Goal: Task Accomplishment & Management: Manage account settings

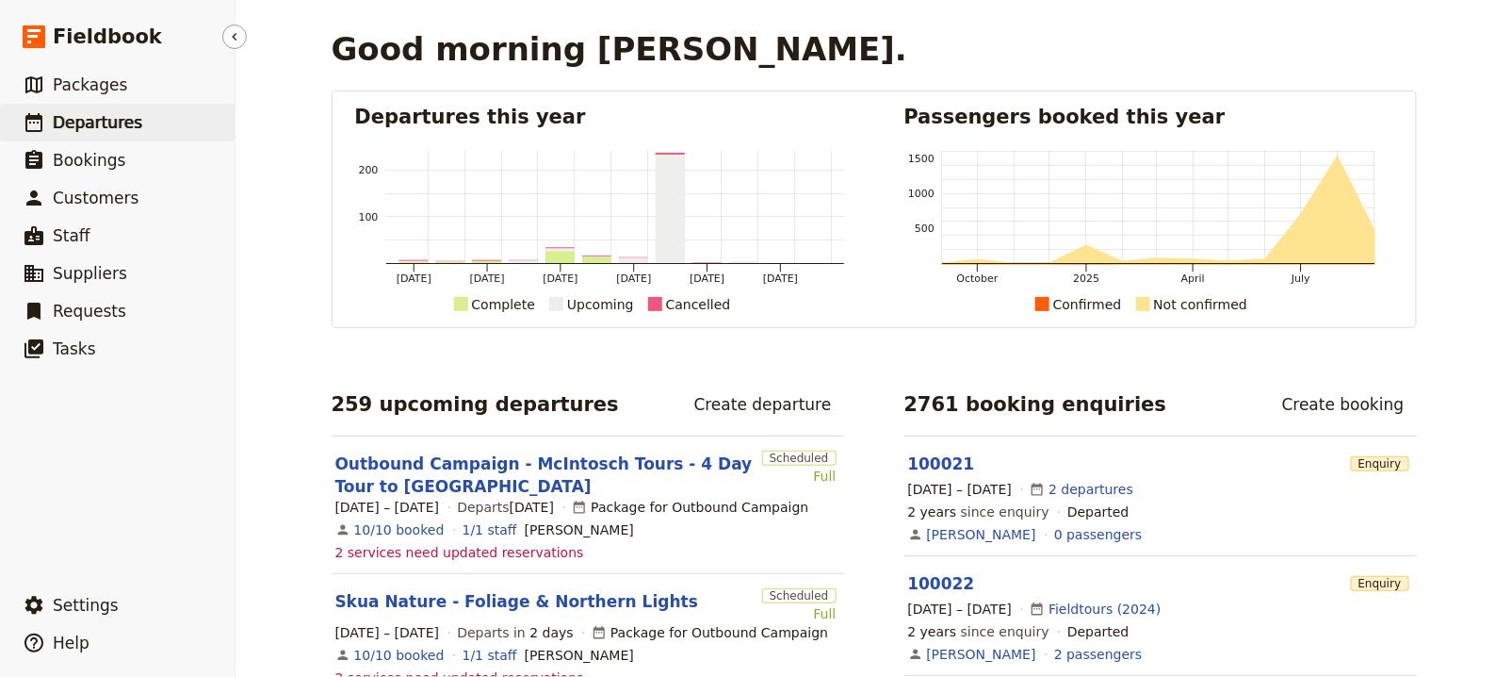
click at [154, 119] on link "​ Departures" at bounding box center [117, 123] width 235 height 38
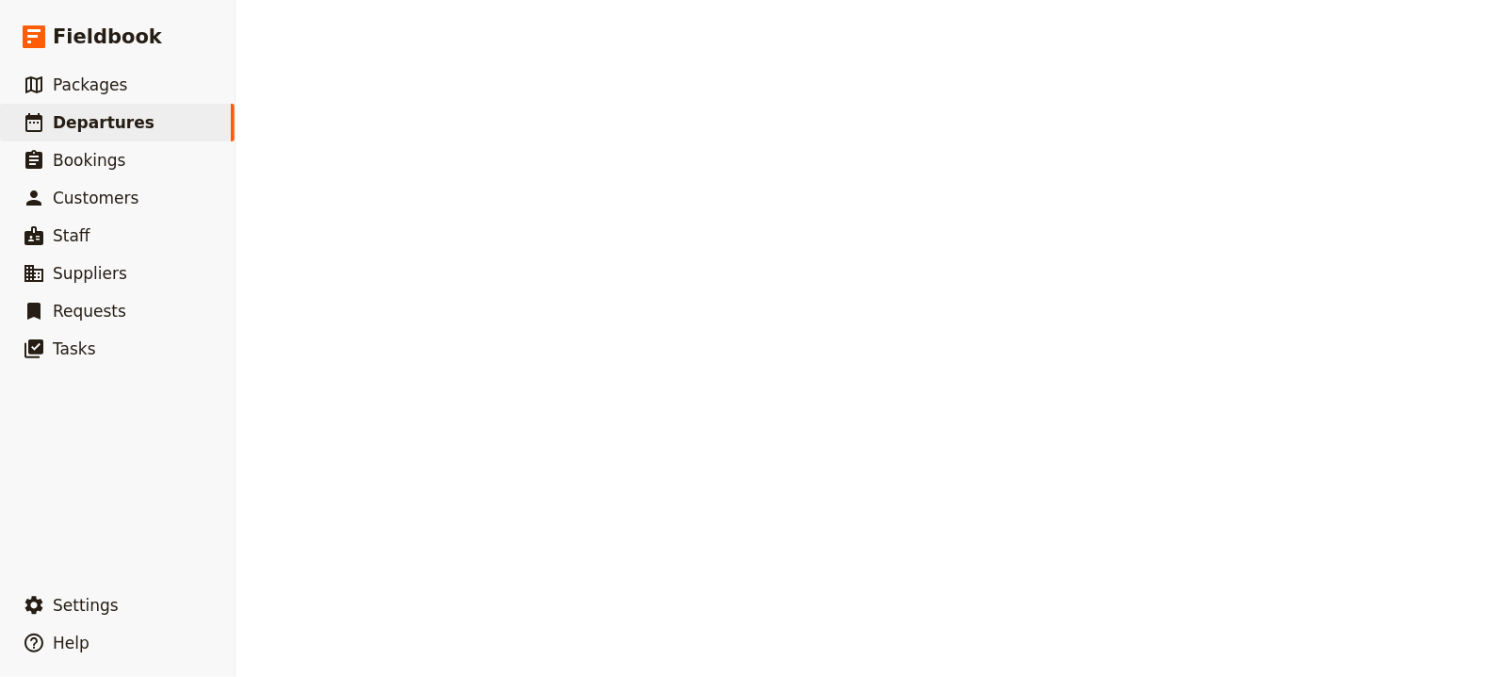
select select "UPDATED_AT"
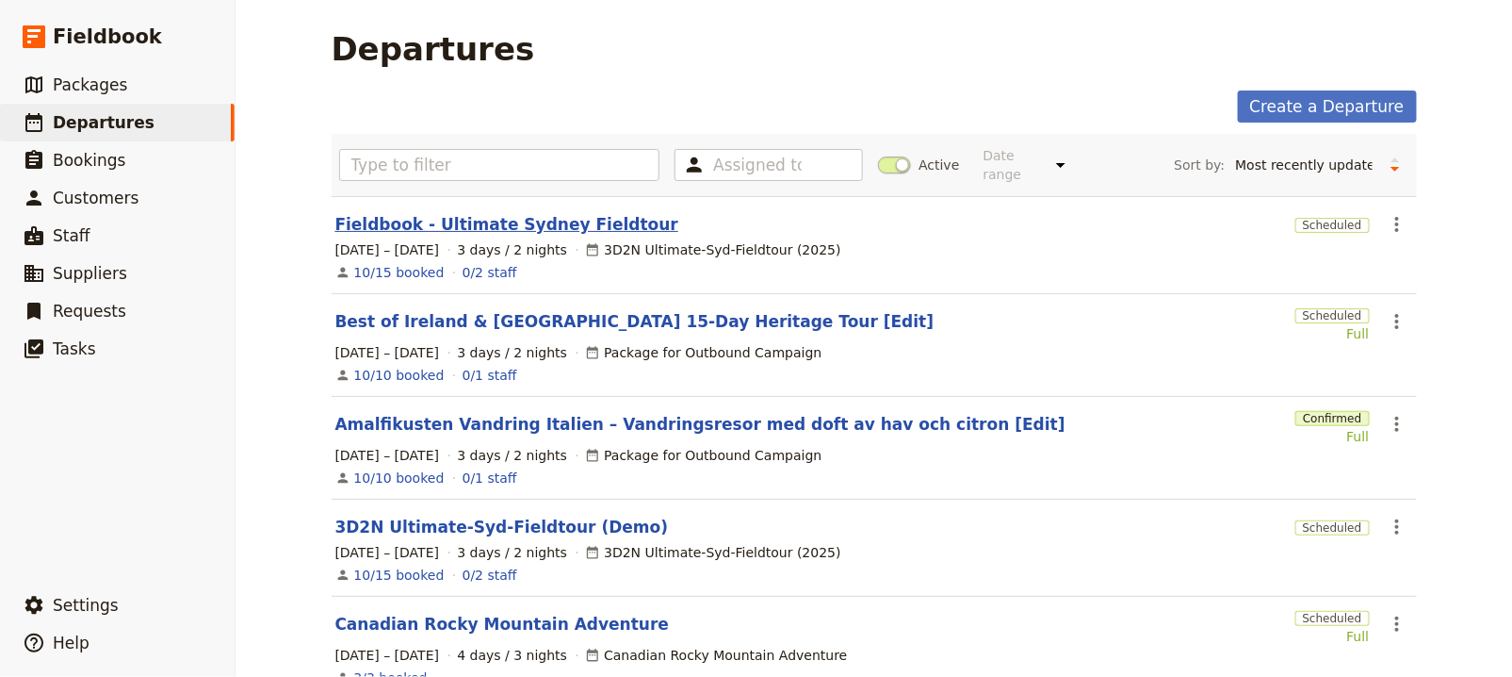
click at [559, 227] on link "Fieldbook - Ultimate Sydney Fieldtour" at bounding box center [506, 224] width 343 height 23
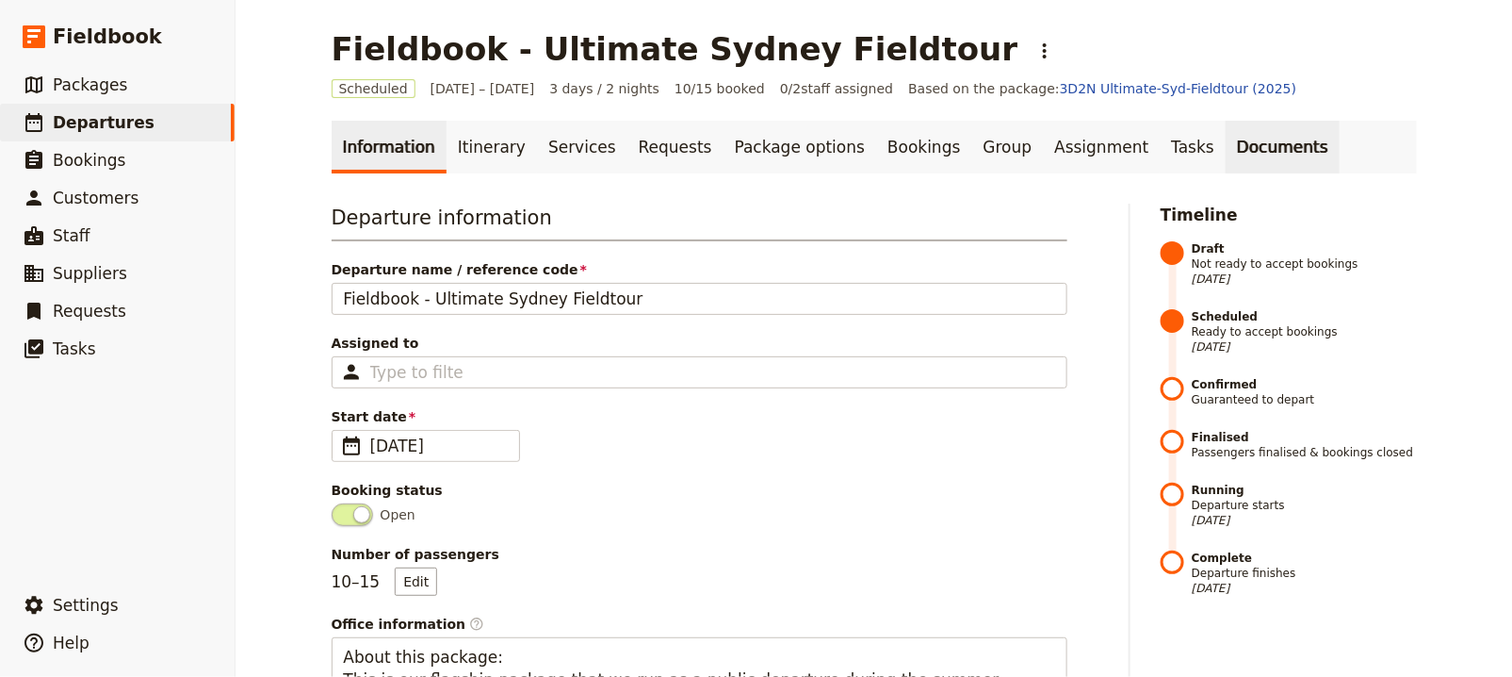
click at [1226, 162] on link "Documents" at bounding box center [1283, 147] width 114 height 53
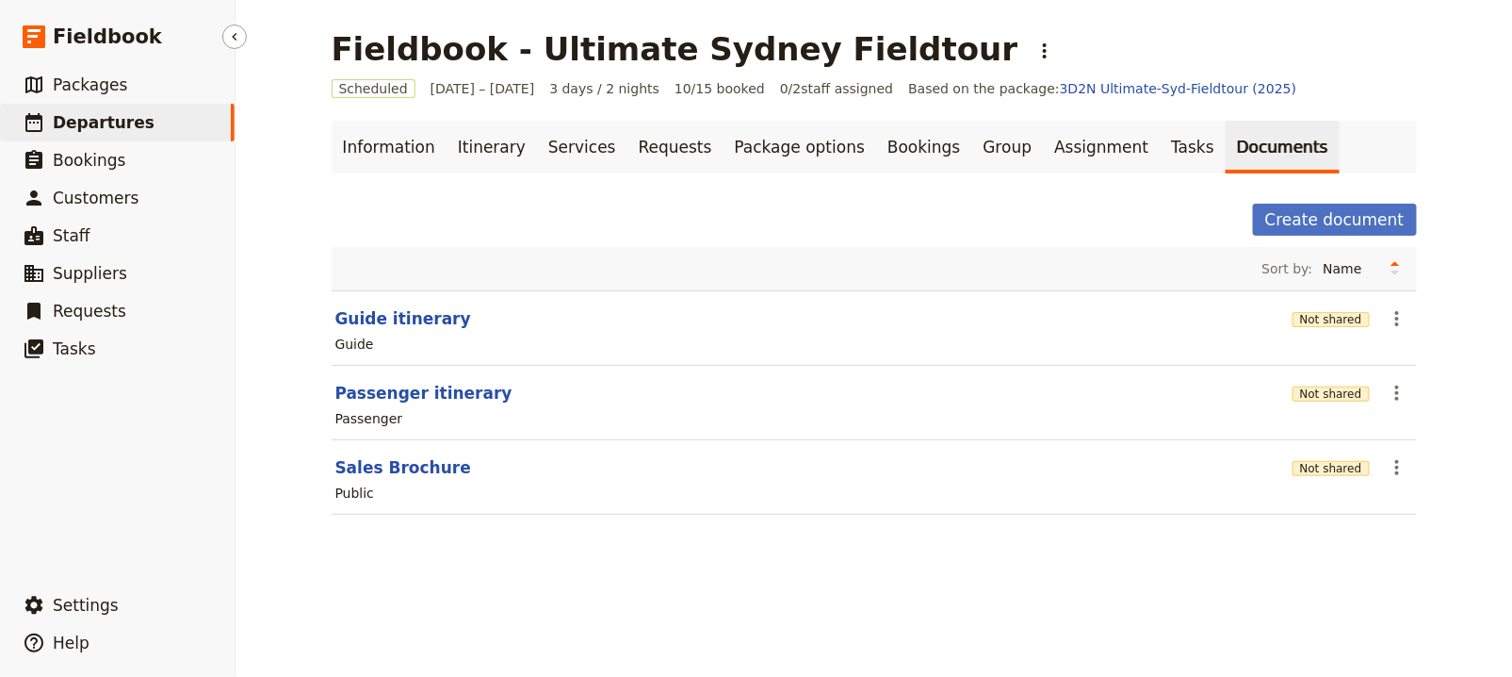
click at [90, 124] on span "Departures" at bounding box center [104, 122] width 102 height 19
select select "UPDATED_AT"
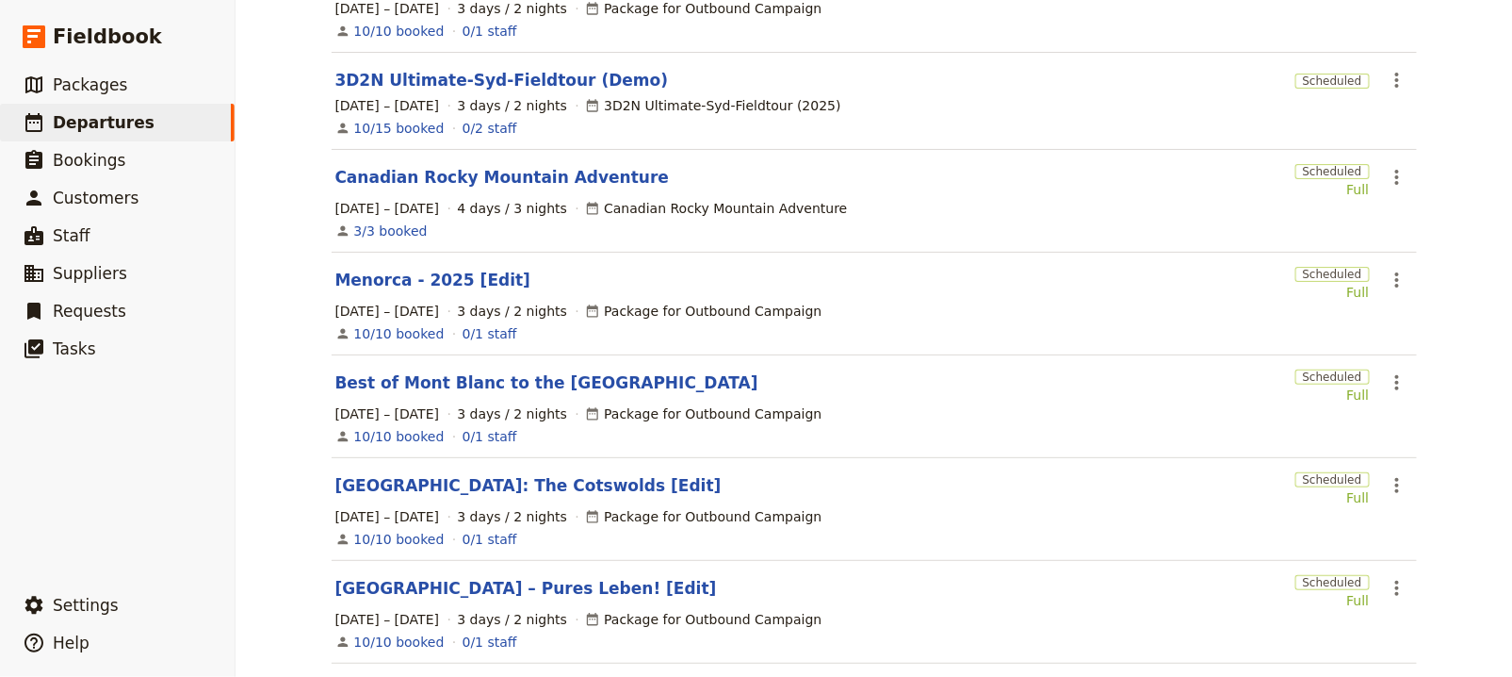
scroll to position [190, 0]
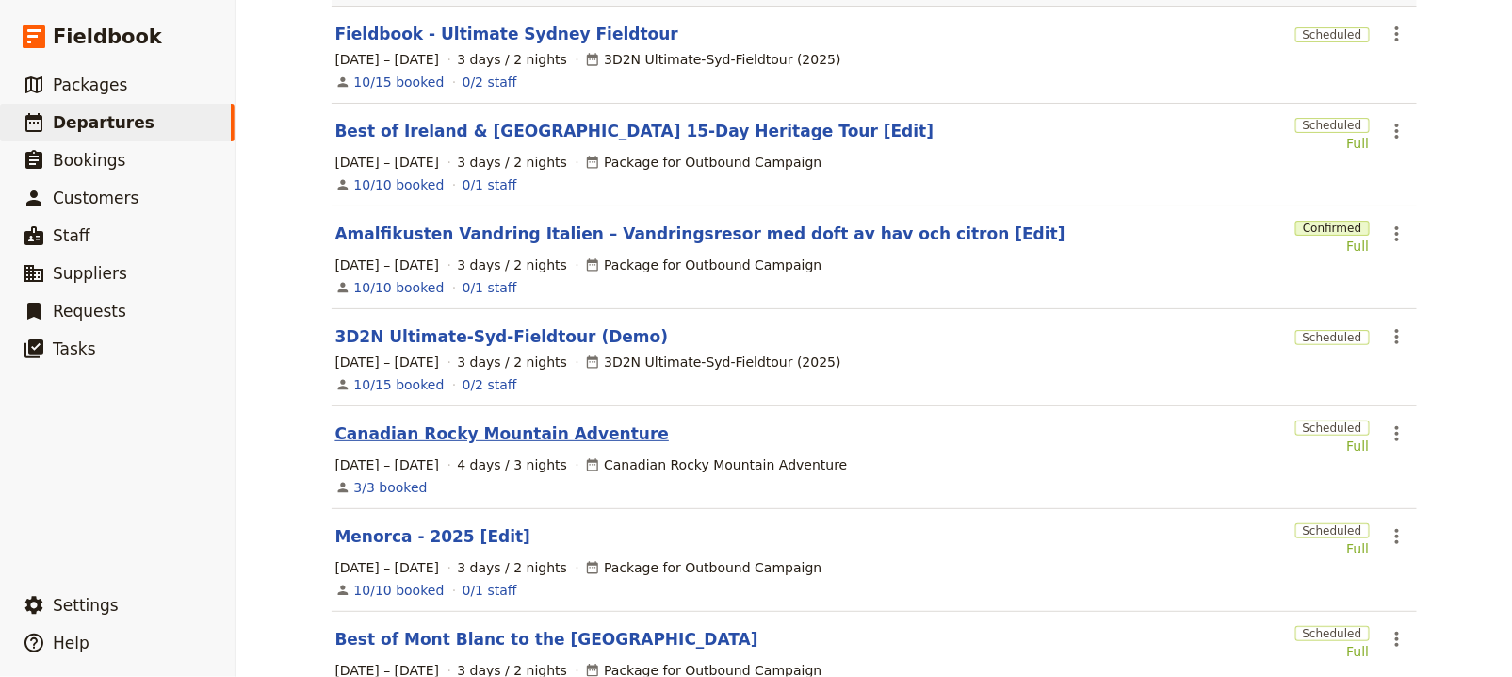
click at [561, 422] on link "Canadian Rocky Mountain Adventure" at bounding box center [502, 433] width 335 height 23
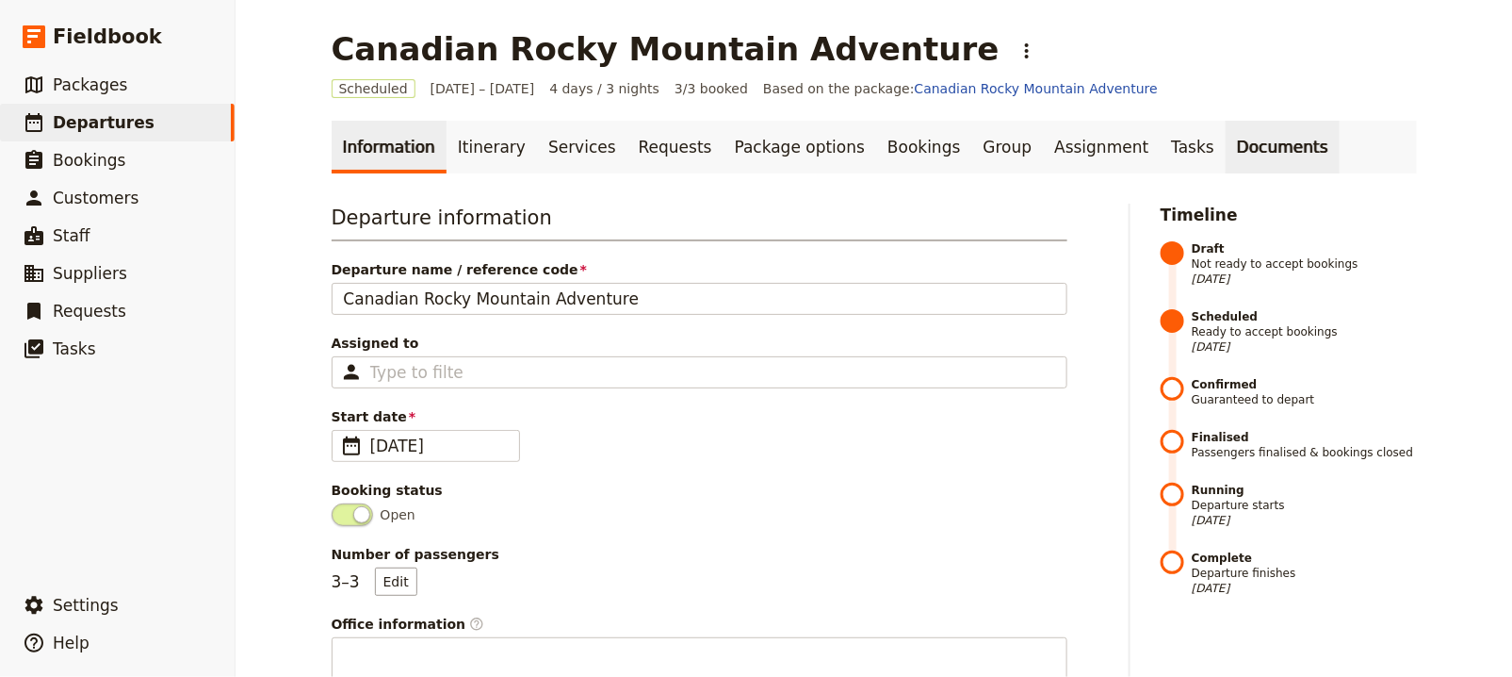
click at [1226, 158] on link "Documents" at bounding box center [1283, 147] width 114 height 53
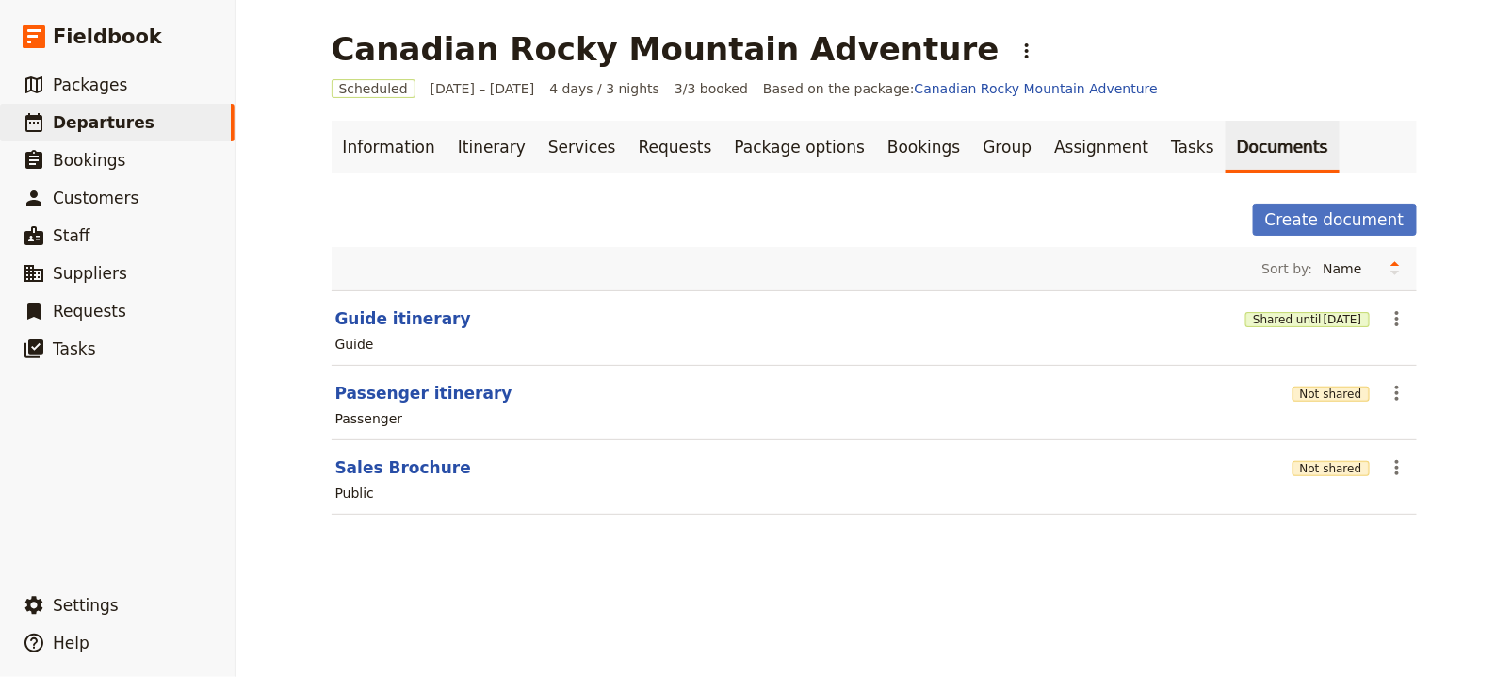
click at [370, 329] on section "Guide itinerary Shared until [DATE] ​ Guide" at bounding box center [875, 327] width 1086 height 75
click at [377, 318] on button "Guide itinerary" at bounding box center [403, 318] width 136 height 23
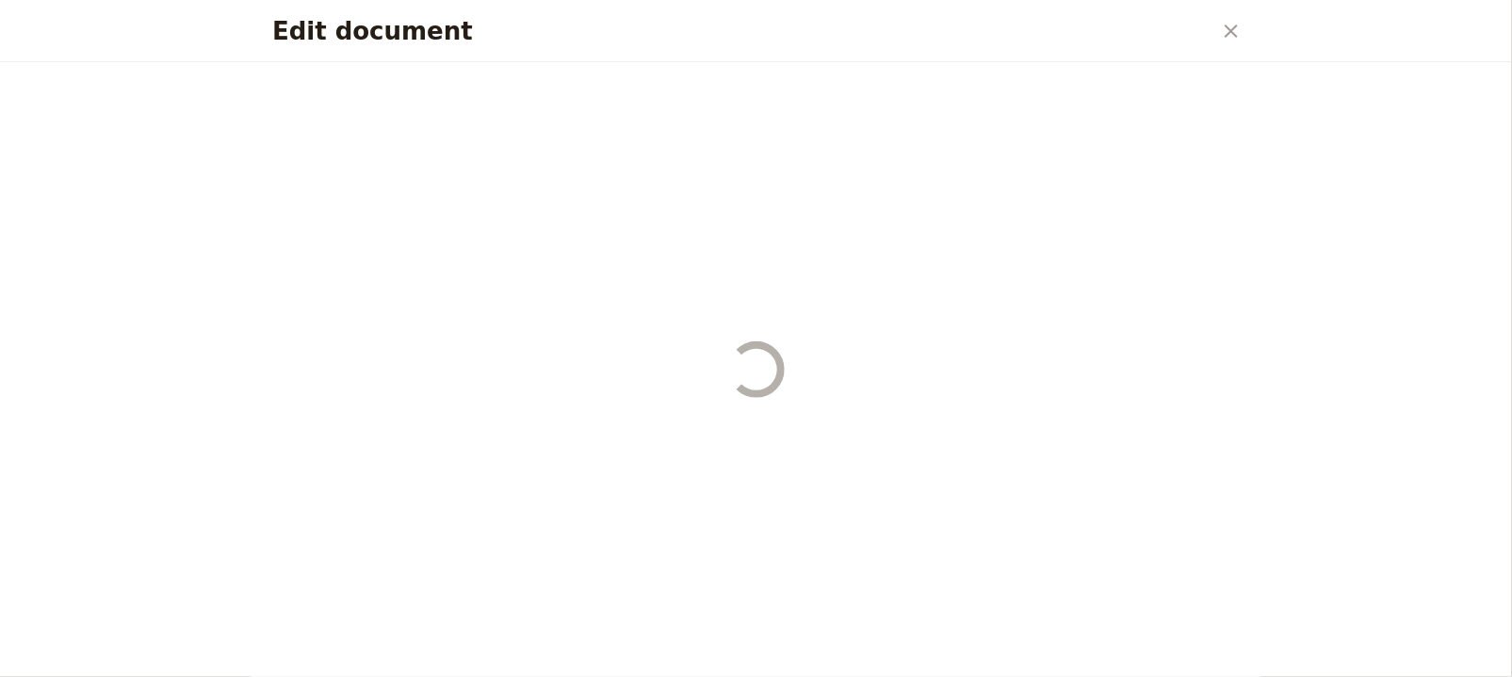
select select "STAFF"
select select "RUN_SHEET"
select select "DEFAULT"
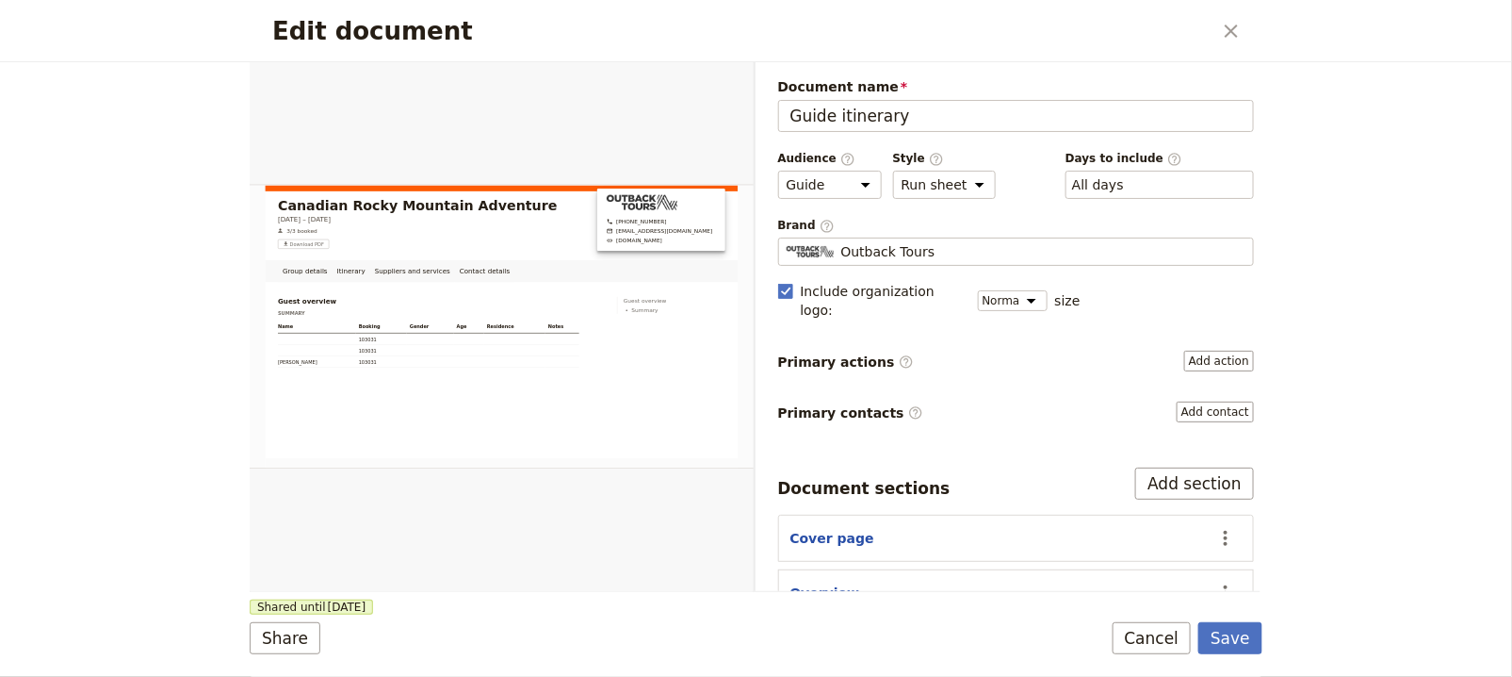
click at [1243, 33] on icon "Close dialog" at bounding box center [1231, 31] width 23 height 23
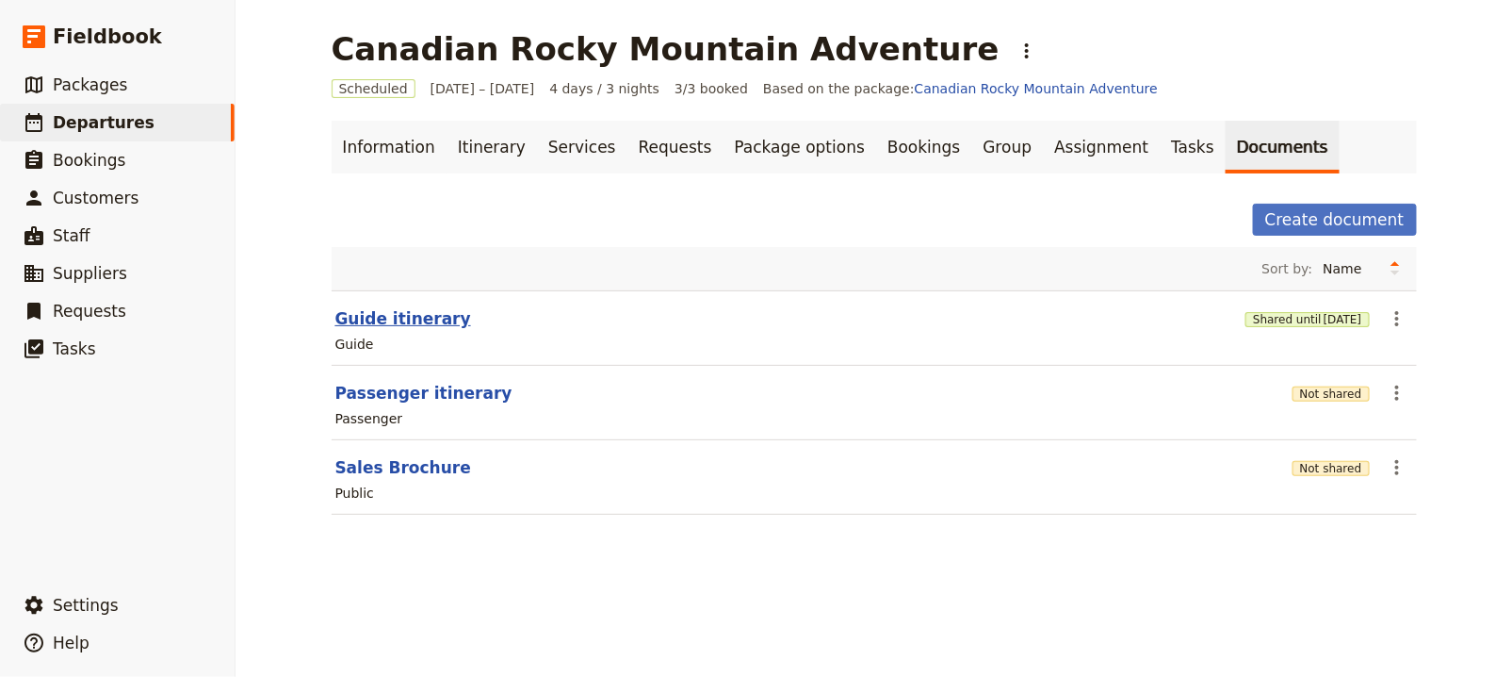
click at [382, 307] on button "Guide itinerary" at bounding box center [403, 318] width 136 height 23
select select "STAFF"
select select "RUN_SHEET"
select select "DEFAULT"
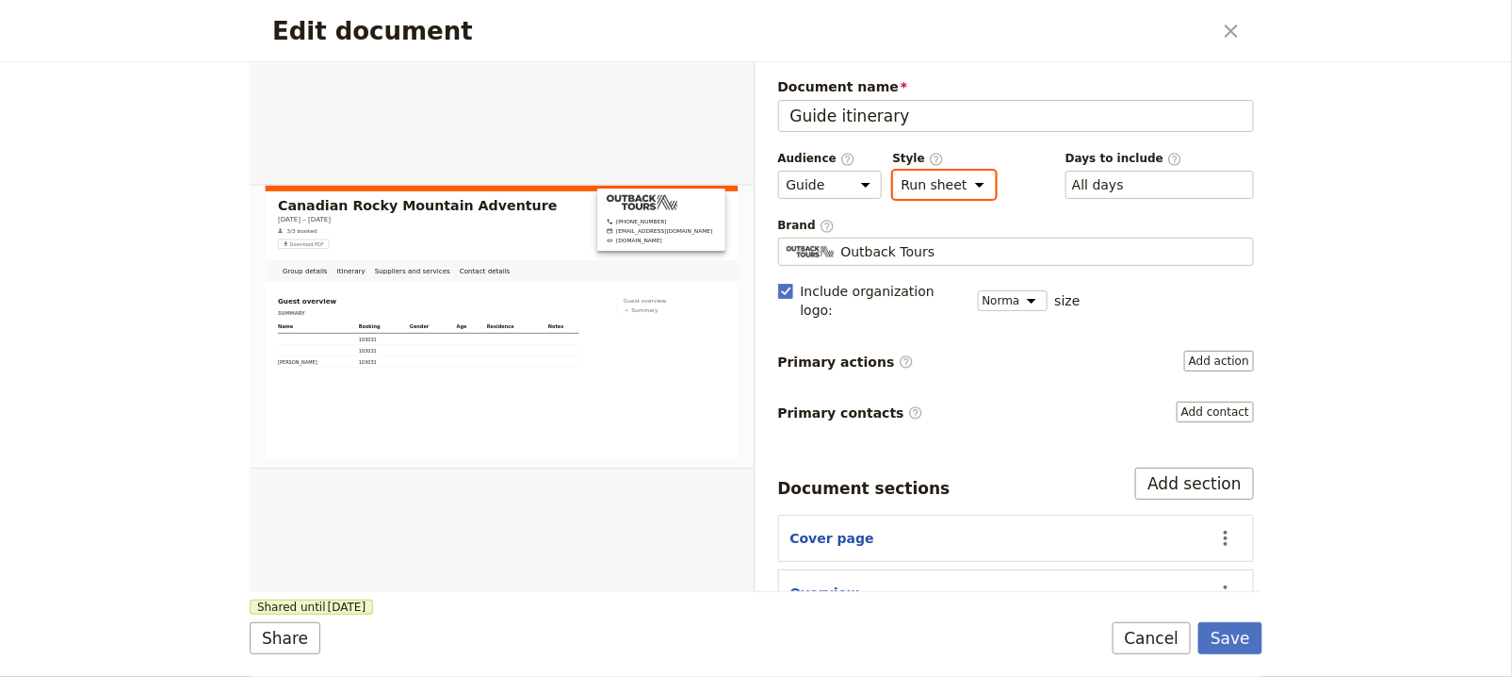
click at [974, 190] on select "Brochure Run sheet" at bounding box center [944, 185] width 103 height 28
select select "BROCHURE"
click at [893, 171] on select "Brochure Run sheet" at bounding box center [944, 185] width 103 height 28
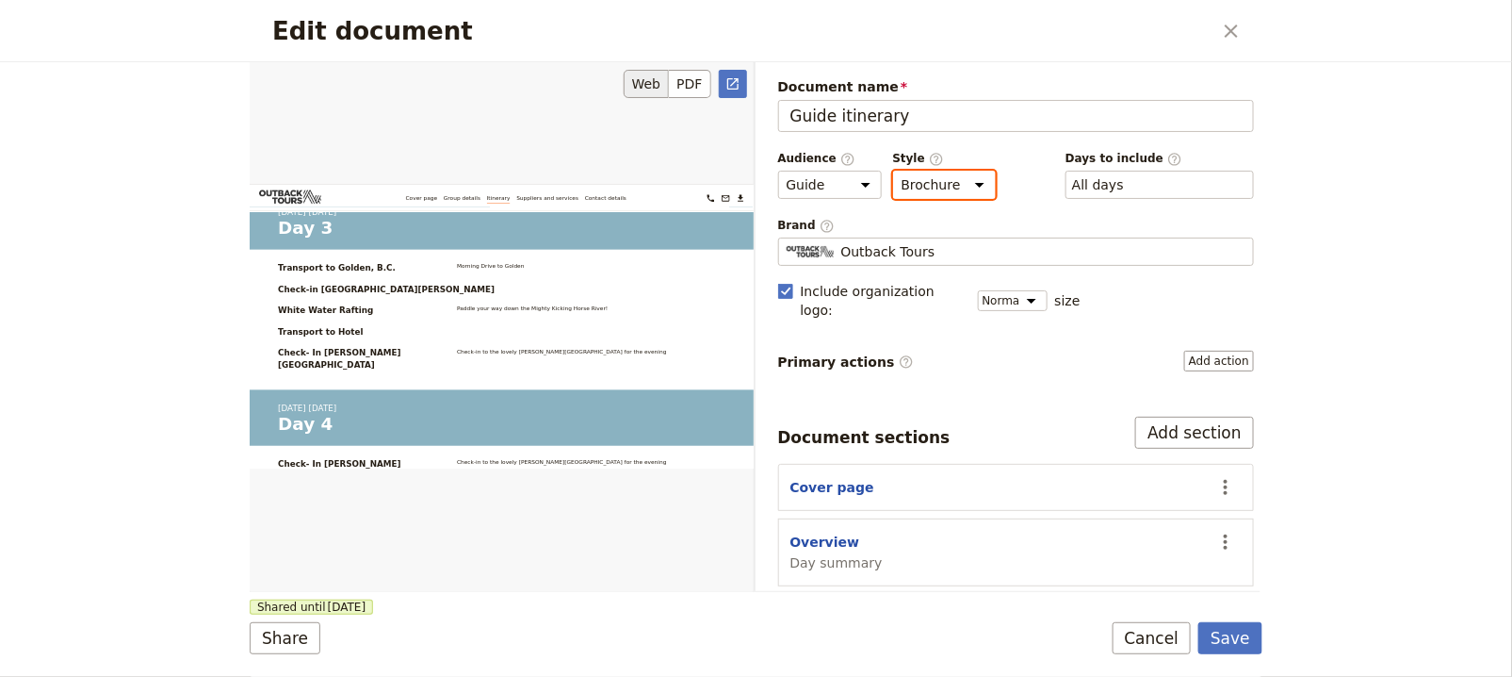
scroll to position [2667, 0]
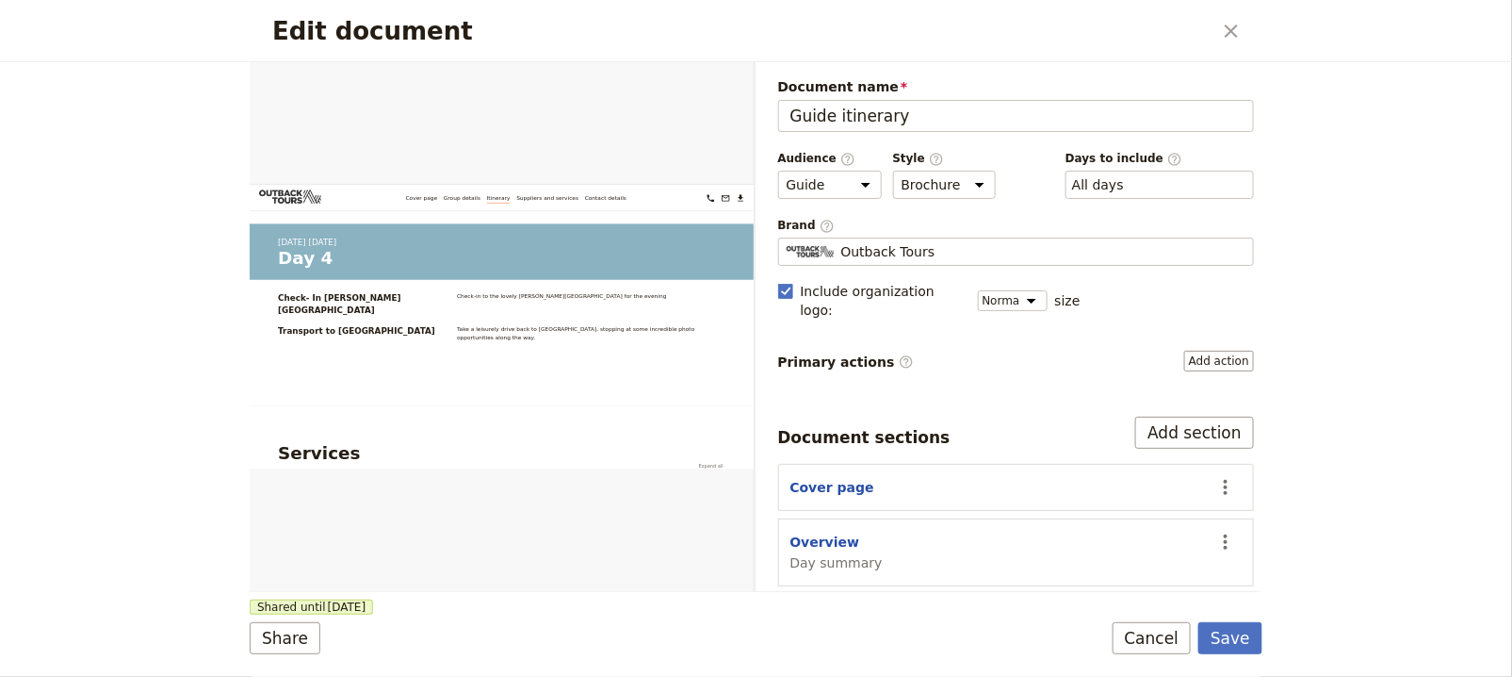
click at [1210, 31] on h2 "Edit document" at bounding box center [741, 31] width 939 height 28
click at [1219, 37] on button "​" at bounding box center [1232, 31] width 32 height 32
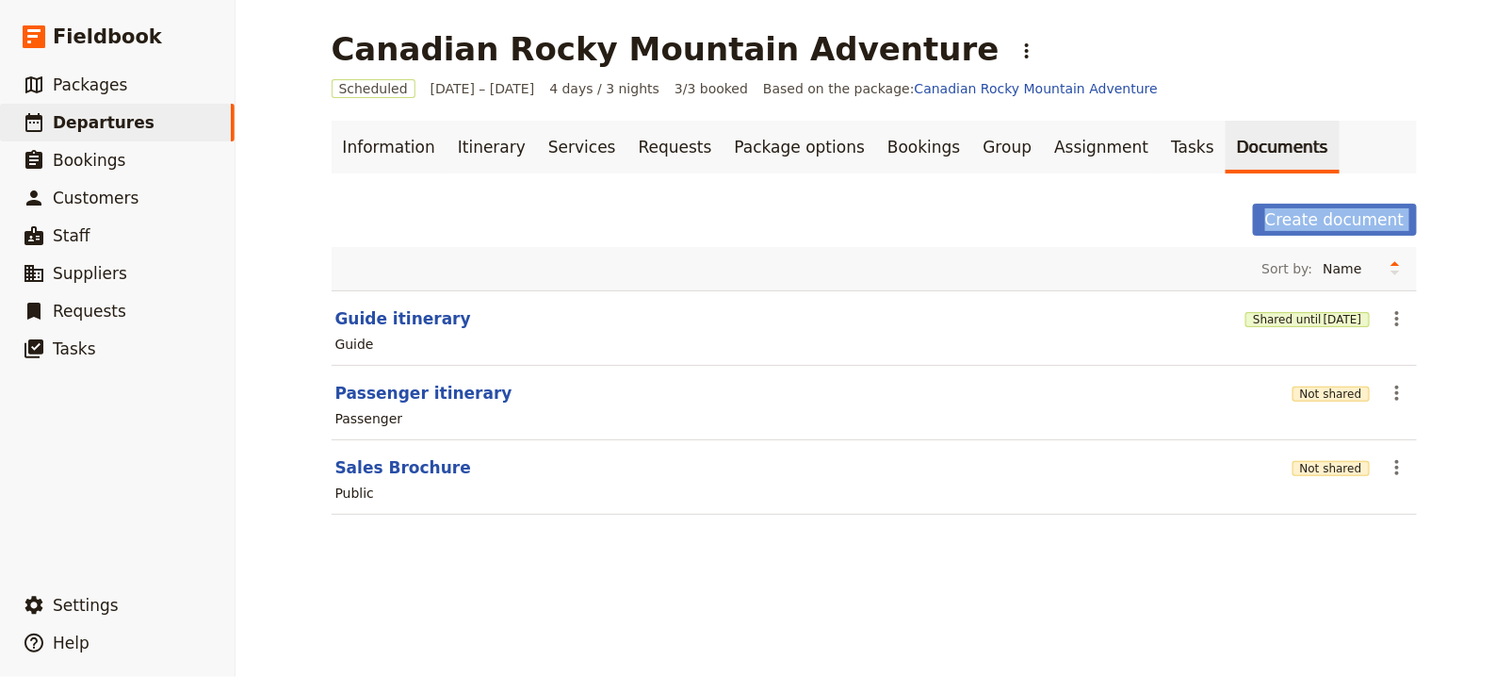
drag, startPoint x: 553, startPoint y: 215, endPoint x: 573, endPoint y: 196, distance: 27.3
click at [573, 196] on div "Information Itinerary Services Requests Package options Bookings Group Assignme…" at bounding box center [875, 329] width 1086 height 416
click at [449, 150] on link "Itinerary" at bounding box center [492, 147] width 90 height 53
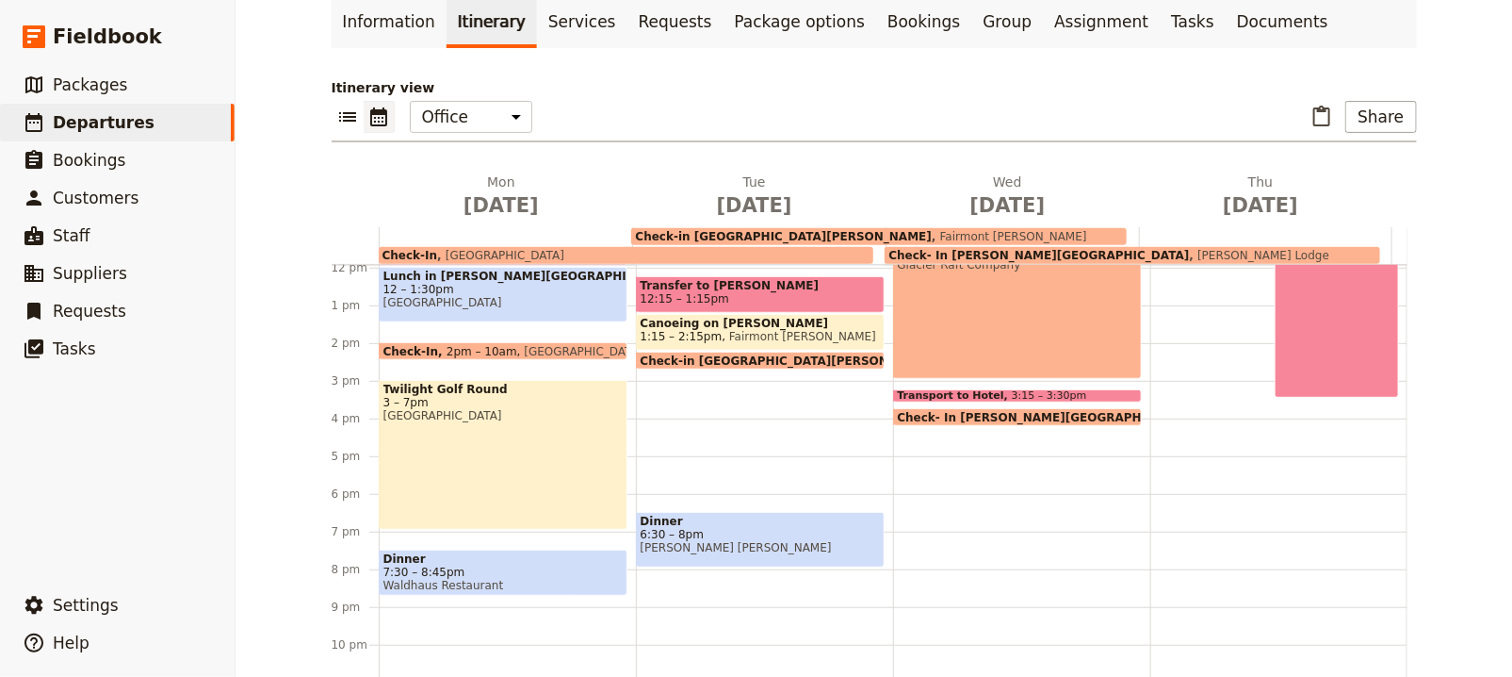
scroll to position [9, 0]
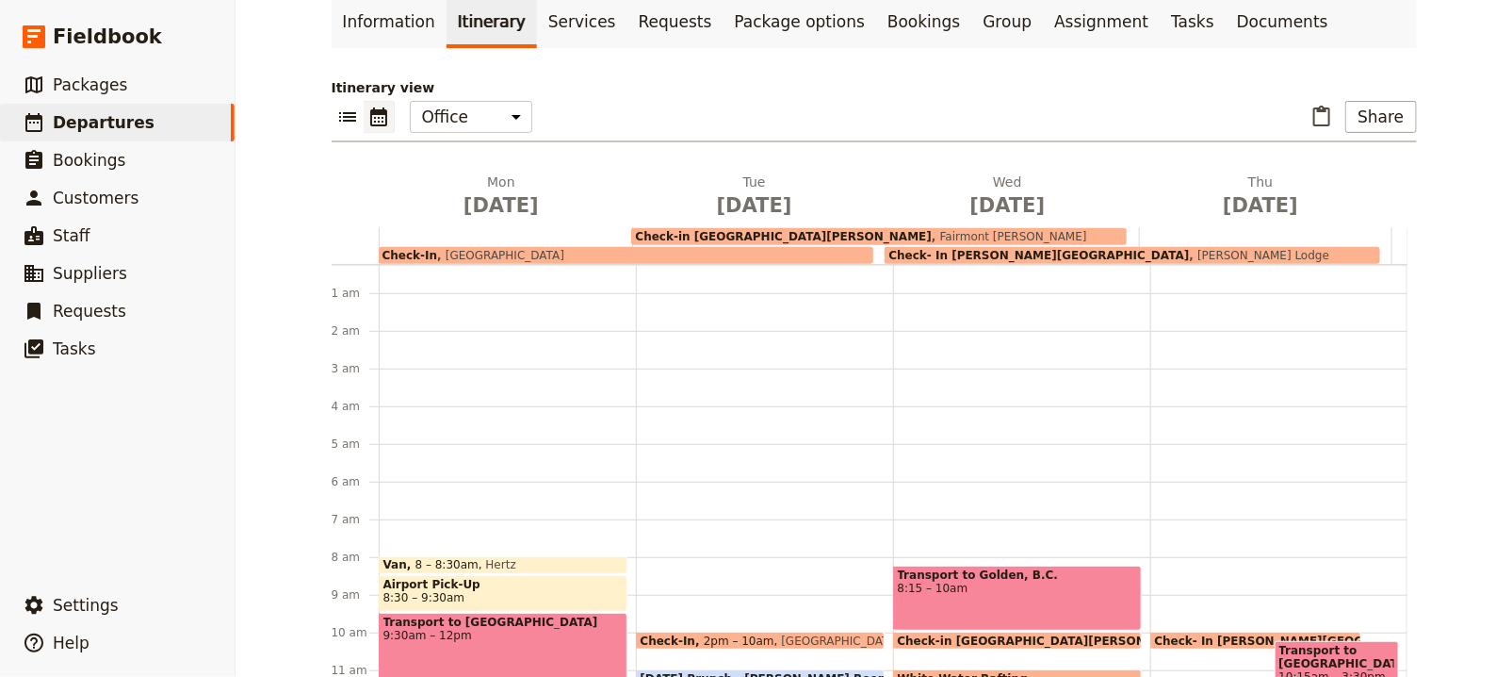
click at [451, 166] on div "Itinerary view ​ ​ Office Guide Passenger Sales ​ Share Mon Dec 15 Tue Dec 16 W…" at bounding box center [875, 398] width 1086 height 641
click at [471, 186] on h2 "Mon Dec 15" at bounding box center [501, 195] width 231 height 47
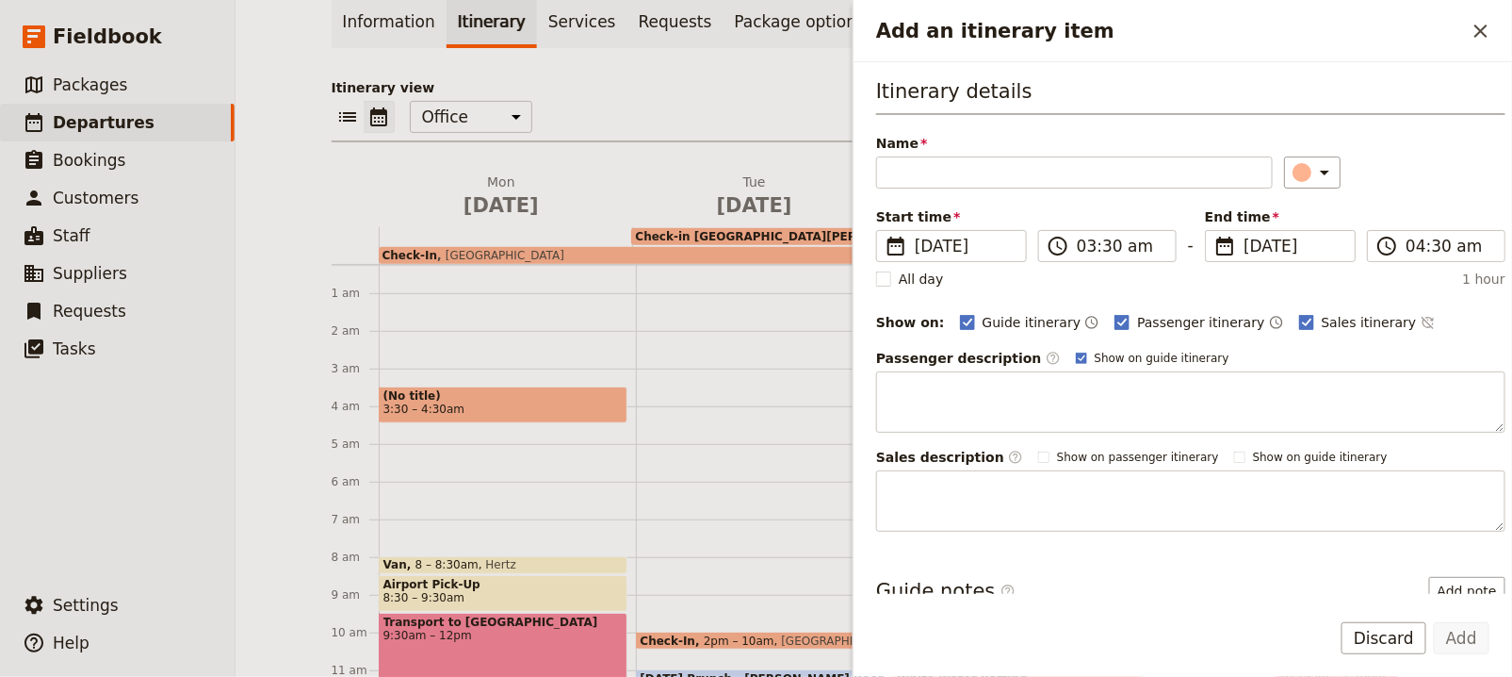
scroll to position [449, 0]
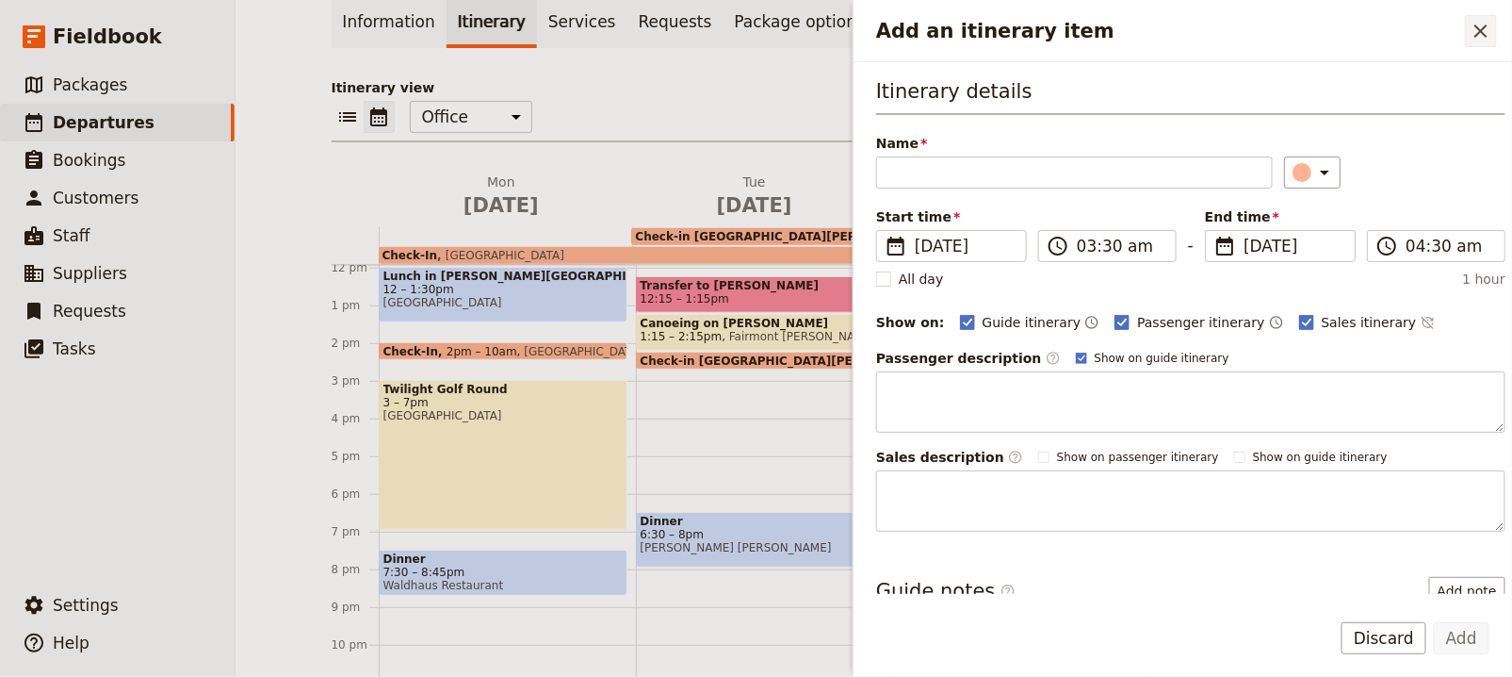
click at [1495, 32] on button "​" at bounding box center [1481, 31] width 32 height 32
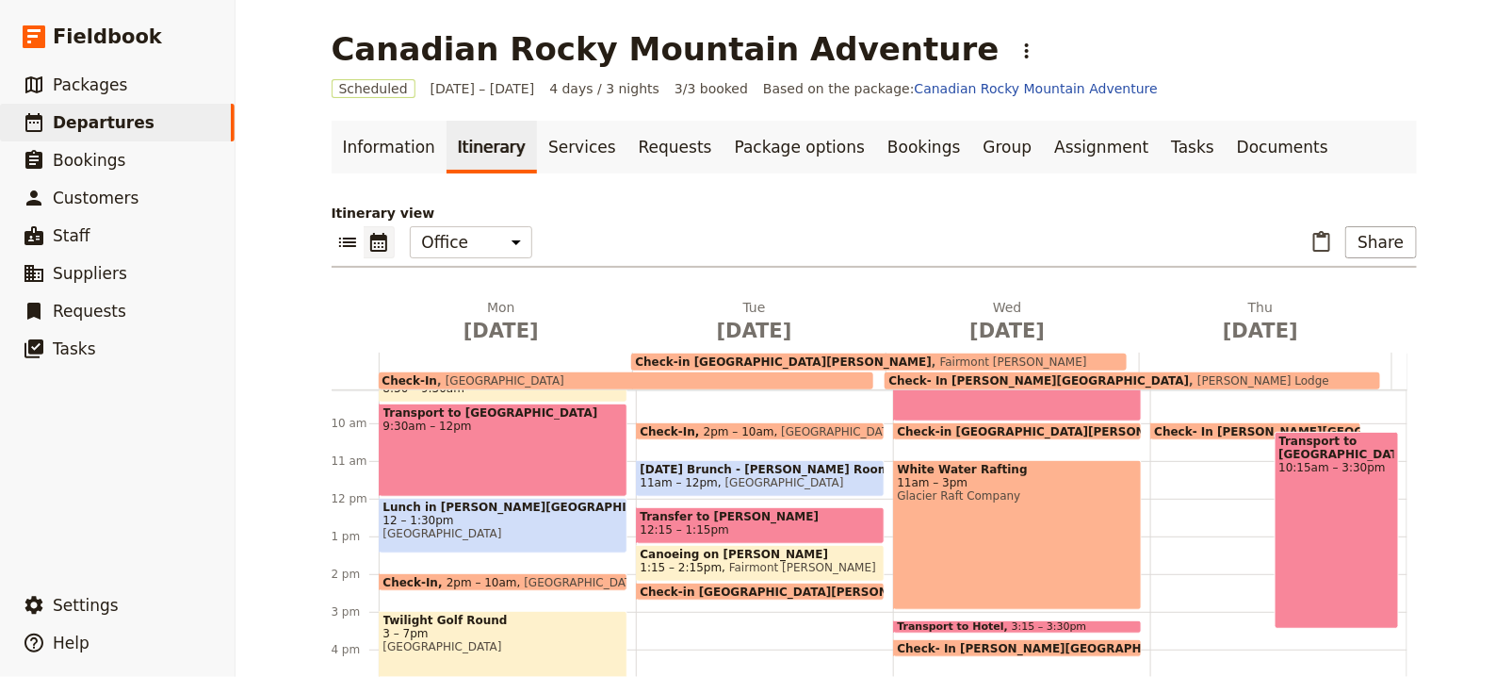
scroll to position [369, 0]
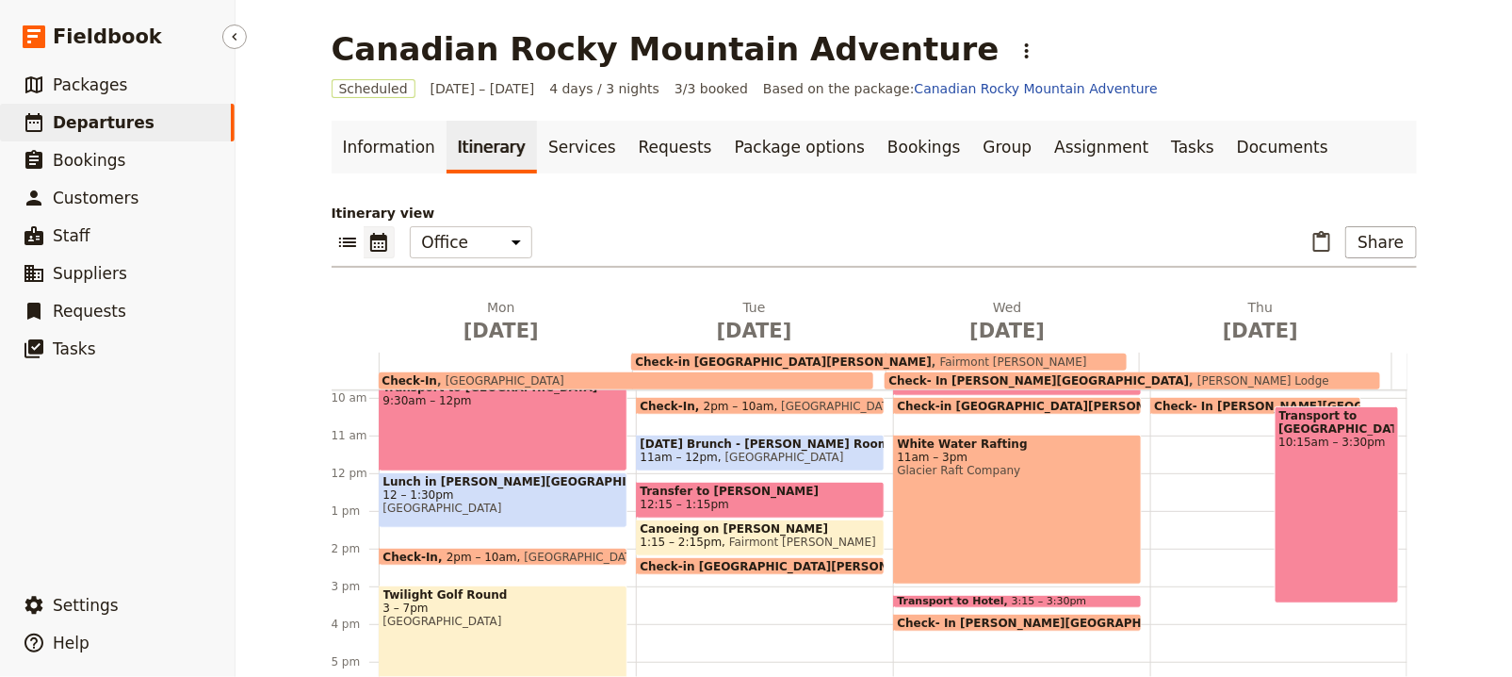
click at [122, 124] on span "Departures" at bounding box center [104, 122] width 102 height 19
select select "UPDATED_AT"
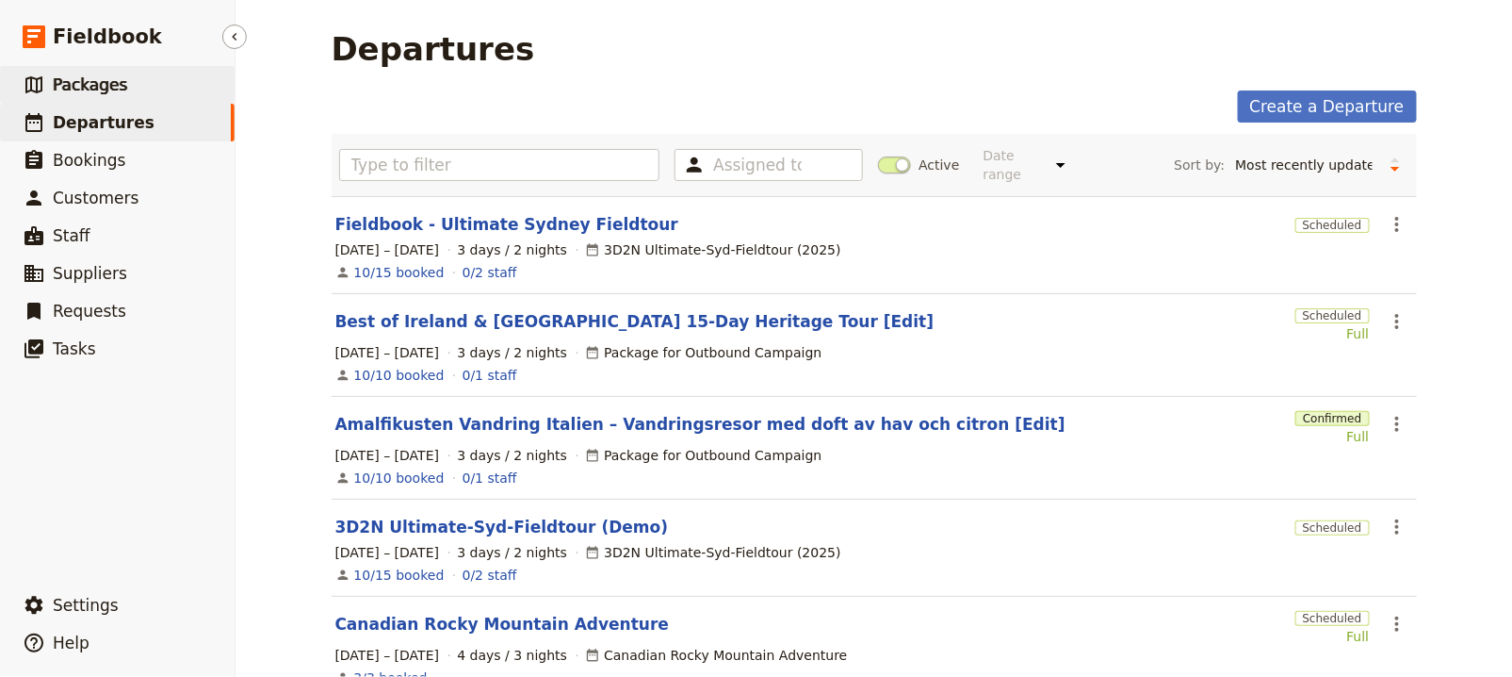
click at [101, 78] on span "Packages" at bounding box center [90, 84] width 74 height 19
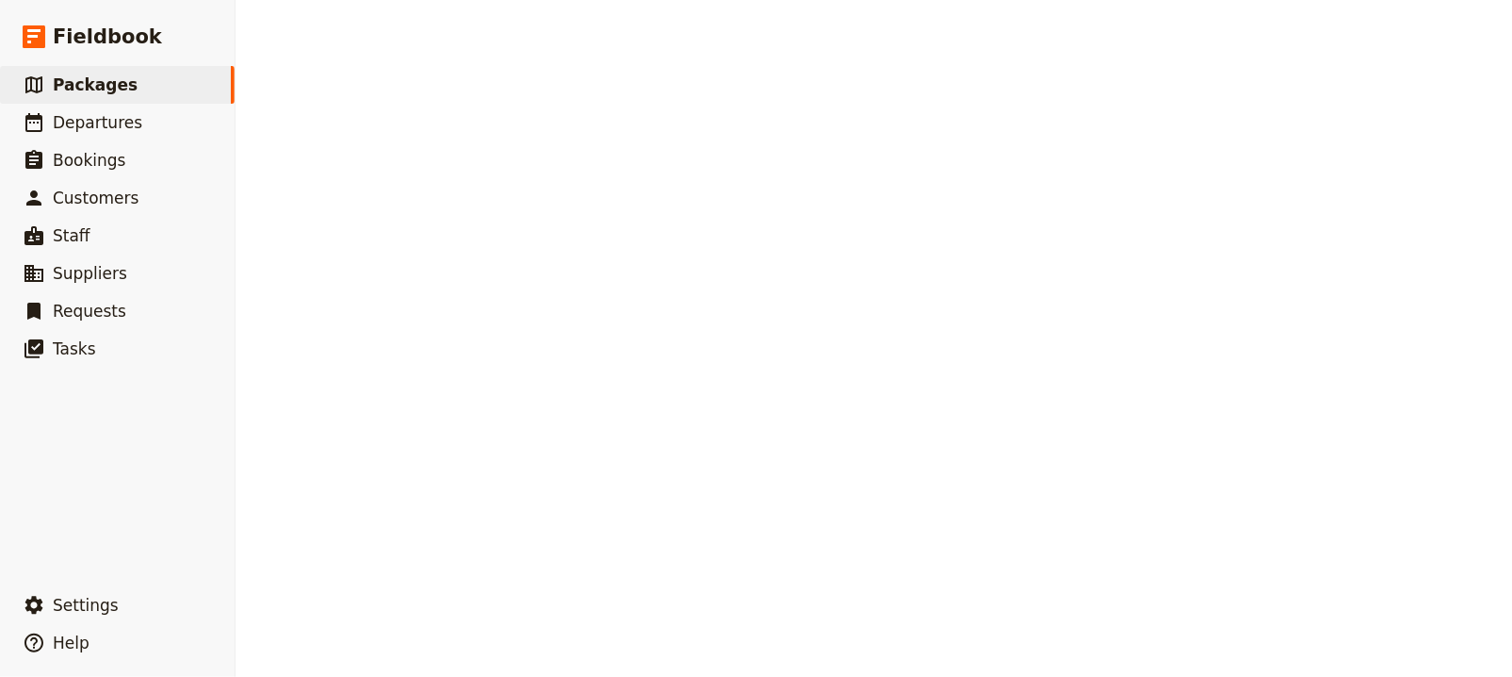
select select "UPDATED_AT"
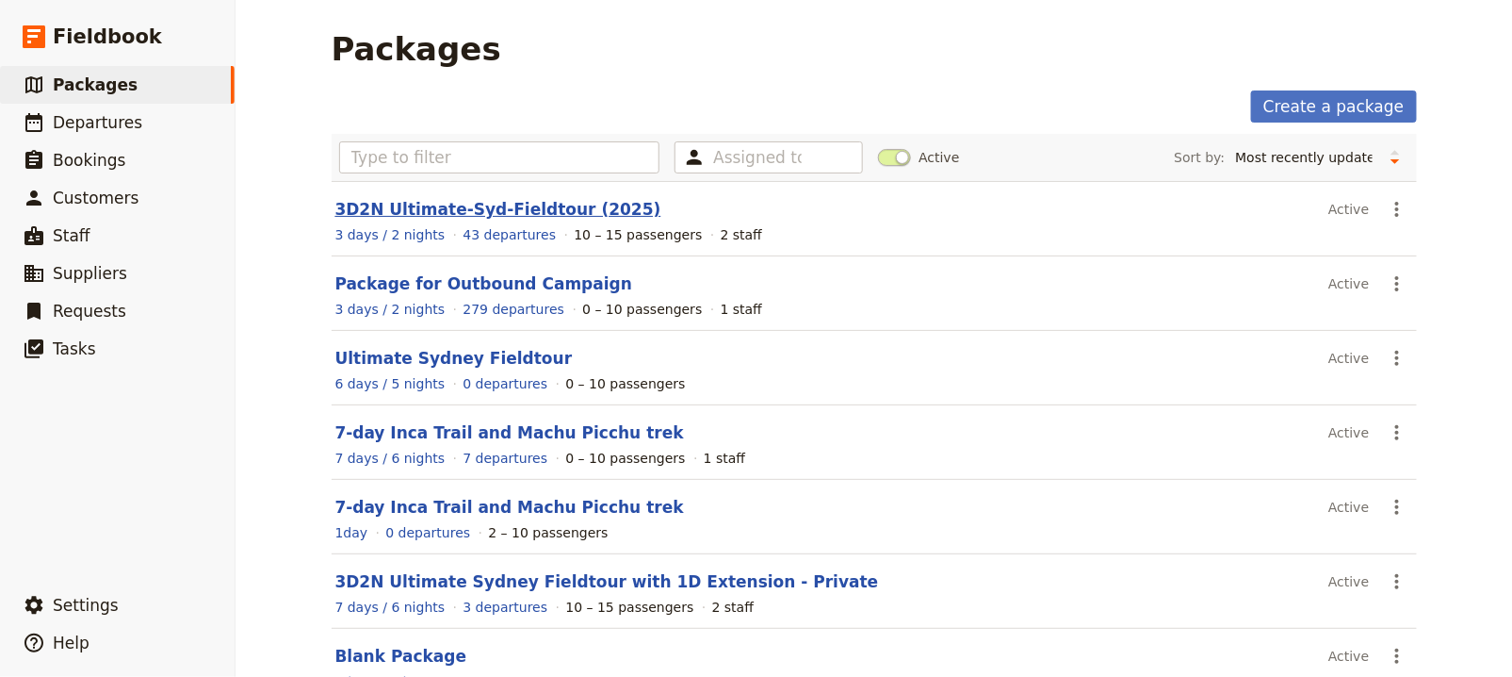
click at [566, 211] on link "3D2N Ultimate-Syd-Fieldtour (2025)" at bounding box center [498, 209] width 326 height 19
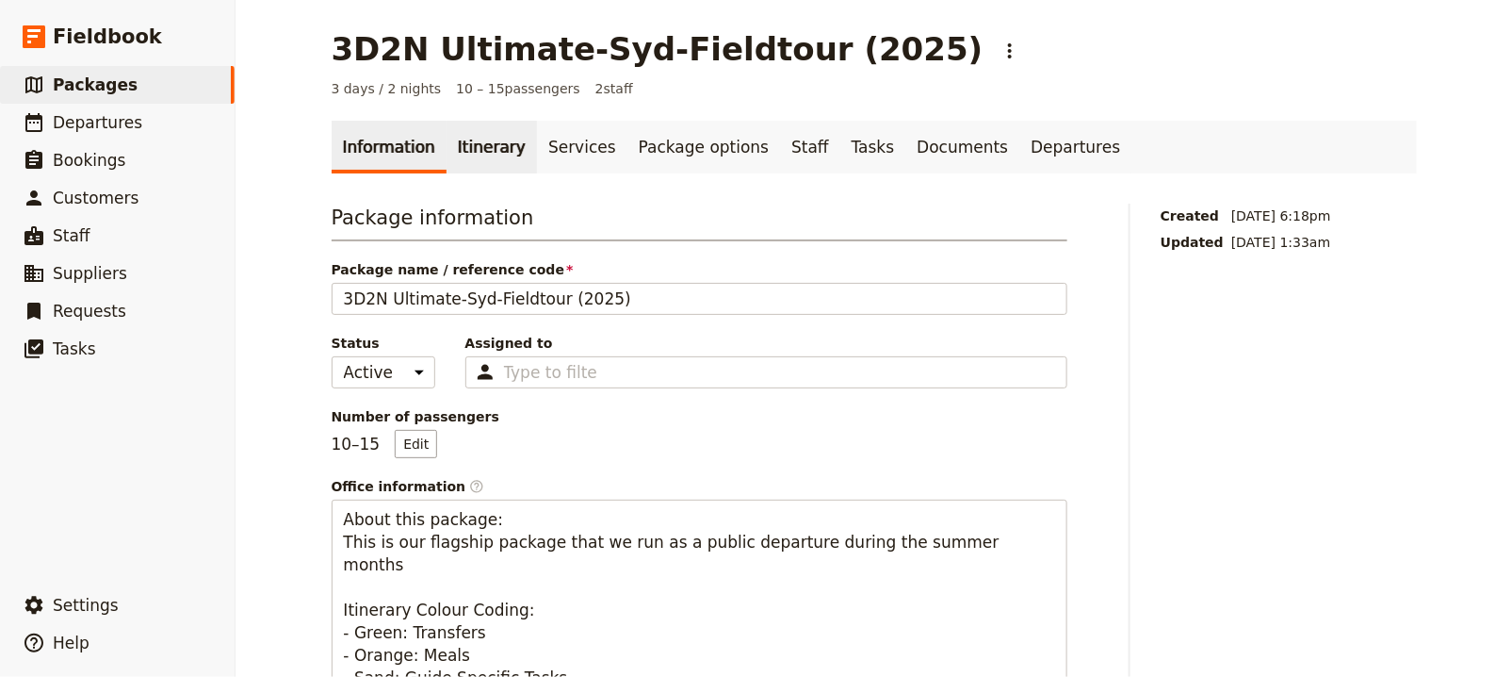
click at [450, 144] on link "Itinerary" at bounding box center [492, 147] width 90 height 53
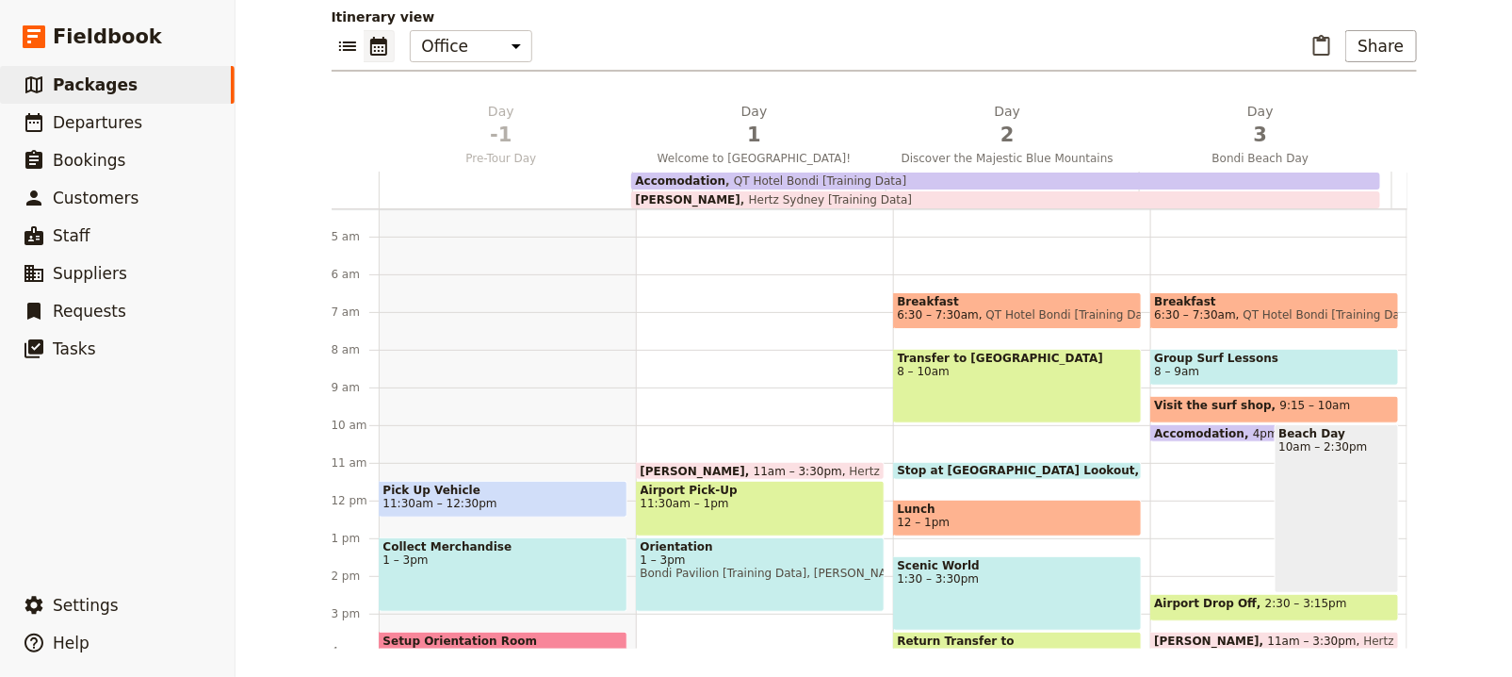
scroll to position [148, 0]
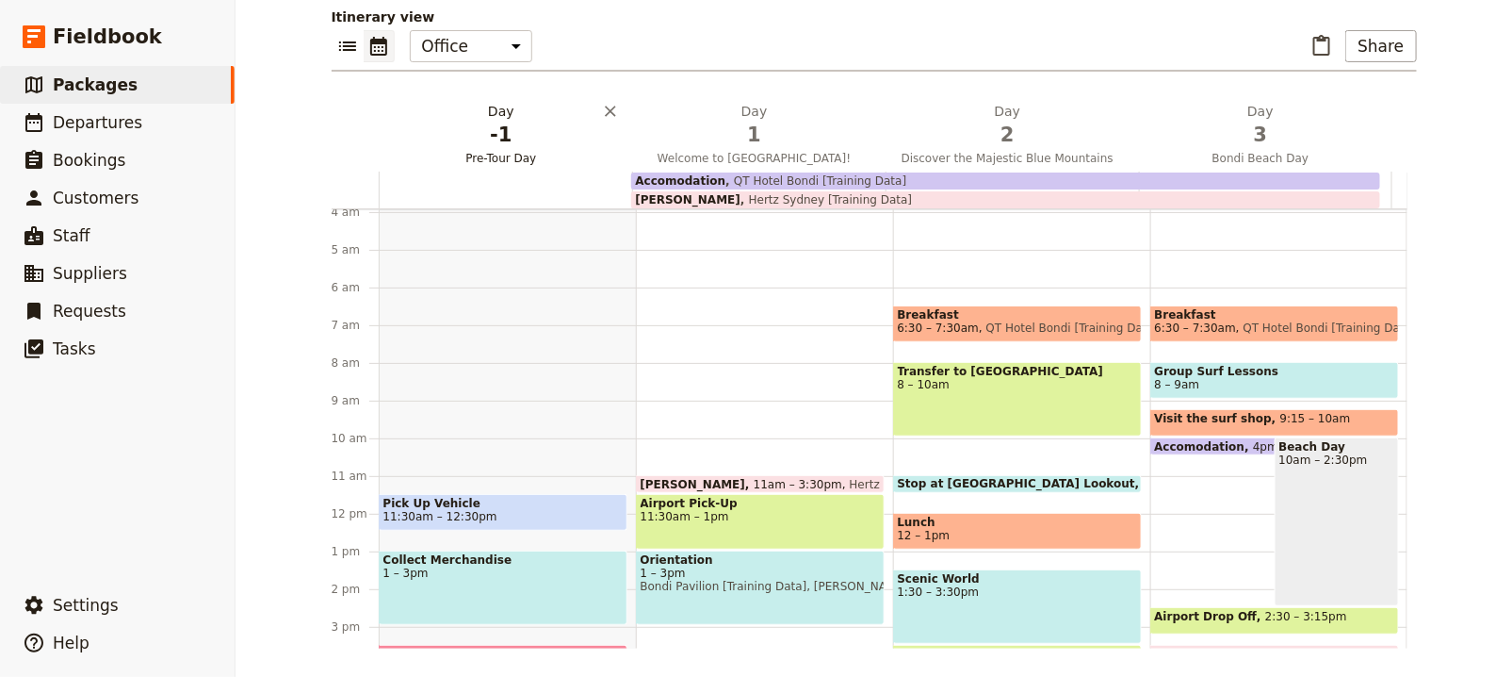
click at [489, 145] on span "-1" at bounding box center [501, 135] width 231 height 28
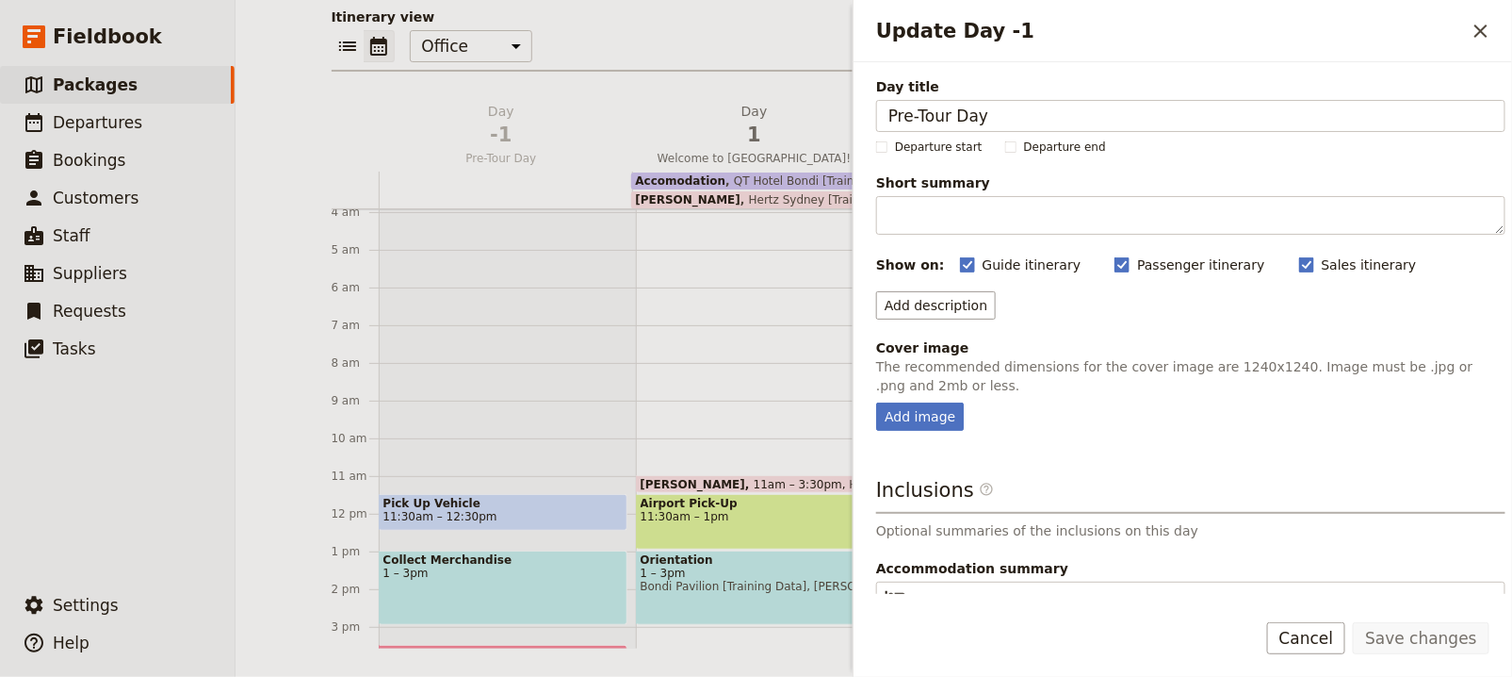
drag, startPoint x: 580, startPoint y: 57, endPoint x: 590, endPoint y: 64, distance: 12.8
click at [580, 57] on div "​ ​ Office Guide Passenger Sales ​ Share" at bounding box center [875, 50] width 1086 height 41
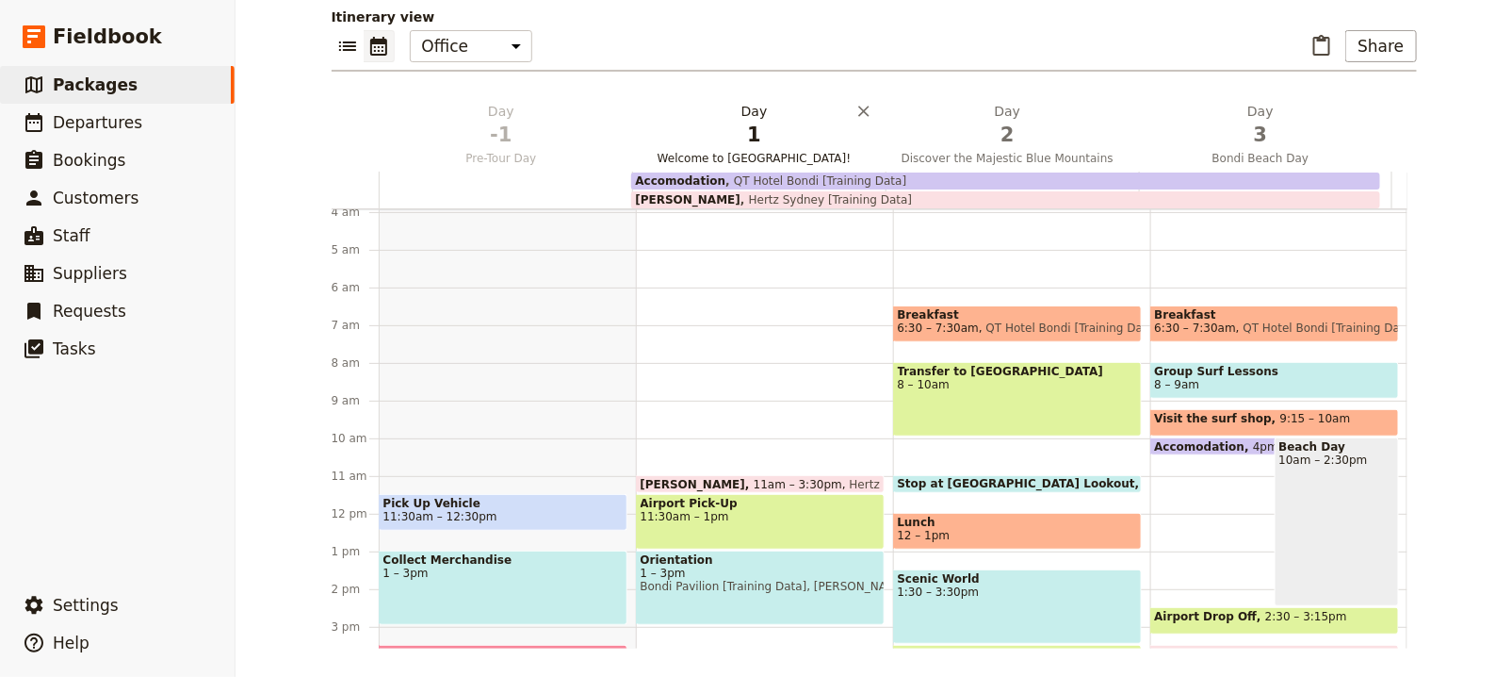
click at [743, 147] on button "Day 1 Welcome to Sydney!" at bounding box center [757, 137] width 253 height 70
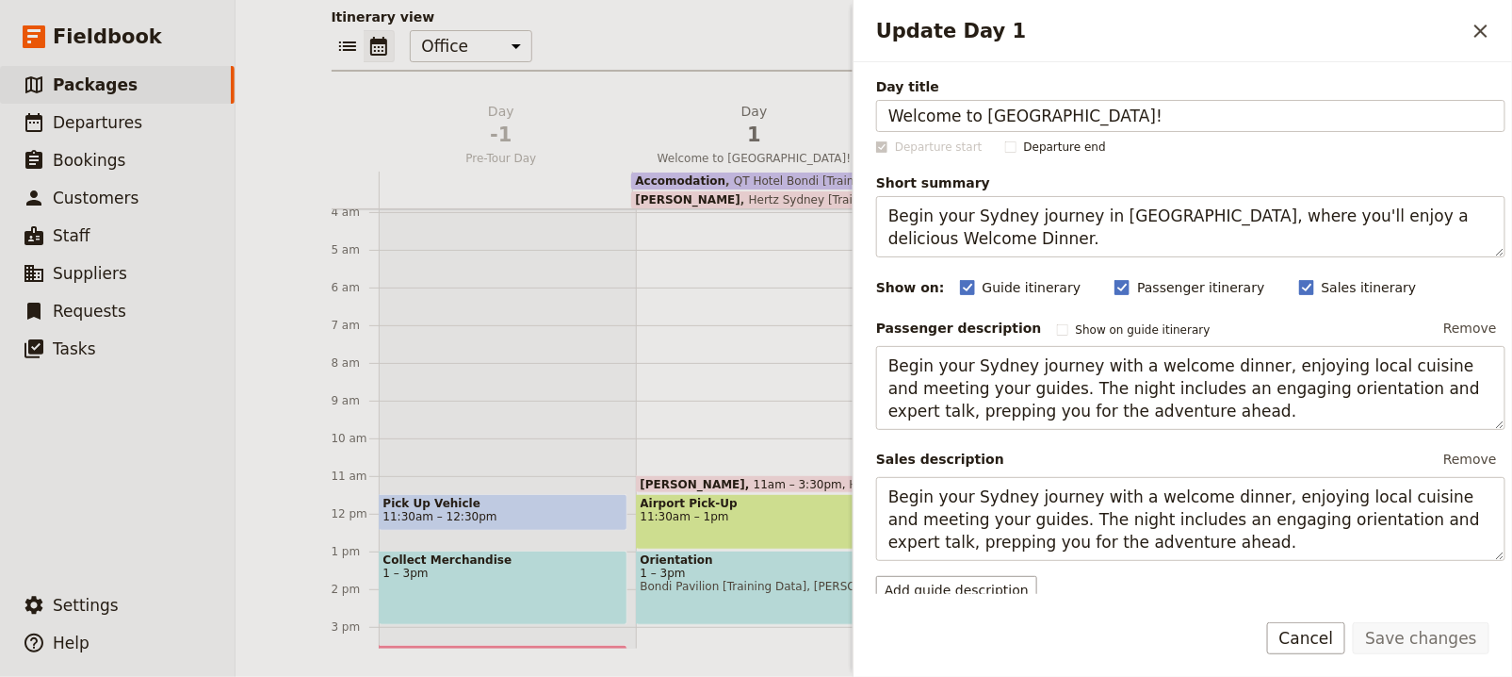
click at [699, 74] on div "Itinerary view ​ ​ Office Guide Passenger Sales ​ Share Day -1 Pre-Tour Day Day…" at bounding box center [875, 328] width 1086 height 641
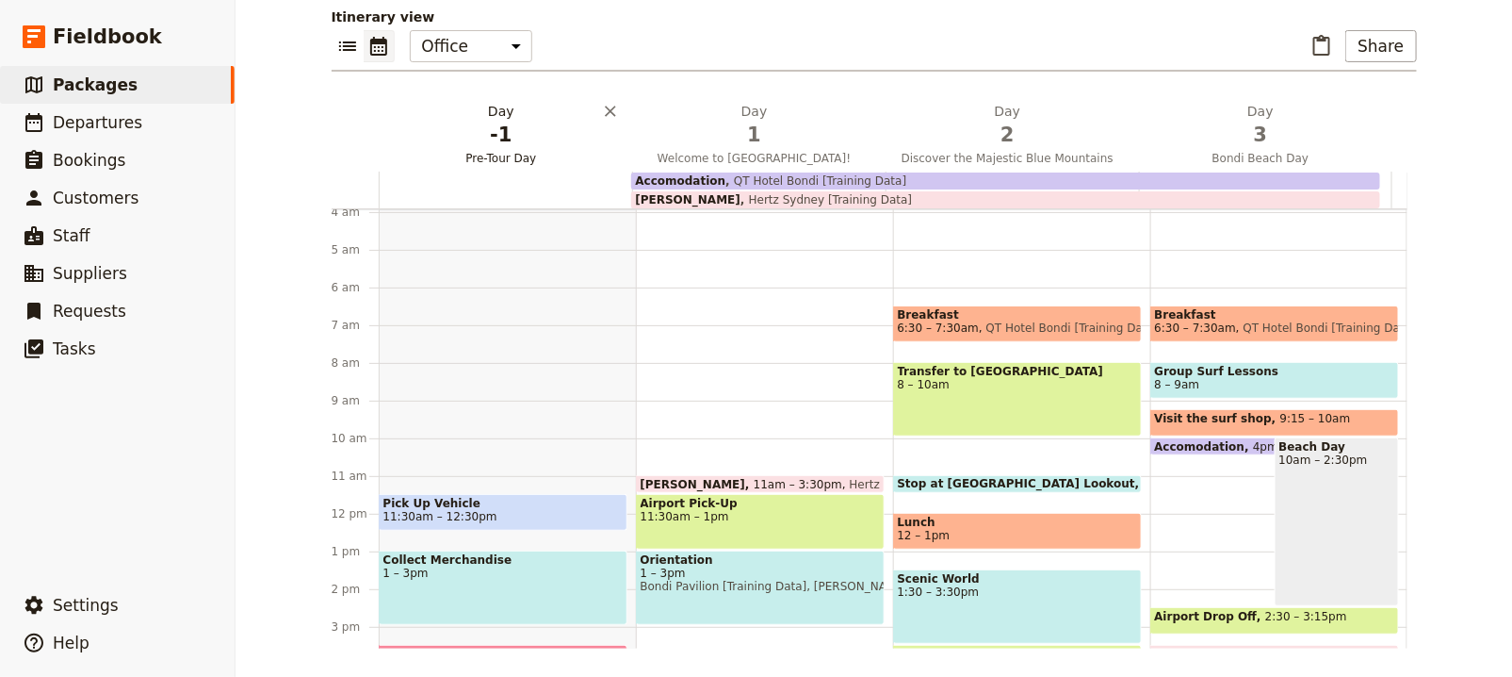
click at [505, 152] on span "Pre-Tour Day" at bounding box center [502, 158] width 246 height 15
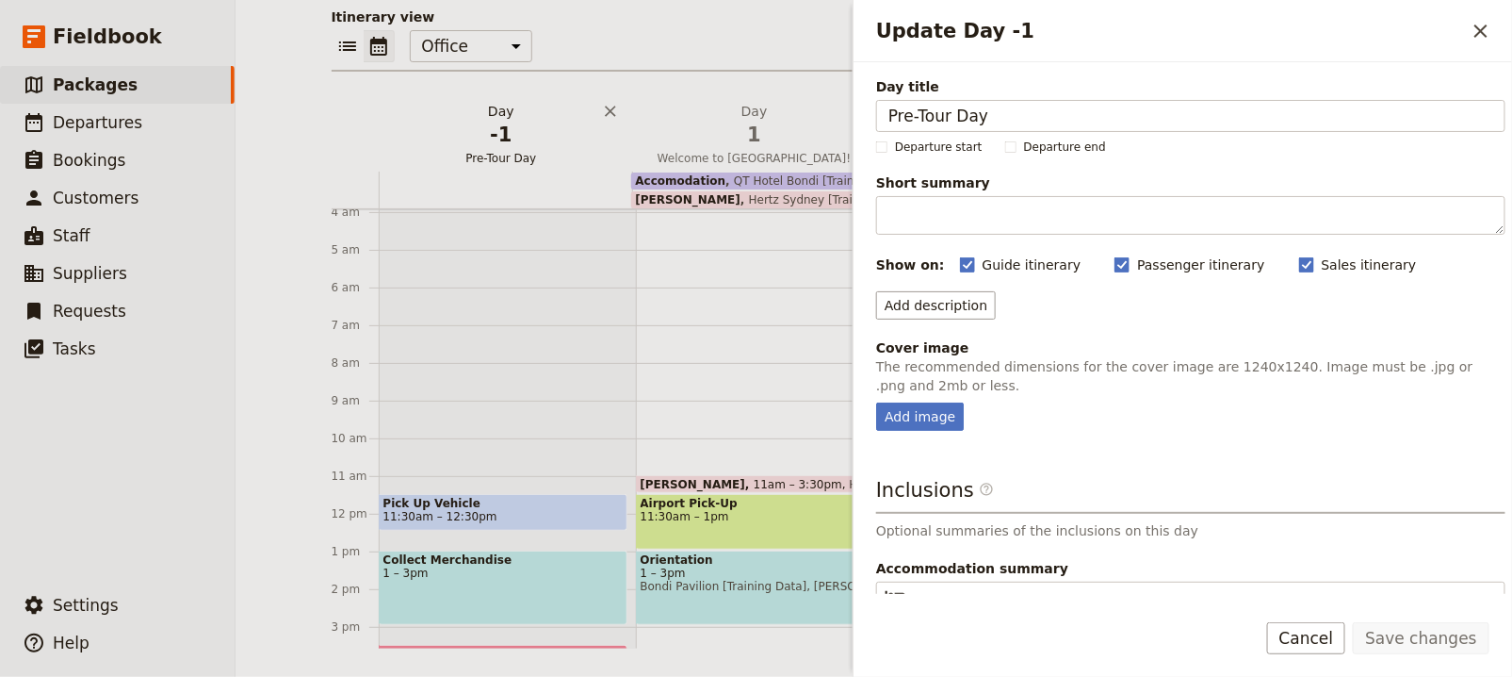
click at [505, 152] on span "Pre-Tour Day" at bounding box center [502, 158] width 246 height 15
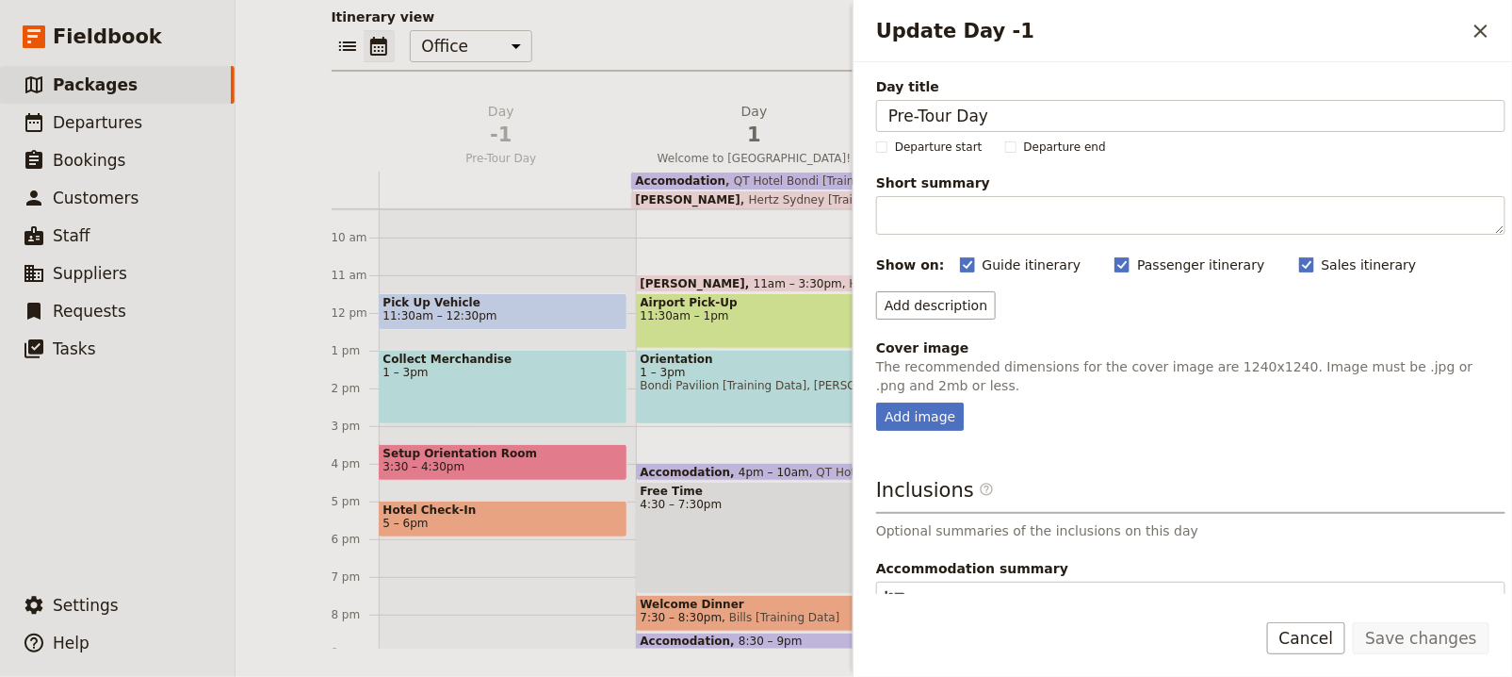
scroll to position [89, 0]
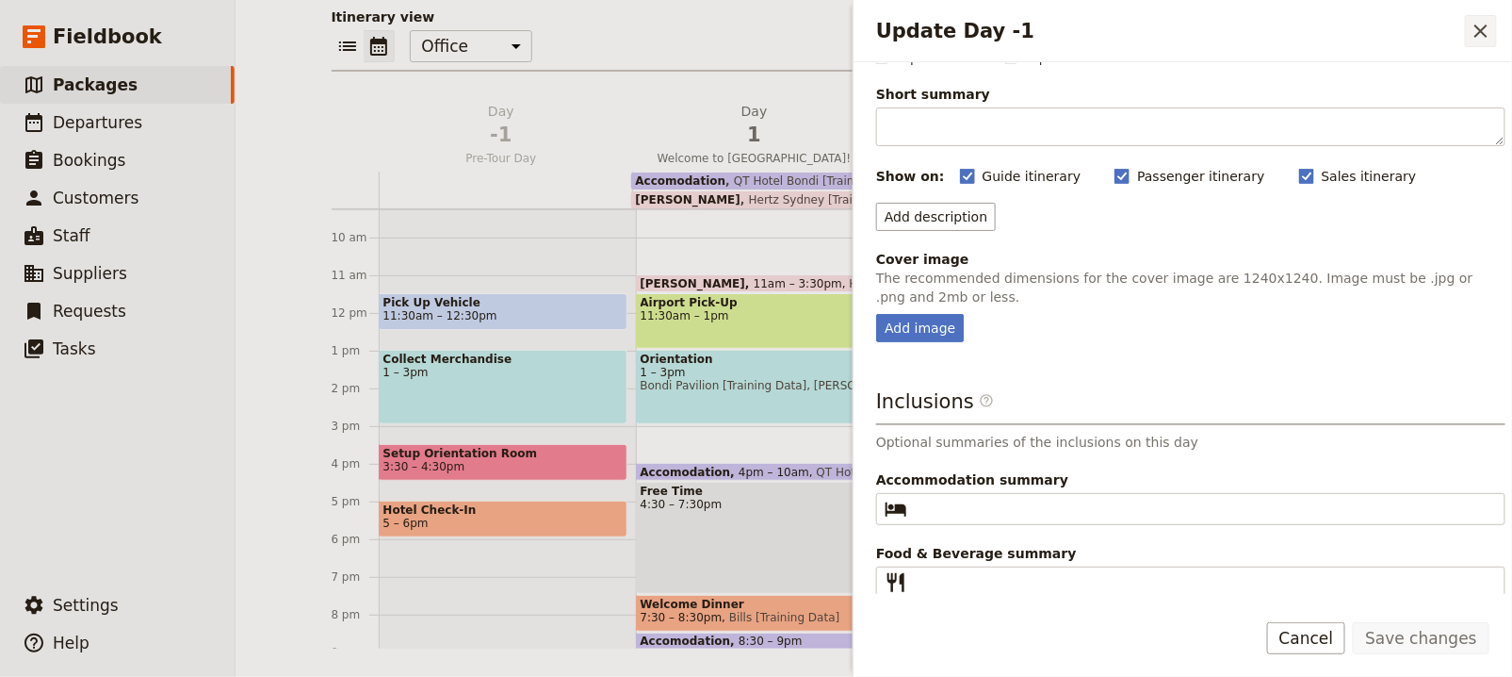
click at [1489, 31] on icon "Close drawer" at bounding box center [1481, 31] width 23 height 23
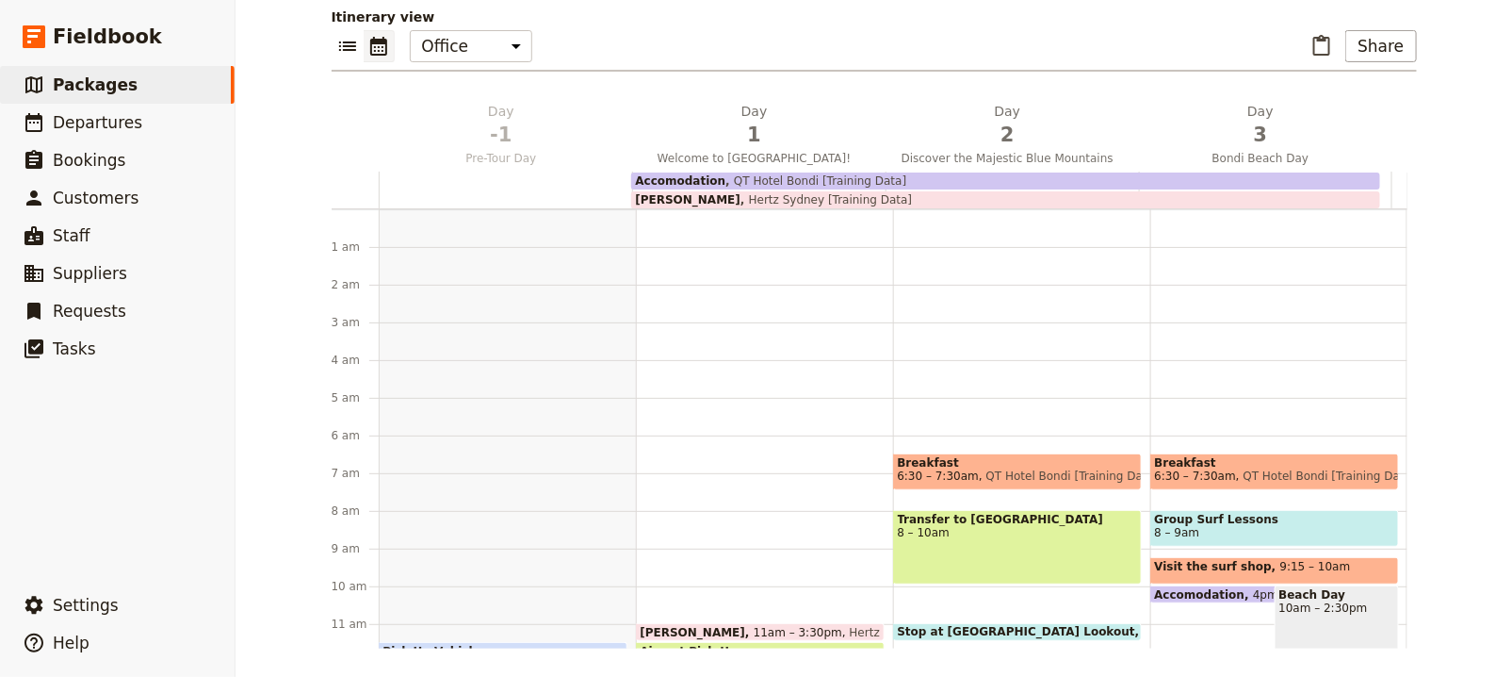
scroll to position [0, 0]
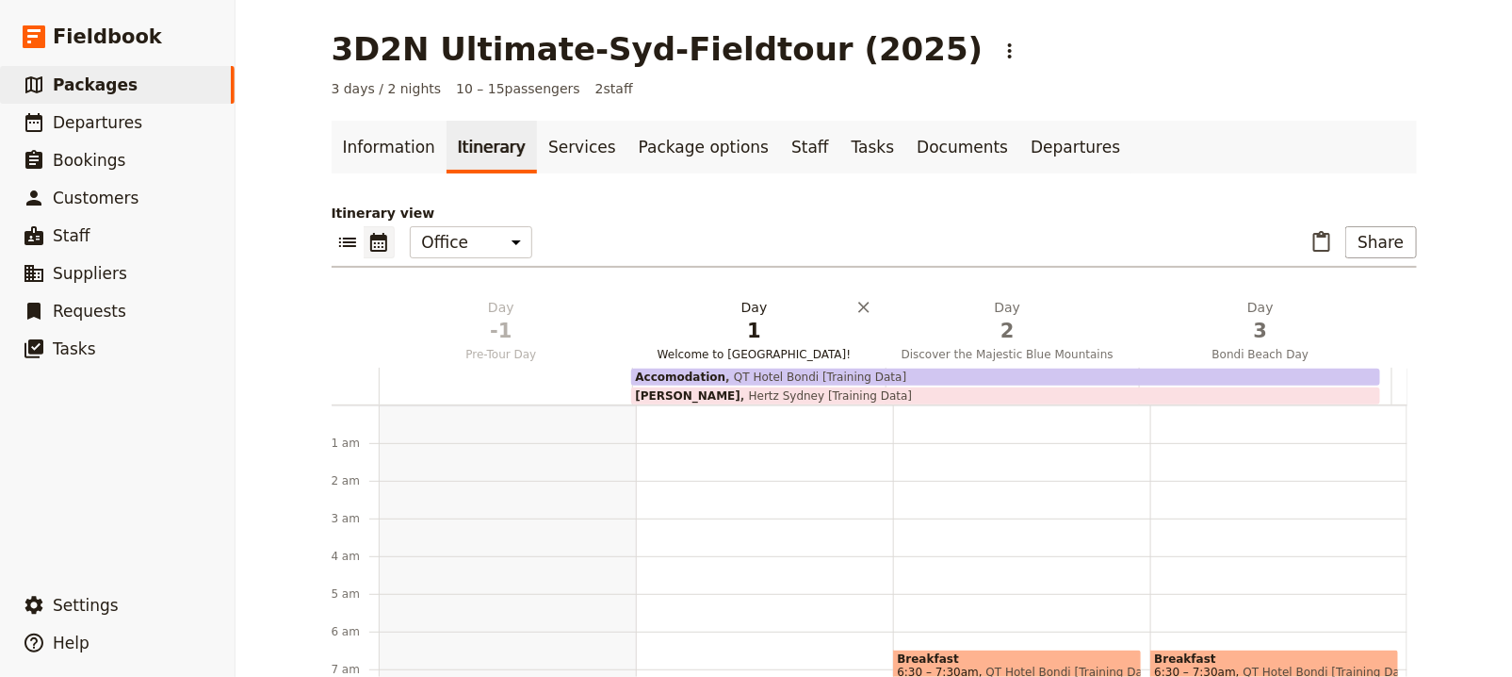
click at [794, 336] on span "1" at bounding box center [754, 331] width 231 height 28
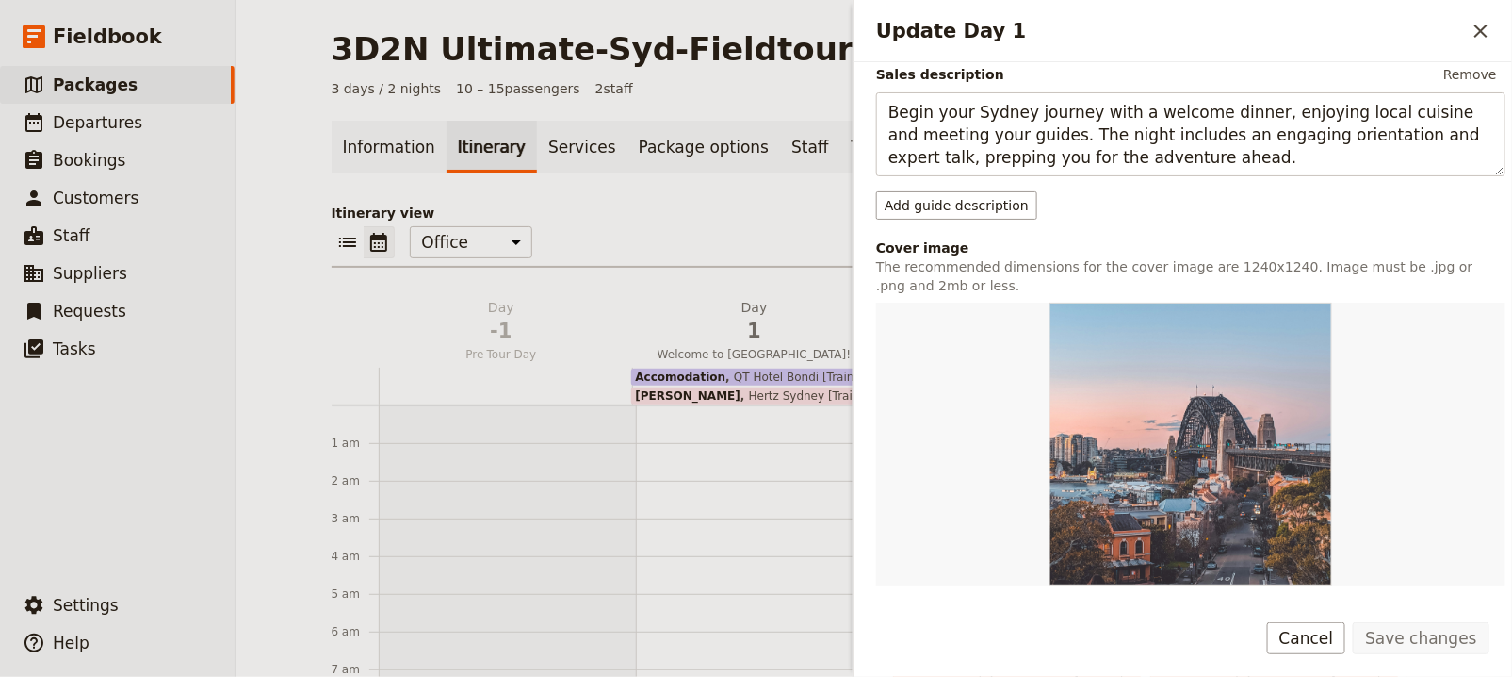
scroll to position [711, 0]
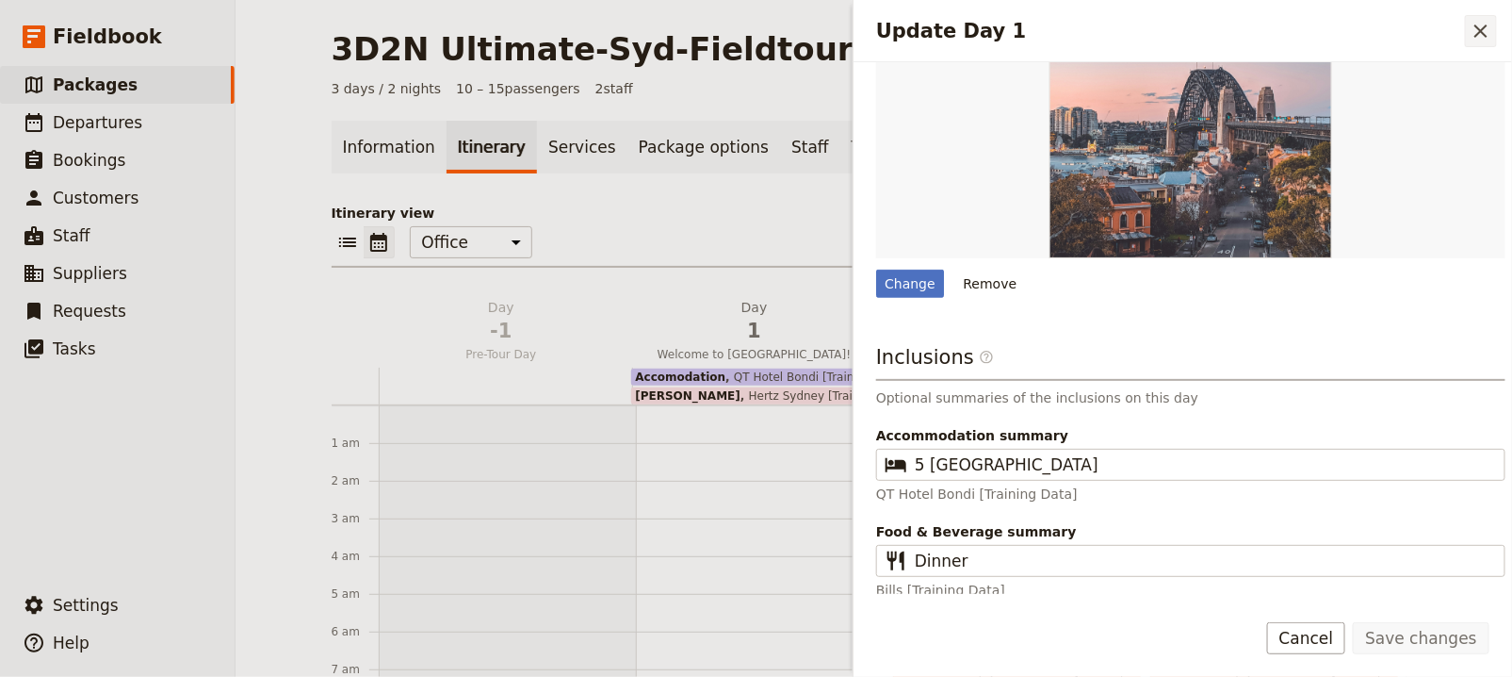
click at [1481, 41] on icon "Close drawer" at bounding box center [1481, 31] width 23 height 23
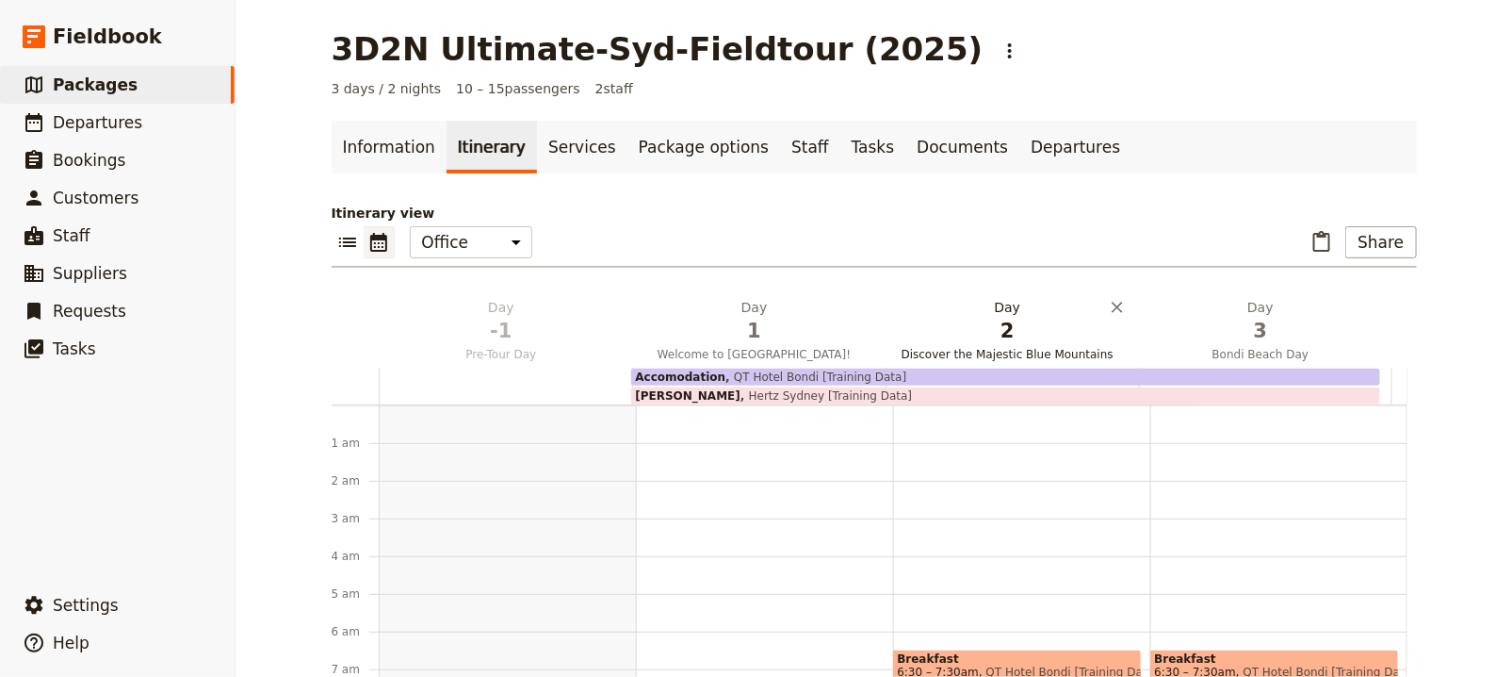
click at [1049, 362] on button "Day 2 Discover the Majestic Blue Mountains" at bounding box center [1011, 333] width 253 height 70
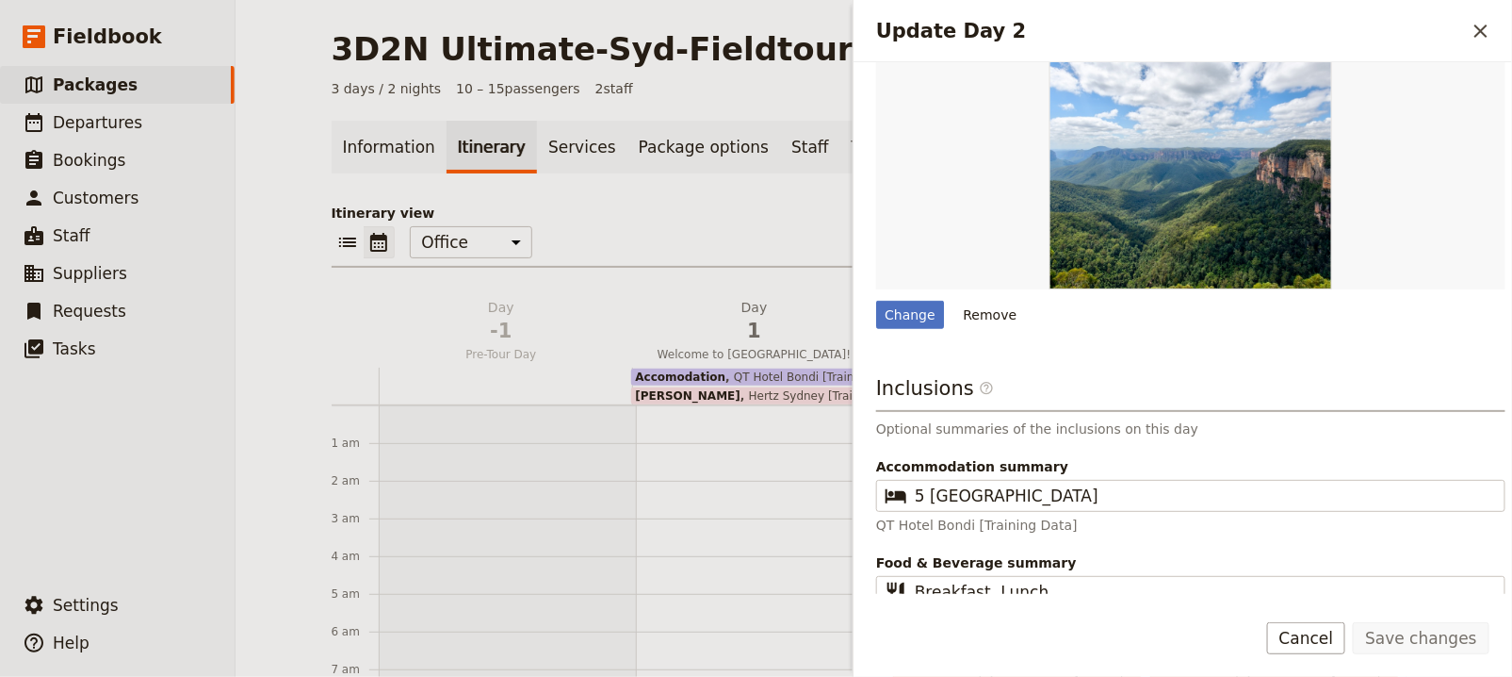
scroll to position [733, 0]
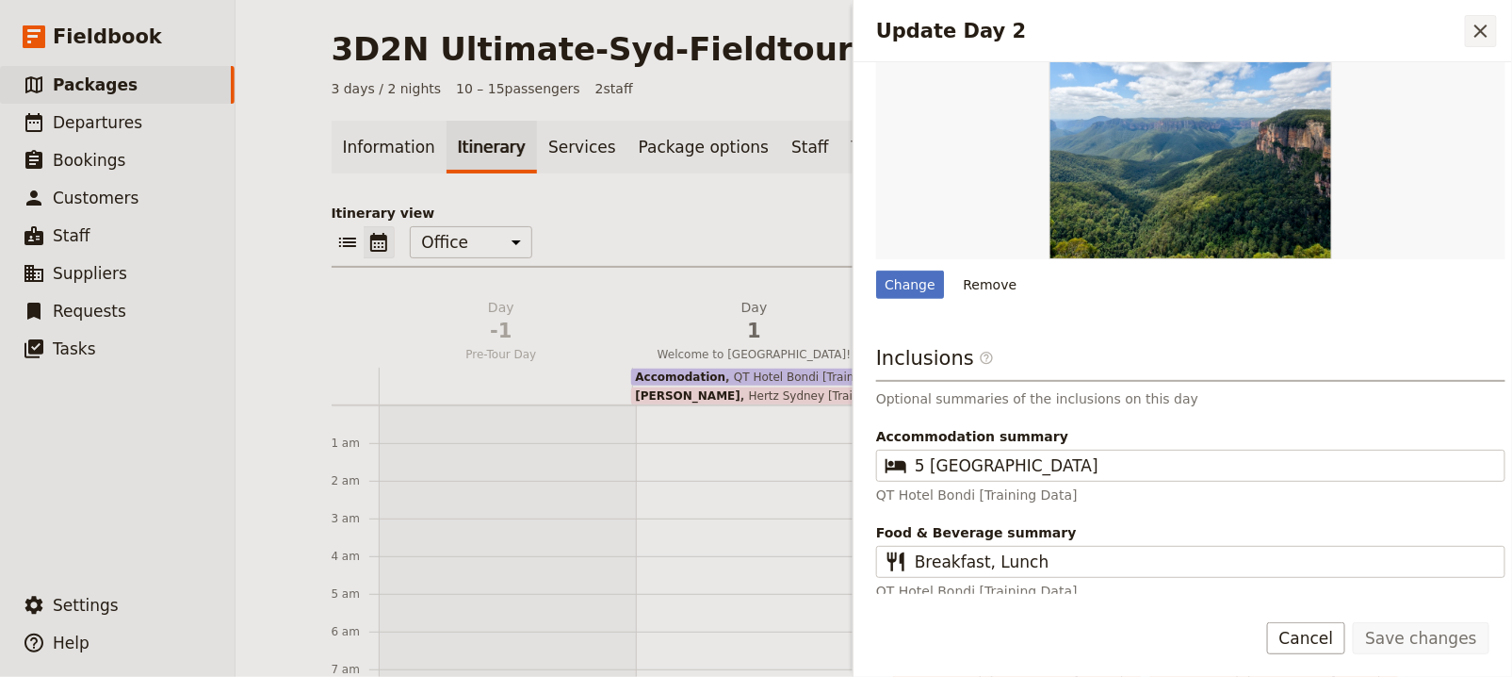
click at [1486, 24] on icon "Close drawer" at bounding box center [1481, 30] width 13 height 13
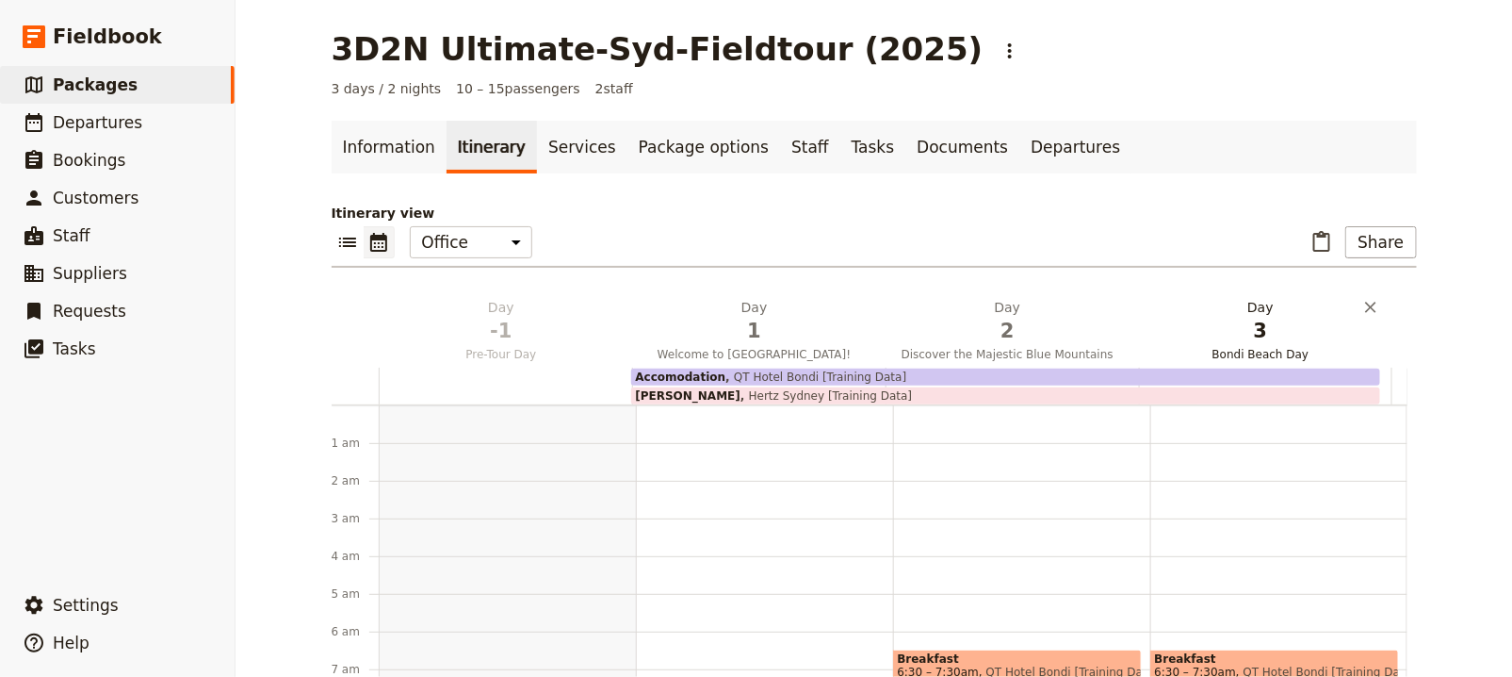
click at [1293, 355] on span "Bondi Beach Day" at bounding box center [1261, 354] width 246 height 15
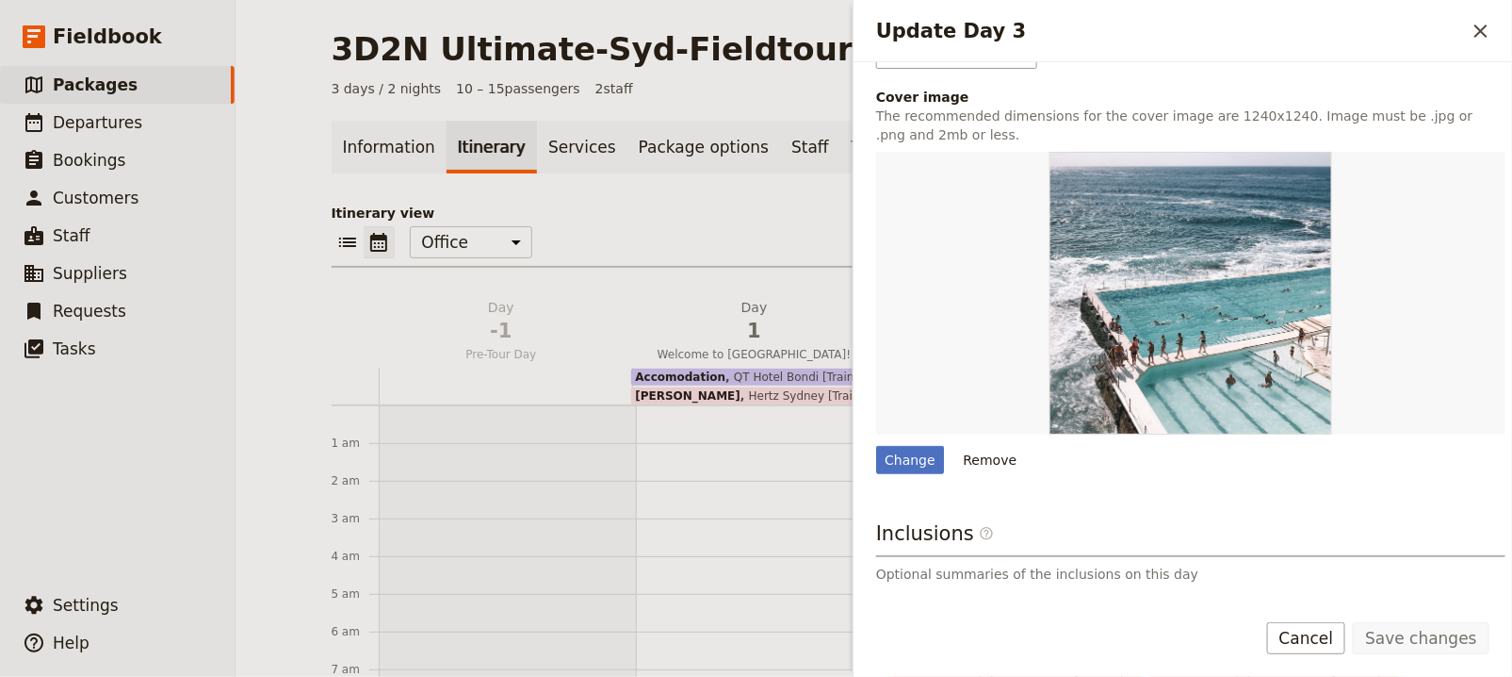
scroll to position [711, 0]
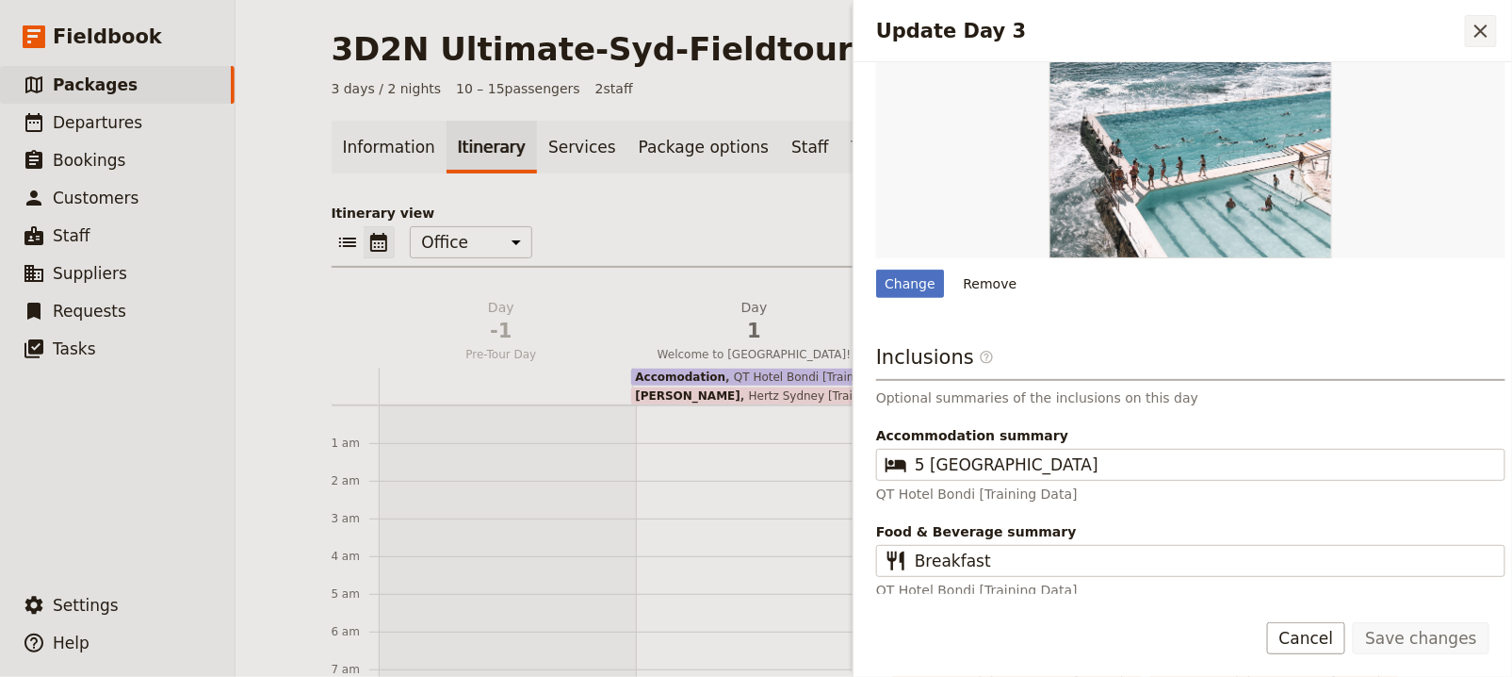
click at [1497, 21] on div "Update Day 3 ​" at bounding box center [1183, 31] width 659 height 62
click at [1481, 28] on icon "Close drawer" at bounding box center [1481, 30] width 13 height 13
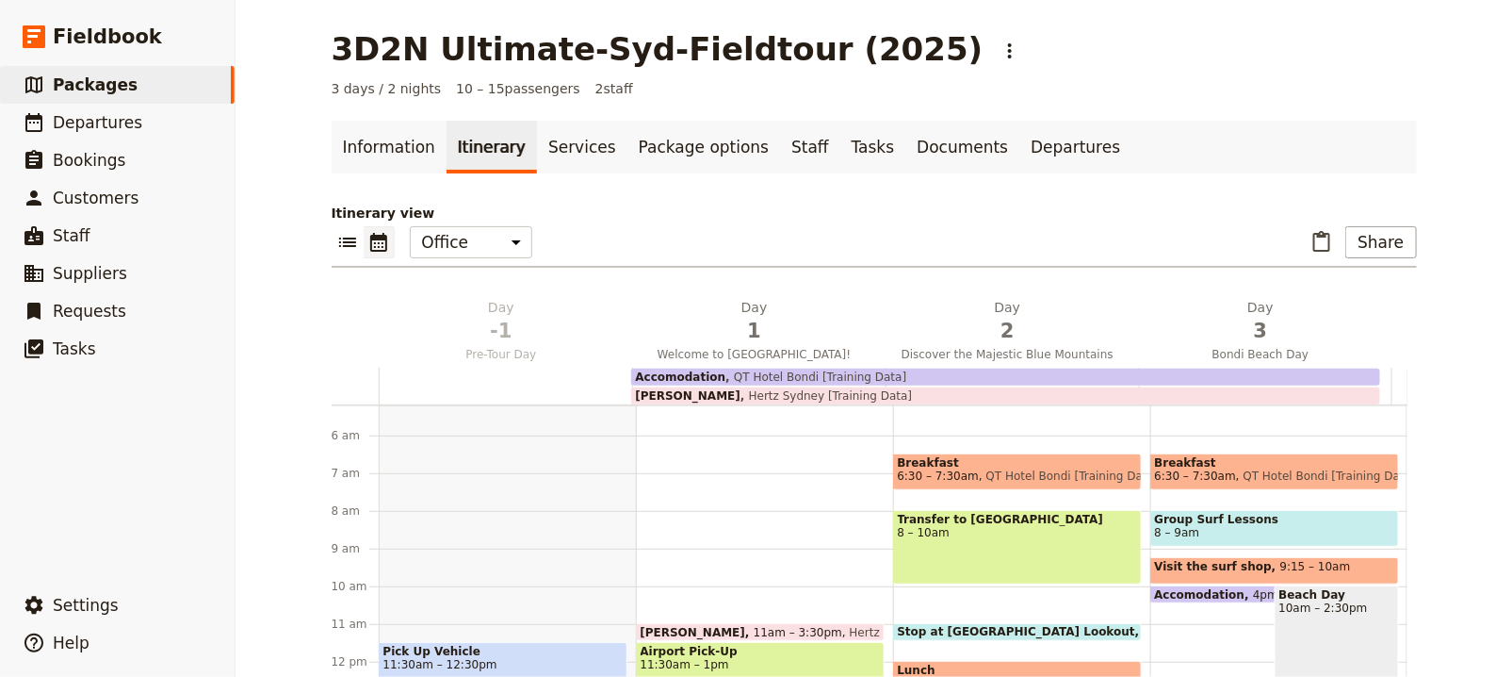
scroll to position [195, 0]
click at [1080, 502] on div "Breakfast 6:30 – 7:30am QT Hotel Bondi [Training Data] Transfer to Blue Mountai…" at bounding box center [1021, 662] width 257 height 905
select select "2"
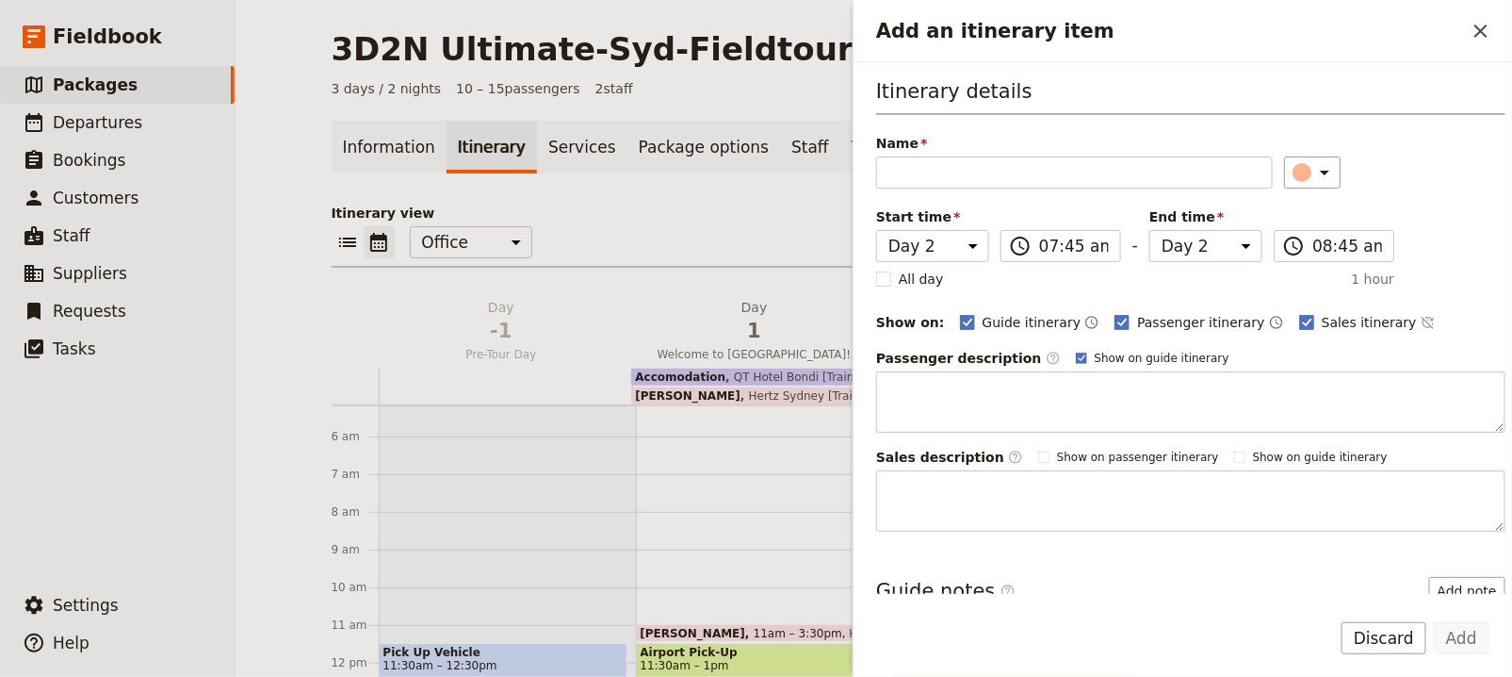
click at [673, 524] on div "Van Rental 11am – 3:30pm Hertz Sydney [Training Data] Airport Pick-Up 11:30am –…" at bounding box center [764, 662] width 257 height 905
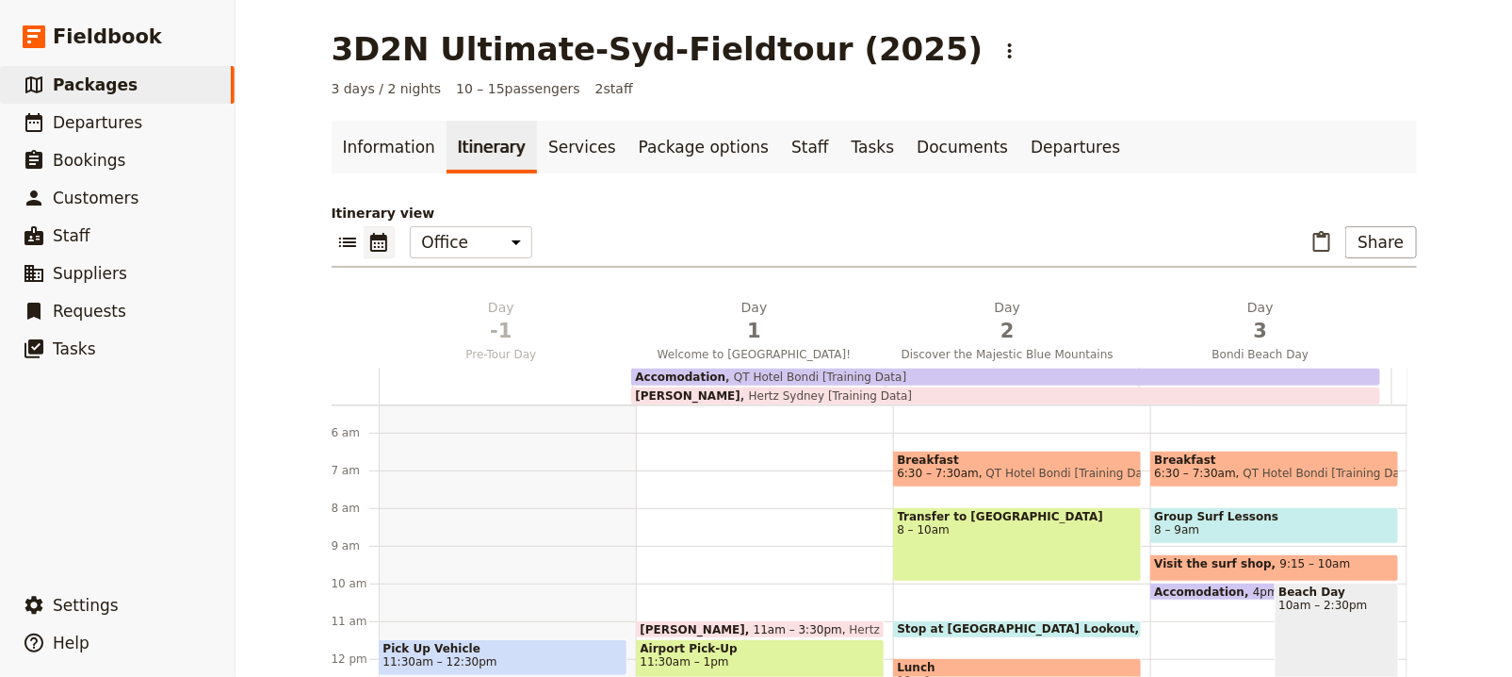
scroll to position [200, 0]
click at [1115, 484] on div "Breakfast 6:30 – 7:30am QT Hotel Bondi [Training Data]" at bounding box center [1017, 467] width 249 height 37
select select "2"
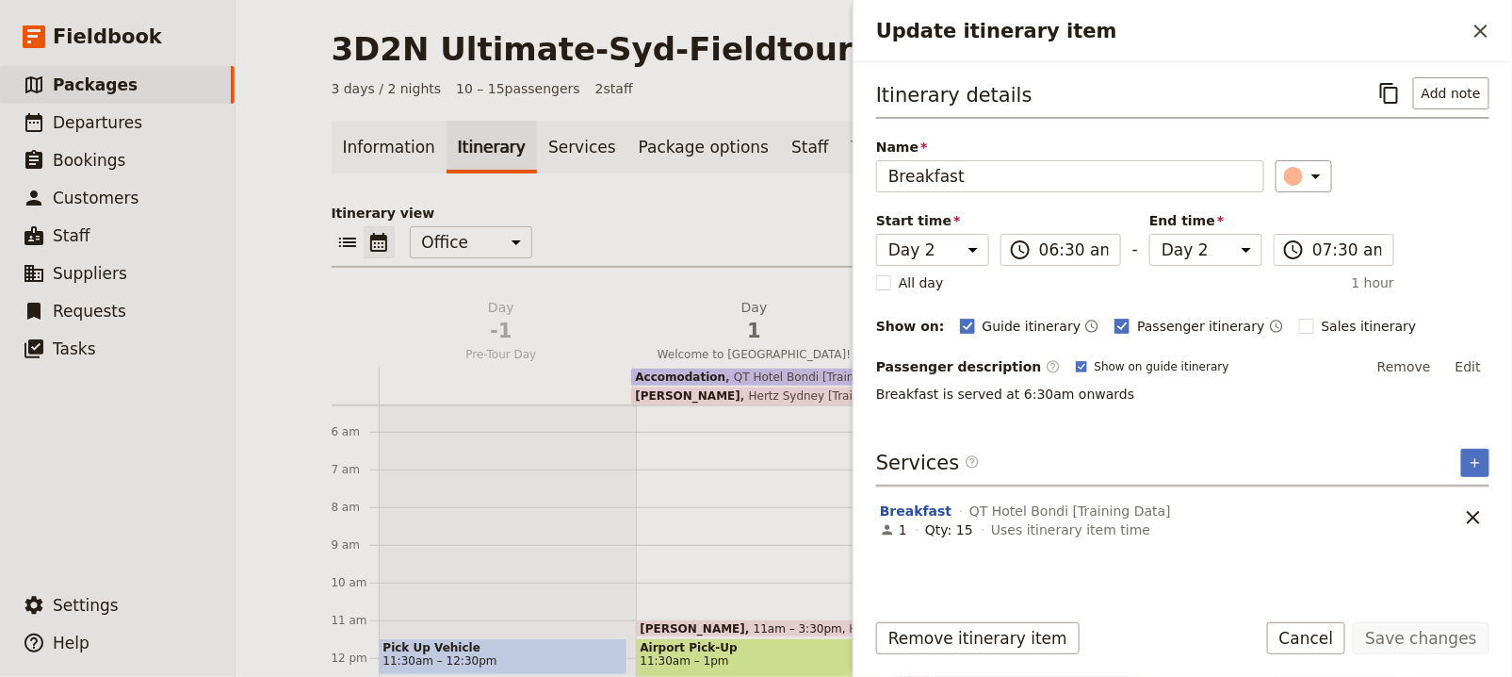
click at [751, 500] on div "Van Rental 11am – 3:30pm Hertz Sydney [Training Data] Airport Pick-Up 11:30am –…" at bounding box center [764, 657] width 257 height 905
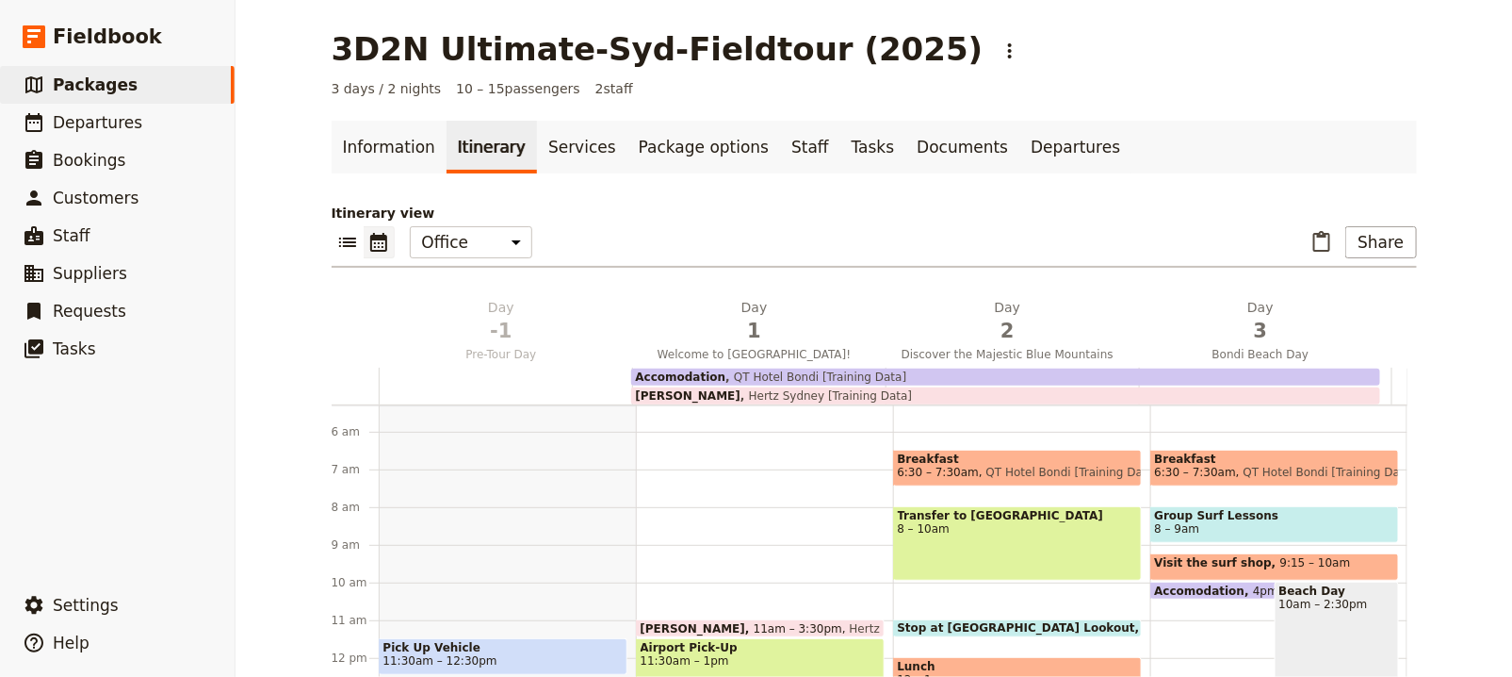
click at [995, 496] on div "Breakfast 6:30 – 7:30am QT Hotel Bondi [Training Data] Transfer to Blue Mountai…" at bounding box center [1021, 657] width 257 height 905
select select "2"
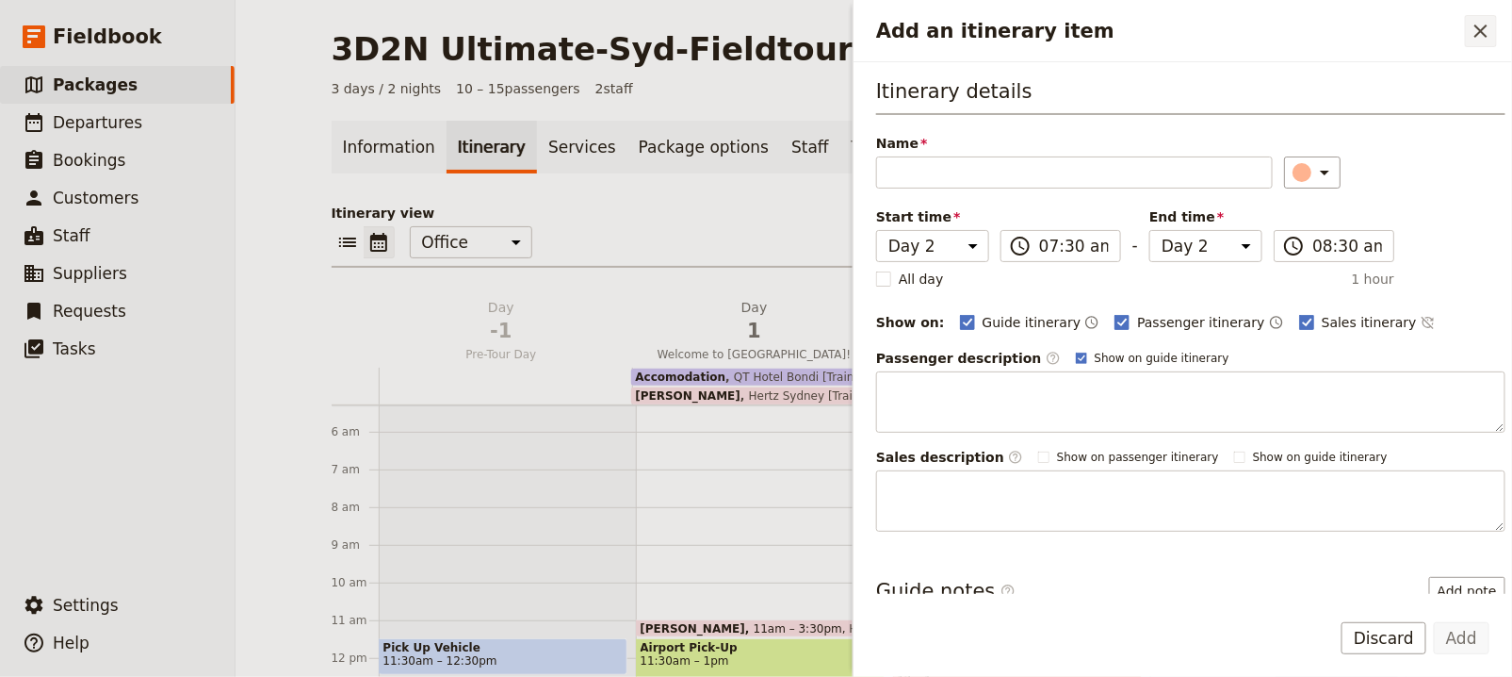
click at [1487, 33] on icon "Close drawer" at bounding box center [1481, 31] width 23 height 23
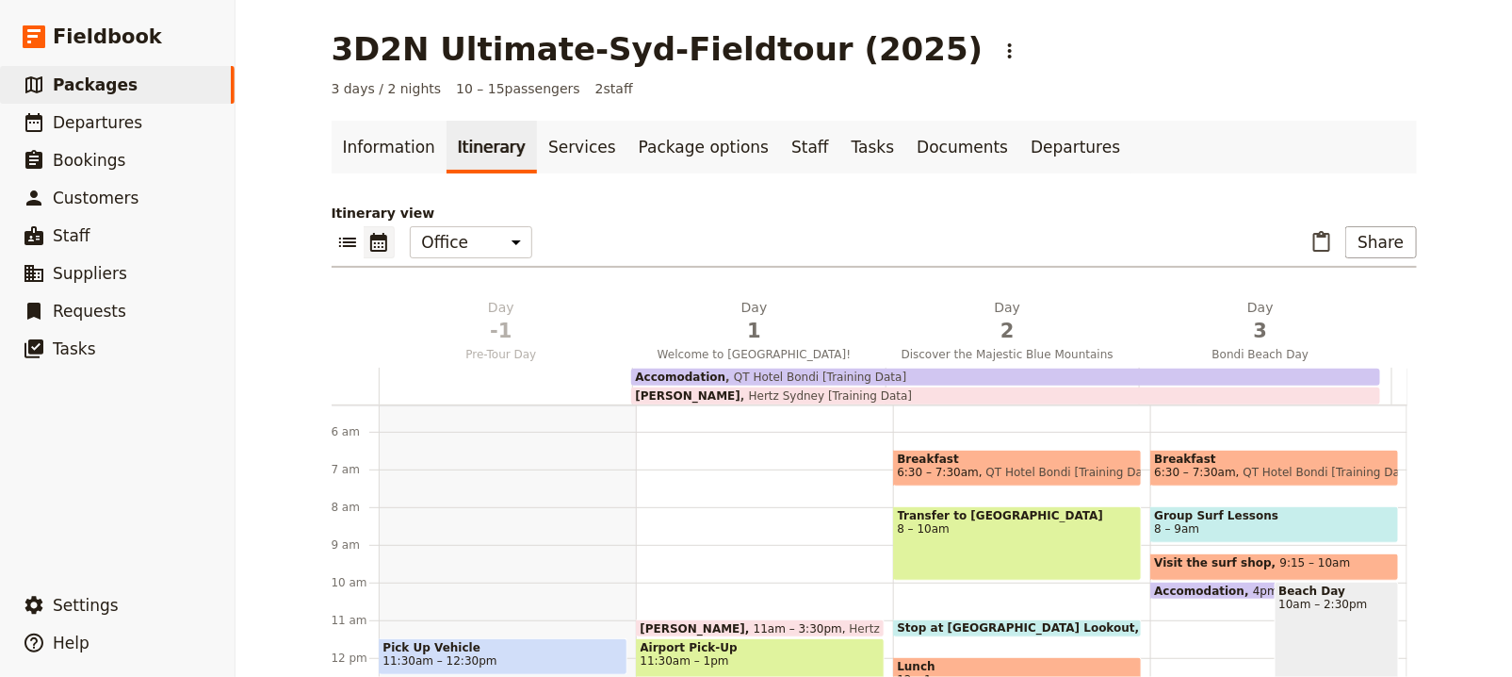
click at [1086, 498] on div "Breakfast 6:30 – 7:30am QT Hotel Bondi [Training Data] Transfer to Blue Mountai…" at bounding box center [1021, 657] width 257 height 905
select select "2"
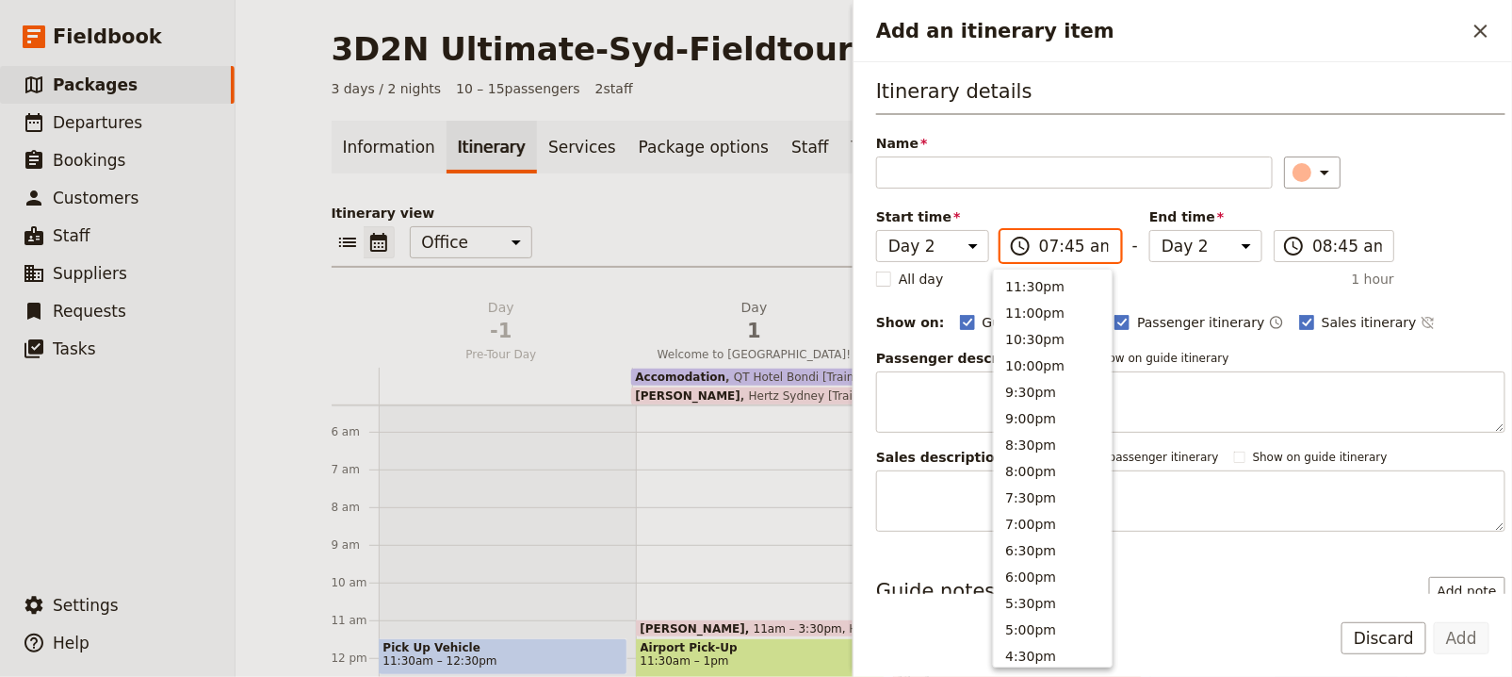
click at [1090, 249] on input "07:45 am" at bounding box center [1074, 246] width 70 height 23
click at [1070, 288] on button "7:30am" at bounding box center [1053, 282] width 118 height 26
type input "07:30 am"
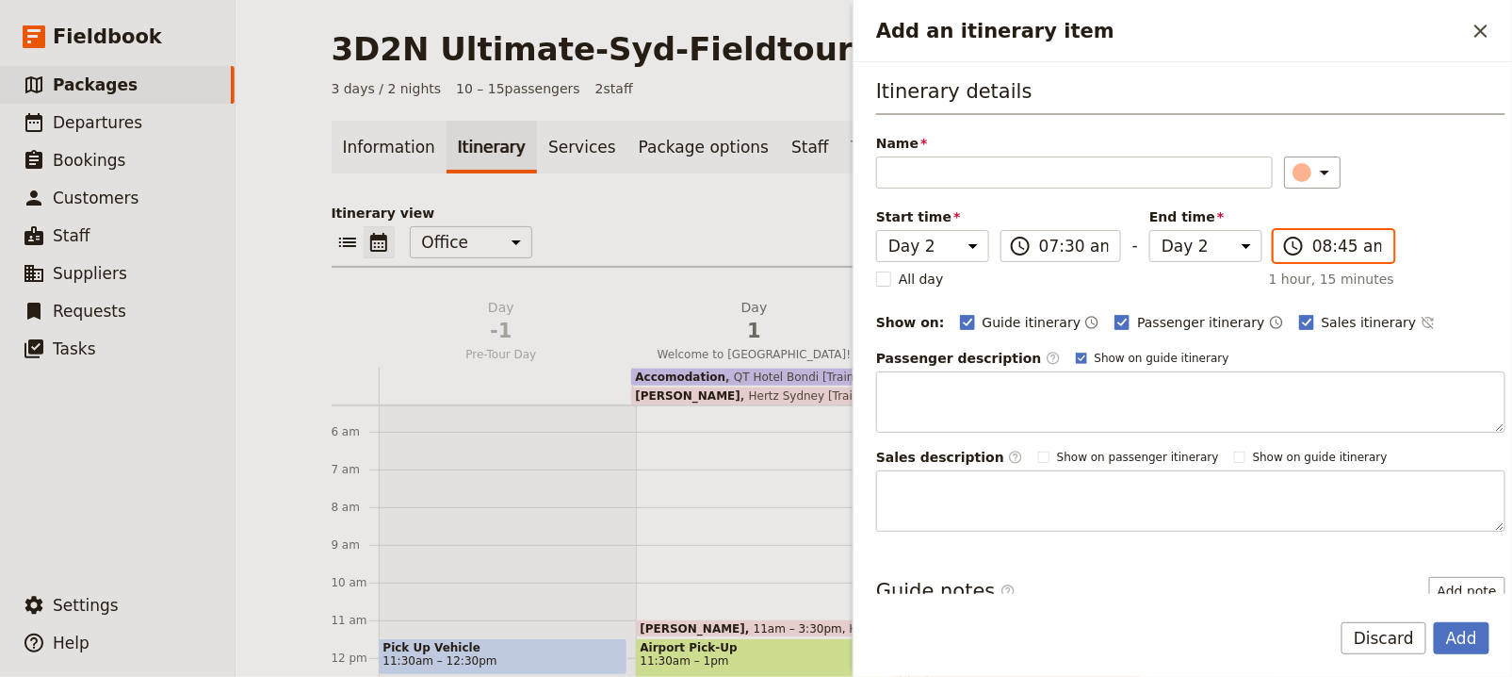
click at [1336, 236] on input "08:45 am" at bounding box center [1348, 246] width 70 height 23
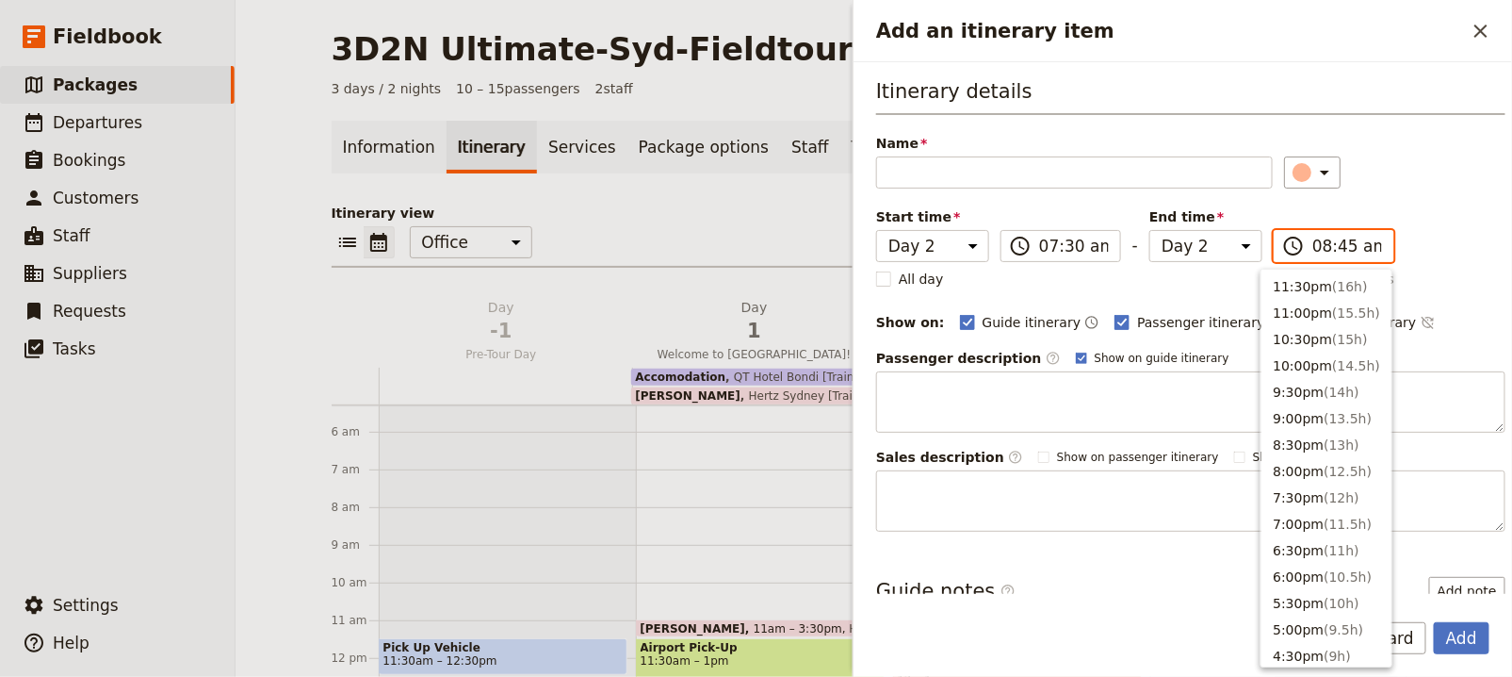
scroll to position [794, 0]
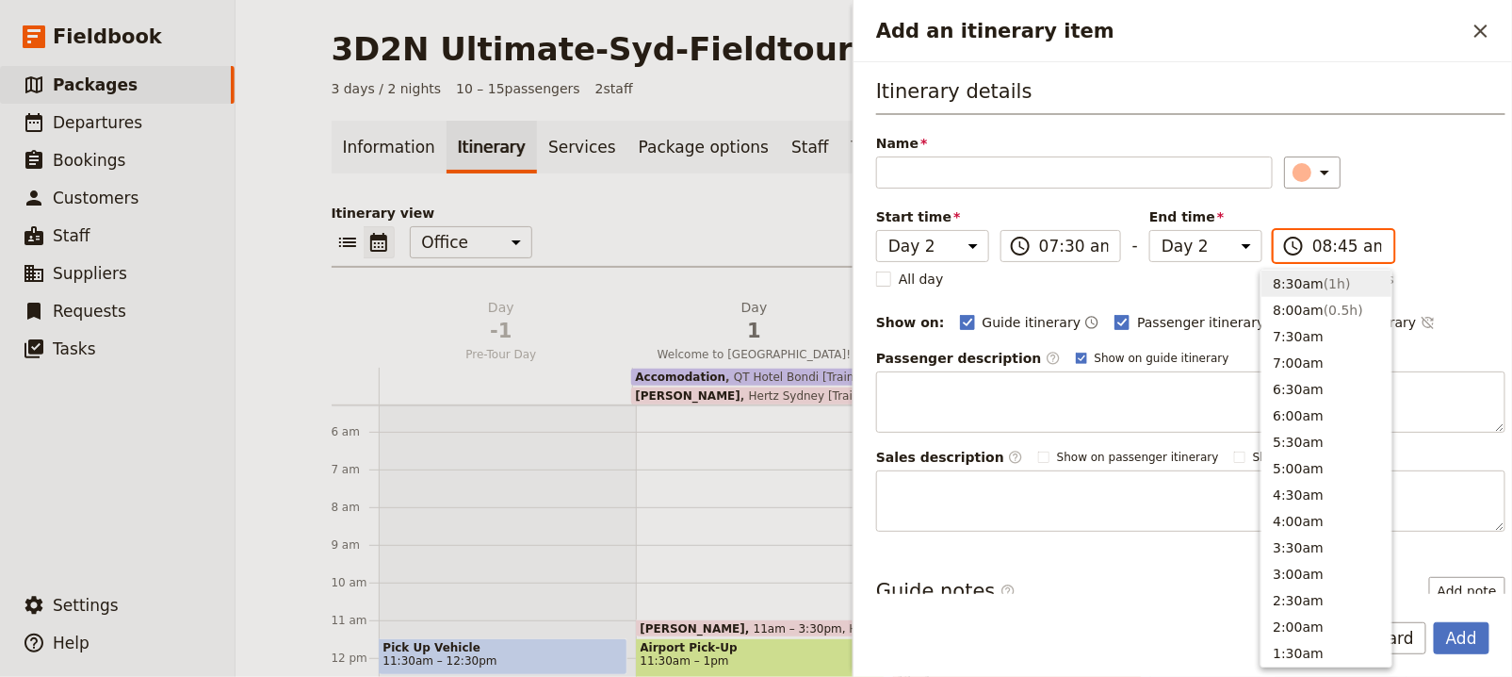
click at [1346, 291] on button "8:30am ( 1h )" at bounding box center [1327, 283] width 130 height 26
type input "08:30 am"
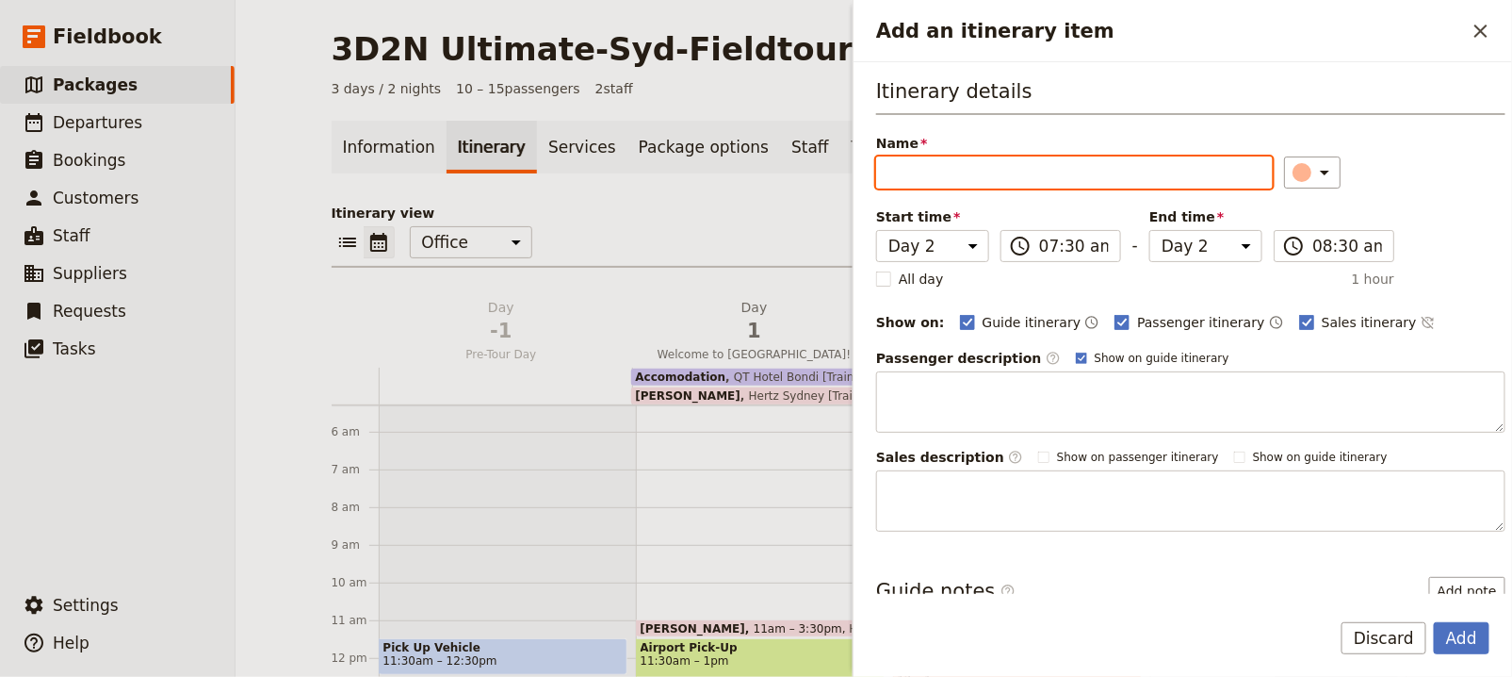
click at [1012, 175] on input "Name" at bounding box center [1074, 172] width 397 height 32
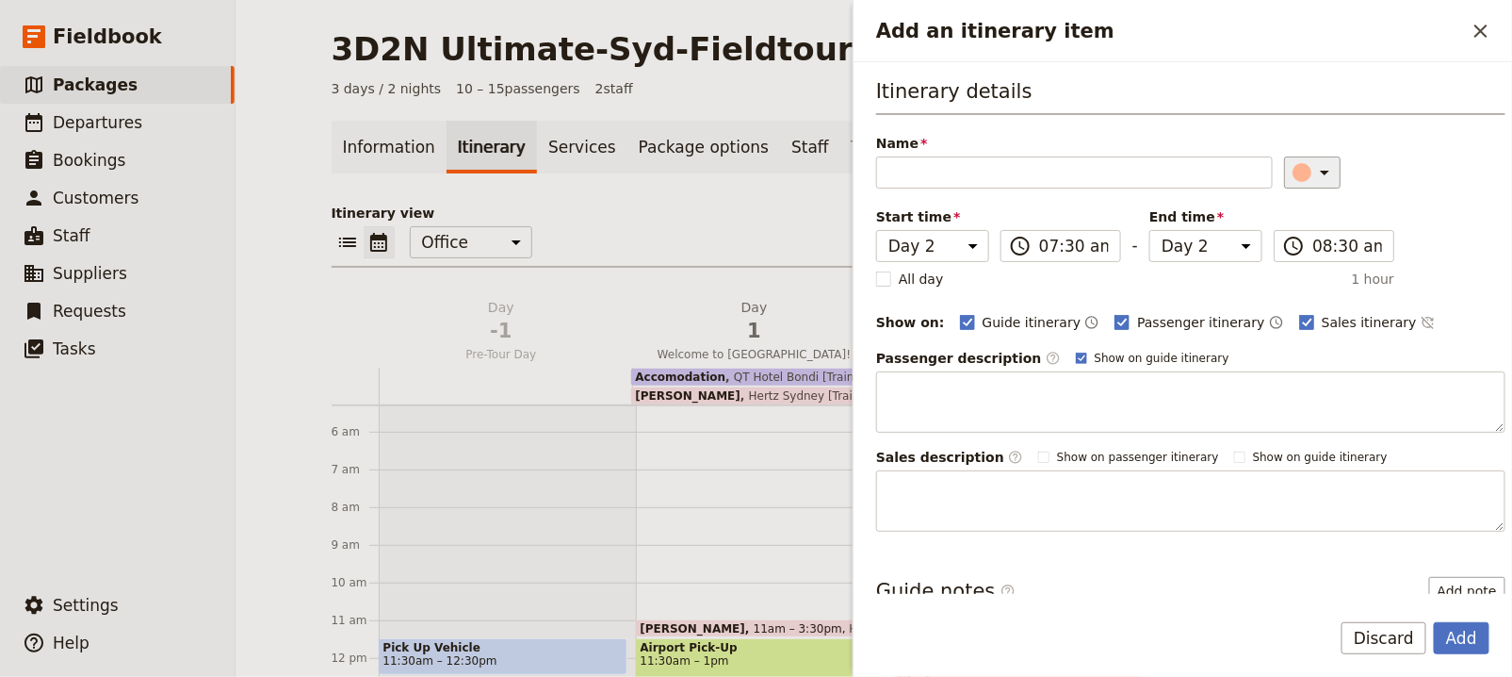
click at [1314, 170] on icon "Add an itinerary item" at bounding box center [1325, 172] width 23 height 23
click at [1301, 237] on div "button" at bounding box center [1300, 232] width 19 height 19
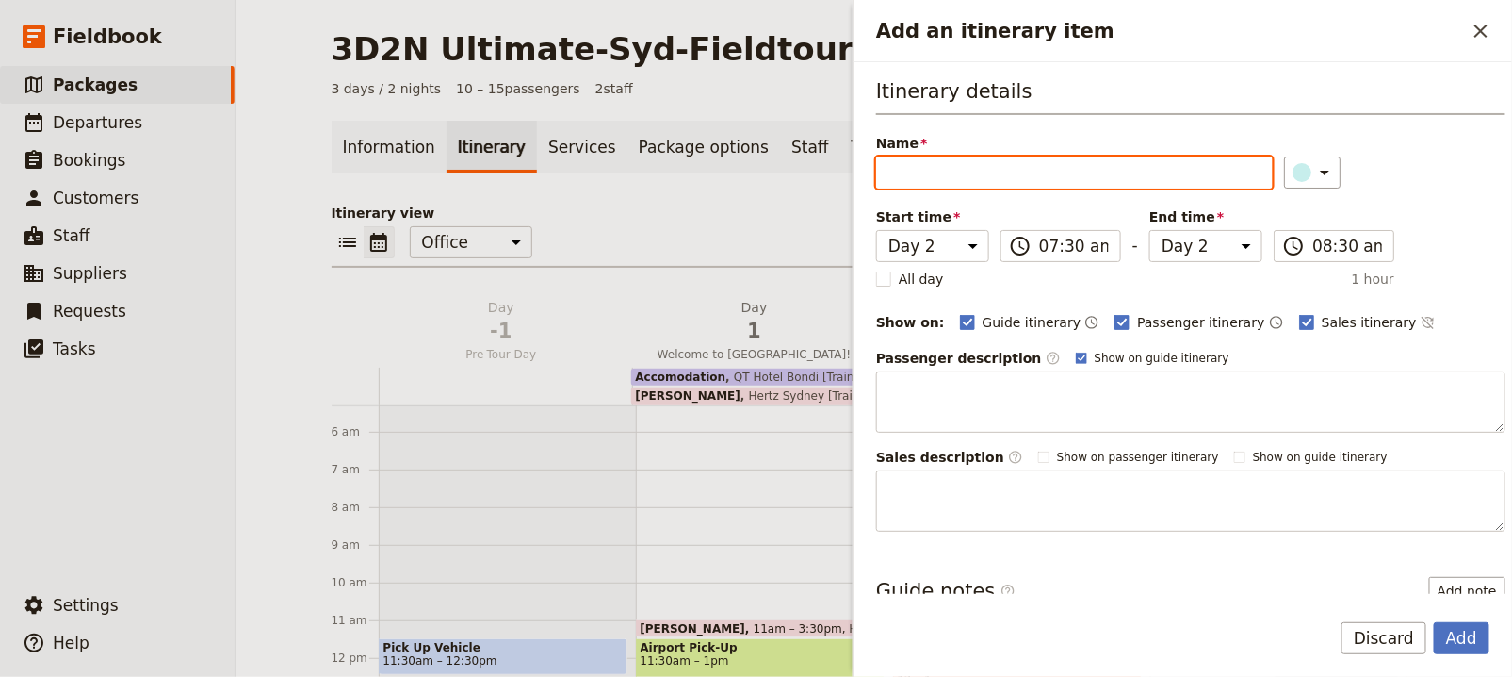
click at [1124, 176] on input "Name" at bounding box center [1074, 172] width 397 height 32
type input "Optional: Yoga"
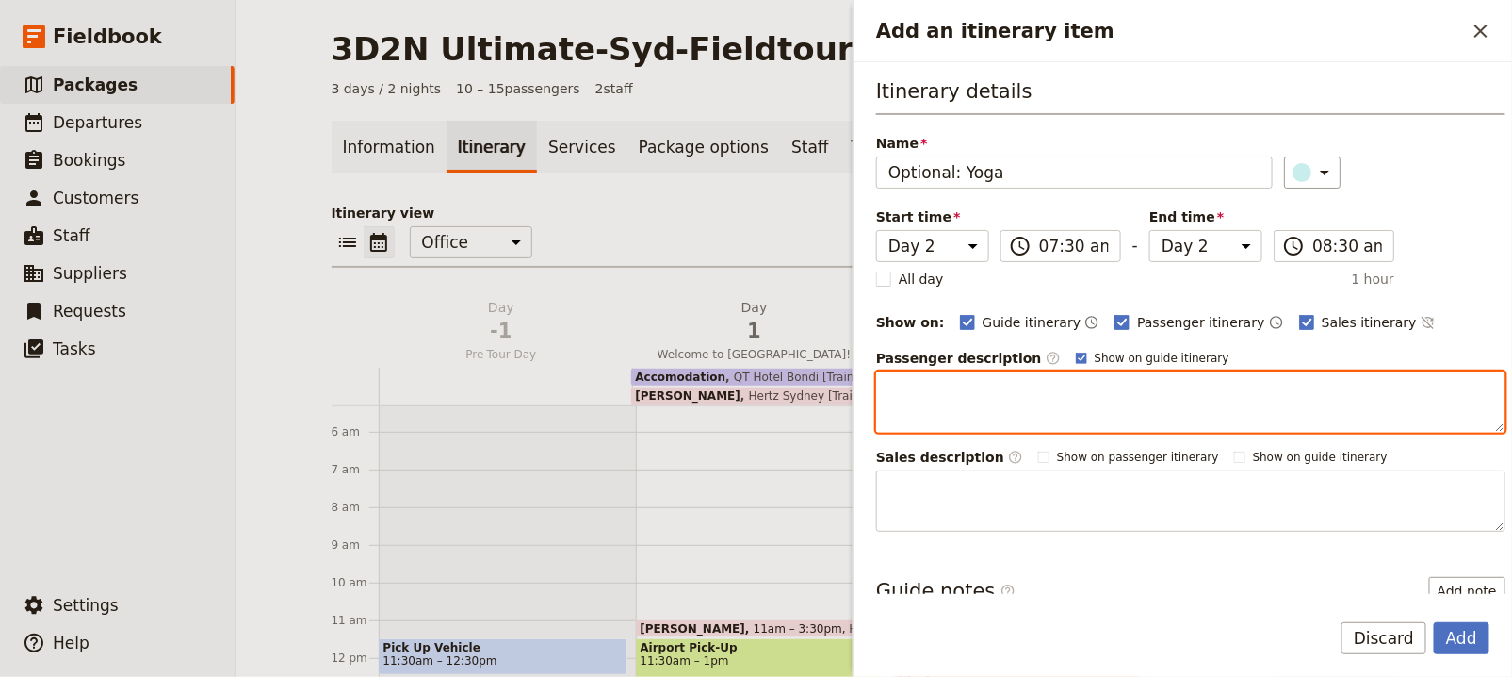
click at [1022, 404] on textarea "Add an itinerary item" at bounding box center [1190, 401] width 629 height 61
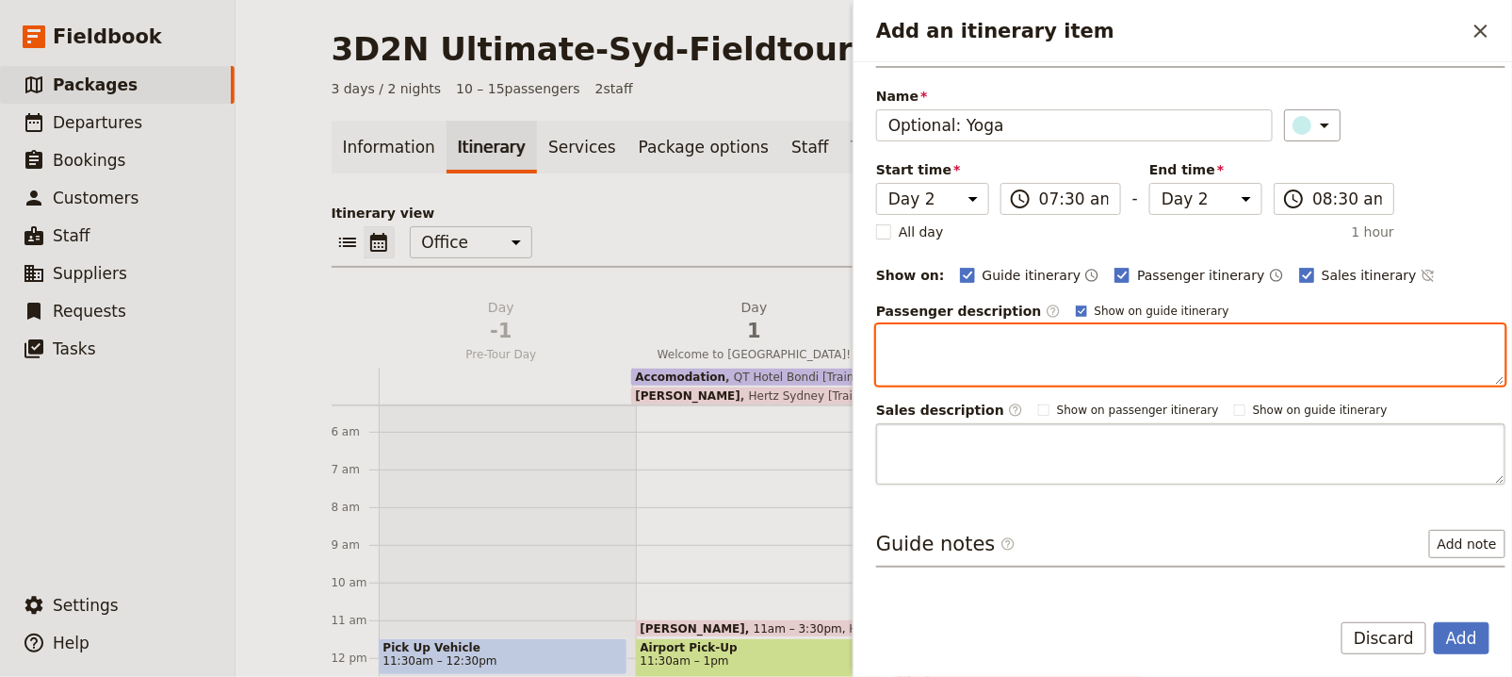
scroll to position [99, 0]
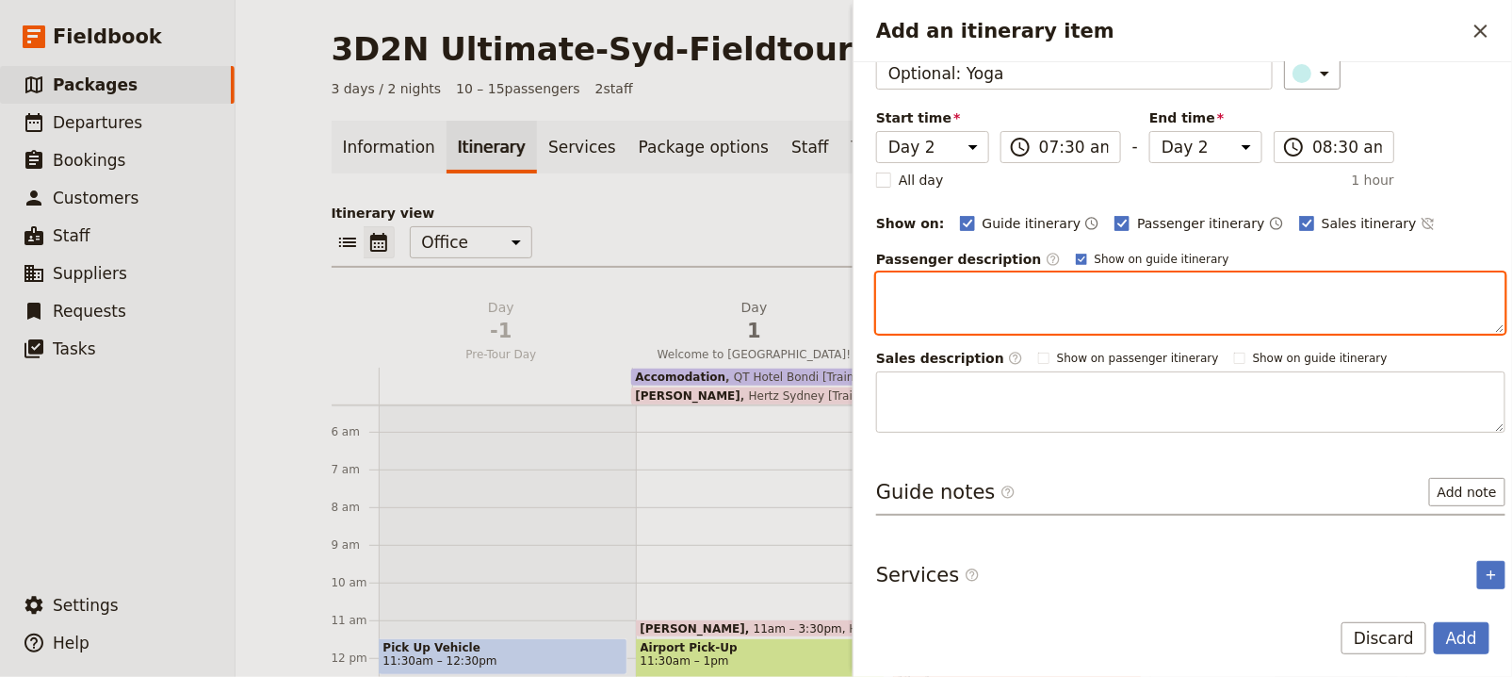
paste textarea "Find balance and tranquility with a rejuvenating yoga experience set high above…"
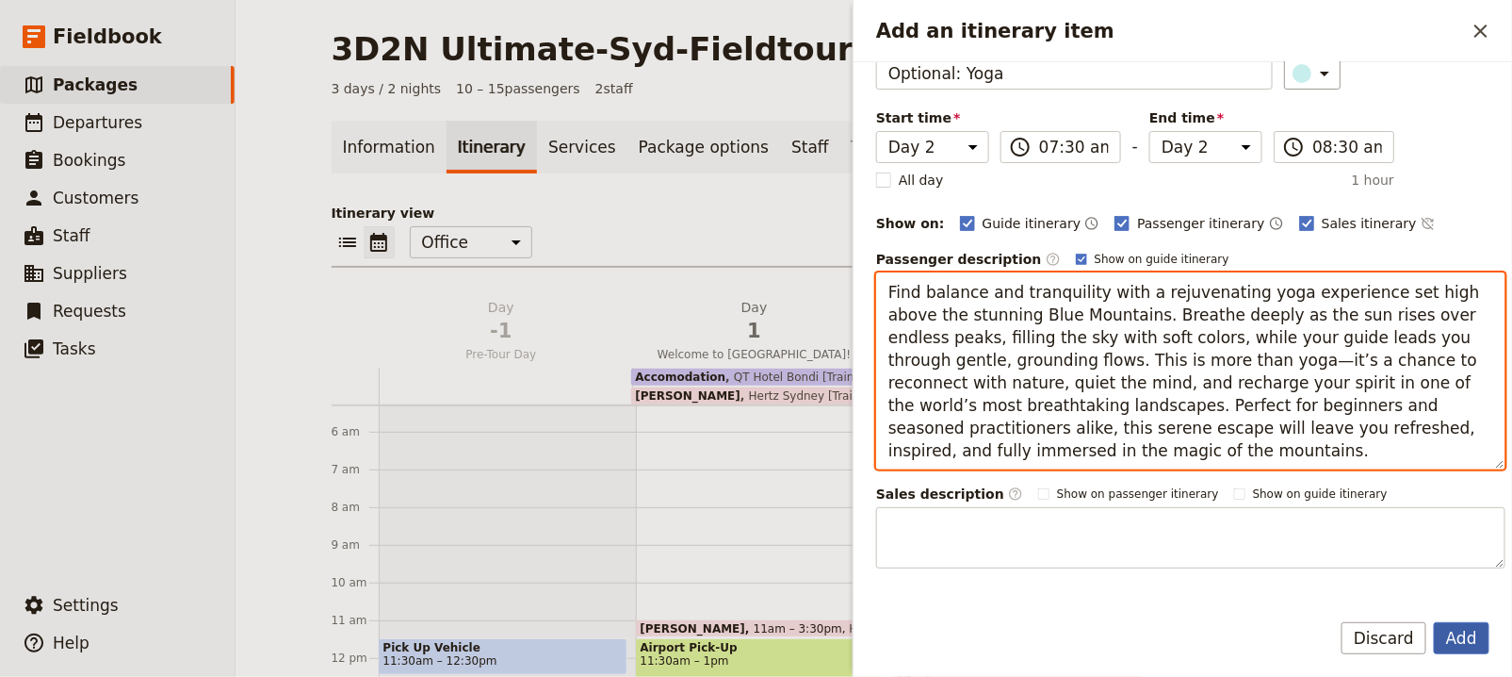
type textarea "Find balance and tranquility with a rejuvenating yoga experience set high above…"
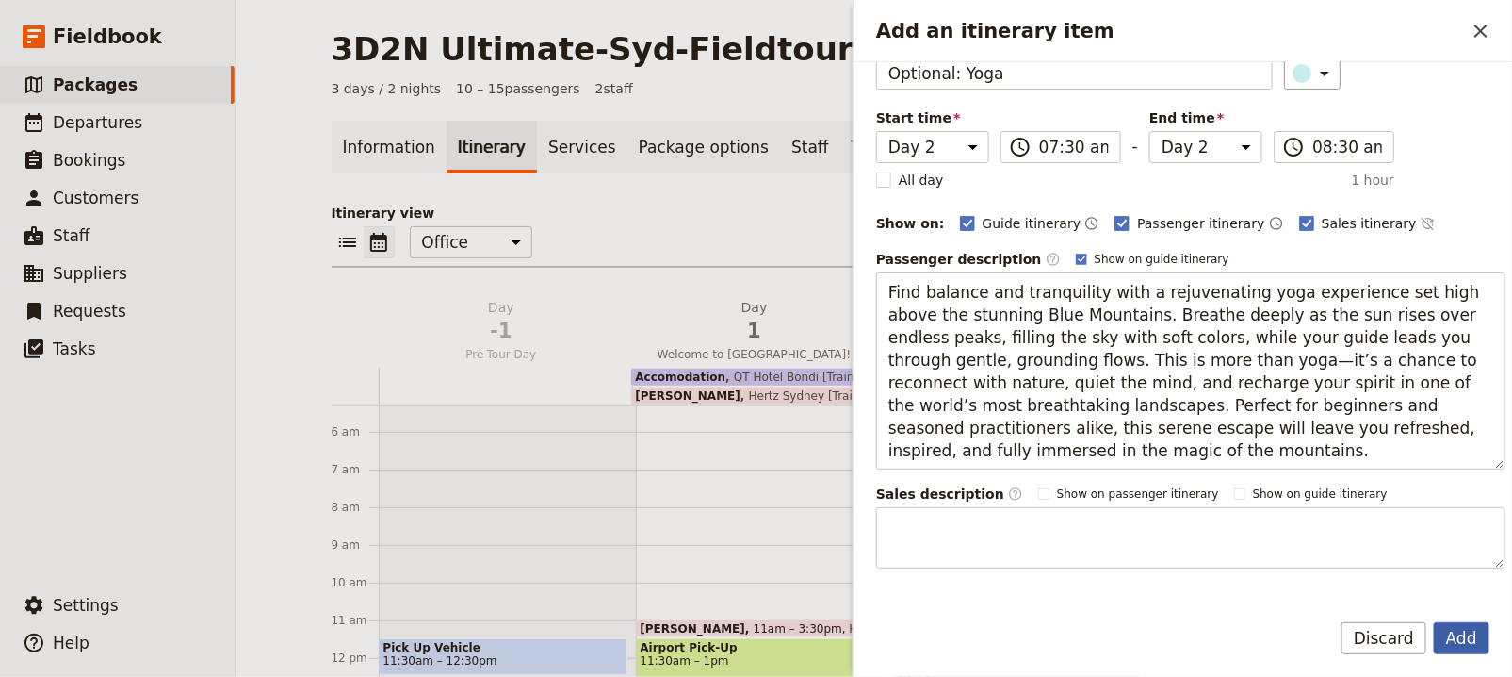
click at [1460, 645] on button "Add" at bounding box center [1462, 638] width 56 height 32
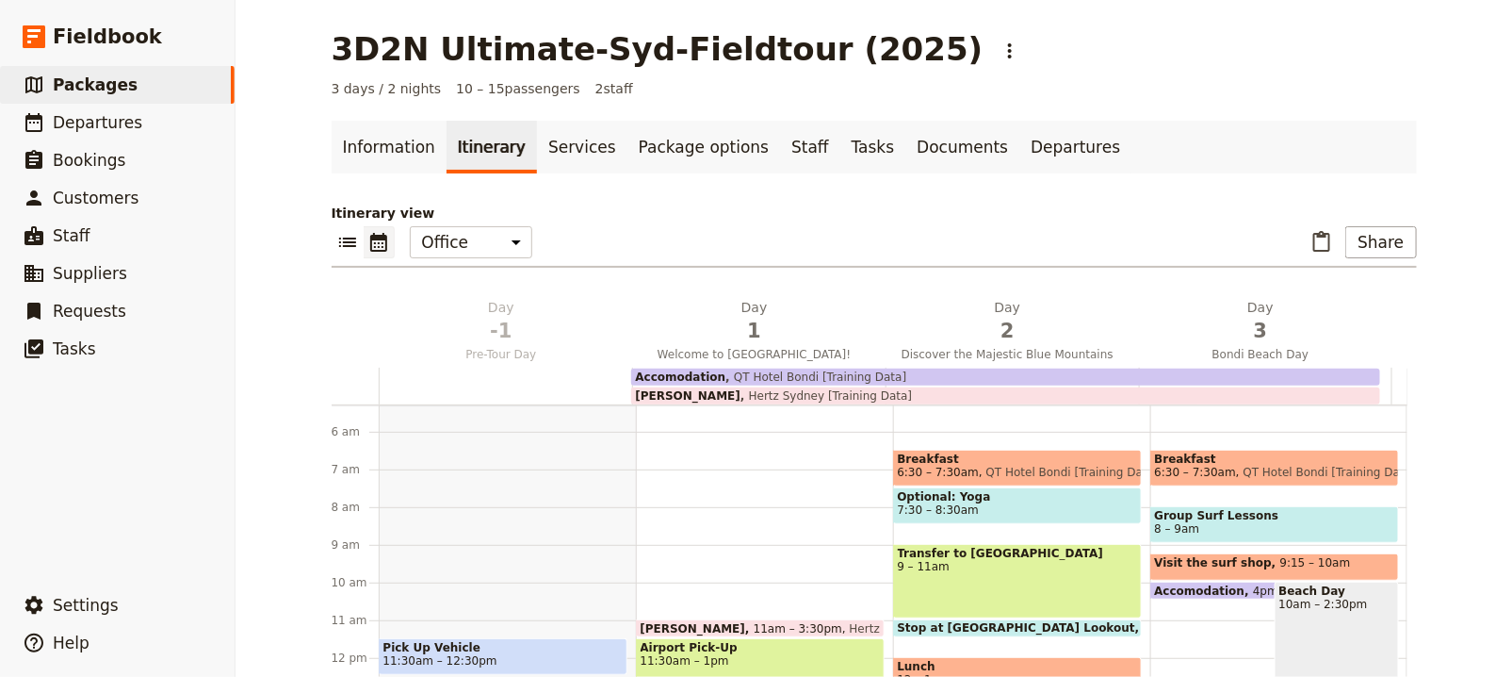
click at [1002, 503] on span "7:30 – 8:30am" at bounding box center [1017, 509] width 239 height 13
select select "2"
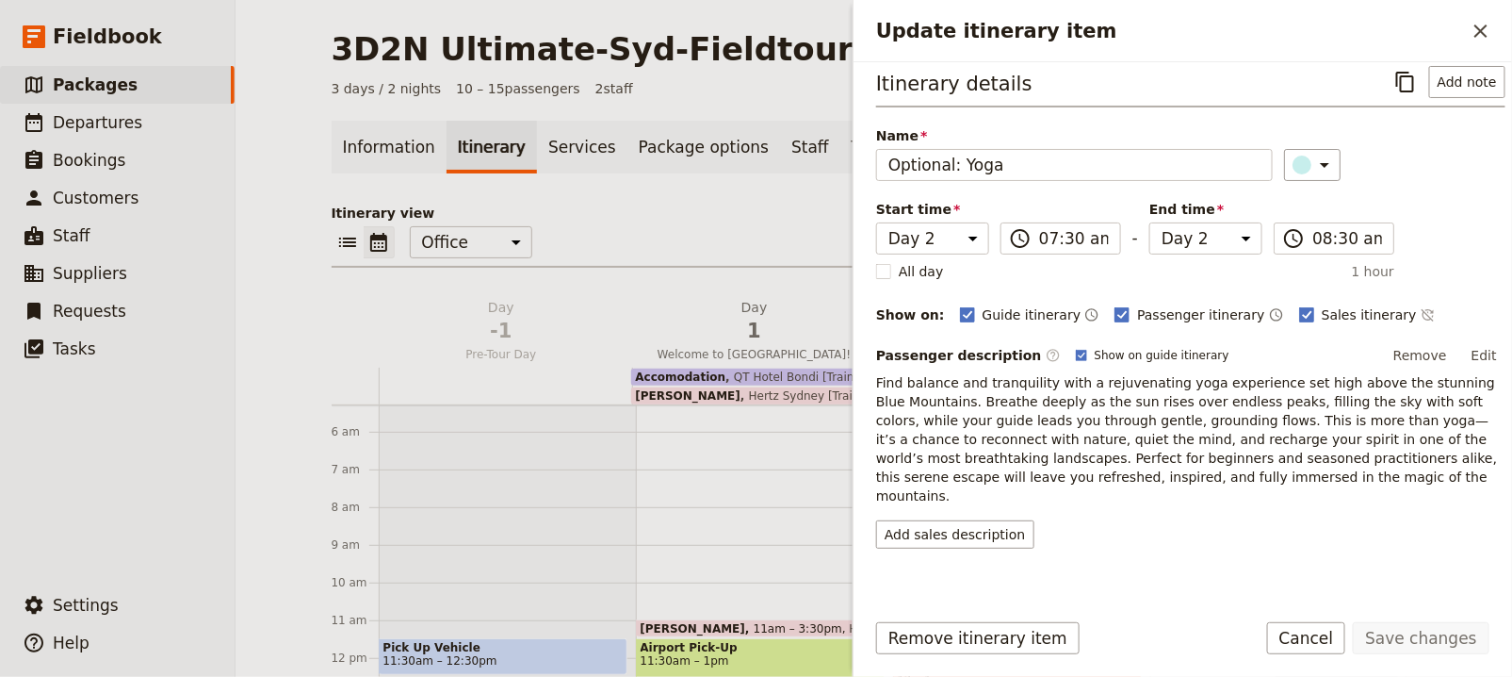
scroll to position [24, 0]
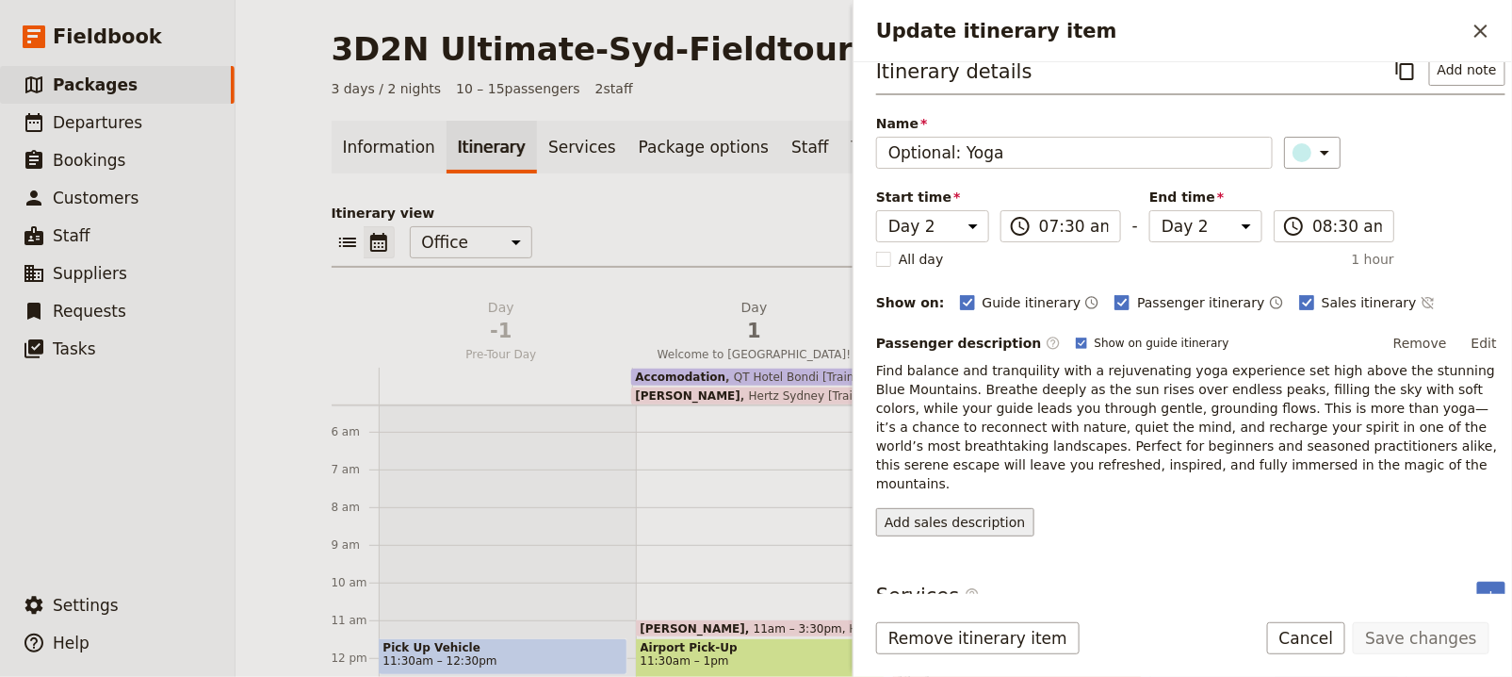
click at [997, 508] on button "Add sales description" at bounding box center [955, 522] width 158 height 28
click at [996, 413] on p "Find balance and tranquility with a rejuvenating yoga experience set high above…" at bounding box center [1190, 427] width 629 height 132
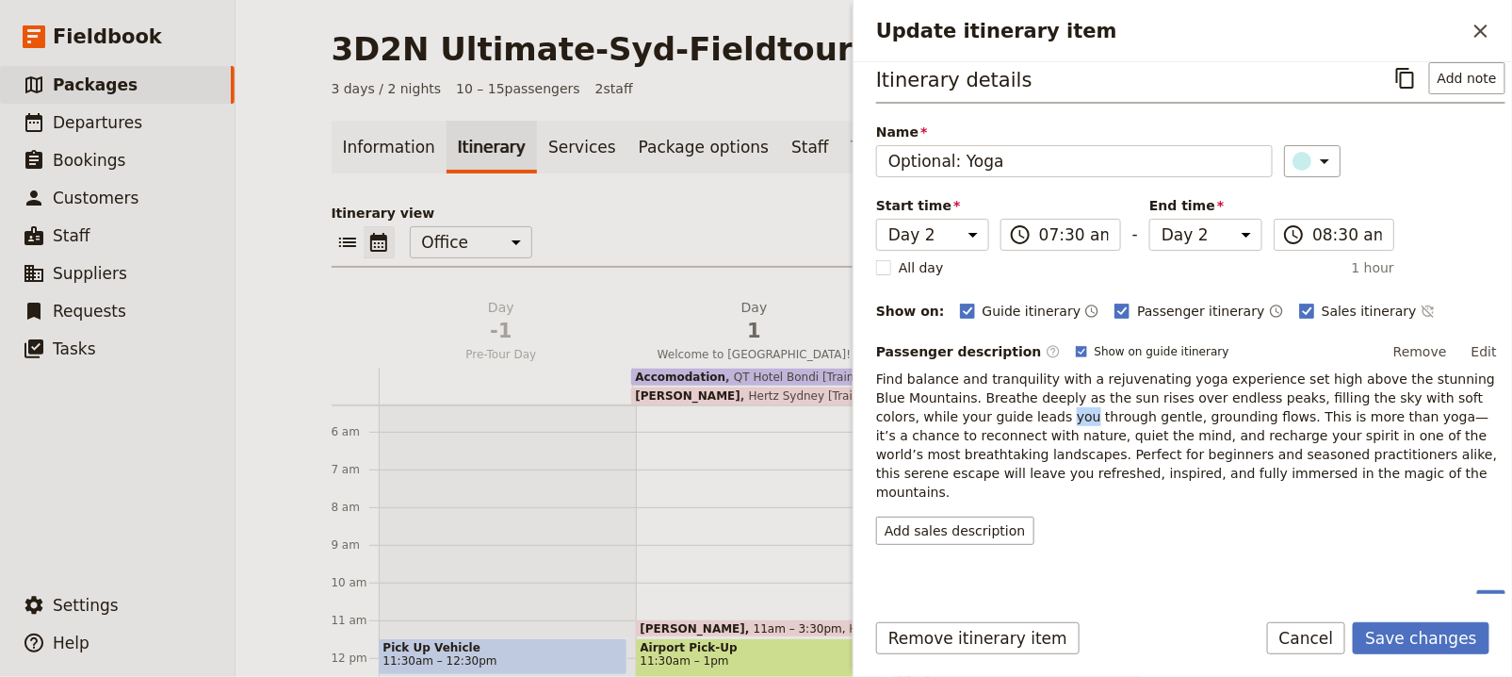
click at [996, 413] on p "Find balance and tranquility with a rejuvenating yoga experience set high above…" at bounding box center [1190, 435] width 629 height 132
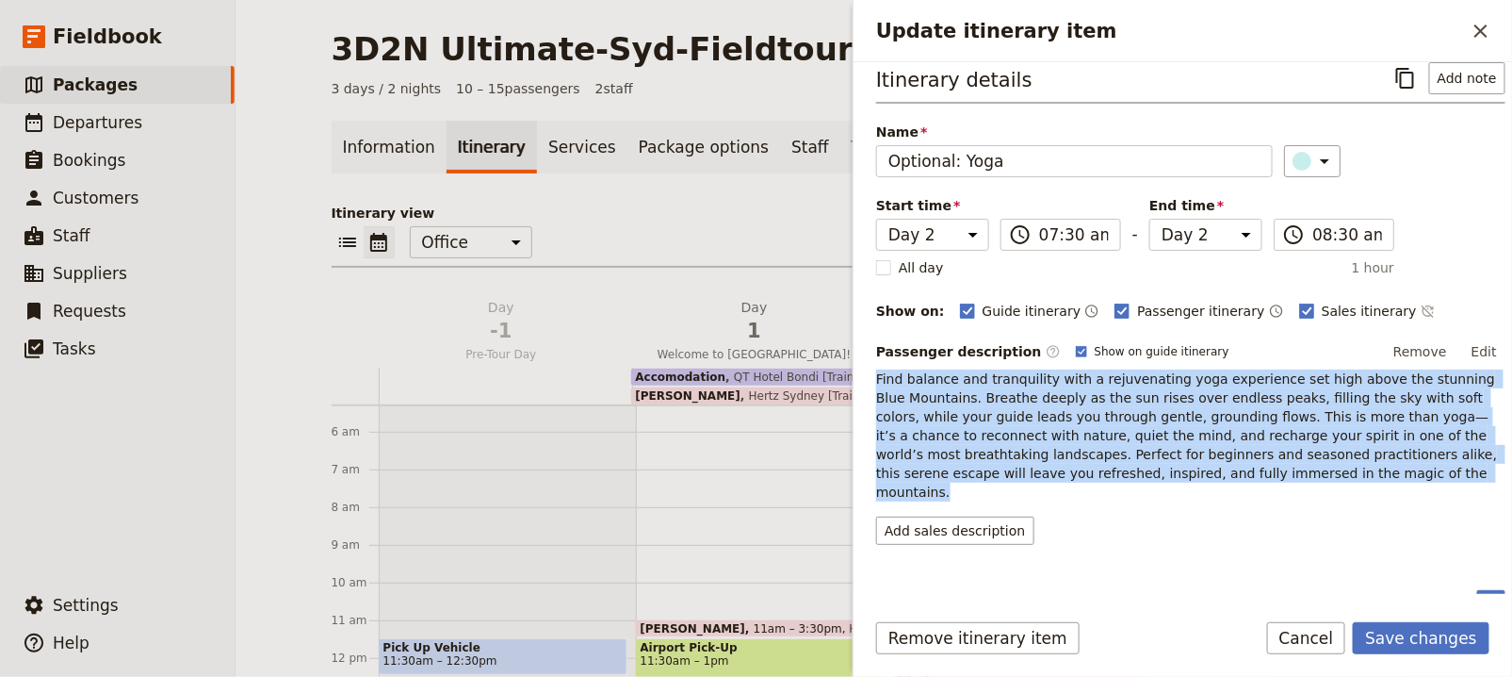
click at [996, 413] on p "Find balance and tranquility with a rejuvenating yoga experience set high above…" at bounding box center [1190, 435] width 629 height 132
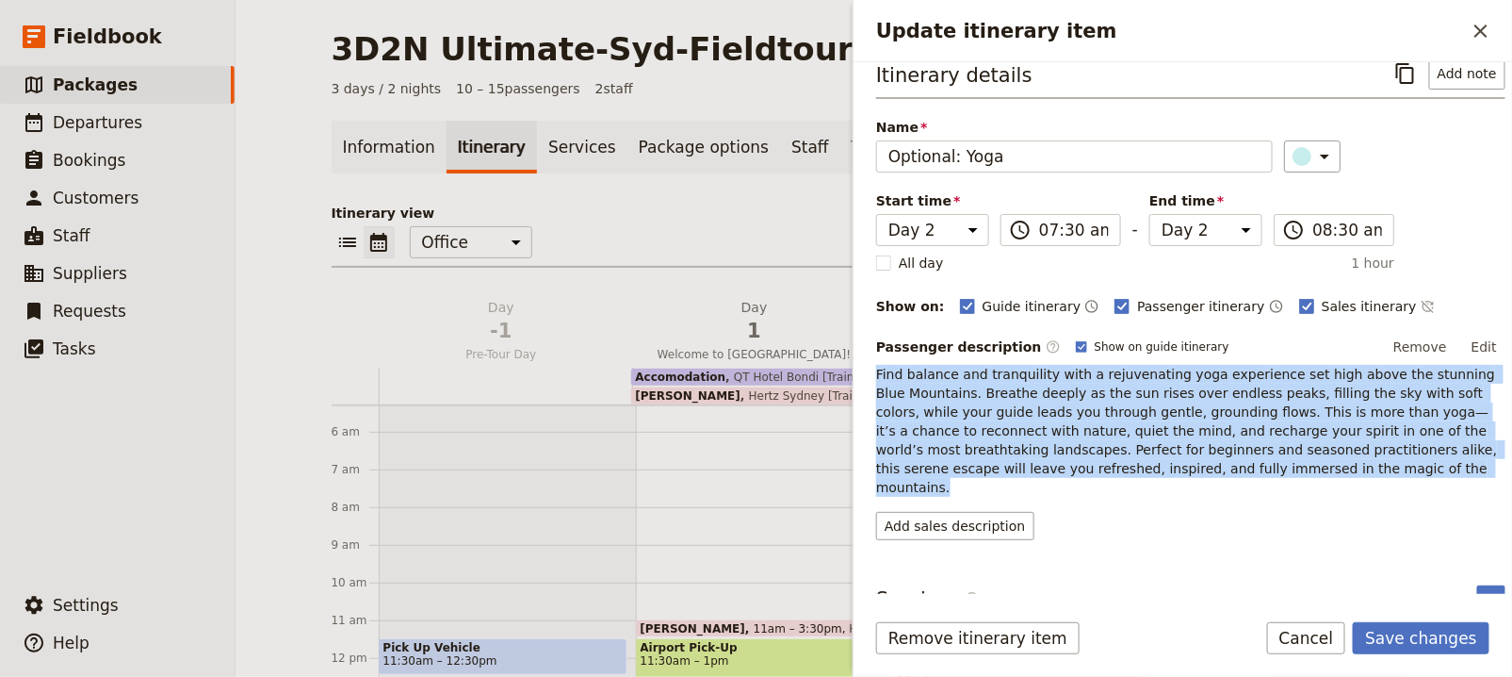
scroll to position [24, 0]
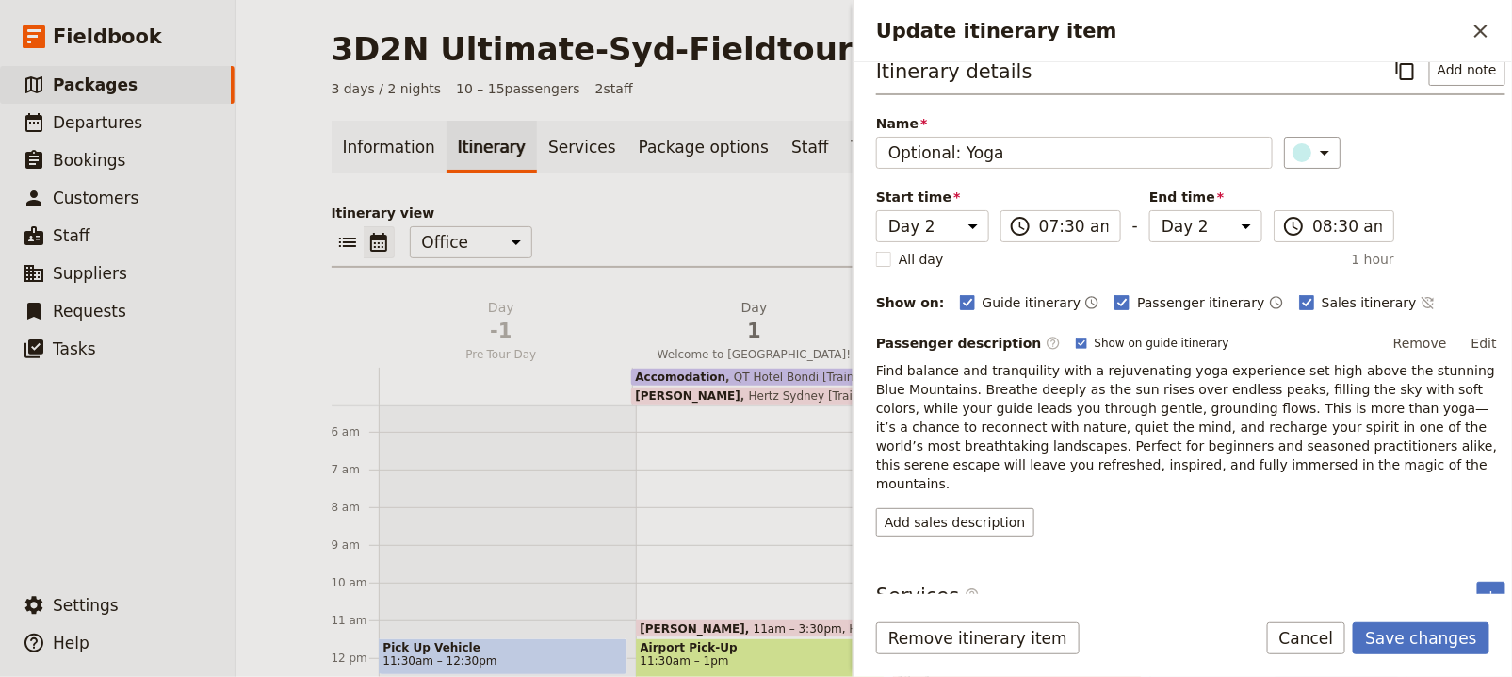
click at [1226, 508] on div "Add sales description" at bounding box center [1190, 522] width 629 height 28
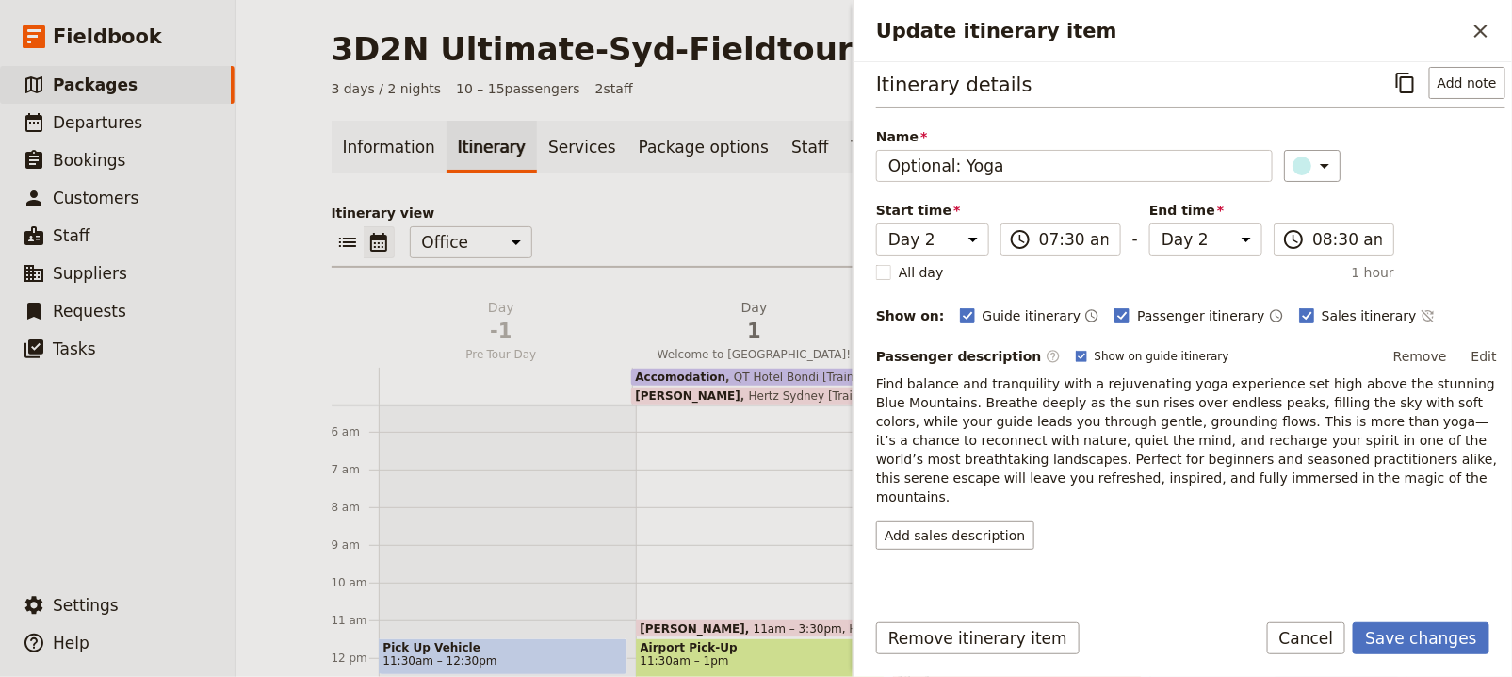
scroll to position [0, 0]
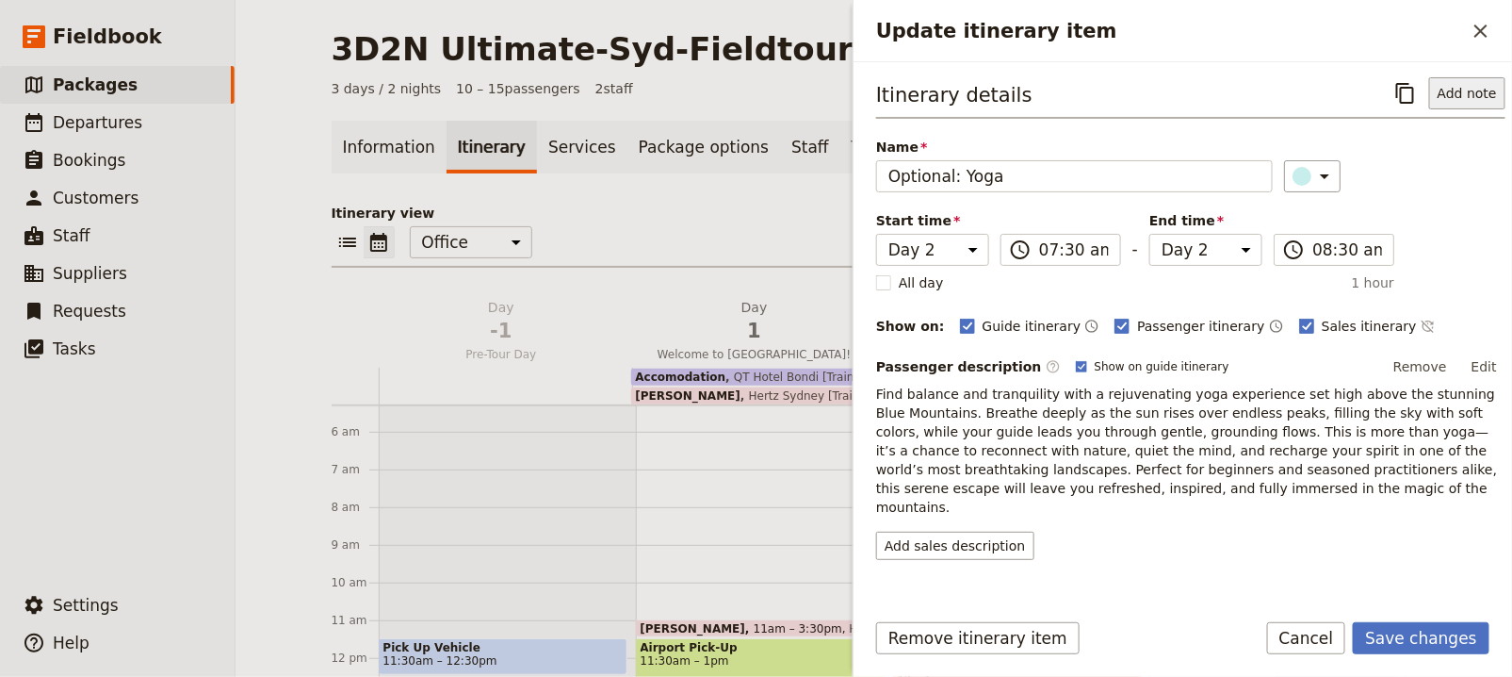
click at [1462, 90] on button "Add note" at bounding box center [1467, 93] width 76 height 32
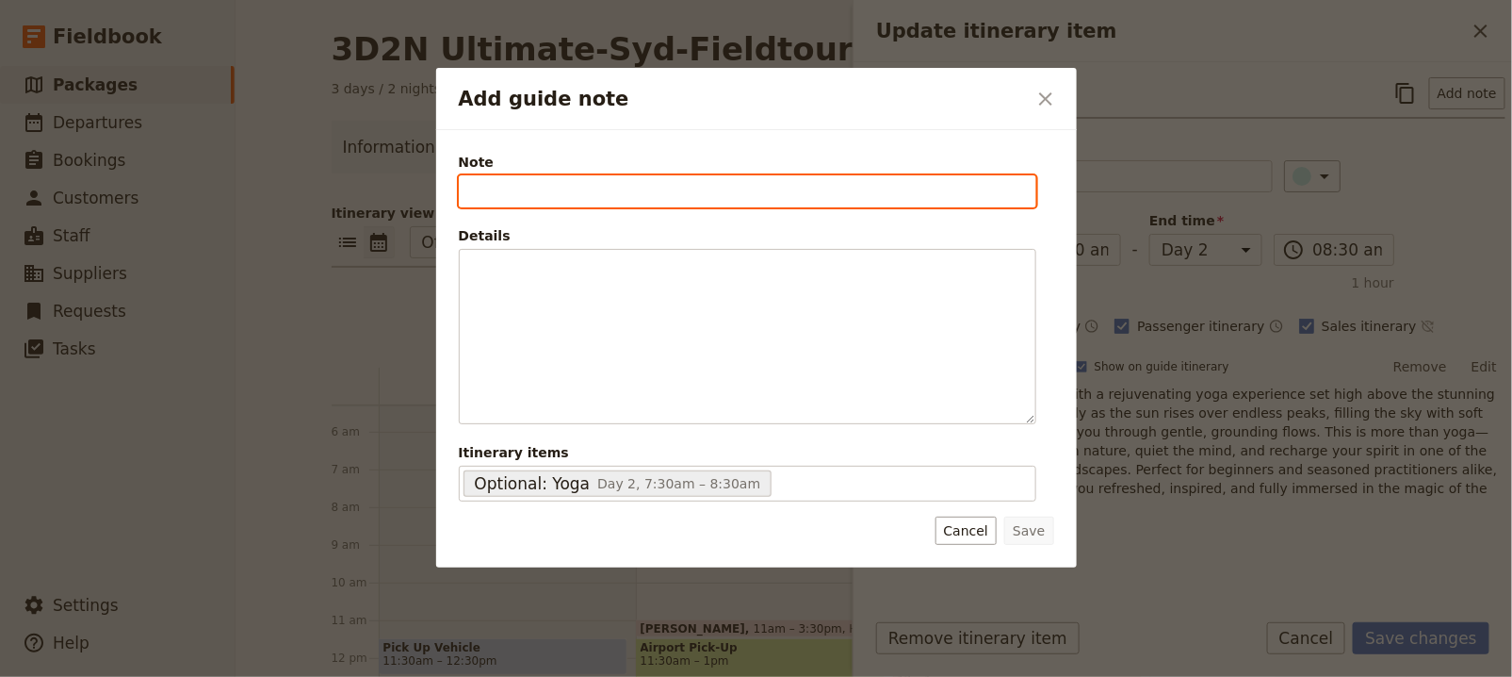
paste input "Yoga Overlooking the Blue Mountains"
click at [471, 197] on input "Yoga Overlooking the Blue Mountains" at bounding box center [748, 191] width 578 height 32
type input "Yoga Overlooking the Blue Mountains"
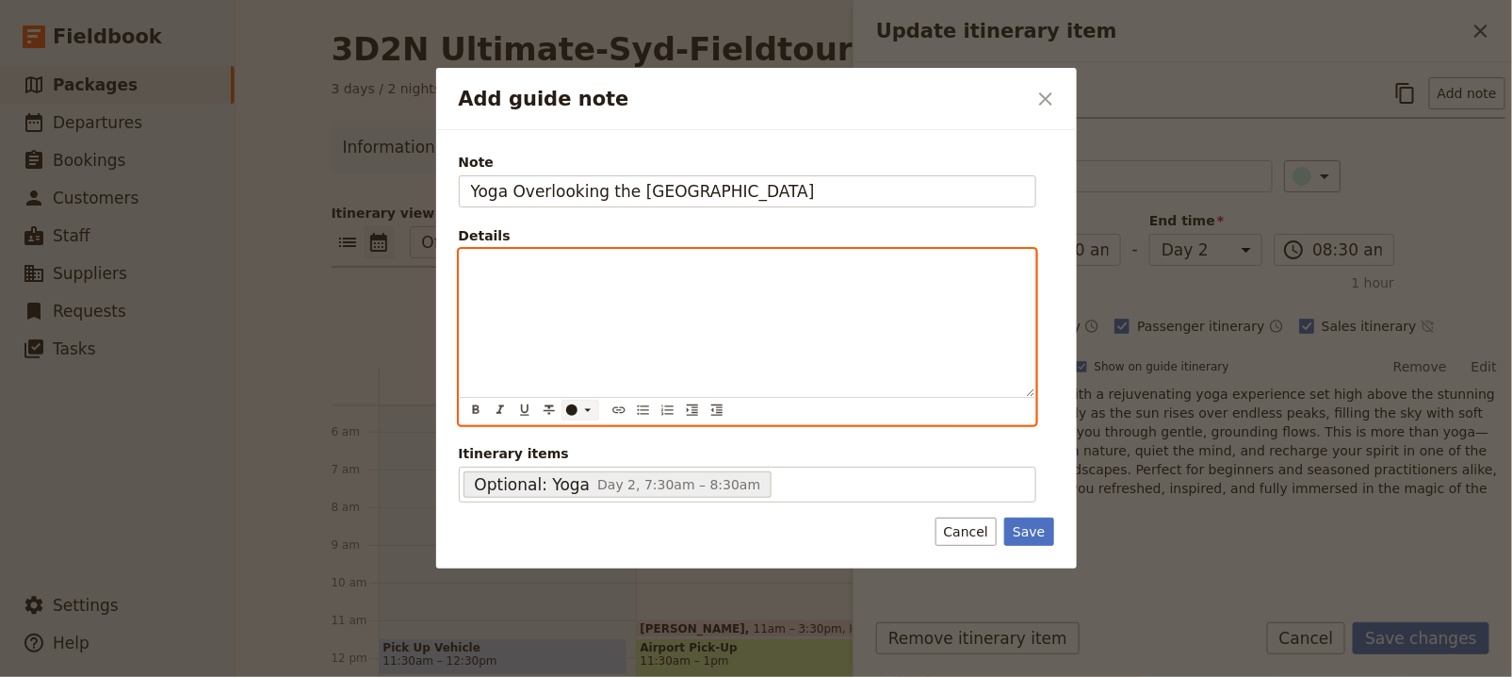
click at [598, 323] on div "Add guide note" at bounding box center [748, 323] width 576 height 147
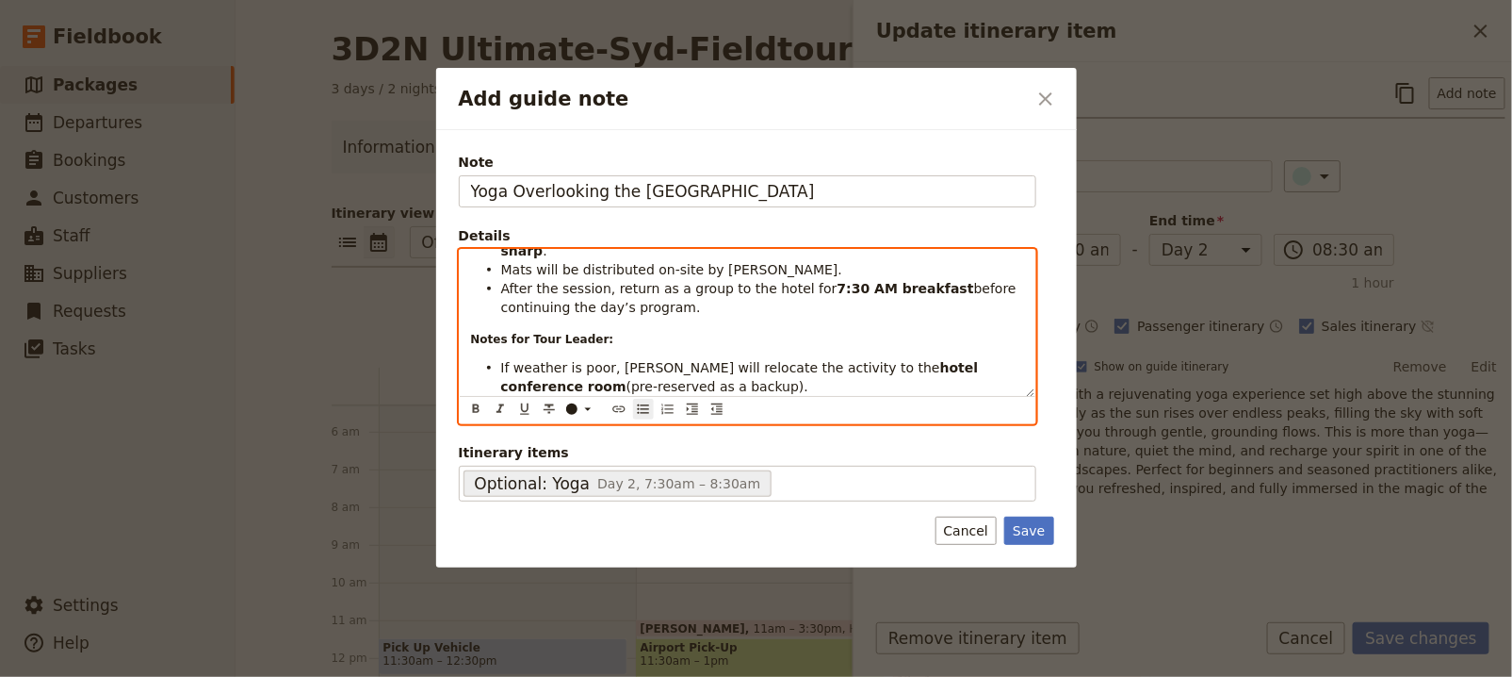
click at [599, 282] on div "Location: Scenic viewing platform at Echo Point Lookout , approx. 10 minutes’ w…" at bounding box center [748, 323] width 576 height 147
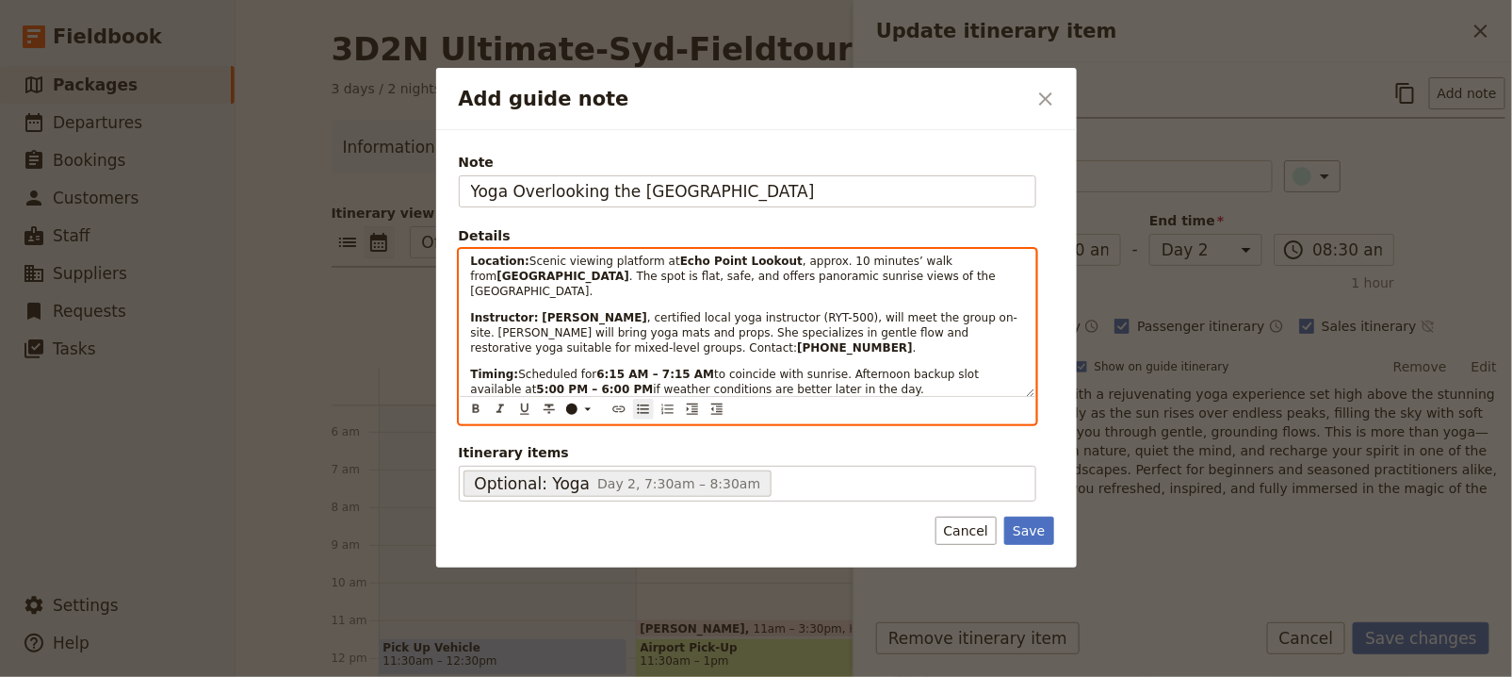
scroll to position [0, 0]
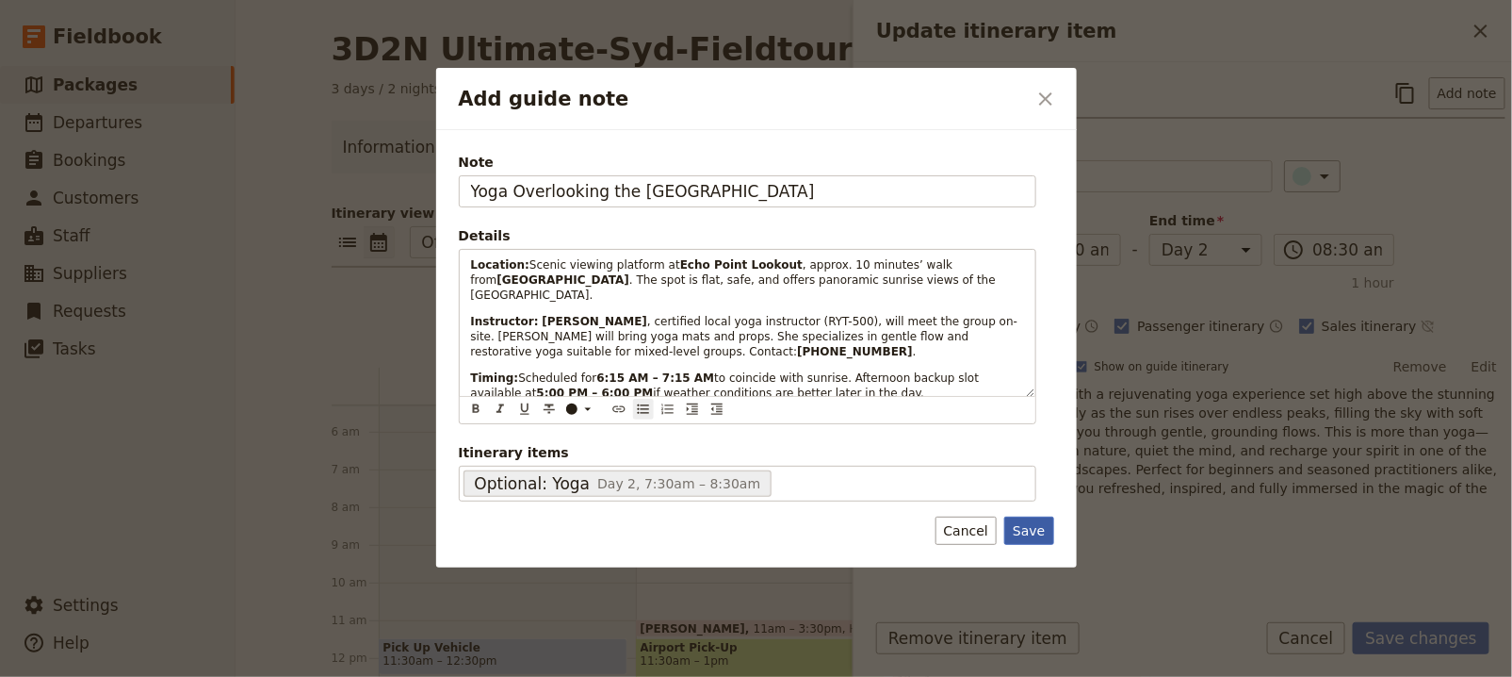
click at [1038, 521] on button "Save" at bounding box center [1028, 530] width 49 height 28
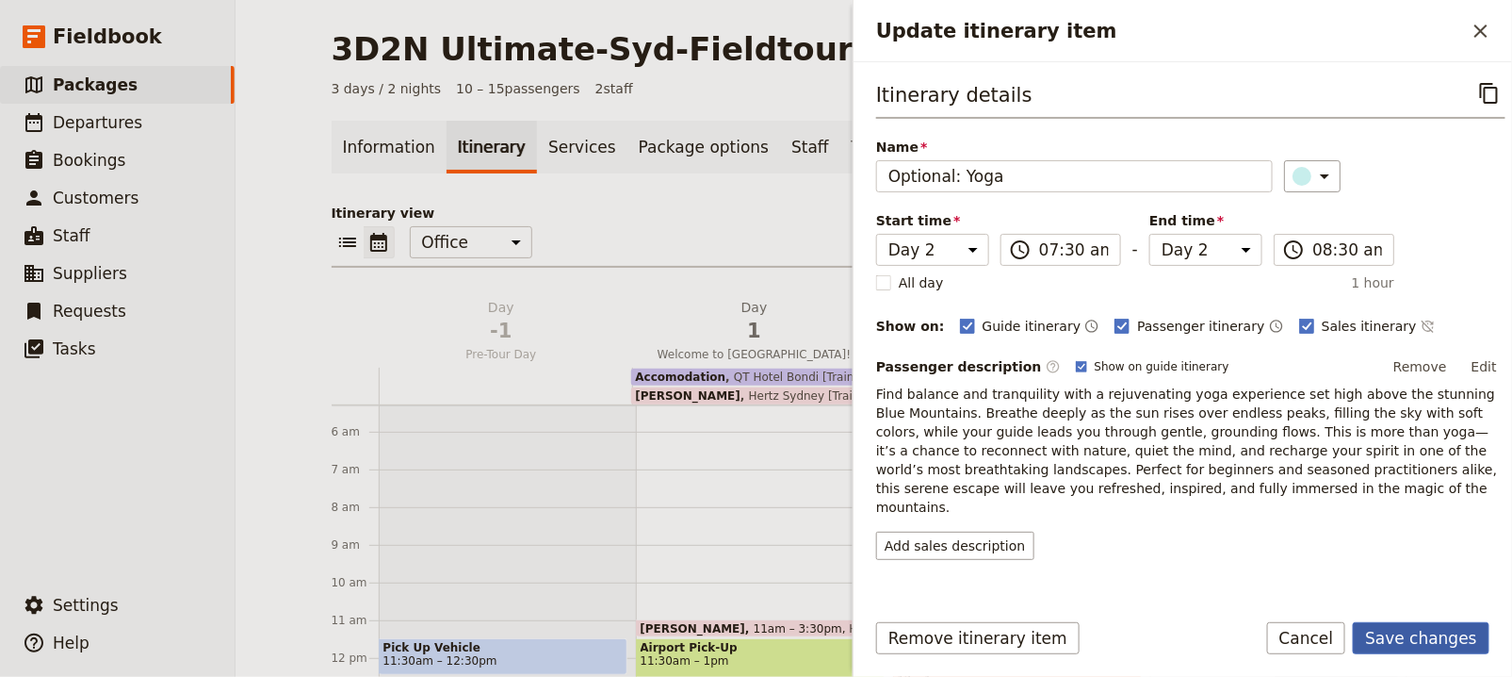
click at [1446, 644] on button "Save changes" at bounding box center [1421, 638] width 137 height 32
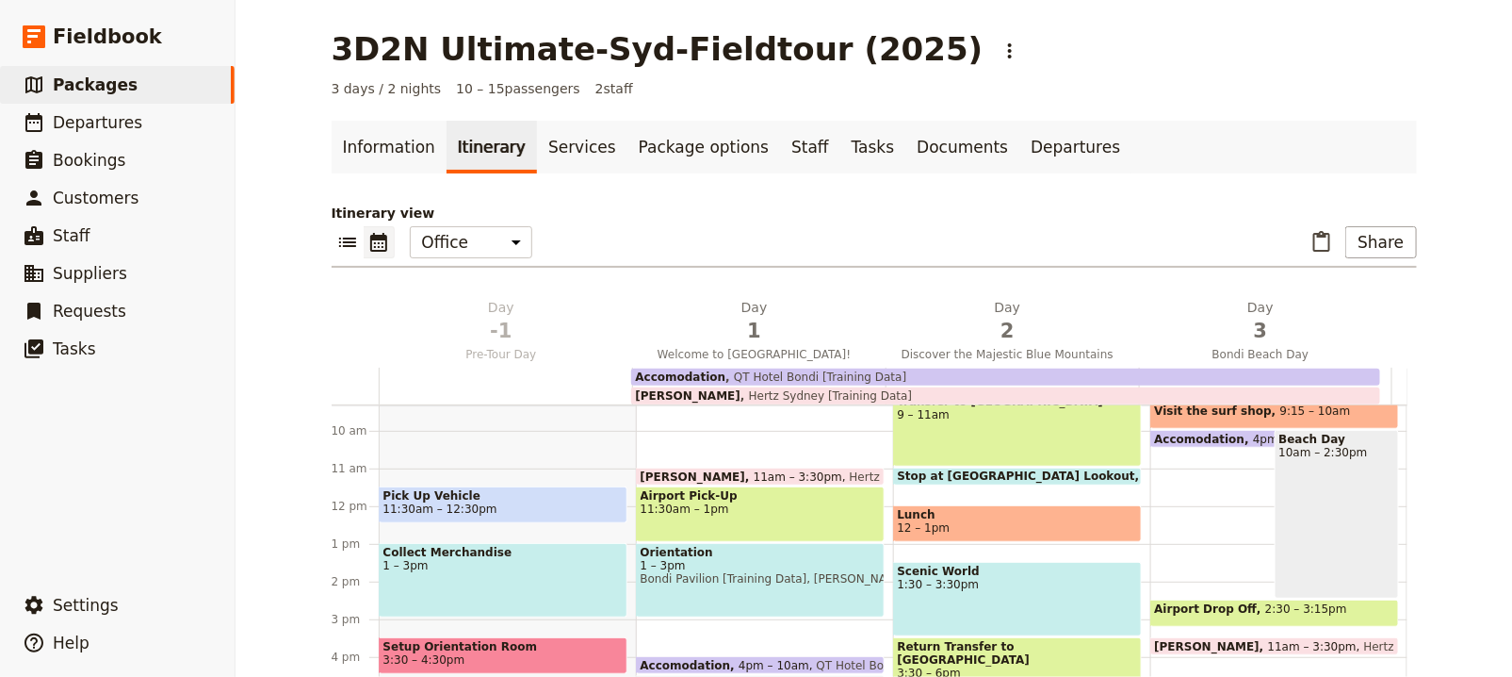
scroll to position [189, 0]
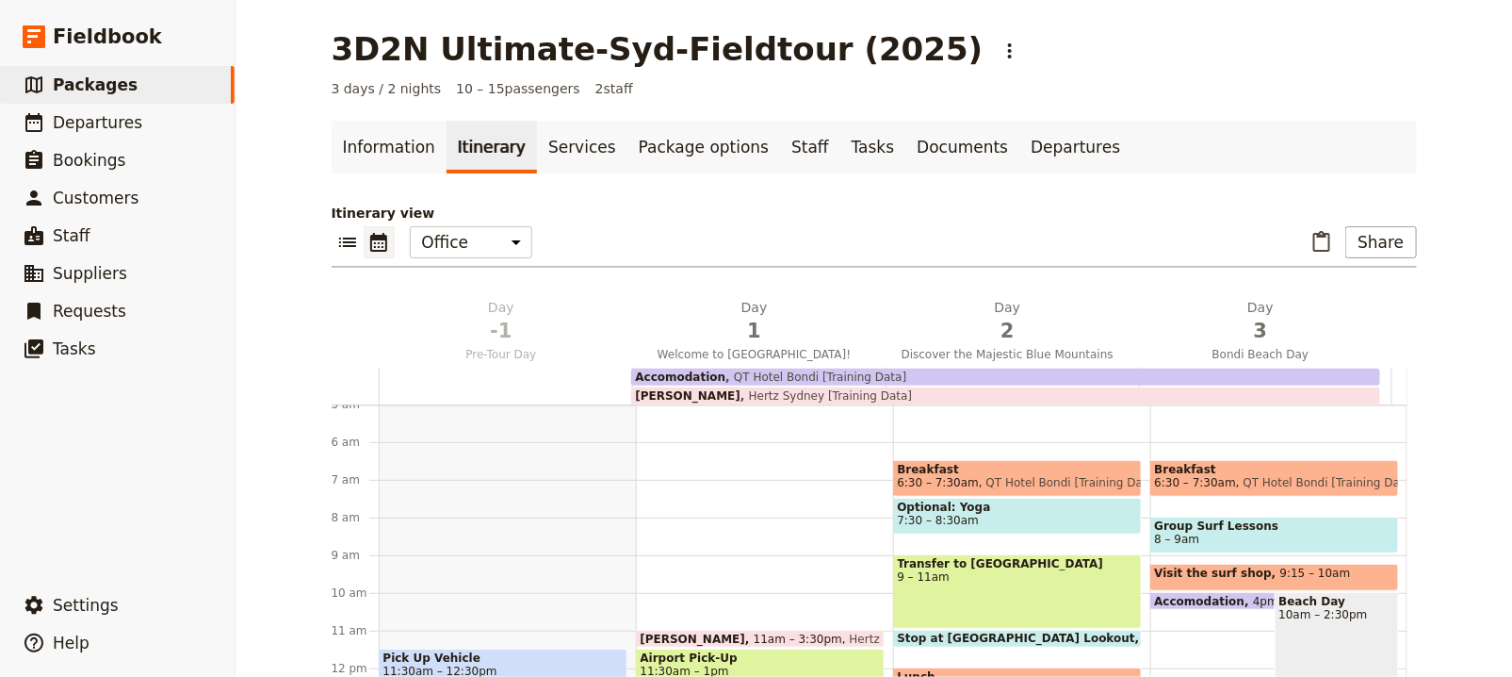
click at [1097, 509] on span "Optional: Yoga" at bounding box center [1017, 506] width 239 height 13
select select "2"
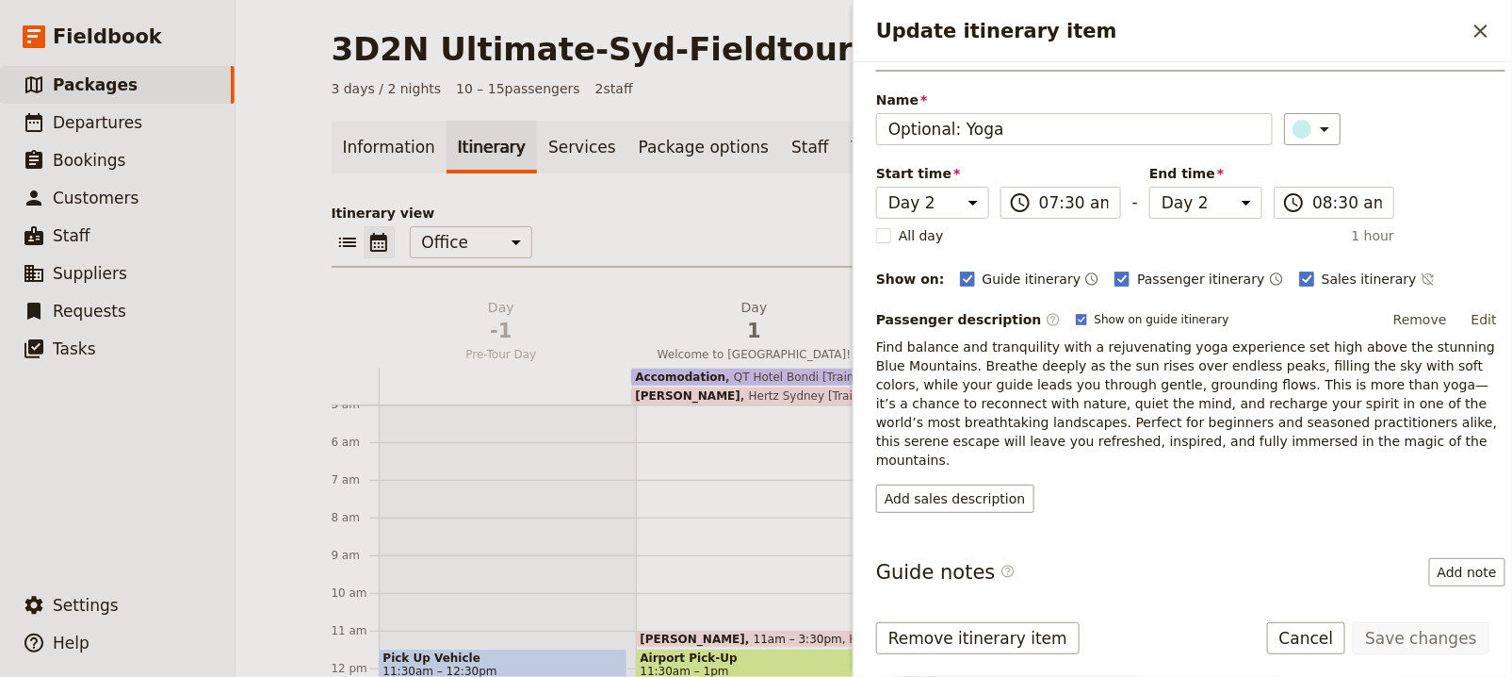
scroll to position [147, 0]
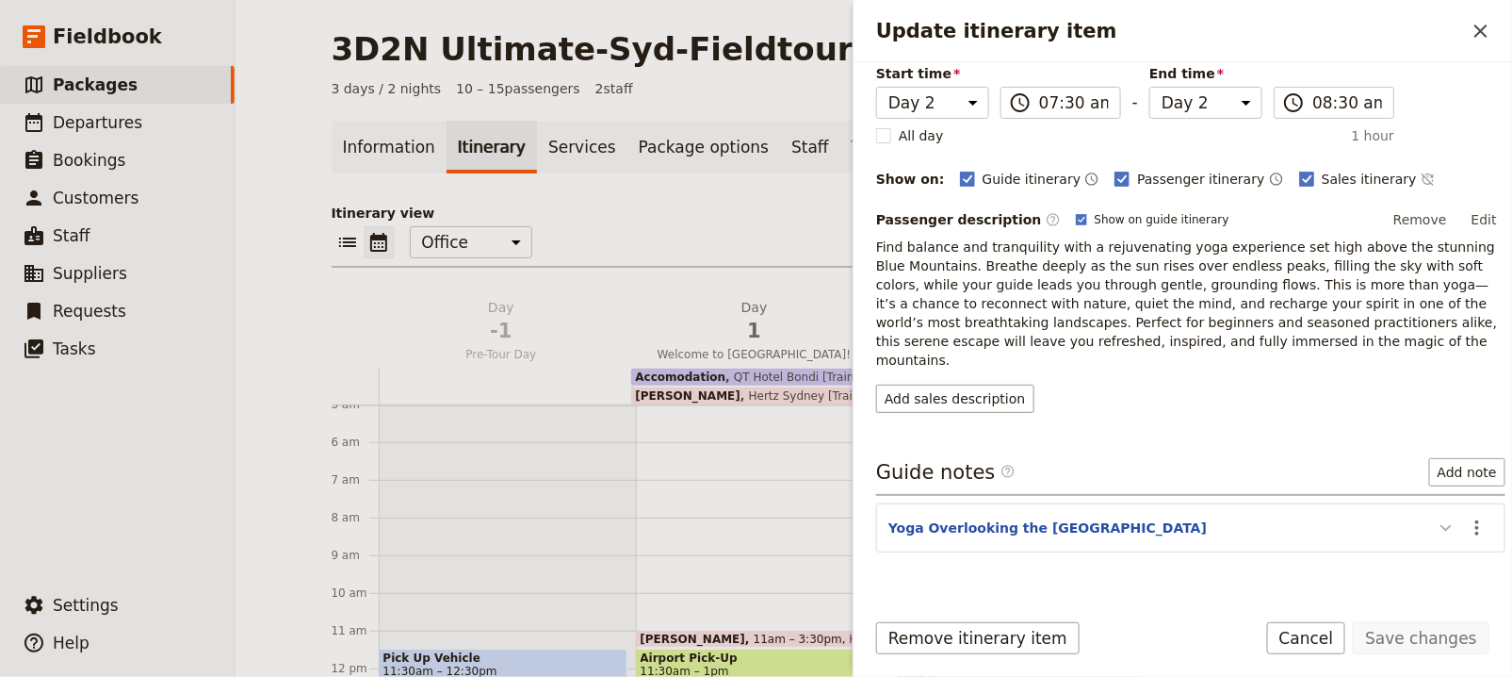
click at [1435, 516] on icon "Update itinerary item" at bounding box center [1446, 527] width 23 height 23
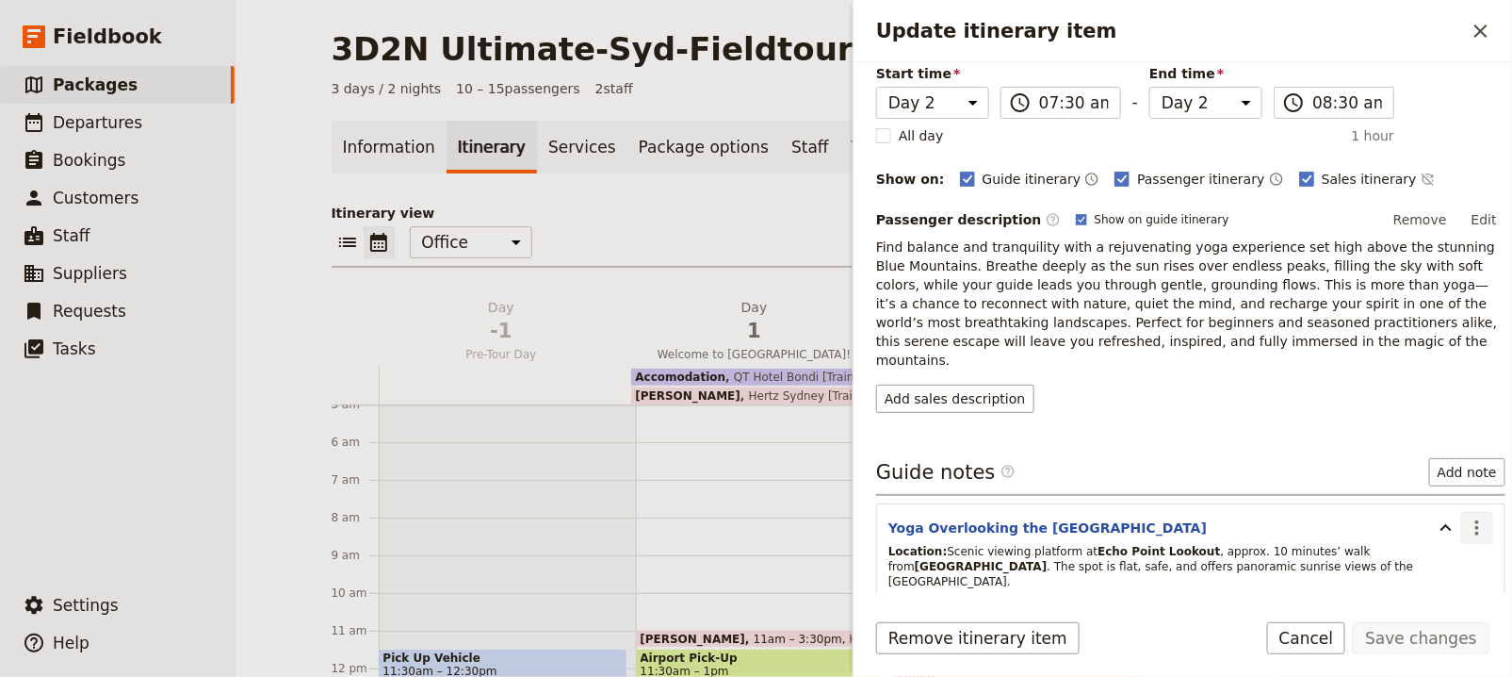
click at [1466, 516] on icon "Actions" at bounding box center [1477, 527] width 23 height 23
click at [1438, 533] on span "Edit note" at bounding box center [1408, 542] width 59 height 19
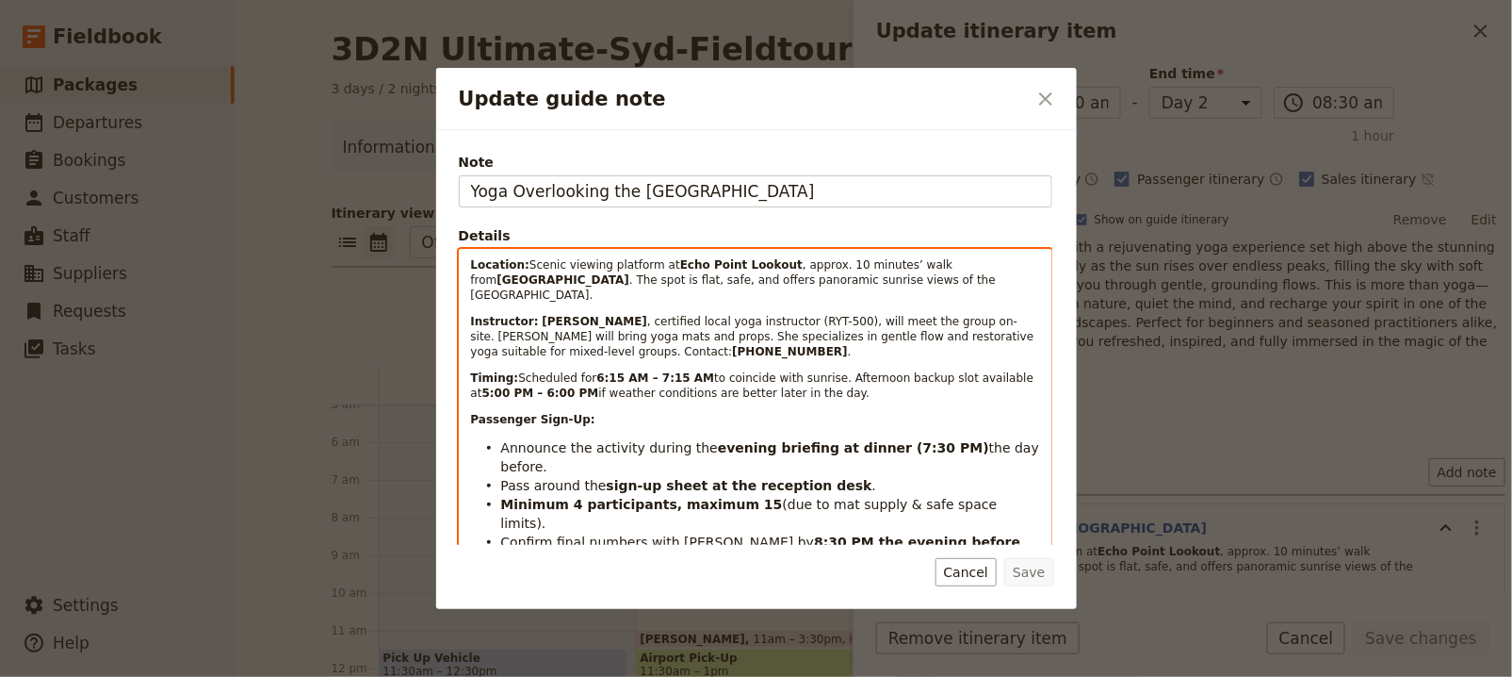
click at [663, 412] on p "Passenger Sign-Up:" at bounding box center [755, 419] width 569 height 15
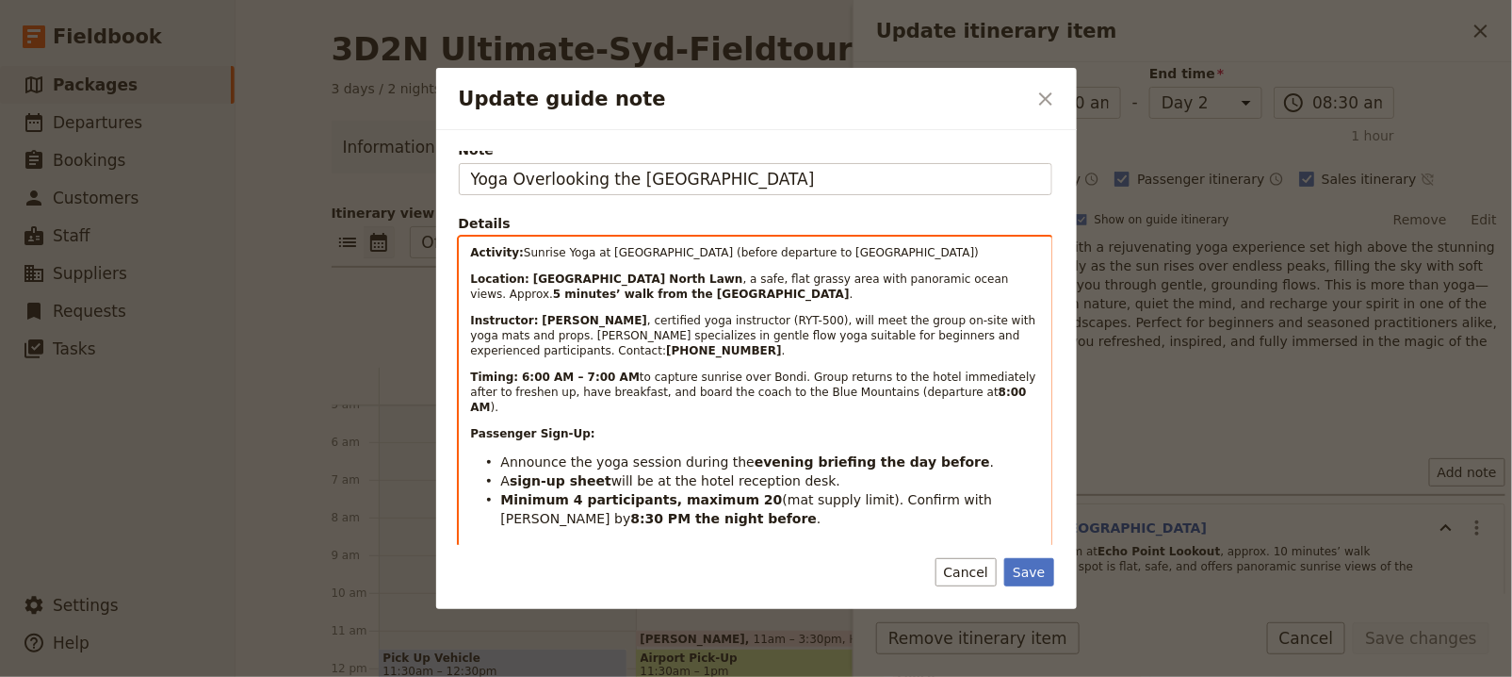
scroll to position [0, 0]
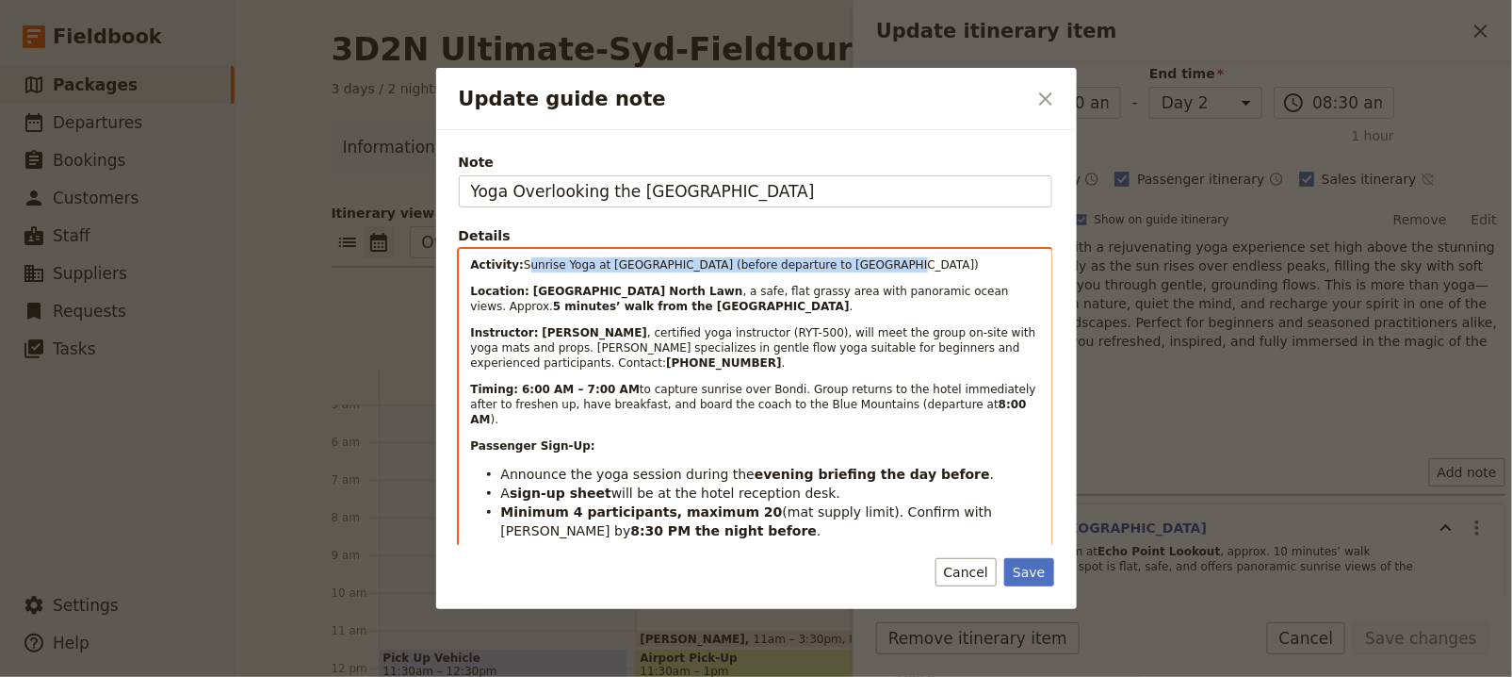
drag, startPoint x: 684, startPoint y: 263, endPoint x: 520, endPoint y: 263, distance: 164.0
click at [520, 263] on p "Activity: Sunrise Yoga at Bondi Beach (before departure to Blue Mountains)" at bounding box center [755, 264] width 569 height 15
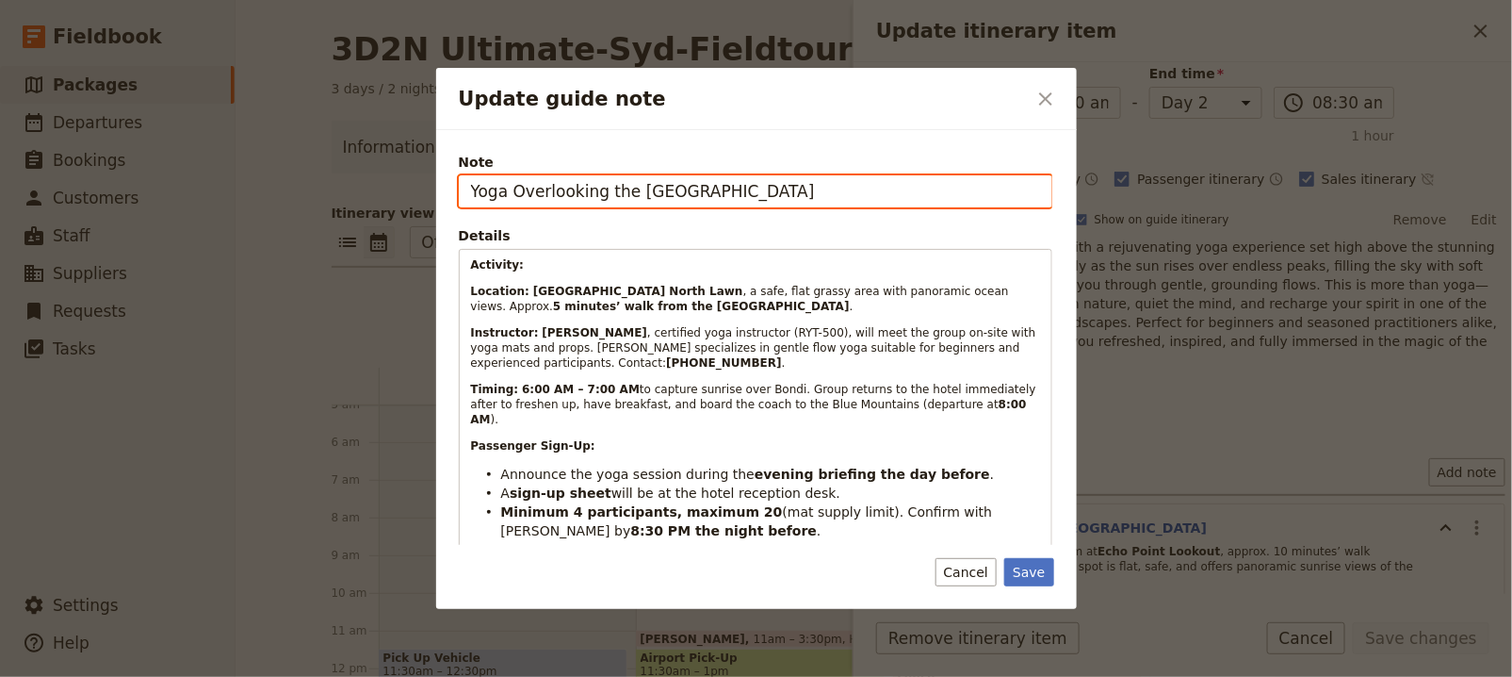
drag, startPoint x: 430, startPoint y: 196, endPoint x: 278, endPoint y: 198, distance: 151.7
click at [278, 676] on div "Update guide note ​ Note Yoga Overlooking the Blue Mountains Details Activity: …" at bounding box center [756, 677] width 1512 height 0
paste input "Sunrise Yoga at [GEOGRAPHIC_DATA] (before departure to [GEOGRAPHIC_DATA])"
type input "Sunrise Yoga at [GEOGRAPHIC_DATA] (before departure to [GEOGRAPHIC_DATA])"
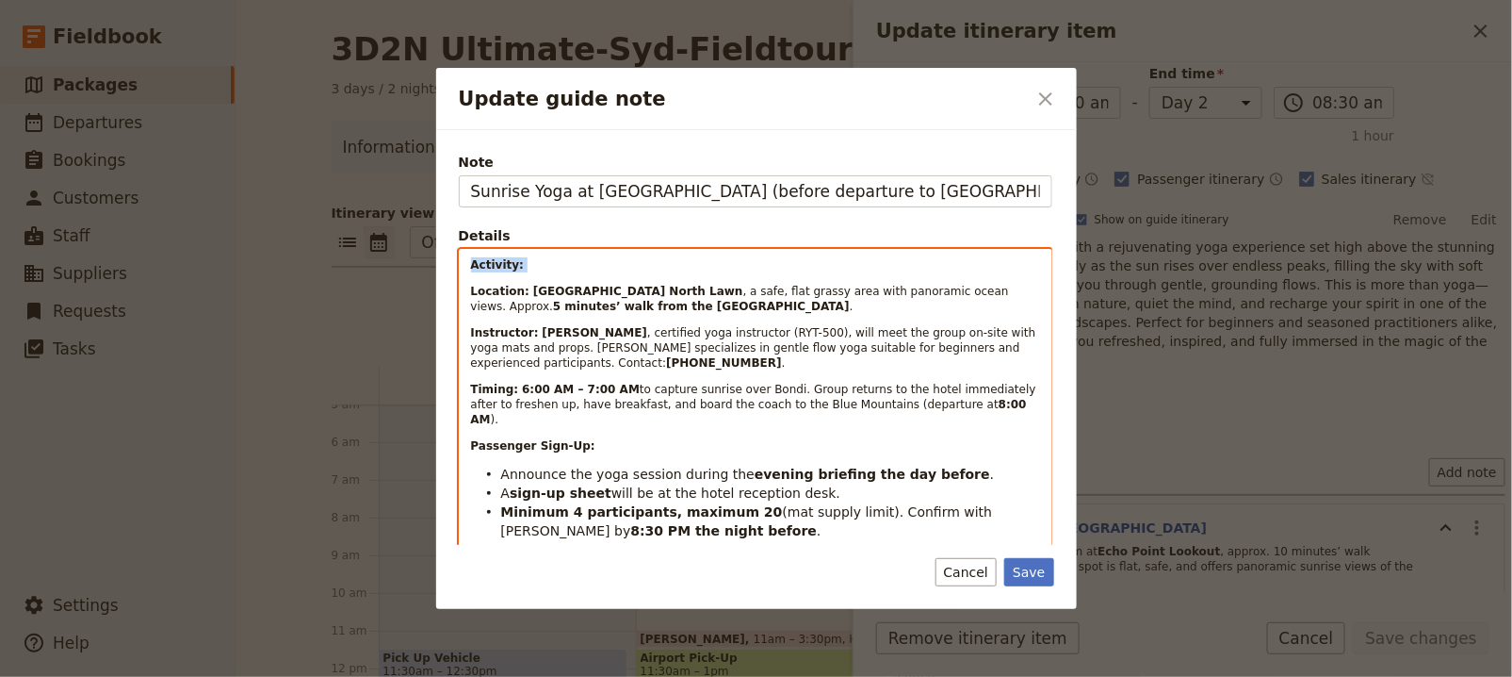
click at [361, 676] on div "Update guide note ​ Note Sunrise Yoga at Bondi Beach (before departure to Blue …" at bounding box center [756, 677] width 1512 height 0
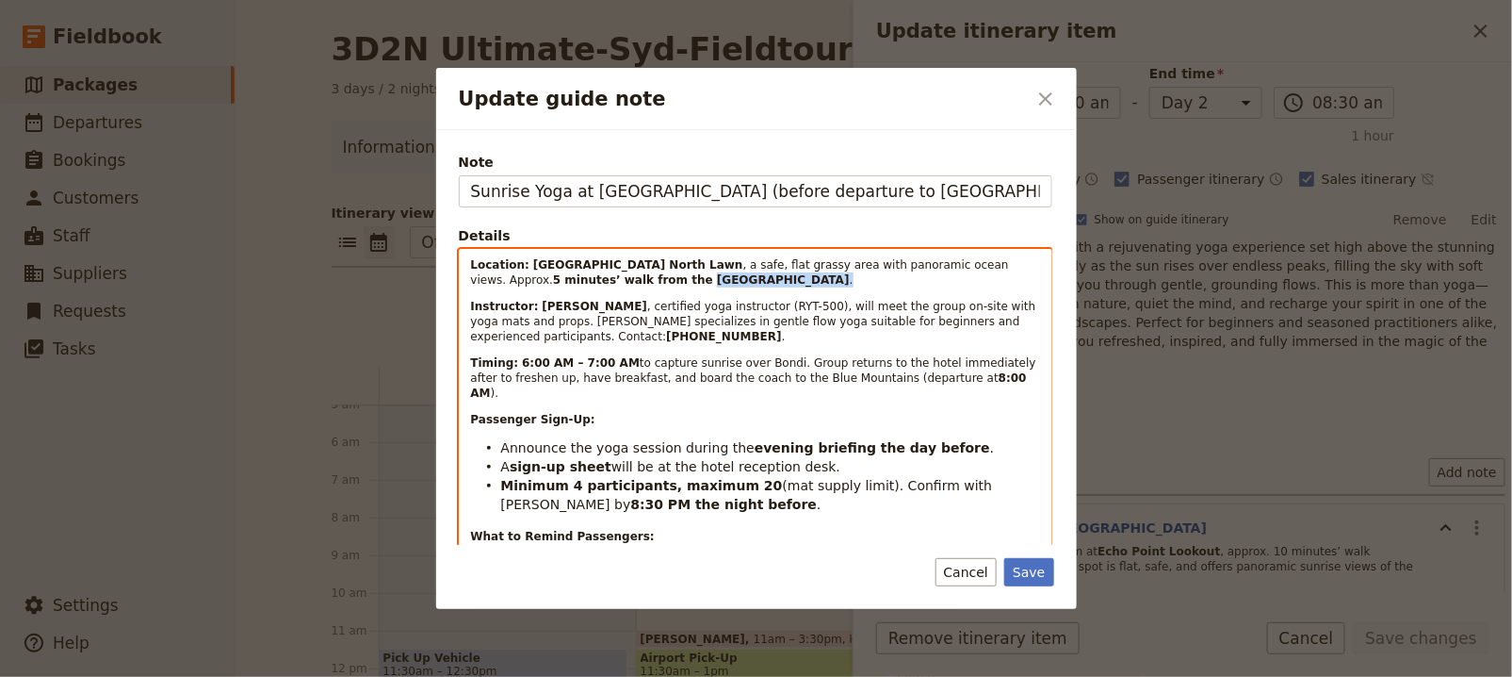
drag, startPoint x: 744, startPoint y: 279, endPoint x: 606, endPoint y: 283, distance: 138.6
click at [606, 283] on p "Location: Bondi Beach North Lawn , a safe, flat grassy area with panoramic ocea…" at bounding box center [755, 272] width 569 height 30
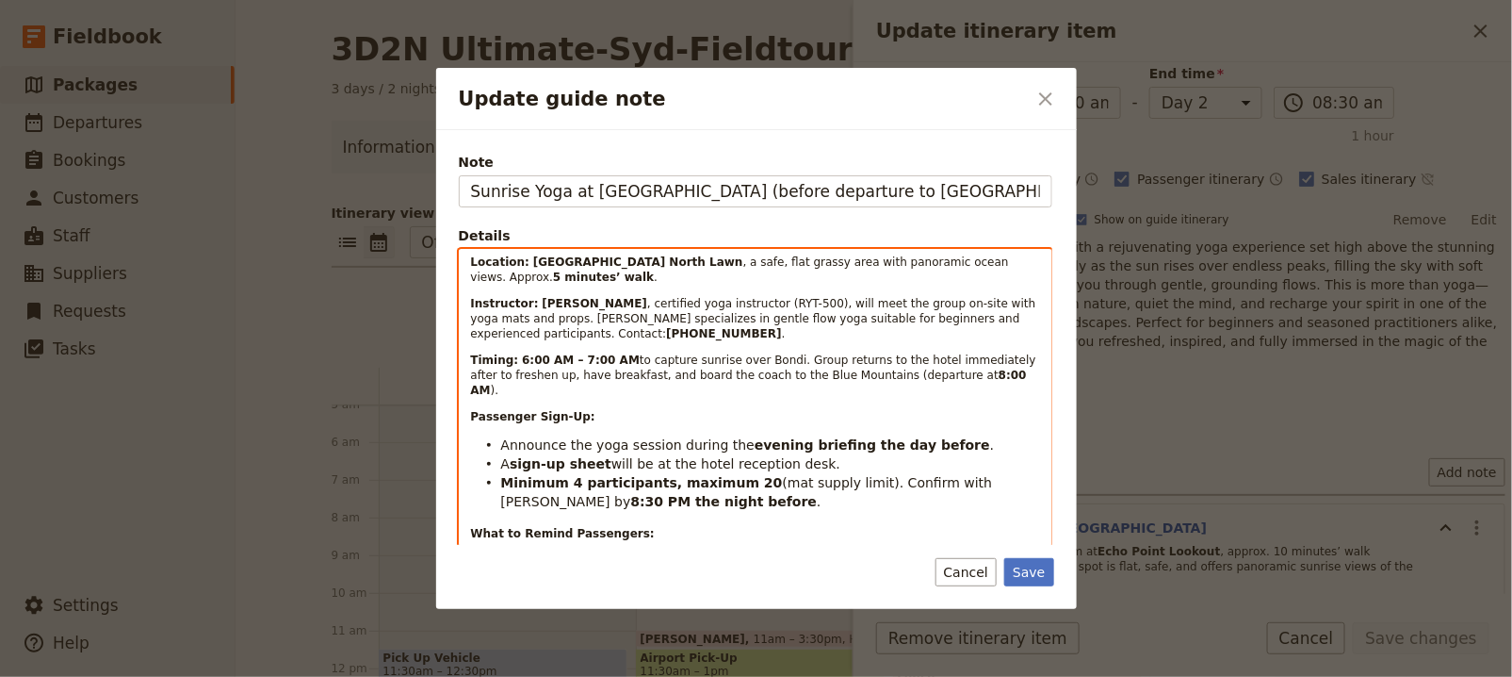
scroll to position [4, 0]
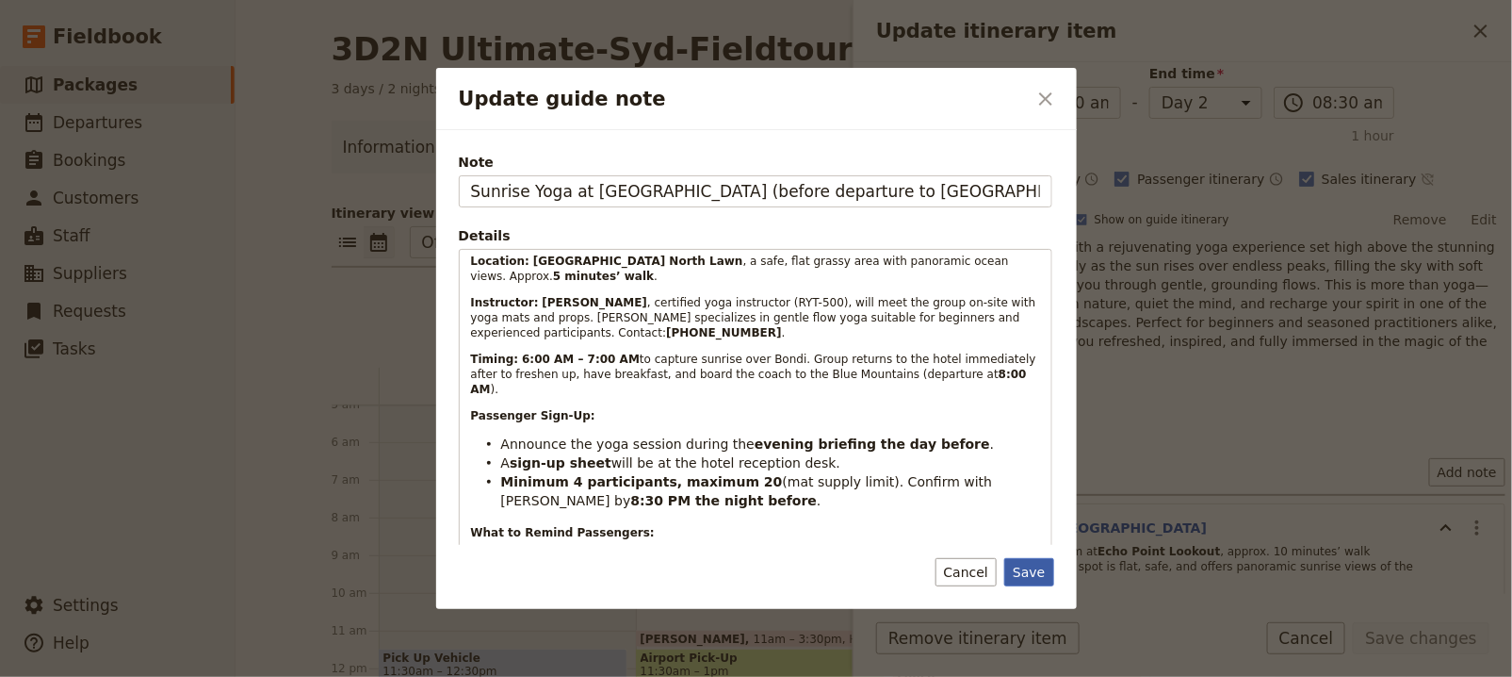
click at [1040, 579] on button "Save" at bounding box center [1028, 572] width 49 height 28
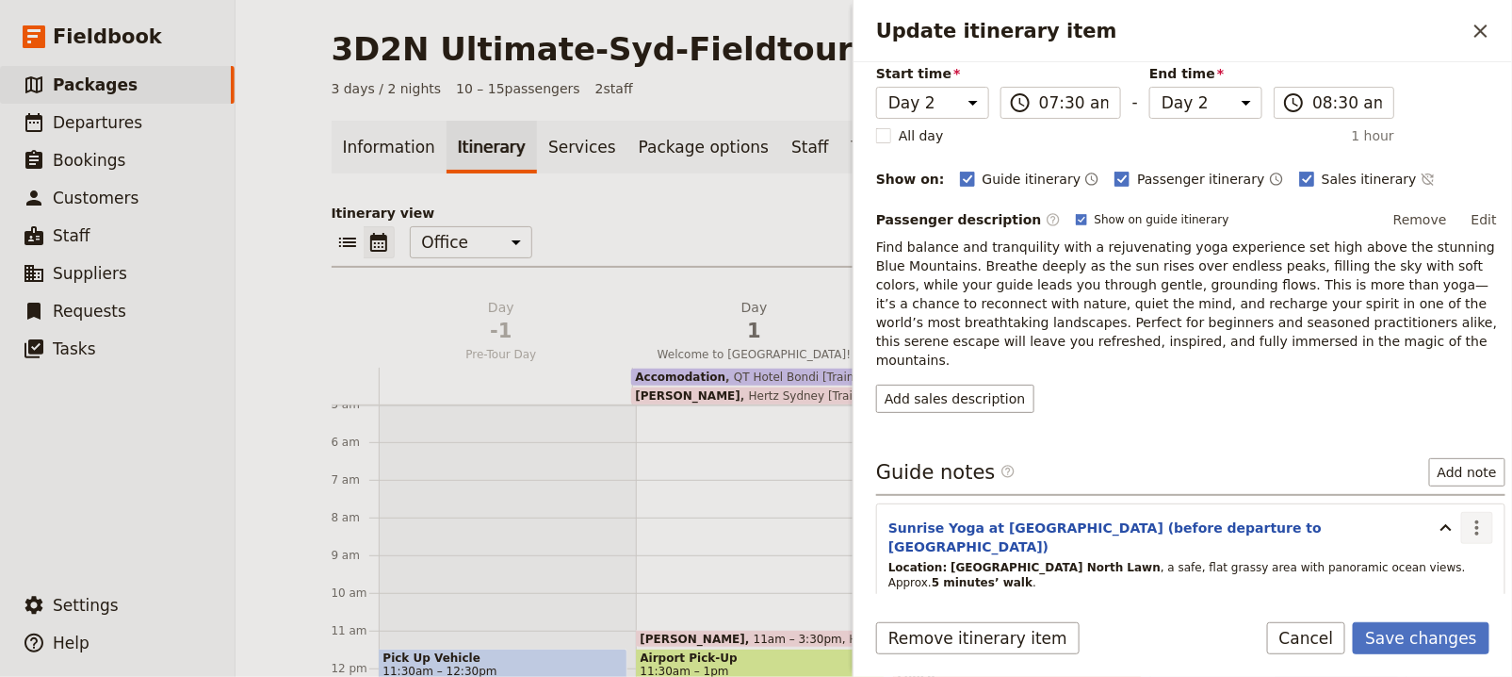
click at [1476, 520] on icon "Actions" at bounding box center [1478, 527] width 4 height 15
click at [1393, 533] on span "Edit note" at bounding box center [1408, 542] width 59 height 19
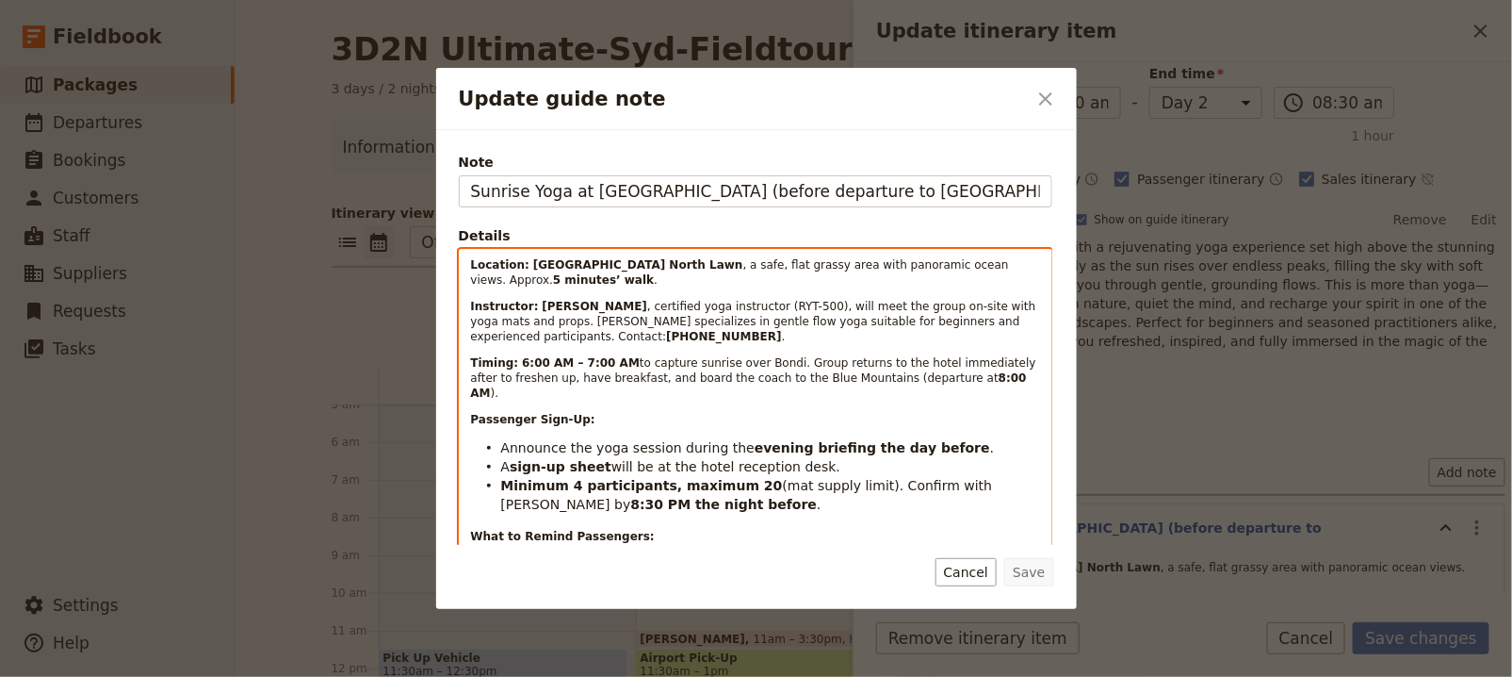
drag, startPoint x: 518, startPoint y: 359, endPoint x: 571, endPoint y: 411, distance: 74.0
click at [522, 359] on strong "6:00 AM – 7:00 AM" at bounding box center [581, 362] width 118 height 13
drag, startPoint x: 584, startPoint y: 356, endPoint x: 584, endPoint y: 369, distance: 13.2
click at [584, 358] on strong "7:30 AM – 7:00 AM" at bounding box center [581, 362] width 118 height 13
click at [972, 376] on strong "8:00 AM" at bounding box center [751, 385] width 561 height 28
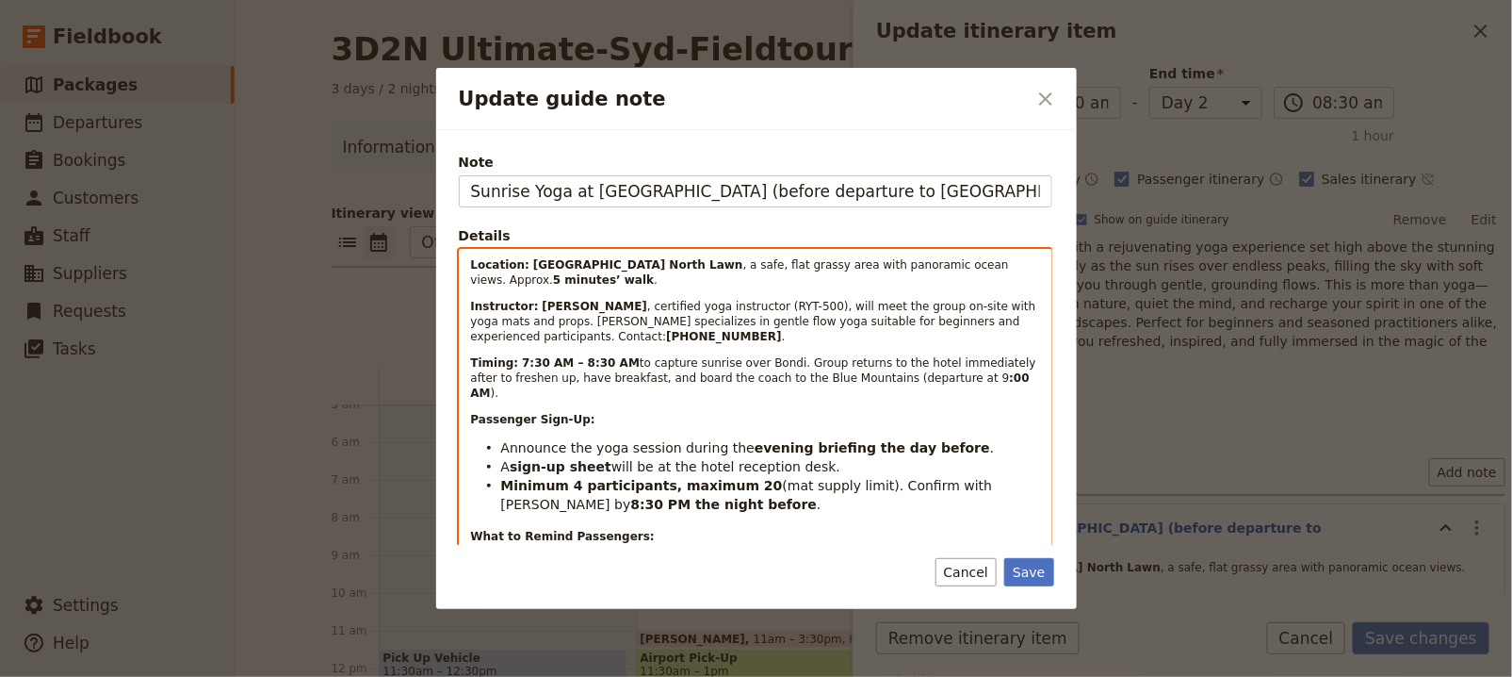
click at [971, 378] on span "to capture sunrise over Bondi. Group returns to the hotel immediately after to …" at bounding box center [755, 370] width 569 height 28
click at [940, 414] on p "Passenger Sign-Up:" at bounding box center [755, 419] width 569 height 15
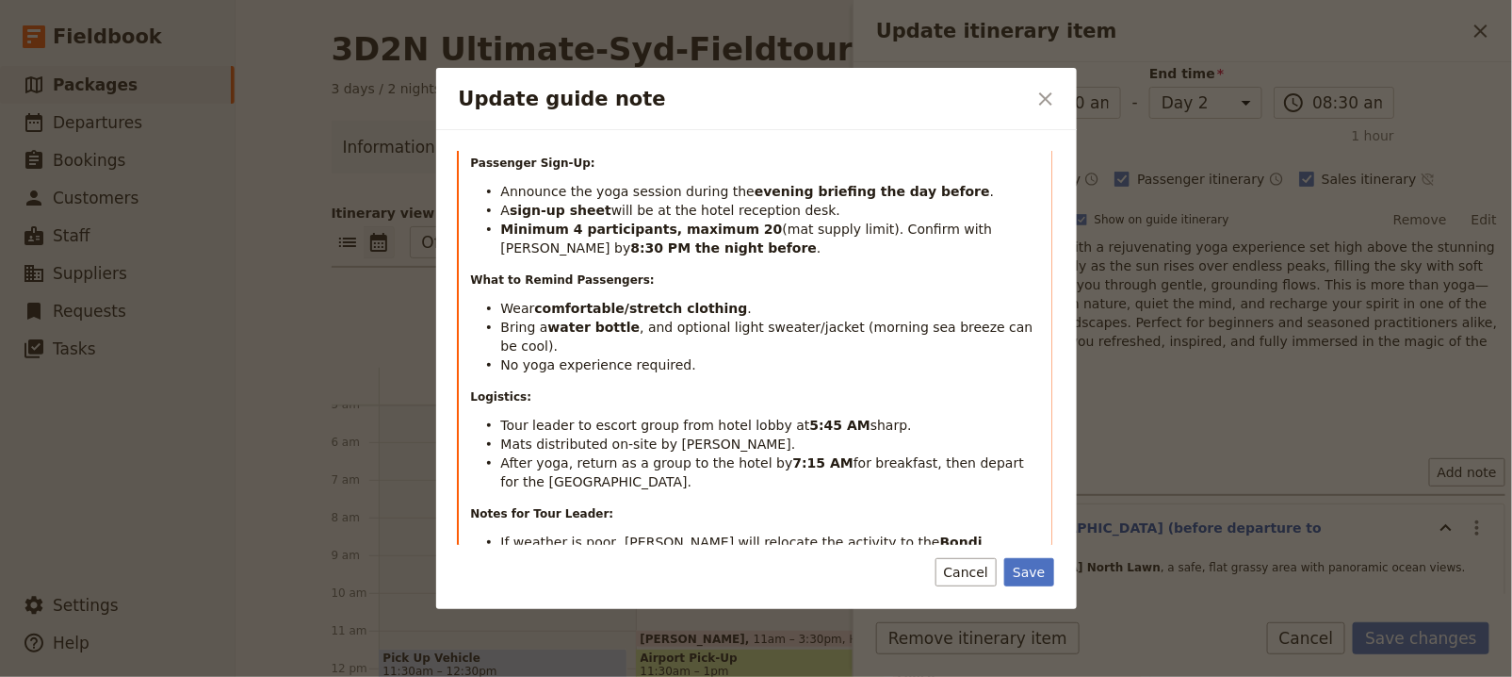
scroll to position [218, 0]
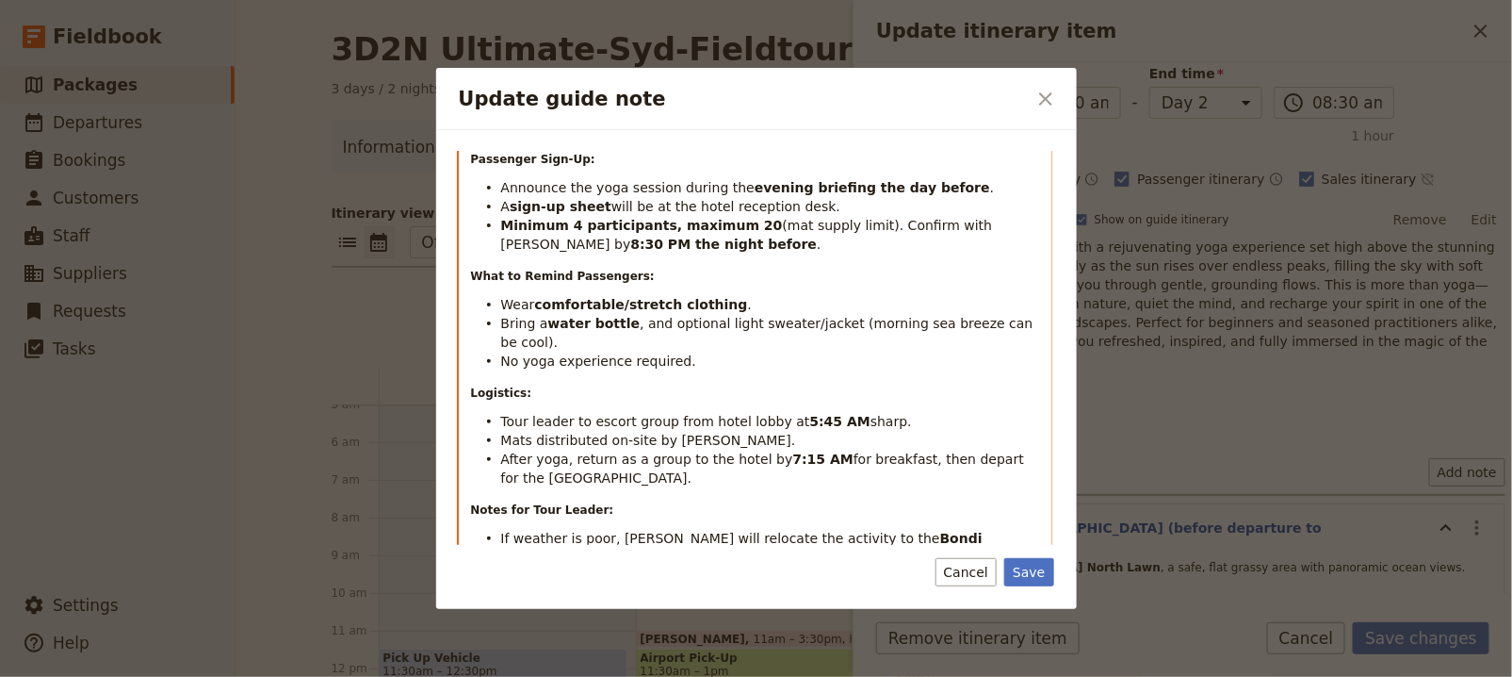
click at [810, 422] on strong "5:45 AM" at bounding box center [840, 421] width 60 height 15
drag, startPoint x: 787, startPoint y: 422, endPoint x: 841, endPoint y: 422, distance: 53.7
click at [841, 421] on li "Tour leader to escort group from hotel lobby at 7 :15 AM sharp." at bounding box center [770, 420] width 539 height 19
click at [793, 459] on strong "7:15 AM" at bounding box center [823, 458] width 60 height 15
click at [775, 462] on span "After yoga, return as a group to the hotel by 8" at bounding box center [653, 458] width 304 height 15
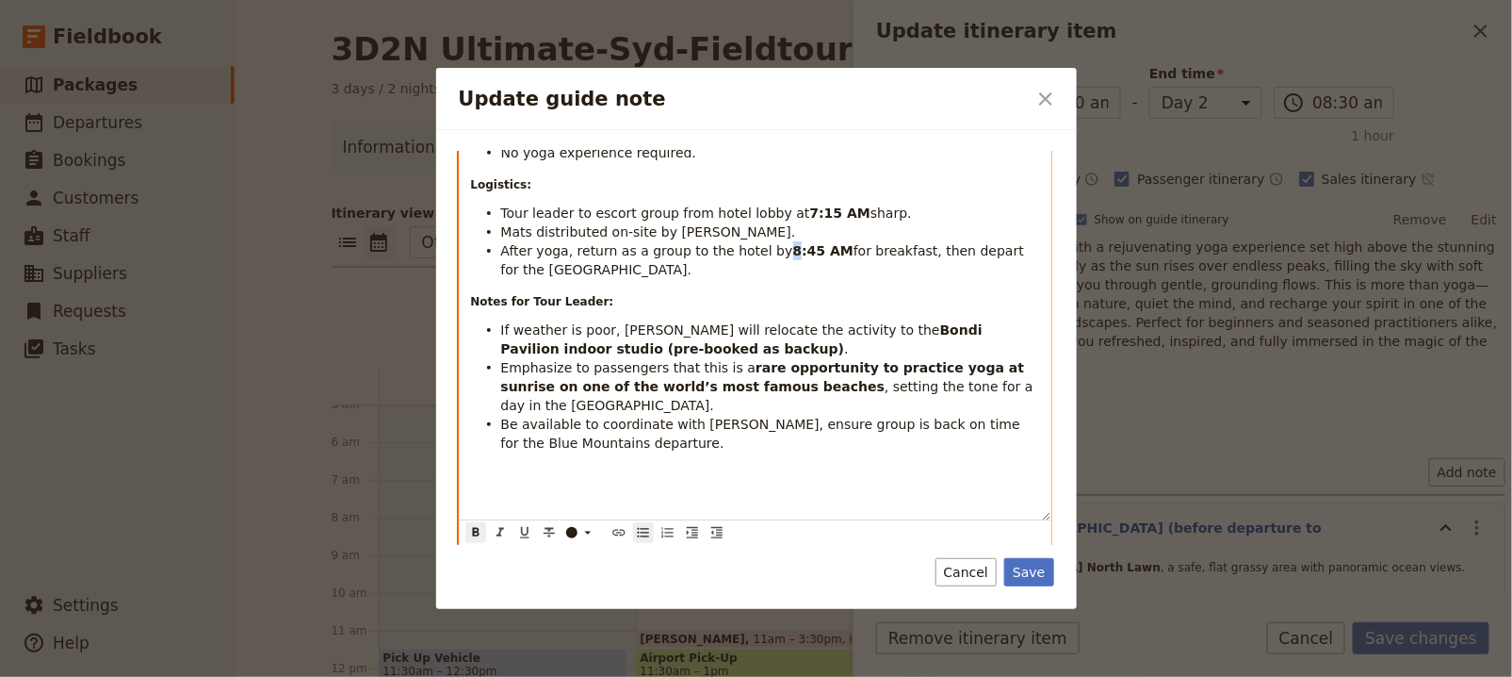
scroll to position [436, 0]
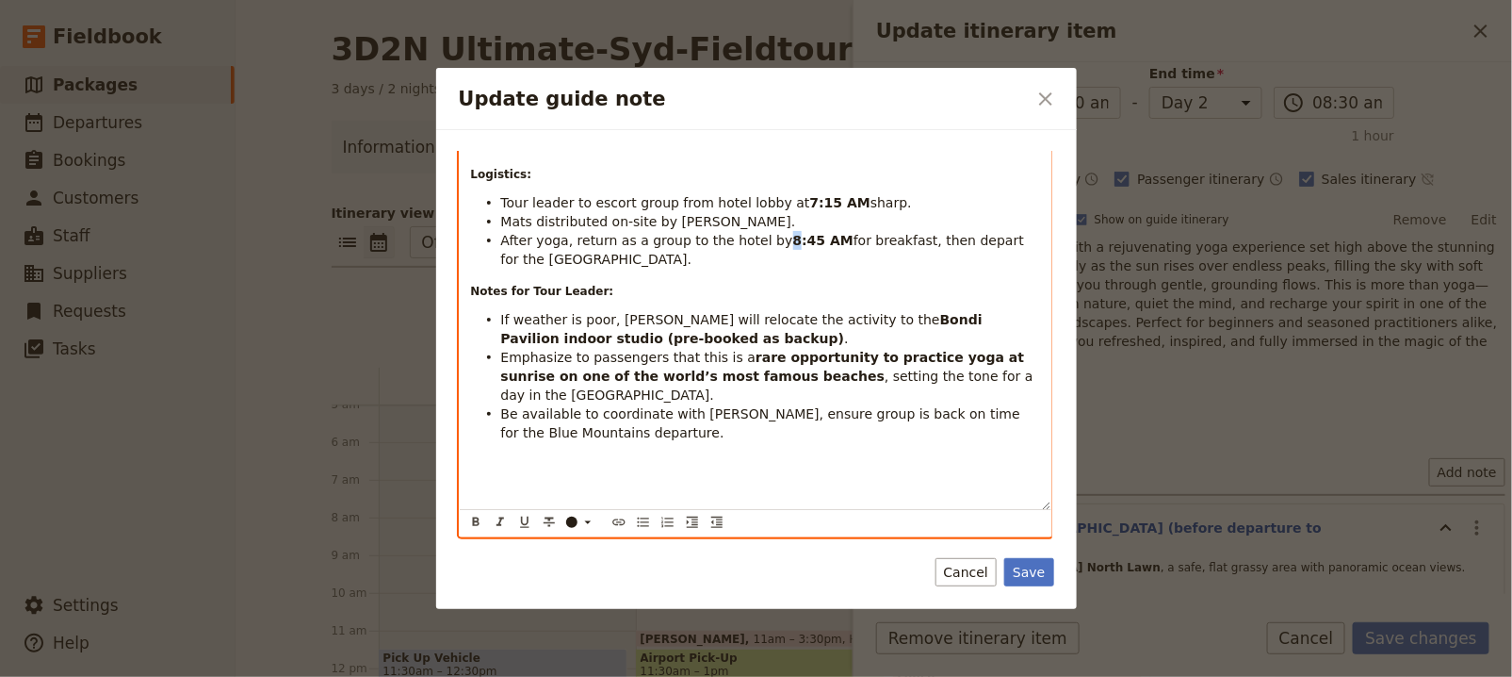
click at [773, 464] on p "Update guide note" at bounding box center [755, 466] width 569 height 19
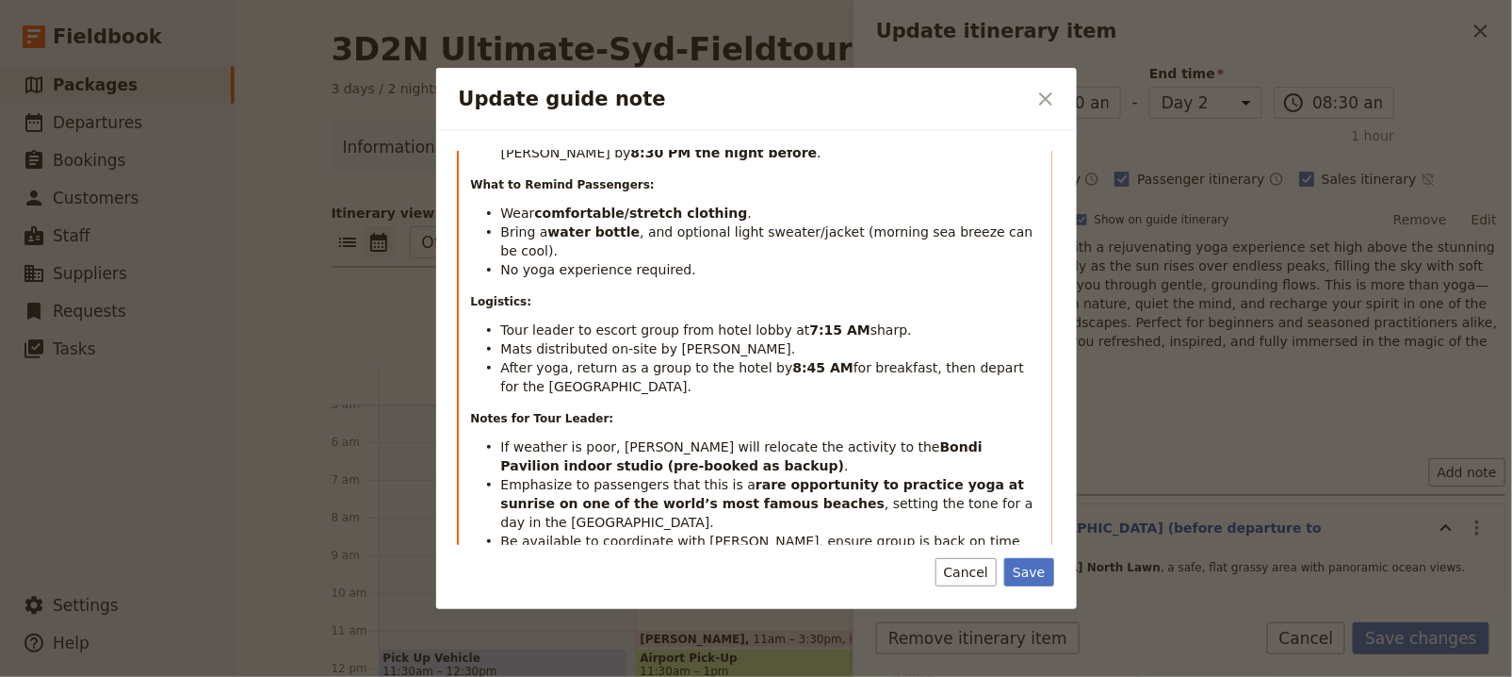
scroll to position [410, 0]
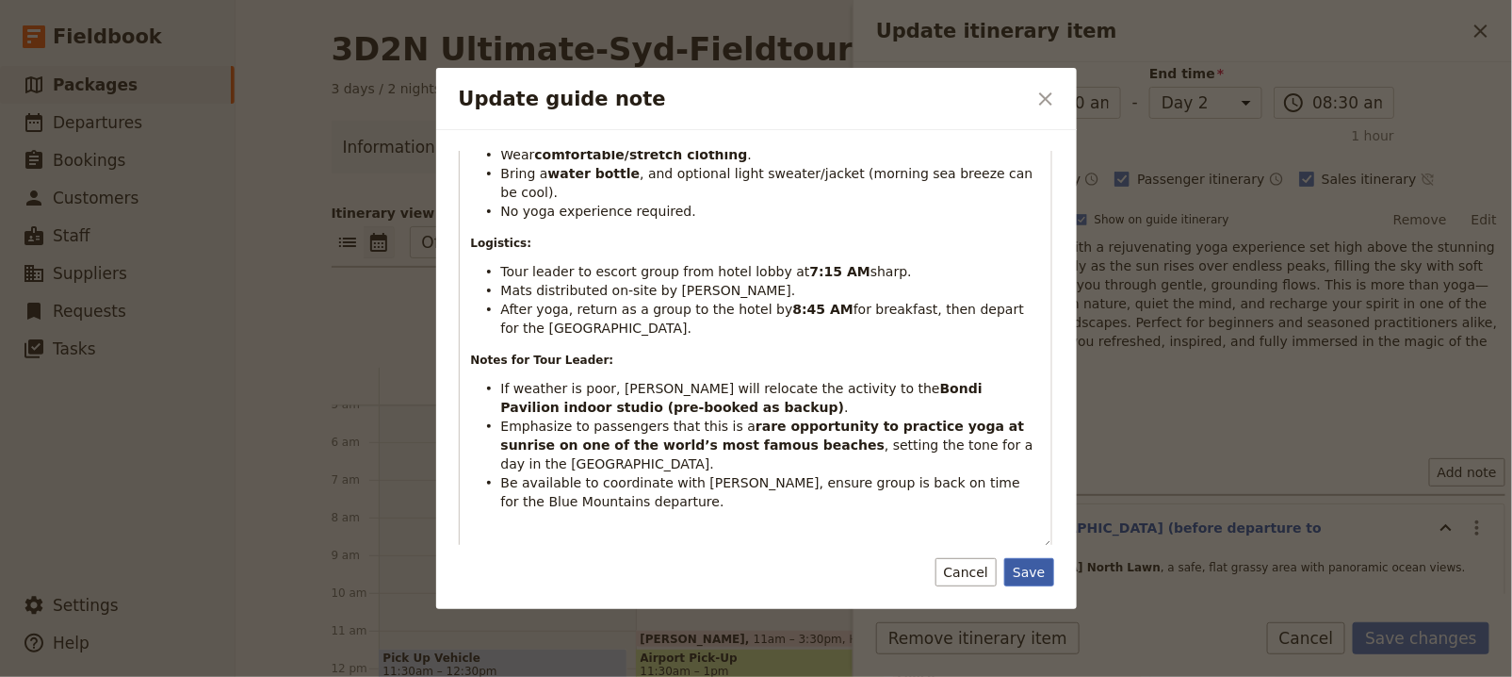
click at [1027, 580] on button "Save" at bounding box center [1028, 572] width 49 height 28
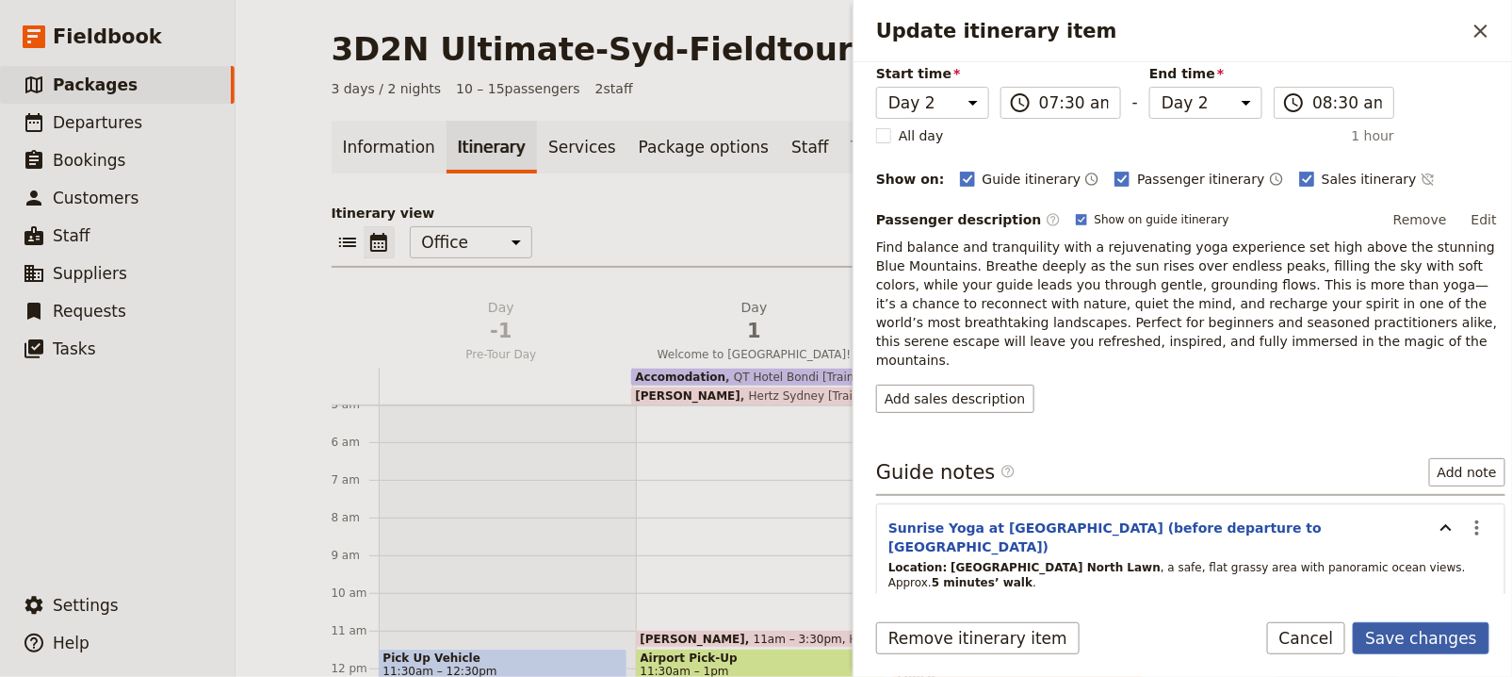
click at [1399, 641] on button "Save changes" at bounding box center [1421, 638] width 137 height 32
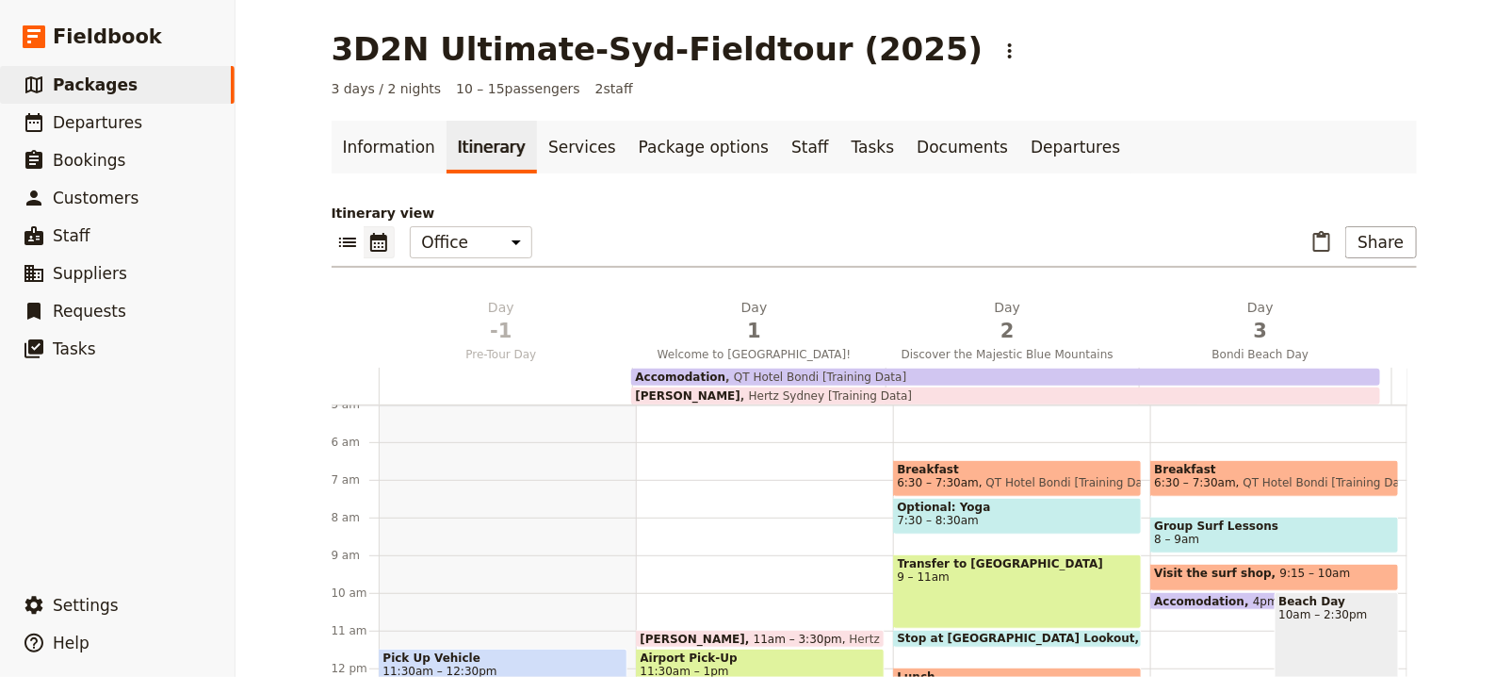
click at [973, 501] on span "Optional: Yoga" at bounding box center [1017, 506] width 239 height 13
select select "2"
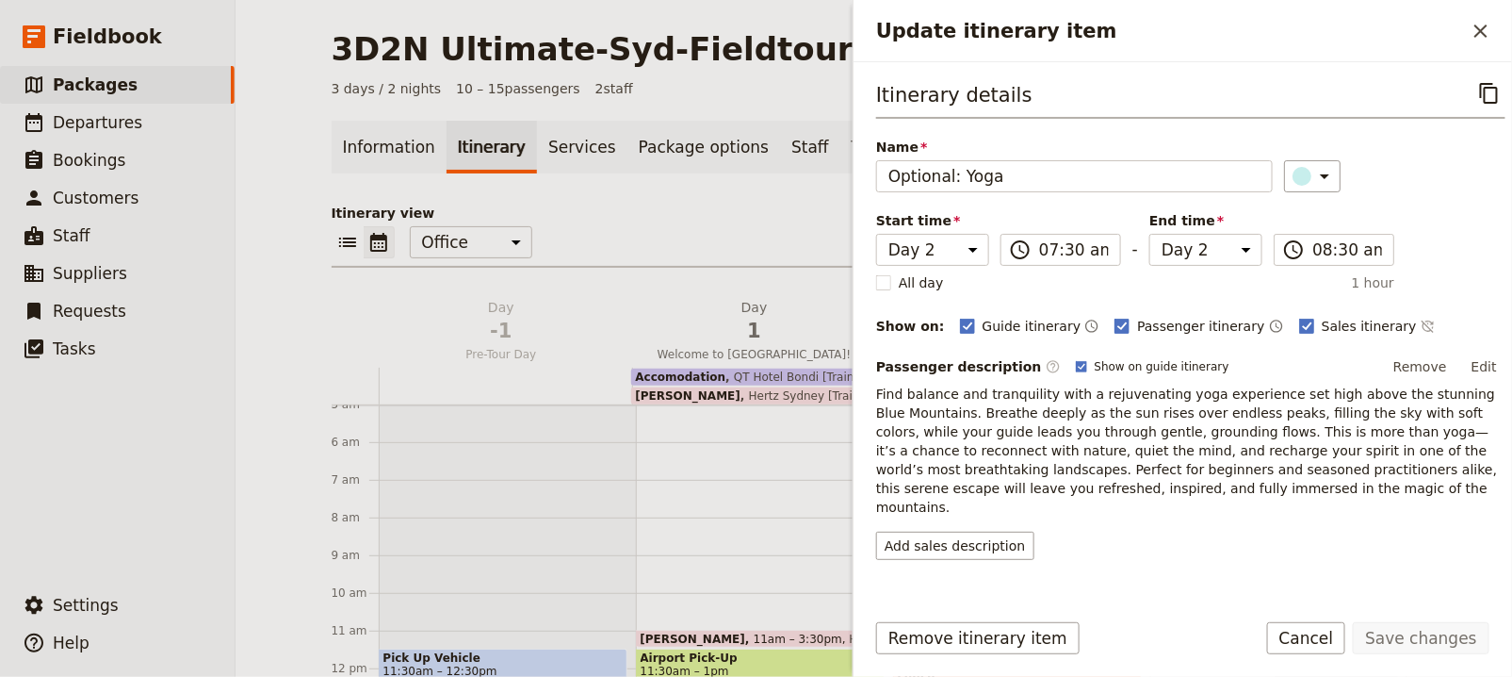
click at [818, 498] on div "Van Rental 11am – 3:30pm Hertz Sydney [Training Data] Airport Pick-Up 11:30am –…" at bounding box center [764, 668] width 257 height 905
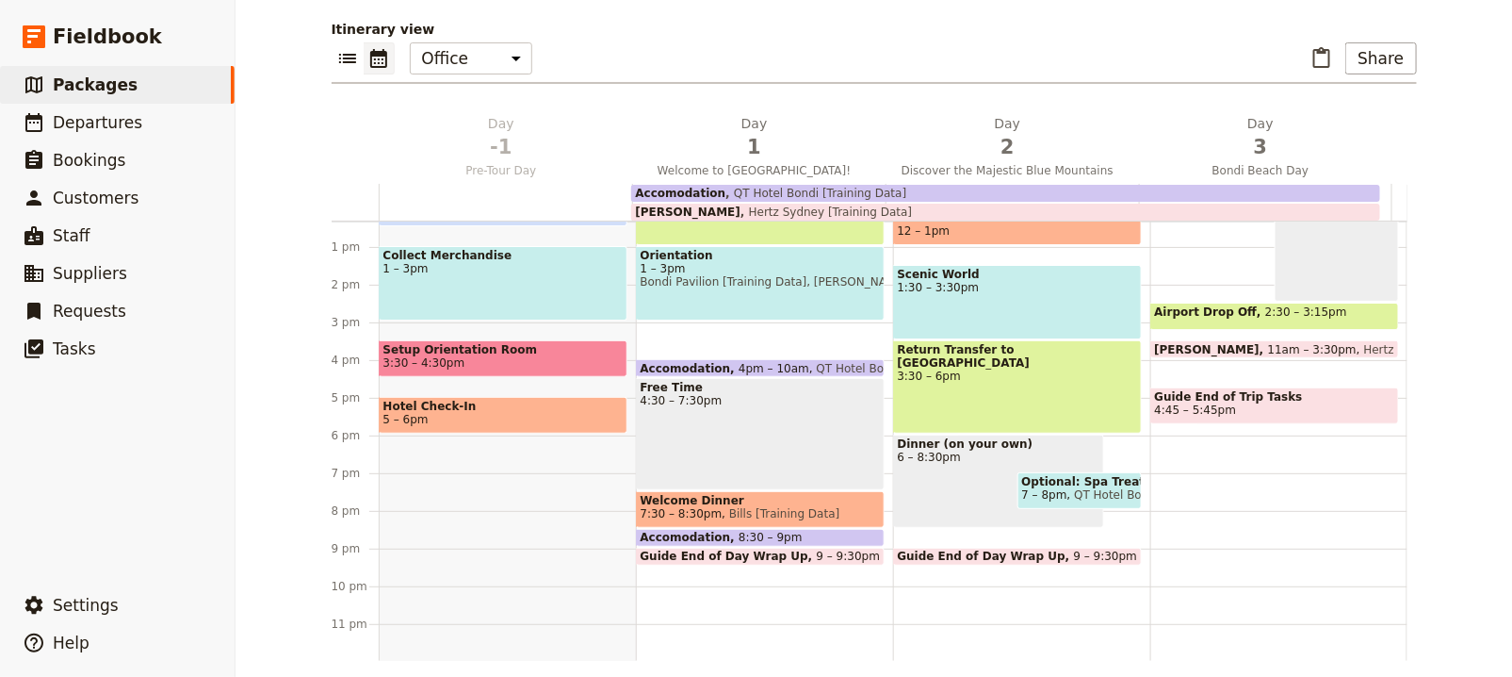
scroll to position [186, 0]
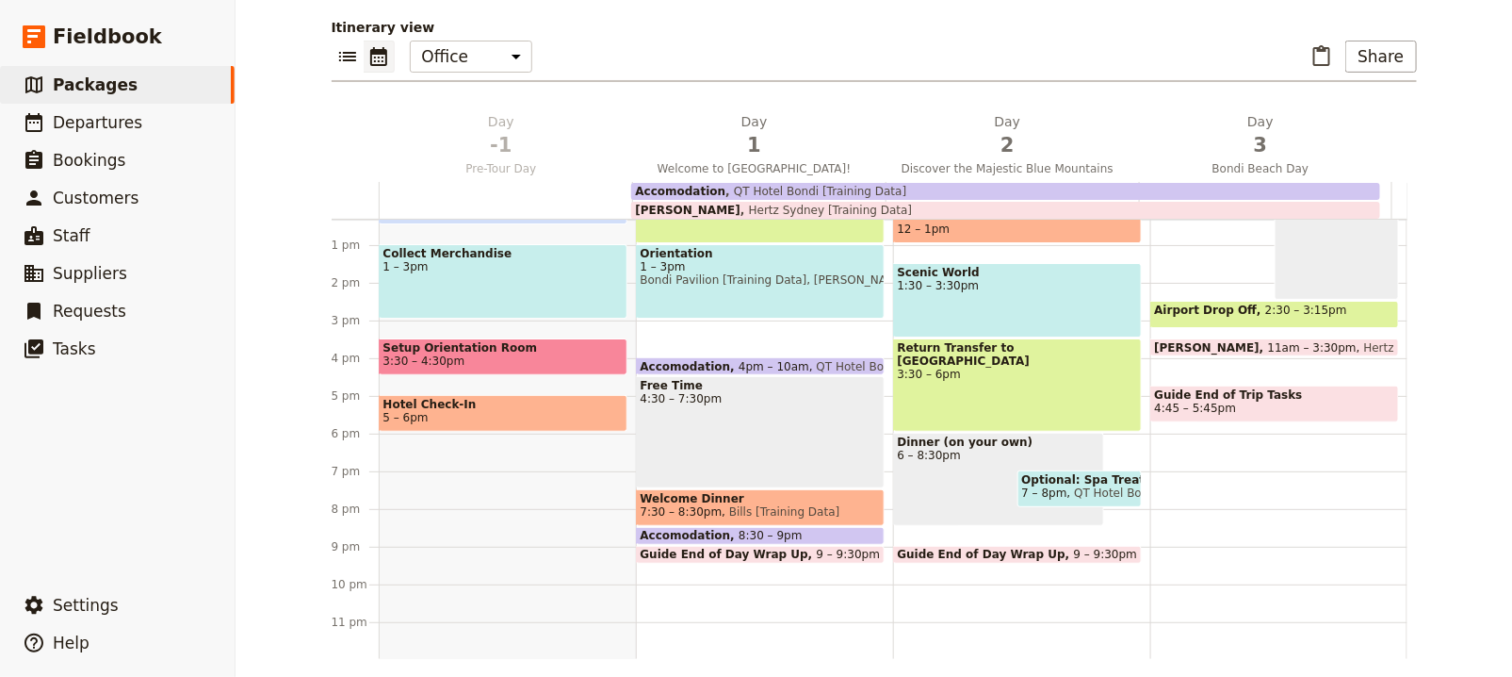
click at [847, 500] on span "Welcome Dinner" at bounding box center [760, 498] width 239 height 13
select select "1"
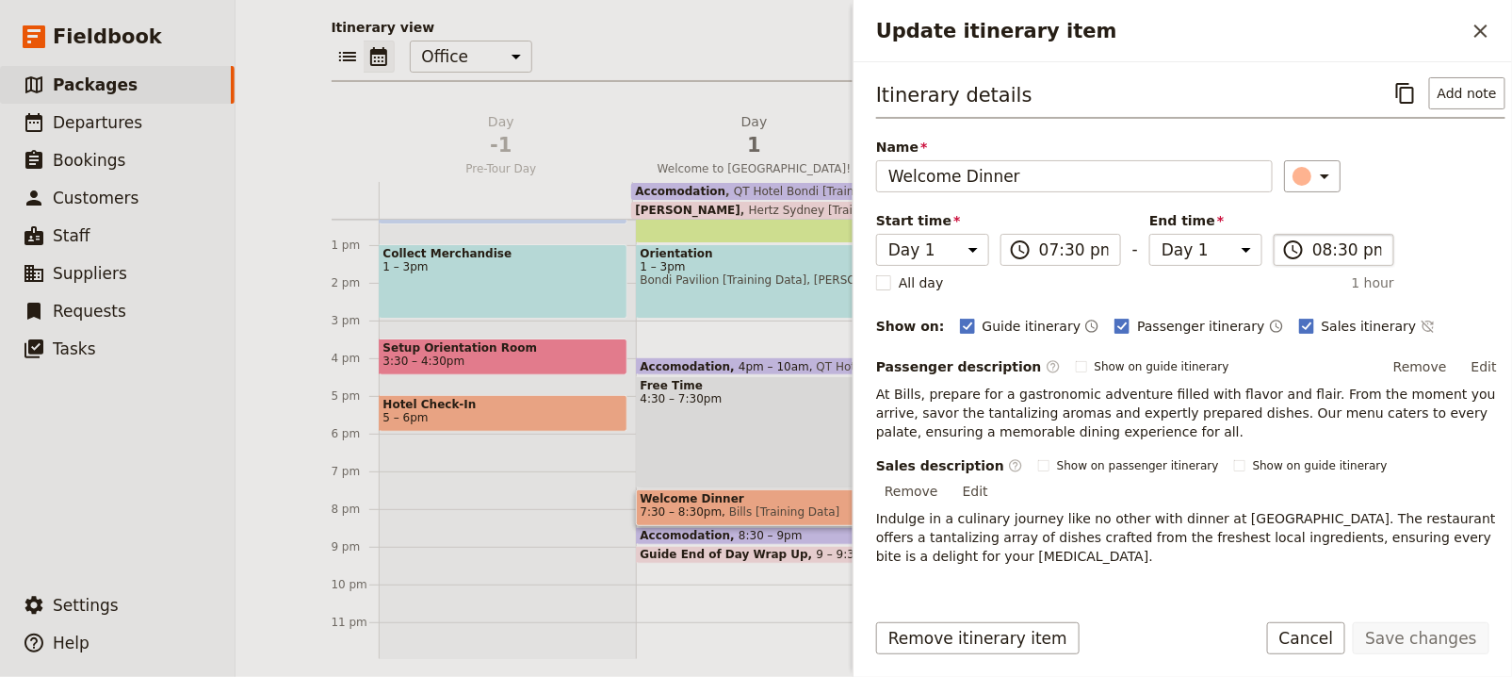
scroll to position [0, 0]
click at [1436, 101] on button "Add note" at bounding box center [1467, 93] width 76 height 32
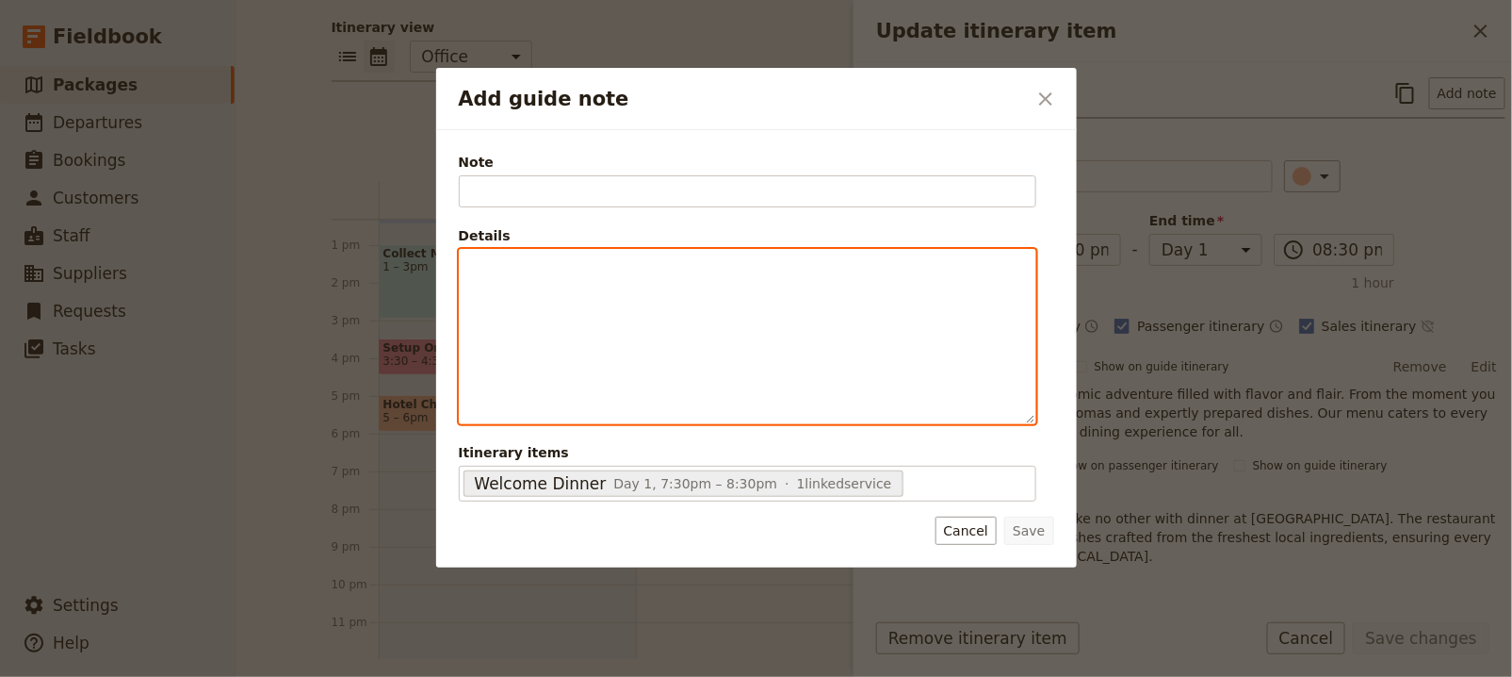
click at [660, 271] on p "Add guide note" at bounding box center [747, 266] width 553 height 19
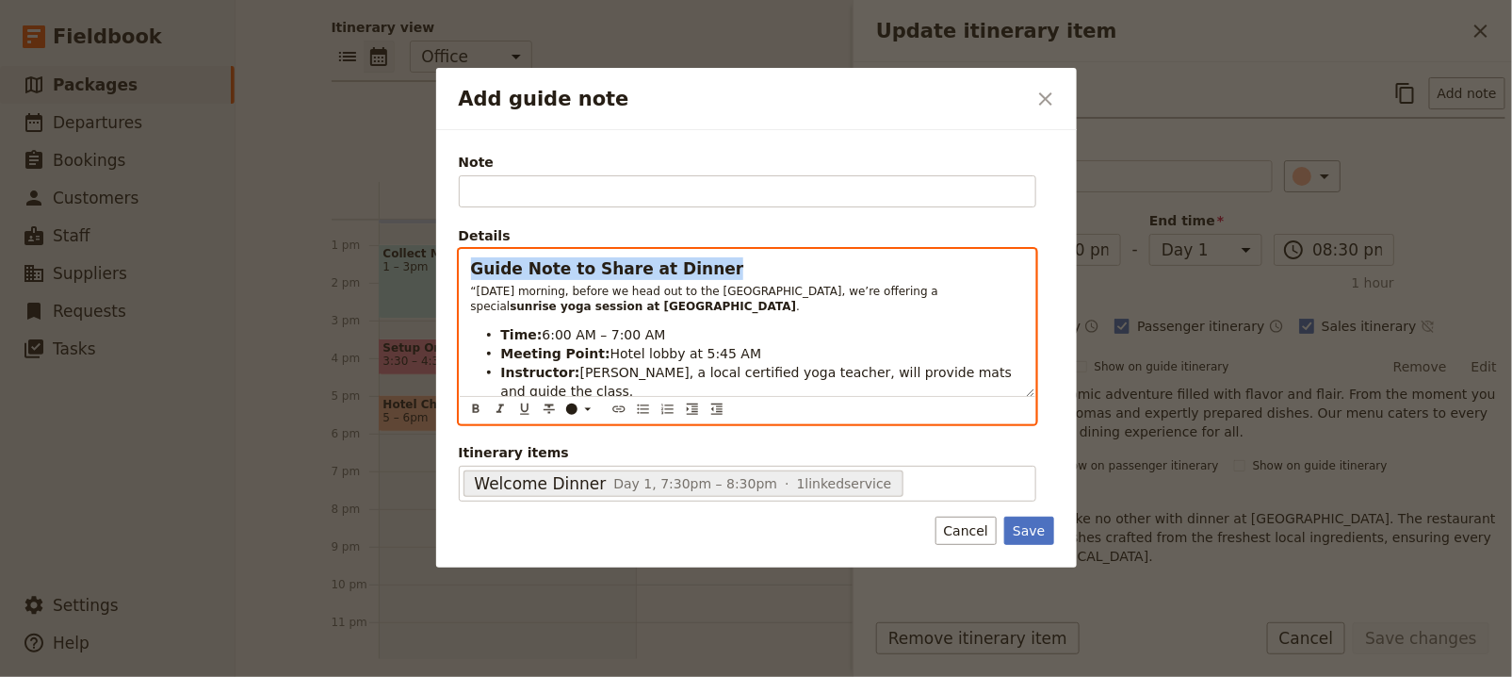
drag, startPoint x: 693, startPoint y: 266, endPoint x: 466, endPoint y: 264, distance: 226.2
click at [464, 264] on div "Guide Note to Share at Dinner “Tomorrow morning, before we head out to the Blue…" at bounding box center [748, 323] width 576 height 147
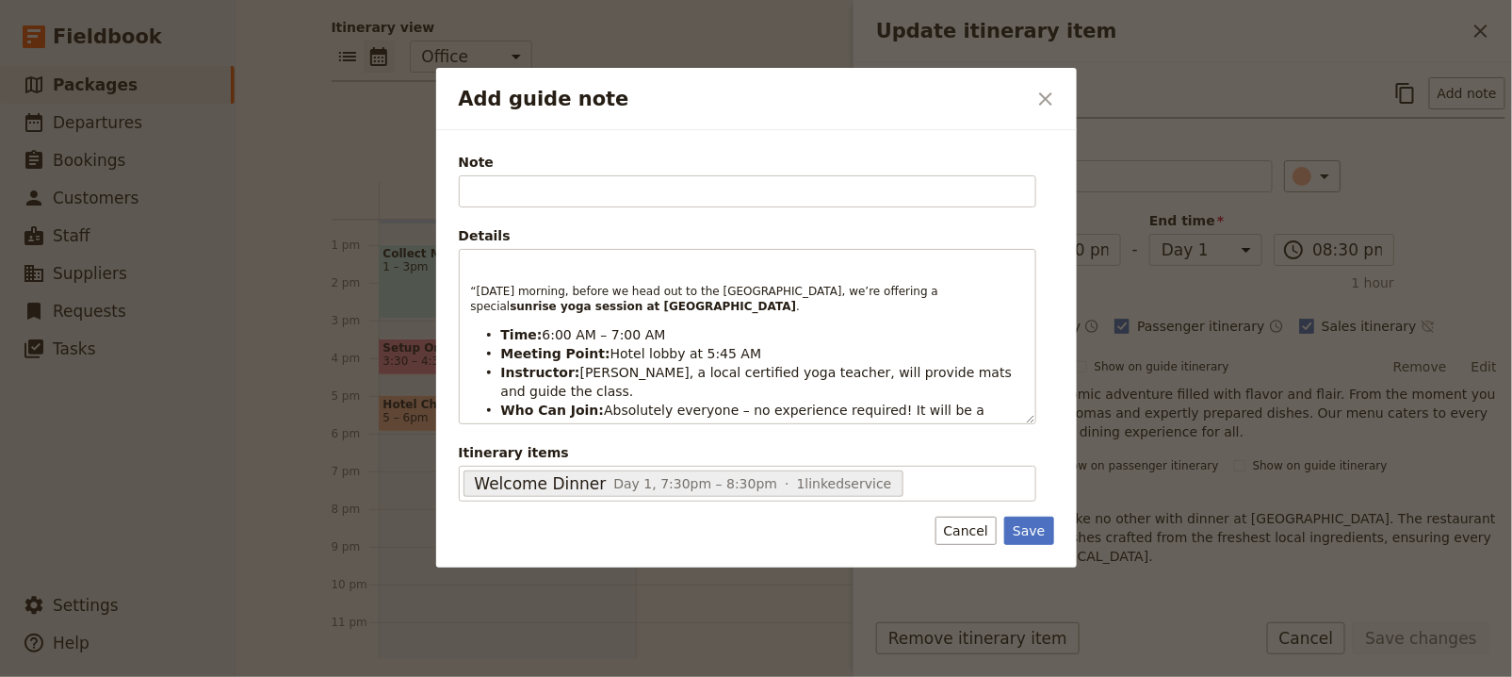
click at [512, 213] on div "Note Please fill out this field. Details “Tomorrow morning, before we head out …" at bounding box center [748, 328] width 578 height 350
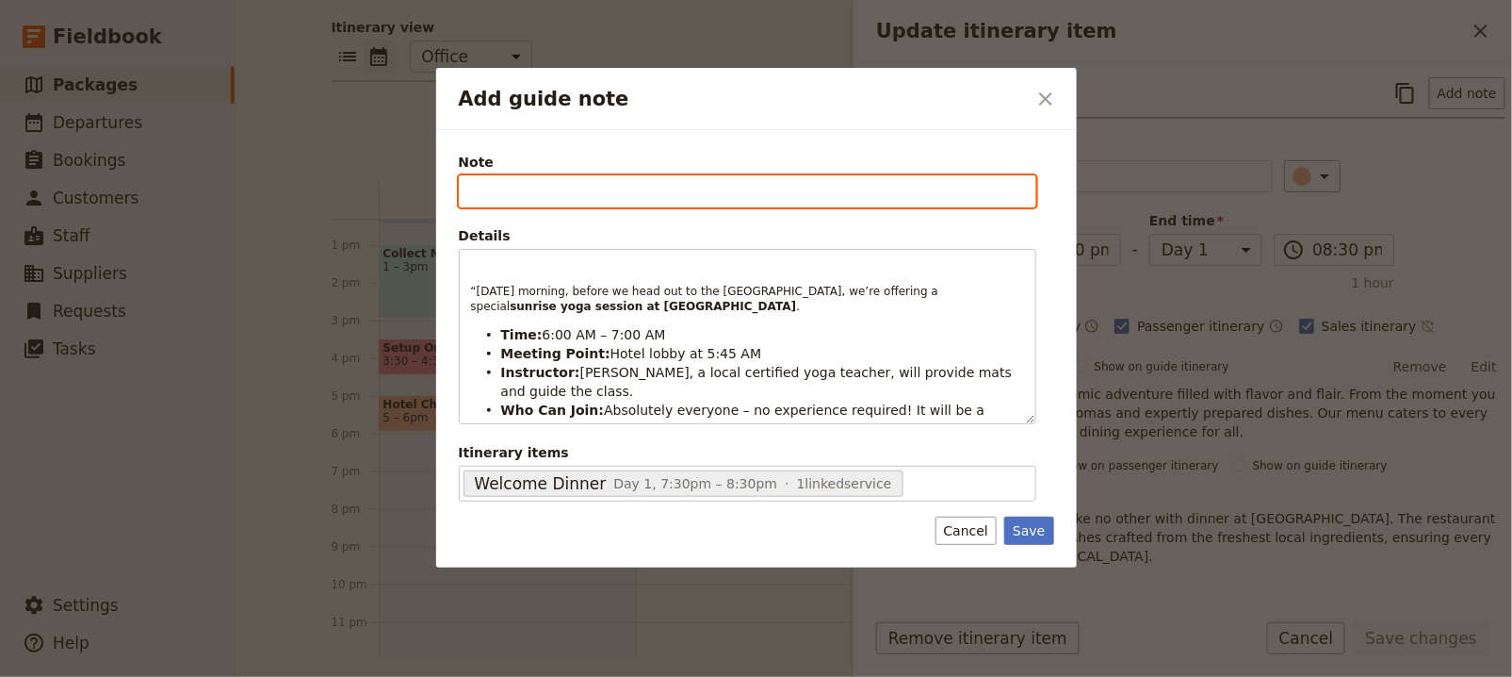
click at [515, 195] on input "Note" at bounding box center [748, 191] width 578 height 32
paste input "Guide Note to Share at Dinner"
type input "Guide Note to Share at Dinner"
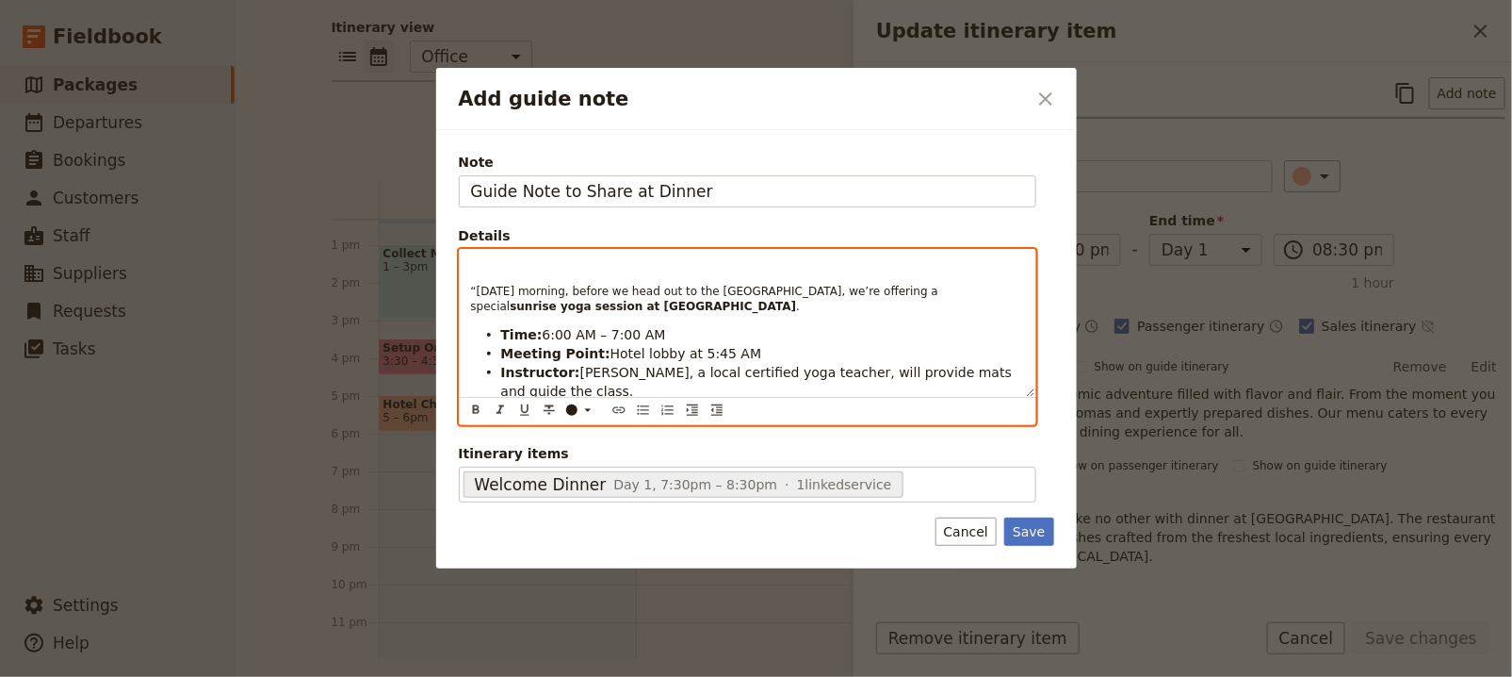
drag, startPoint x: 468, startPoint y: 284, endPoint x: 602, endPoint y: 335, distance: 143.5
click at [468, 284] on div "“Tomorrow morning, before we head out to the Blue Mountains, we’re offering a s…" at bounding box center [748, 323] width 576 height 147
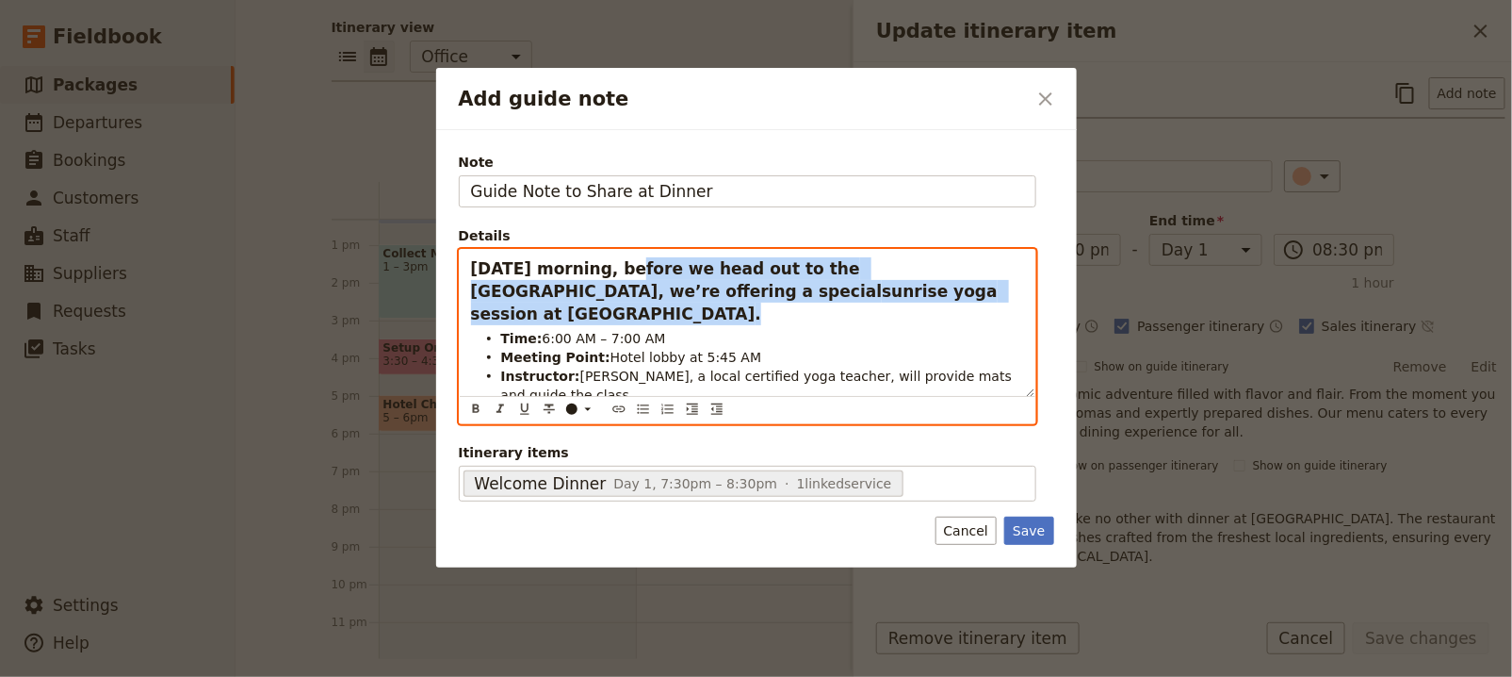
drag, startPoint x: 920, startPoint y: 290, endPoint x: 612, endPoint y: 269, distance: 308.0
click at [613, 269] on h3 "Tomorrow morning, before we head out to the Blue Mountains, we’re offering a sp…" at bounding box center [747, 291] width 553 height 68
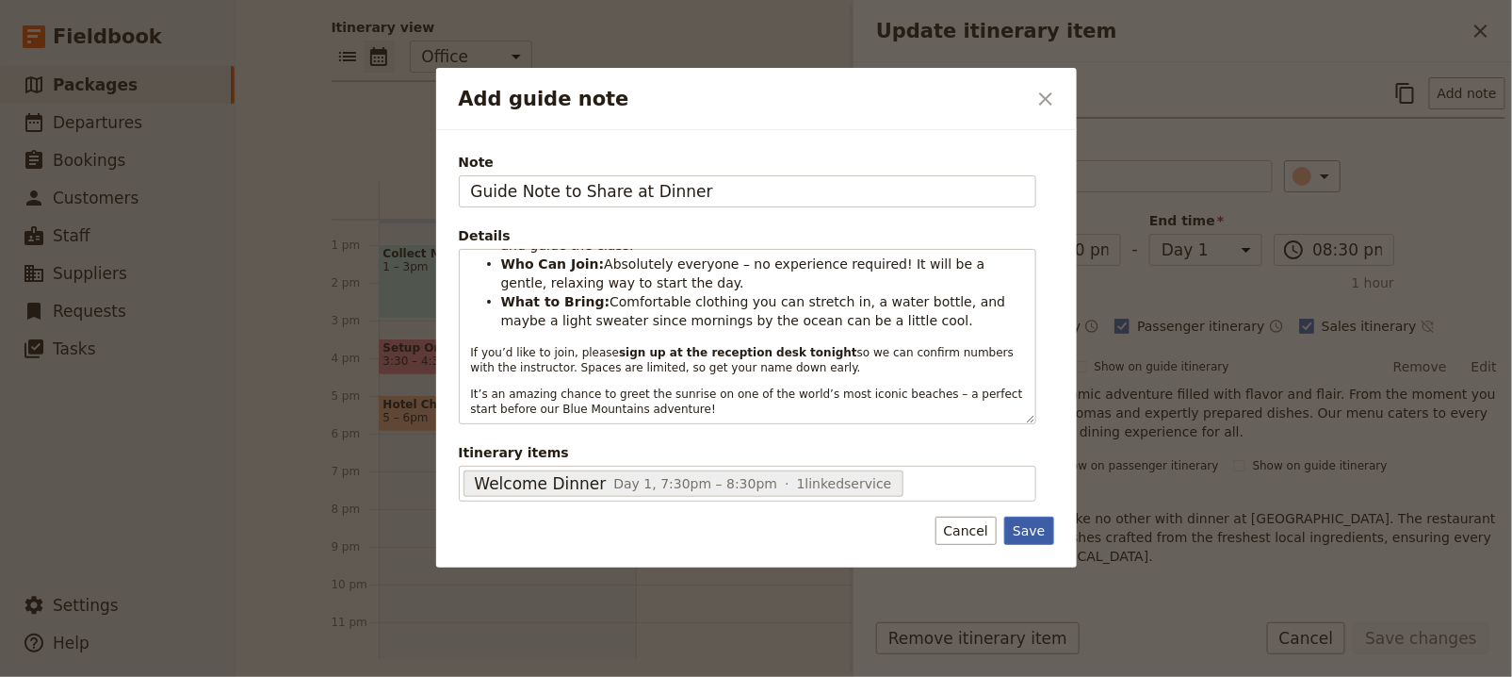
scroll to position [127, 0]
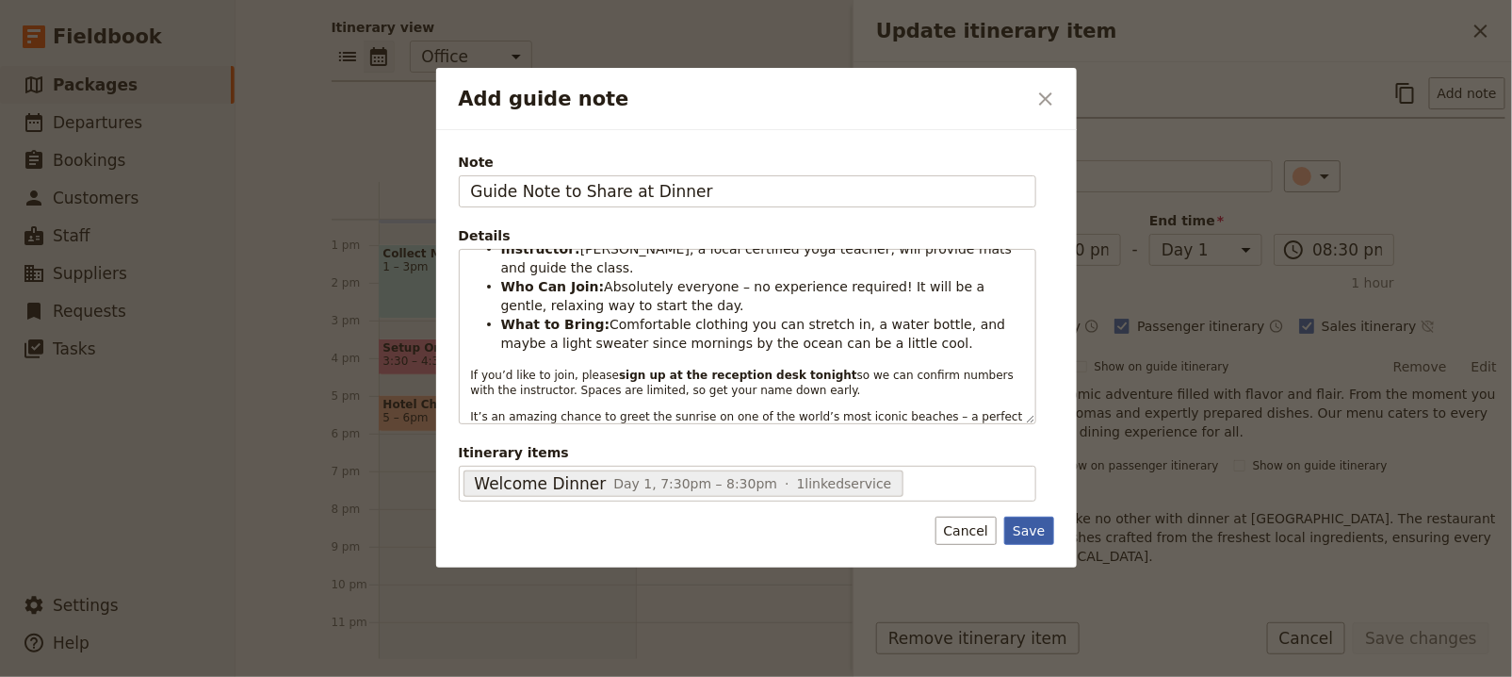
click at [1048, 519] on button "Save" at bounding box center [1028, 530] width 49 height 28
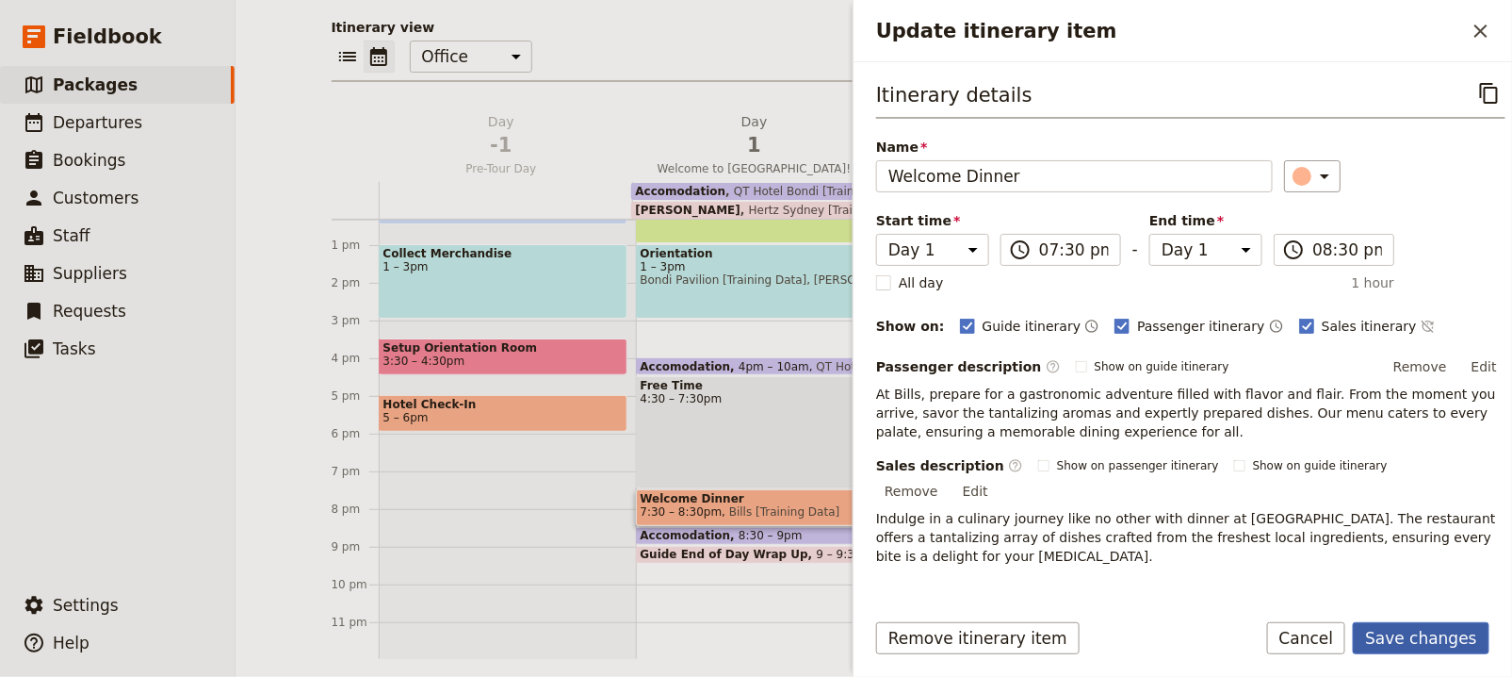
click at [1402, 639] on button "Save changes" at bounding box center [1421, 638] width 137 height 32
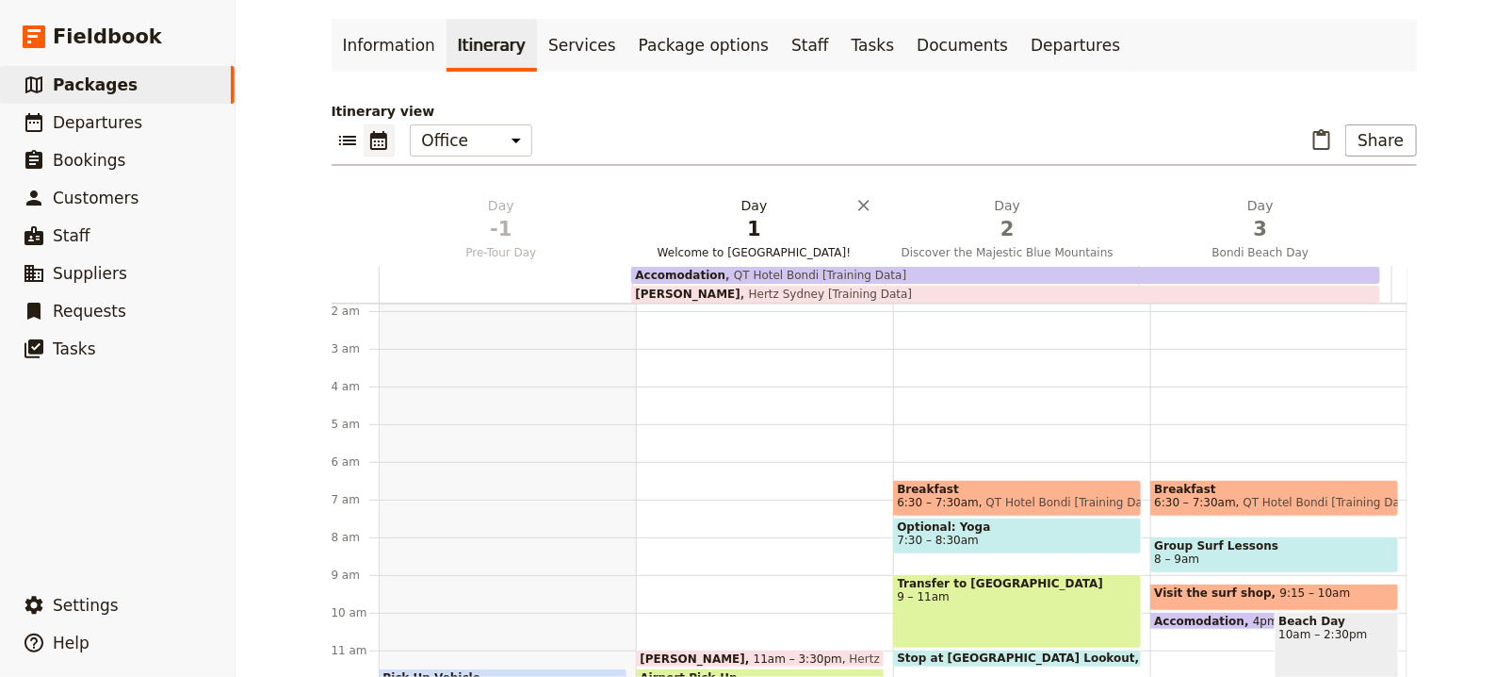
scroll to position [0, 0]
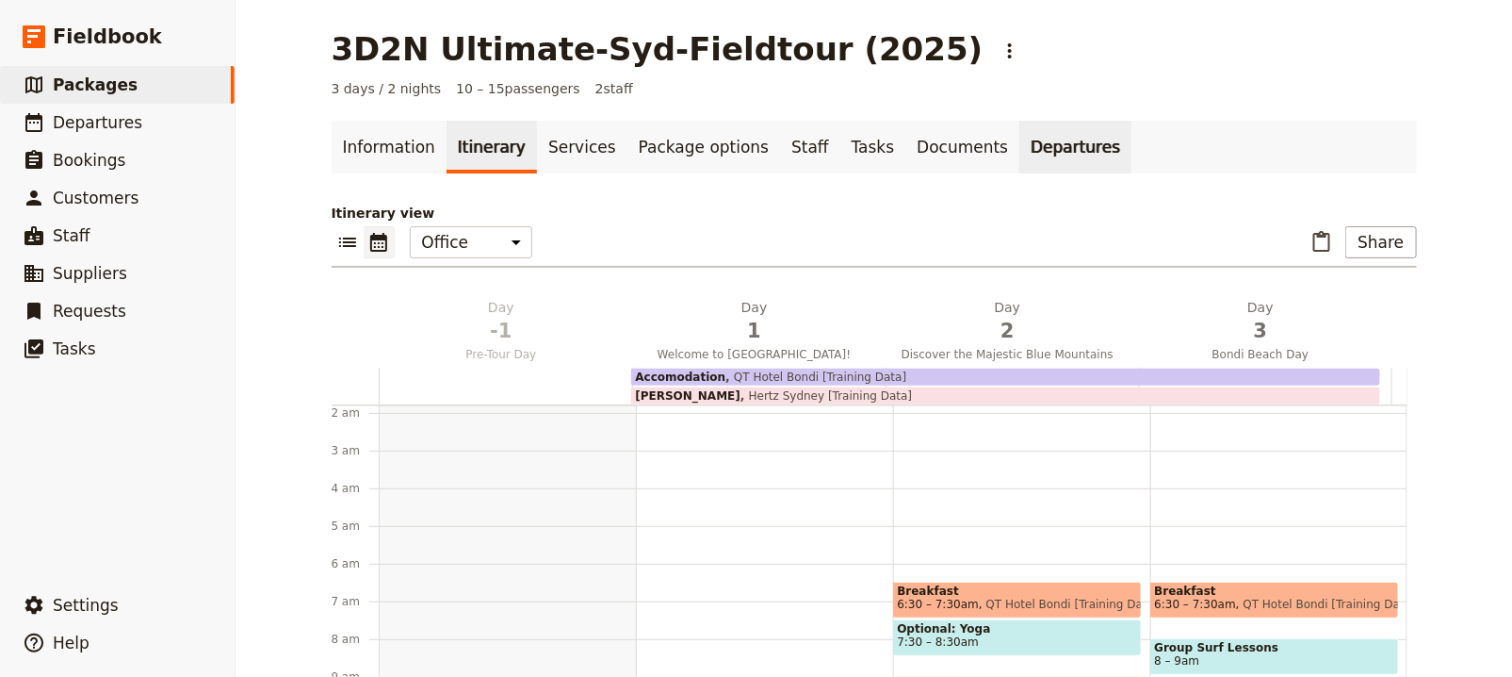
click at [1020, 134] on link "Departures" at bounding box center [1076, 147] width 112 height 53
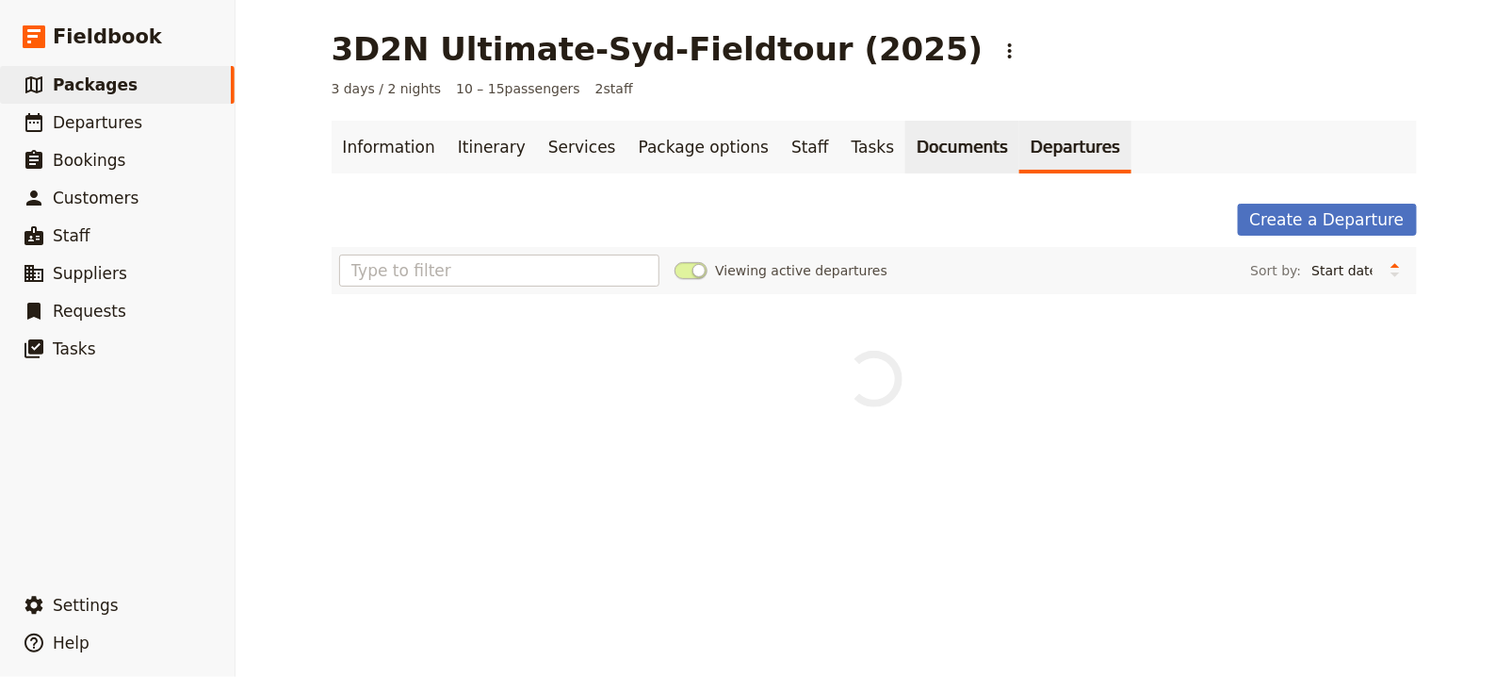
click at [906, 153] on link "Documents" at bounding box center [963, 147] width 114 height 53
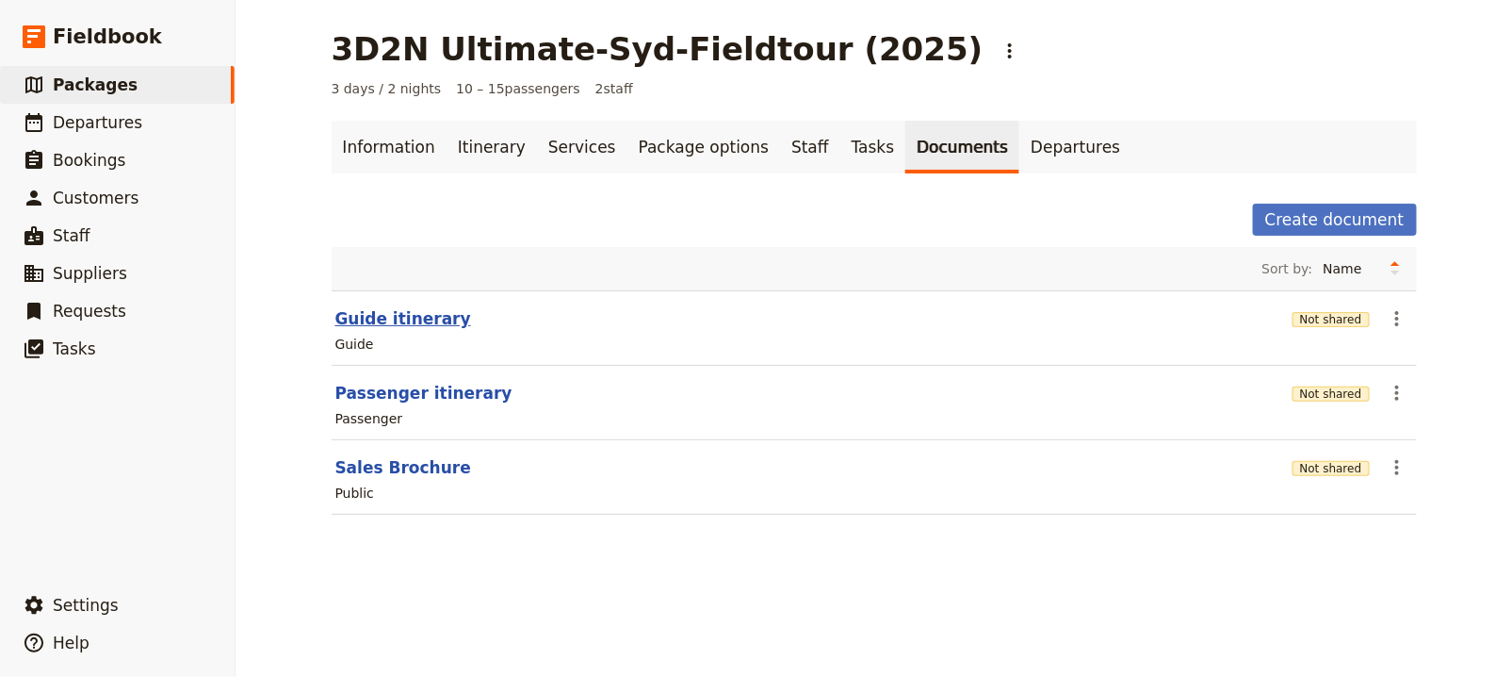
click at [372, 323] on button "Guide itinerary" at bounding box center [403, 318] width 136 height 23
select select "STAFF"
select select "RUN_SHEET"
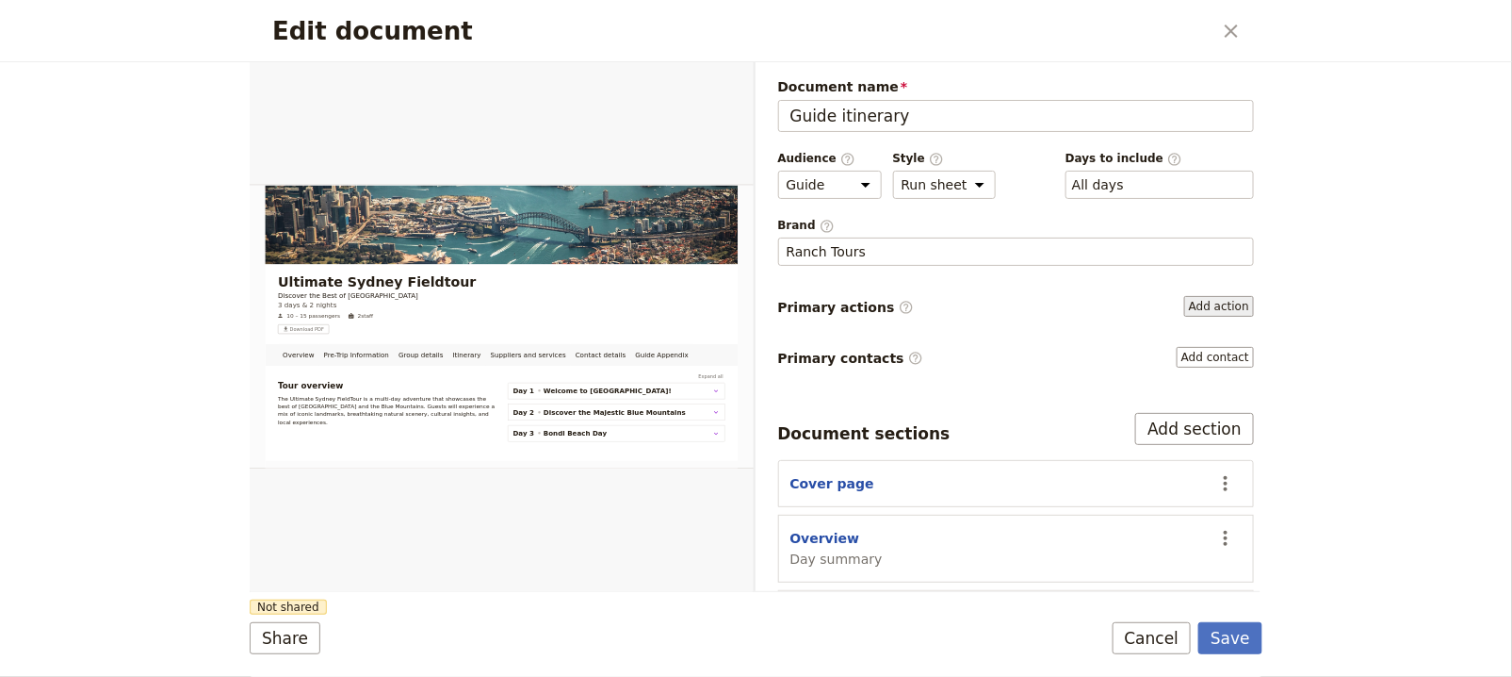
click at [1184, 301] on button "Add action" at bounding box center [1219, 306] width 70 height 21
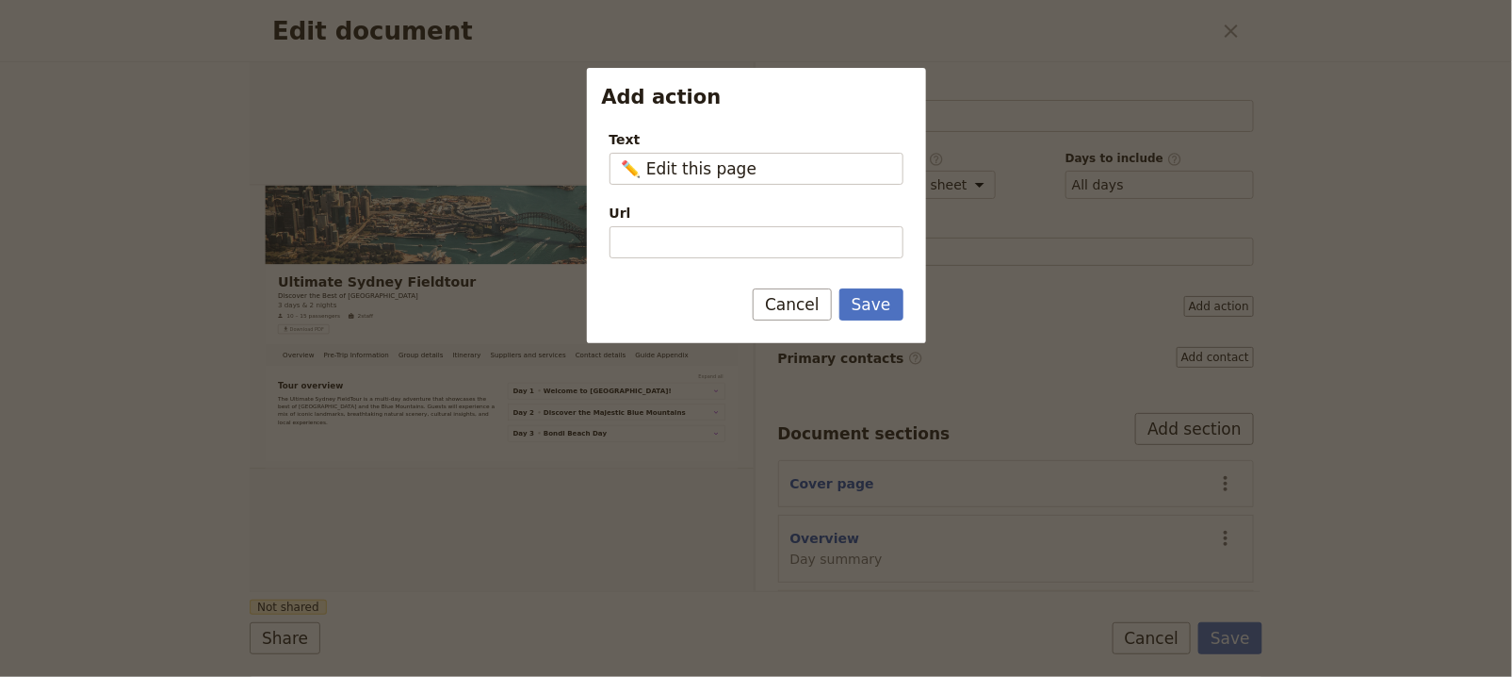
type input "✏️ Edit this page"
click at [776, 237] on input "Url" at bounding box center [757, 242] width 294 height 32
paste input "[URL][DOMAIN_NAME]"
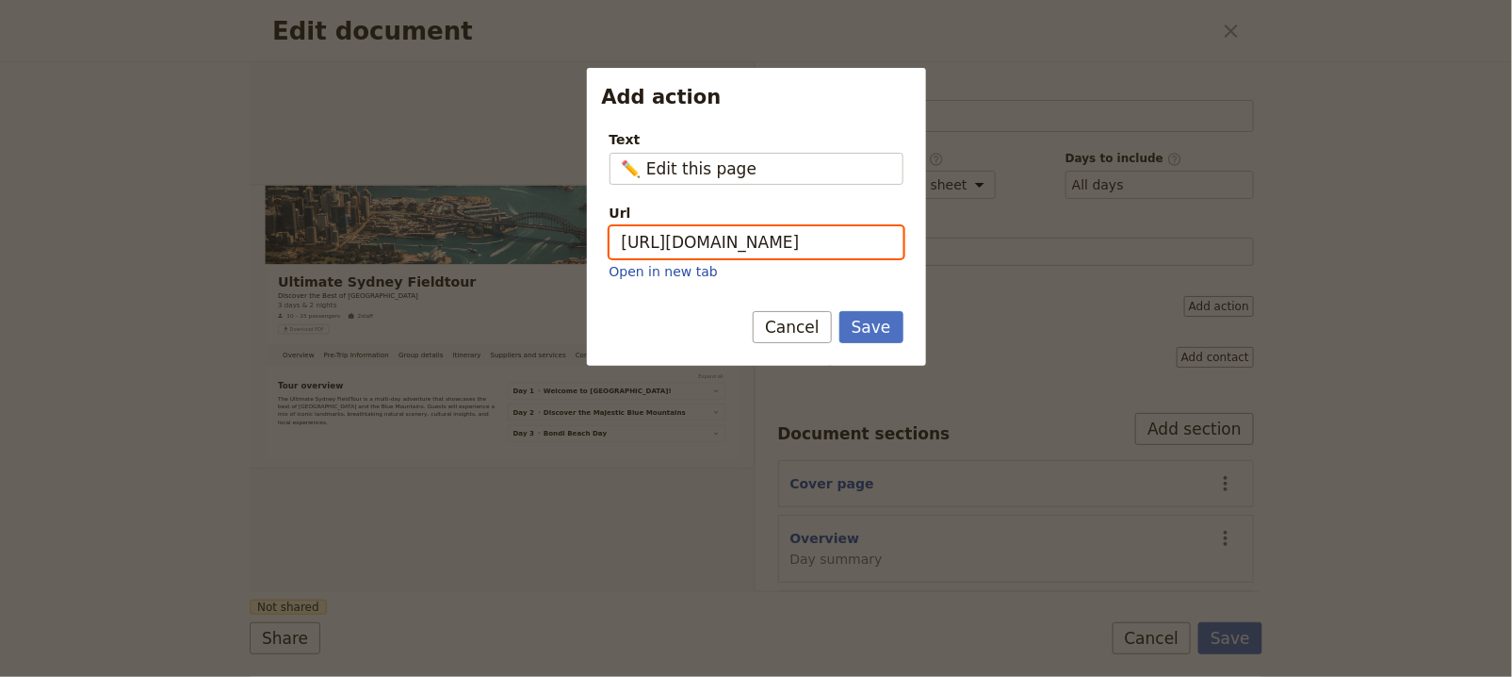
scroll to position [0, 191]
type input "[URL][DOMAIN_NAME]"
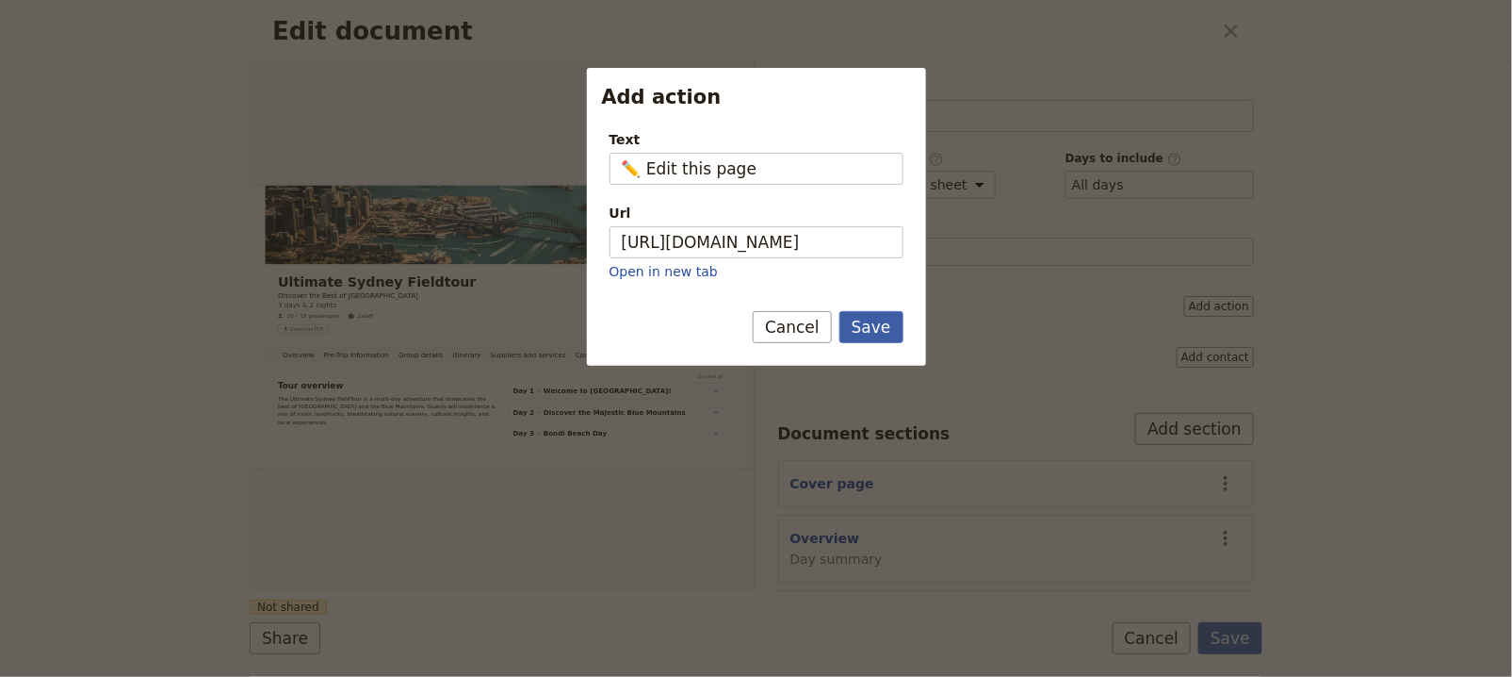
click at [874, 311] on button "Save" at bounding box center [872, 327] width 64 height 32
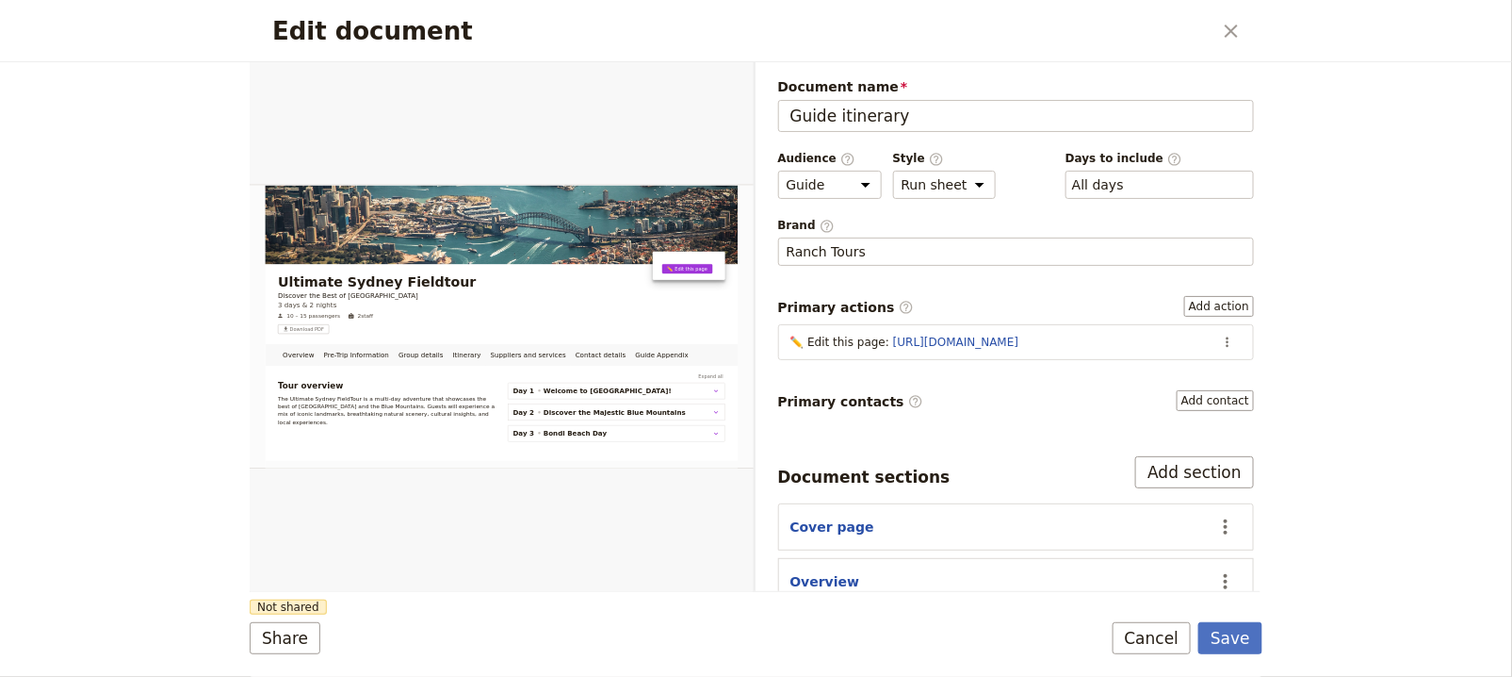
click at [800, 339] on div "✏️ Edit this page : https://5ejeo.share.hsforms.com/2vESyOLRWQSmCNW3Qbdugbw" at bounding box center [999, 342] width 416 height 15
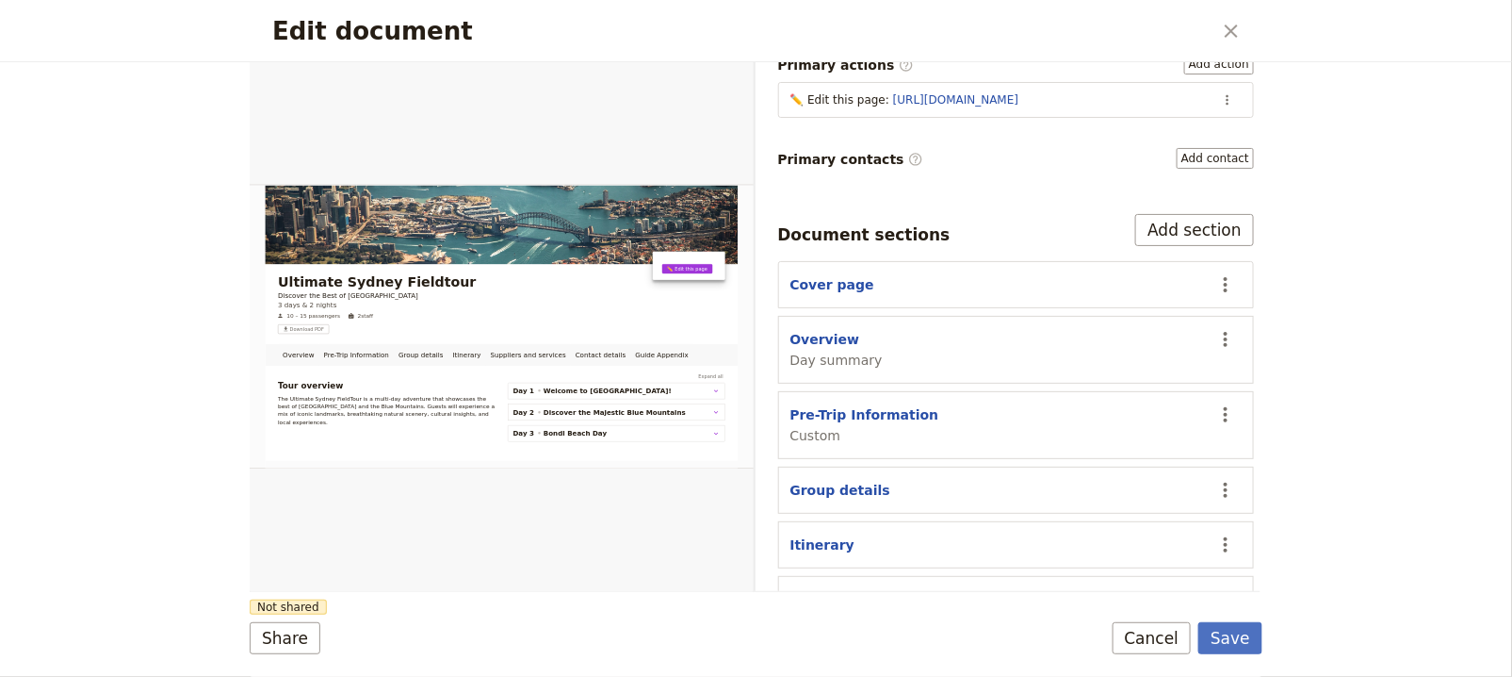
scroll to position [398, 0]
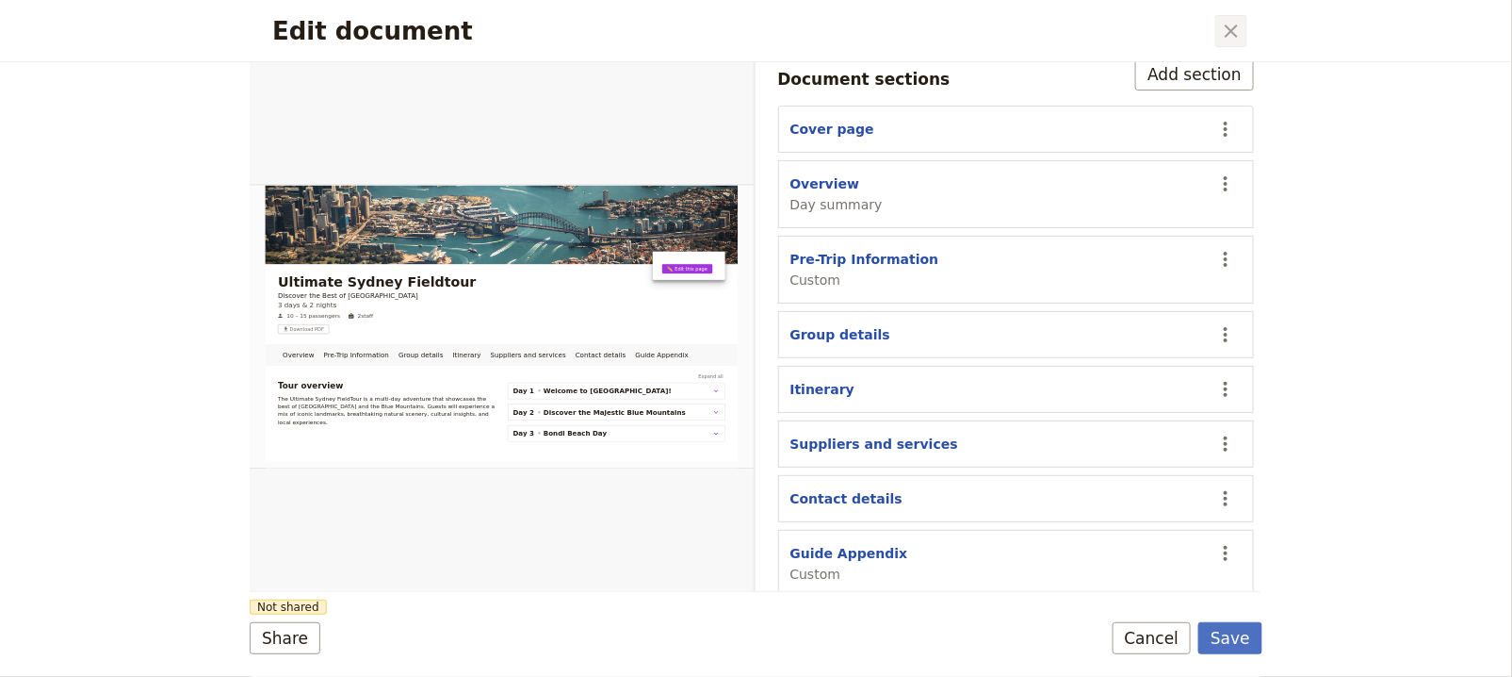
click at [1223, 40] on icon "Close dialog" at bounding box center [1231, 31] width 23 height 23
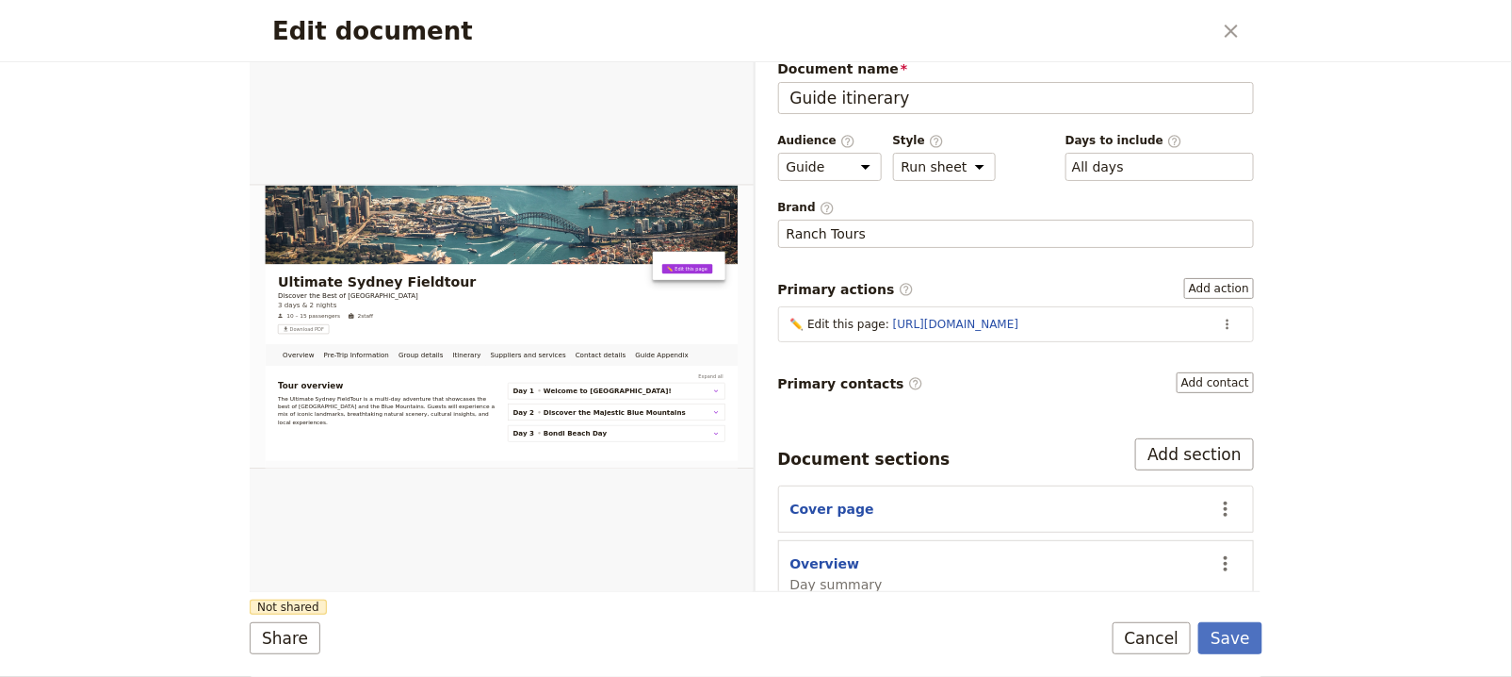
scroll to position [0, 0]
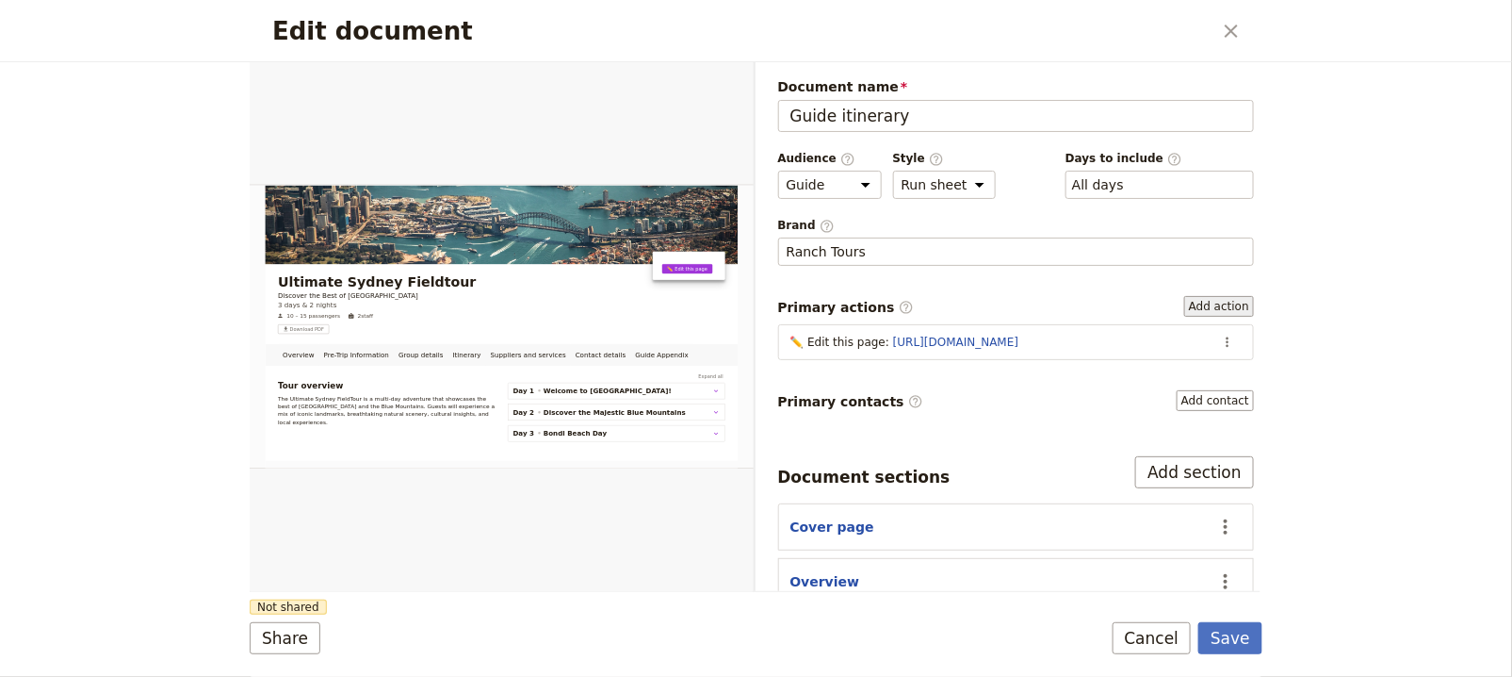
click at [1204, 306] on button "Add action" at bounding box center [1219, 306] width 70 height 21
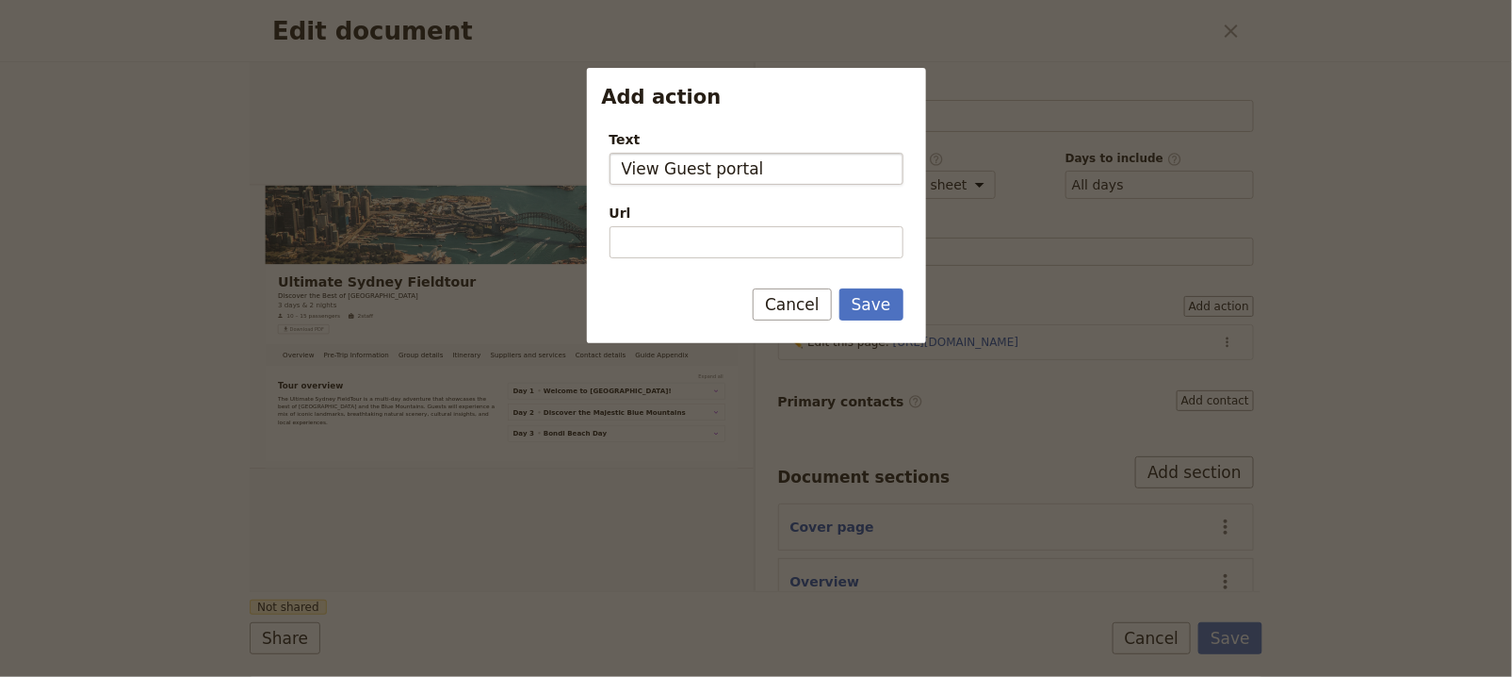
click at [712, 168] on input "View Guest portal" at bounding box center [757, 169] width 294 height 32
click at [721, 163] on input "View Guest Portal" at bounding box center [757, 169] width 294 height 32
click at [631, 160] on input "View Guest" at bounding box center [757, 169] width 294 height 32
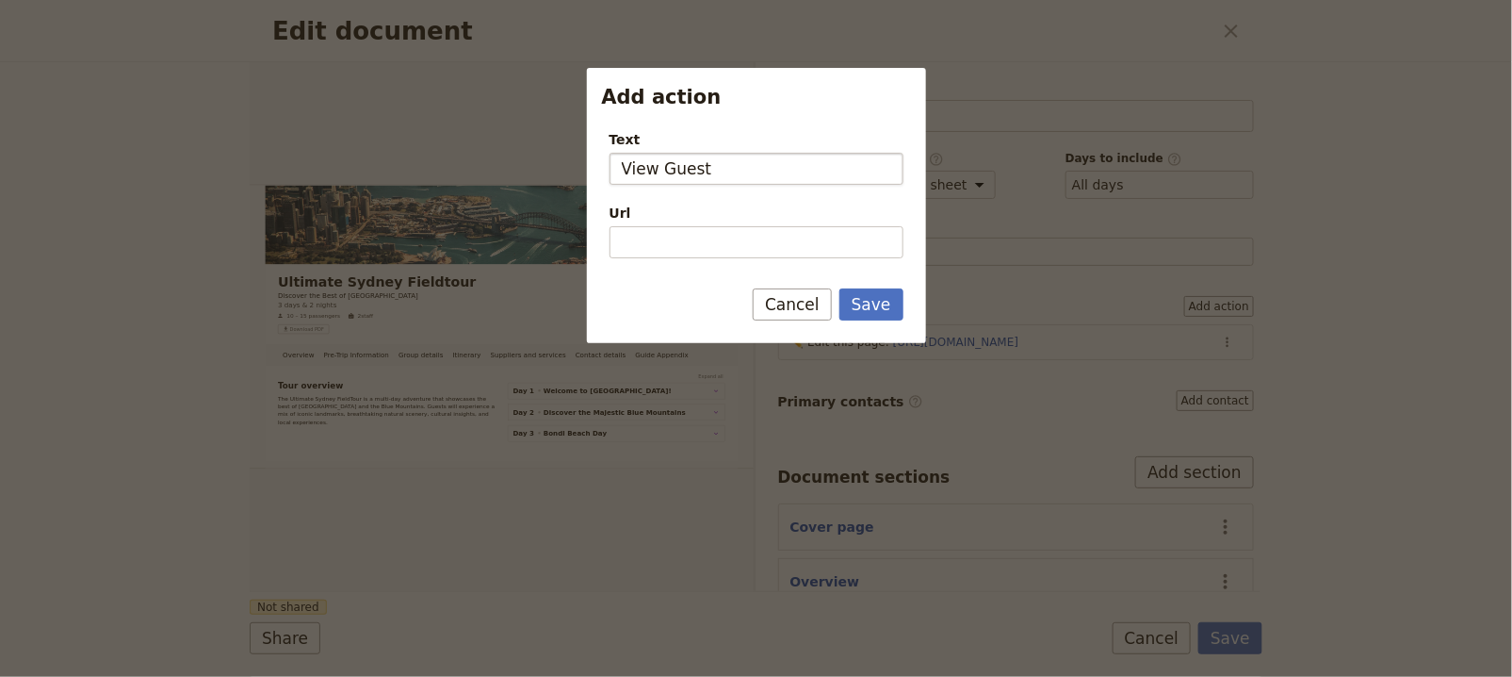
click at [631, 160] on input "View Guest" at bounding box center [757, 169] width 294 height 32
click at [775, 174] on input "Access Guest" at bounding box center [757, 169] width 294 height 32
type input "Access Guest Site"
click at [857, 302] on button "Save" at bounding box center [872, 304] width 64 height 32
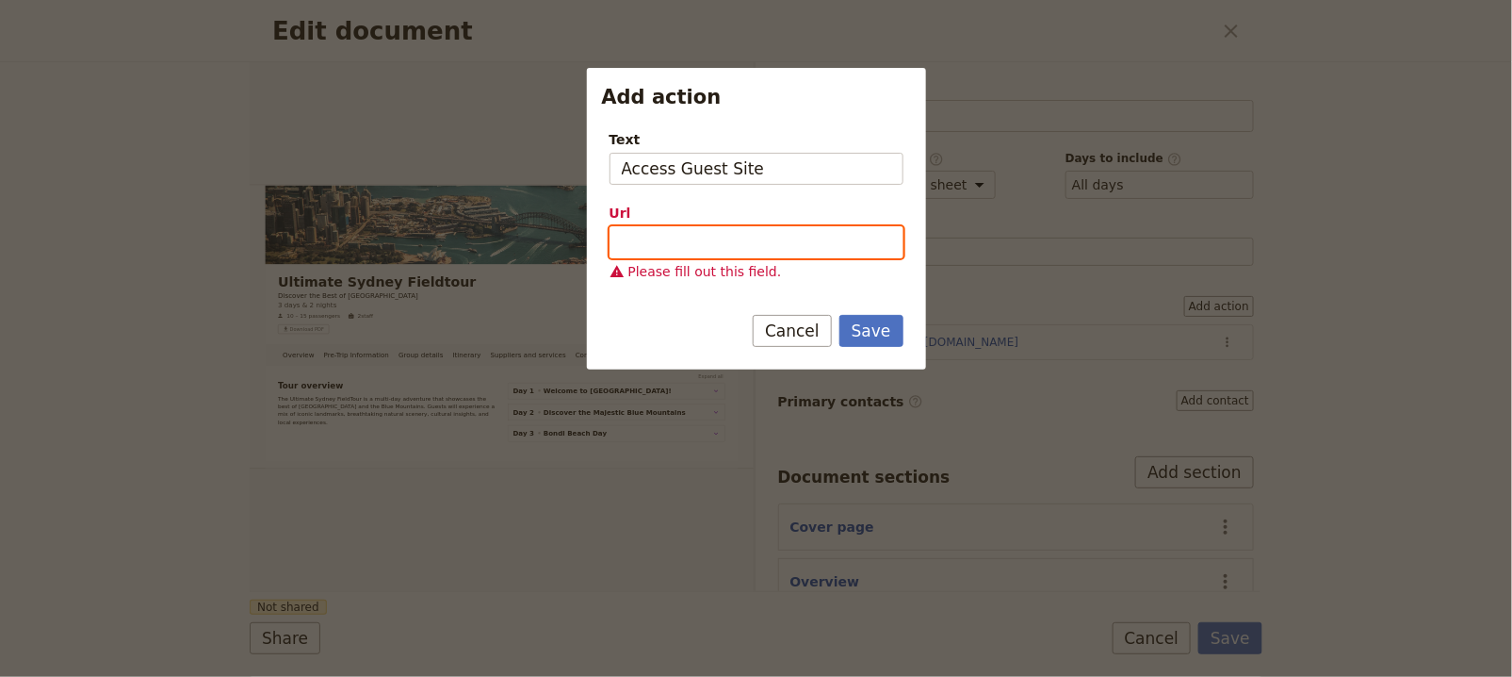
click at [787, 234] on input "Url" at bounding box center [757, 242] width 294 height 32
type input "https://www.placeholder.com"
click at [840, 315] on button "Save" at bounding box center [872, 331] width 64 height 32
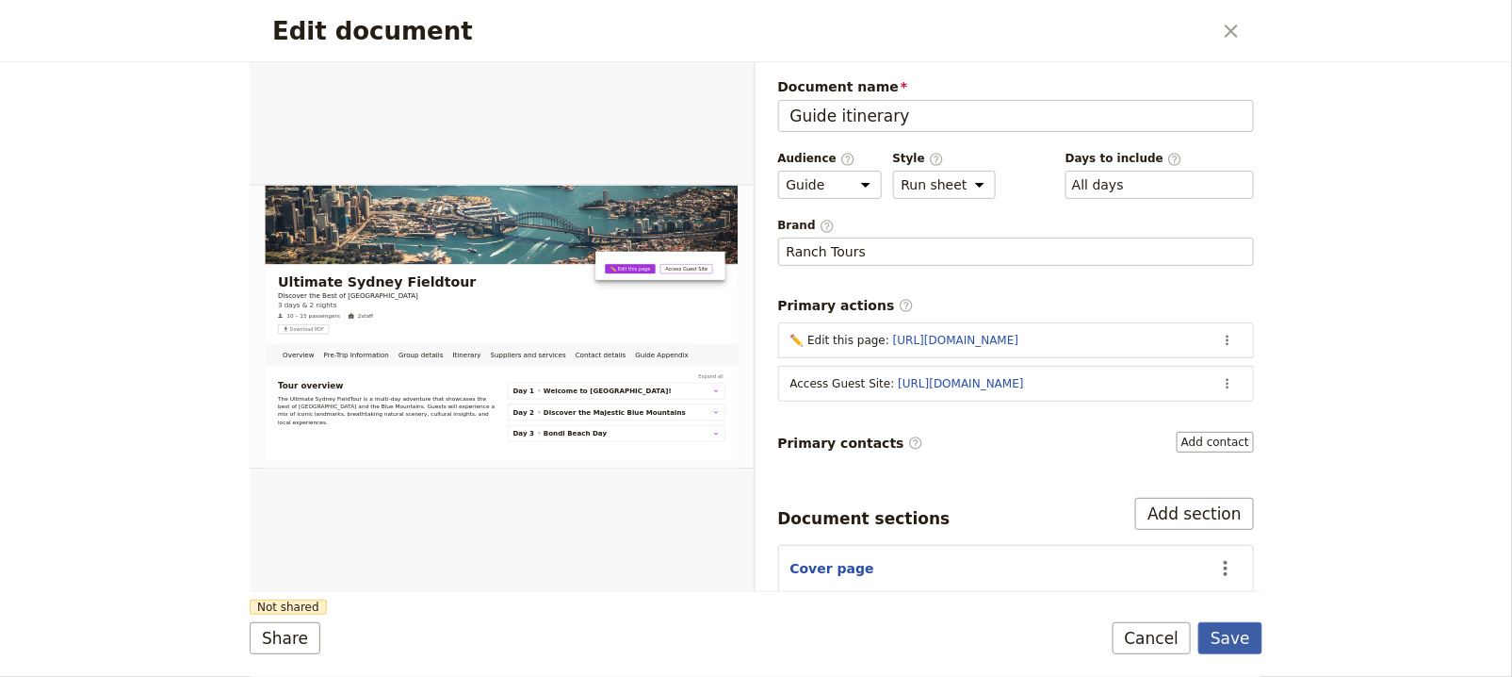
click at [1237, 635] on button "Save" at bounding box center [1231, 638] width 64 height 32
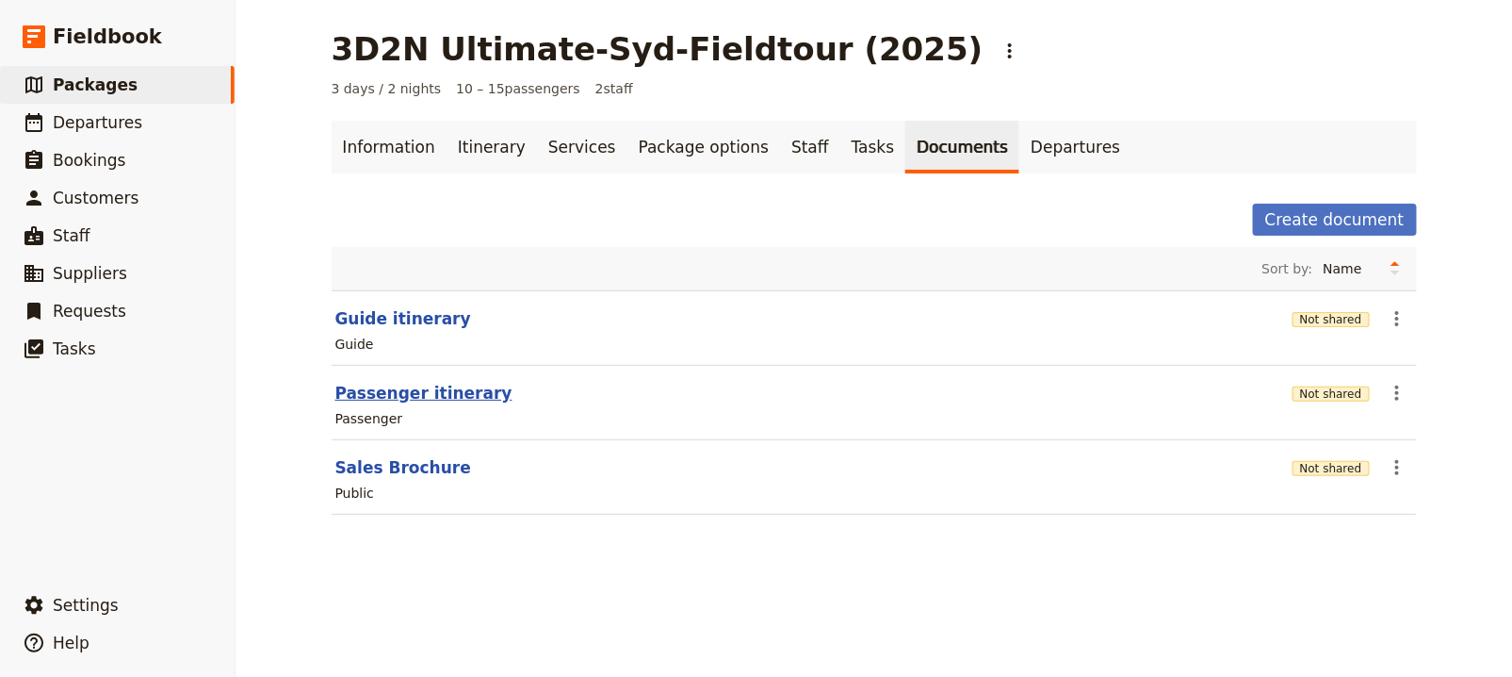
click at [426, 397] on button "Passenger itinerary" at bounding box center [423, 393] width 177 height 23
select select "PASSENGER"
select select "RUN_SHEET"
select select "DEFAULT"
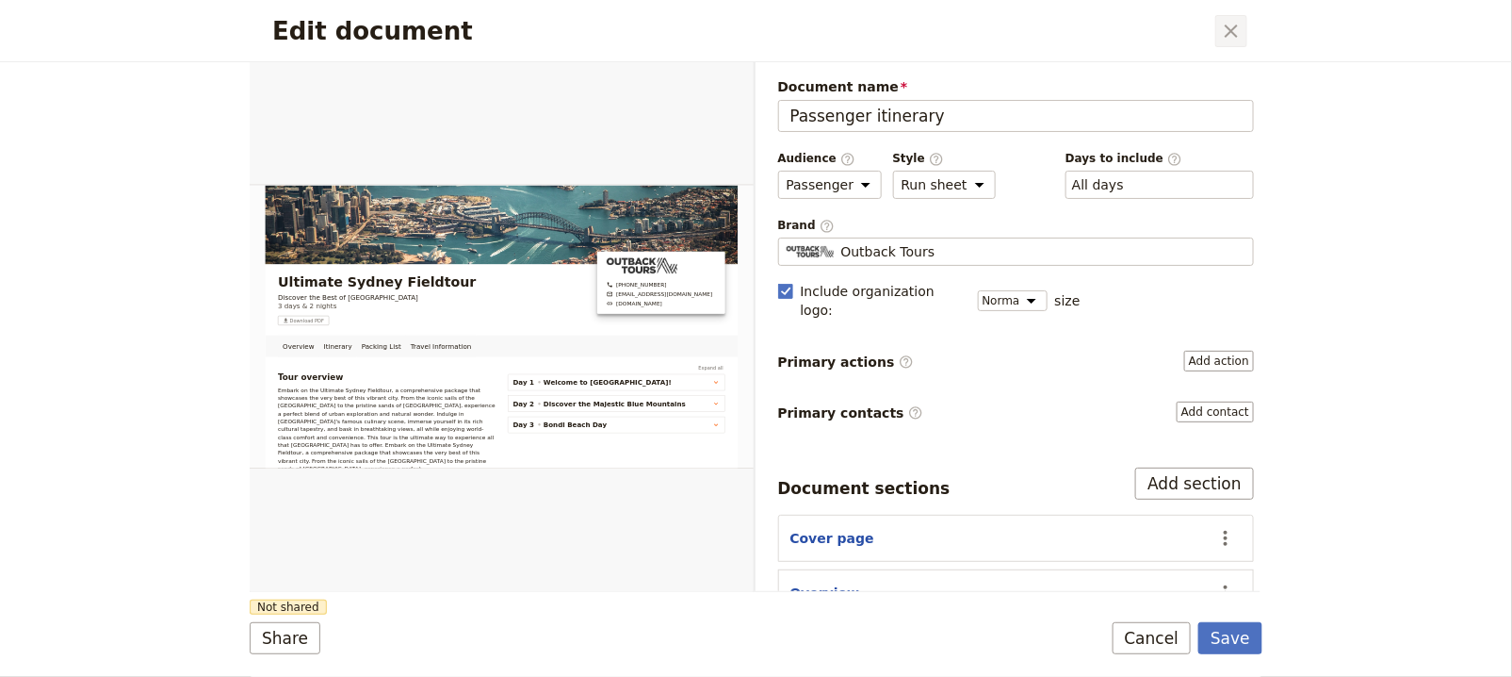
click at [1230, 33] on icon "Close dialog" at bounding box center [1231, 30] width 13 height 13
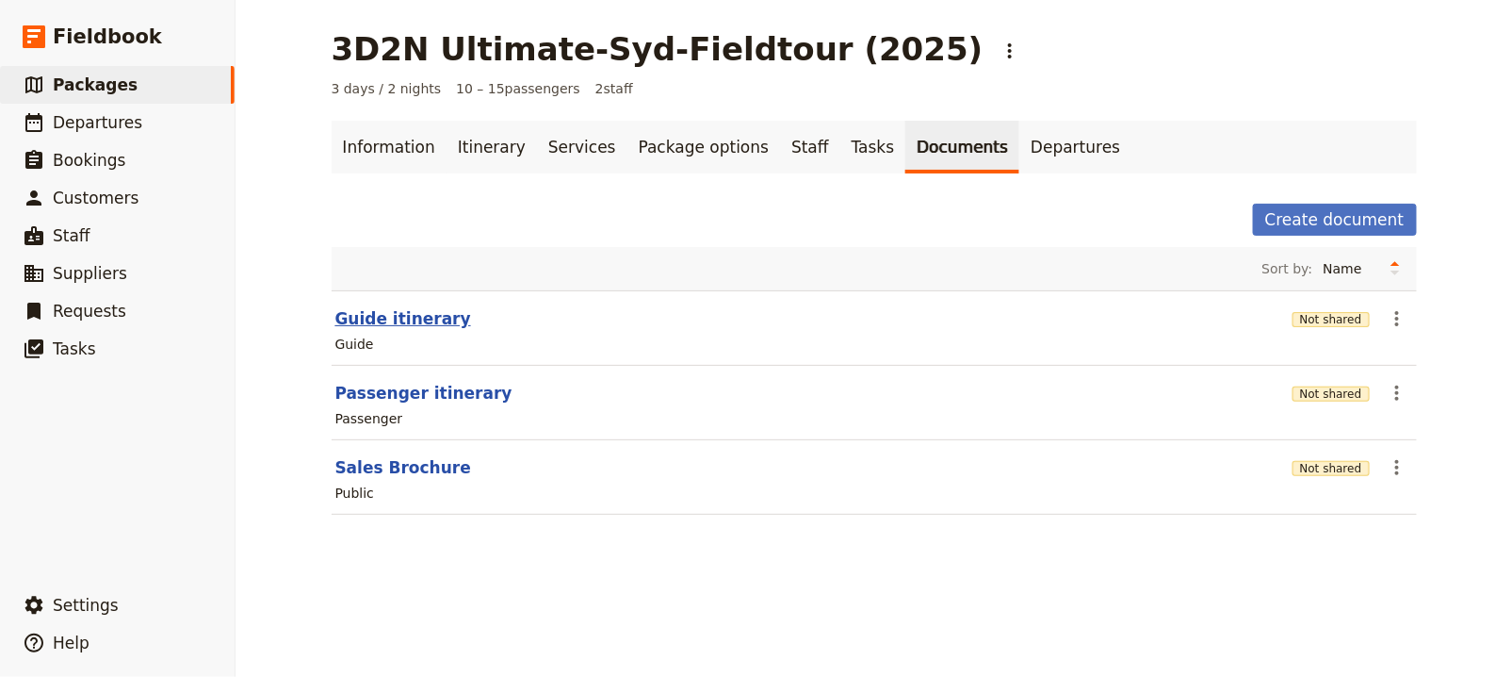
click at [386, 317] on button "Guide itinerary" at bounding box center [403, 318] width 136 height 23
select select "STAFF"
select select "RUN_SHEET"
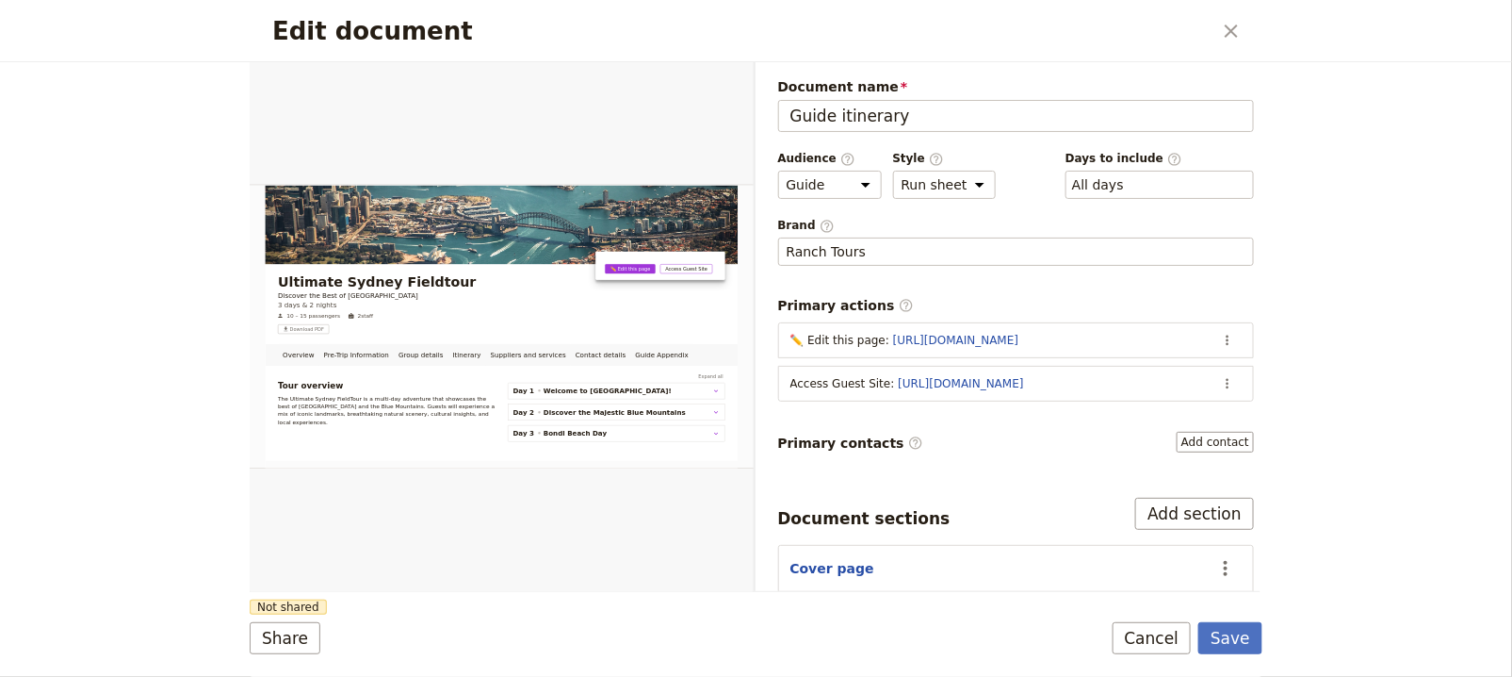
scroll to position [24, 0]
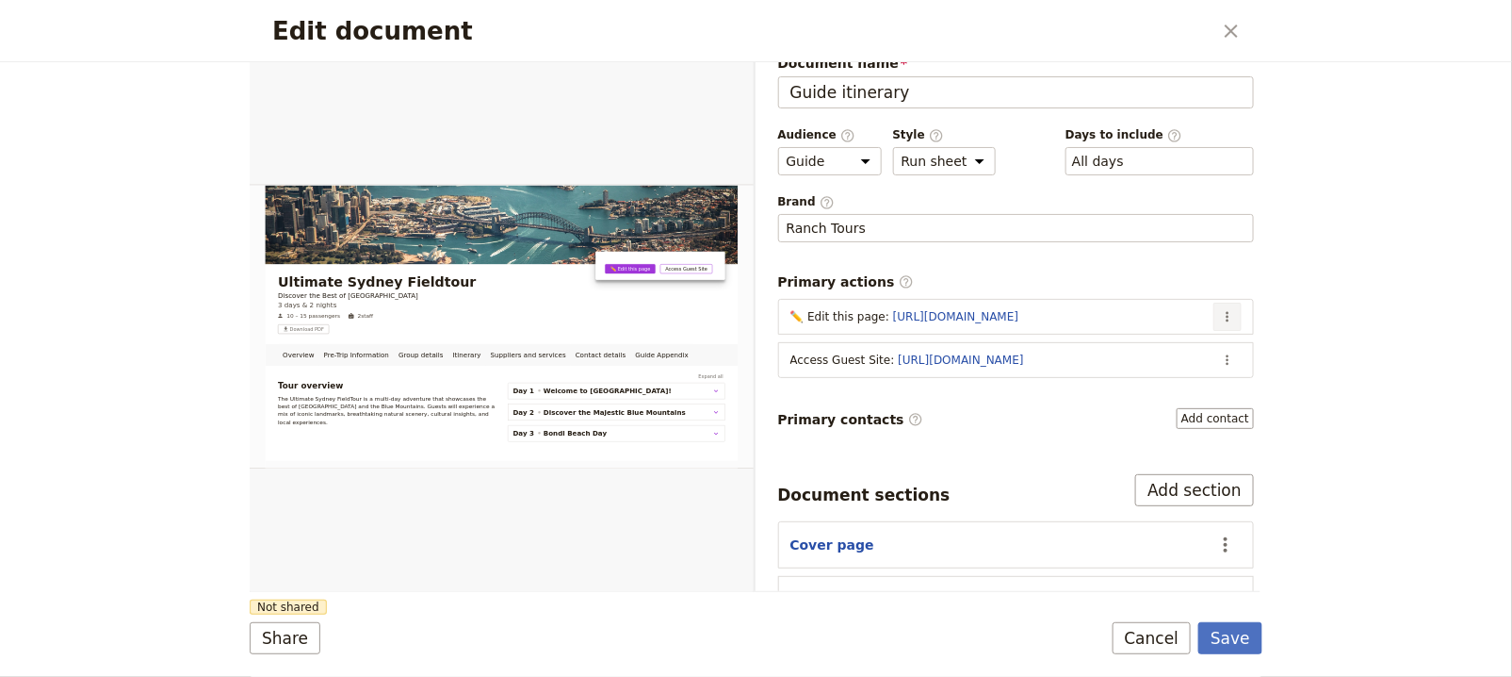
click at [1220, 310] on icon "Actions" at bounding box center [1227, 316] width 15 height 15
click at [1194, 341] on span "Edit action" at bounding box center [1138, 350] width 153 height 19
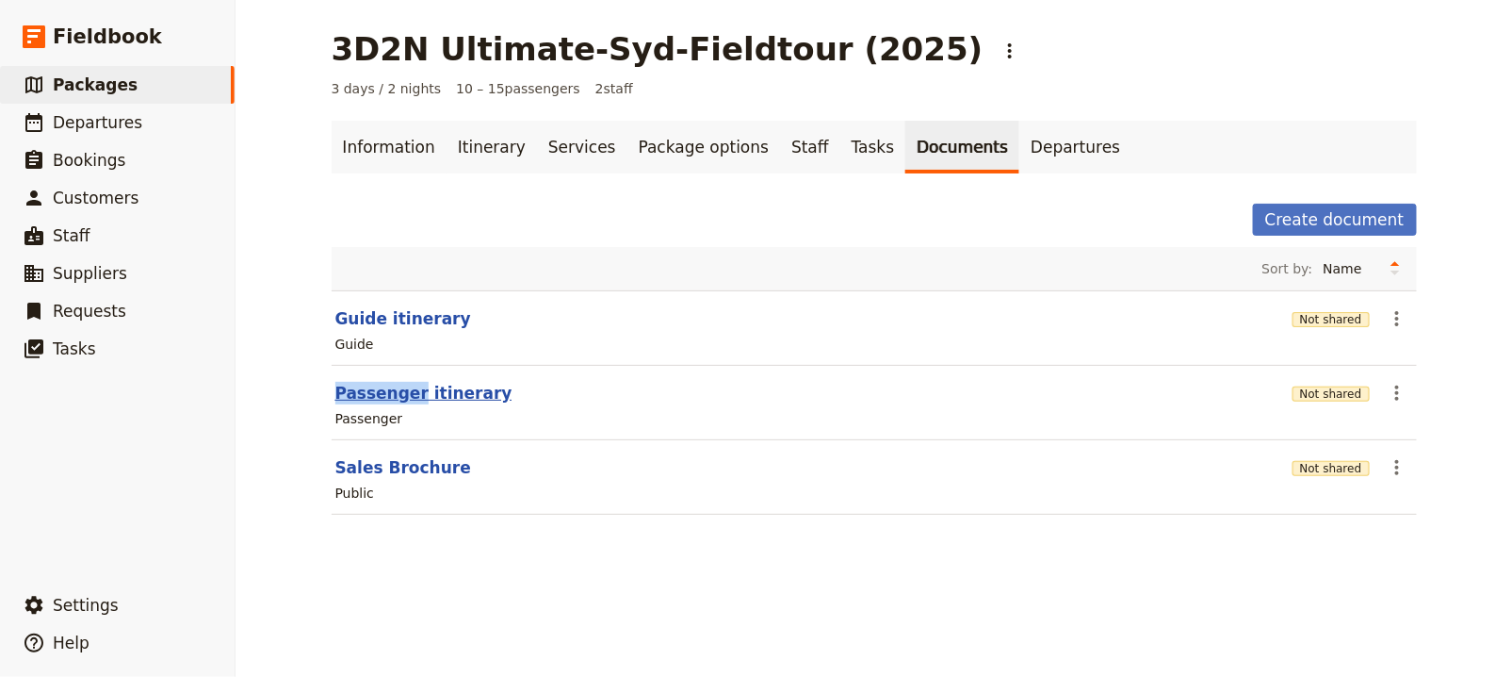
click at [411, 384] on button "Passenger itinerary" at bounding box center [423, 393] width 177 height 23
select select "PASSENGER"
select select "RUN_SHEET"
select select "DEFAULT"
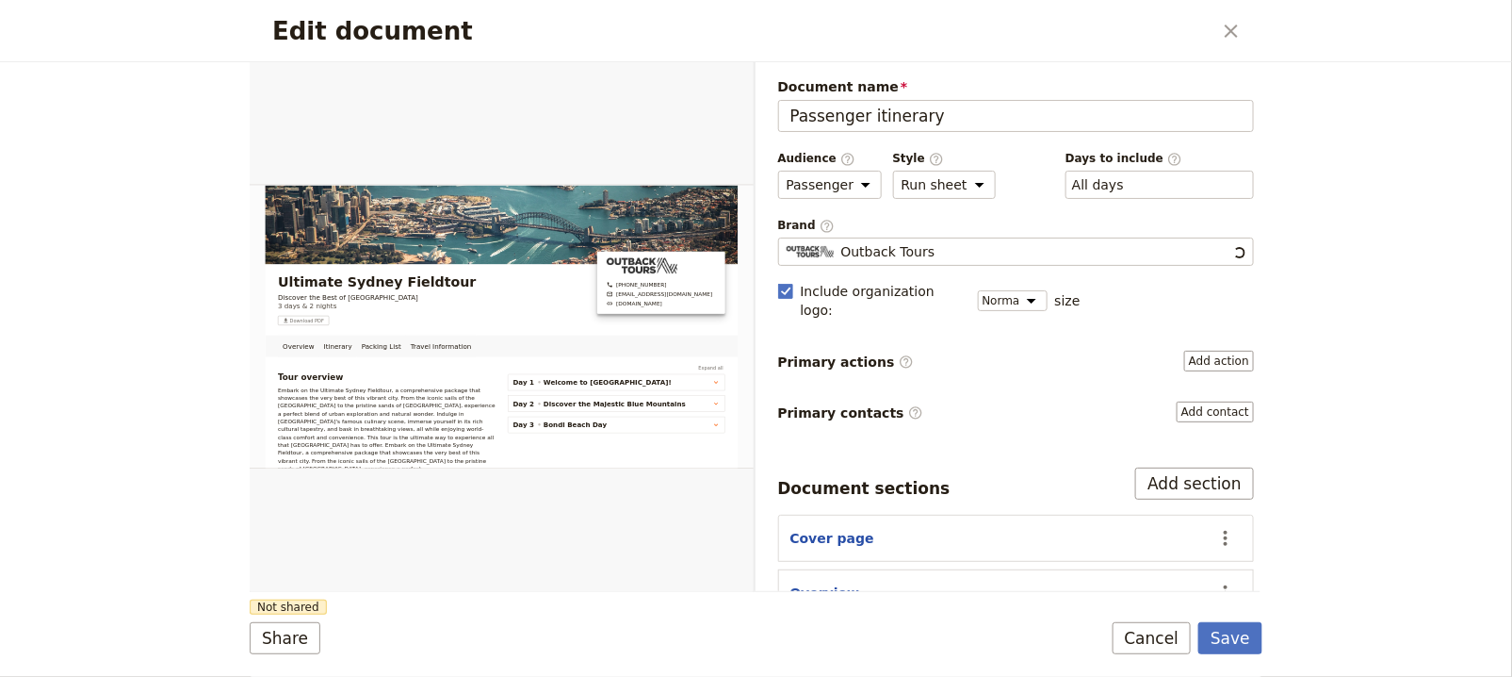
scroll to position [0, 0]
click at [1228, 29] on icon "Close dialog" at bounding box center [1231, 31] width 23 height 23
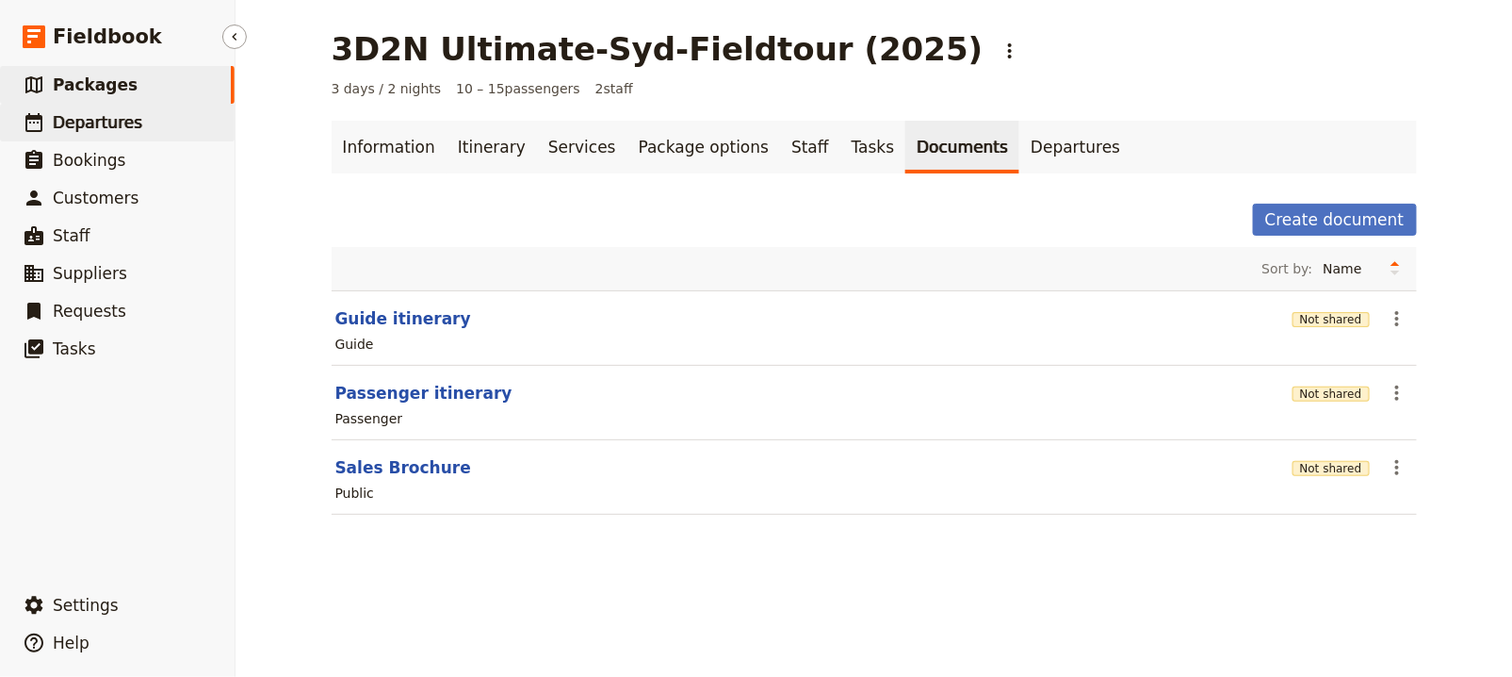
click at [174, 112] on link "​ Departures" at bounding box center [117, 123] width 235 height 38
select select "UPDATED_AT"
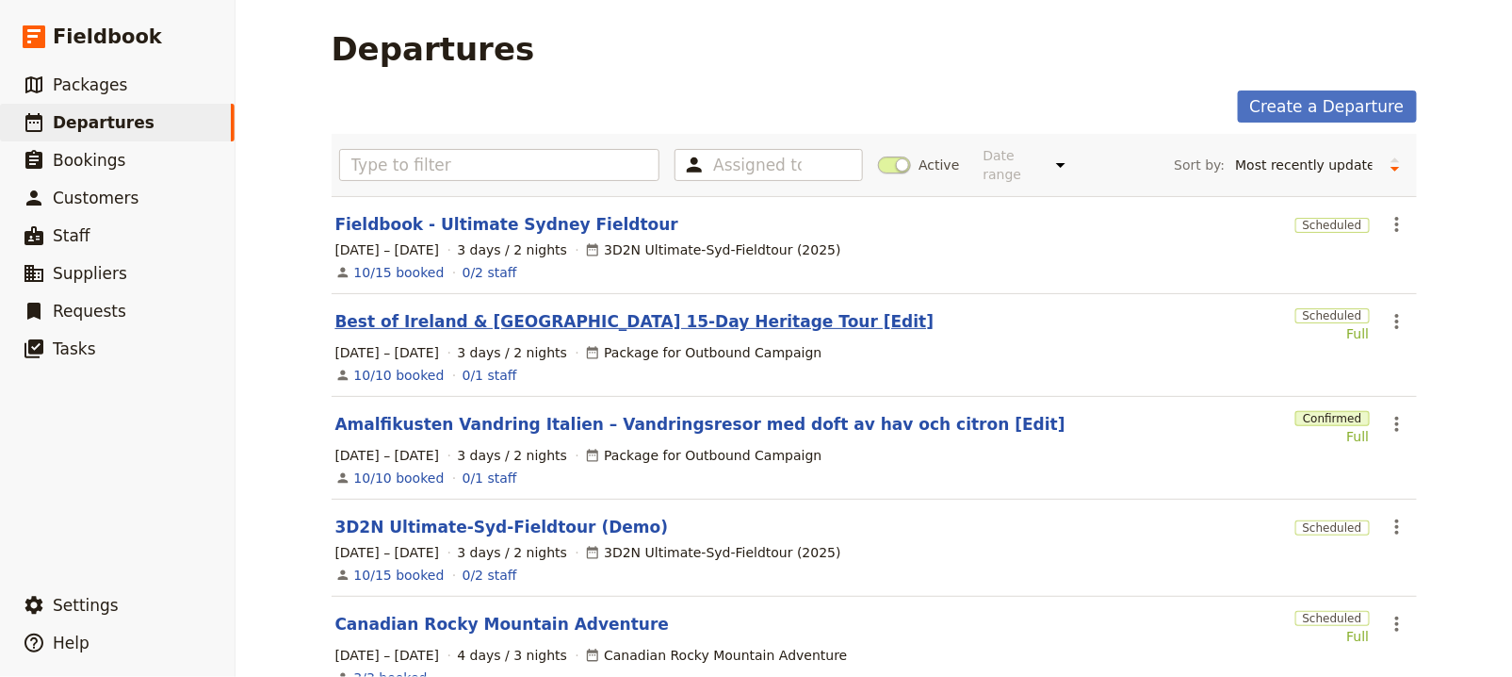
click at [510, 329] on link "Best of Ireland & Northern Ireland 15-Day Heritage Tour [Edit]" at bounding box center [634, 321] width 599 height 23
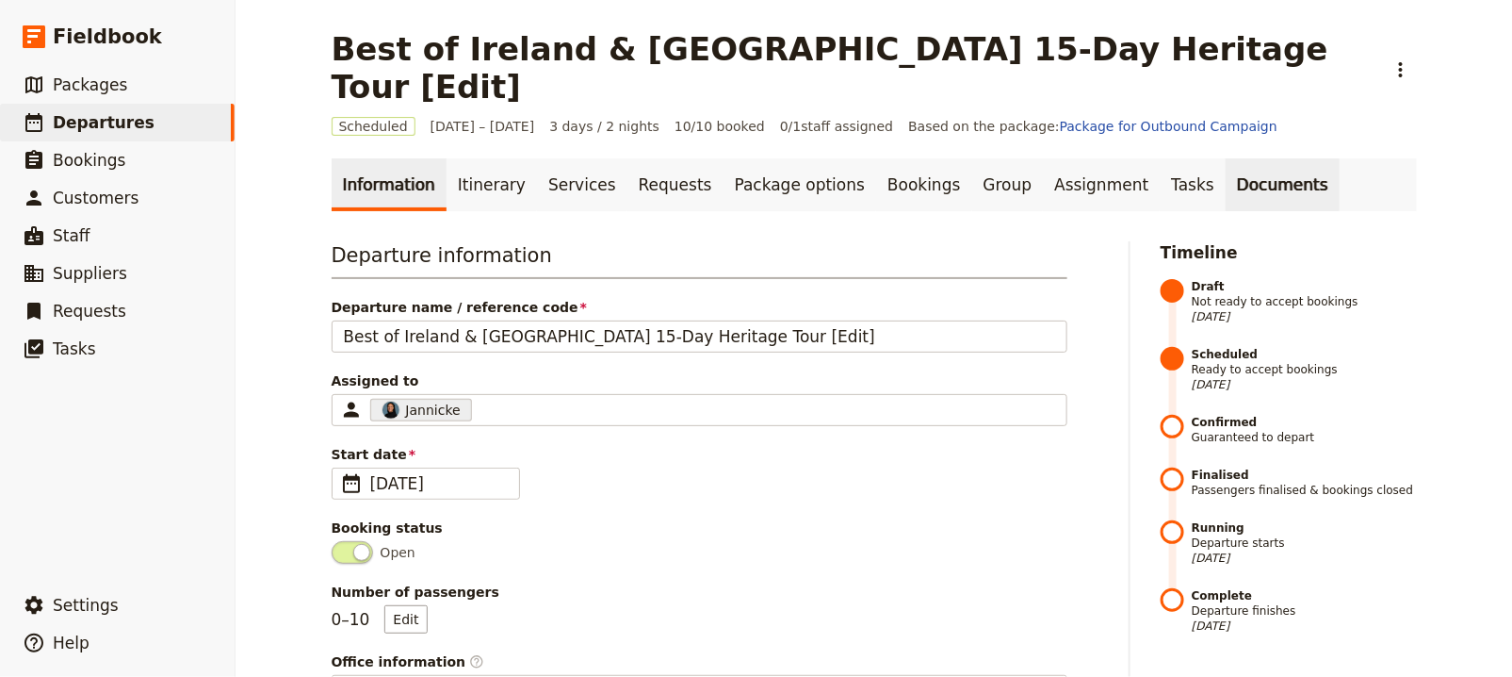
click at [1226, 158] on link "Documents" at bounding box center [1283, 184] width 114 height 53
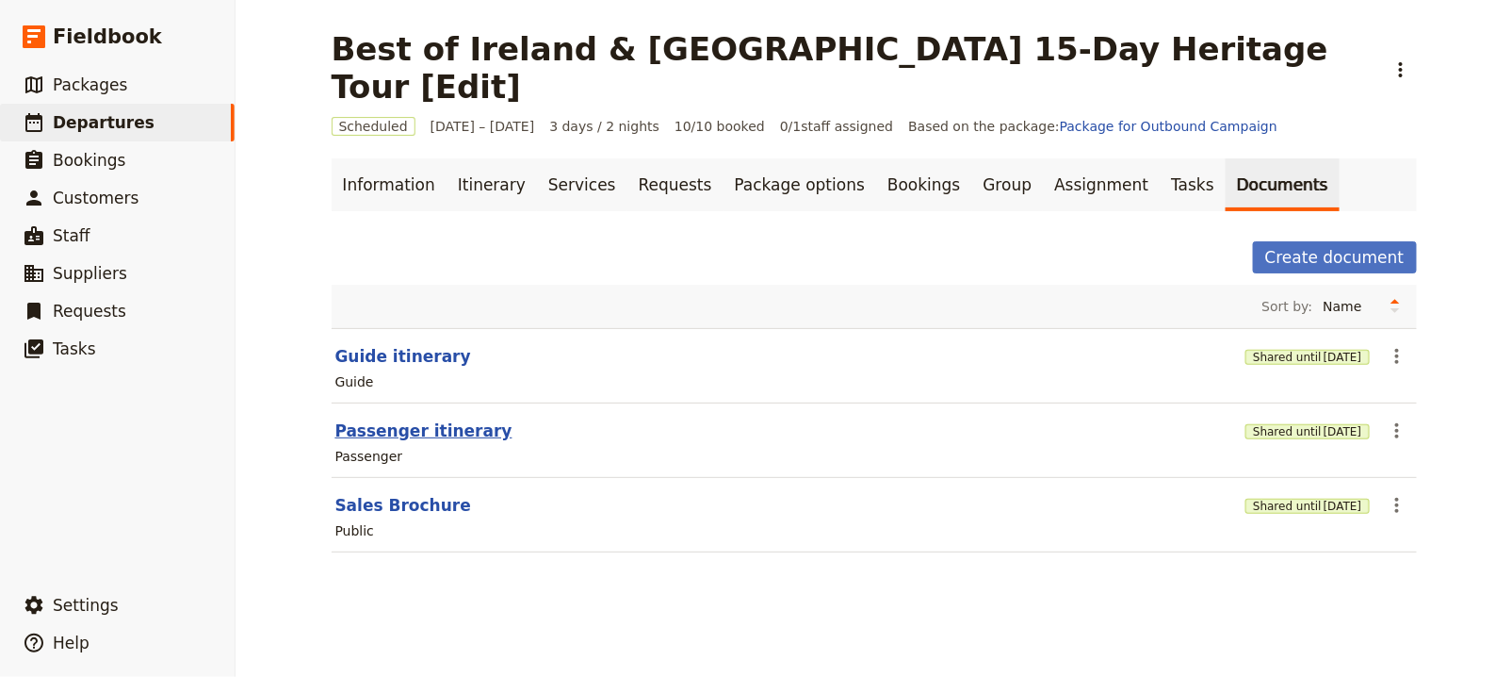
click at [376, 419] on button "Passenger itinerary" at bounding box center [423, 430] width 177 height 23
select select "PASSENGER"
select select "RUN_SHEET"
select select "LARGE"
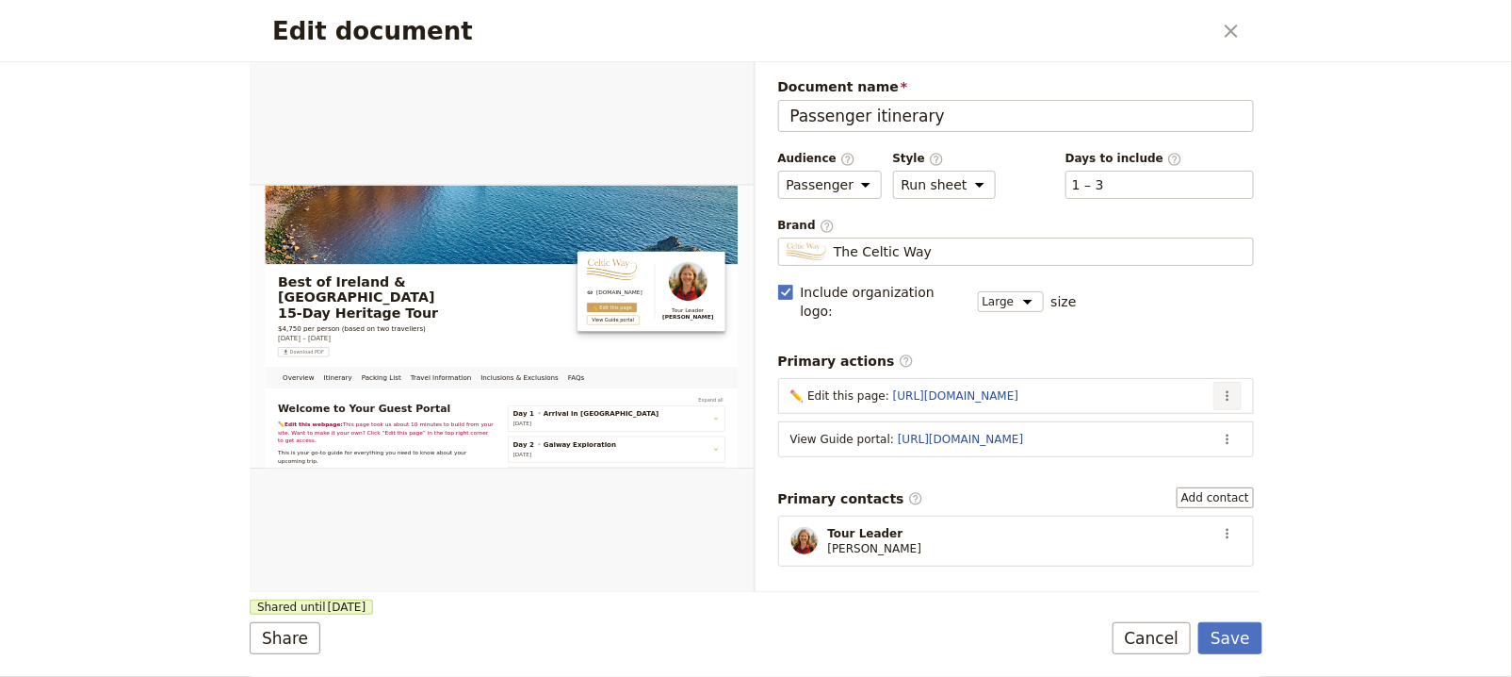
click at [1220, 388] on icon "Actions" at bounding box center [1227, 395] width 15 height 15
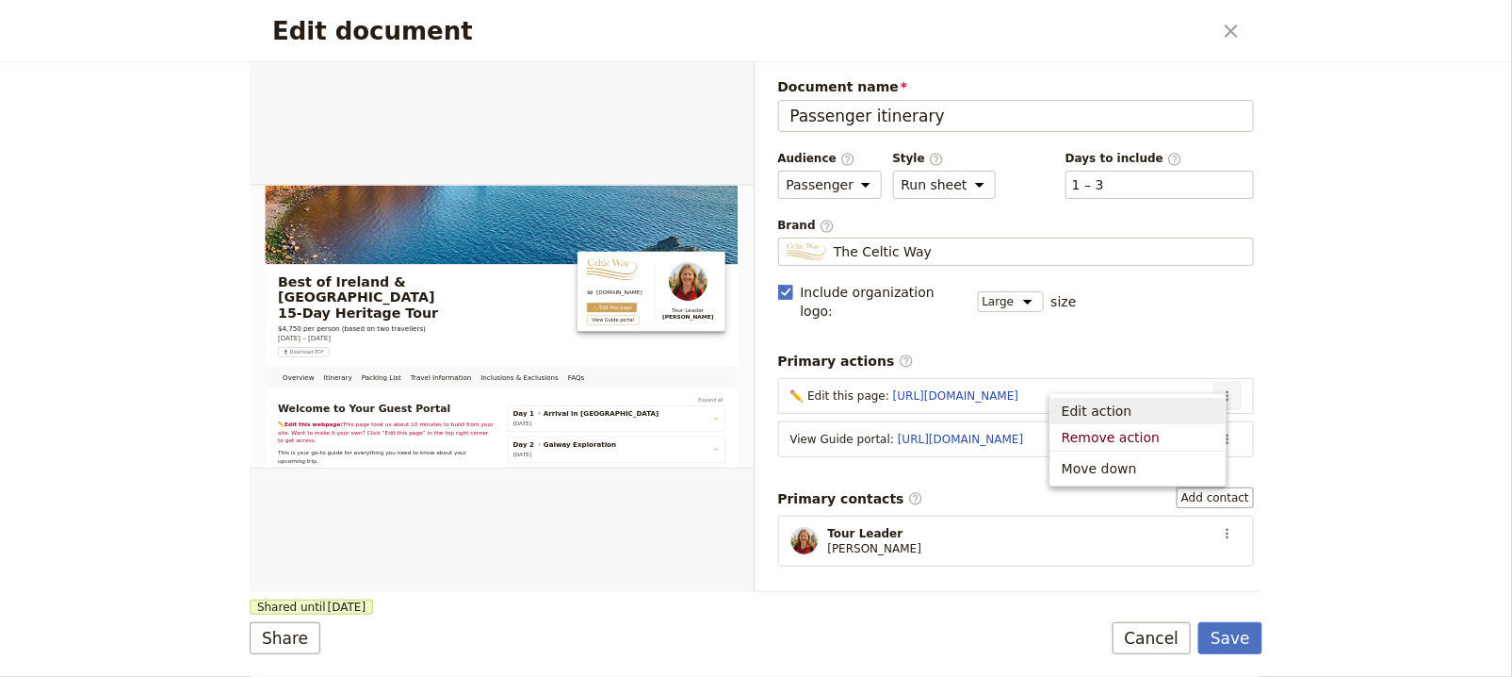
click at [1200, 401] on span "Edit action" at bounding box center [1138, 410] width 153 height 19
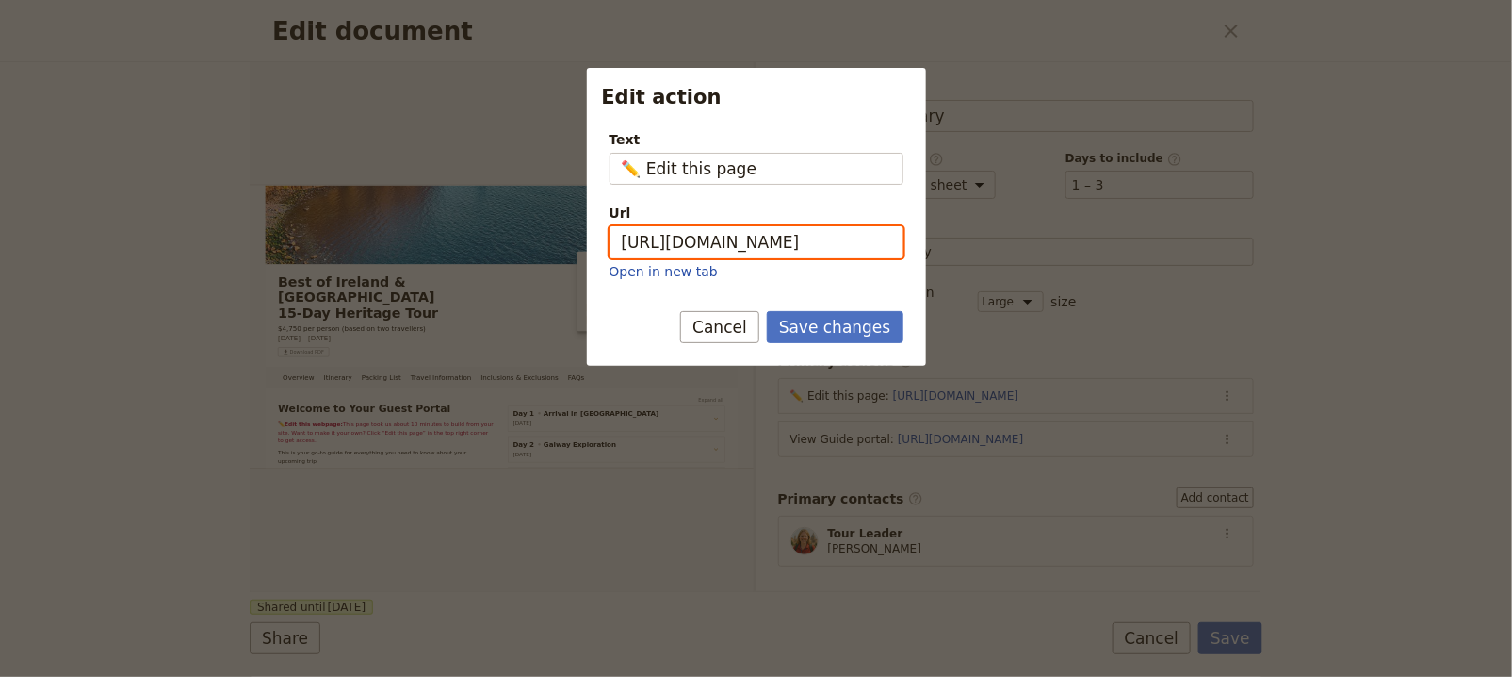
click at [739, 239] on input "[URL][DOMAIN_NAME]" at bounding box center [757, 242] width 294 height 32
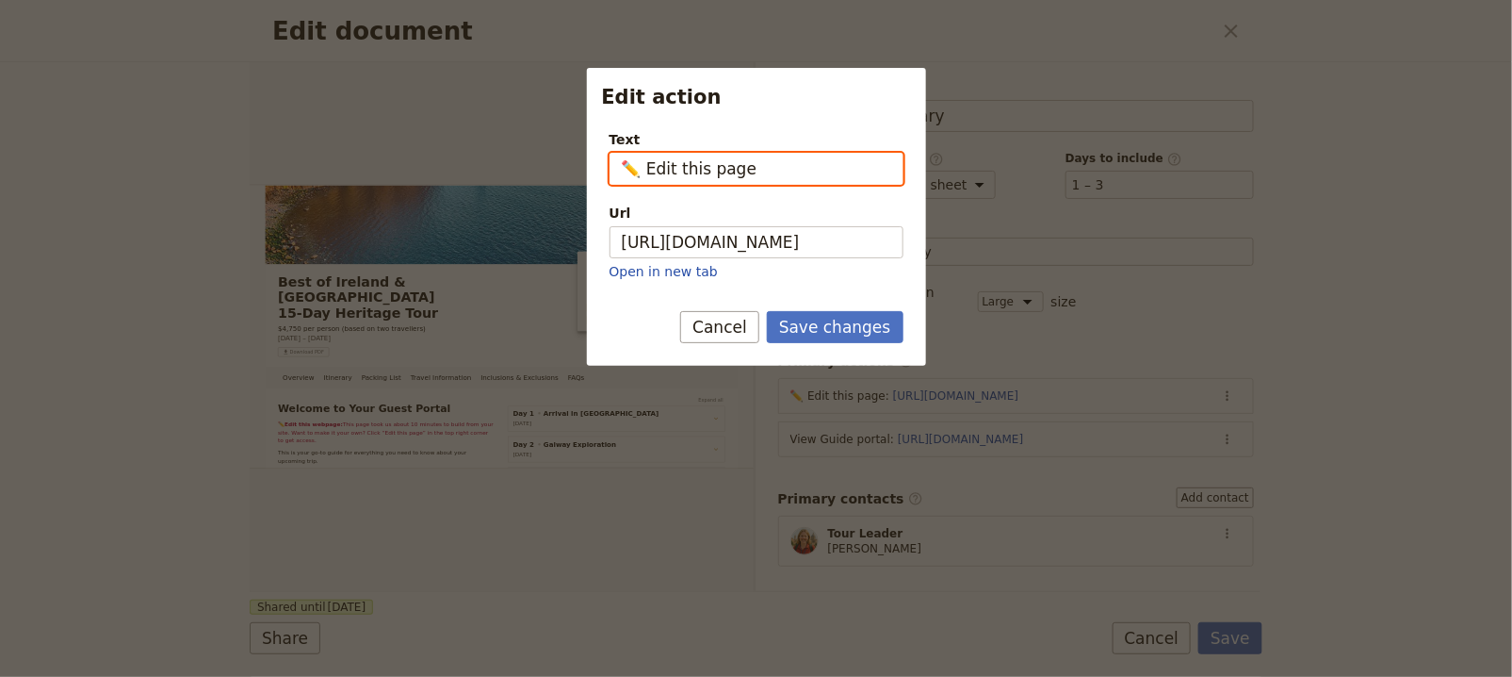
click at [809, 172] on input "✏️ Edit this page" at bounding box center [757, 169] width 294 height 32
type input "§"
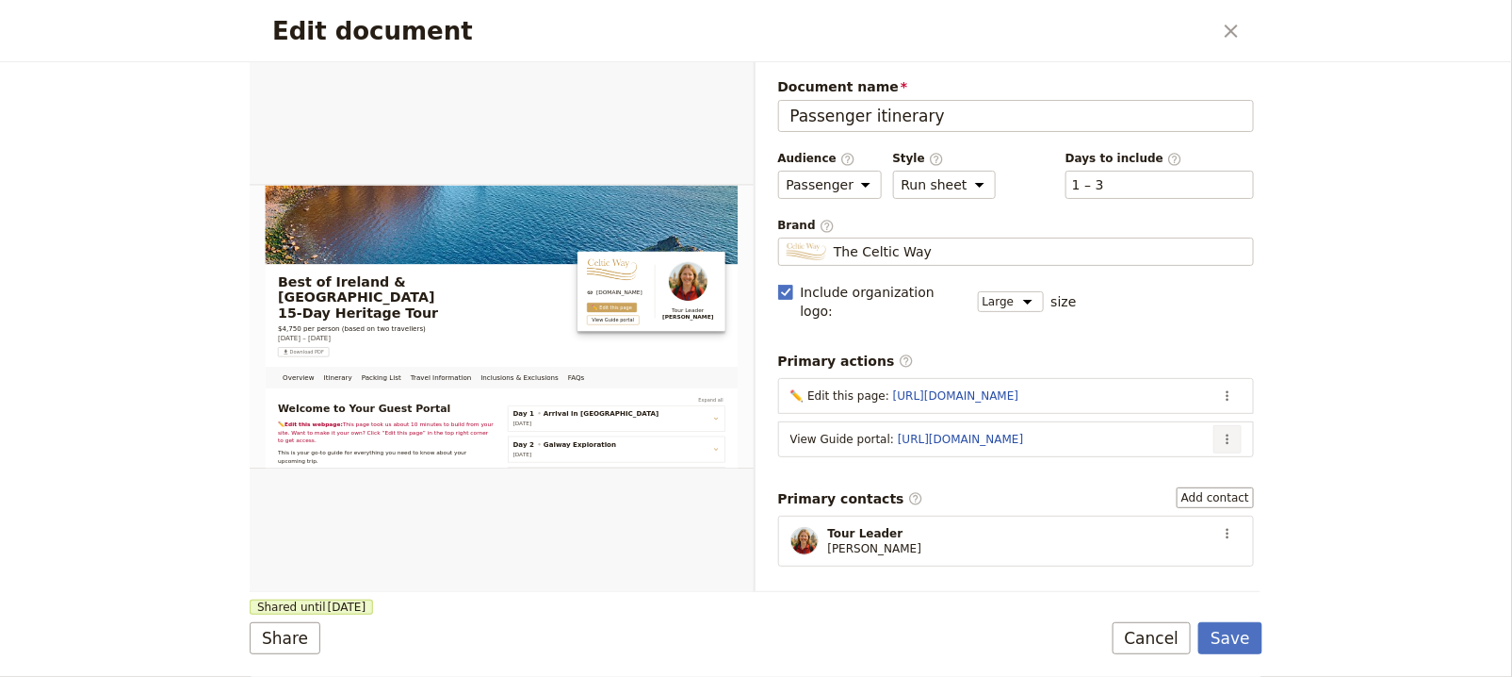
click at [1220, 432] on icon "Actions" at bounding box center [1227, 439] width 15 height 15
click at [1190, 445] on span "Edit action" at bounding box center [1138, 453] width 153 height 19
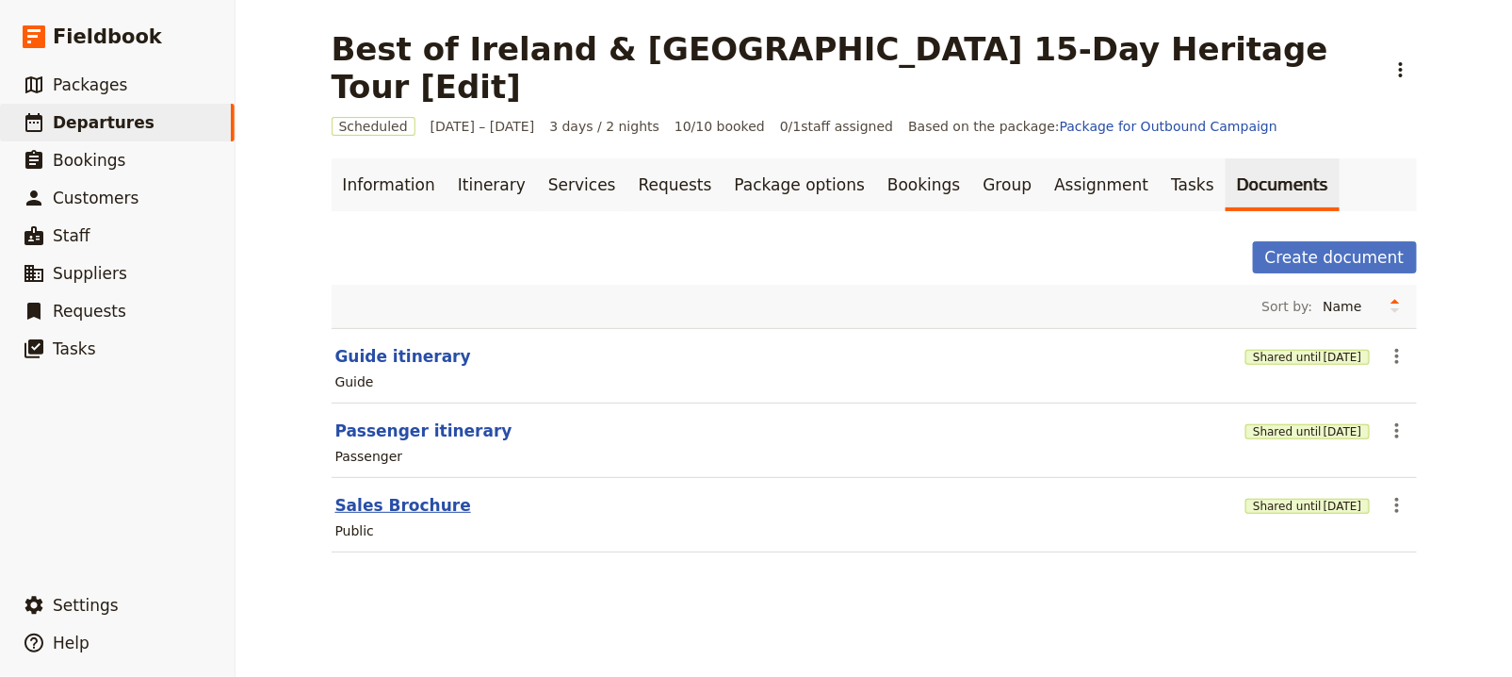
click at [395, 494] on button "Sales Brochure" at bounding box center [403, 505] width 136 height 23
select select "DEFAULT"
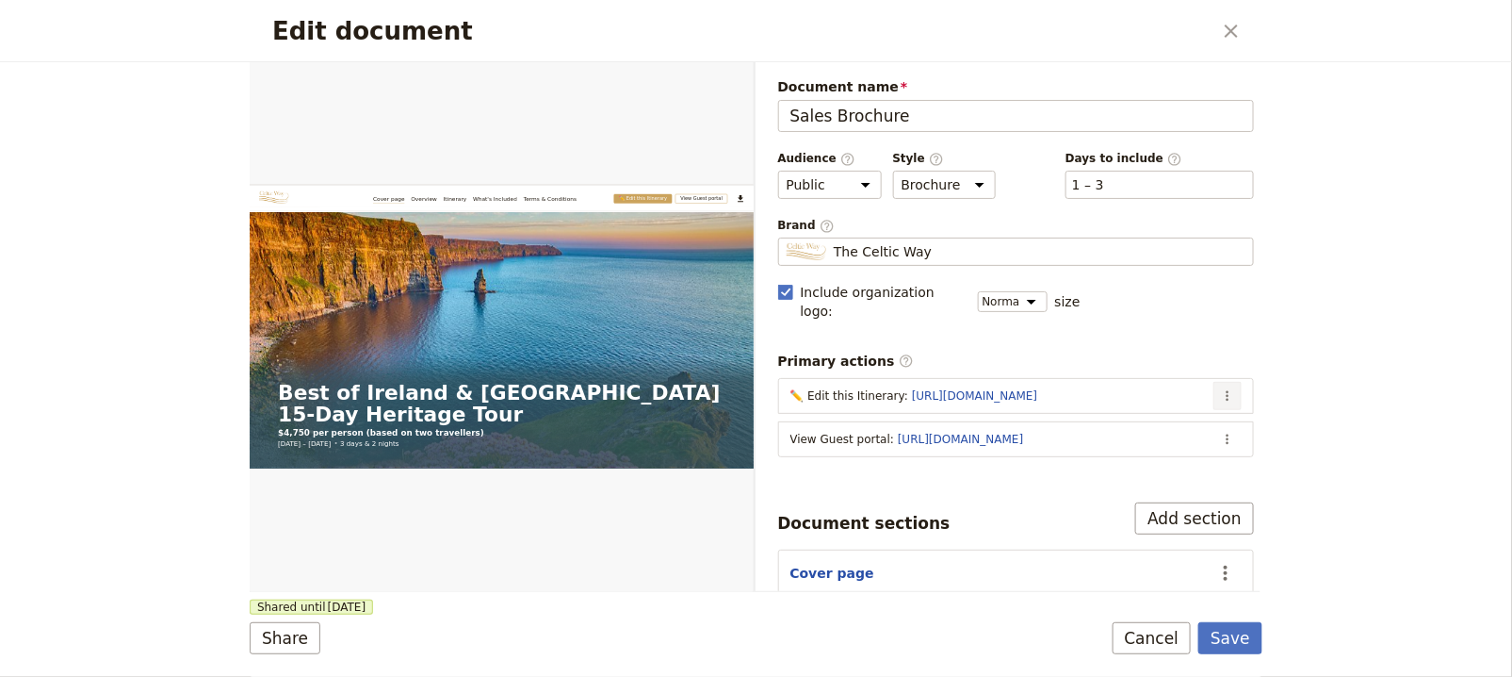
click at [1220, 388] on icon "Actions" at bounding box center [1227, 395] width 15 height 15
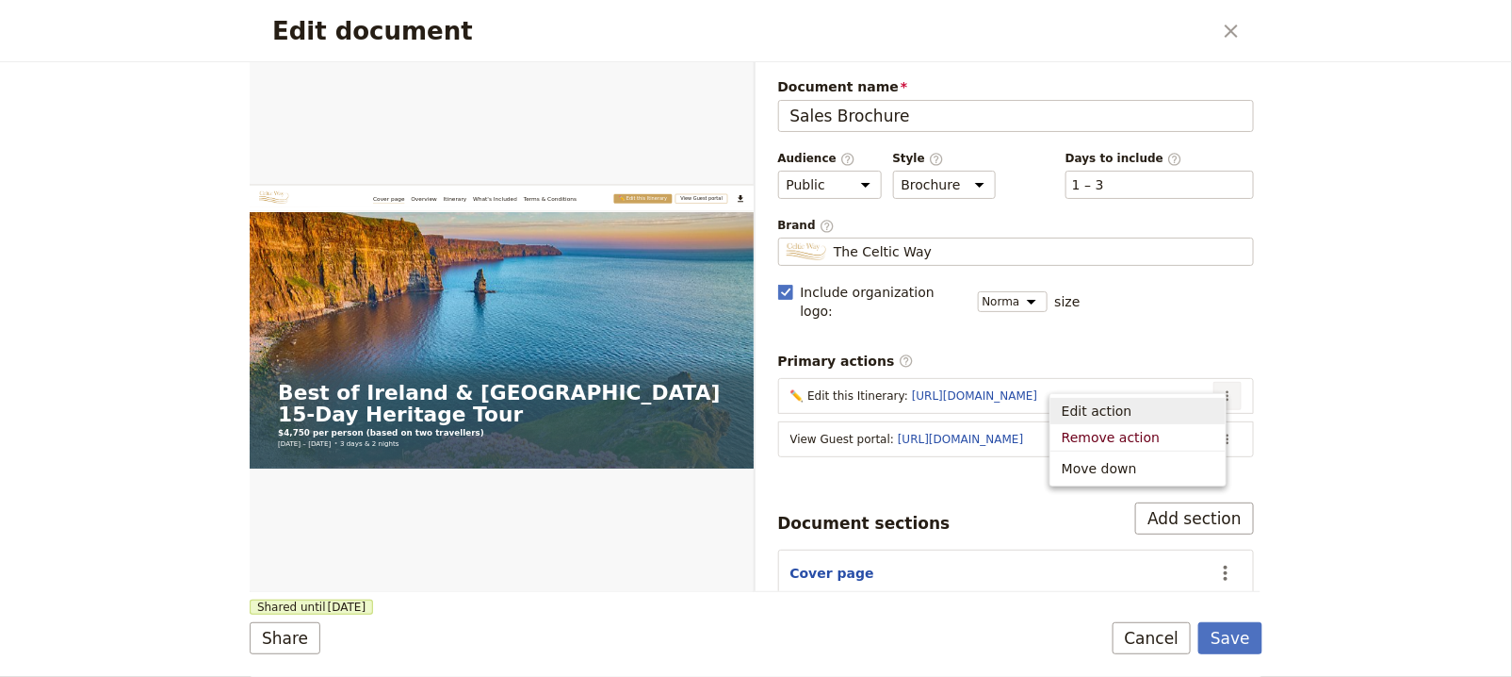
click at [1156, 408] on span "Edit action" at bounding box center [1138, 410] width 153 height 19
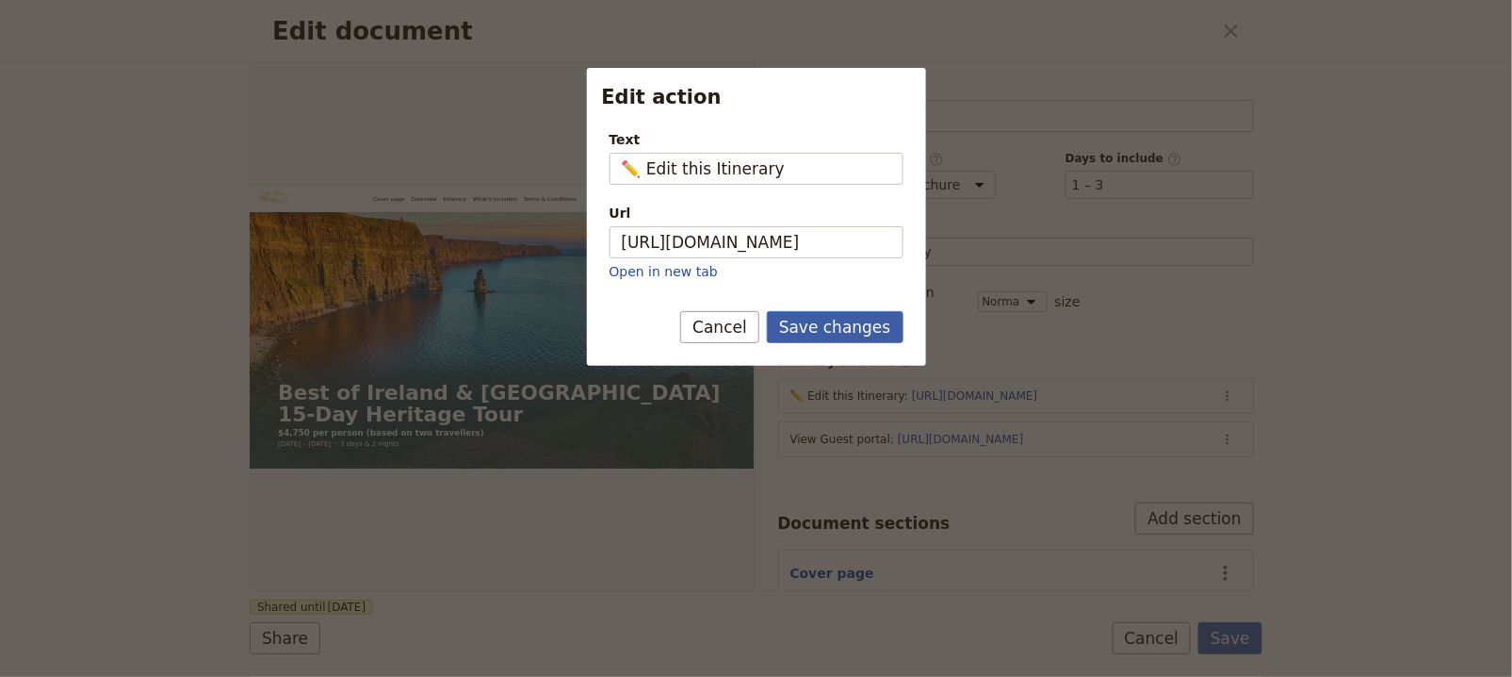
click at [865, 329] on button "Save changes" at bounding box center [835, 327] width 137 height 32
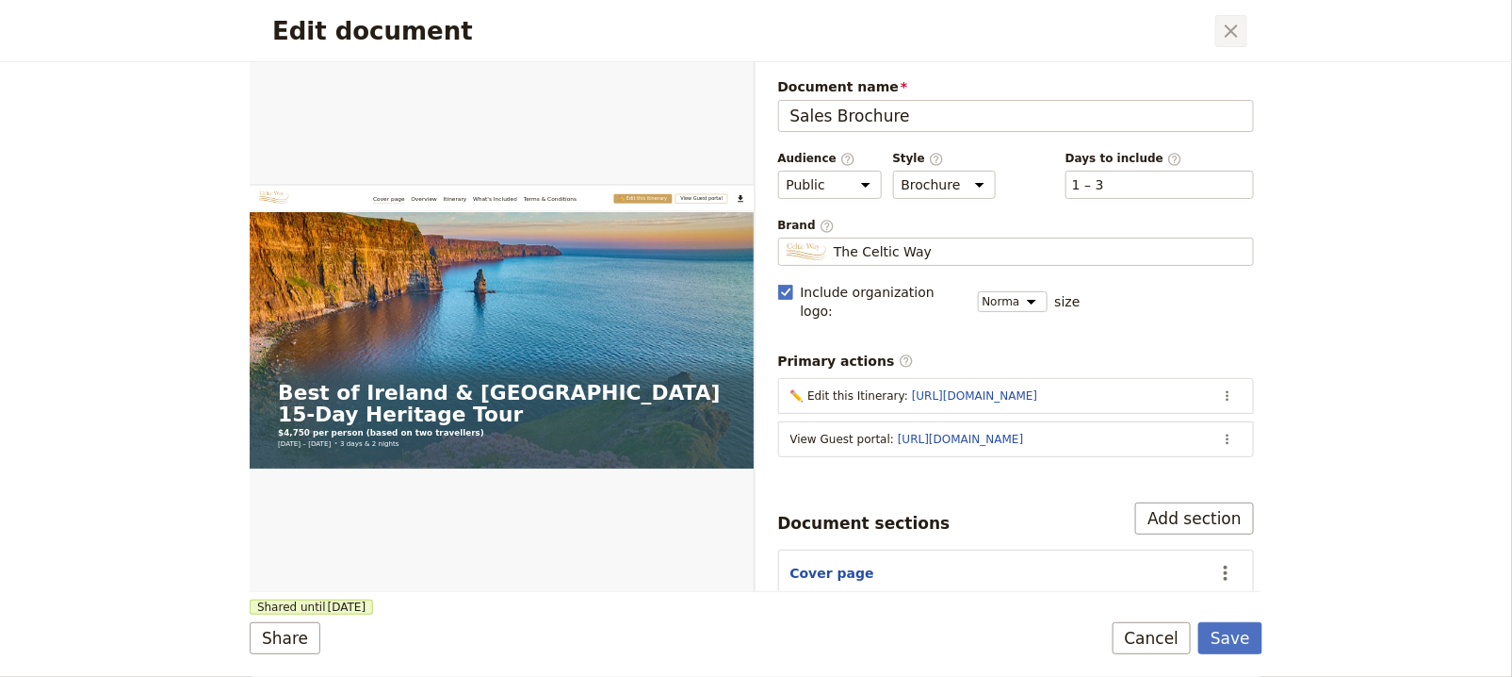
click at [1236, 29] on icon "Close dialog" at bounding box center [1231, 31] width 23 height 23
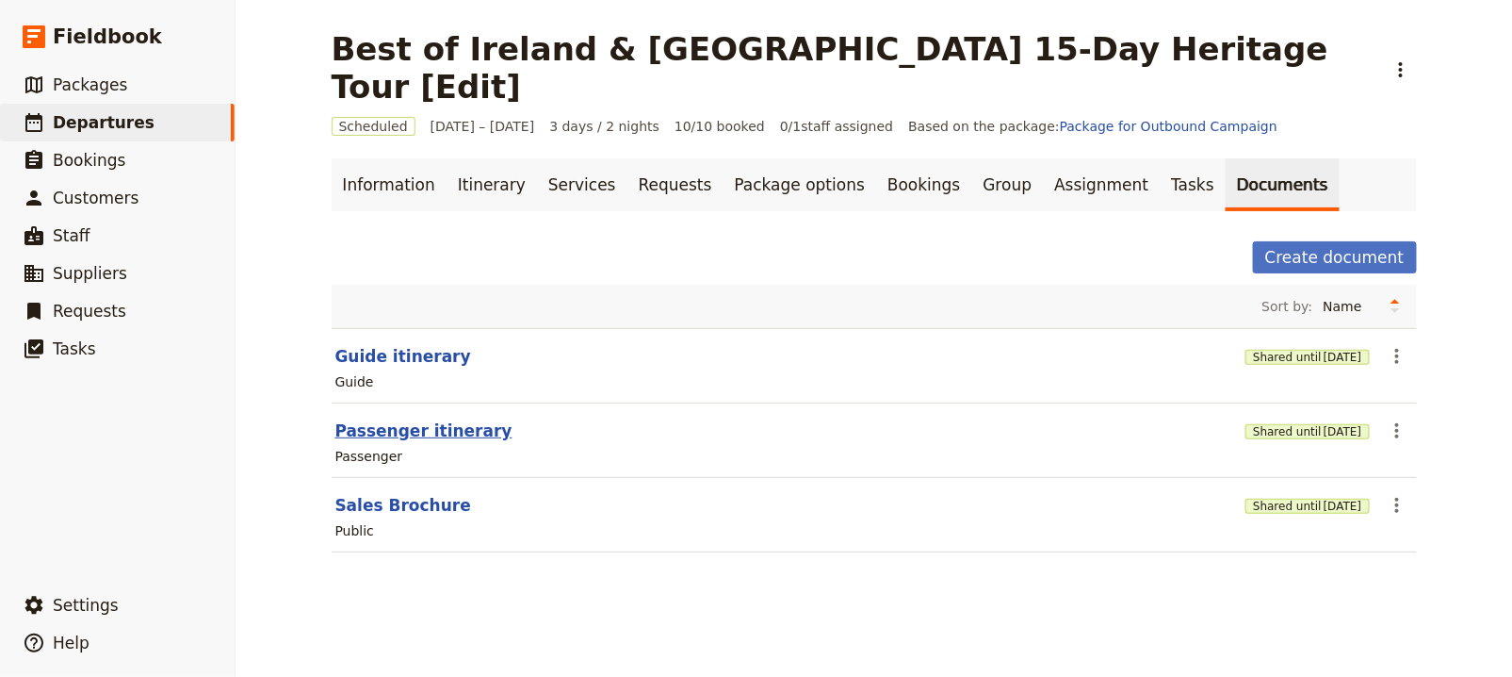
click at [400, 419] on button "Passenger itinerary" at bounding box center [423, 430] width 177 height 23
select select "PASSENGER"
select select "RUN_SHEET"
select select "LARGE"
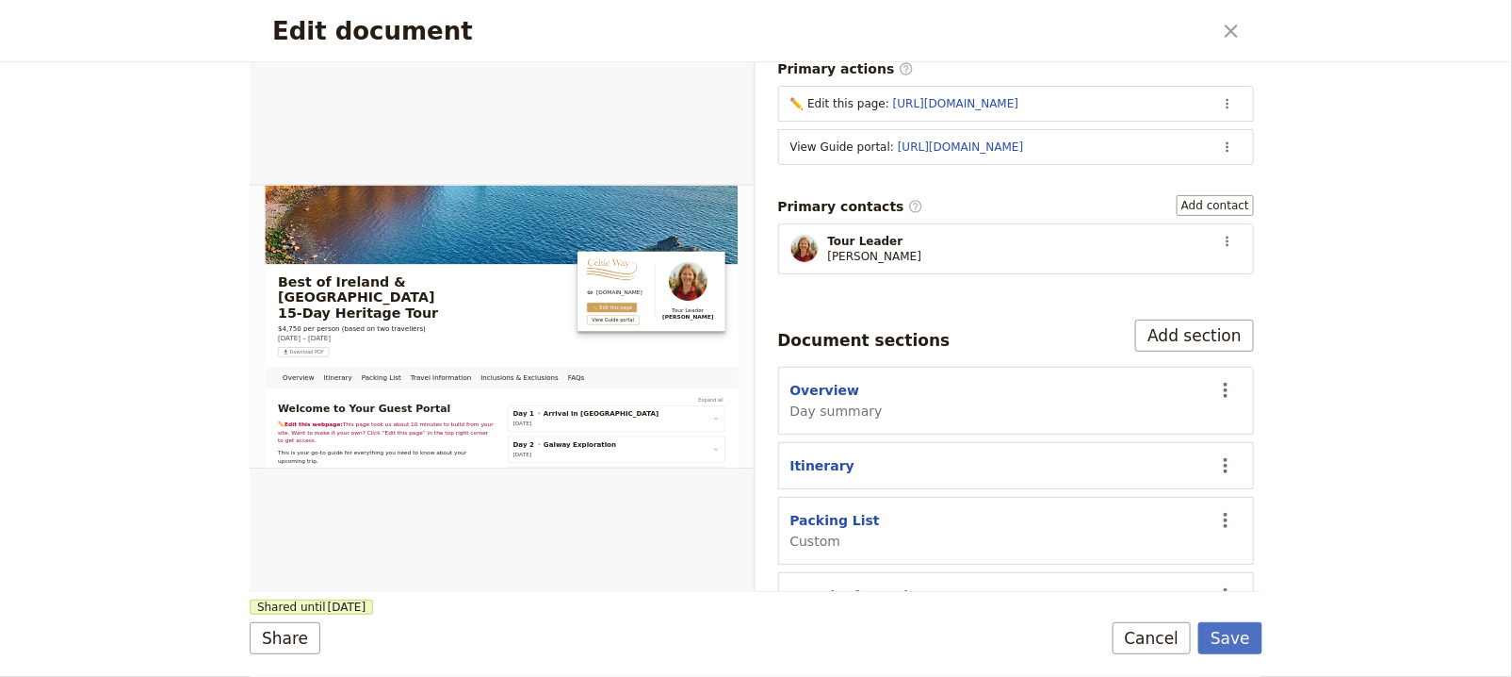
scroll to position [302, 0]
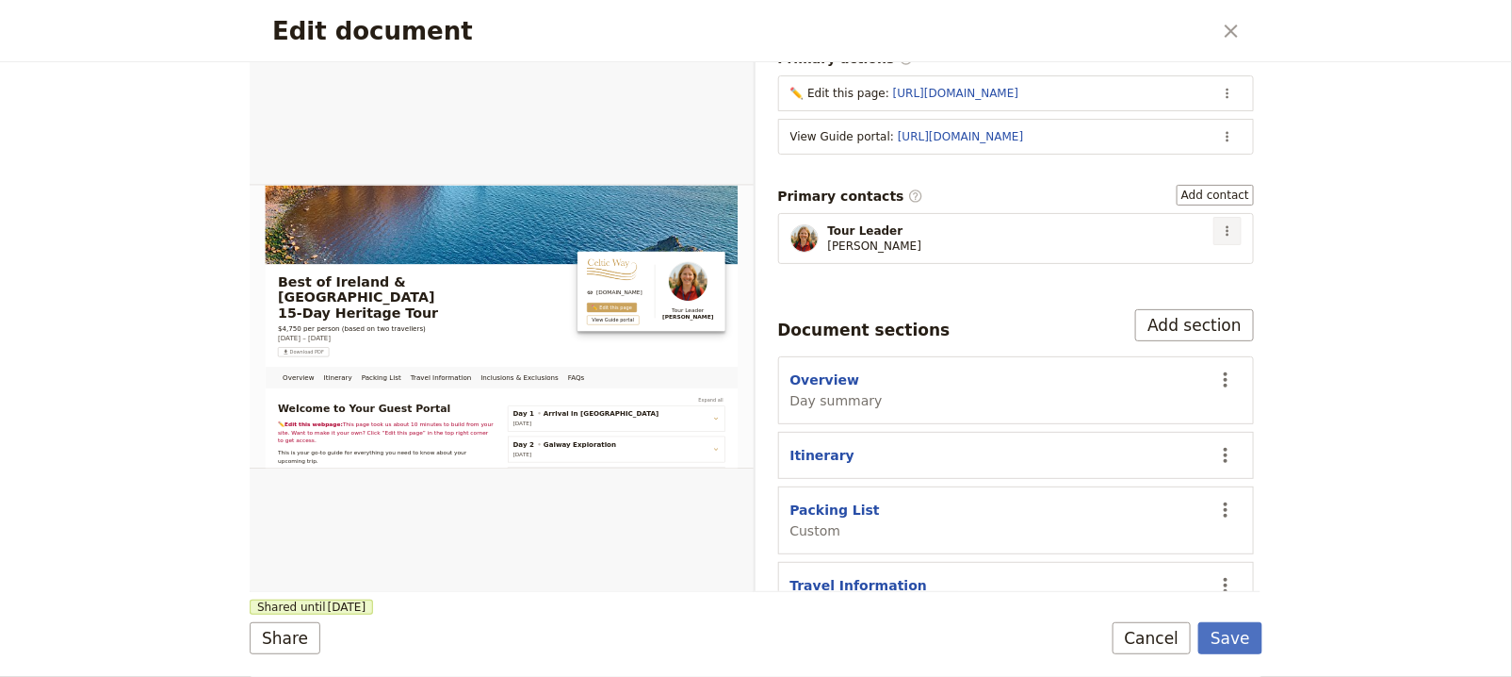
click at [1220, 223] on icon "Actions" at bounding box center [1227, 230] width 15 height 15
click at [1194, 240] on span "Edit contact" at bounding box center [1160, 243] width 107 height 19
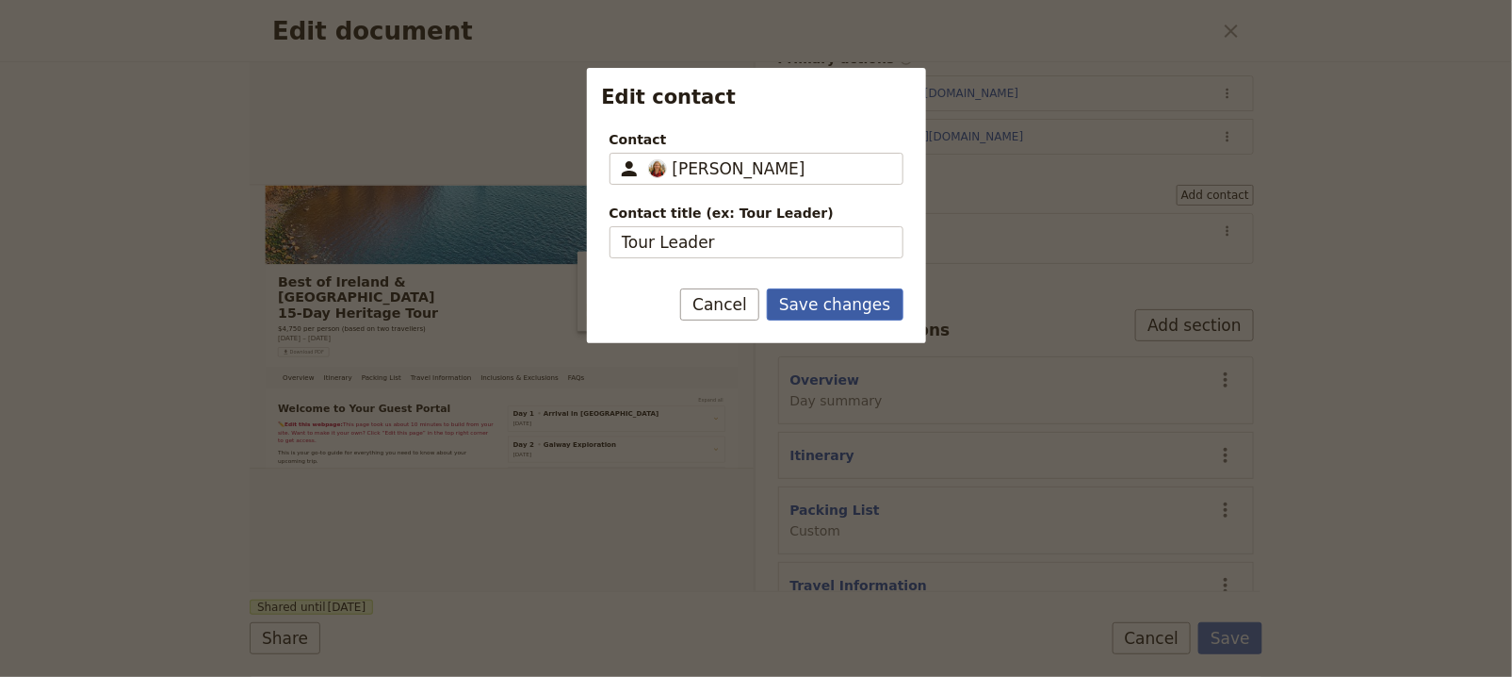
click at [815, 295] on button "Save changes" at bounding box center [835, 304] width 137 height 32
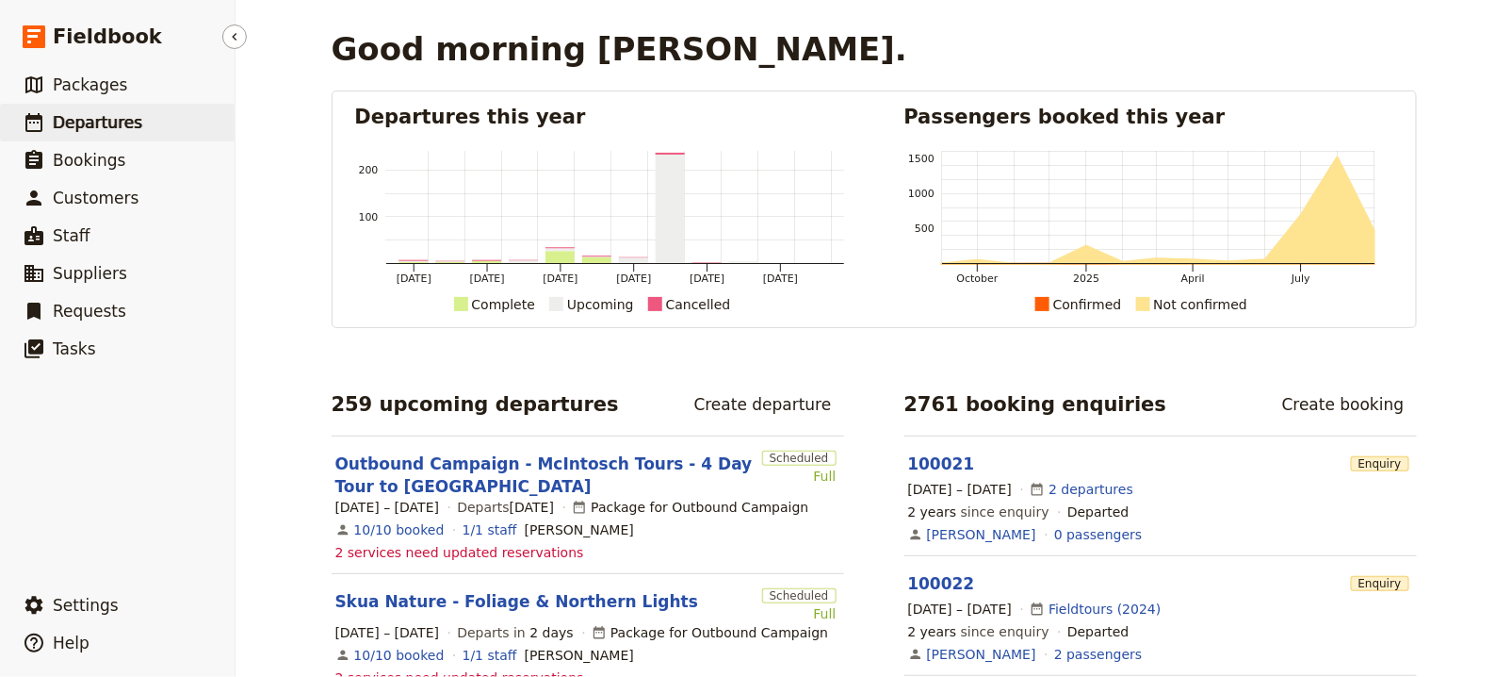
click at [180, 134] on link "​ Departures" at bounding box center [117, 123] width 235 height 38
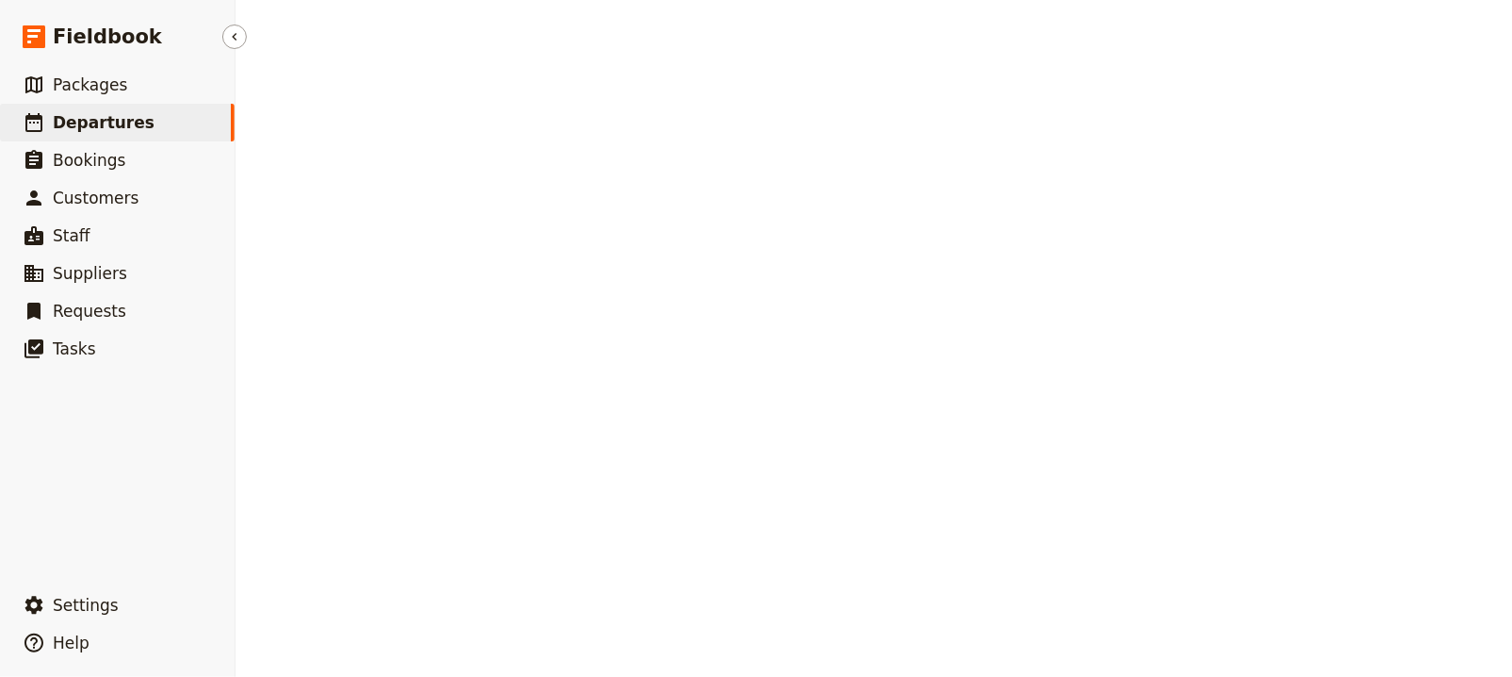
select select "UPDATED_AT"
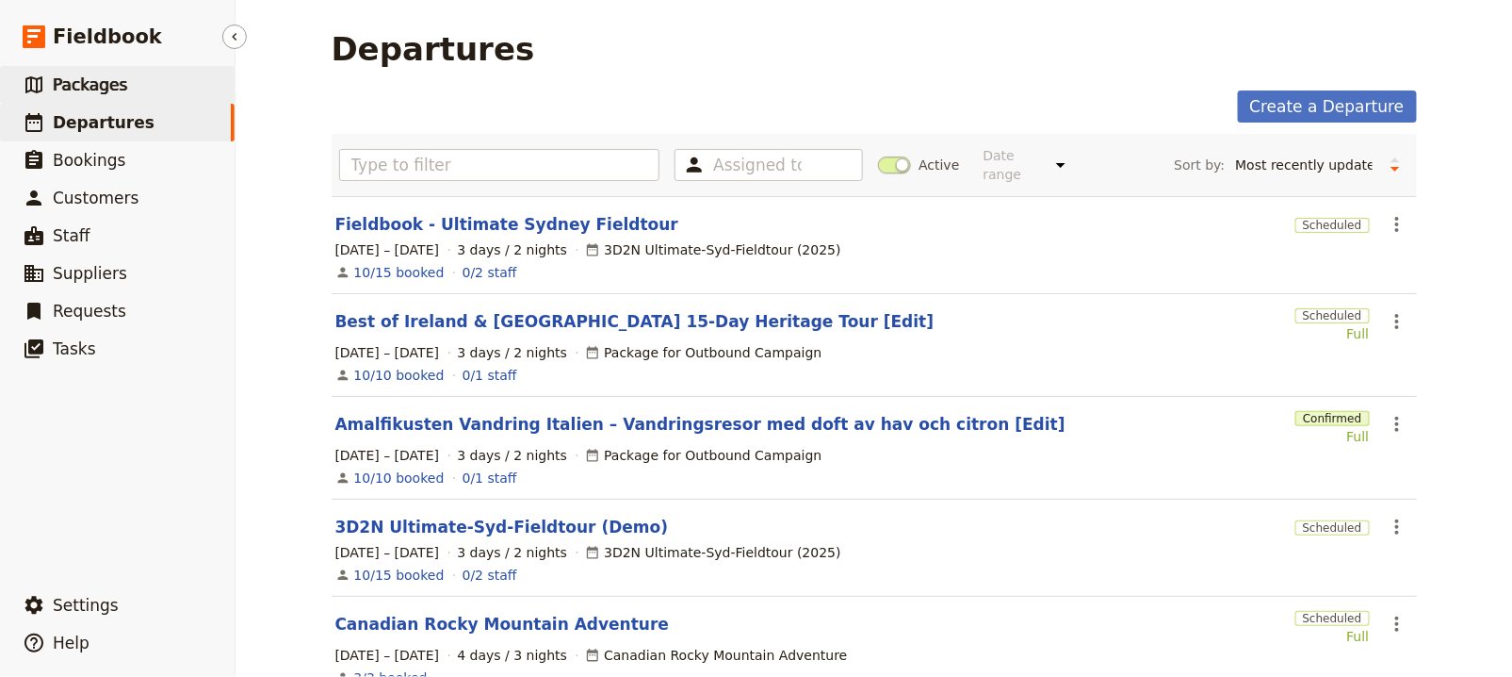
click at [180, 91] on link "​ Packages" at bounding box center [117, 85] width 235 height 38
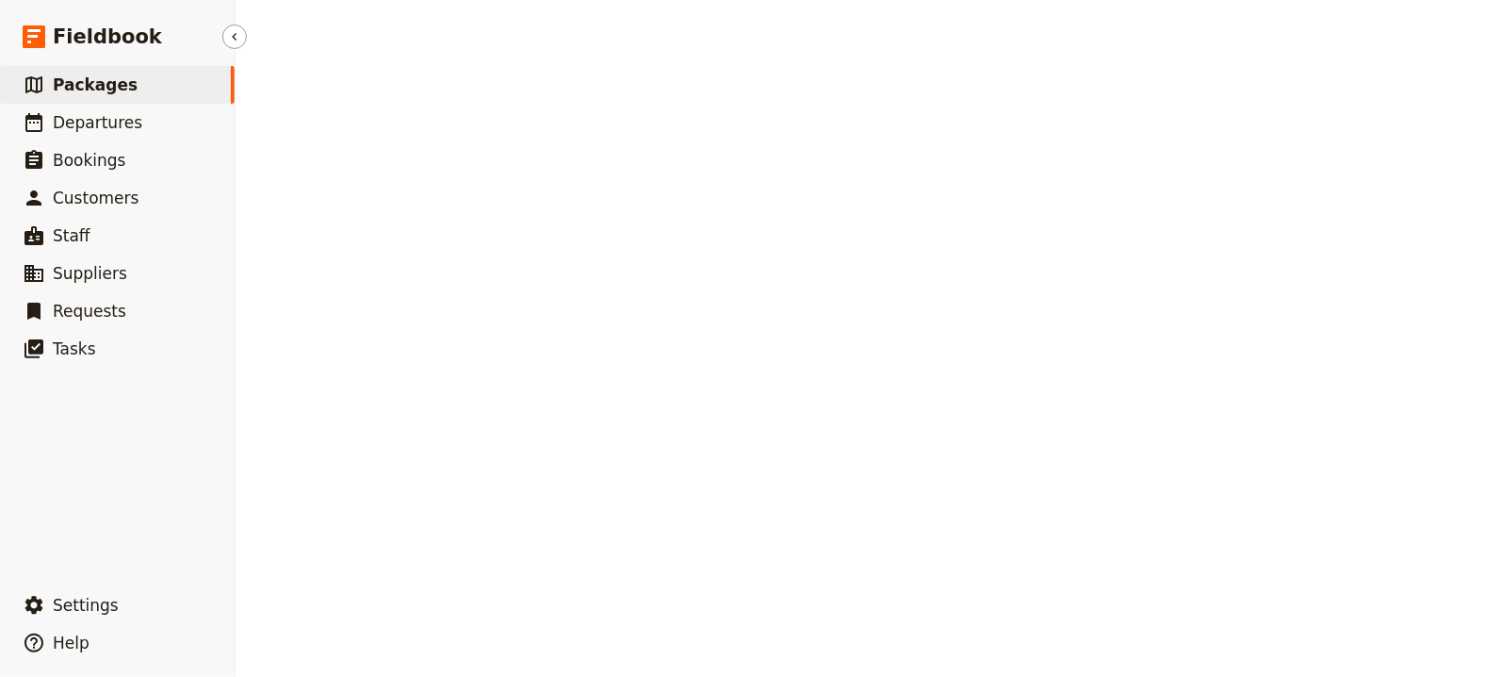
select select "UPDATED_AT"
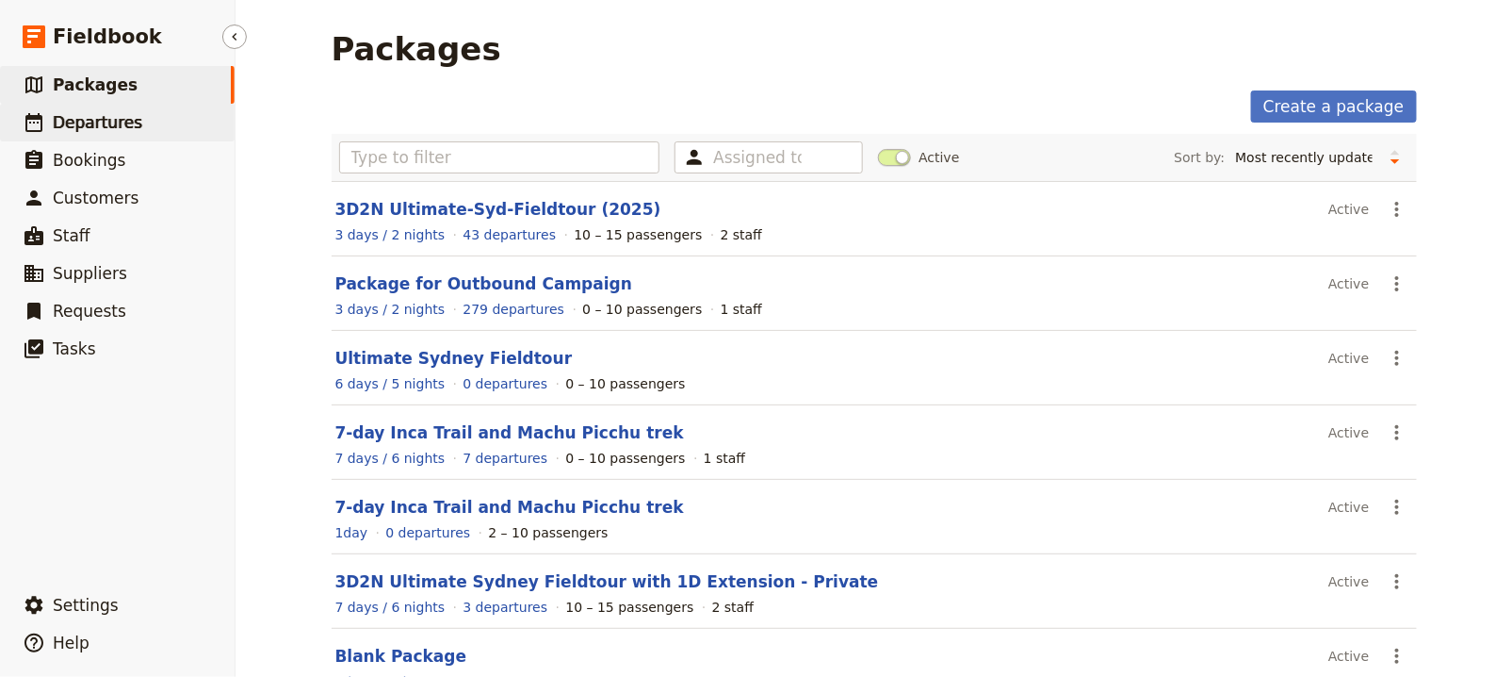
click at [128, 130] on span "Departures" at bounding box center [98, 122] width 90 height 19
select select "UPDATED_AT"
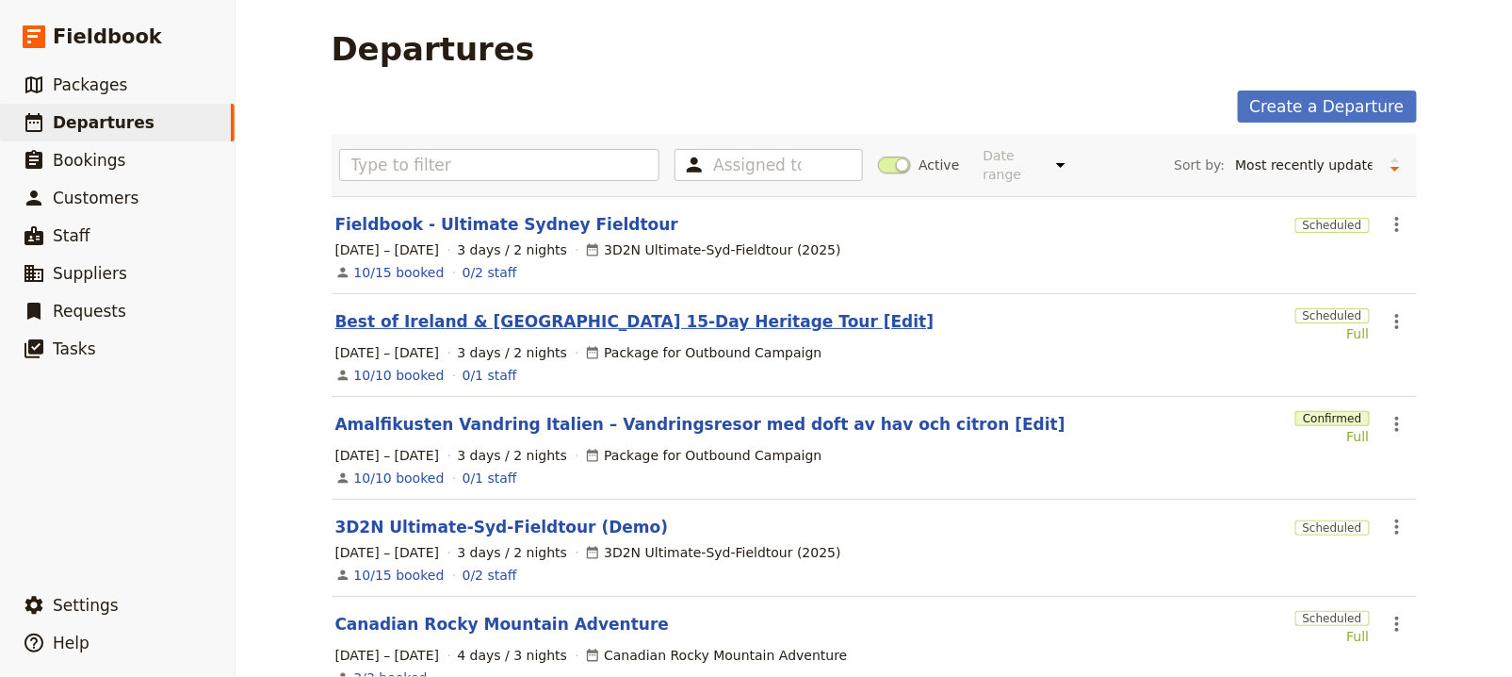
click at [639, 314] on link "Best of Ireland & [GEOGRAPHIC_DATA] 15-Day Heritage Tour [Edit]" at bounding box center [634, 321] width 599 height 23
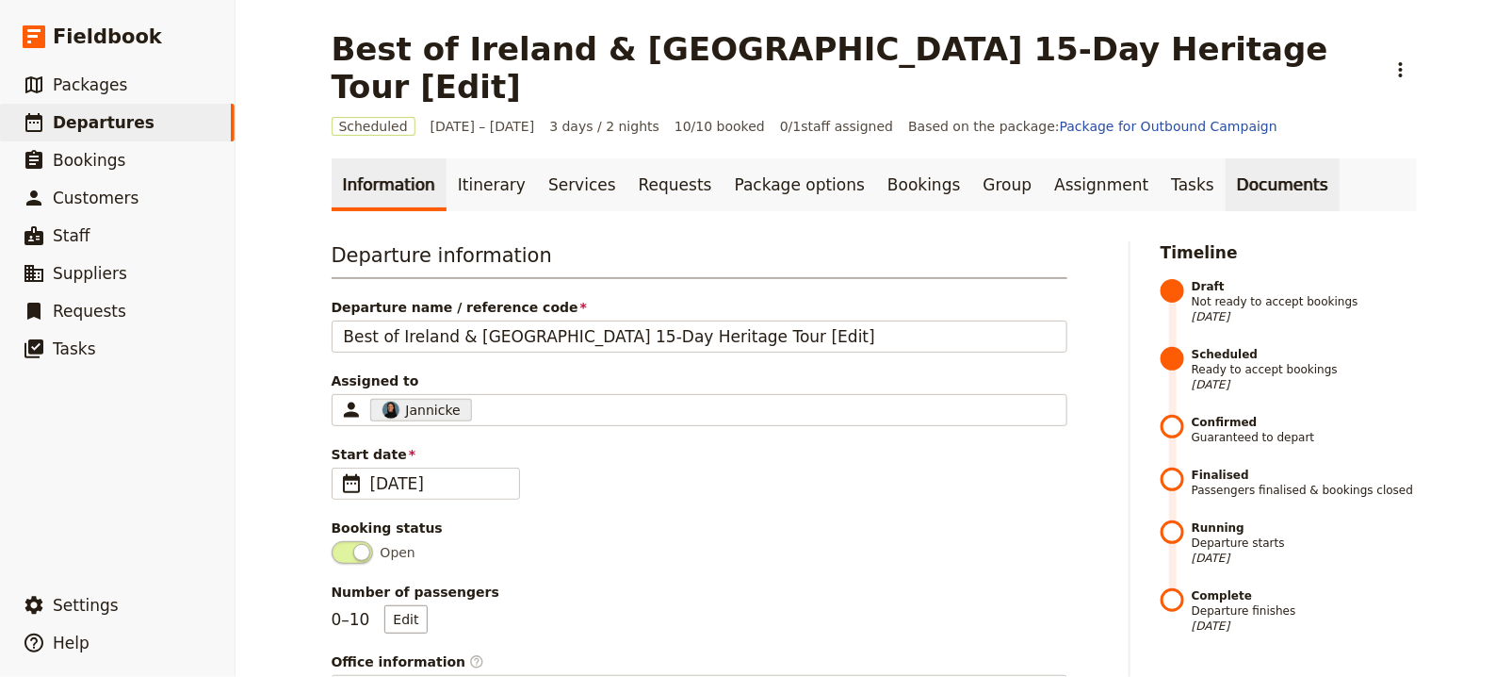
click at [1226, 166] on link "Documents" at bounding box center [1283, 184] width 114 height 53
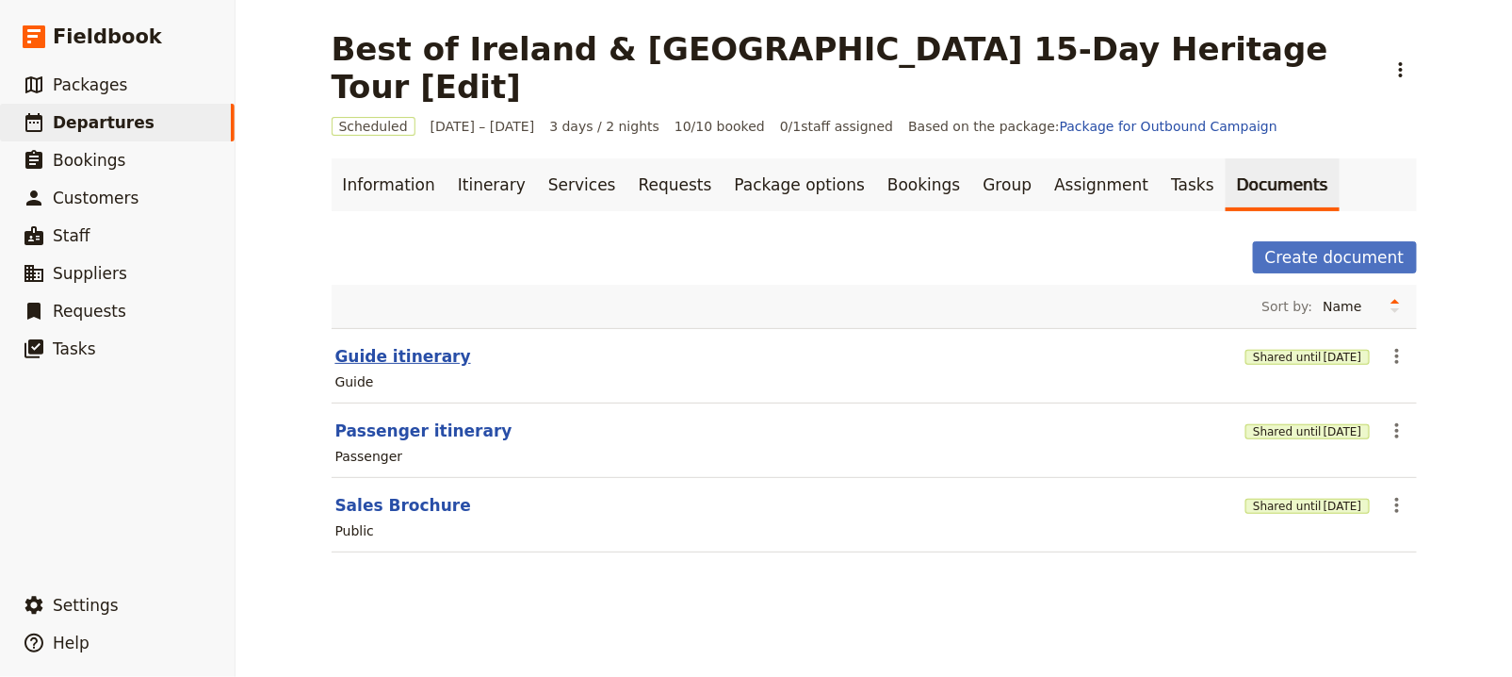
click at [400, 345] on button "Guide itinerary" at bounding box center [403, 356] width 136 height 23
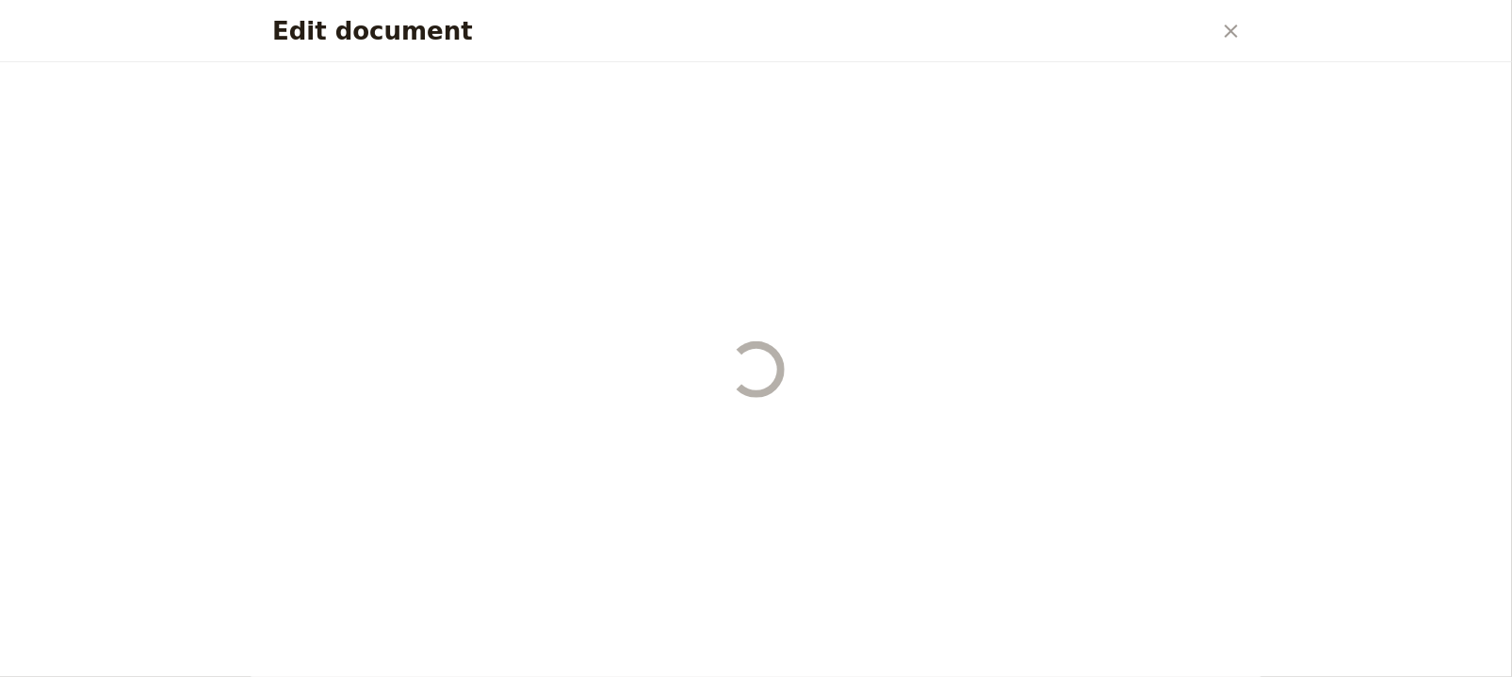
select select "STAFF"
select select "RUN_SHEET"
select select "LARGE"
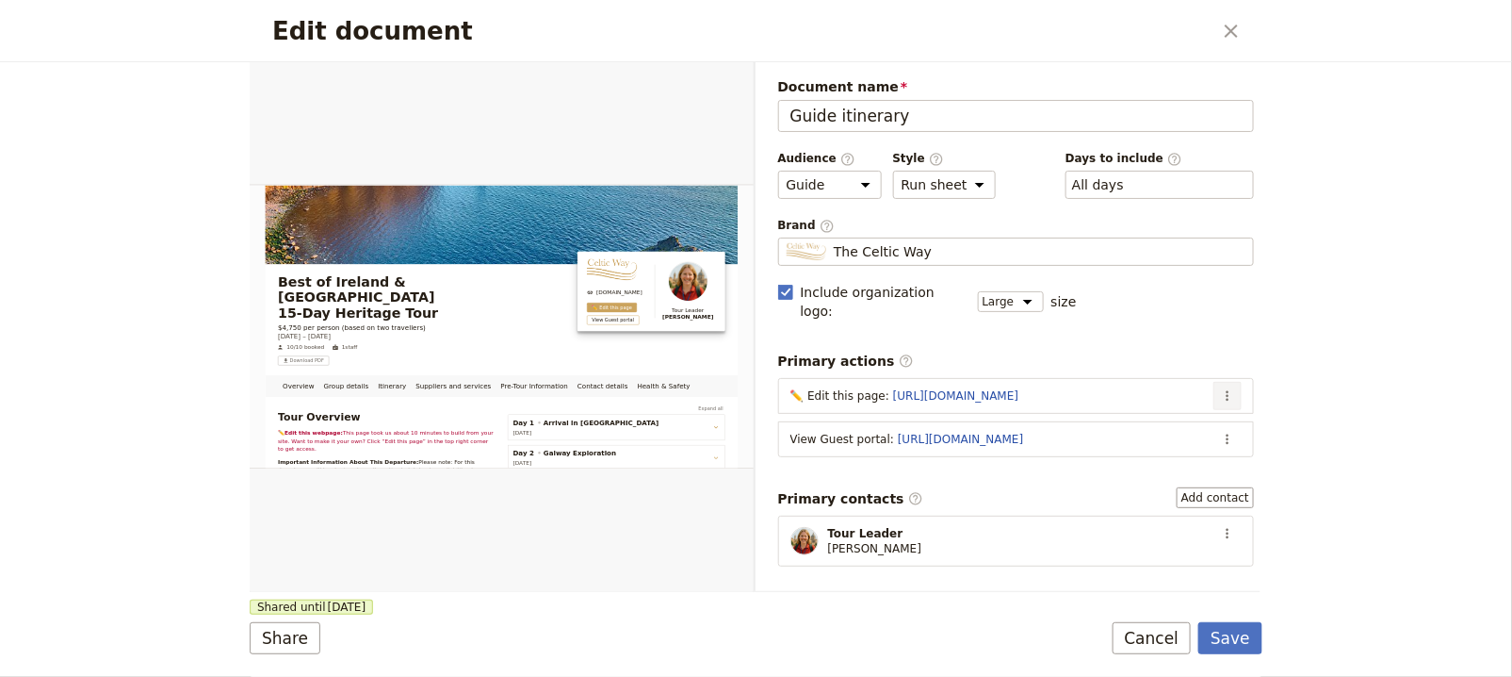
click at [1219, 382] on button "​" at bounding box center [1228, 396] width 28 height 28
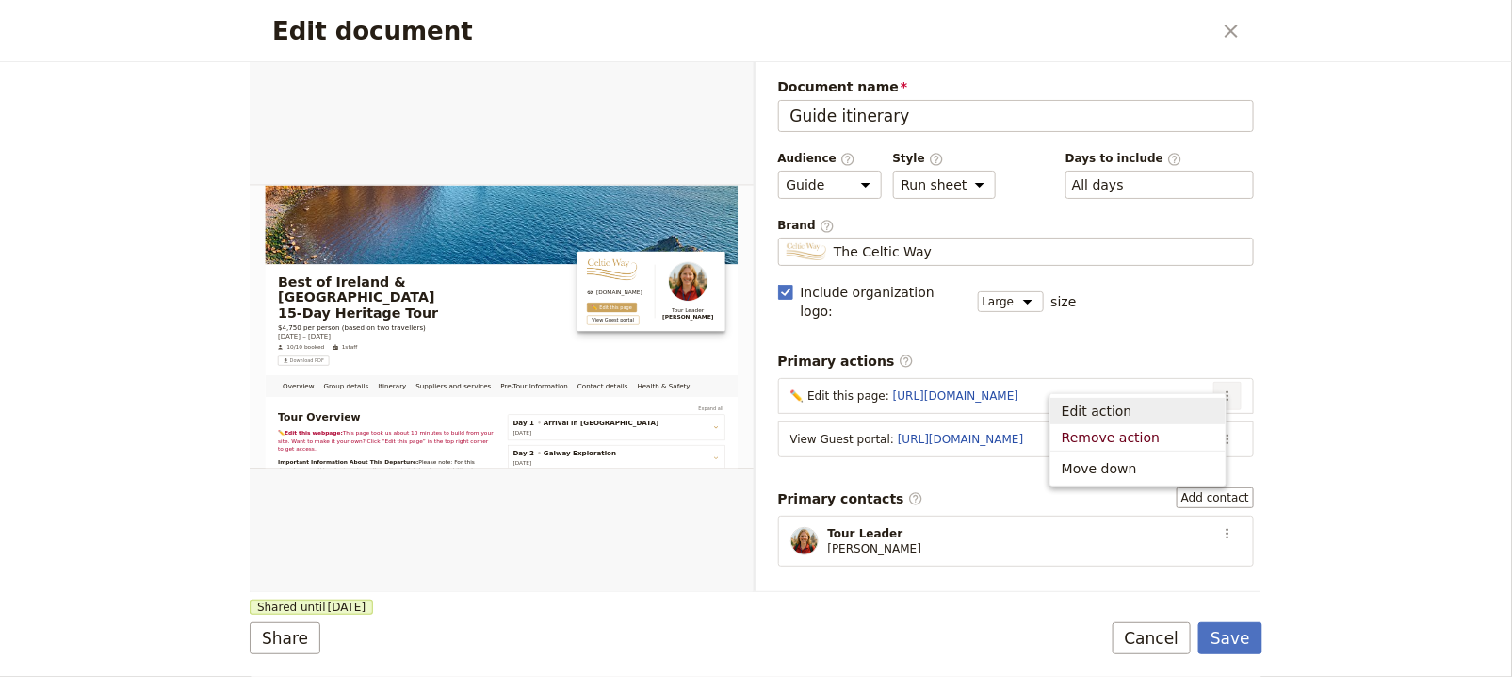
click at [1201, 405] on span "Edit action" at bounding box center [1138, 410] width 153 height 19
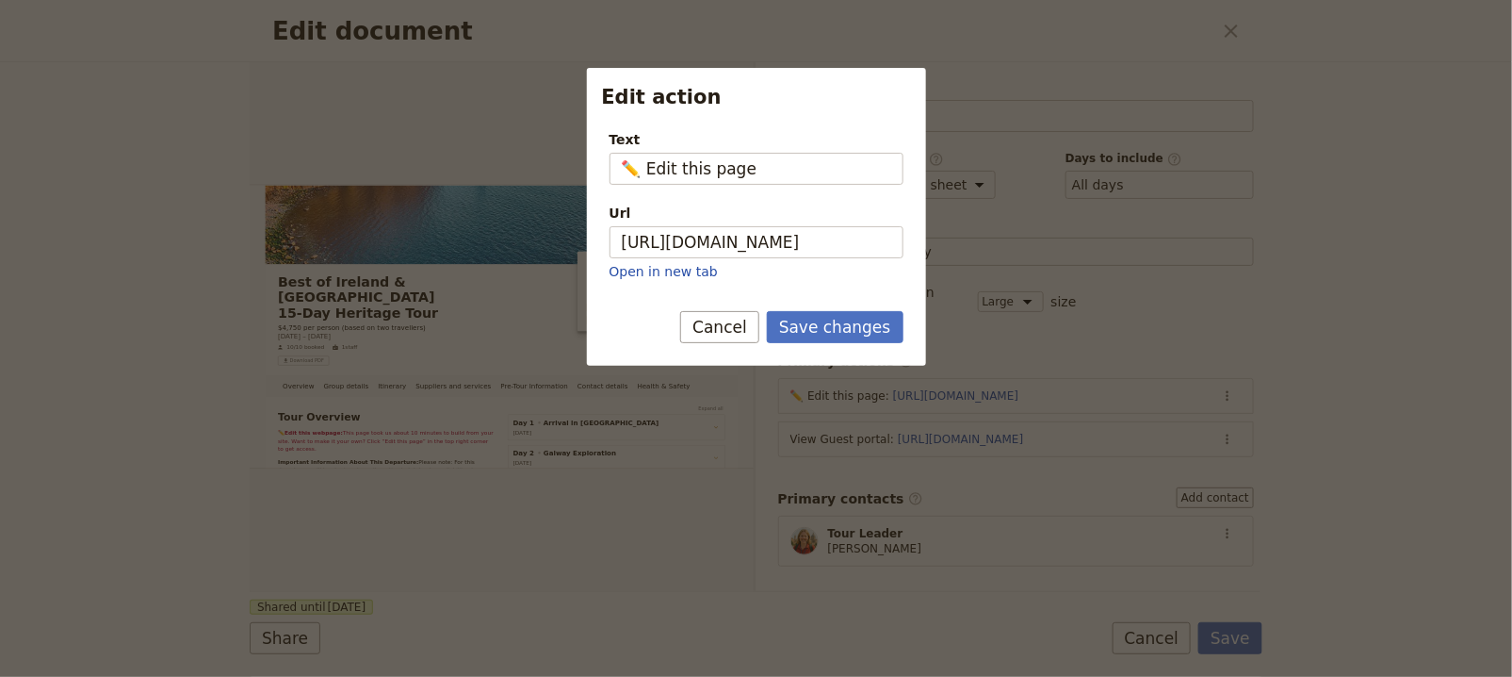
click at [820, 262] on p "Open in new tab" at bounding box center [757, 271] width 294 height 19
click at [825, 248] on input "[URL][DOMAIN_NAME]" at bounding box center [757, 242] width 294 height 32
click at [837, 323] on button "Save changes" at bounding box center [835, 327] width 137 height 32
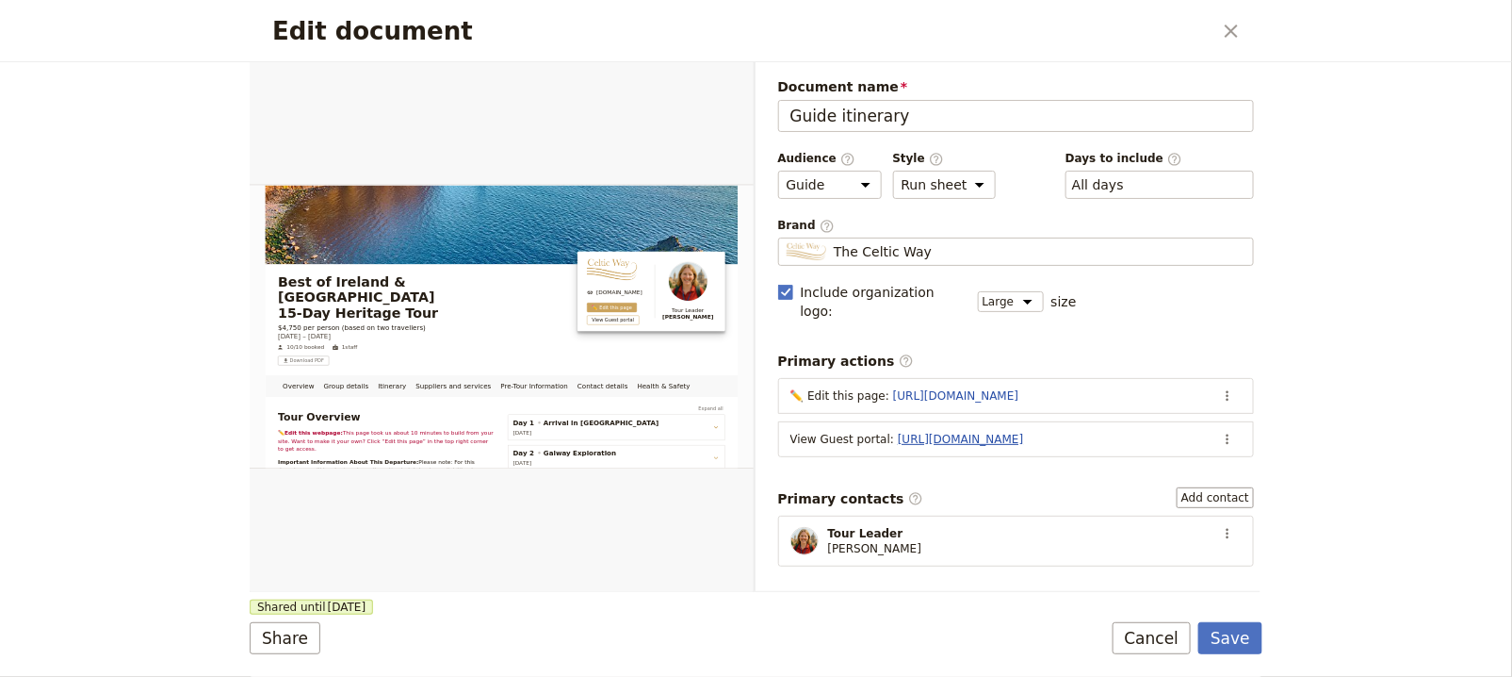
drag, startPoint x: 828, startPoint y: 416, endPoint x: 925, endPoint y: 416, distance: 97.1
click at [828, 432] on div "View Guest portal : https://trips.fieldbook.com/d/bqwWoYWNjq578FOiDZNqM" at bounding box center [999, 439] width 416 height 15
click at [1214, 425] on button "​" at bounding box center [1228, 439] width 28 height 28
click at [1149, 445] on span "Edit action" at bounding box center [1138, 453] width 153 height 19
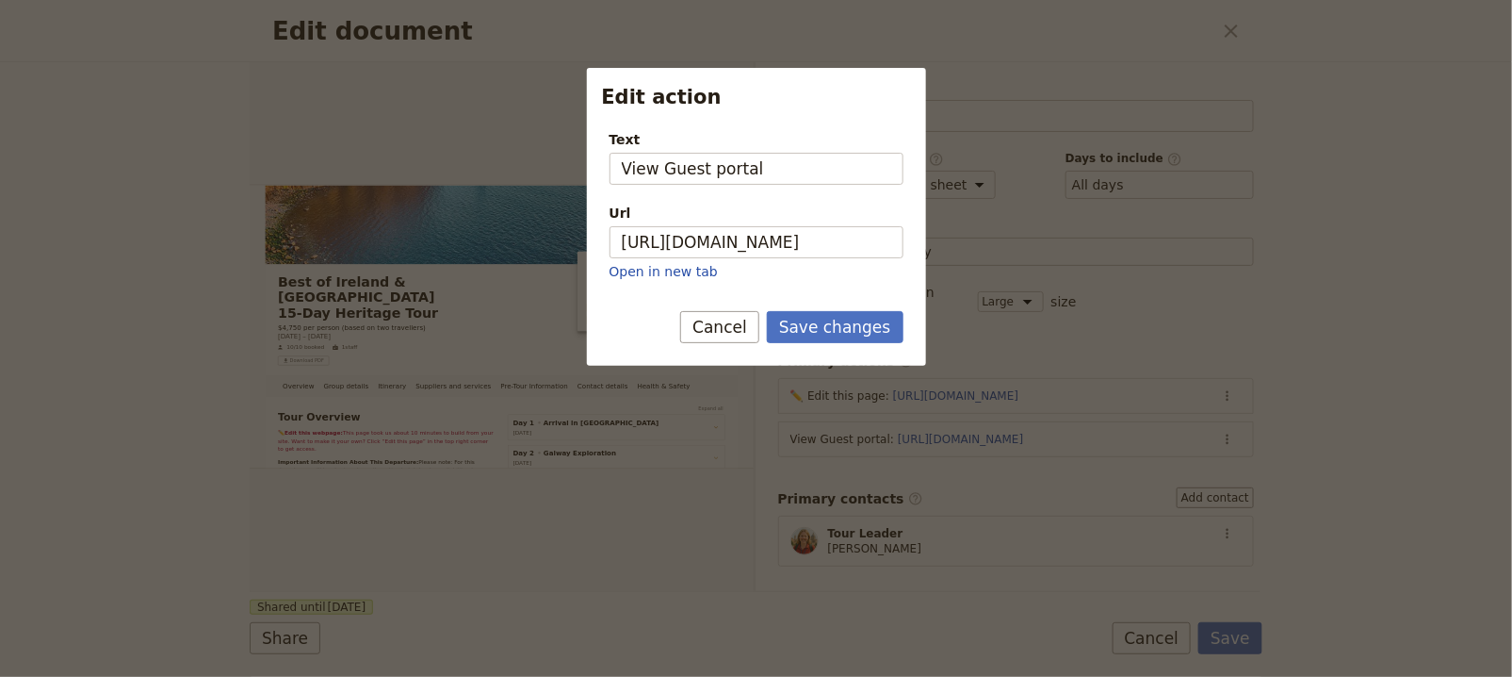
click at [842, 331] on button "Save changes" at bounding box center [835, 327] width 137 height 32
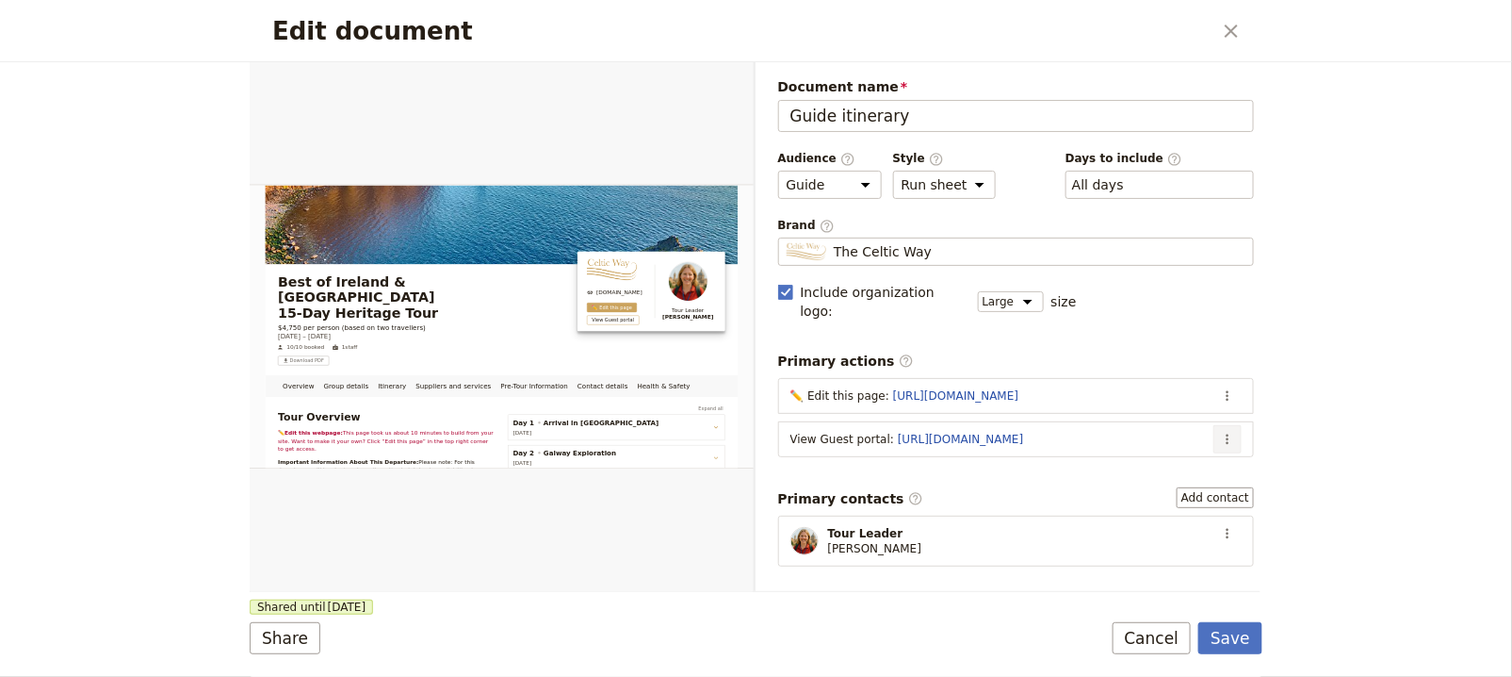
click at [1220, 432] on icon "Actions" at bounding box center [1227, 439] width 15 height 15
click at [1192, 455] on span "Edit action" at bounding box center [1138, 453] width 153 height 19
click at [1220, 388] on icon "Actions" at bounding box center [1227, 395] width 15 height 15
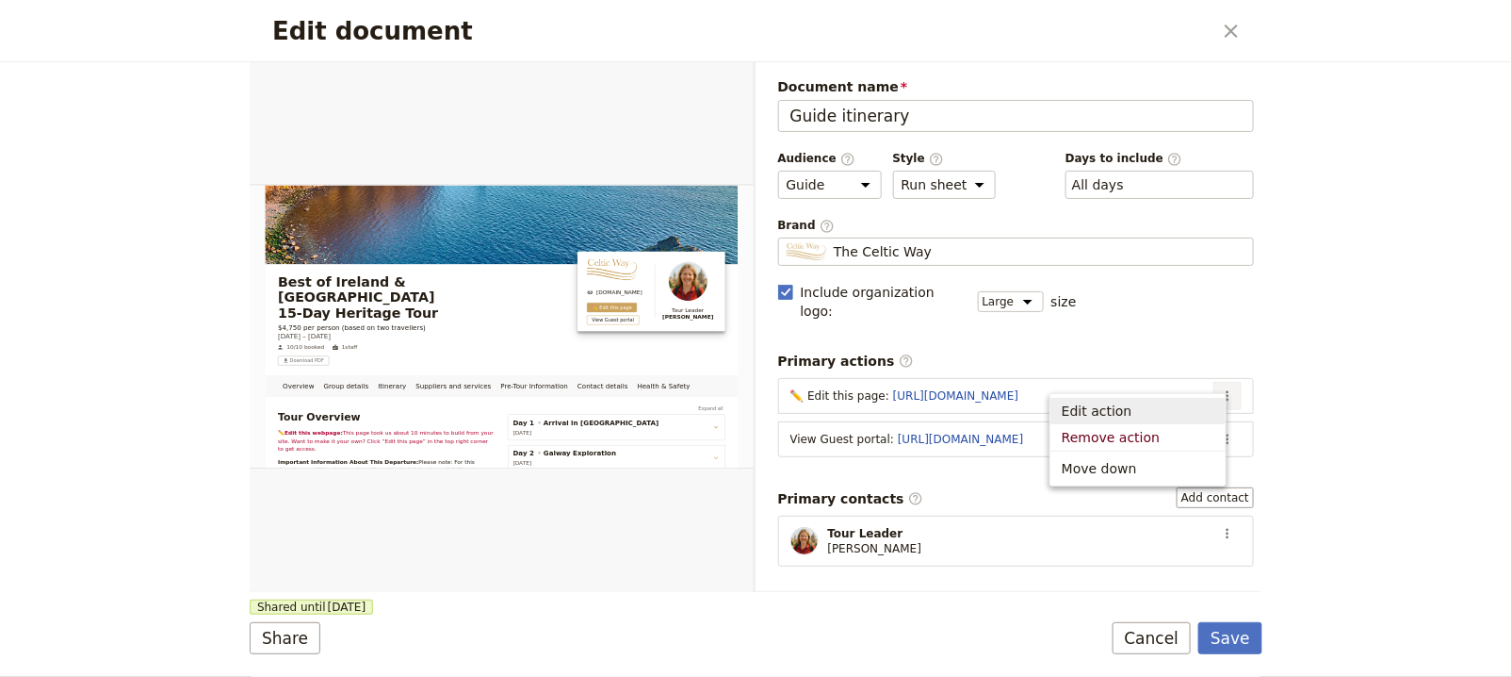
click at [1211, 401] on span "Edit action" at bounding box center [1138, 410] width 153 height 19
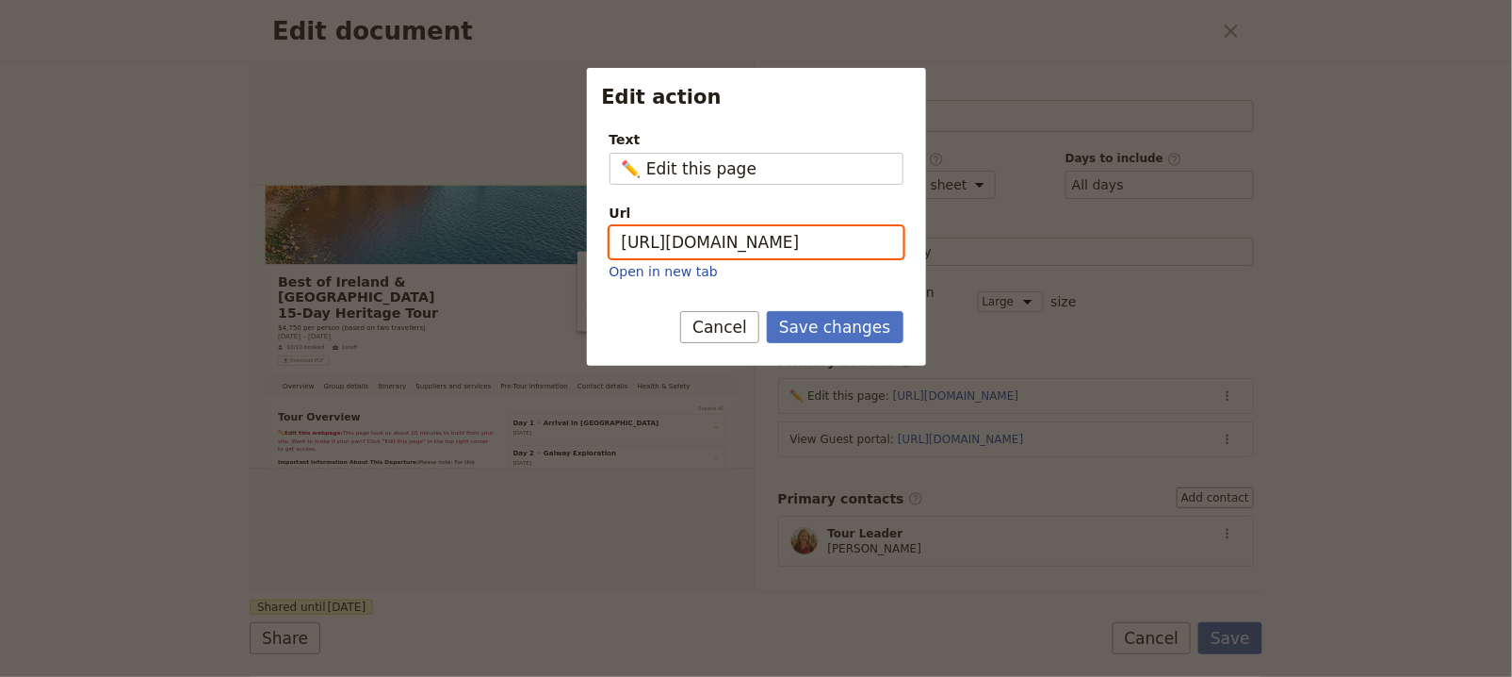
click at [832, 237] on input "[URL][DOMAIN_NAME]" at bounding box center [757, 242] width 294 height 32
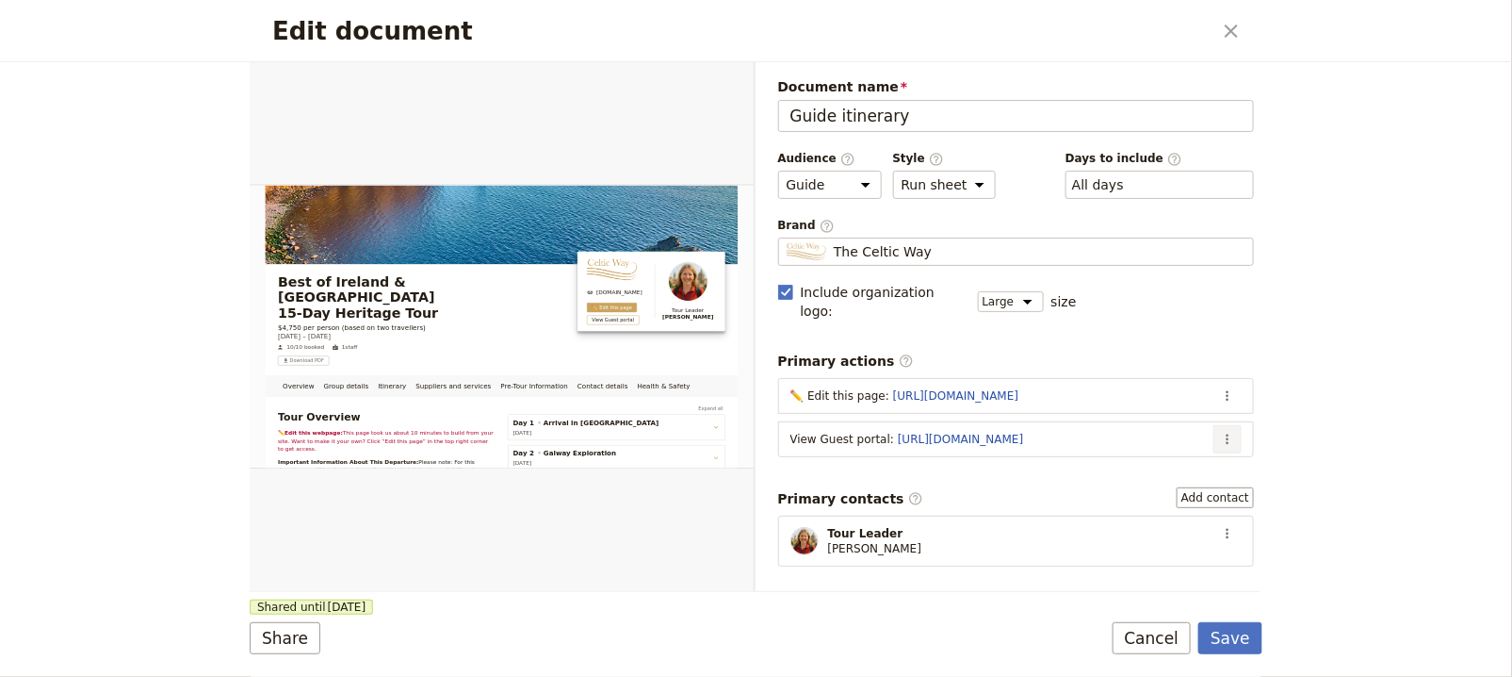
click at [1225, 425] on button "​" at bounding box center [1228, 439] width 28 height 28
click at [1204, 444] on span "Edit action" at bounding box center [1138, 453] width 153 height 19
click at [889, 526] on span "Tour Leader" at bounding box center [875, 533] width 94 height 15
click at [1227, 519] on button "​" at bounding box center [1228, 533] width 28 height 28
click at [1206, 531] on ul "Edit contact Remove contact" at bounding box center [1161, 560] width 132 height 62
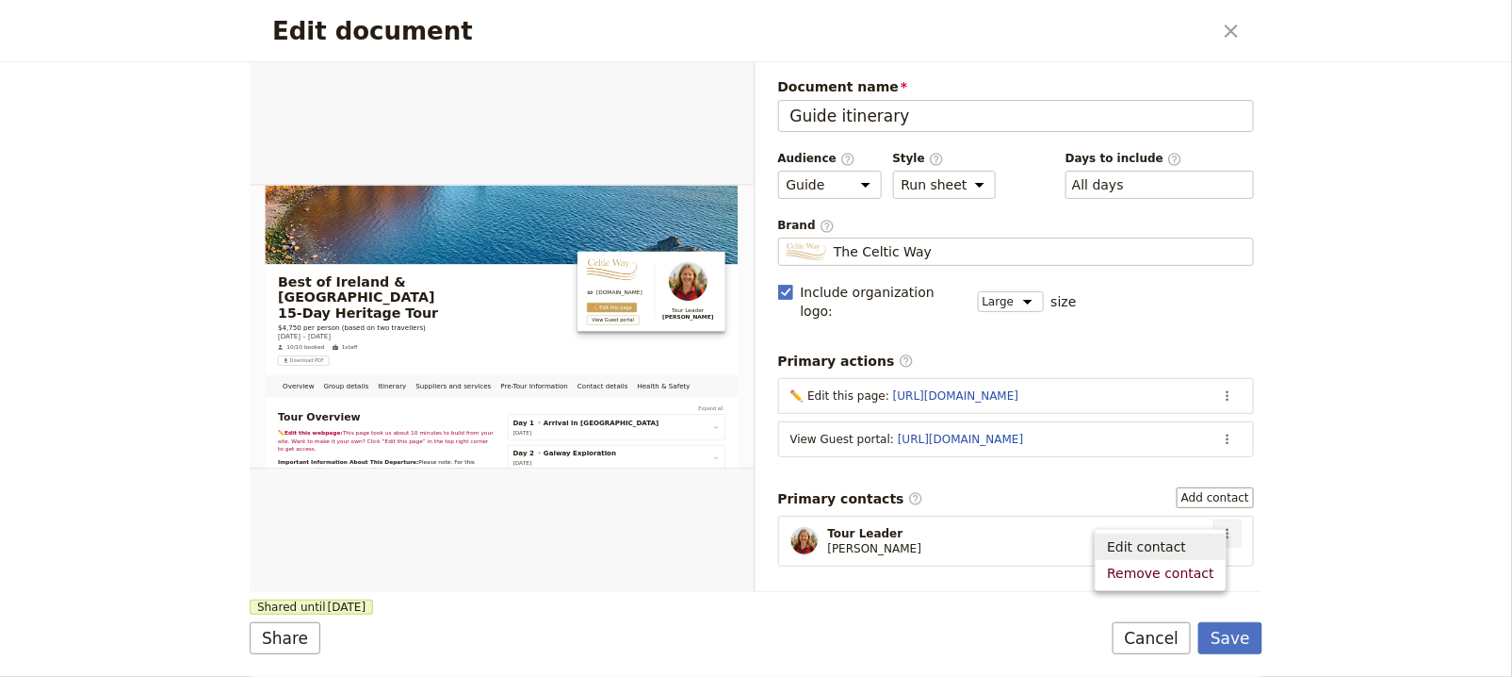
click at [1194, 537] on span "Edit contact" at bounding box center [1160, 546] width 107 height 19
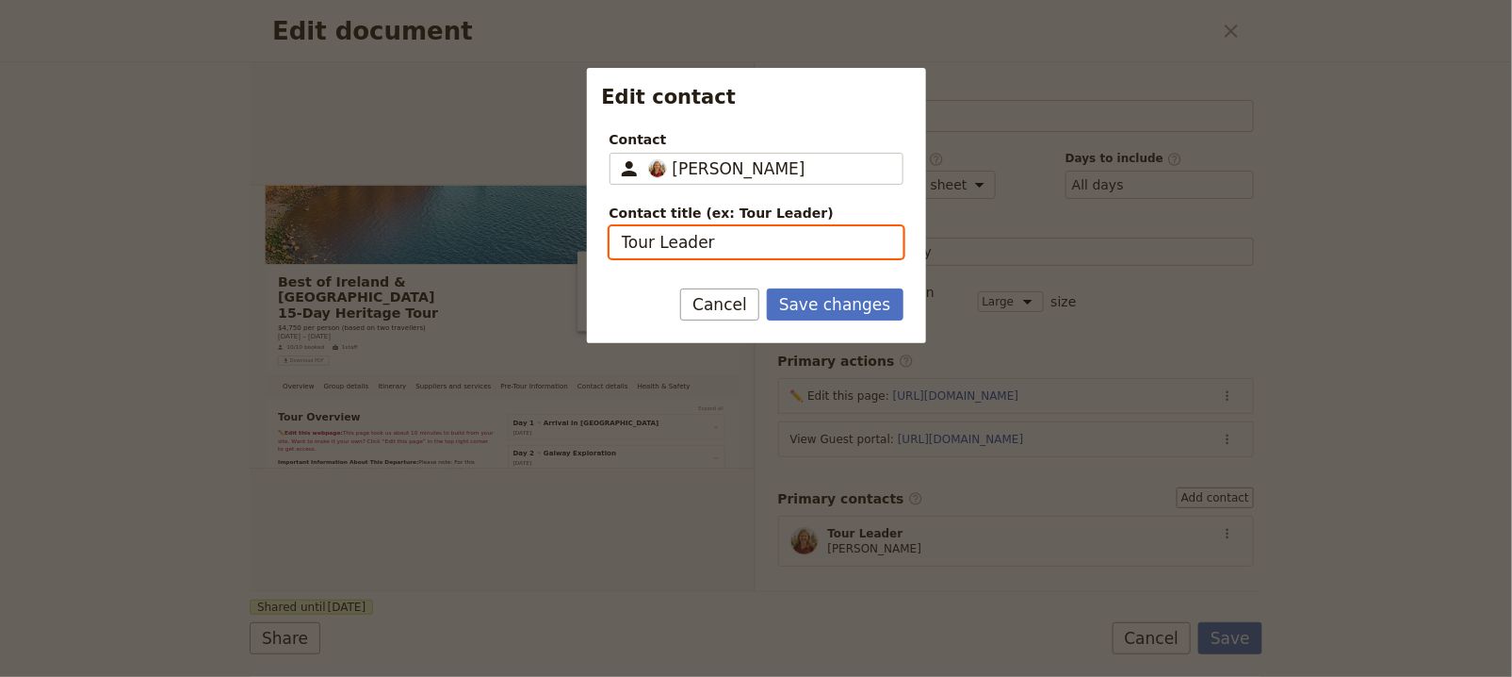
click at [752, 226] on input "Tour Leader" at bounding box center [757, 242] width 294 height 32
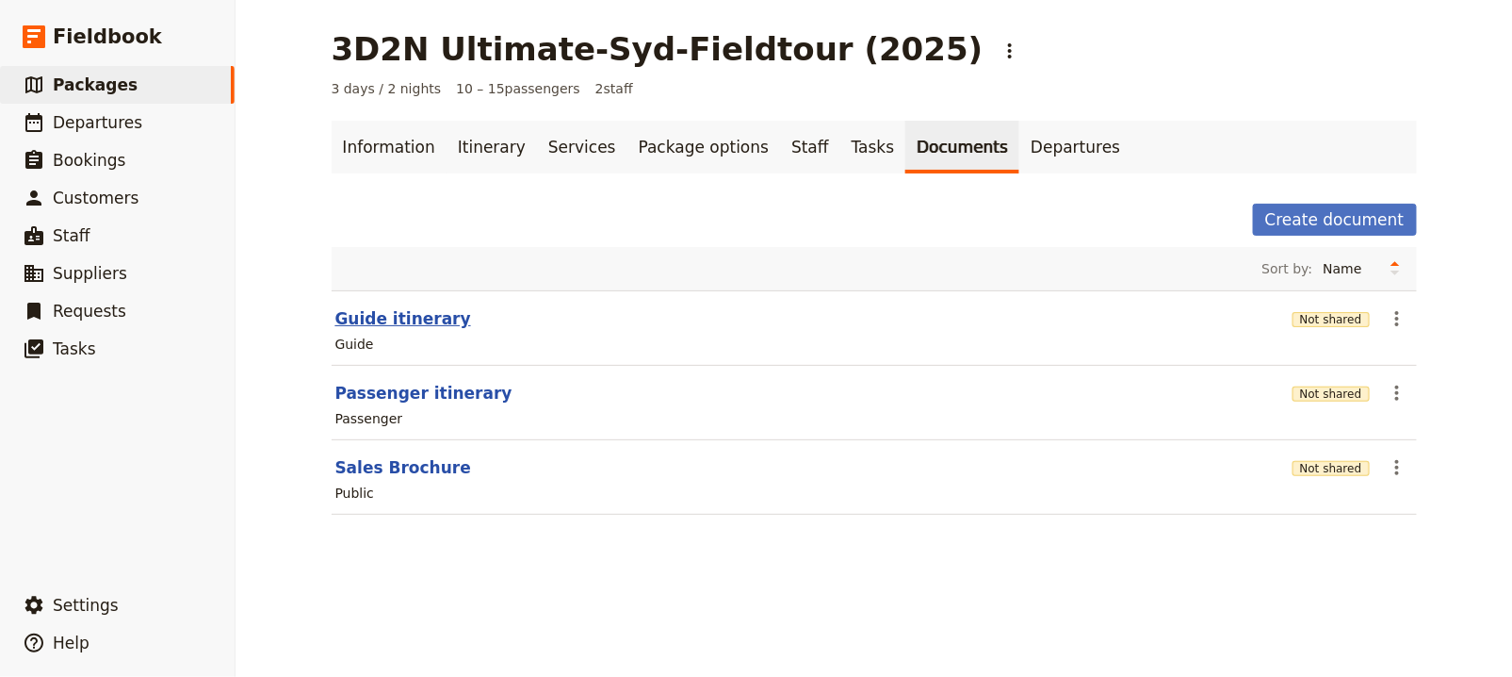
click at [413, 318] on button "Guide itinerary" at bounding box center [403, 318] width 136 height 23
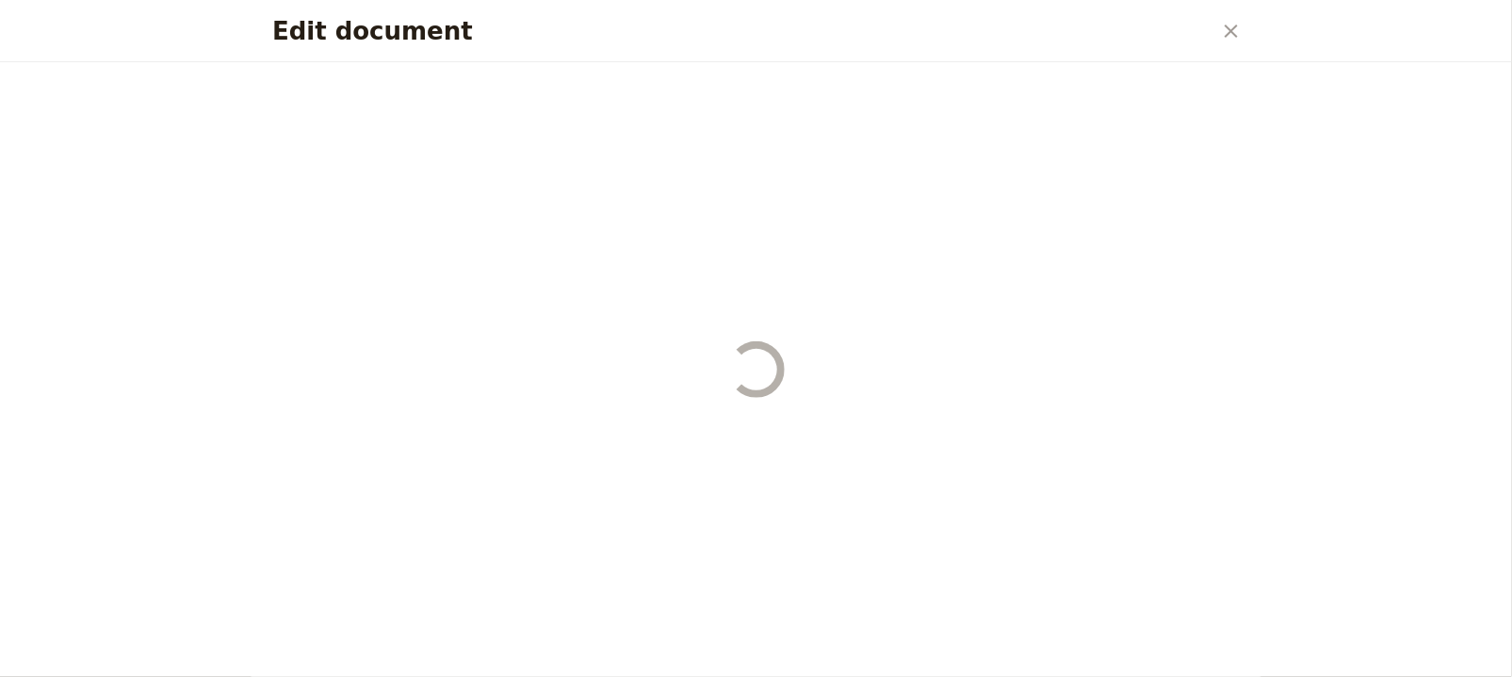
select select "STAFF"
select select "RUN_SHEET"
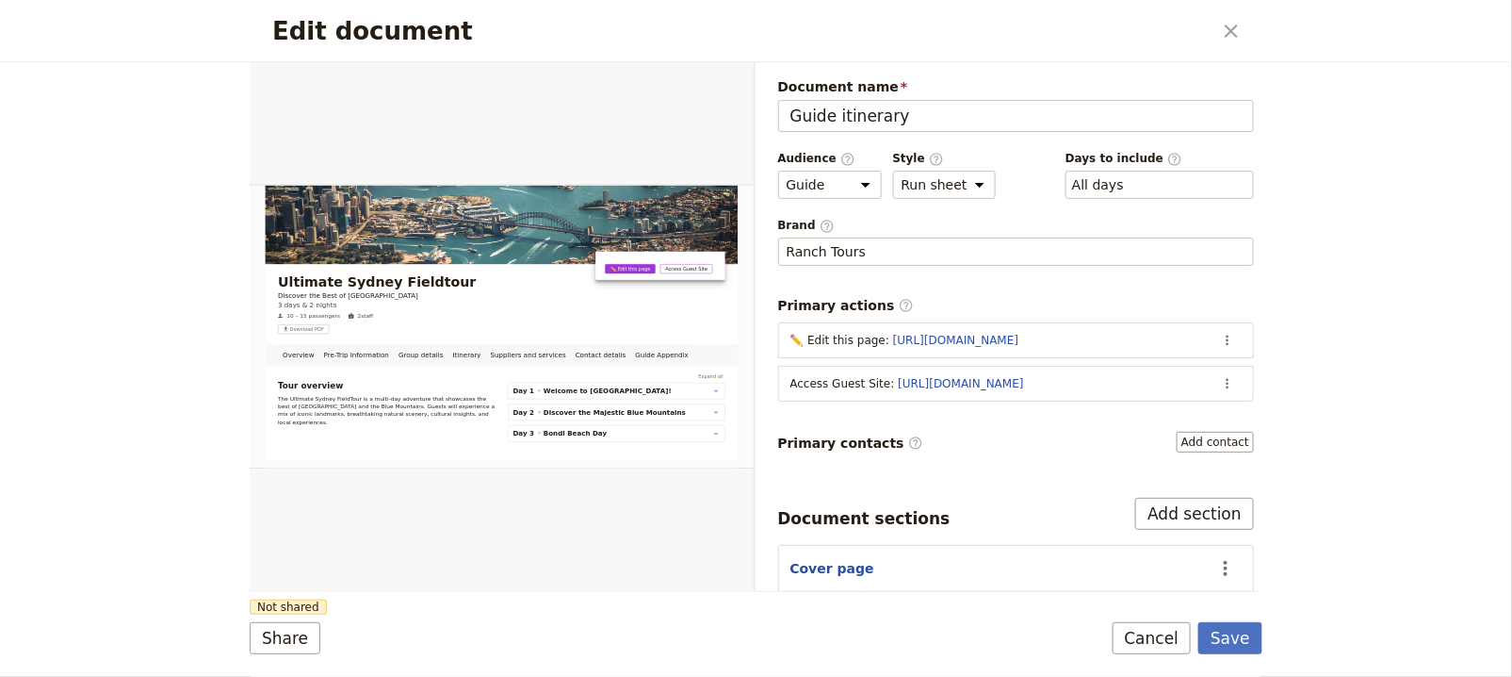
click at [1214, 34] on div "Edit document ​" at bounding box center [756, 31] width 1013 height 62
click at [1231, 34] on icon "Close dialog" at bounding box center [1231, 31] width 23 height 23
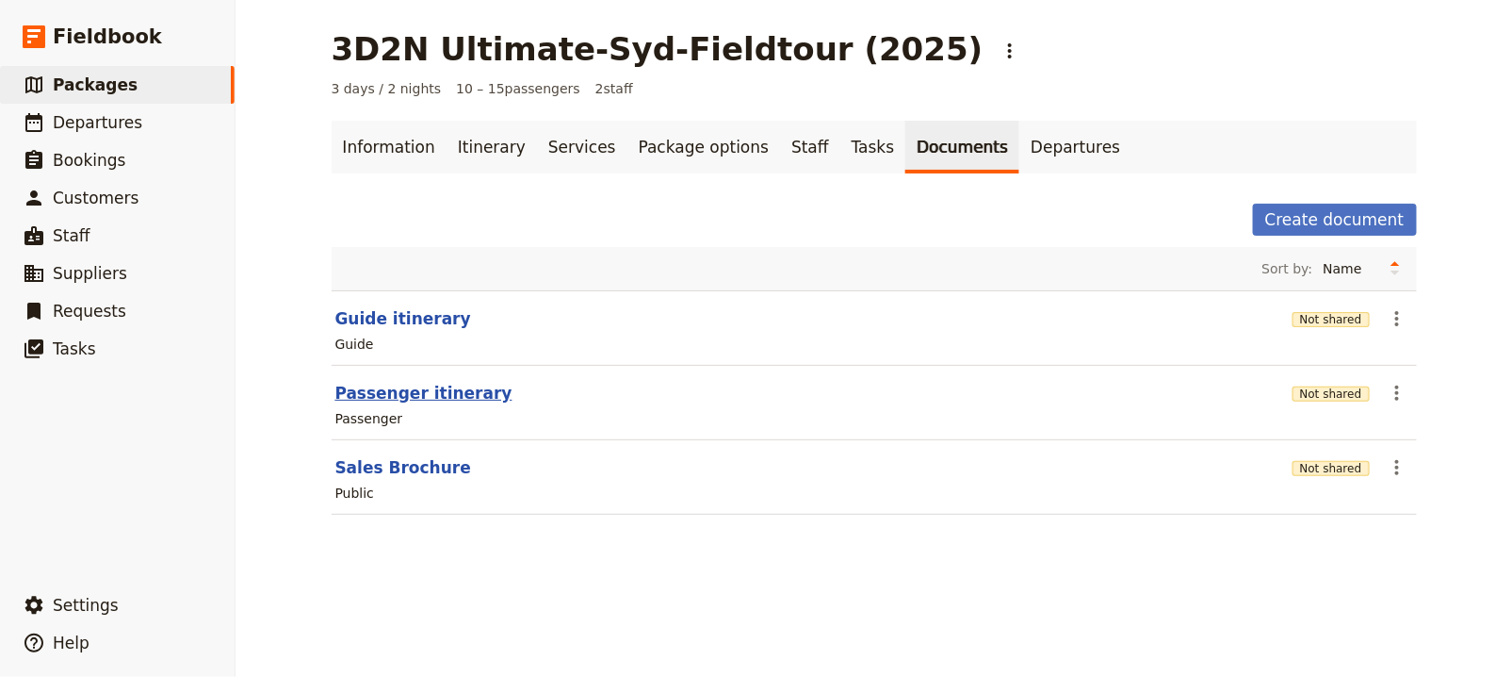
click at [451, 400] on button "Passenger itinerary" at bounding box center [423, 393] width 177 height 23
select select "PASSENGER"
select select "RUN_SHEET"
select select "DEFAULT"
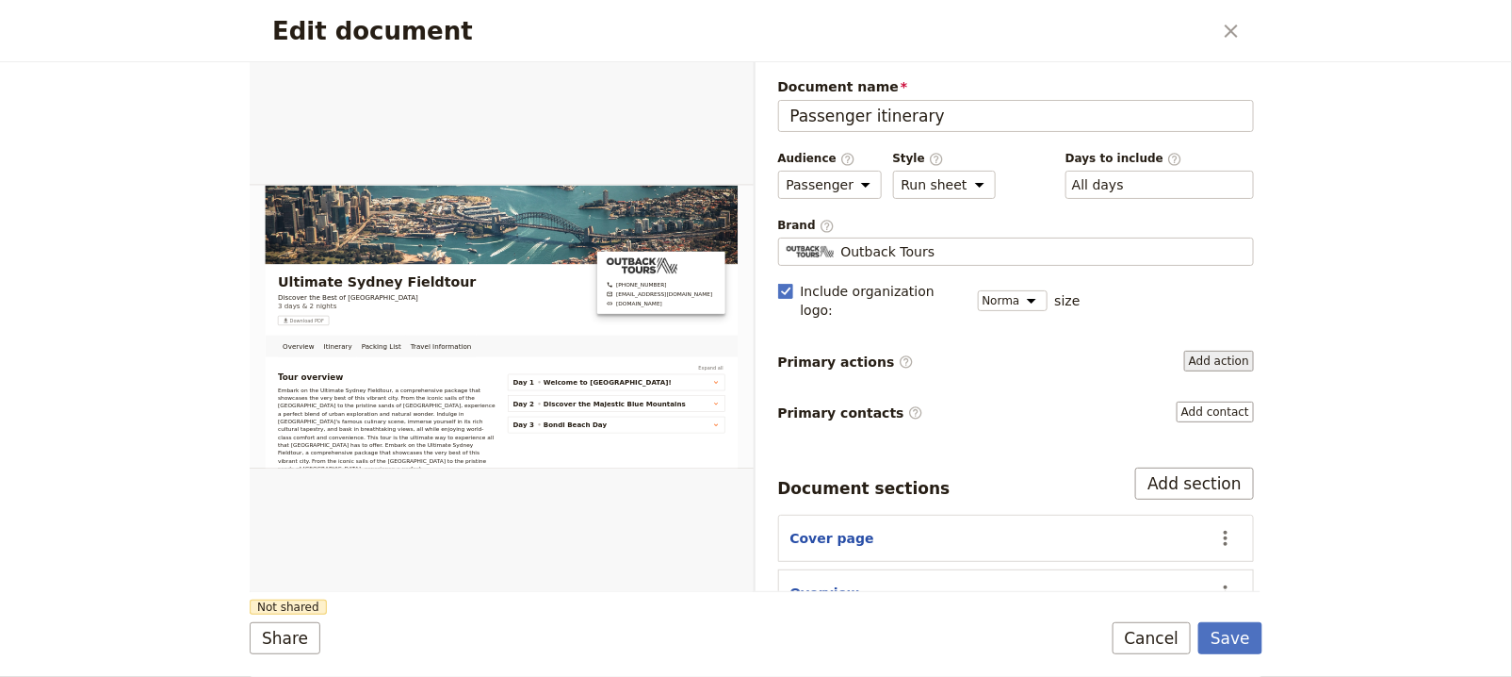
click at [1208, 351] on button "Add action" at bounding box center [1219, 361] width 70 height 21
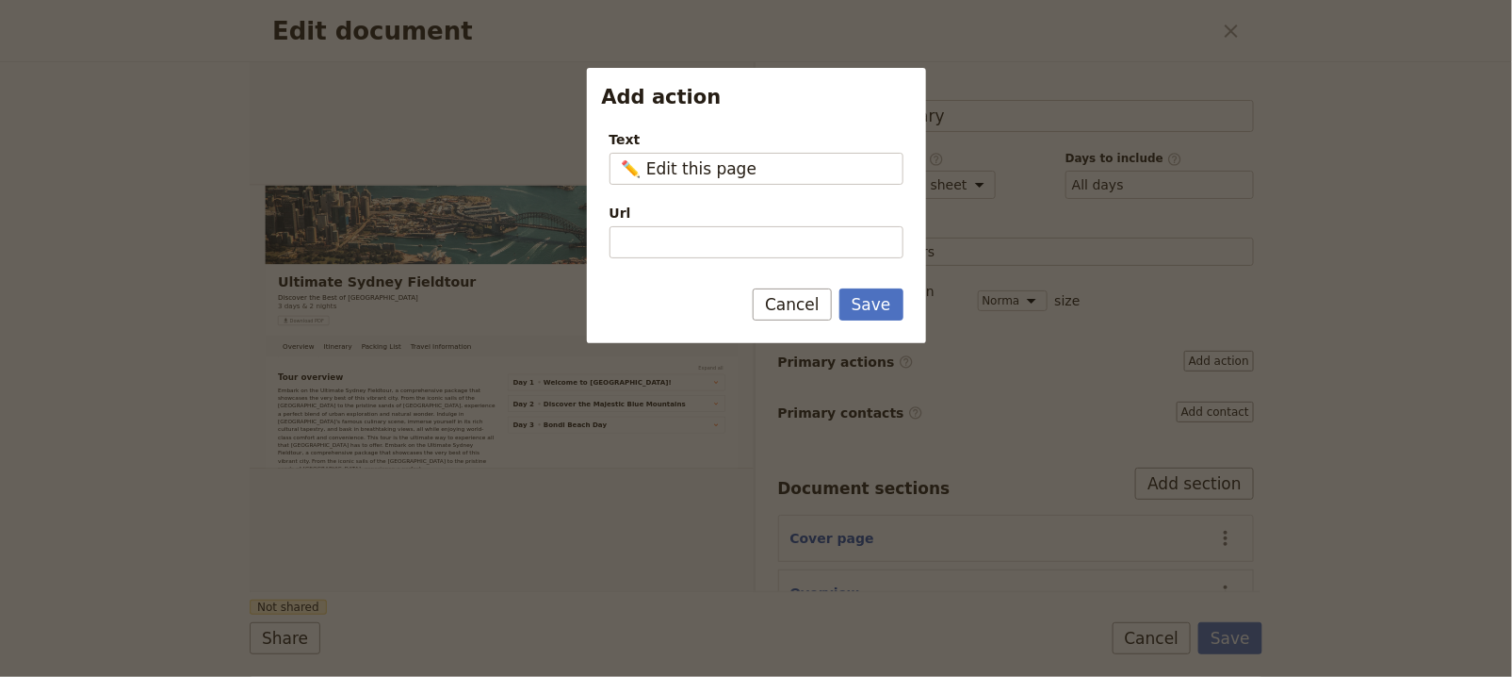
type input "✏️ Edit this page"
click at [699, 251] on input "Url" at bounding box center [757, 242] width 294 height 32
paste input "[URL][DOMAIN_NAME]"
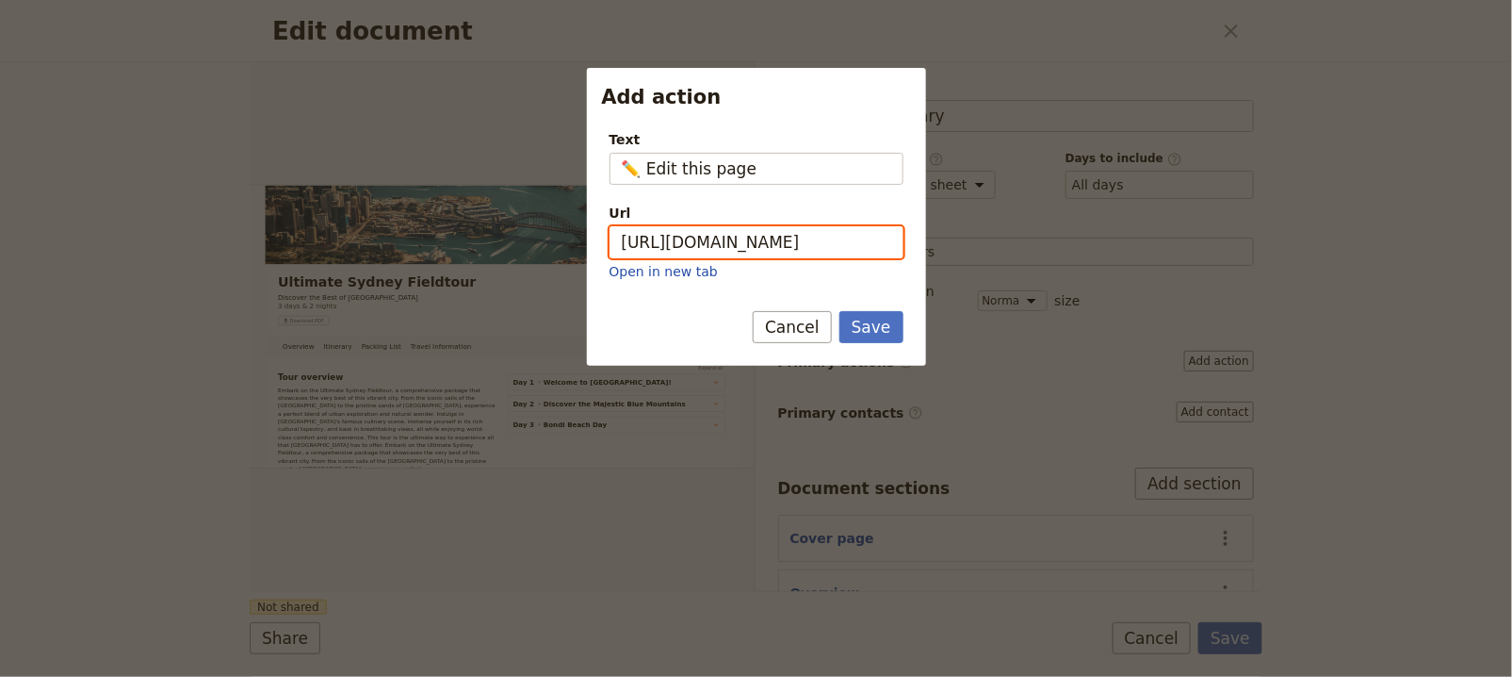
scroll to position [0, 191]
type input "[URL][DOMAIN_NAME]"
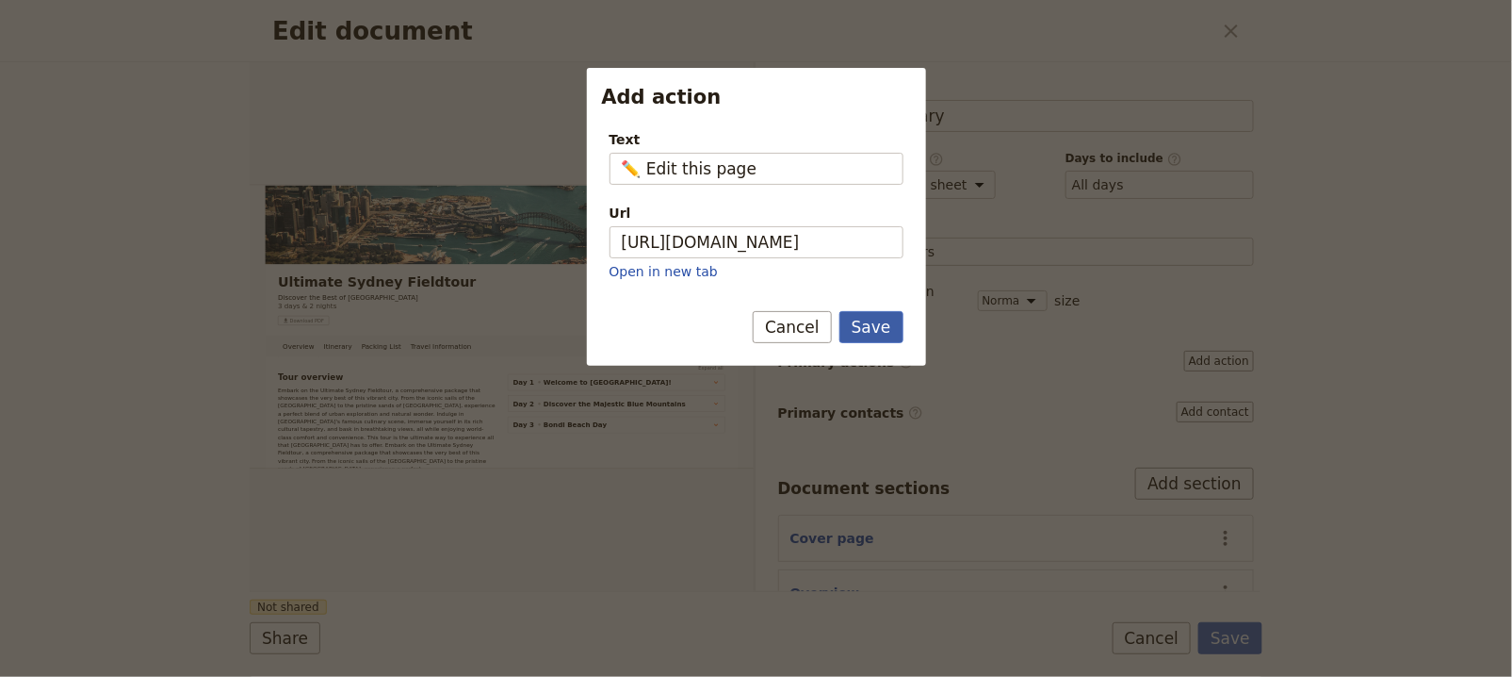
click at [889, 329] on button "Save" at bounding box center [872, 327] width 64 height 32
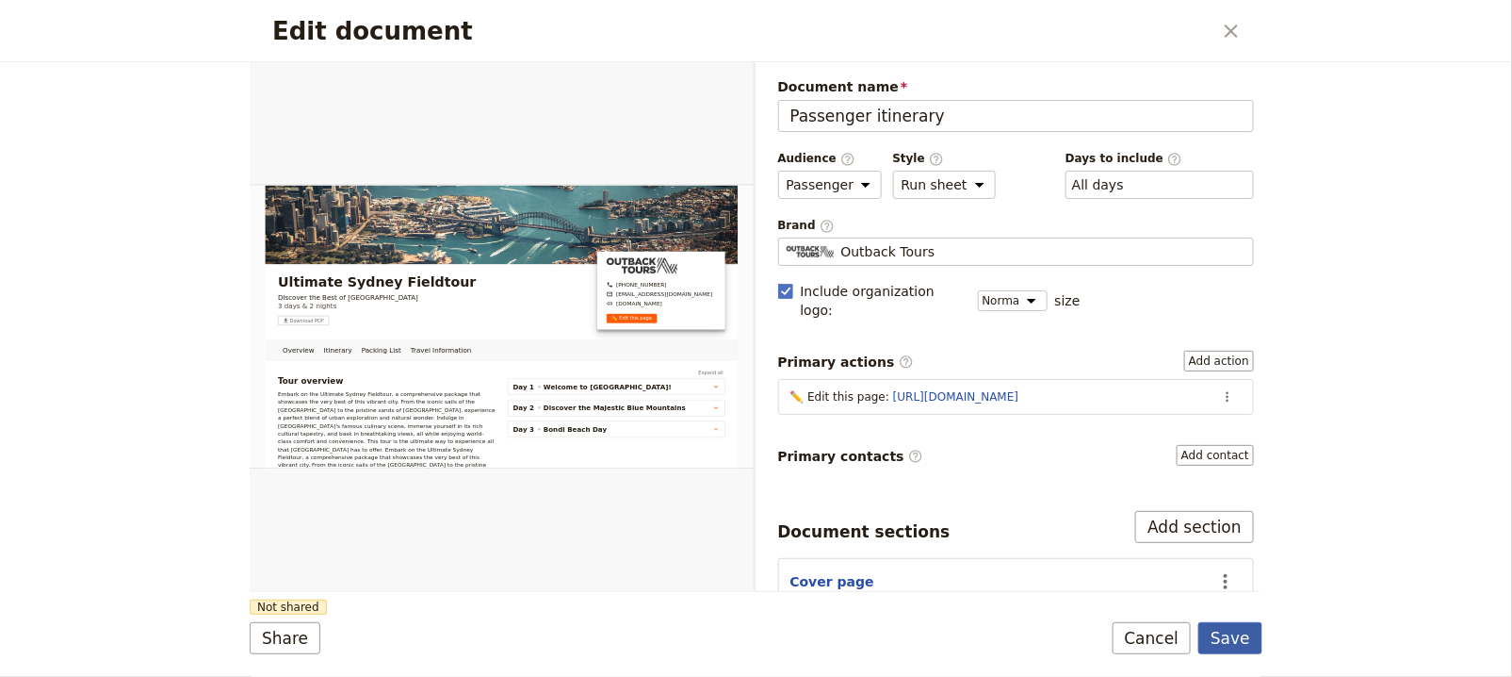
click at [1235, 629] on button "Save" at bounding box center [1231, 638] width 64 height 32
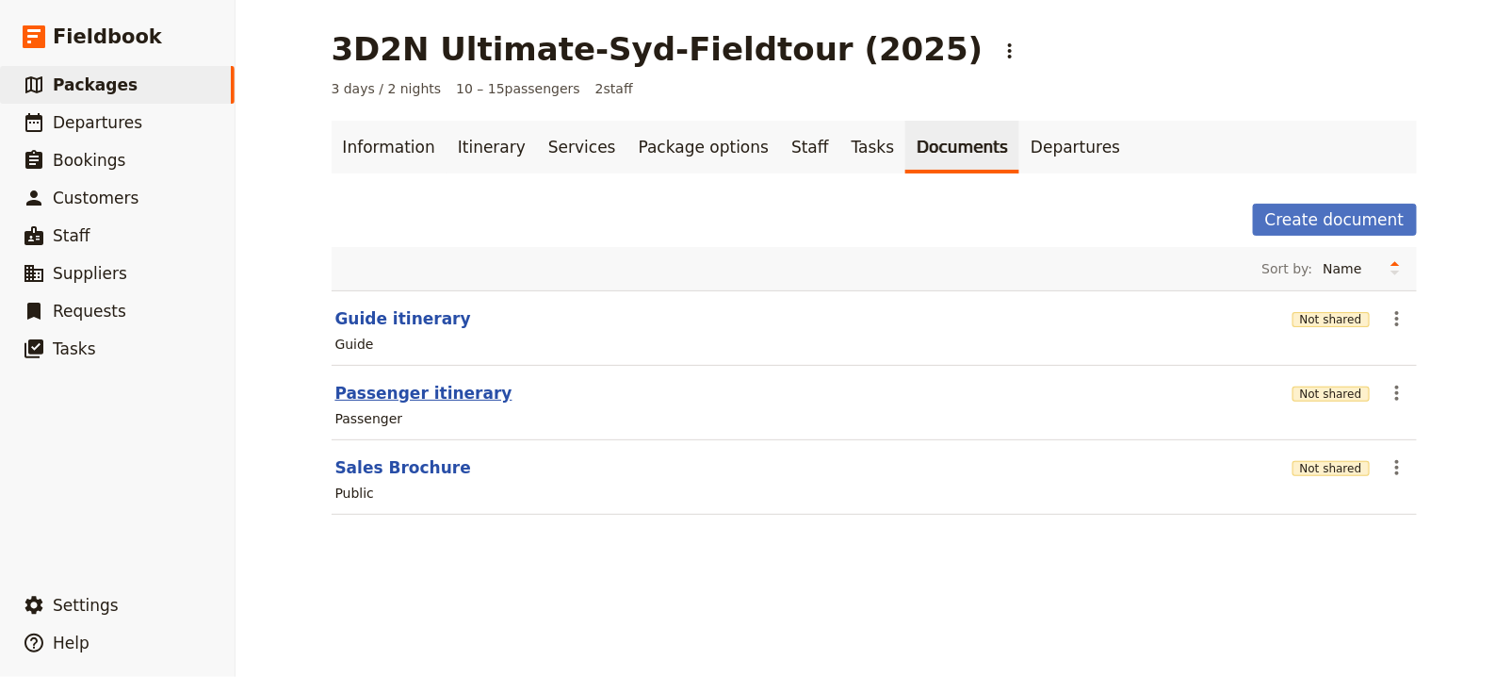
click at [411, 382] on button "Passenger itinerary" at bounding box center [423, 393] width 177 height 23
select select "PASSENGER"
select select "RUN_SHEET"
select select "DEFAULT"
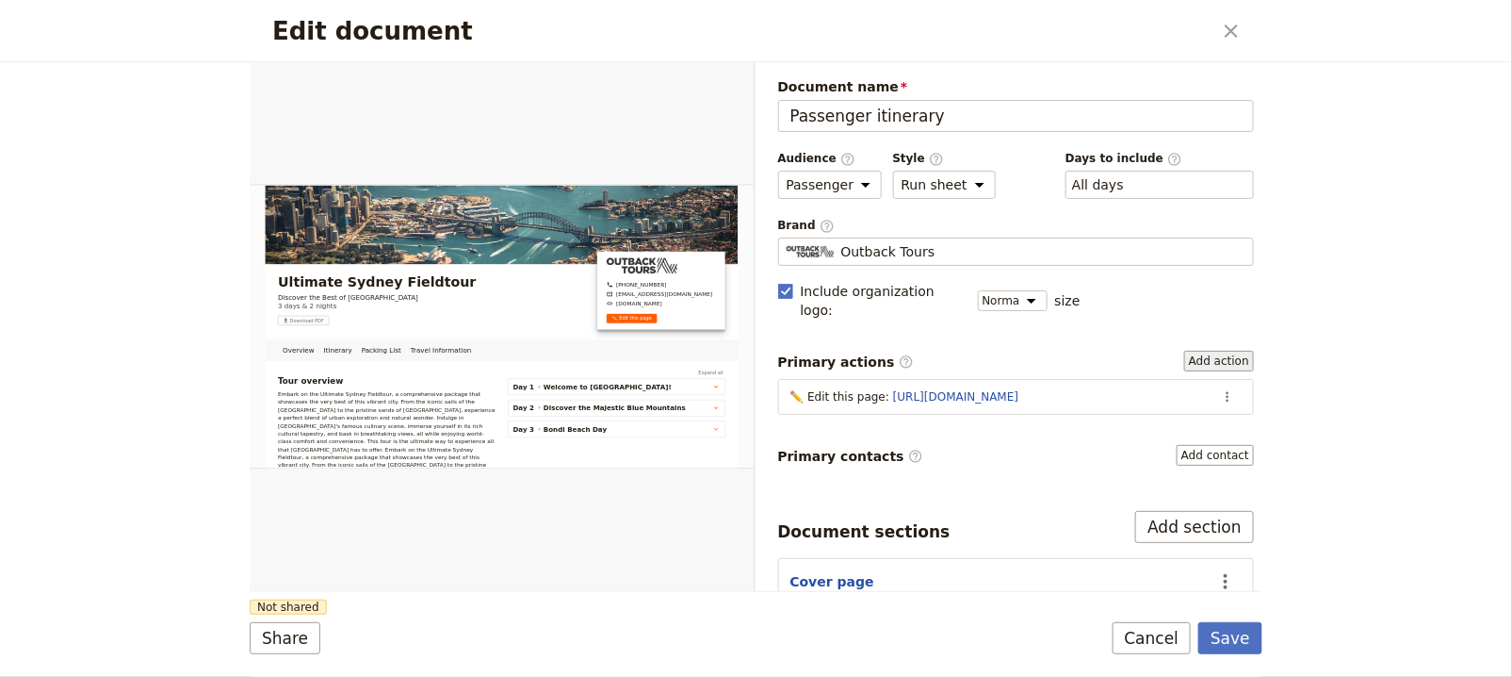
click at [1211, 351] on button "Add action" at bounding box center [1219, 361] width 70 height 21
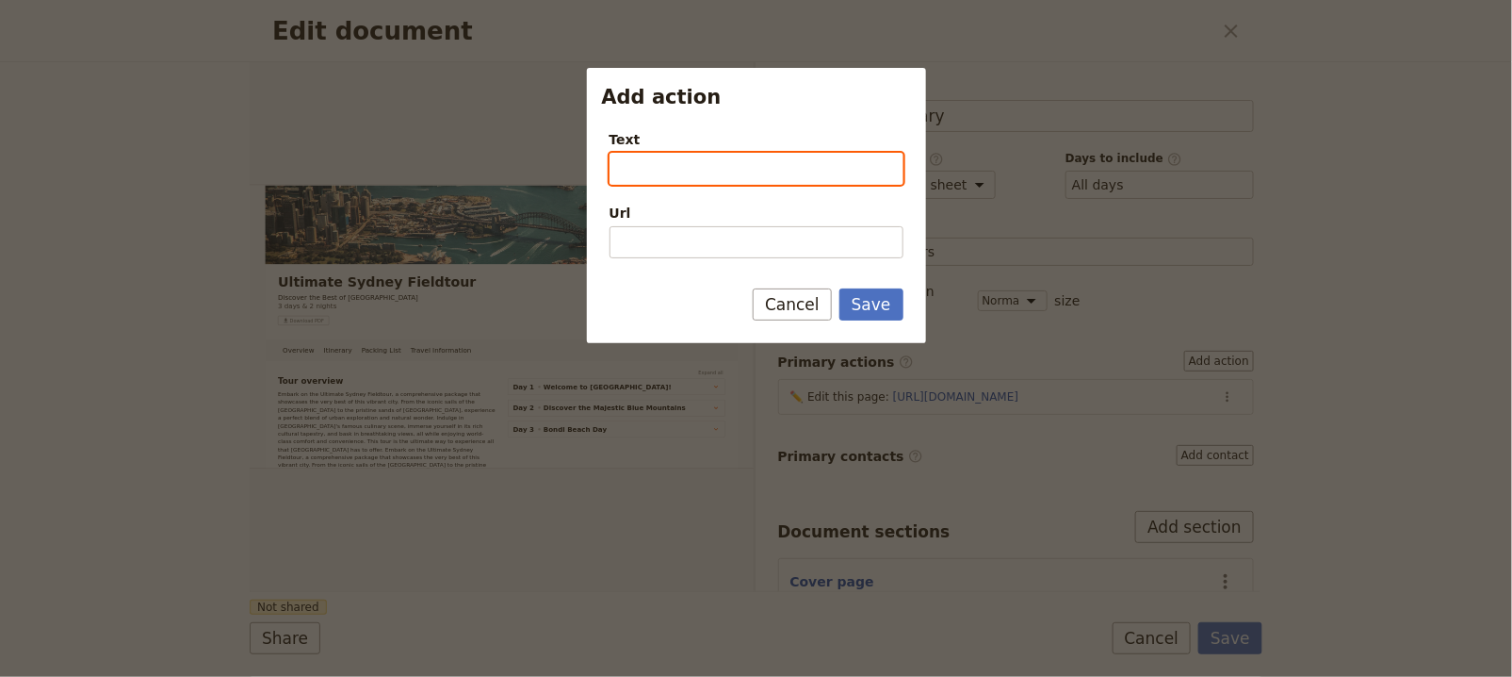
paste input "✏️ Edit this page"
type input "✏️ Edit this page"
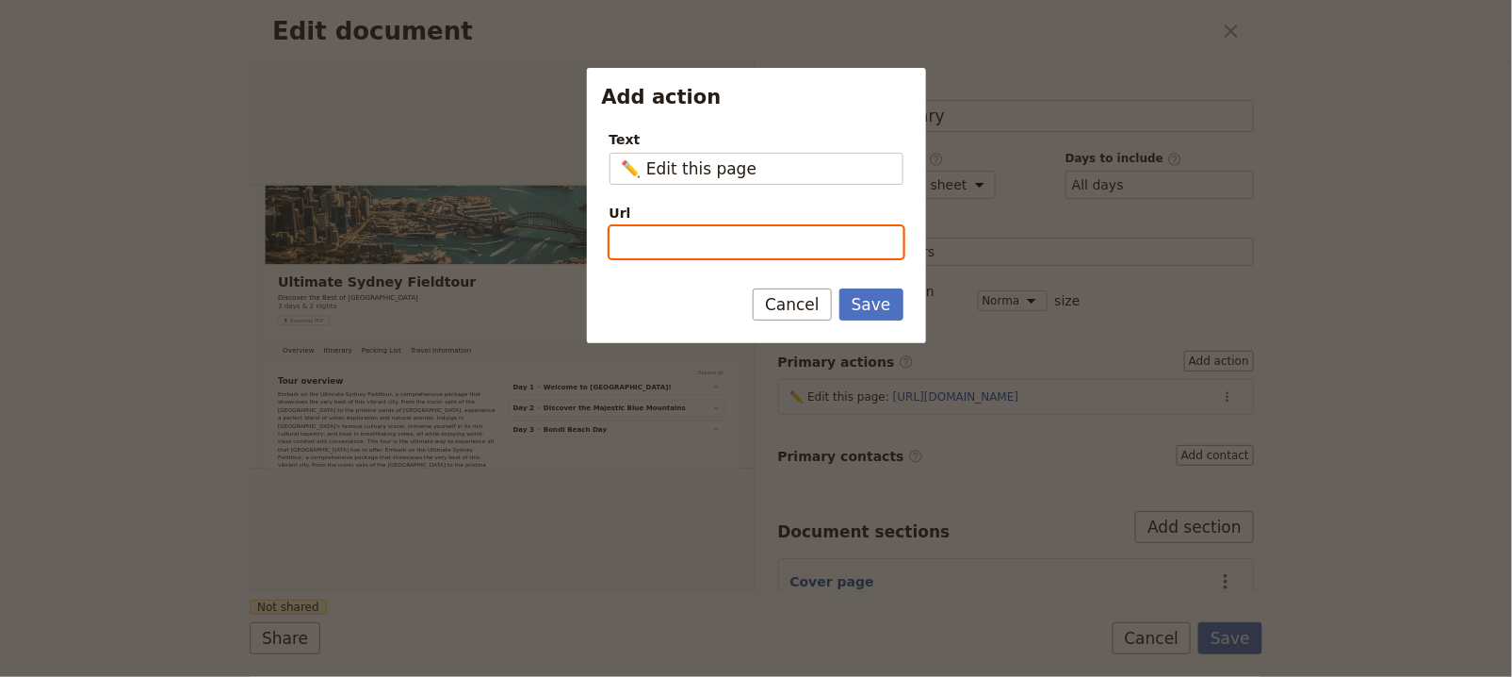
click at [653, 245] on input "Url" at bounding box center [757, 242] width 294 height 32
paste input "View Guide portal"
click at [629, 240] on input "View Guide portal" at bounding box center [757, 242] width 294 height 32
click at [697, 243] on input "View Guide portal" at bounding box center [757, 242] width 294 height 32
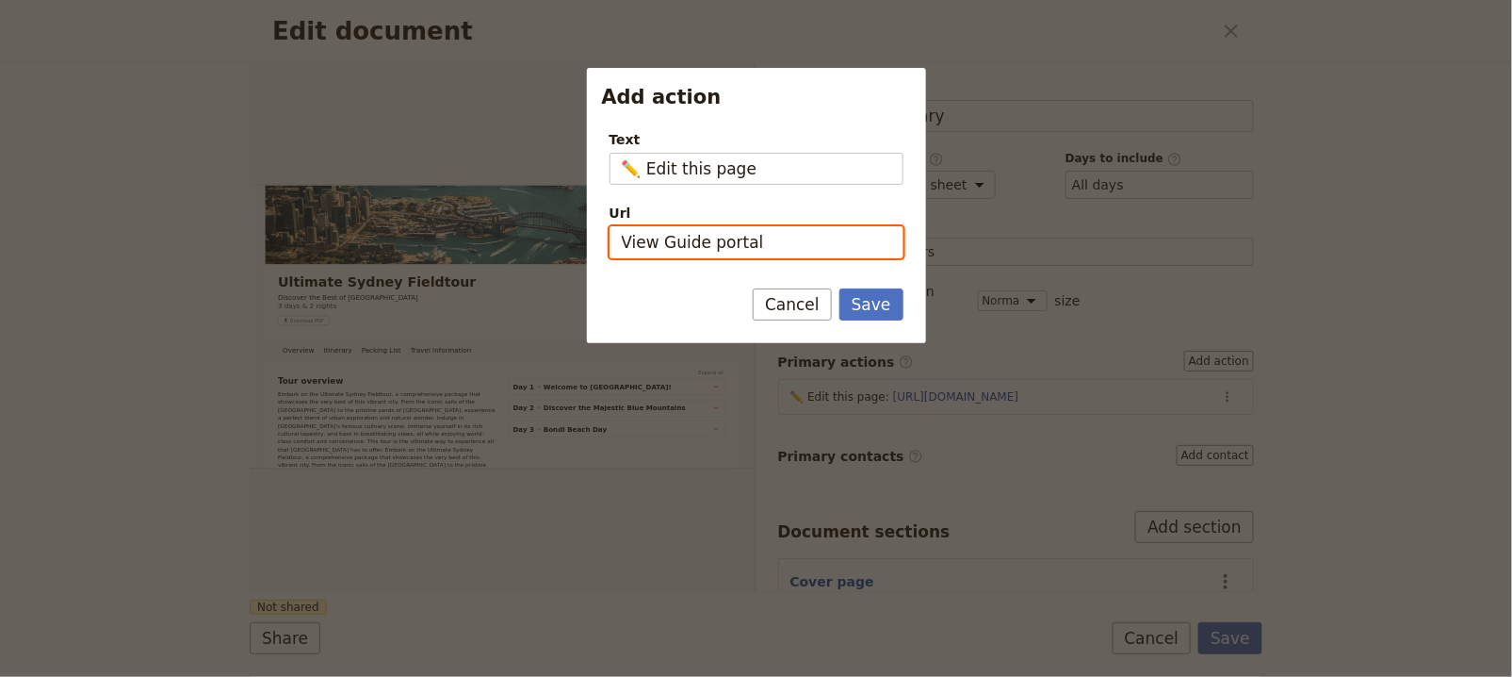
click at [697, 243] on input "View Guide portal" at bounding box center [757, 242] width 294 height 32
click at [704, 245] on input "View Guide portal" at bounding box center [757, 242] width 294 height 32
click at [736, 243] on input "View Guide portal" at bounding box center [757, 242] width 294 height 32
drag, startPoint x: 695, startPoint y: 240, endPoint x: 705, endPoint y: 271, distance: 32.5
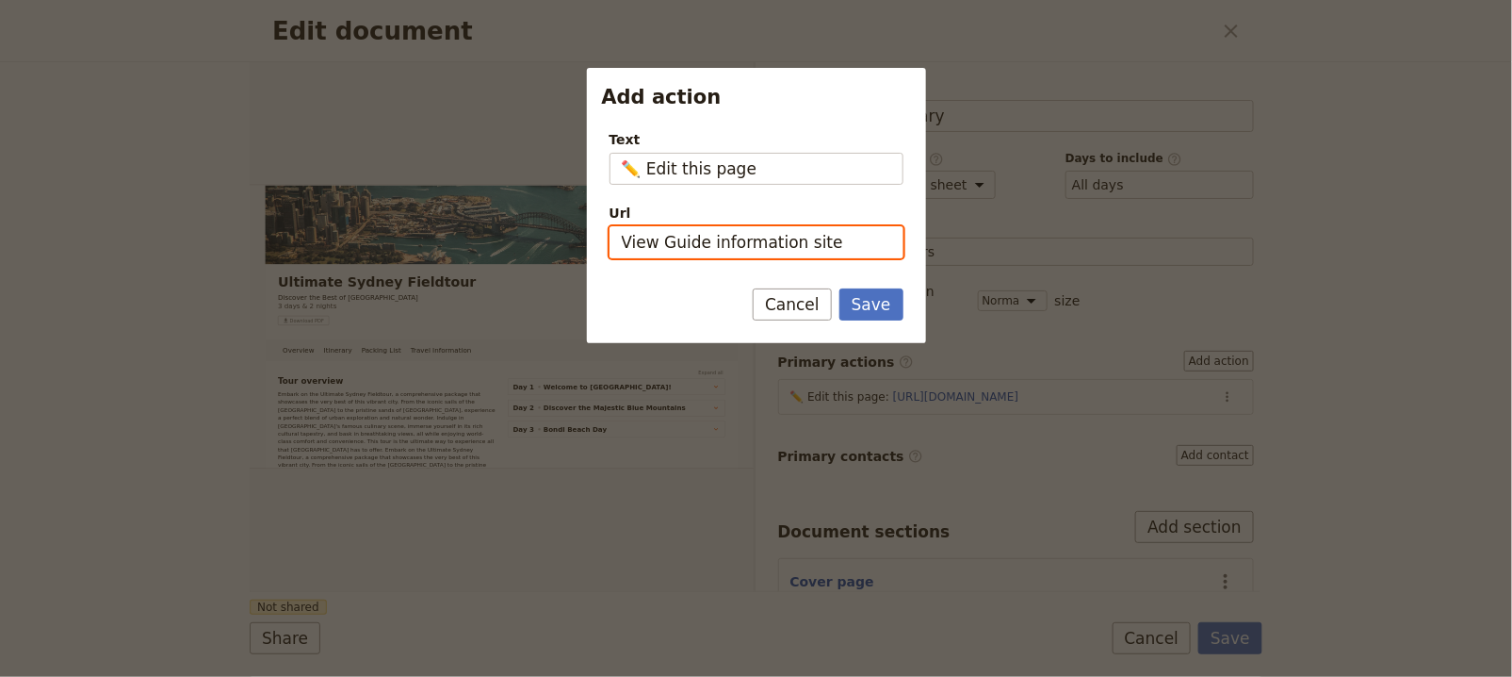
click at [695, 241] on input "View Guide information site" at bounding box center [757, 242] width 294 height 32
click at [653, 241] on input "View Guide information site" at bounding box center [757, 242] width 294 height 32
click at [696, 244] on input "View Guide information site" at bounding box center [757, 242] width 294 height 32
click at [701, 244] on input "View Guide information site" at bounding box center [757, 242] width 294 height 32
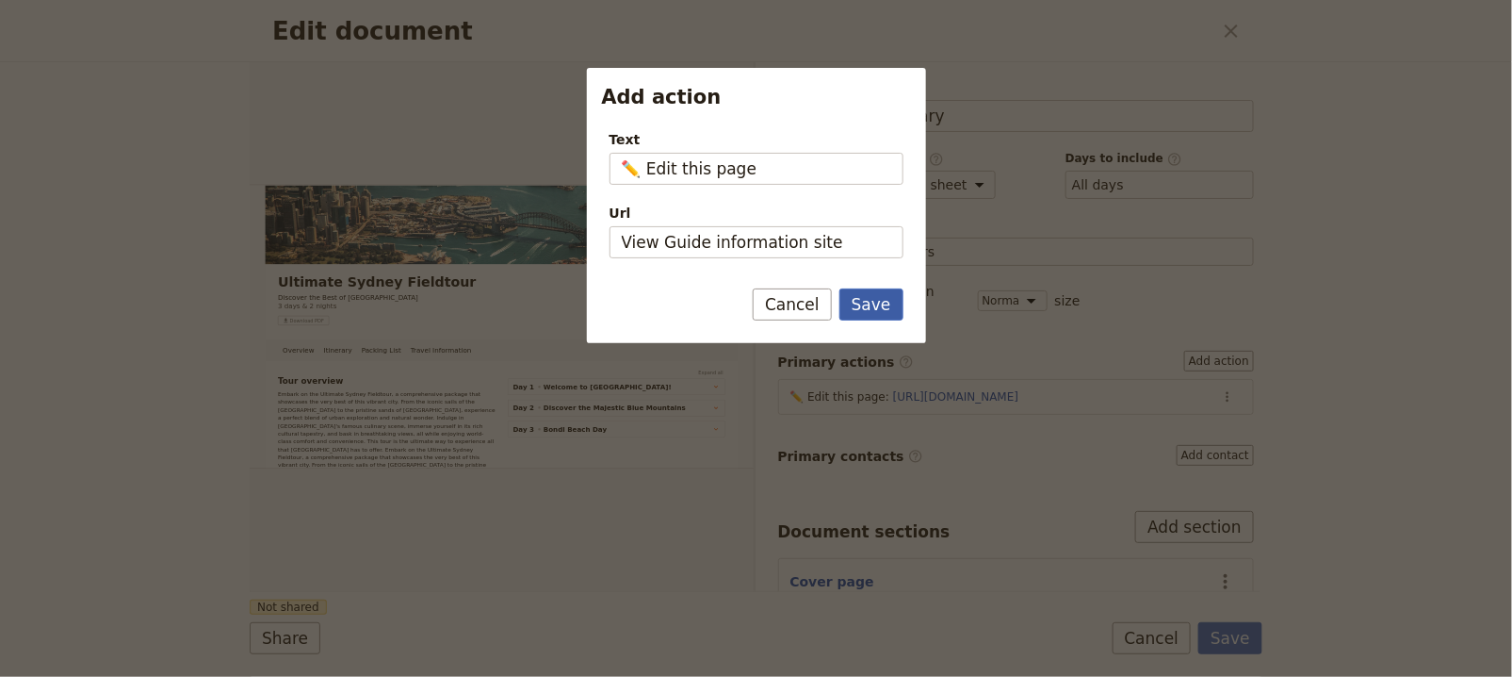
type input "https://view%20guide%20information%20site"
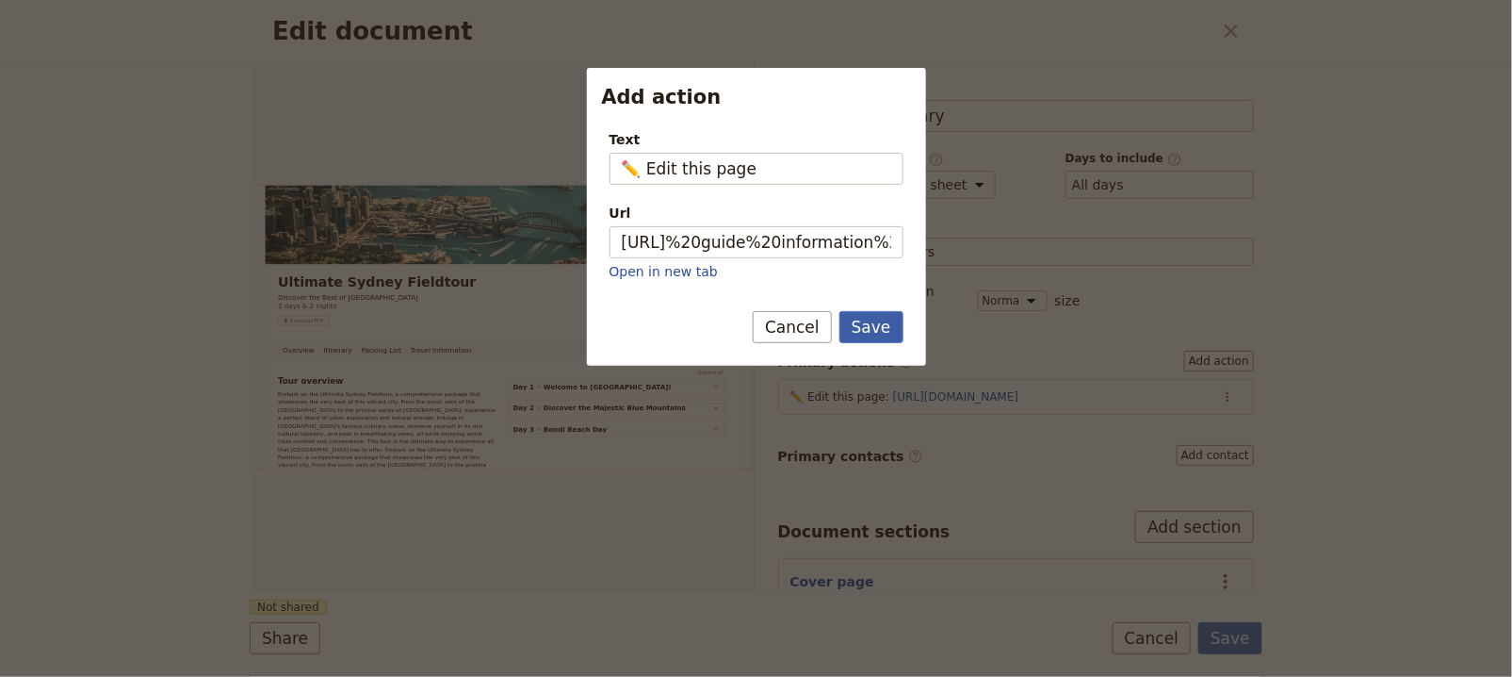
click at [877, 316] on button "Save" at bounding box center [872, 327] width 64 height 32
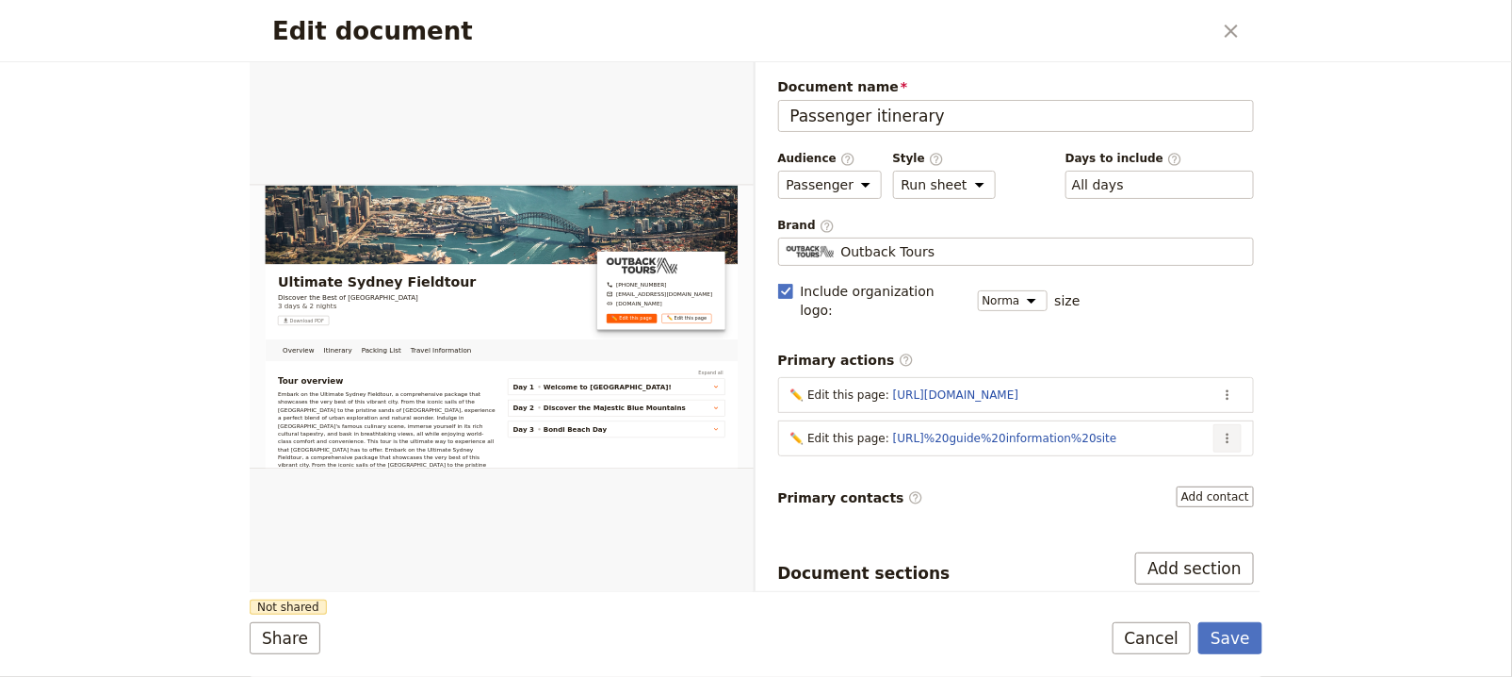
click at [1221, 424] on button "​" at bounding box center [1228, 438] width 28 height 28
click at [1194, 446] on span "Edit action" at bounding box center [1138, 452] width 153 height 19
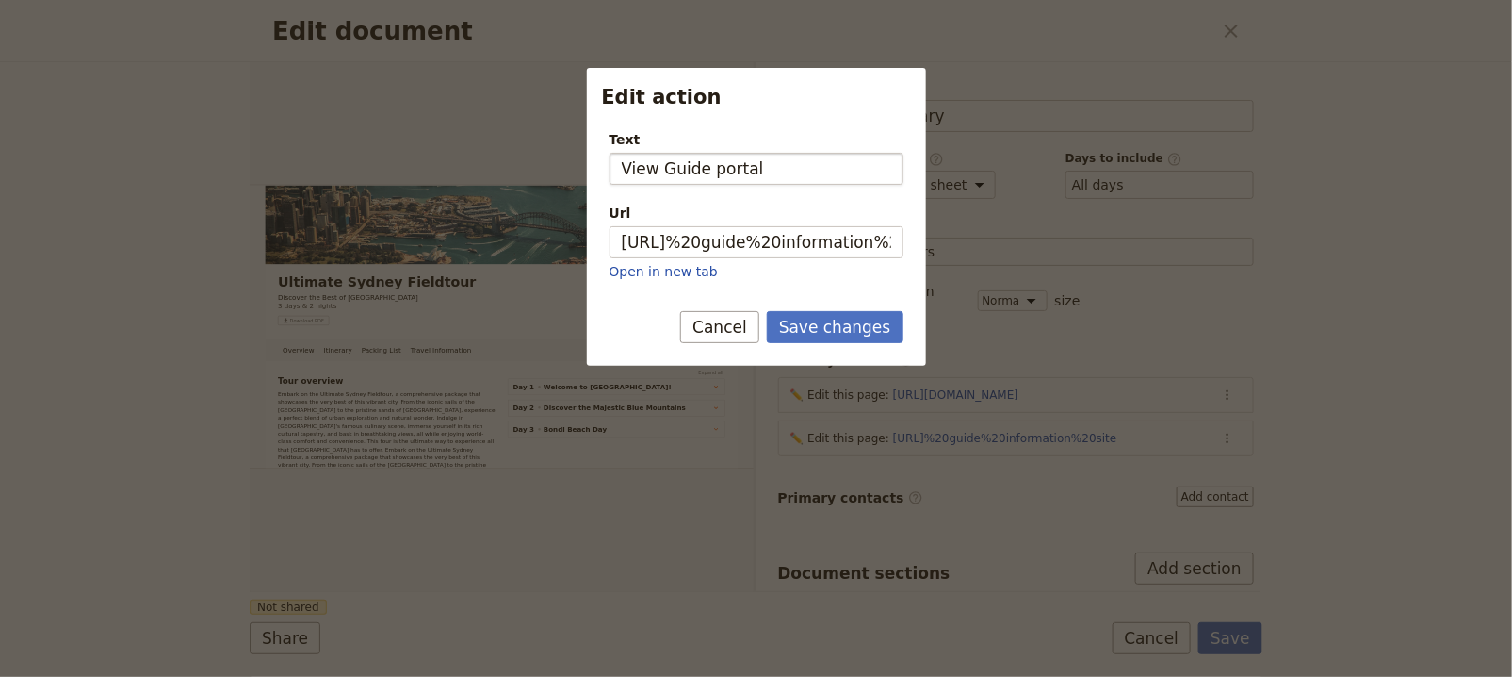
click at [718, 170] on input "View Guide portal" at bounding box center [757, 169] width 294 height 32
type input "View Guide information site"
click at [767, 311] on button "Save changes" at bounding box center [835, 327] width 137 height 32
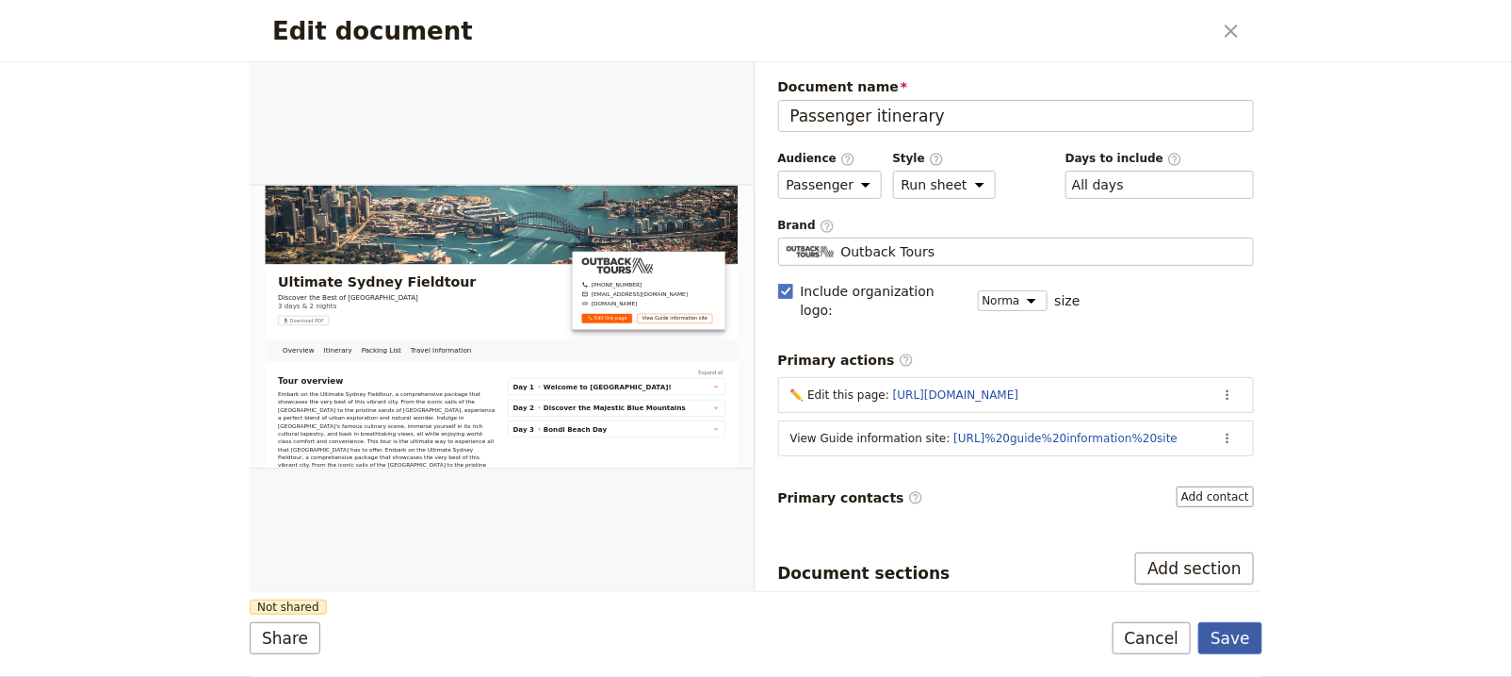
click at [1228, 625] on button "Save" at bounding box center [1231, 638] width 64 height 32
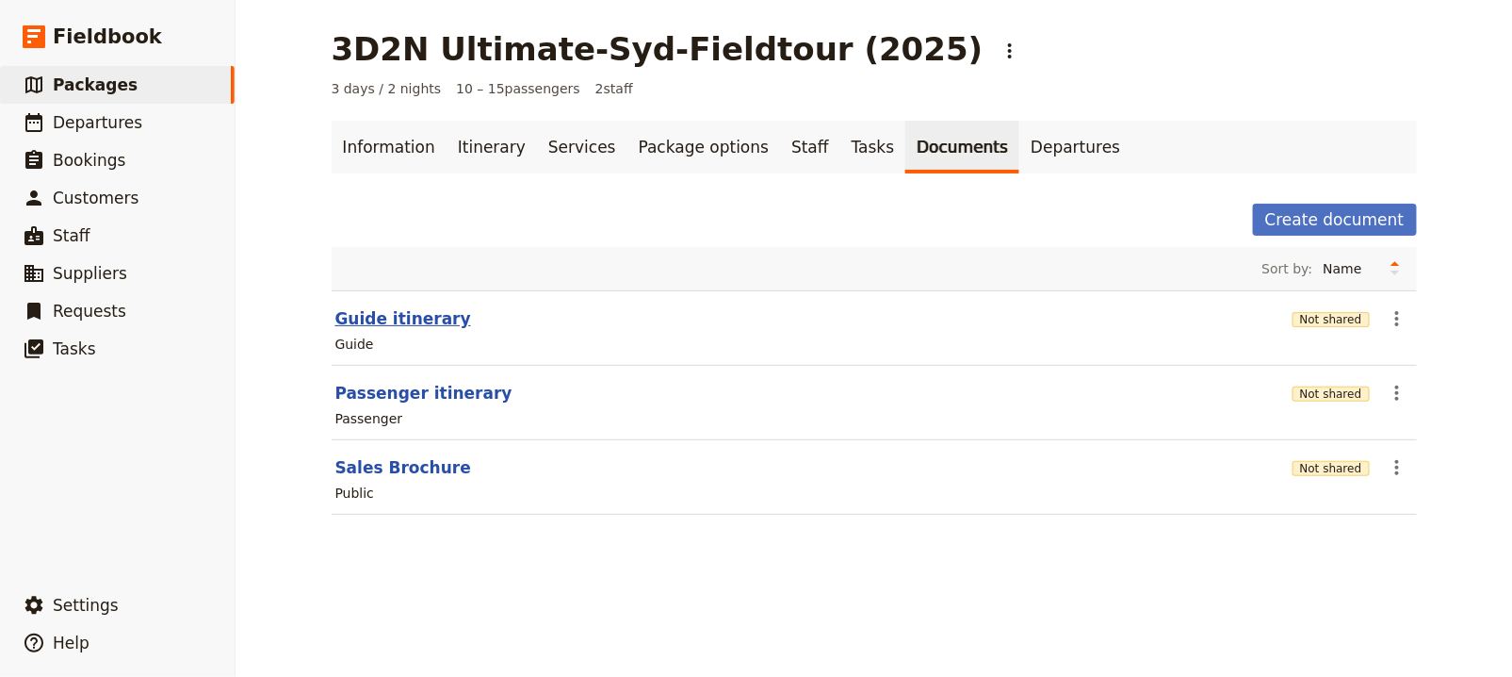
click at [370, 307] on button "Guide itinerary" at bounding box center [403, 318] width 136 height 23
select select "STAFF"
select select "RUN_SHEET"
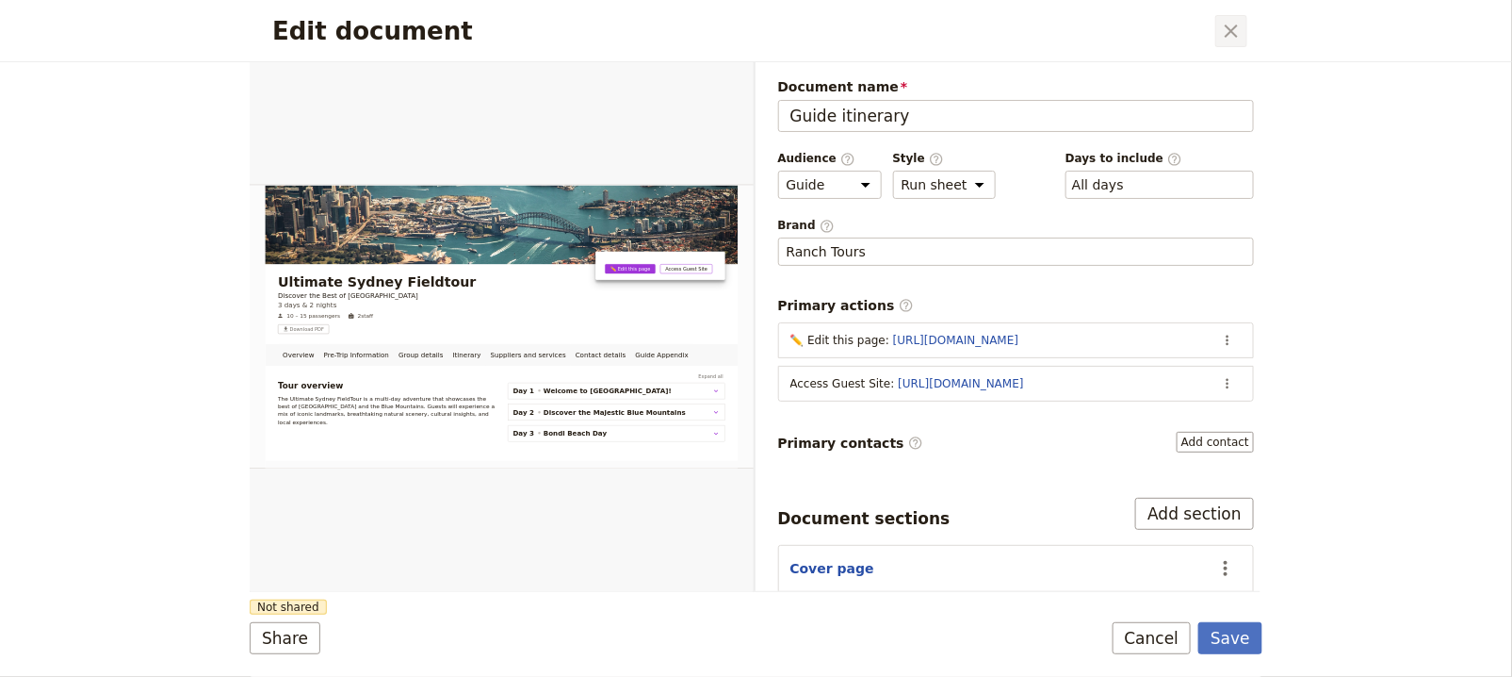
click at [1224, 31] on icon "Close dialog" at bounding box center [1231, 31] width 23 height 23
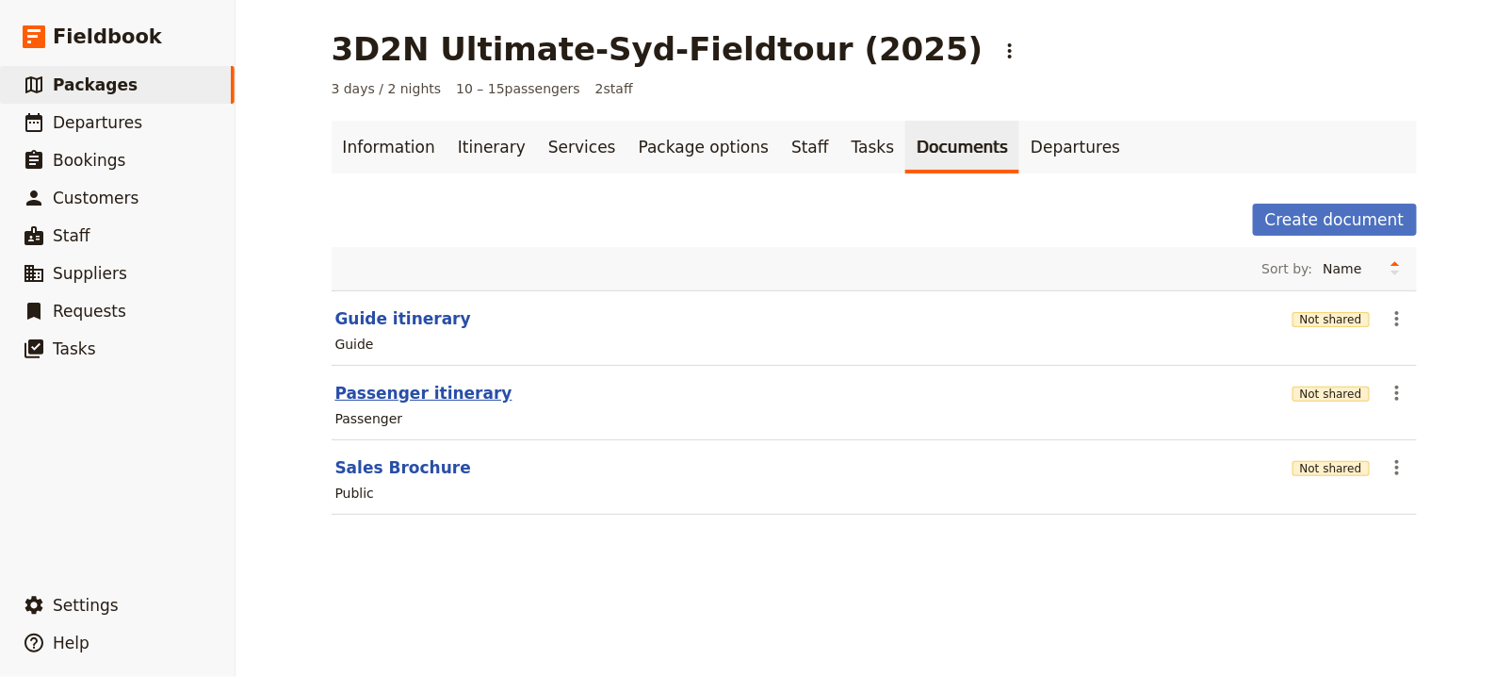
click at [430, 390] on button "Passenger itinerary" at bounding box center [423, 393] width 177 height 23
select select "PASSENGER"
select select "RUN_SHEET"
select select "DEFAULT"
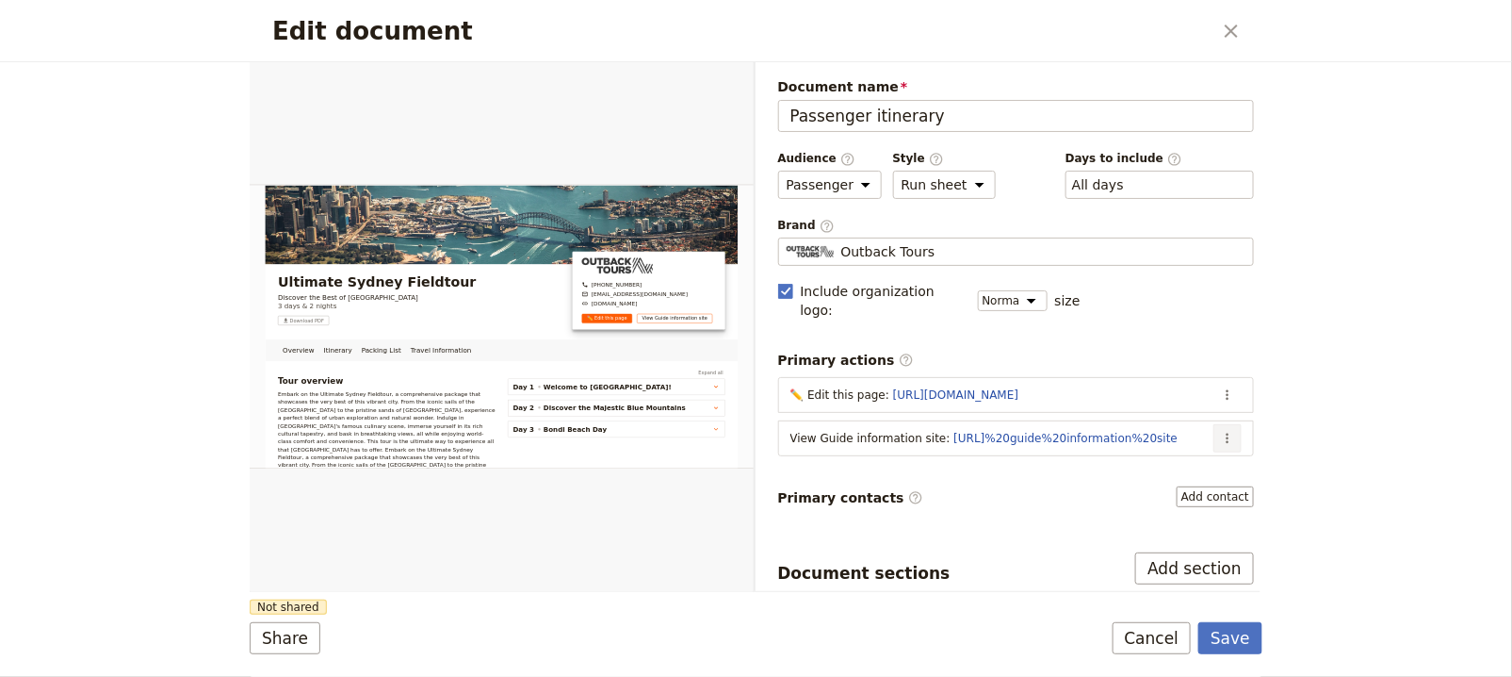
click at [1220, 431] on icon "Actions" at bounding box center [1227, 438] width 15 height 15
click at [1195, 452] on span "Edit action" at bounding box center [1138, 452] width 153 height 19
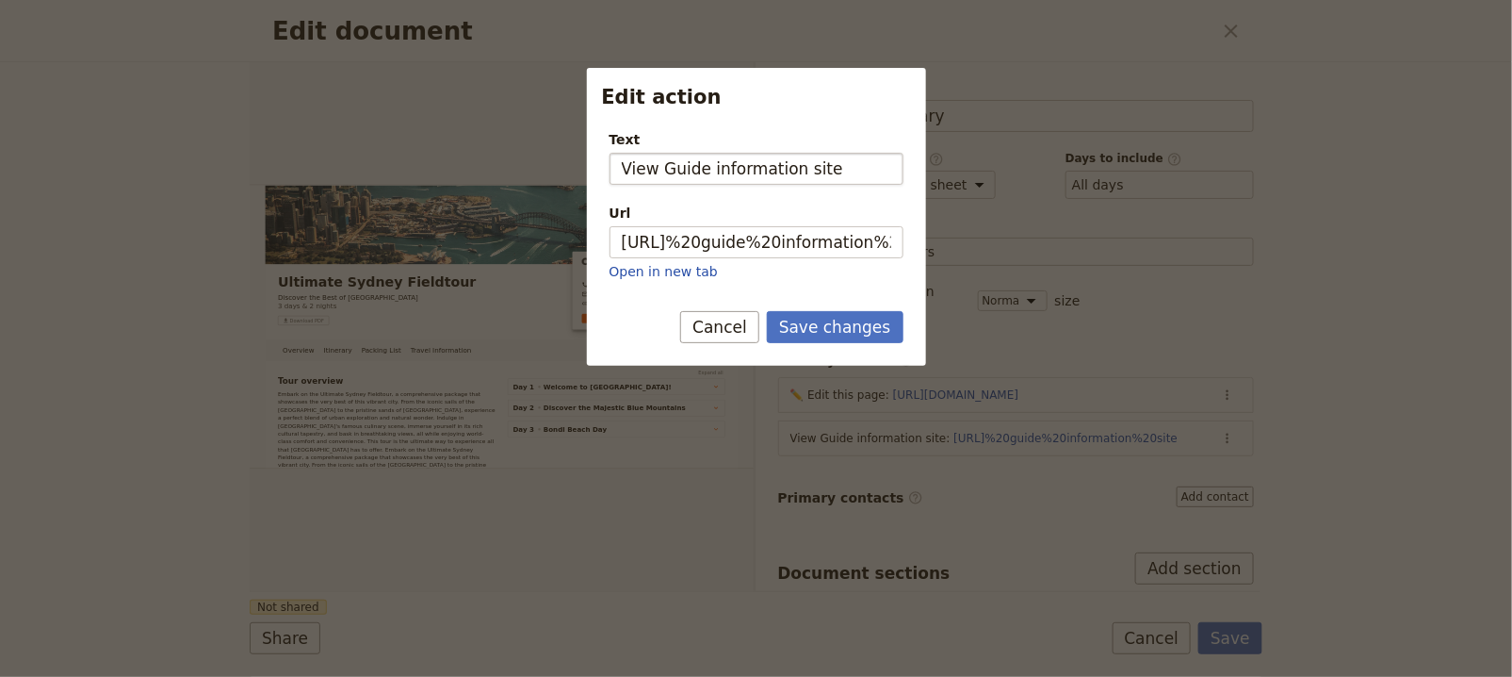
click at [645, 170] on input "View Guide information site" at bounding box center [757, 169] width 294 height 32
click at [776, 171] on input "Access Guide information site" at bounding box center [757, 169] width 294 height 32
type input "Access Guide site"
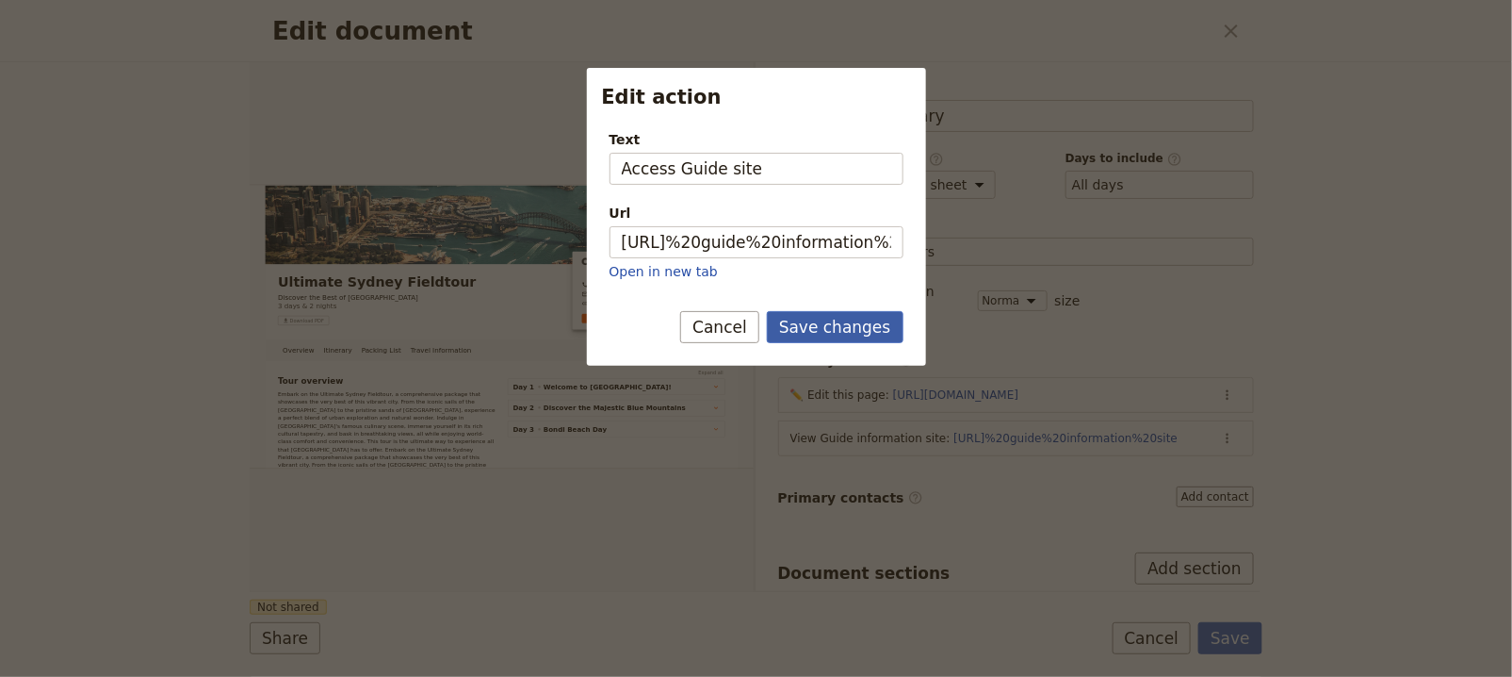
click at [816, 331] on button "Save changes" at bounding box center [835, 327] width 137 height 32
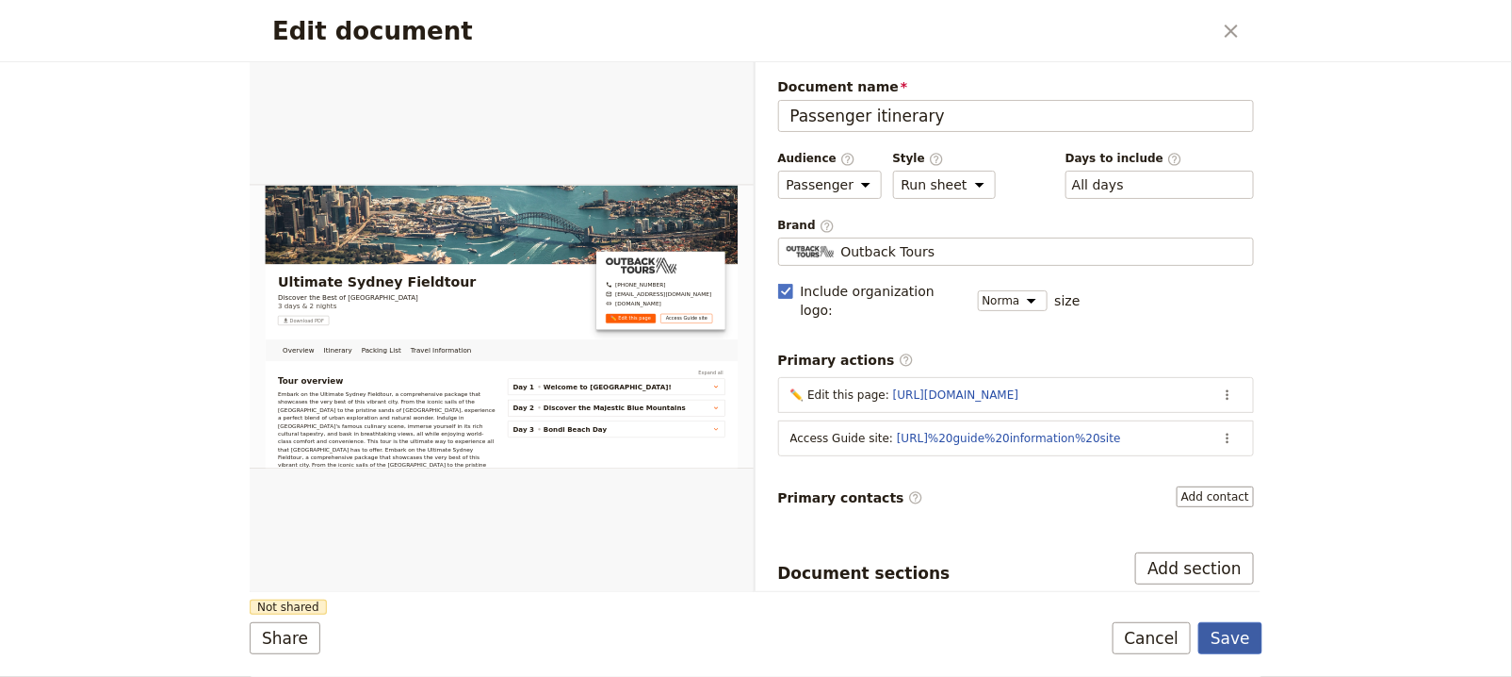
click at [1224, 629] on button "Save" at bounding box center [1231, 638] width 64 height 32
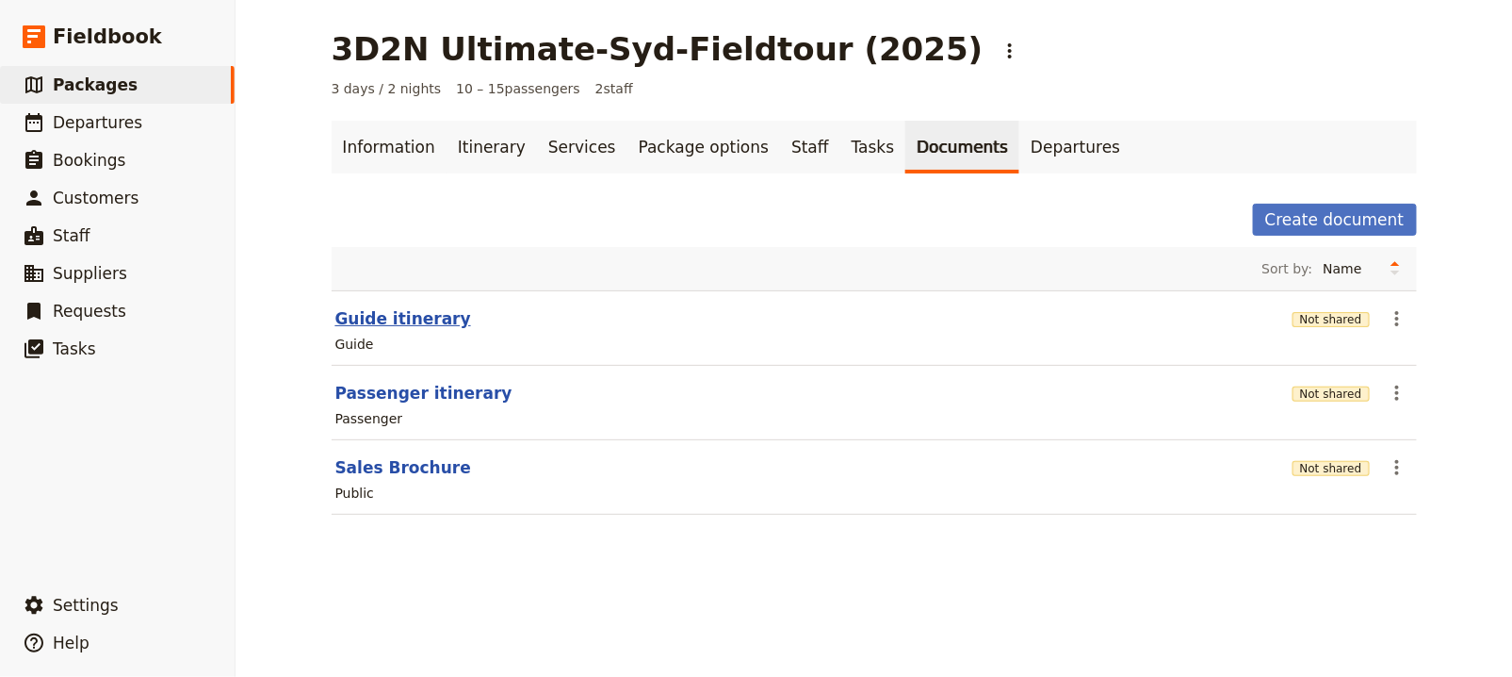
click at [398, 314] on button "Guide itinerary" at bounding box center [403, 318] width 136 height 23
select select "STAFF"
select select "RUN_SHEET"
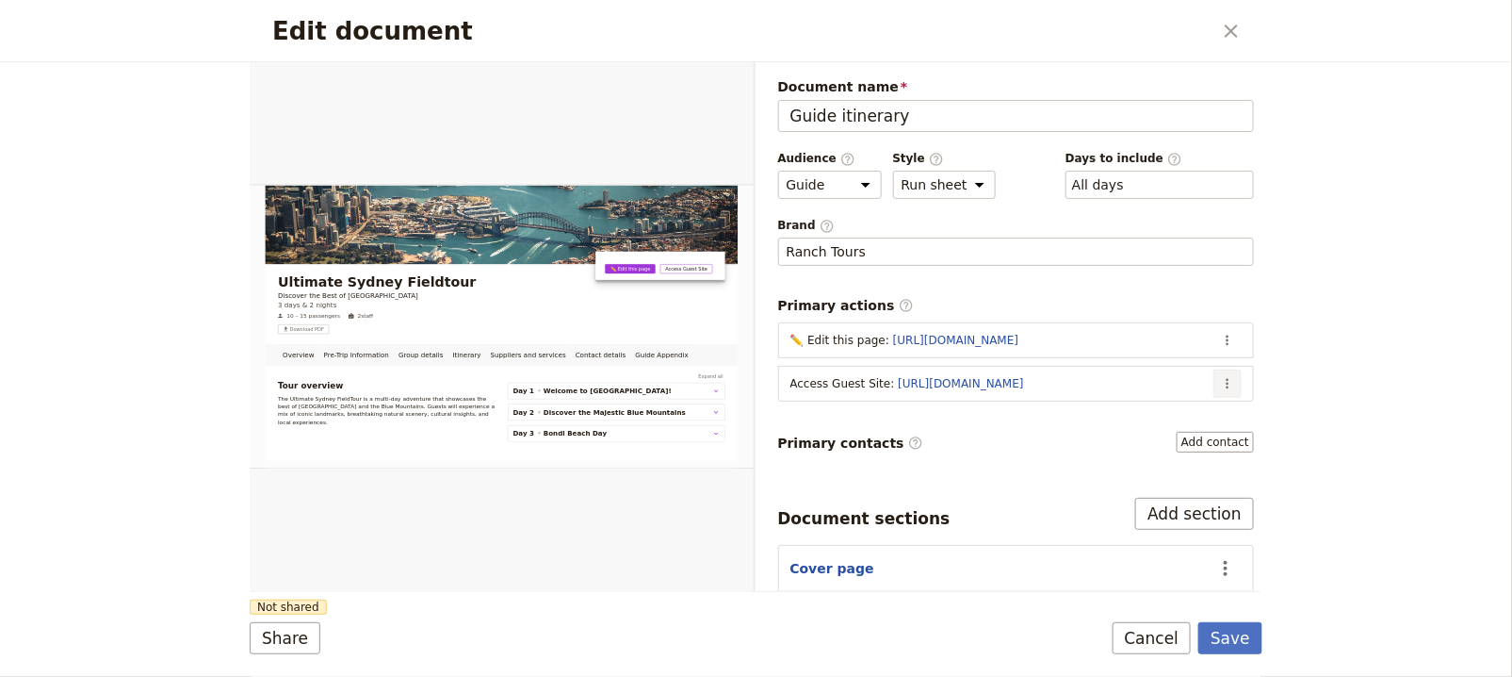
click at [1220, 376] on icon "Actions" at bounding box center [1227, 383] width 15 height 15
click at [1188, 411] on span "Edit action" at bounding box center [1138, 416] width 153 height 19
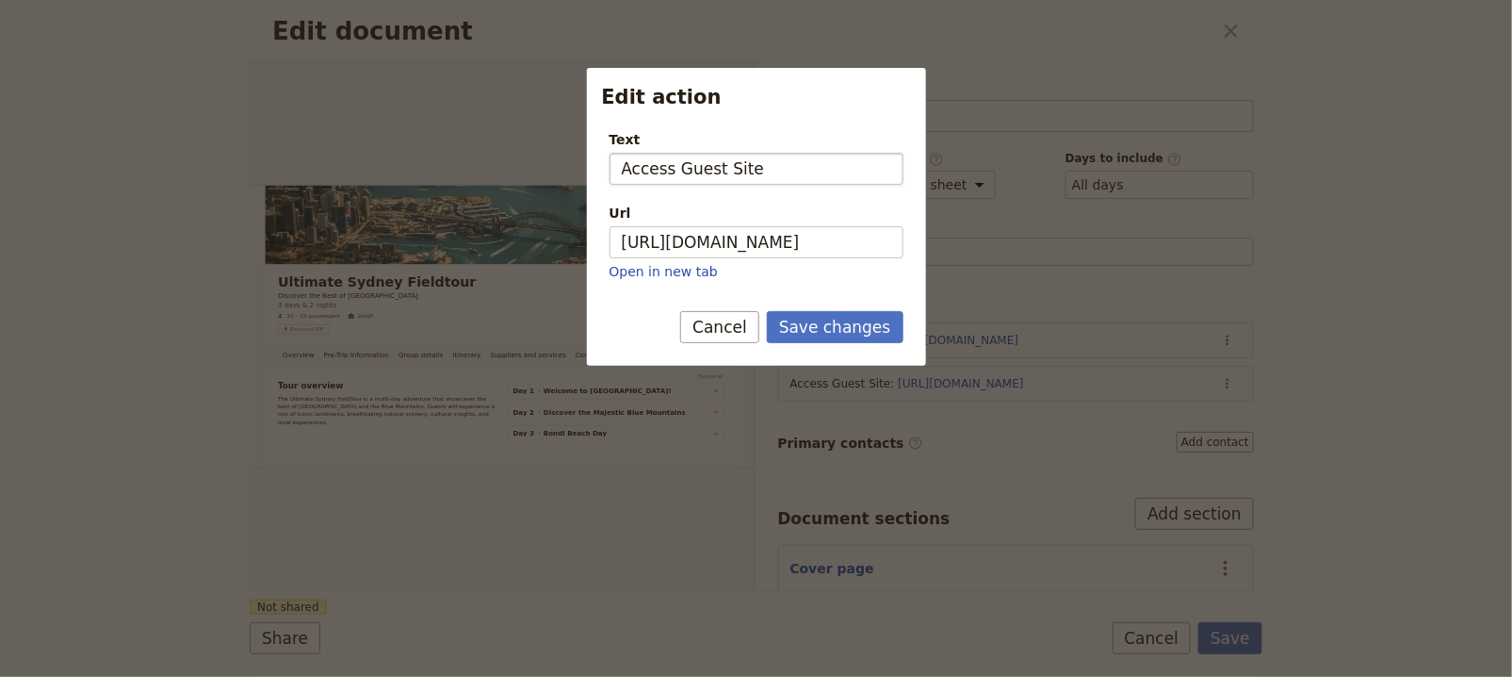
click at [721, 164] on input "Access Guest Site" at bounding box center [757, 169] width 294 height 32
click at [683, 167] on input "Access Guest Information Site" at bounding box center [757, 169] width 294 height 32
type input "Access Guest Information Site"
click at [844, 329] on button "Save changes" at bounding box center [835, 327] width 137 height 32
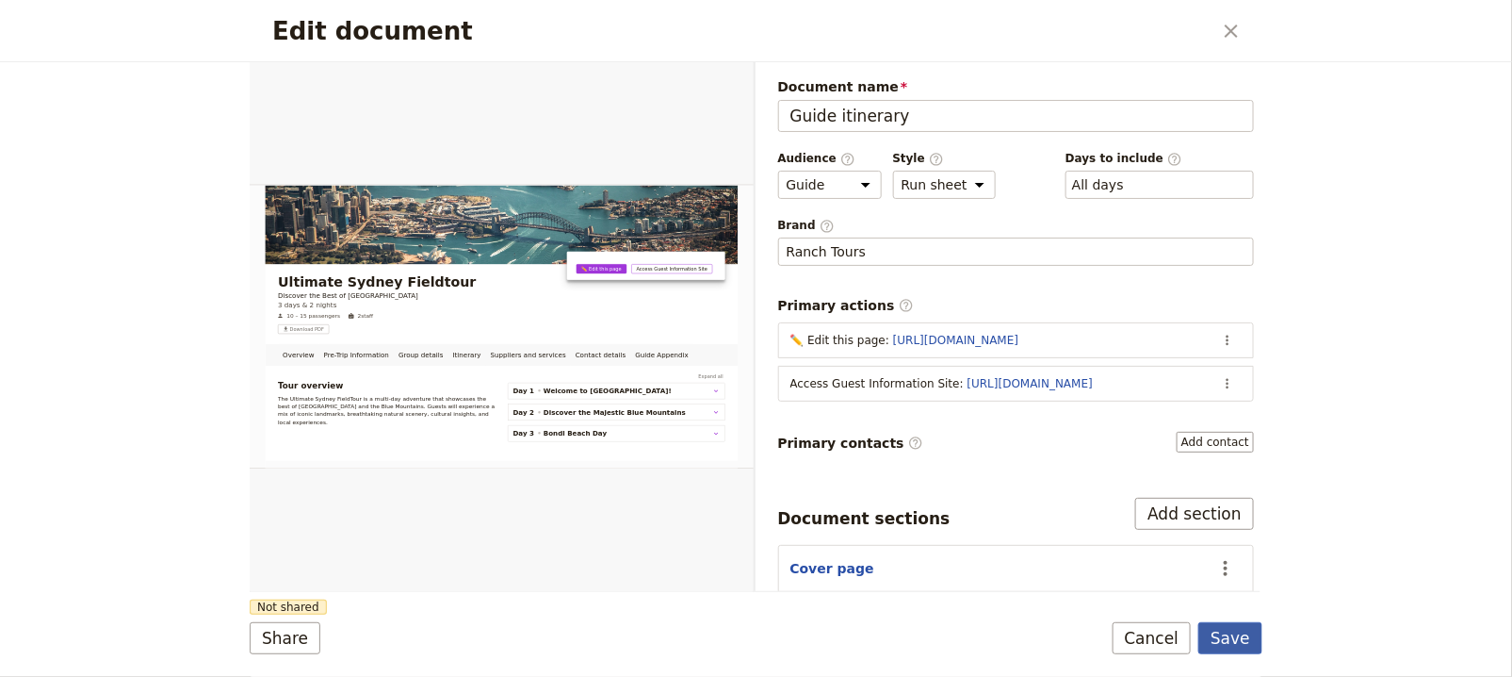
click at [1230, 644] on button "Save" at bounding box center [1231, 638] width 64 height 32
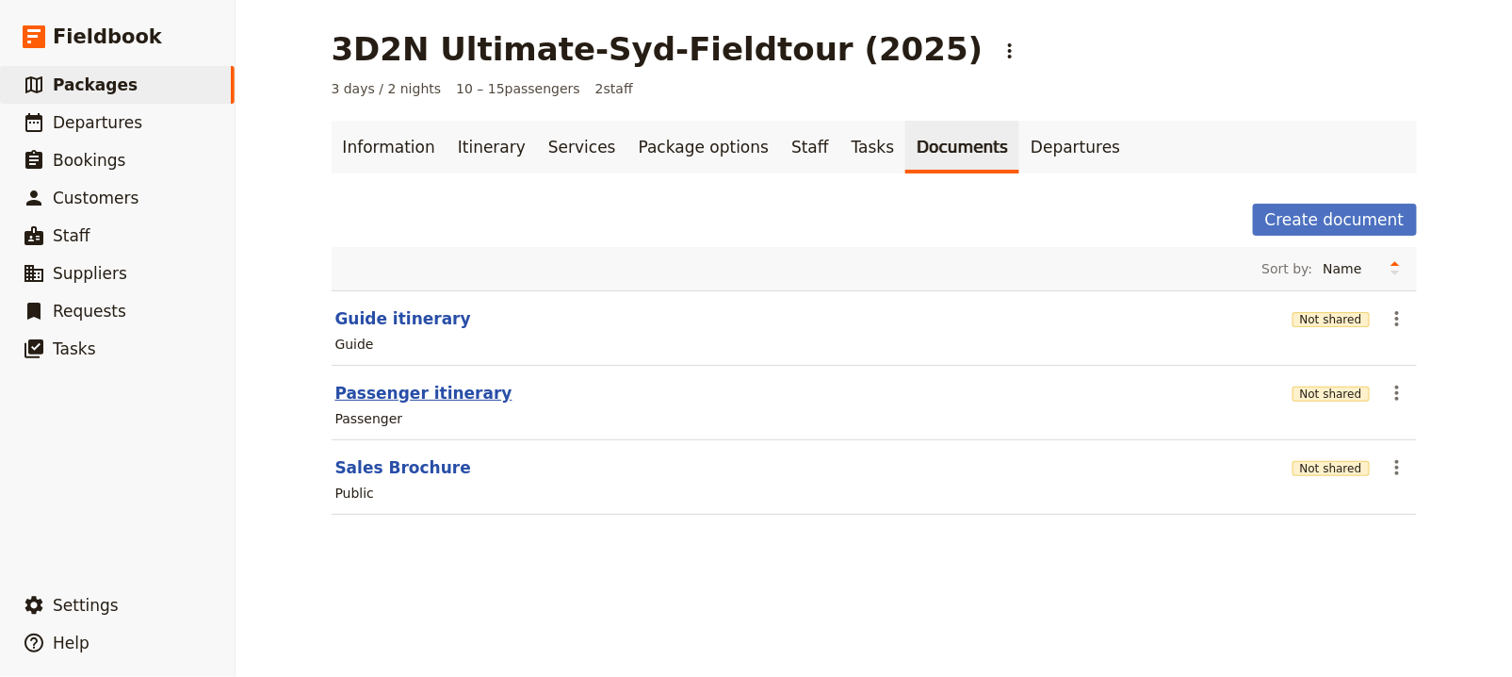
click at [434, 396] on button "Passenger itinerary" at bounding box center [423, 393] width 177 height 23
select select "PASSENGER"
select select "RUN_SHEET"
select select "DEFAULT"
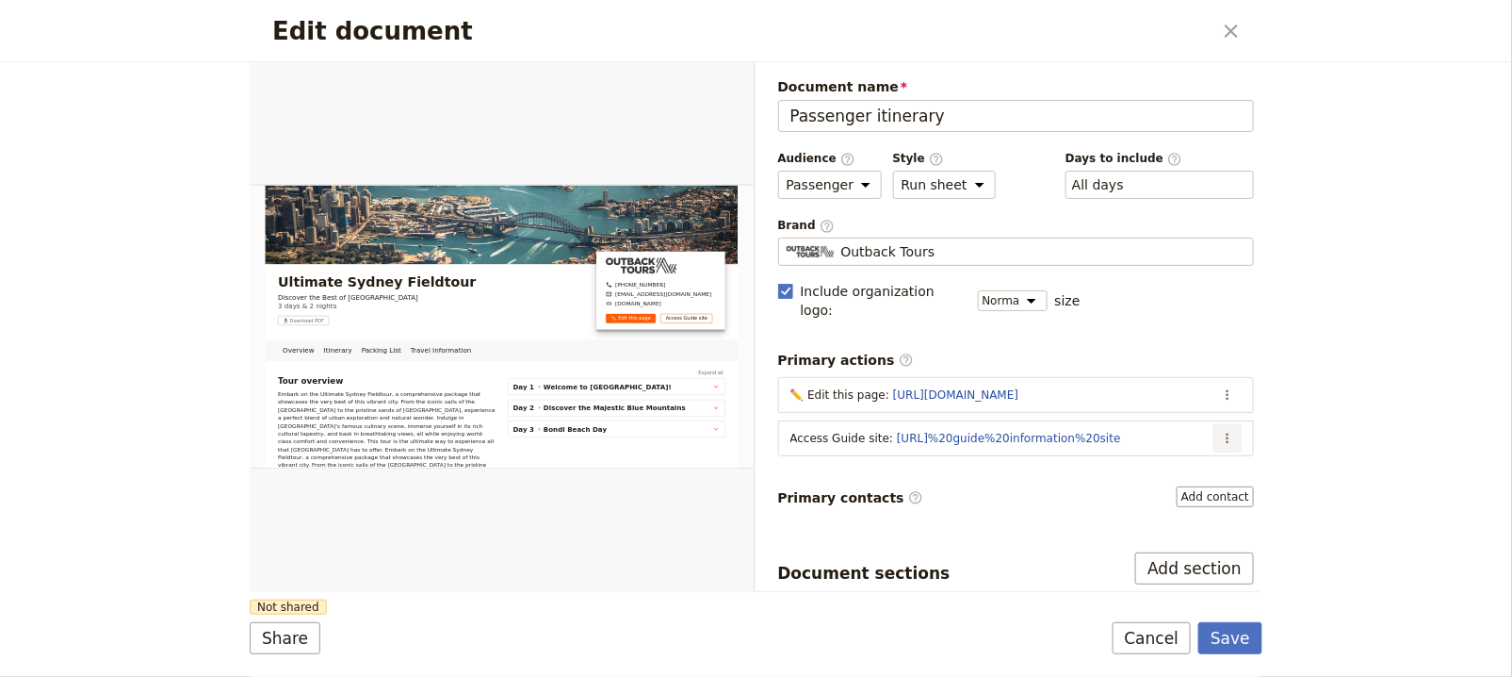
click at [1214, 424] on button "​" at bounding box center [1228, 438] width 28 height 28
click at [1199, 449] on span "Edit action" at bounding box center [1138, 452] width 153 height 19
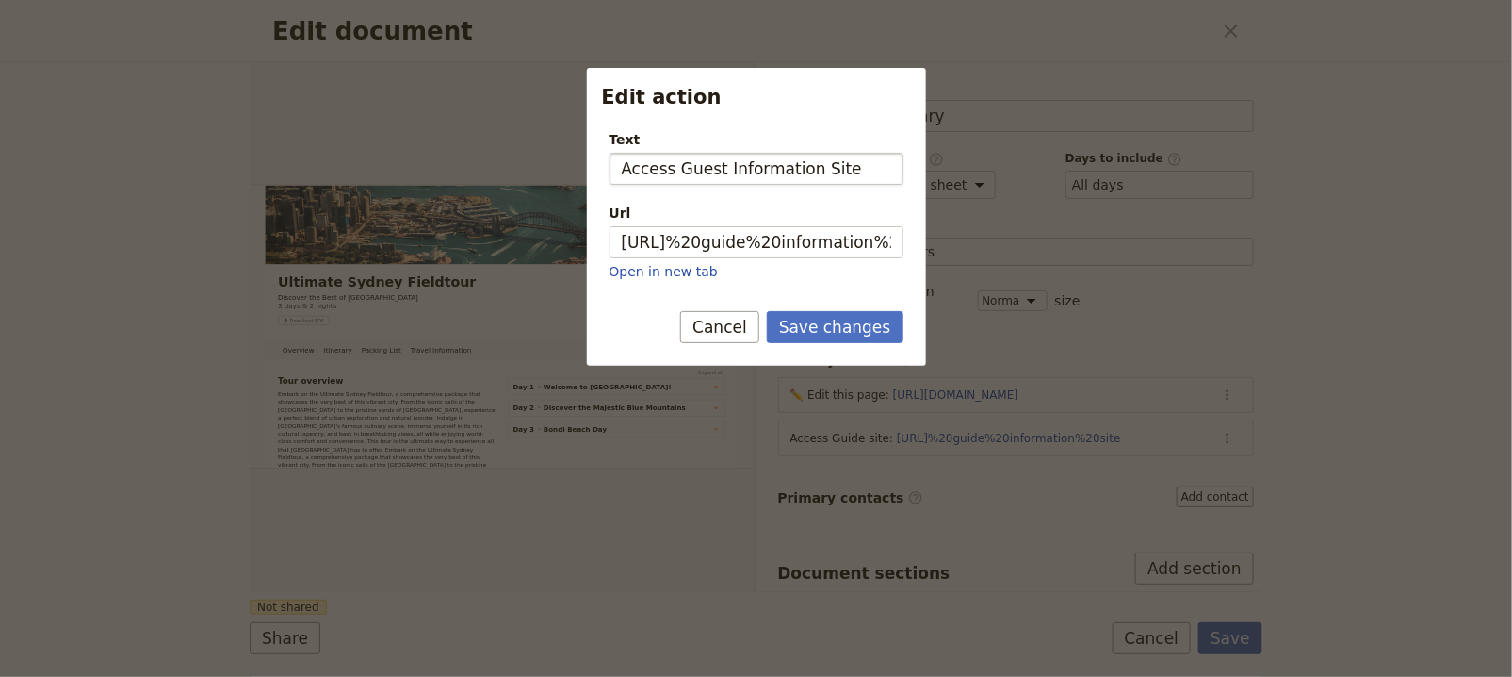
click at [692, 167] on input "Access Guest Information Site" at bounding box center [757, 169] width 294 height 32
type input "Access Guide Information Site"
click at [856, 333] on button "Save changes" at bounding box center [835, 327] width 137 height 32
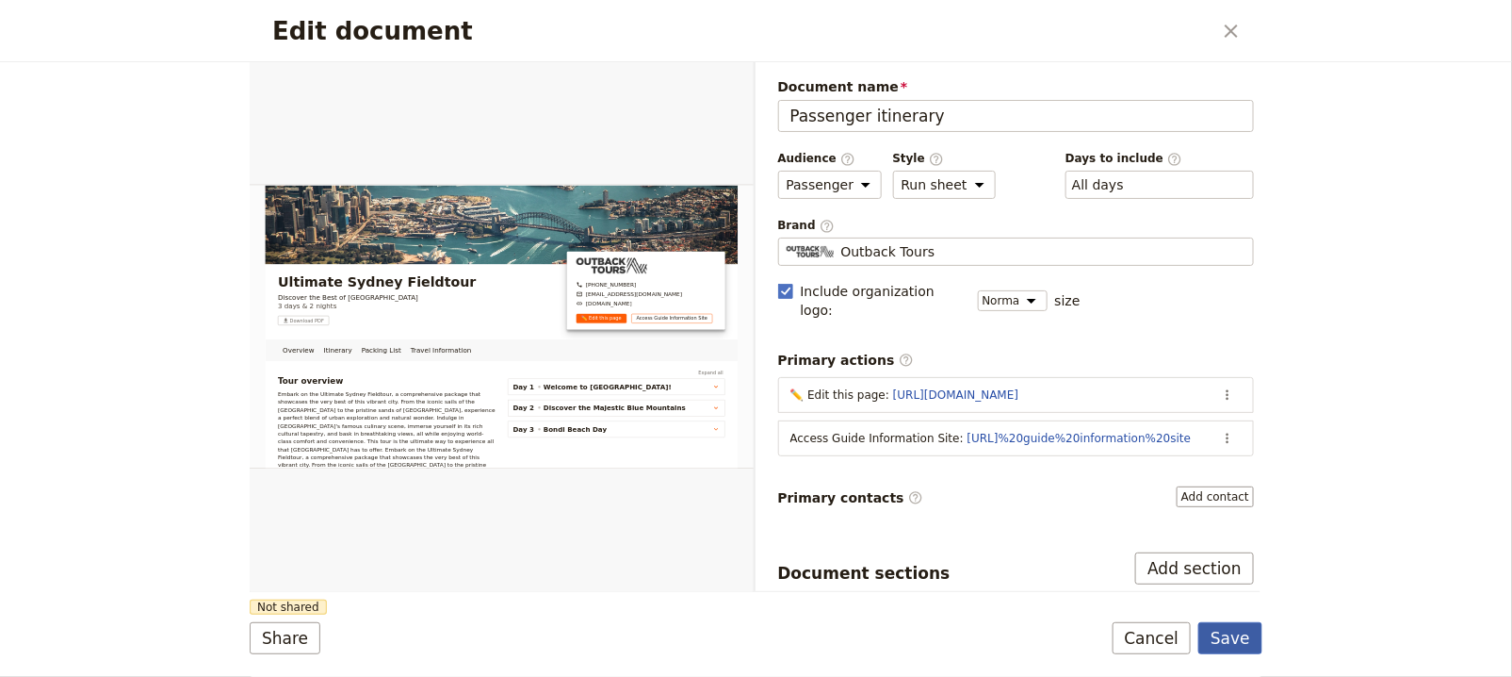
click at [1230, 634] on button "Save" at bounding box center [1231, 638] width 64 height 32
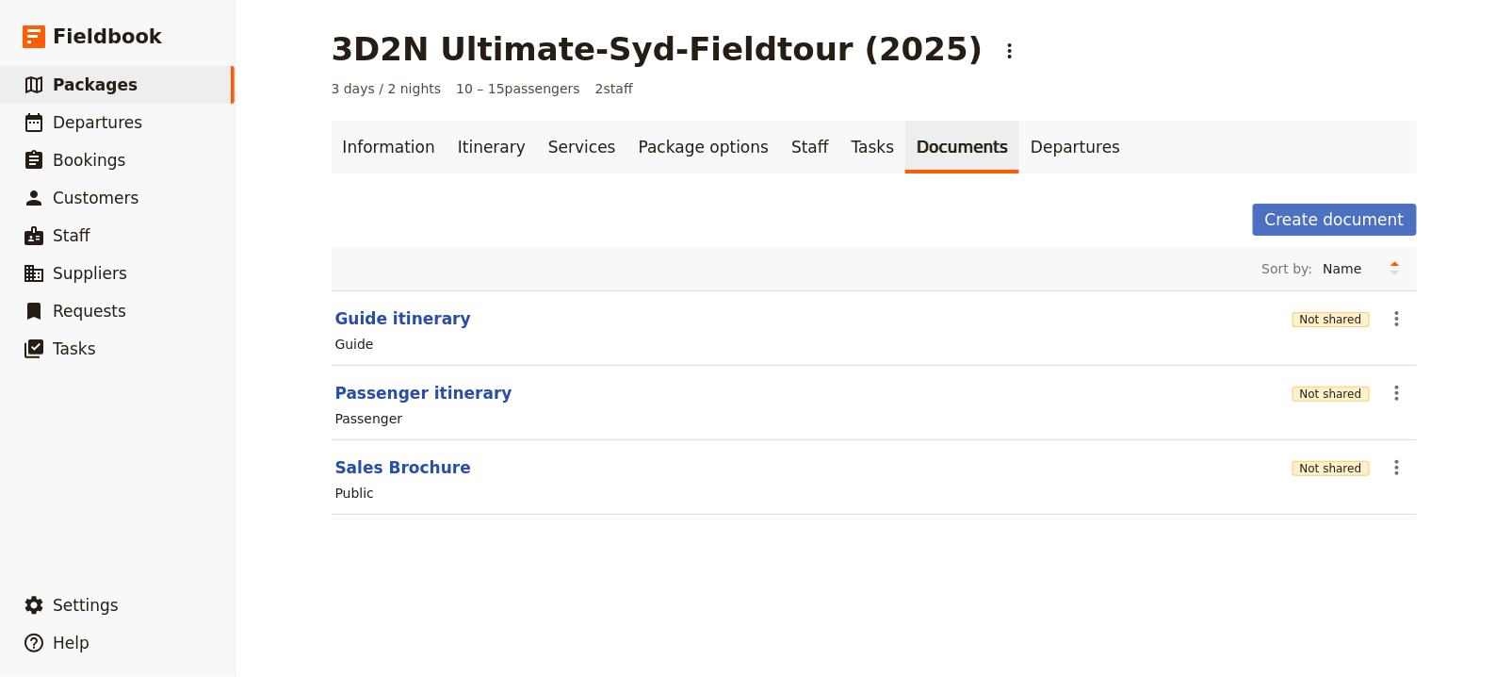
click at [368, 446] on section "Sales Brochure Not shared ​ Public" at bounding box center [875, 477] width 1086 height 74
click at [368, 456] on button "Sales Brochure" at bounding box center [403, 467] width 136 height 23
select select "DEFAULT"
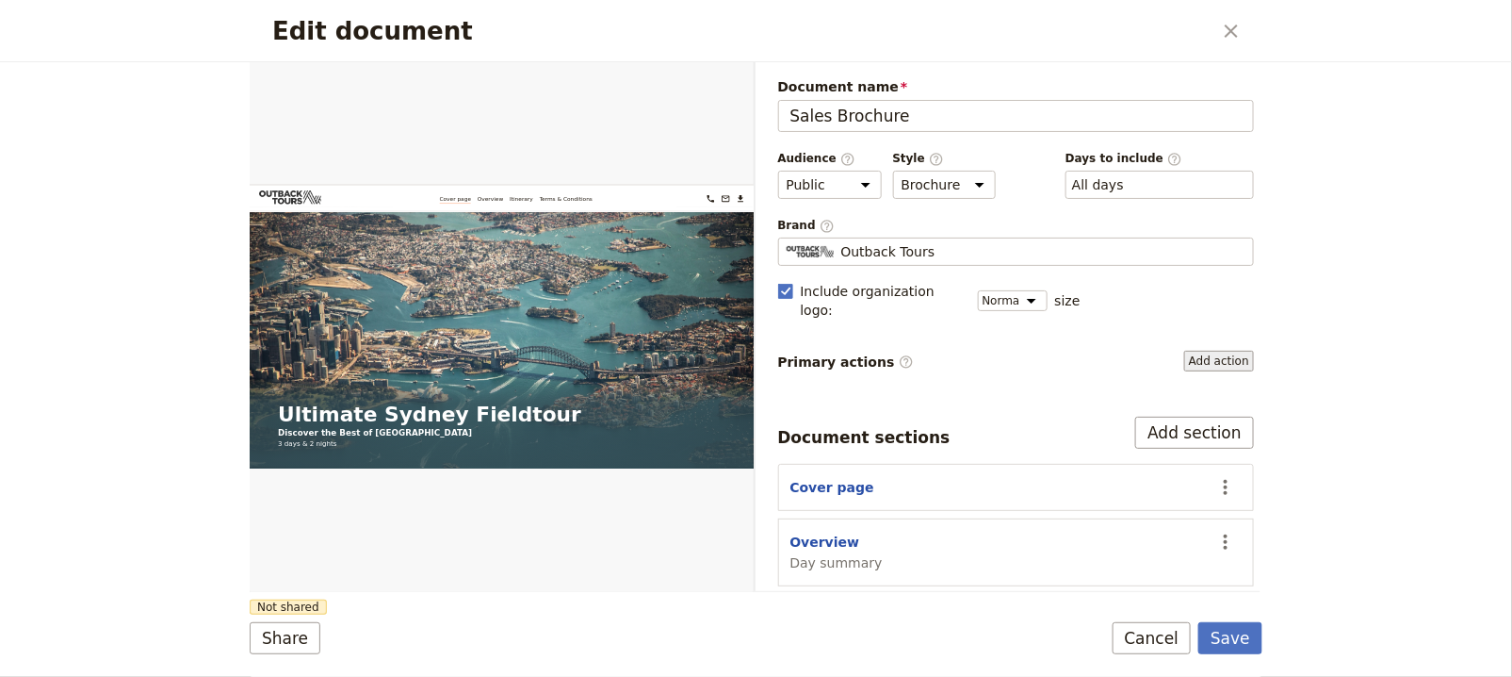
click at [1204, 351] on button "Add action" at bounding box center [1219, 361] width 70 height 21
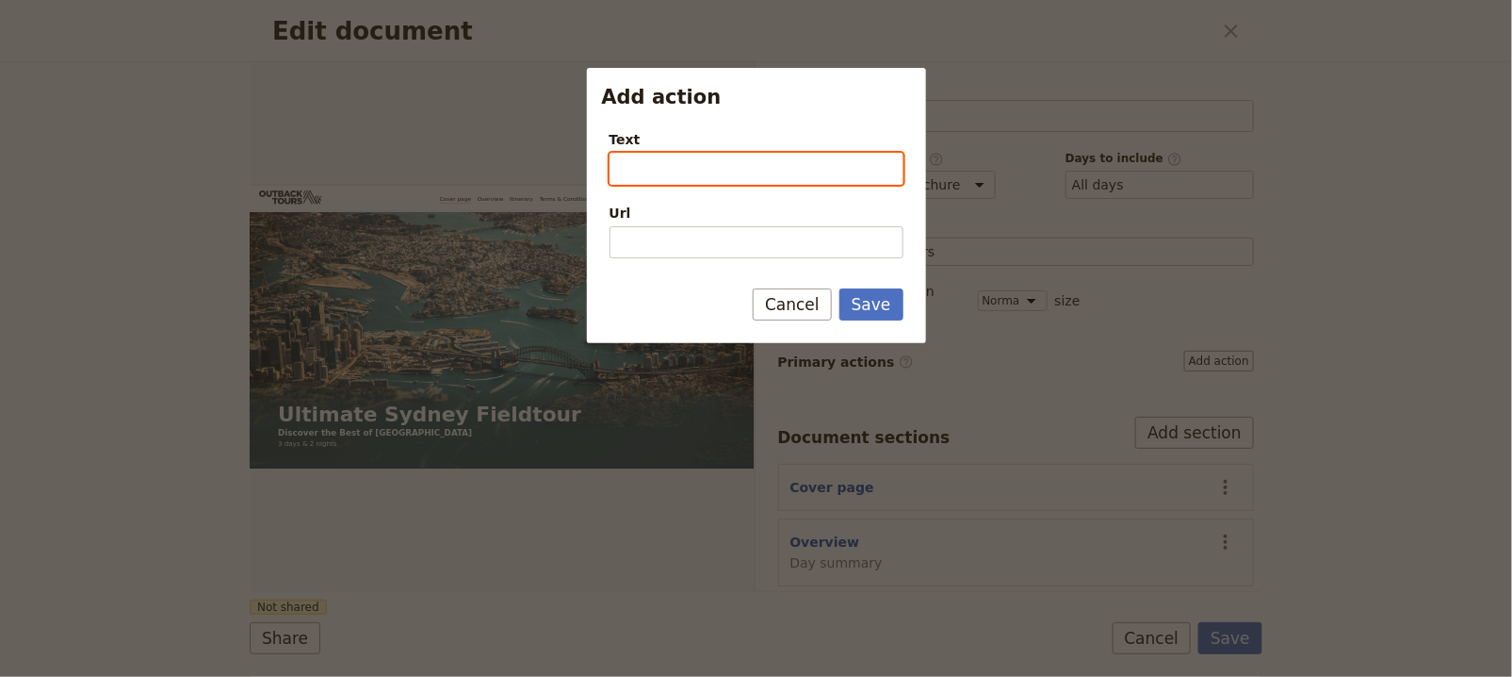
paste input "✏️ Edit this Itinerary"
type input "✏️ Edit this Itinerary"
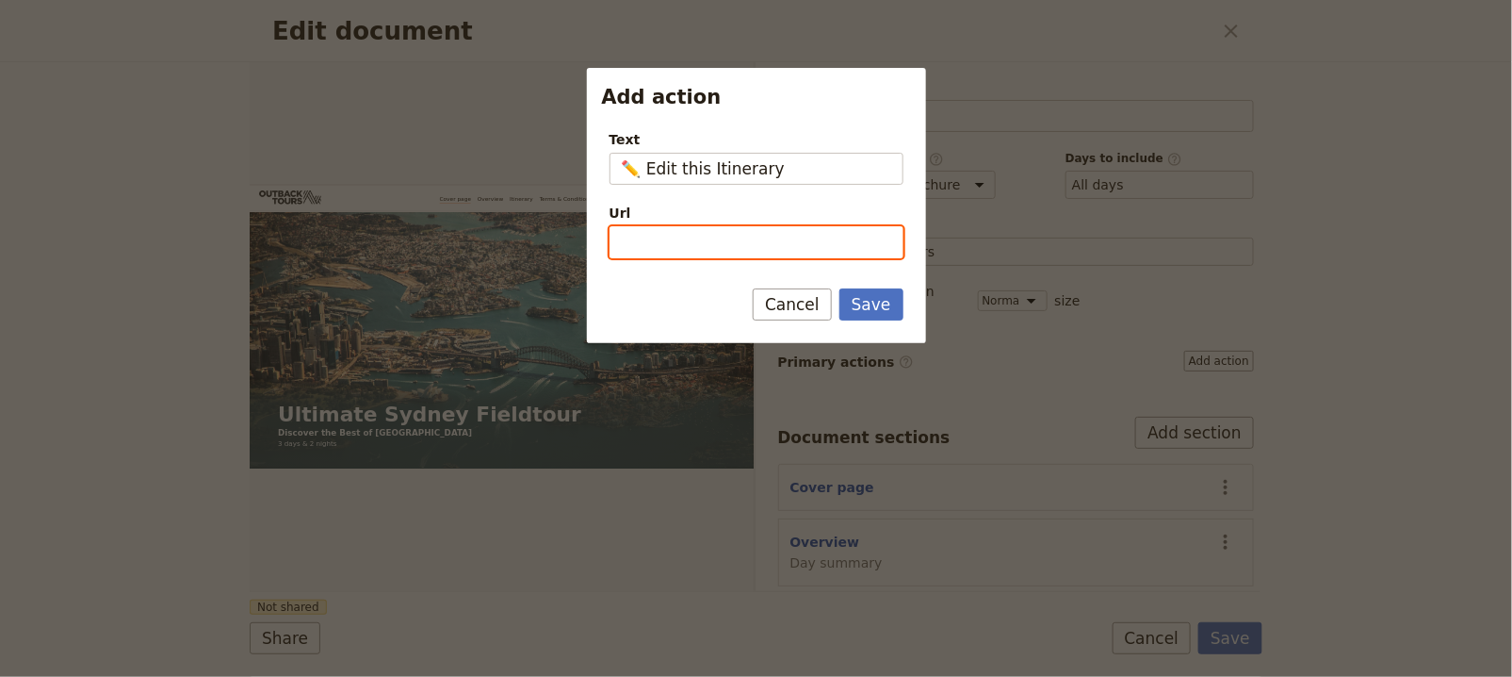
click at [819, 249] on input "Url" at bounding box center [757, 242] width 294 height 32
paste input "[URL][DOMAIN_NAME]"
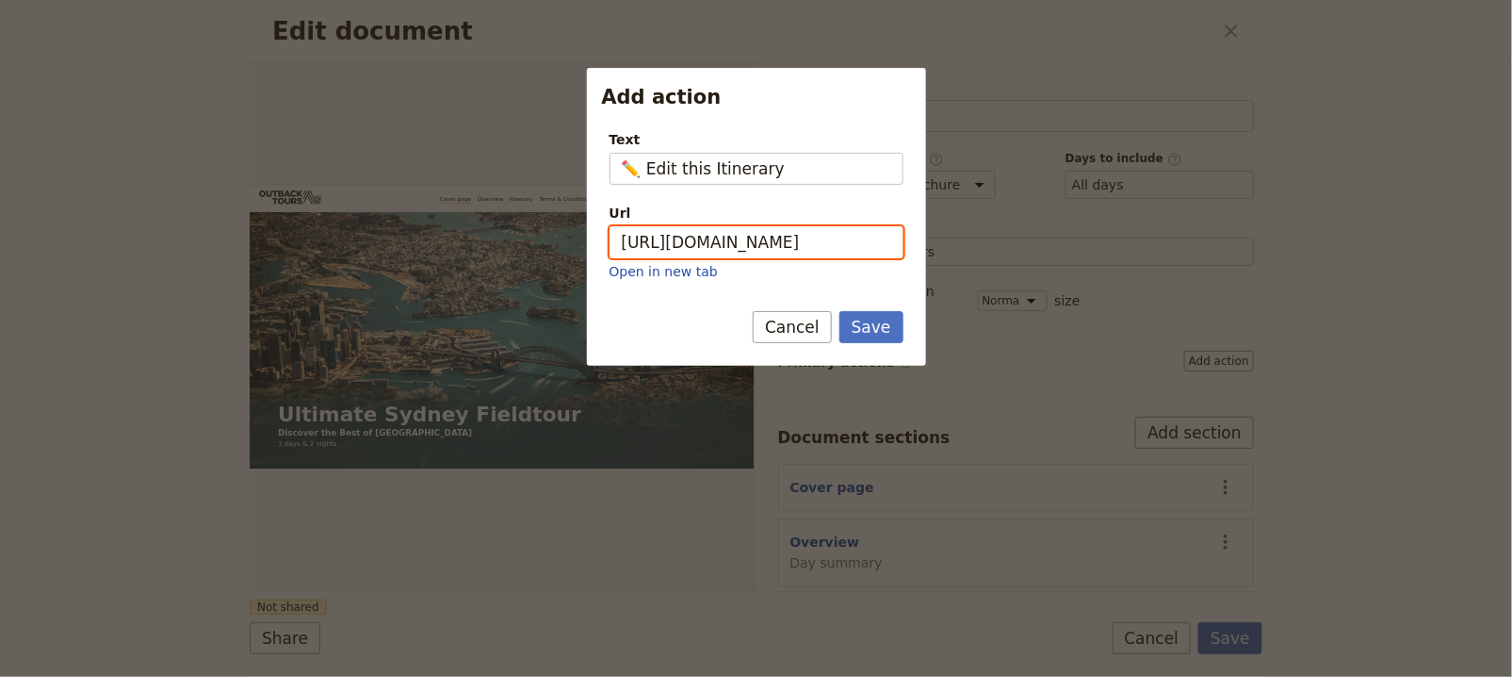
type input "[URL][DOMAIN_NAME]"
click at [890, 340] on div "Save Cancel" at bounding box center [756, 338] width 339 height 55
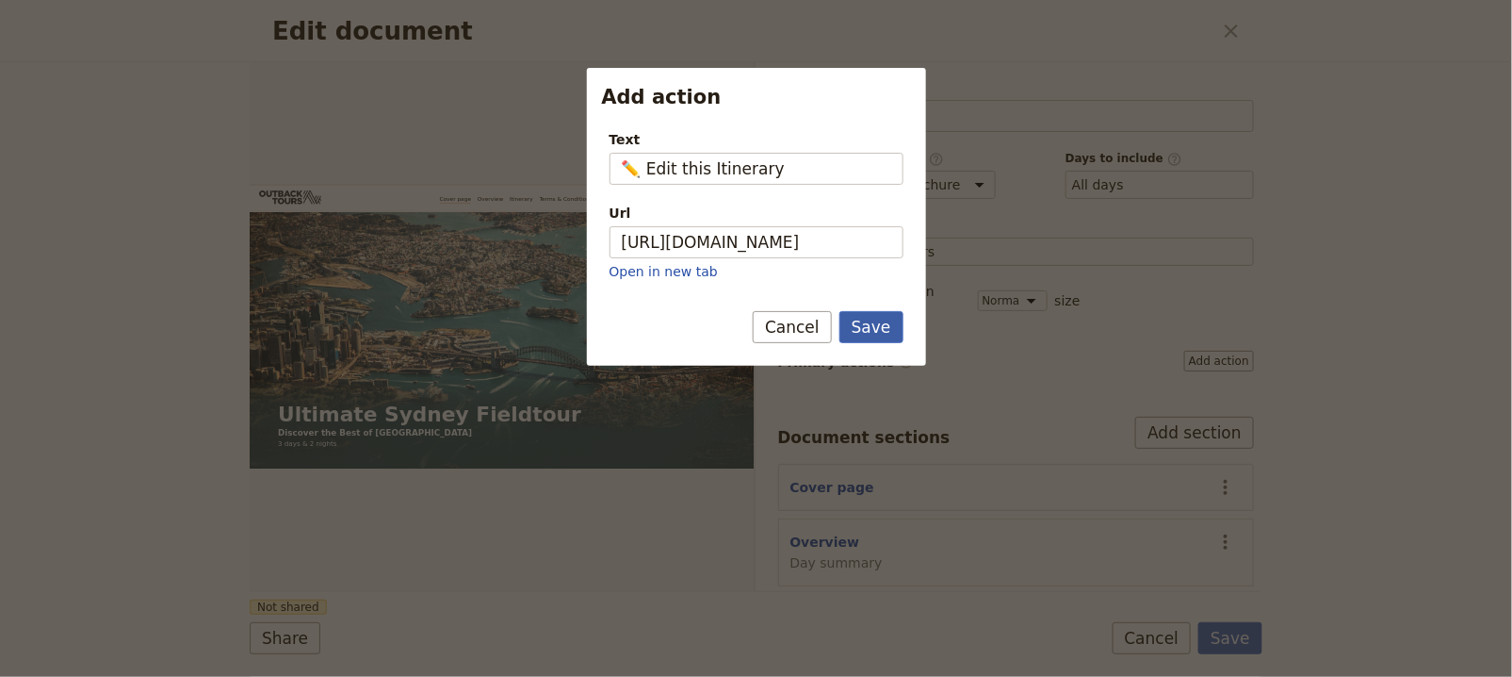
click at [895, 326] on button "Save" at bounding box center [872, 327] width 64 height 32
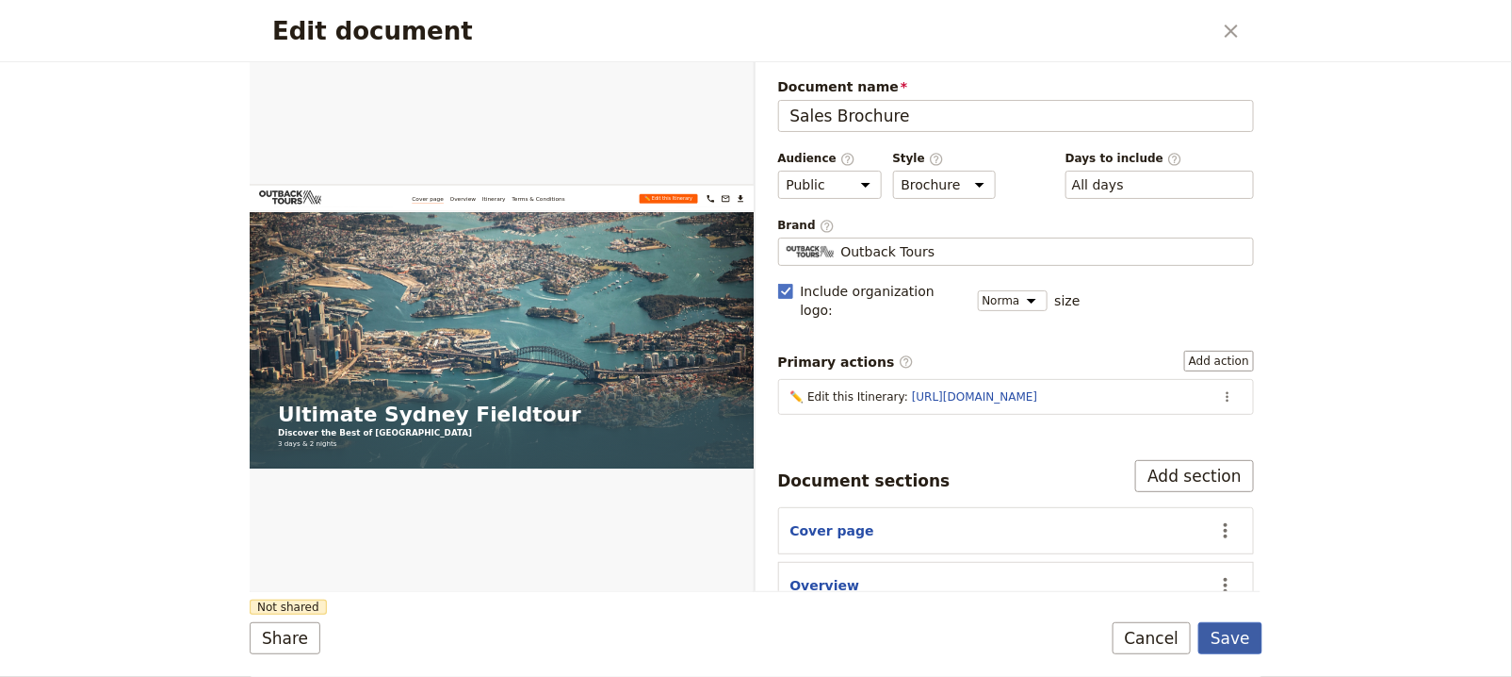
click at [1247, 637] on button "Save" at bounding box center [1231, 638] width 64 height 32
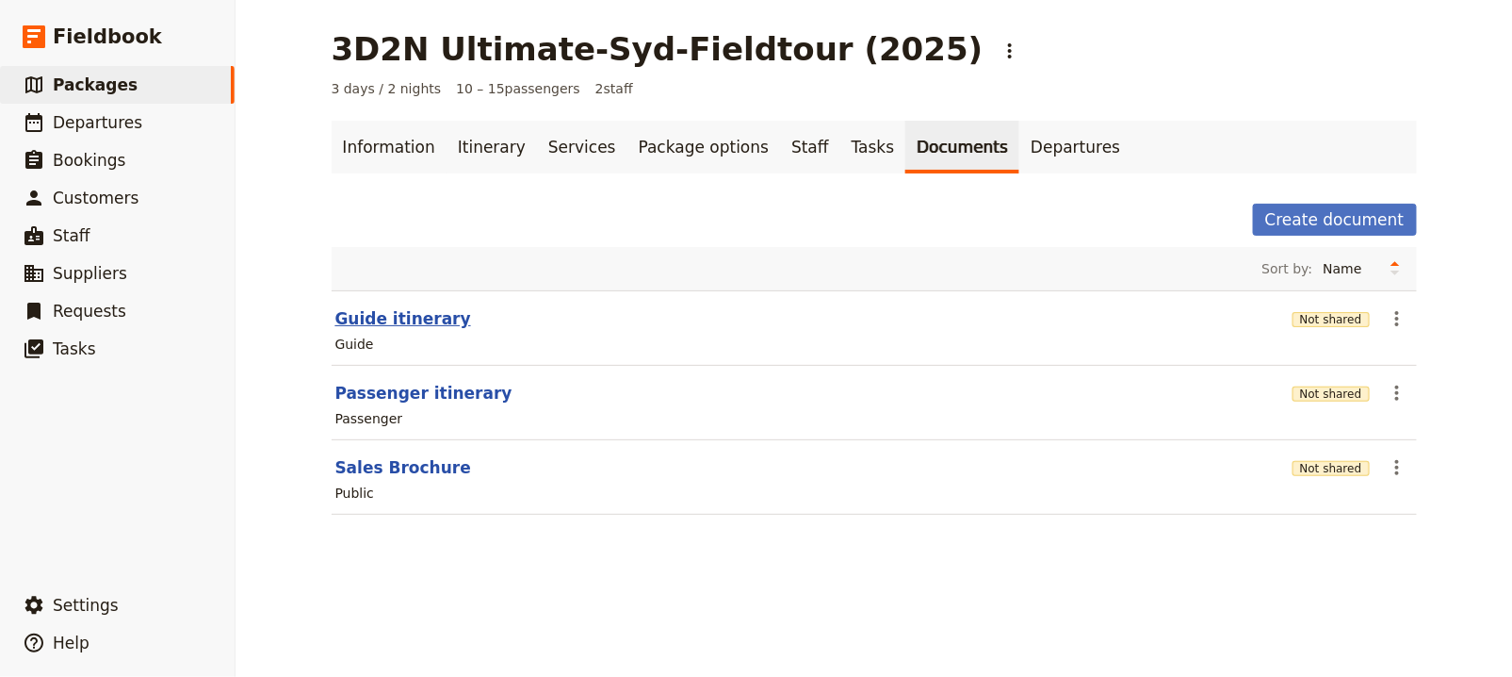
click at [403, 316] on button "Guide itinerary" at bounding box center [403, 318] width 136 height 23
select select "STAFF"
select select "RUN_SHEET"
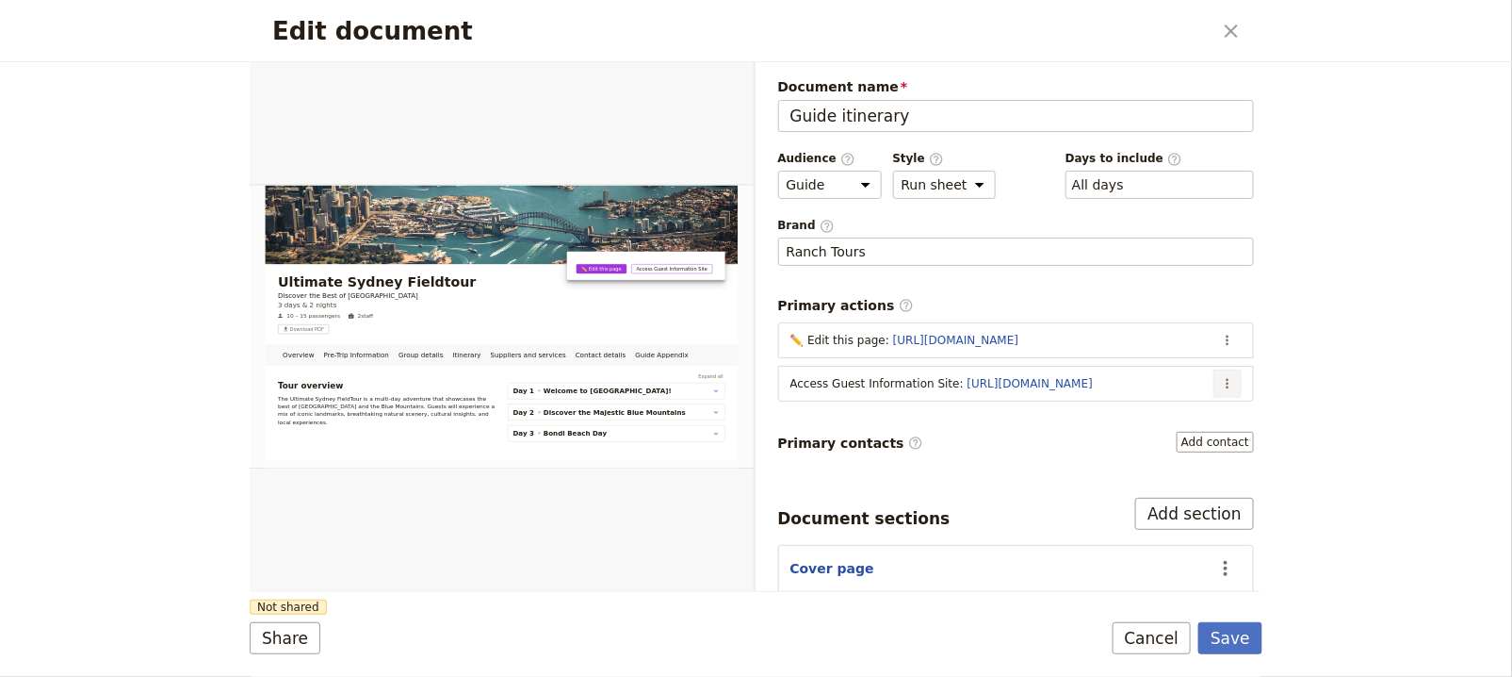
click at [1220, 378] on icon "Actions" at bounding box center [1227, 383] width 15 height 15
click at [1178, 407] on span "Edit action" at bounding box center [1138, 416] width 153 height 19
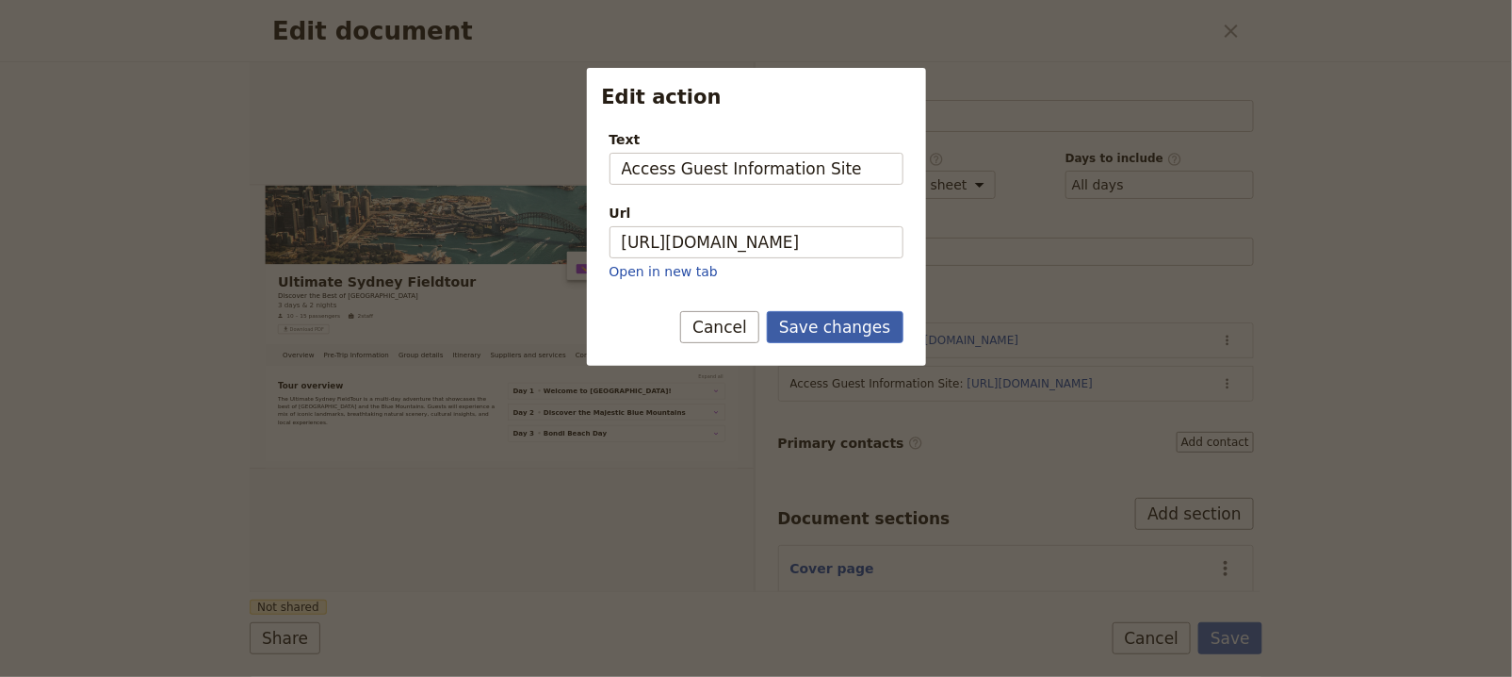
click at [843, 337] on button "Save changes" at bounding box center [835, 327] width 137 height 32
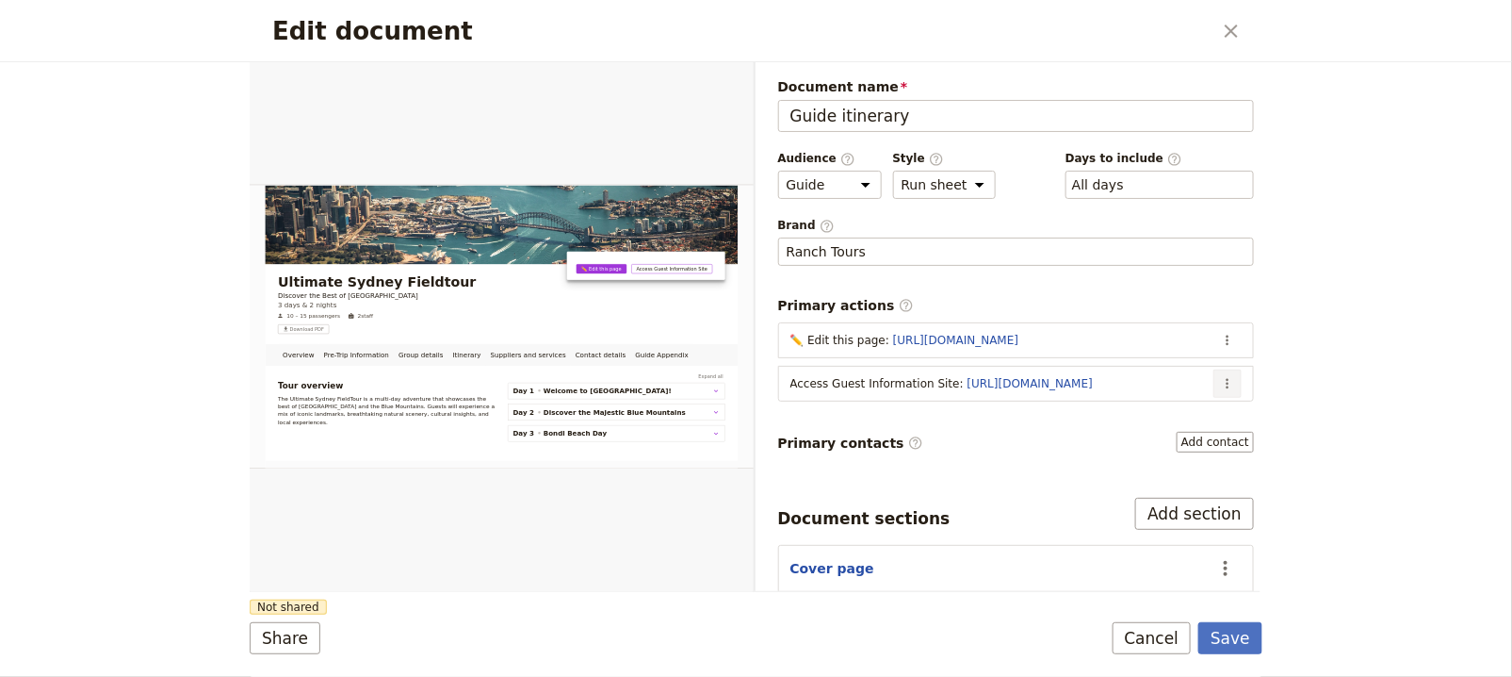
click at [1214, 379] on button "​" at bounding box center [1228, 383] width 28 height 28
click at [1189, 419] on span "Edit action" at bounding box center [1138, 416] width 153 height 19
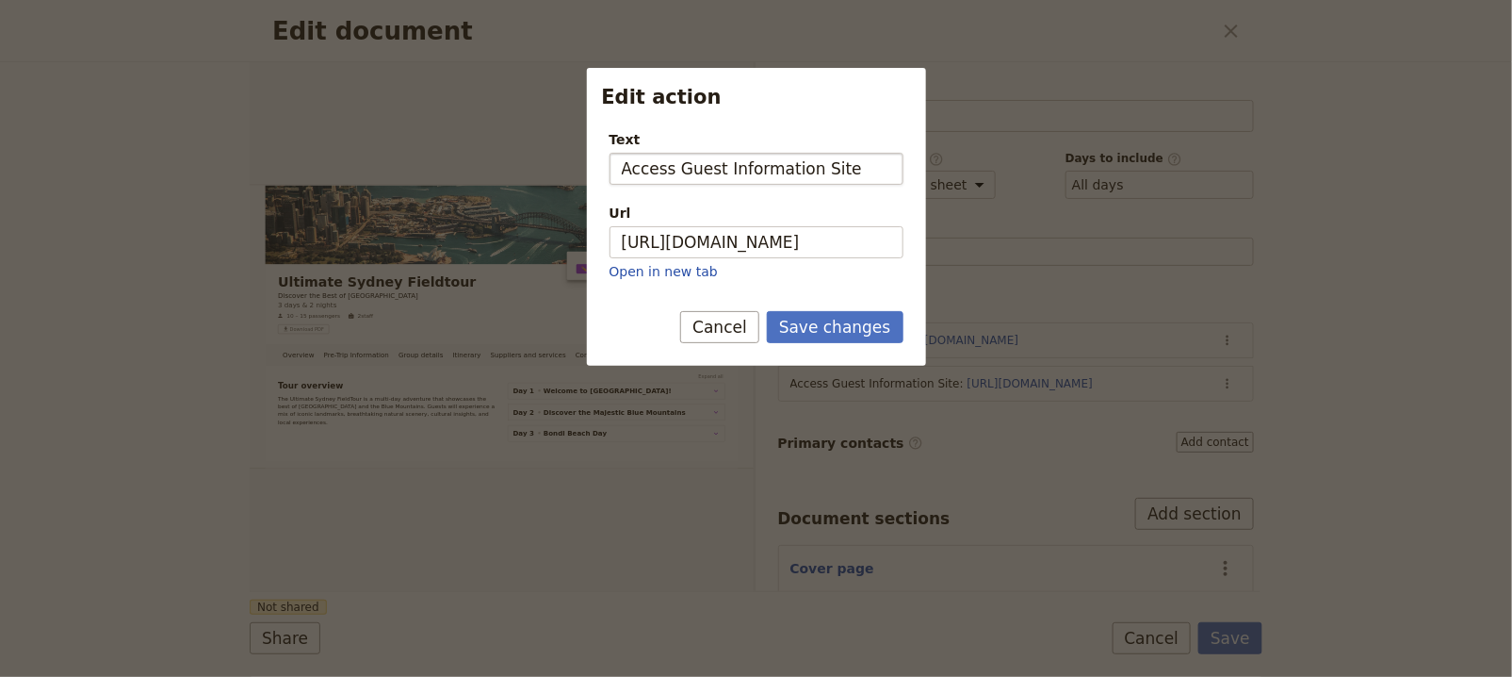
click at [723, 165] on input "Access Guest Information Site" at bounding box center [757, 169] width 294 height 32
type input "Access Guest Only Information Site"
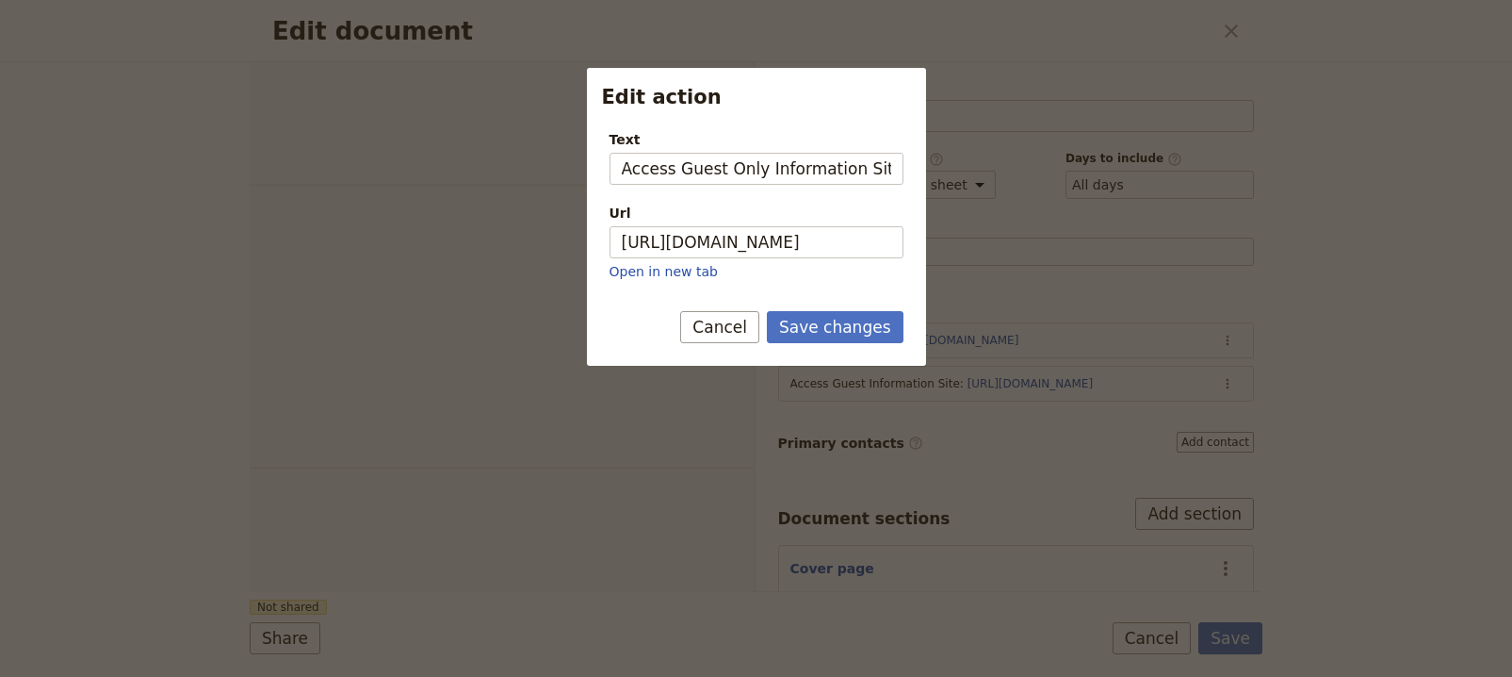
select select "STAFF"
select select "RUN_SHEET"
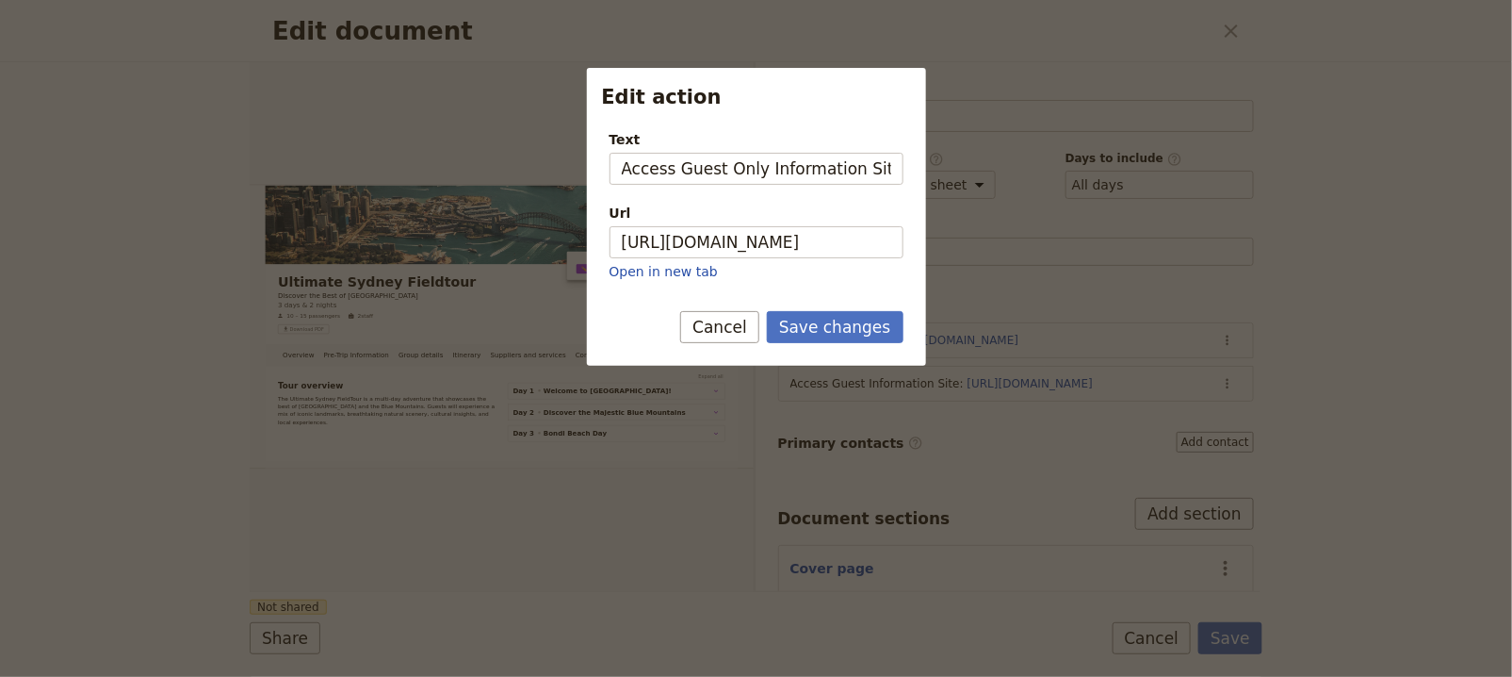
type input "Access Guest Only Information Site"
click at [827, 335] on button "Save changes" at bounding box center [835, 327] width 137 height 32
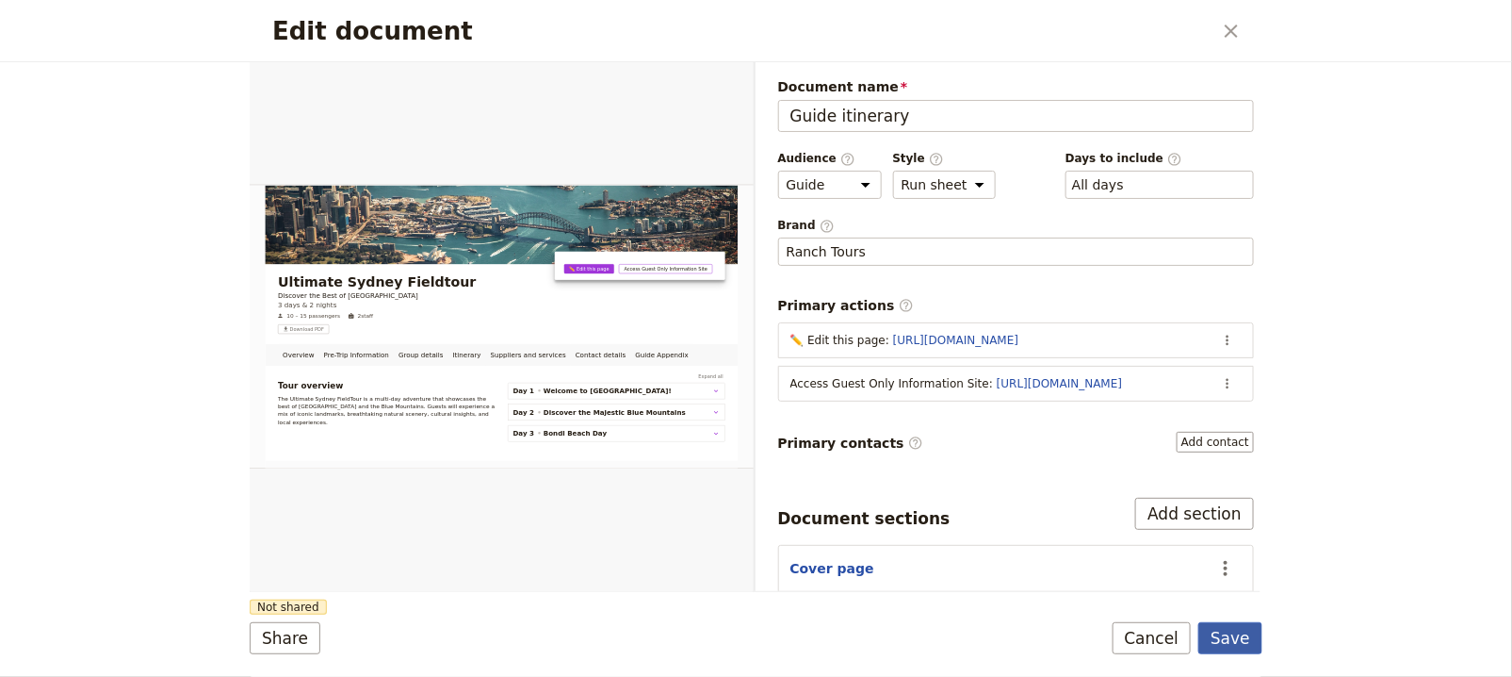
click at [1238, 636] on button "Save" at bounding box center [1231, 638] width 64 height 32
click at [1242, 40] on icon "Close dialog" at bounding box center [1231, 31] width 23 height 23
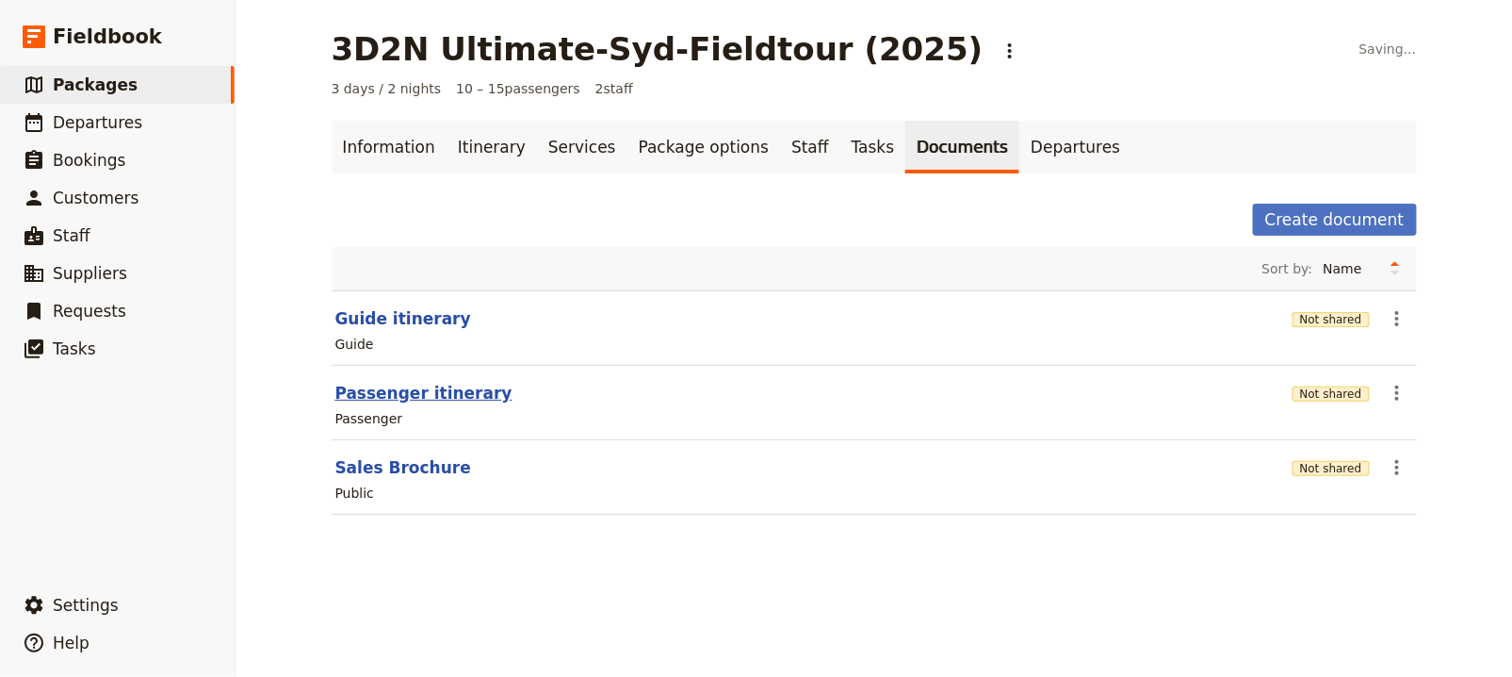
click at [432, 382] on button "Passenger itinerary" at bounding box center [423, 393] width 177 height 23
select select "PASSENGER"
select select "RUN_SHEET"
select select "DEFAULT"
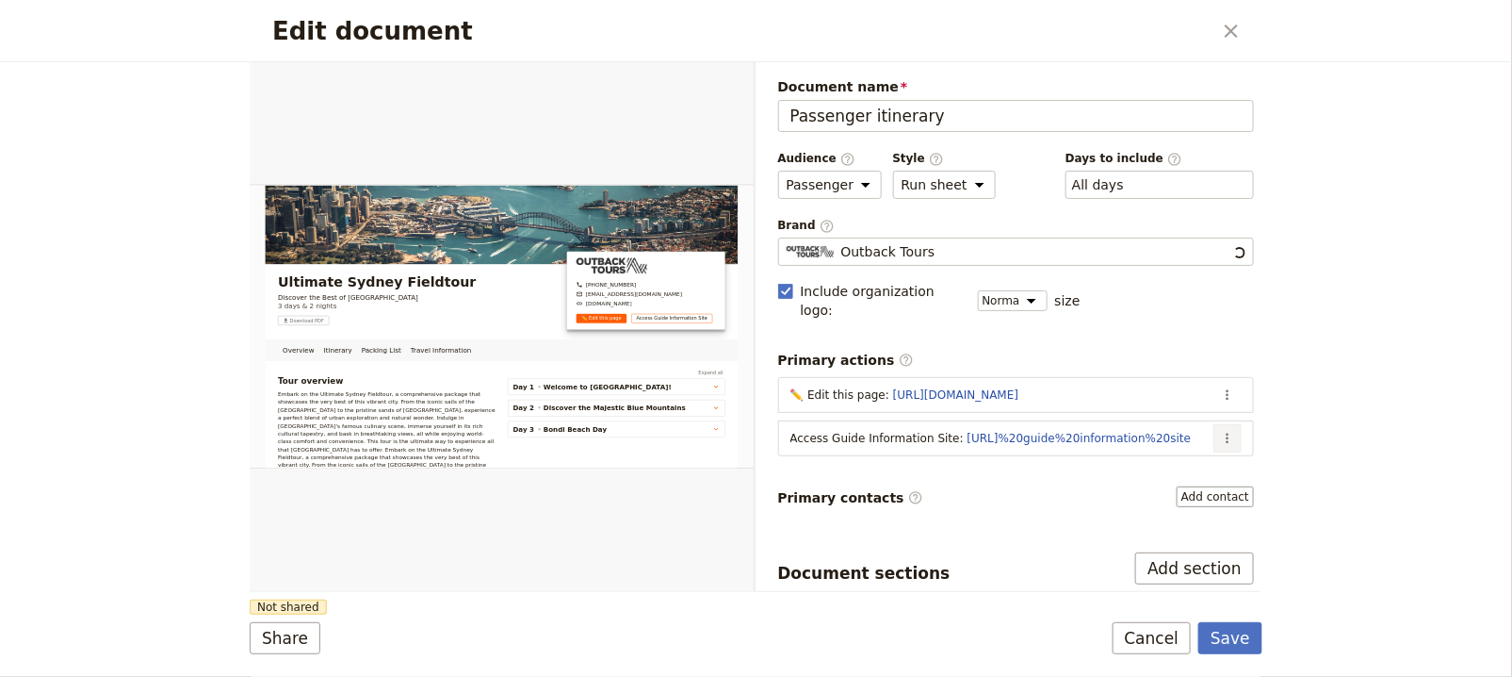
click at [1220, 431] on icon "Actions" at bounding box center [1227, 438] width 15 height 15
click at [1159, 444] on span "Edit action" at bounding box center [1138, 452] width 153 height 19
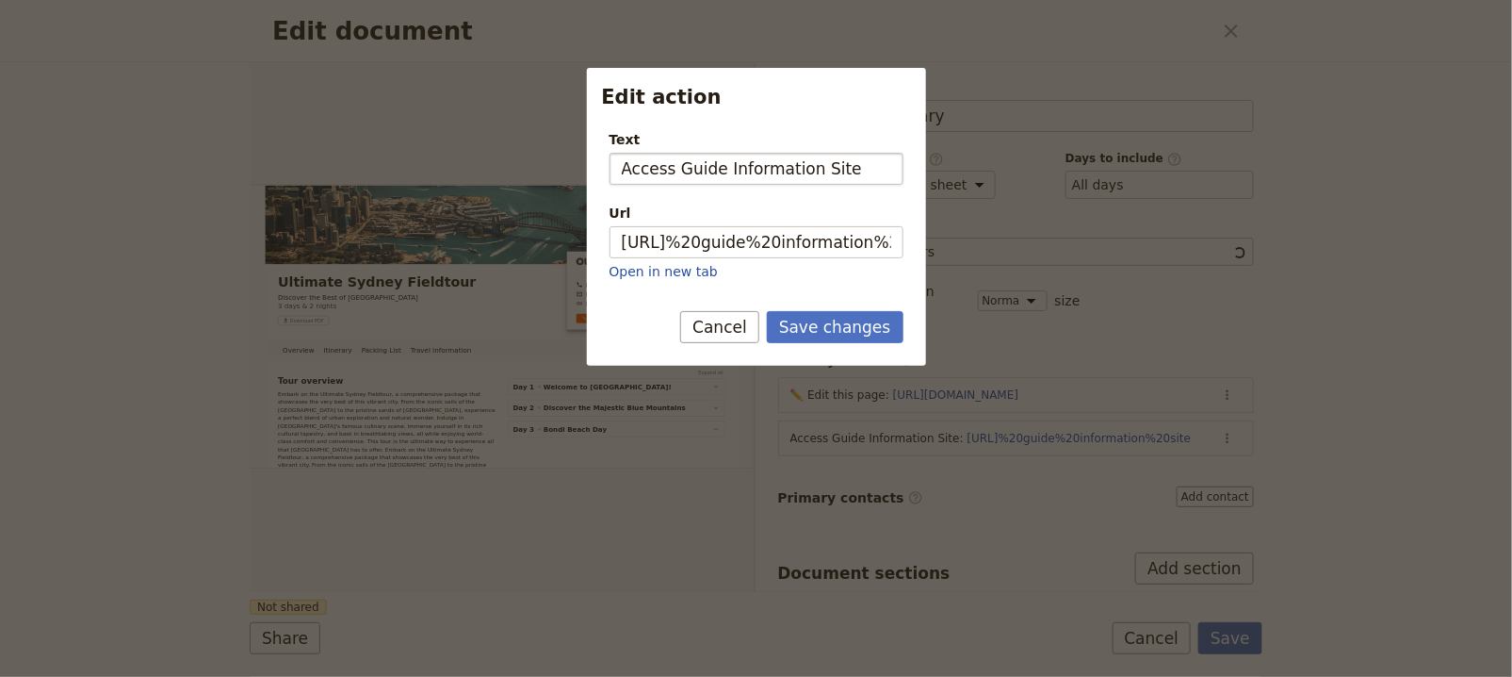
click at [726, 168] on input "Access Guide Information Site" at bounding box center [757, 169] width 294 height 32
type input "Access Guide Only Information Site"
click at [842, 337] on button "Save changes" at bounding box center [835, 327] width 137 height 32
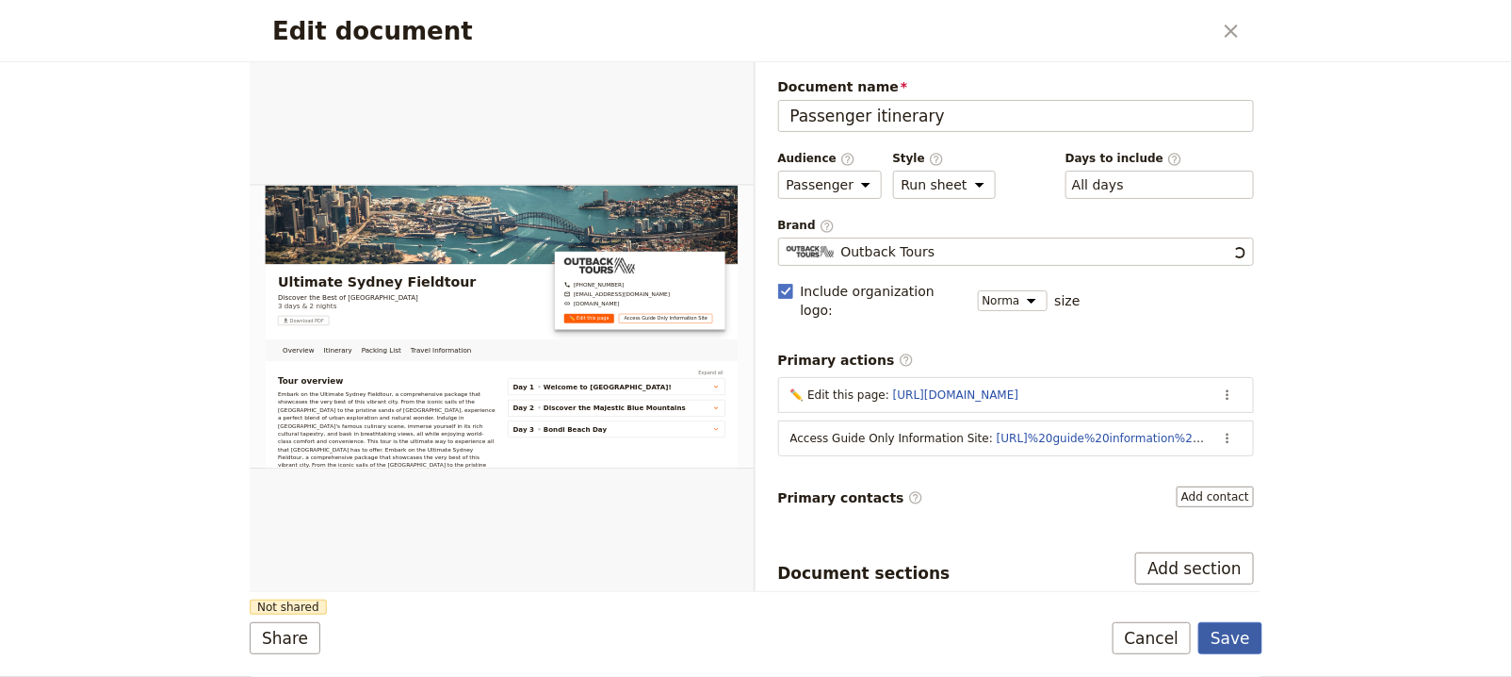
click at [1230, 635] on button "Save" at bounding box center [1231, 638] width 64 height 32
click at [1223, 36] on icon "Close dialog" at bounding box center [1231, 31] width 23 height 23
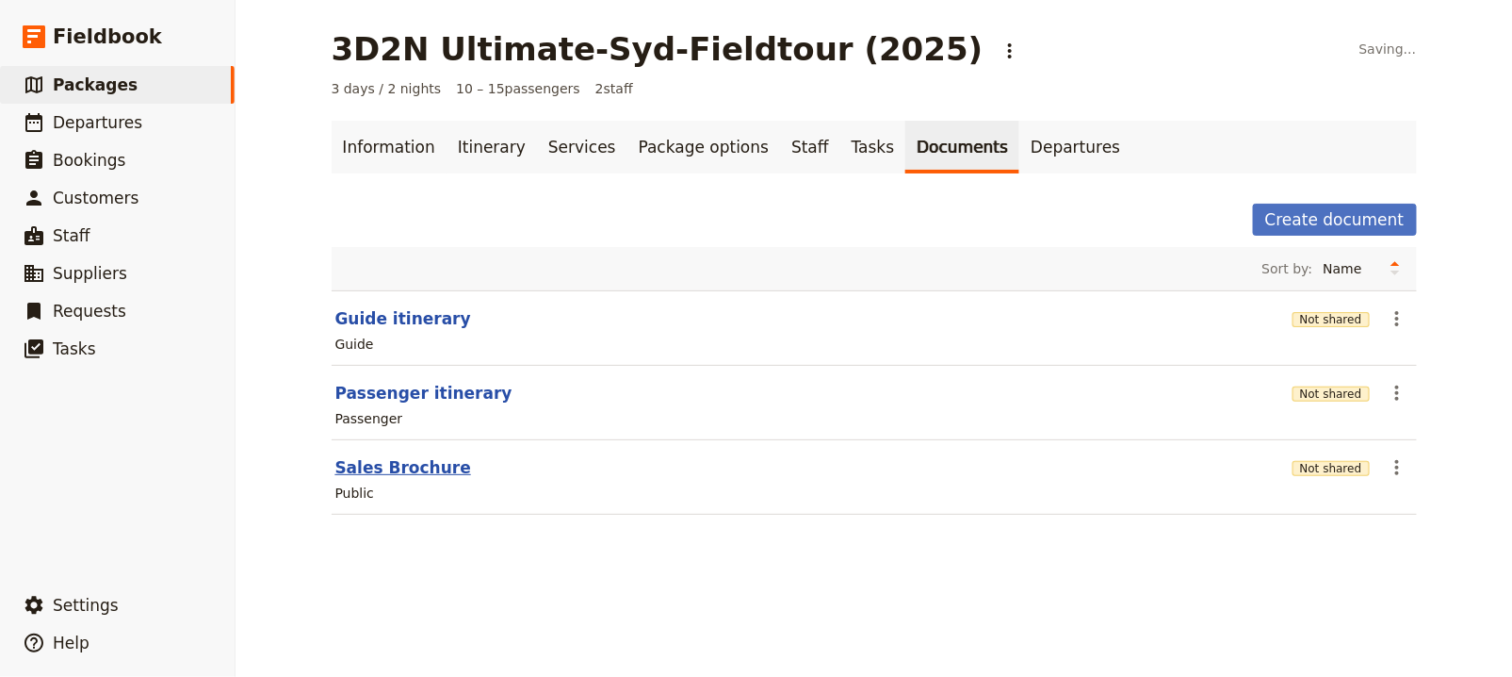
click at [418, 466] on button "Sales Brochure" at bounding box center [403, 467] width 136 height 23
select select "DEFAULT"
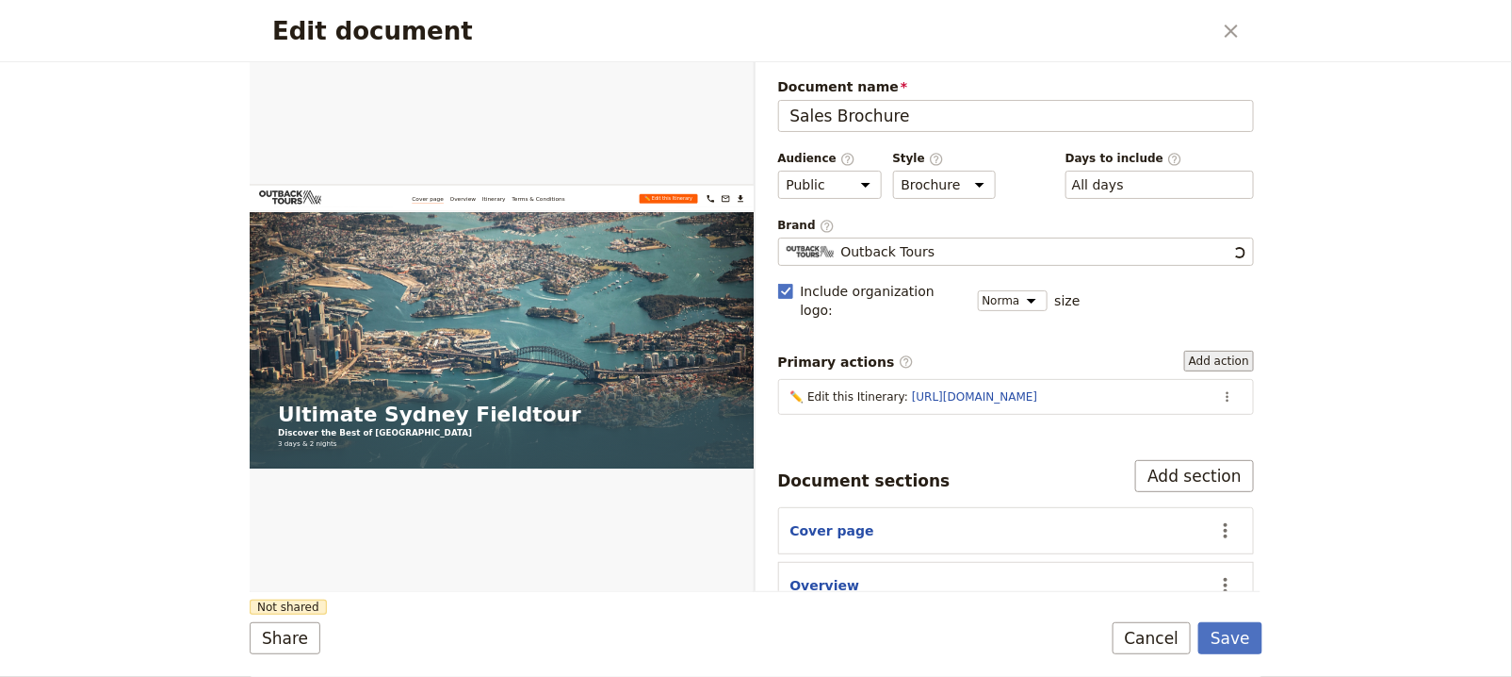
click at [1217, 351] on button "Add action" at bounding box center [1219, 361] width 70 height 21
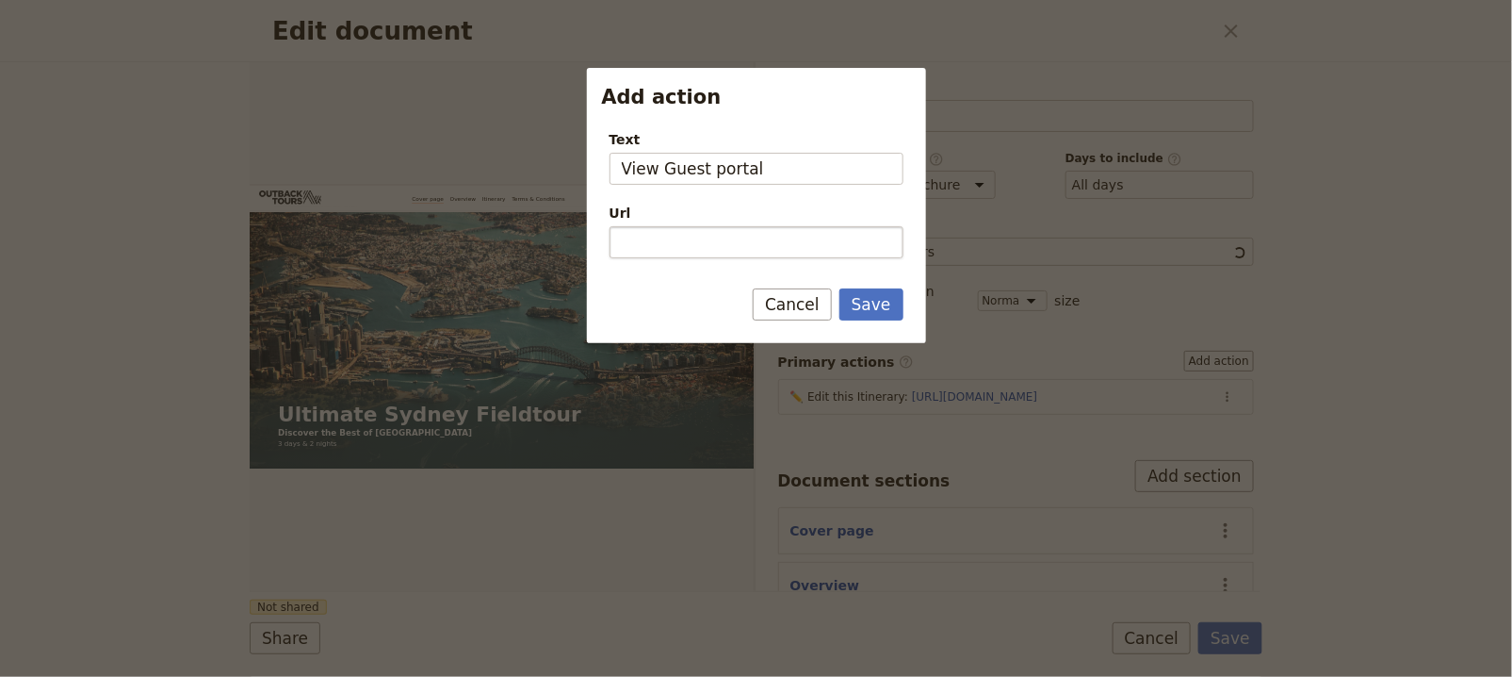
type input "View Guest portal"
click at [694, 241] on input "Url" at bounding box center [757, 242] width 294 height 32
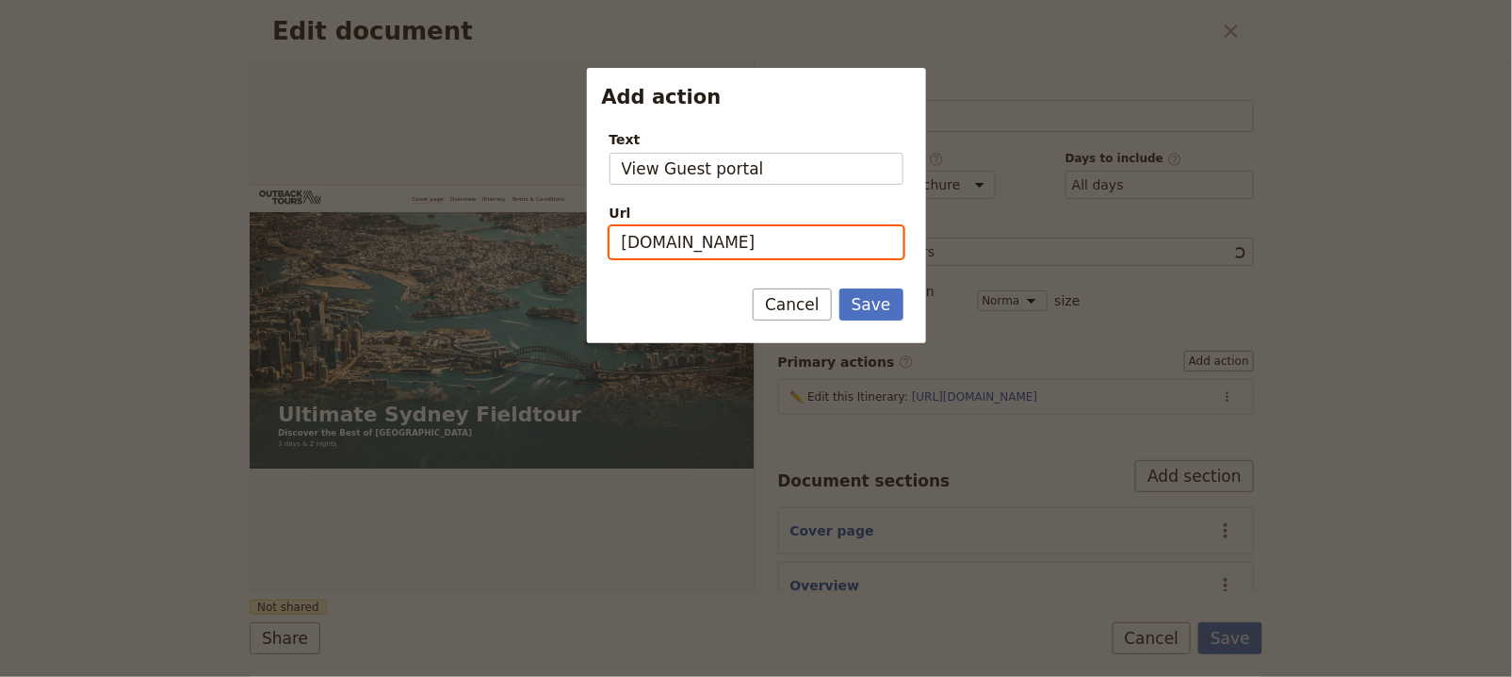
type input "[URL][DOMAIN_NAME]"
click at [840, 288] on button "Save" at bounding box center [872, 304] width 64 height 32
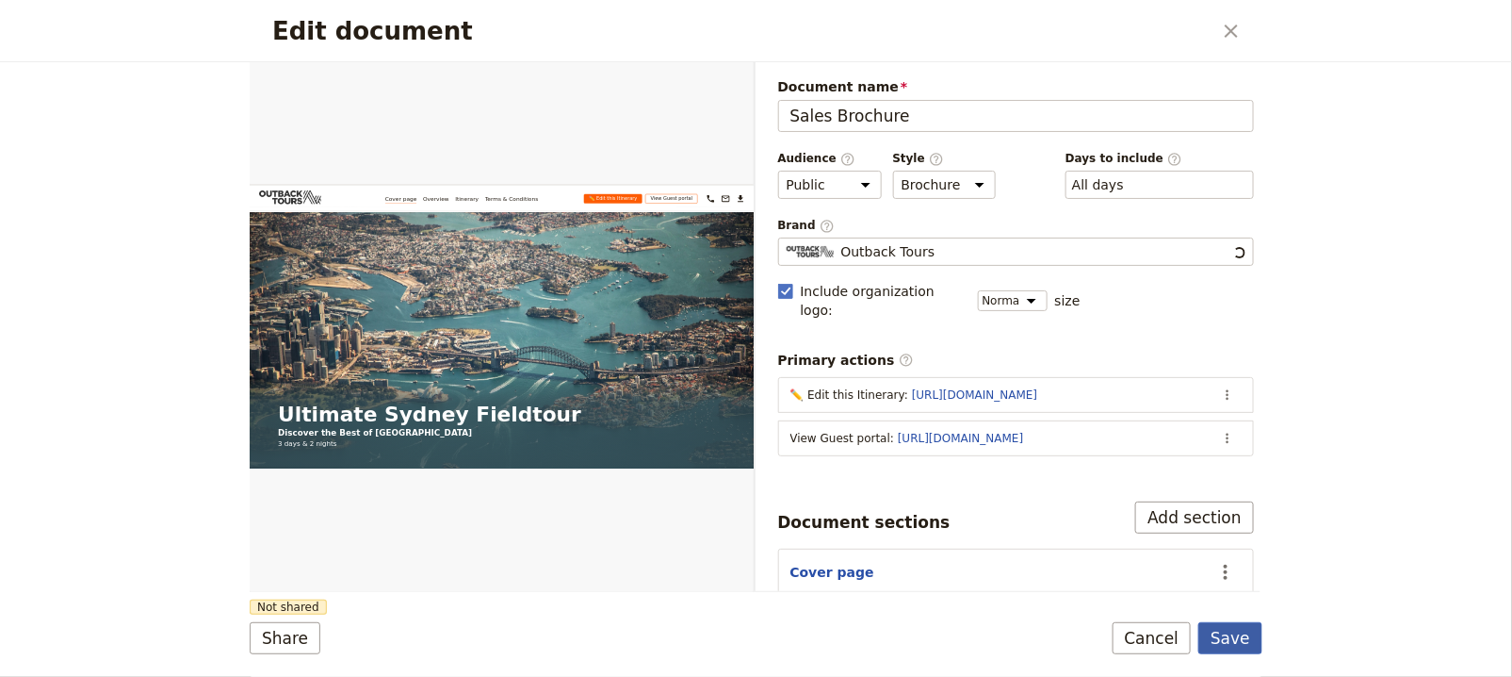
click at [1229, 626] on button "Save" at bounding box center [1231, 638] width 64 height 32
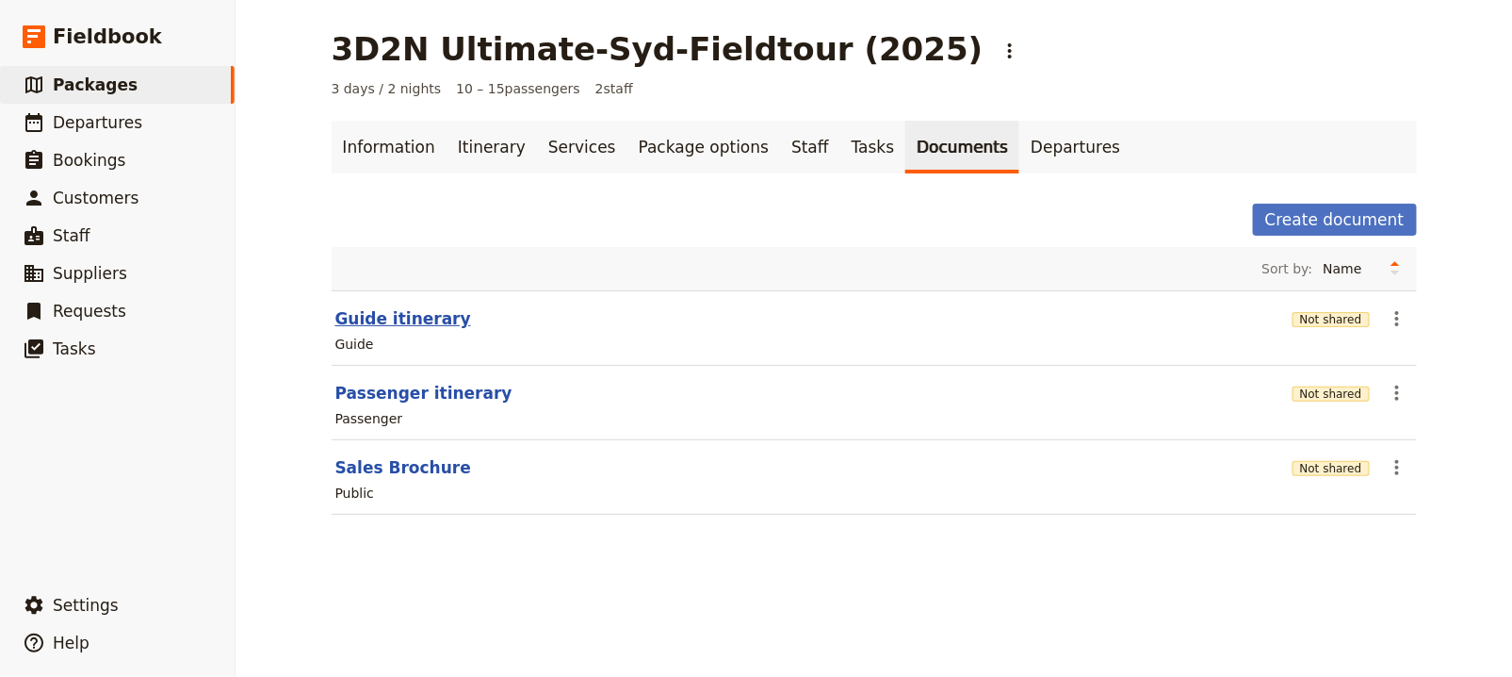
click at [367, 313] on button "Guide itinerary" at bounding box center [403, 318] width 136 height 23
select select "STAFF"
select select "RUN_SHEET"
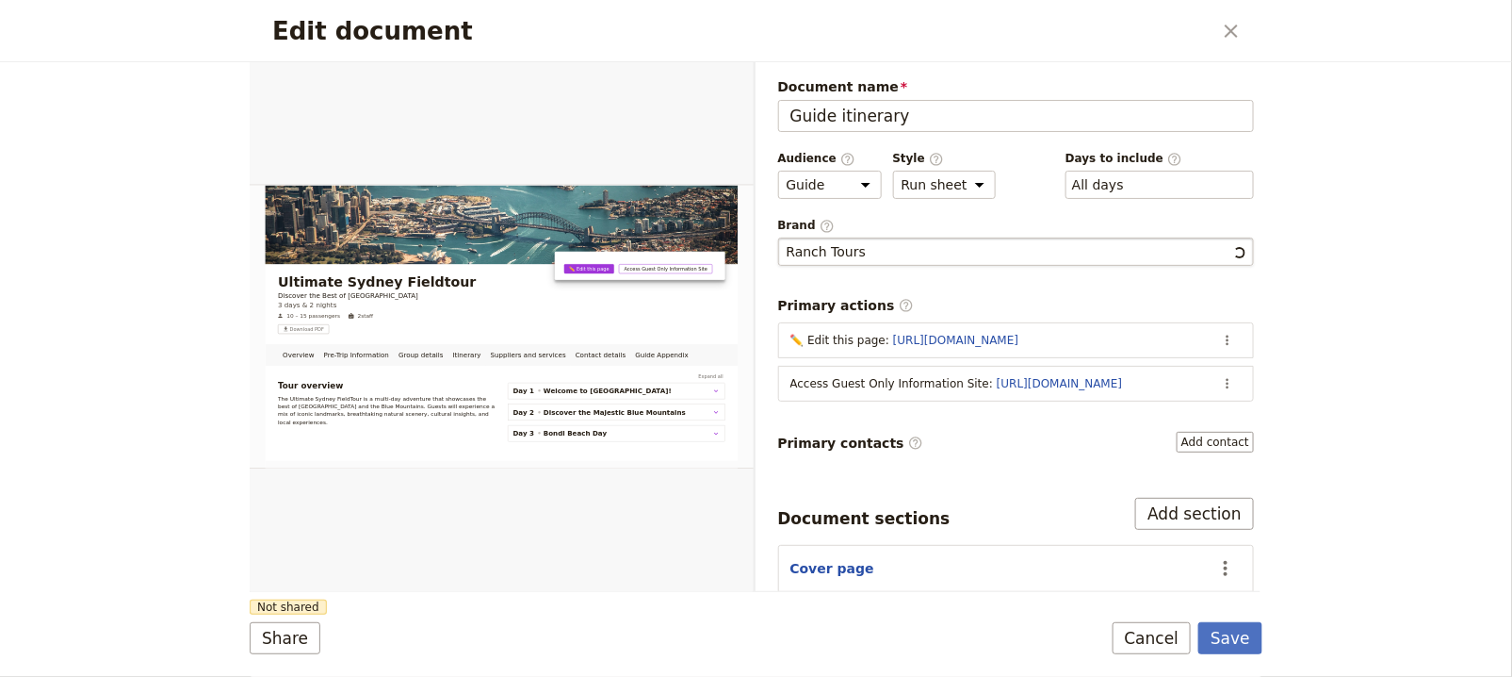
click at [1029, 251] on div "Ranch Tours" at bounding box center [1009, 251] width 445 height 19
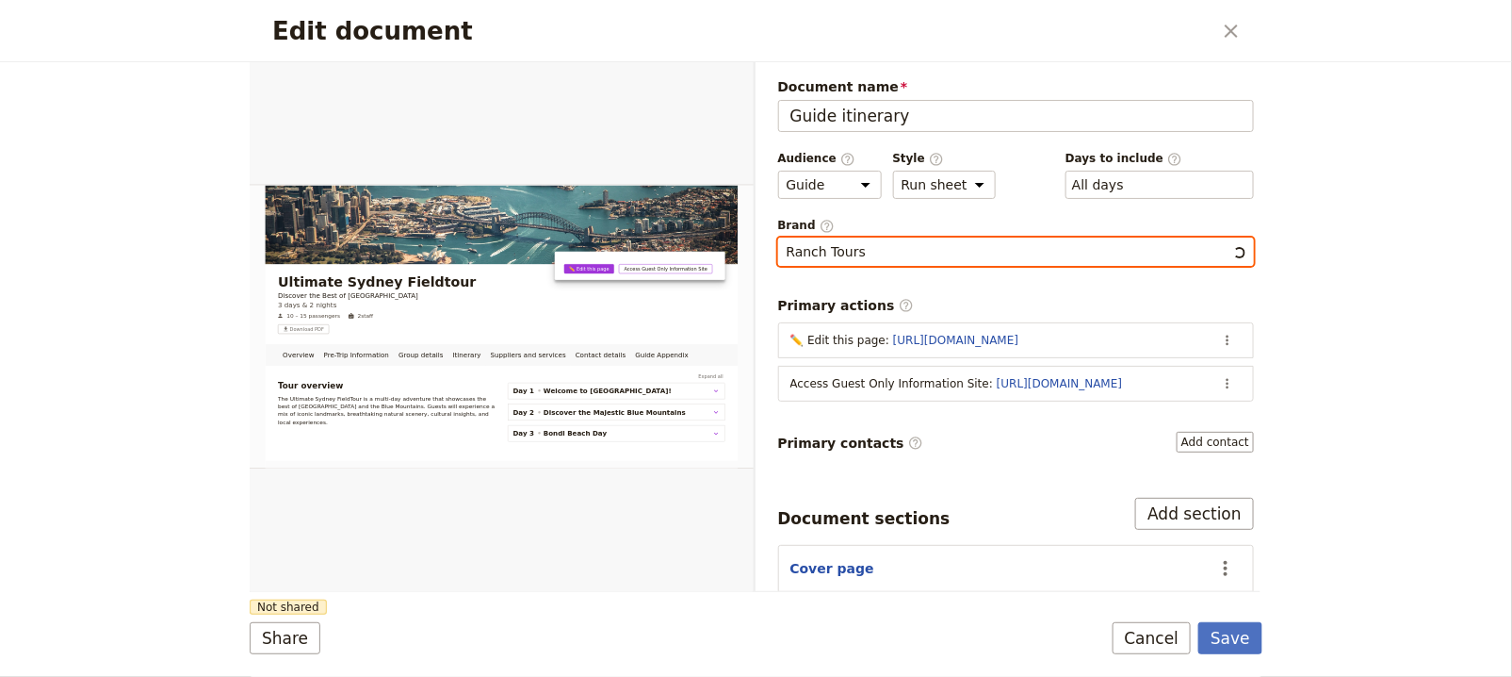
click at [787, 238] on input "Ranch Tours" at bounding box center [786, 237] width 1 height 1
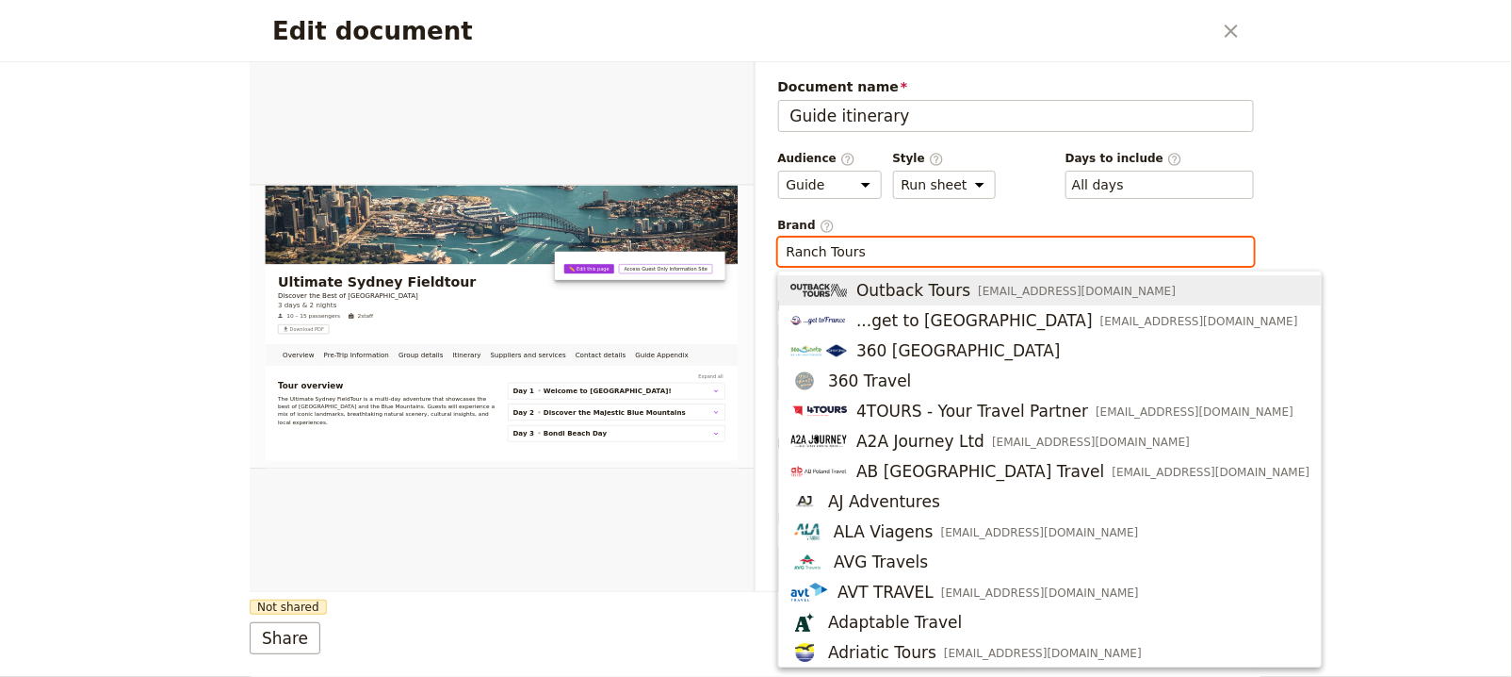
click at [1025, 275] on button "Outback Tours testinbox+sales@fieldbook.com" at bounding box center [1050, 290] width 542 height 30
type input "Outback Tours"
select select "DEFAULT"
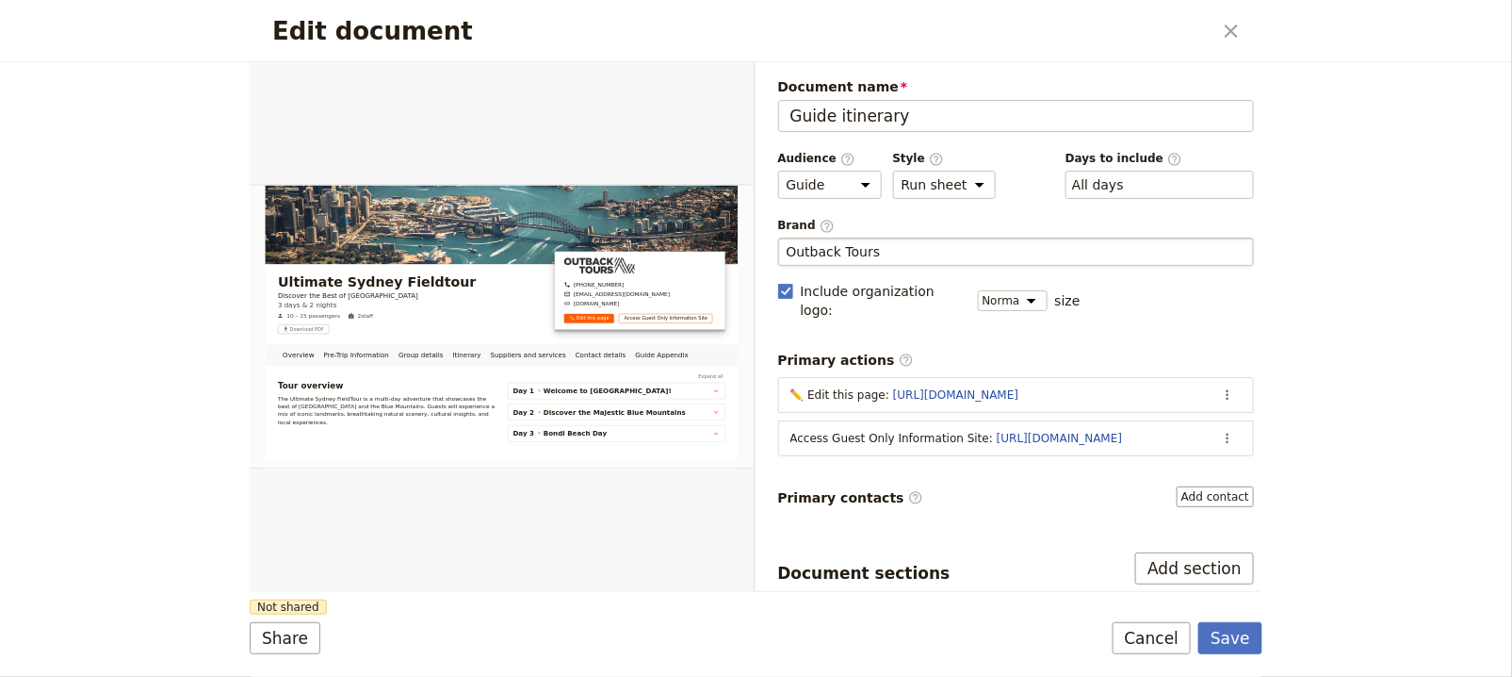
click at [1213, 451] on div "Document name Guide itinerary Preview Audience ​ Public Passenger Guide Style ​…" at bounding box center [1016, 584] width 477 height 1014
click at [1204, 486] on button "Add contact" at bounding box center [1215, 496] width 77 height 21
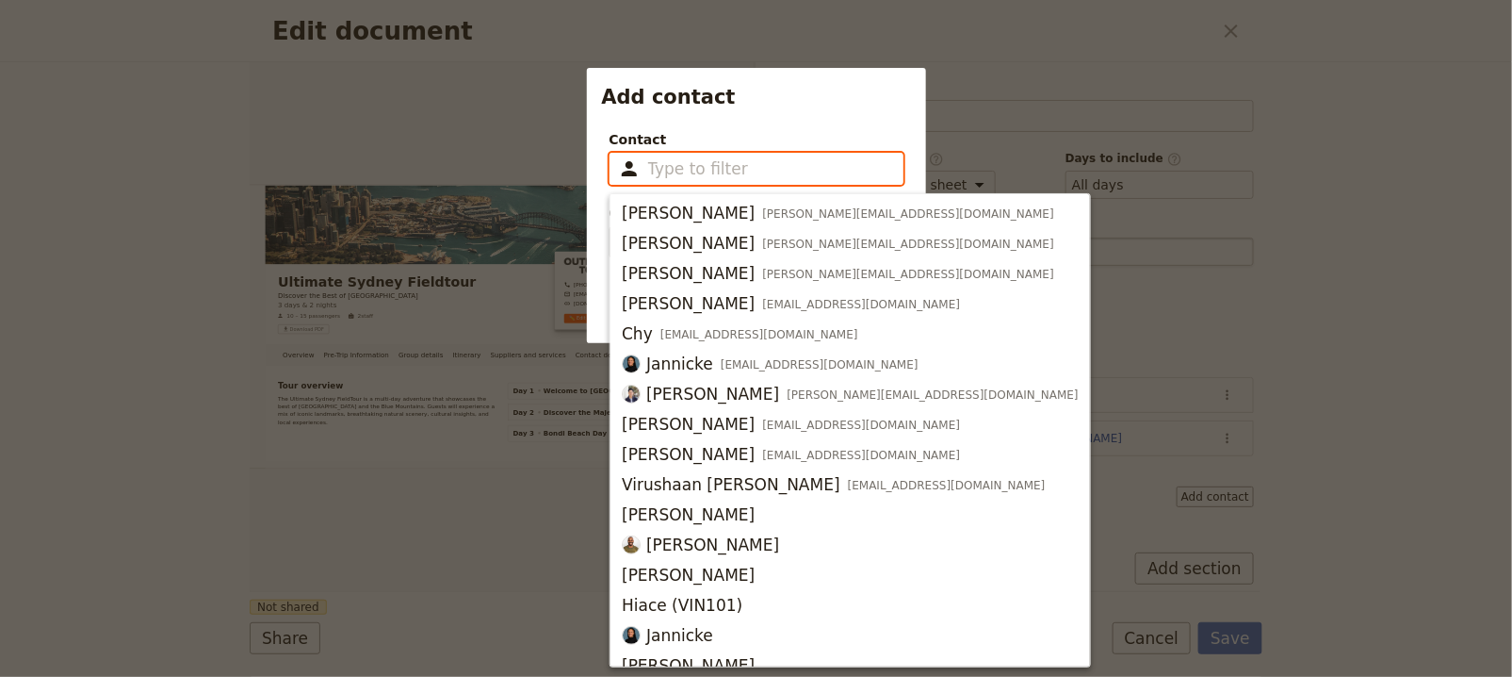
paste input "View Guest portal"
type input "View Guest portal"
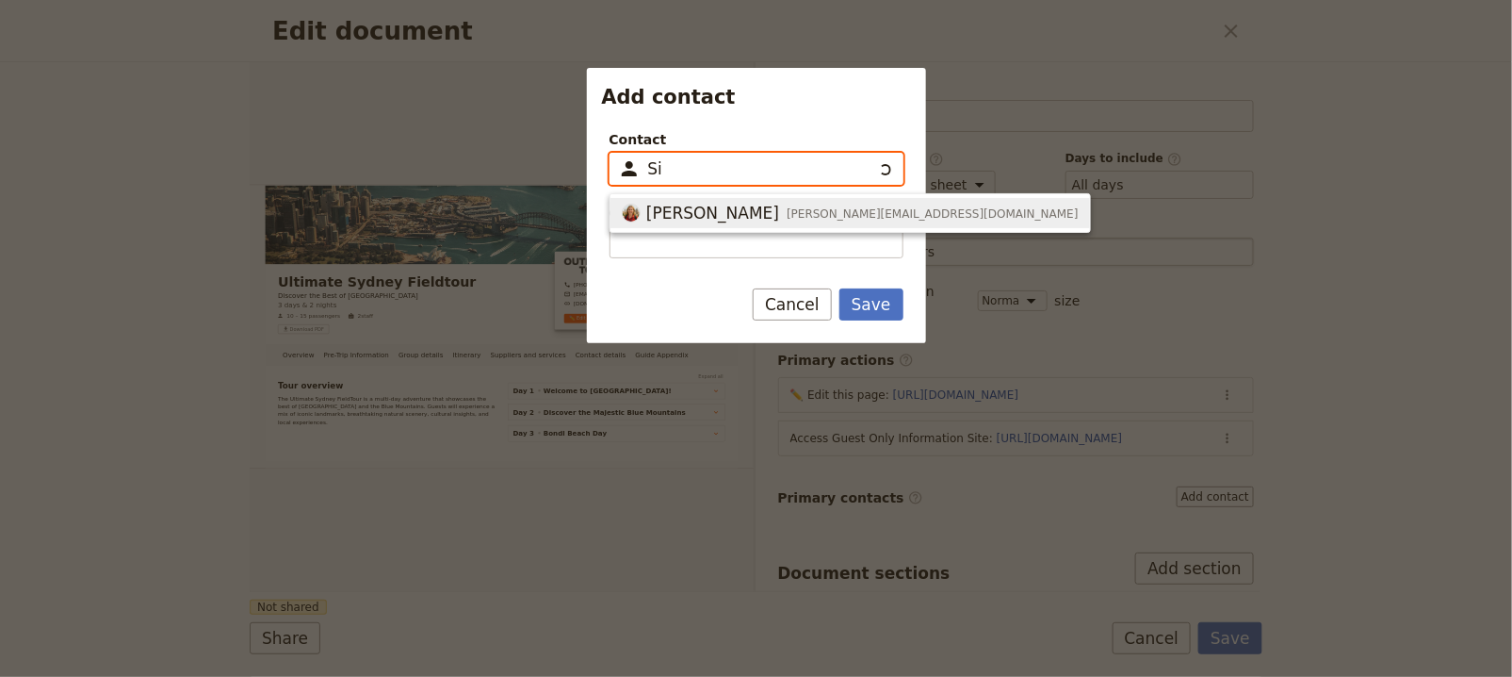
click at [787, 213] on span "silvana@email.com" at bounding box center [933, 213] width 292 height 15
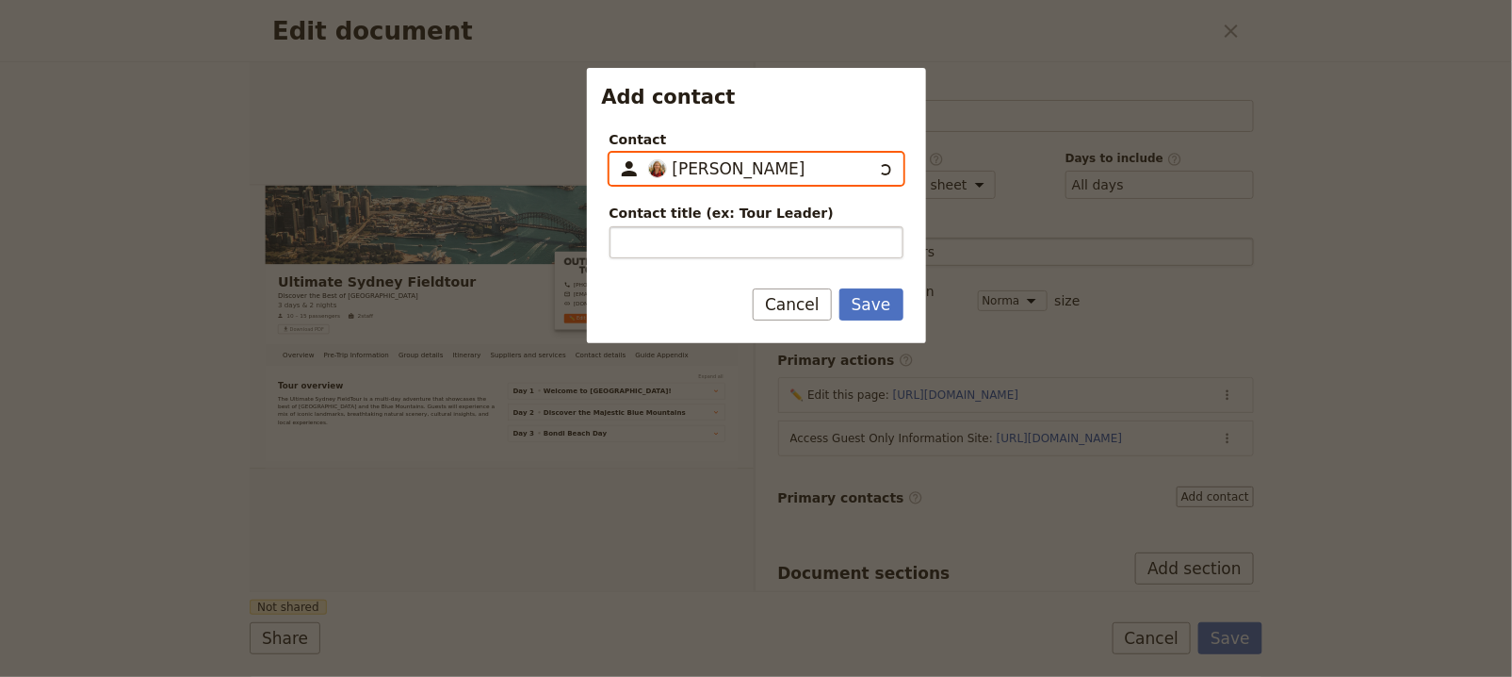
type input "[PERSON_NAME]"
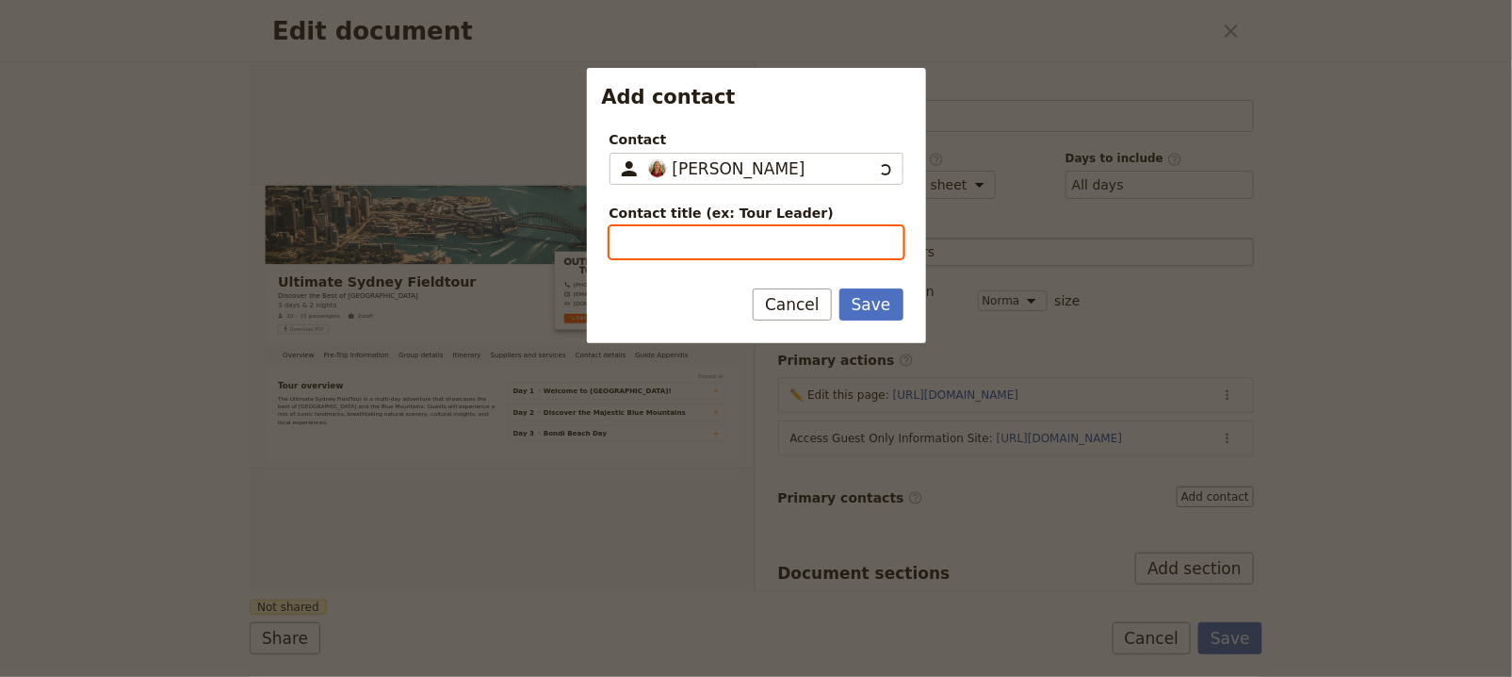
click at [771, 237] on input "Contact title (ex: Tour Leader)" at bounding box center [757, 242] width 294 height 32
paste input "Tour Leader"
click at [638, 238] on input "Tour Leader" at bounding box center [757, 242] width 294 height 32
click at [689, 243] on input "Guide Leader" at bounding box center [757, 242] width 294 height 32
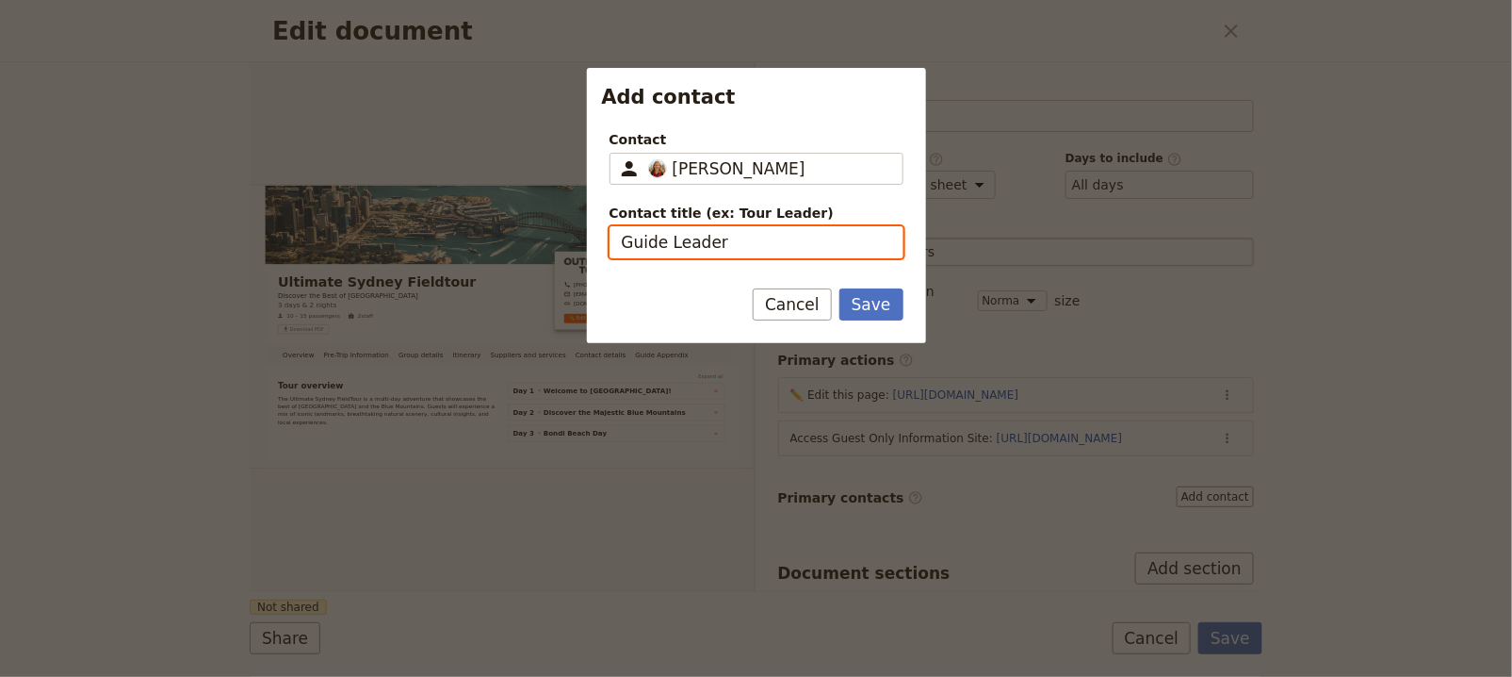
click at [689, 243] on input "Guide Leader" at bounding box center [757, 242] width 294 height 32
type input "Tour Guide"
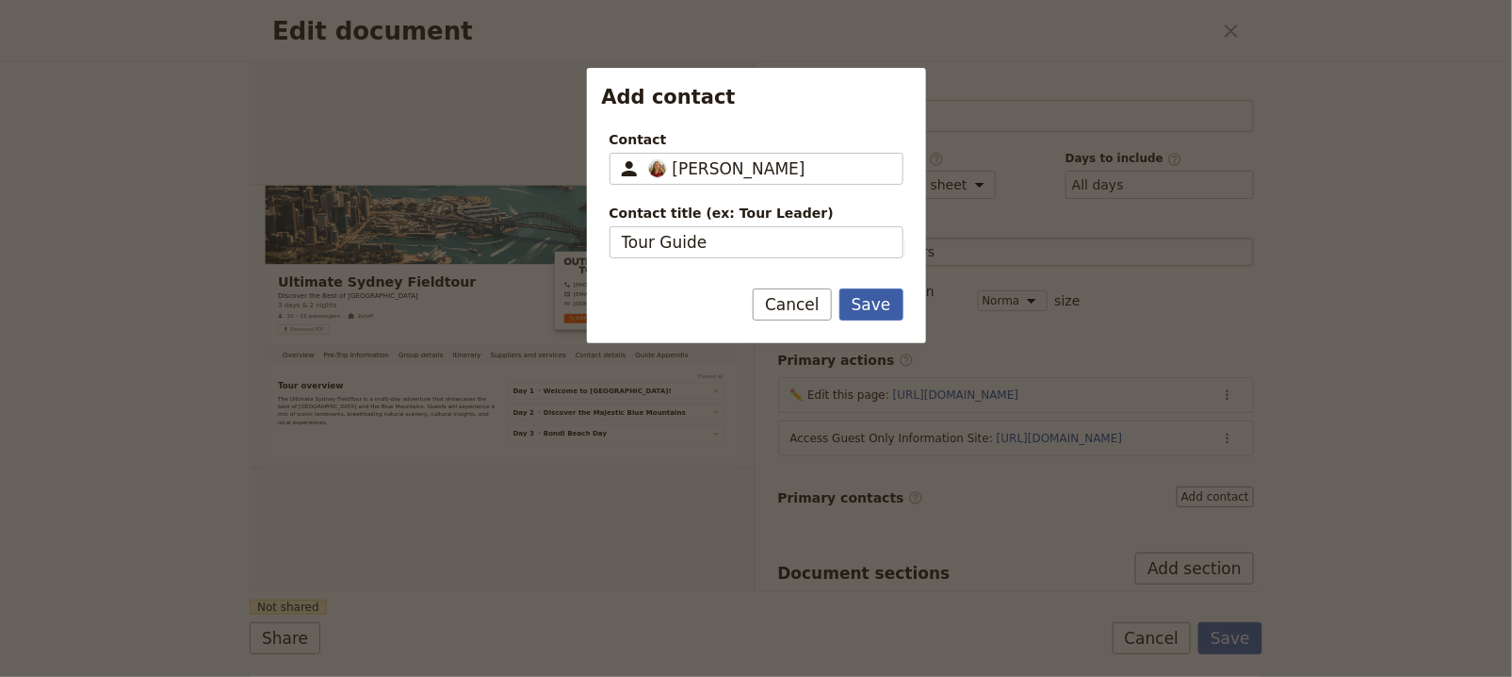
click at [891, 309] on button "Save" at bounding box center [872, 304] width 64 height 32
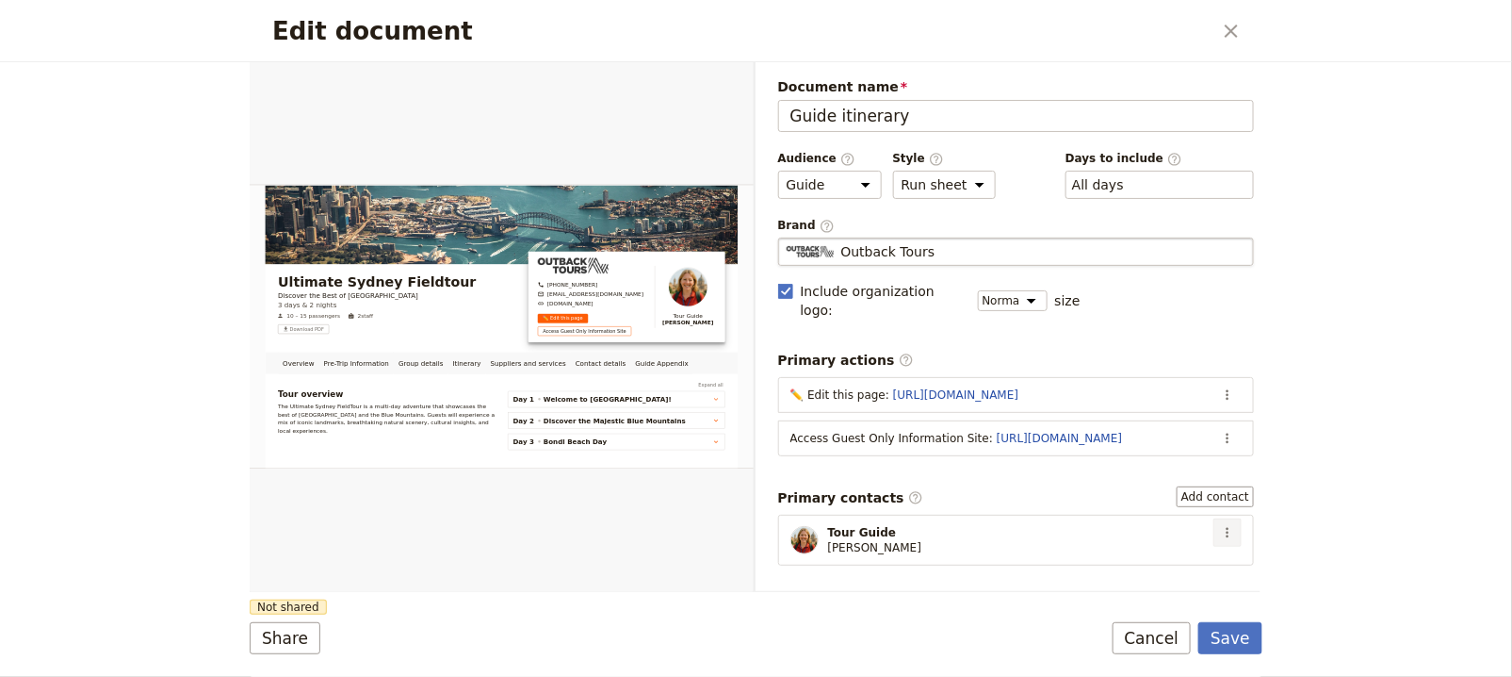
click at [1220, 525] on icon "Actions" at bounding box center [1227, 532] width 15 height 15
click at [1191, 535] on span "Edit contact" at bounding box center [1160, 544] width 107 height 19
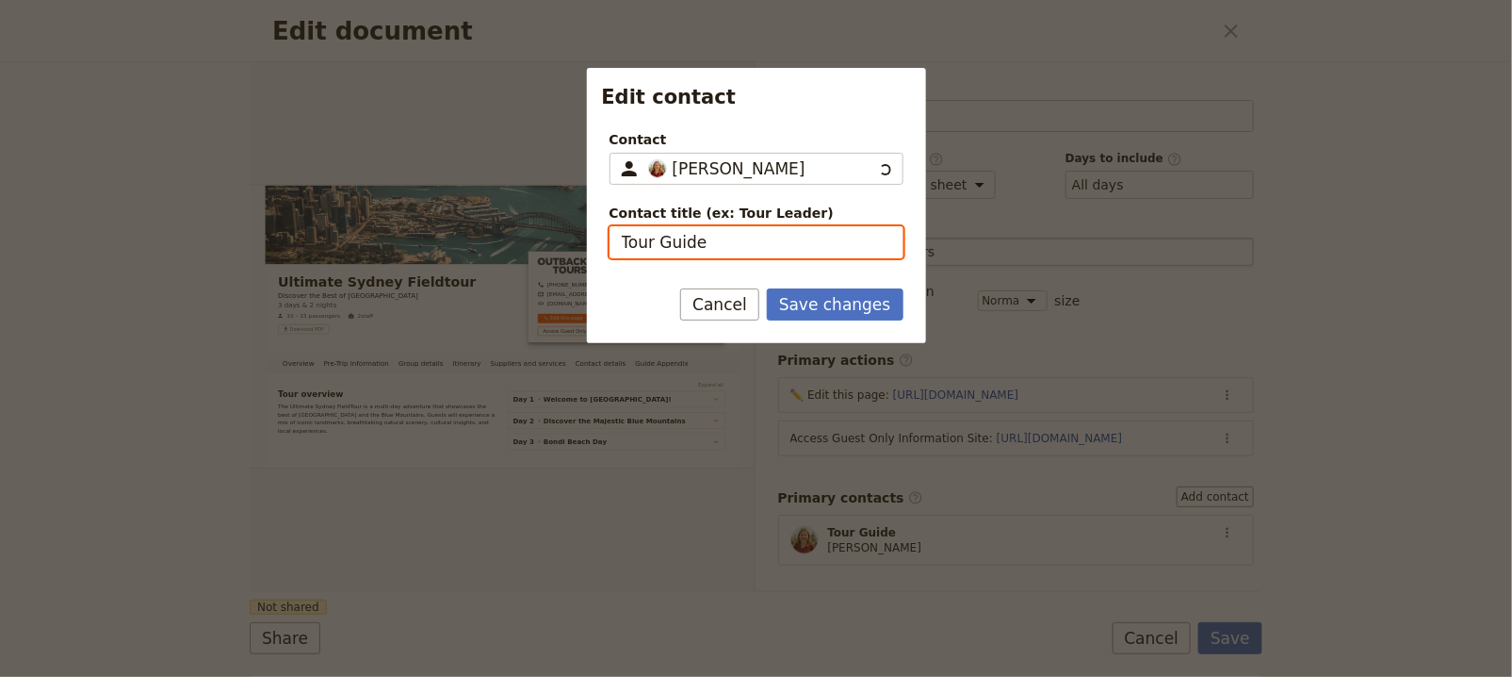
click at [623, 240] on input "Tour Guide" at bounding box center [757, 242] width 294 height 32
click at [666, 236] on input "Meet your Tour Guide" at bounding box center [757, 242] width 294 height 32
type input "Meet Your Tour Guide"
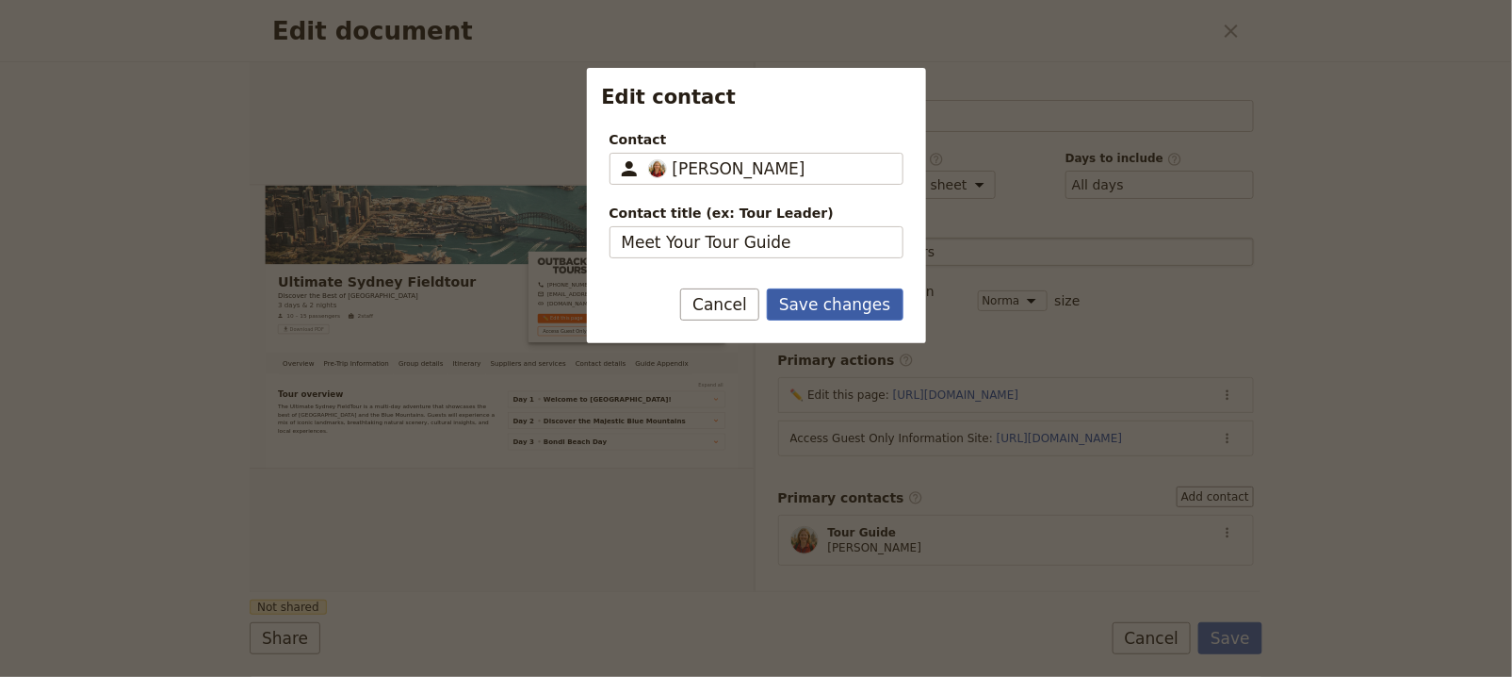
click at [831, 305] on button "Save changes" at bounding box center [835, 304] width 137 height 32
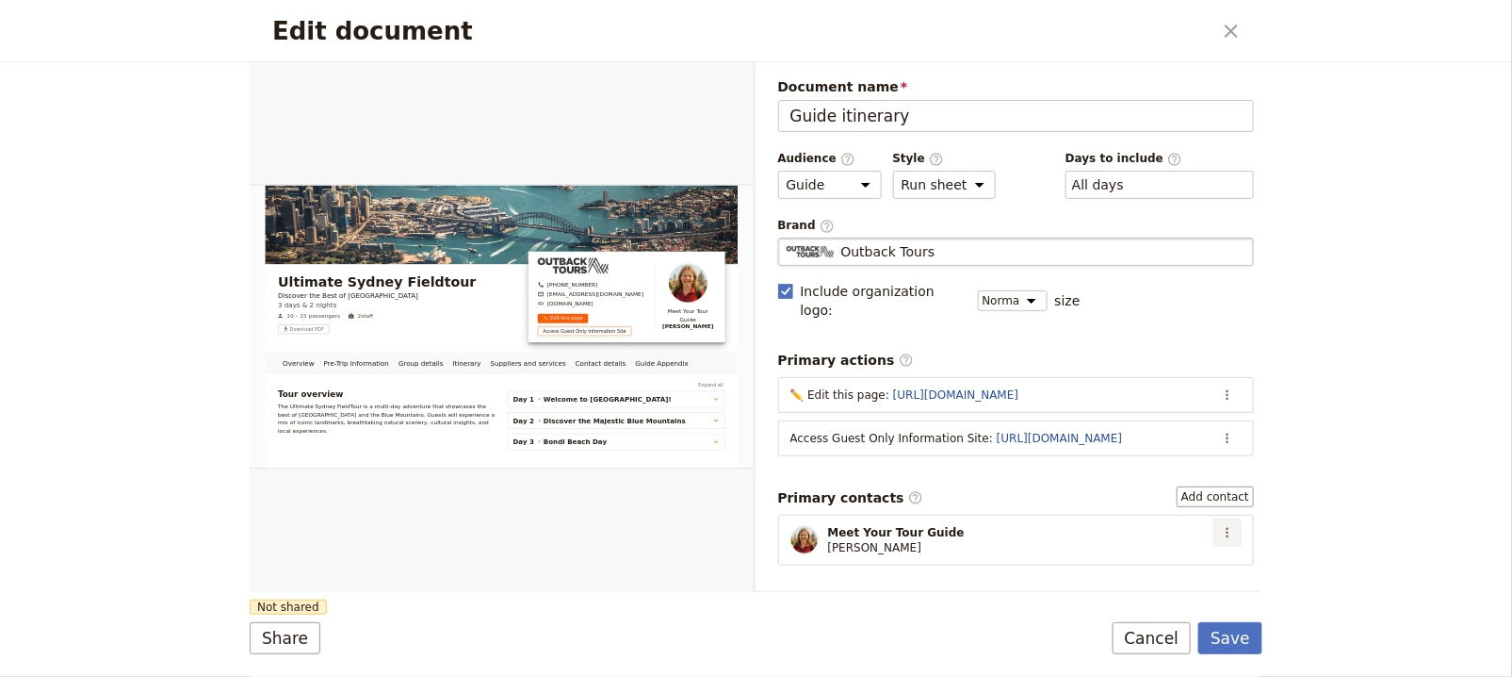
click at [1220, 525] on icon "Actions" at bounding box center [1227, 532] width 15 height 15
click at [1208, 533] on button "Edit contact" at bounding box center [1161, 544] width 130 height 26
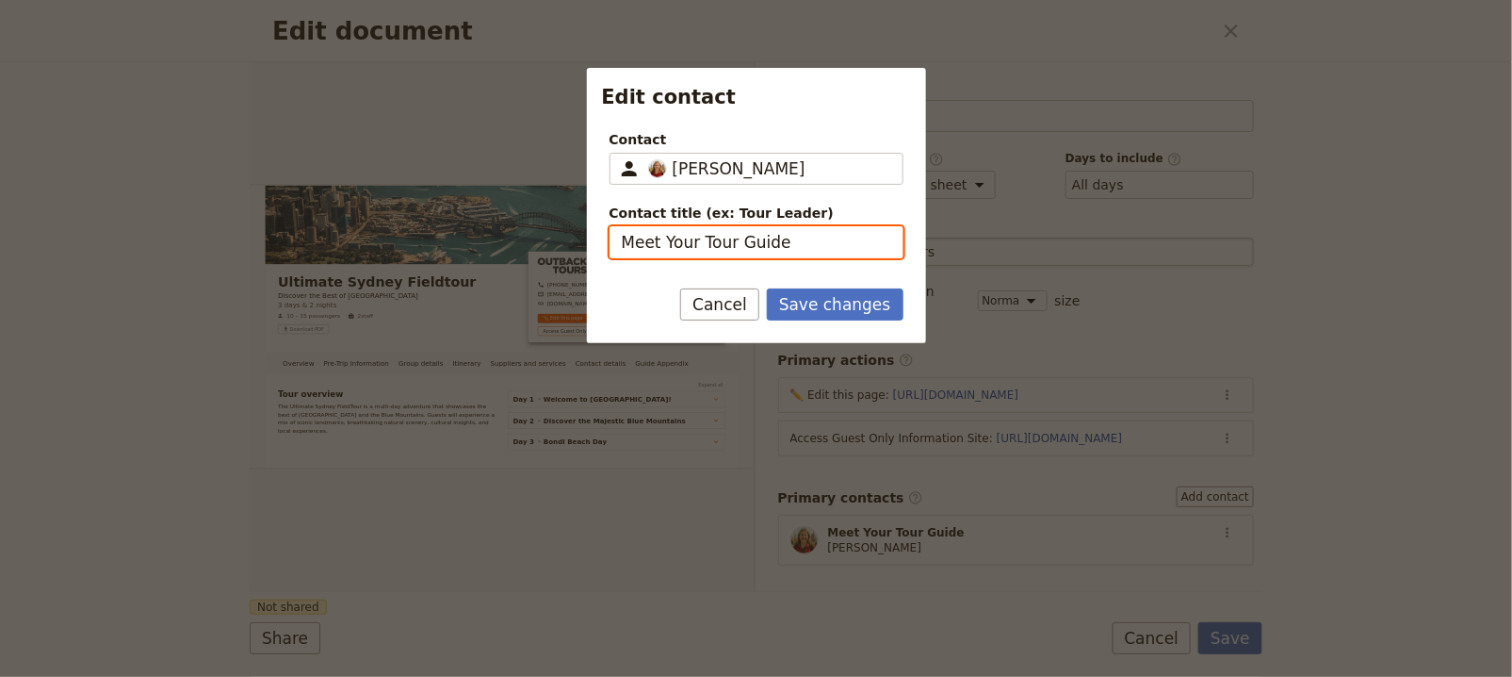
drag, startPoint x: 700, startPoint y: 241, endPoint x: 502, endPoint y: 235, distance: 198.0
click at [502, 676] on div "Edit contact Contact ​ Silvana Silvana Contact title (ex: Tour Leader) Meet You…" at bounding box center [756, 677] width 1512 height 0
type input "Tour Guide"
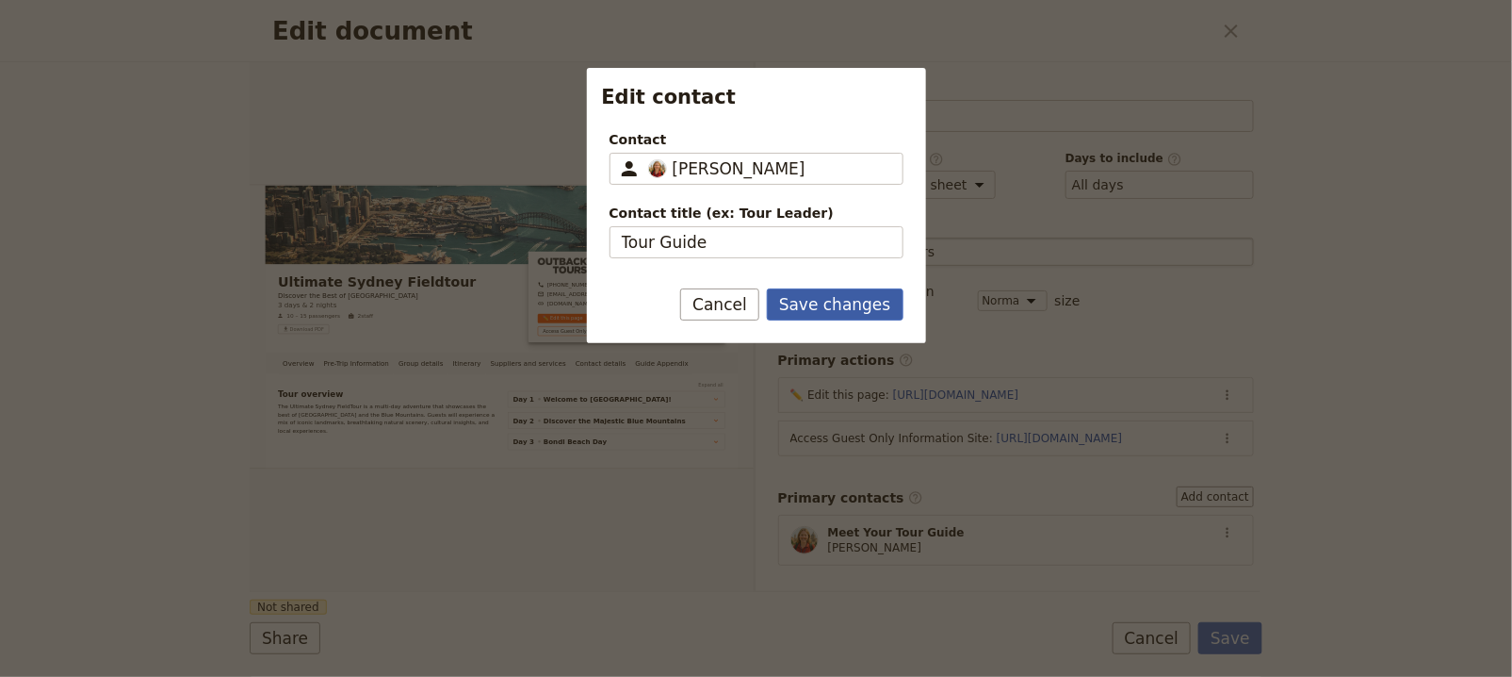
click at [852, 307] on button "Save changes" at bounding box center [835, 304] width 137 height 32
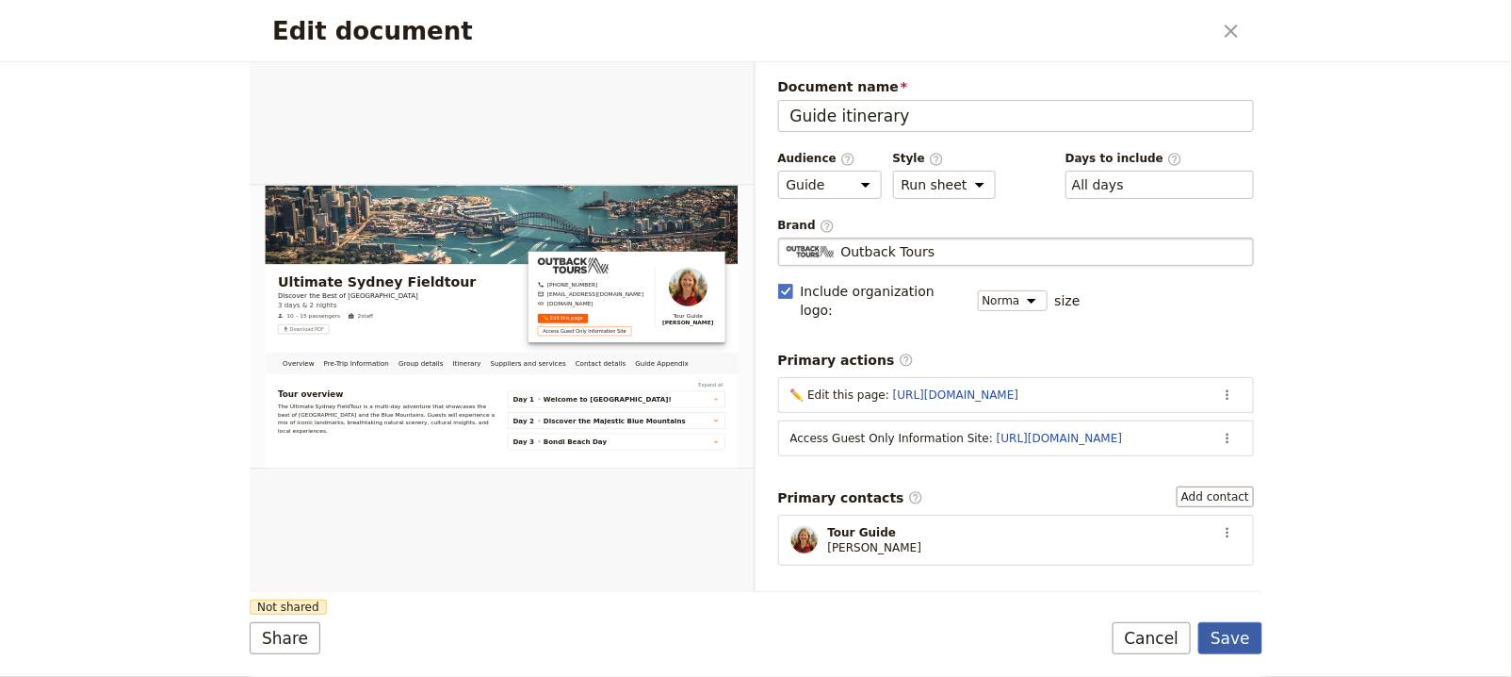
click at [1248, 636] on button "Save" at bounding box center [1231, 638] width 64 height 32
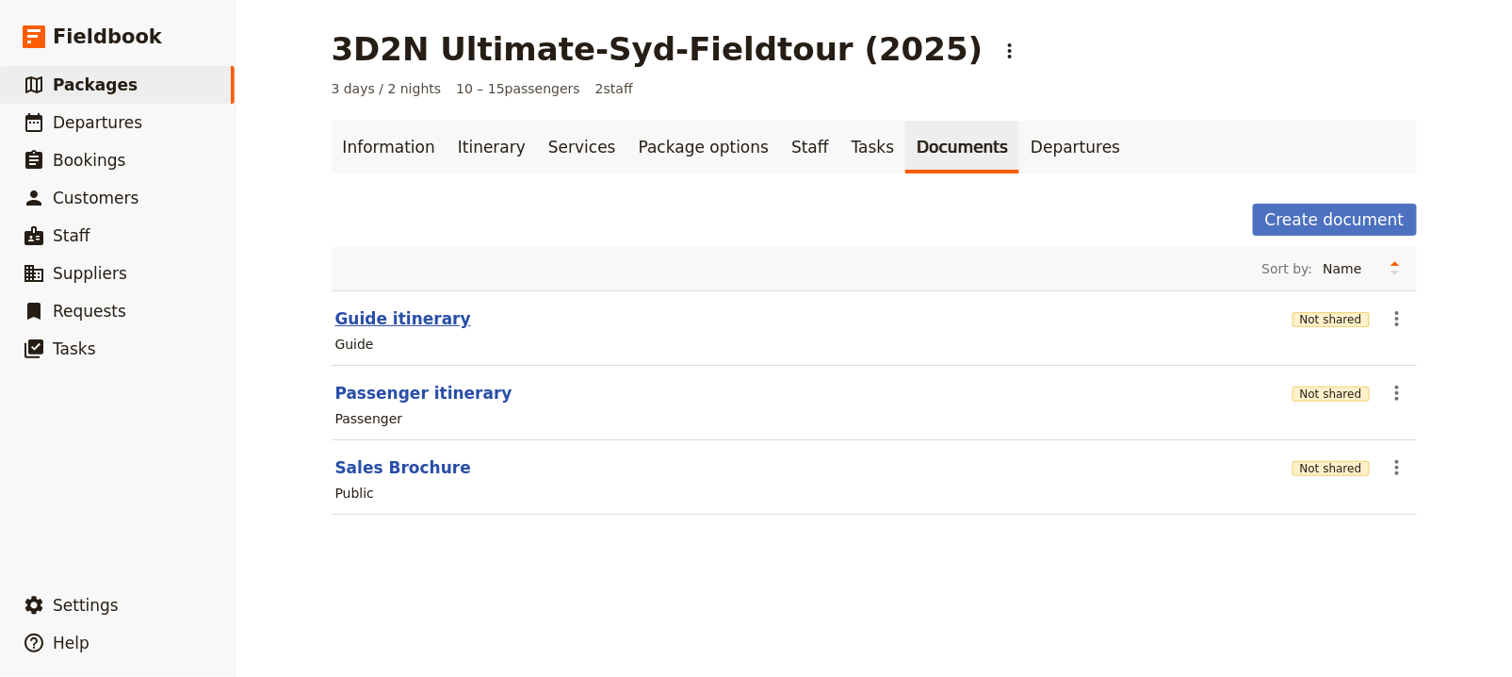
click at [401, 319] on button "Guide itinerary" at bounding box center [403, 318] width 136 height 23
select select "STAFF"
select select "RUN_SHEET"
select select "DEFAULT"
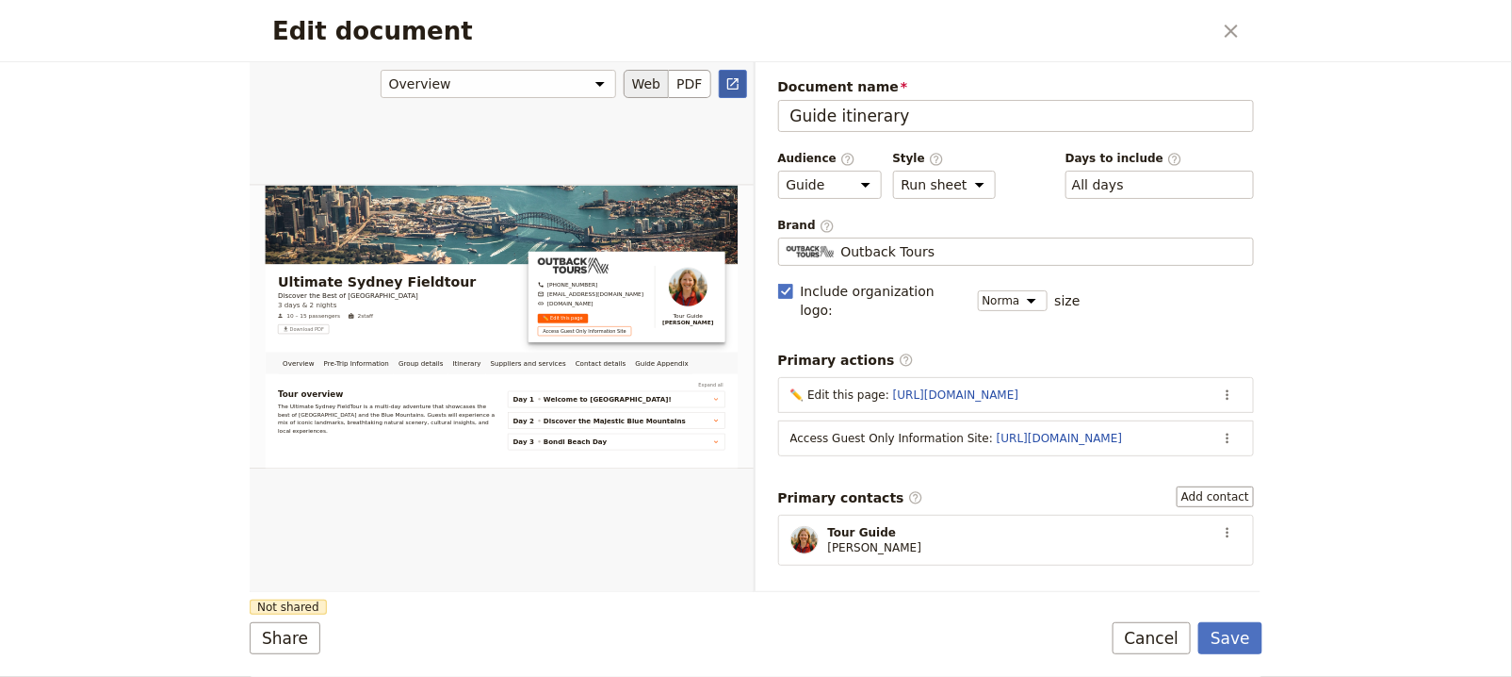
click at [732, 83] on icon "Open full preview" at bounding box center [732, 83] width 11 height 11
click at [1240, 649] on button "Save" at bounding box center [1231, 638] width 64 height 32
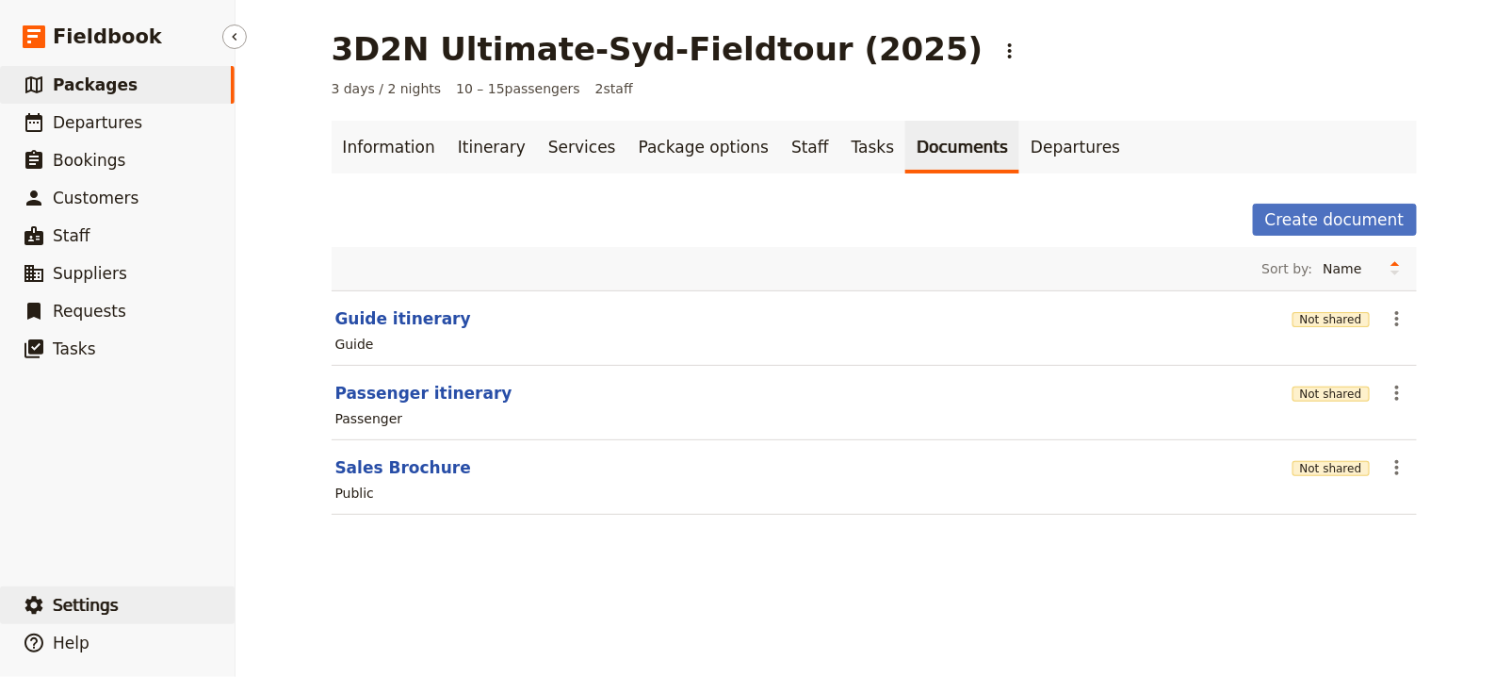
click at [106, 604] on span "Settings" at bounding box center [86, 605] width 66 height 19
click at [386, 554] on span "Your organization" at bounding box center [330, 553] width 153 height 19
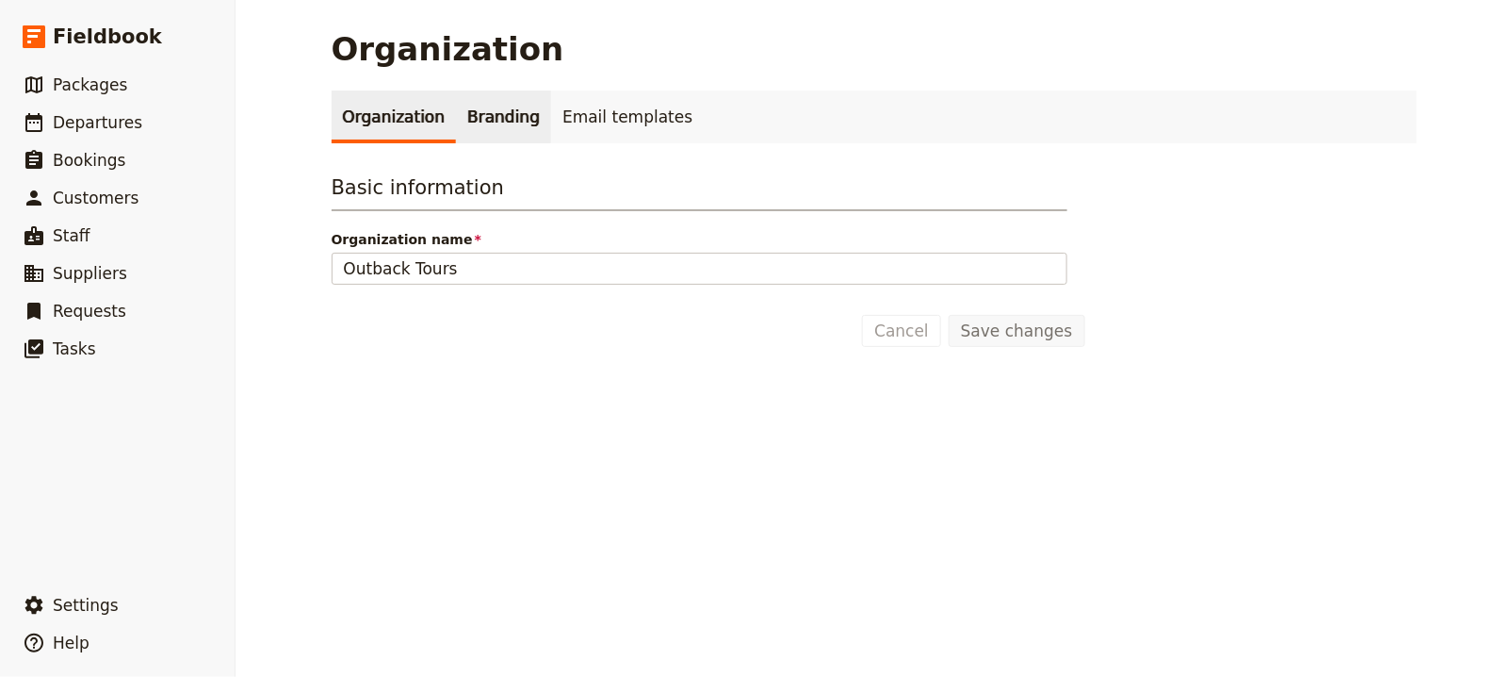
click at [470, 127] on link "Branding" at bounding box center [503, 116] width 95 height 53
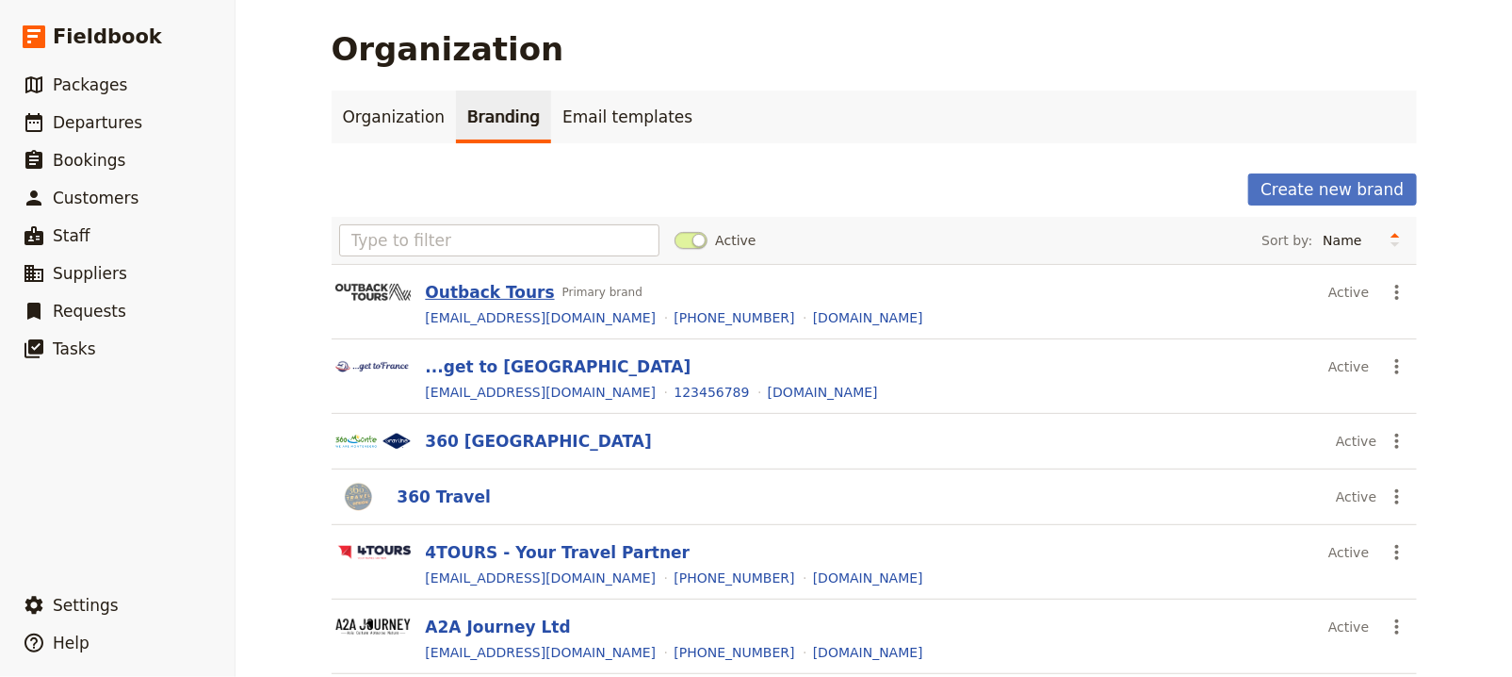
click at [469, 295] on button "Outback Tours" at bounding box center [490, 292] width 129 height 23
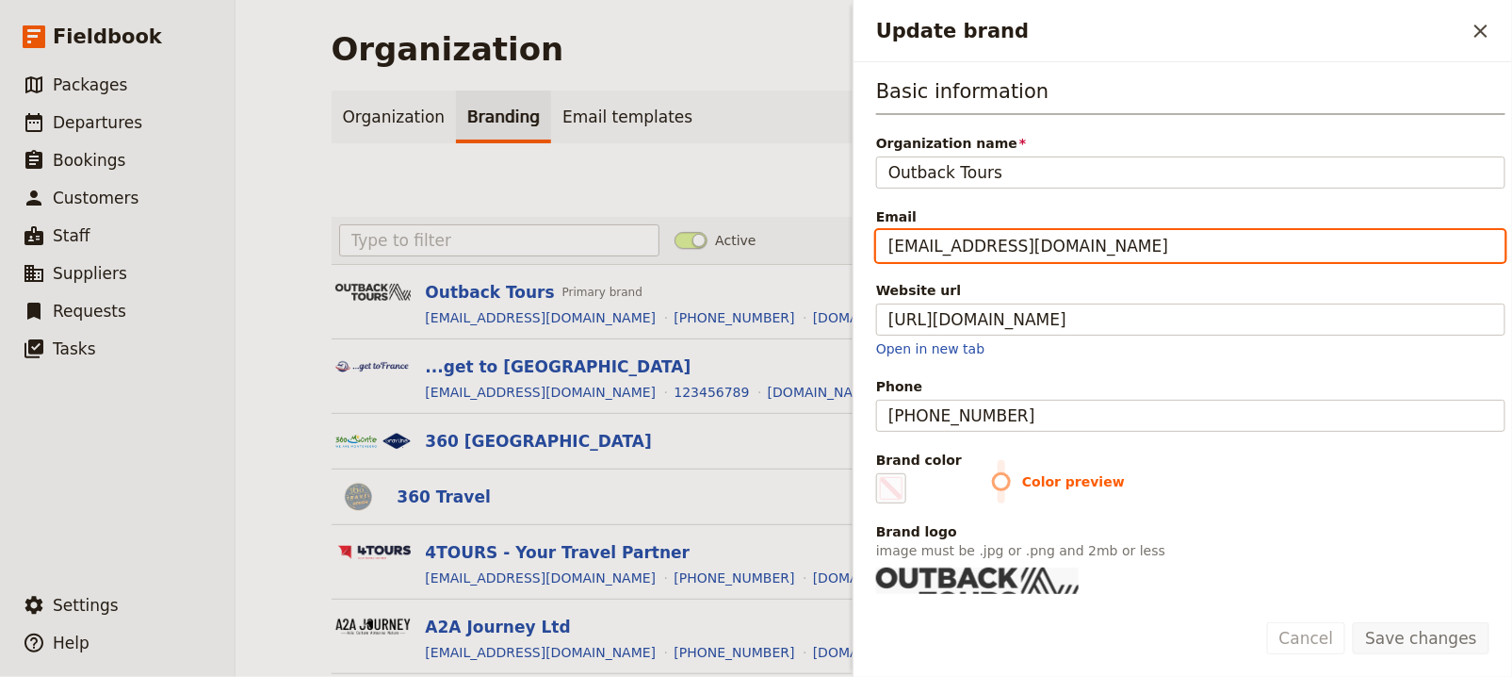
drag, startPoint x: 962, startPoint y: 241, endPoint x: 882, endPoint y: 243, distance: 80.1
click at [882, 243] on input "testinbox+sales@fieldbook.com" at bounding box center [1190, 246] width 629 height 32
type input "[EMAIL_ADDRESS][DOMAIN_NAME]"
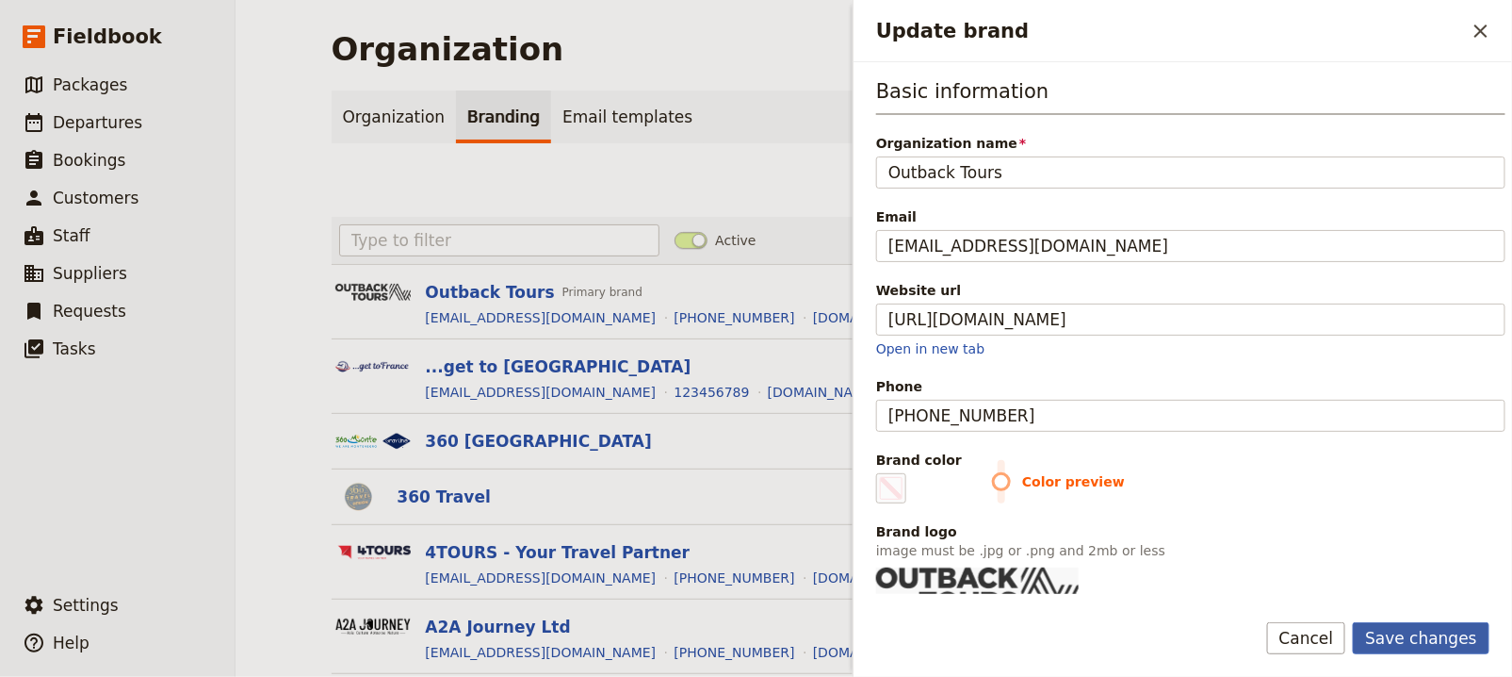
click at [1428, 643] on button "Save changes" at bounding box center [1421, 638] width 137 height 32
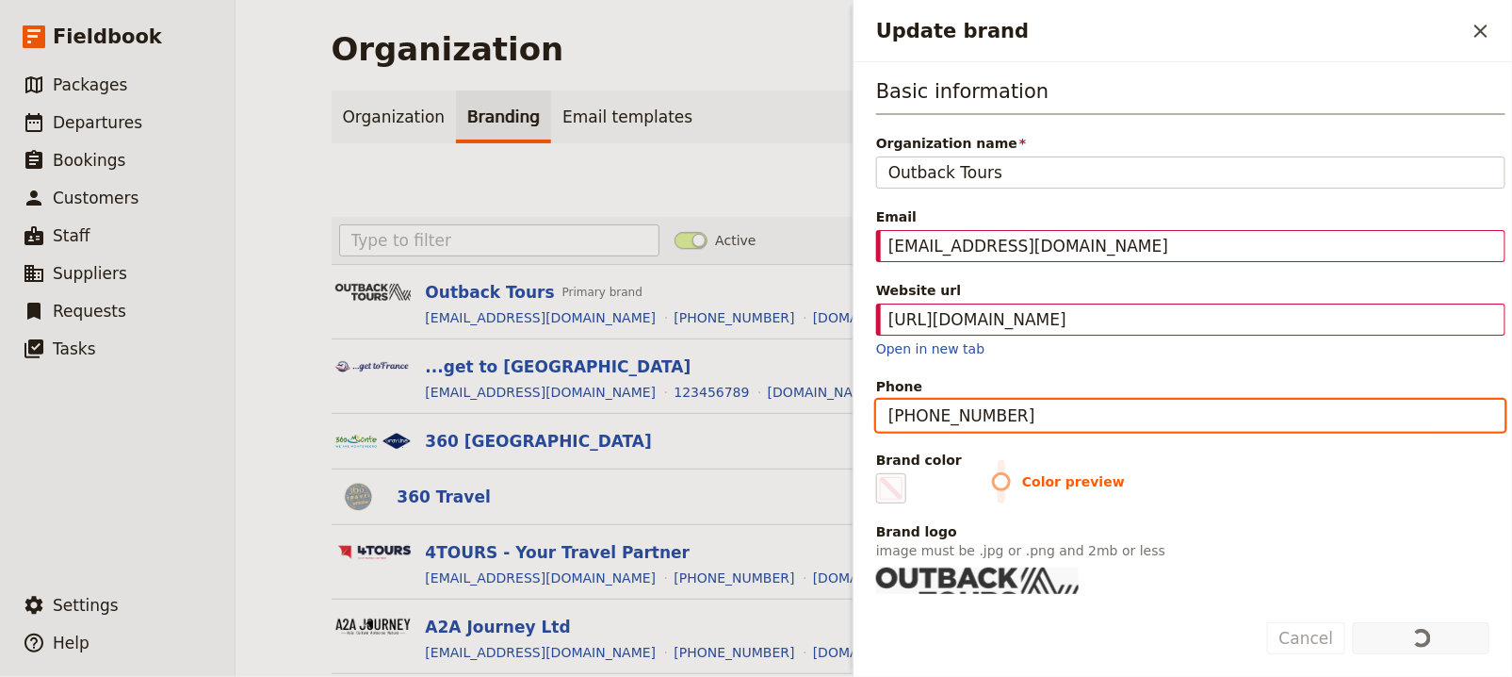
drag, startPoint x: 1102, startPoint y: 420, endPoint x: 868, endPoint y: 415, distance: 234.7
click at [868, 415] on div "Basic information Organization name Outback Tours Email sales@fieldbook.com Web…" at bounding box center [1183, 327] width 659 height 531
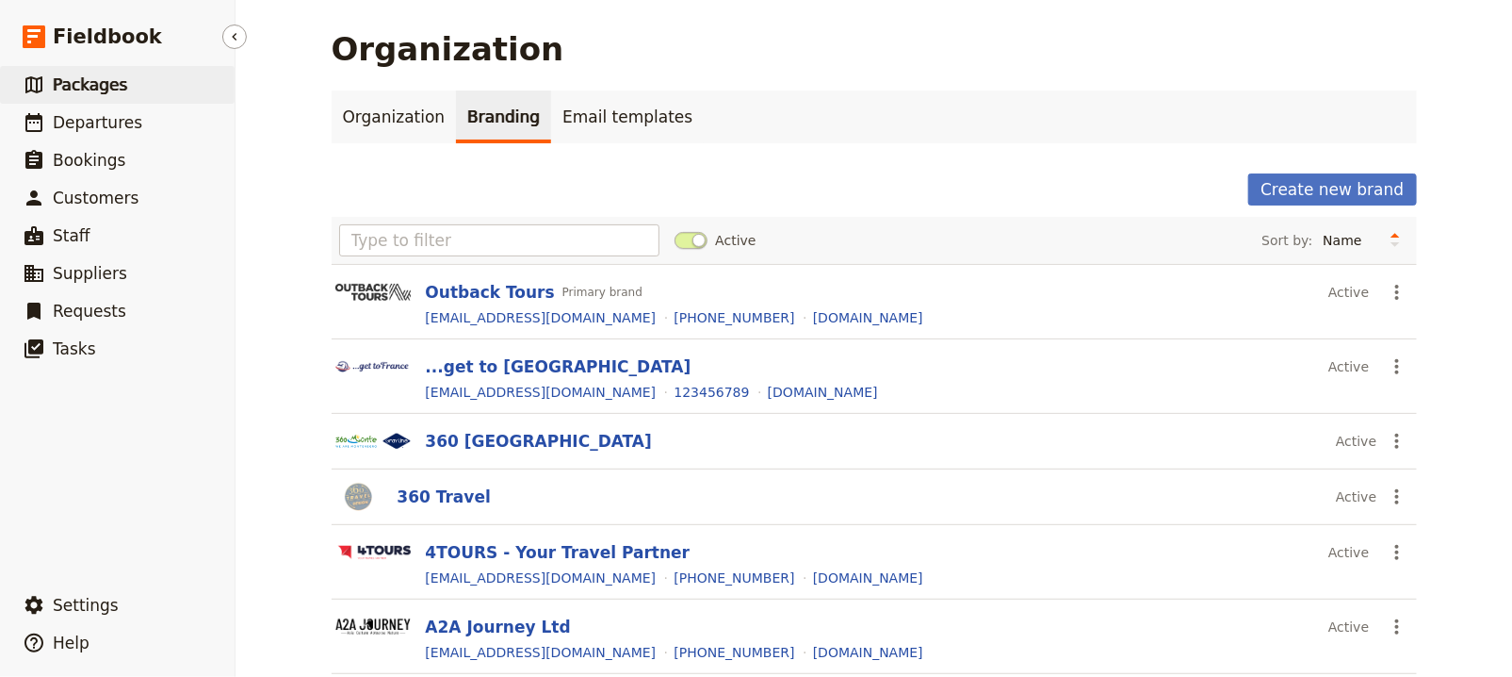
click at [164, 97] on link "​ Packages" at bounding box center [117, 85] width 235 height 38
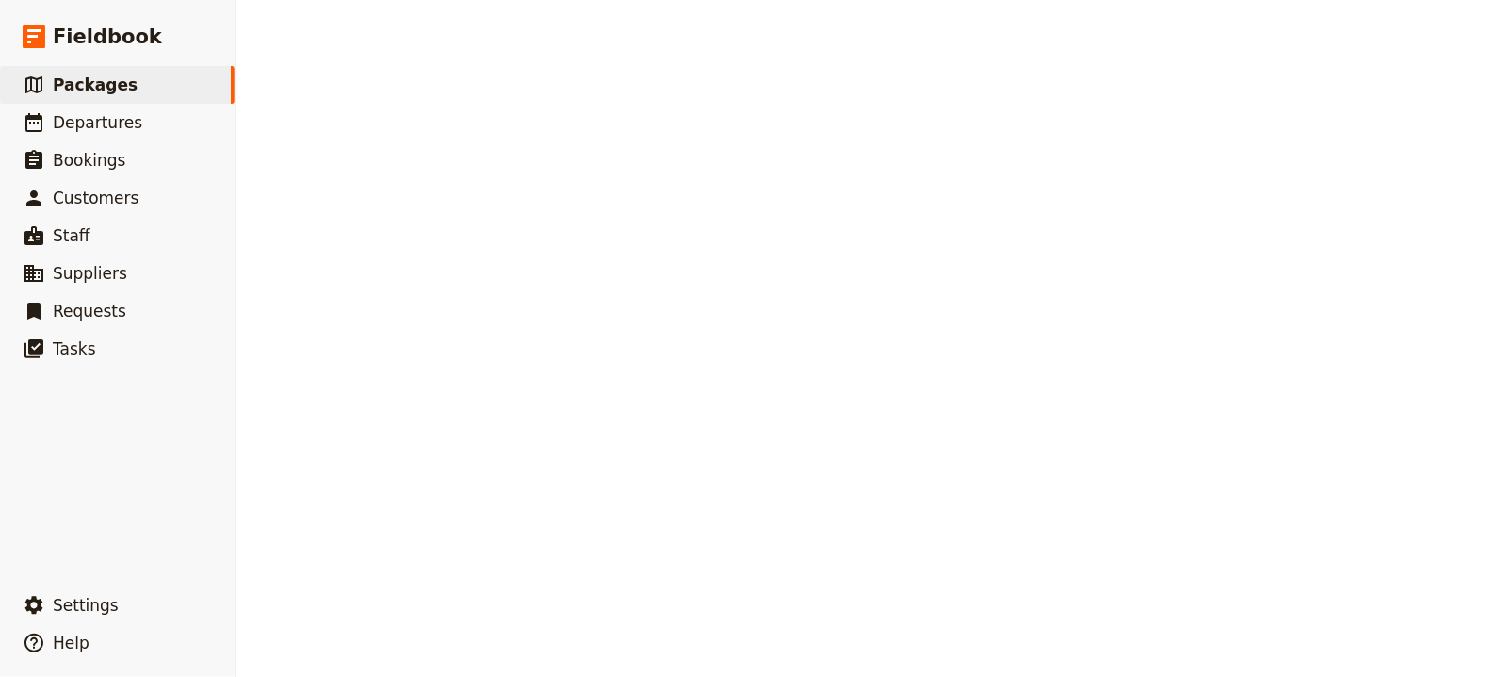
select select "UPDATED_AT"
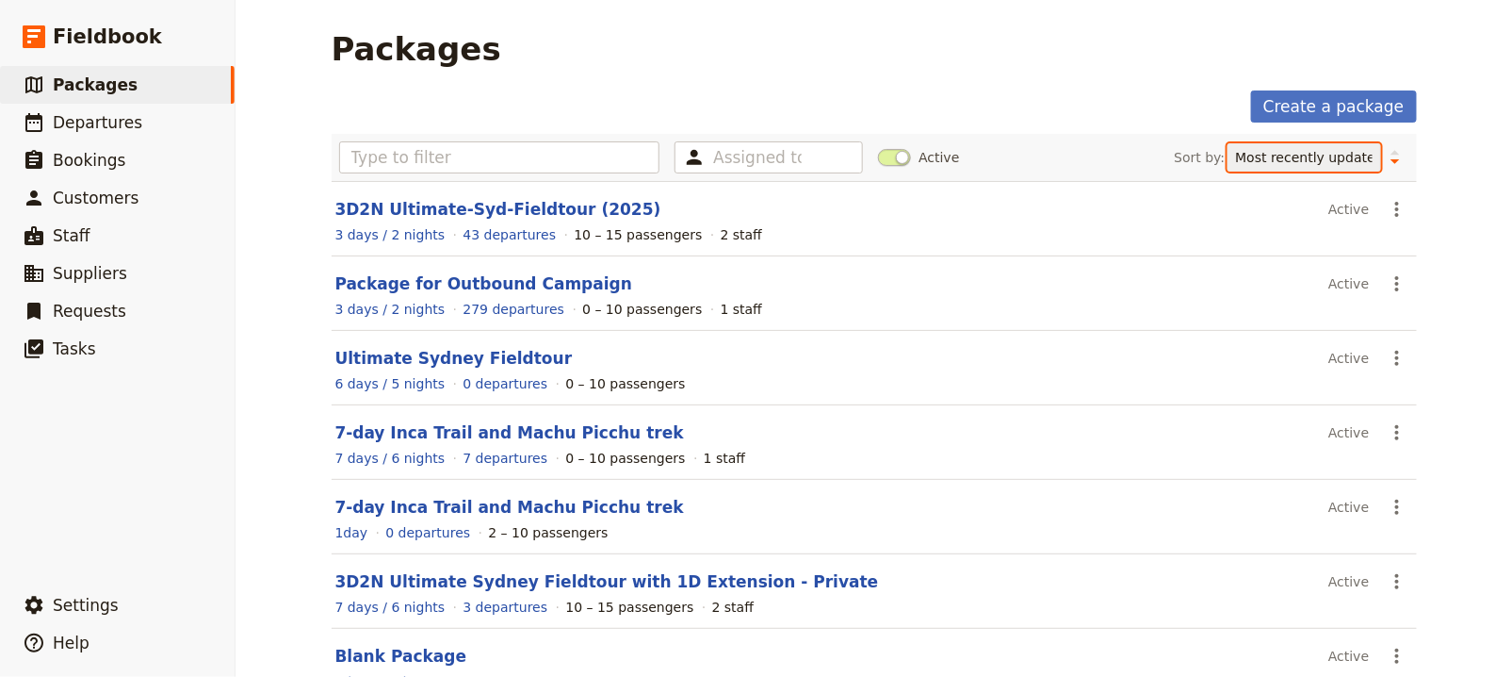
click at [1287, 163] on select "Name Number of departures Duration Most recently updated Most recently created" at bounding box center [1305, 157] width 154 height 28
click at [1228, 143] on select "Name Number of departures Duration Most recently updated Most recently created" at bounding box center [1305, 157] width 154 height 28
click at [1287, 163] on select "Name Number of departures Duration Most recently updated Most recently created" at bounding box center [1305, 157] width 154 height 28
click at [1228, 143] on select "Name Number of departures Duration Most recently updated Most recently created" at bounding box center [1305, 157] width 154 height 28
click at [878, 153] on span at bounding box center [894, 157] width 33 height 17
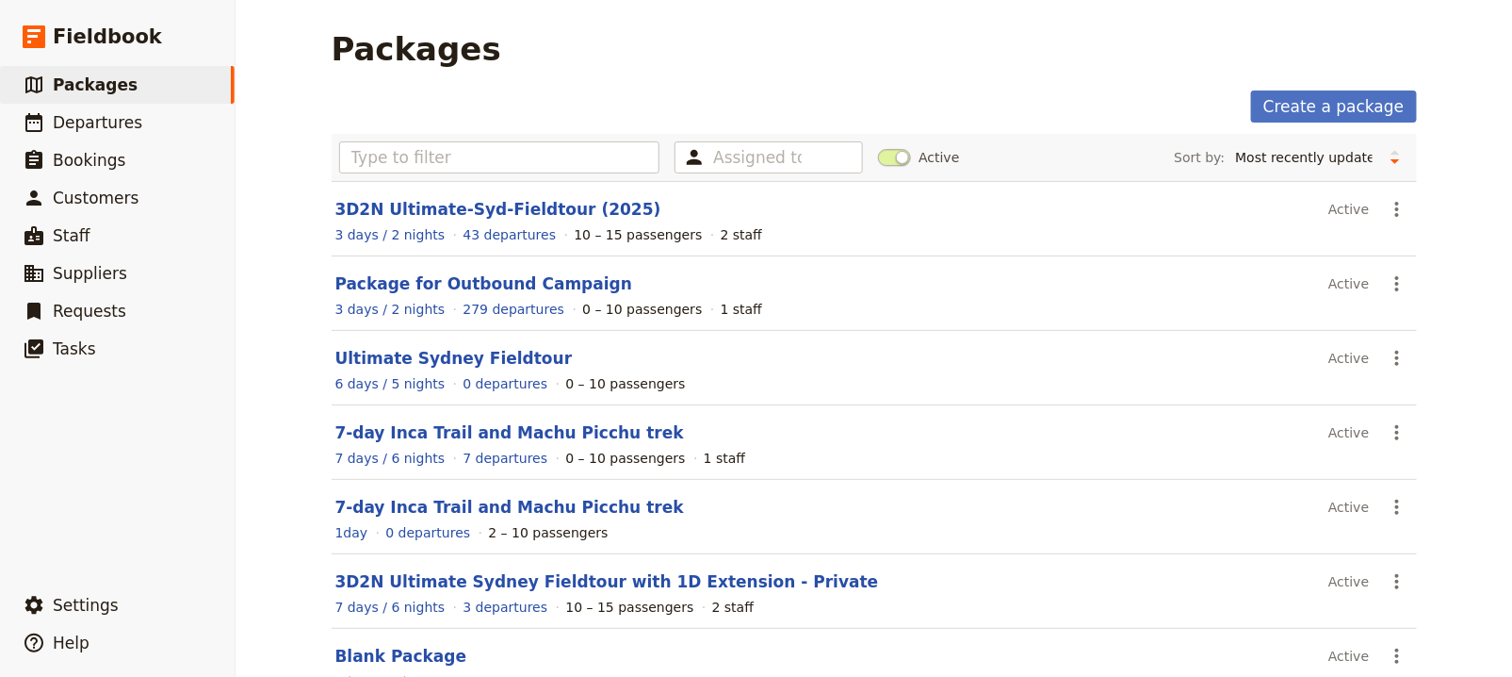
click at [878, 148] on input "Active" at bounding box center [878, 148] width 0 height 0
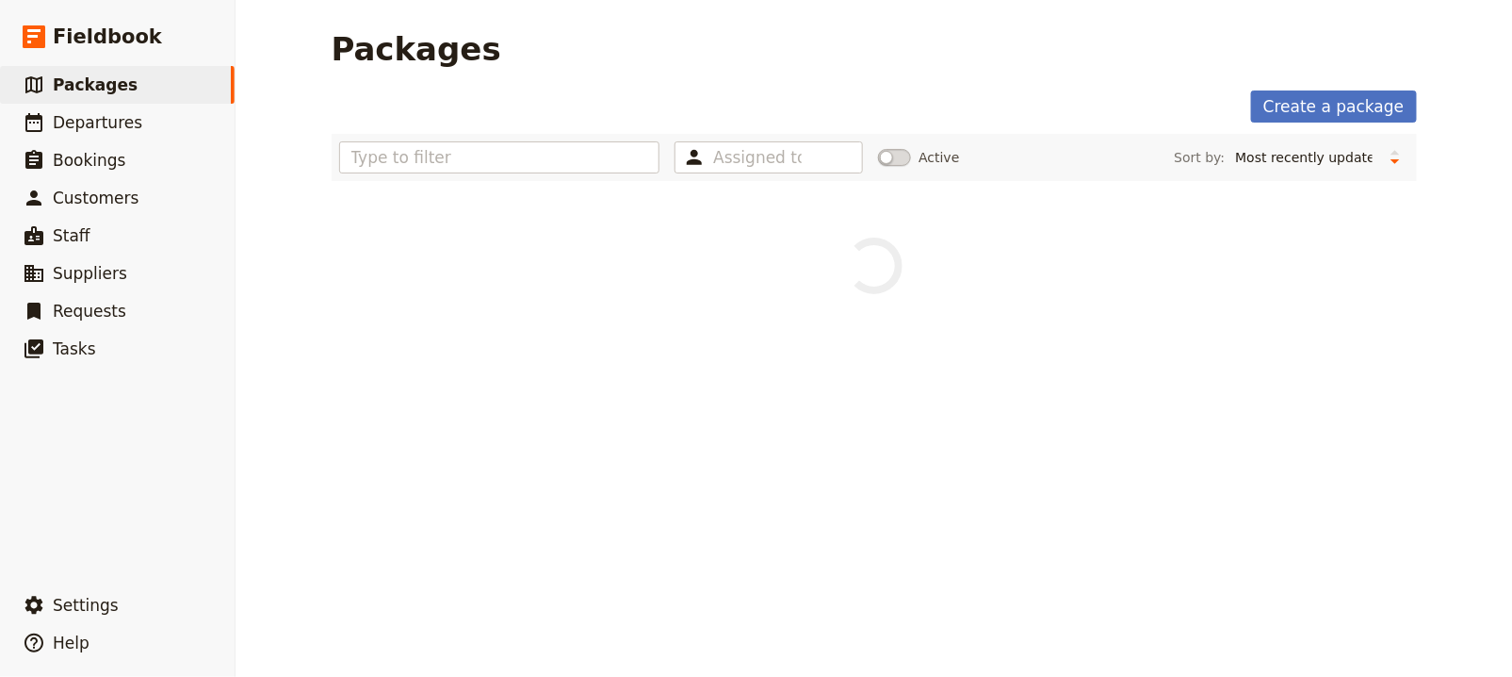
click at [885, 155] on span at bounding box center [894, 157] width 33 height 17
click at [878, 148] on input "Active" at bounding box center [878, 148] width 0 height 0
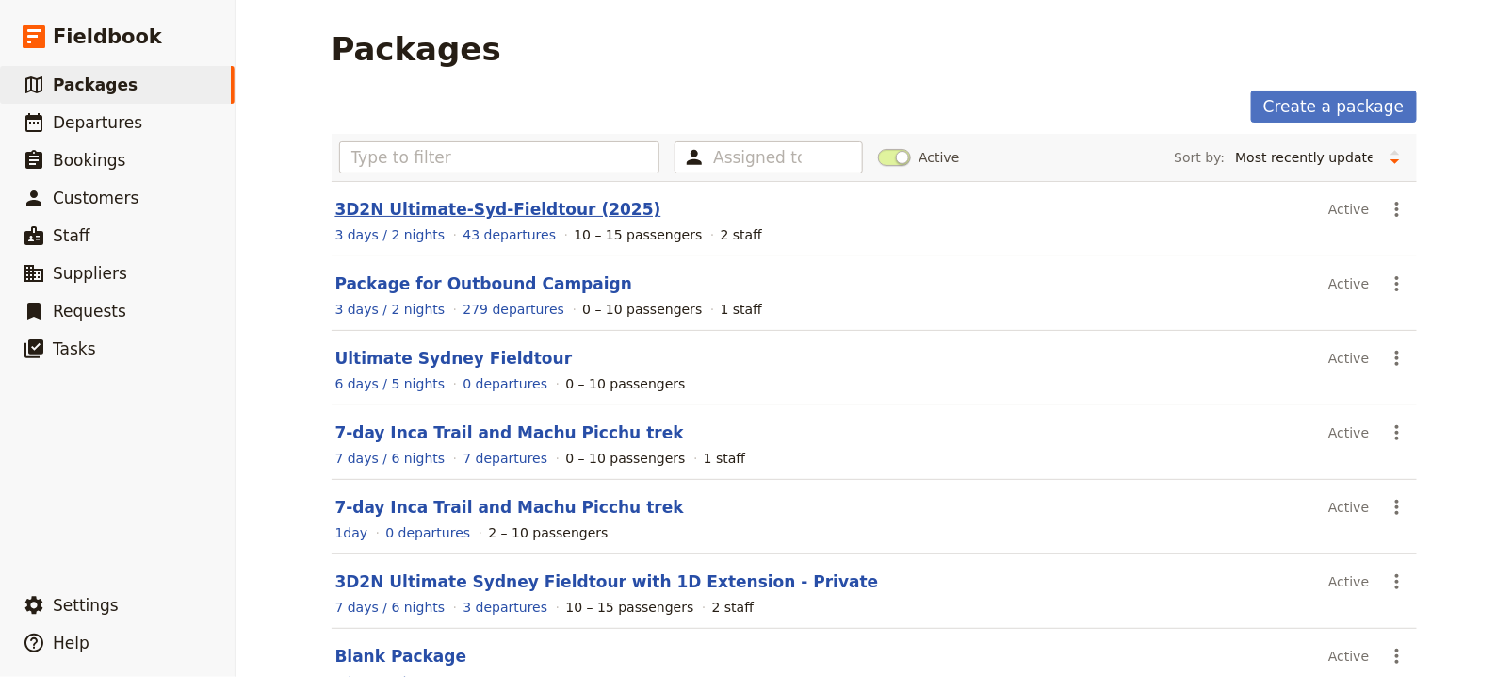
click at [514, 204] on link "3D2N Ultimate-Syd-Fieldtour (2025)" at bounding box center [498, 209] width 326 height 19
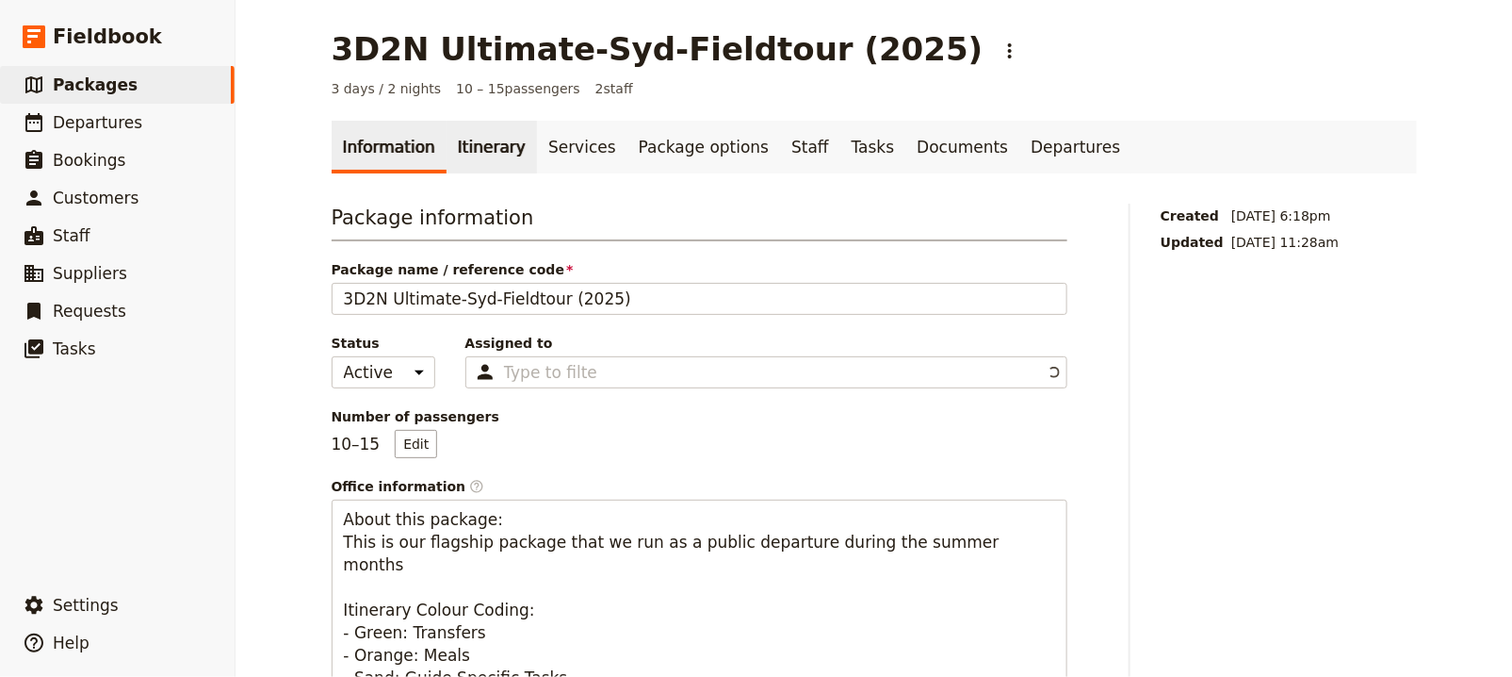
click at [483, 162] on link "Itinerary" at bounding box center [492, 147] width 90 height 53
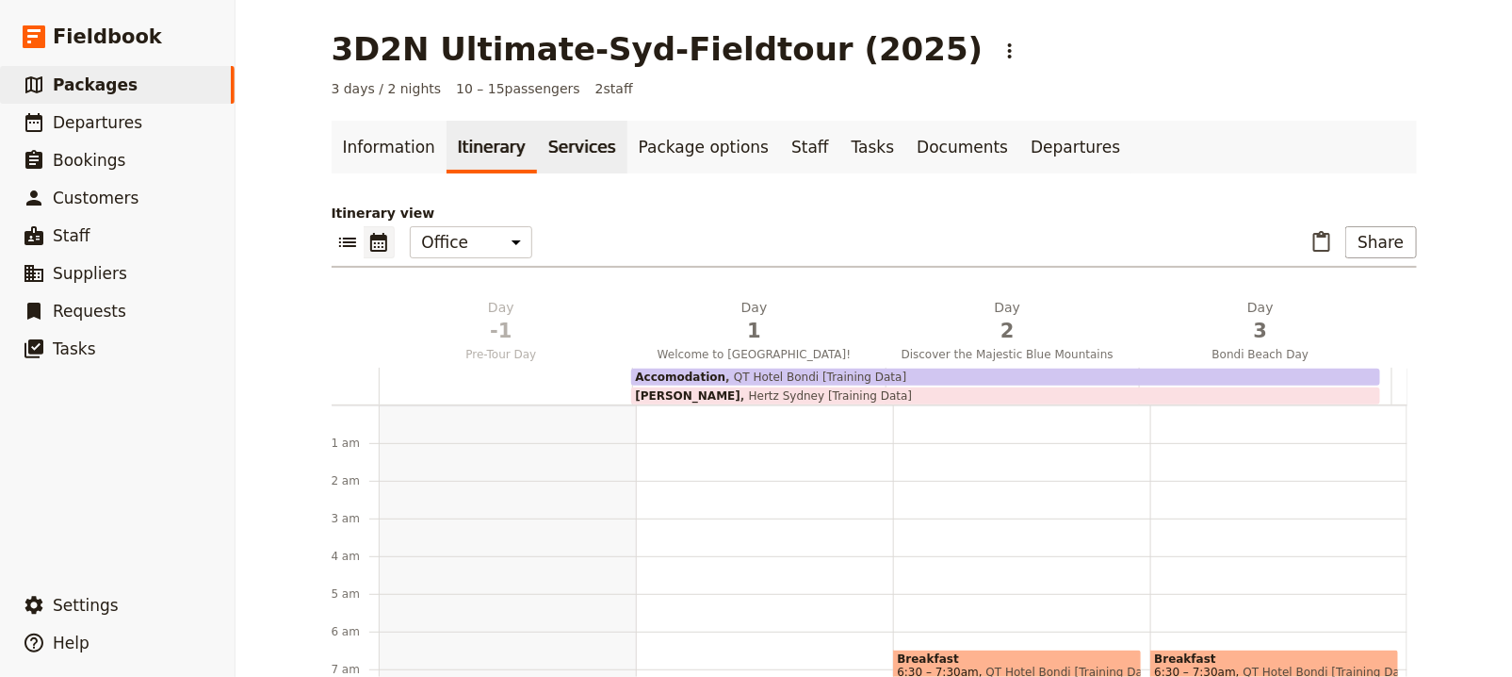
click at [548, 155] on link "Services" at bounding box center [582, 147] width 90 height 53
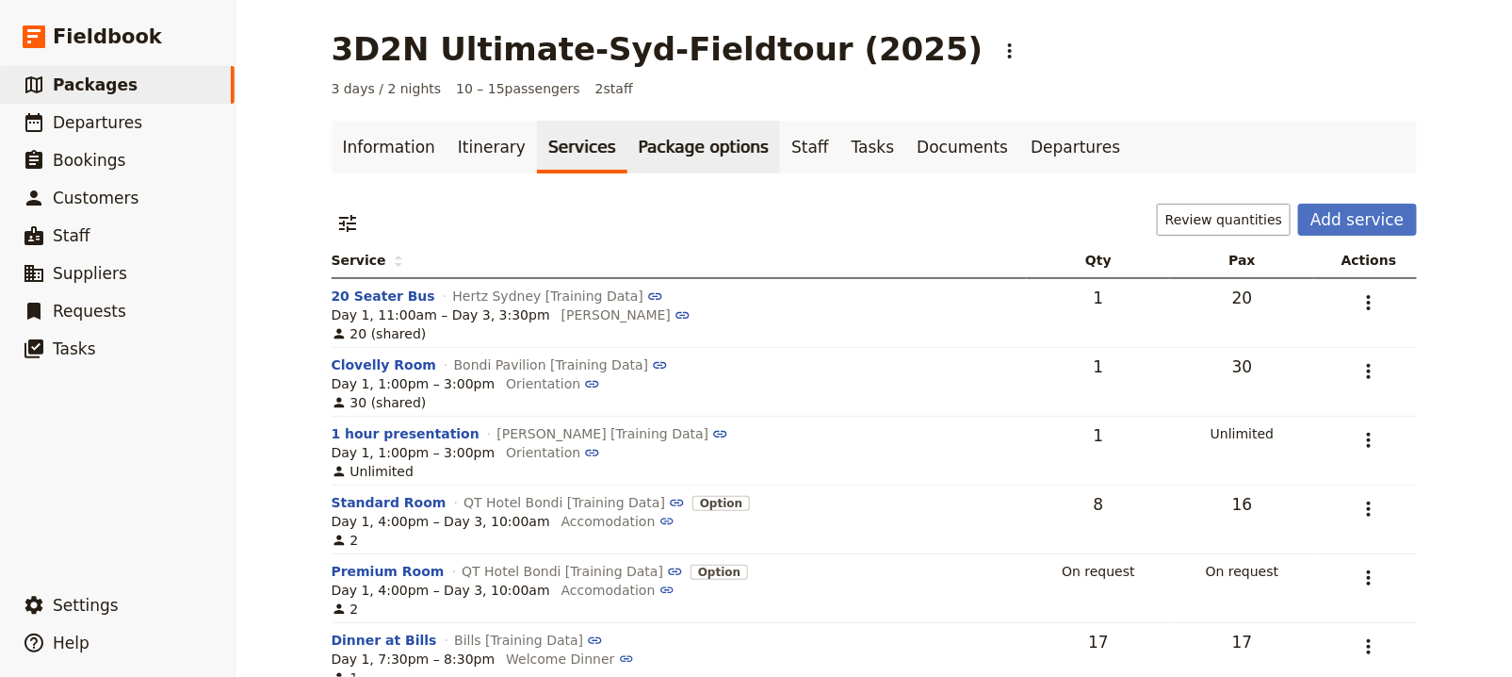
click at [693, 154] on link "Package options" at bounding box center [704, 147] width 153 height 53
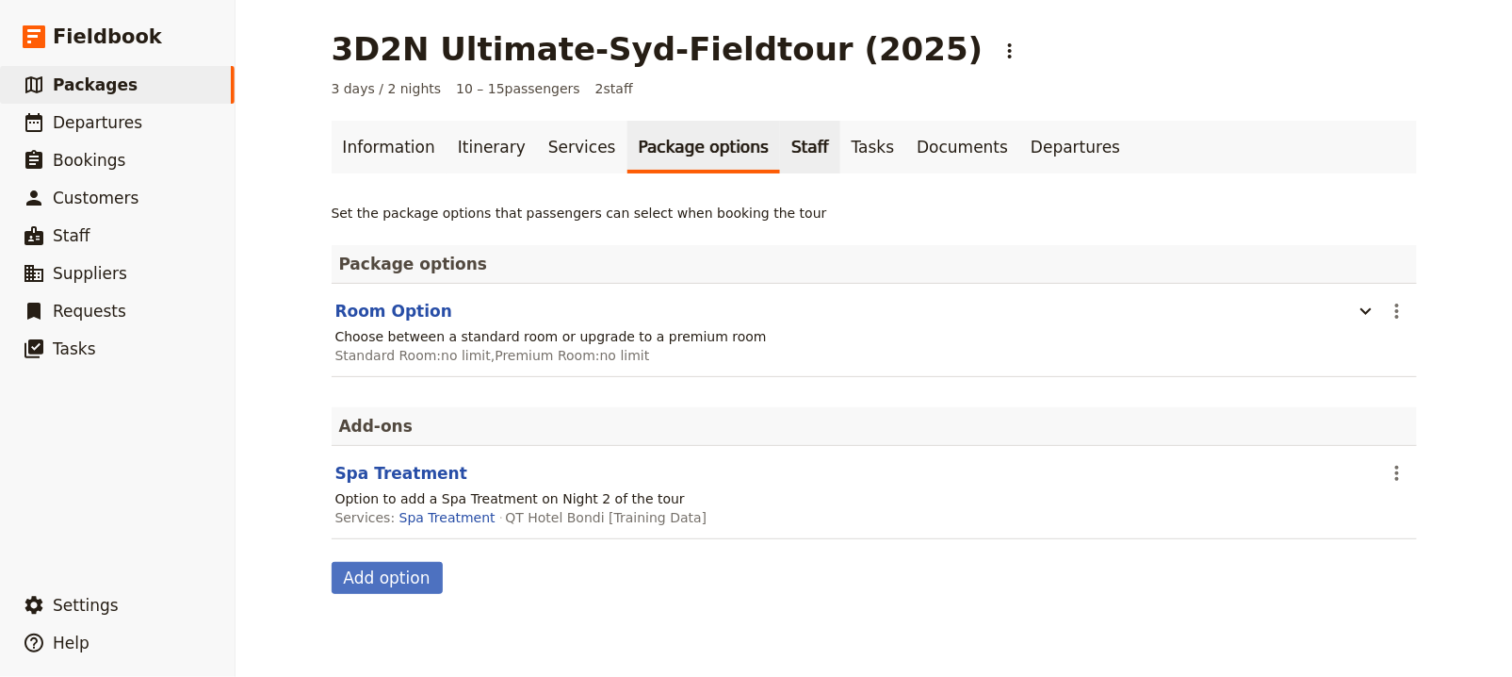
click at [780, 152] on link "Staff" at bounding box center [810, 147] width 60 height 53
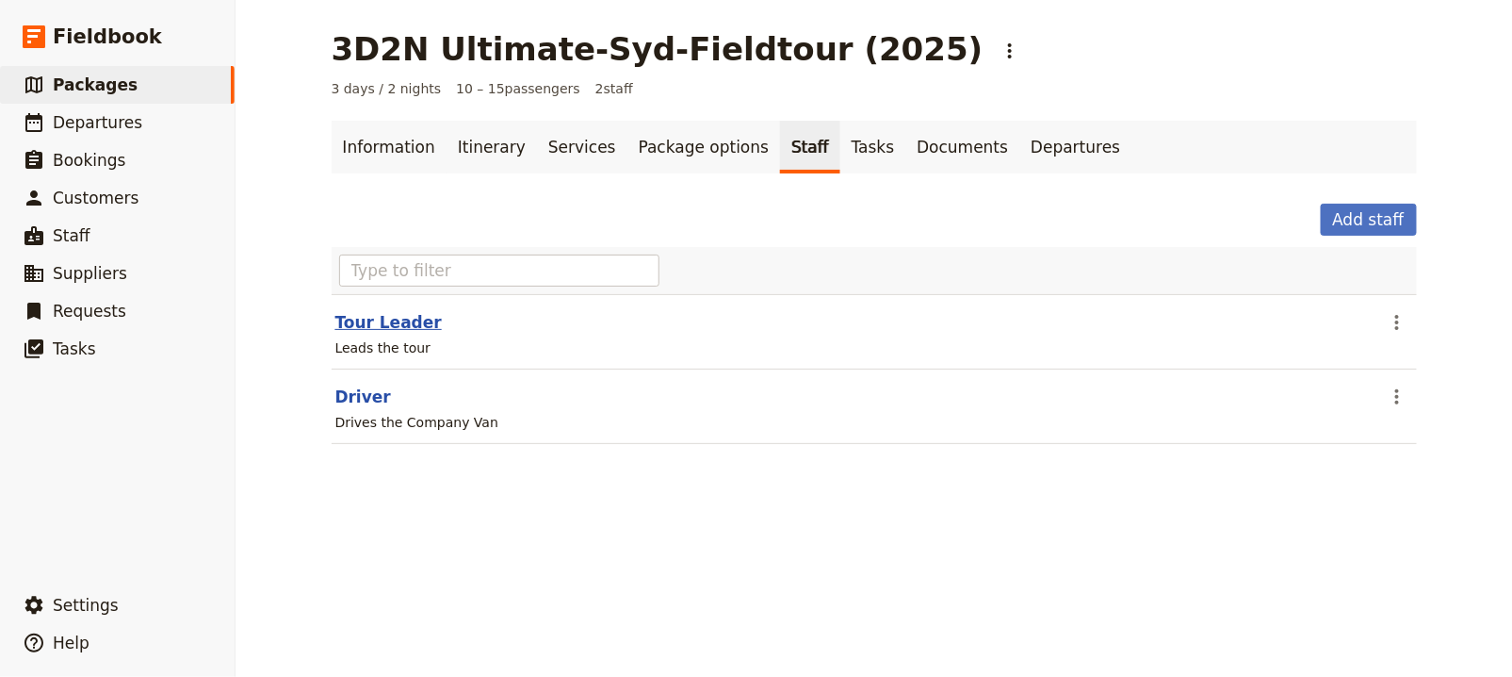
click at [388, 322] on button "Tour Leader" at bounding box center [388, 322] width 106 height 23
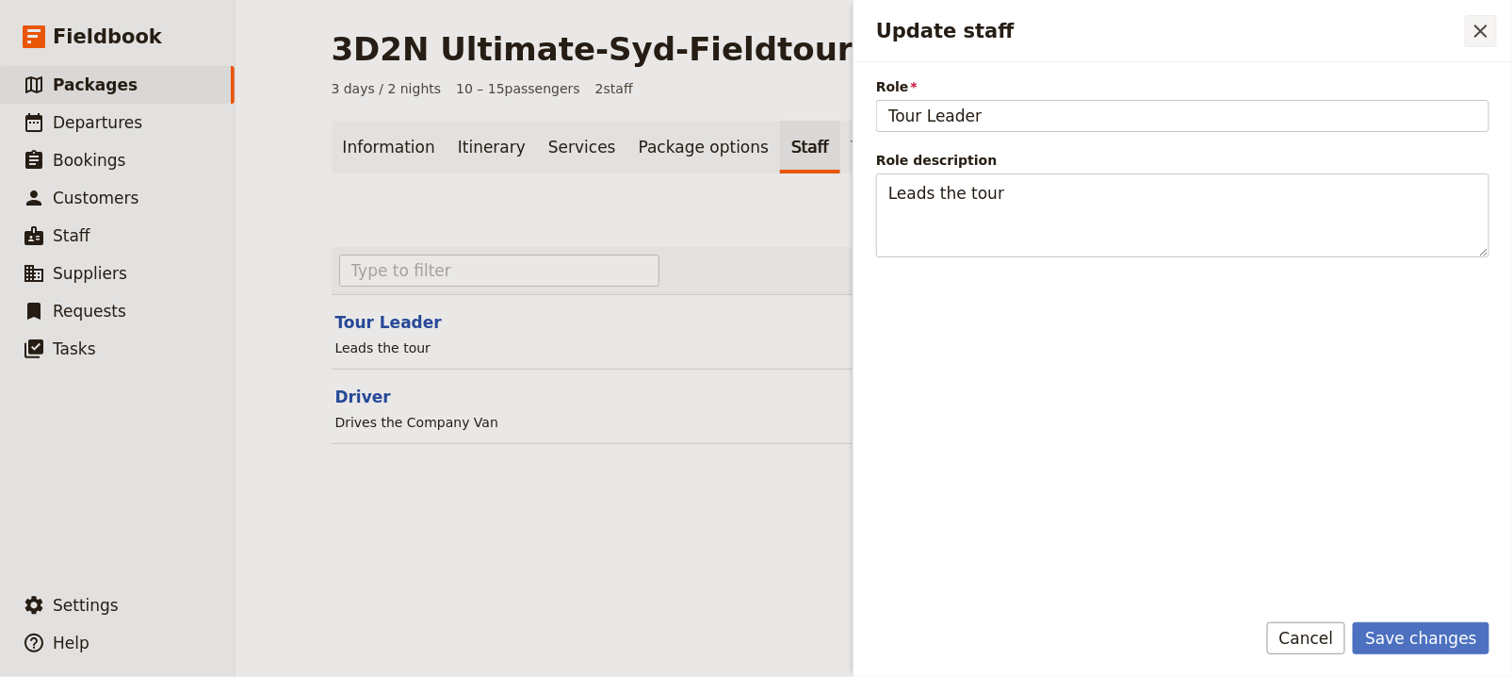
click at [1478, 41] on button "​" at bounding box center [1481, 31] width 32 height 32
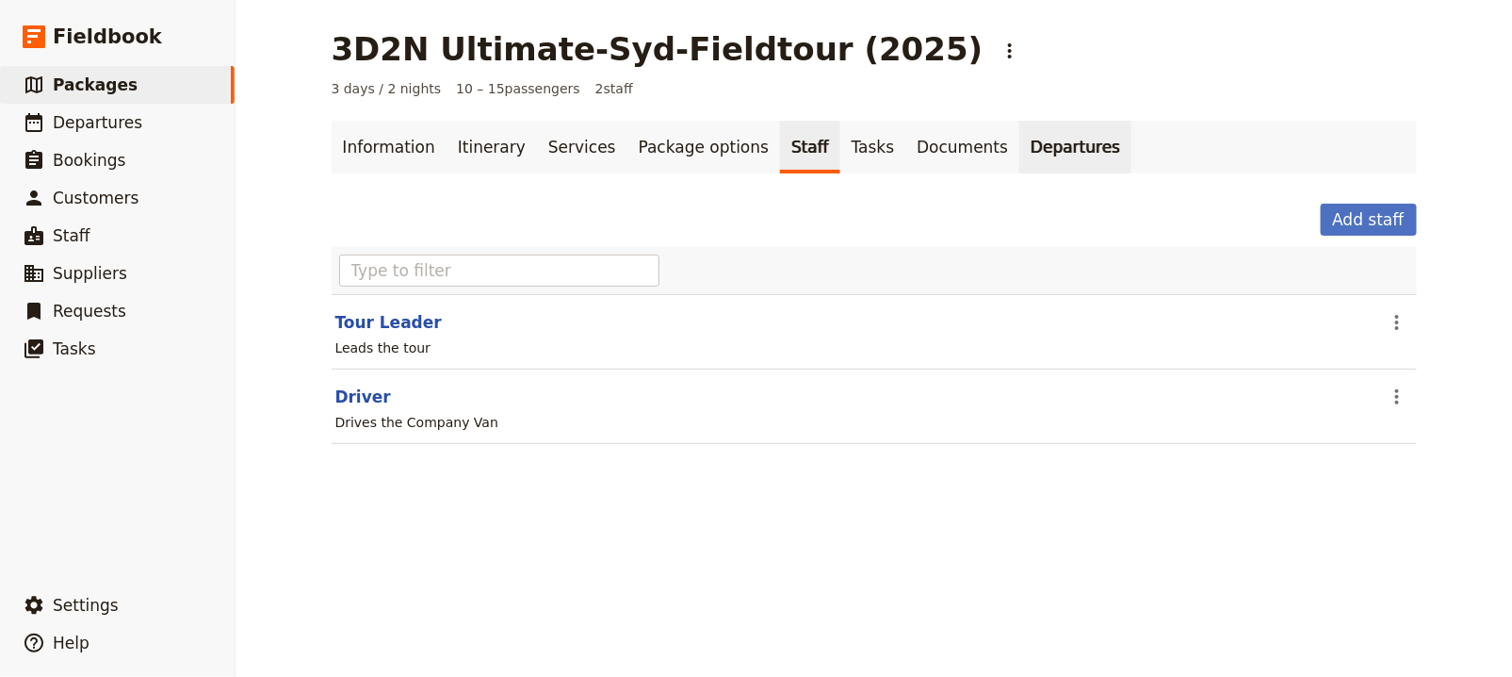
click at [1020, 157] on link "Departures" at bounding box center [1076, 147] width 112 height 53
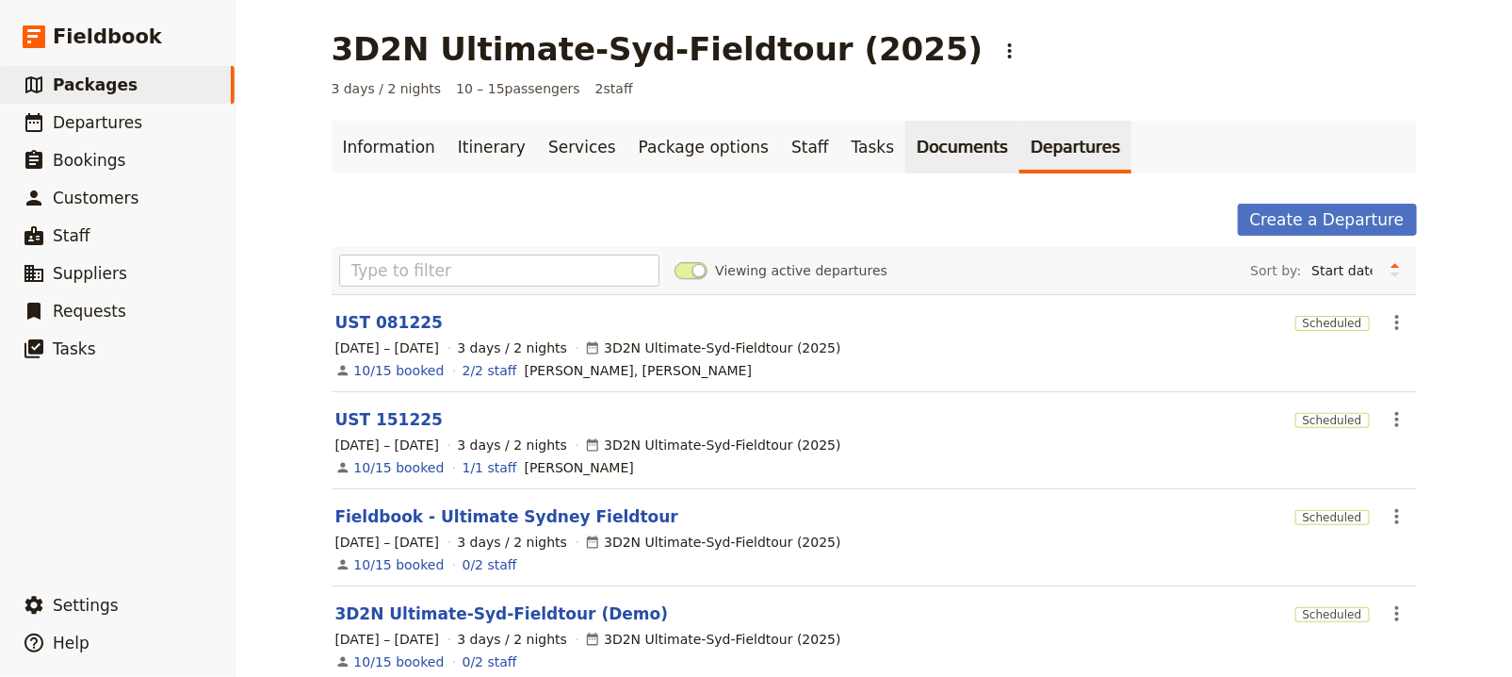
click at [906, 167] on link "Documents" at bounding box center [963, 147] width 114 height 53
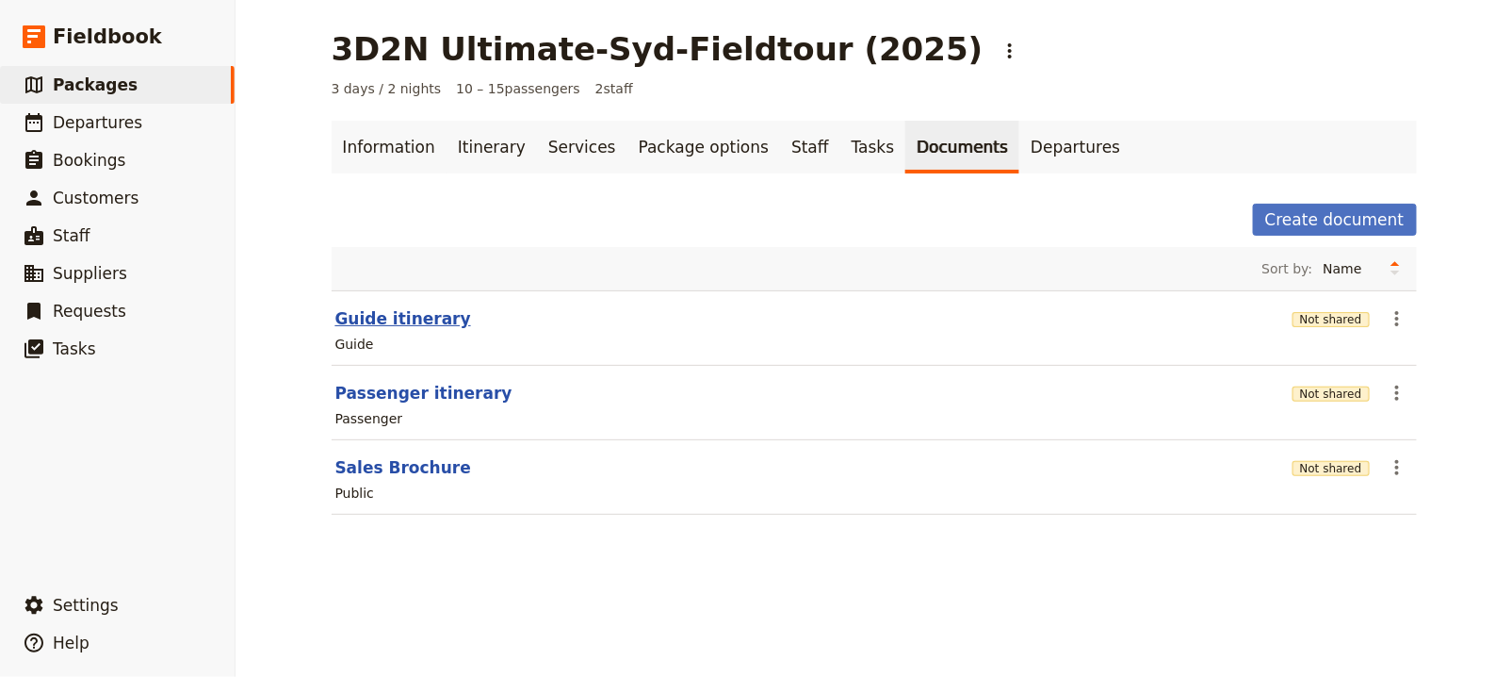
click at [381, 318] on button "Guide itinerary" at bounding box center [403, 318] width 136 height 23
select select "STAFF"
select select "RUN_SHEET"
select select "DEFAULT"
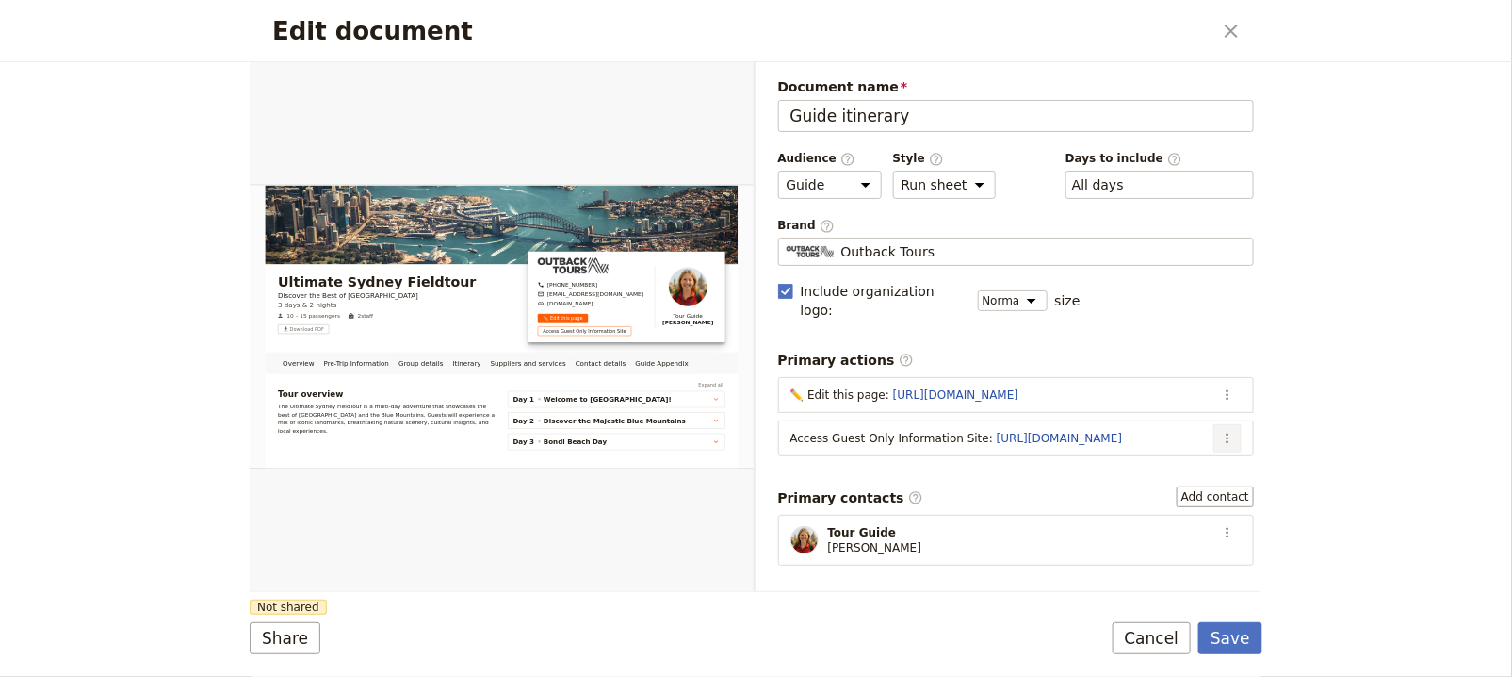
click at [1225, 424] on button "​" at bounding box center [1228, 438] width 28 height 28
click at [1219, 458] on button "Edit action" at bounding box center [1138, 452] width 175 height 26
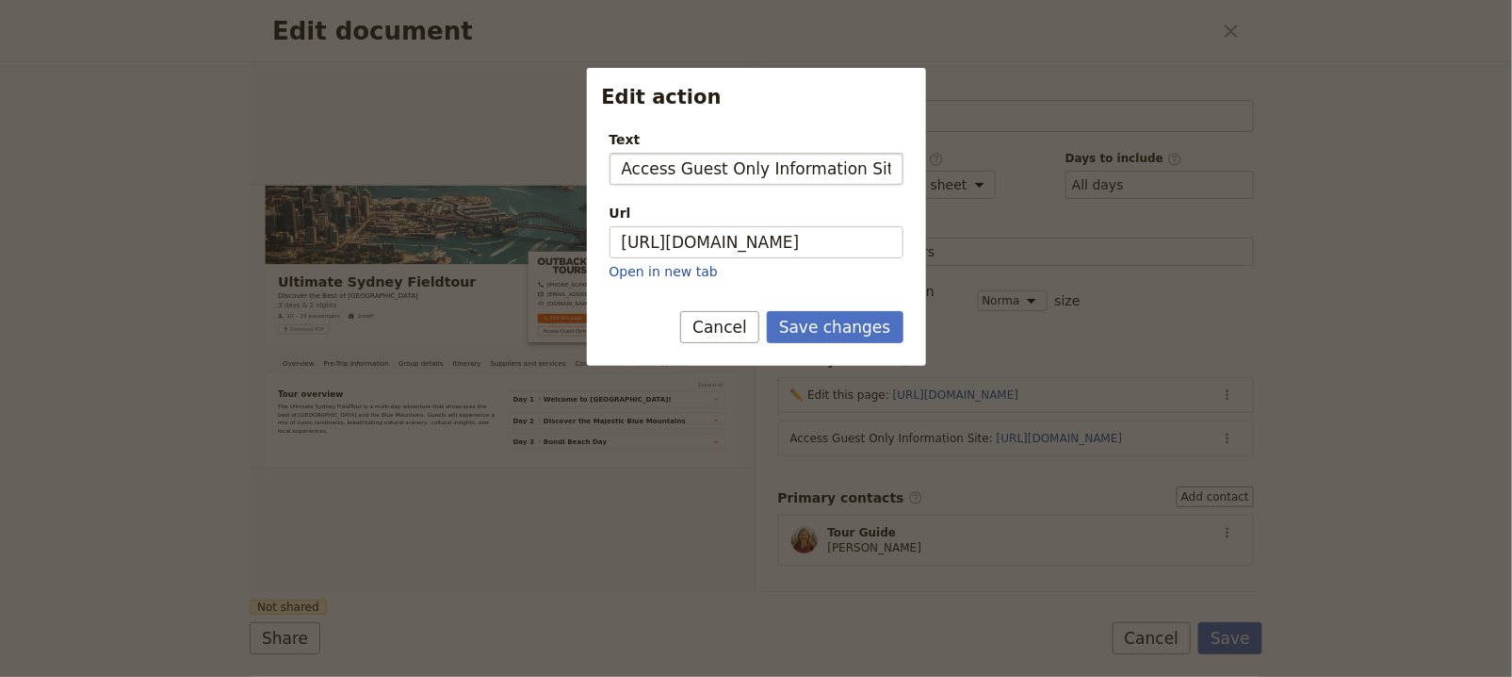
click at [680, 160] on input "Access Guest Only Information Site" at bounding box center [757, 169] width 294 height 32
type input "Access Protected Guest Only Information Site"
click at [900, 324] on button "Save changes" at bounding box center [835, 327] width 137 height 32
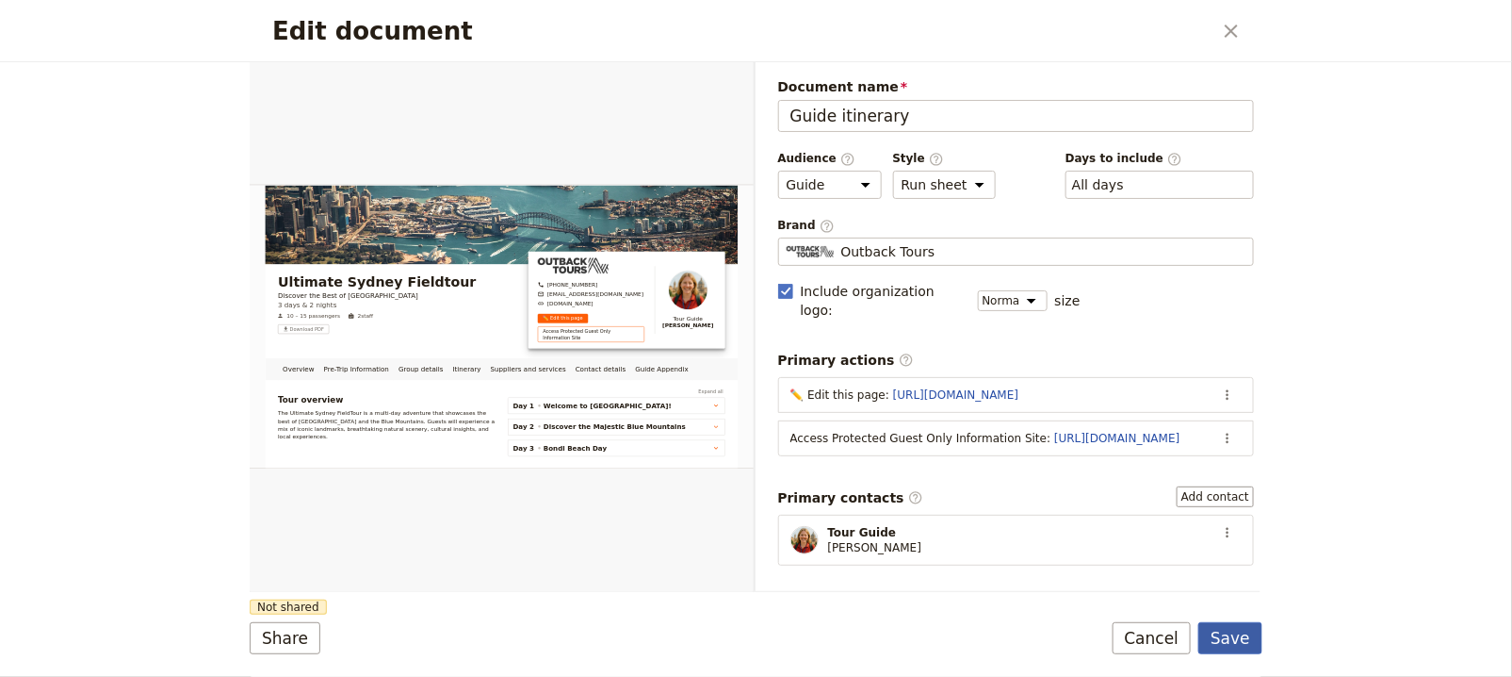
click at [1250, 633] on button "Save" at bounding box center [1231, 638] width 64 height 32
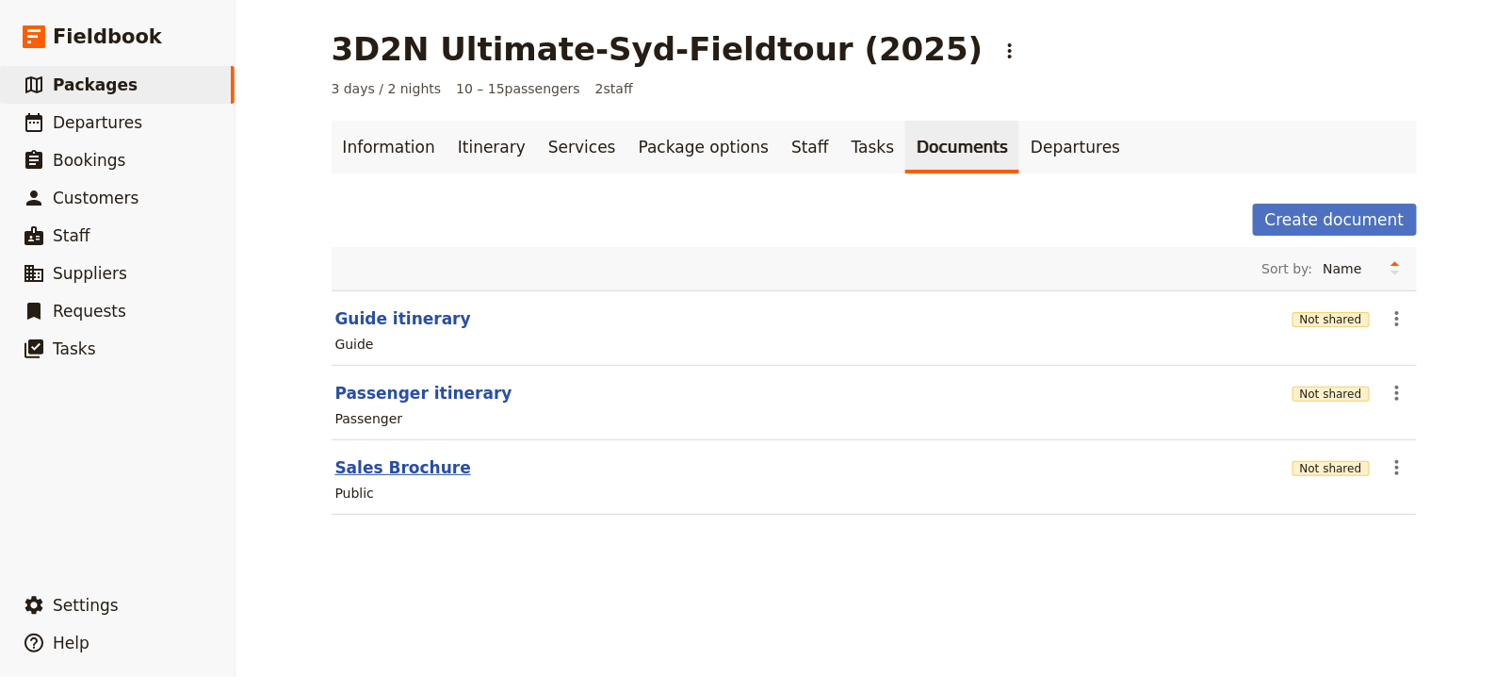
click at [417, 468] on button "Sales Brochure" at bounding box center [403, 467] width 136 height 23
select select "DEFAULT"
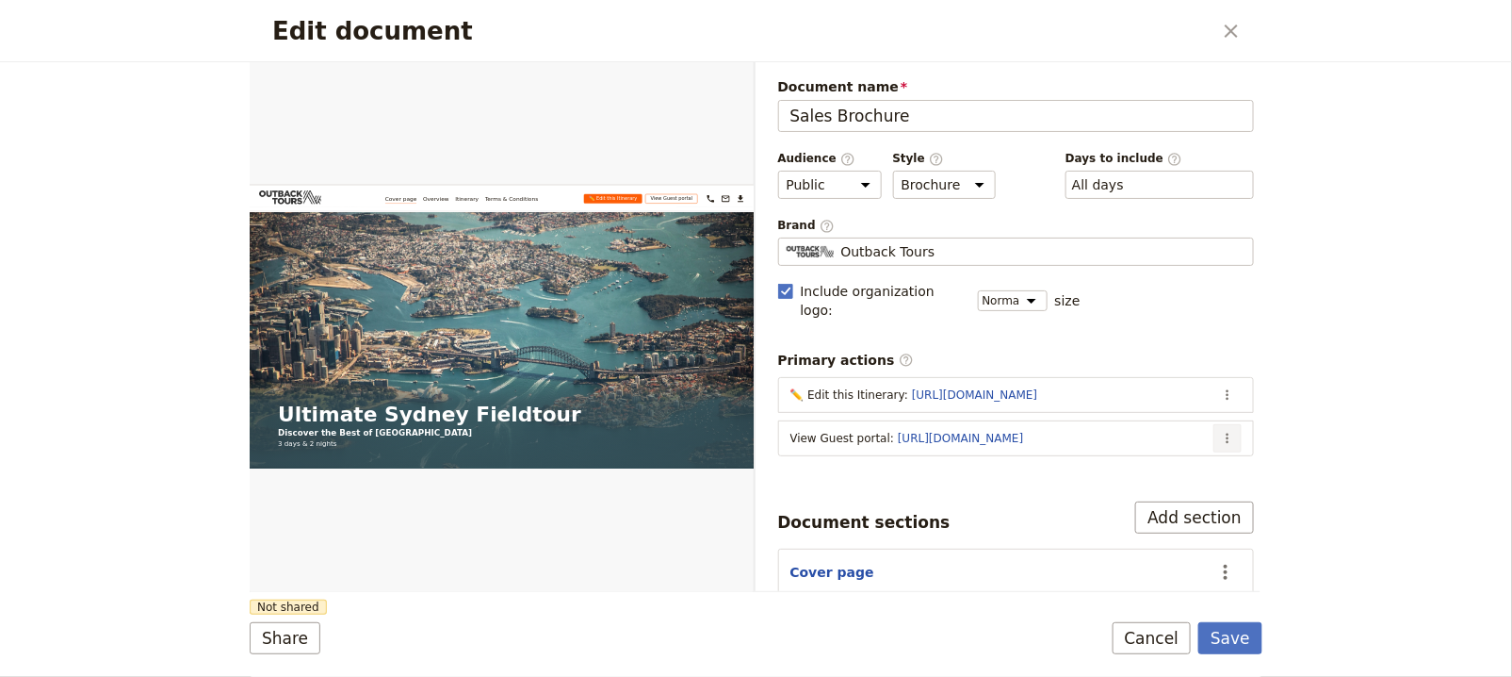
click at [1220, 431] on icon "Actions" at bounding box center [1227, 438] width 15 height 15
click at [1188, 446] on span "Edit action" at bounding box center [1138, 452] width 153 height 19
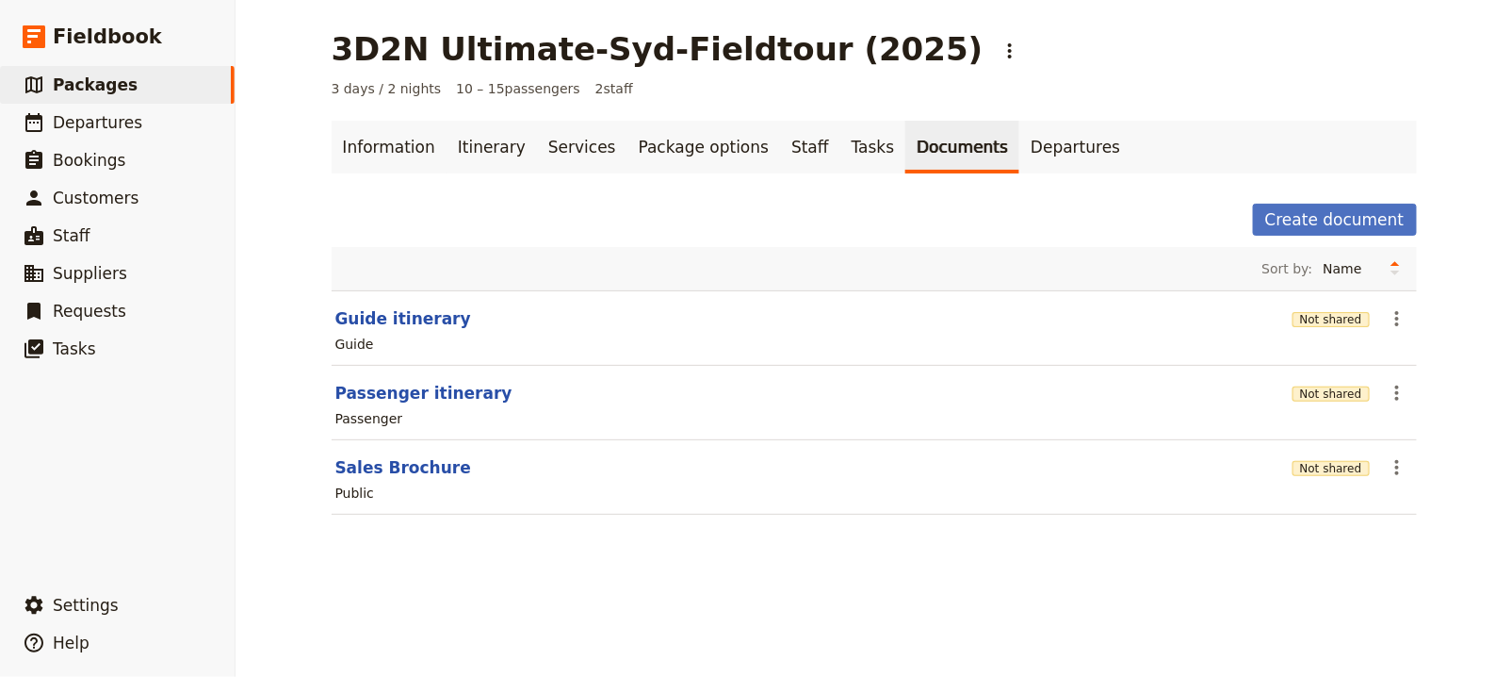
click at [384, 327] on section "Guide itinerary Not shared ​ Guide" at bounding box center [875, 327] width 1086 height 75
click at [385, 316] on button "Guide itinerary" at bounding box center [403, 318] width 136 height 23
select select "STAFF"
select select "RUN_SHEET"
select select "DEFAULT"
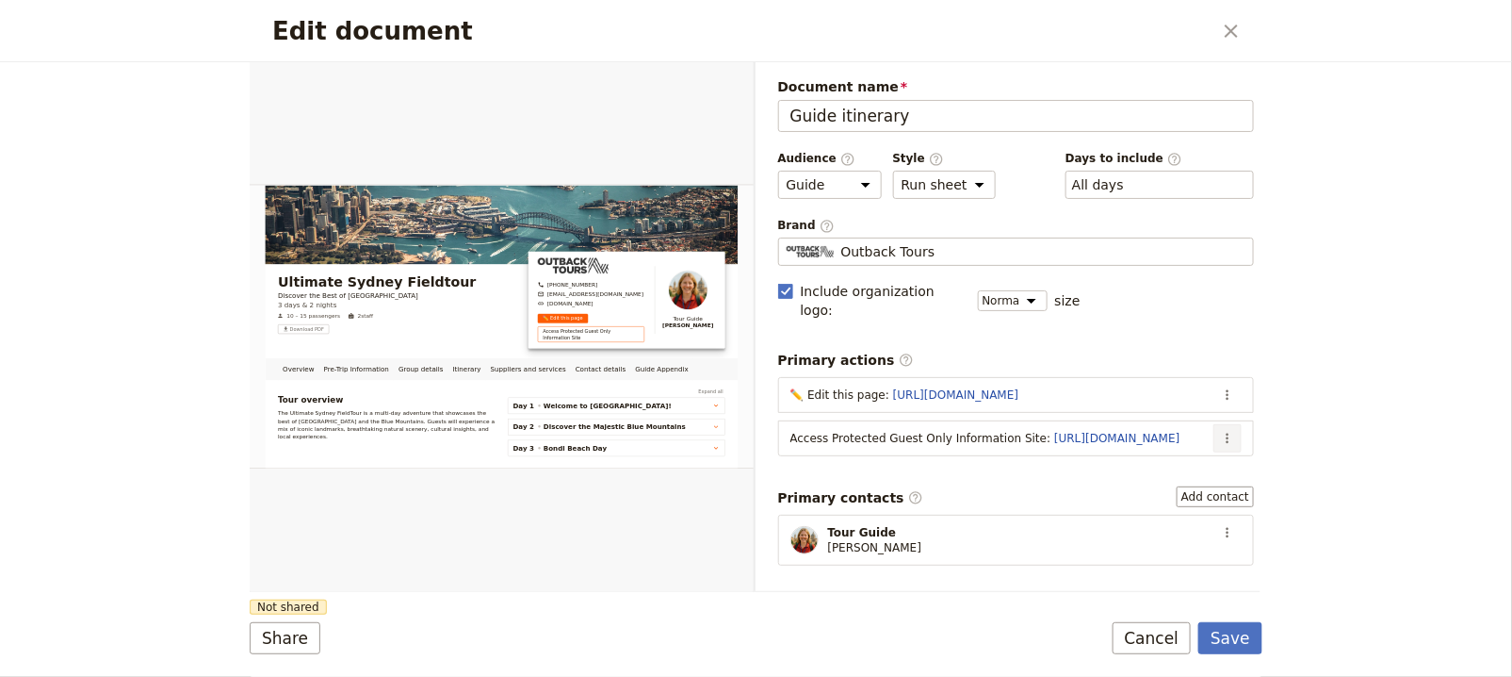
click at [1220, 431] on icon "Actions" at bounding box center [1227, 438] width 15 height 15
click at [1185, 445] on span "Edit action" at bounding box center [1138, 452] width 153 height 19
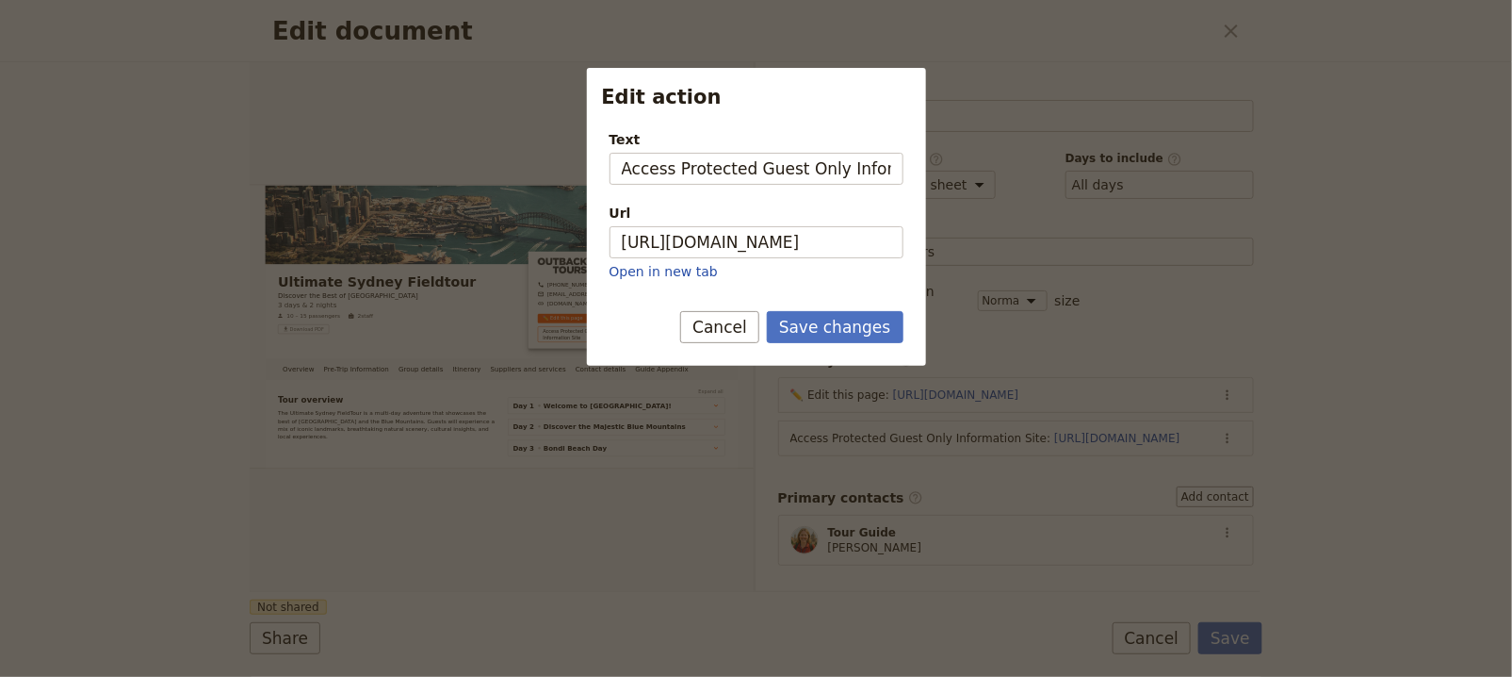
scroll to position [0, 41]
click at [859, 329] on button "Save changes" at bounding box center [835, 327] width 137 height 32
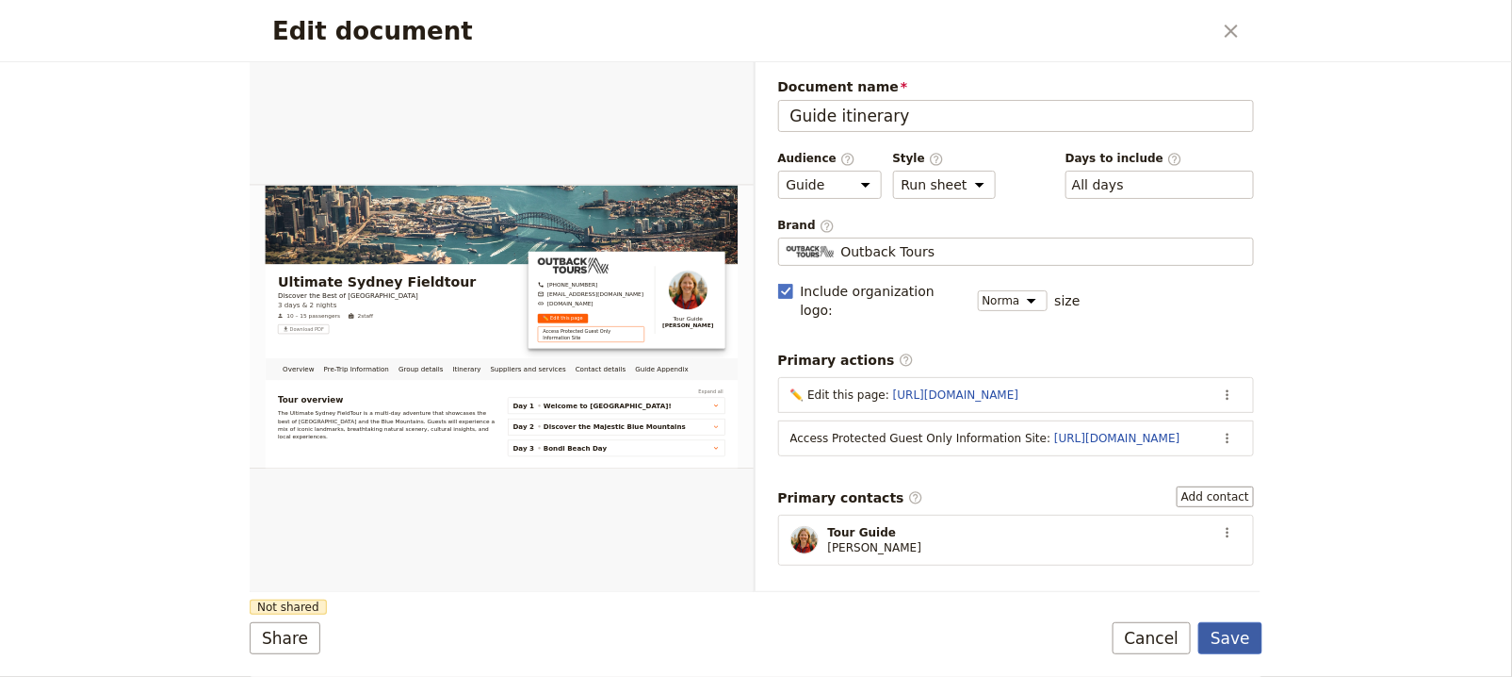
click at [1249, 634] on button "Save" at bounding box center [1231, 638] width 64 height 32
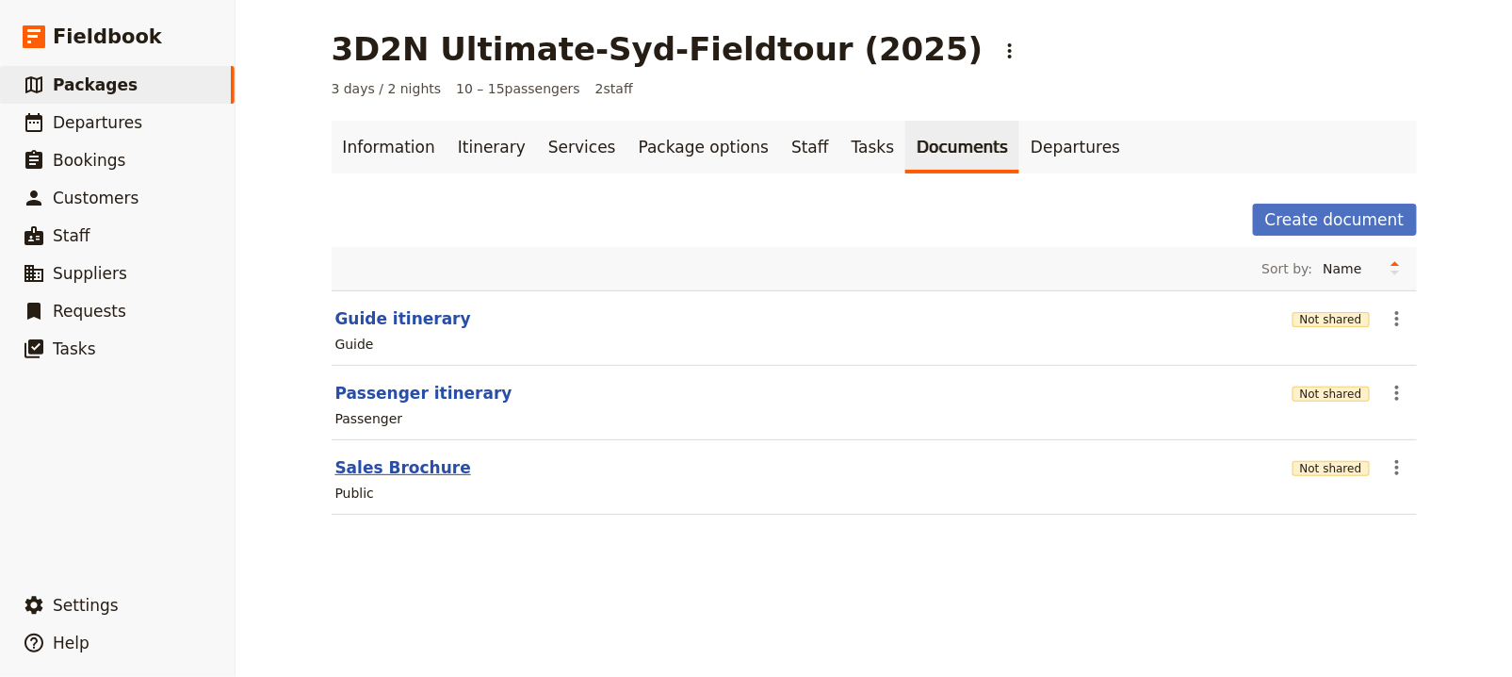
click at [367, 468] on button "Sales Brochure" at bounding box center [403, 467] width 136 height 23
select select "DEFAULT"
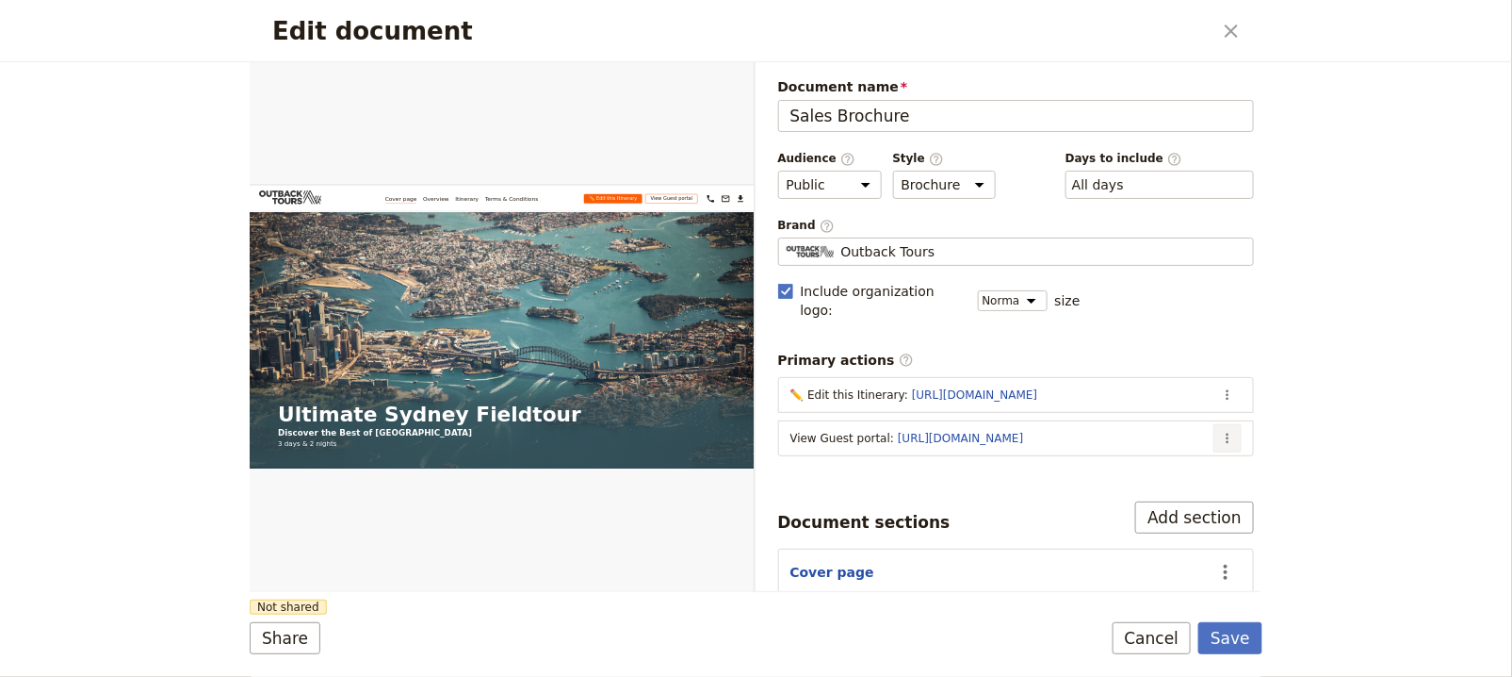
click at [1215, 426] on button "​" at bounding box center [1228, 438] width 28 height 28
click at [1197, 460] on span "Edit action" at bounding box center [1138, 452] width 153 height 19
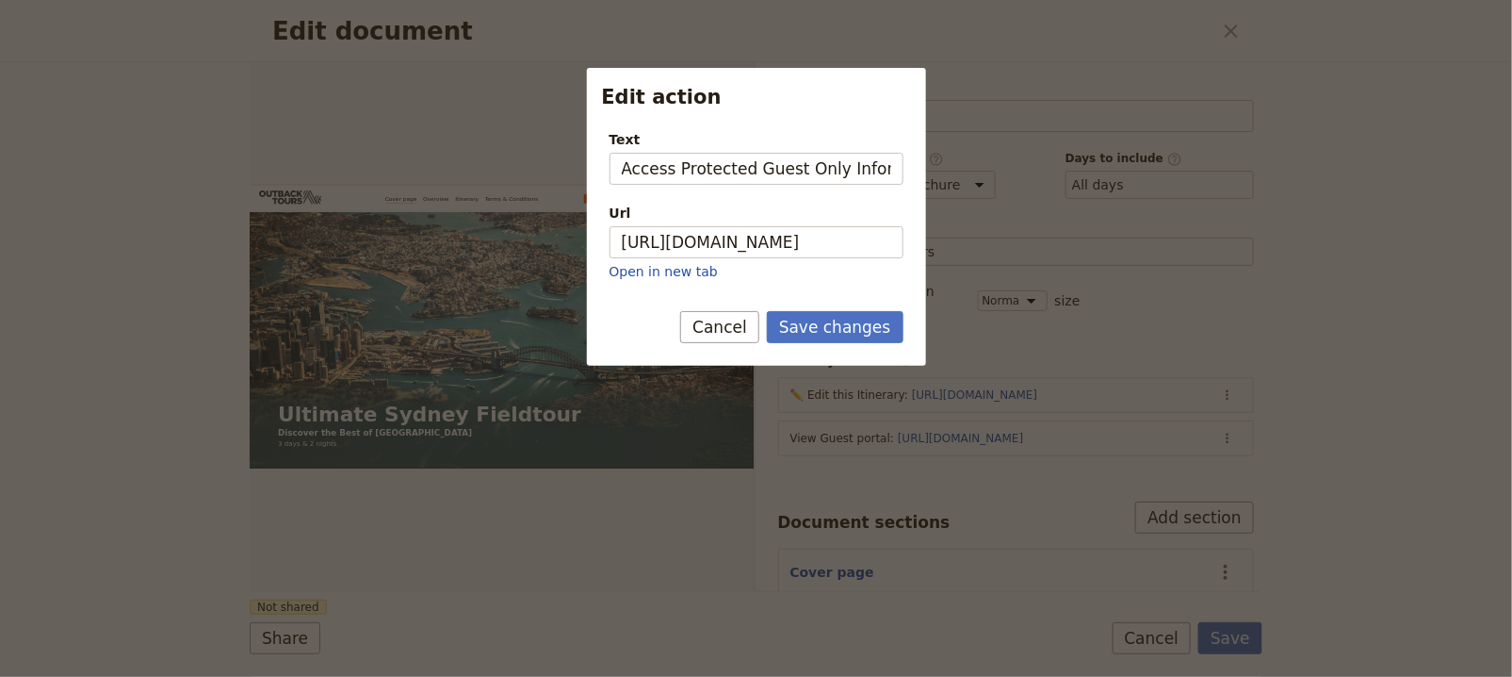
scroll to position [0, 57]
type input "Access Protected Guest Only Information Site"
click at [851, 311] on button "Save changes" at bounding box center [835, 327] width 137 height 32
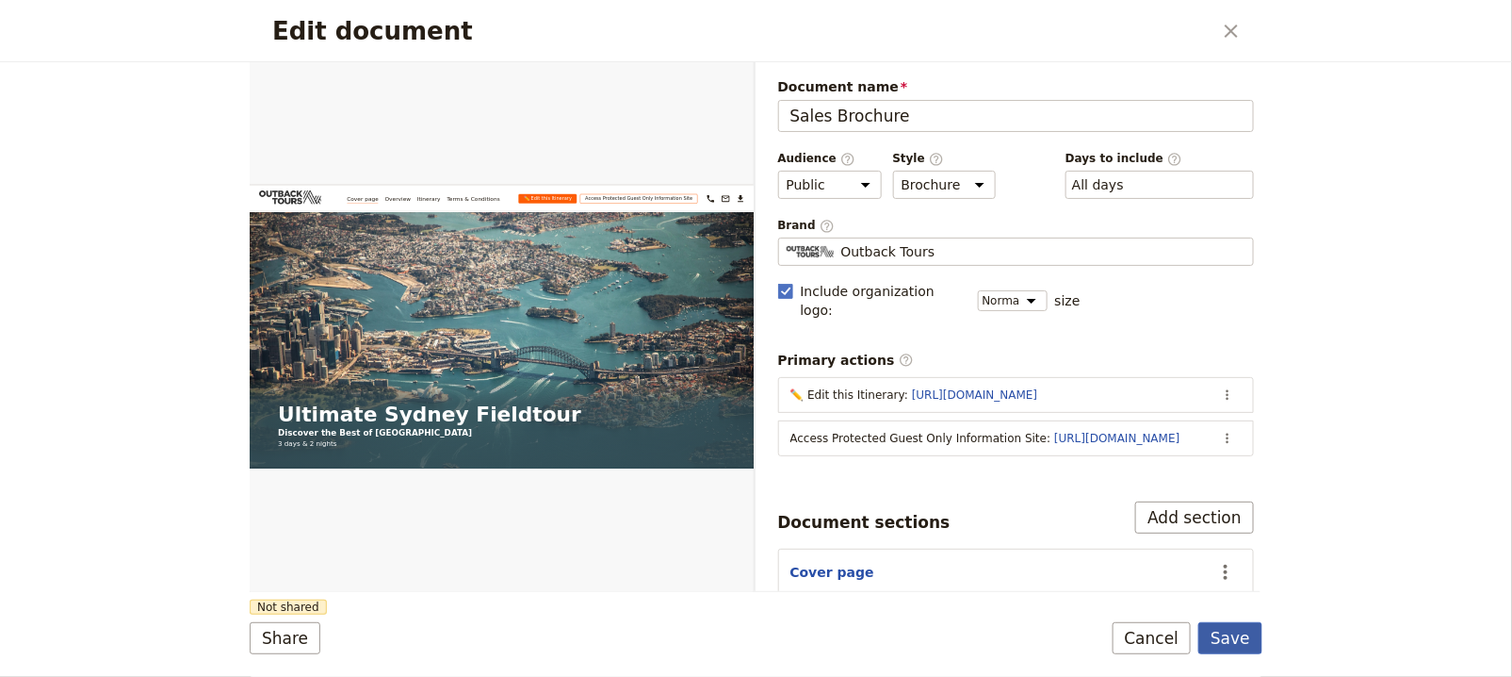
click at [1244, 633] on button "Save" at bounding box center [1231, 638] width 64 height 32
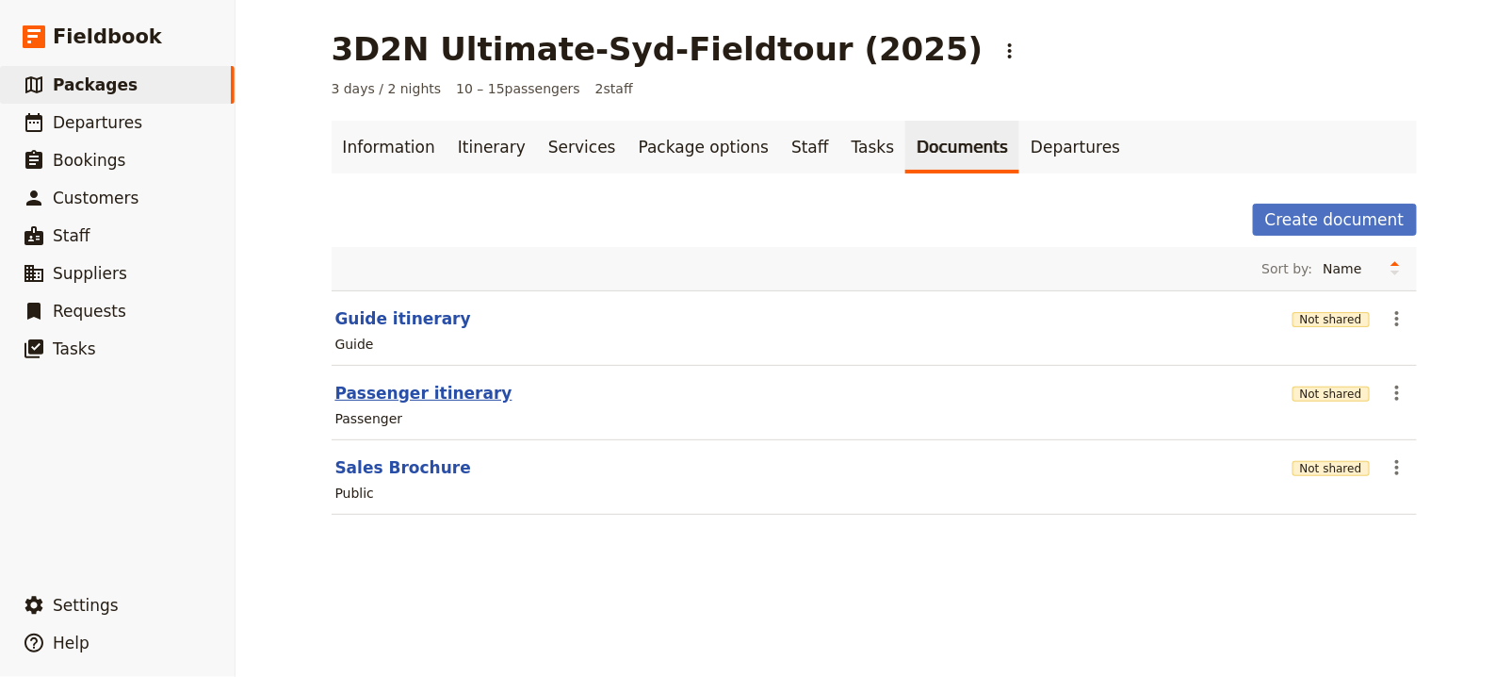
click at [424, 391] on button "Passenger itinerary" at bounding box center [423, 393] width 177 height 23
select select "PASSENGER"
select select "RUN_SHEET"
select select "DEFAULT"
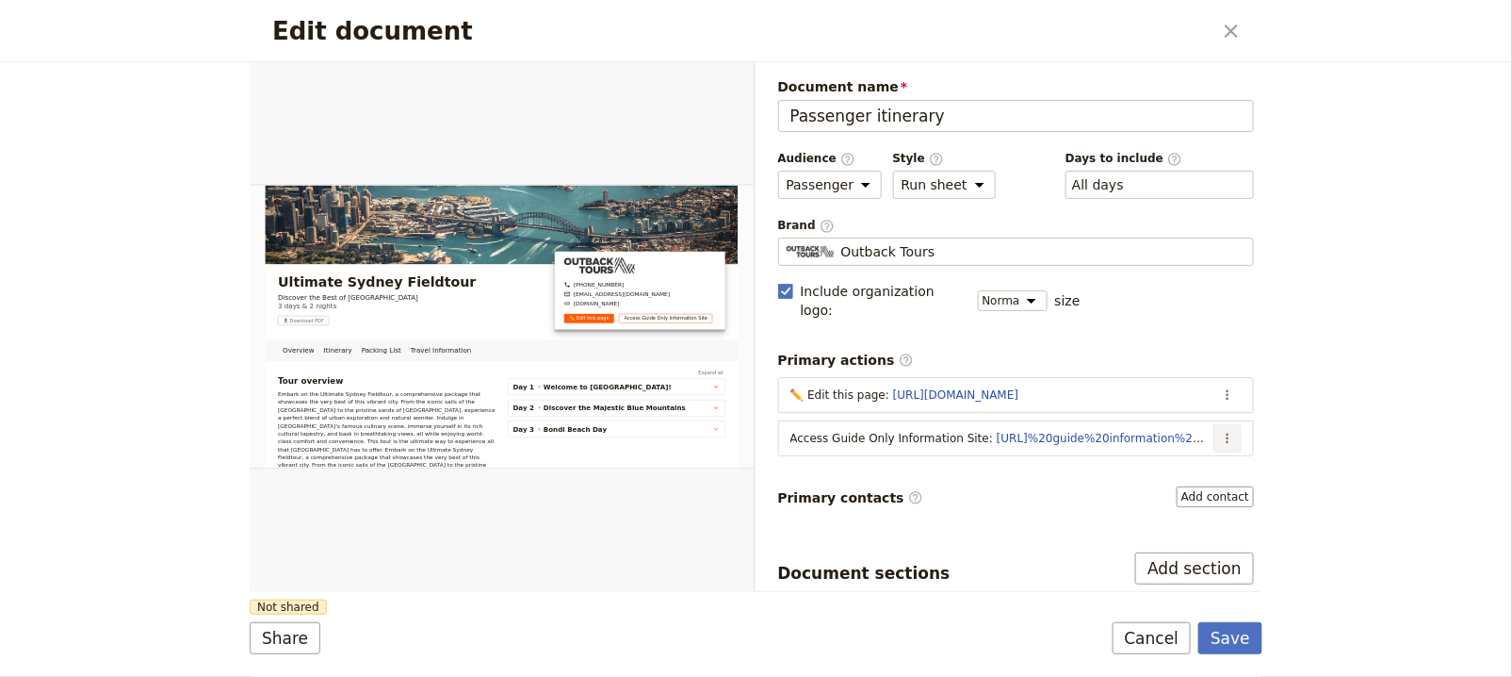
click at [1220, 431] on icon "Actions" at bounding box center [1227, 438] width 15 height 15
click at [1191, 450] on span "Edit action" at bounding box center [1138, 452] width 153 height 19
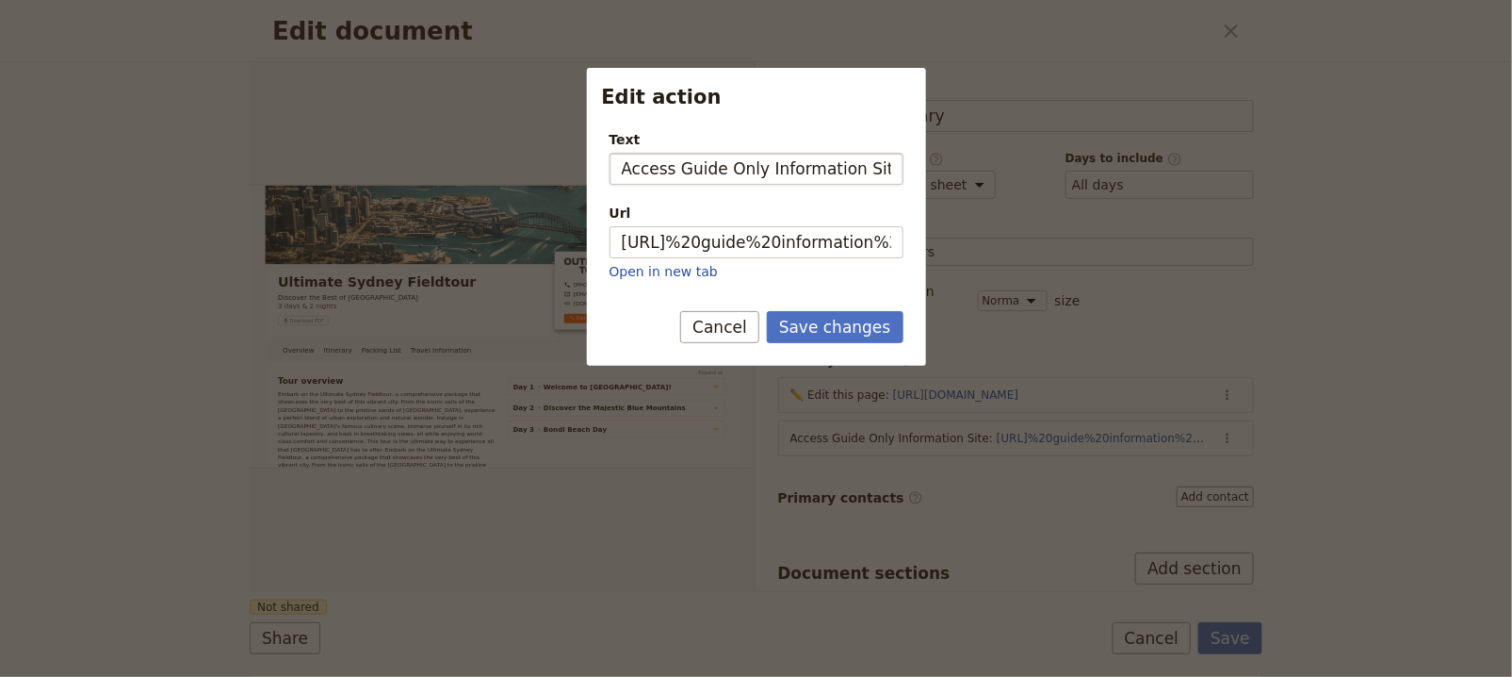
click at [677, 161] on input "Access Guide Only Information Site" at bounding box center [757, 169] width 294 height 32
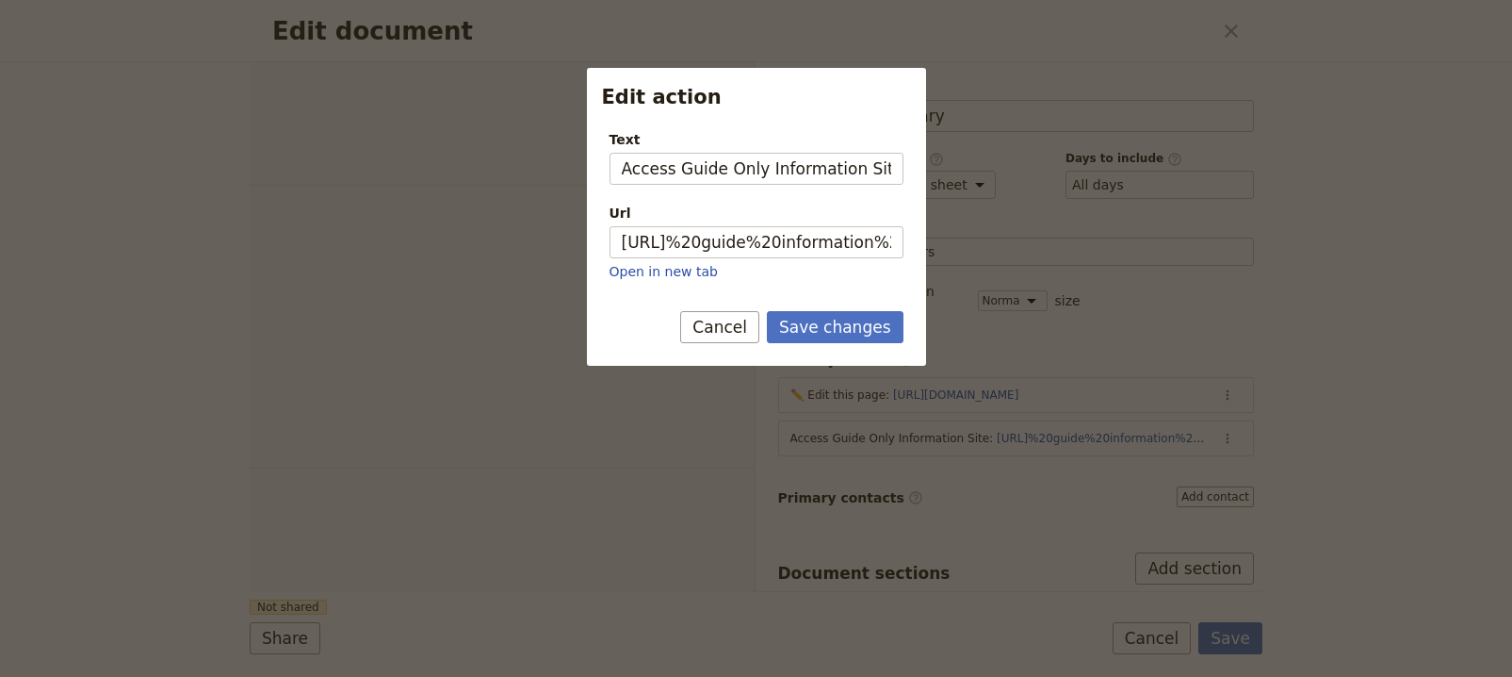
select select "PASSENGER"
select select "RUN_SHEET"
select select "DEFAULT"
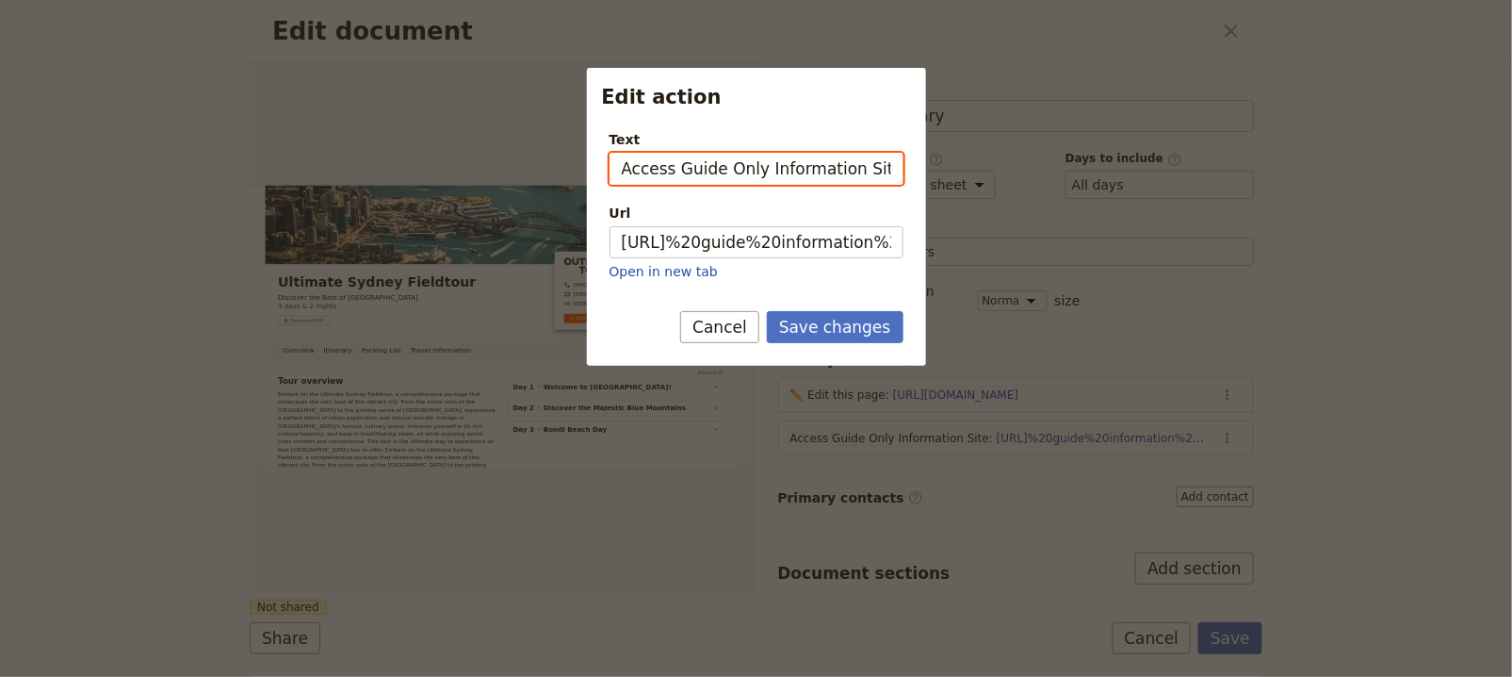
paste input "Guide Portal – All the tools and info you need to lead"
drag, startPoint x: 888, startPoint y: 167, endPoint x: 603, endPoint y: 166, distance: 284.6
click at [547, 676] on div "Edit action Text Guide Portal – All the tools and info you need to lead Url [UR…" at bounding box center [756, 677] width 1512 height 0
click at [830, 163] on input "Guide Portal – All the tools and info you need to lead" at bounding box center [757, 169] width 294 height 32
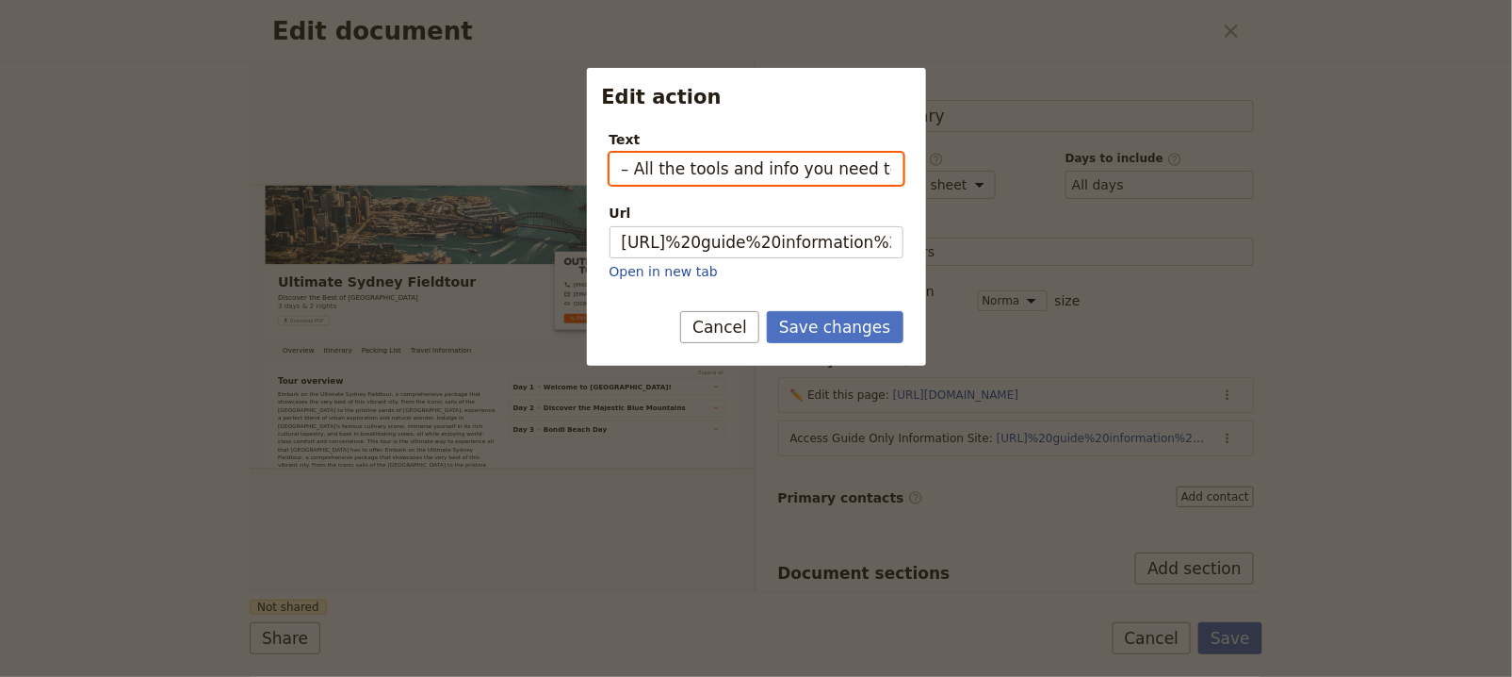
drag, startPoint x: 752, startPoint y: 163, endPoint x: 919, endPoint y: 167, distance: 166.8
click at [919, 167] on div "Text Guide Portal – All the tools and info you need to lead Url [URL]%20guide%2…" at bounding box center [756, 199] width 339 height 168
click at [820, 167] on input "Guide Portal – All the tools and info you need to lead" at bounding box center [757, 169] width 294 height 32
click at [786, 170] on input "Guide Portal – All the tools and info you need to lead" at bounding box center [757, 169] width 294 height 32
click at [785, 170] on input "Guide Portal – All the tools and info you need to lead" at bounding box center [757, 169] width 294 height 32
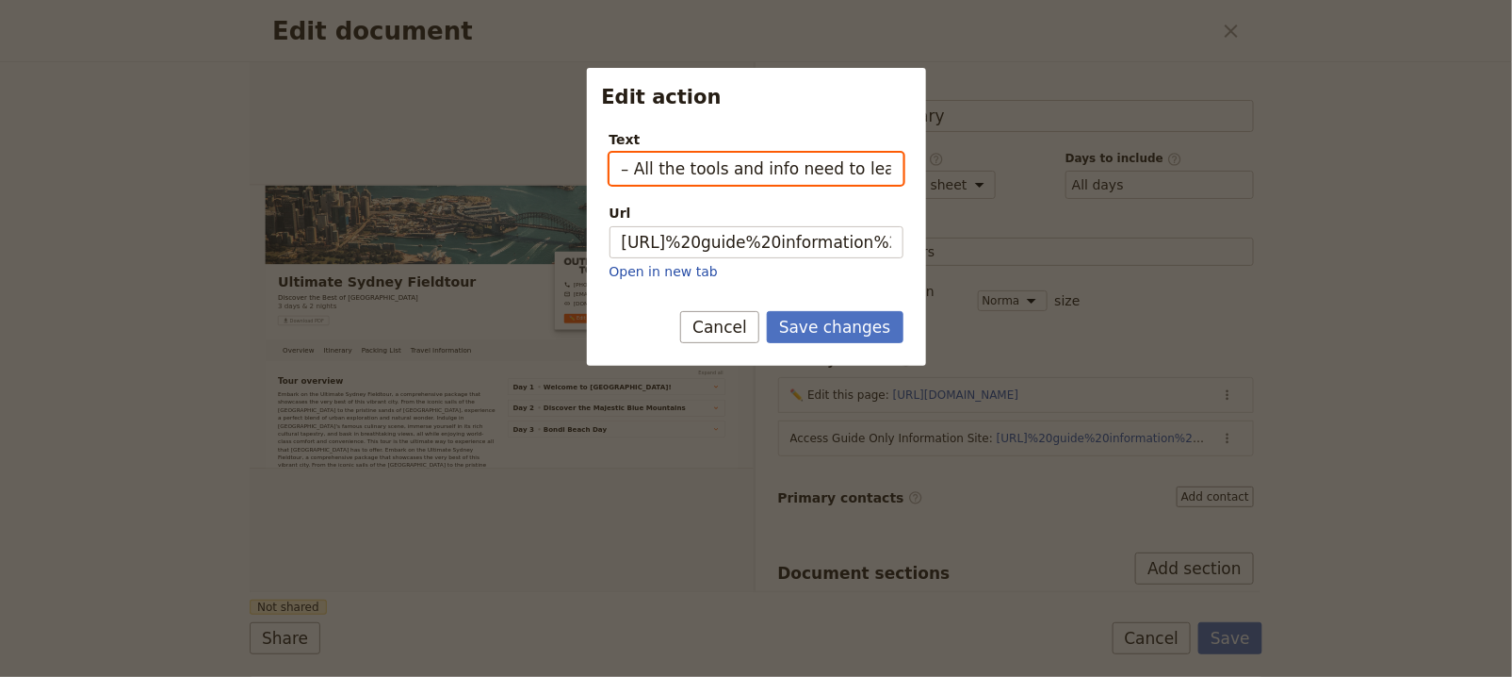
scroll to position [0, 73]
click at [840, 172] on input "Guide Portal – All the tools and info need to lead" at bounding box center [757, 169] width 294 height 32
type input "Guide Portal – All the tools and info needed to lead"
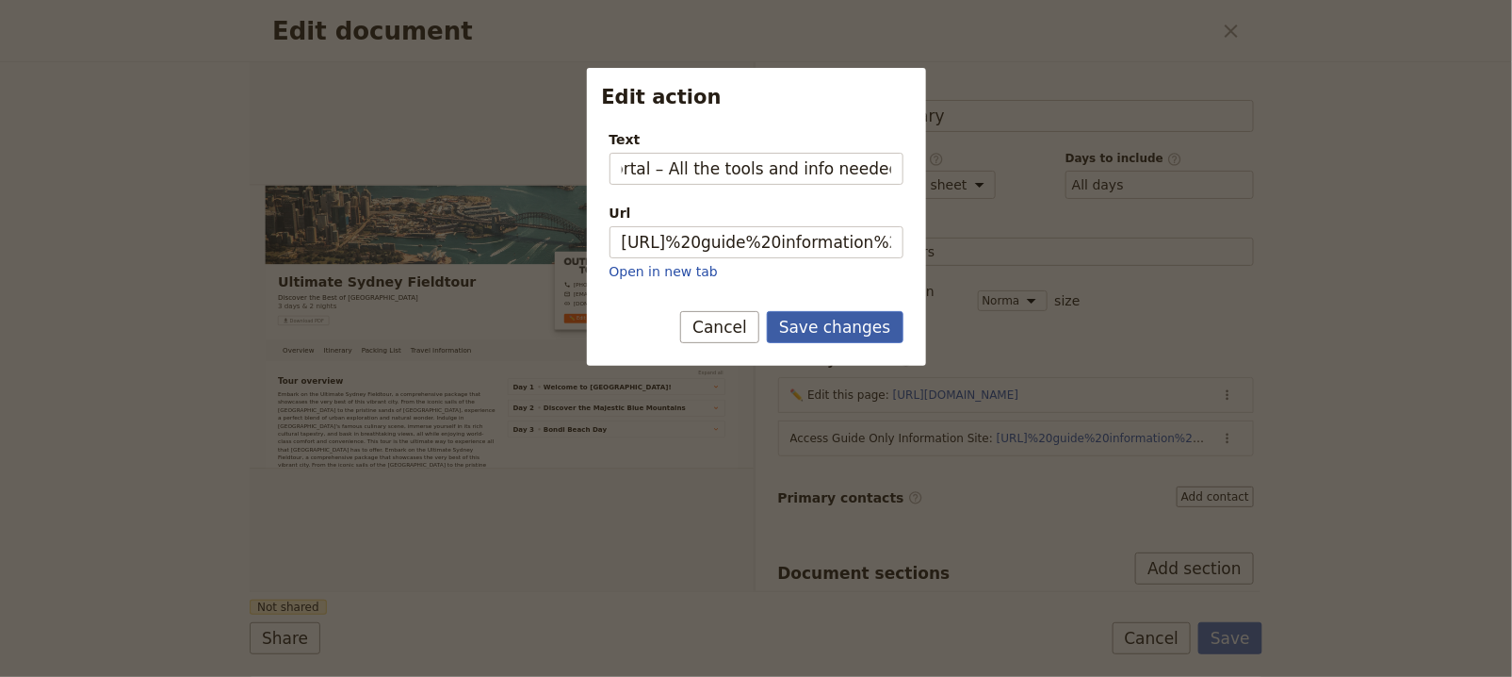
click at [847, 337] on button "Save changes" at bounding box center [835, 327] width 137 height 32
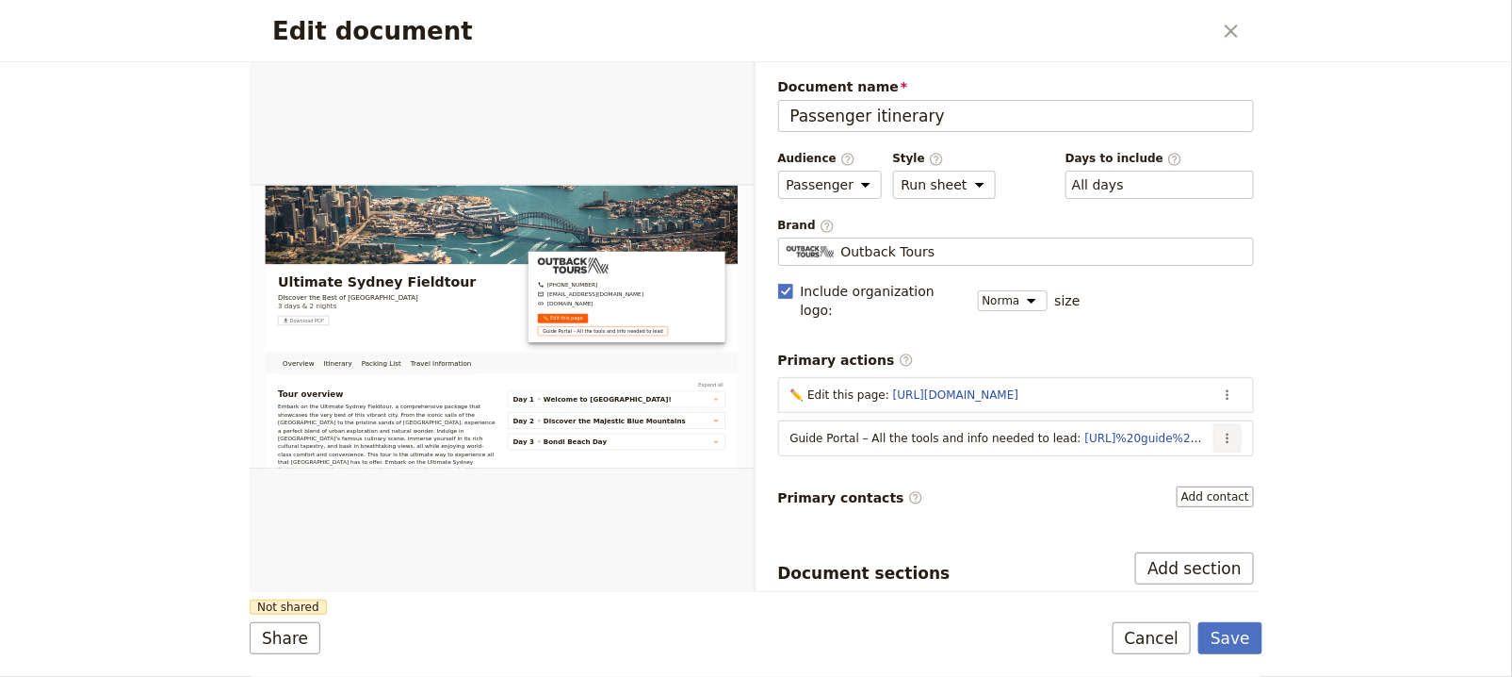
click at [1220, 431] on icon "Actions" at bounding box center [1227, 438] width 15 height 15
click at [1214, 424] on button "​" at bounding box center [1228, 438] width 28 height 28
click at [1220, 431] on icon "Actions" at bounding box center [1227, 438] width 15 height 15
click at [1172, 446] on span "Edit action" at bounding box center [1138, 452] width 153 height 19
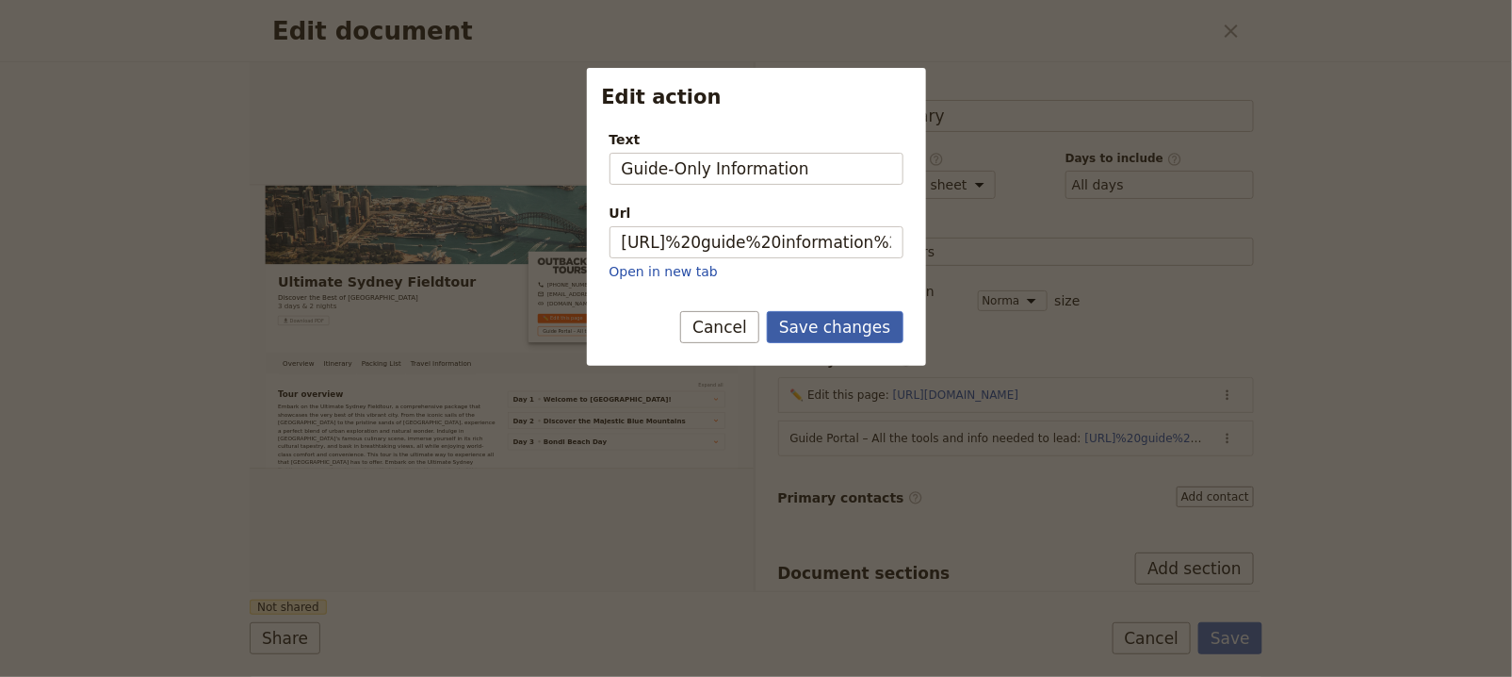
type input "Guide-Only Information"
click at [825, 332] on button "Save changes" at bounding box center [835, 327] width 137 height 32
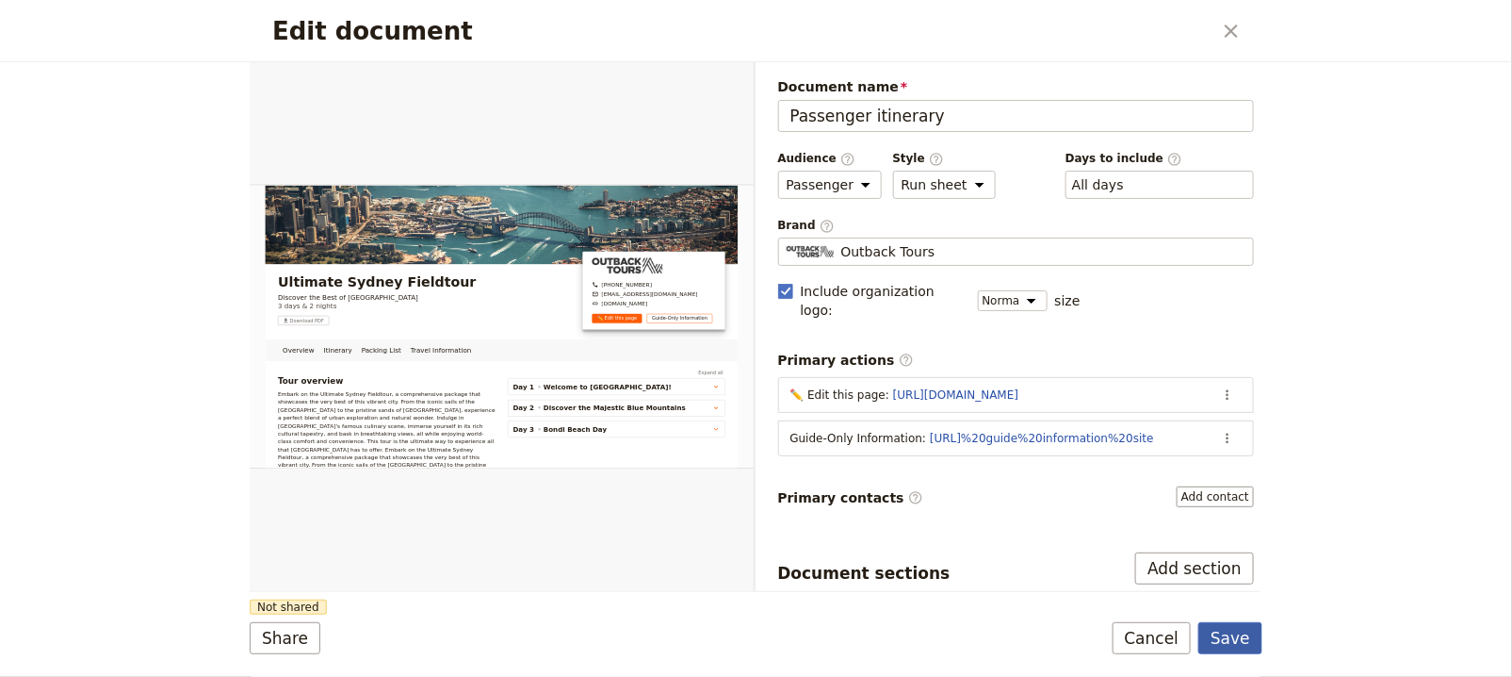
click at [1242, 628] on button "Save" at bounding box center [1231, 638] width 64 height 32
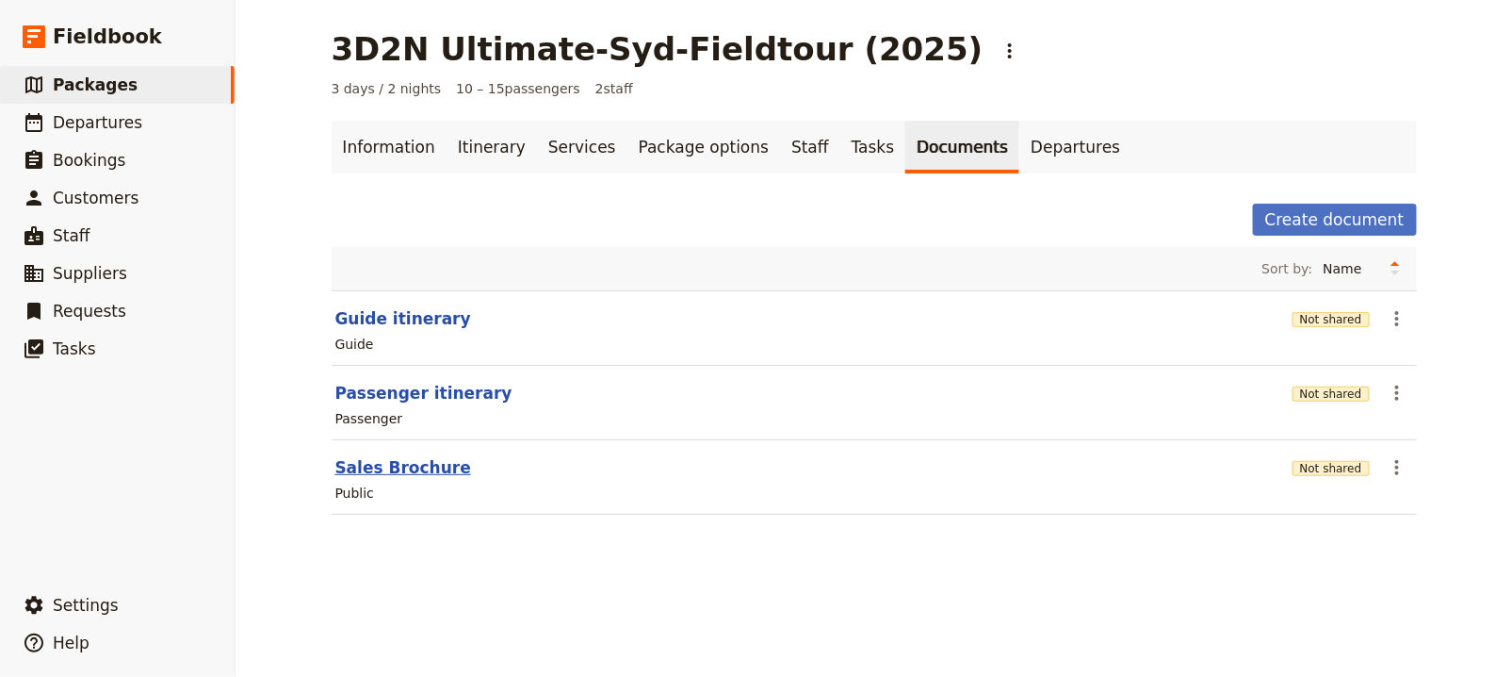
click at [409, 465] on button "Sales Brochure" at bounding box center [403, 467] width 136 height 23
select select "DEFAULT"
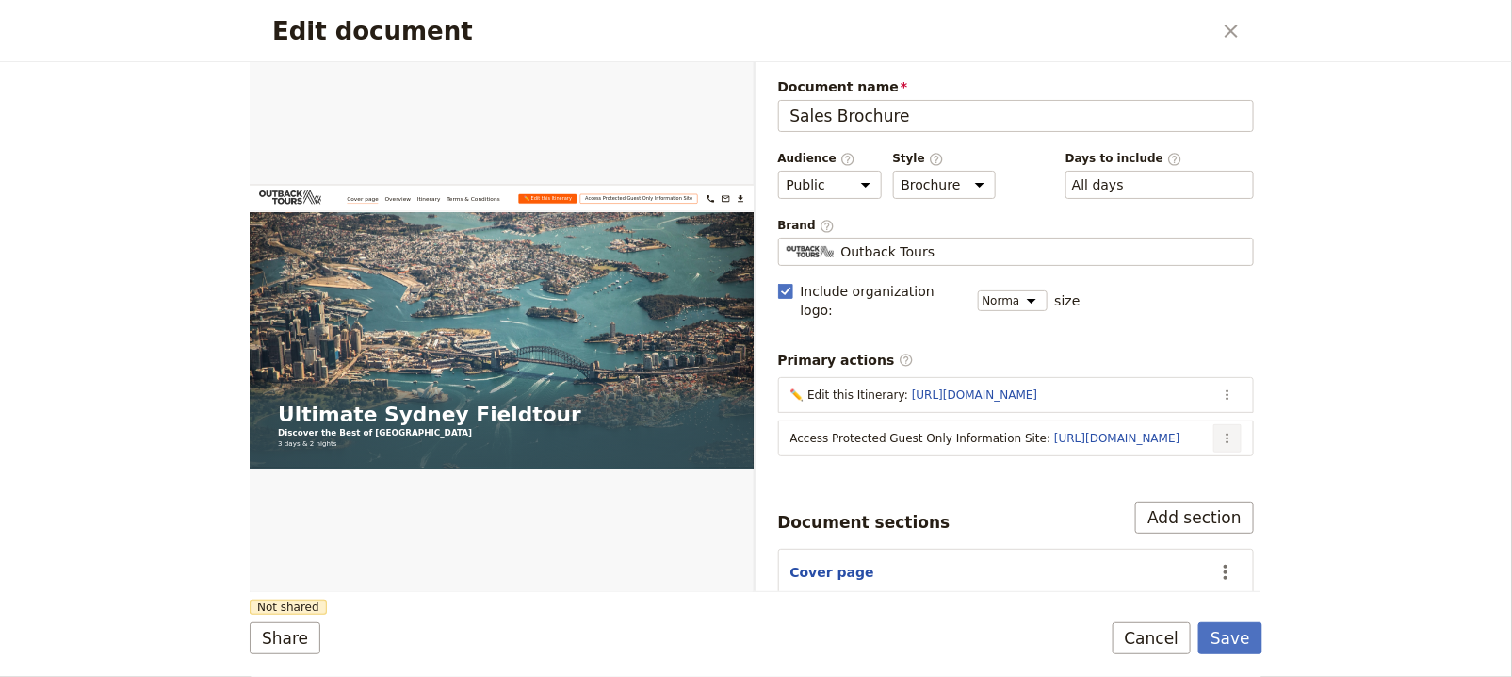
click at [1220, 431] on icon "Actions" at bounding box center [1227, 438] width 15 height 15
click at [1175, 453] on span "Edit action" at bounding box center [1138, 452] width 153 height 19
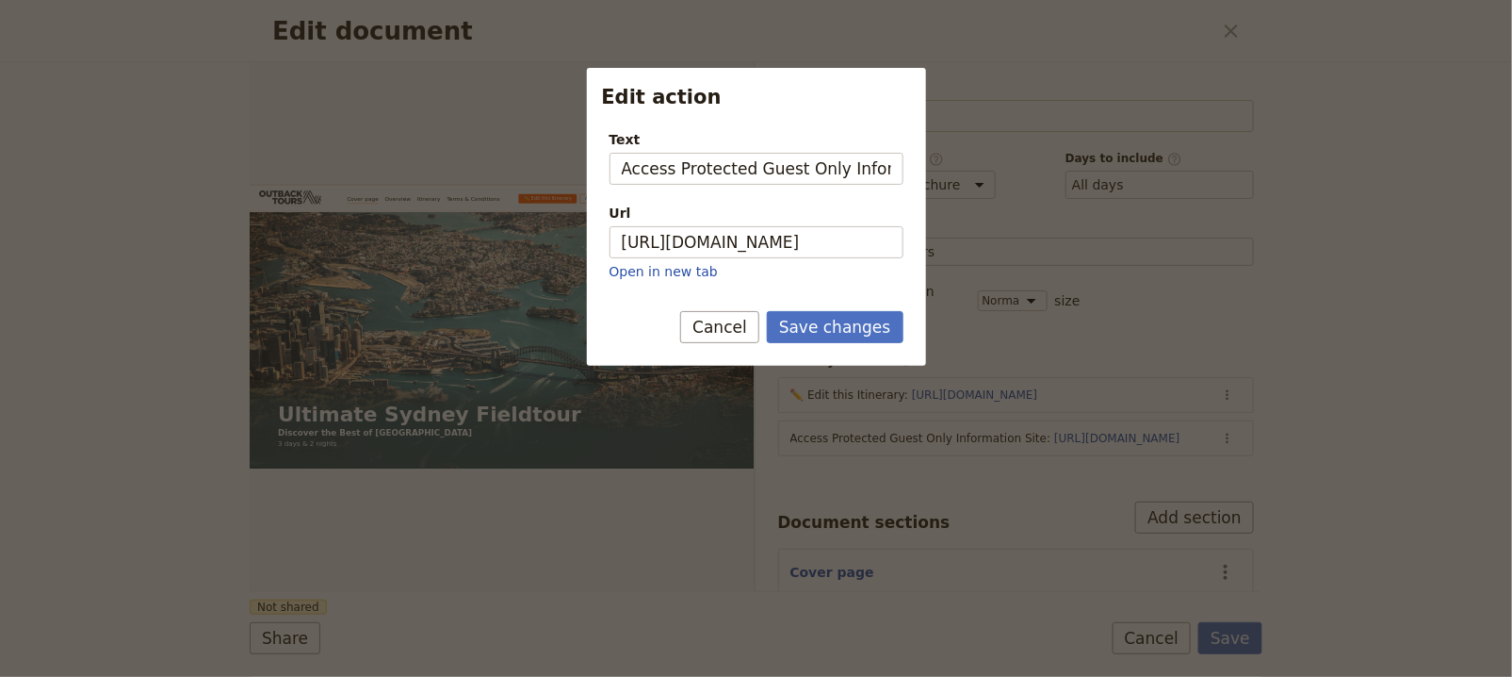
scroll to position [0, 41]
click at [803, 183] on input "Access Protected Guest Only Information Site" at bounding box center [757, 169] width 294 height 32
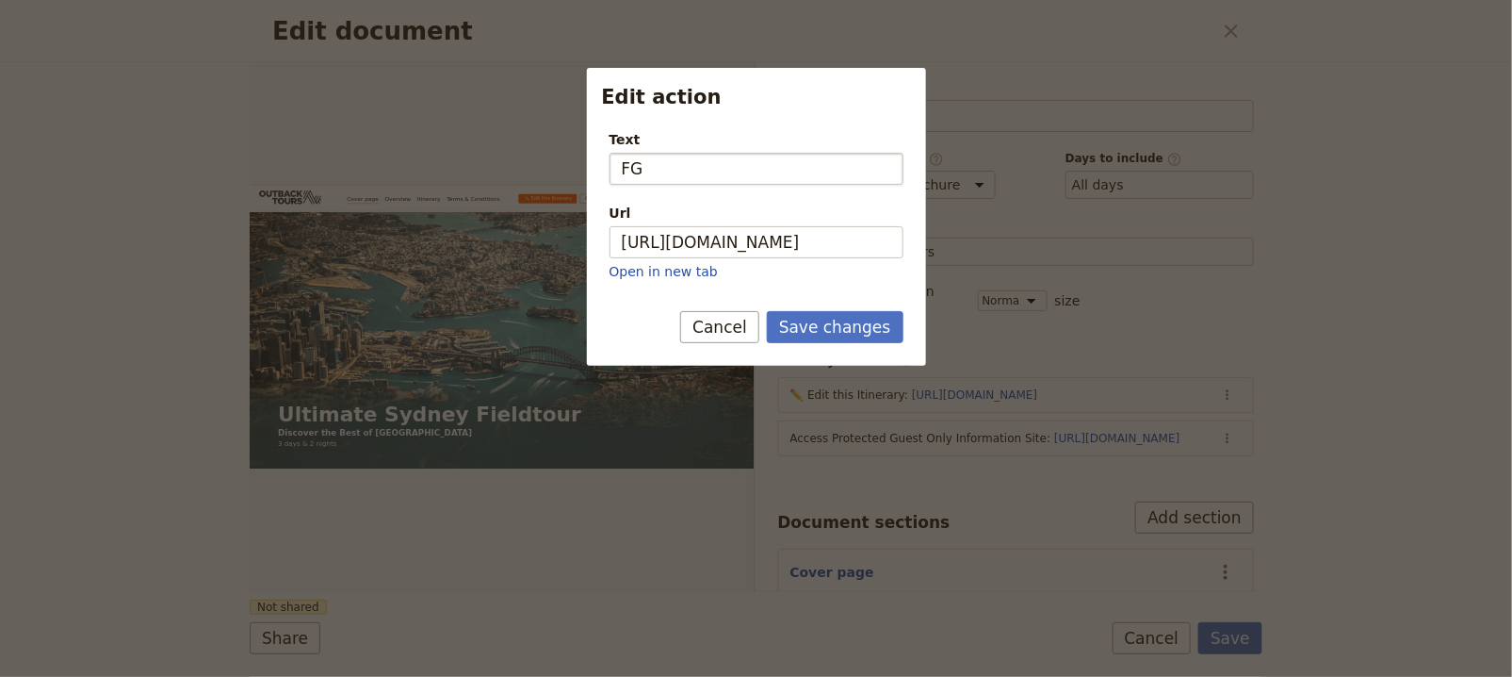
type input "F"
drag, startPoint x: 719, startPoint y: 170, endPoint x: 669, endPoint y: 170, distance: 49.9
click at [669, 170] on input "Guest Guide-Only Information" at bounding box center [757, 169] width 294 height 32
type input "Guest-Only Information"
click at [859, 324] on button "Save changes" at bounding box center [835, 327] width 137 height 32
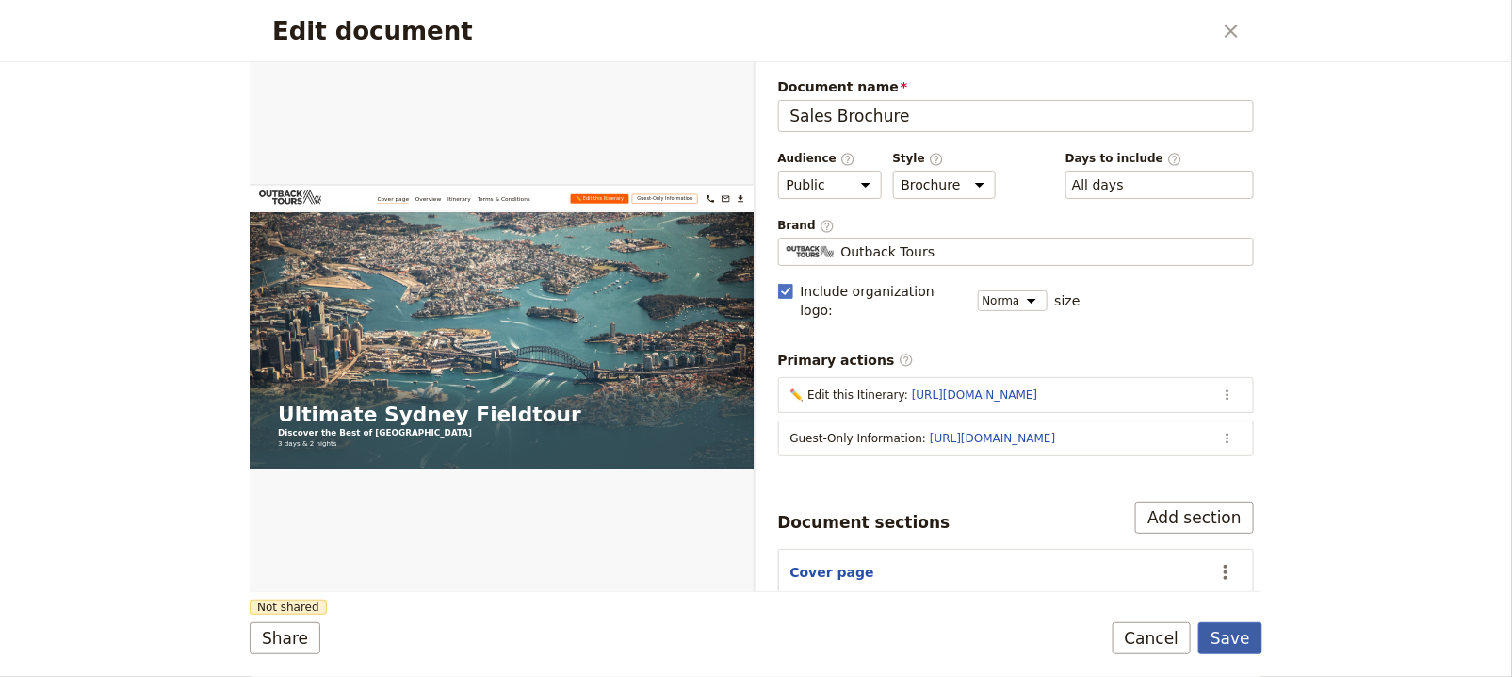
click at [1214, 638] on button "Save" at bounding box center [1231, 638] width 64 height 32
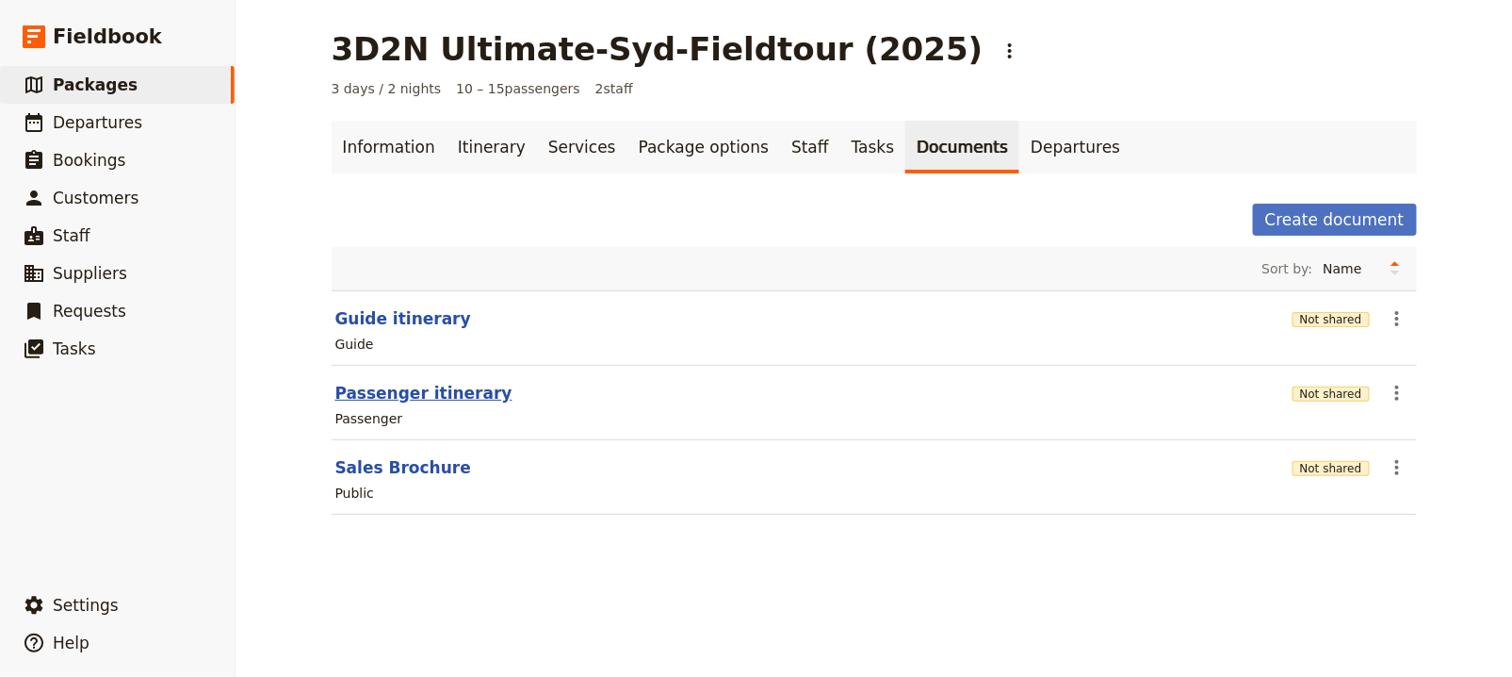
click at [439, 400] on button "Passenger itinerary" at bounding box center [423, 393] width 177 height 23
select select "PASSENGER"
select select "RUN_SHEET"
select select "DEFAULT"
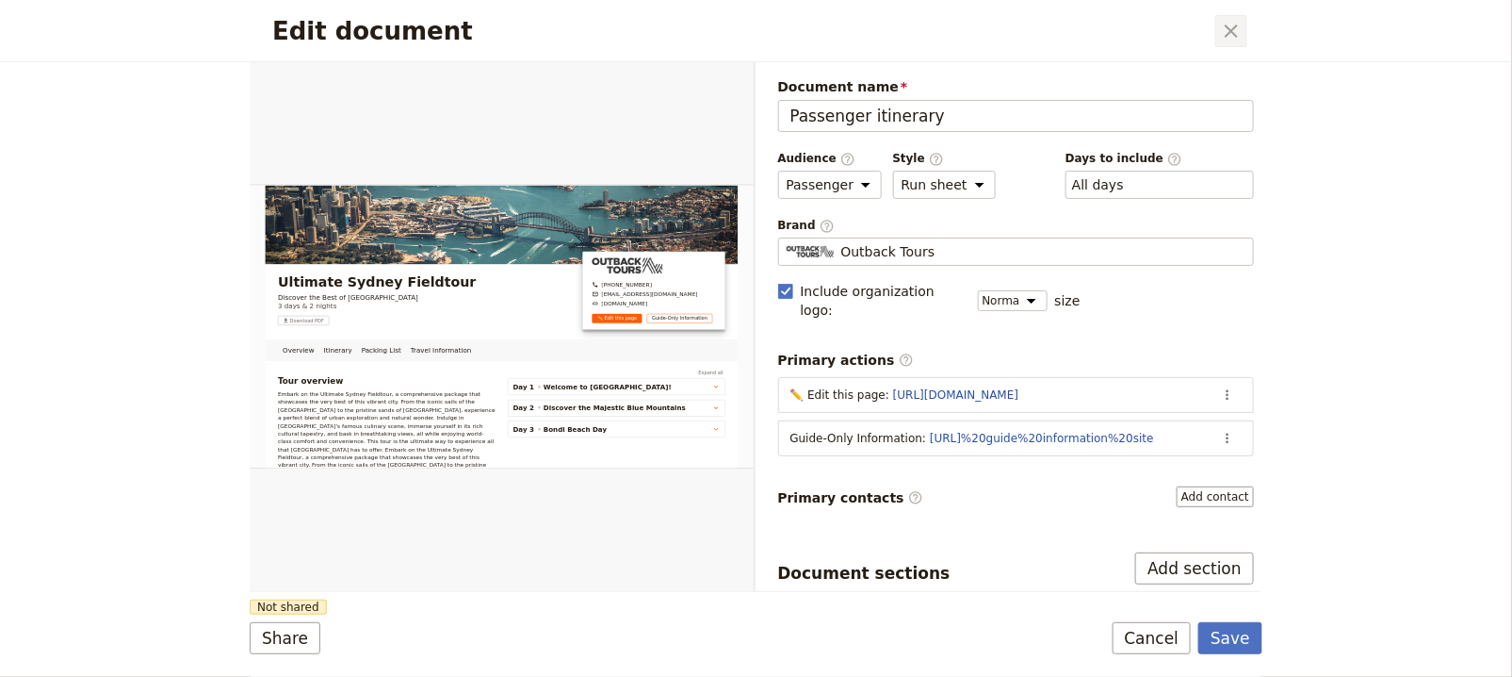
click at [1239, 35] on icon "Close dialog" at bounding box center [1231, 31] width 23 height 23
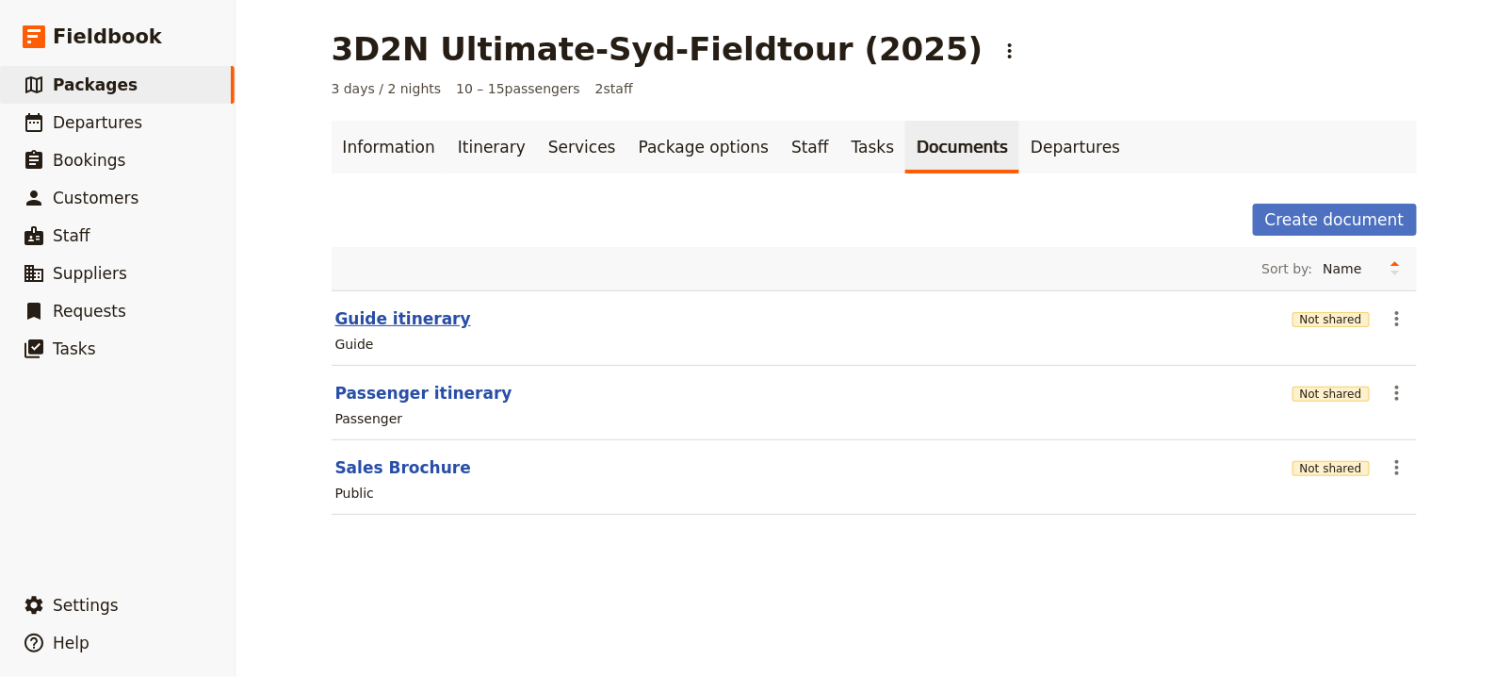
click at [396, 319] on button "Guide itinerary" at bounding box center [403, 318] width 136 height 23
select select "STAFF"
select select "RUN_SHEET"
select select "DEFAULT"
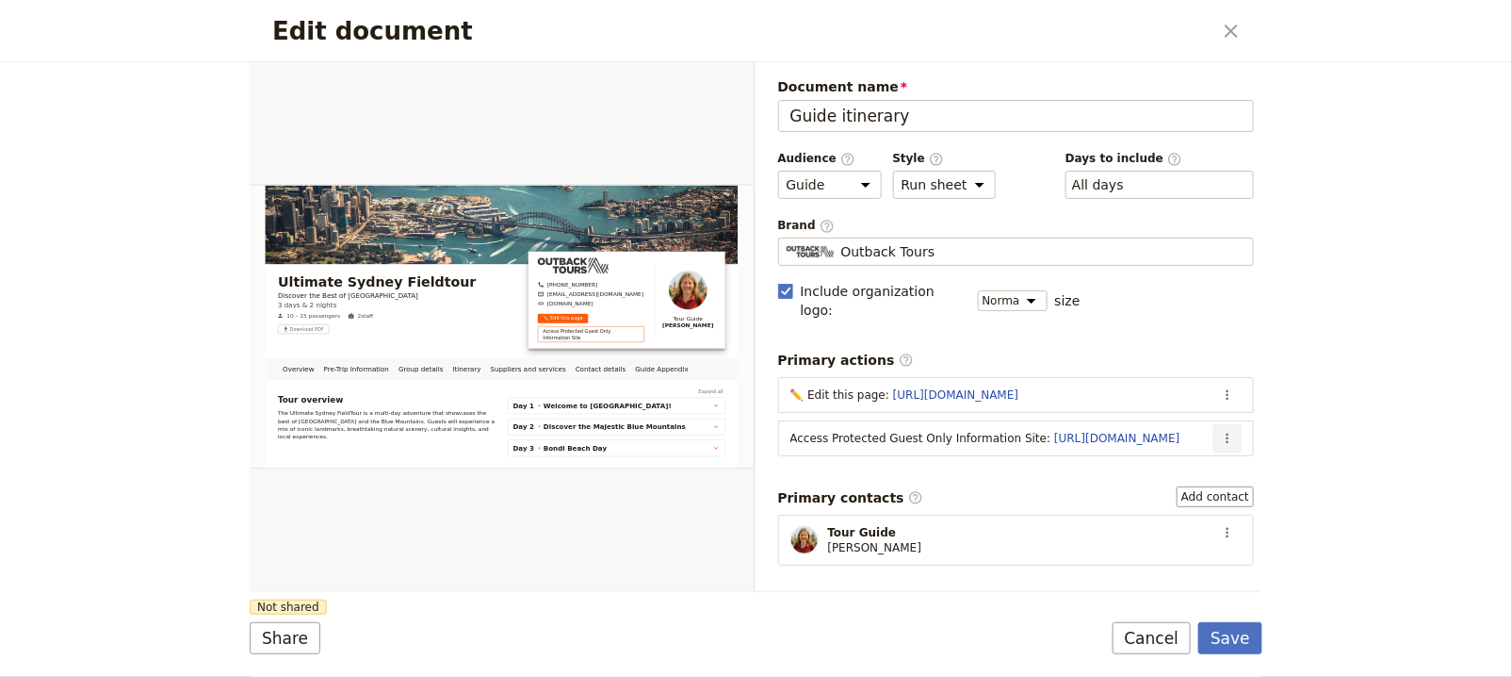
click at [1220, 431] on icon "Actions" at bounding box center [1227, 438] width 15 height 15
click at [1173, 449] on span "Edit action" at bounding box center [1138, 452] width 153 height 19
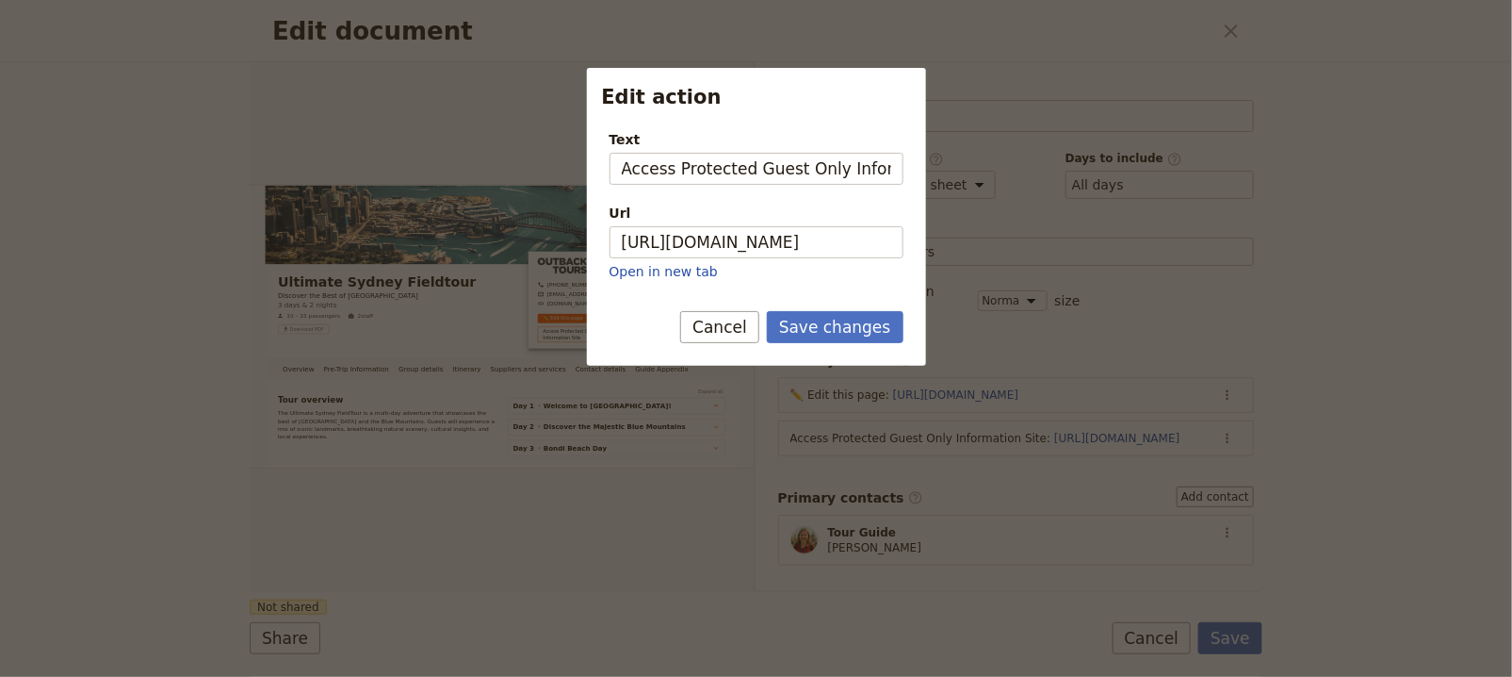
scroll to position [0, 41]
click at [753, 167] on input "Access Protected Guest Only Information Site" at bounding box center [757, 169] width 294 height 32
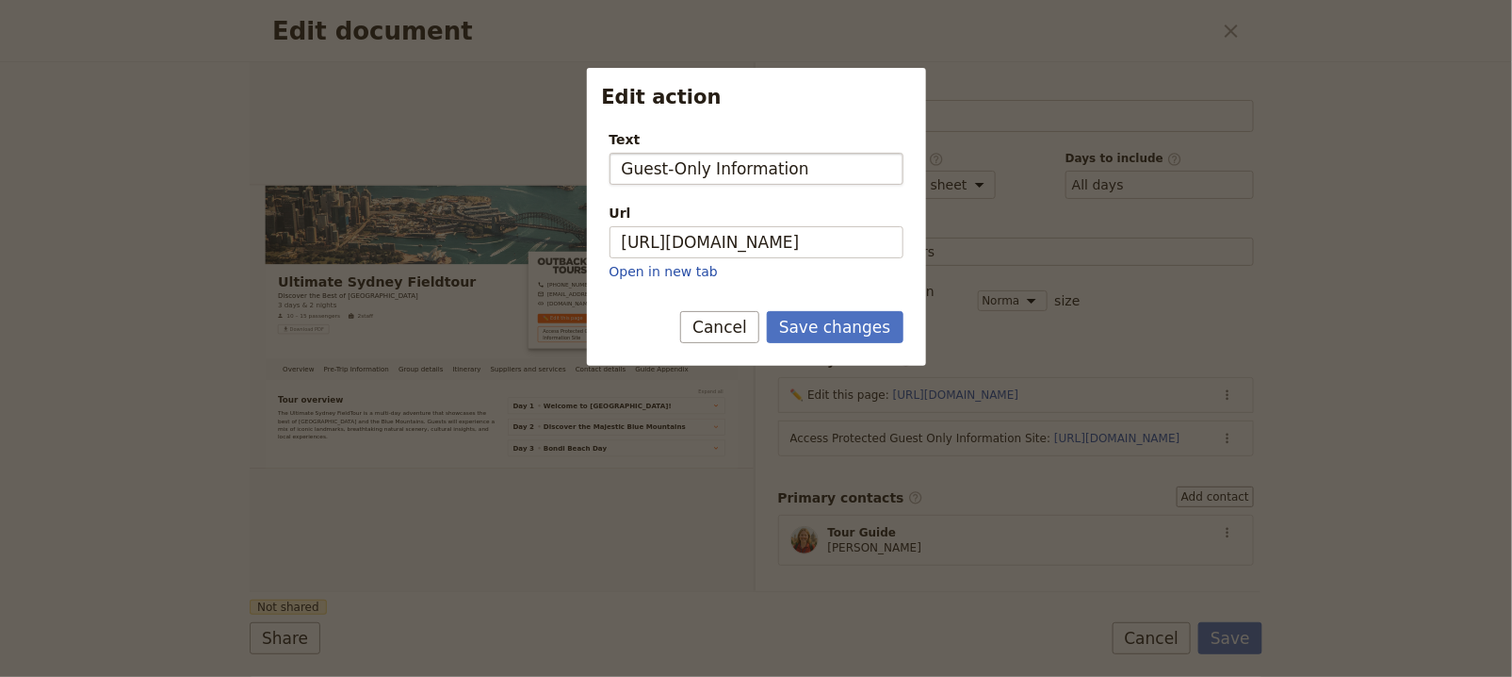
type input "Guest-Only Information"
click at [767, 311] on button "Save changes" at bounding box center [835, 327] width 137 height 32
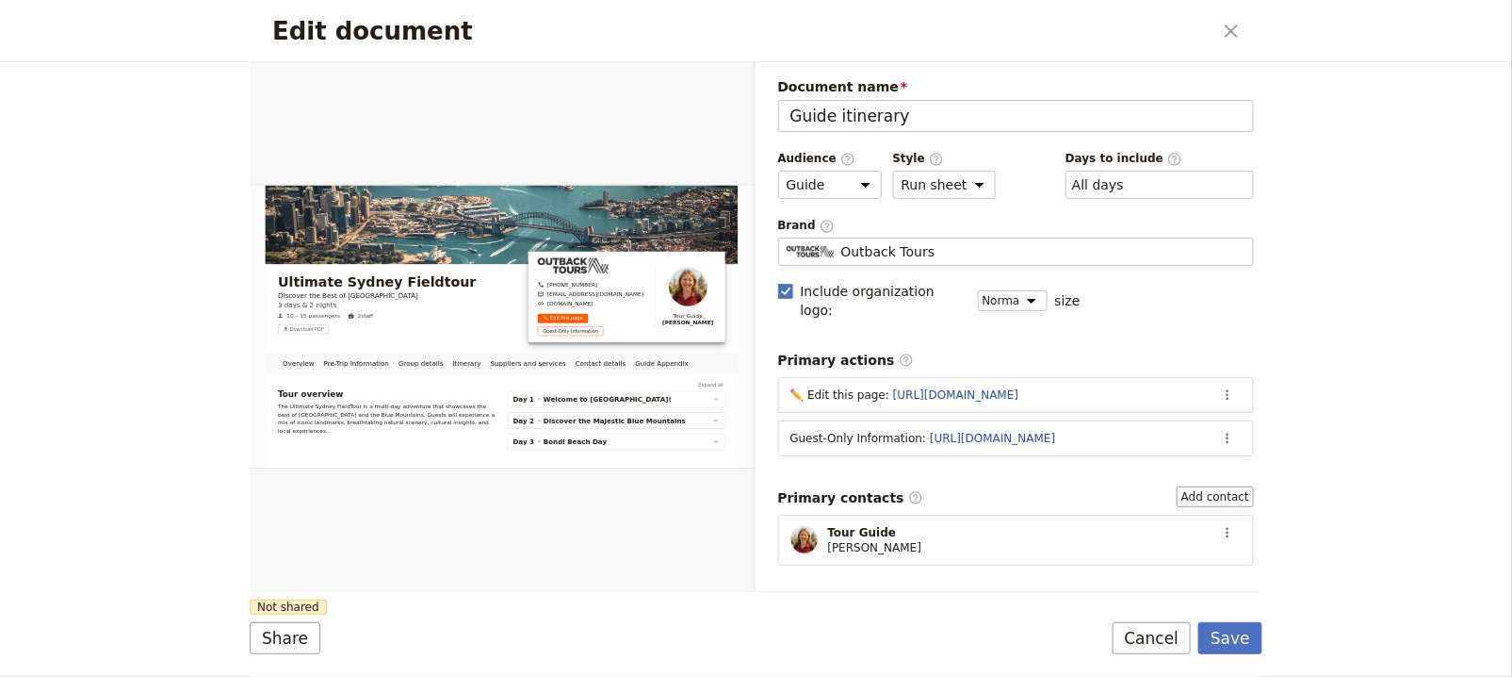
click at [1269, 640] on div "Edit document ​ Overview Pre-Trip Information Group details Itinerary Suppliers…" at bounding box center [756, 338] width 1512 height 677
click at [1223, 636] on button "Save" at bounding box center [1231, 638] width 64 height 32
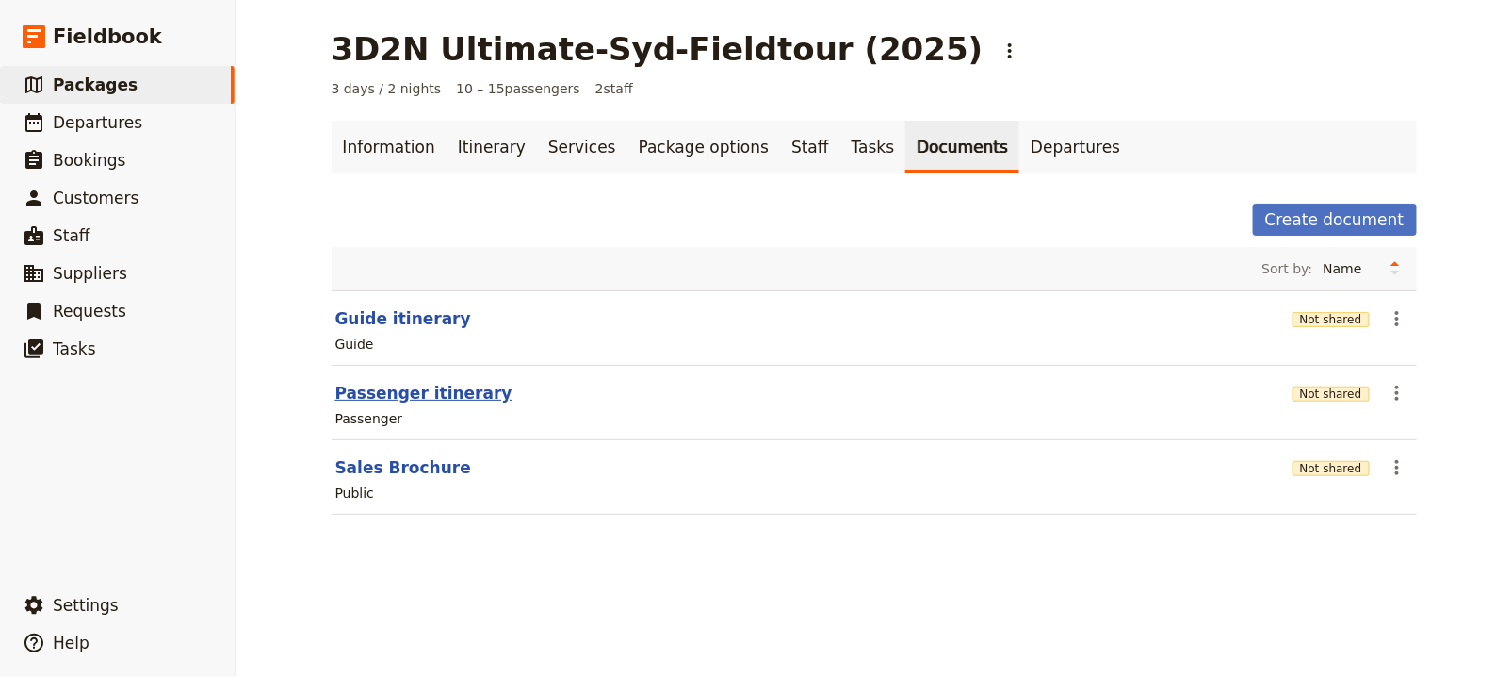
click at [365, 382] on button "Passenger itinerary" at bounding box center [423, 393] width 177 height 23
select select "PASSENGER"
select select "RUN_SHEET"
select select "DEFAULT"
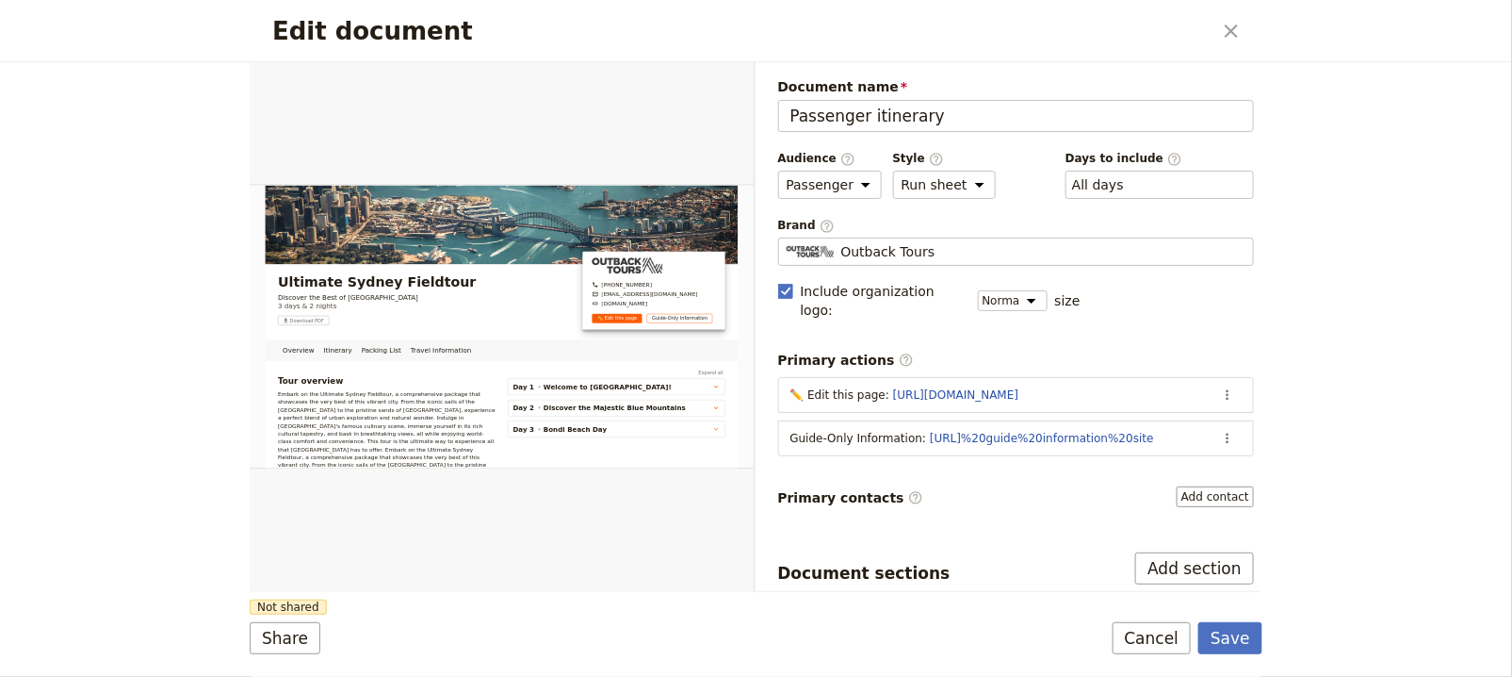
click at [1226, 24] on icon "Close dialog" at bounding box center [1231, 30] width 13 height 13
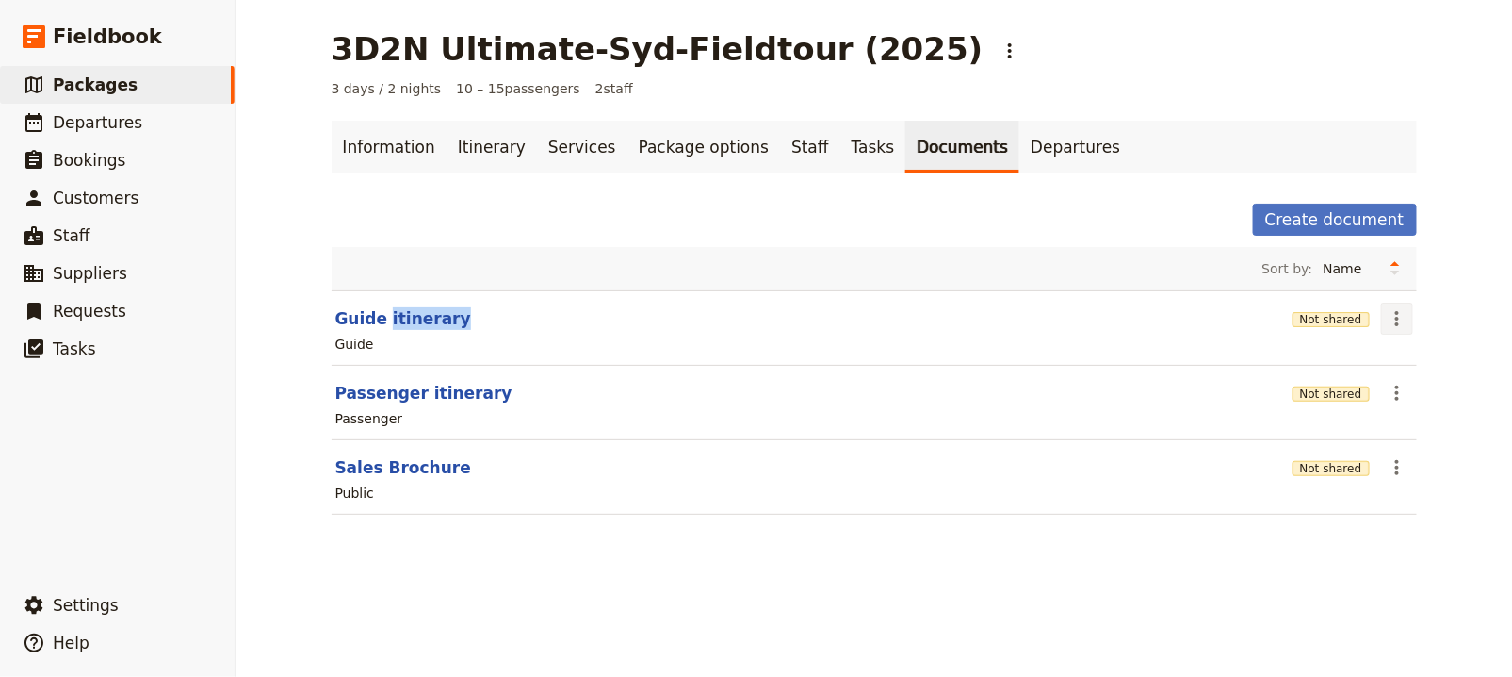
click at [1396, 315] on icon "Actions" at bounding box center [1397, 318] width 23 height 23
click at [1396, 314] on icon "Actions" at bounding box center [1397, 318] width 23 height 23
click at [1396, 316] on icon "Actions" at bounding box center [1397, 318] width 23 height 23
click at [1451, 385] on span "Edit document" at bounding box center [1434, 383] width 96 height 19
select select "STAFF"
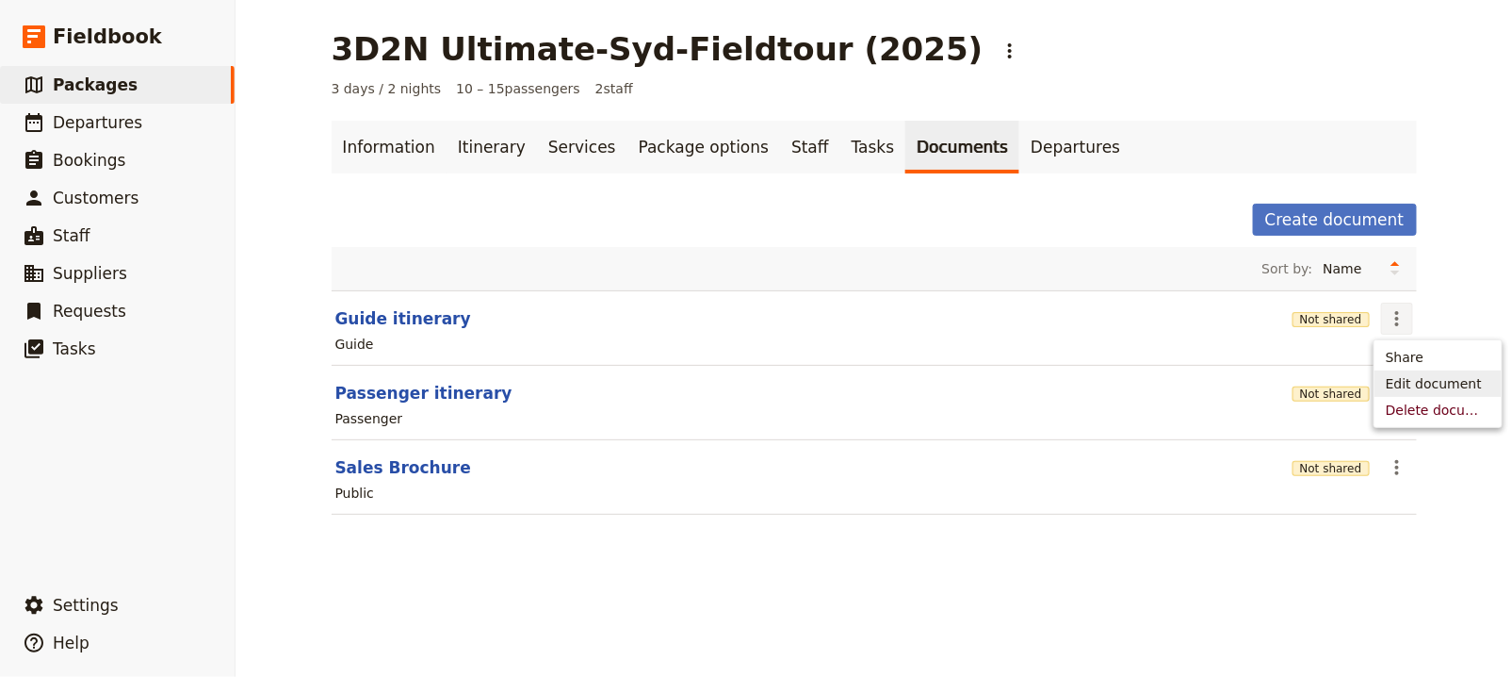
select select "RUN_SHEET"
select select "DEFAULT"
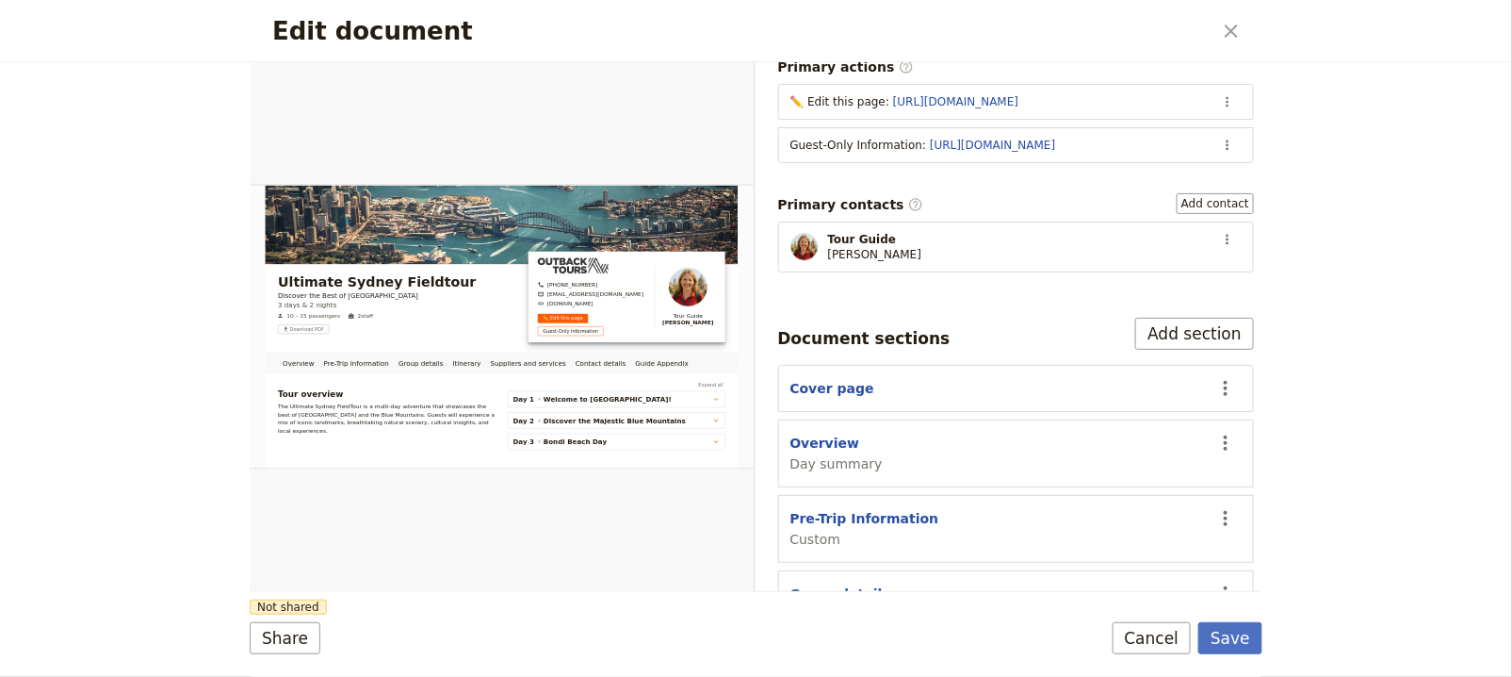
scroll to position [532, 0]
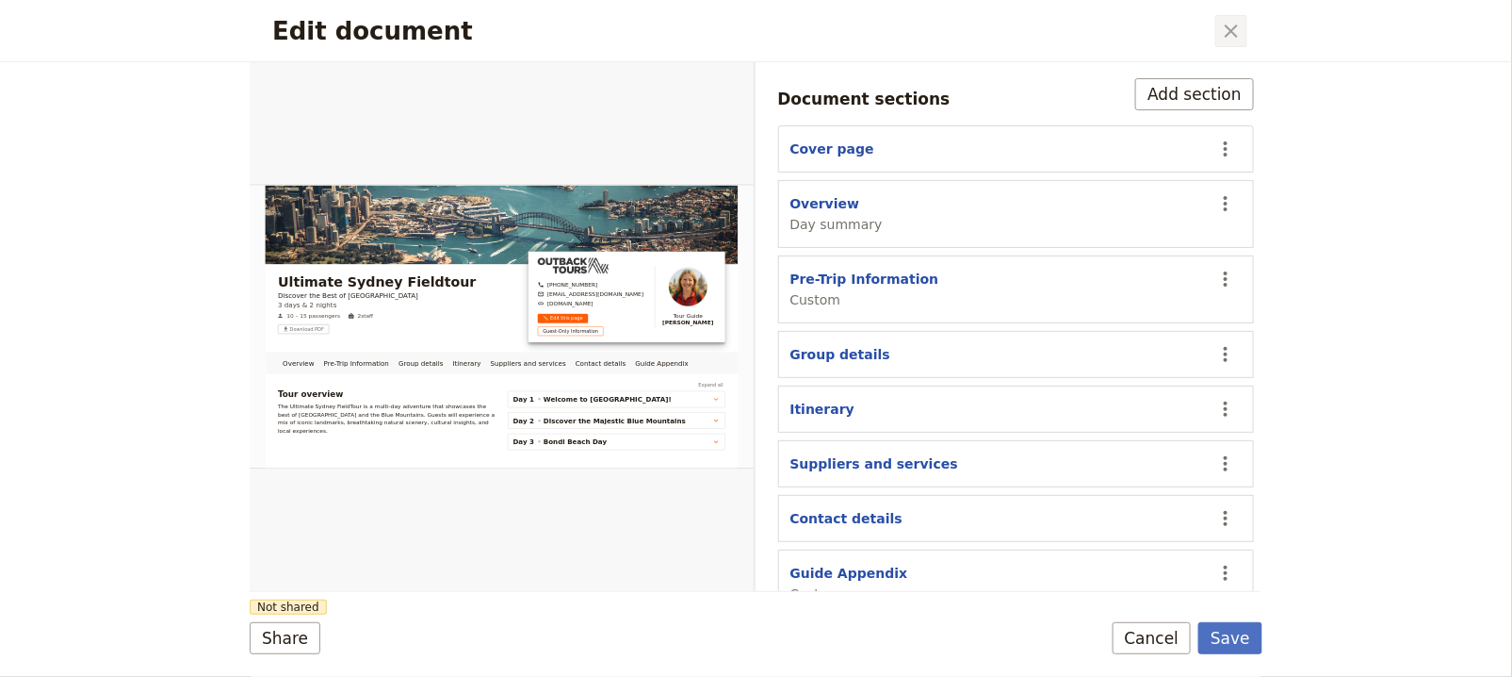
click at [1221, 28] on icon "Close dialog" at bounding box center [1231, 31] width 23 height 23
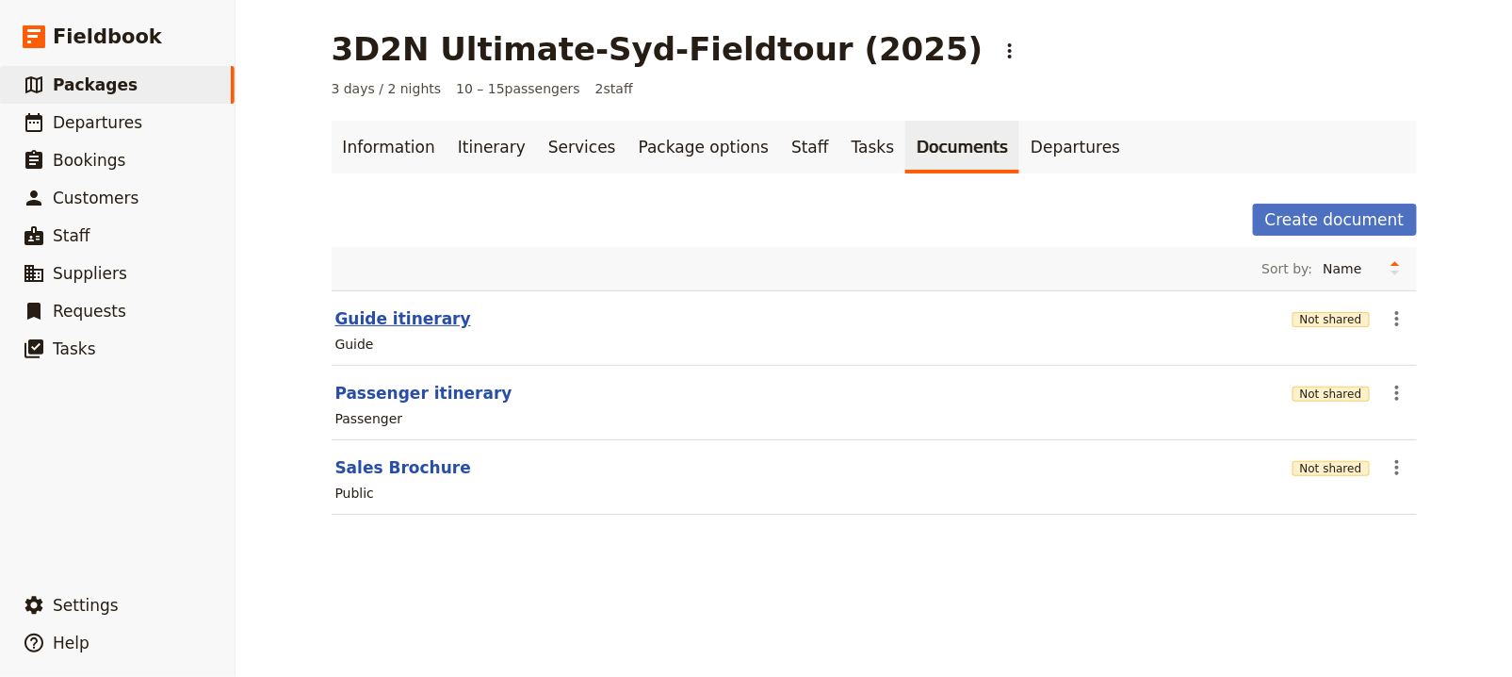
click at [358, 312] on button "Guide itinerary" at bounding box center [403, 318] width 136 height 23
select select "STAFF"
select select "RUN_SHEET"
select select "DEFAULT"
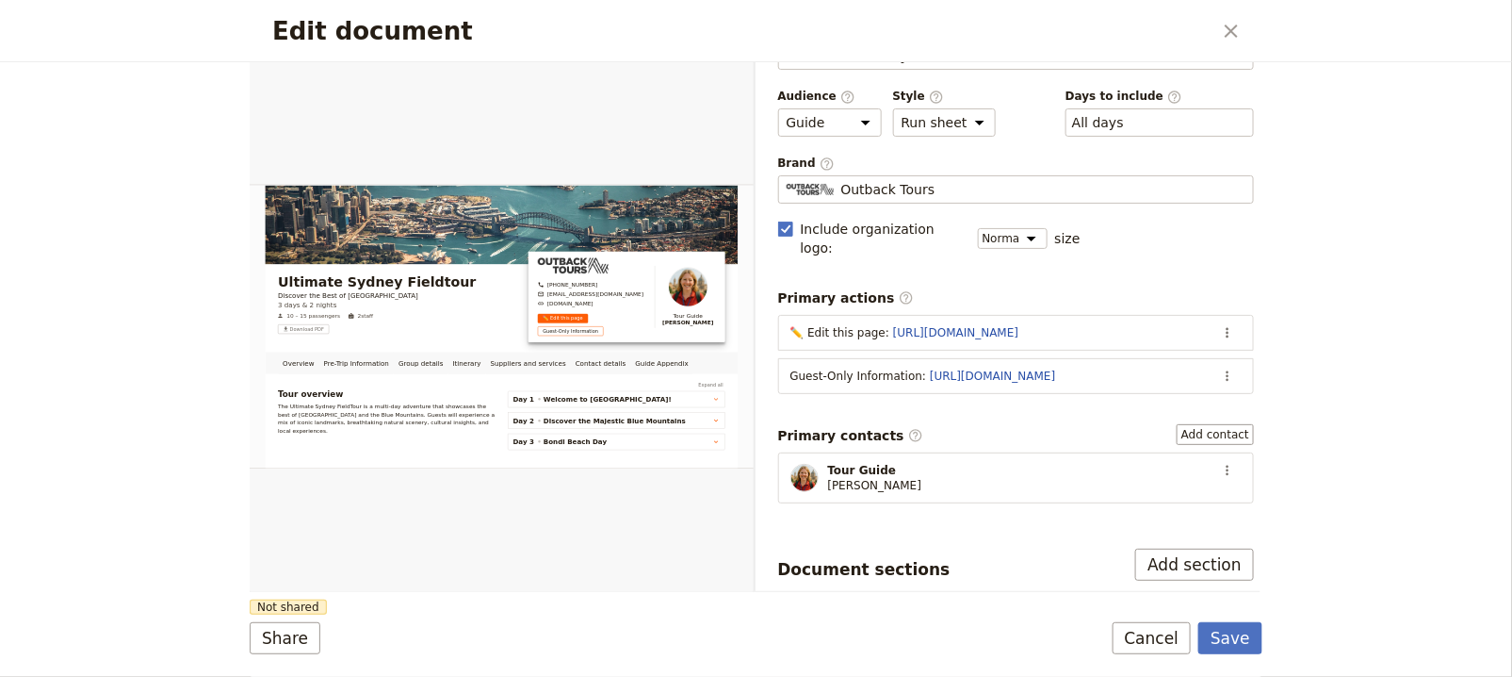
scroll to position [179, 0]
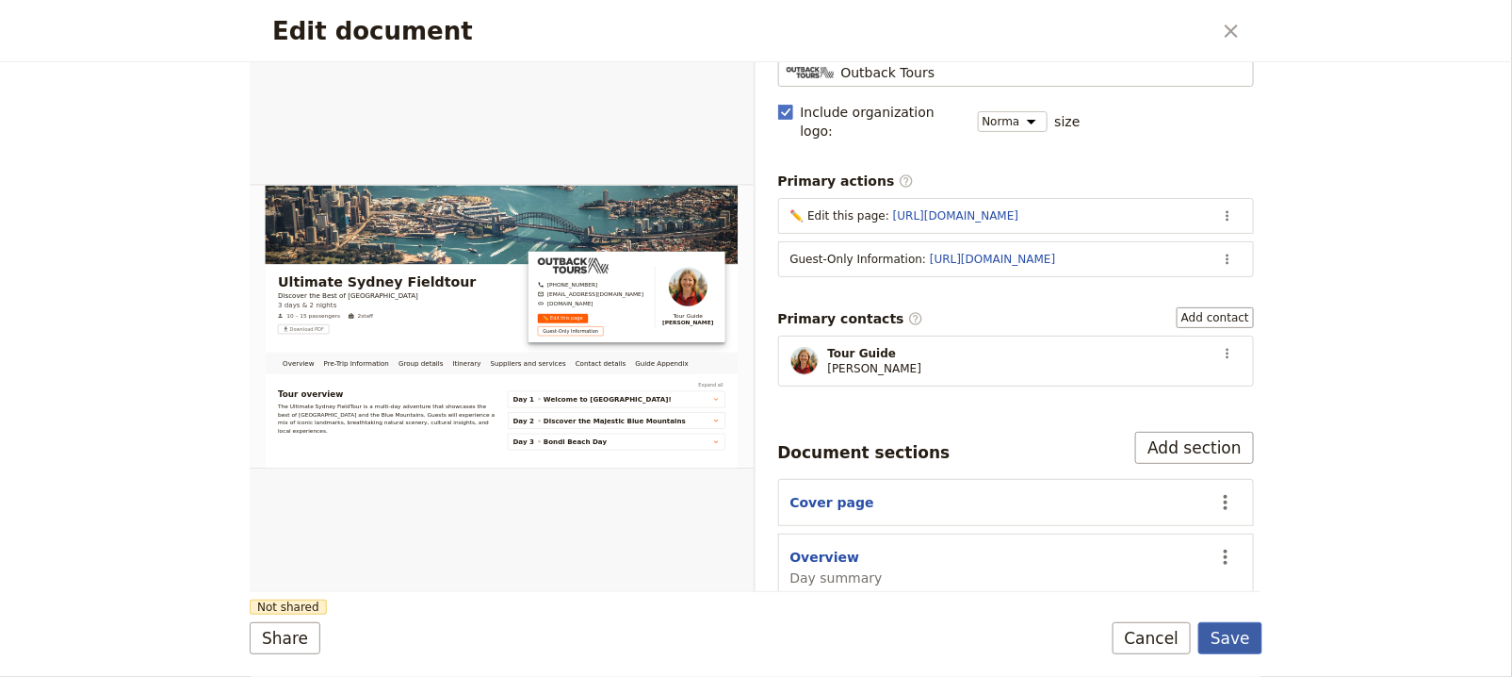
click at [1247, 645] on button "Save" at bounding box center [1231, 638] width 64 height 32
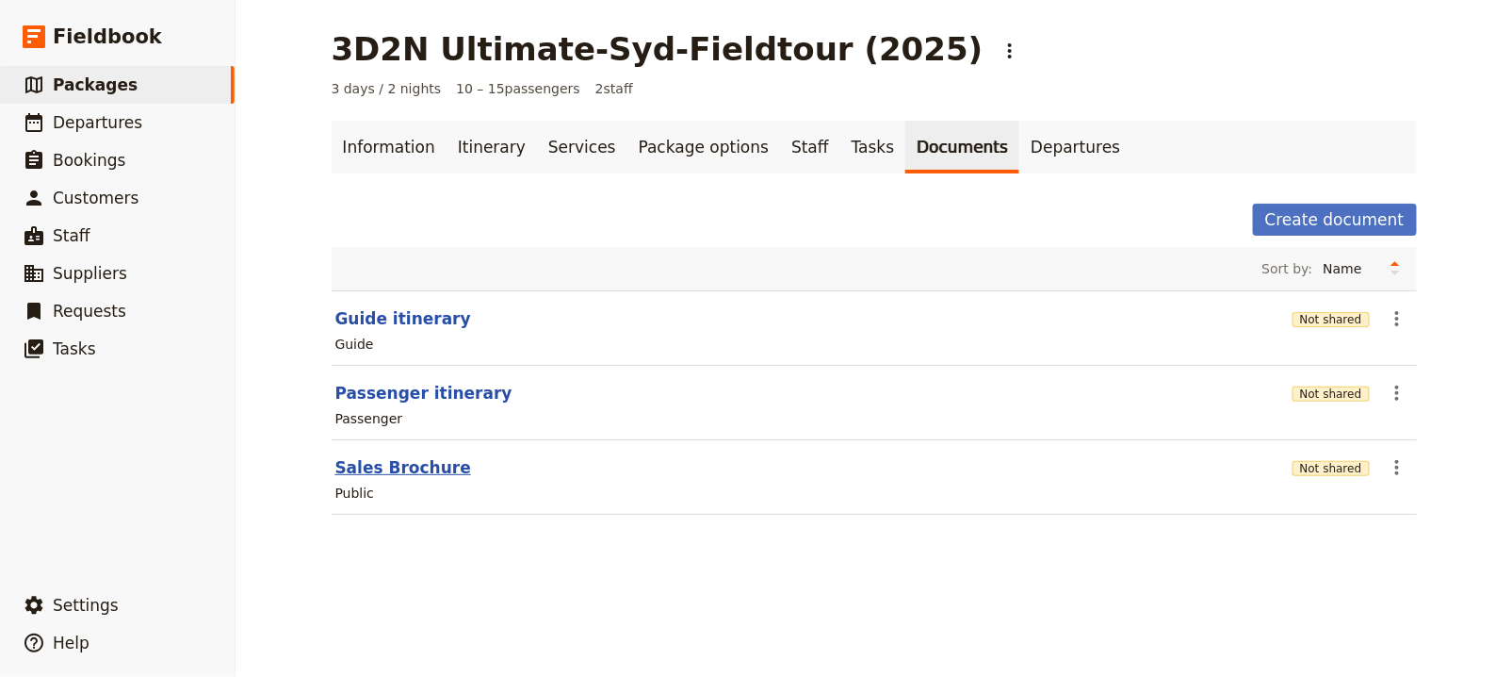
click at [409, 466] on button "Sales Brochure" at bounding box center [403, 467] width 136 height 23
select select "DEFAULT"
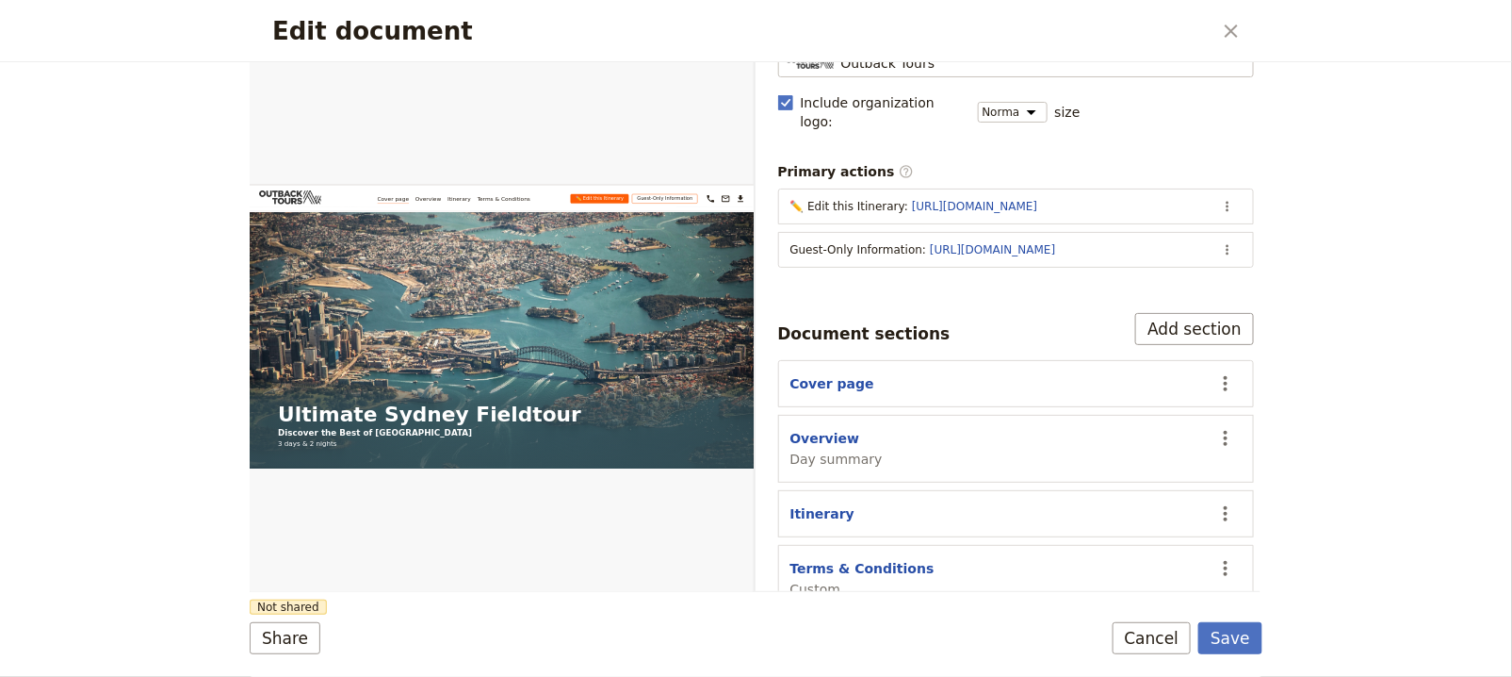
scroll to position [0, 0]
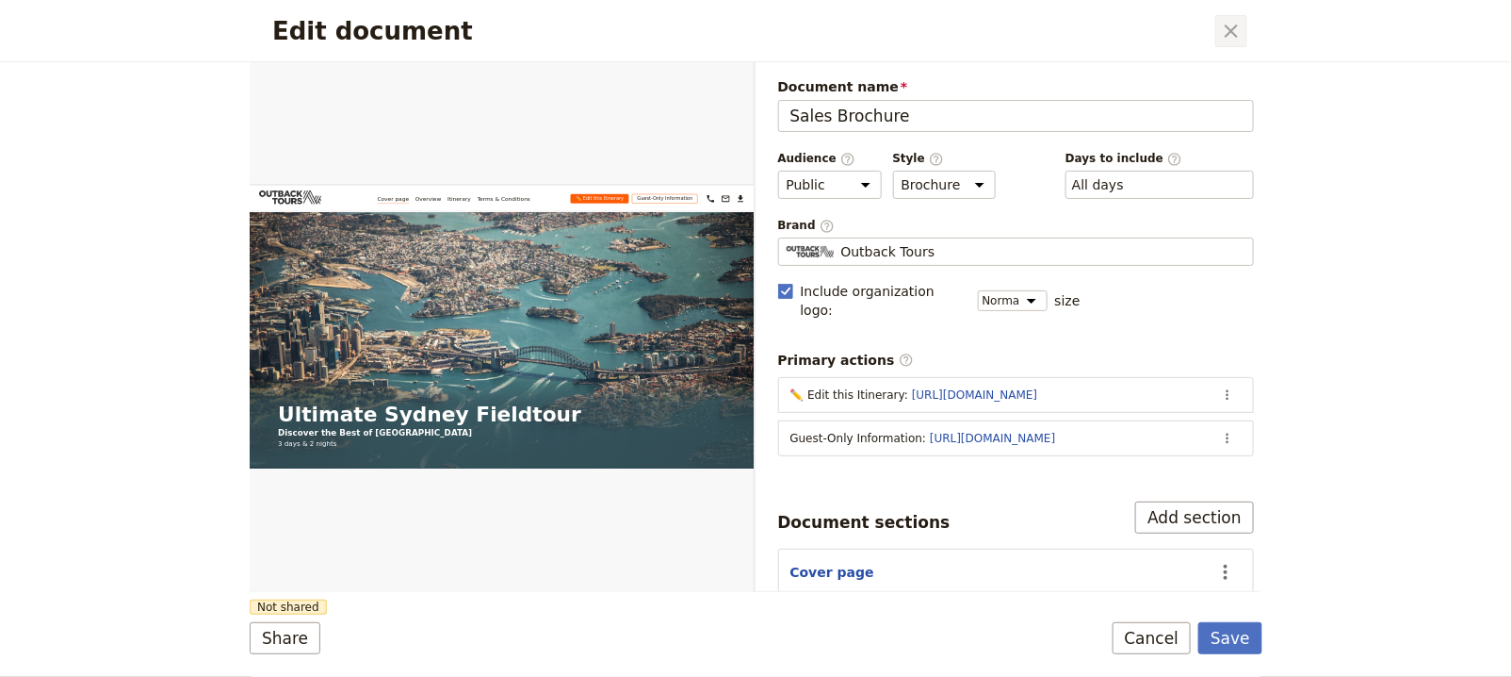
click at [1239, 36] on icon "Close dialog" at bounding box center [1231, 31] width 23 height 23
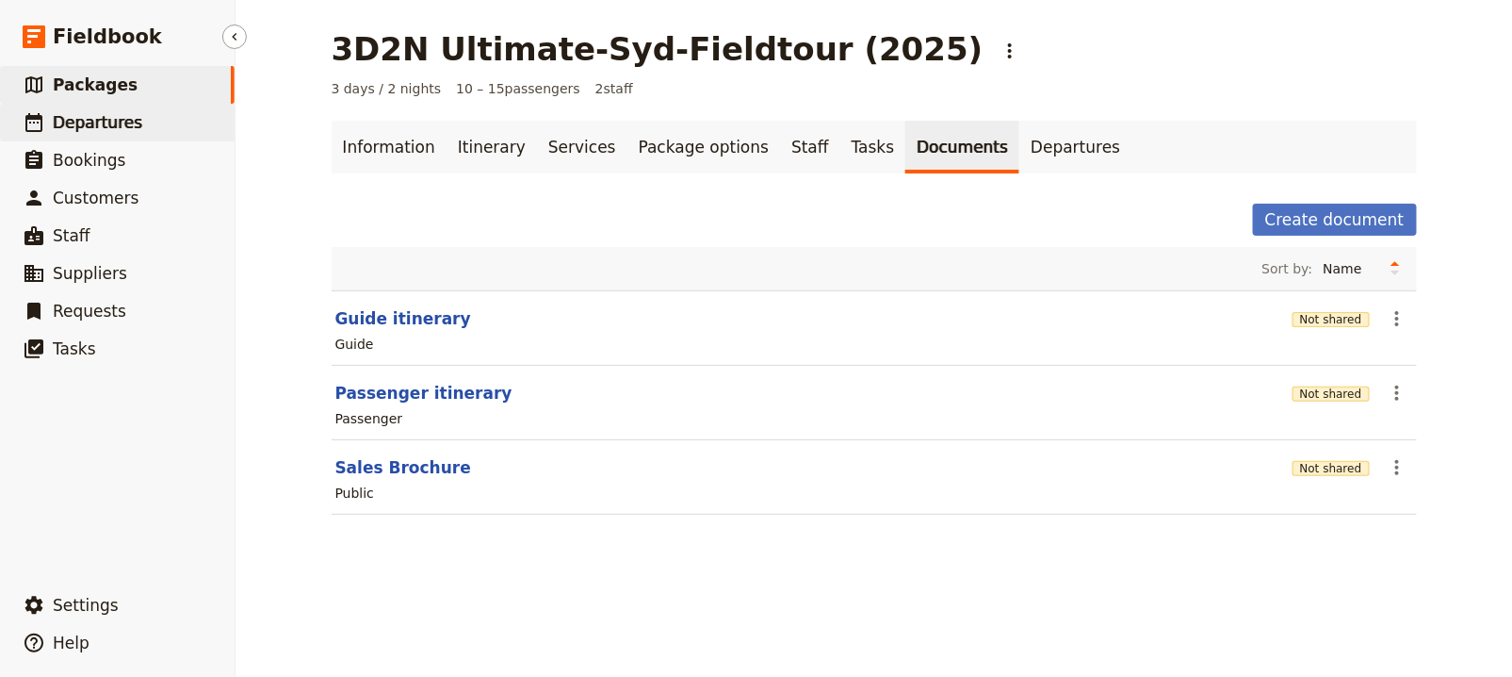
click at [171, 128] on link "​ Departures" at bounding box center [117, 123] width 235 height 38
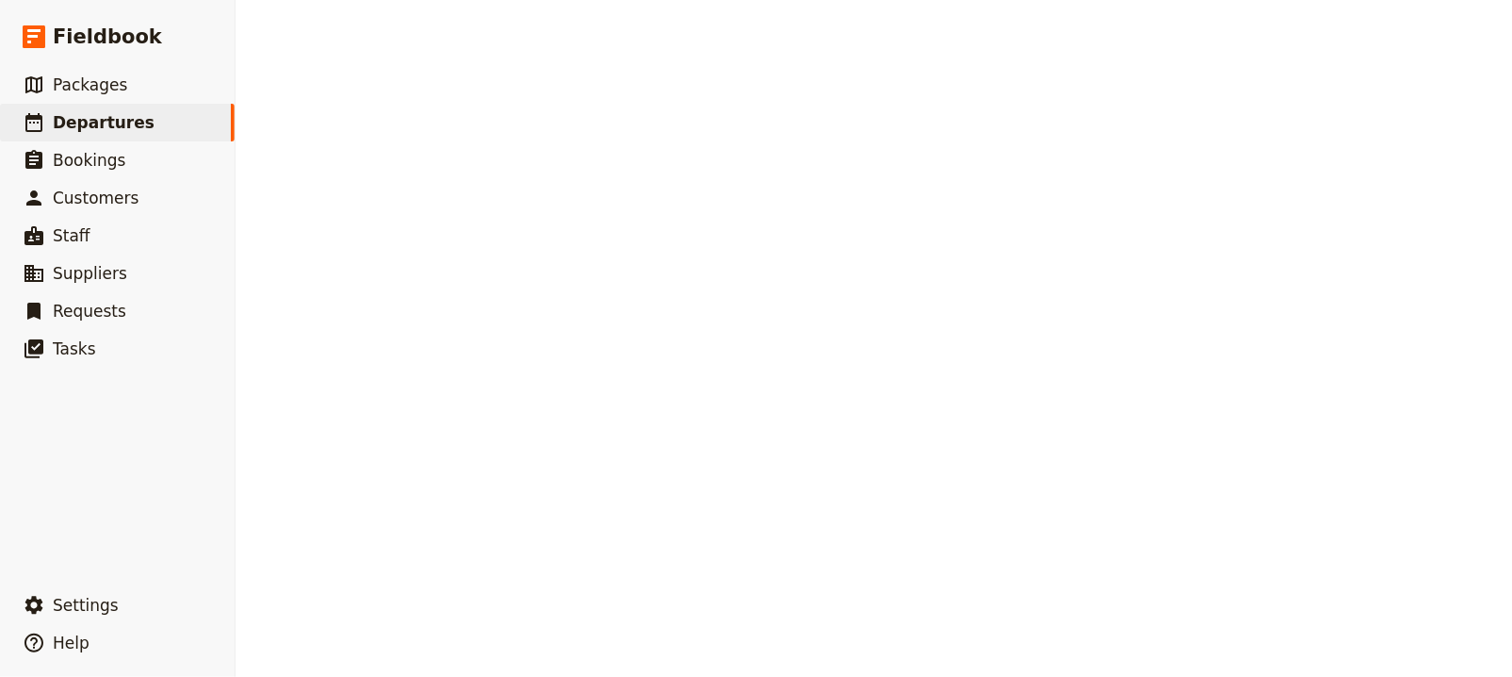
select select "UPDATED_AT"
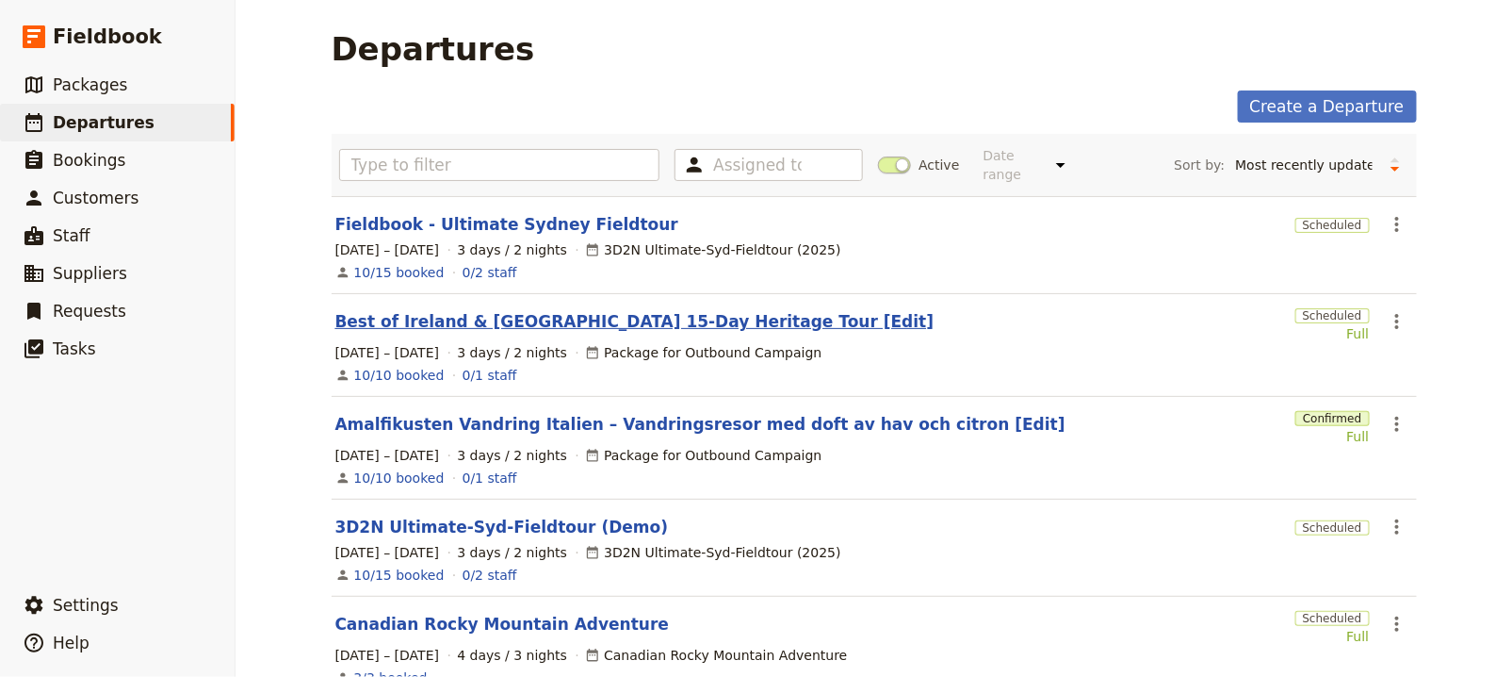
click at [473, 317] on link "Best of Ireland & Northern Ireland 15-Day Heritage Tour [Edit]" at bounding box center [634, 321] width 599 height 23
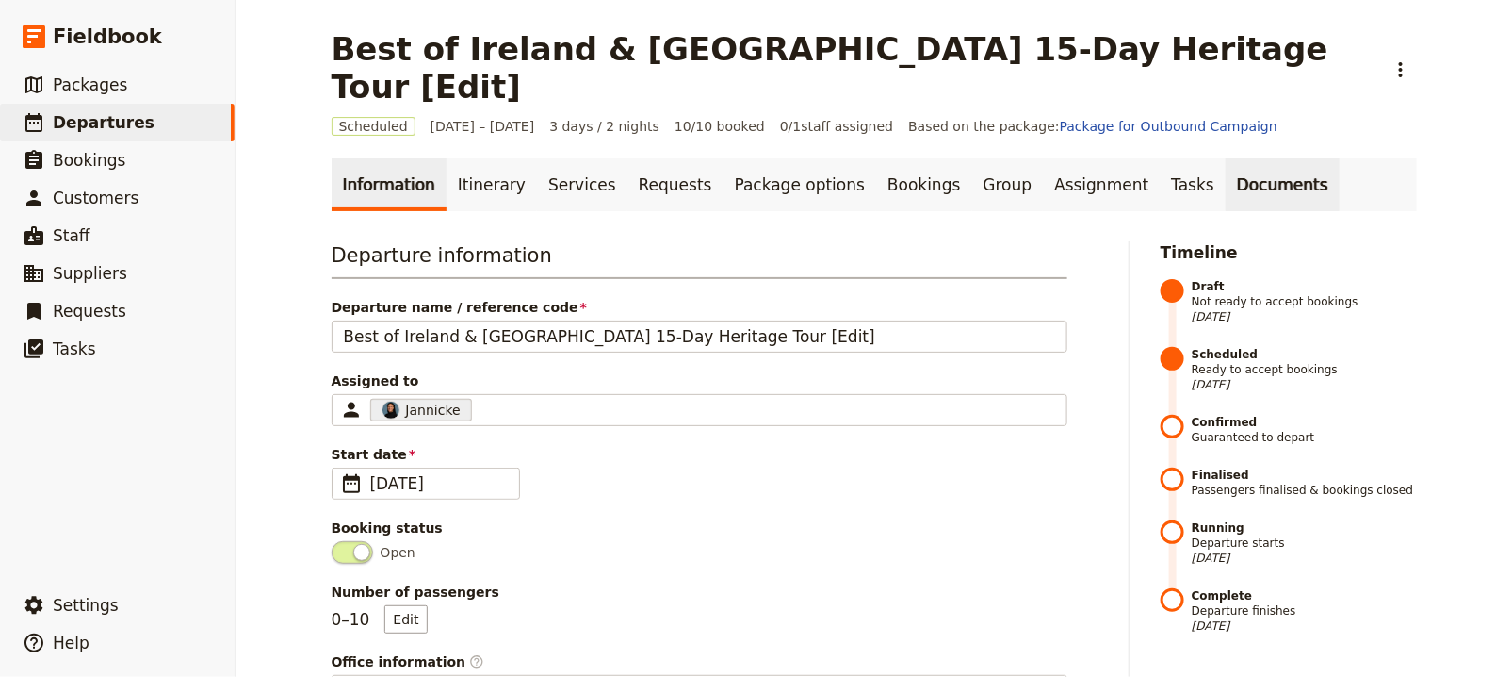
click at [1226, 158] on link "Documents" at bounding box center [1283, 184] width 114 height 53
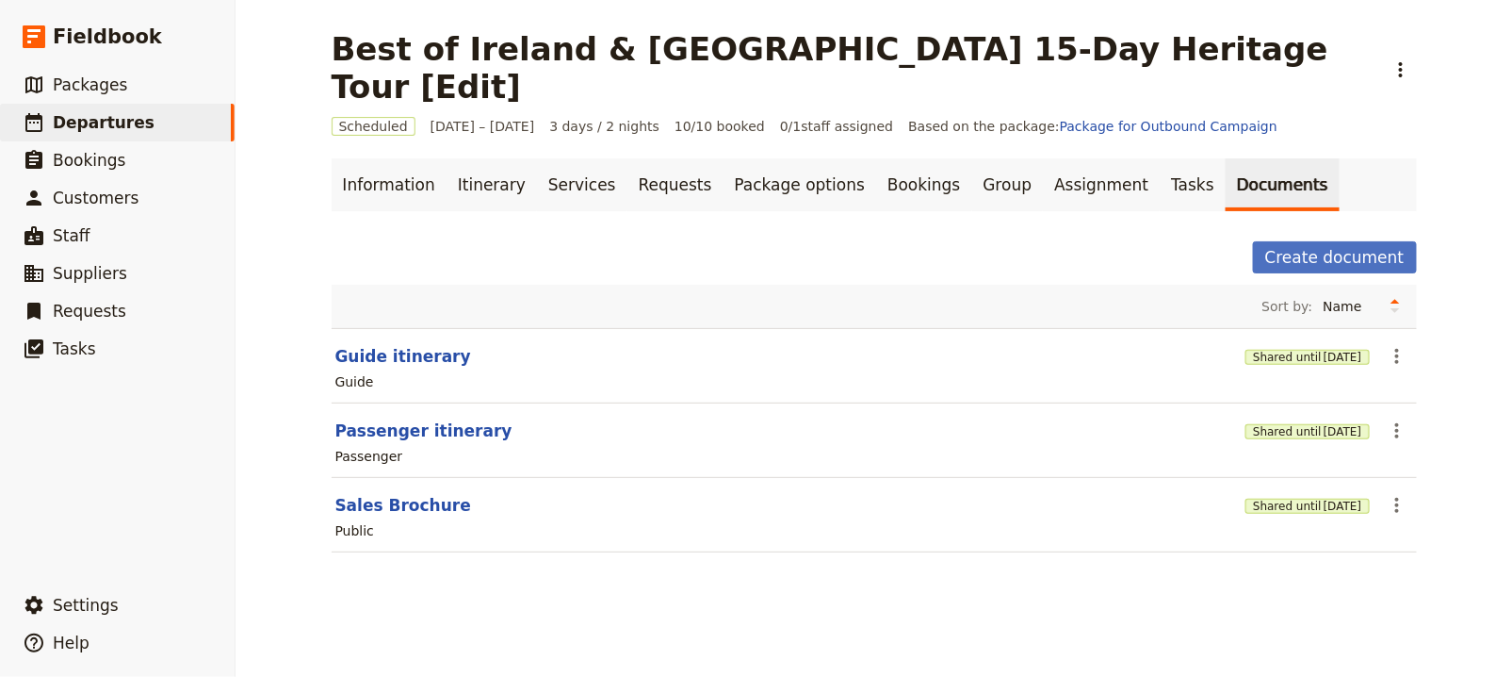
click at [404, 478] on section "Sales Brochure Shared until 3 Nov 2025 ​ Public" at bounding box center [875, 515] width 1086 height 74
click at [404, 494] on button "Sales Brochure" at bounding box center [403, 505] width 136 height 23
select select "DEFAULT"
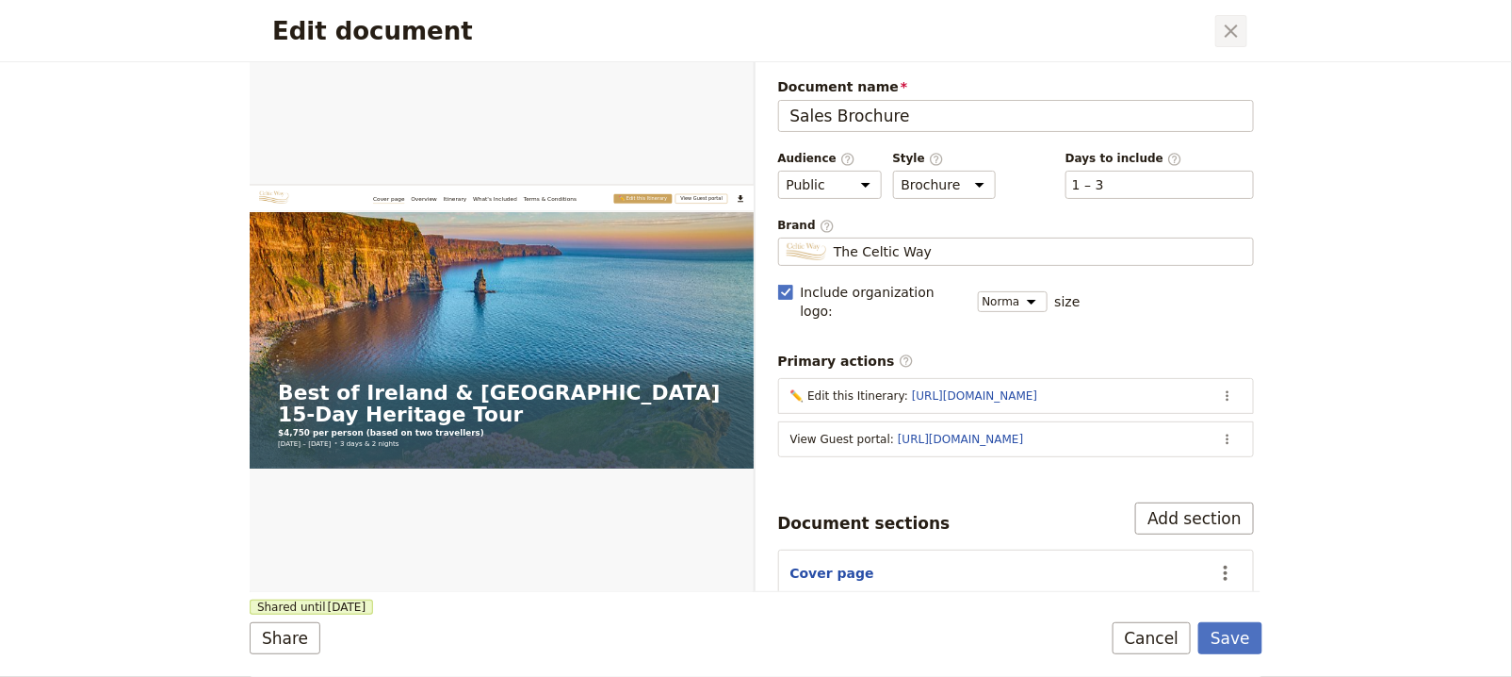
click at [1224, 27] on icon "Close dialog" at bounding box center [1231, 31] width 23 height 23
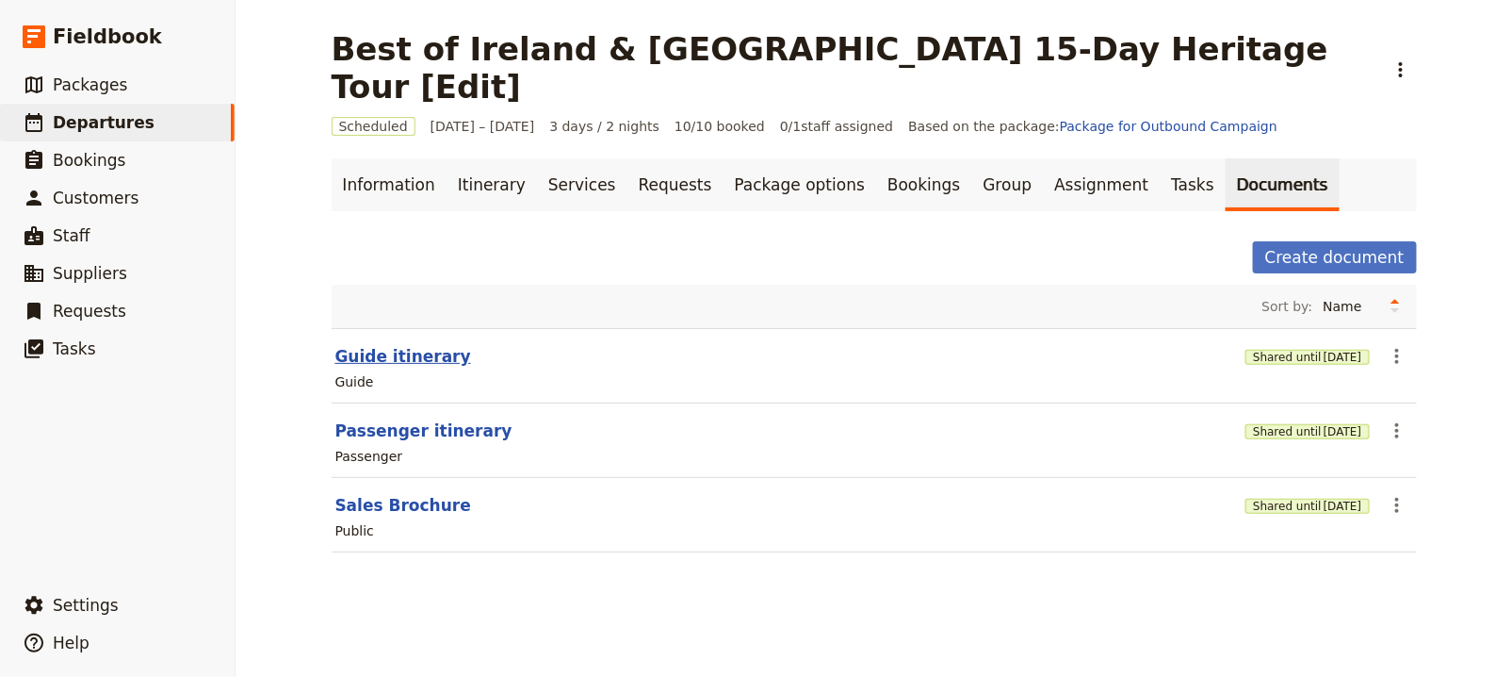
click at [411, 345] on button "Guide itinerary" at bounding box center [403, 356] width 136 height 23
select select "STAFF"
select select "RUN_SHEET"
select select "LARGE"
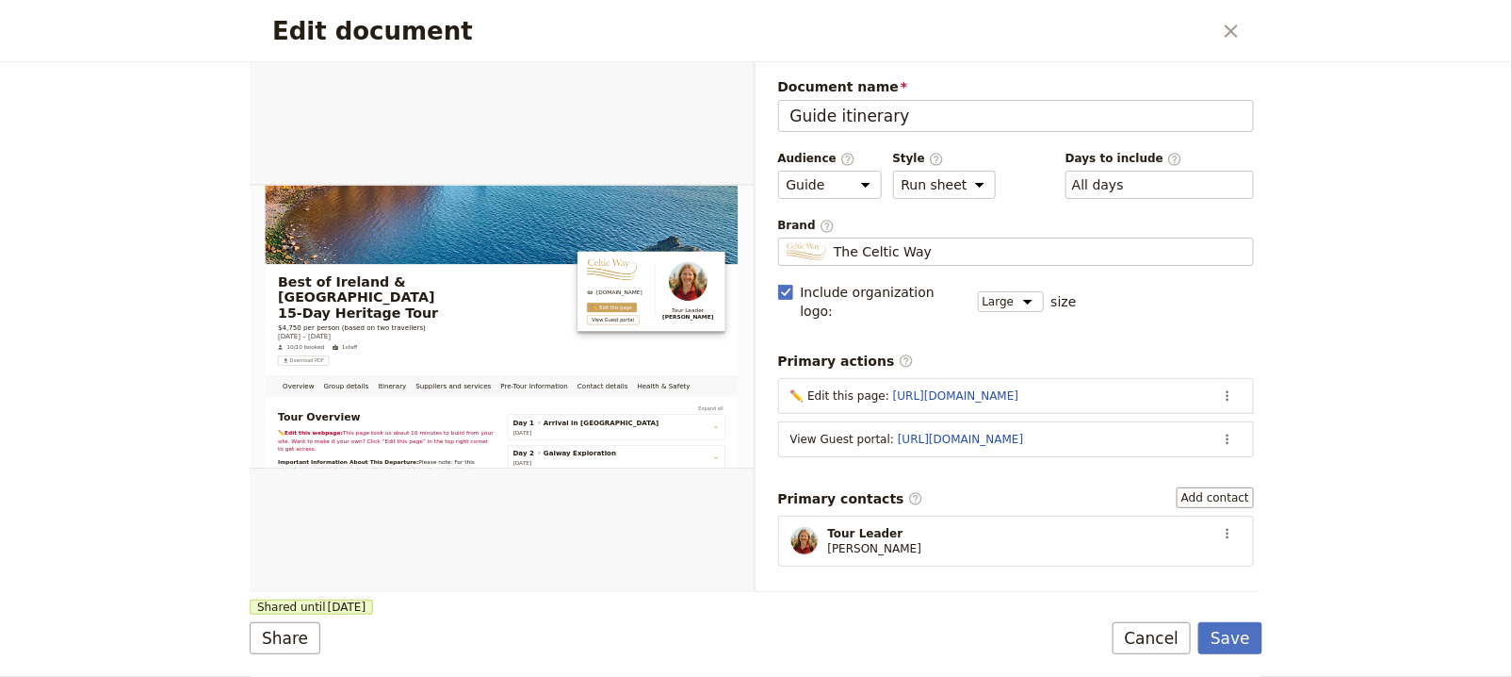
click at [1249, 35] on div "Edit document ​" at bounding box center [756, 31] width 1013 height 62
click at [1240, 29] on icon "Close dialog" at bounding box center [1231, 31] width 23 height 23
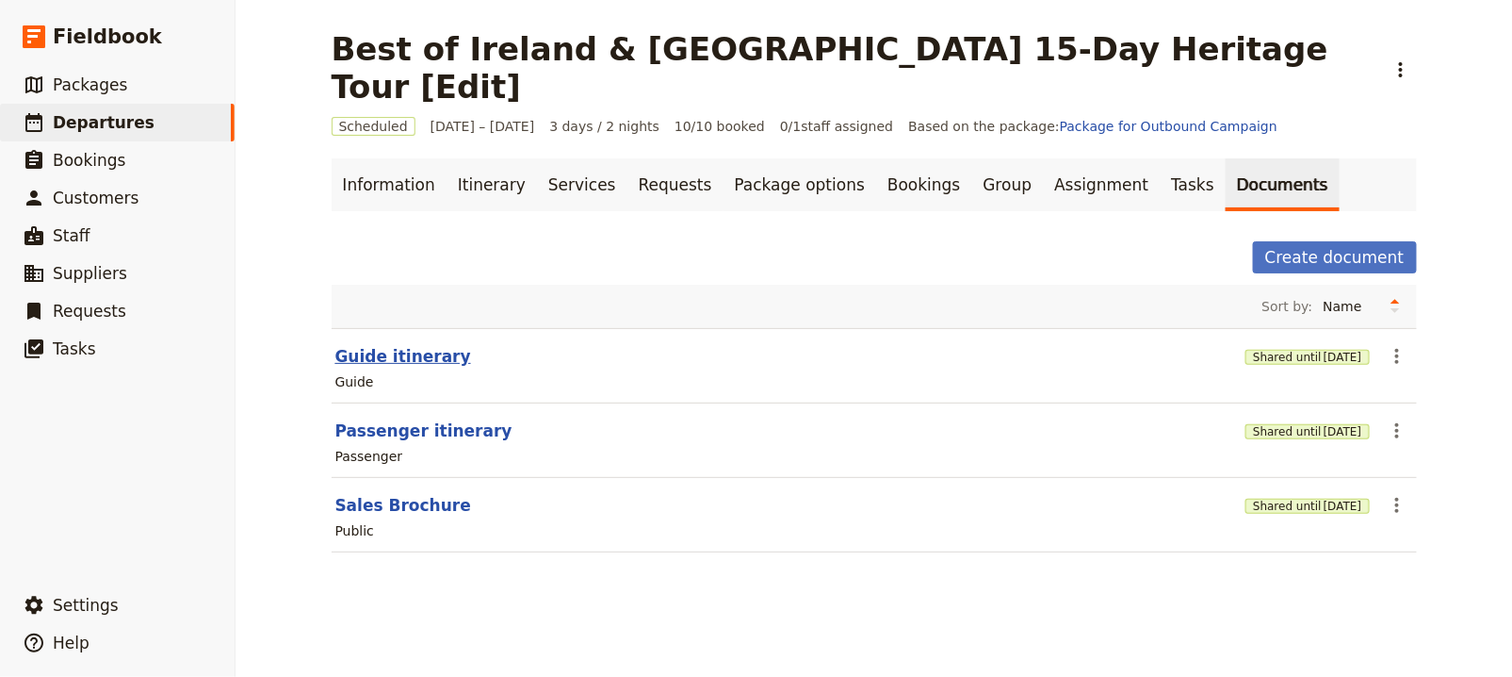
click at [400, 345] on button "Guide itinerary" at bounding box center [403, 356] width 136 height 23
select select "STAFF"
select select "RUN_SHEET"
select select "LARGE"
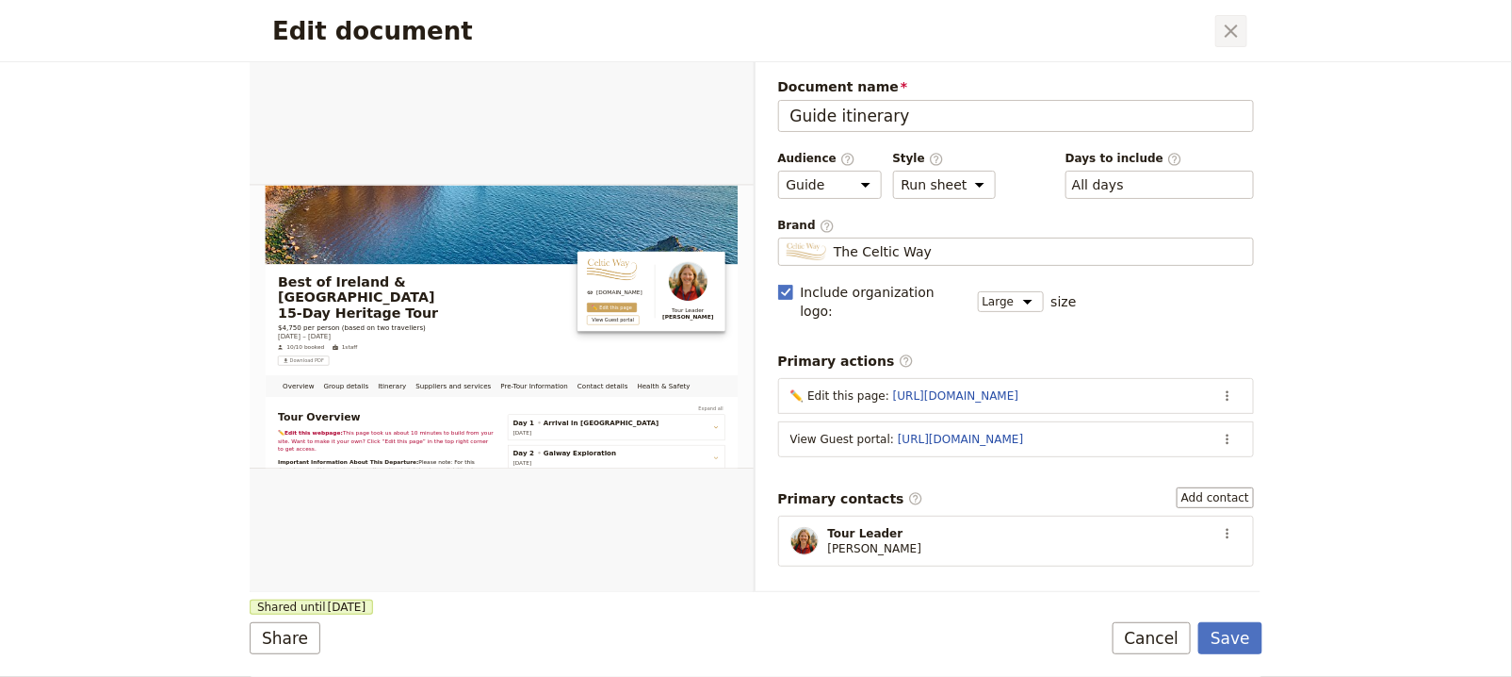
click at [1243, 39] on button "​" at bounding box center [1232, 31] width 32 height 32
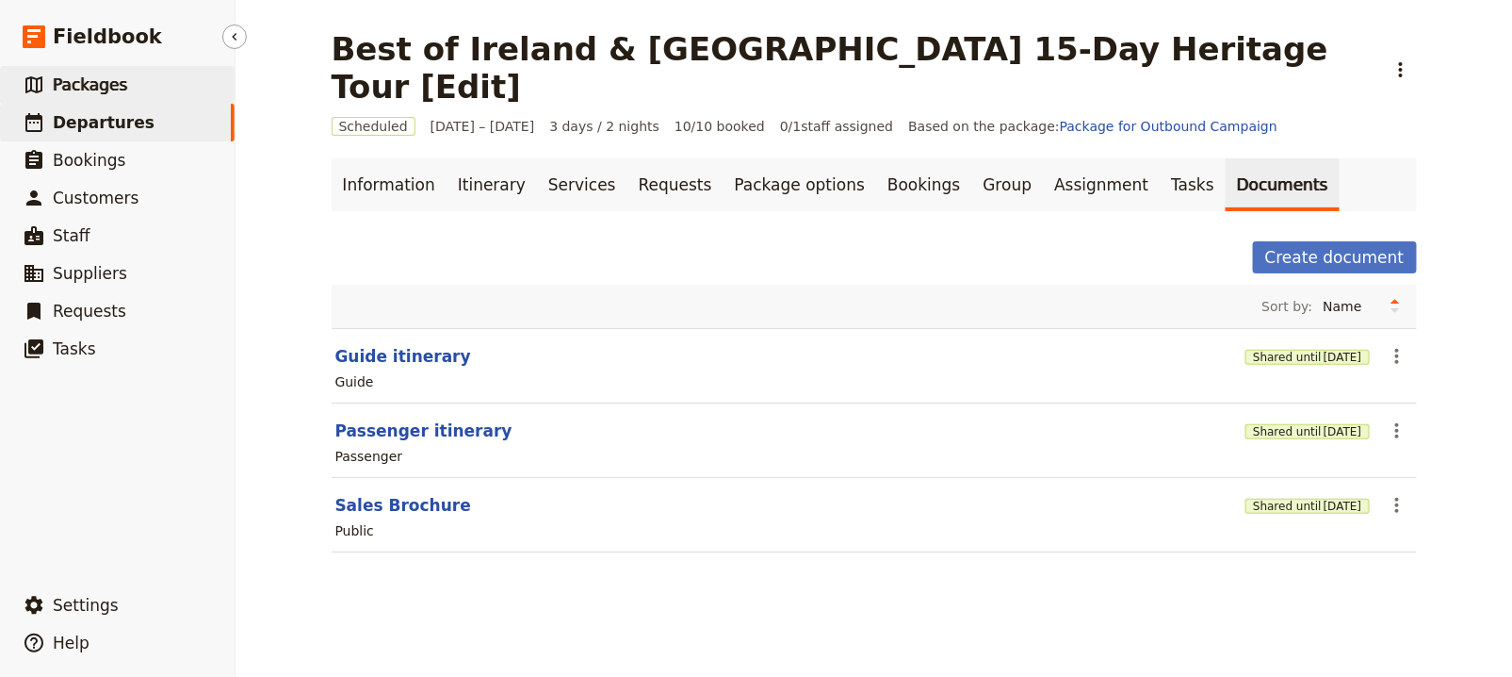
click at [121, 87] on span "Packages" at bounding box center [90, 84] width 74 height 19
select select "UPDATED_AT"
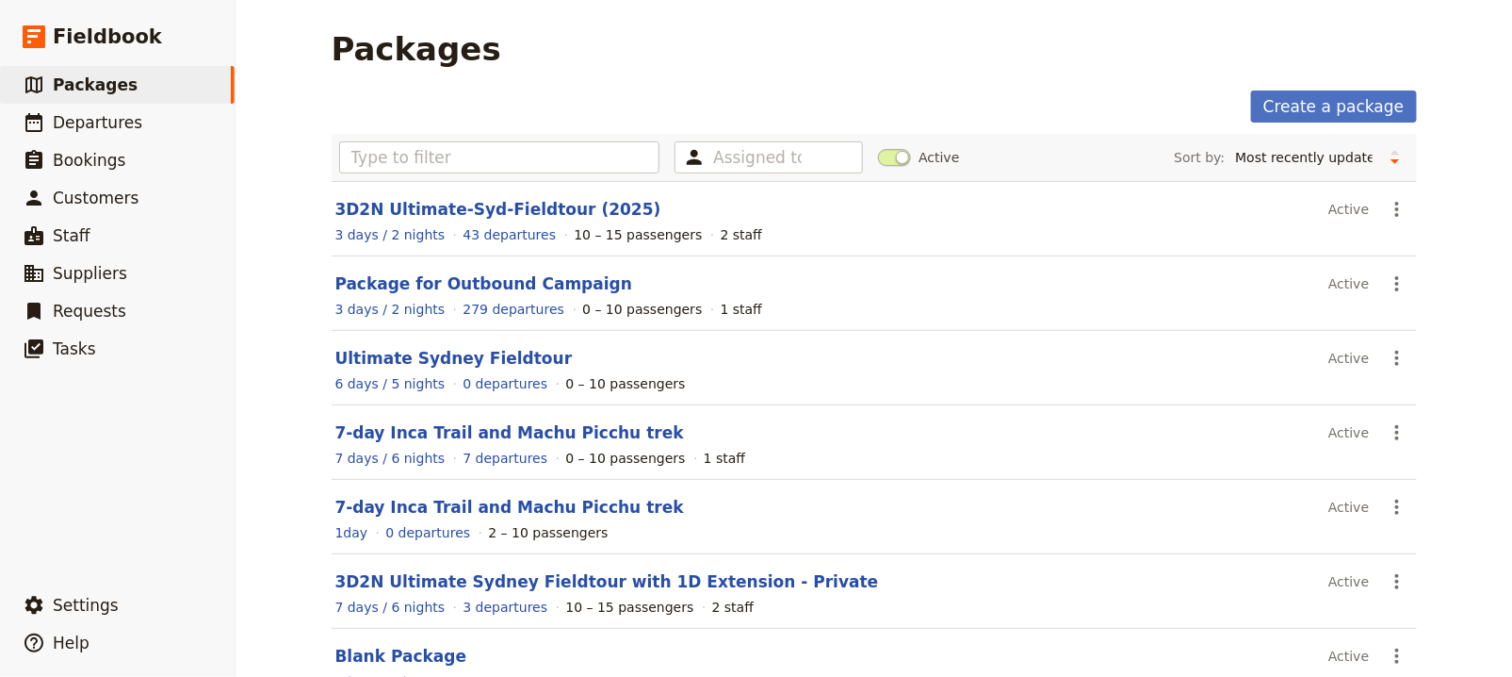
click at [500, 217] on header "3D2N Ultimate-Syd-Fieldtour (2025)" at bounding box center [828, 209] width 987 height 23
click at [504, 208] on link "3D2N Ultimate-Syd-Fieldtour (2025)" at bounding box center [498, 209] width 326 height 19
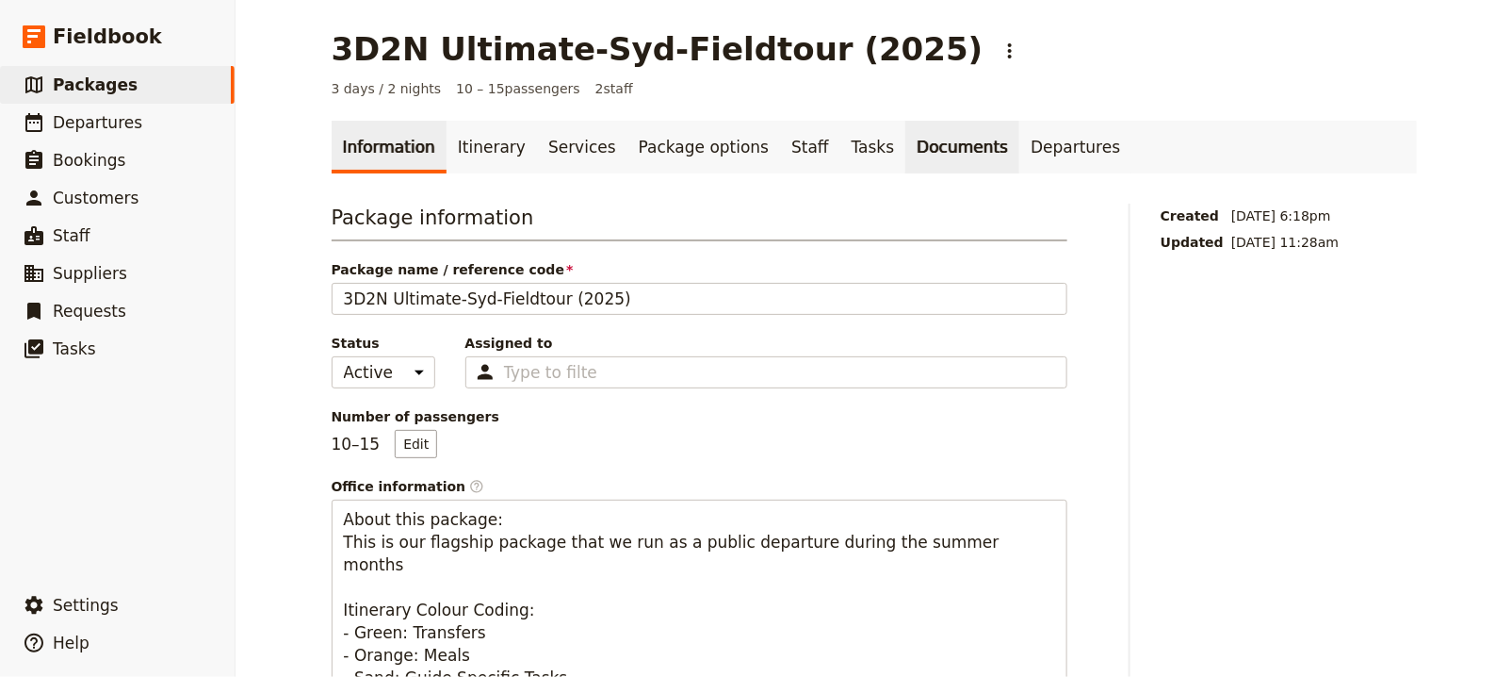
click at [906, 150] on link "Documents" at bounding box center [963, 147] width 114 height 53
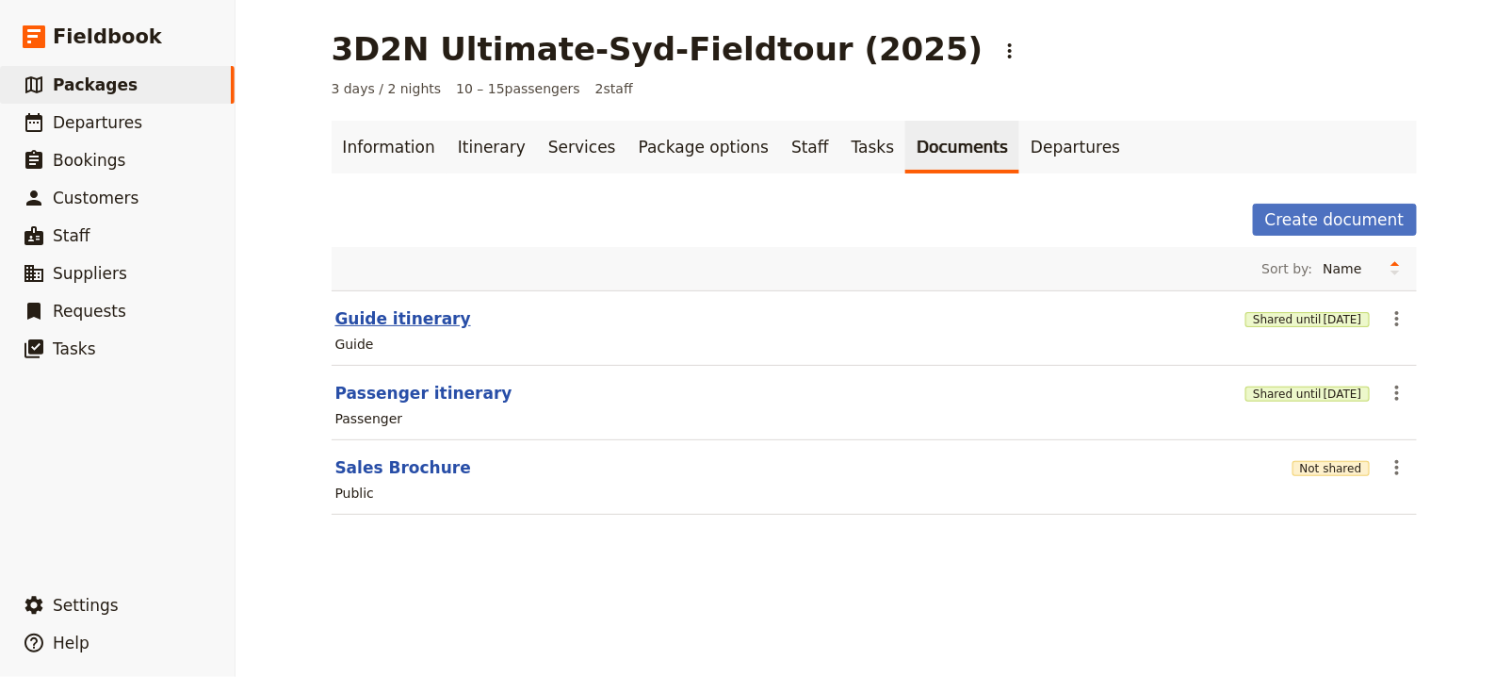
click at [371, 317] on button "Guide itinerary" at bounding box center [403, 318] width 136 height 23
select select "STAFF"
select select "RUN_SHEET"
select select "DEFAULT"
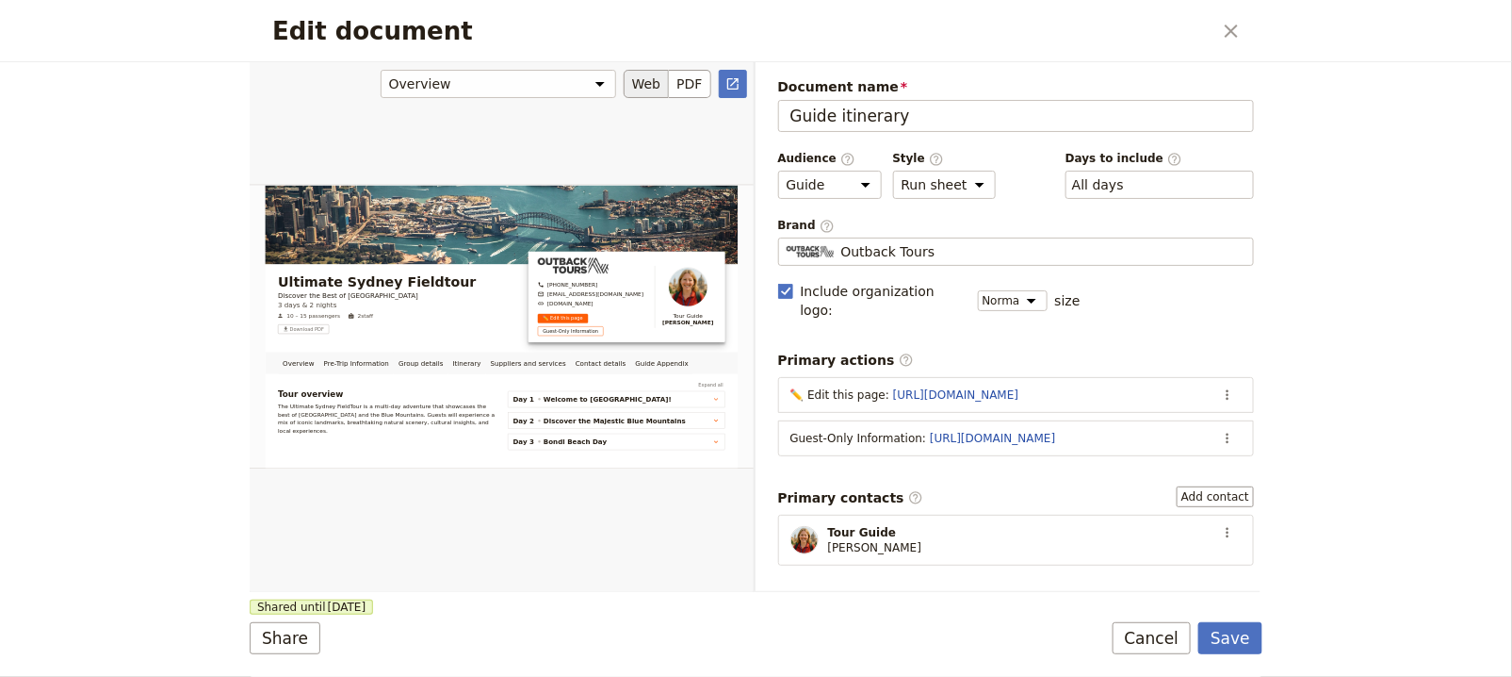
click at [338, 422] on div "Edit document" at bounding box center [502, 326] width 504 height 531
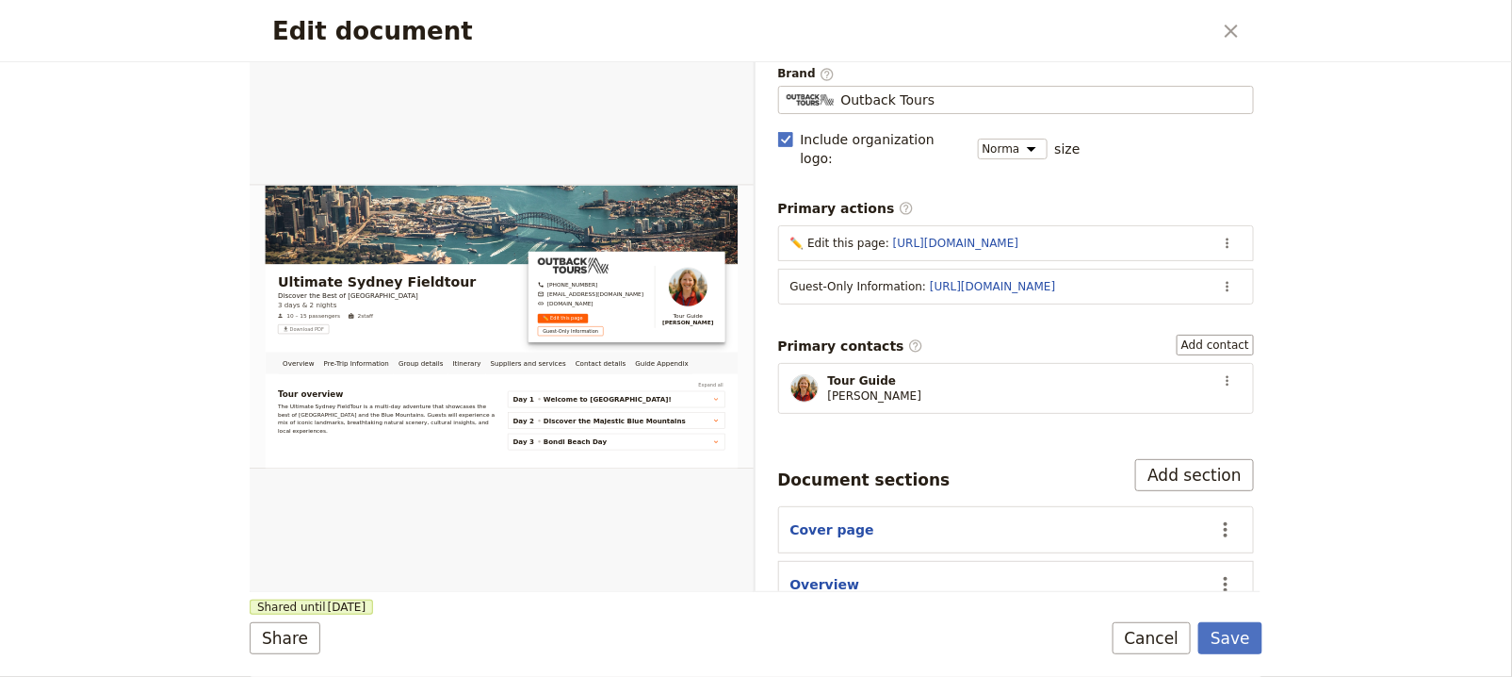
scroll to position [532, 0]
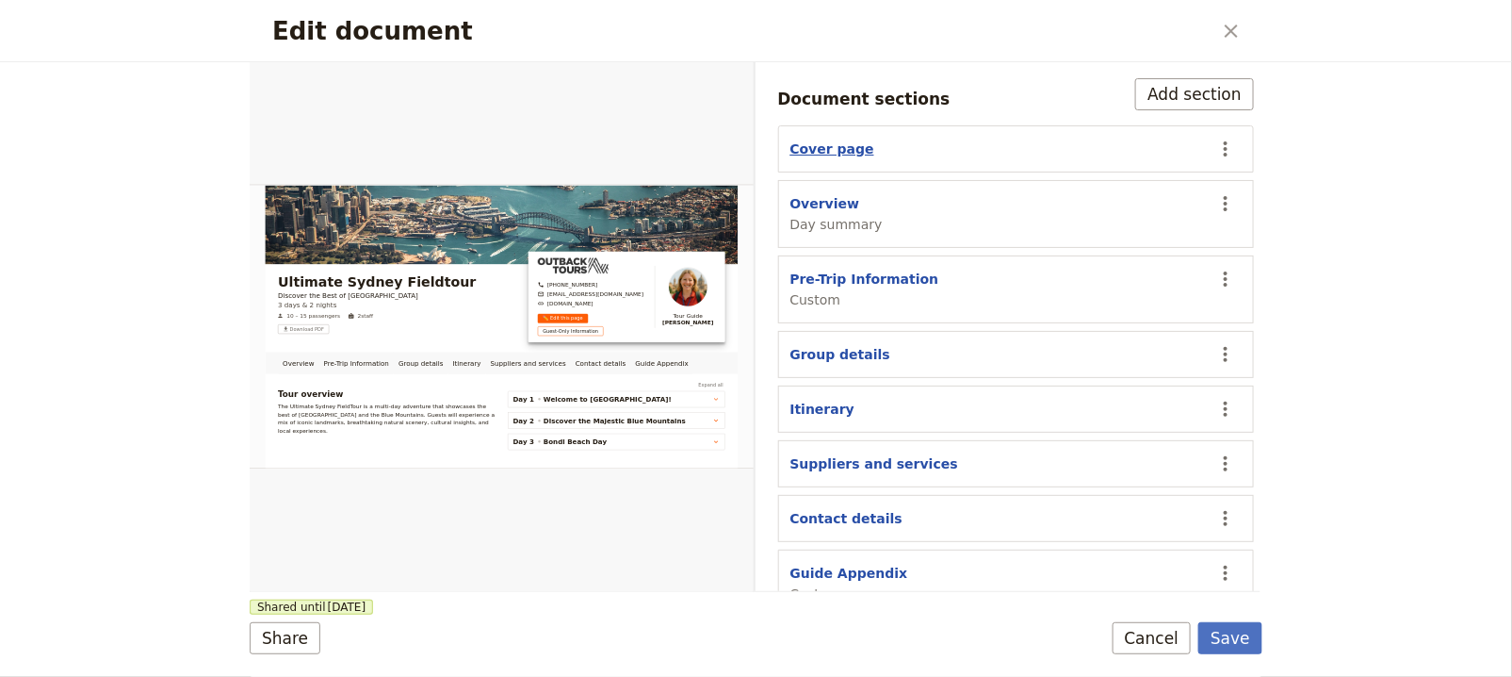
click at [860, 139] on button "Cover page" at bounding box center [833, 148] width 84 height 19
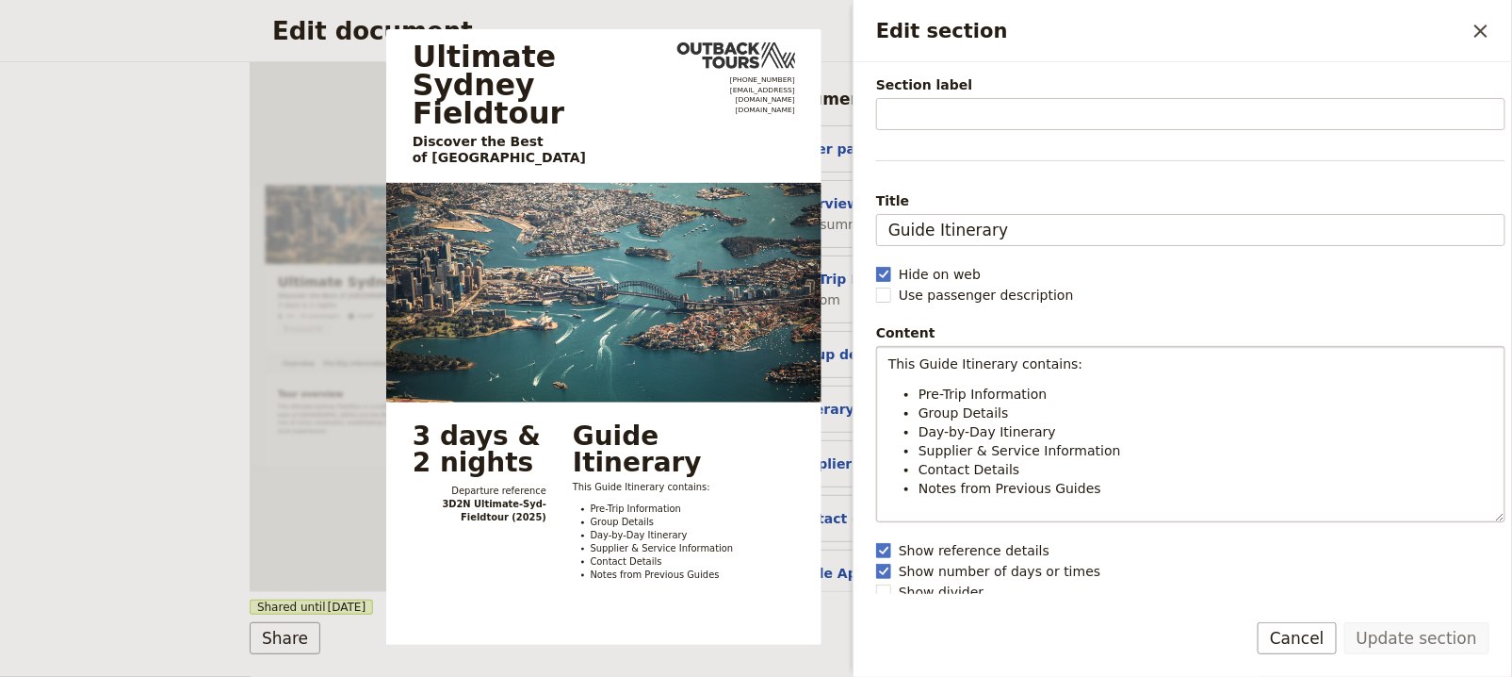
scroll to position [77, 0]
click at [882, 588] on rect "Edit section" at bounding box center [883, 589] width 14 height 14
click at [876, 580] on input "Show divider" at bounding box center [875, 580] width 1 height 1
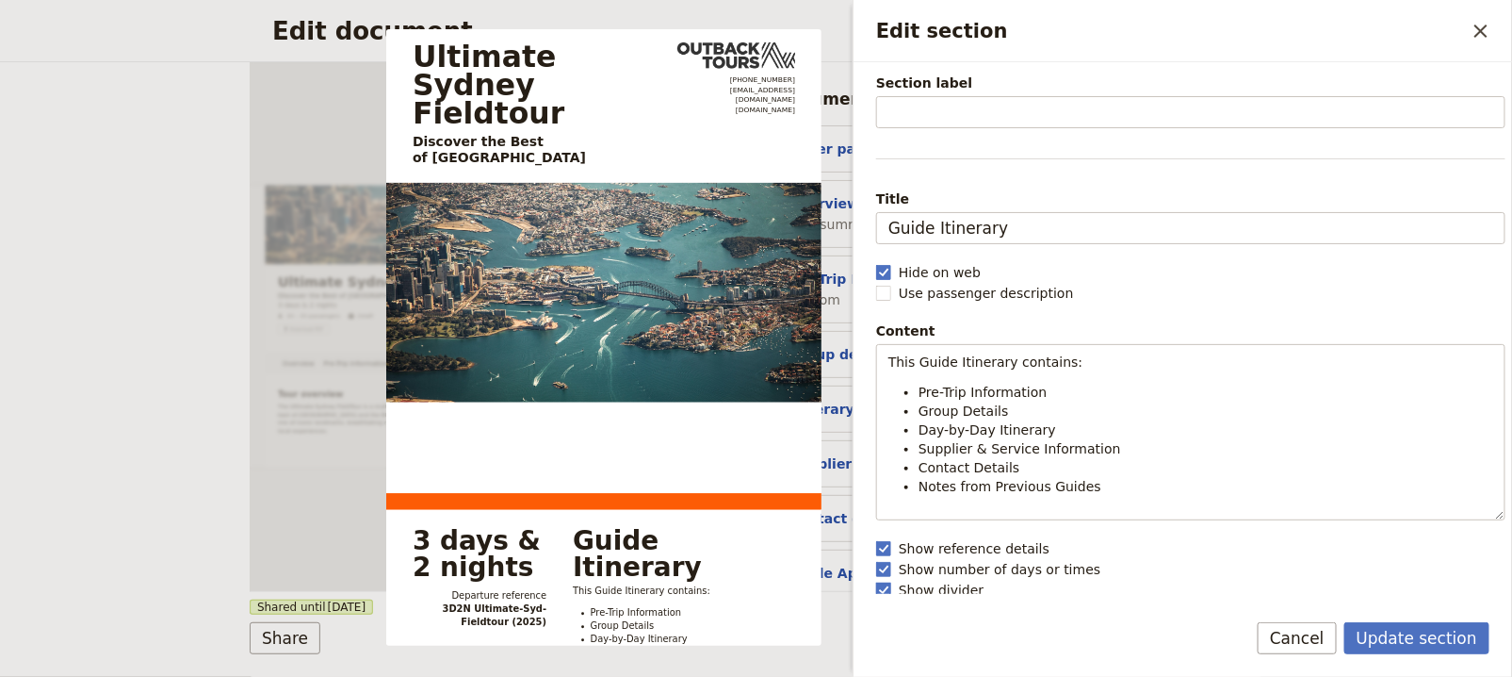
click at [882, 589] on rect "Edit section" at bounding box center [883, 589] width 14 height 14
click at [876, 580] on input "Show divider" at bounding box center [875, 580] width 1 height 1
checkbox input "false"
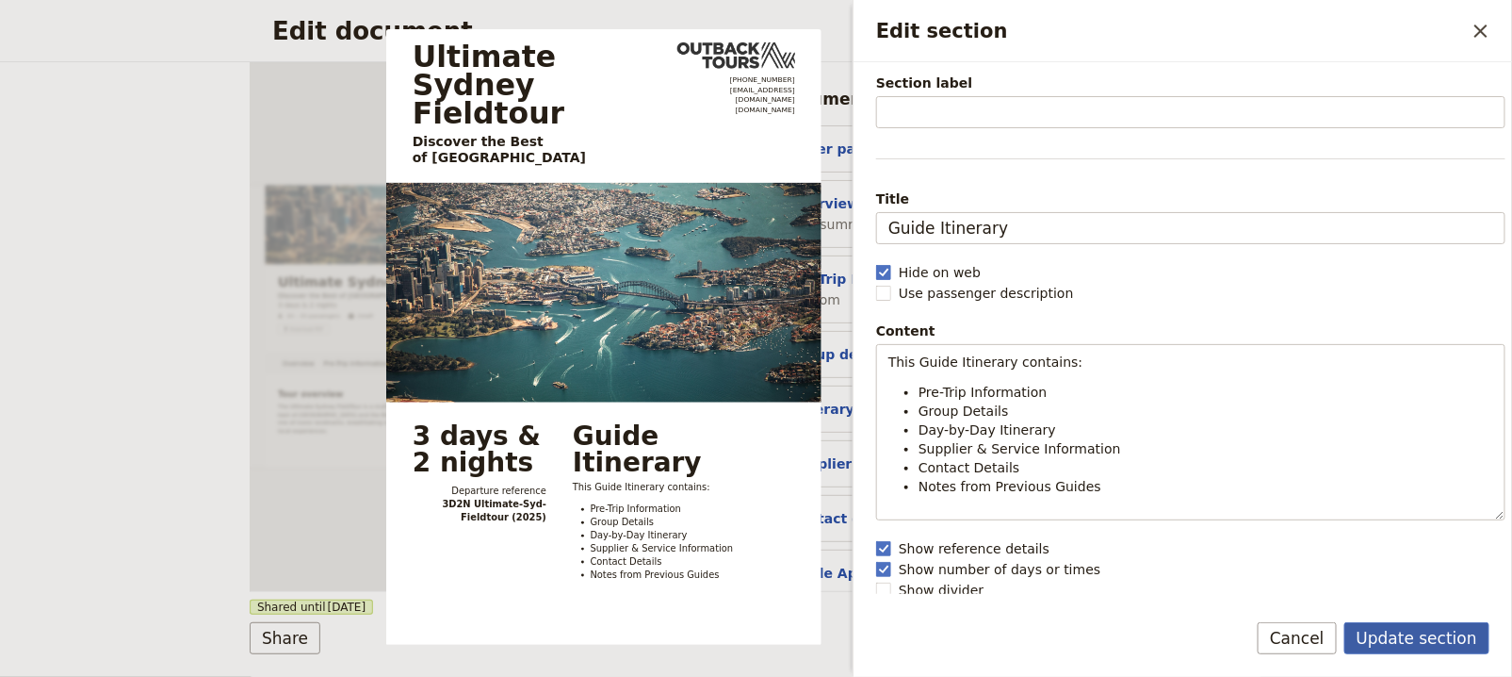
click at [1410, 637] on button "Update section" at bounding box center [1417, 638] width 145 height 32
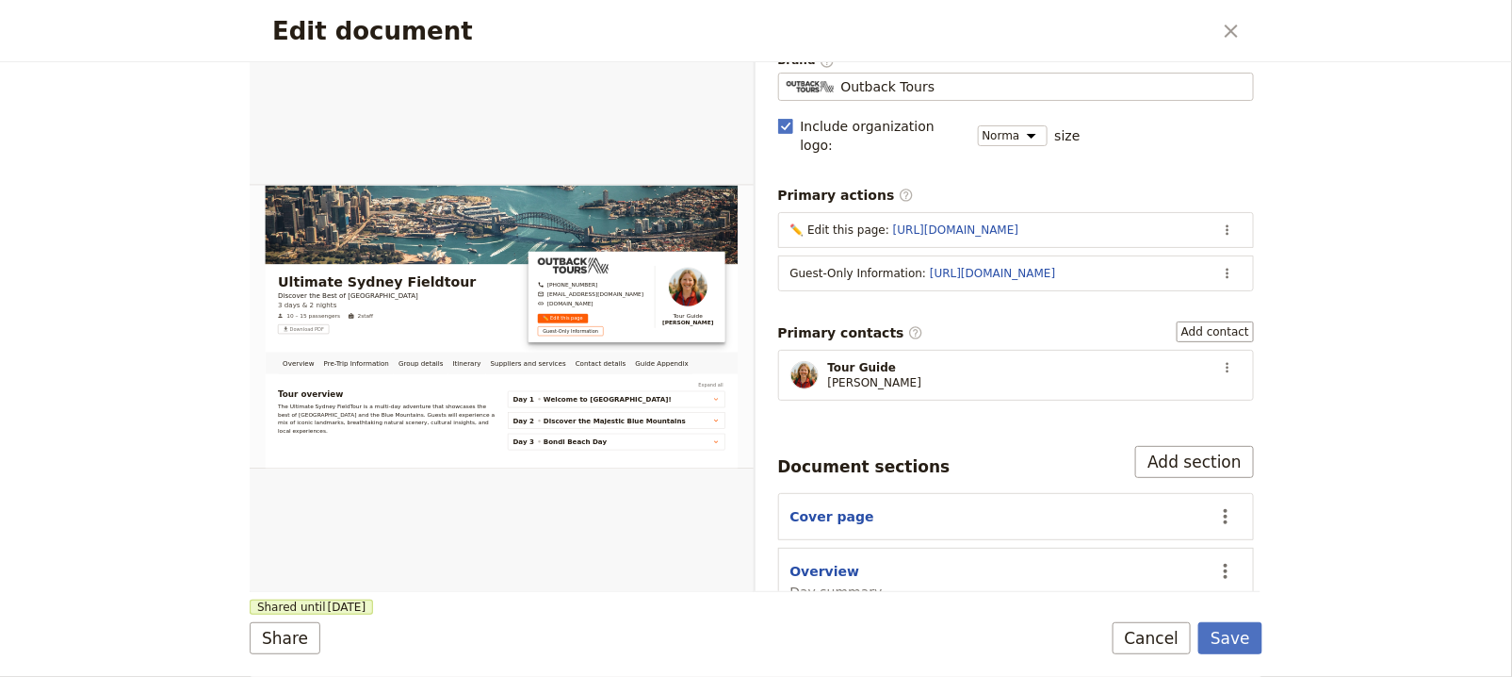
scroll to position [181, 0]
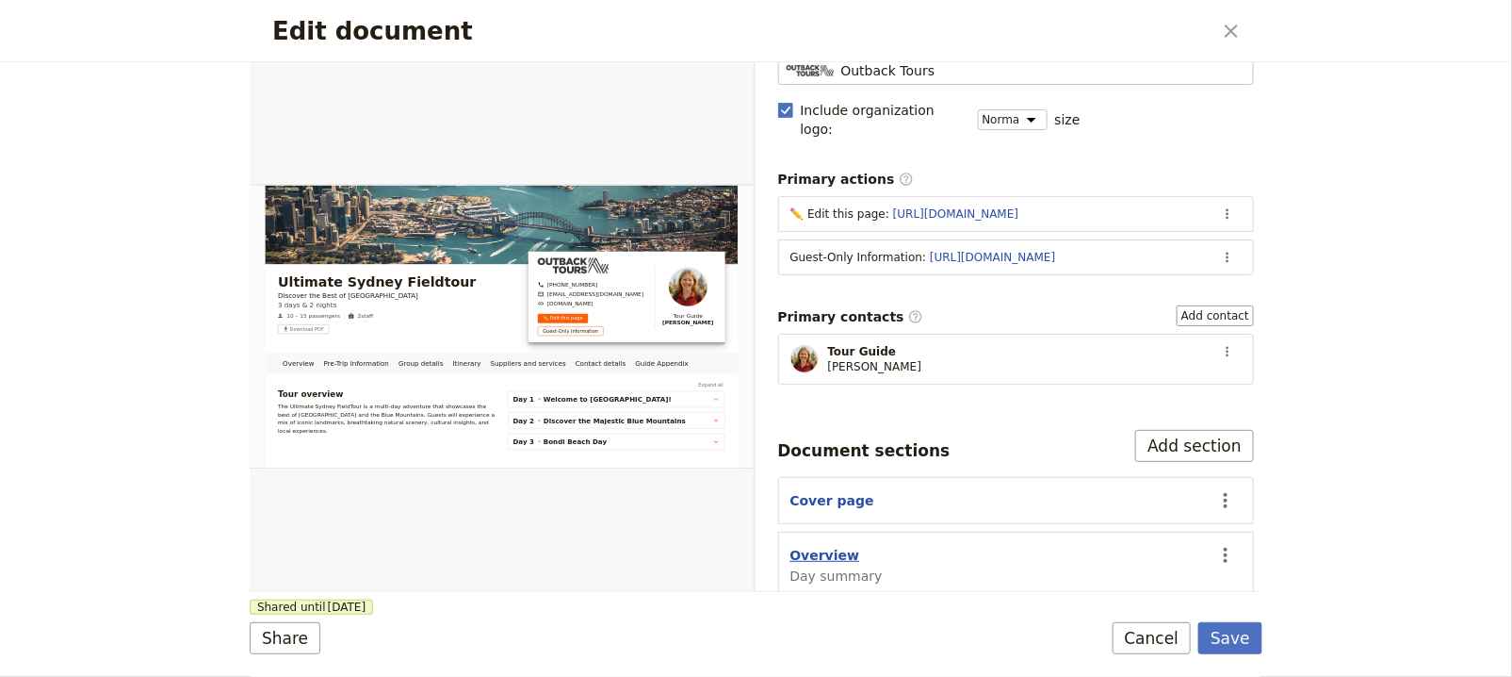
click at [804, 546] on button "Overview" at bounding box center [826, 555] width 70 height 19
select select "DAY_SUMMARY"
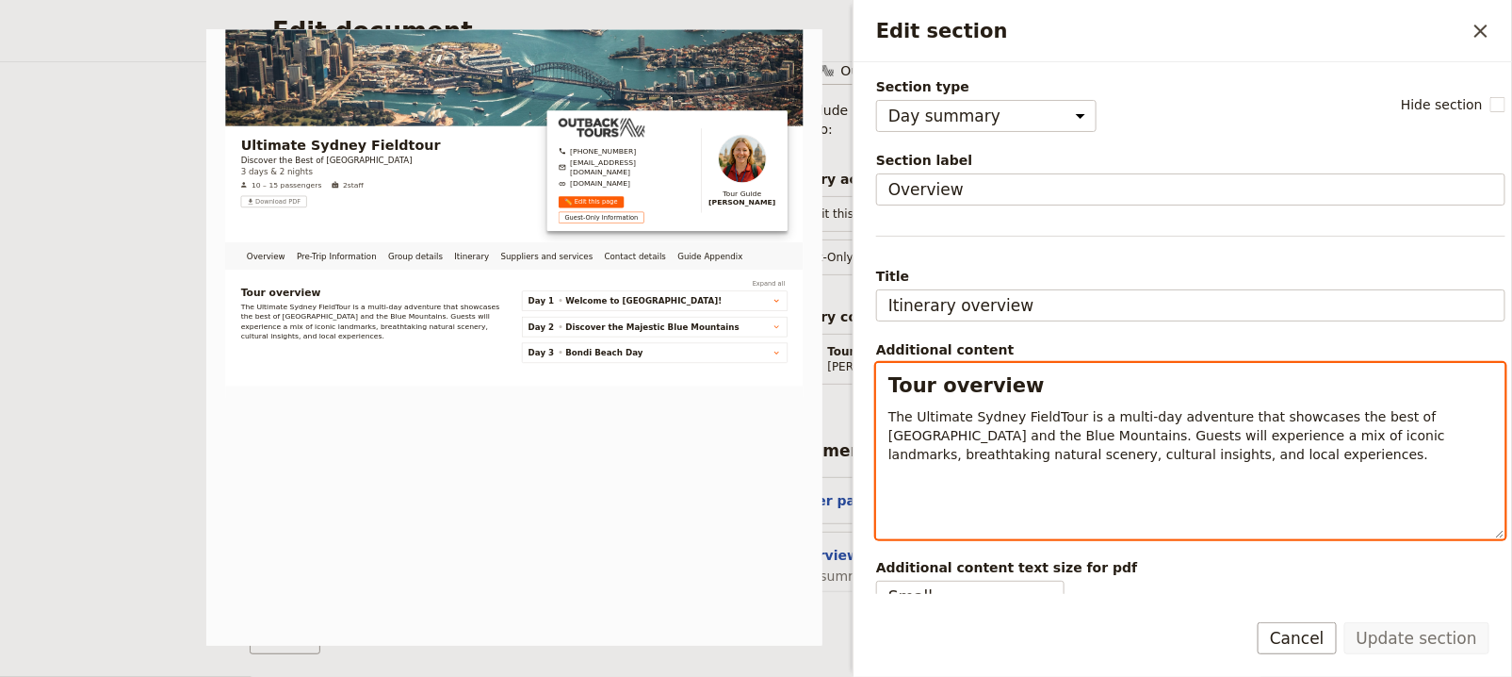
select select "h2"
click at [889, 385] on span "Tour overview" at bounding box center [967, 385] width 156 height 23
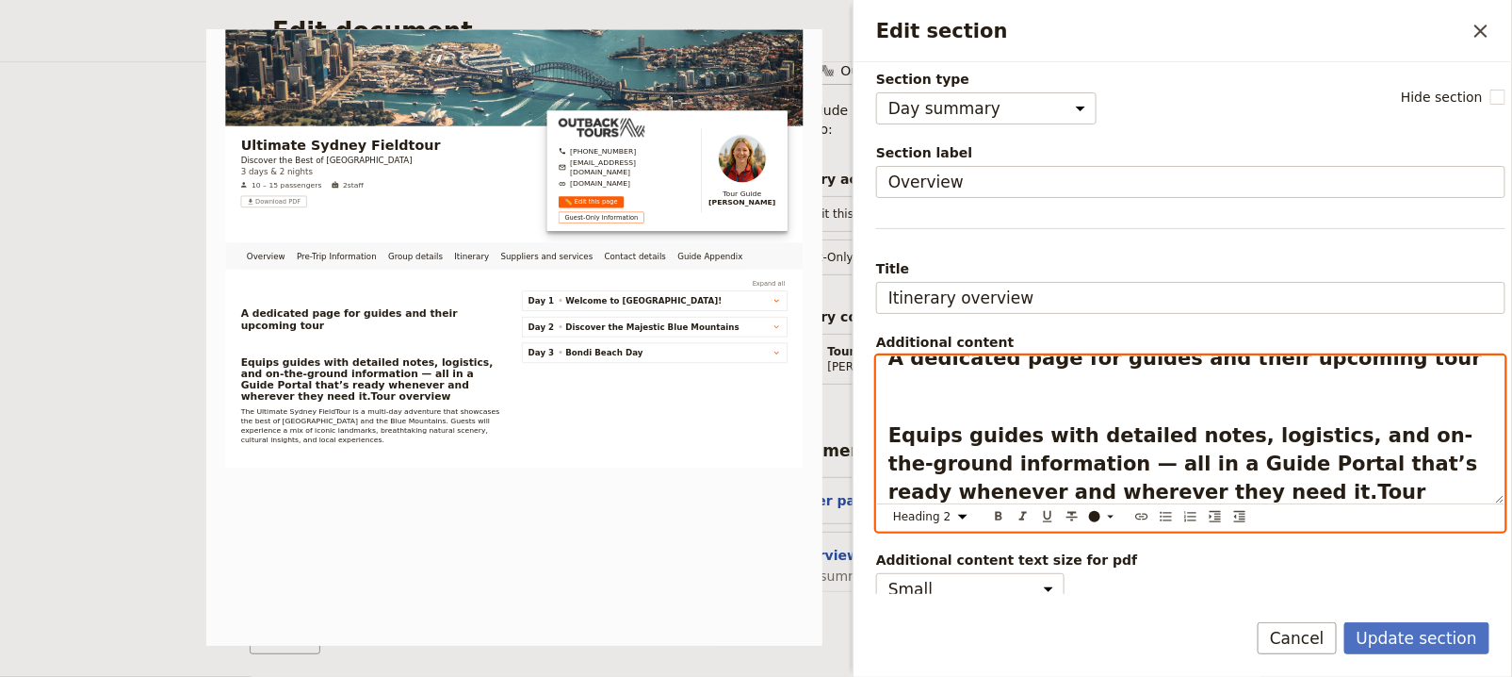
scroll to position [0, 0]
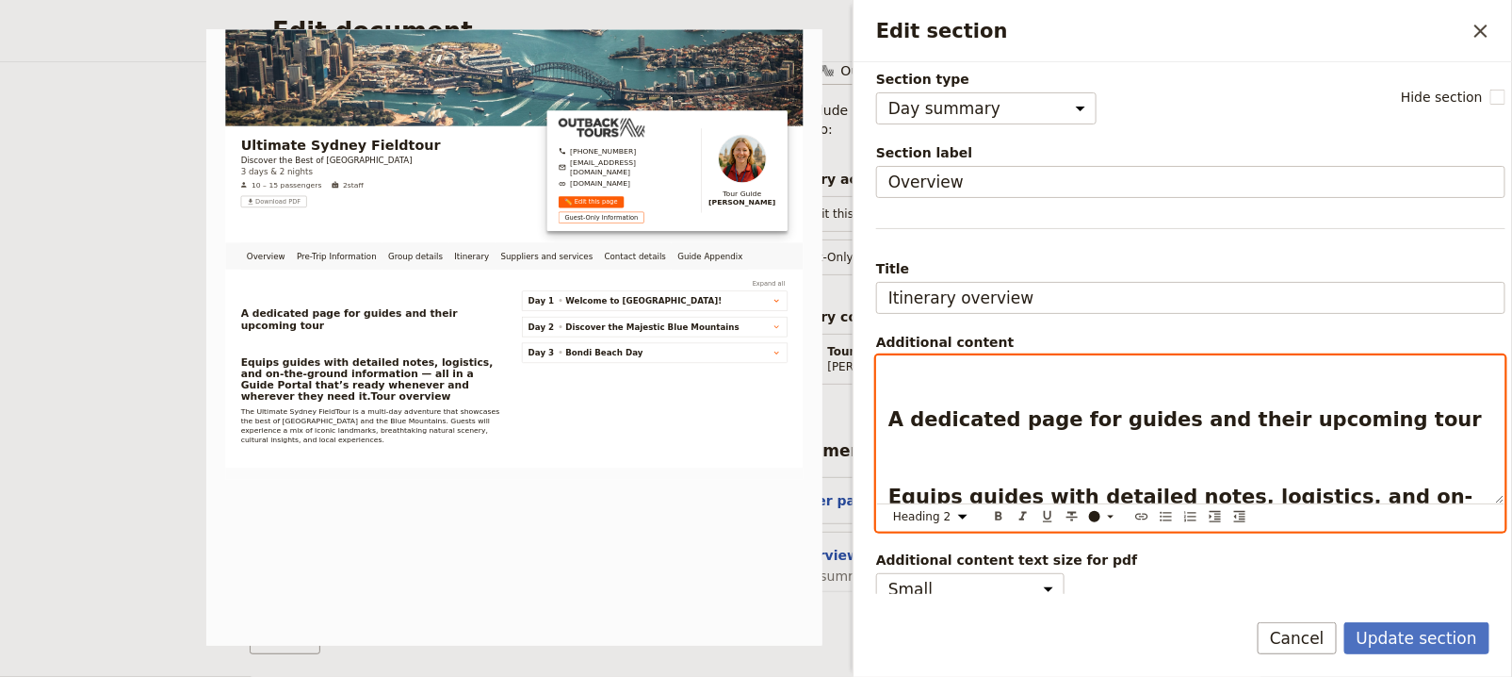
click at [900, 416] on span "A dedicated page for guides and their upcoming tour" at bounding box center [1186, 419] width 594 height 23
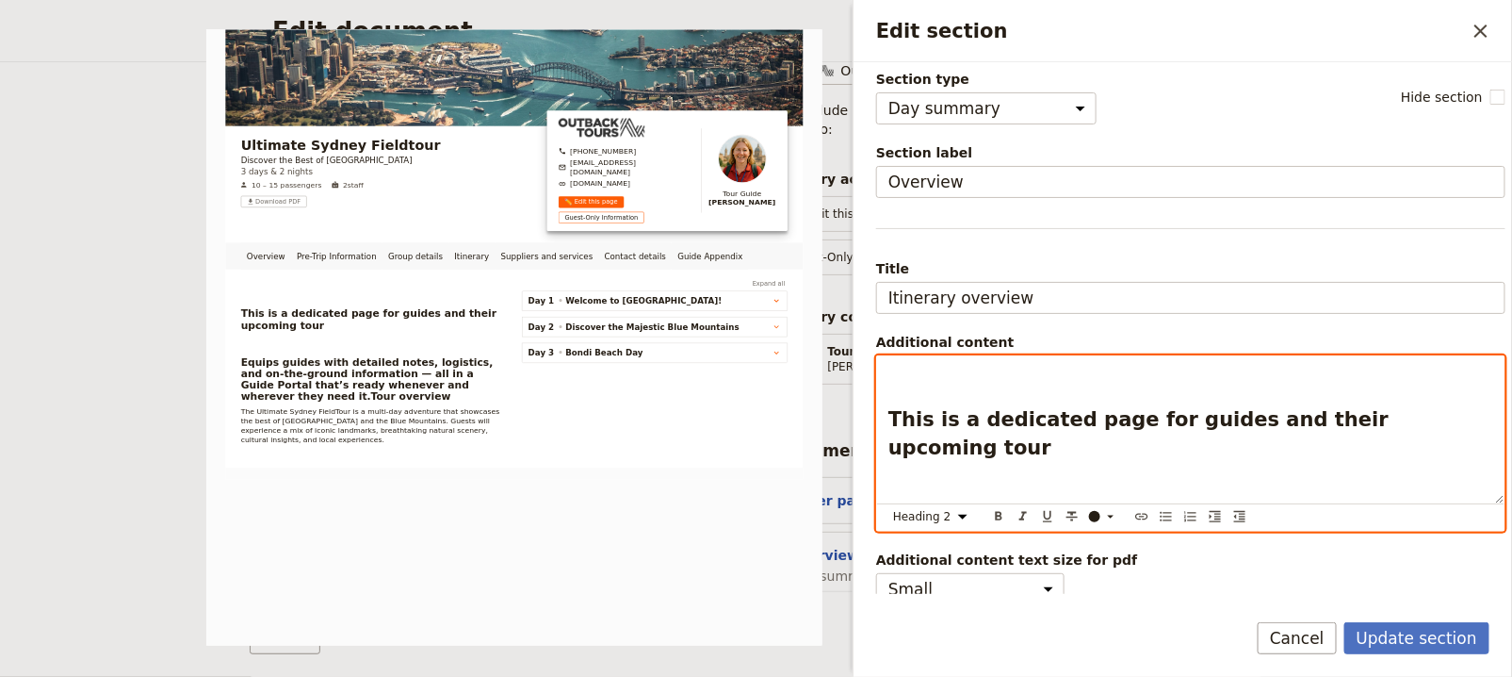
click at [1054, 418] on span "This is a dedicated page for guides and their upcoming tour" at bounding box center [1142, 433] width 507 height 51
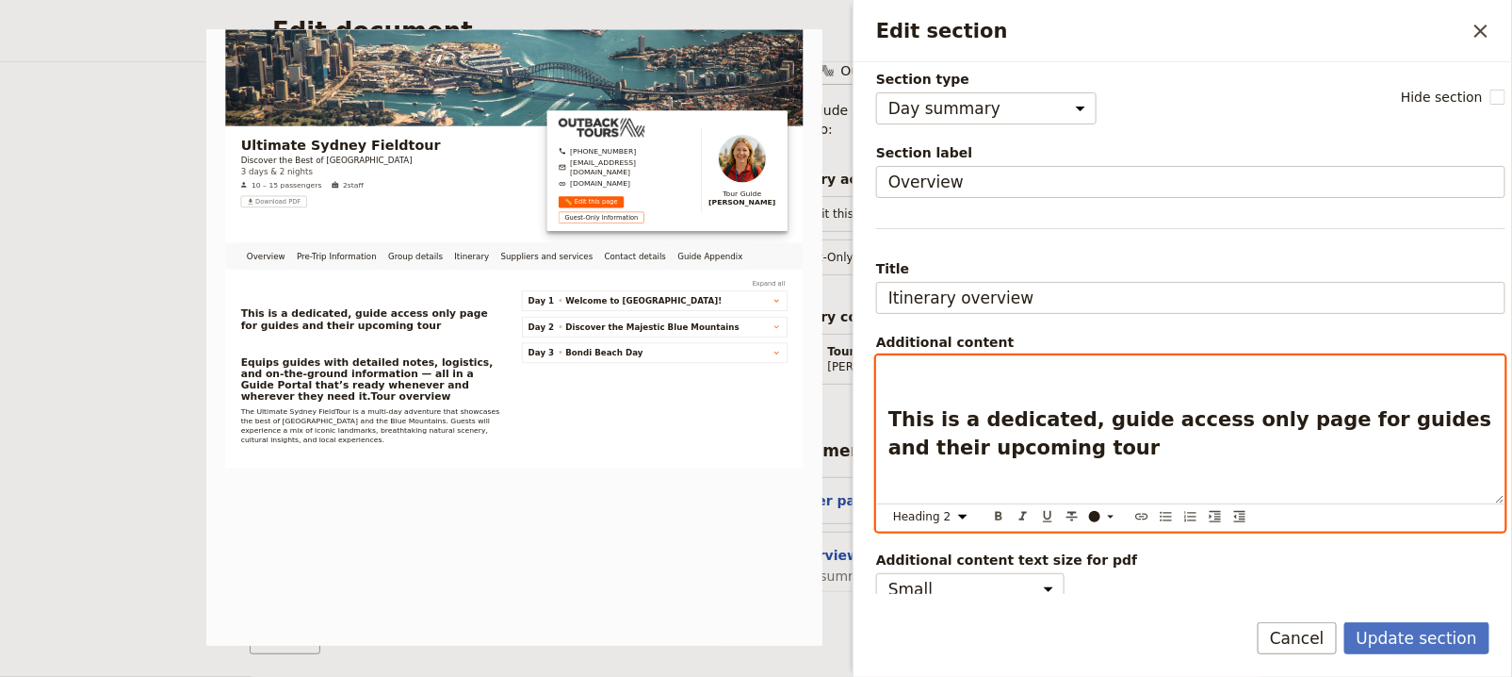
click at [1311, 417] on span "This is a dedicated, guide access only page for guides and their upcoming tour" at bounding box center [1194, 433] width 611 height 51
drag, startPoint x: 1422, startPoint y: 457, endPoint x: 1421, endPoint y: 423, distance: 33.9
click at [1421, 423] on div "This is a dedicated, guide access only page for your guides and their upcoming …" at bounding box center [1191, 429] width 628 height 147
click at [1425, 416] on span "This is a dedicated, guide access only page for your guides and their upcoming …" at bounding box center [1182, 433] width 586 height 51
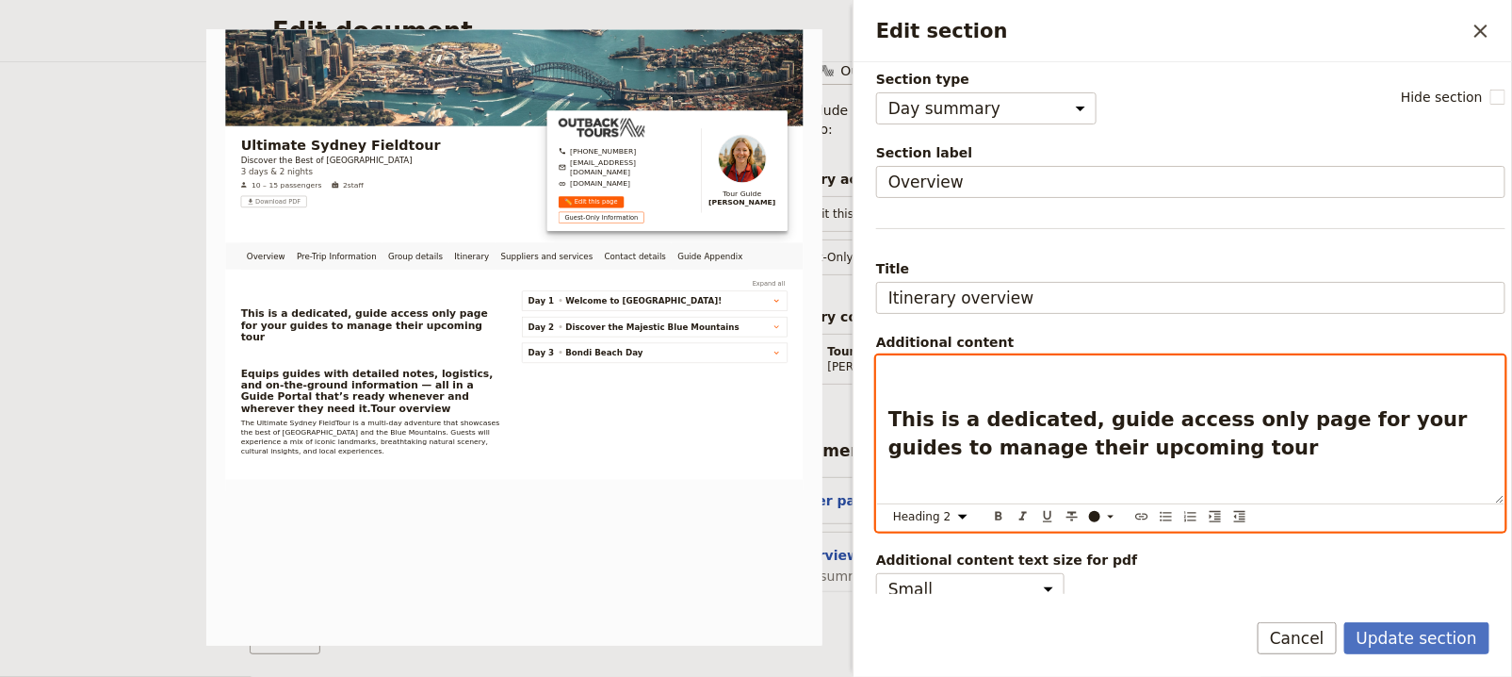
click at [1301, 437] on h2 "This is a dedicated, guide access only page for your guides to manage their upc…" at bounding box center [1191, 433] width 605 height 57
click at [893, 413] on span "This is a dedicated, guide-access-only page for your guides to manage their upc…" at bounding box center [1183, 433] width 589 height 51
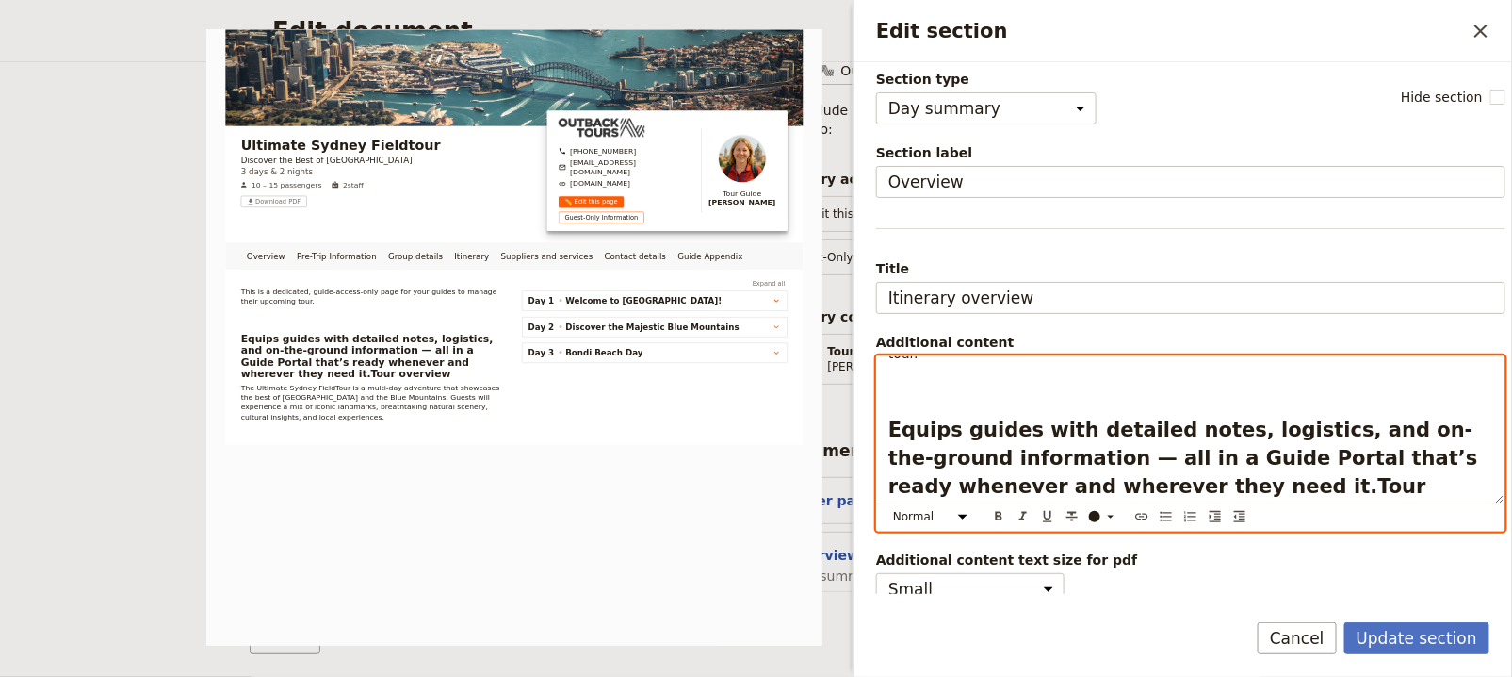
scroll to position [3, 0]
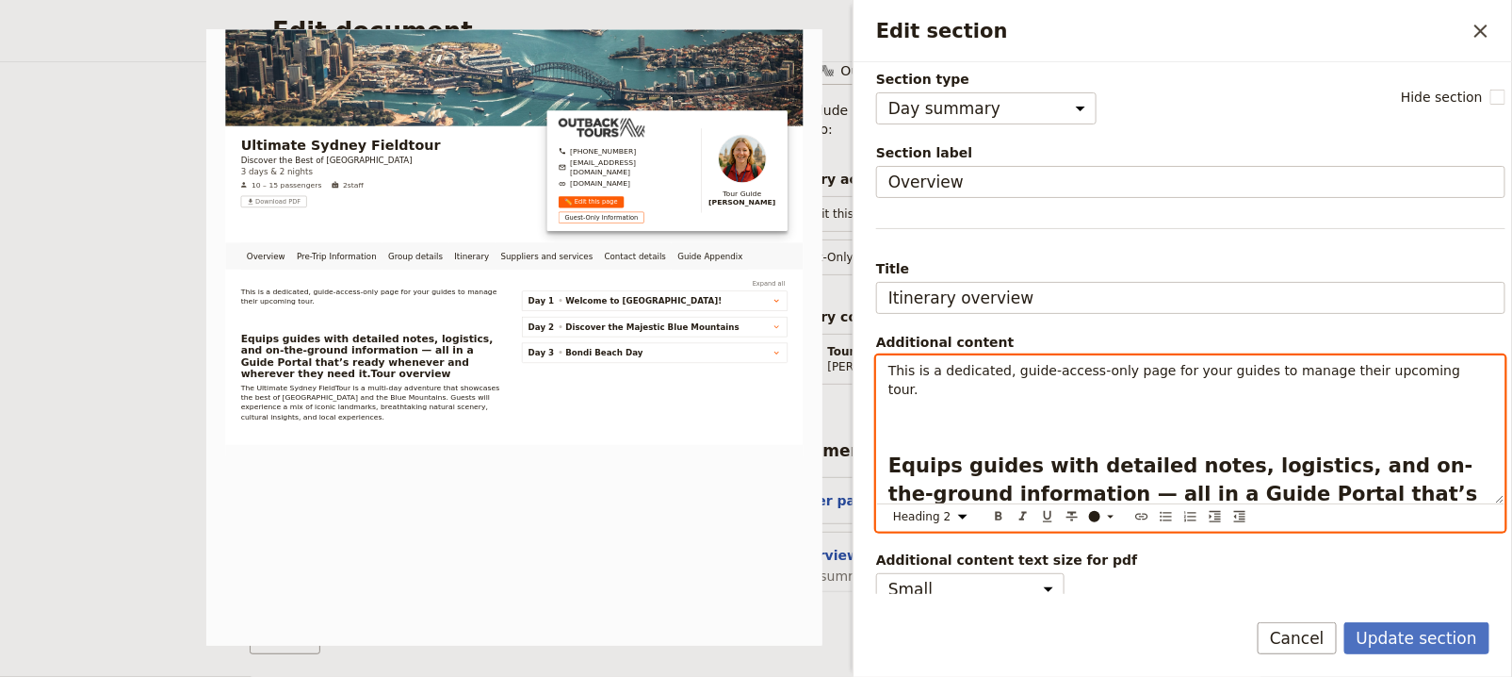
click at [955, 451] on h2 "Equips guides with detailed notes, logistics, and on-the-ground information — a…" at bounding box center [1191, 507] width 605 height 113
click at [946, 413] on div "This is a dedicated, guide-access-only page for your guides to manage their upc…" at bounding box center [1191, 429] width 628 height 147
select select "paragraph"
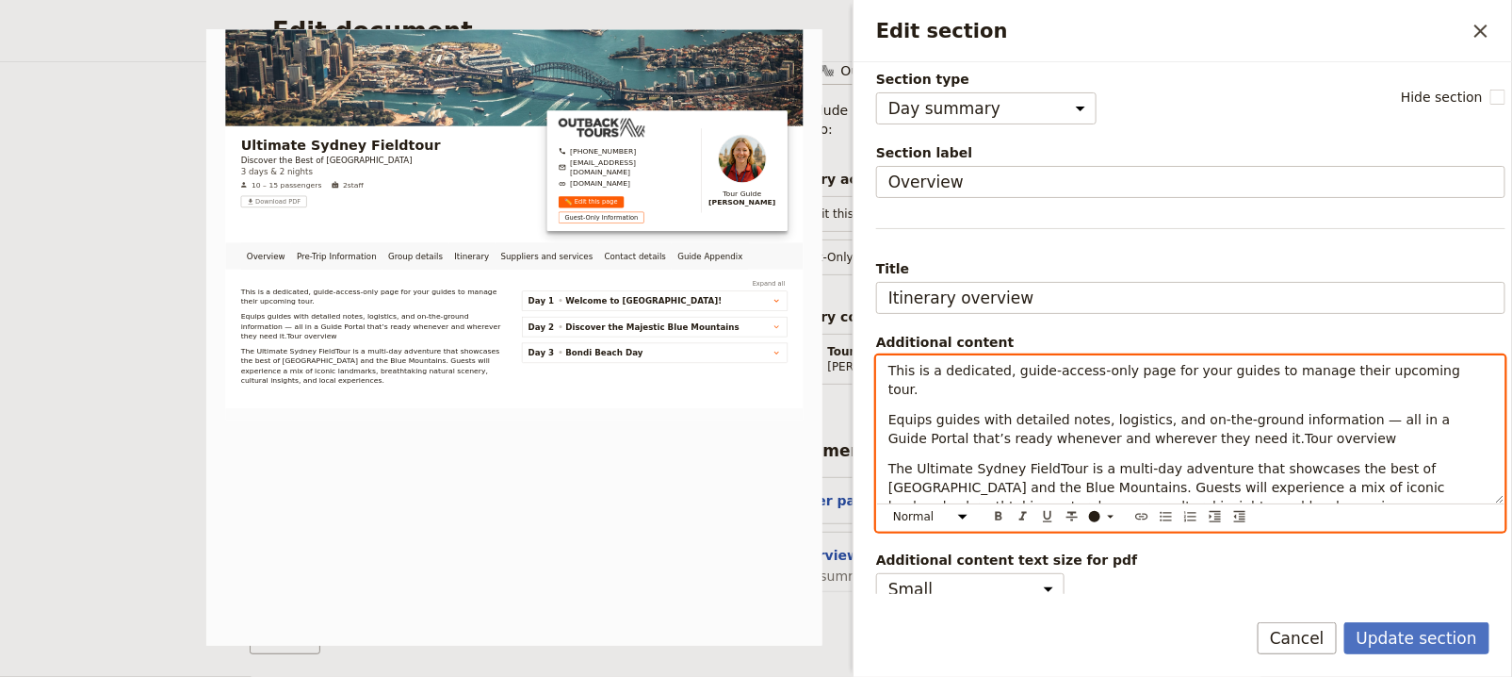
click at [1377, 418] on p "Equips guides with detailed notes, logistics, and on-the-ground information — a…" at bounding box center [1191, 429] width 605 height 38
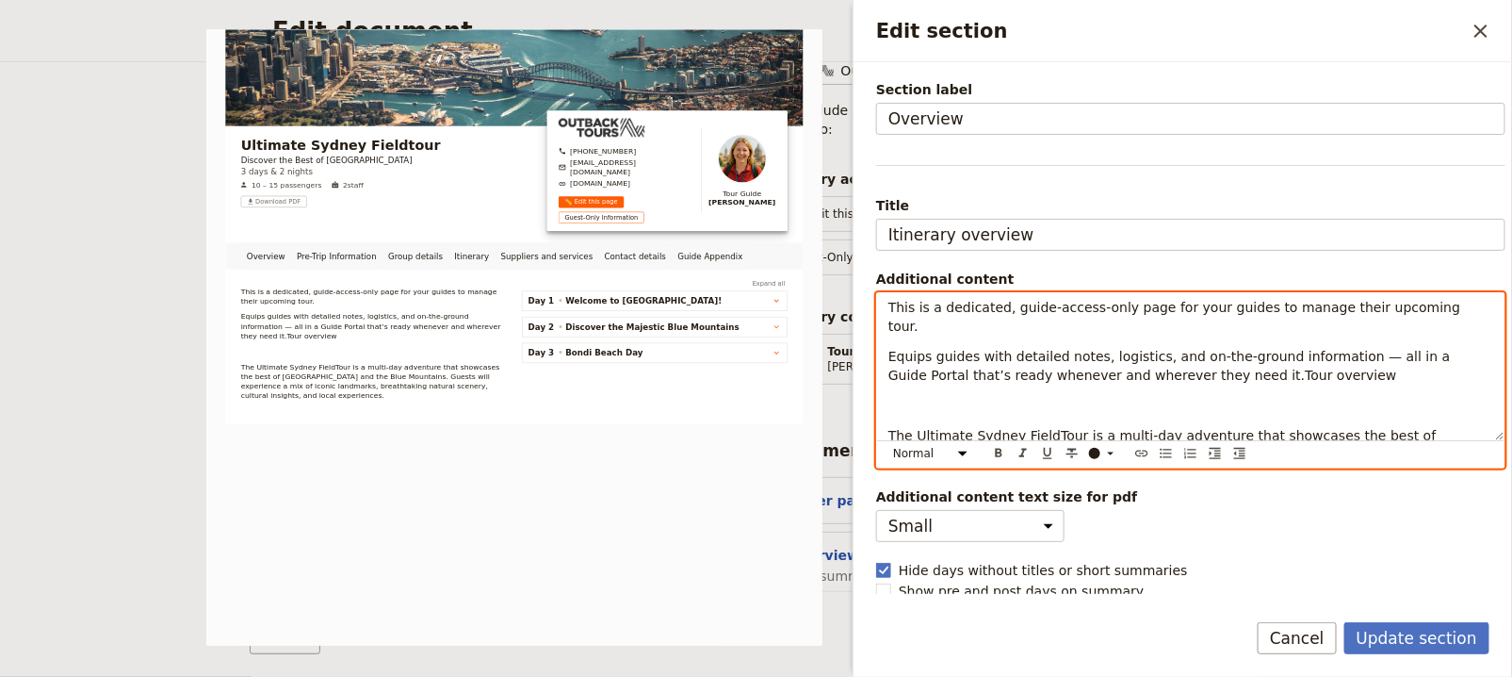
scroll to position [0, 0]
click at [890, 302] on span "This is a dedicated, guide-access-only page for your guides to manage their upc…" at bounding box center [1177, 319] width 577 height 34
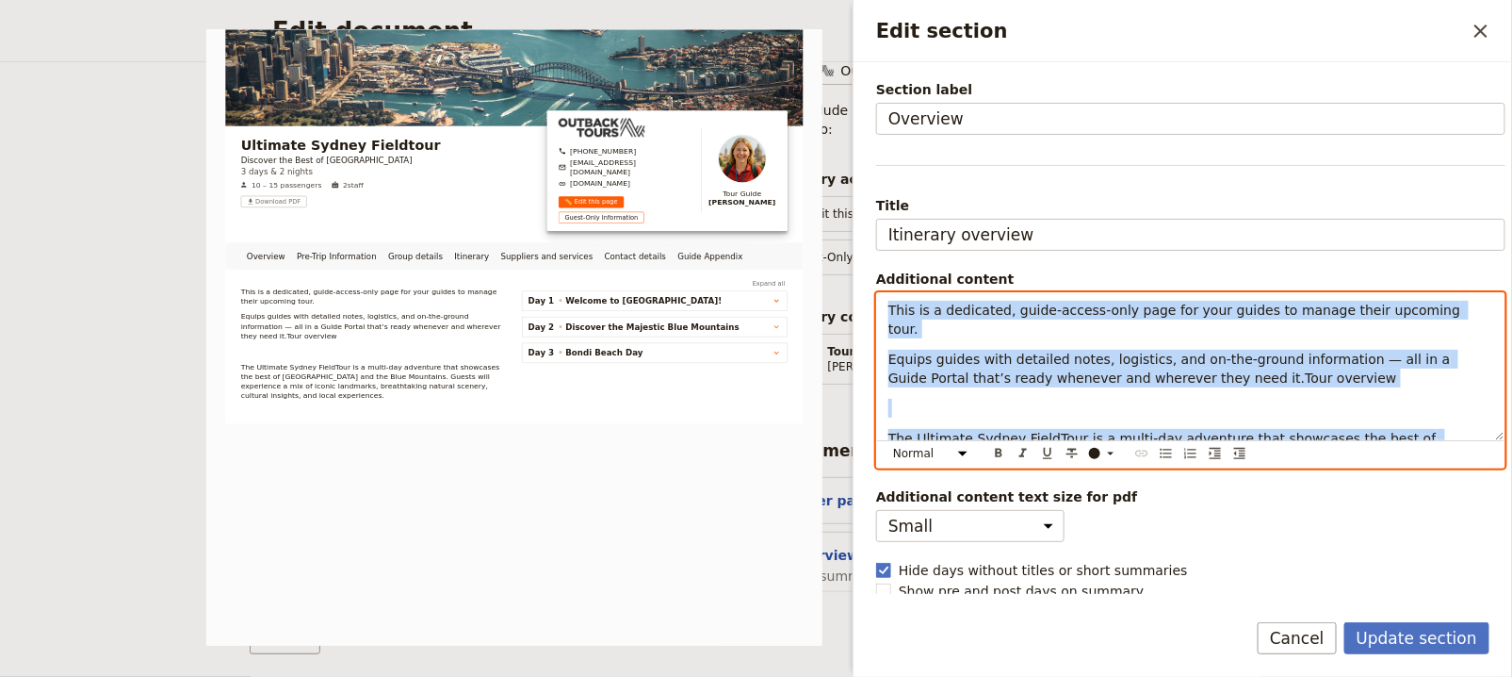
copy div "This is a dedicated, guide-access-only page for your guides to manage their upc…"
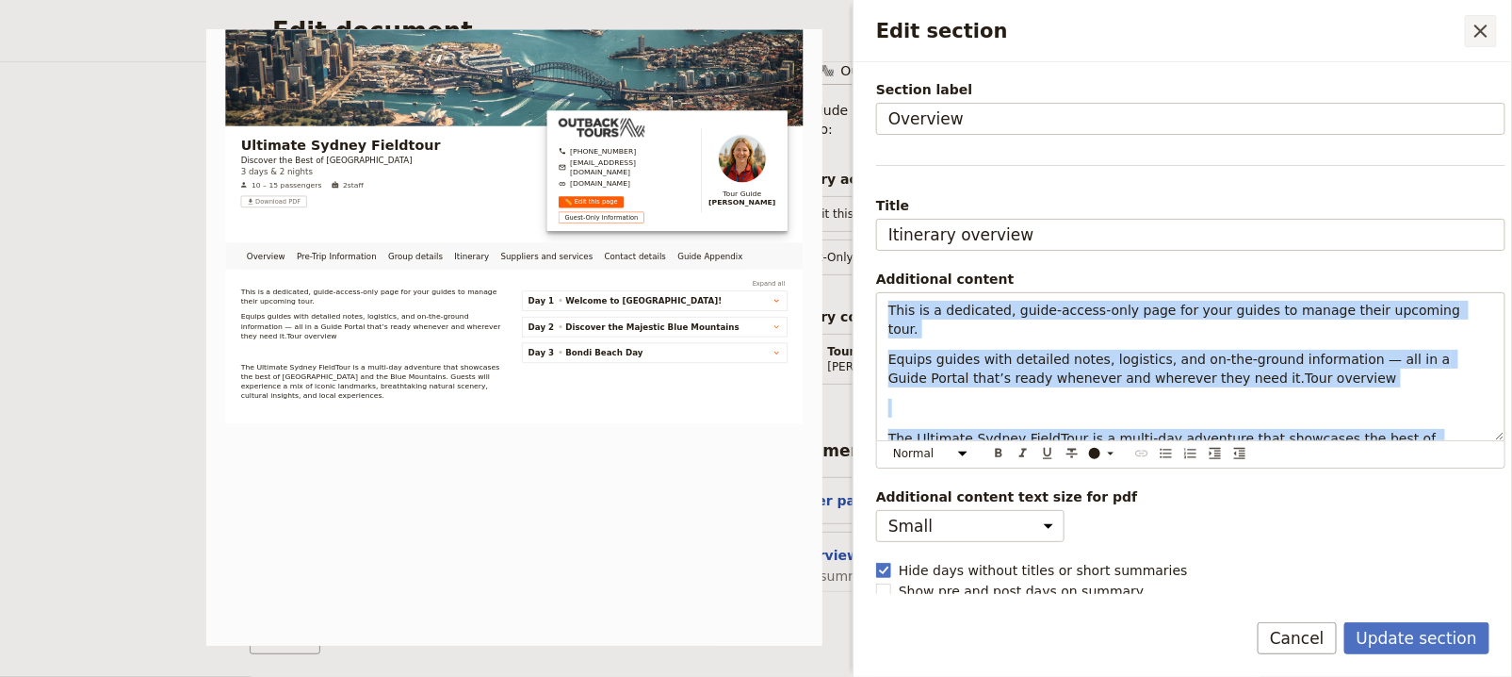
click at [1479, 21] on icon "Close drawer" at bounding box center [1481, 31] width 23 height 23
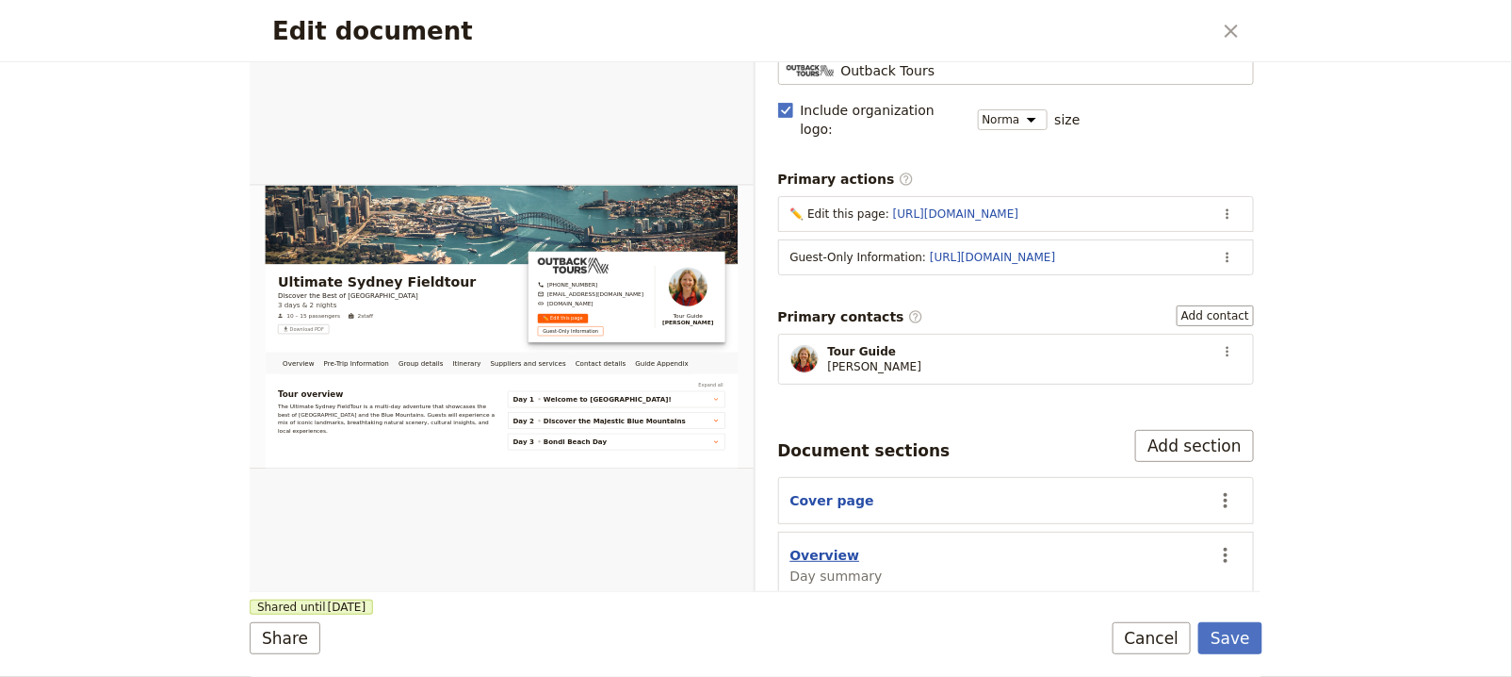
click at [840, 546] on button "Overview" at bounding box center [826, 555] width 70 height 19
select select "DAY_SUMMARY"
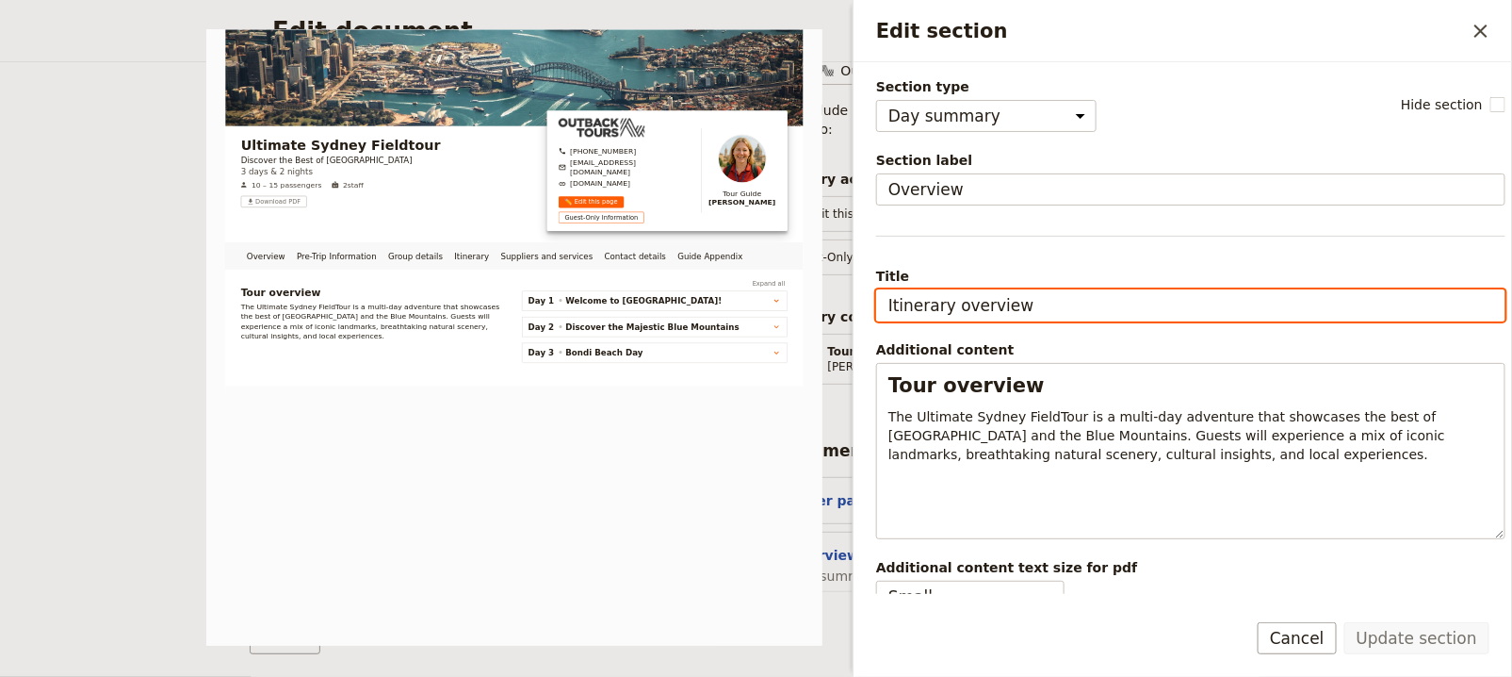
click at [1090, 312] on input "Itinerary overview" at bounding box center [1190, 305] width 629 height 32
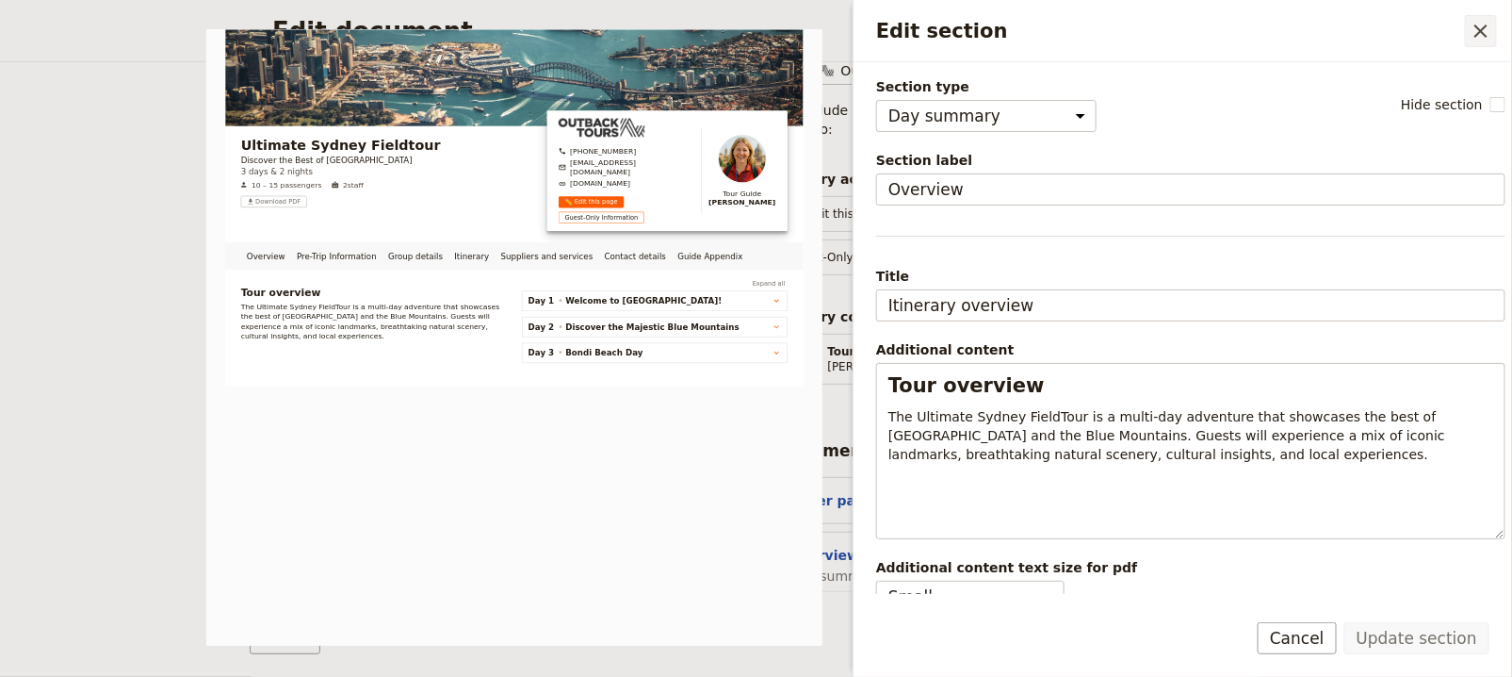
click at [1468, 24] on button "​" at bounding box center [1481, 31] width 32 height 32
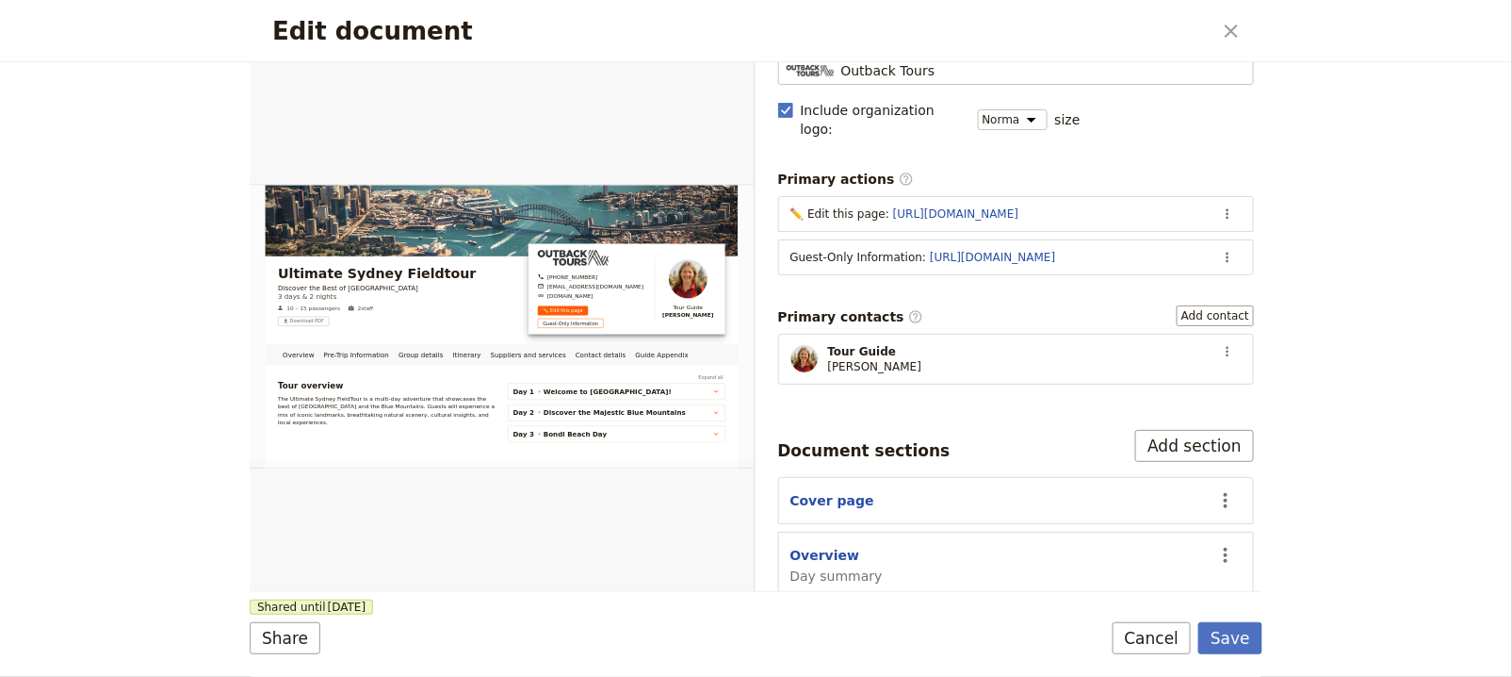
scroll to position [287, 0]
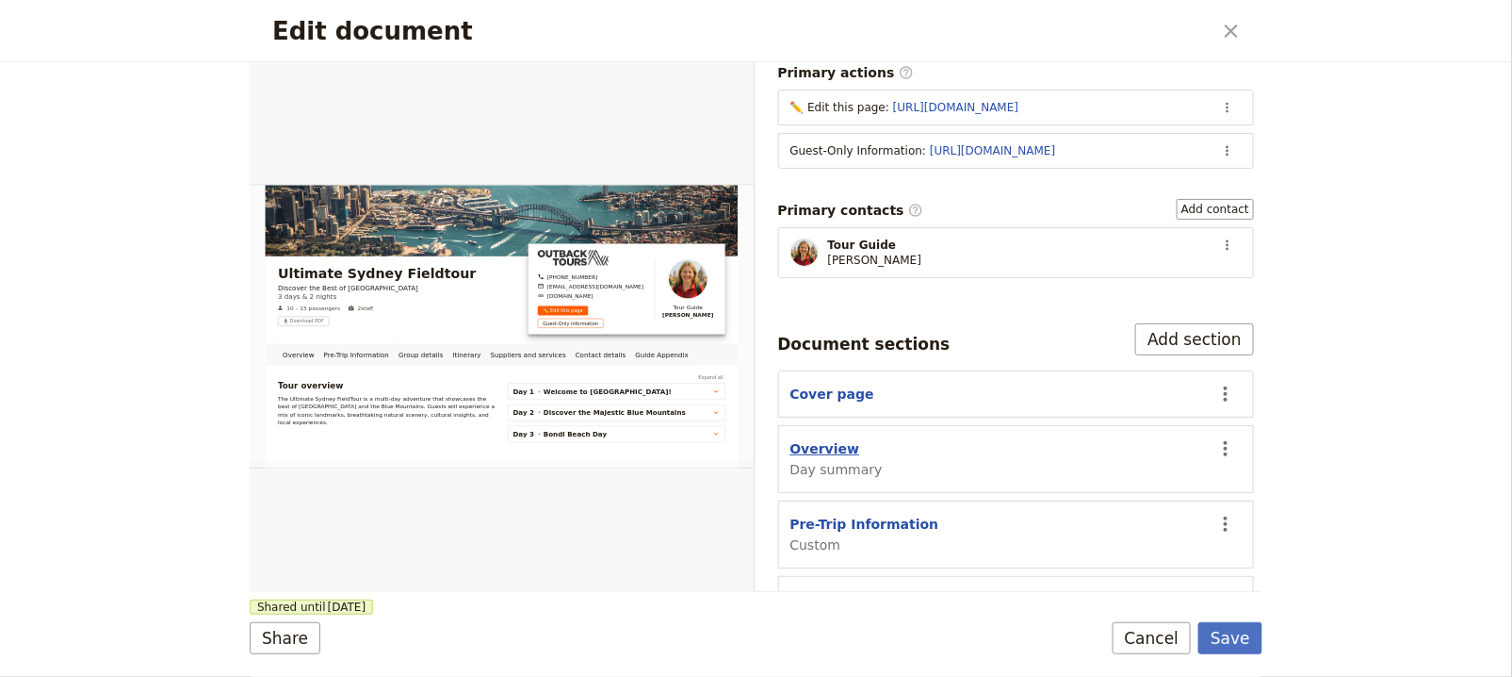
click at [823, 439] on button "Overview" at bounding box center [826, 448] width 70 height 19
select select "DAY_SUMMARY"
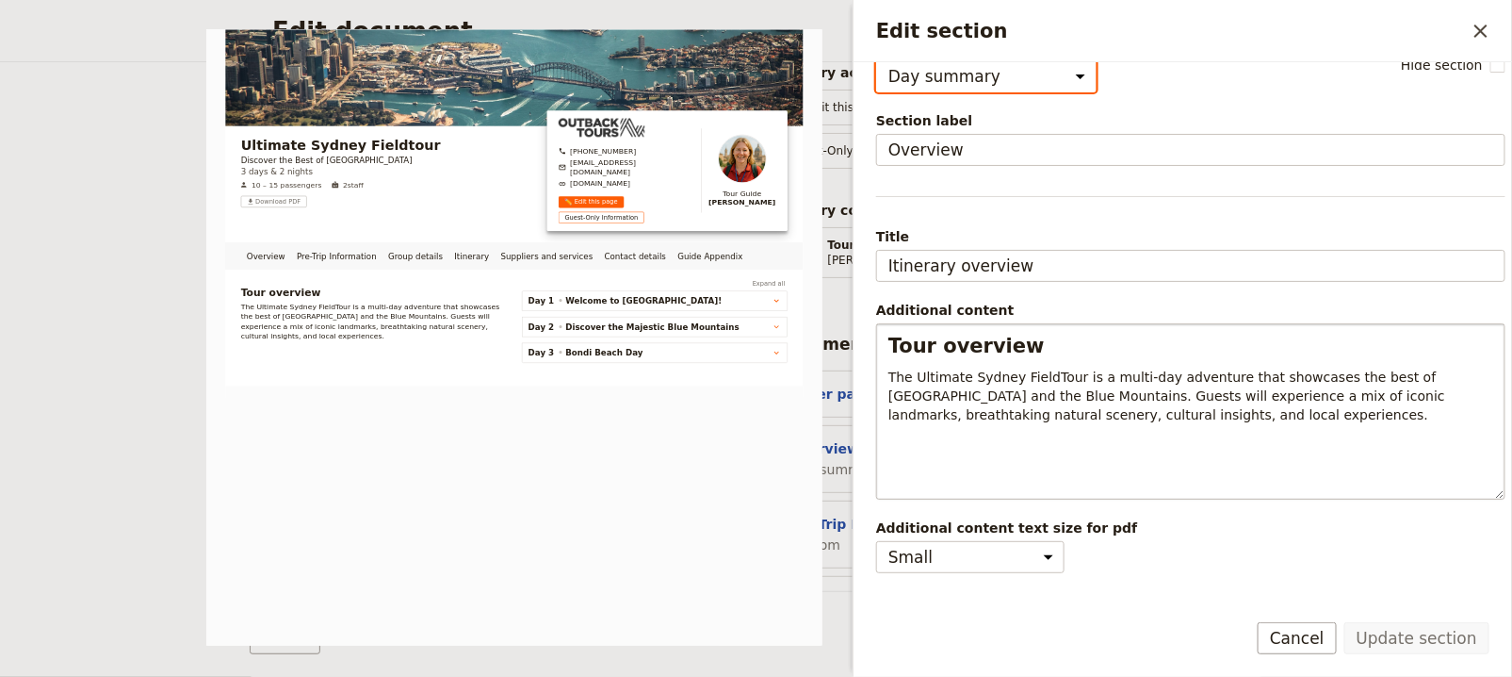
scroll to position [0, 0]
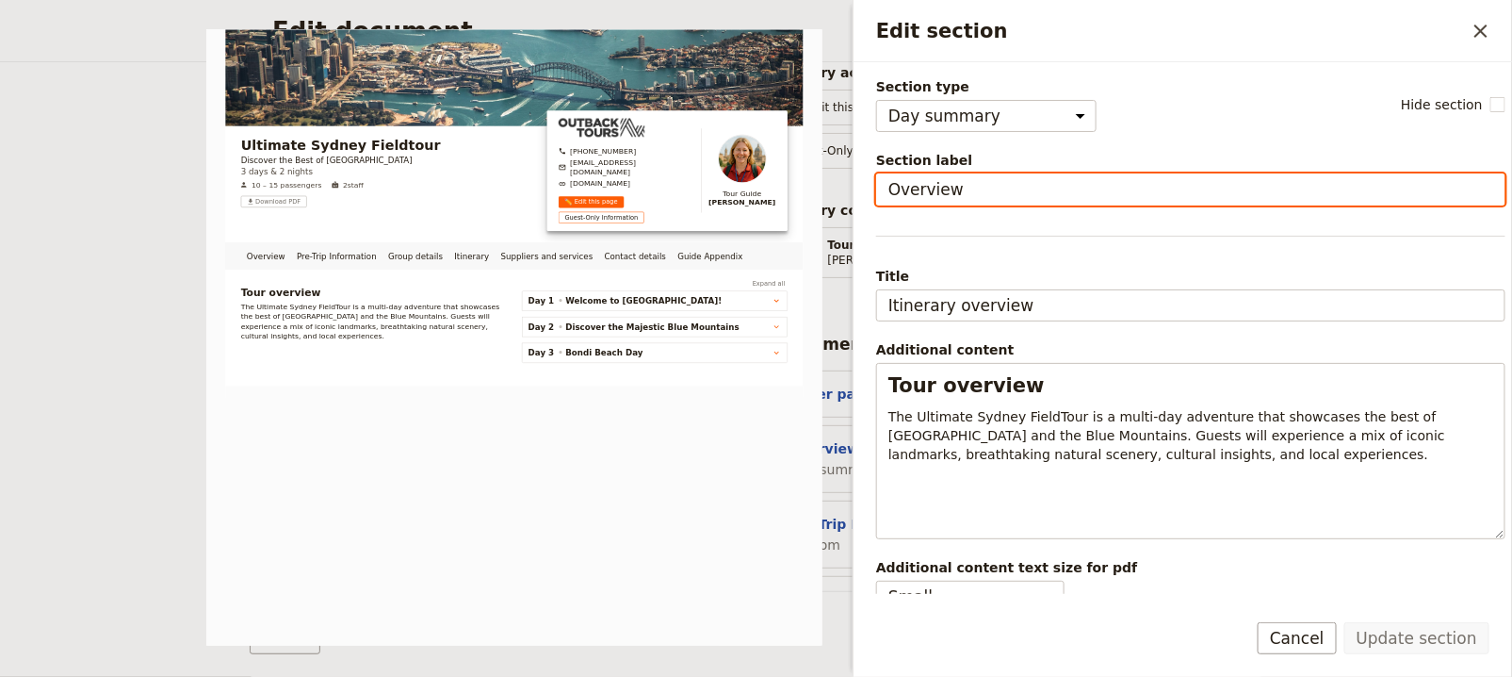
click at [885, 187] on input "Overview" at bounding box center [1190, 189] width 629 height 32
type input "Guide Portal Overview"
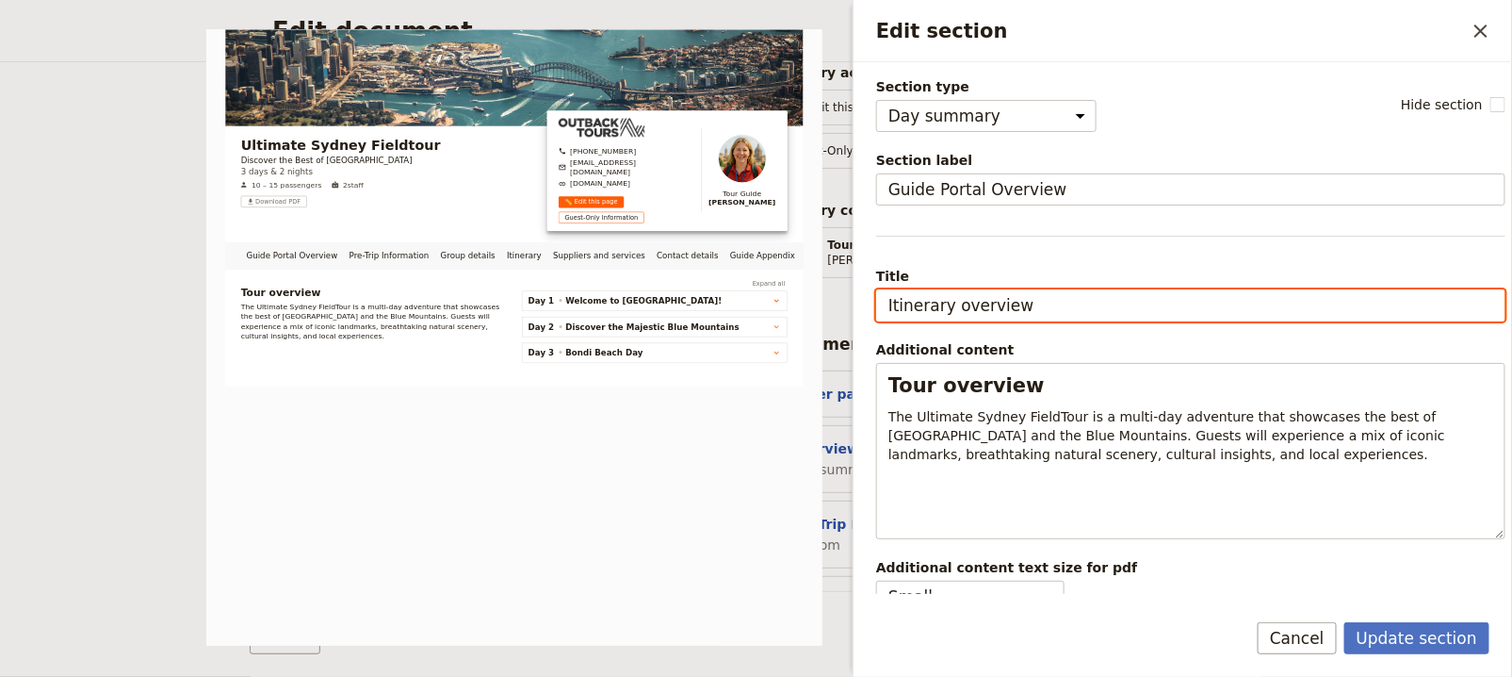
click at [924, 301] on input "Itinerary overview" at bounding box center [1190, 305] width 629 height 32
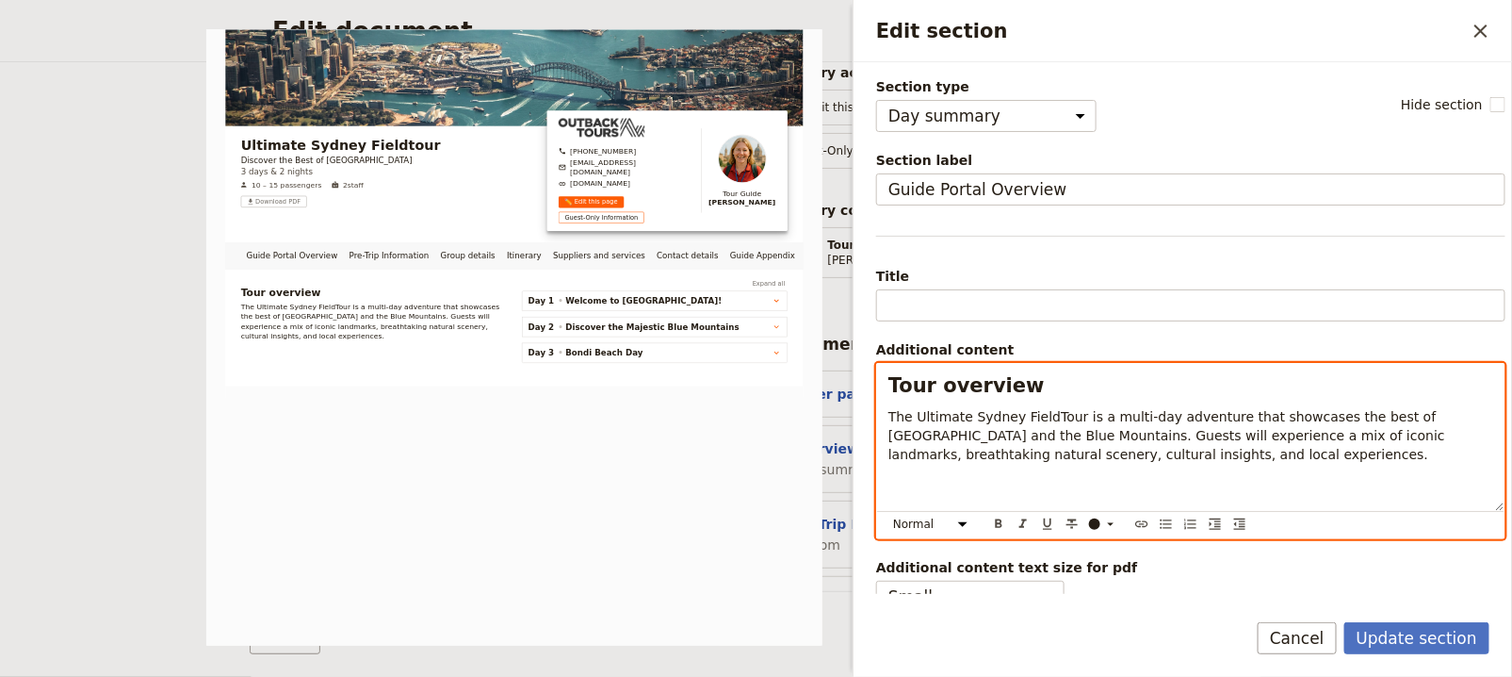
click at [1128, 498] on div "Tour overview The Ultimate Sydney FieldTour is a multi-day adventure that showc…" at bounding box center [1191, 437] width 628 height 147
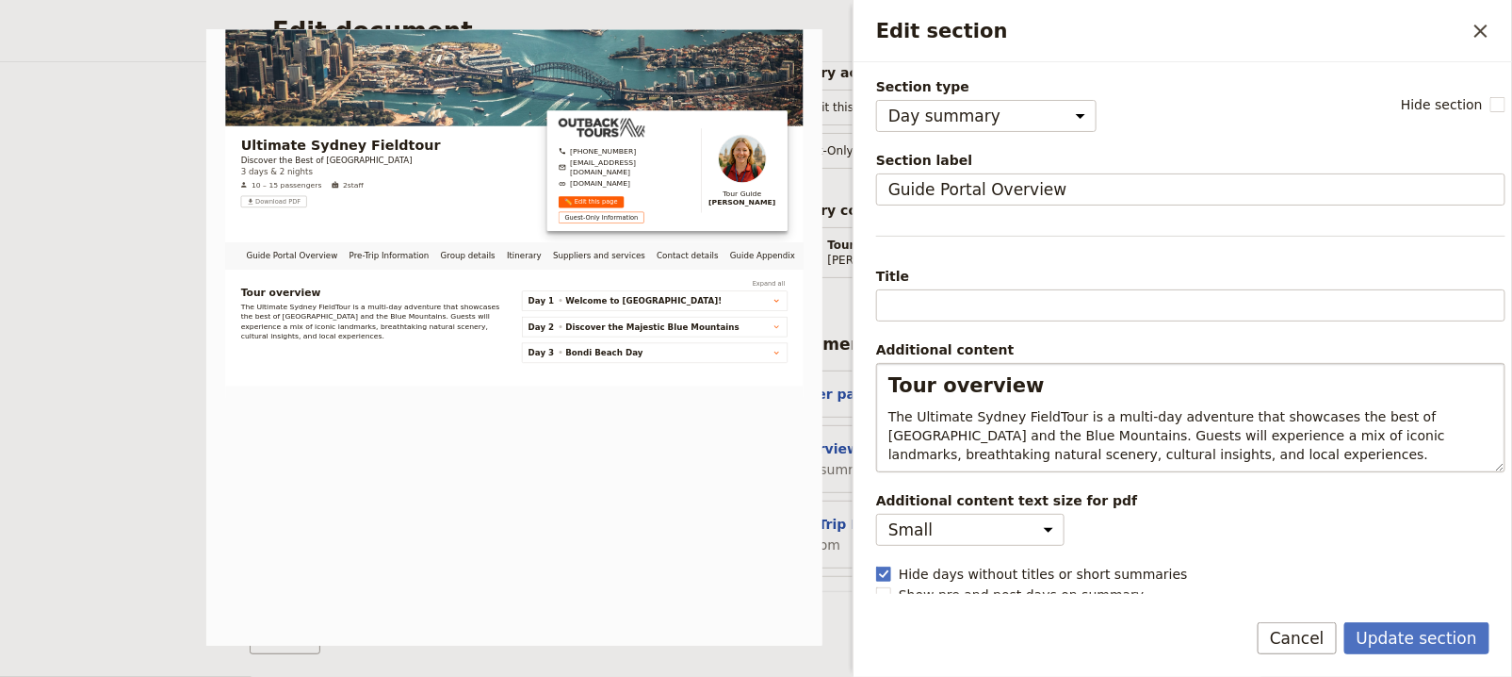
drag, startPoint x: 1394, startPoint y: 645, endPoint x: 1103, endPoint y: 463, distance: 342.5
click at [1110, 464] on form "Section type Cover page Day summary Itinerary Group details Contact details Sup…" at bounding box center [1183, 369] width 659 height 614
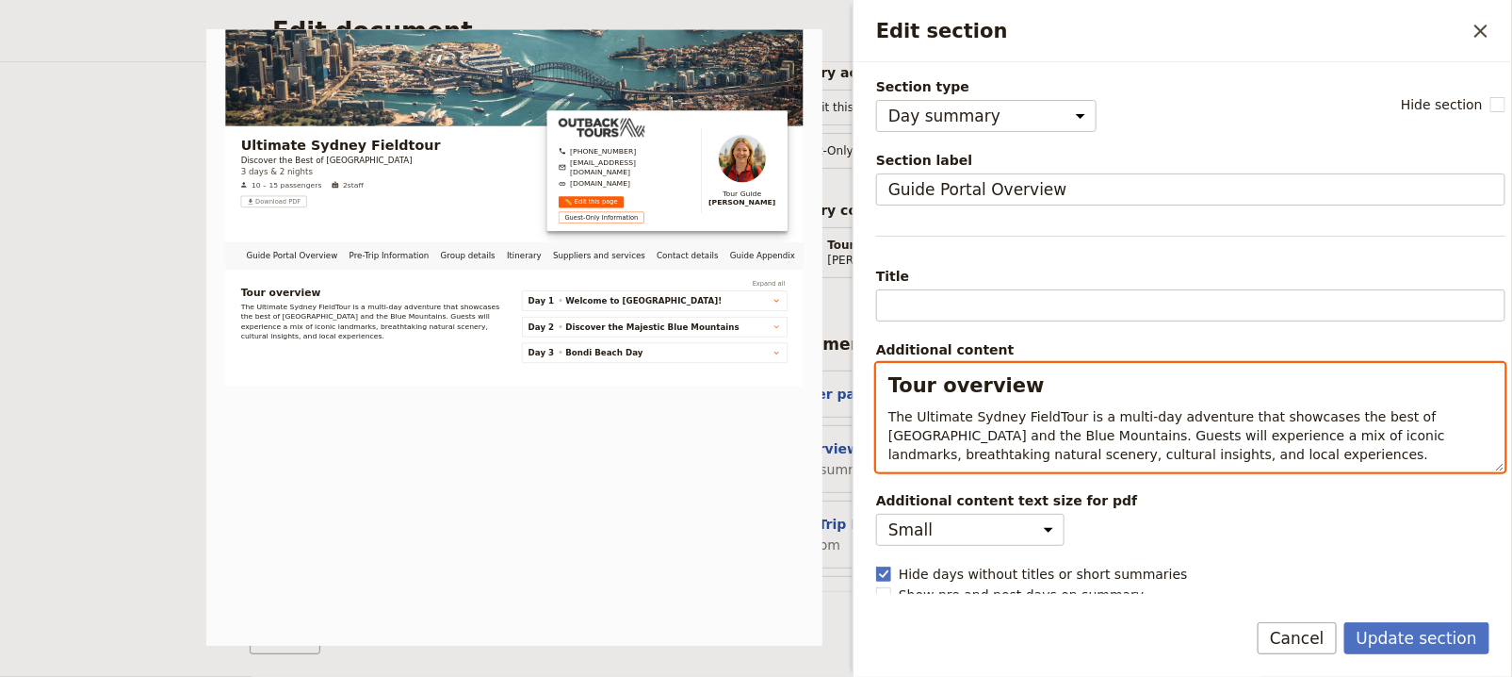
click at [885, 386] on div "Tour overview The Ultimate Sydney FieldTour is a multi-day adventure that showc…" at bounding box center [1191, 417] width 628 height 107
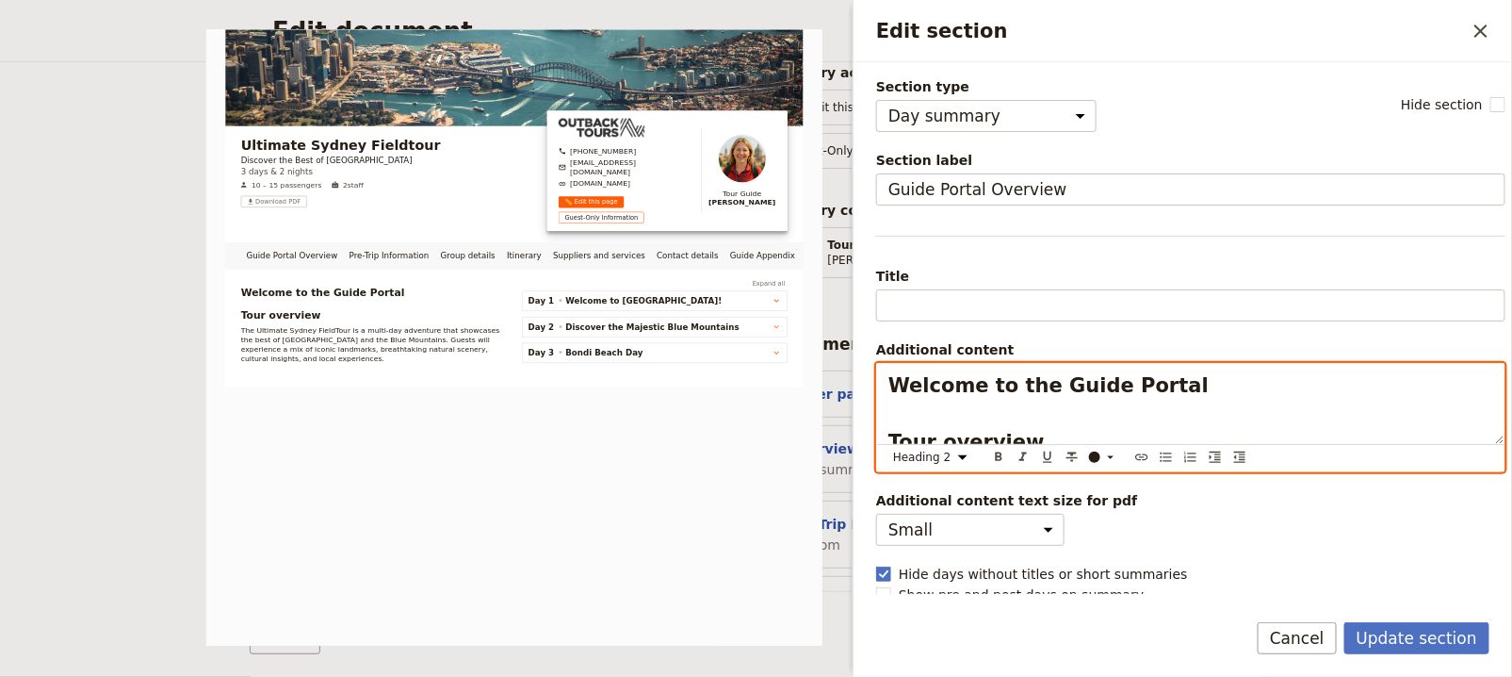
click at [1184, 425] on h2 "Welcome to the Guide Portal Tour overview" at bounding box center [1191, 413] width 605 height 85
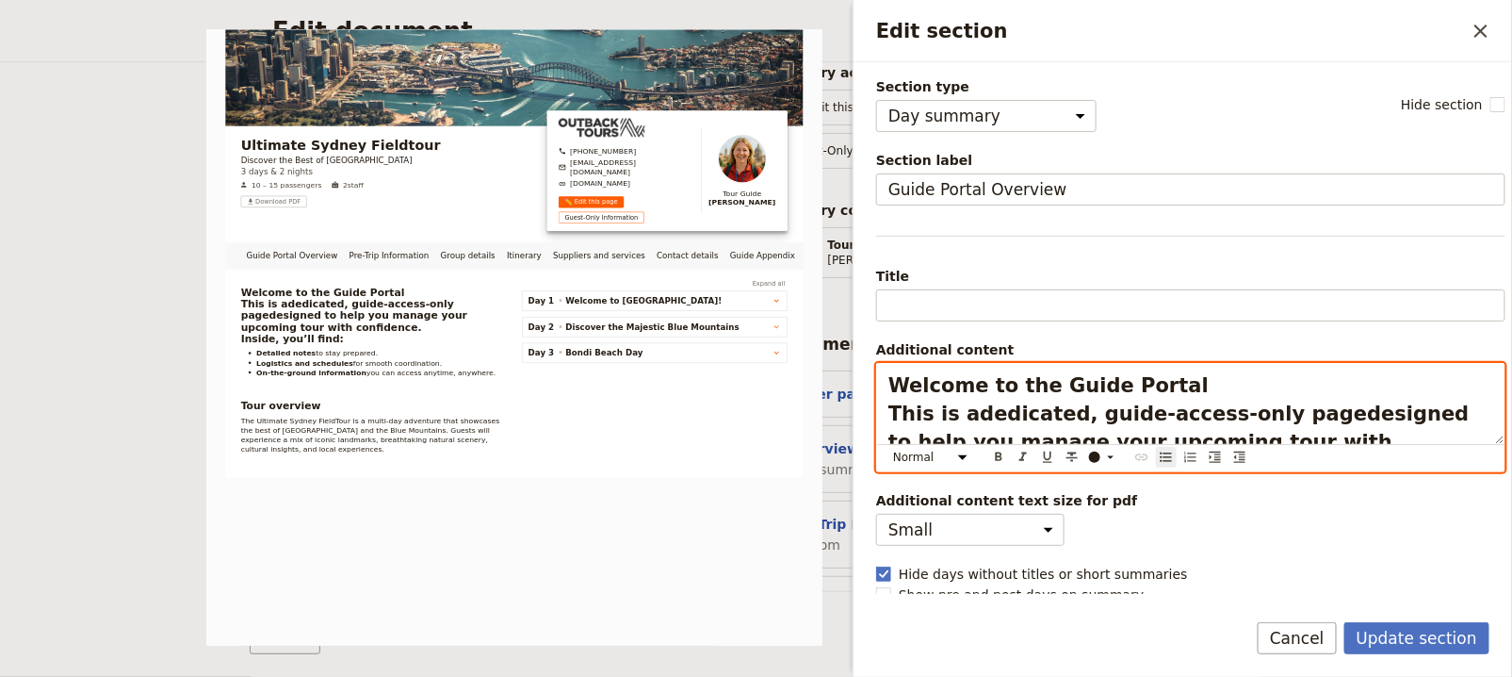
drag, startPoint x: 1346, startPoint y: 429, endPoint x: 886, endPoint y: 411, distance: 460.2
click at [886, 411] on div "Welcome to the Guide Portal This is a dedicated, guide-access-only page designe…" at bounding box center [1191, 404] width 628 height 80
click at [946, 451] on select "Normal Small text Heading 1 Heading 2 Heading 3" at bounding box center [934, 457] width 90 height 21
click at [889, 447] on select "Normal Small text Heading 1 Heading 2 Heading 3" at bounding box center [934, 457] width 90 height 21
click at [956, 459] on select "Normal Small text Heading 1 Heading 2 Heading 3" at bounding box center [934, 457] width 90 height 21
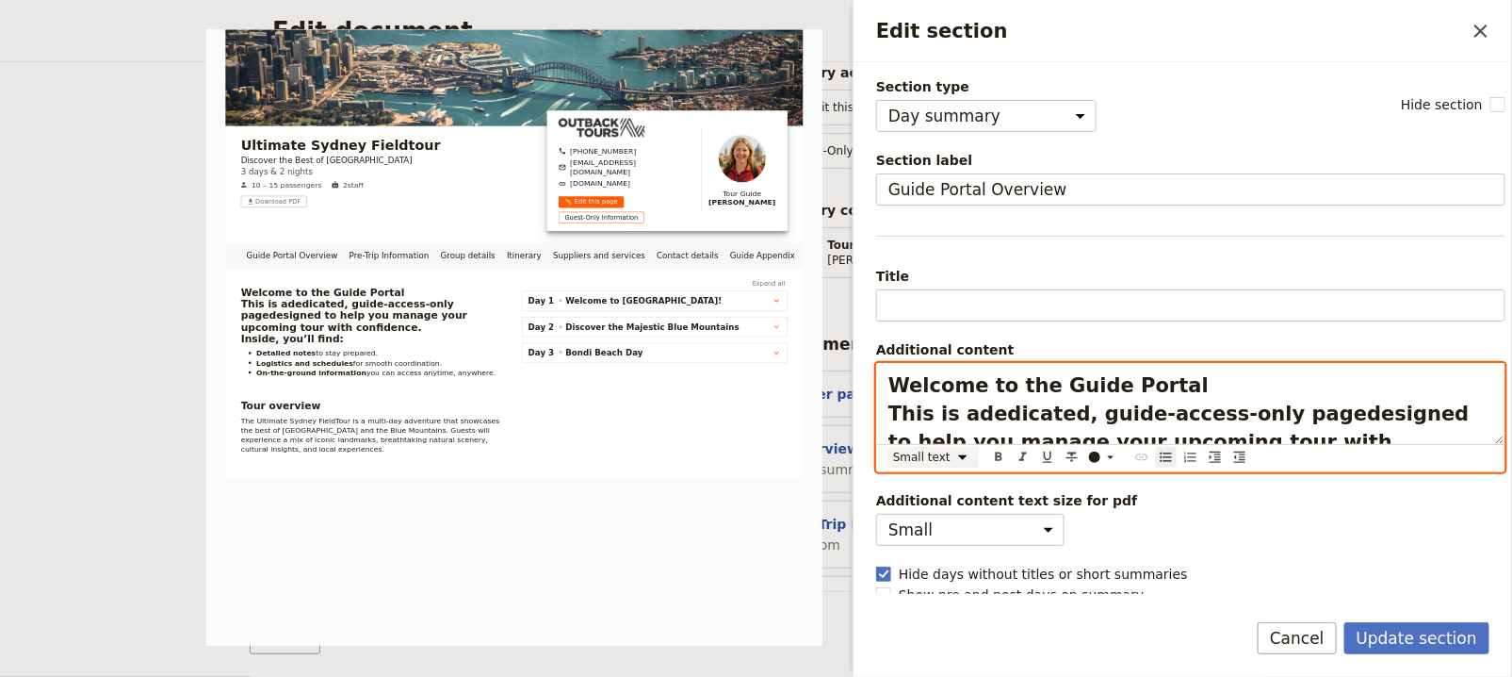
click at [889, 447] on select "Normal Small text Heading 1 Heading 2 Heading 3" at bounding box center [934, 457] width 90 height 21
click at [1188, 375] on h2 "Welcome to the Guide Portal This is a dedicated, guide-access-only page designe…" at bounding box center [1191, 441] width 605 height 141
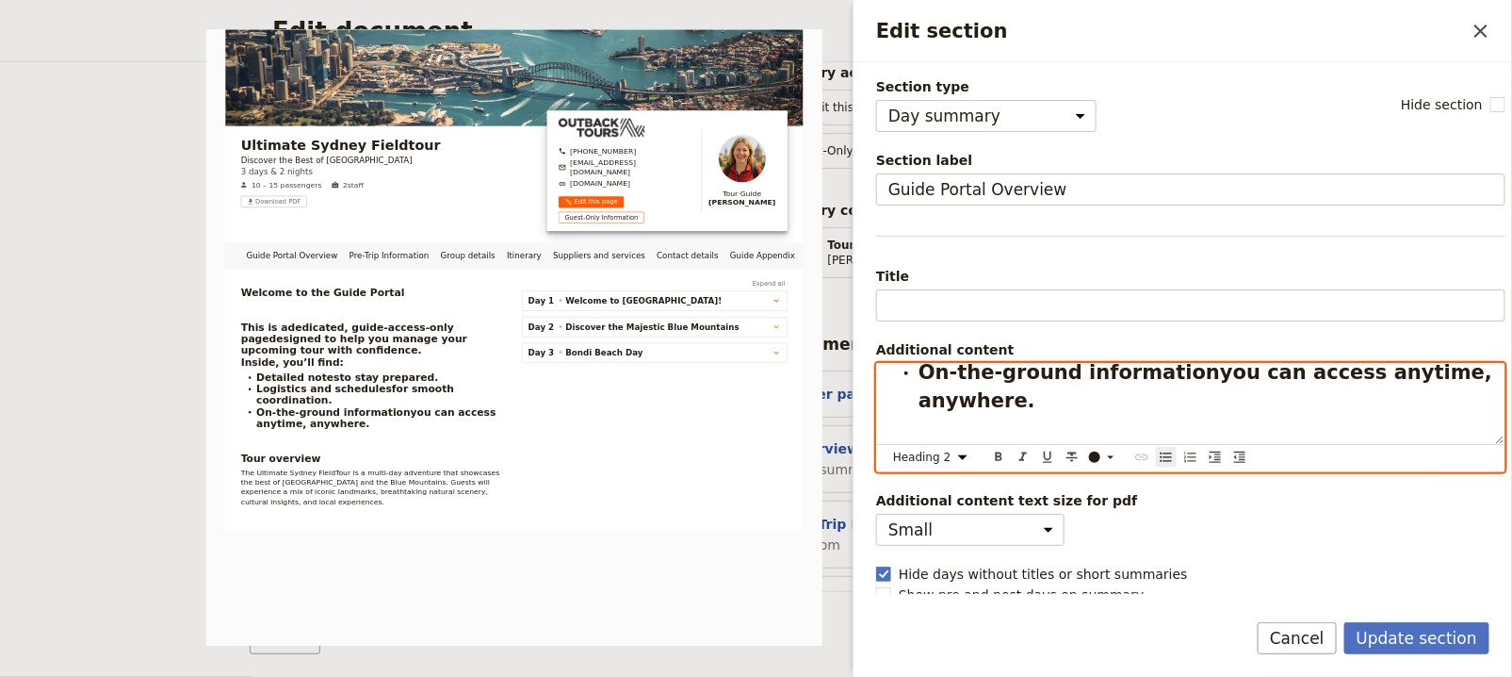
scroll to position [16, 0]
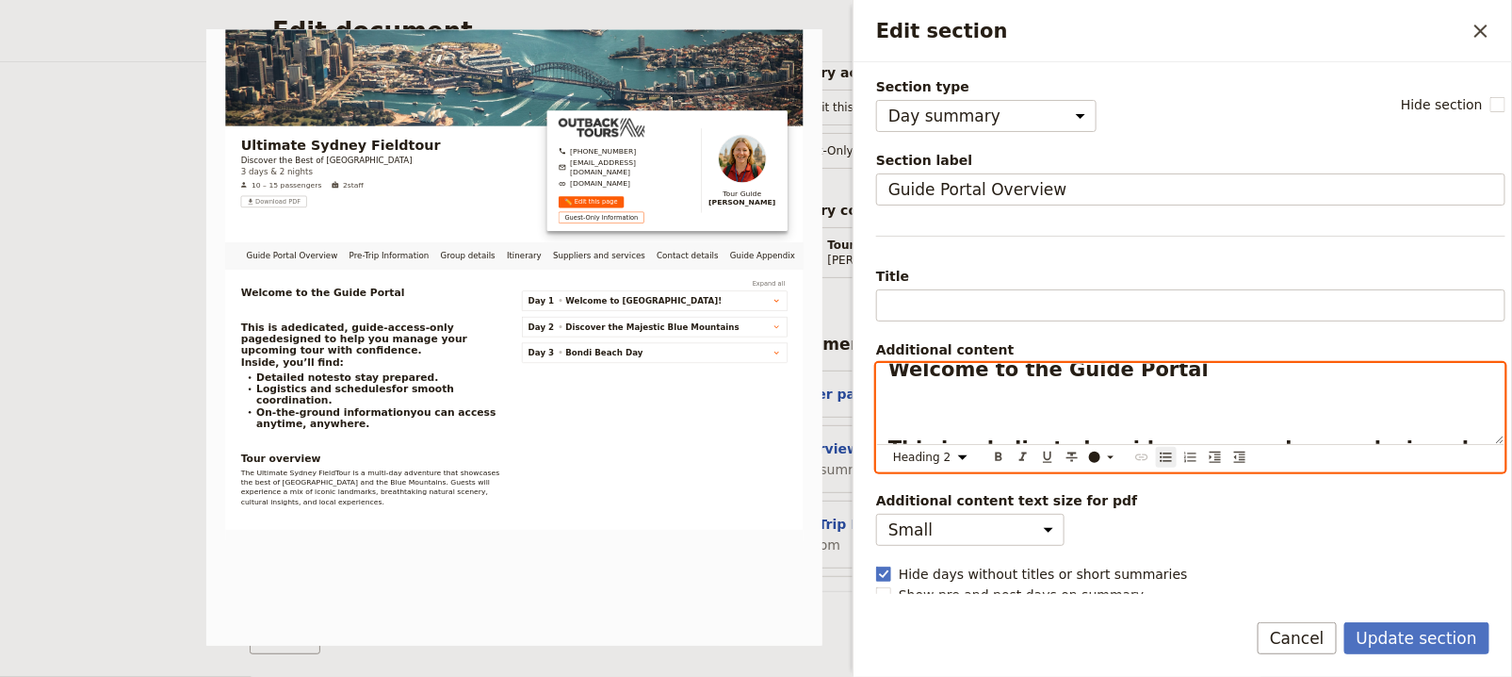
drag, startPoint x: 1237, startPoint y: 400, endPoint x: 905, endPoint y: 330, distance: 339.9
click at [904, 330] on div "Section type Cover page Day summary Itinerary Group details Contact details Sup…" at bounding box center [1190, 334] width 629 height 514
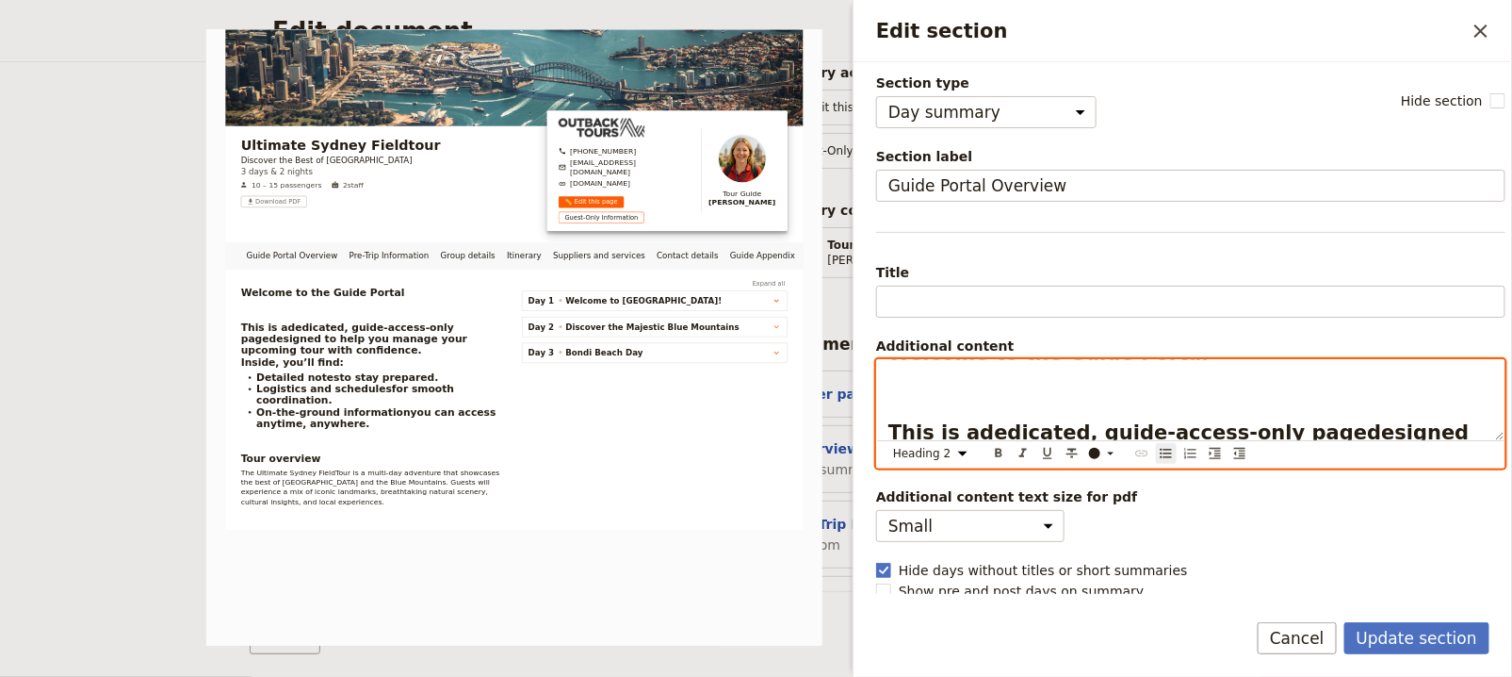
scroll to position [69, 0]
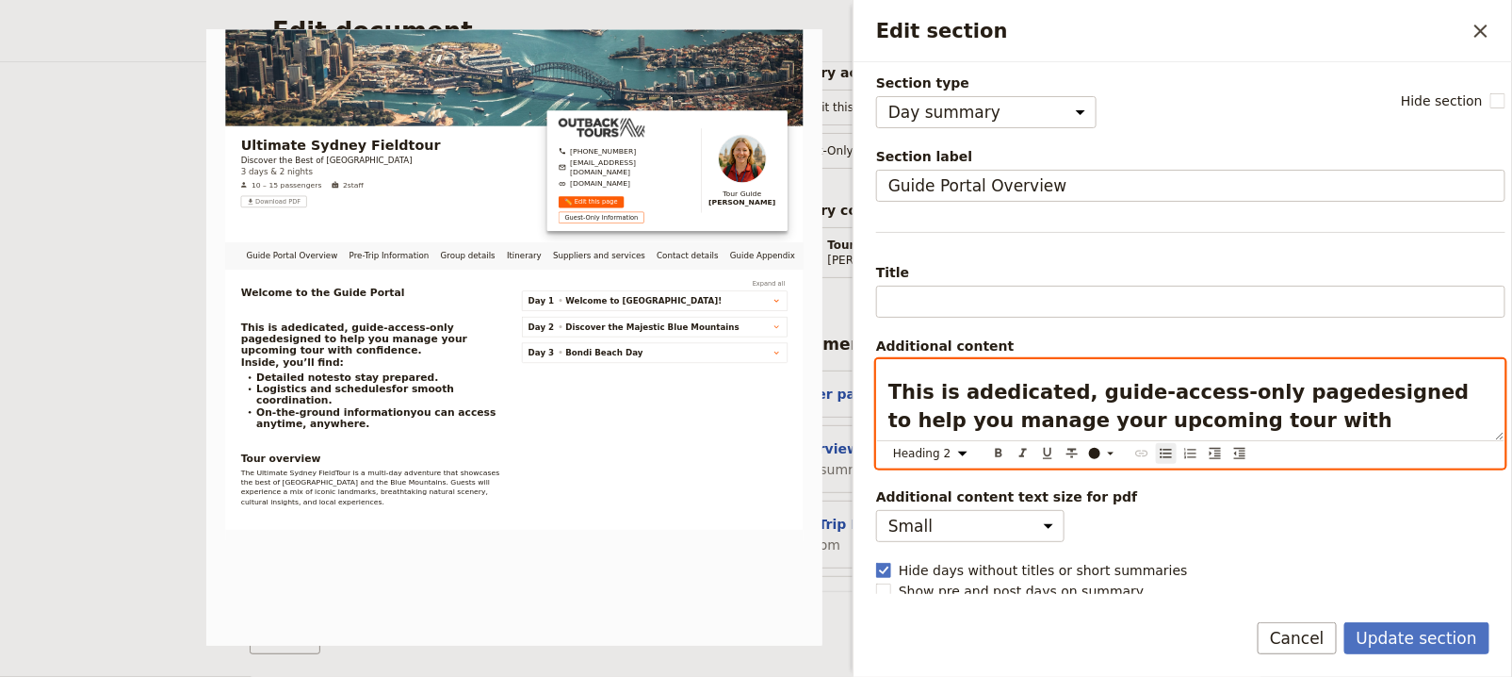
click at [980, 382] on strong "dedicated, guide-access-only page" at bounding box center [1173, 392] width 387 height 23
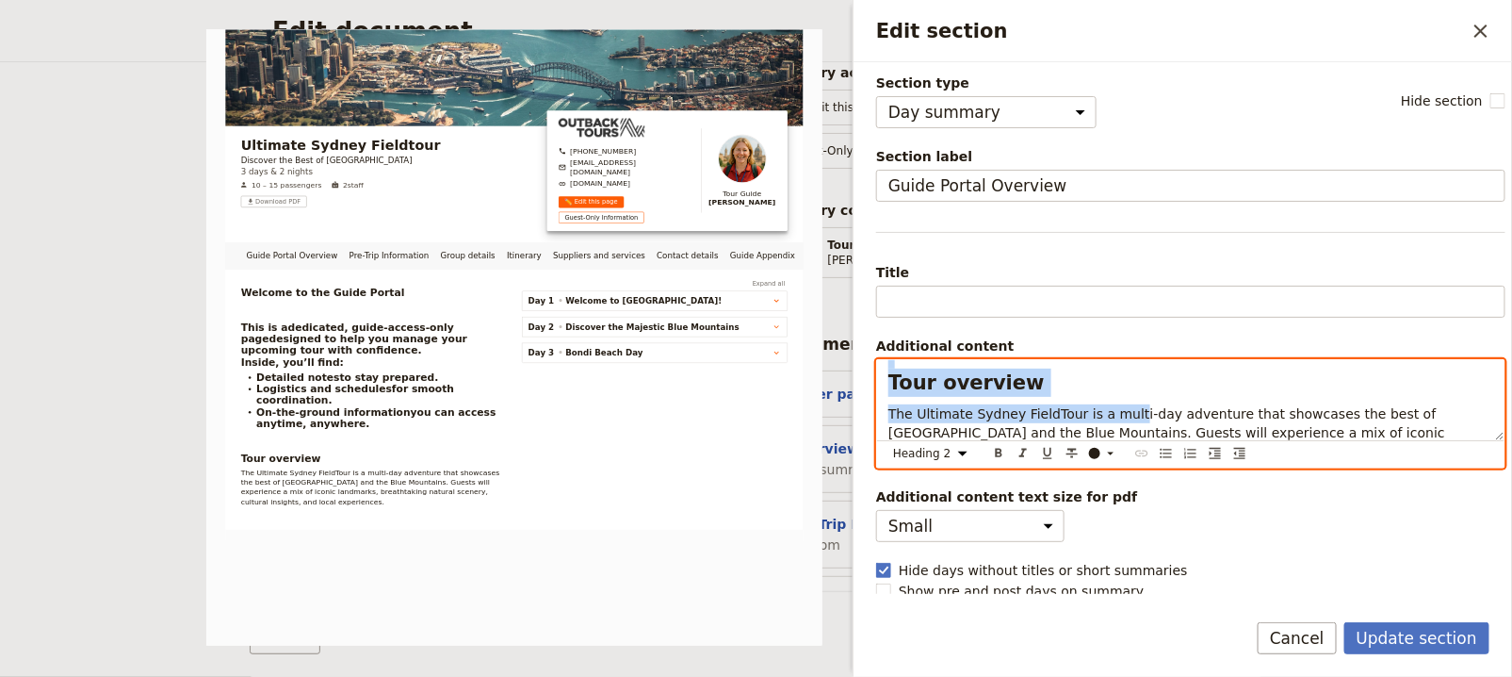
scroll to position [357, 0]
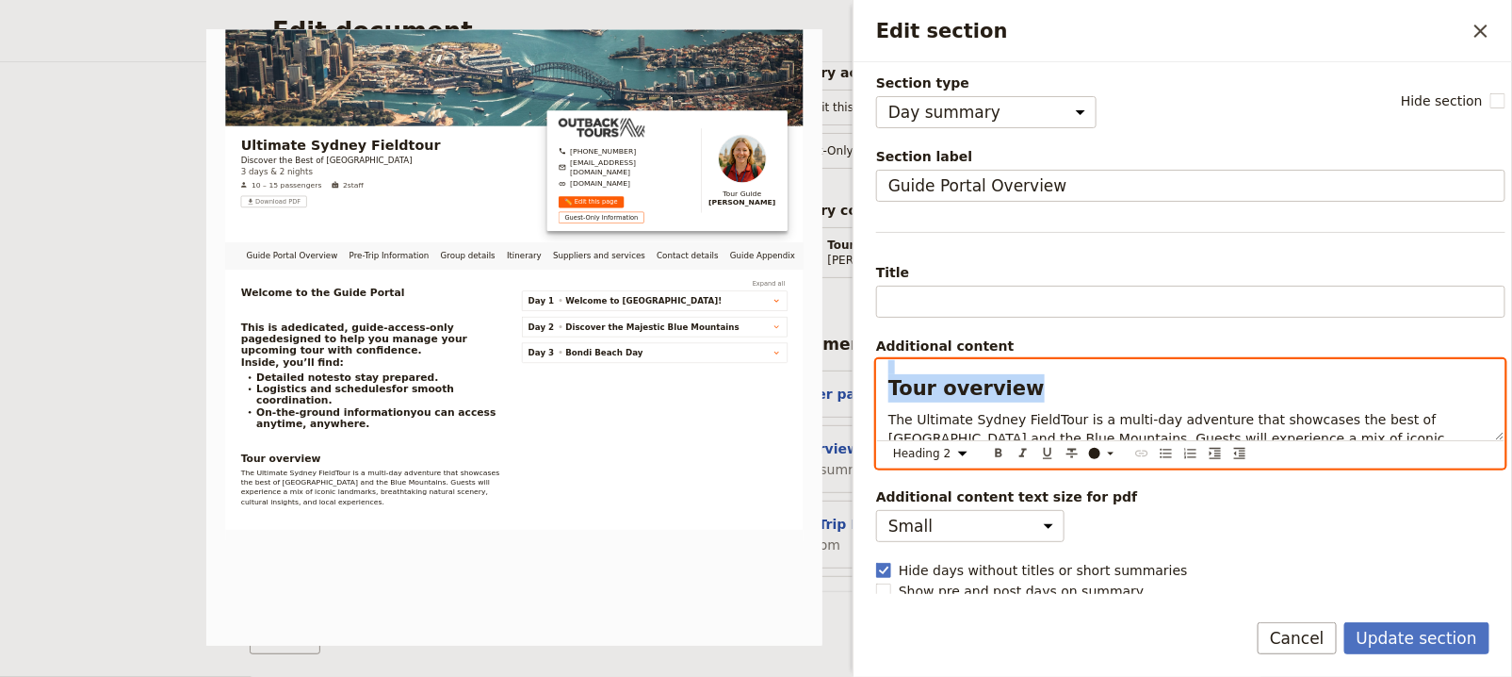
drag, startPoint x: 961, startPoint y: 407, endPoint x: 1114, endPoint y: 370, distance: 157.0
click at [1114, 370] on div "Welcome to the Guide Portal This is a dedicated, guide-access-only page designe…" at bounding box center [1191, 400] width 628 height 80
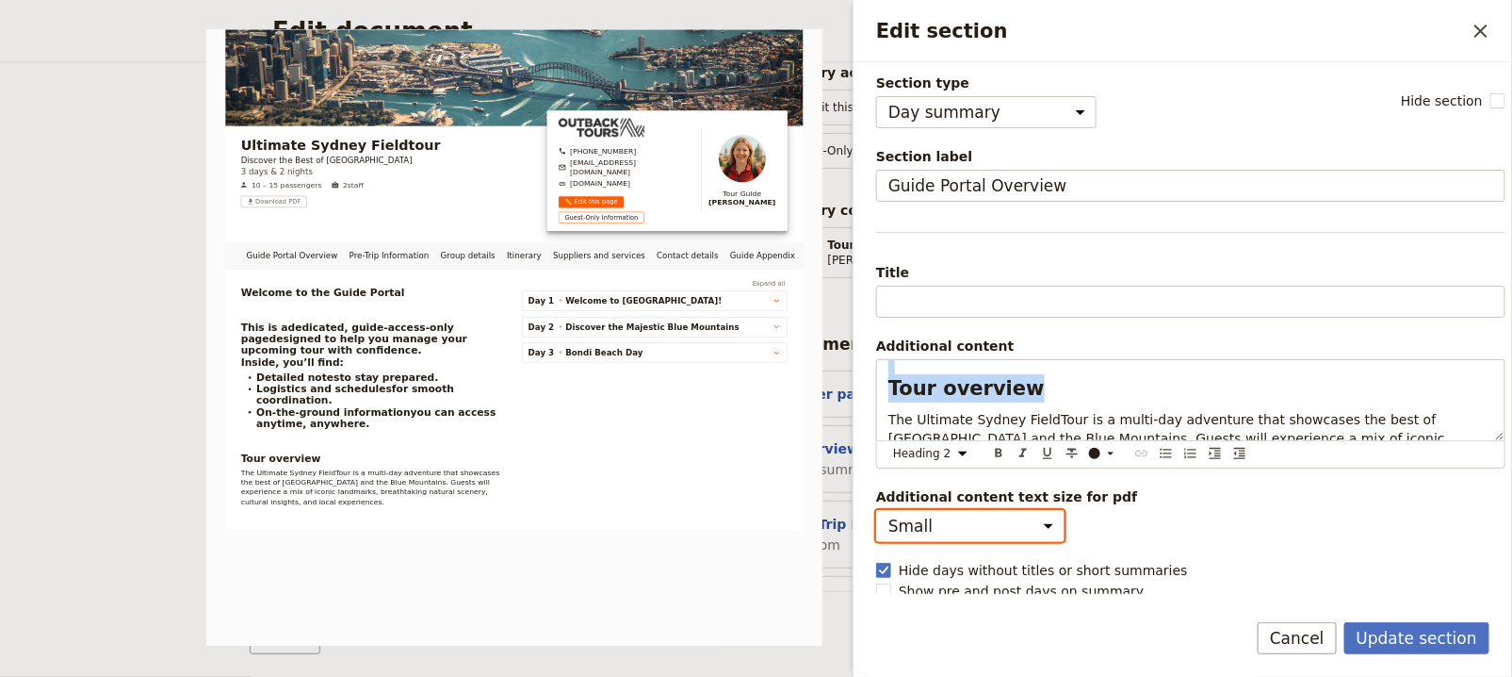
click at [958, 510] on select "Small Medium" at bounding box center [970, 526] width 188 height 32
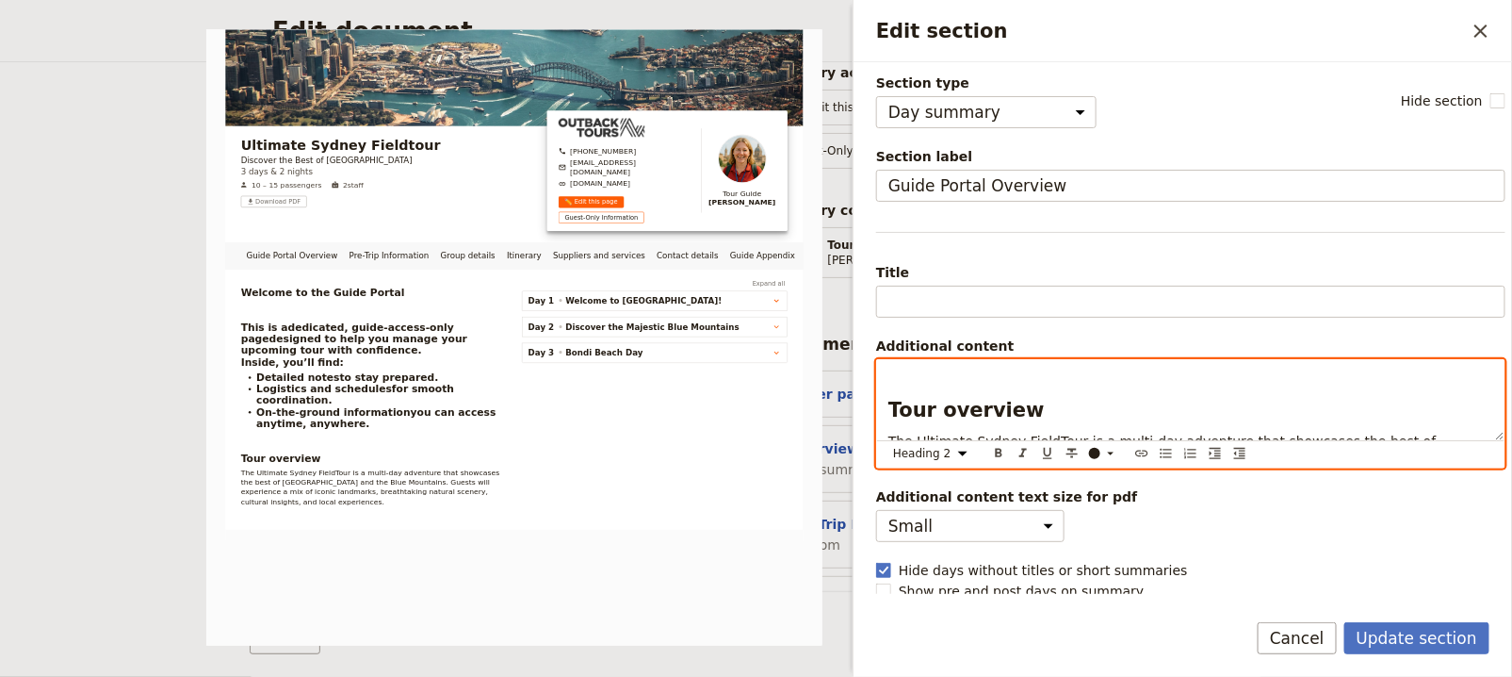
click at [1070, 389] on h2 "Tour overview" at bounding box center [1191, 395] width 605 height 57
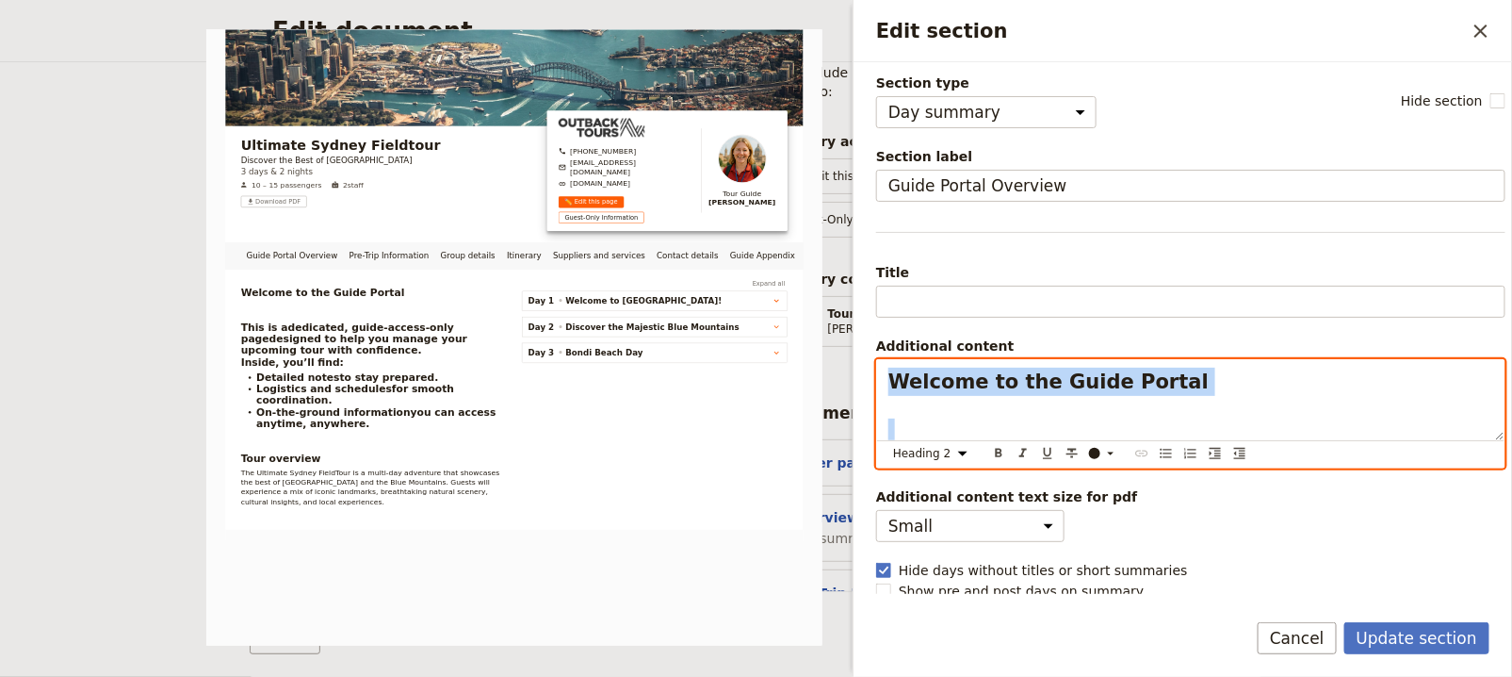
scroll to position [194, 0]
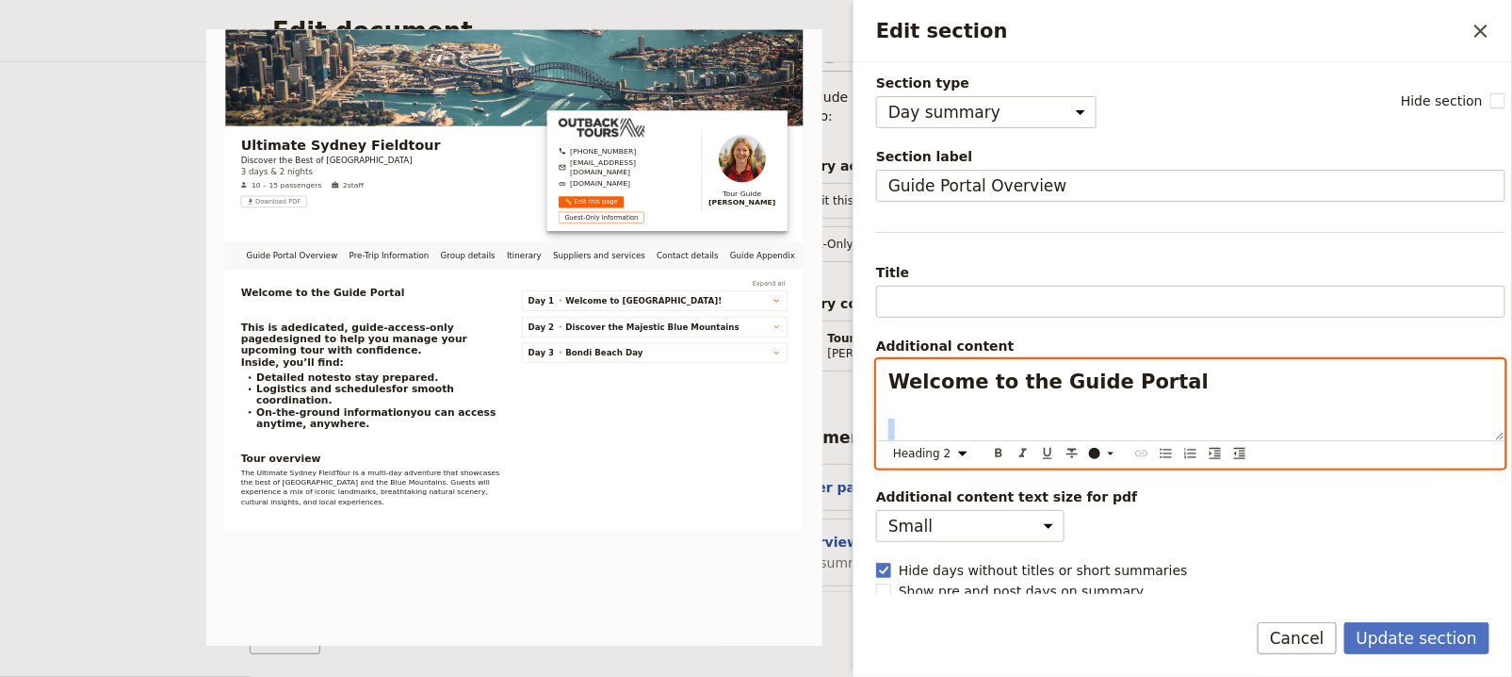
drag, startPoint x: 1085, startPoint y: 387, endPoint x: 922, endPoint y: 408, distance: 164.3
click at [922, 408] on div "Welcome to the Guide Portal This is a dedicated, guide-access-only page designe…" at bounding box center [1191, 400] width 628 height 80
click at [956, 450] on select "Normal Small text Heading 1 Heading 2 Heading 3" at bounding box center [934, 453] width 90 height 21
click at [889, 443] on select "Normal Small text Heading 1 Heading 2 Heading 3" at bounding box center [934, 453] width 90 height 21
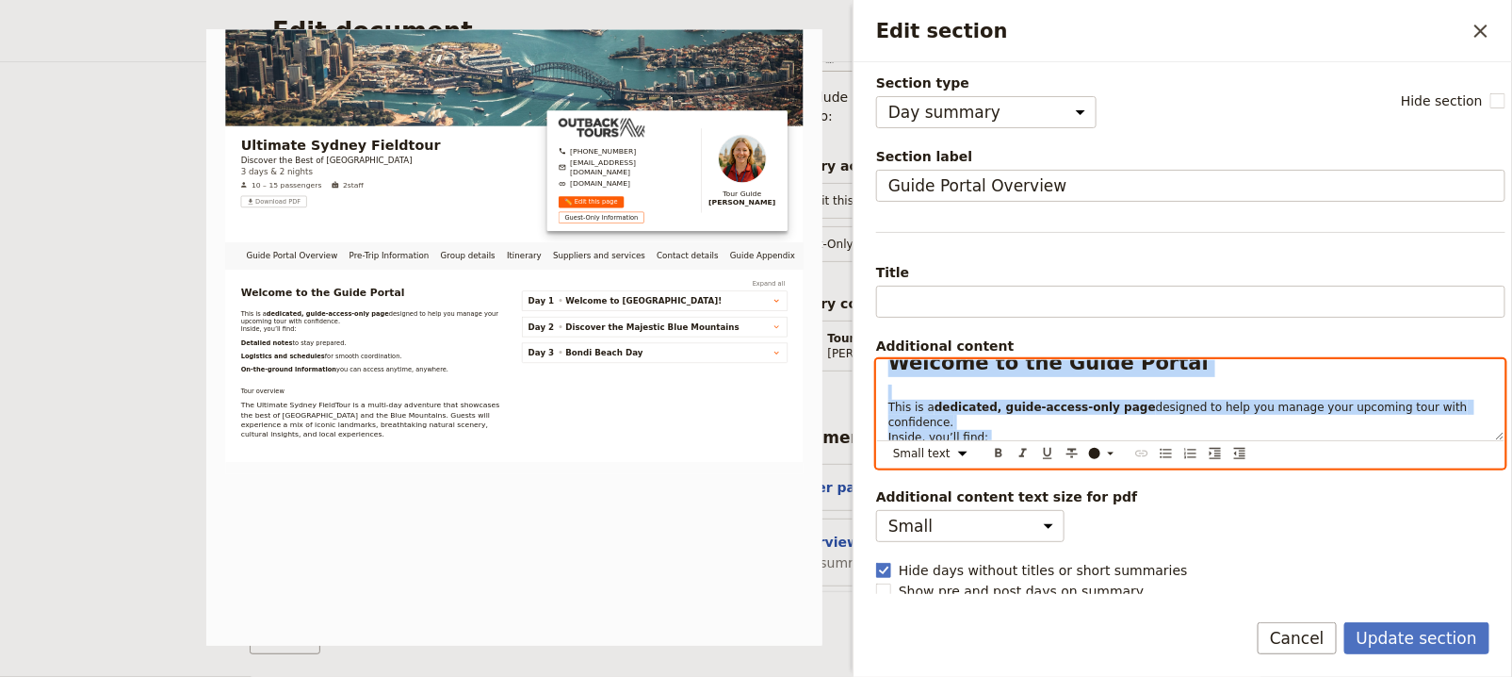
scroll to position [46, 0]
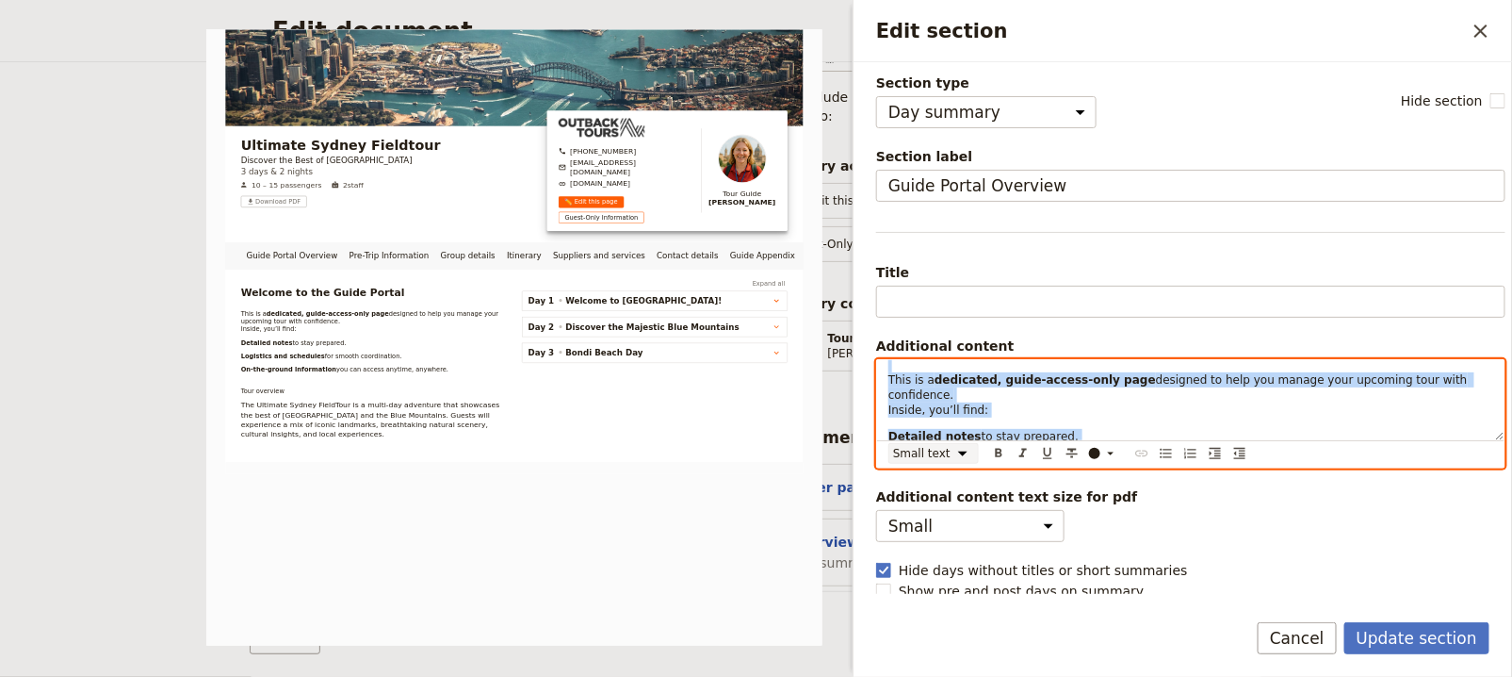
click at [954, 443] on select "Normal Small text Heading 1 Heading 2 Heading 3" at bounding box center [934, 453] width 90 height 21
click at [889, 443] on select "Normal Small text Heading 1 Heading 2 Heading 3" at bounding box center [934, 453] width 90 height 21
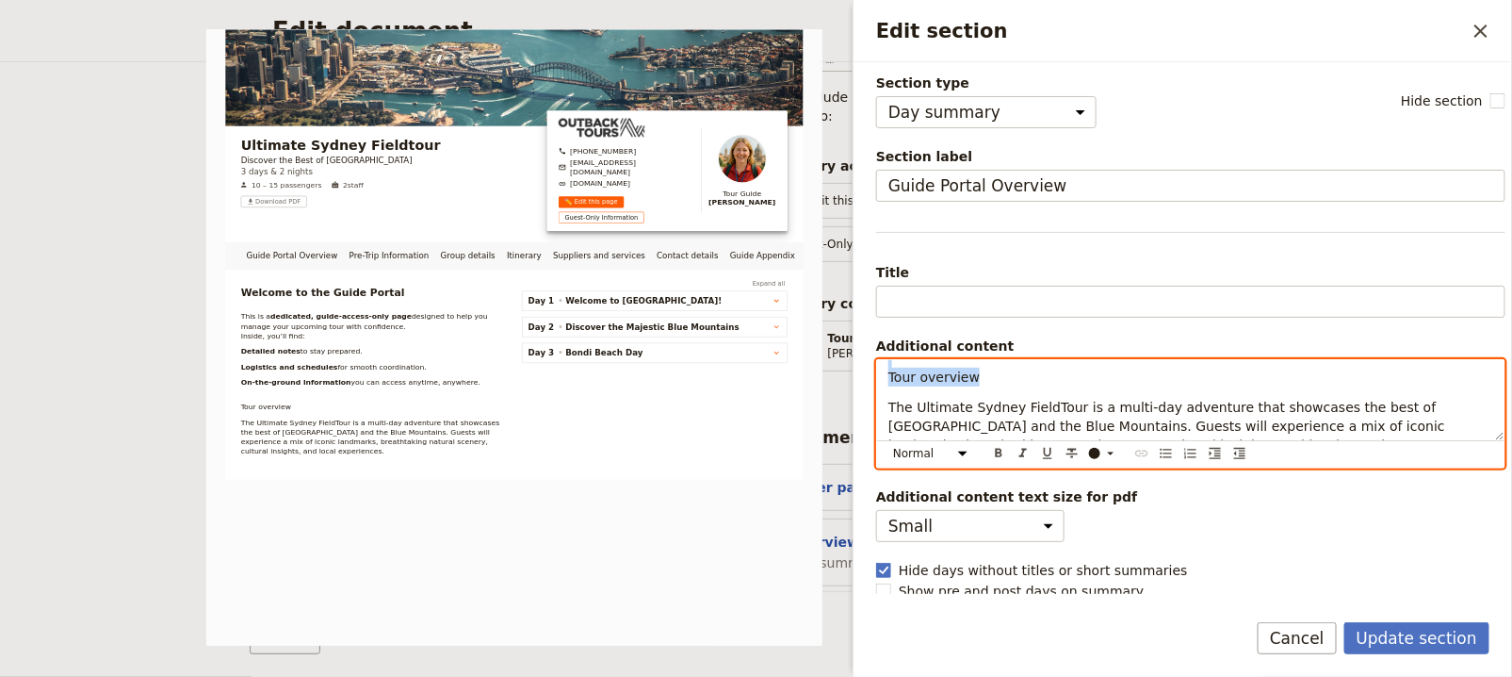
scroll to position [234, 0]
click at [1003, 388] on div "Welcome to the Guide Portal This is a dedicated, guide-access-only page designe…" at bounding box center [1191, 400] width 628 height 80
drag, startPoint x: 971, startPoint y: 375, endPoint x: 885, endPoint y: 373, distance: 85.8
click at [885, 373] on div "Welcome to the Guide Portal This is a dedicated, guide-access-only page designe…" at bounding box center [1191, 400] width 628 height 80
click at [951, 457] on select "Normal Small text Heading 1 Heading 2 Heading 3" at bounding box center [934, 453] width 90 height 21
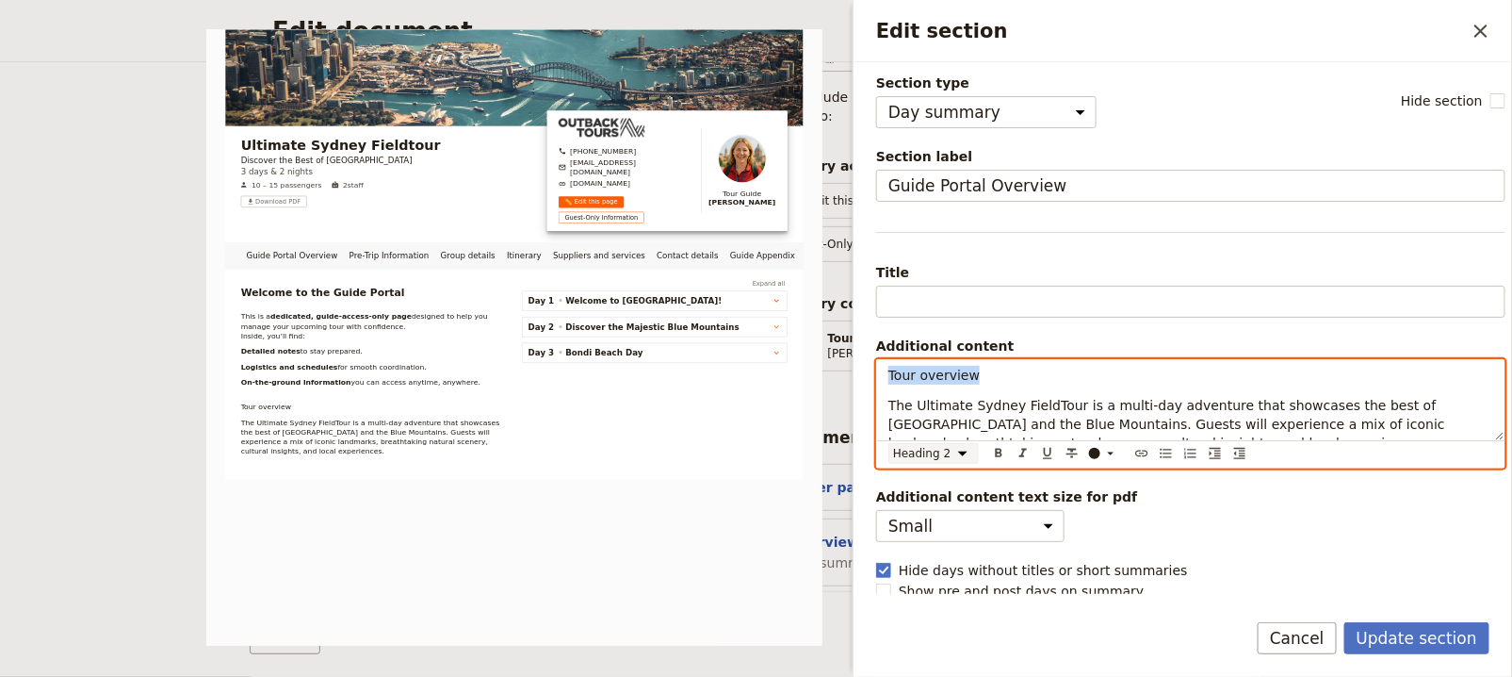
click at [889, 443] on select "Normal Small text Heading 1 Heading 2 Heading 3" at bounding box center [934, 453] width 90 height 21
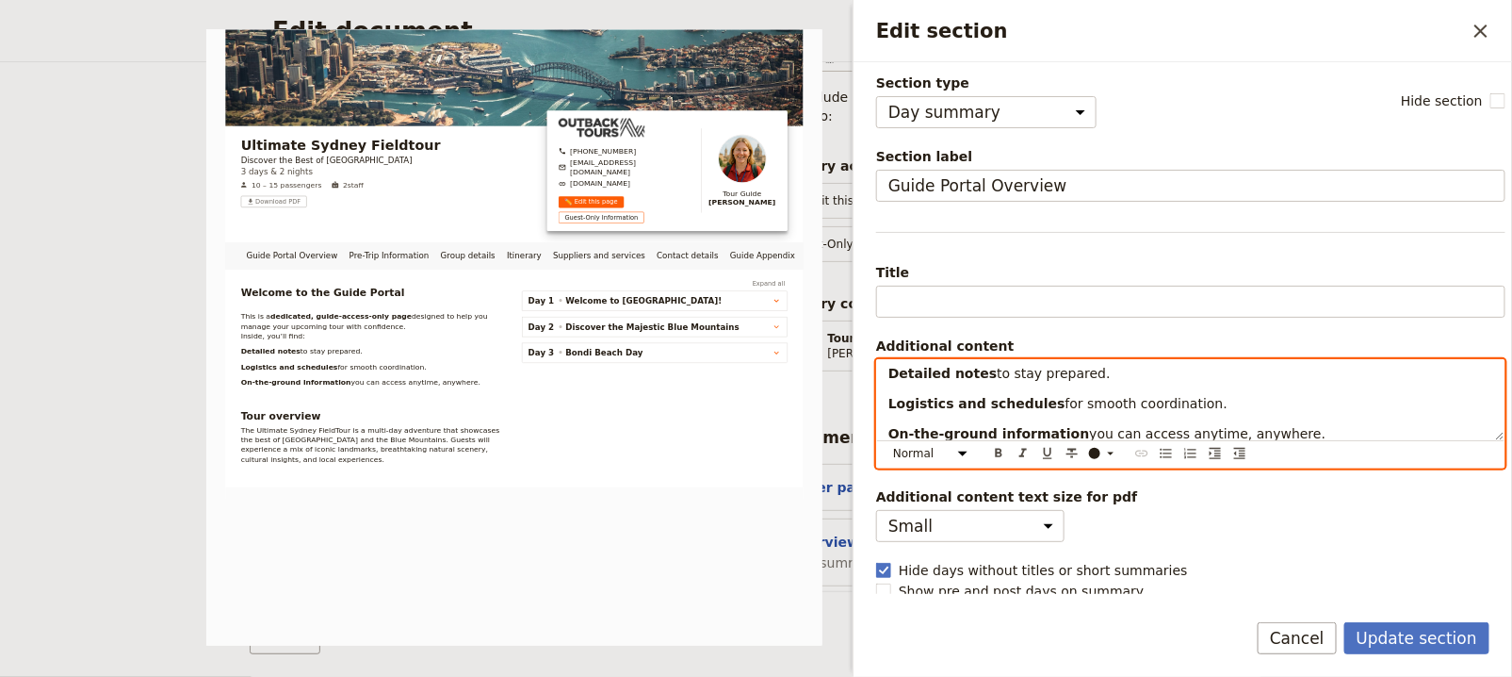
scroll to position [122, 0]
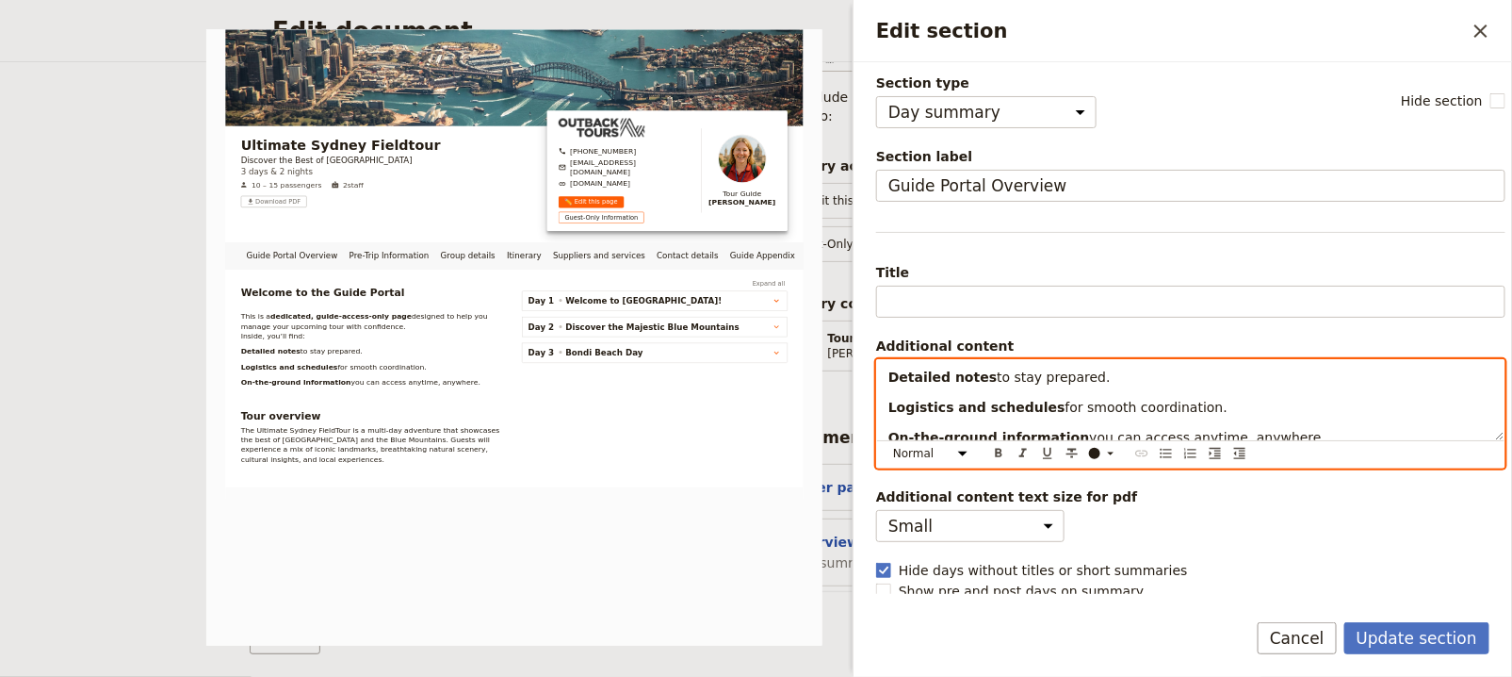
drag, startPoint x: 1298, startPoint y: 424, endPoint x: 885, endPoint y: 369, distance: 416.3
click at [885, 369] on div "Welcome to the Guide Portal This is a dedicated, guide-access-only page designe…" at bounding box center [1191, 400] width 628 height 80
click at [1157, 449] on button "​" at bounding box center [1166, 453] width 21 height 21
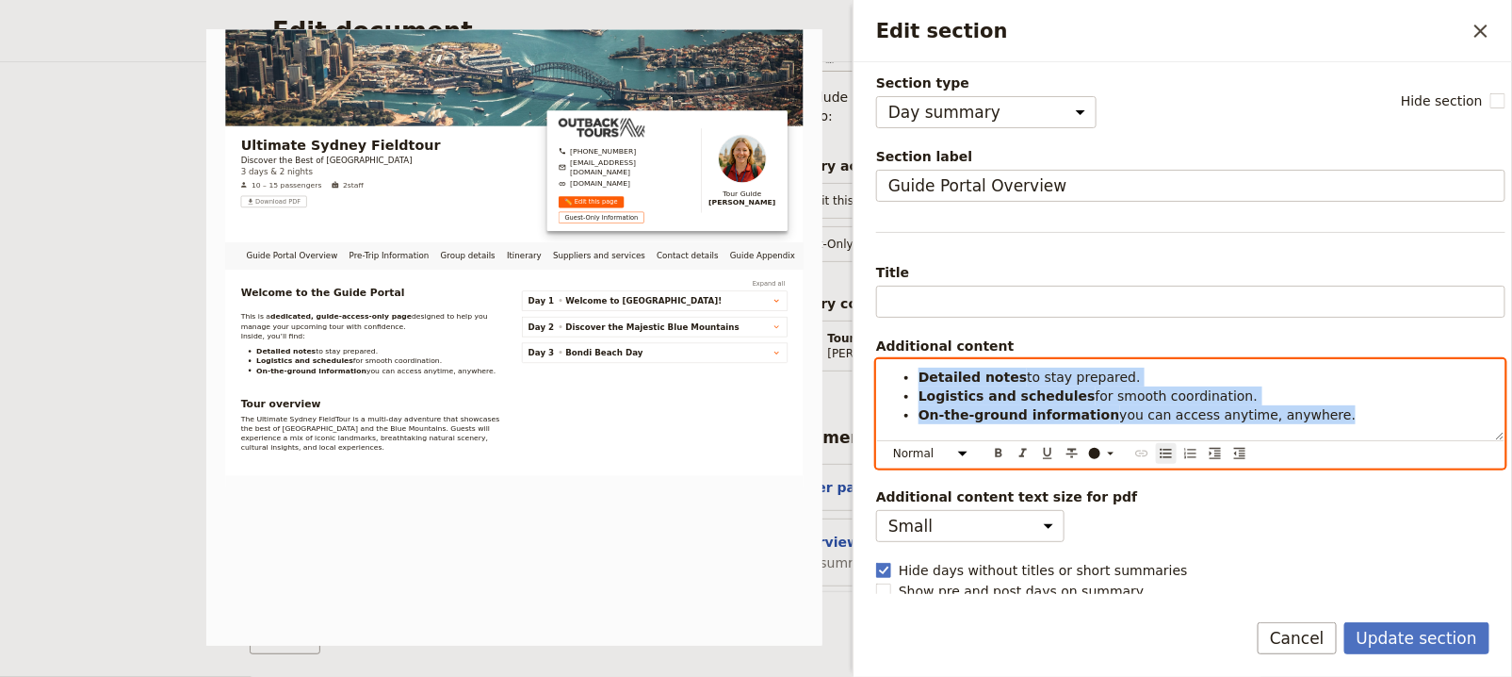
click at [1261, 386] on li "Logistics and schedules for smooth coordination." at bounding box center [1206, 395] width 575 height 19
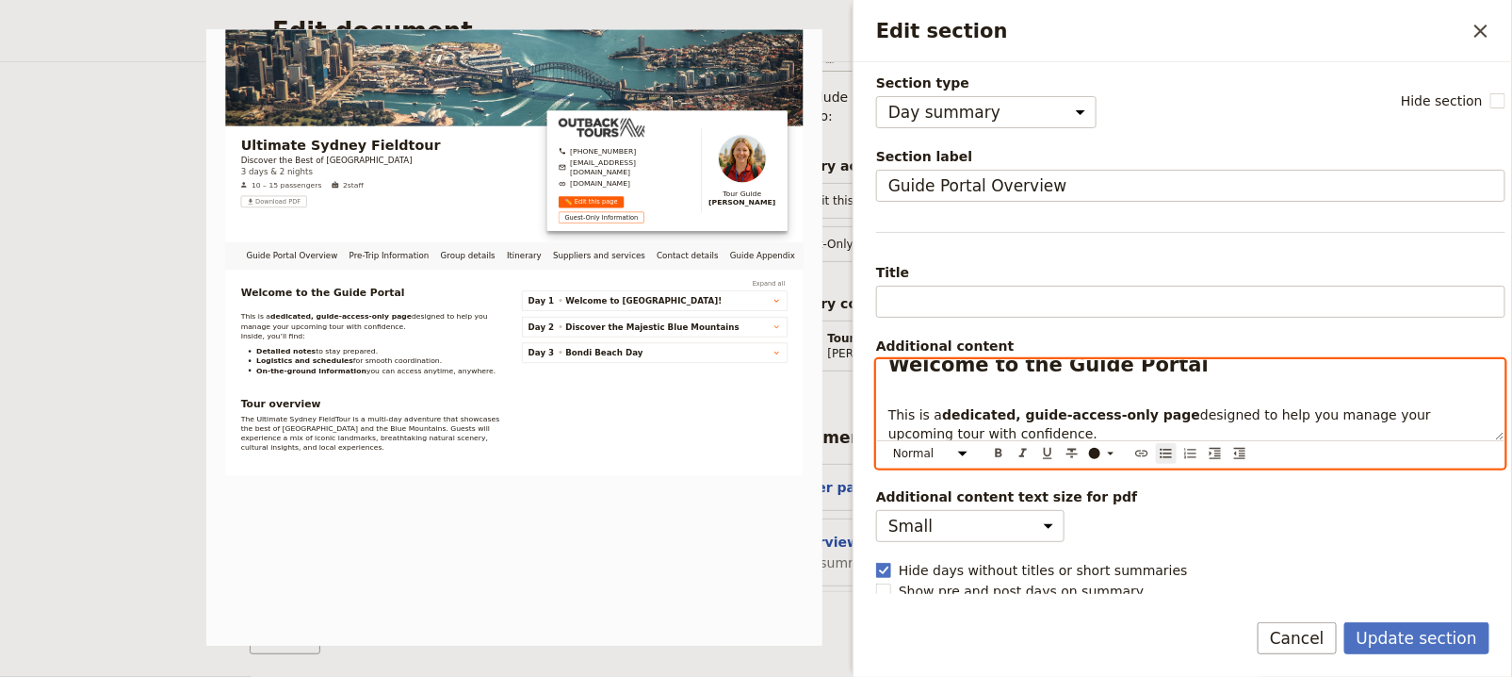
scroll to position [15, 0]
click at [1165, 391] on p "This is a dedicated, guide-access-only page designed to help you manage your up…" at bounding box center [1191, 425] width 605 height 75
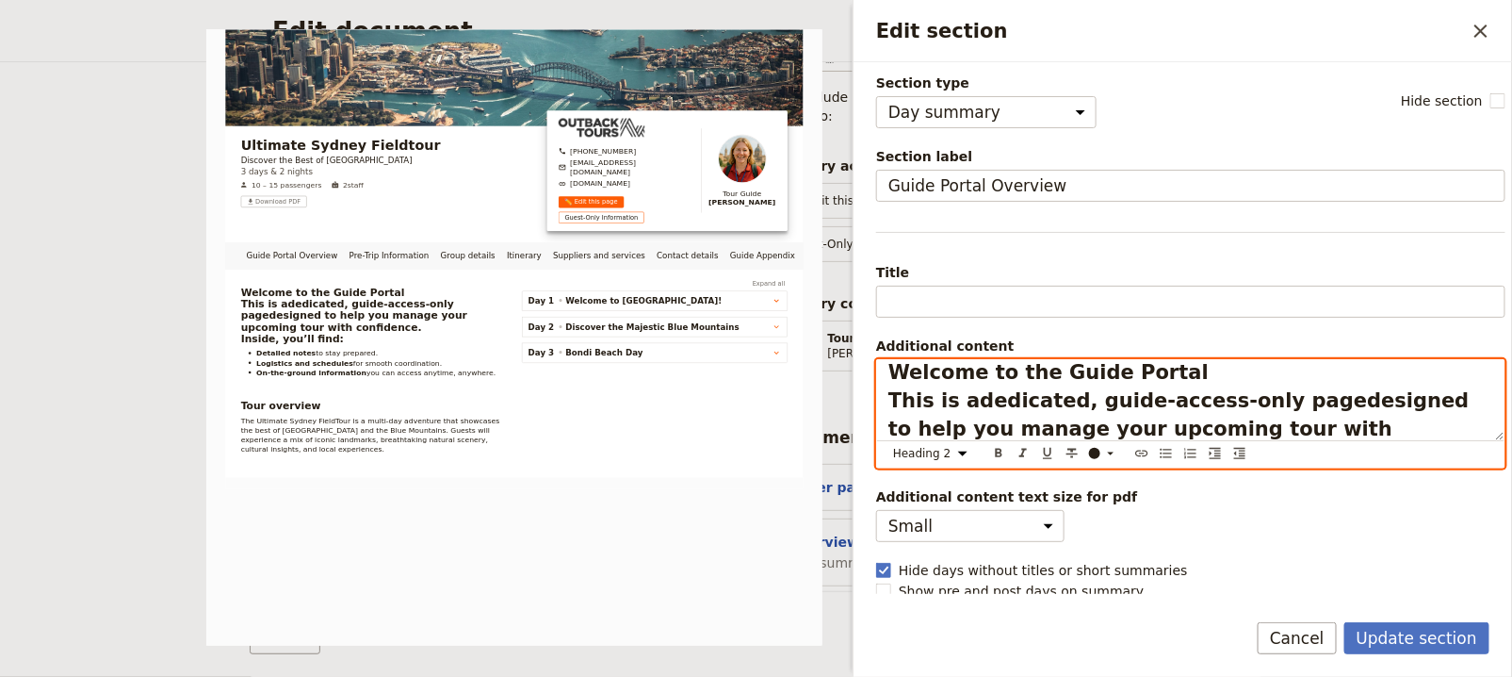
select select "paragraph"
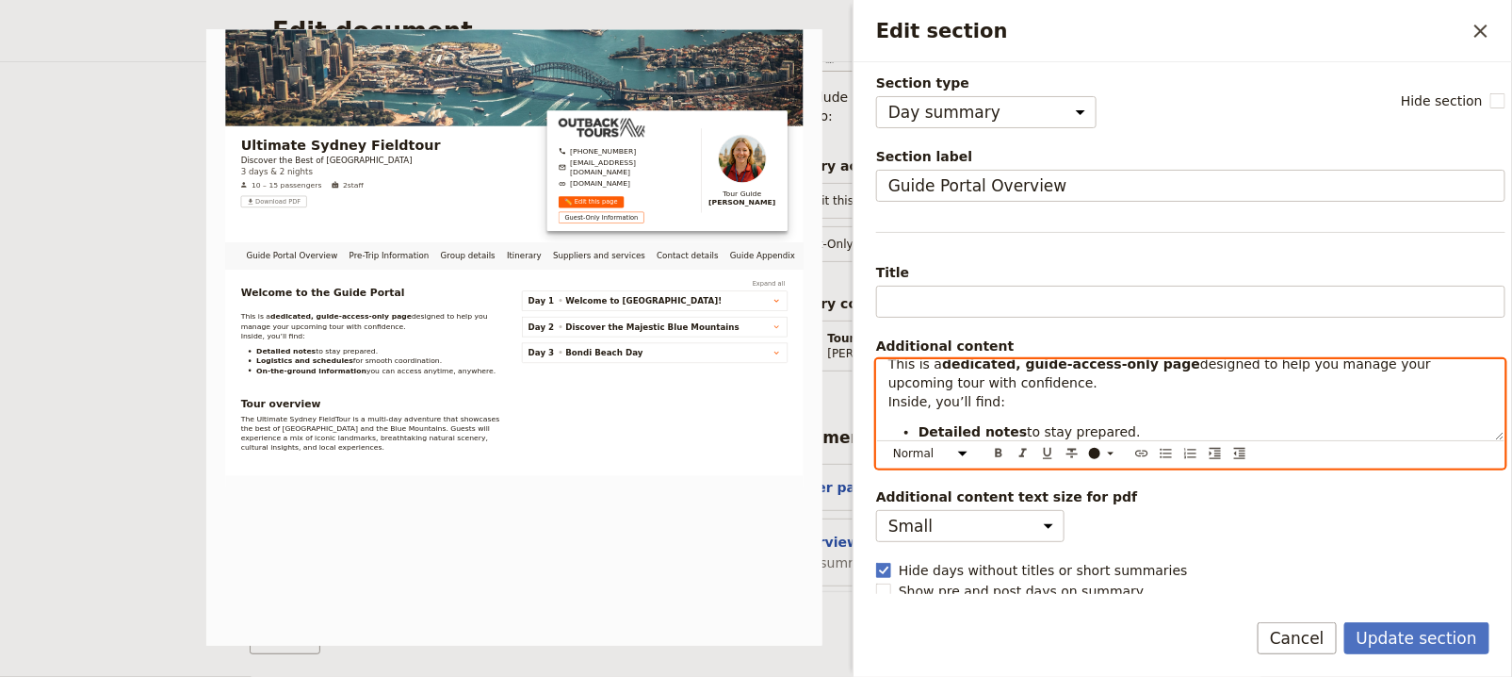
scroll to position [63, 0]
click at [940, 367] on span "This is a" at bounding box center [916, 368] width 54 height 15
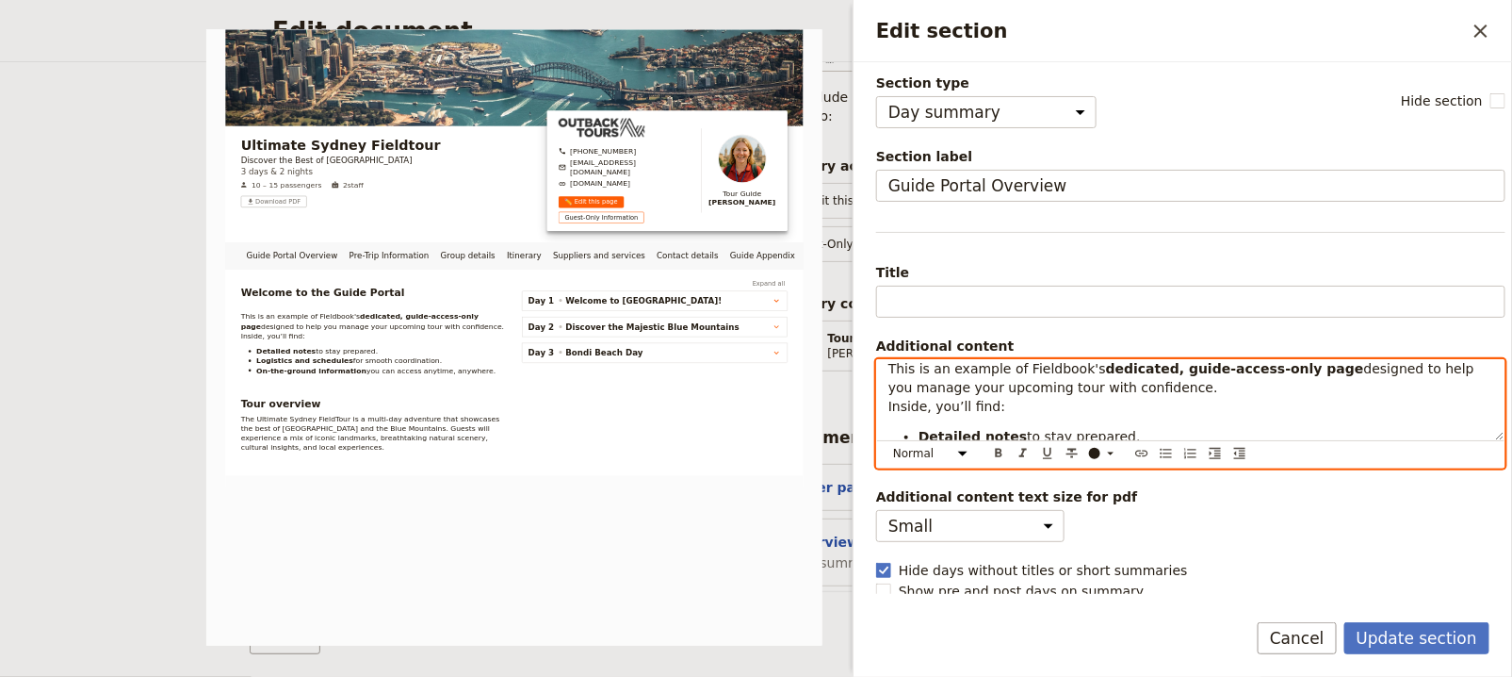
click at [1454, 368] on span "designed to help you manage your upcoming tour with confidence." at bounding box center [1184, 378] width 590 height 34
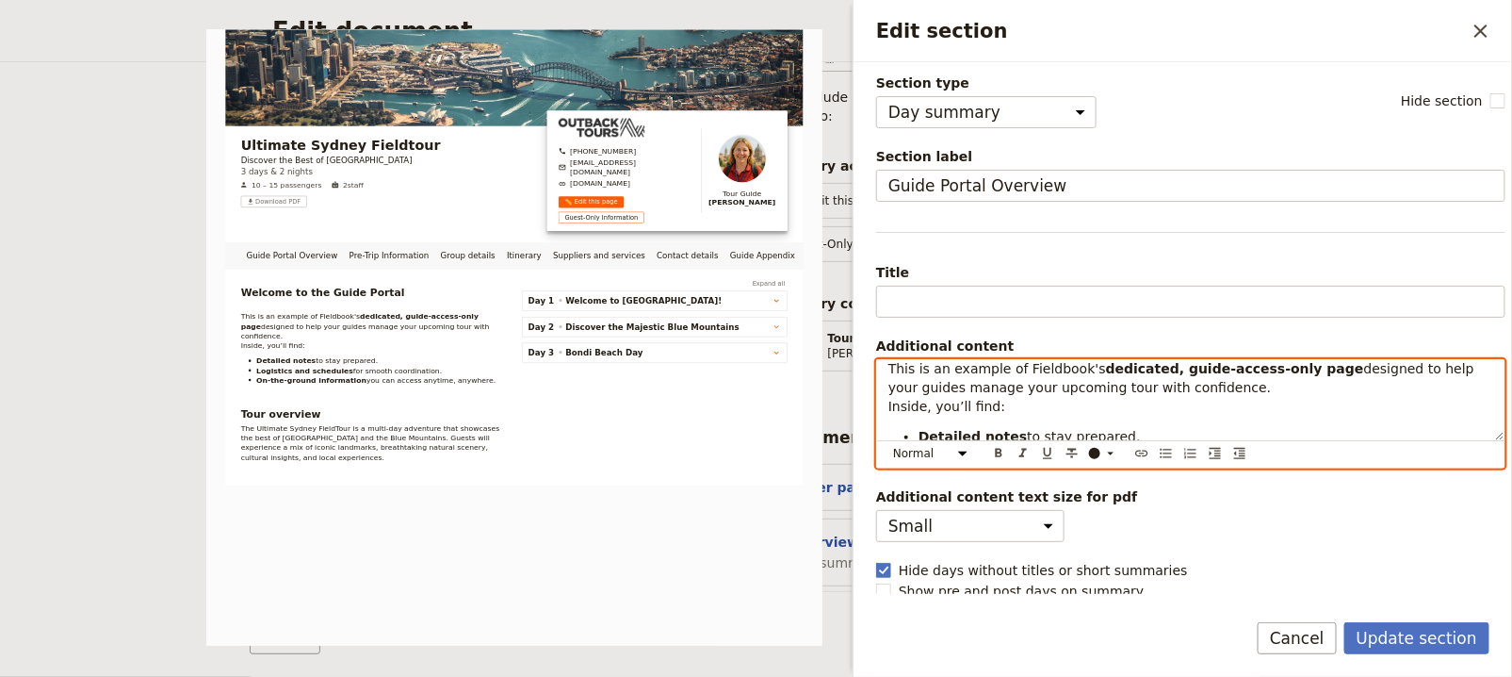
click at [988, 381] on span "designed to help your guides manage your upcoming tour with confidence." at bounding box center [1184, 378] width 590 height 34
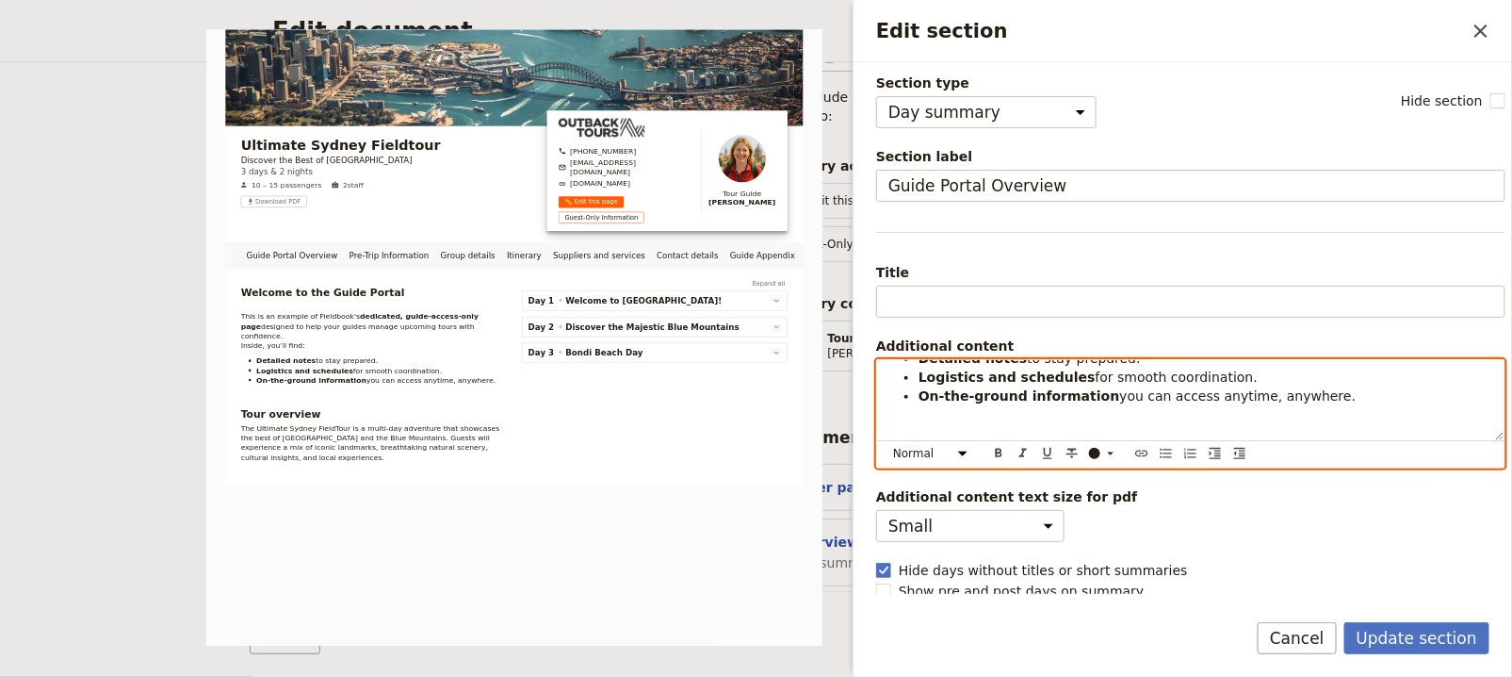
scroll to position [147, 0]
drag, startPoint x: 1339, startPoint y: 387, endPoint x: 922, endPoint y: 372, distance: 417.7
click at [922, 371] on ul "Detailed notes to stay prepared. Logistics and schedules for smooth coordinatio…" at bounding box center [1191, 371] width 605 height 57
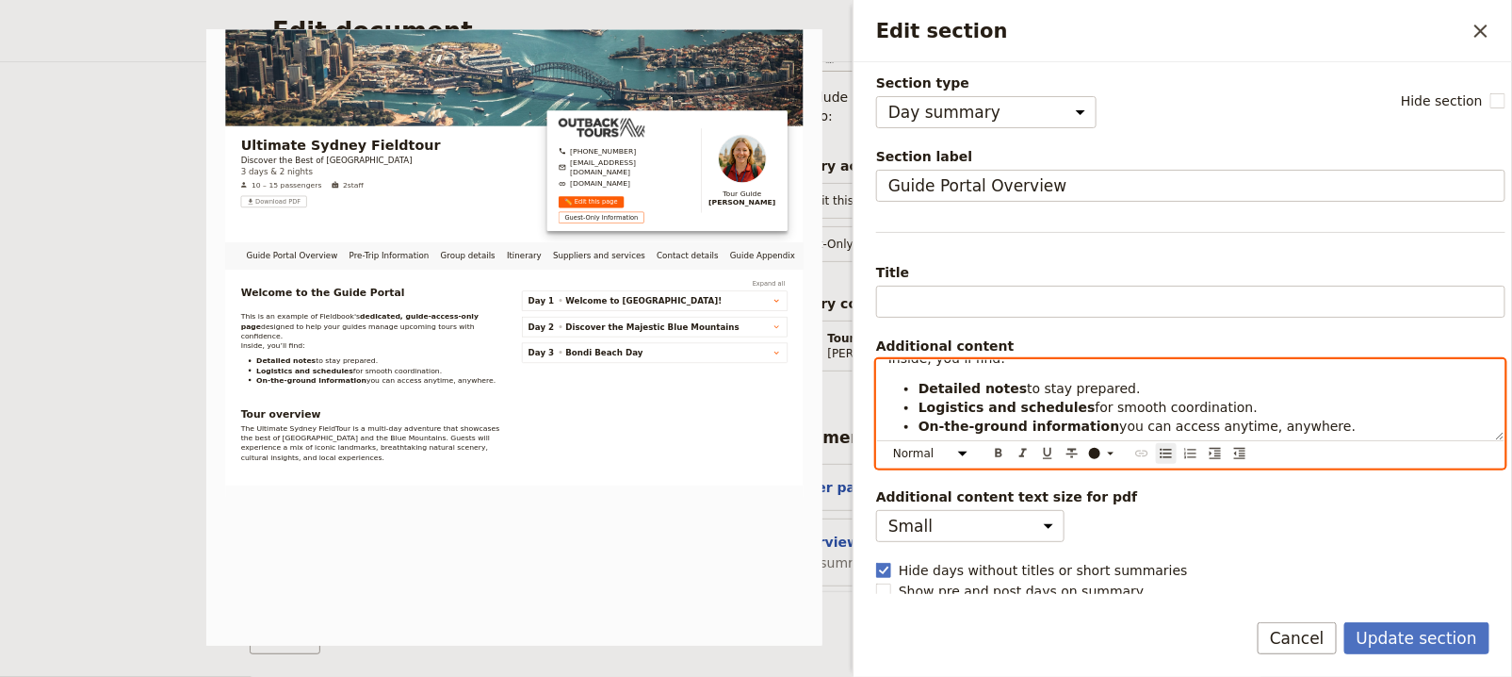
scroll to position [132, 0]
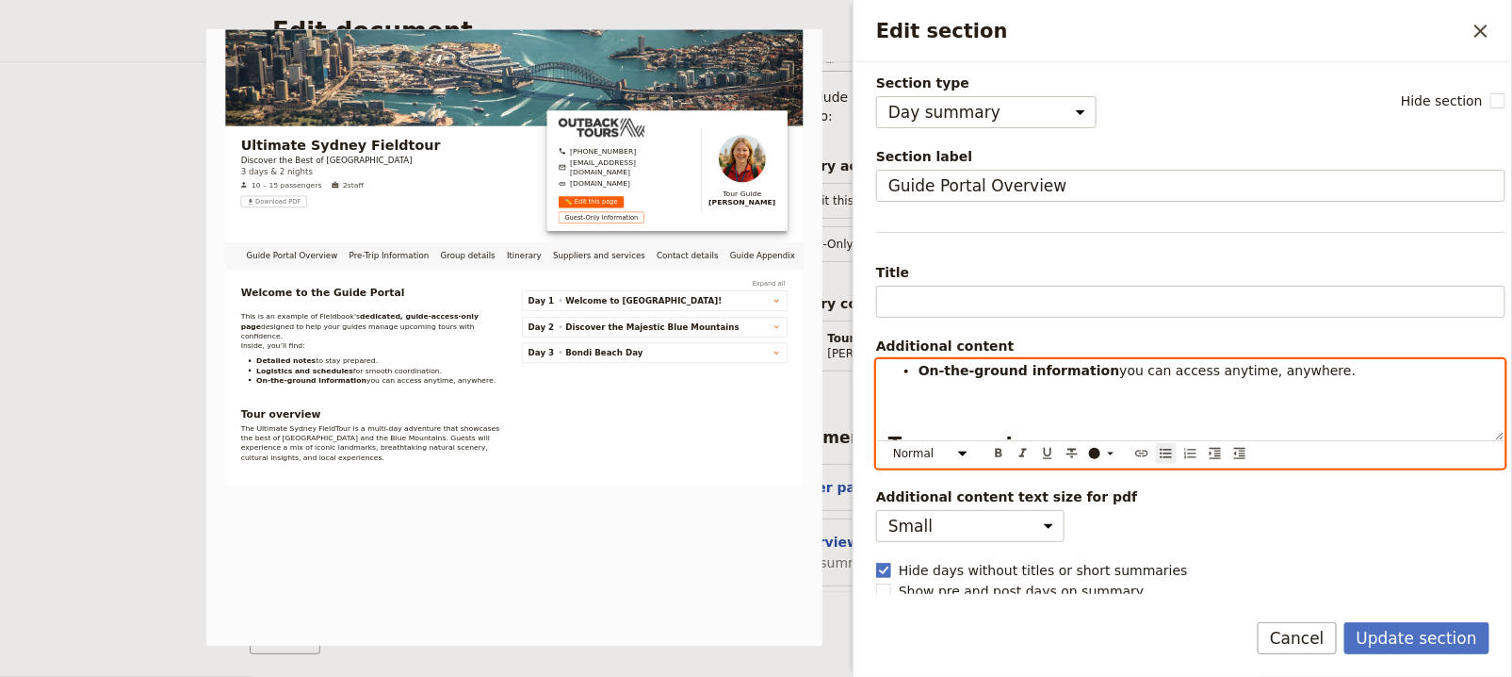
drag, startPoint x: 1347, startPoint y: 407, endPoint x: 906, endPoint y: 368, distance: 441.7
click at [919, 368] on li "On-the-ground information you can access anytime, anywhere." at bounding box center [1206, 370] width 575 height 19
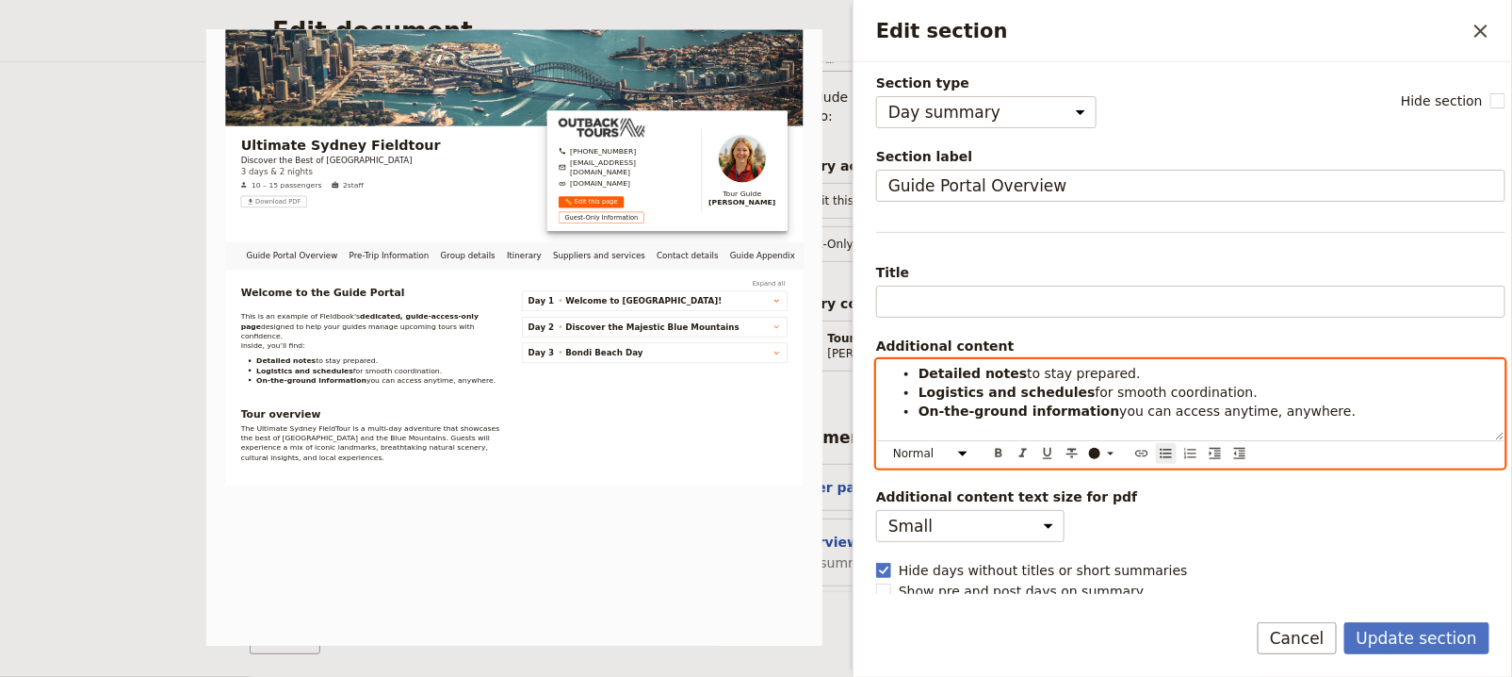
scroll to position [124, 0]
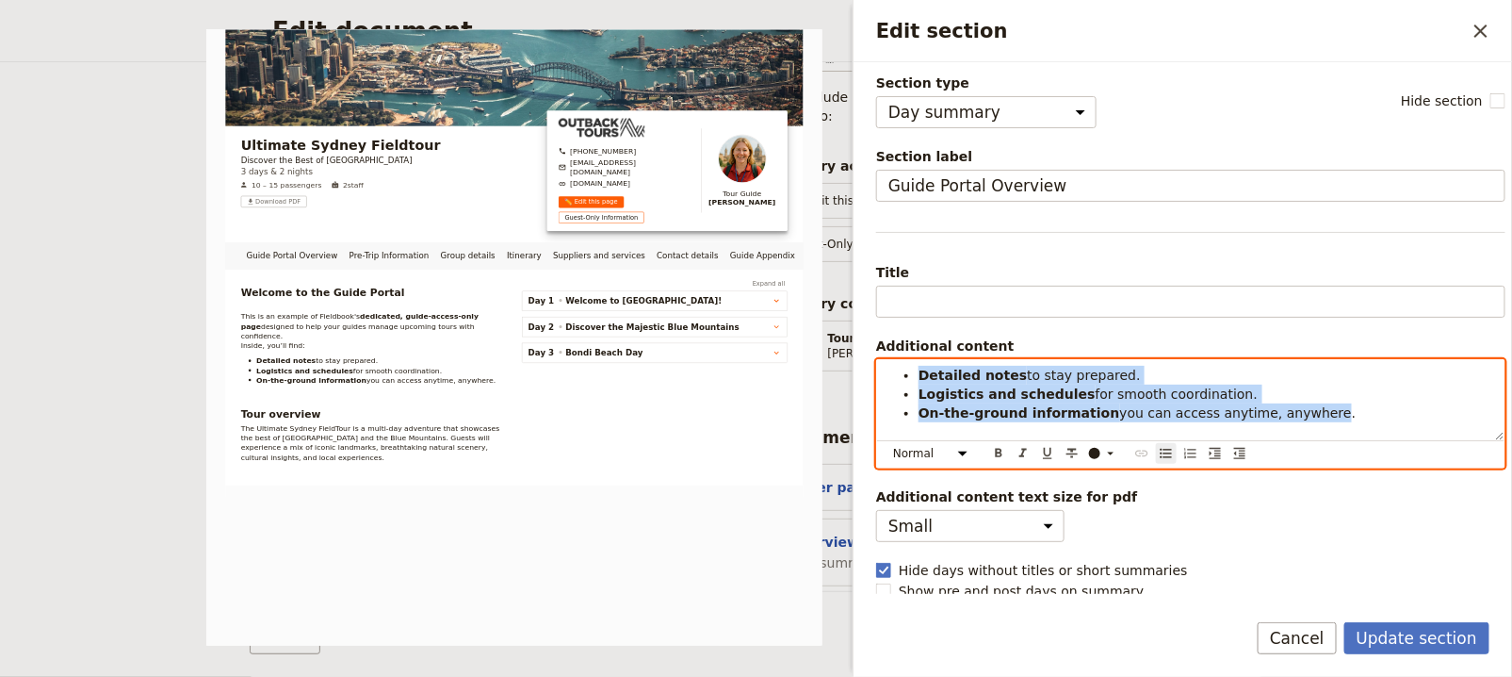
drag, startPoint x: 917, startPoint y: 371, endPoint x: 1306, endPoint y: 413, distance: 391.4
click at [1305, 413] on ul "Detailed notes to stay prepared. Logistics and schedules for smooth coordinatio…" at bounding box center [1191, 394] width 605 height 57
copy ul "Detailed notes to stay prepared. Logistics and schedules for smooth coordinatio…"
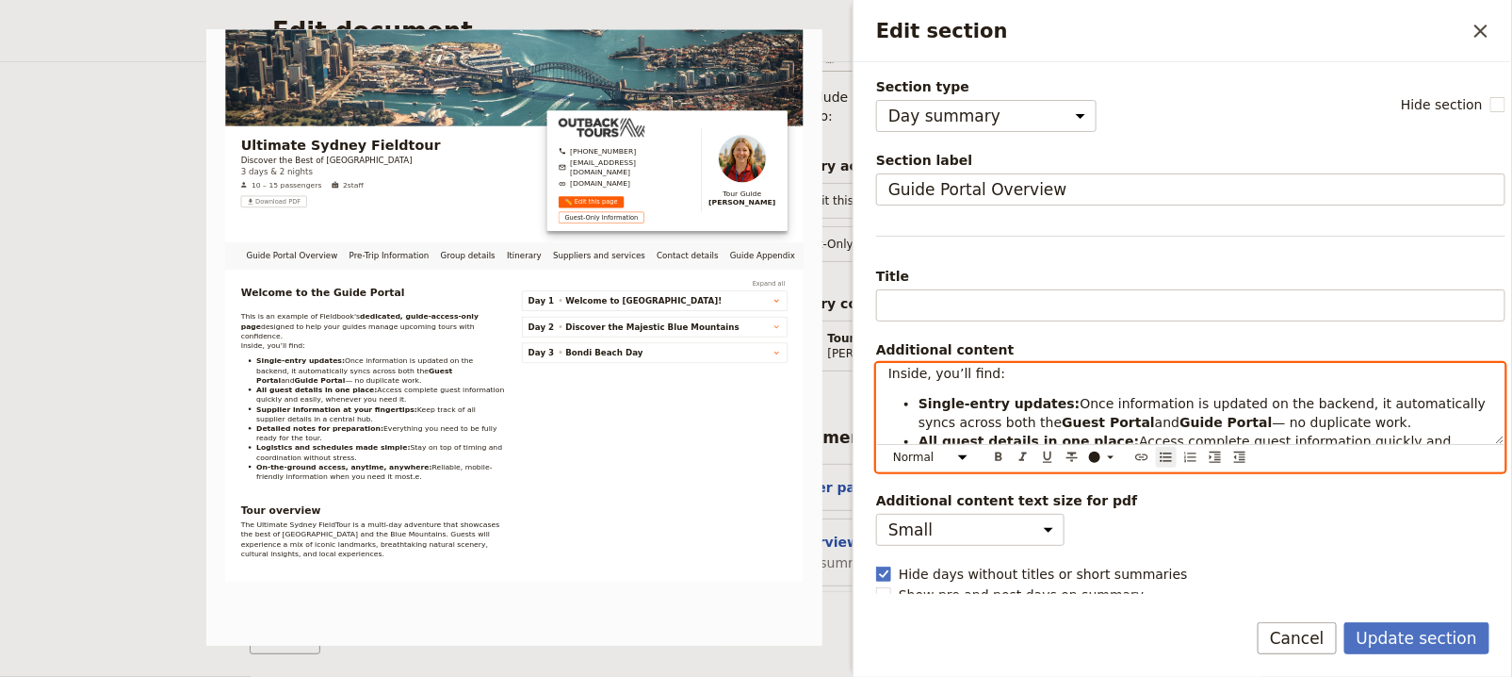
scroll to position [96, 0]
click at [968, 371] on span "Inside, you’ll find:" at bounding box center [947, 376] width 117 height 15
drag, startPoint x: 1050, startPoint y: 380, endPoint x: 987, endPoint y: 380, distance: 63.1
click at [987, 380] on p "This is an example of Fieldbook's dedicated, guide-access-only page designed to…" at bounding box center [1191, 348] width 605 height 75
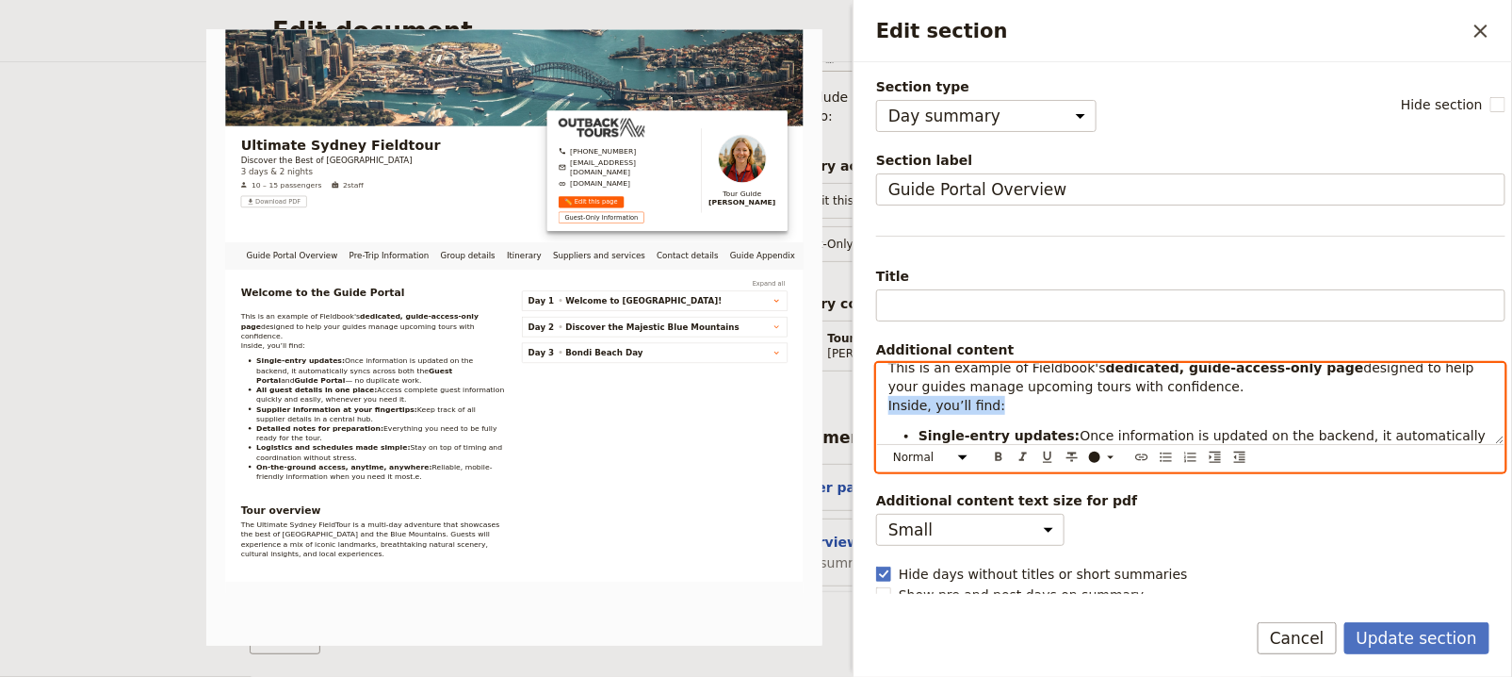
drag, startPoint x: 1125, startPoint y: 396, endPoint x: 888, endPoint y: 397, distance: 237.5
click at [889, 397] on p "This is an example of Fieldbook's dedicated, guide-access-only page designed to…" at bounding box center [1191, 376] width 605 height 75
copy span "Inside, you’ll find:"
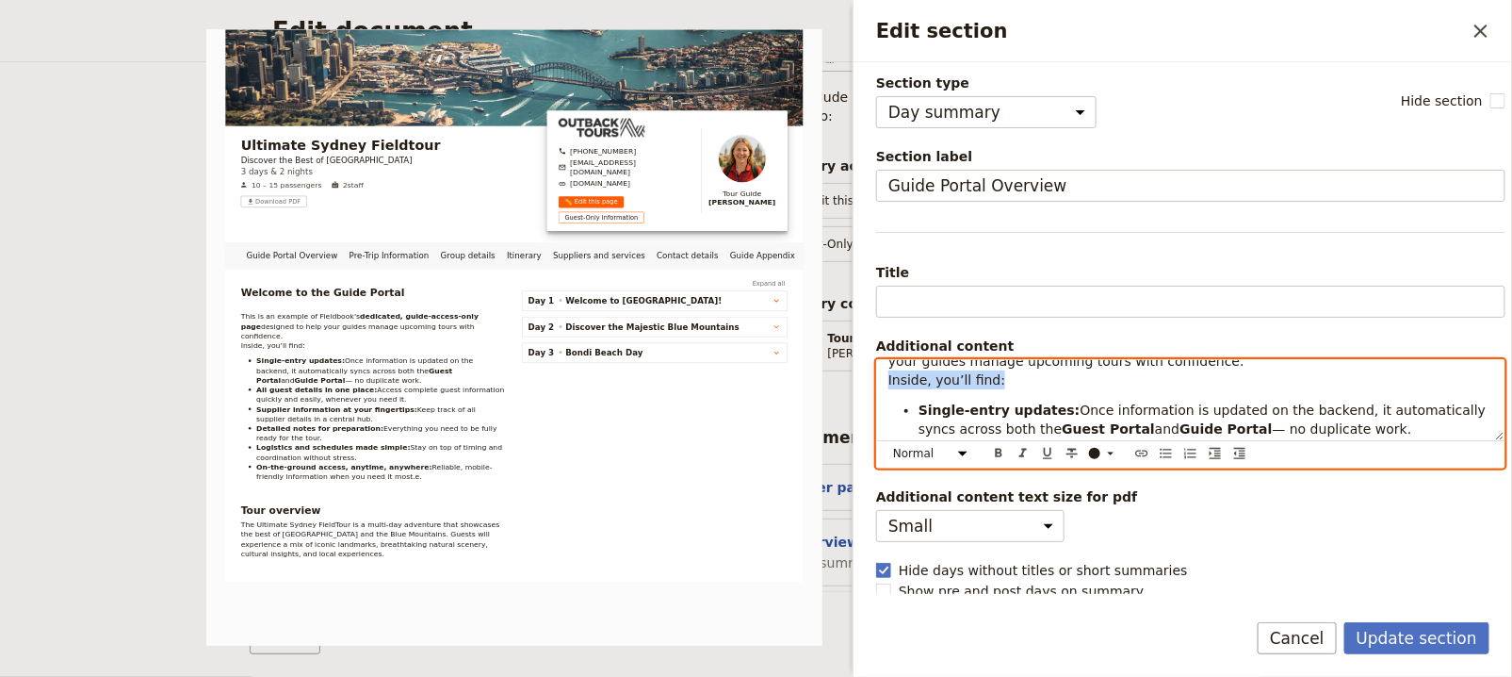
scroll to position [118, 0]
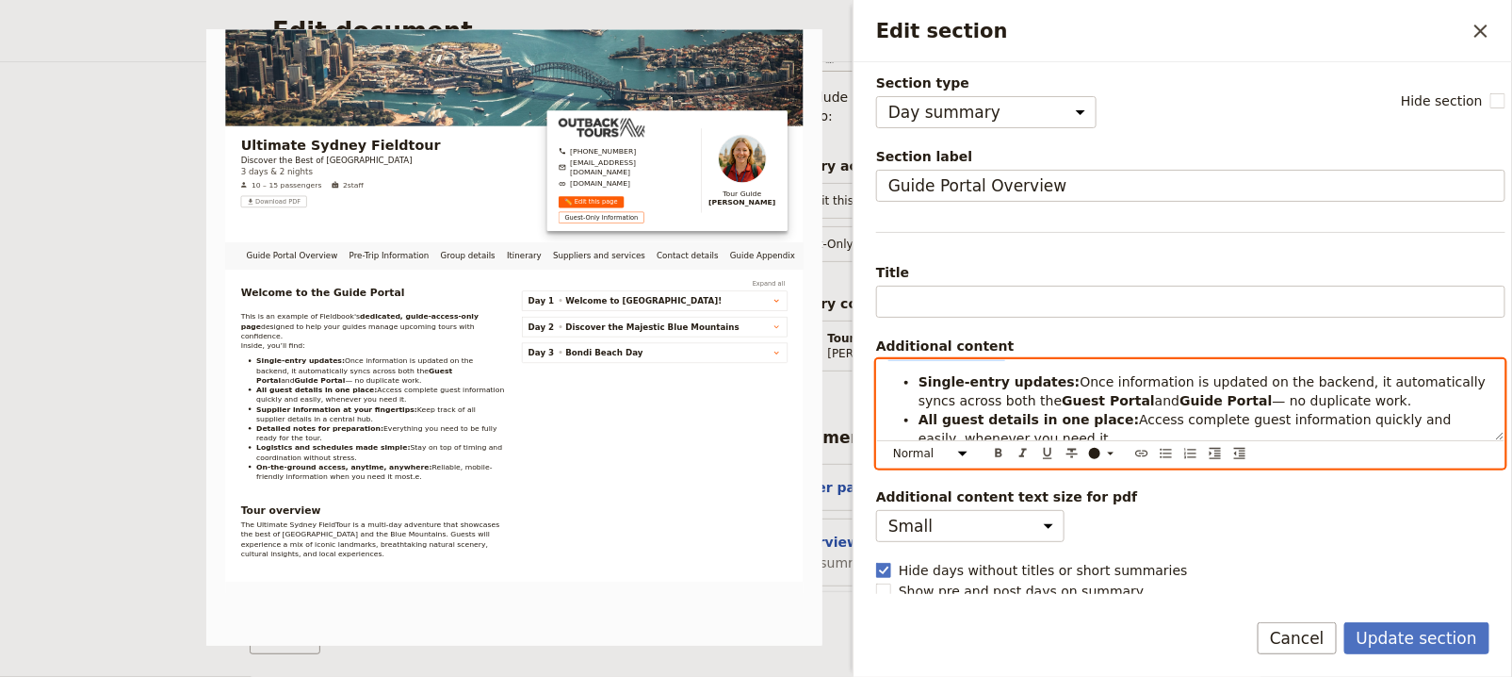
click at [1017, 384] on strong "Single-entry updates:" at bounding box center [1000, 381] width 162 height 15
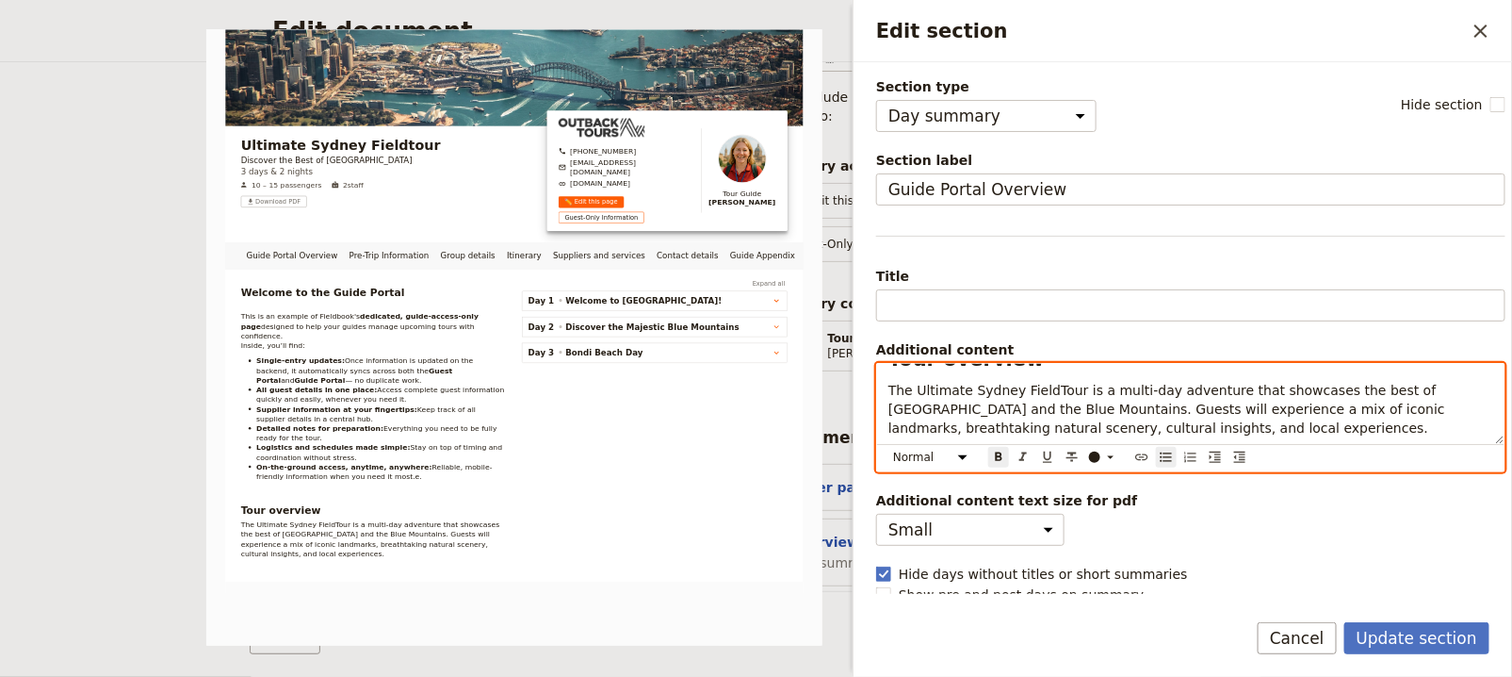
scroll to position [379, 0]
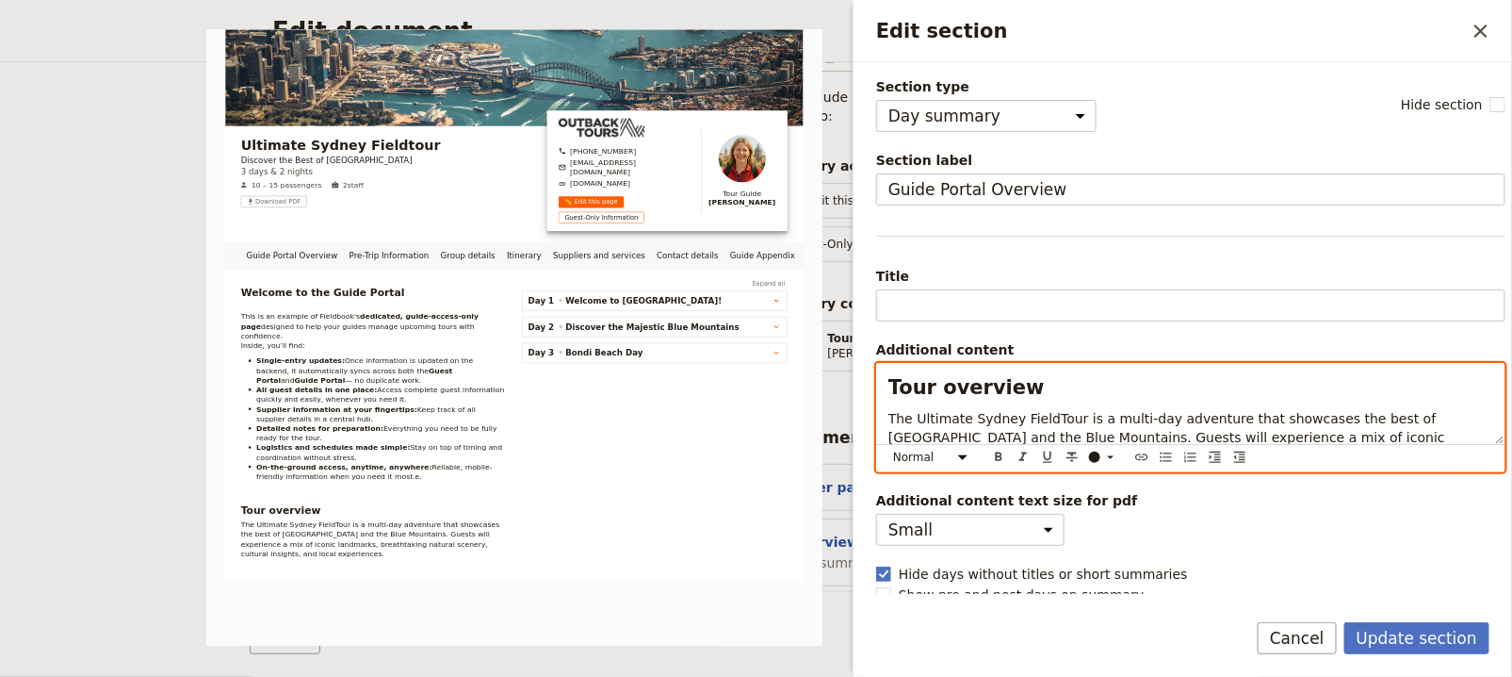
click at [1097, 416] on span "The Ultimate Sydney FieldTour is a multi-day adventure that showcases the best …" at bounding box center [1169, 437] width 561 height 53
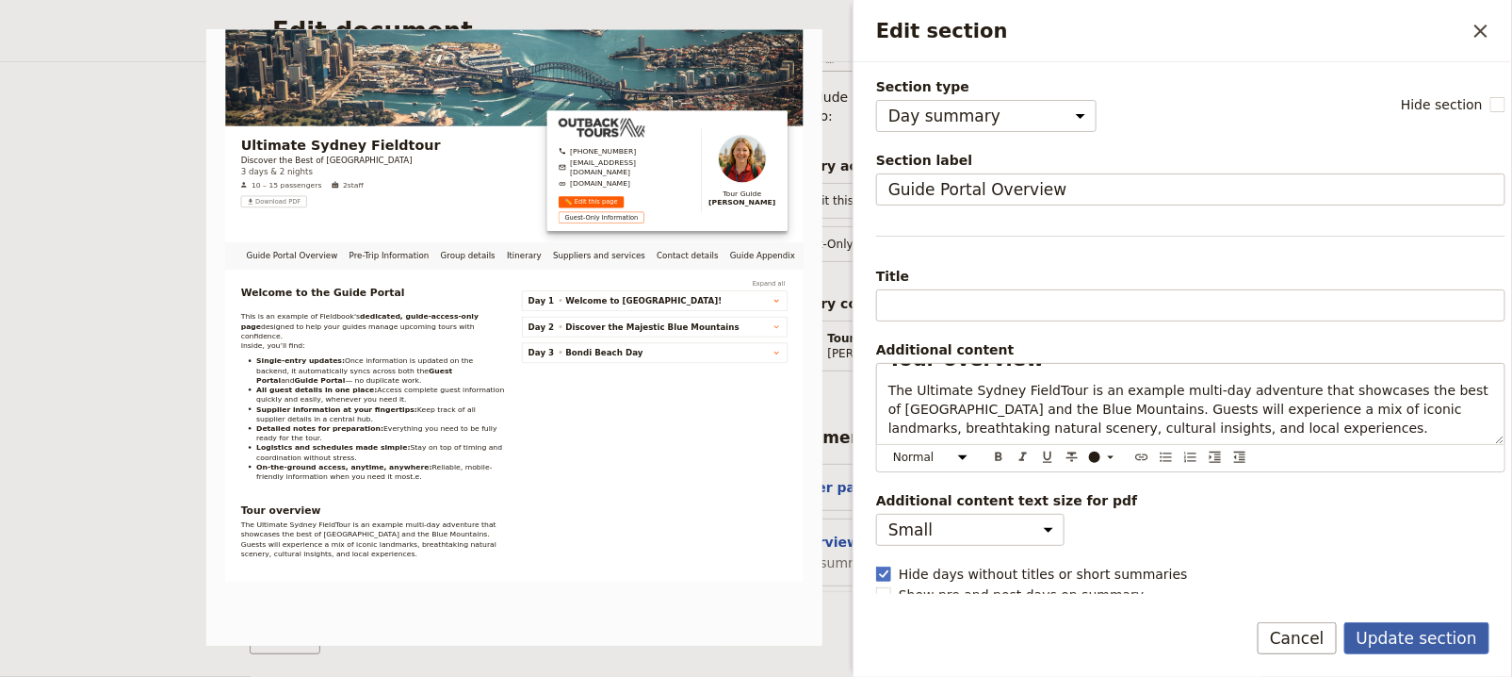
click at [1429, 635] on button "Update section" at bounding box center [1417, 638] width 145 height 32
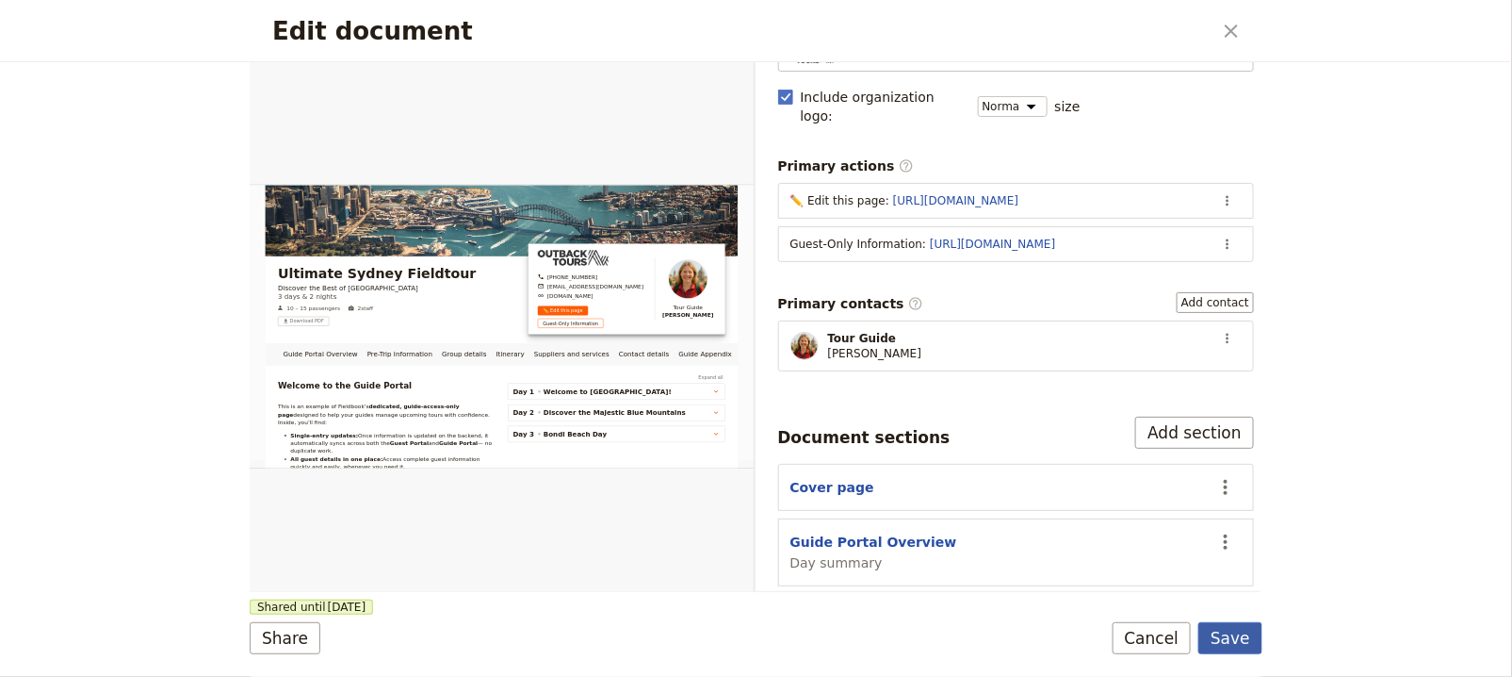
click at [1208, 637] on button "Save" at bounding box center [1231, 638] width 64 height 32
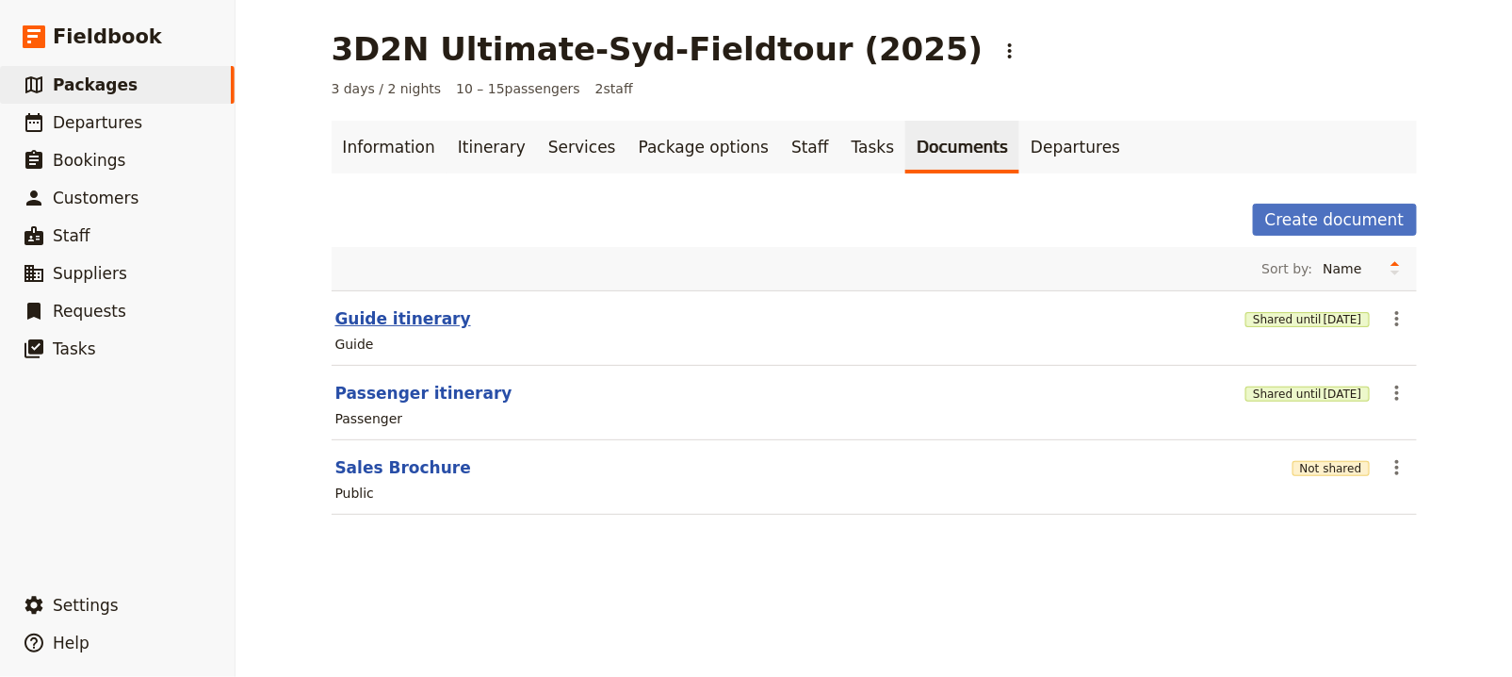
click at [403, 307] on button "Guide itinerary" at bounding box center [403, 318] width 136 height 23
select select "STAFF"
select select "RUN_SHEET"
select select "DEFAULT"
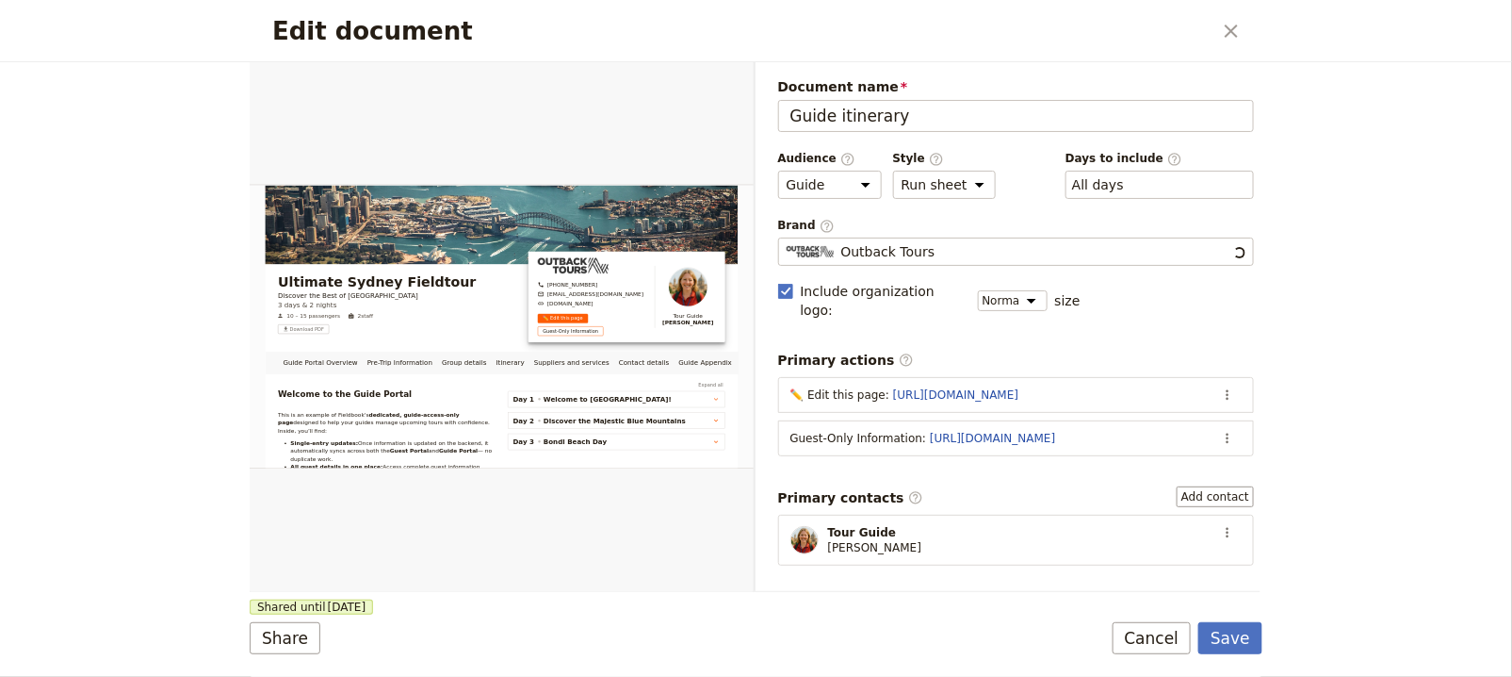
scroll to position [0, 0]
click at [302, 642] on button "Share" at bounding box center [285, 638] width 71 height 32
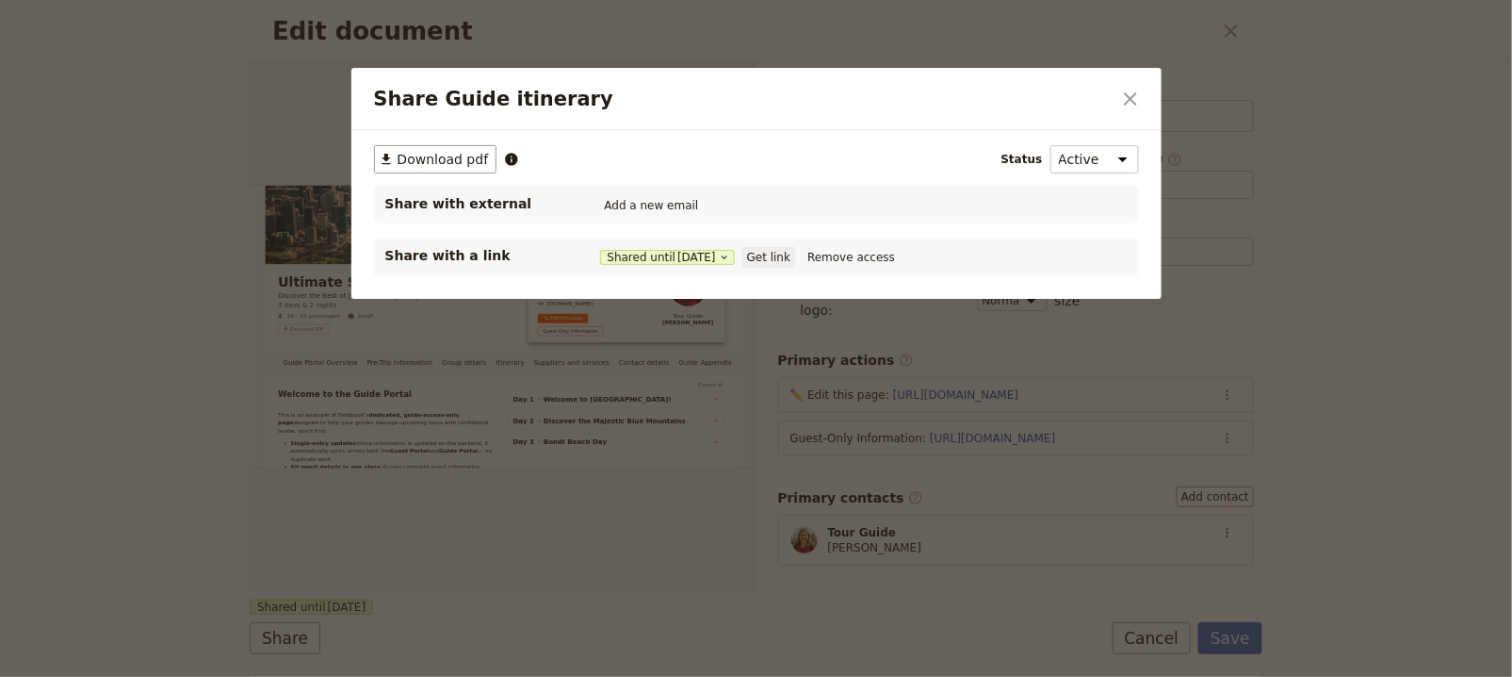
click at [787, 252] on button "Get link" at bounding box center [769, 257] width 53 height 21
click at [1130, 99] on icon "Close dialog" at bounding box center [1130, 98] width 13 height 13
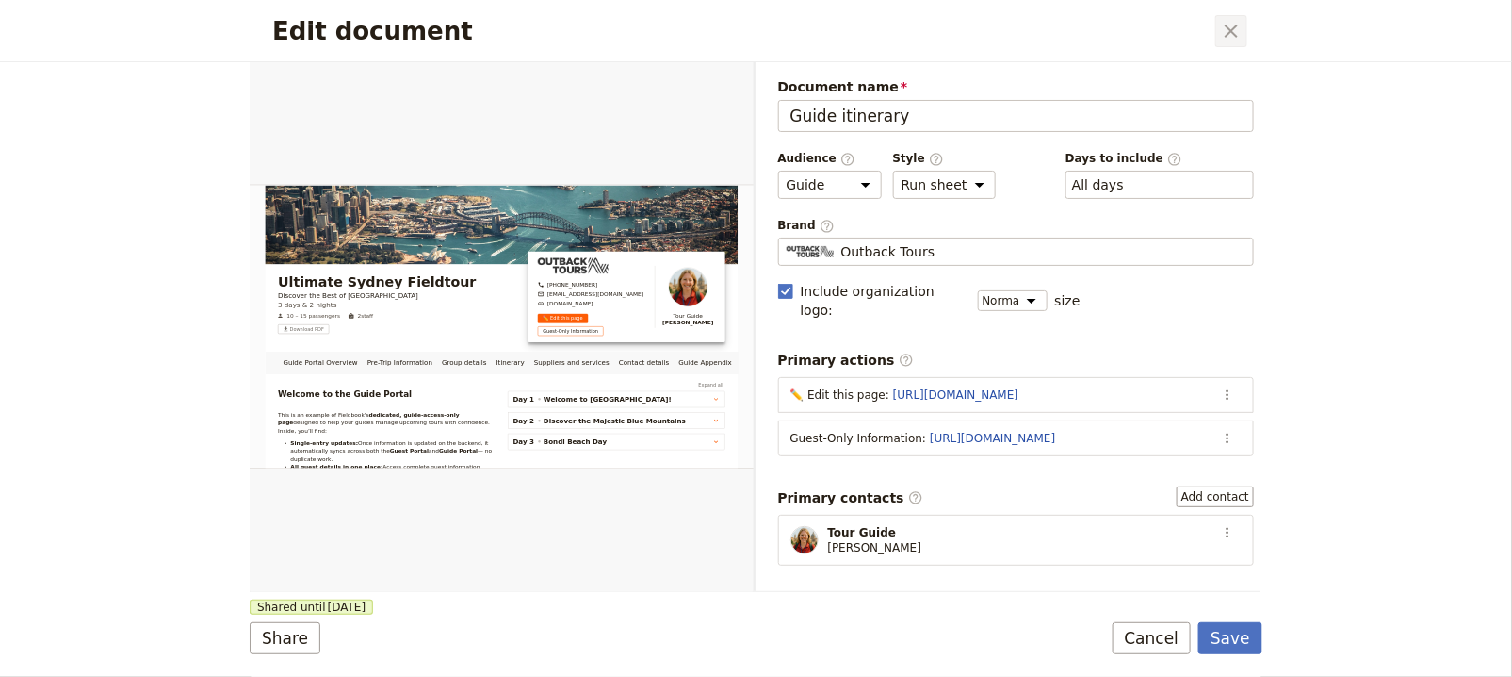
click at [1230, 30] on icon "Close dialog" at bounding box center [1231, 31] width 23 height 23
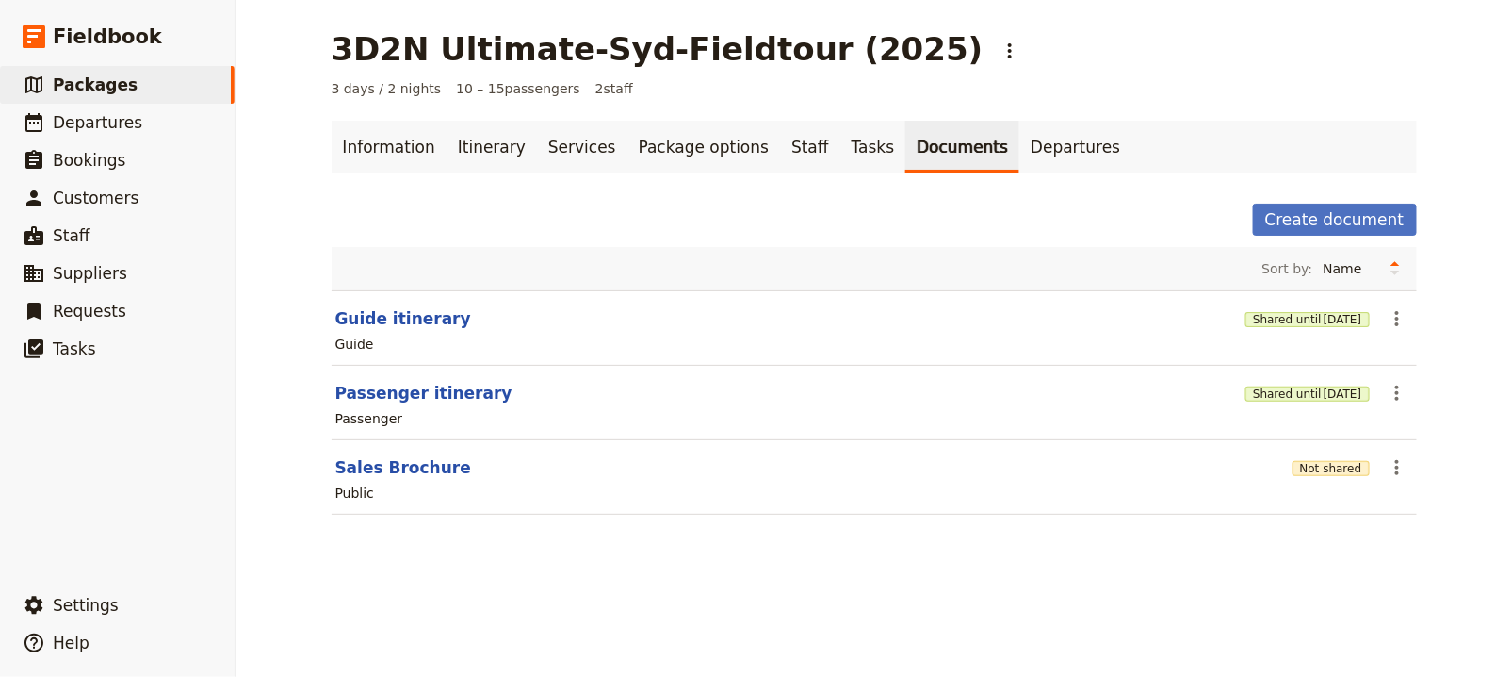
click at [332, 291] on section "Guide itinerary Shared until 28 Feb 2026 ​ Guide" at bounding box center [875, 327] width 1086 height 75
click at [339, 307] on button "Guide itinerary" at bounding box center [403, 318] width 136 height 23
select select "STAFF"
select select "RUN_SHEET"
select select "DEFAULT"
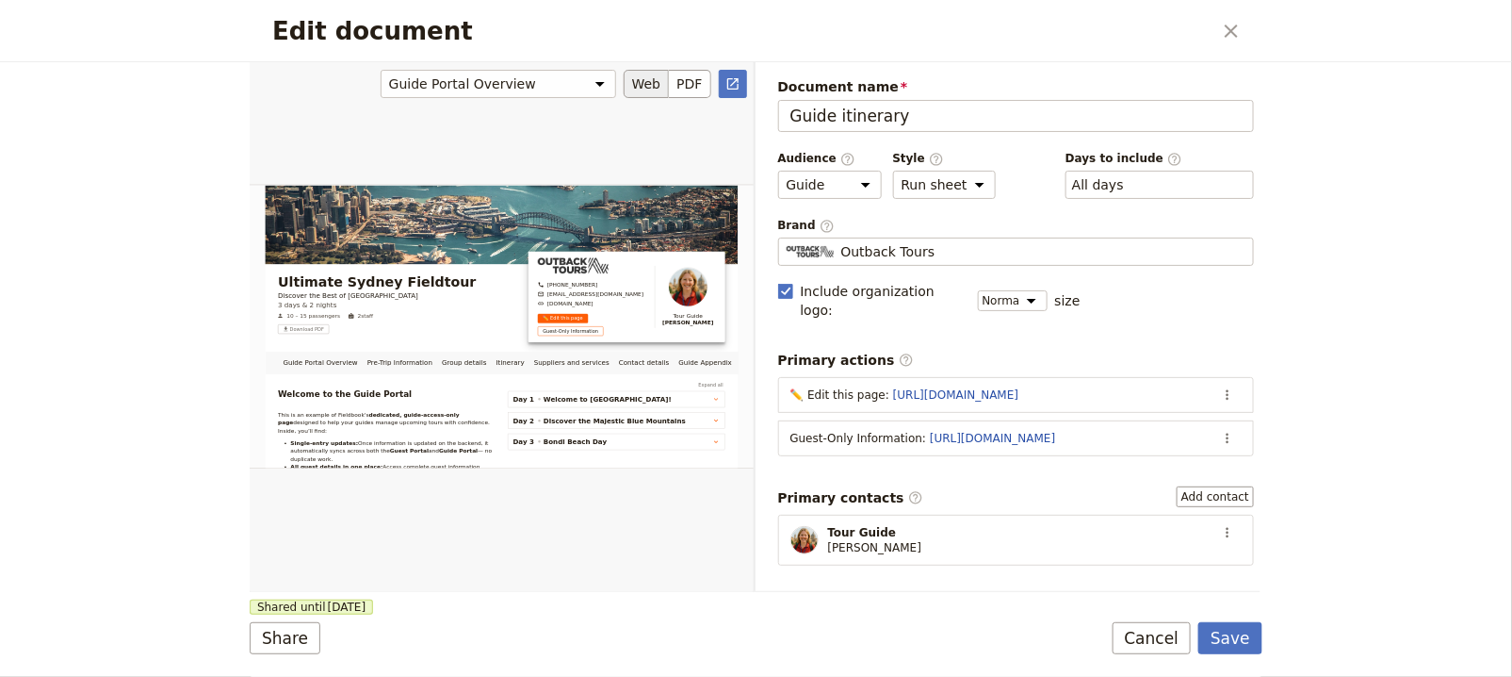
click at [447, 466] on div "Edit document" at bounding box center [502, 326] width 504 height 531
click at [1237, 24] on icon "Close dialog" at bounding box center [1231, 31] width 23 height 23
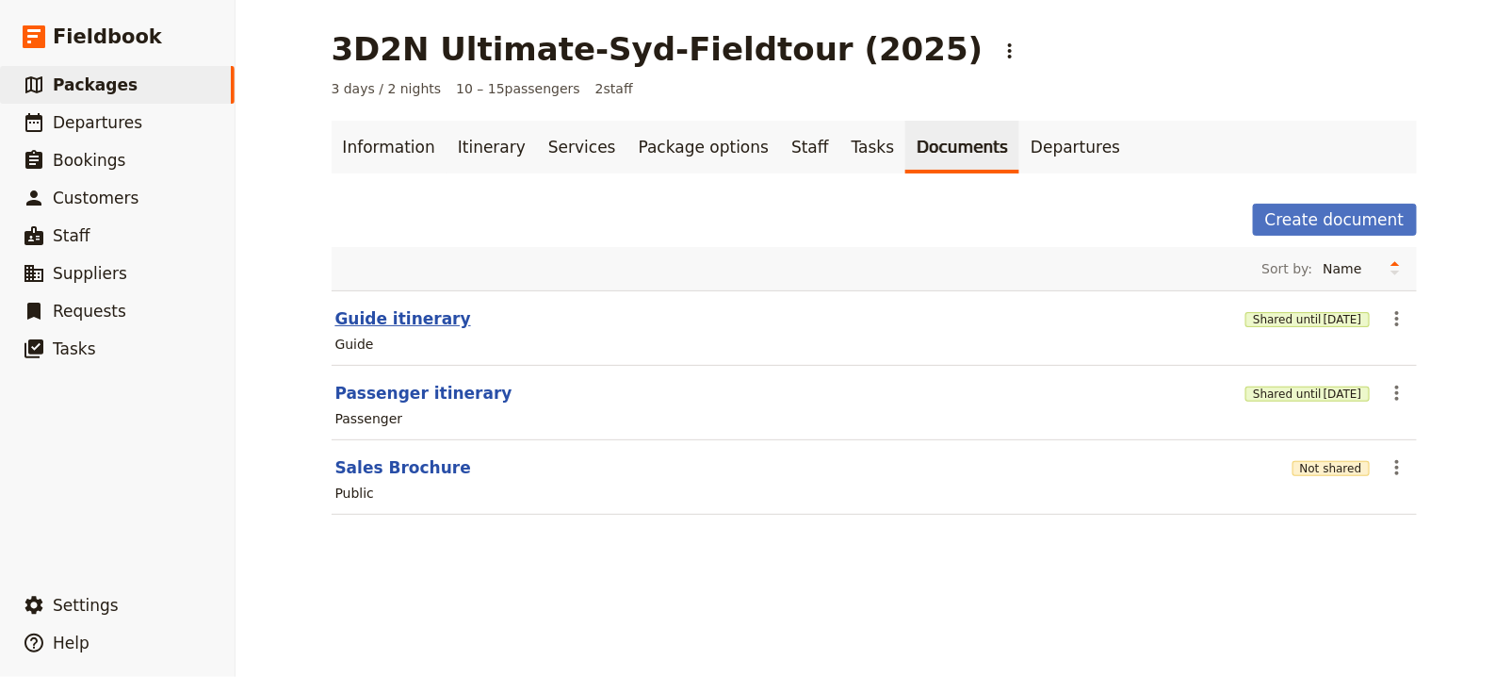
click at [414, 317] on button "Guide itinerary" at bounding box center [403, 318] width 136 height 23
select select "STAFF"
select select "RUN_SHEET"
select select "DEFAULT"
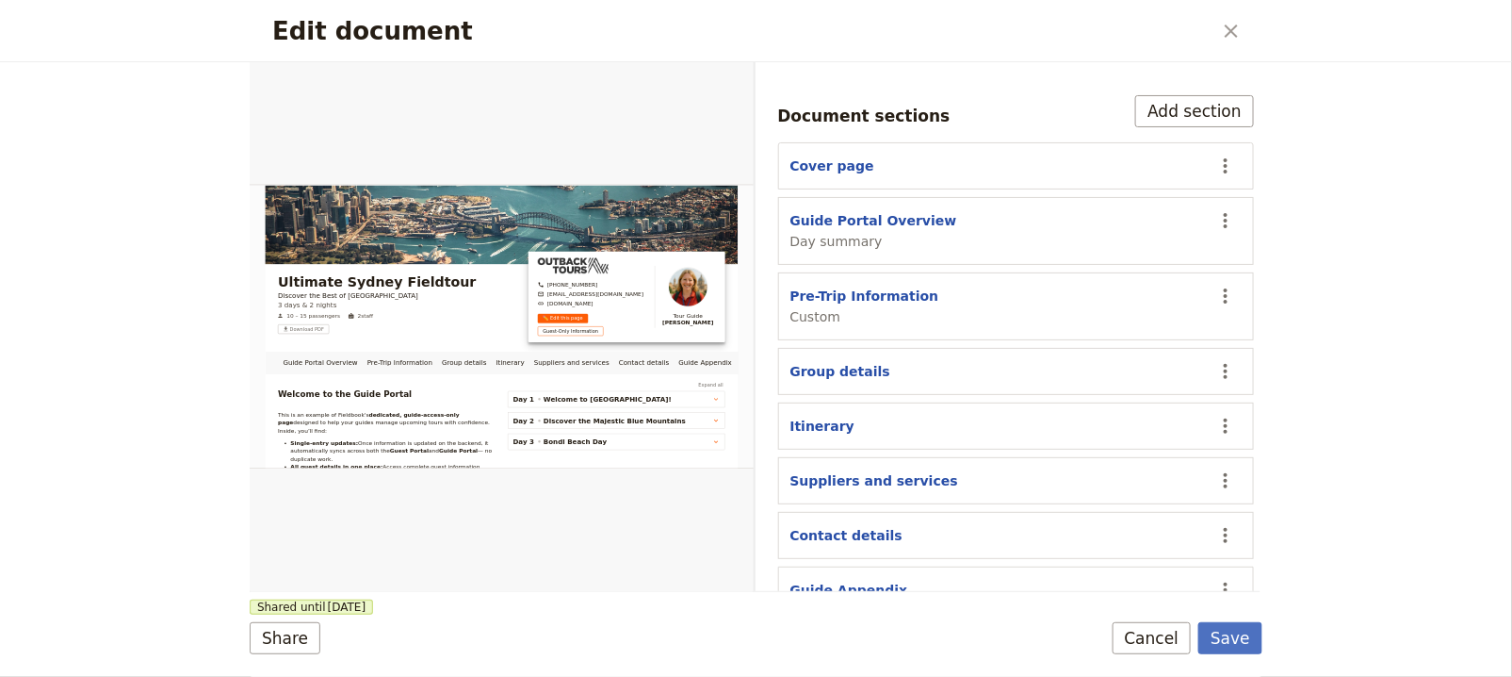
scroll to position [498, 0]
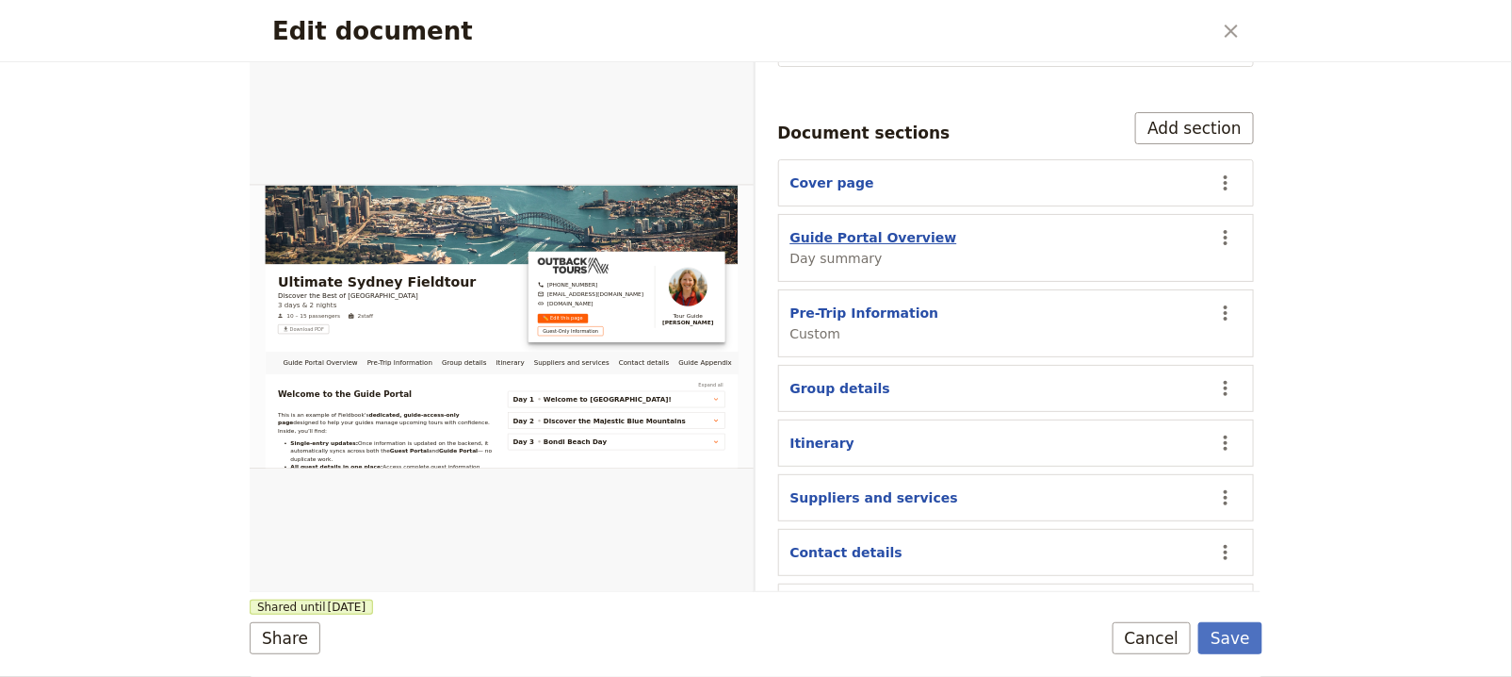
click at [892, 228] on button "Guide Portal Overview" at bounding box center [874, 237] width 167 height 19
select select "DAY_SUMMARY"
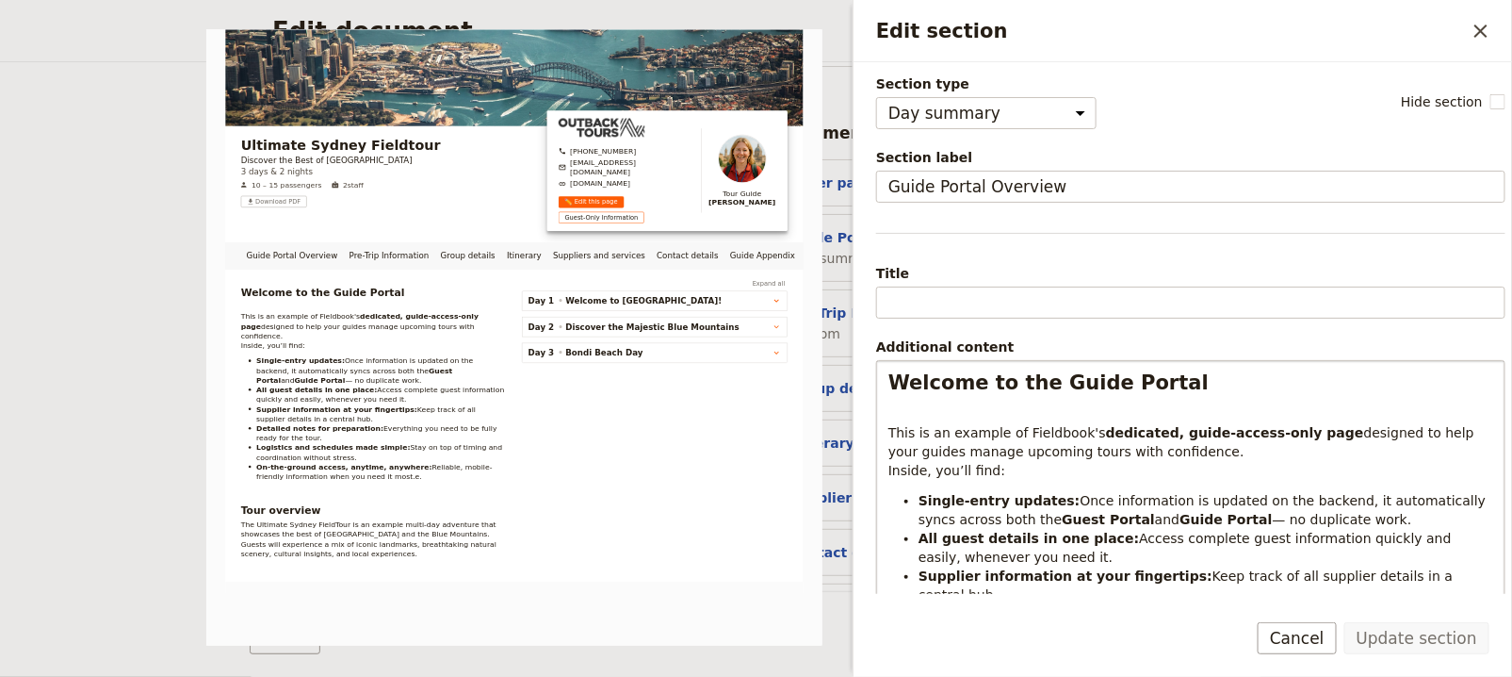
scroll to position [4, 0]
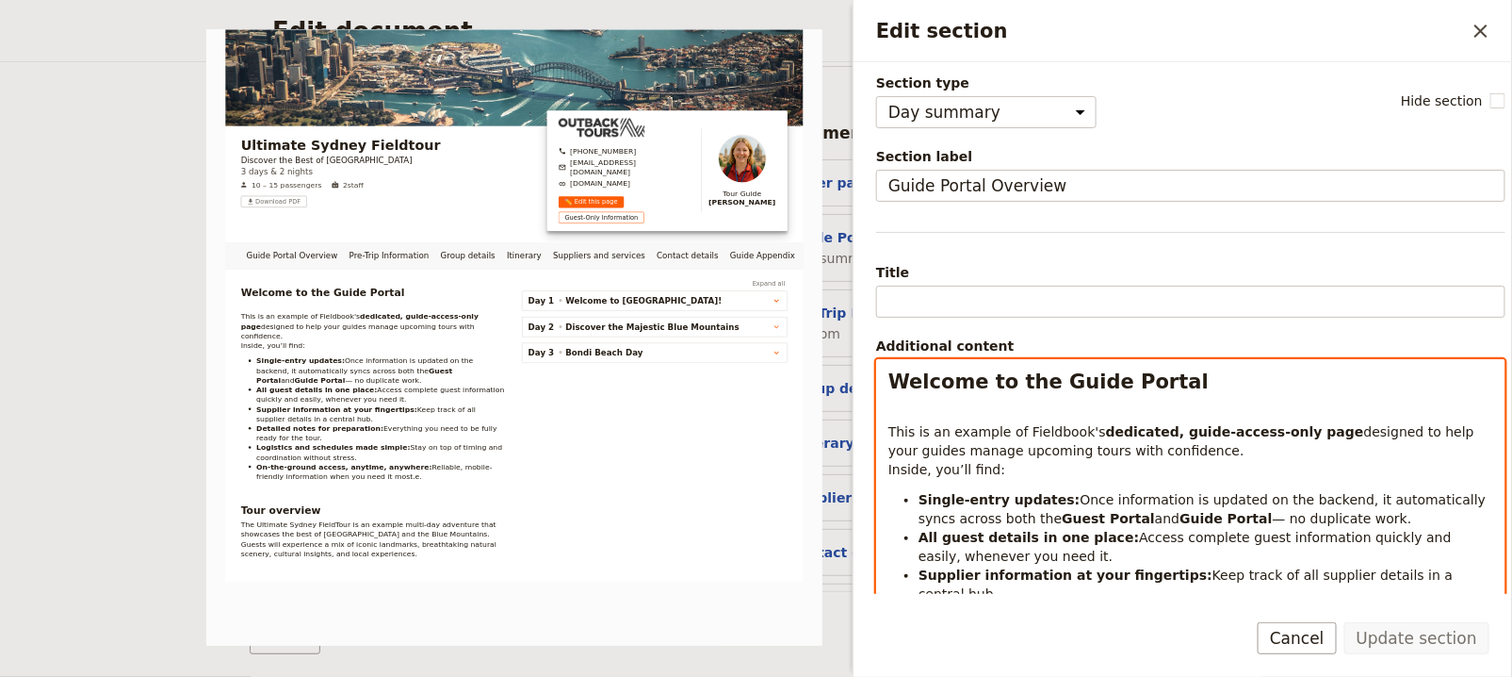
click at [1333, 498] on span "Once information is updated on the backend, it automatically syncs across both …" at bounding box center [1205, 509] width 572 height 34
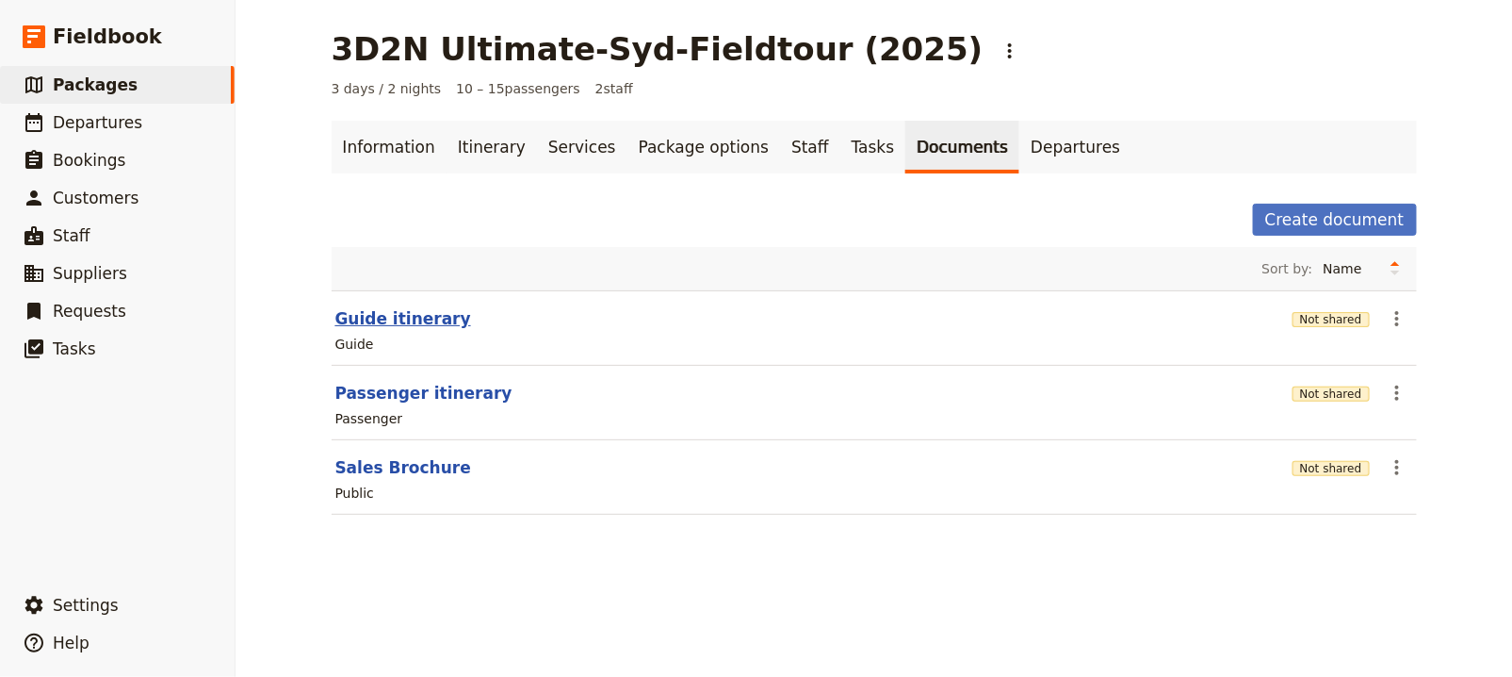
click at [412, 319] on button "Guide itinerary" at bounding box center [403, 318] width 136 height 23
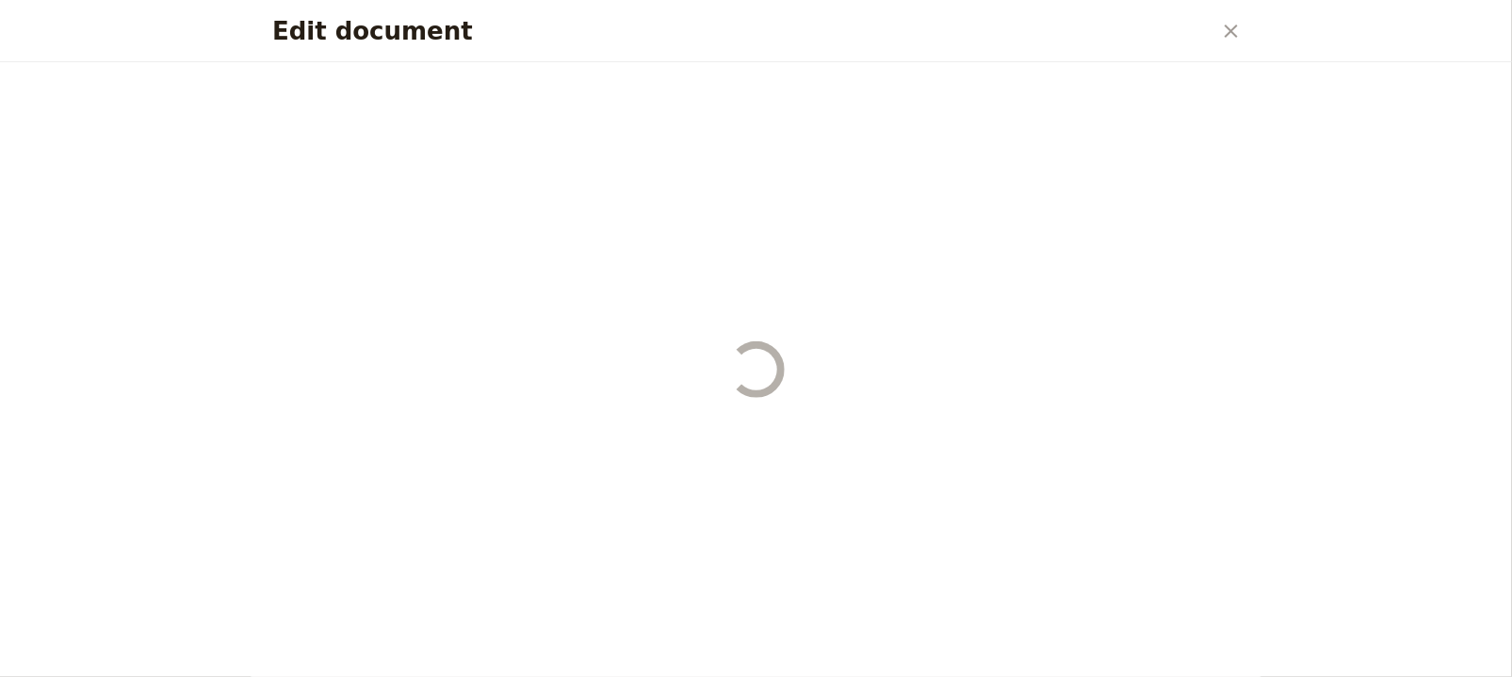
select select "STAFF"
select select "RUN_SHEET"
select select "DEFAULT"
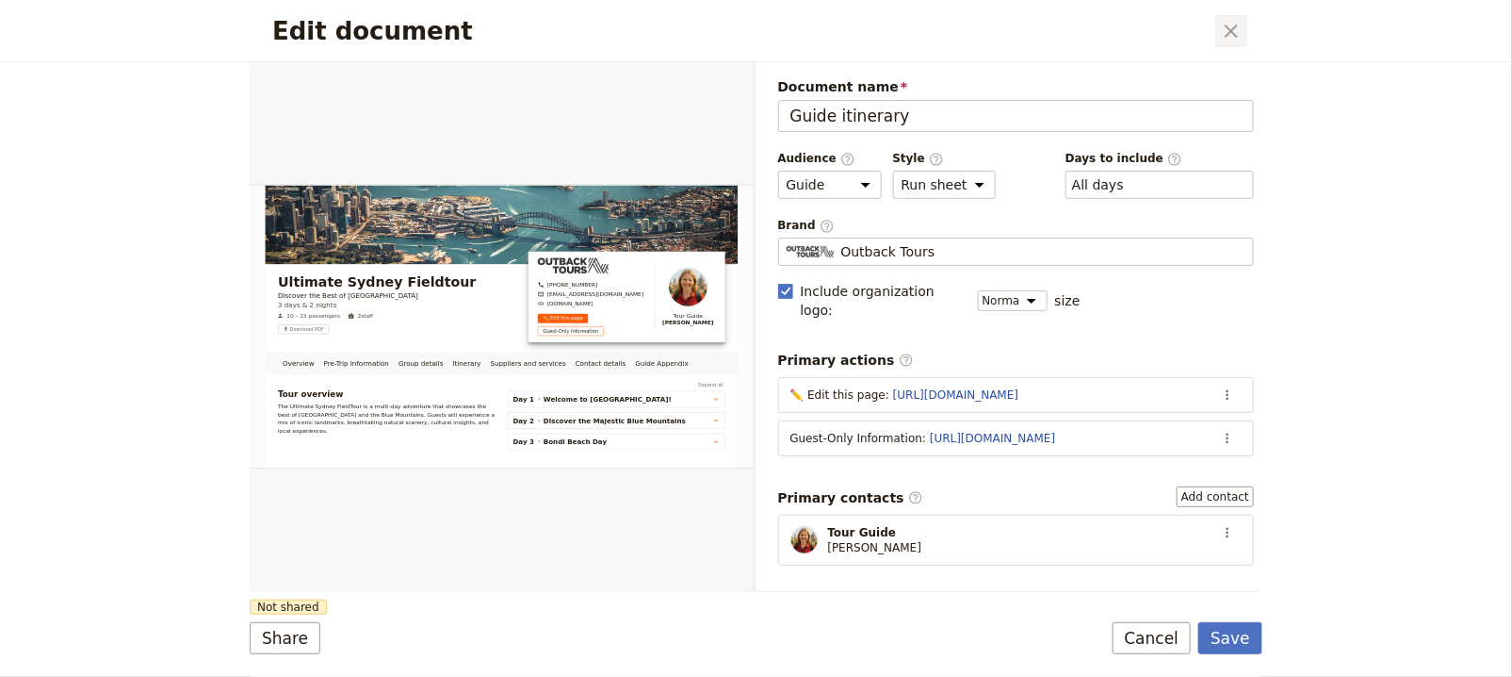
click at [1233, 38] on icon "Close dialog" at bounding box center [1231, 31] width 23 height 23
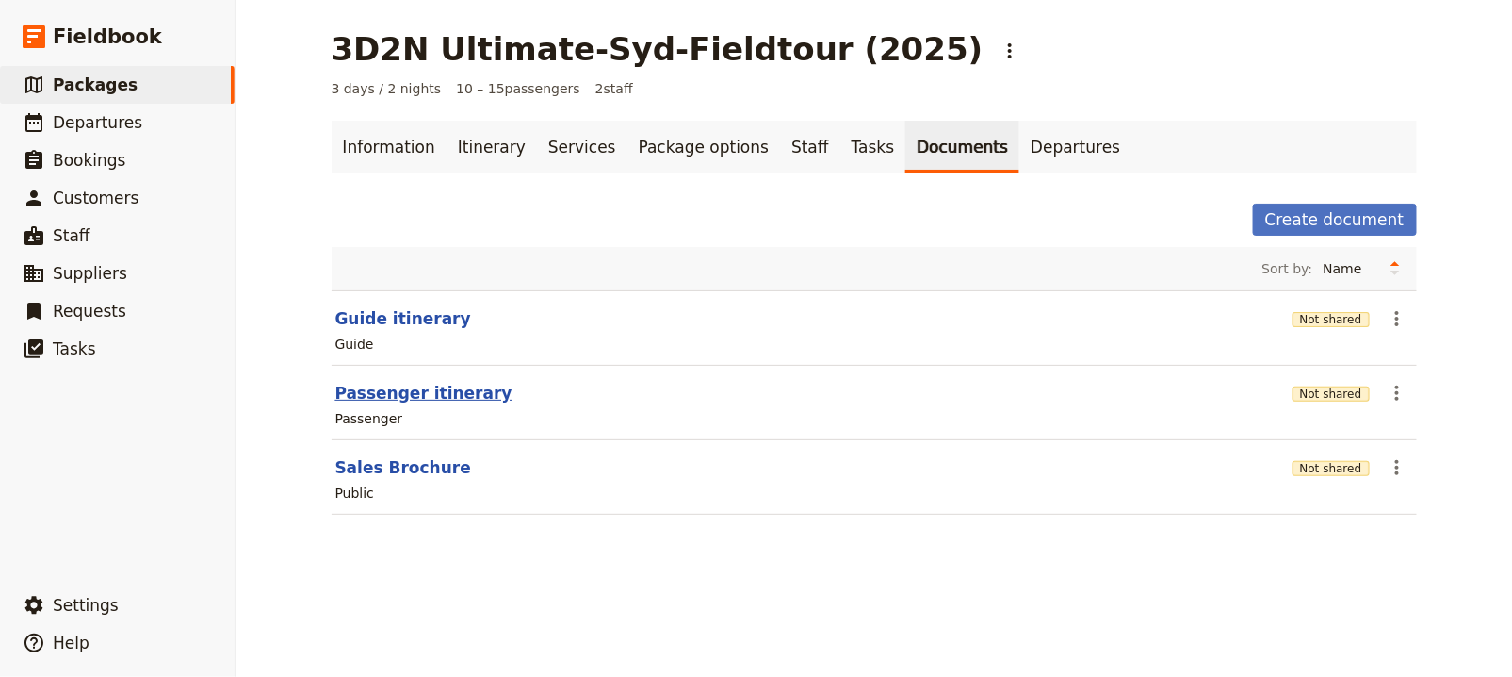
click at [434, 384] on button "Passenger itinerary" at bounding box center [423, 393] width 177 height 23
select select "PASSENGER"
select select "RUN_SHEET"
select select "DEFAULT"
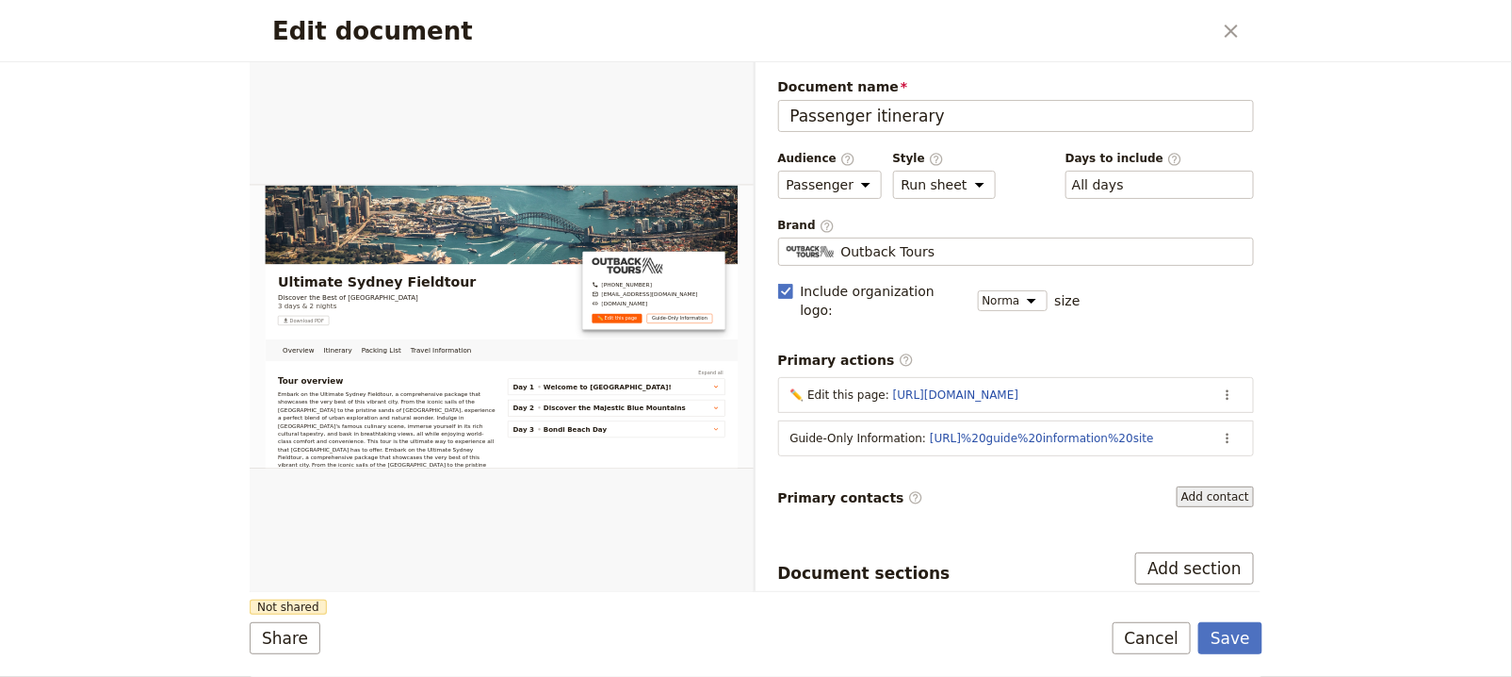
click at [1234, 486] on button "Add contact" at bounding box center [1215, 496] width 77 height 21
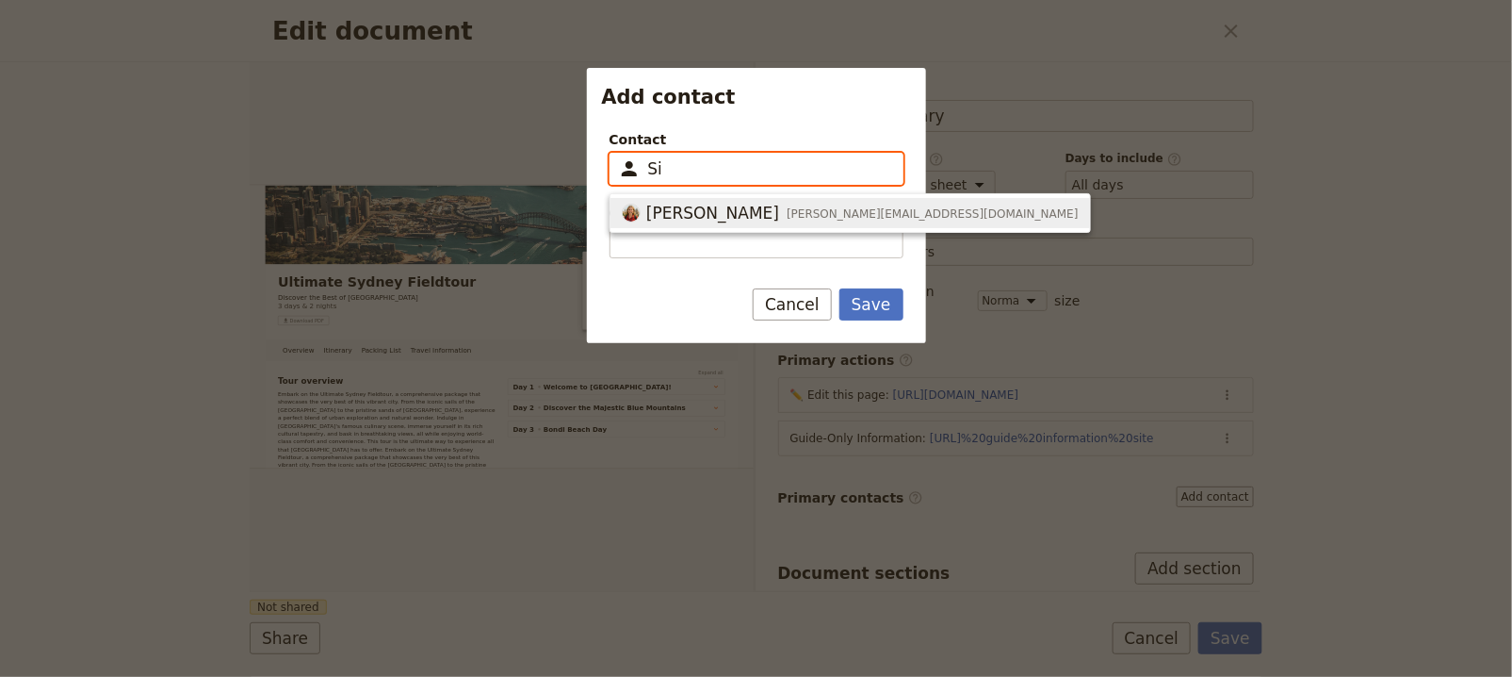
click at [648, 198] on button "[PERSON_NAME] [PERSON_NAME][EMAIL_ADDRESS][DOMAIN_NAME]" at bounding box center [851, 213] width 480 height 30
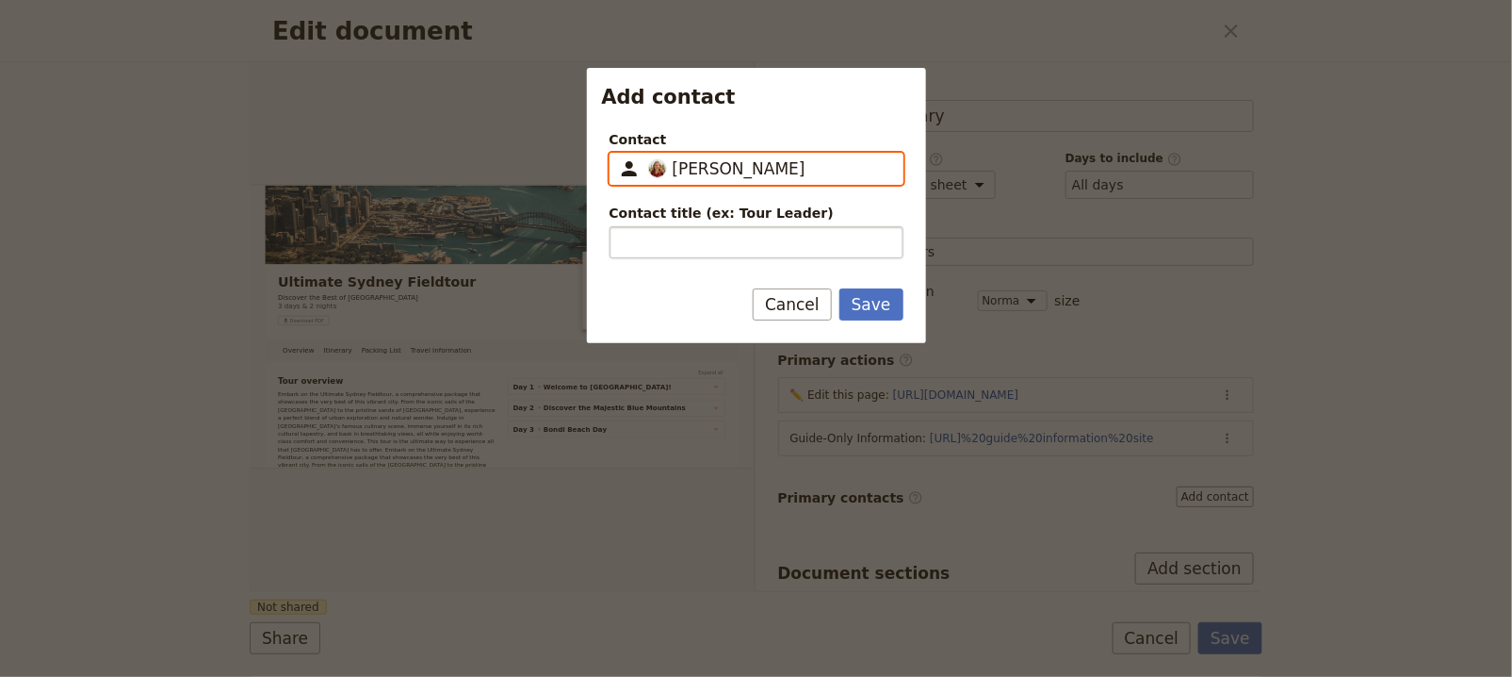
type input "[PERSON_NAME]"
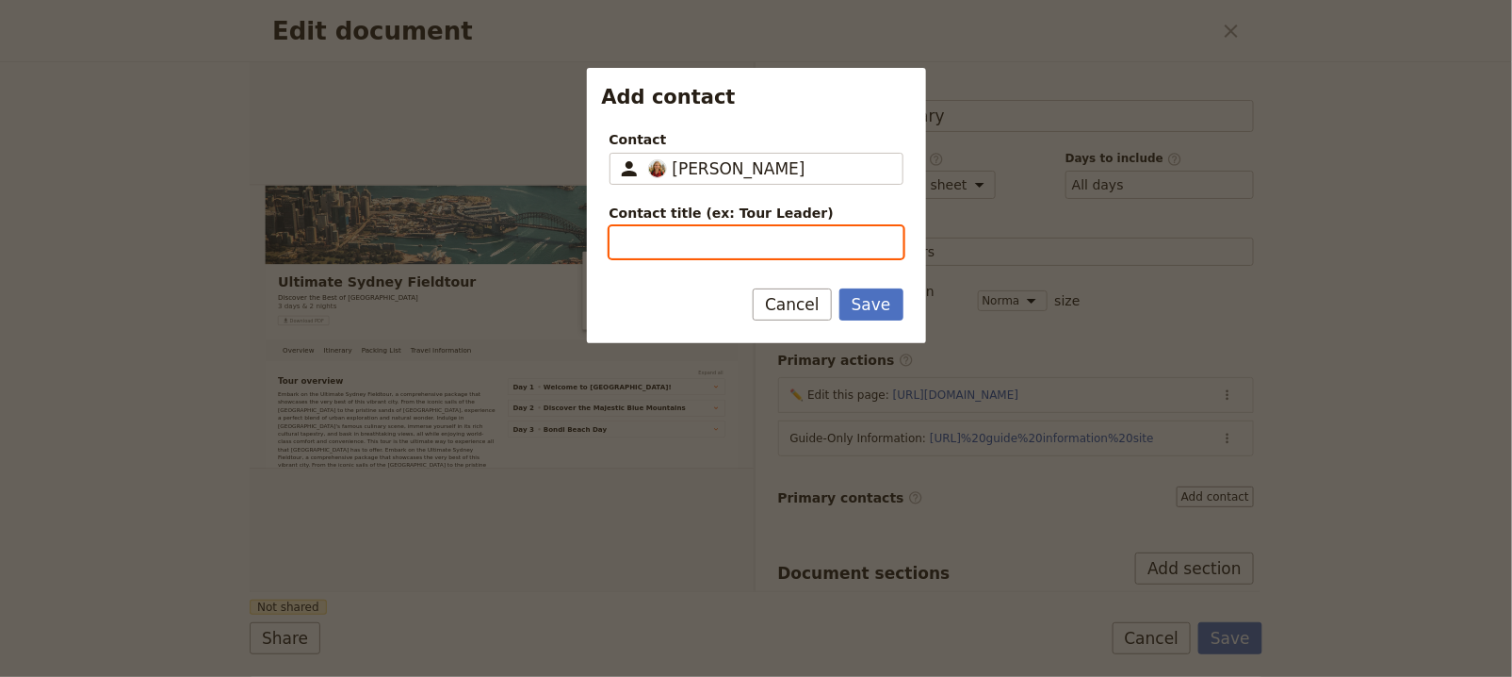
click at [666, 247] on input "Contact title (ex: Tour Leader)" at bounding box center [757, 242] width 294 height 32
type input "Tour Guide"
click at [840, 288] on button "Save" at bounding box center [872, 304] width 64 height 32
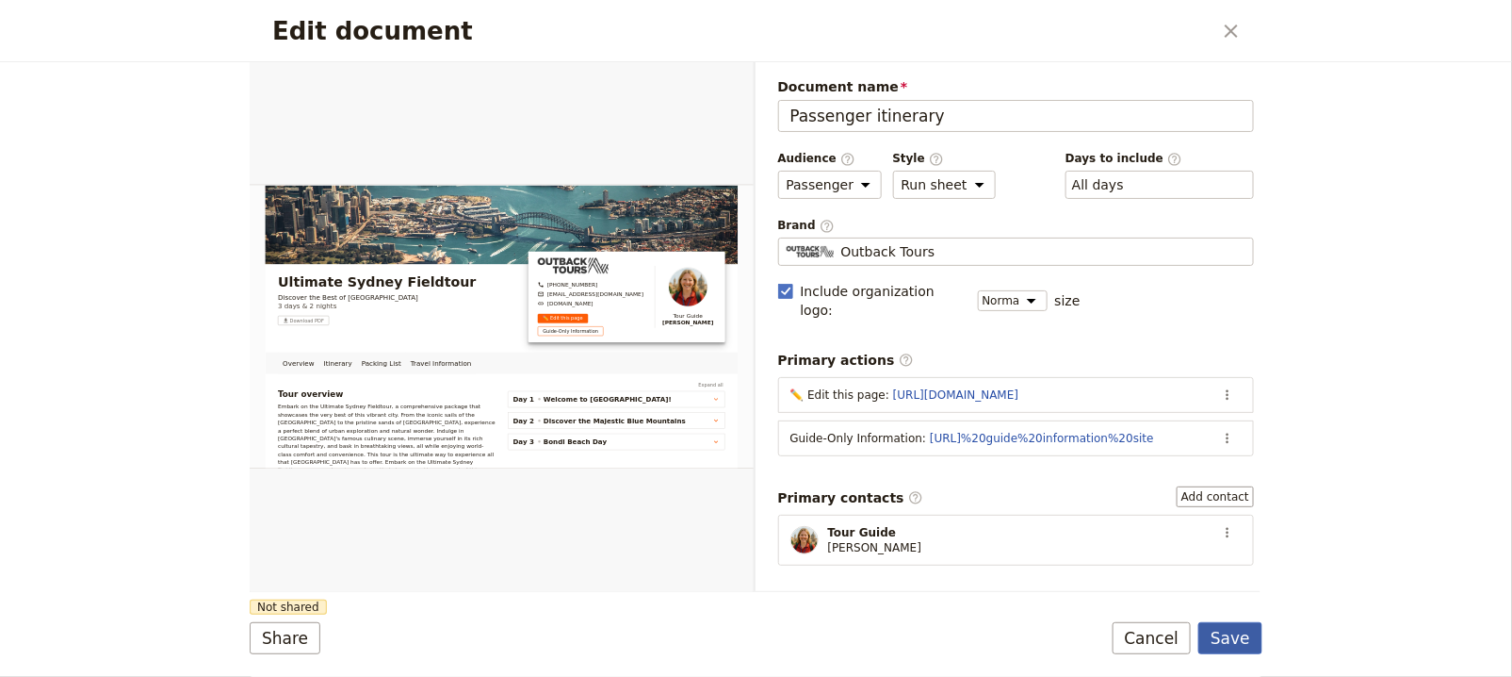
click at [1228, 629] on button "Save" at bounding box center [1231, 638] width 64 height 32
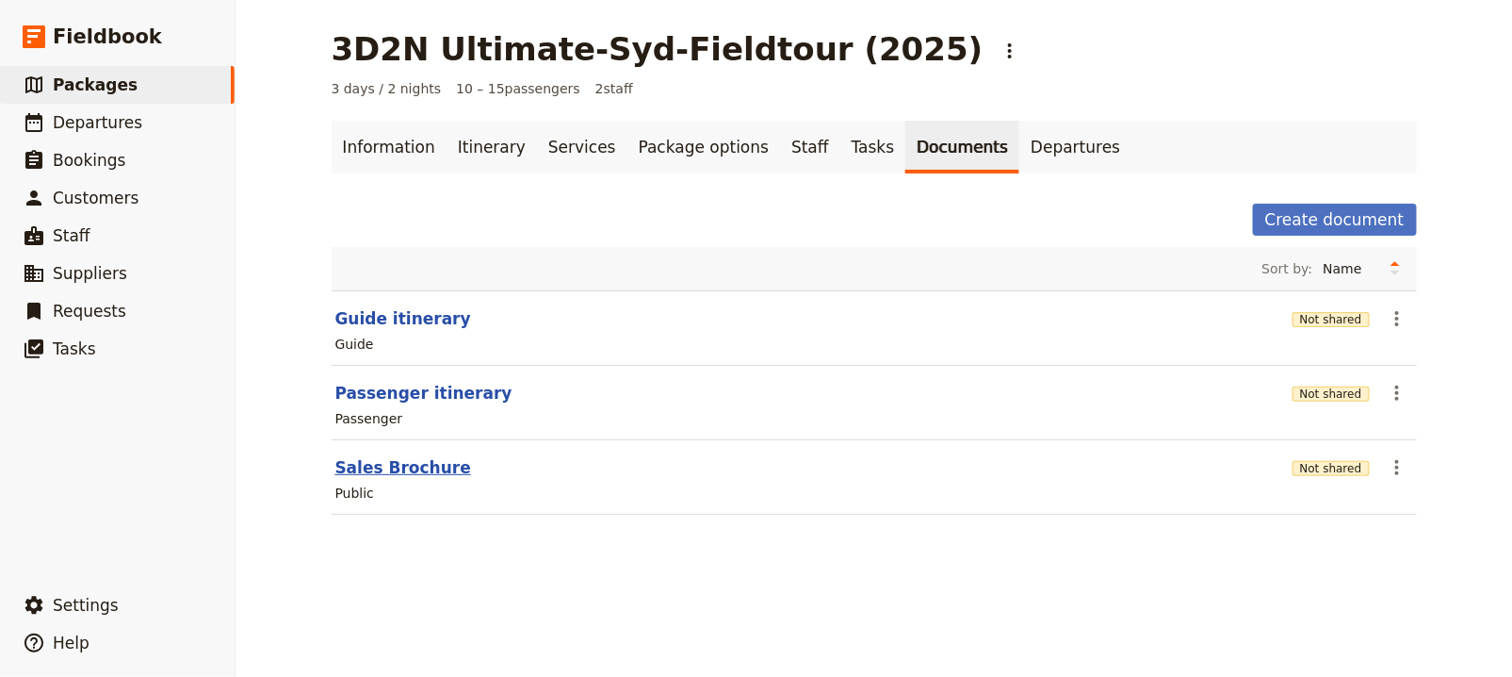
click at [416, 468] on button "Sales Brochure" at bounding box center [403, 467] width 136 height 23
select select "DEFAULT"
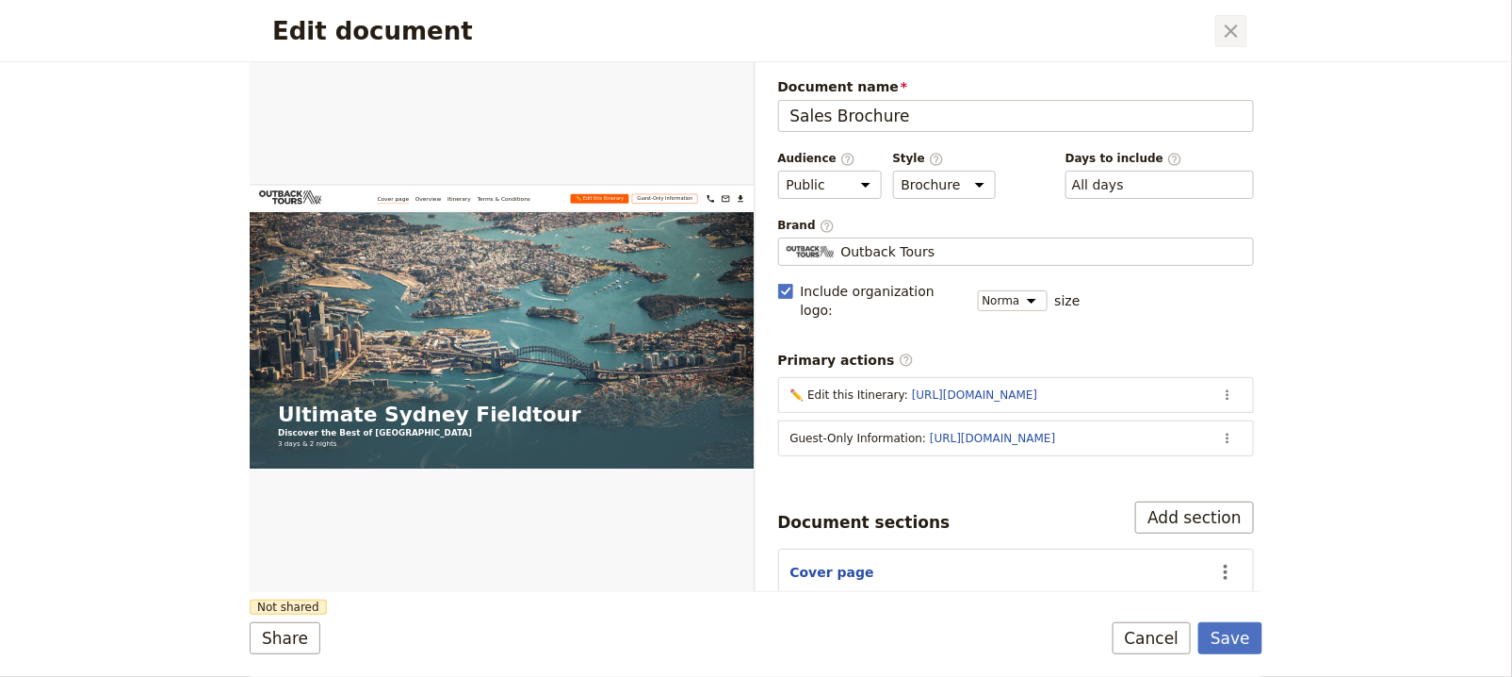
click at [1240, 26] on icon "Close dialog" at bounding box center [1231, 31] width 23 height 23
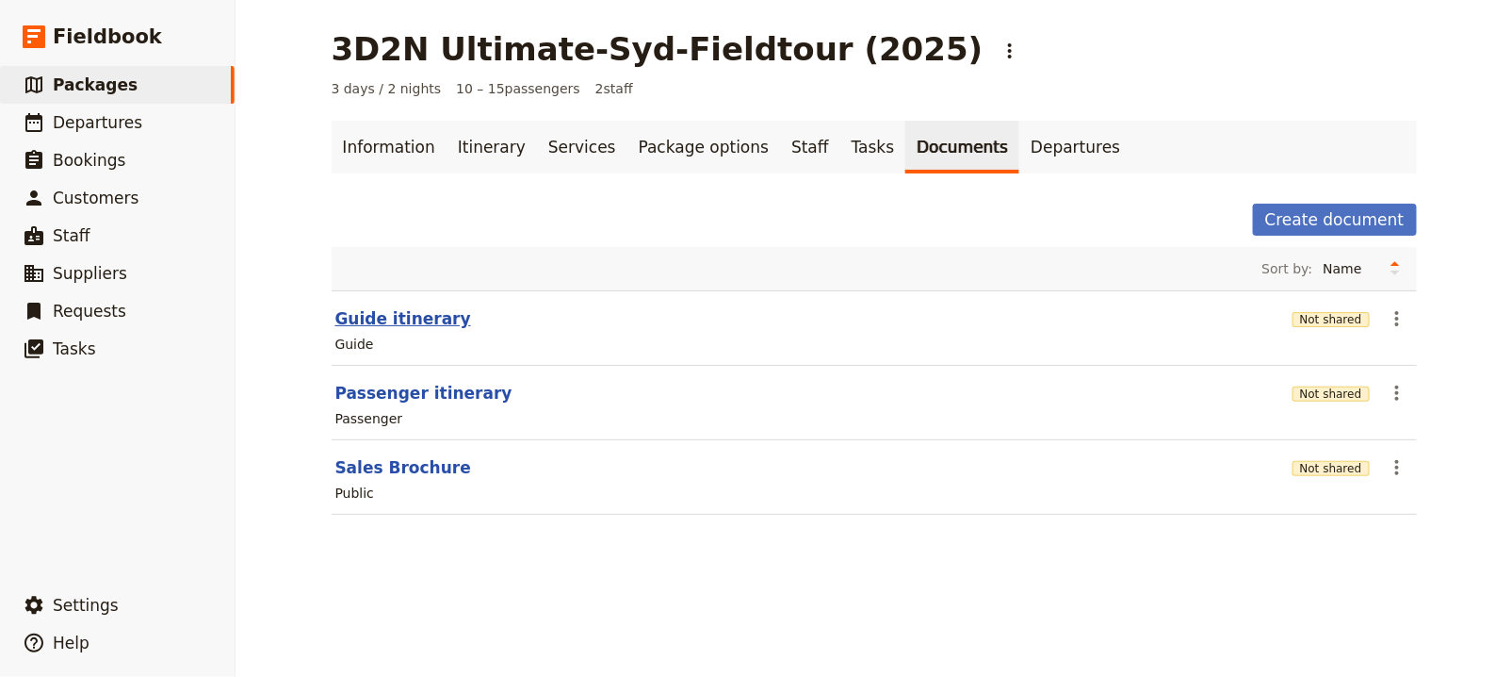
click at [411, 326] on button "Guide itinerary" at bounding box center [403, 318] width 136 height 23
select select "STAFF"
select select "RUN_SHEET"
select select "DEFAULT"
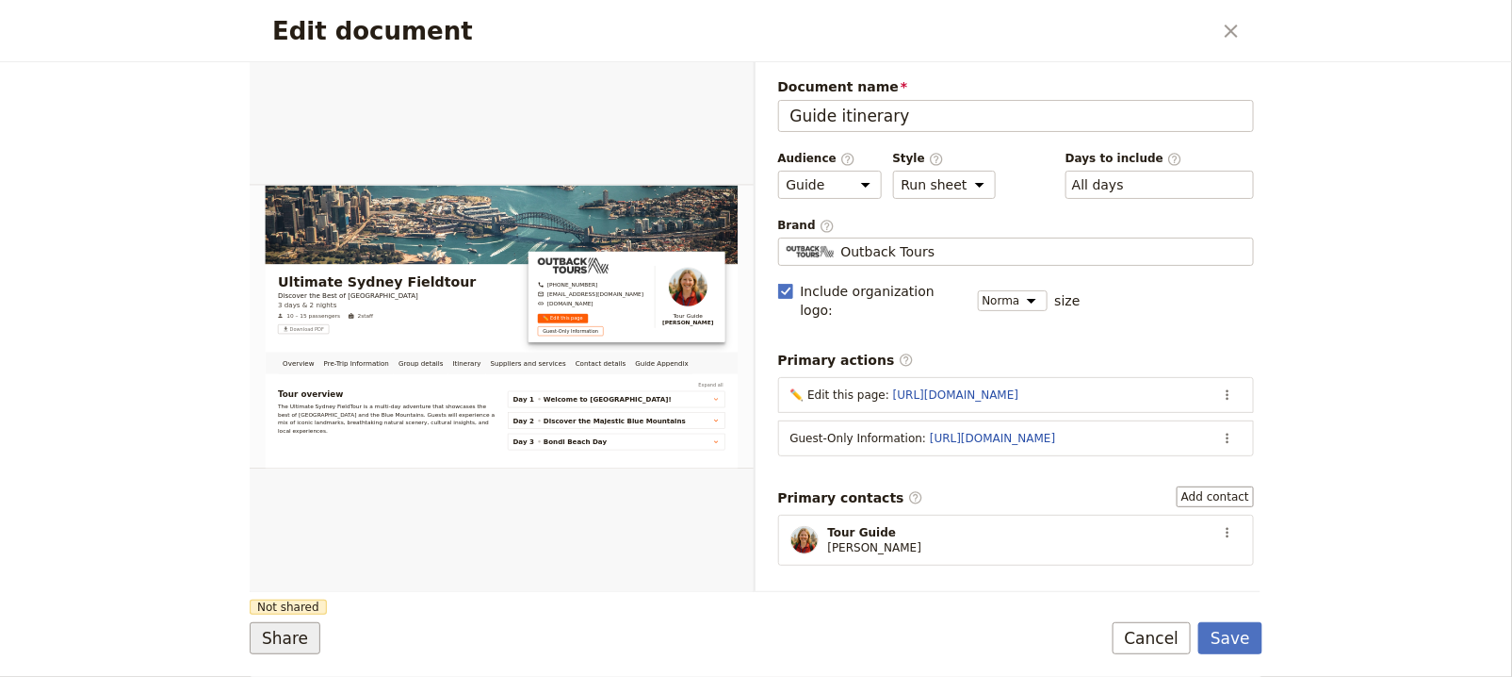
click at [301, 628] on button "Share" at bounding box center [285, 638] width 71 height 32
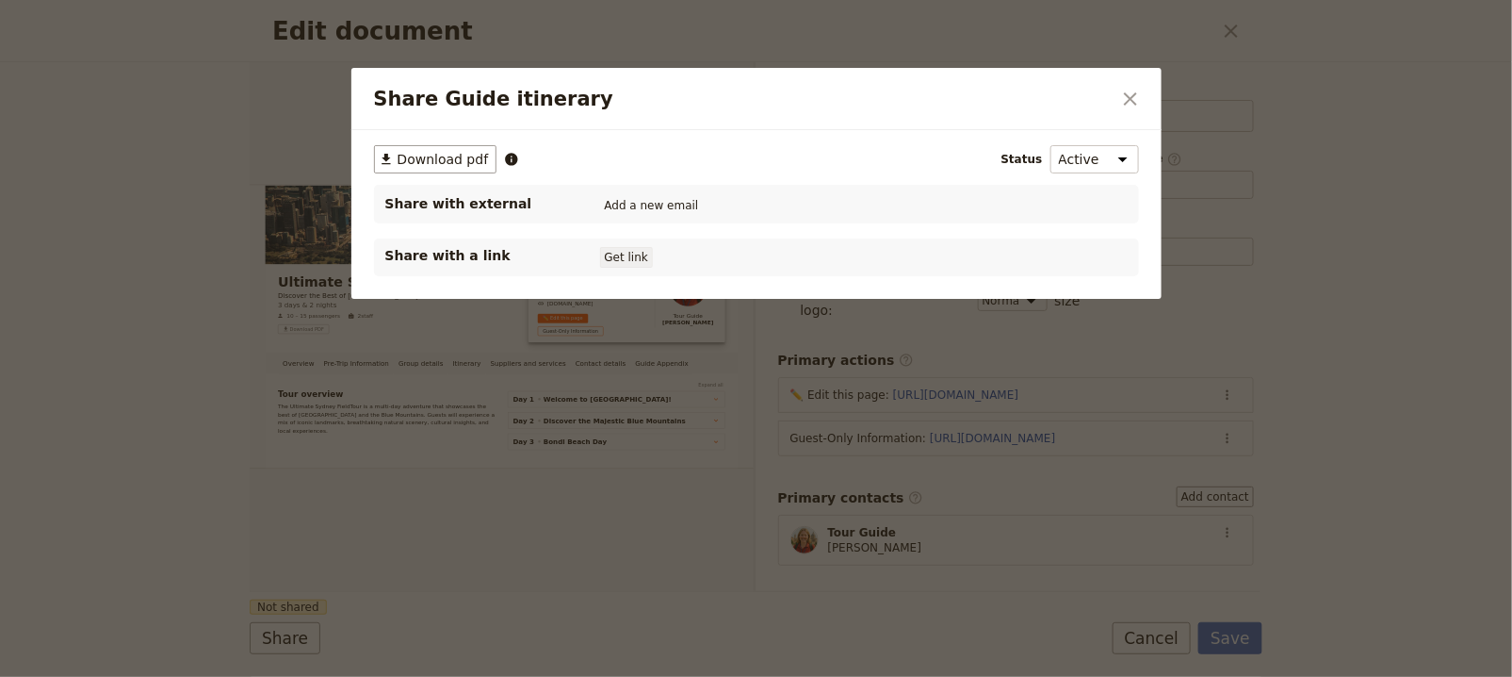
click at [635, 253] on button "Get link" at bounding box center [626, 257] width 53 height 21
click at [792, 258] on button "Get link" at bounding box center [769, 257] width 53 height 21
click at [716, 253] on span "[DATE]" at bounding box center [697, 257] width 39 height 15
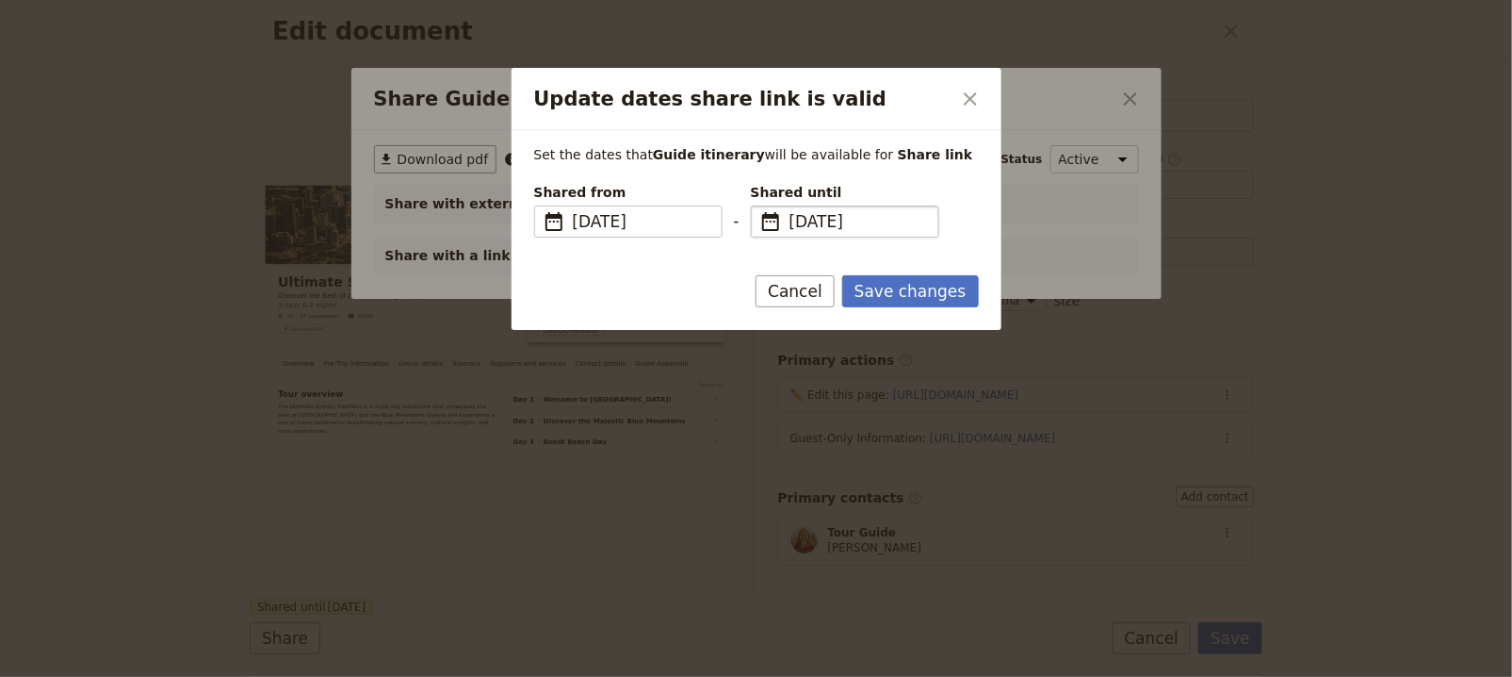
click at [830, 221] on span "[DATE]" at bounding box center [859, 221] width 138 height 23
click at [759, 206] on input "[DATE]" at bounding box center [759, 205] width 1 height 1
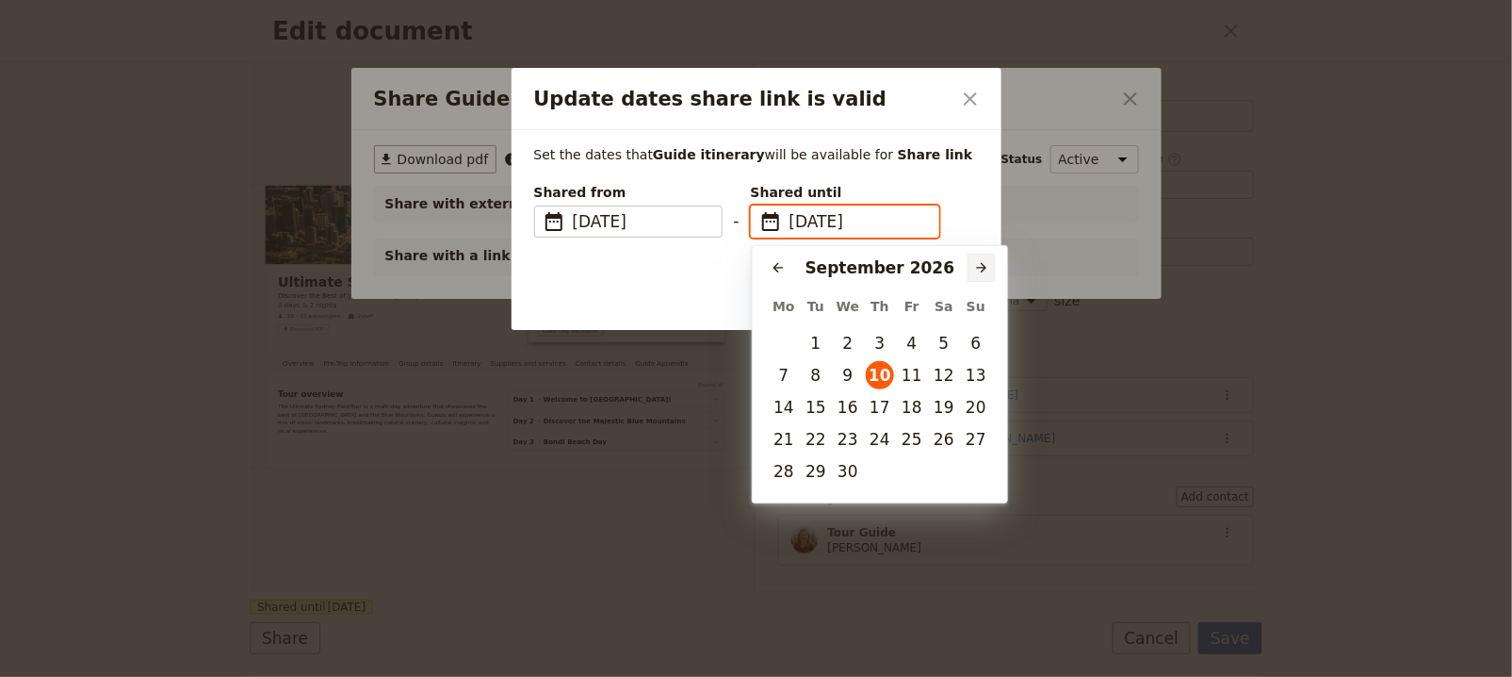
click at [972, 259] on button "​" at bounding box center [982, 267] width 28 height 28
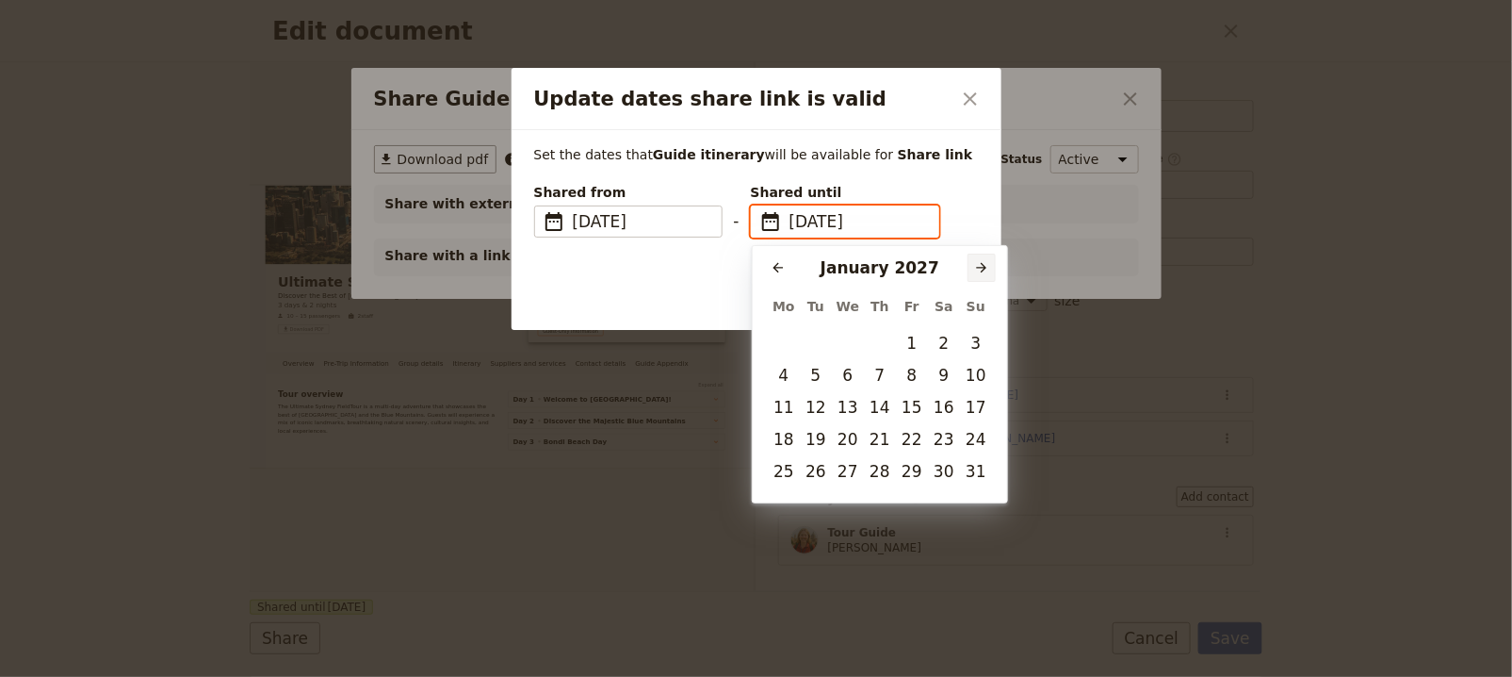
click at [972, 259] on button "​" at bounding box center [982, 267] width 28 height 28
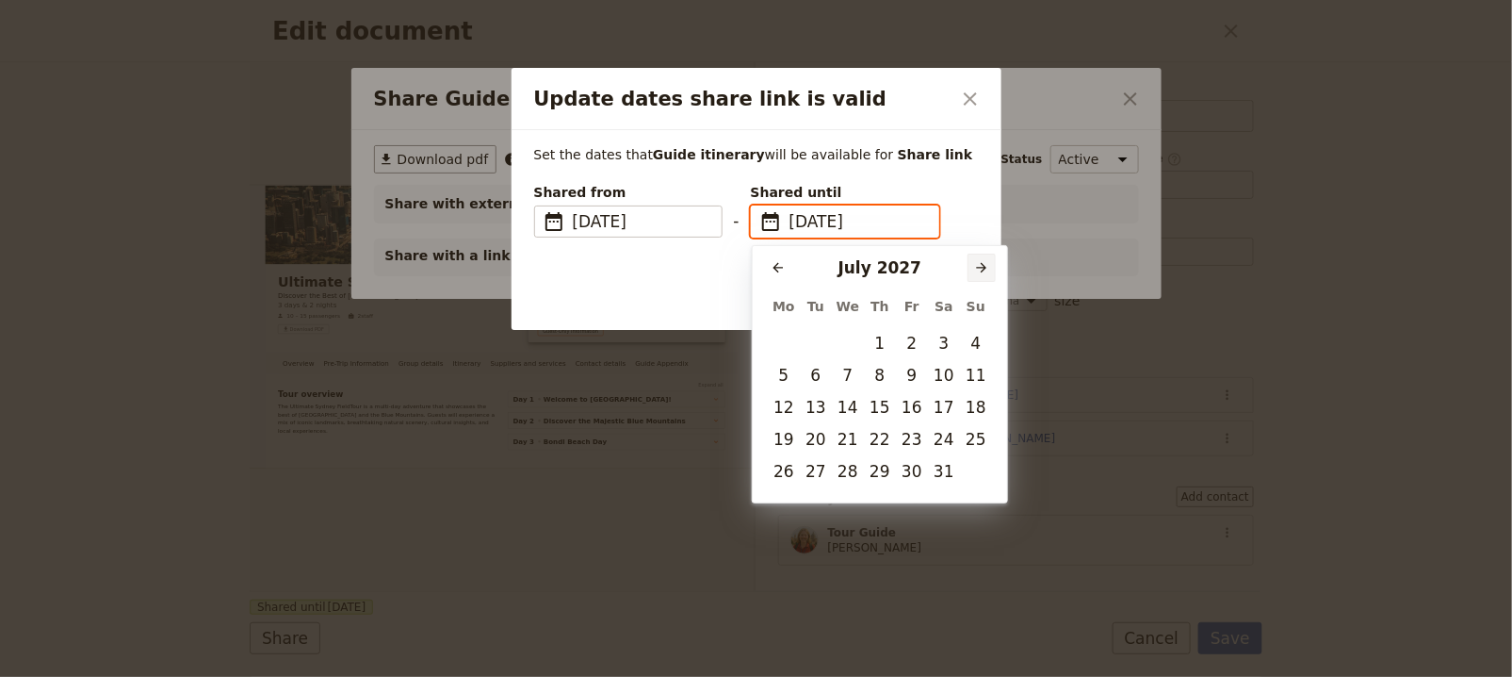
click at [972, 259] on button "​" at bounding box center [982, 267] width 28 height 28
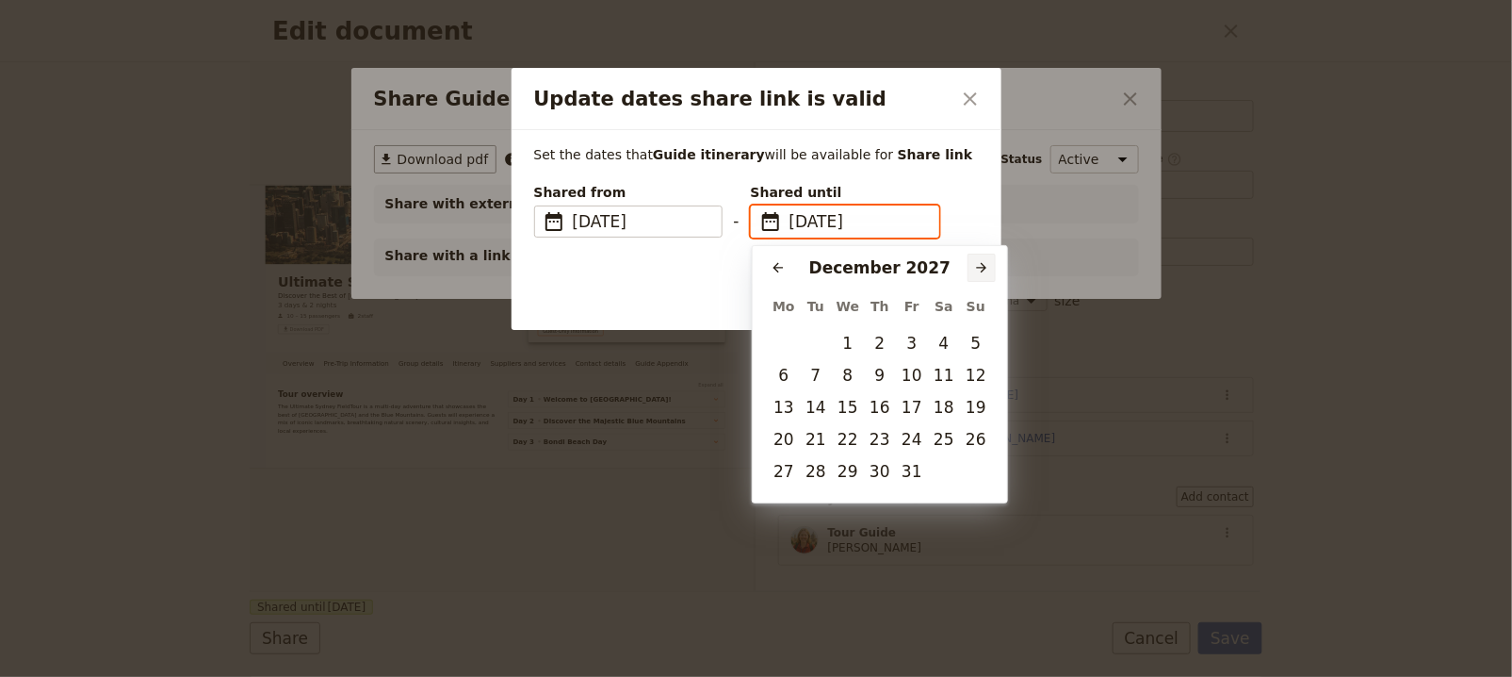
click at [972, 259] on button "​" at bounding box center [982, 267] width 28 height 28
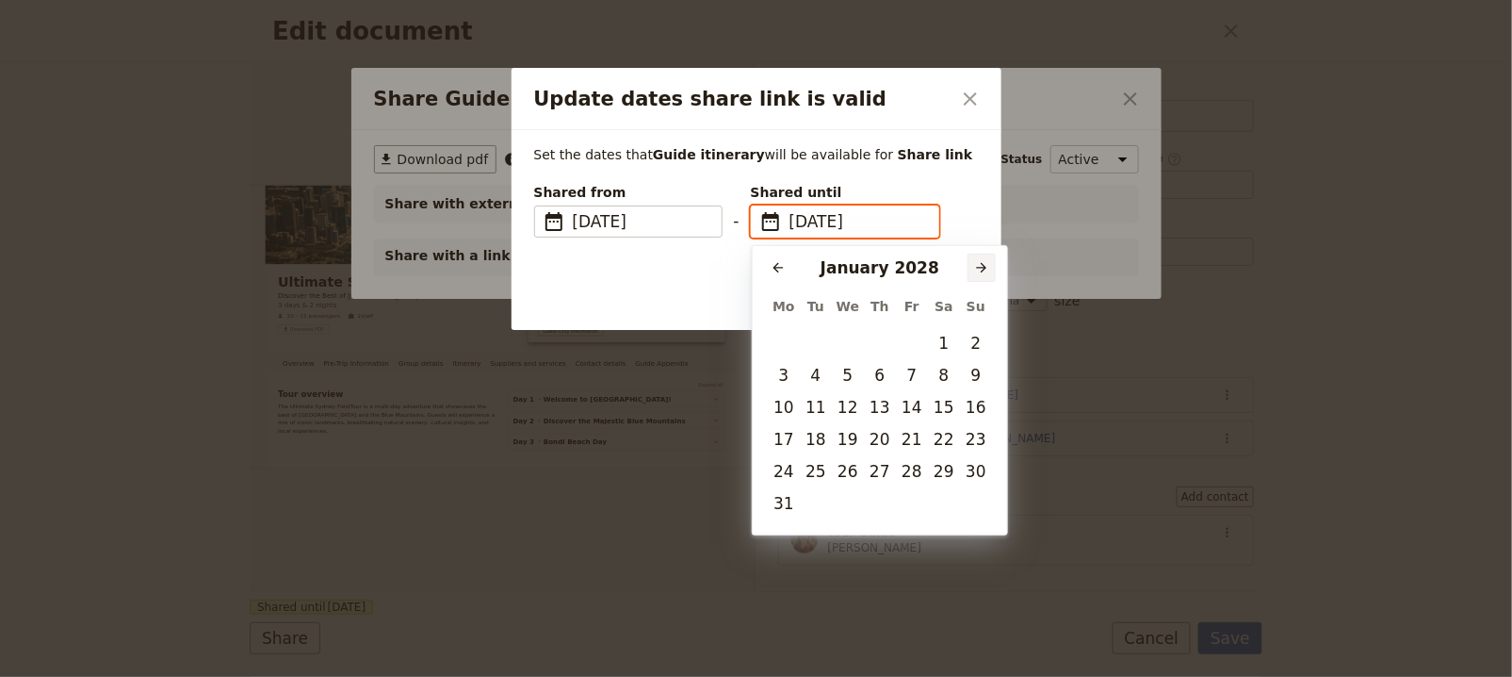
click at [972, 259] on button "​" at bounding box center [982, 267] width 28 height 28
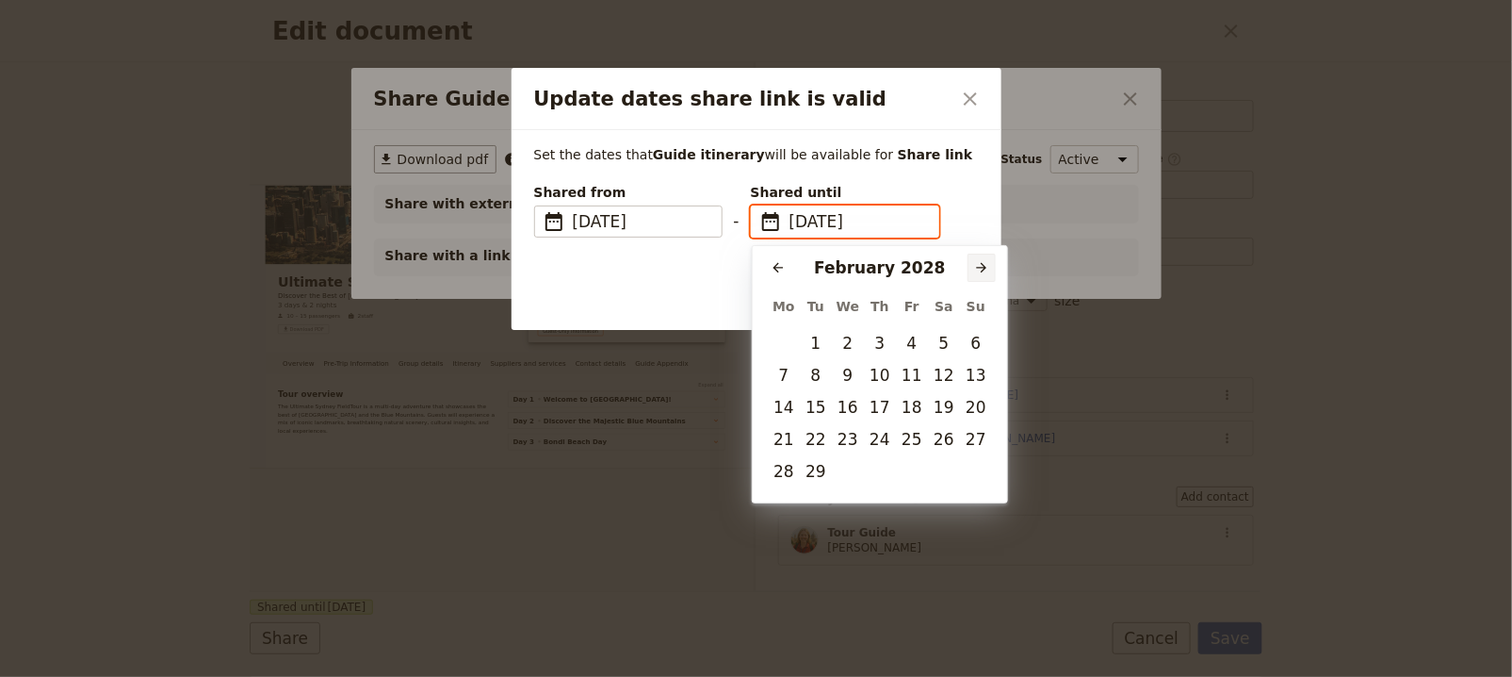
click at [972, 259] on button "​" at bounding box center [982, 267] width 28 height 28
click at [780, 269] on icon "Previous month" at bounding box center [778, 267] width 15 height 15
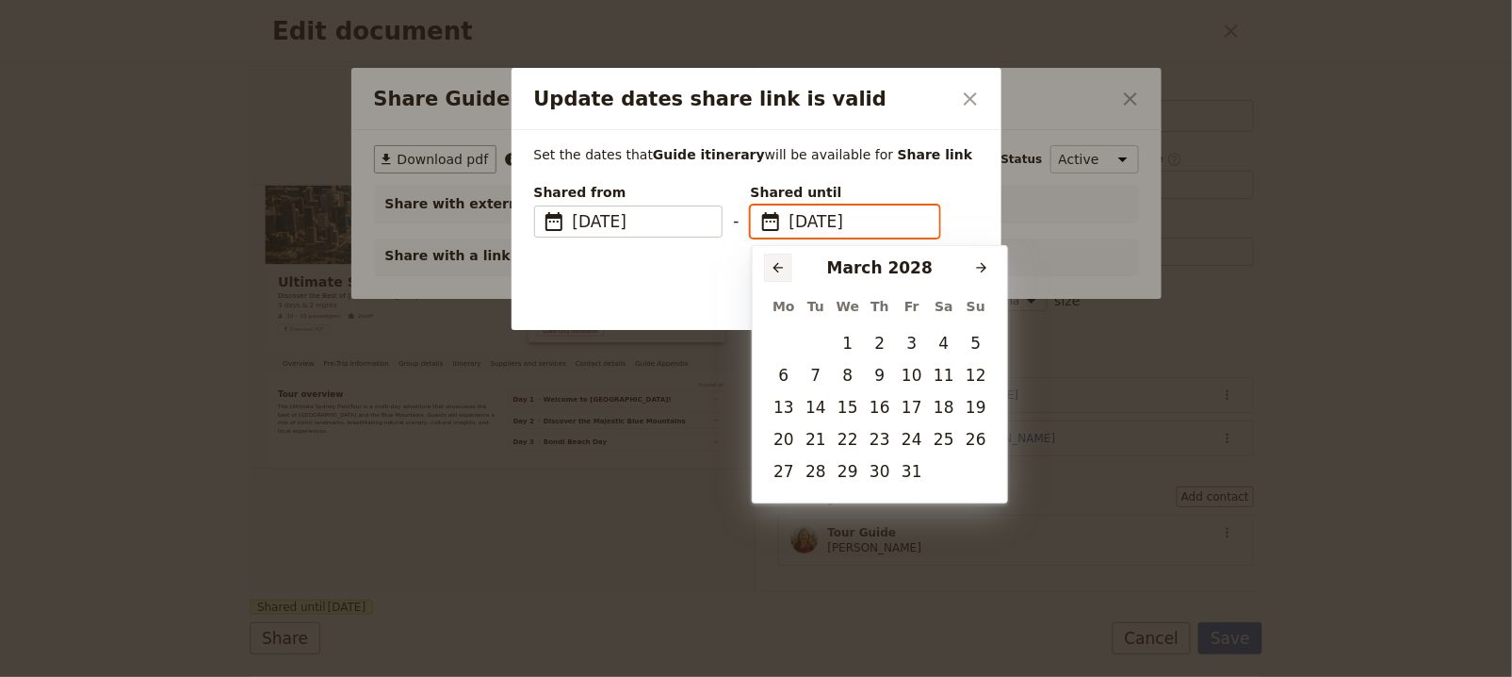
click at [780, 269] on icon "Previous month" at bounding box center [778, 267] width 15 height 15
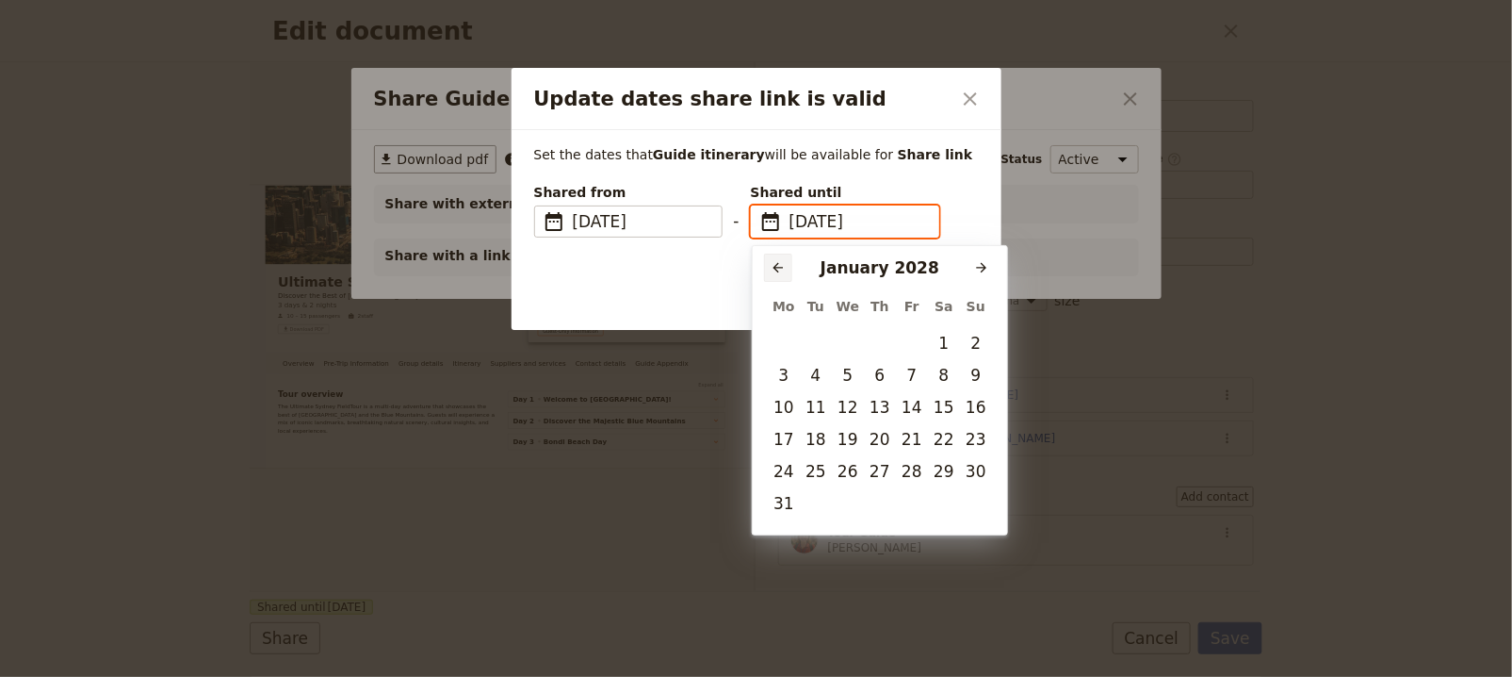
click at [780, 269] on icon "Previous month" at bounding box center [778, 267] width 15 height 15
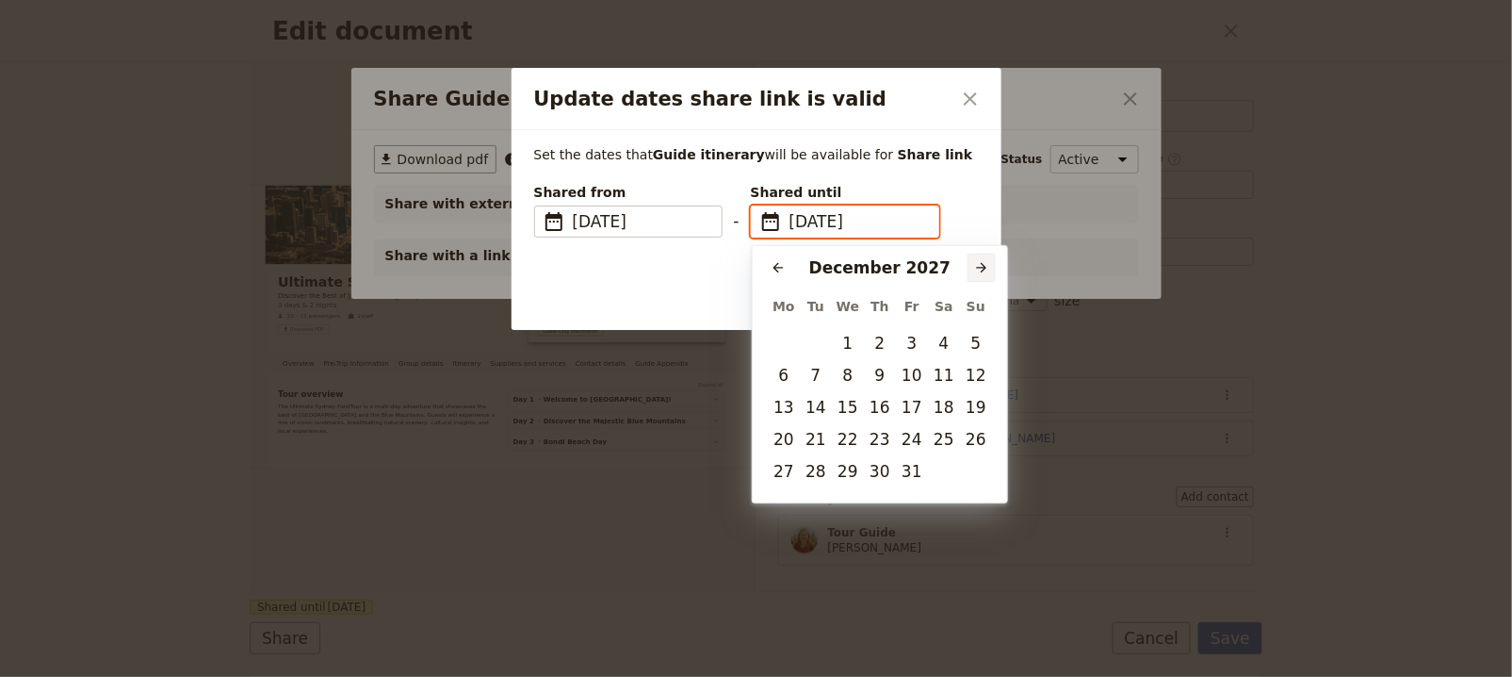
click at [972, 266] on button "​" at bounding box center [982, 267] width 28 height 28
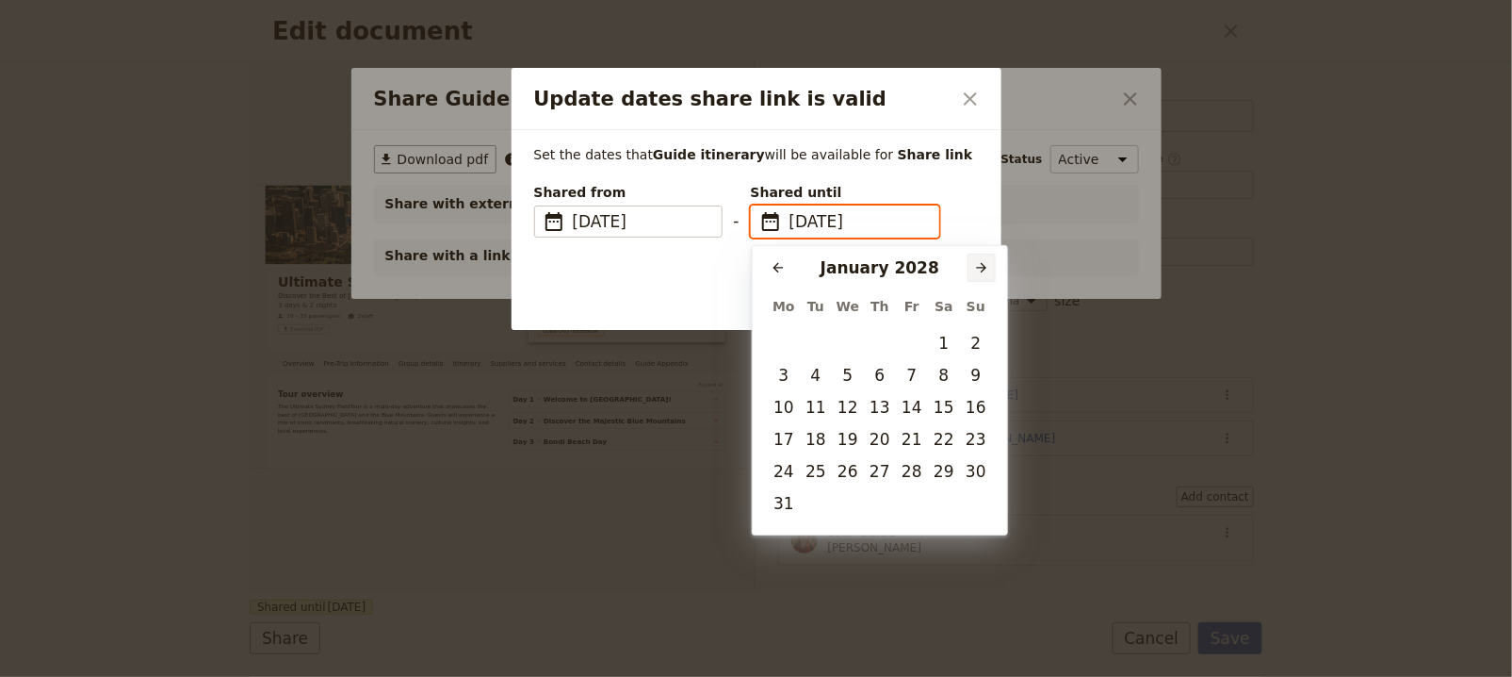
click at [972, 266] on button "​" at bounding box center [982, 267] width 28 height 28
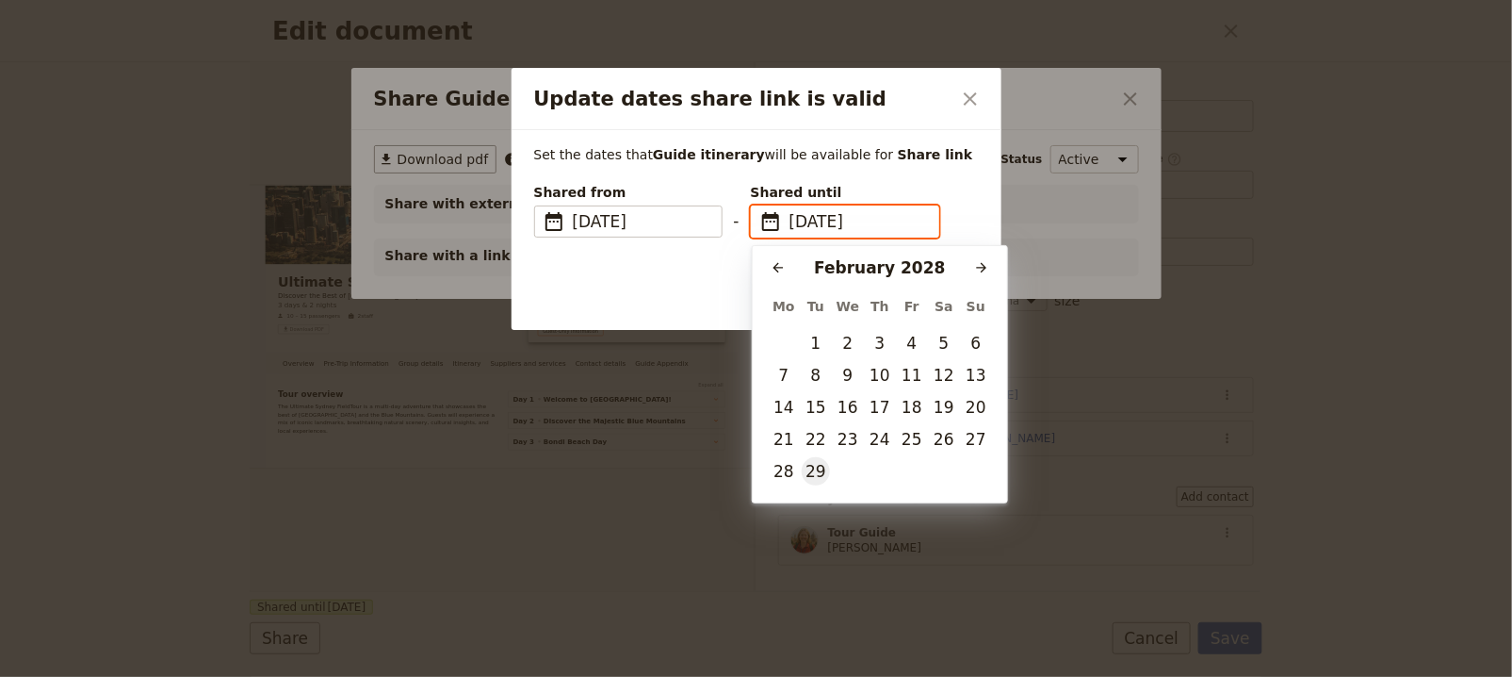
click at [818, 466] on button "29" at bounding box center [816, 471] width 28 height 28
type input "[DATE]"
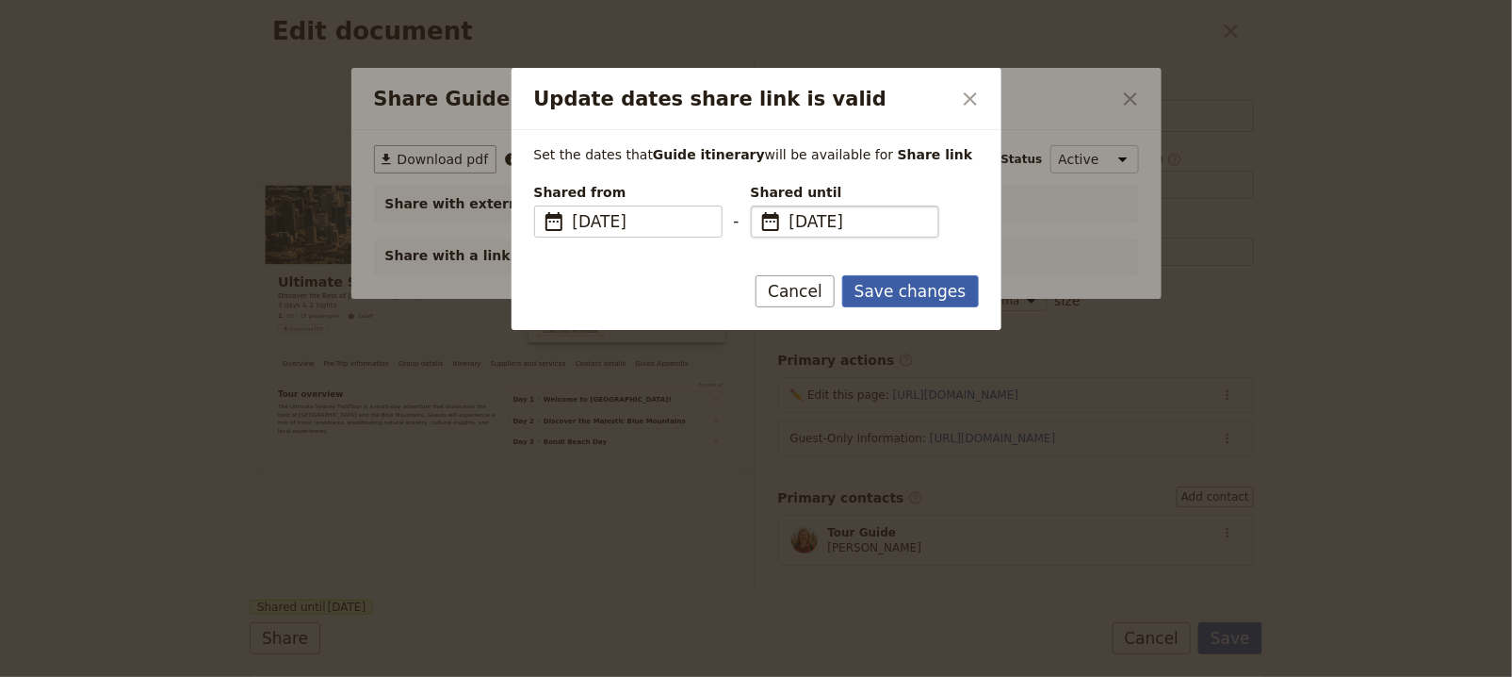
click at [952, 289] on button "Save changes" at bounding box center [910, 291] width 137 height 32
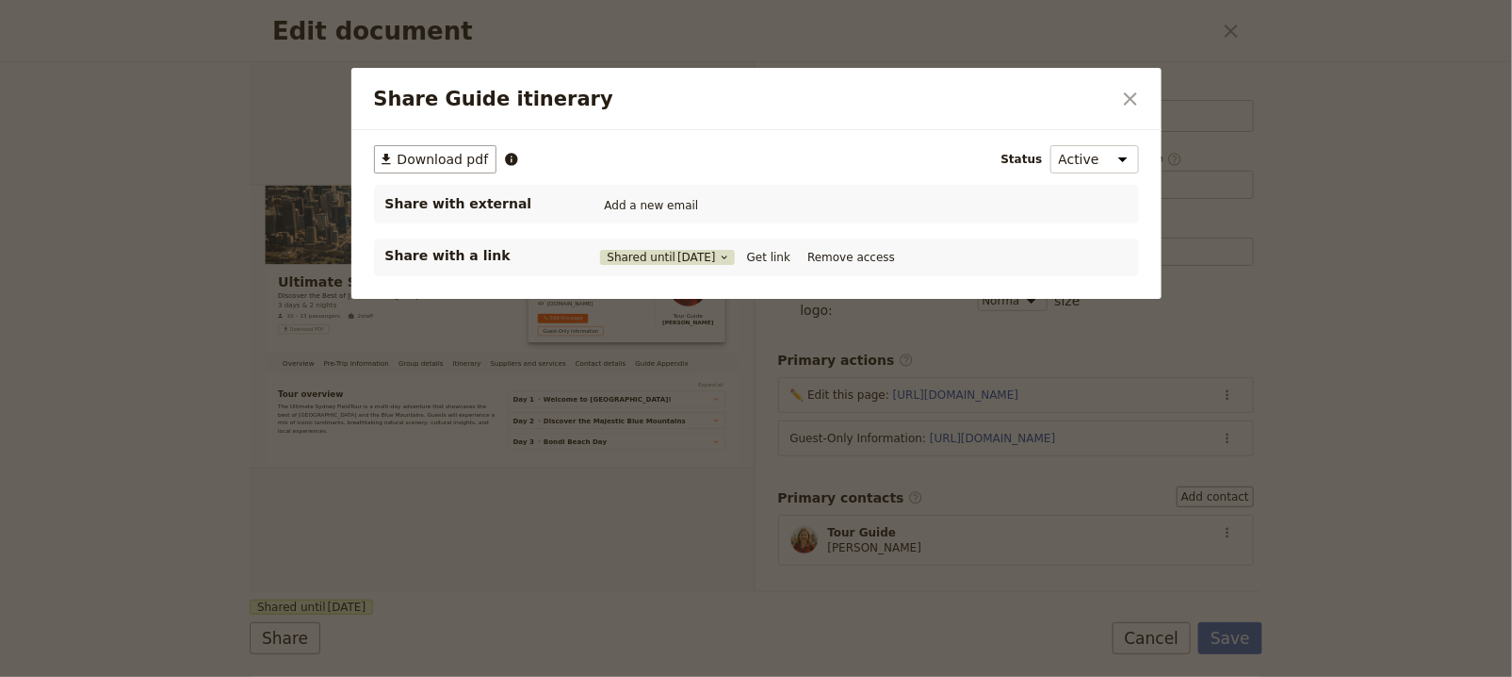
click at [716, 252] on span "[DATE]" at bounding box center [697, 257] width 39 height 15
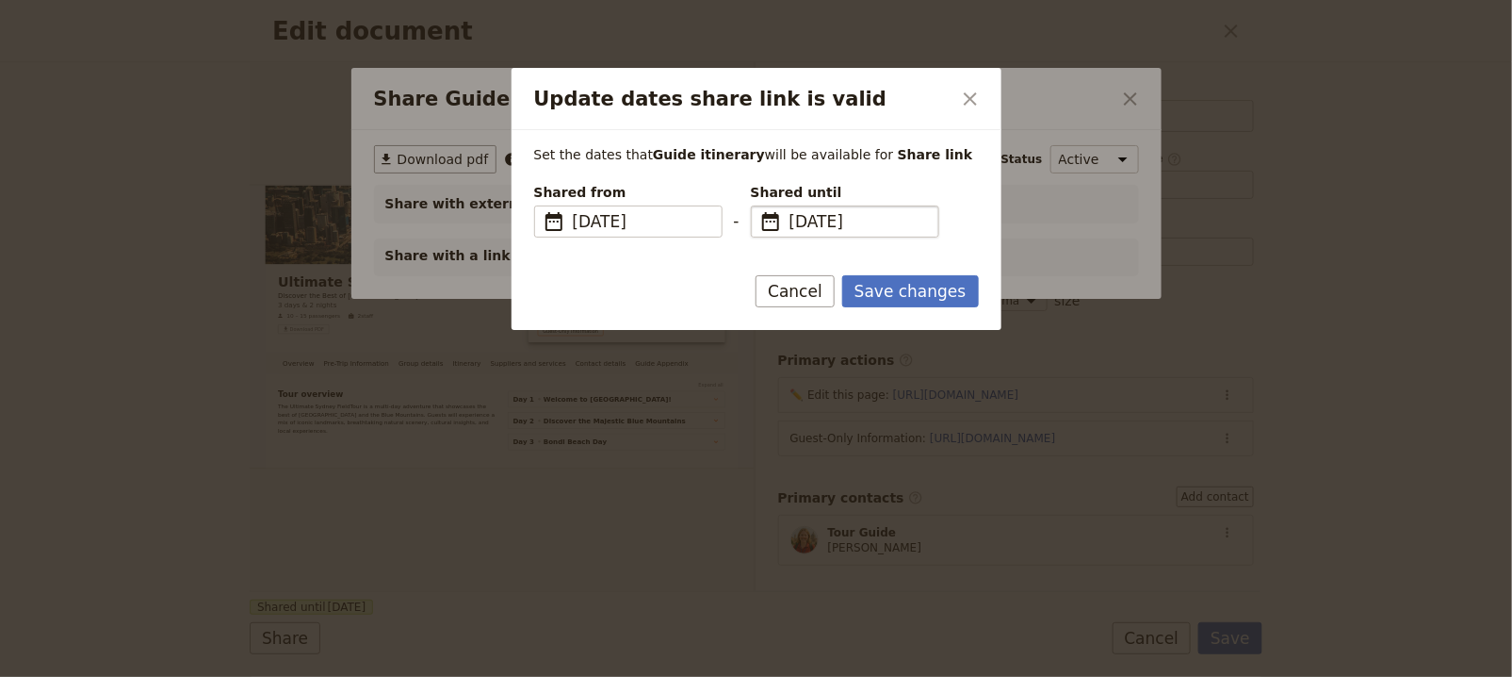
click at [852, 224] on span "[DATE]" at bounding box center [859, 221] width 138 height 23
click at [759, 206] on input "[DATE]" at bounding box center [759, 205] width 1 height 1
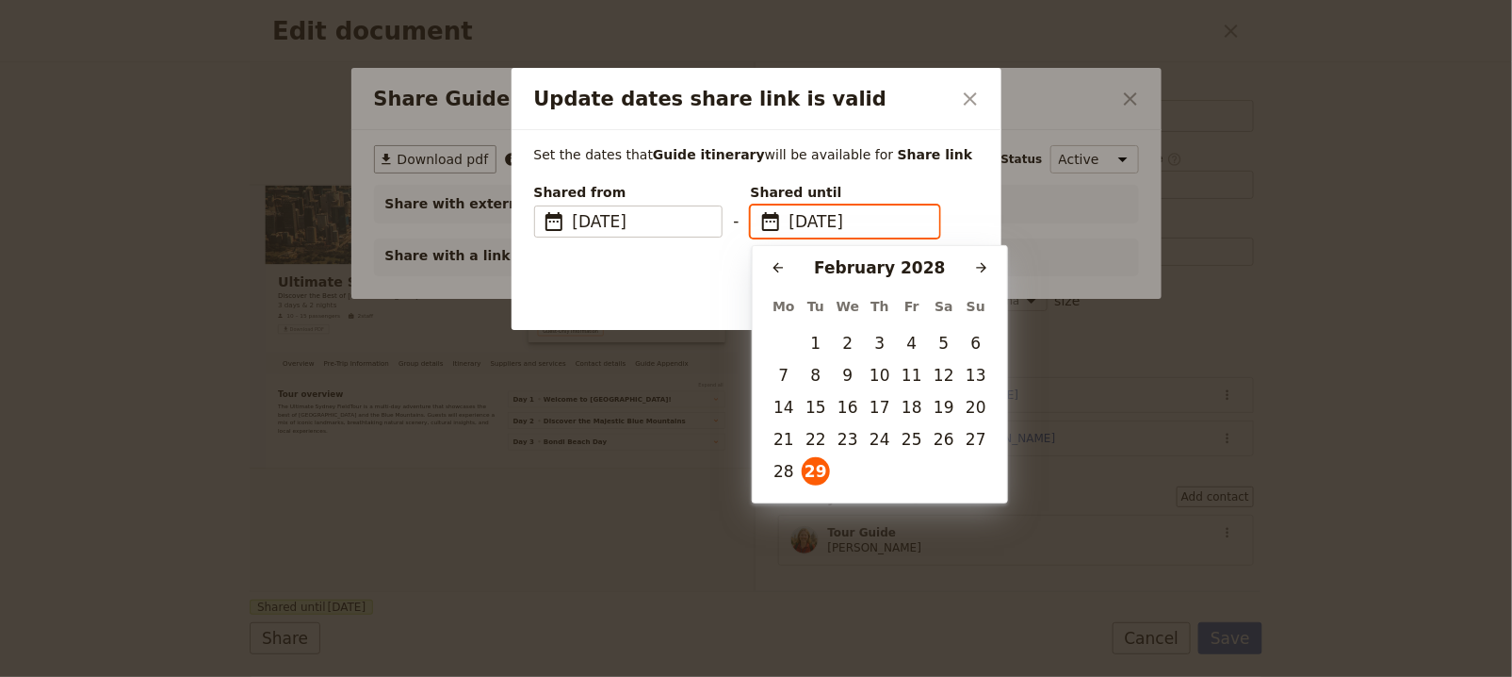
click at [872, 259] on div "[DATE]" at bounding box center [879, 267] width 175 height 23
click at [872, 271] on div "[DATE]" at bounding box center [879, 267] width 175 height 23
click at [890, 221] on input "[DATE]" at bounding box center [859, 221] width 138 height 23
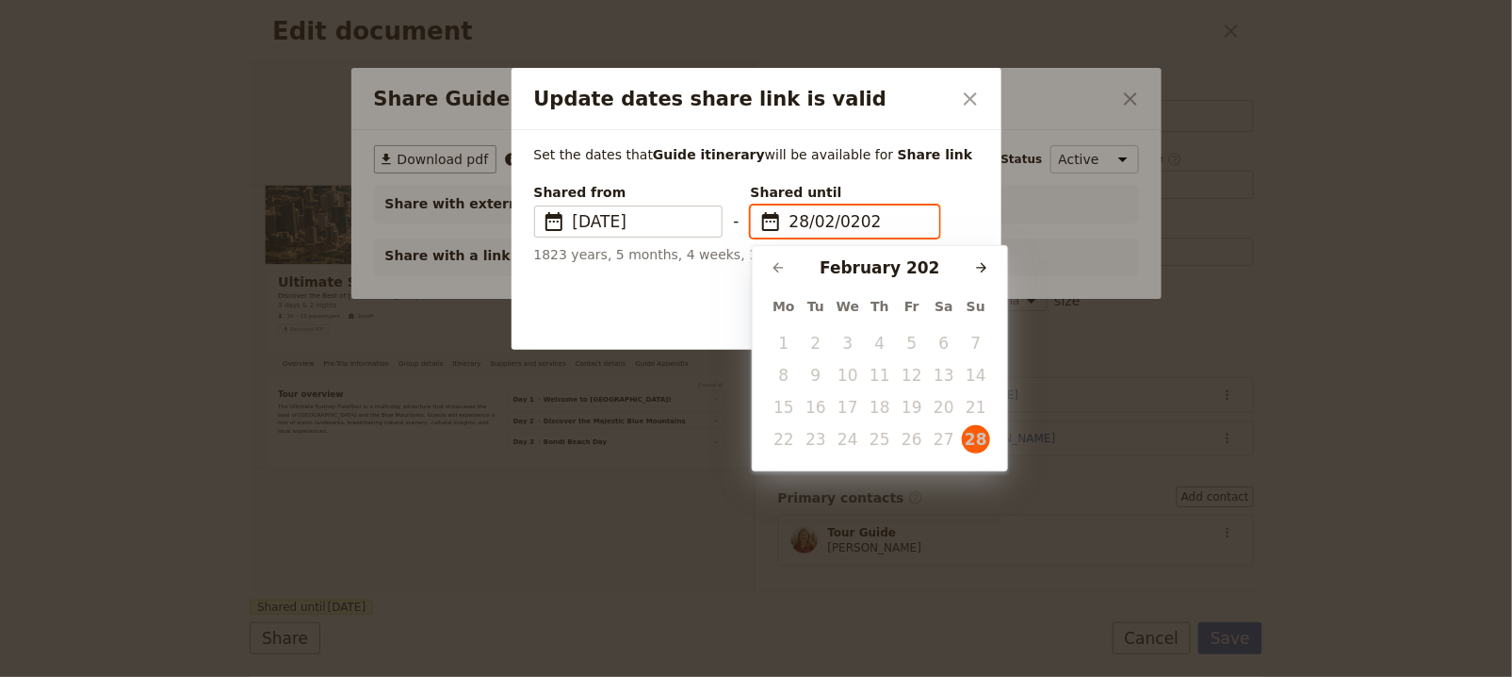
type input "[DATE]"
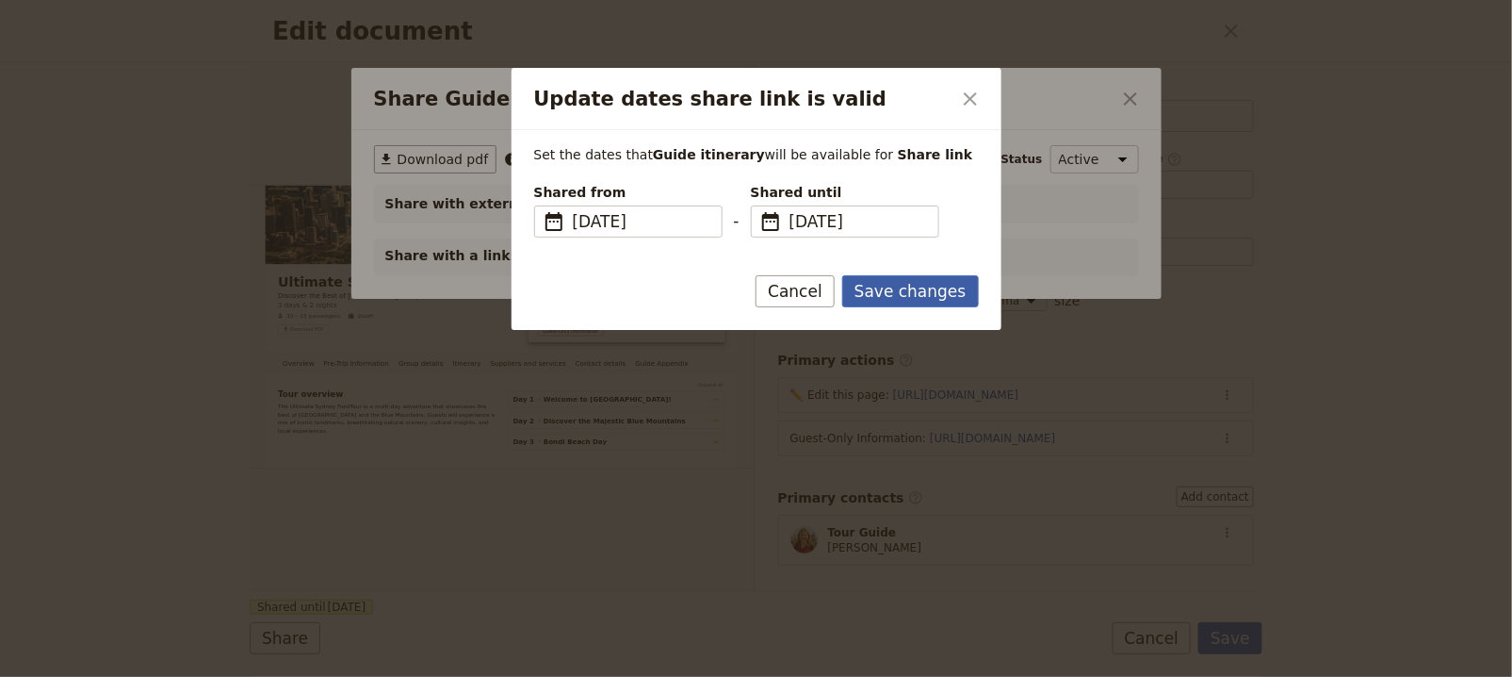
click at [925, 300] on button "Save changes" at bounding box center [910, 291] width 137 height 32
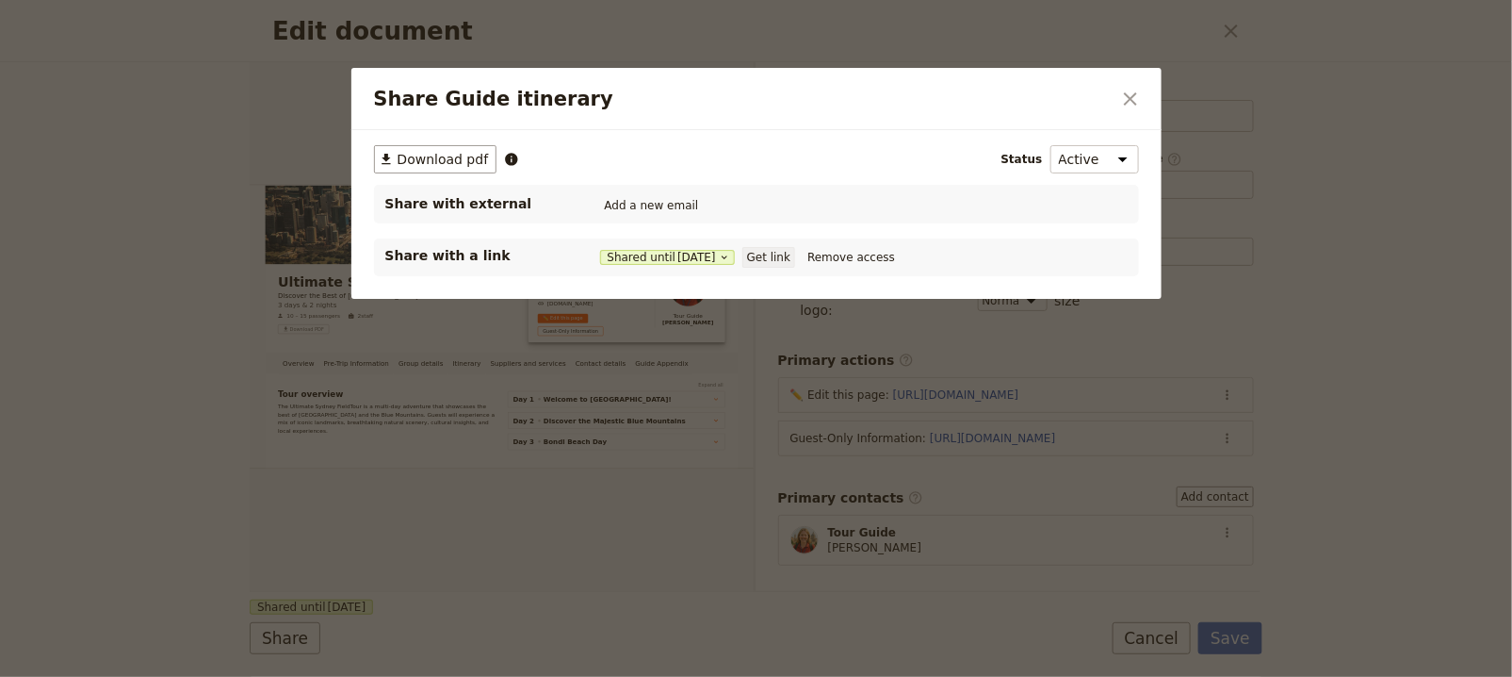
click at [795, 262] on button "Get link" at bounding box center [769, 257] width 53 height 21
click at [1132, 98] on icon "Close dialog" at bounding box center [1130, 98] width 13 height 13
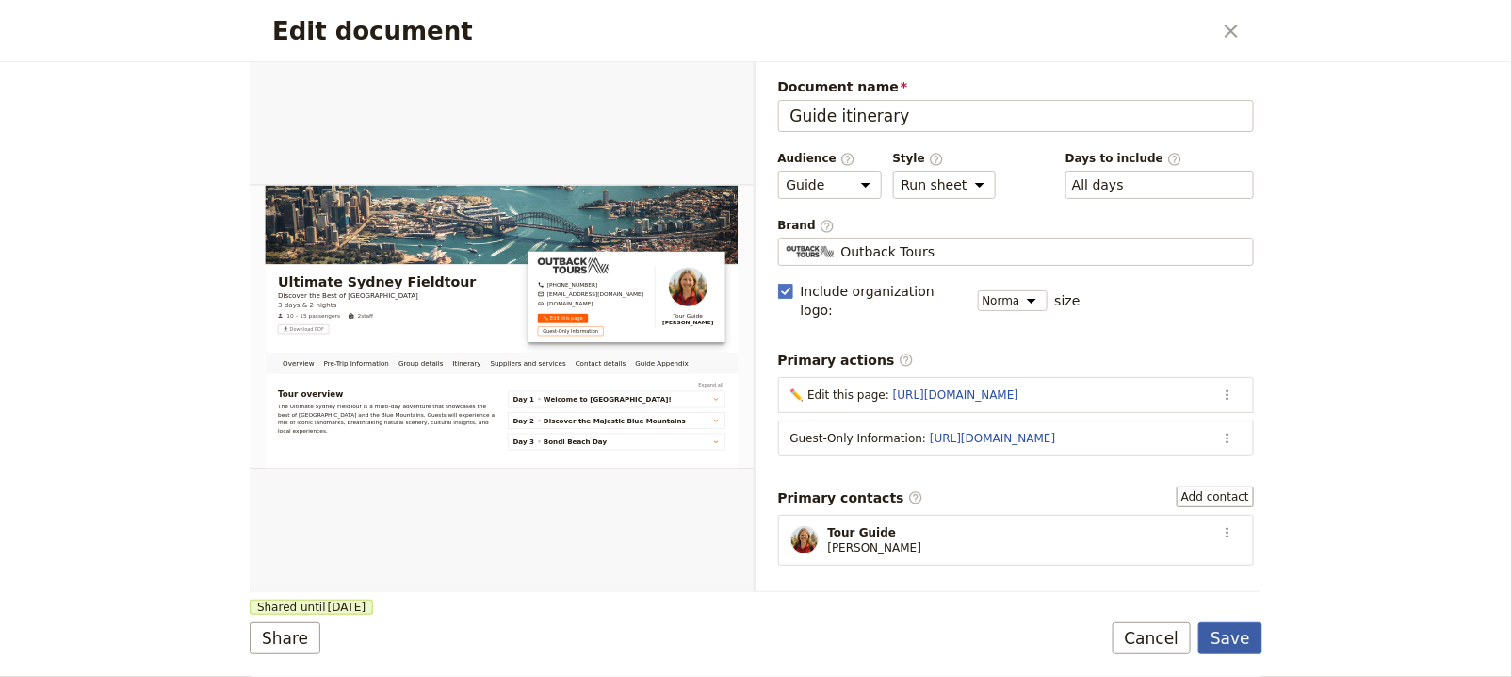
click at [1247, 634] on button "Save" at bounding box center [1231, 638] width 64 height 32
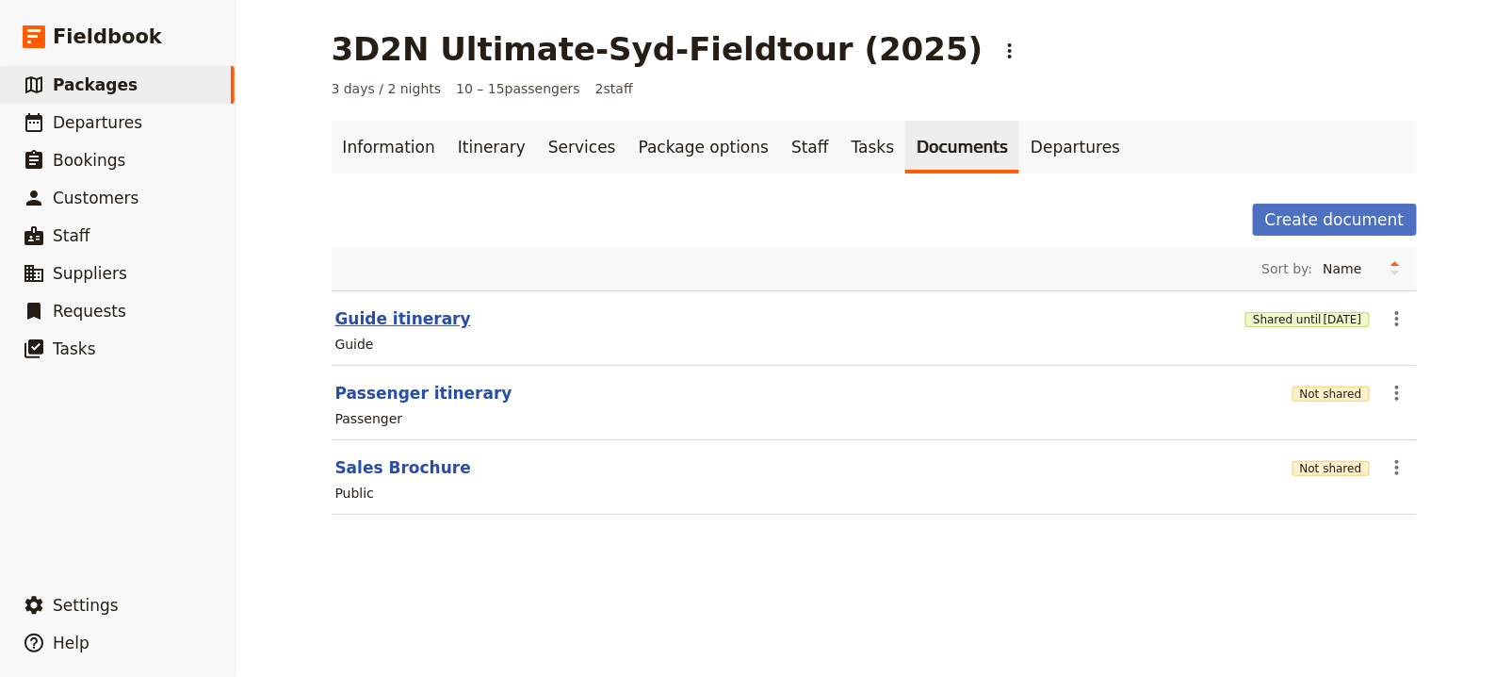
click at [409, 326] on button "Guide itinerary" at bounding box center [403, 318] width 136 height 23
select select "STAFF"
select select "RUN_SHEET"
select select "DEFAULT"
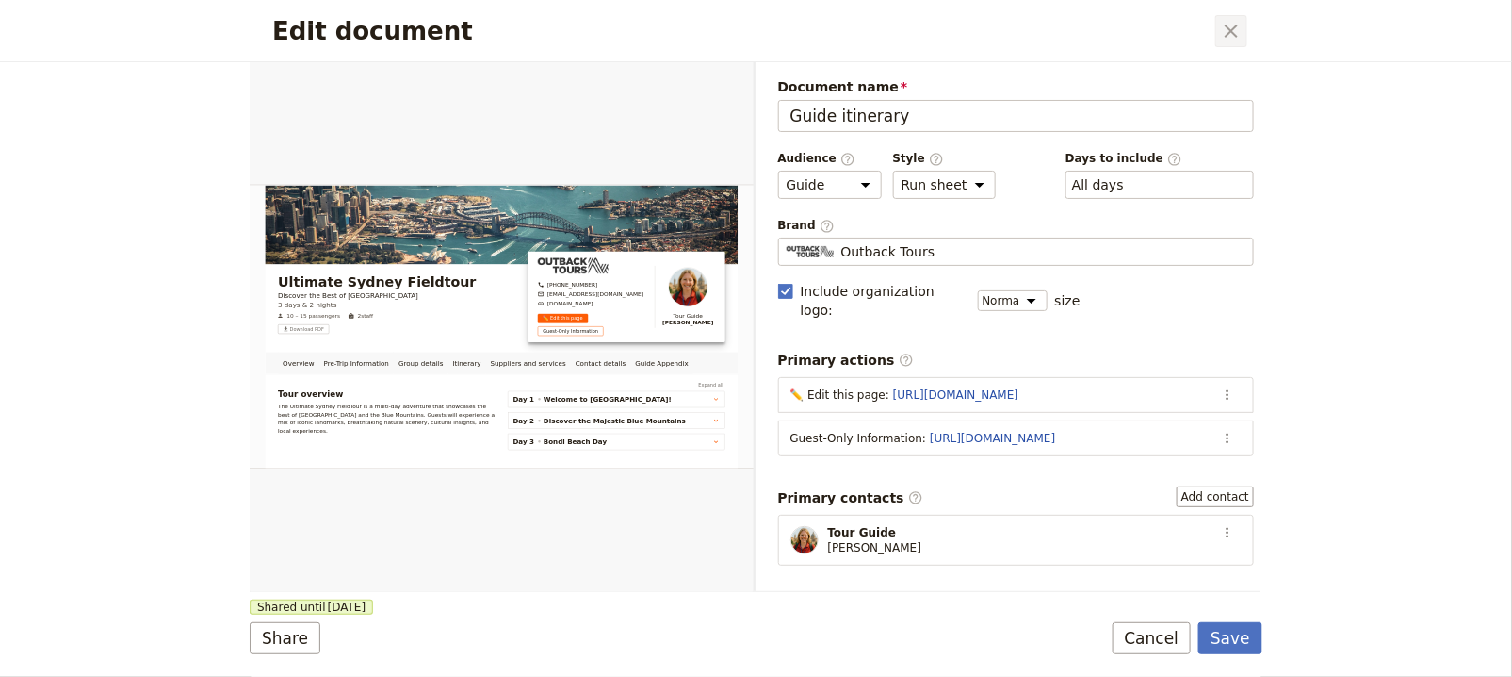
click at [1234, 35] on icon "Close dialog" at bounding box center [1231, 31] width 23 height 23
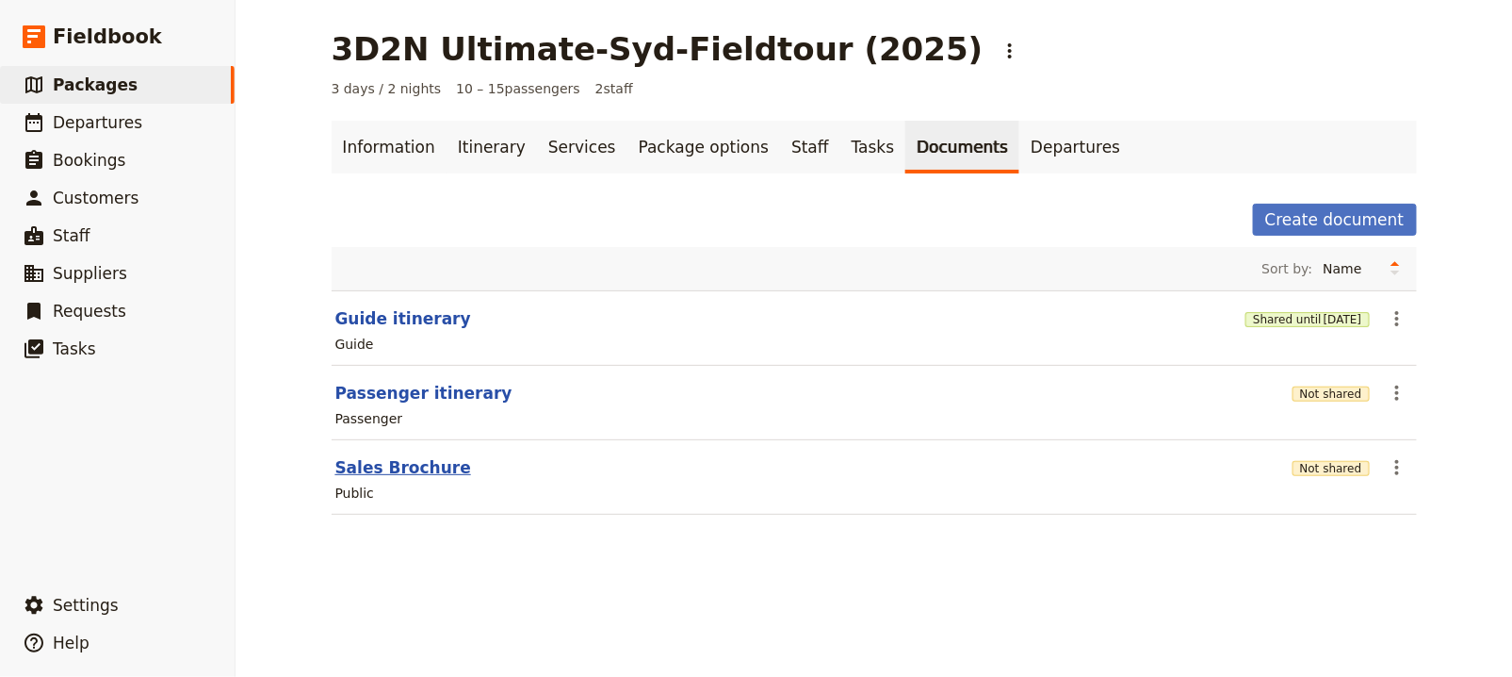
click at [406, 468] on button "Sales Brochure" at bounding box center [403, 467] width 136 height 23
select select "DEFAULT"
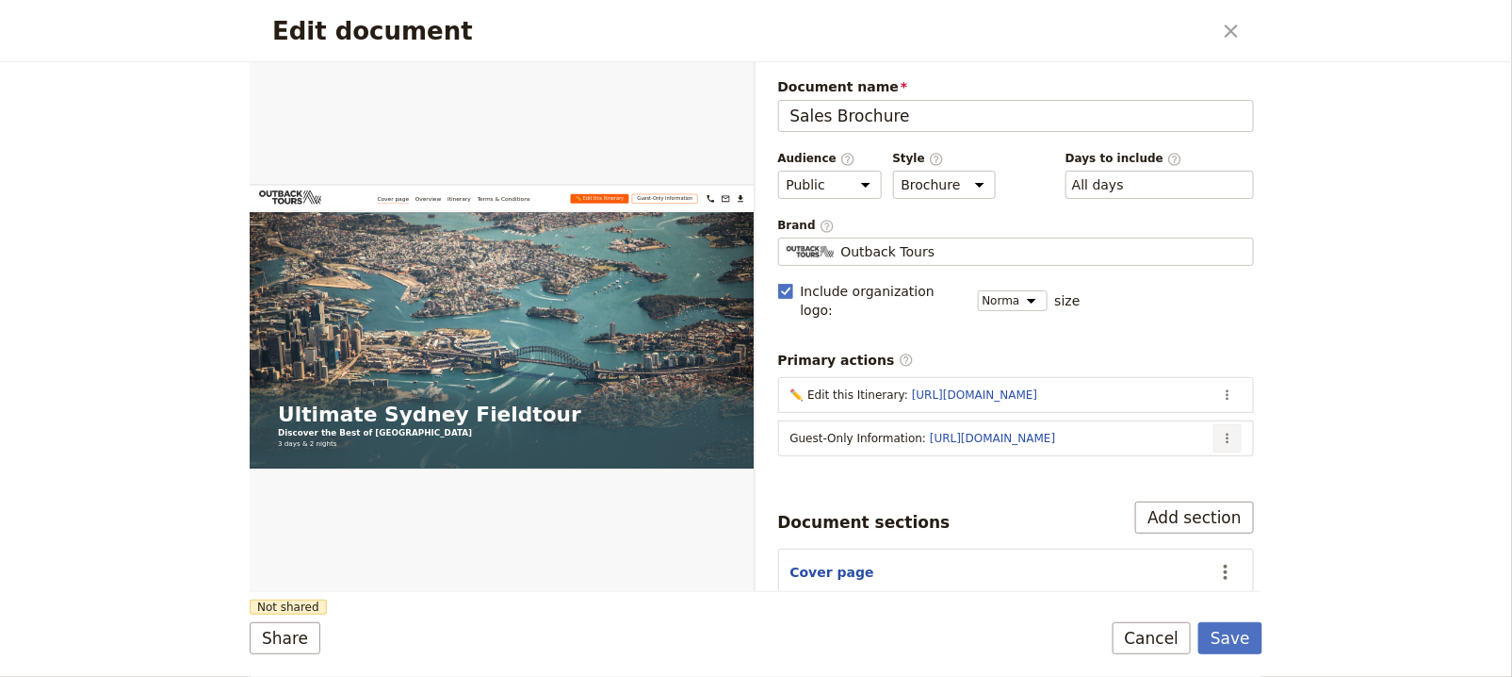
click at [1214, 424] on button "​" at bounding box center [1228, 438] width 28 height 28
click at [1177, 440] on button "Edit action" at bounding box center [1138, 452] width 175 height 26
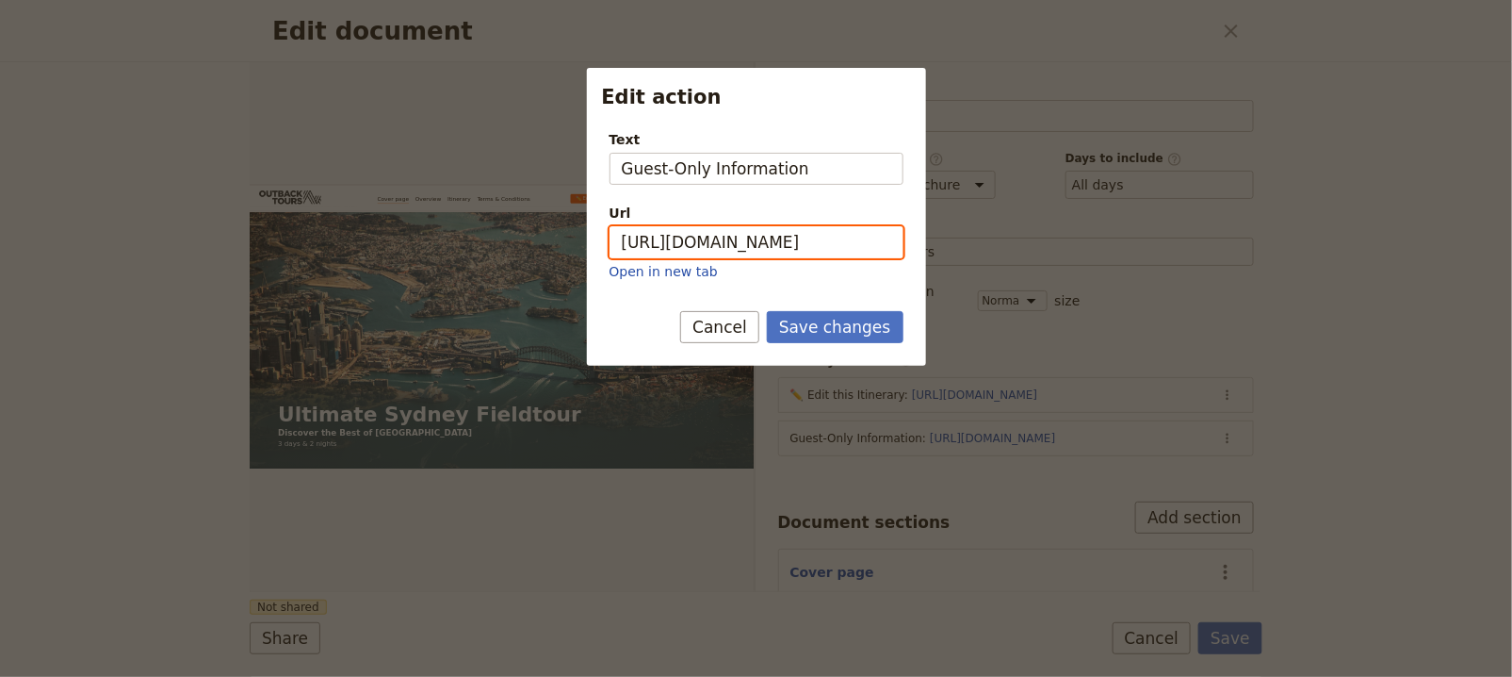
click at [821, 235] on input "https://wwww.placeholder.com" at bounding box center [757, 242] width 294 height 32
paste input "trips.fieldbook.com/d/bsyL2xrChKCaY7yljPq8S"
type input "https://trips.fieldbook.com/d/bsyL2xrChKCaY7yljPq8S"
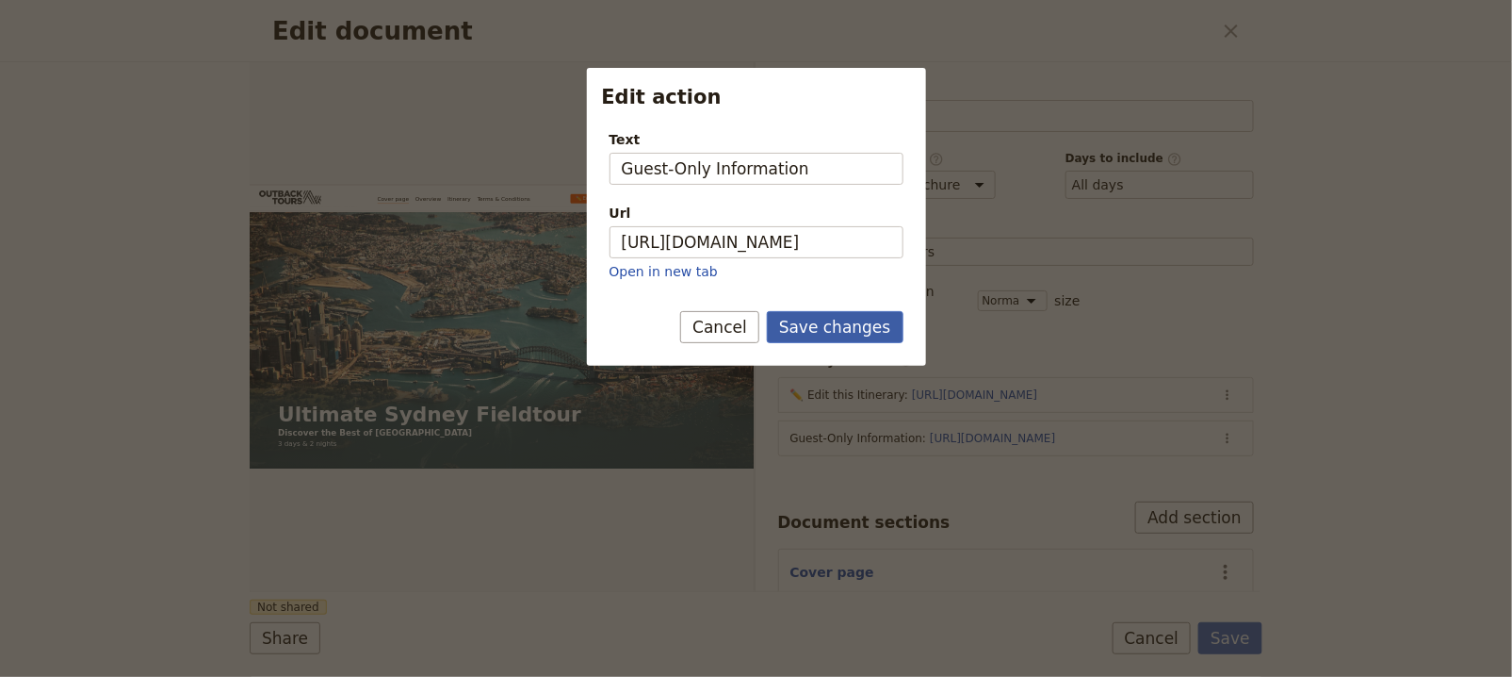
click at [843, 325] on button "Save changes" at bounding box center [835, 327] width 137 height 32
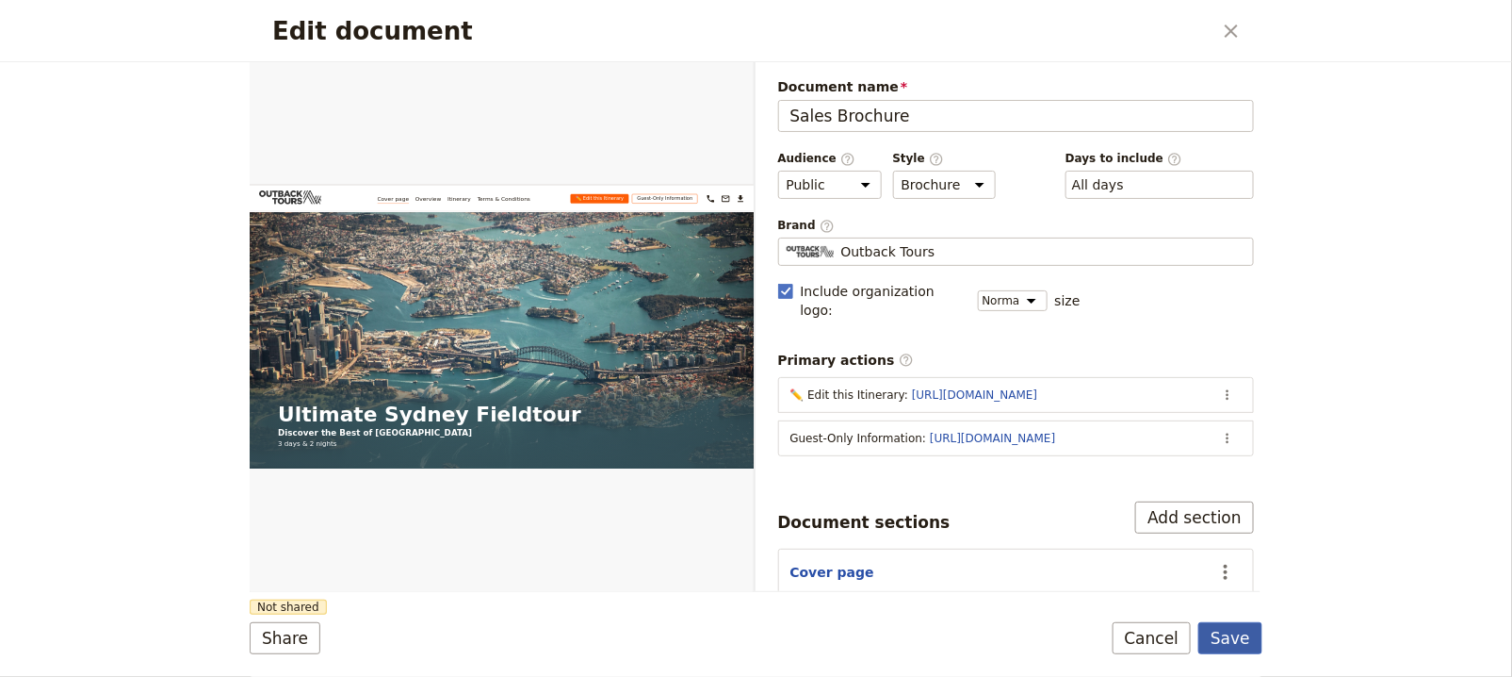
click at [1252, 652] on button "Save" at bounding box center [1231, 638] width 64 height 32
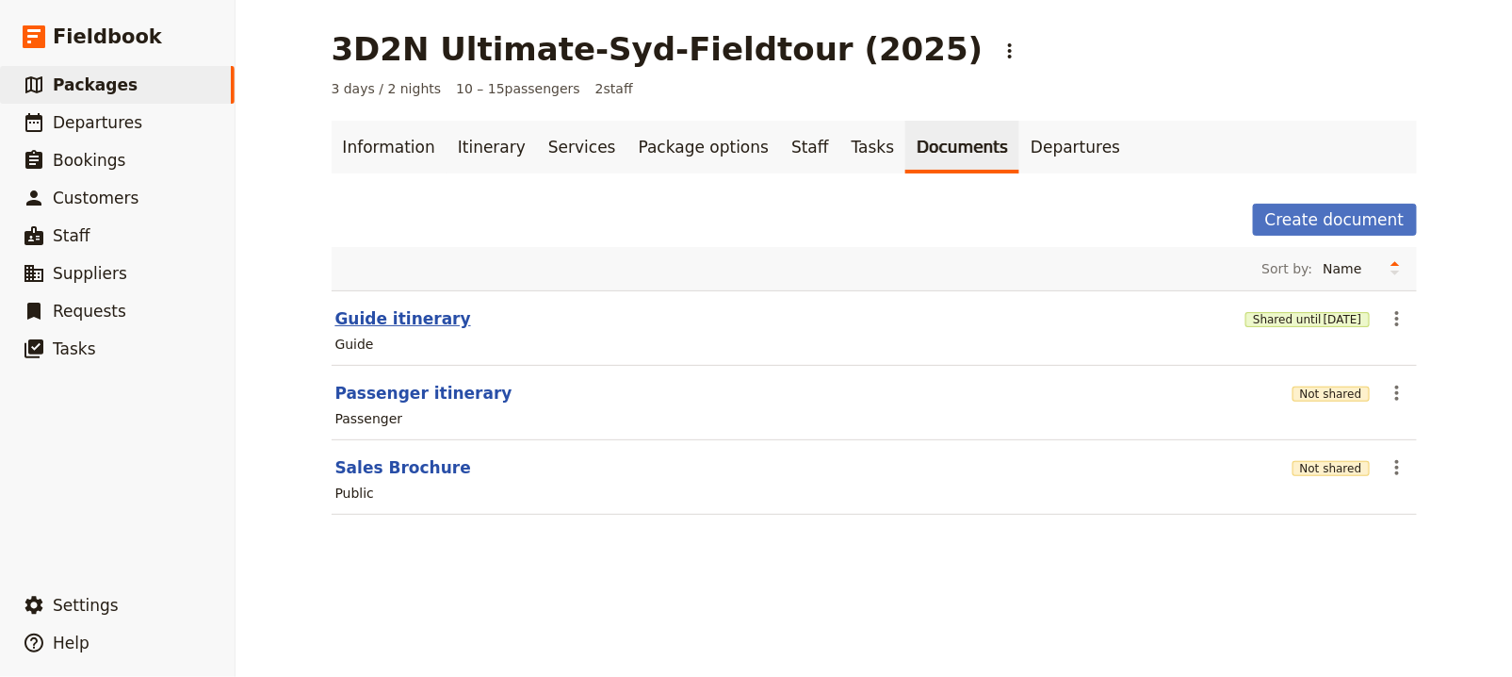
click at [420, 322] on button "Guide itinerary" at bounding box center [403, 318] width 136 height 23
select select "STAFF"
select select "RUN_SHEET"
select select "DEFAULT"
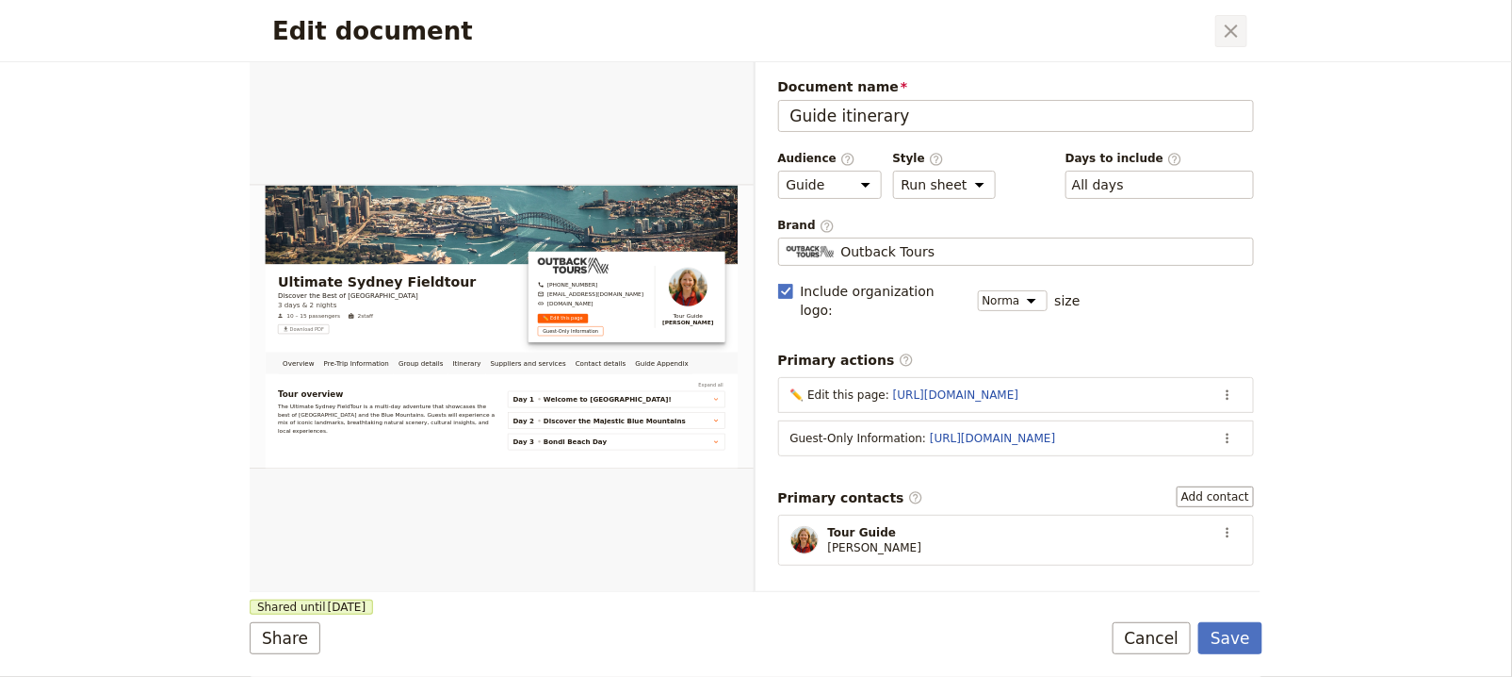
click at [1232, 44] on button "​" at bounding box center [1232, 31] width 32 height 32
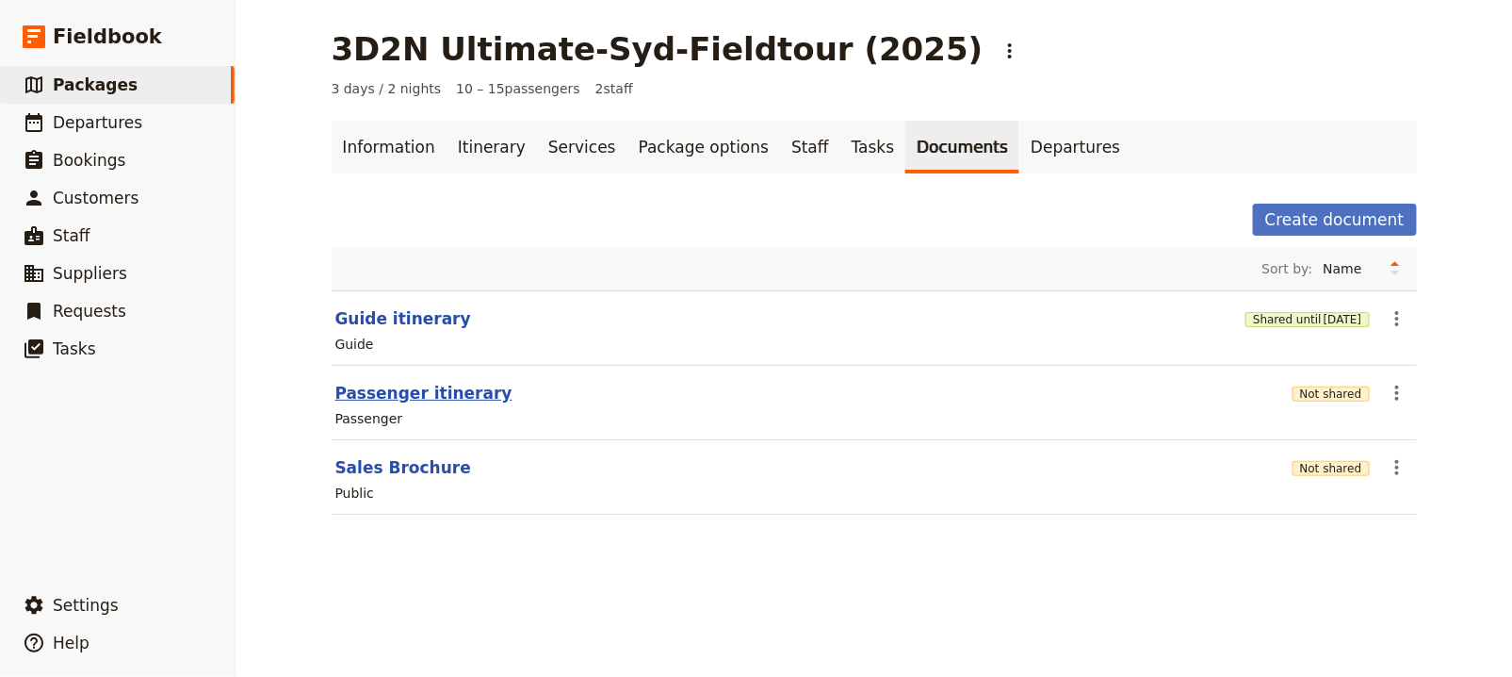
click at [425, 399] on button "Passenger itinerary" at bounding box center [423, 393] width 177 height 23
select select "PASSENGER"
select select "RUN_SHEET"
select select "DEFAULT"
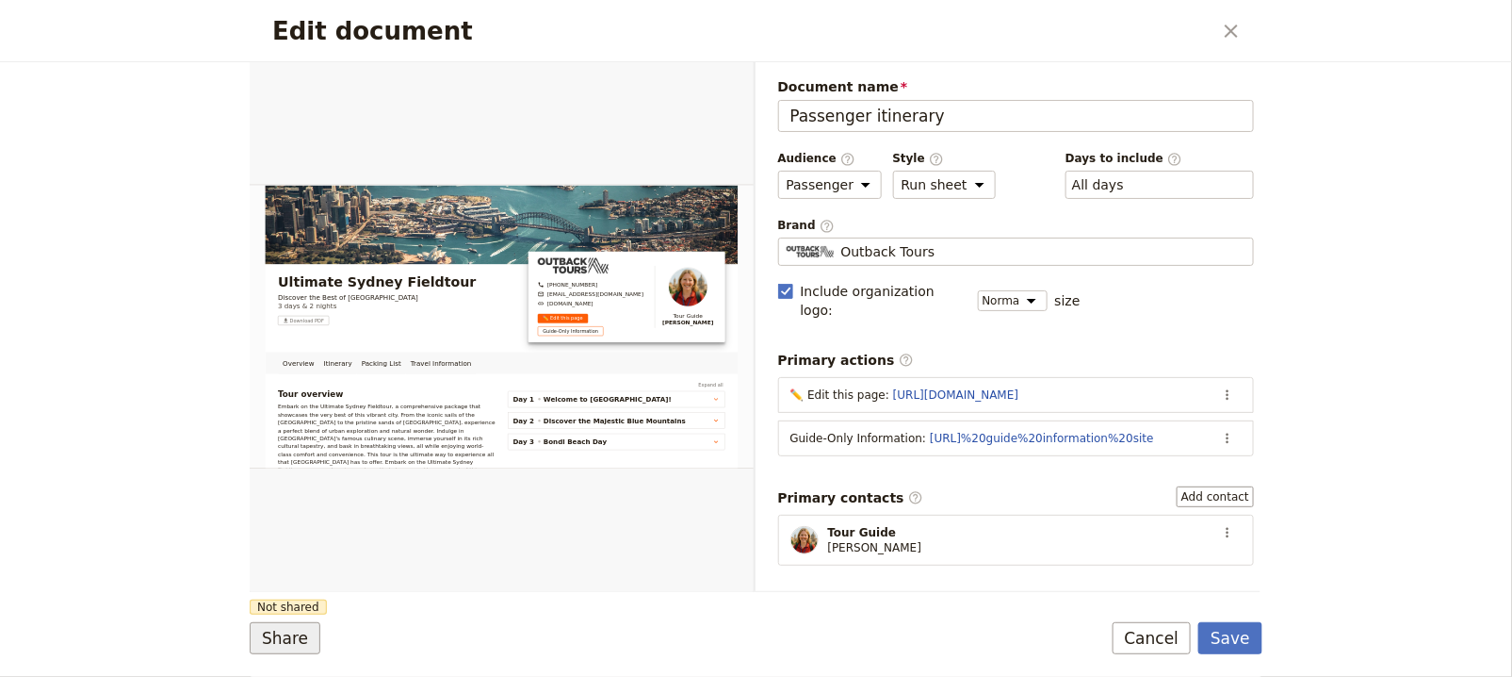
click at [271, 652] on button "Share" at bounding box center [285, 638] width 71 height 32
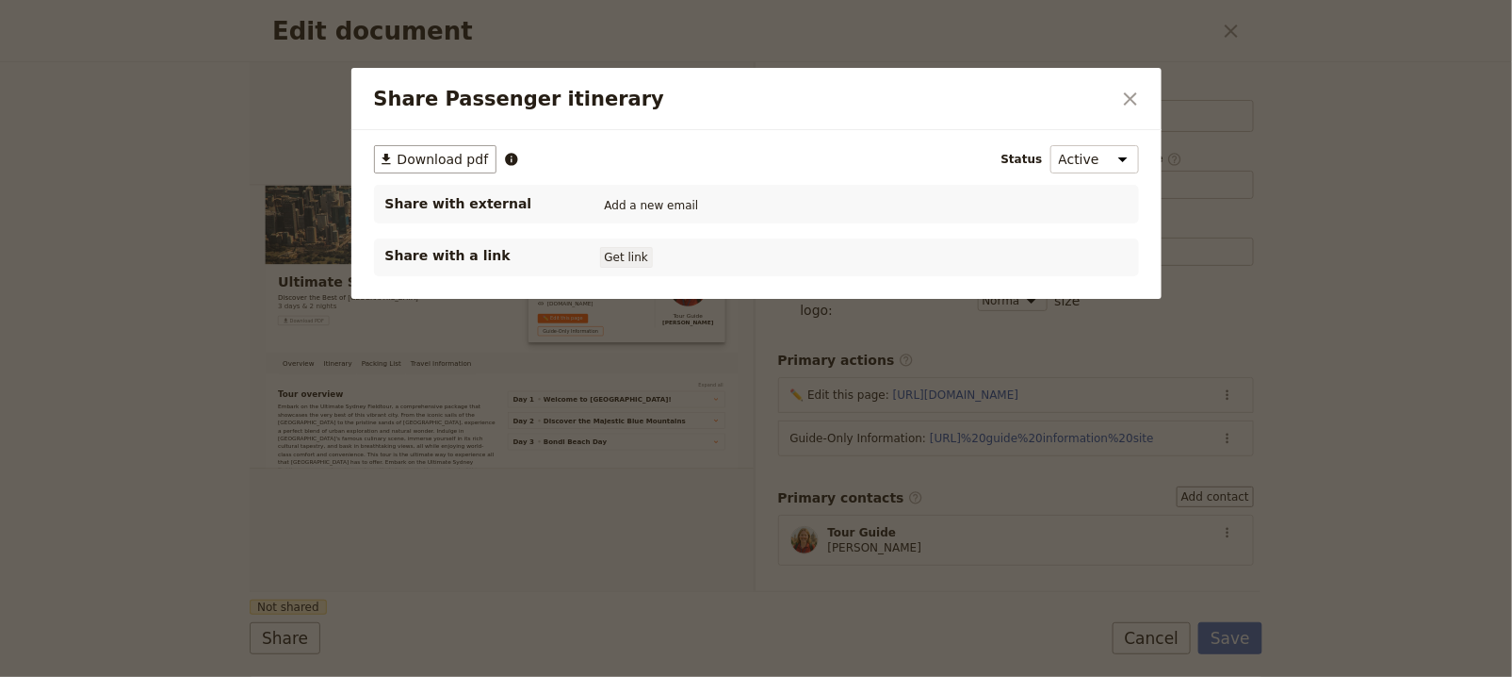
click at [629, 257] on button "Get link" at bounding box center [626, 257] width 53 height 21
click at [698, 256] on span "10 Sep 2026" at bounding box center [697, 257] width 39 height 15
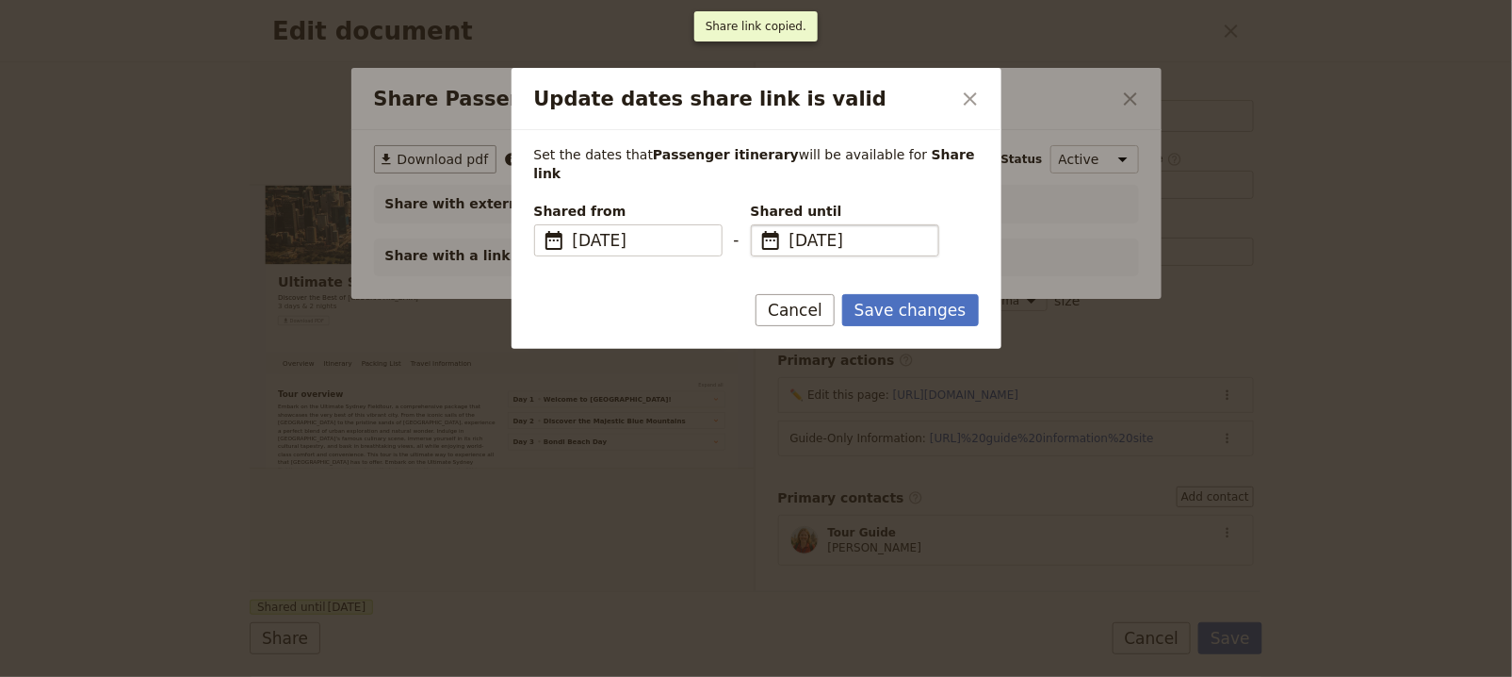
click at [839, 229] on span "10 Sep 2026" at bounding box center [859, 240] width 138 height 23
click at [759, 225] on input "10/09/2026" at bounding box center [759, 224] width 1 height 1
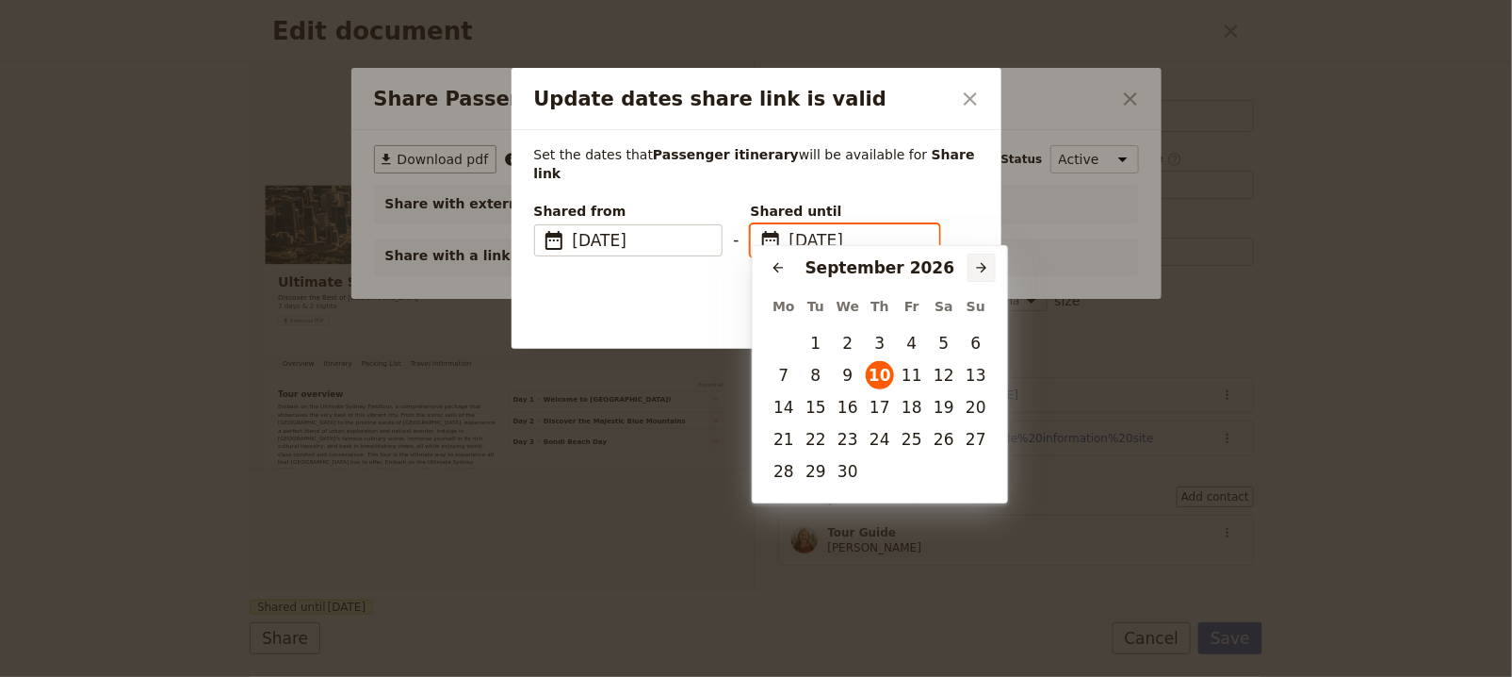
click at [970, 261] on button "​" at bounding box center [982, 267] width 28 height 28
click at [974, 262] on icon "Next month" at bounding box center [981, 267] width 15 height 15
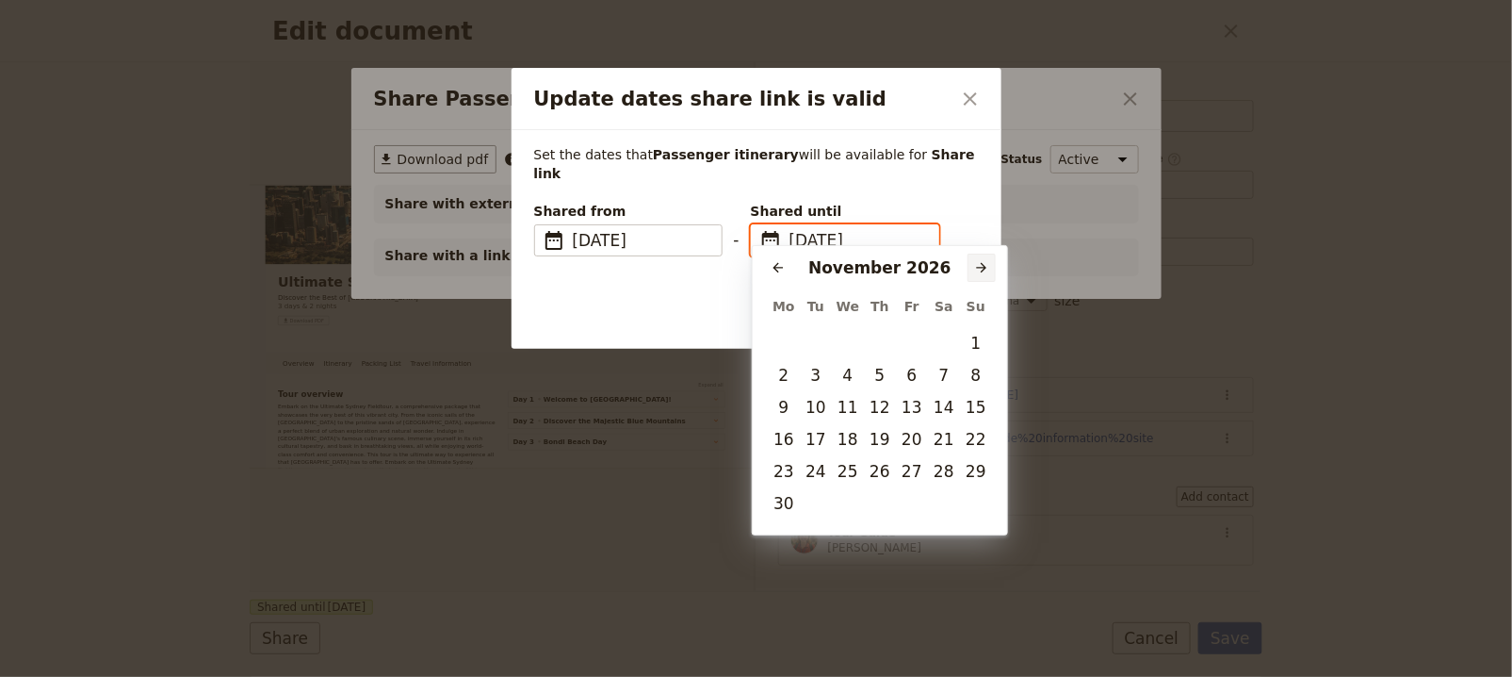
click at [974, 262] on icon "Next month" at bounding box center [981, 267] width 15 height 15
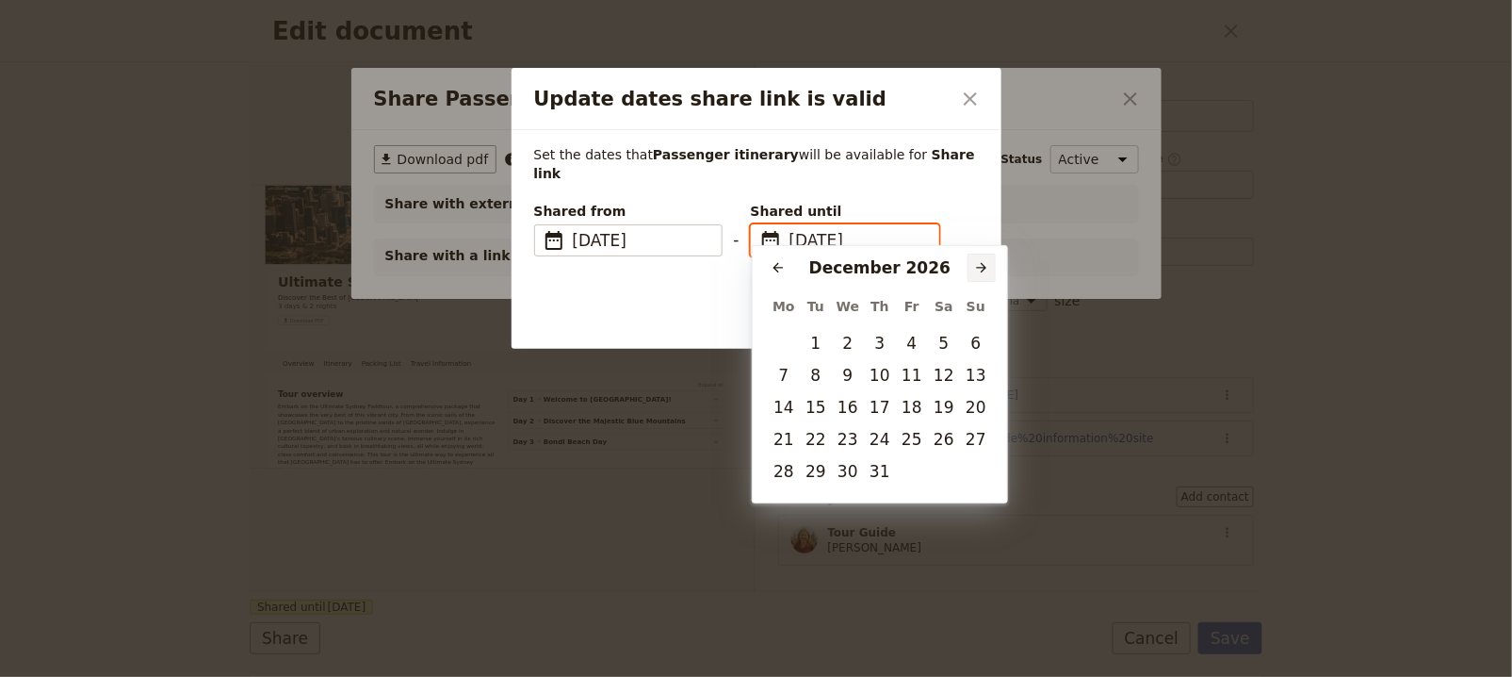
click at [974, 262] on icon "Next month" at bounding box center [981, 267] width 15 height 15
click at [783, 267] on icon "Previous month" at bounding box center [778, 267] width 15 height 15
click at [782, 266] on icon "Previous month" at bounding box center [778, 267] width 15 height 15
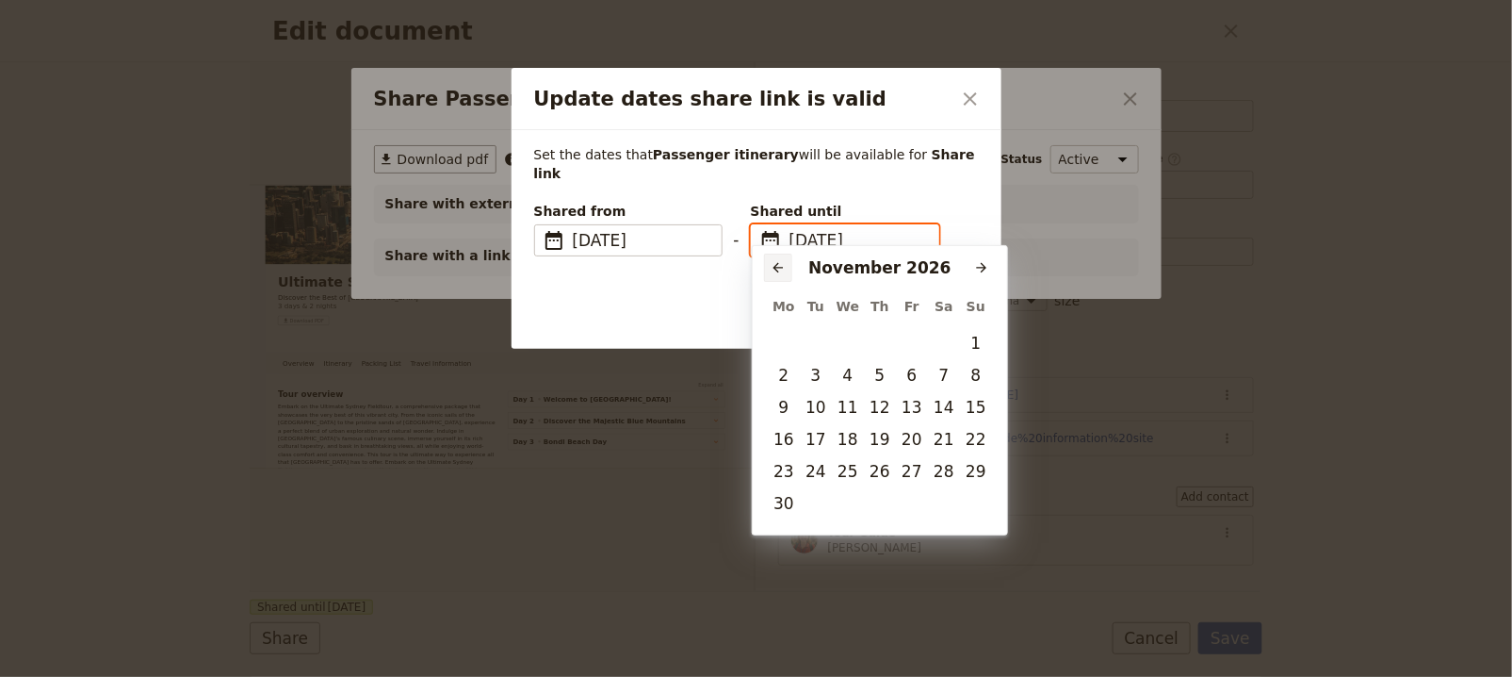
click at [782, 266] on icon "Previous month" at bounding box center [778, 267] width 15 height 15
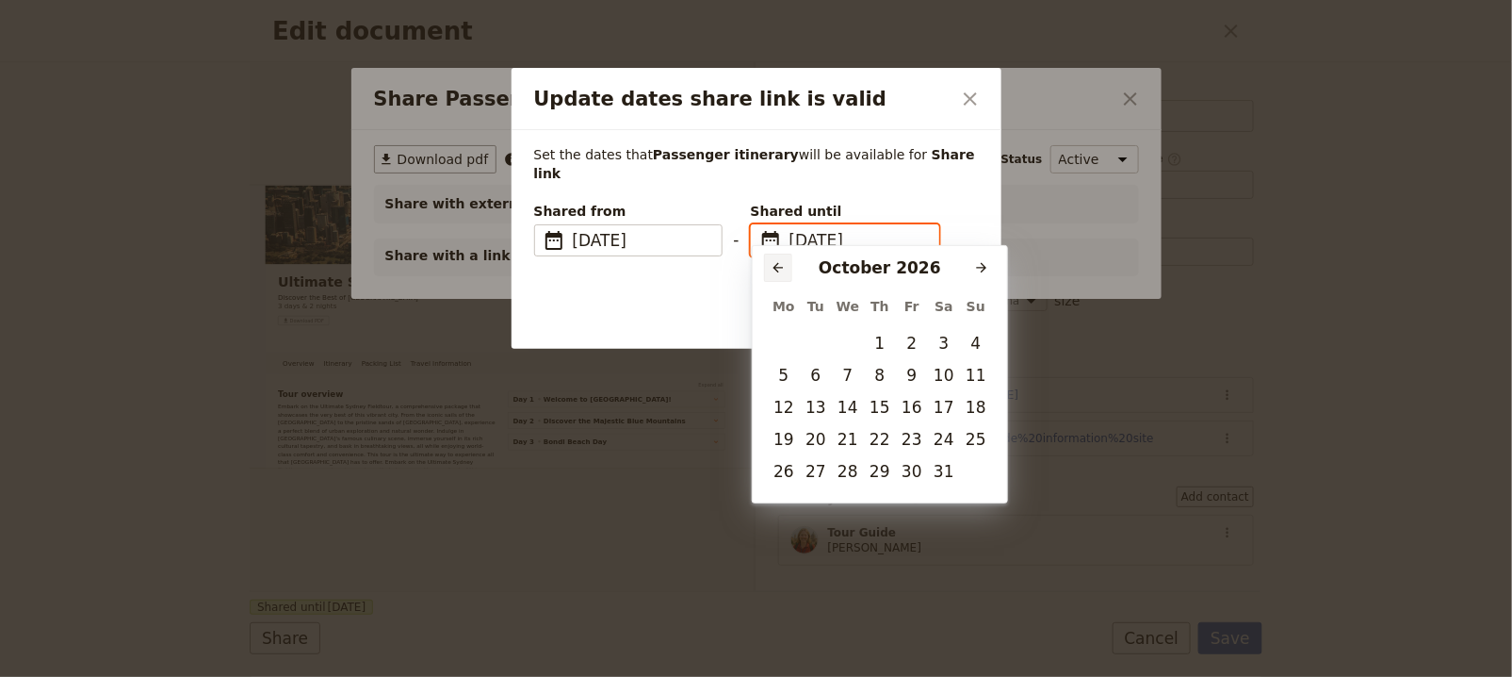
click at [782, 266] on icon "Previous month" at bounding box center [778, 267] width 15 height 15
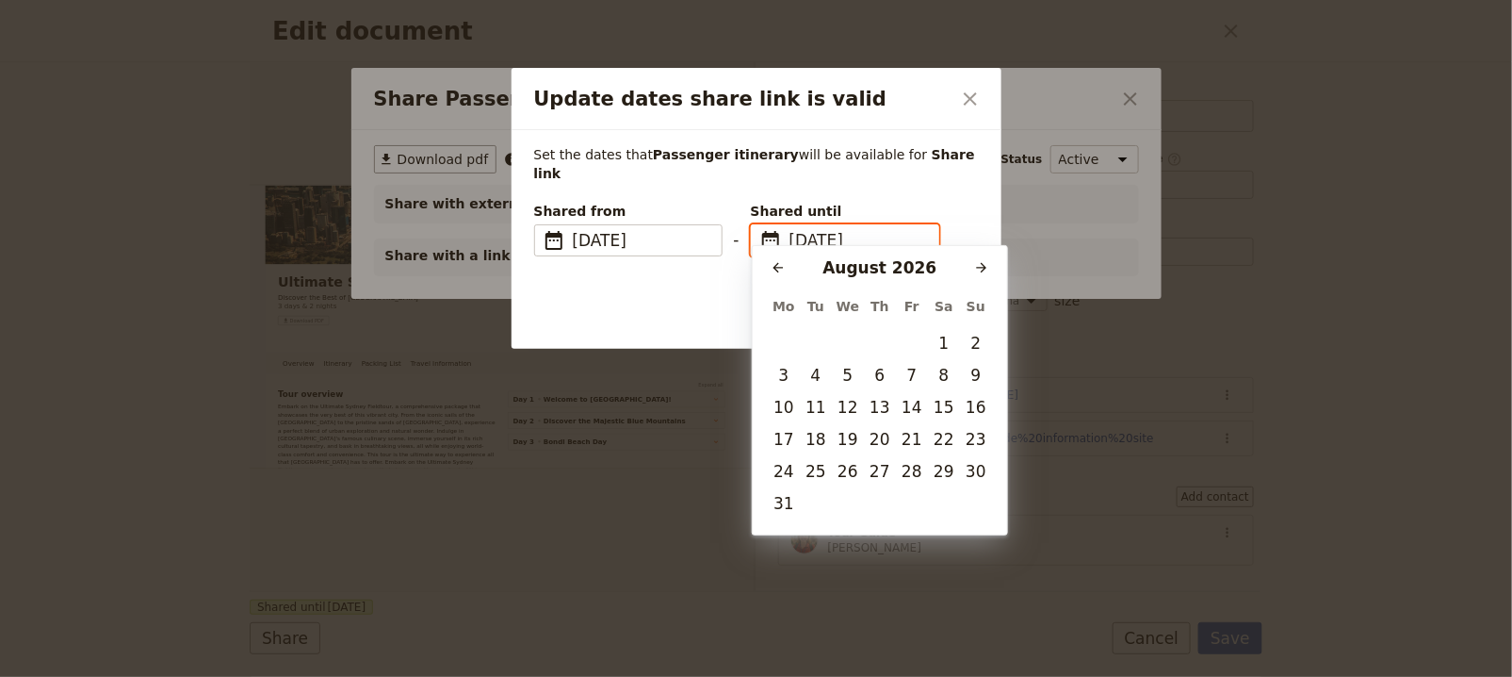
click at [899, 229] on input "10/09/2026" at bounding box center [859, 240] width 138 height 23
click at [897, 229] on input "10/09/2026" at bounding box center [859, 240] width 138 height 23
click at [885, 229] on input "10/09/2026" at bounding box center [859, 240] width 138 height 23
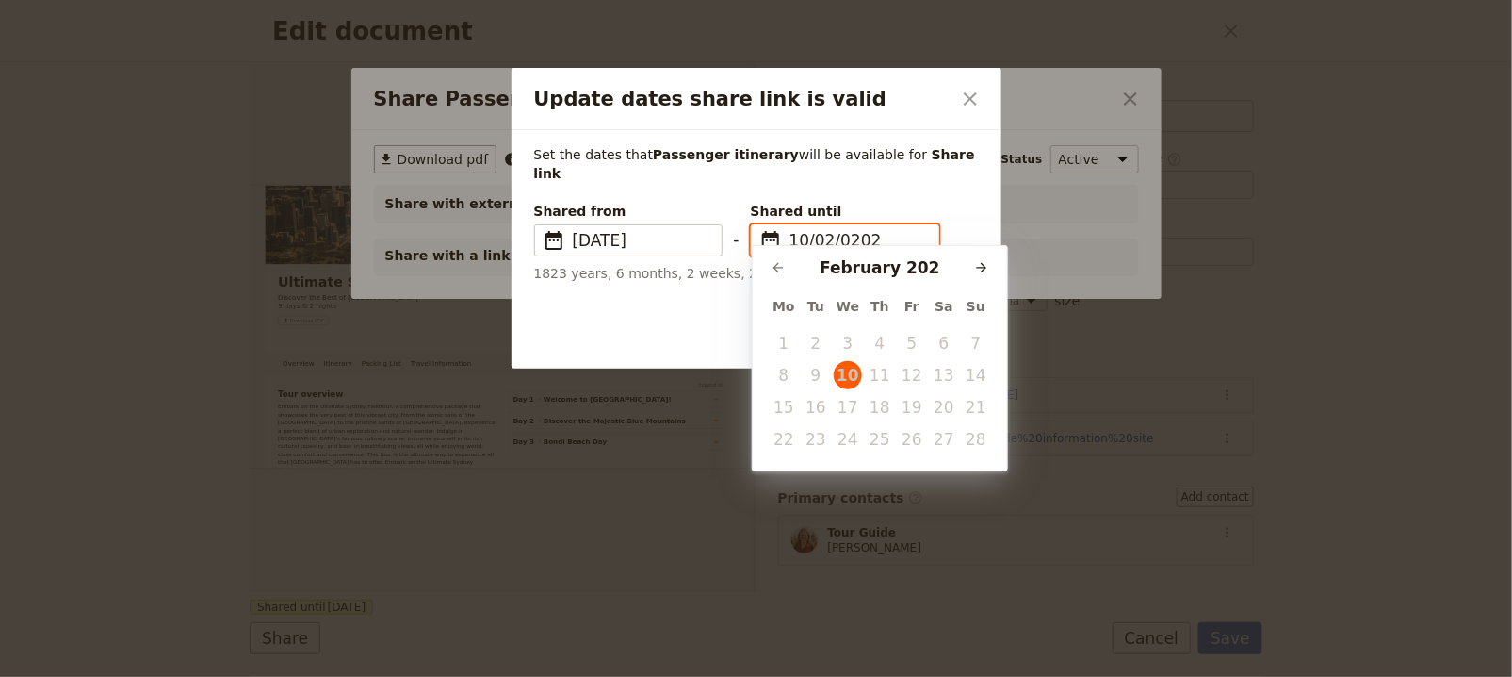
type input "10/02/2026"
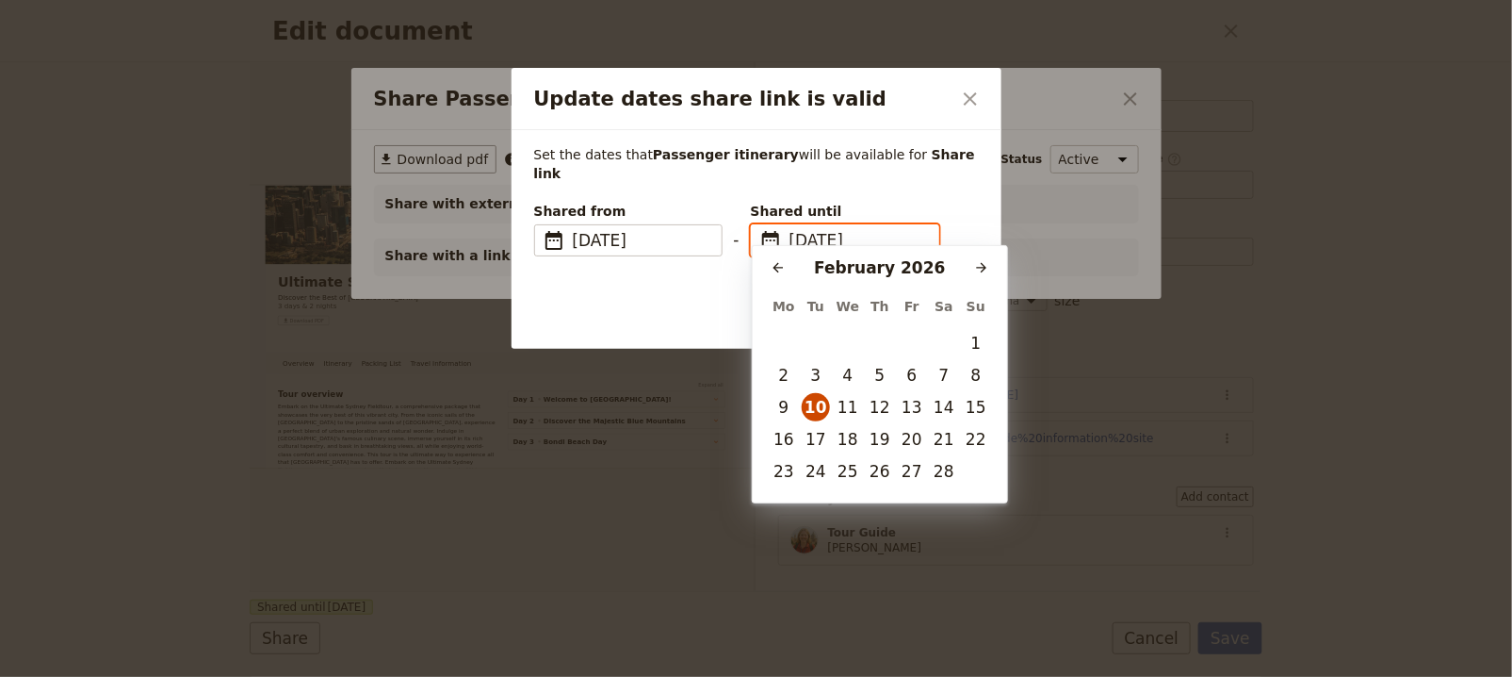
click at [826, 412] on button "10" at bounding box center [816, 407] width 28 height 28
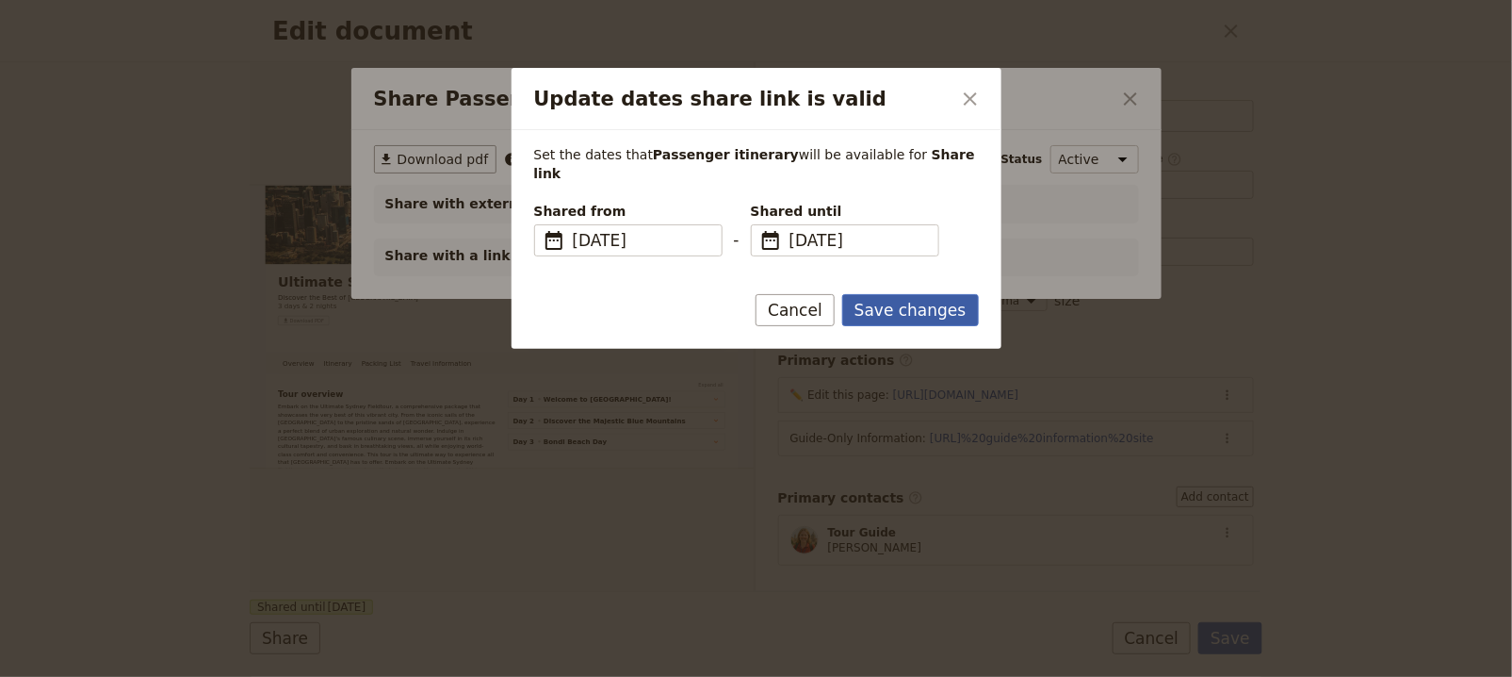
click at [926, 294] on button "Save changes" at bounding box center [910, 310] width 137 height 32
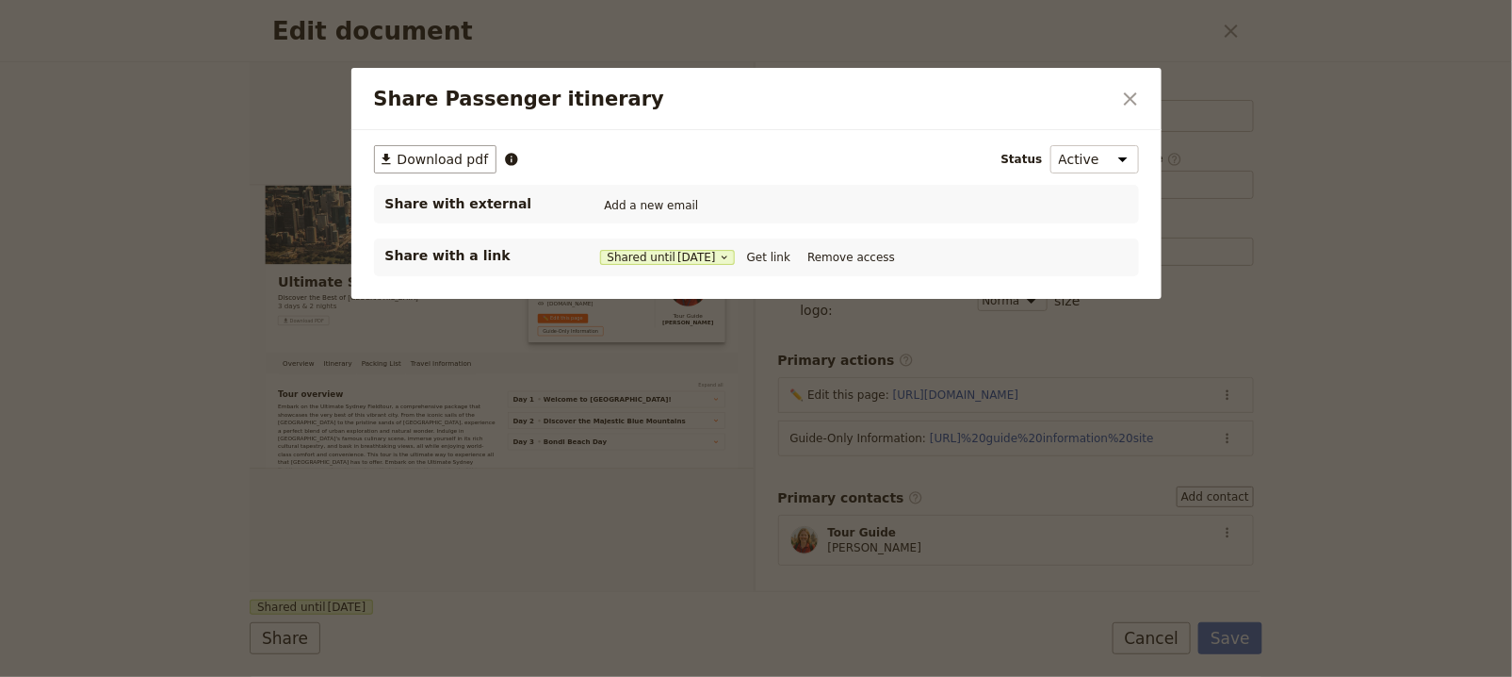
click at [784, 240] on div "Share with a link Shared until 10 Feb 2026 Get link Remove access" at bounding box center [756, 257] width 765 height 38
click at [784, 253] on button "Get link" at bounding box center [769, 257] width 53 height 21
click at [1131, 103] on icon "Close dialog" at bounding box center [1130, 99] width 23 height 23
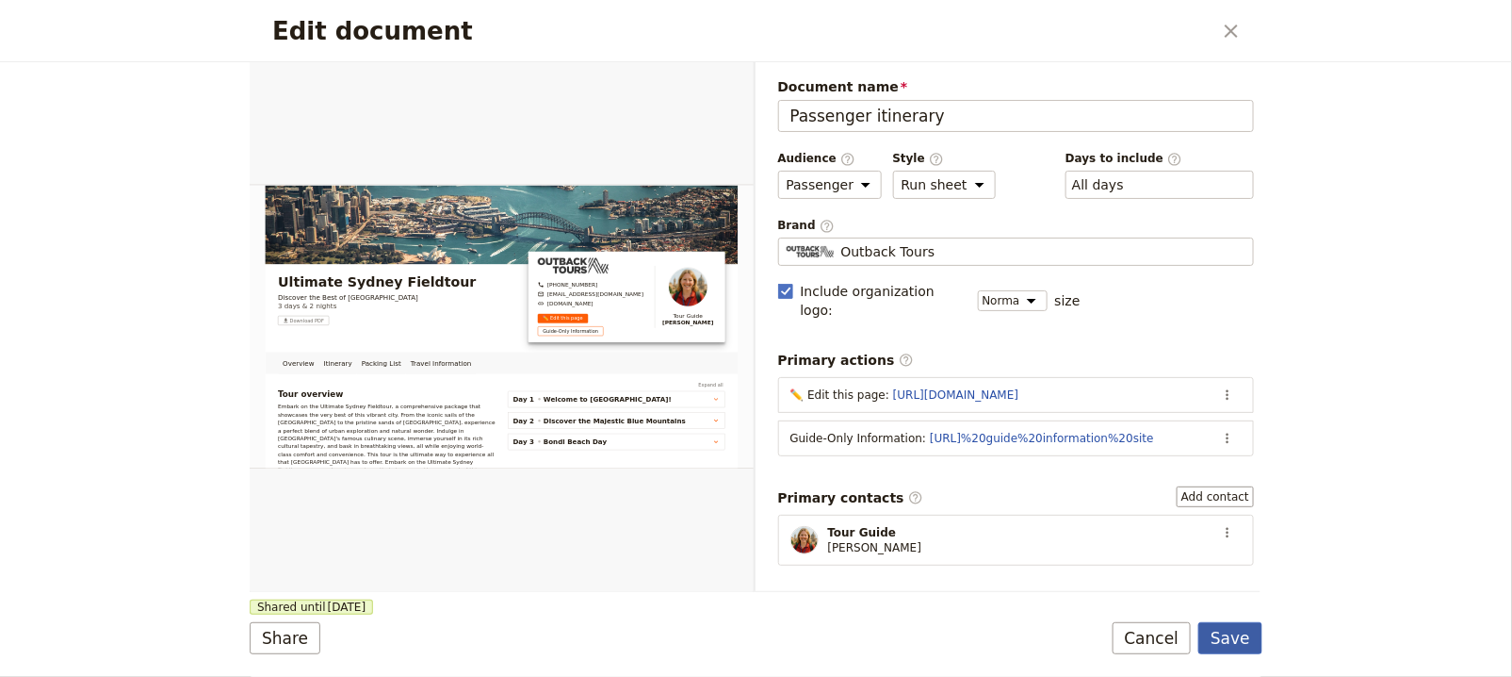
click at [1238, 625] on button "Save" at bounding box center [1231, 638] width 64 height 32
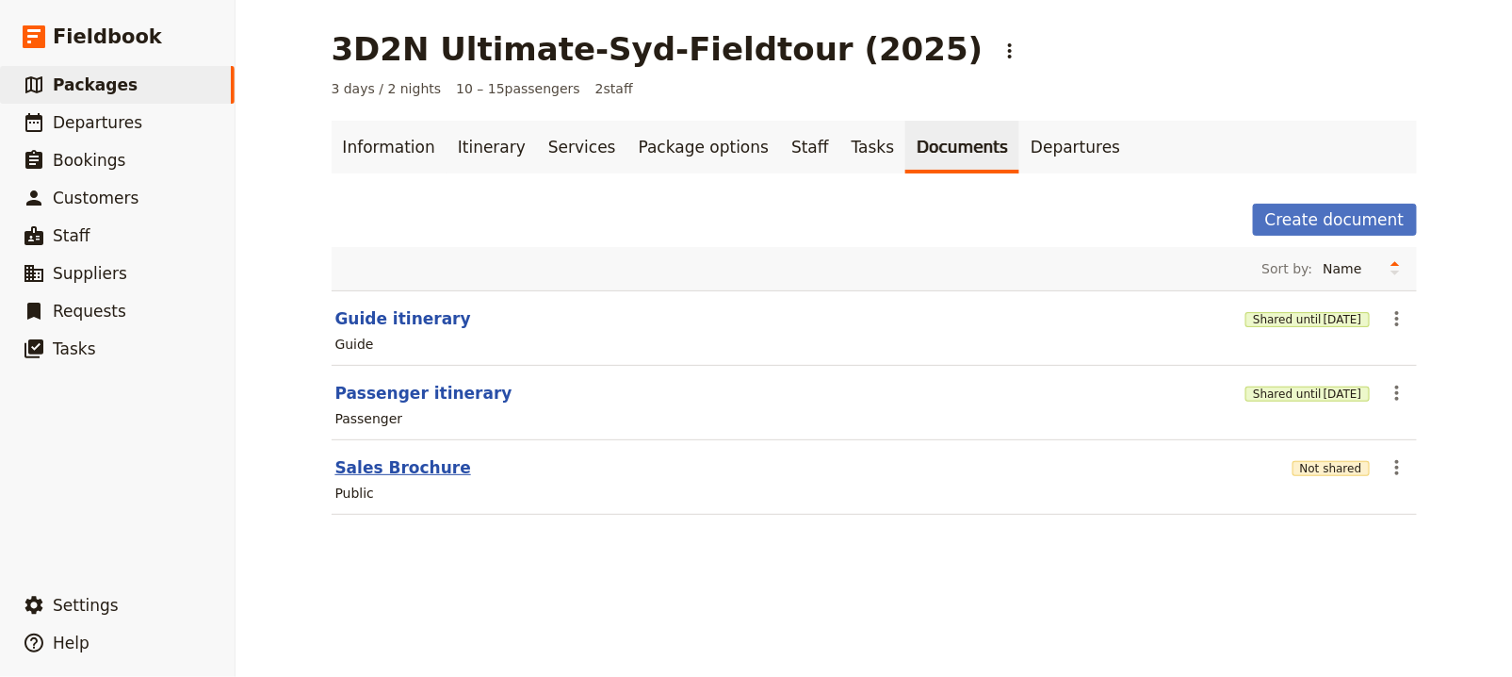
click at [411, 464] on button "Sales Brochure" at bounding box center [403, 467] width 136 height 23
select select "DEFAULT"
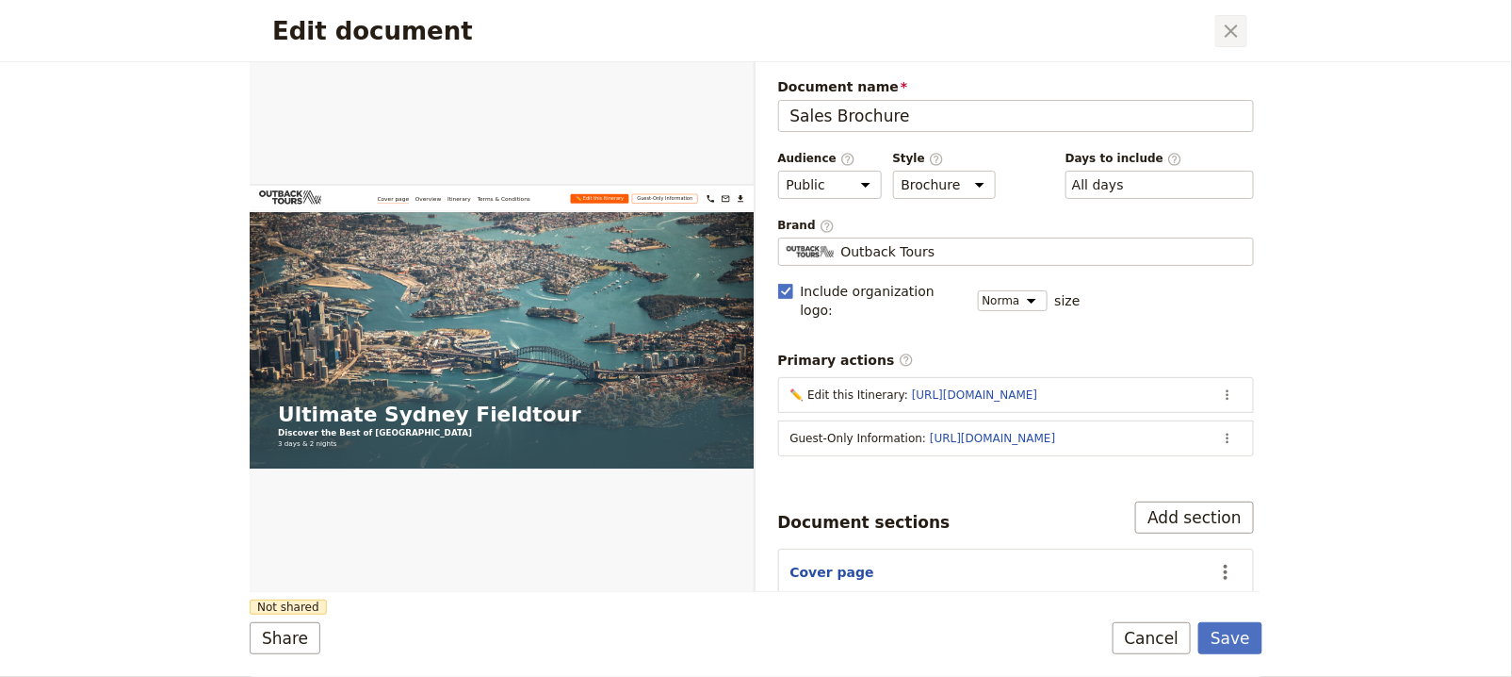
click at [1239, 32] on icon "Close dialog" at bounding box center [1231, 31] width 23 height 23
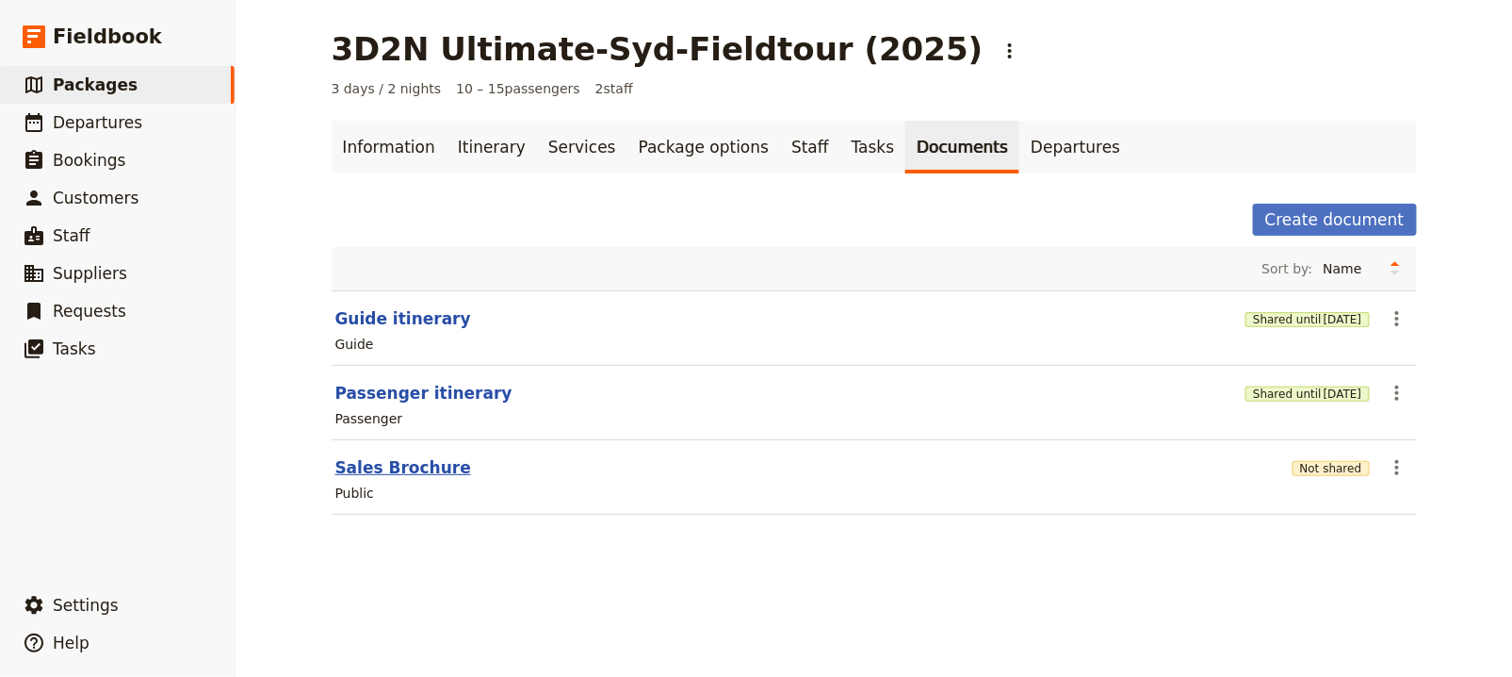
click at [375, 463] on button "Sales Brochure" at bounding box center [403, 467] width 136 height 23
select select "DEFAULT"
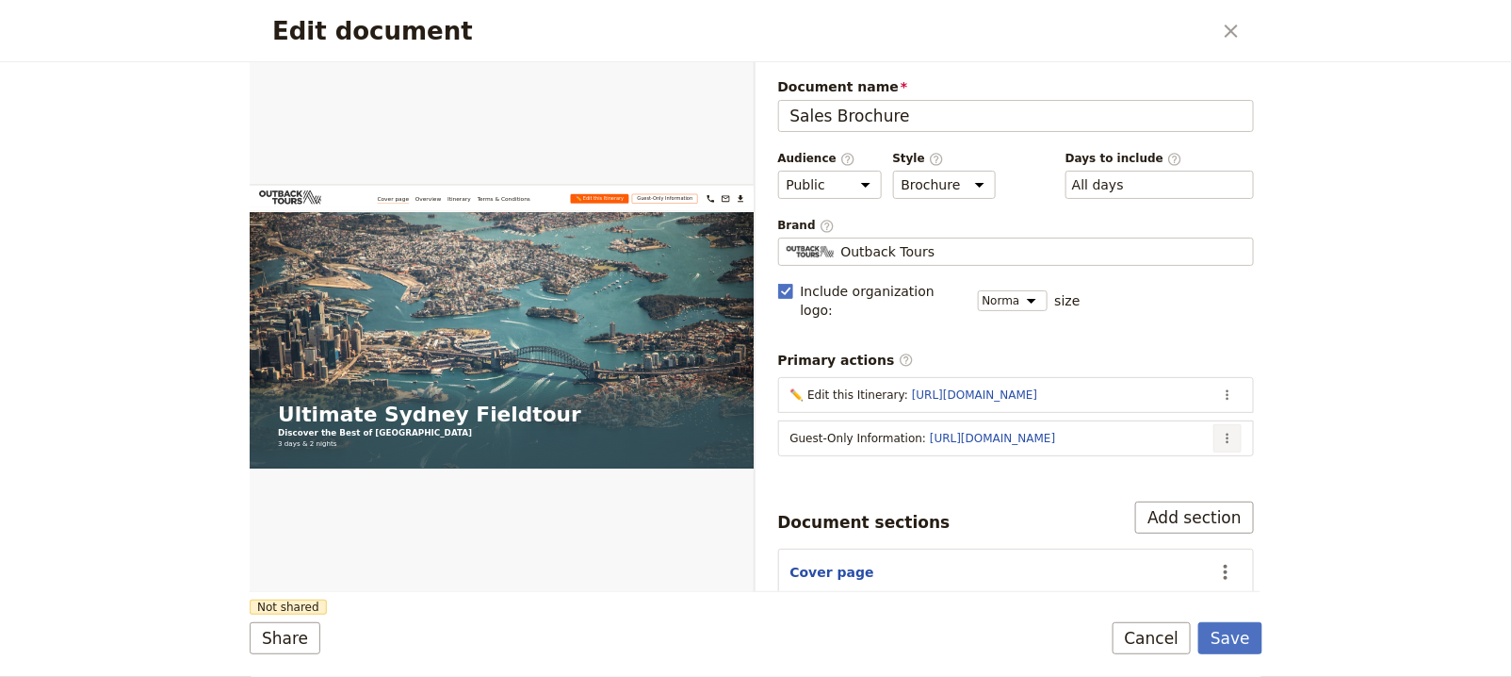
click at [1220, 431] on icon "Actions" at bounding box center [1227, 438] width 15 height 15
click at [1168, 449] on span "Edit action" at bounding box center [1138, 452] width 153 height 19
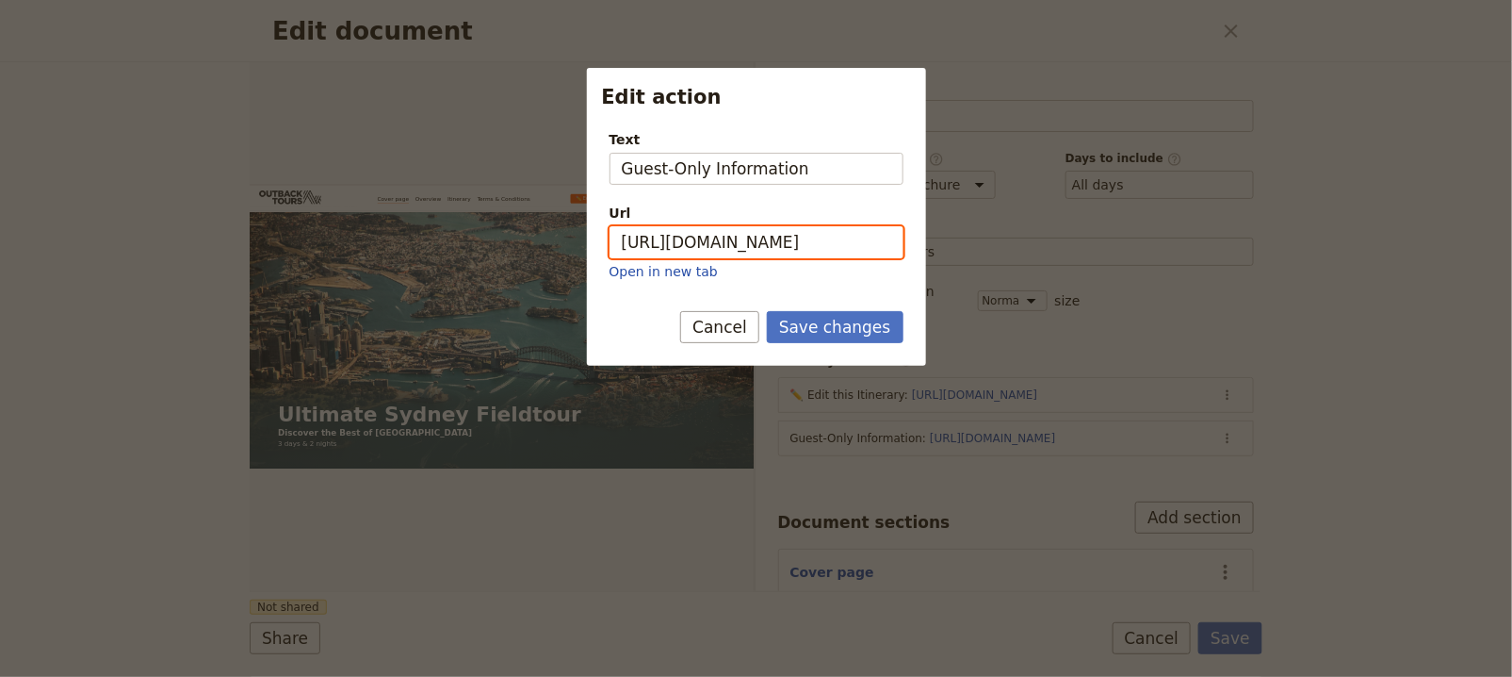
click at [805, 248] on input "https://trips.fieldbook.com/d/bsyL2xrChKCaY7yljPq8S" at bounding box center [757, 242] width 294 height 32
paste input "HkXJLYy6DOz3AzvIT4GCt"
type input "[URL][DOMAIN_NAME]"
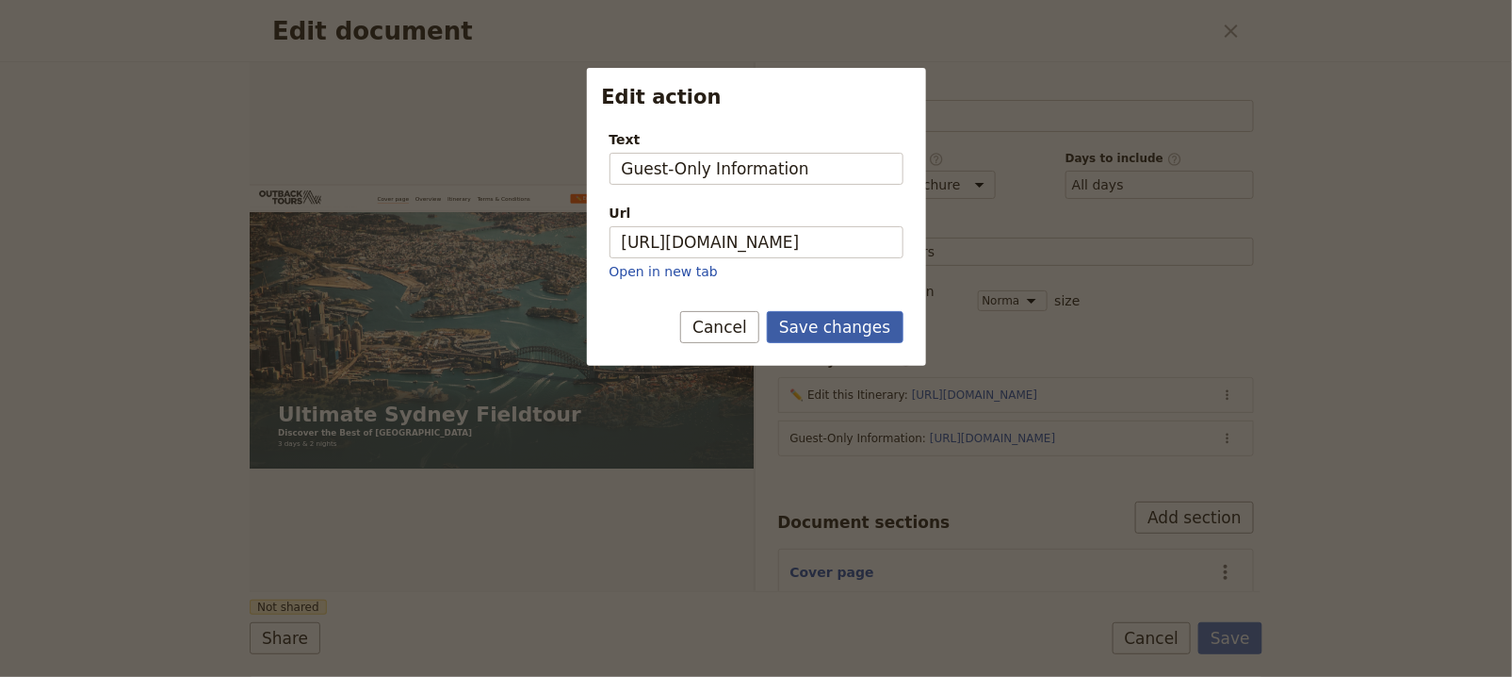
click at [854, 336] on button "Save changes" at bounding box center [835, 327] width 137 height 32
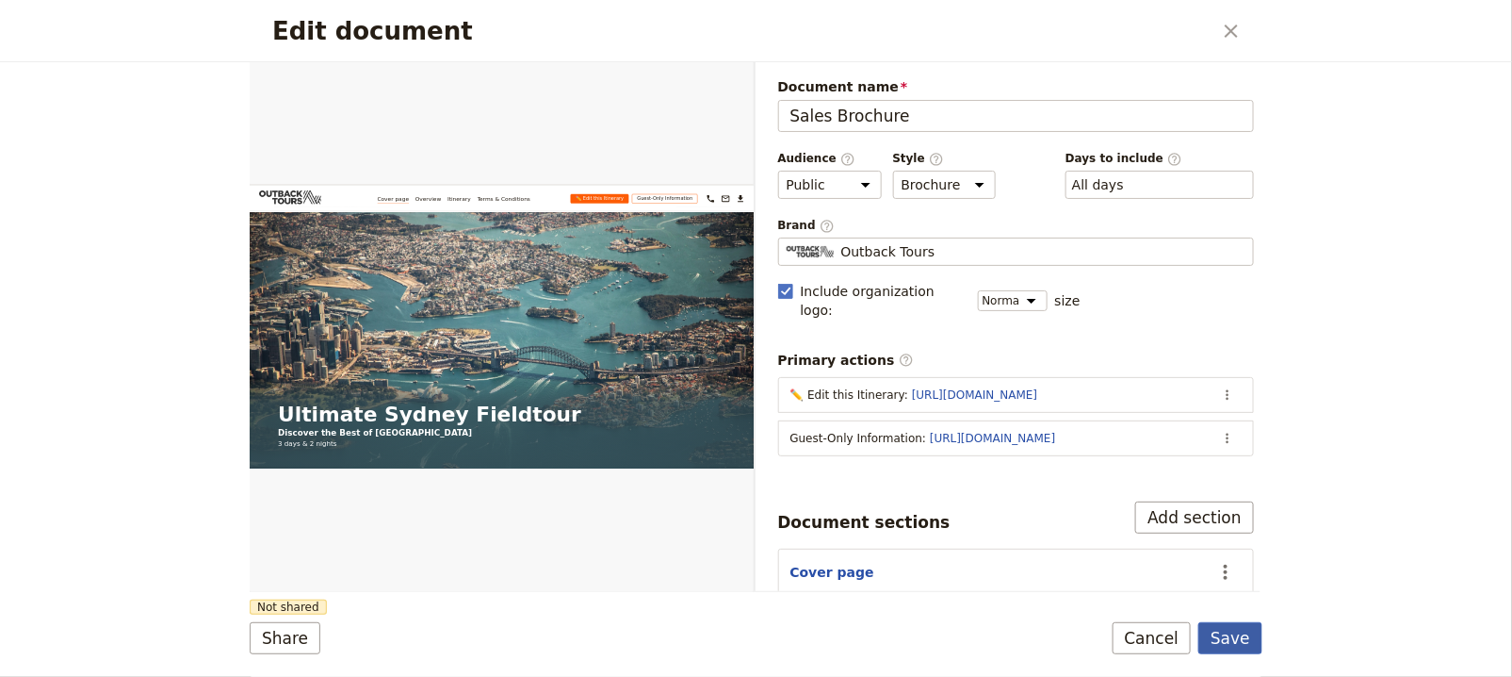
click at [1235, 639] on button "Save" at bounding box center [1231, 638] width 64 height 32
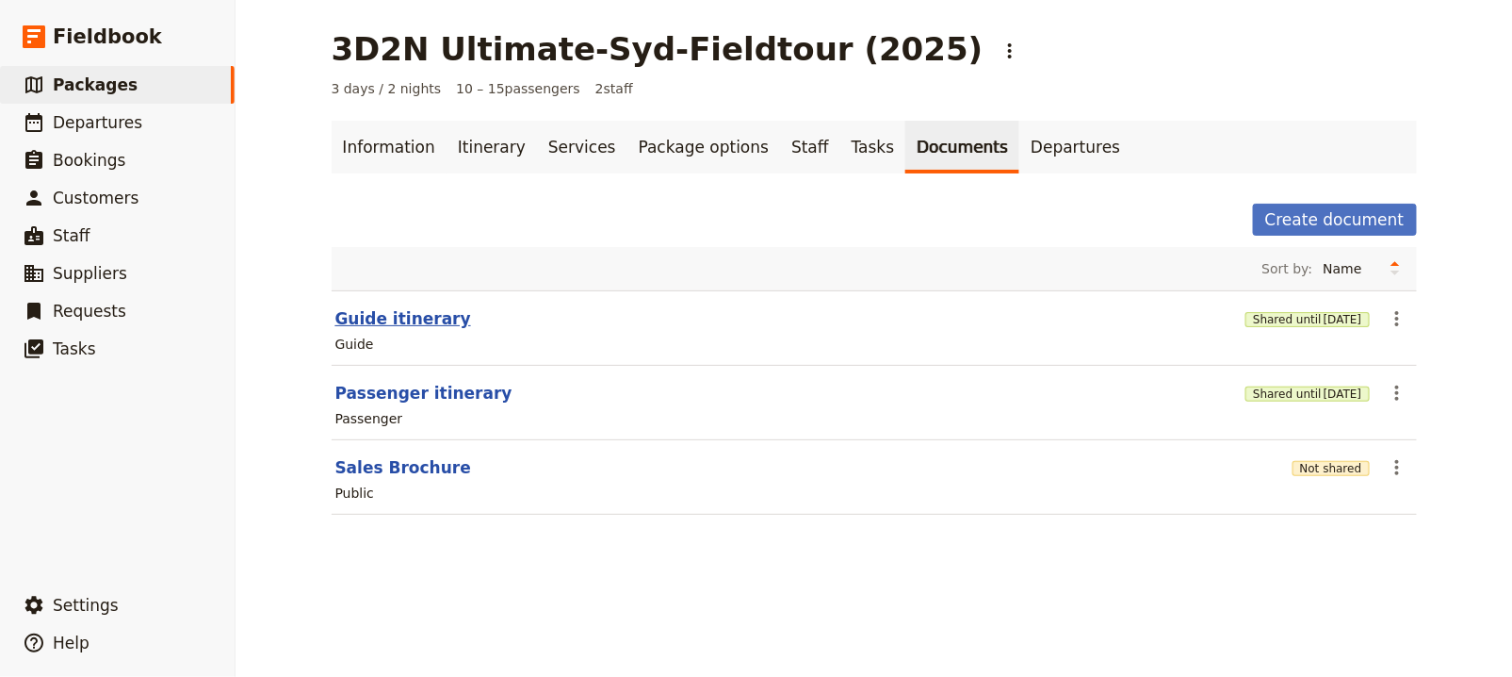
click at [367, 322] on button "Guide itinerary" at bounding box center [403, 318] width 136 height 23
select select "STAFF"
select select "RUN_SHEET"
select select "DEFAULT"
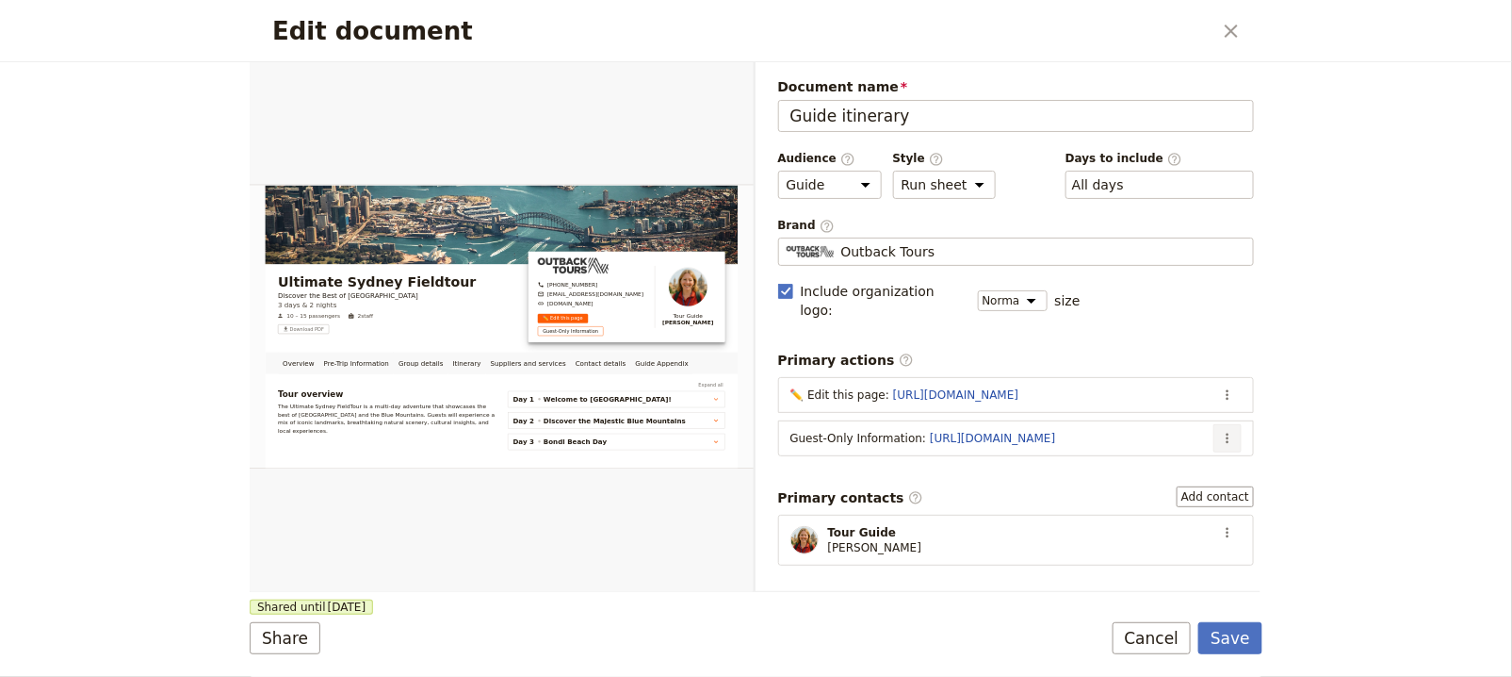
click at [1219, 424] on button "​" at bounding box center [1228, 438] width 28 height 28
click at [1154, 455] on span "Edit action" at bounding box center [1138, 452] width 153 height 19
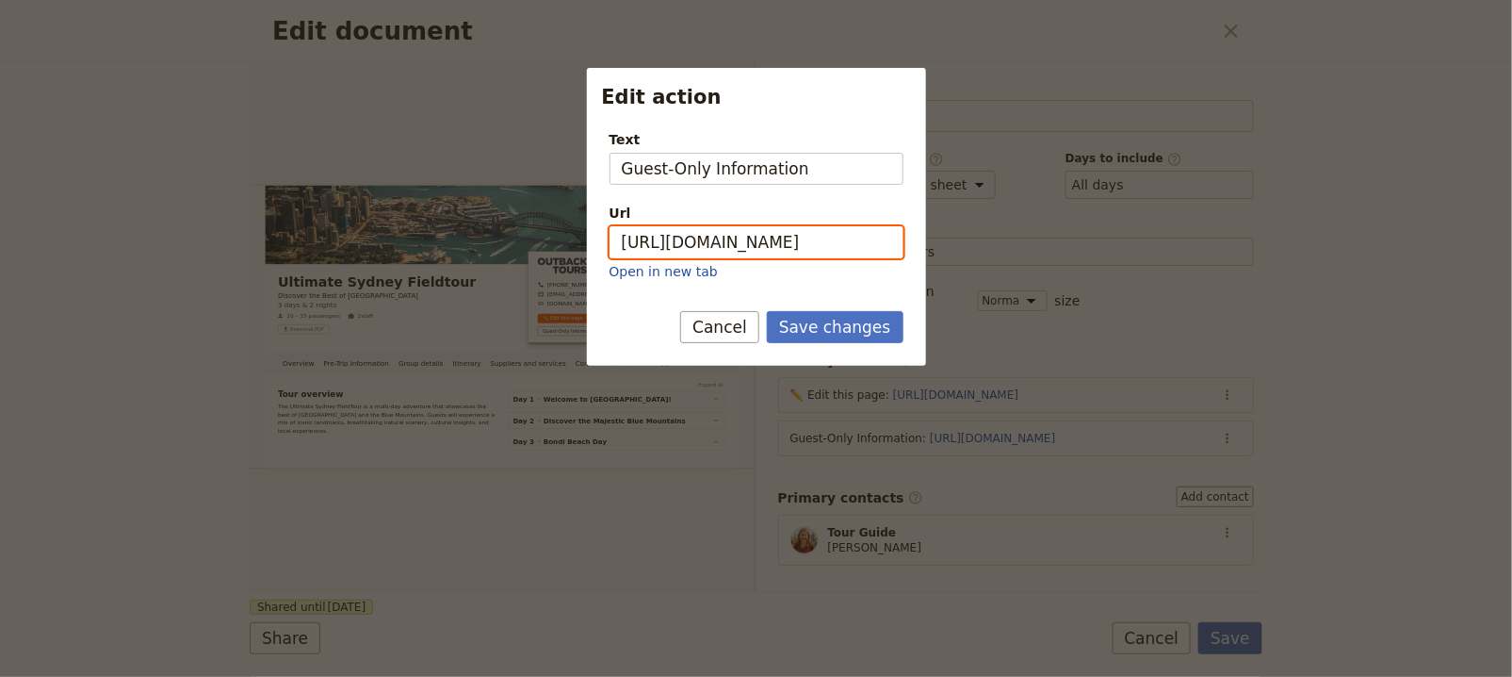
click at [836, 236] on input "https://www.placeholder.com" at bounding box center [757, 242] width 294 height 32
paste input "trips.fieldbook.com/d/HkXJLYy6DOz3AzvIT4GCt"
type input "[URL][DOMAIN_NAME]"
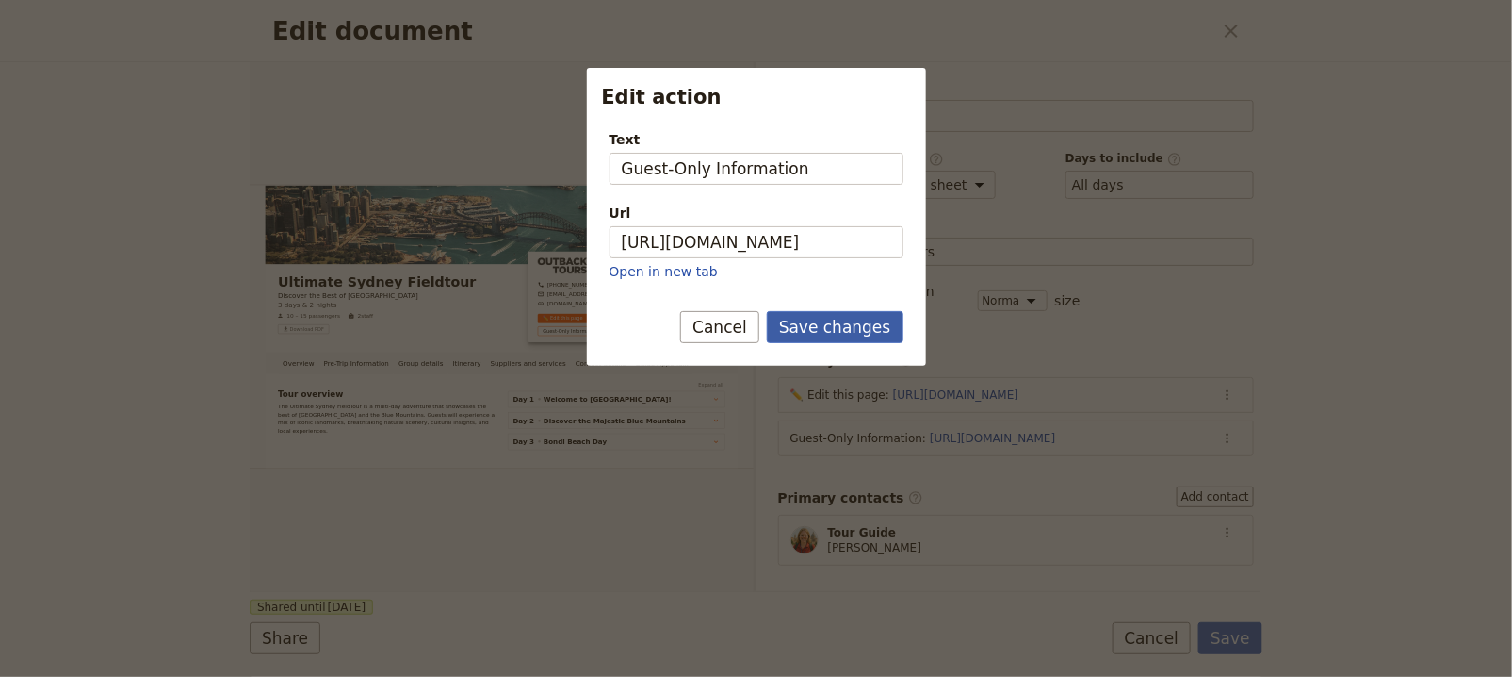
click at [858, 321] on button "Save changes" at bounding box center [835, 327] width 137 height 32
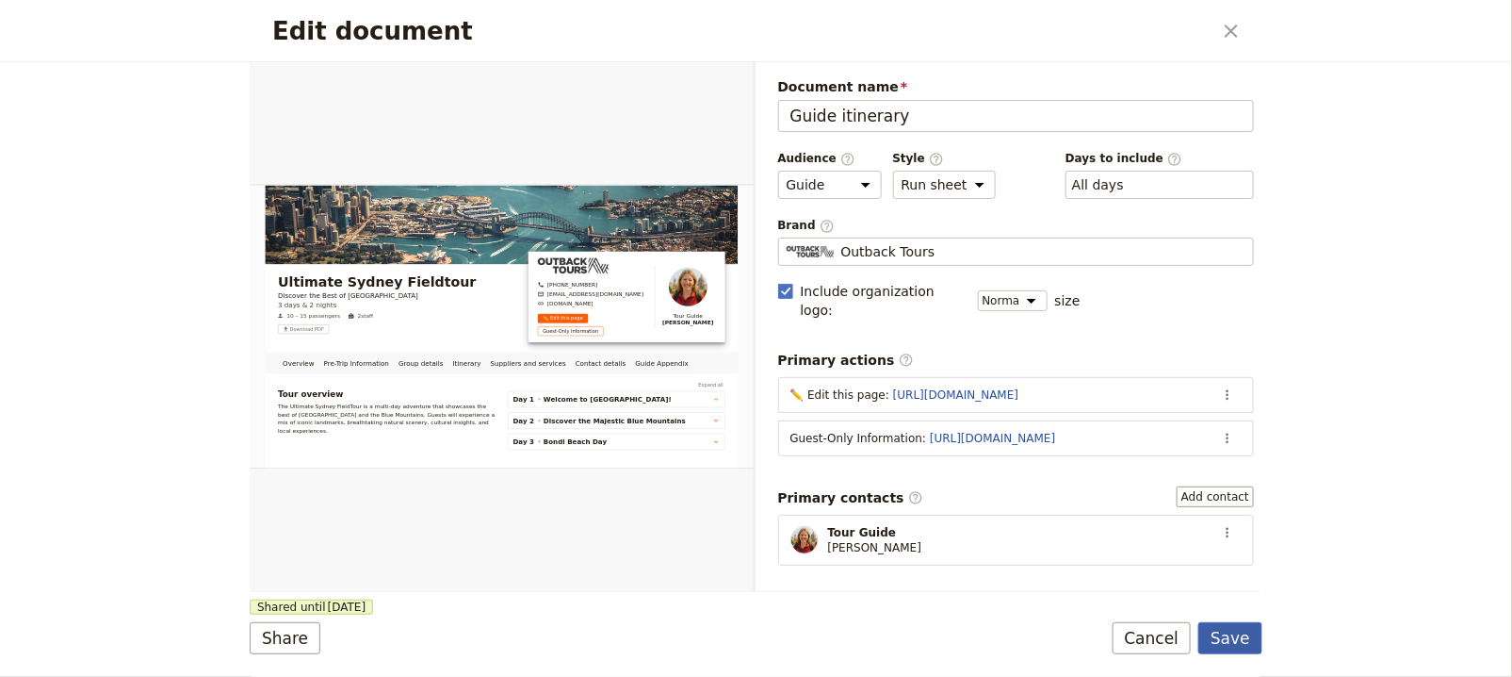
click at [1234, 627] on button "Save" at bounding box center [1231, 638] width 64 height 32
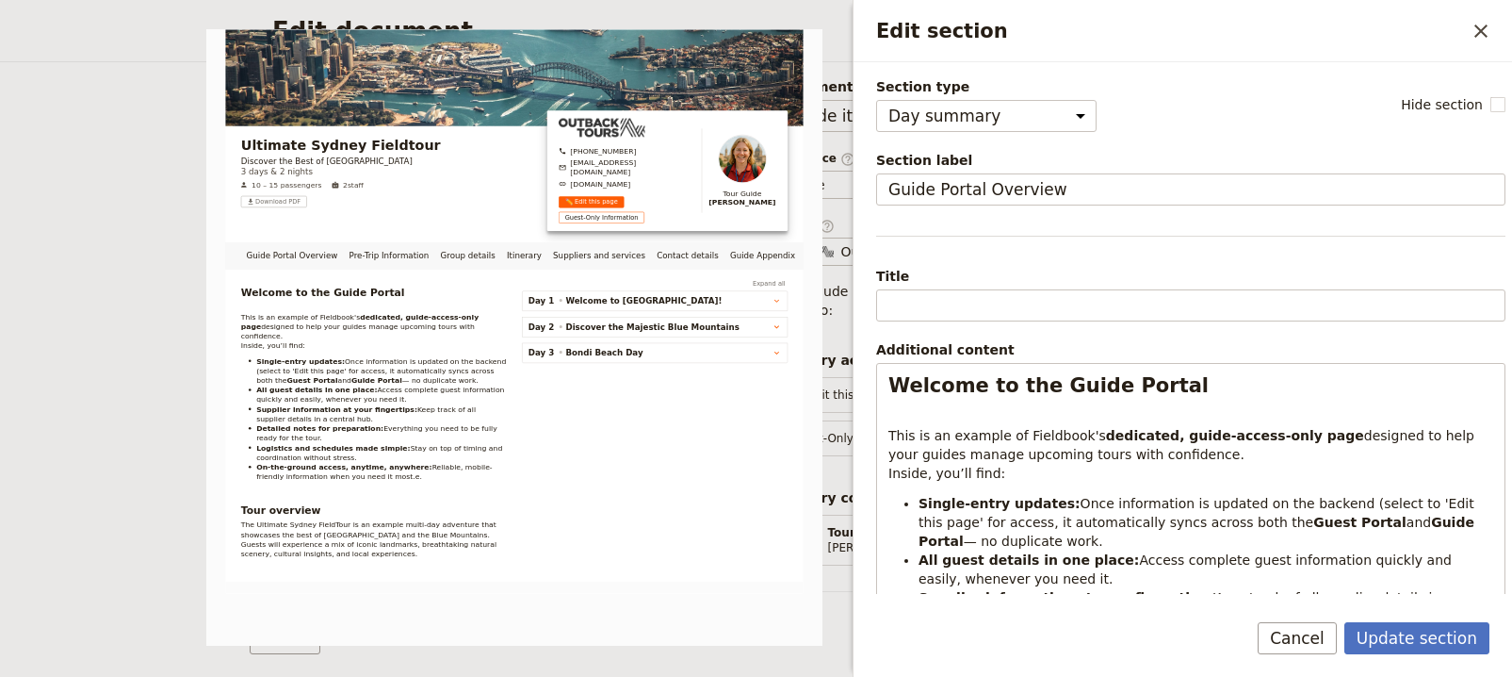
select select "DAY_SUMMARY"
select select "STAFF"
select select "RUN_SHEET"
select select "DEFAULT"
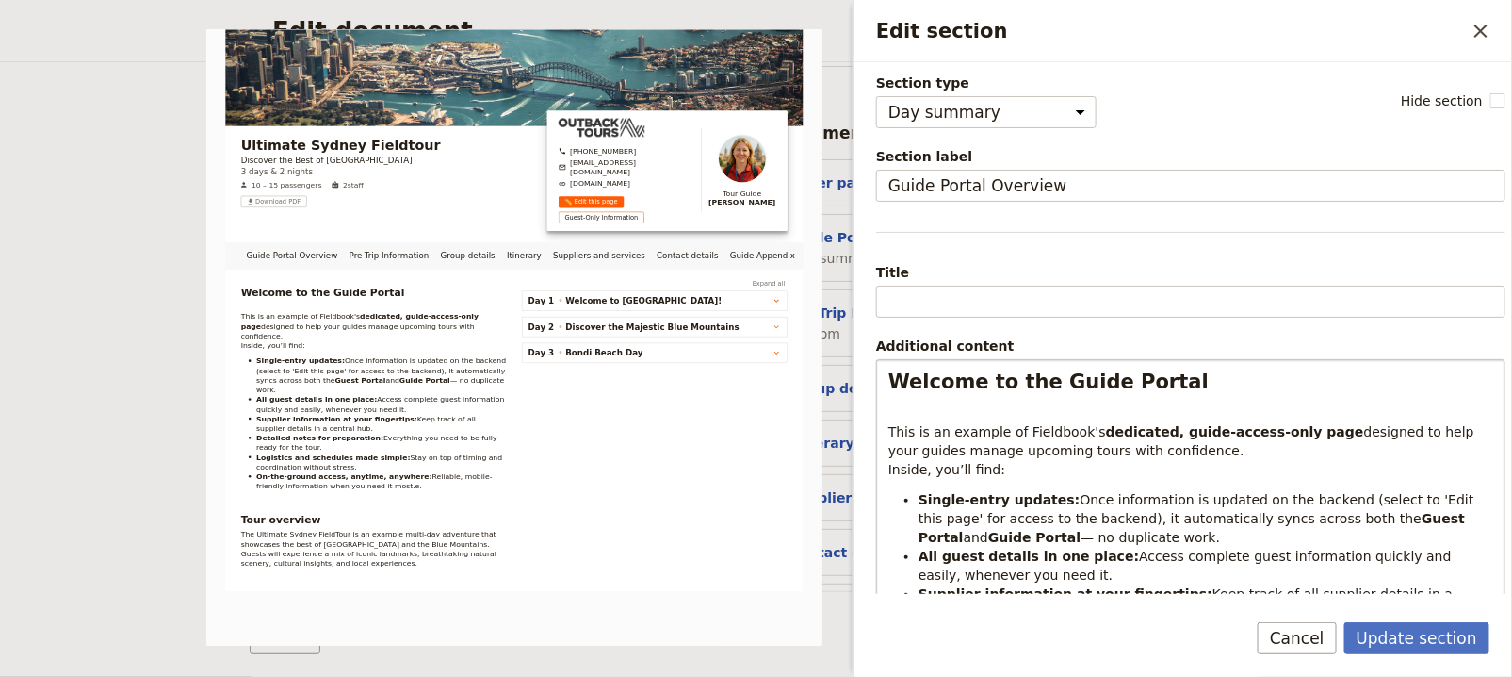
click at [955, 521] on li "Single-entry updates: Once information is updated on the backend (select to 'Ed…" at bounding box center [1206, 518] width 575 height 57
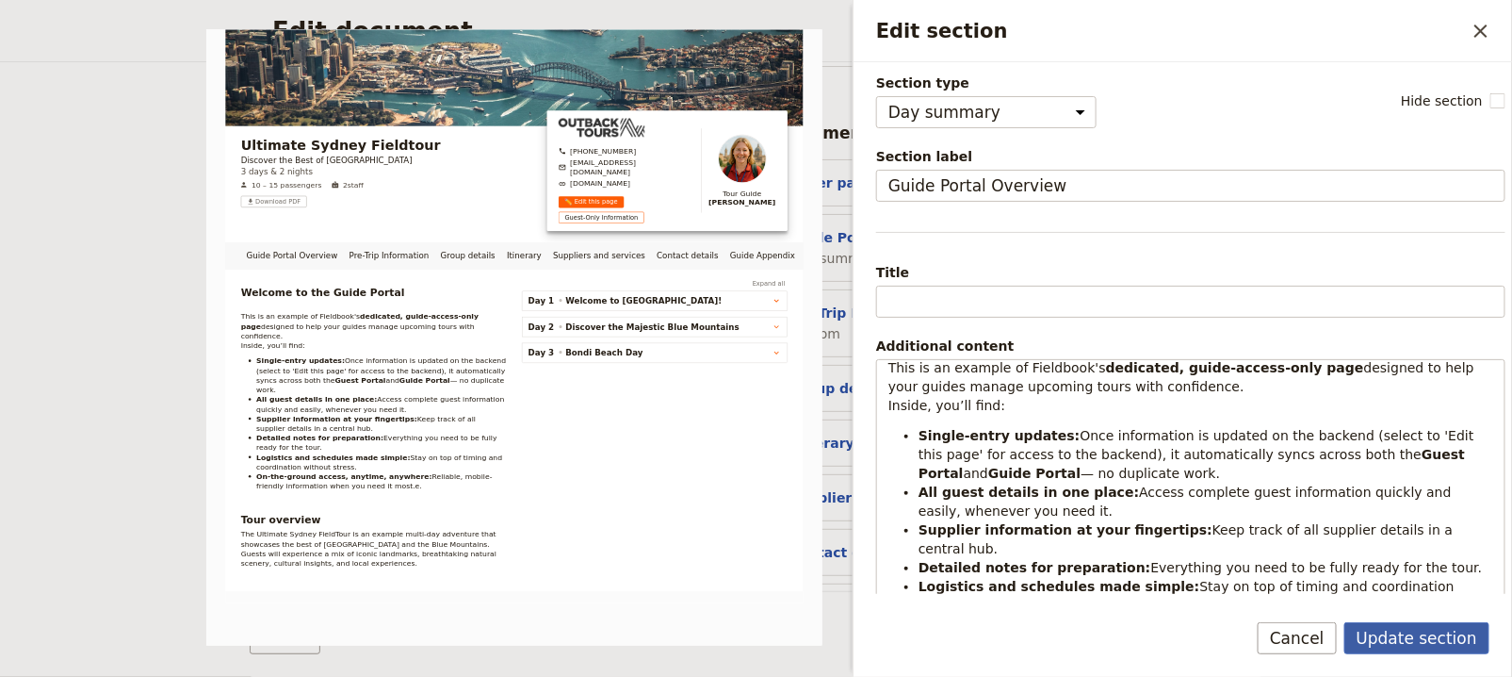
scroll to position [38, 0]
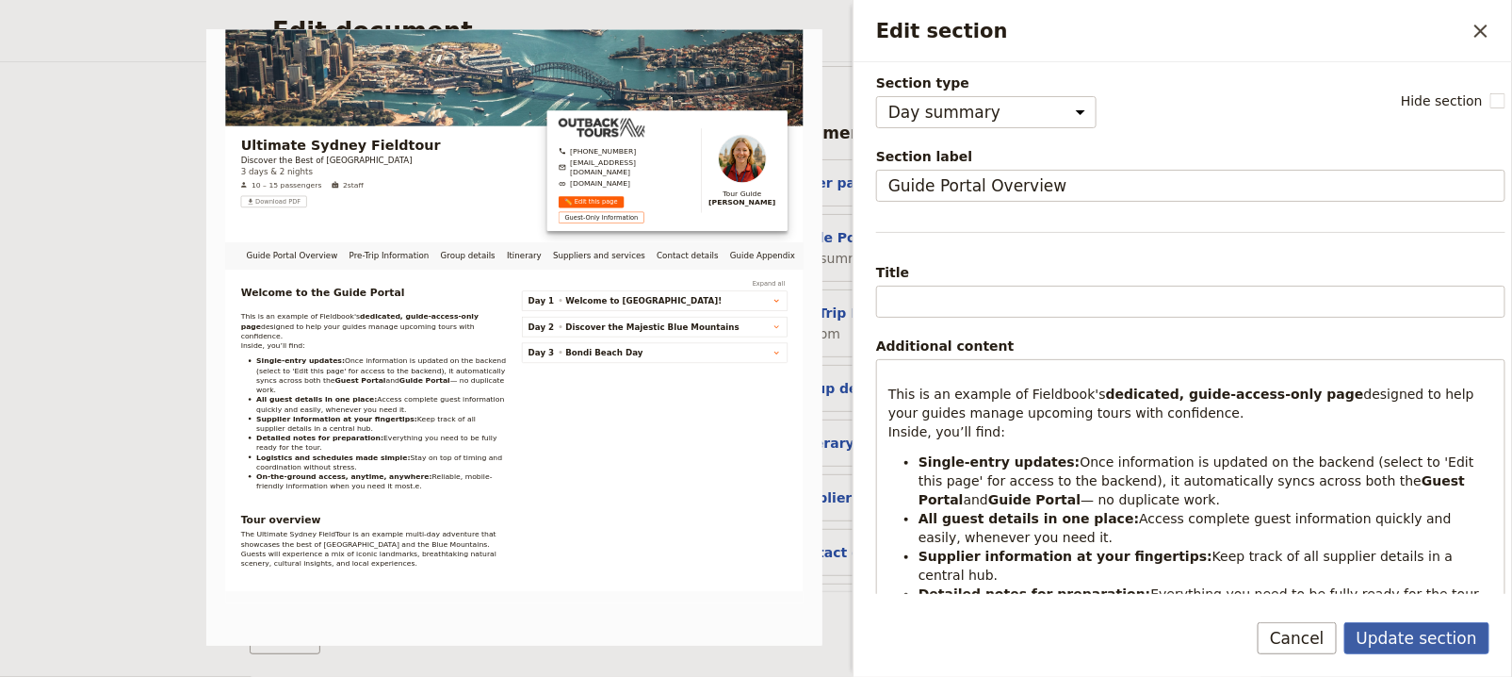
click at [1448, 642] on button "Update section" at bounding box center [1417, 638] width 145 height 32
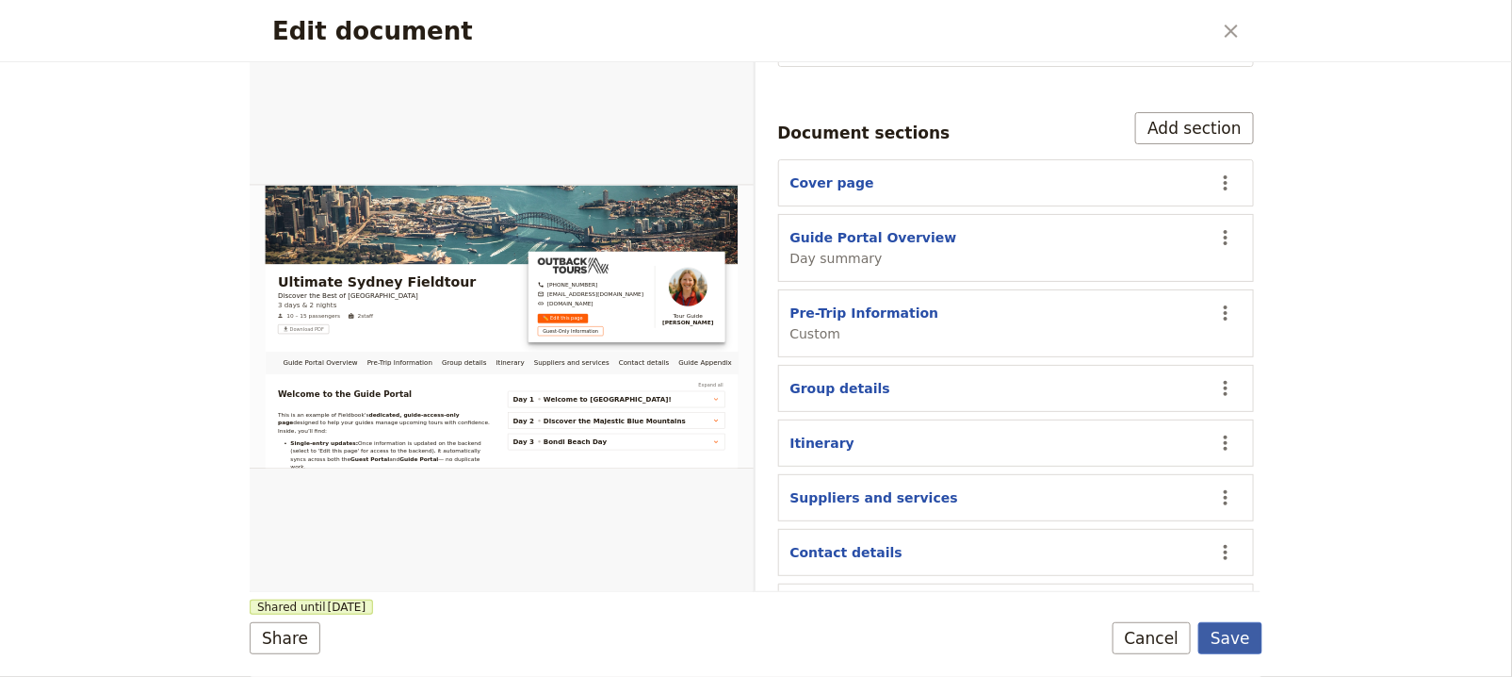
click at [1251, 630] on button "Save" at bounding box center [1231, 638] width 64 height 32
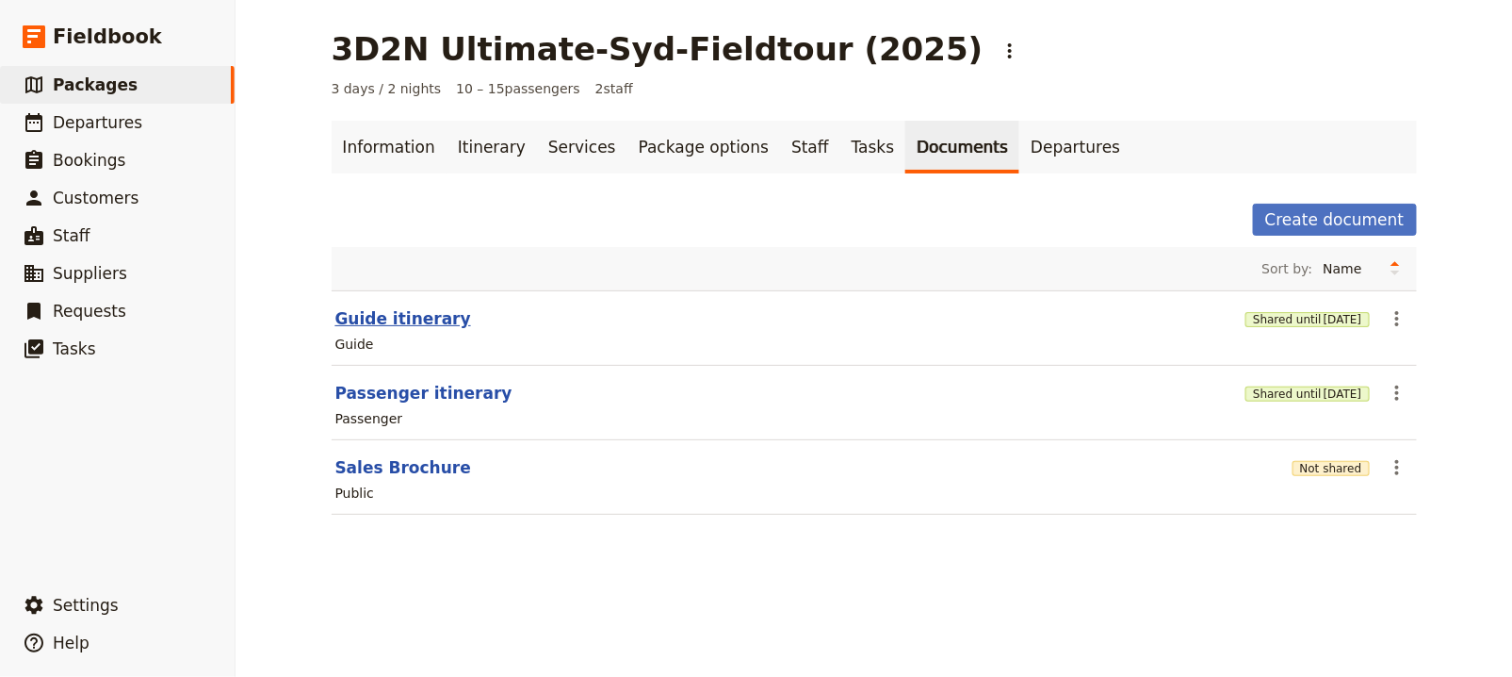
click at [373, 317] on button "Guide itinerary" at bounding box center [403, 318] width 136 height 23
select select "STAFF"
select select "RUN_SHEET"
select select "DEFAULT"
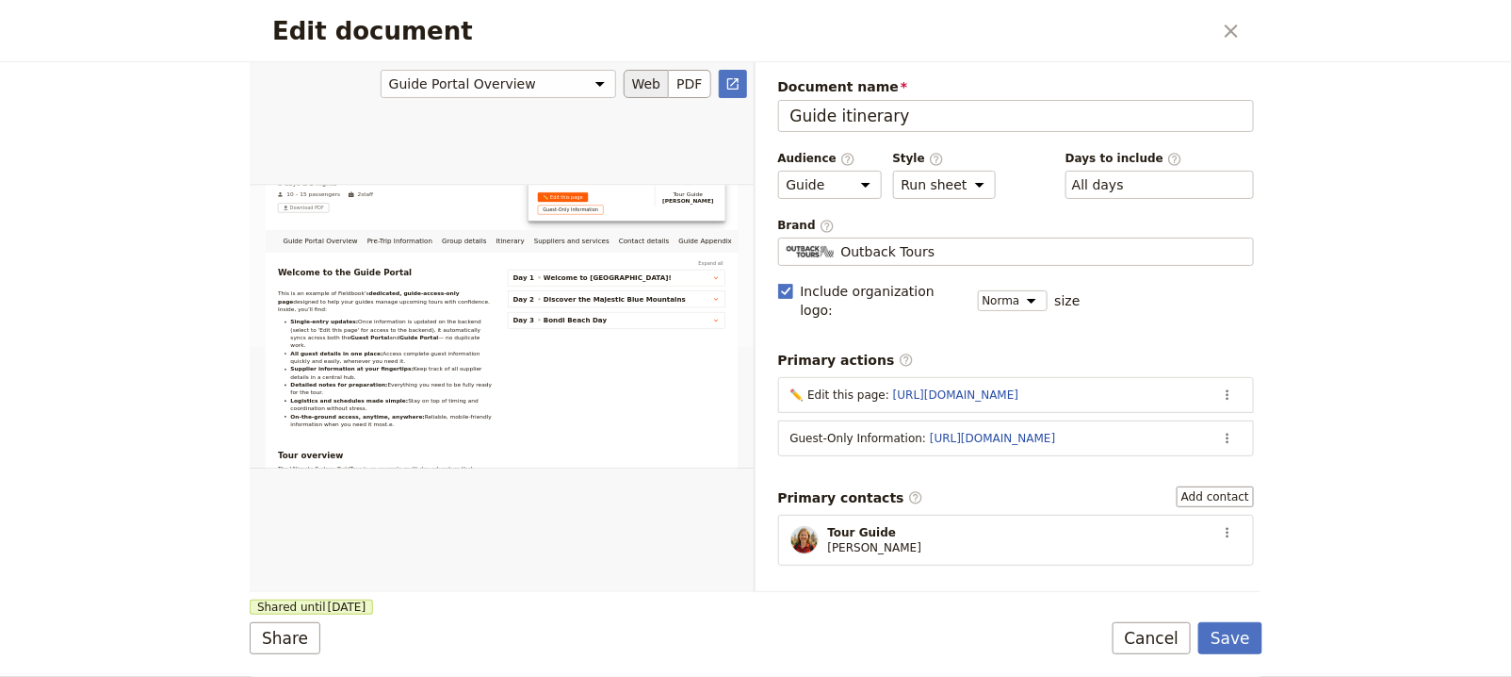
scroll to position [267, 0]
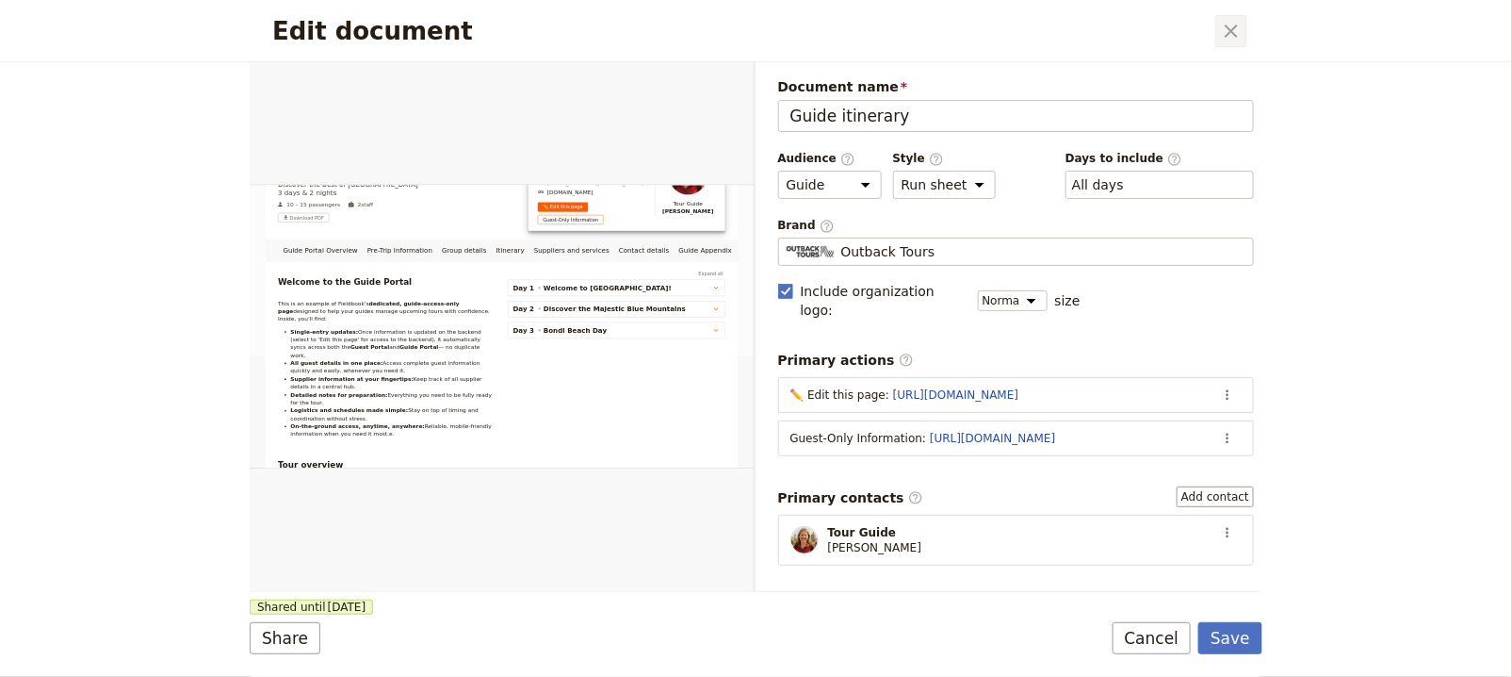
click at [1236, 32] on icon "Close dialog" at bounding box center [1231, 31] width 23 height 23
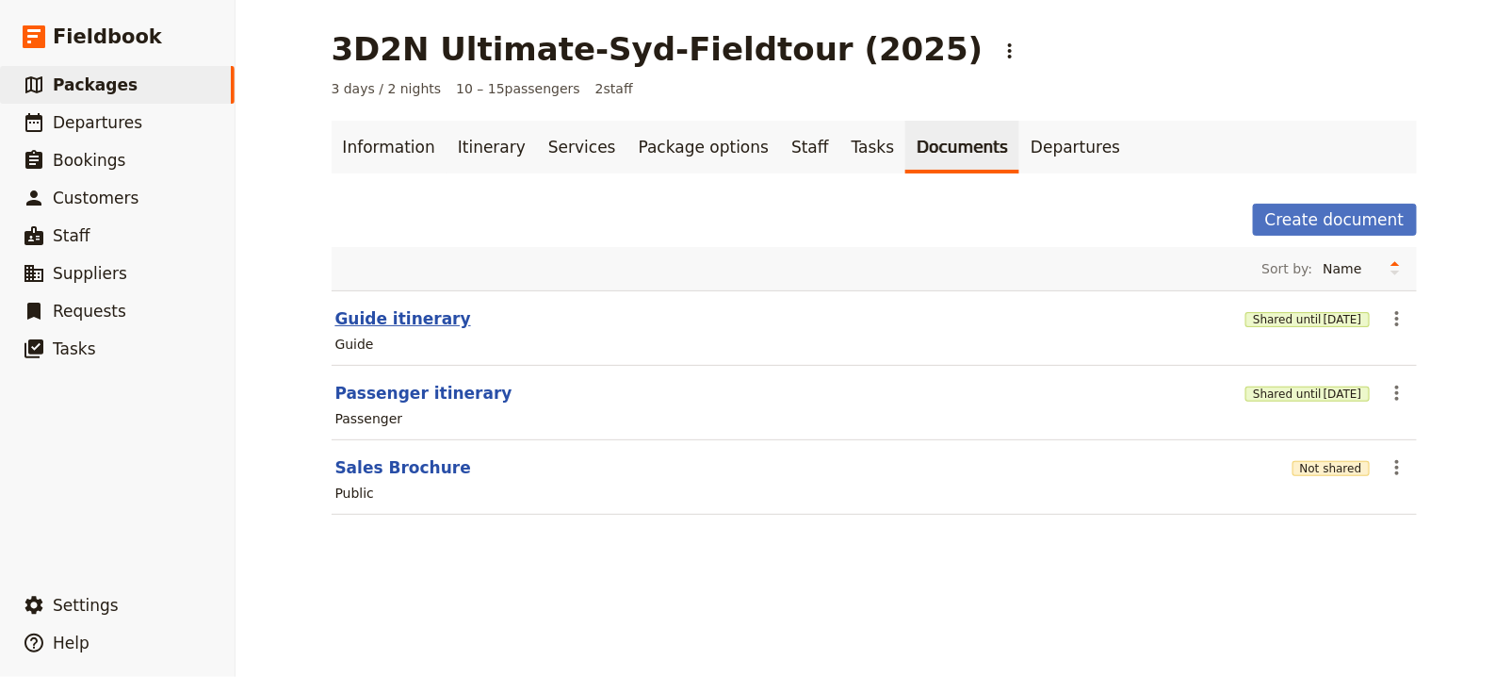
click at [391, 322] on button "Guide itinerary" at bounding box center [403, 318] width 136 height 23
select select "STAFF"
select select "RUN_SHEET"
select select "DEFAULT"
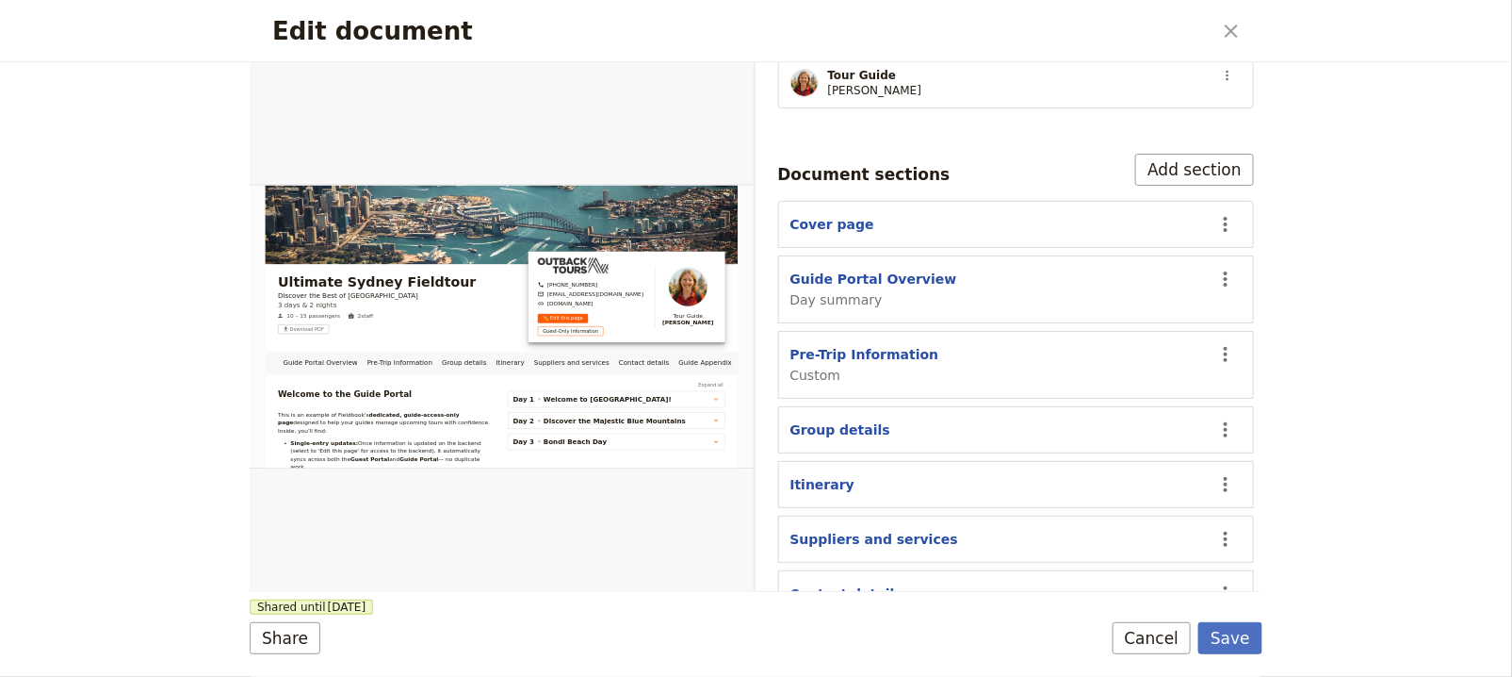
scroll to position [450, 0]
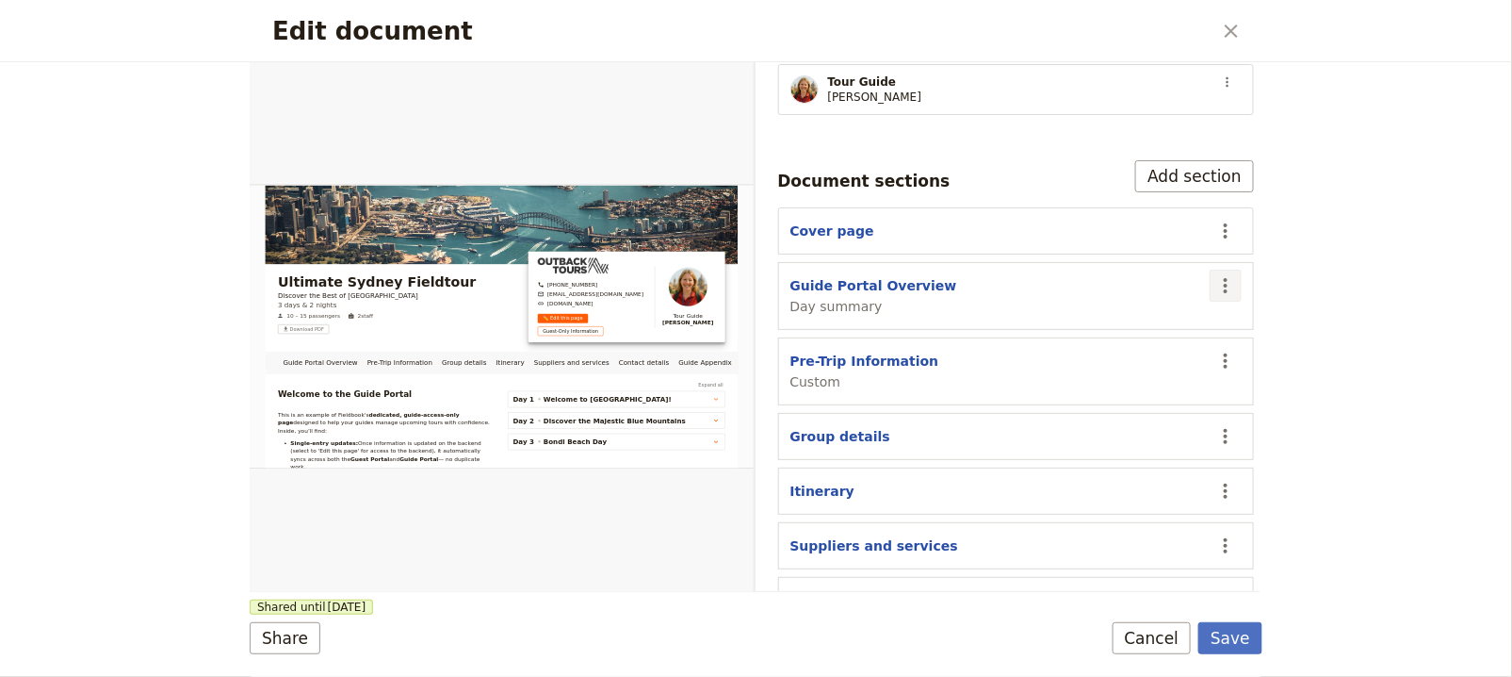
click at [1215, 274] on icon "Actions" at bounding box center [1226, 285] width 23 height 23
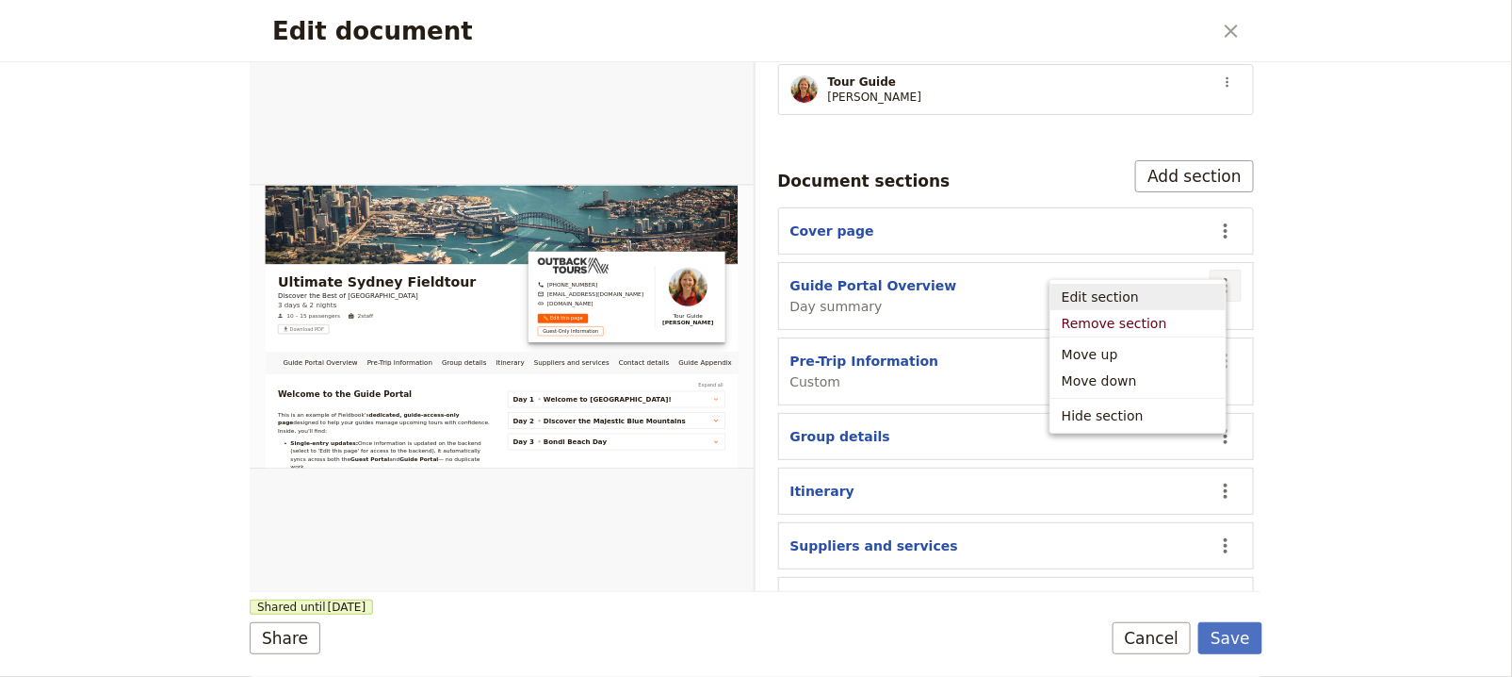
click at [1135, 292] on span "Edit section" at bounding box center [1138, 296] width 153 height 19
select select "DAY_SUMMARY"
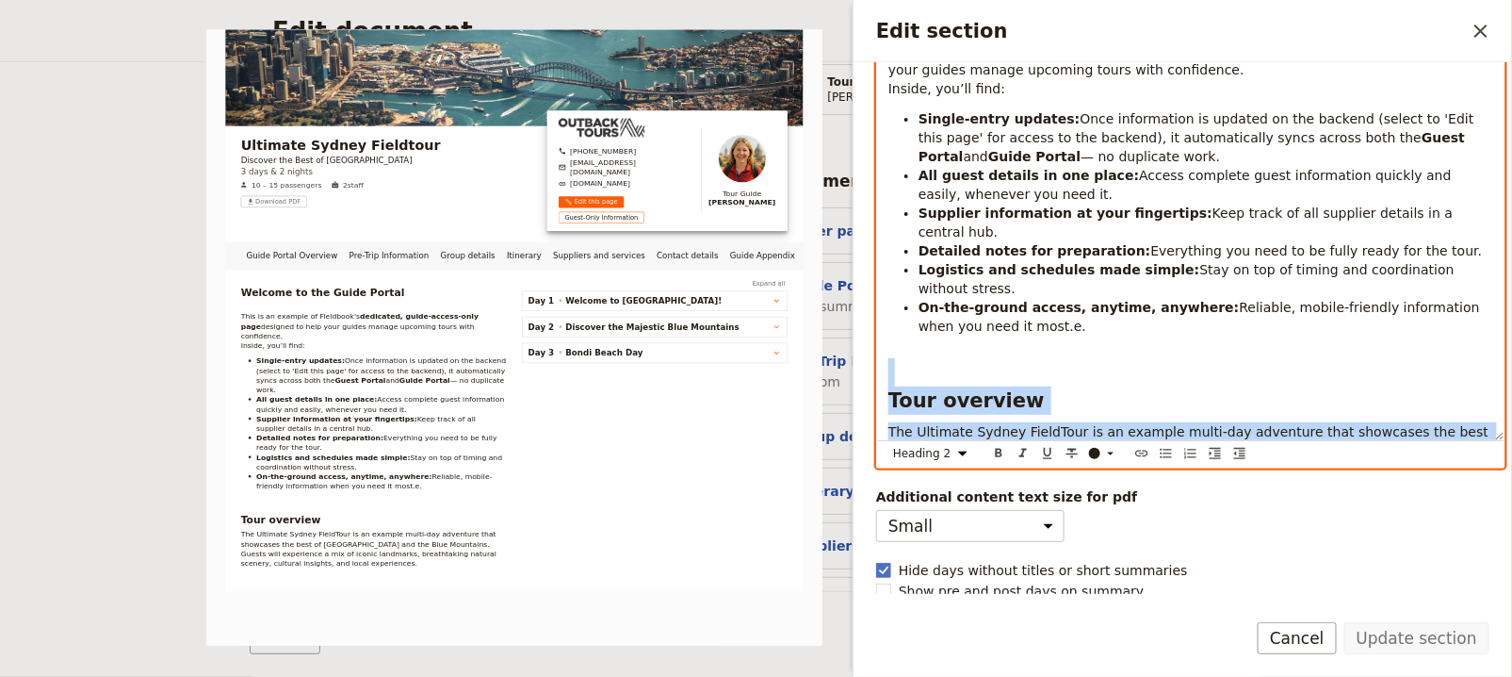
scroll to position [45, 0]
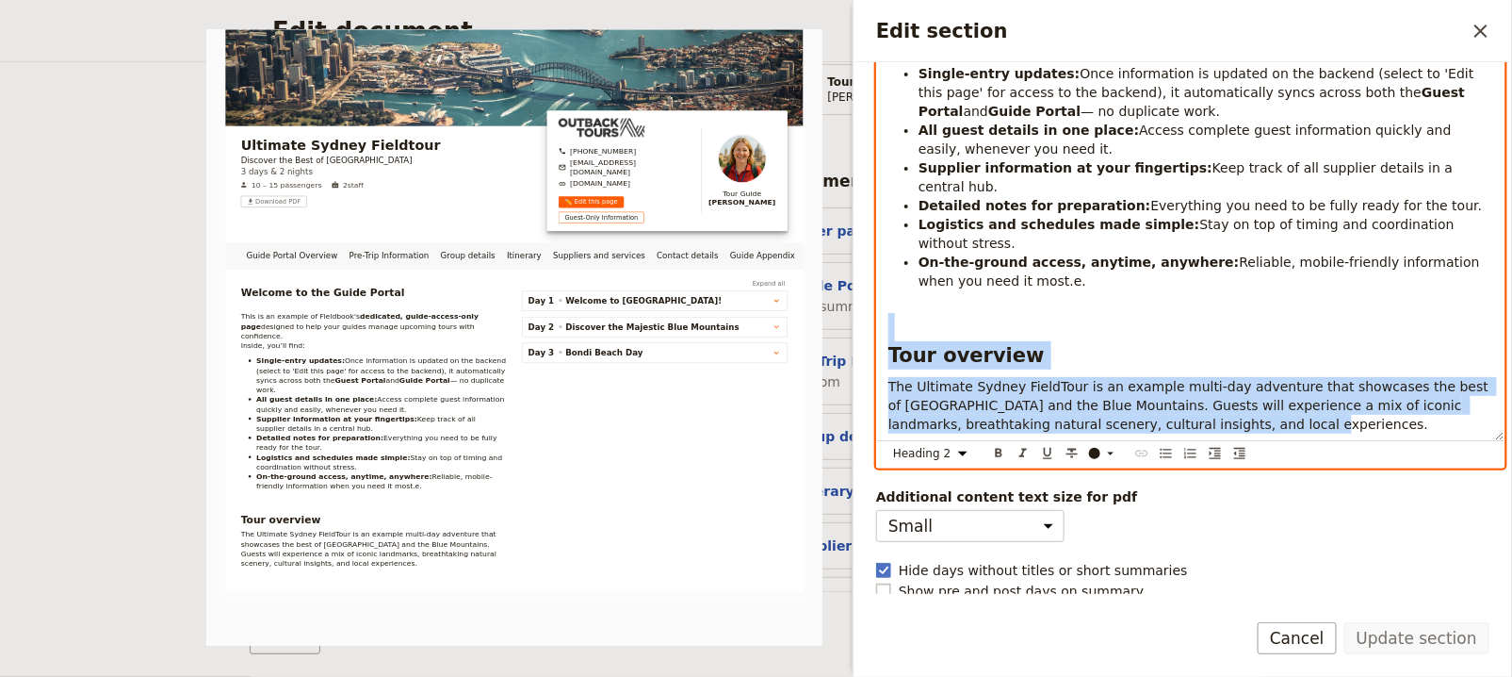
drag, startPoint x: 892, startPoint y: 376, endPoint x: 1302, endPoint y: 588, distance: 461.5
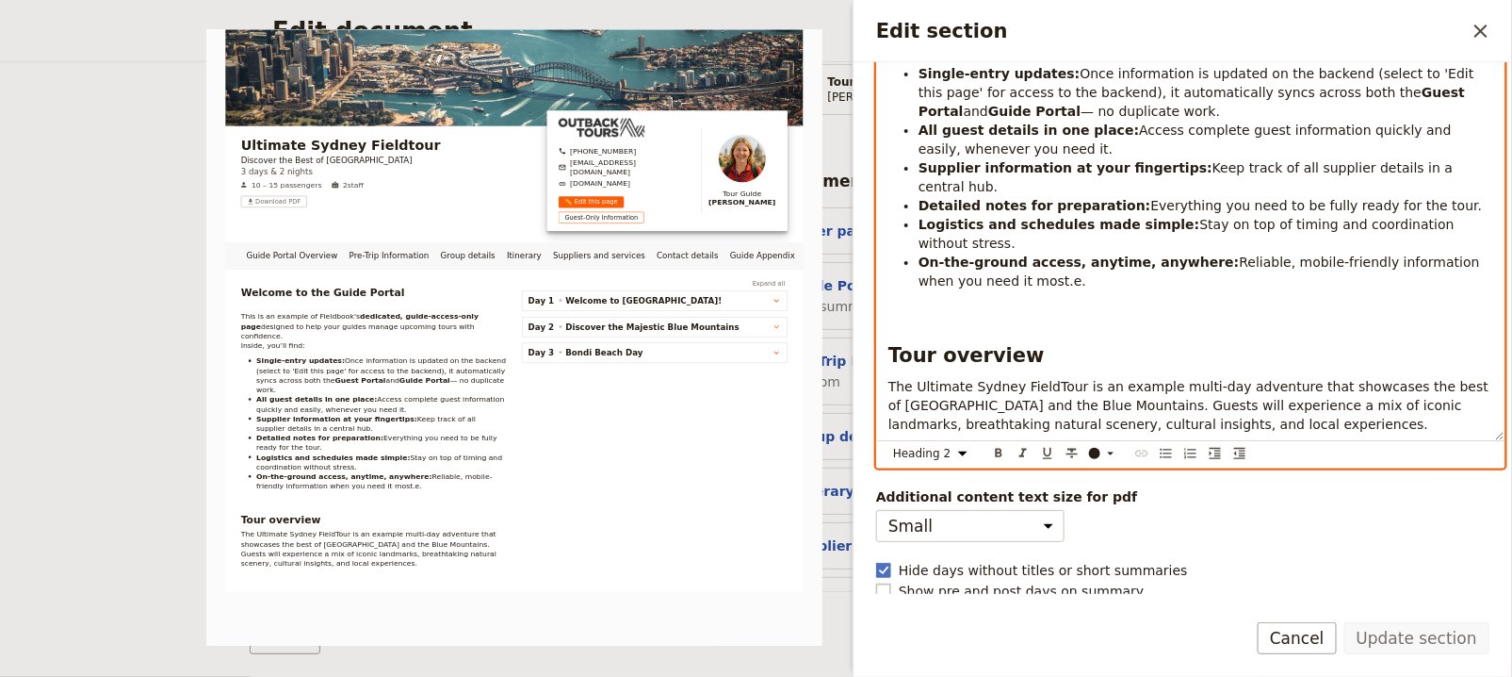
scroll to position [0, 0]
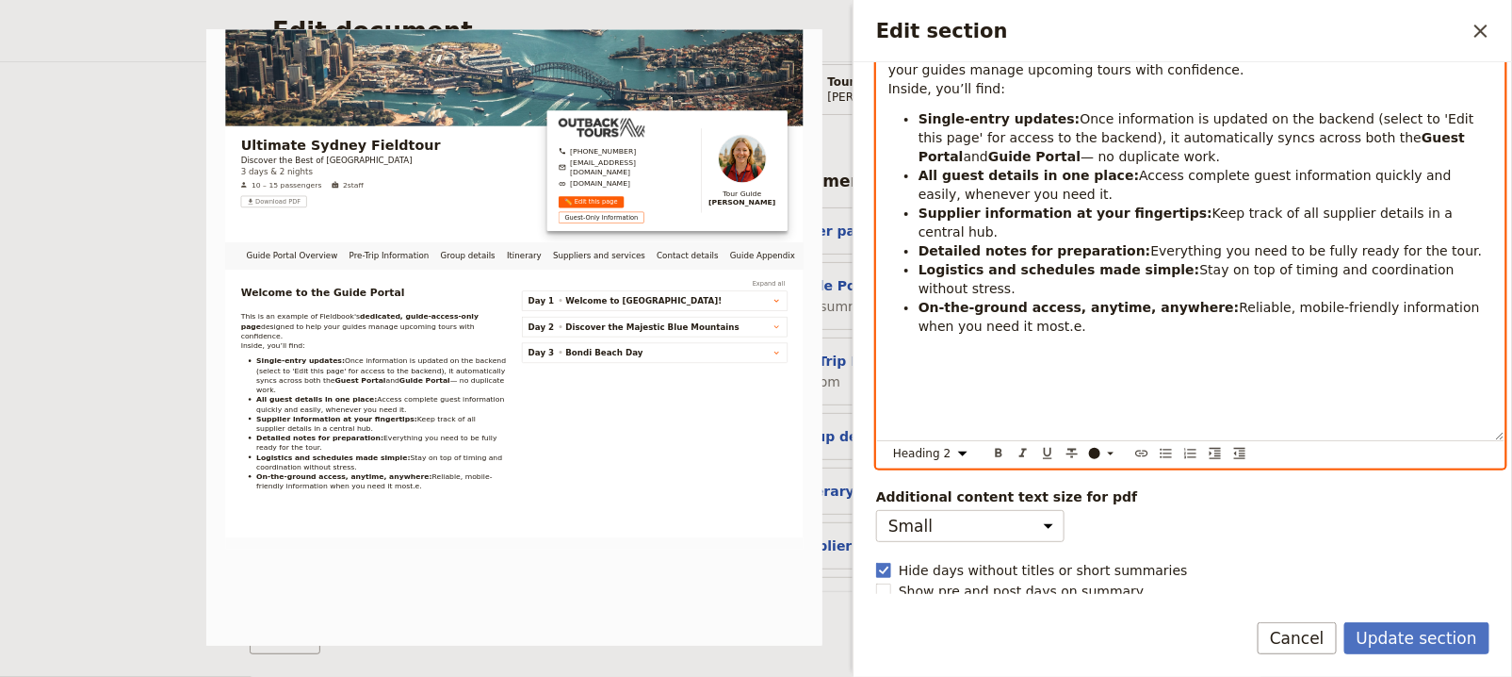
select select "paragraph"
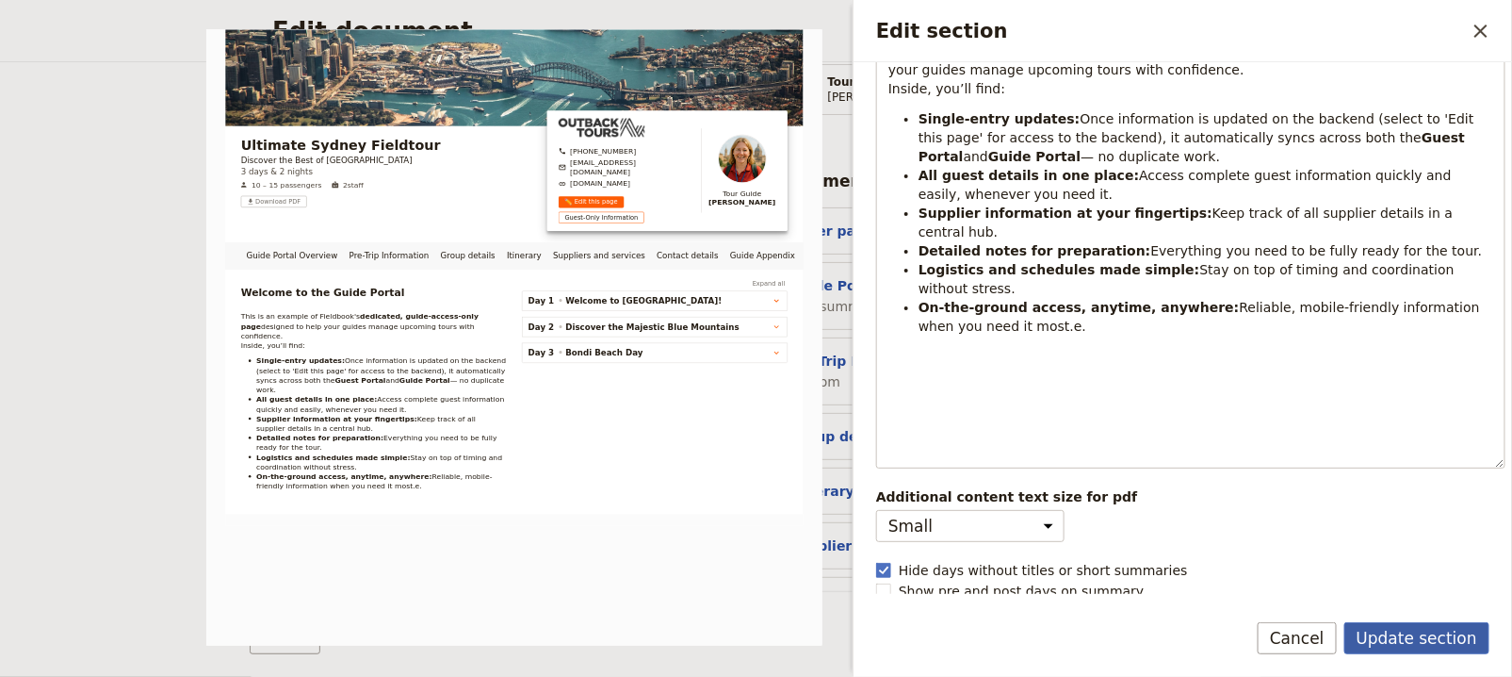
click at [1418, 637] on button "Update section" at bounding box center [1417, 638] width 145 height 32
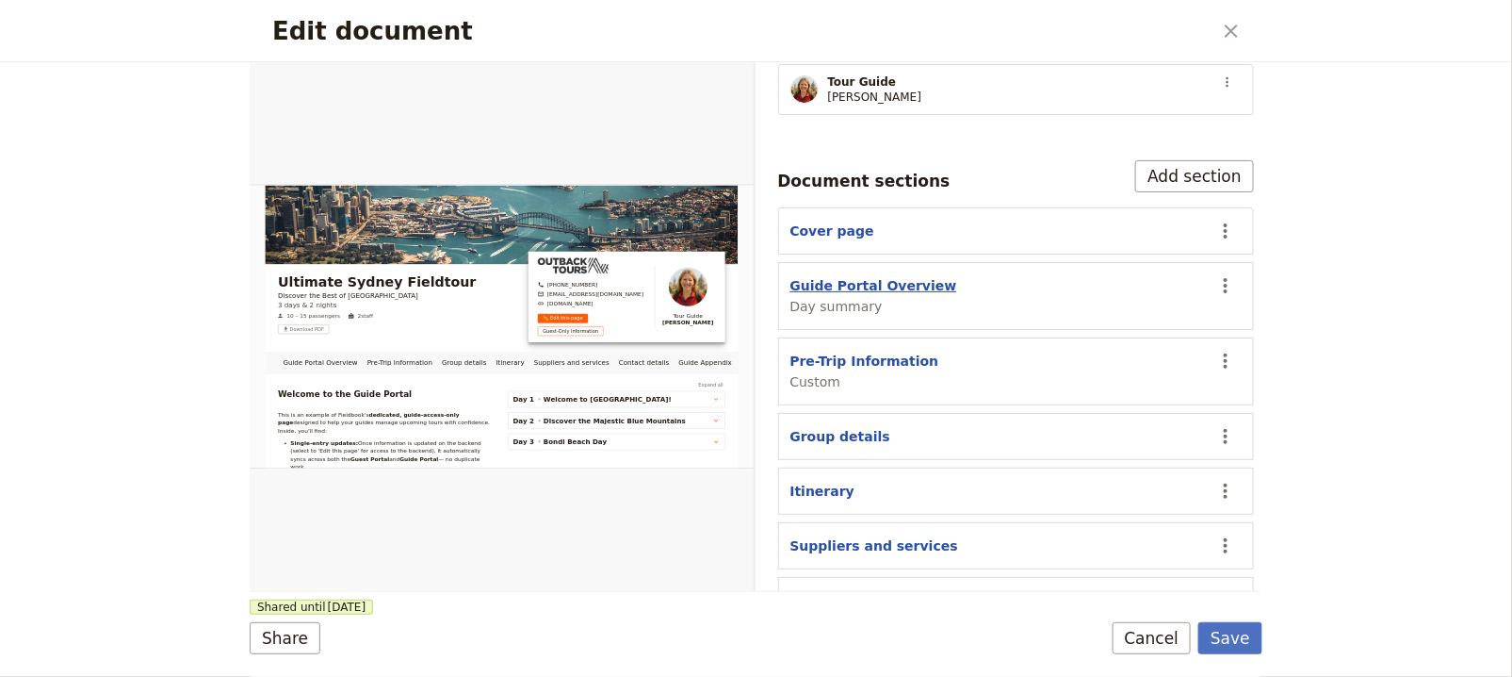
click at [887, 276] on button "Guide Portal Overview" at bounding box center [874, 285] width 167 height 19
select select "DAY_SUMMARY"
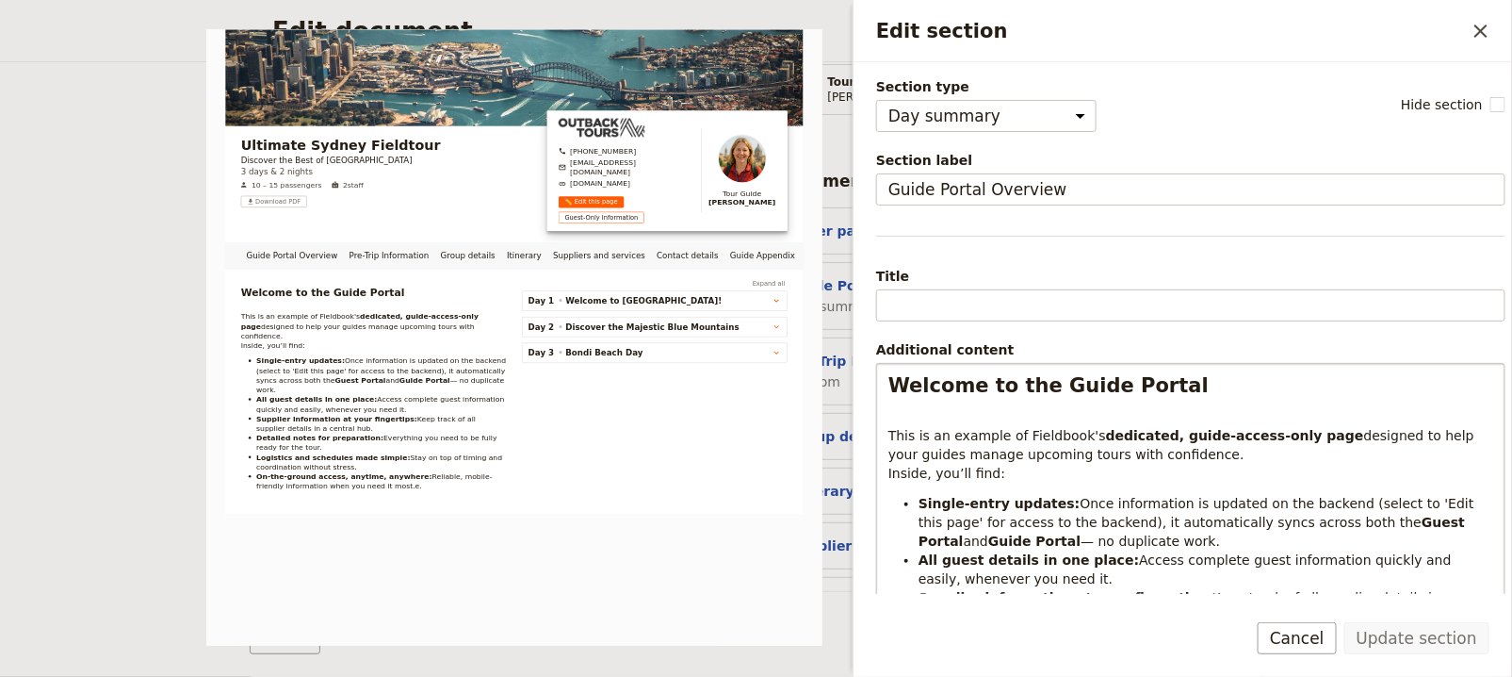
scroll to position [241, 0]
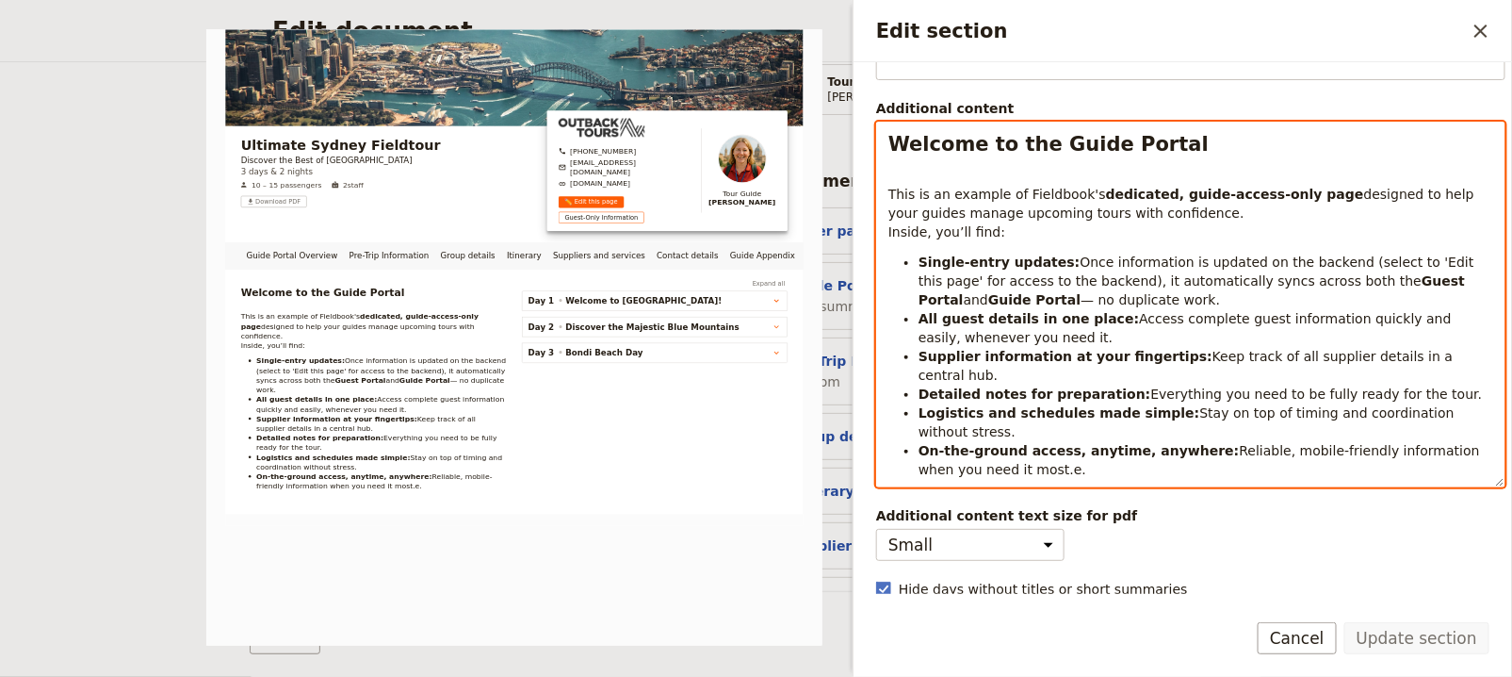
click at [1182, 440] on div "Welcome to the Guide Portal This is an example of Fieldbook's dedicated, guide-…" at bounding box center [1190, 305] width 629 height 366
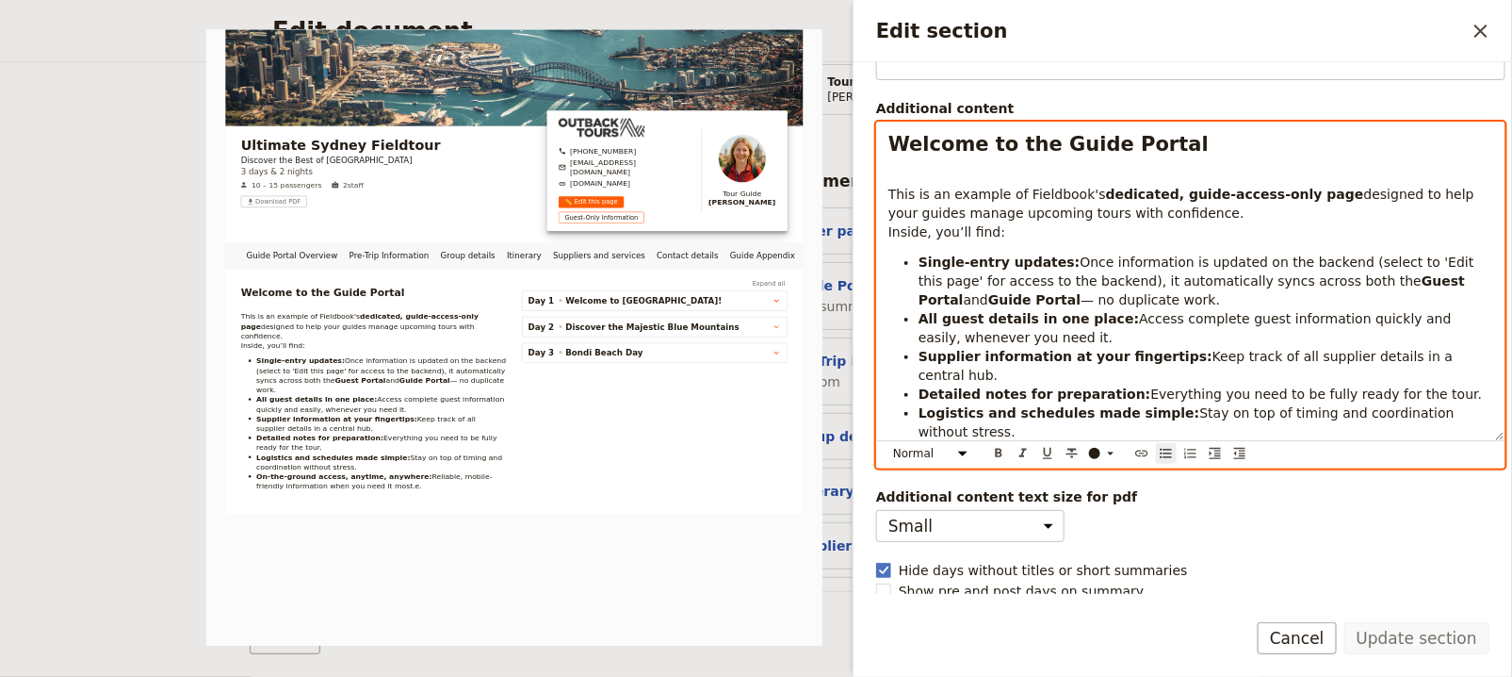
scroll to position [45, 0]
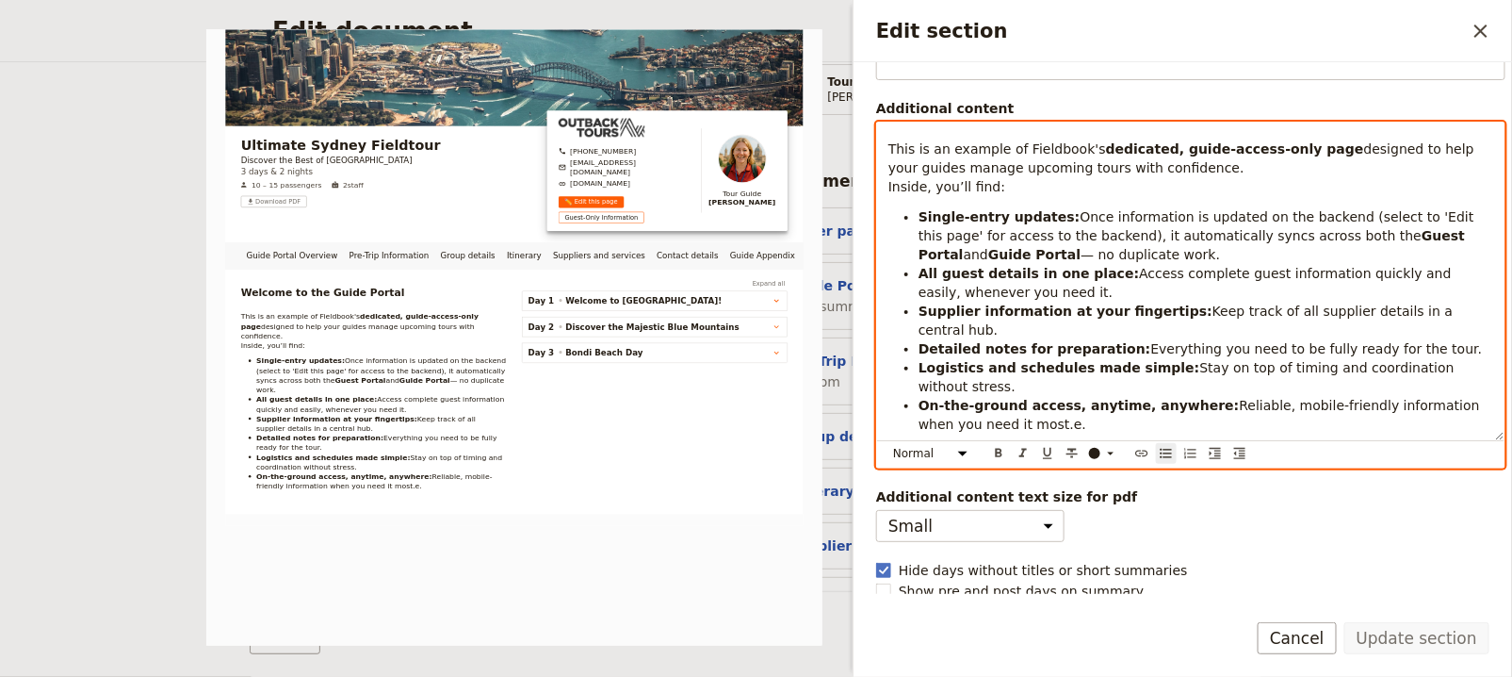
click at [1151, 412] on li "On-the-ground access, anytime, anywhere: Reliable, mobile-friendly information …" at bounding box center [1206, 415] width 575 height 38
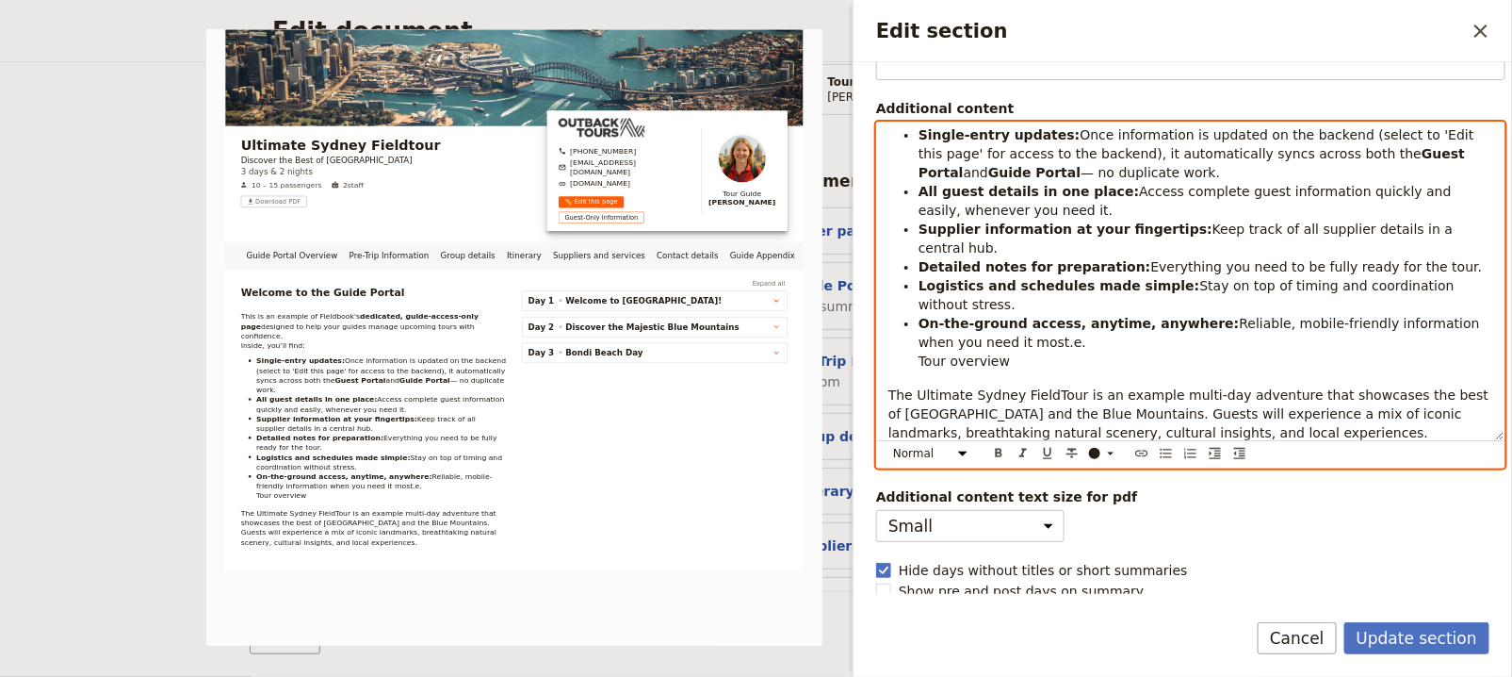
click at [1041, 341] on li "On-the-ground access, anytime, anywhere: Reliable, mobile-friendly information …" at bounding box center [1206, 342] width 575 height 57
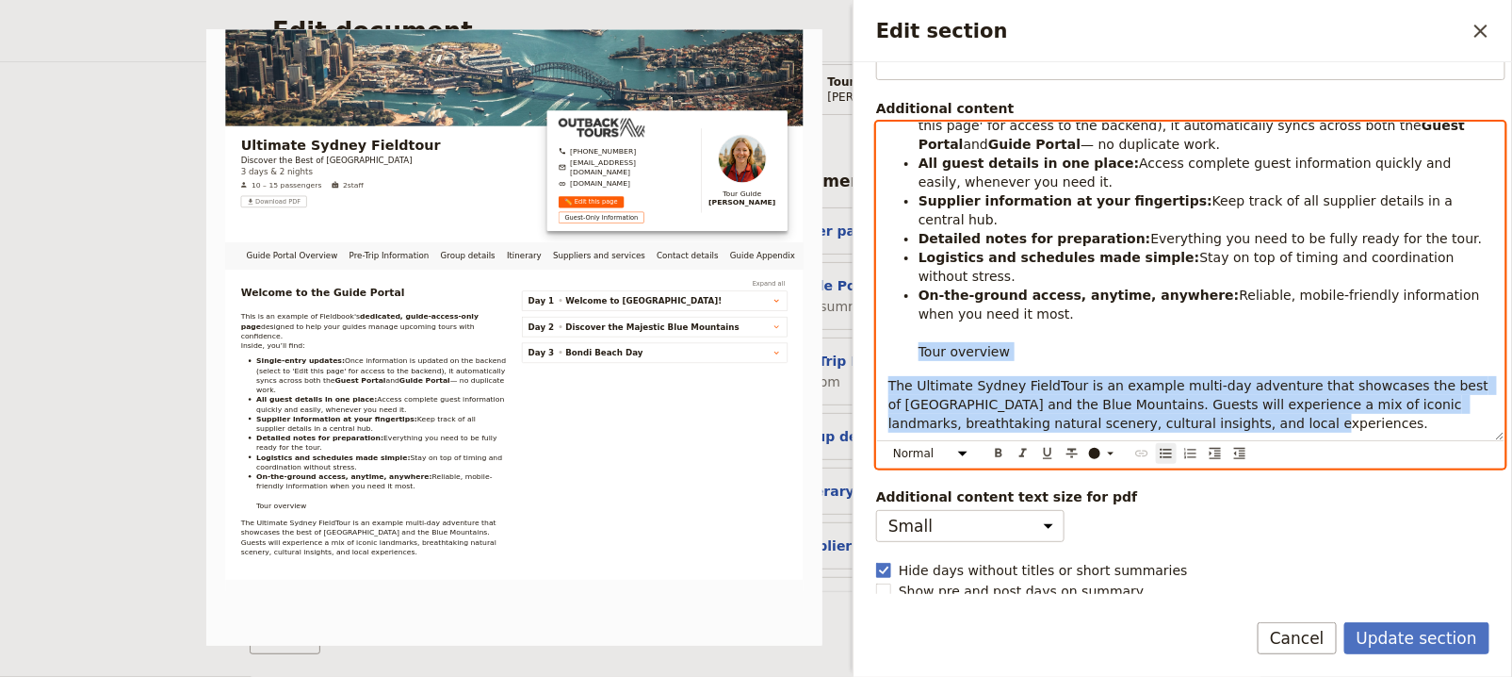
drag, startPoint x: 916, startPoint y: 370, endPoint x: 1162, endPoint y: 545, distance: 301.5
click at [1162, 545] on div "Section type Cover page Day summary Itinerary Group details Contact details Sup…" at bounding box center [1183, 327] width 659 height 531
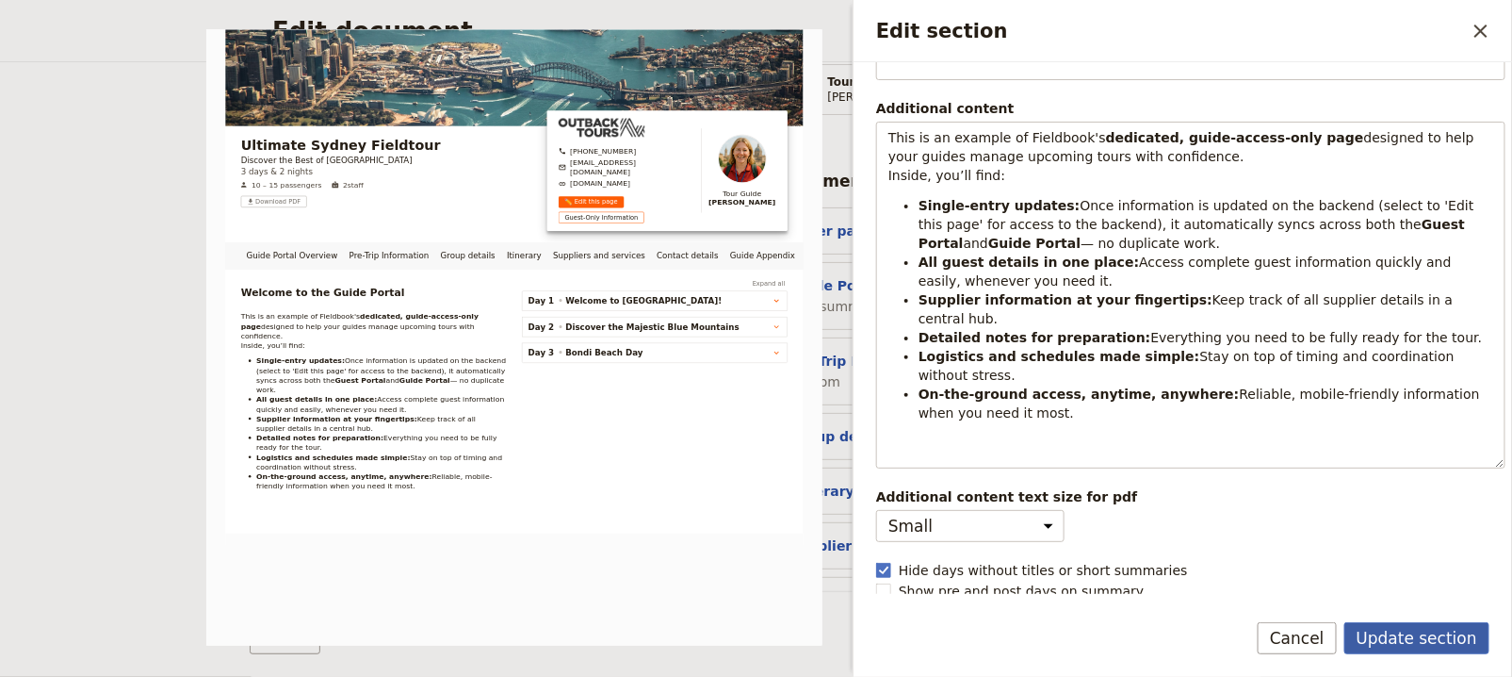
scroll to position [57, 0]
click at [1394, 638] on button "Update section" at bounding box center [1417, 638] width 145 height 32
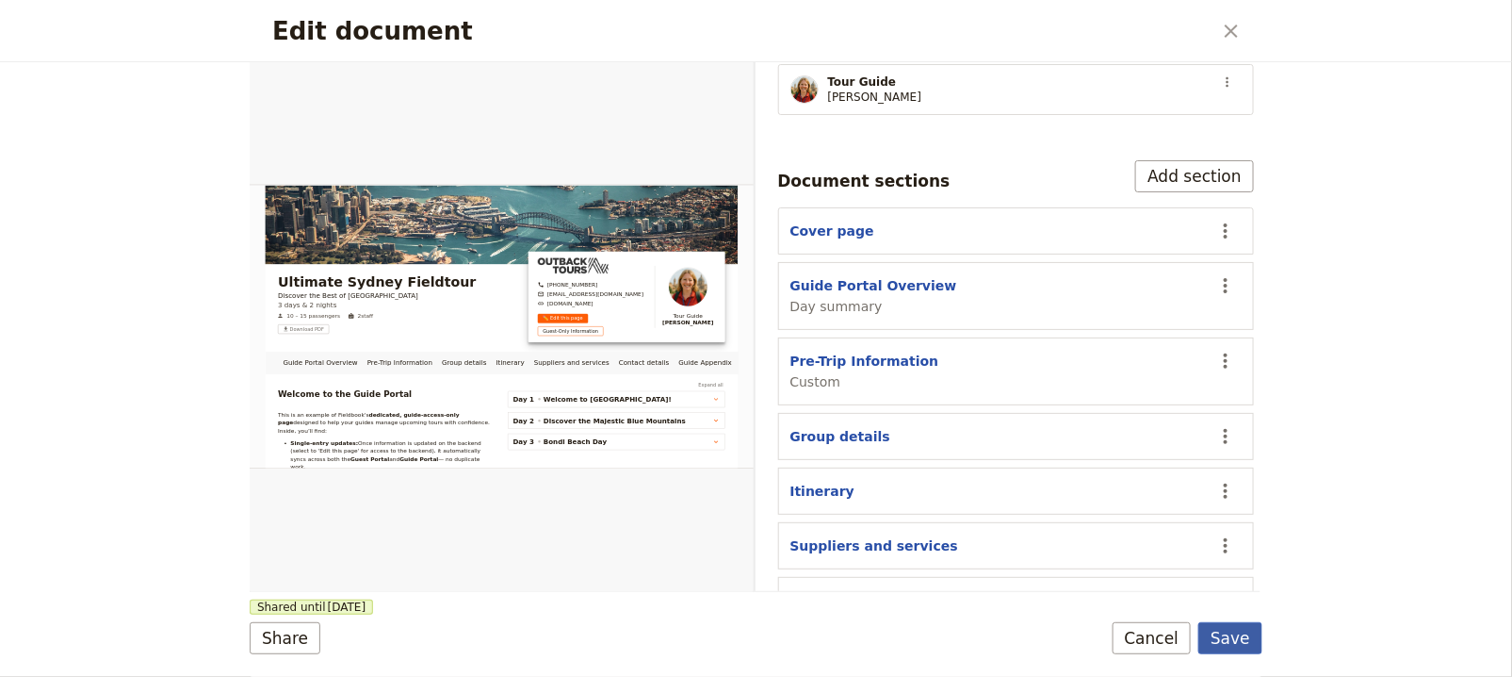
click at [1255, 640] on button "Save" at bounding box center [1231, 638] width 64 height 32
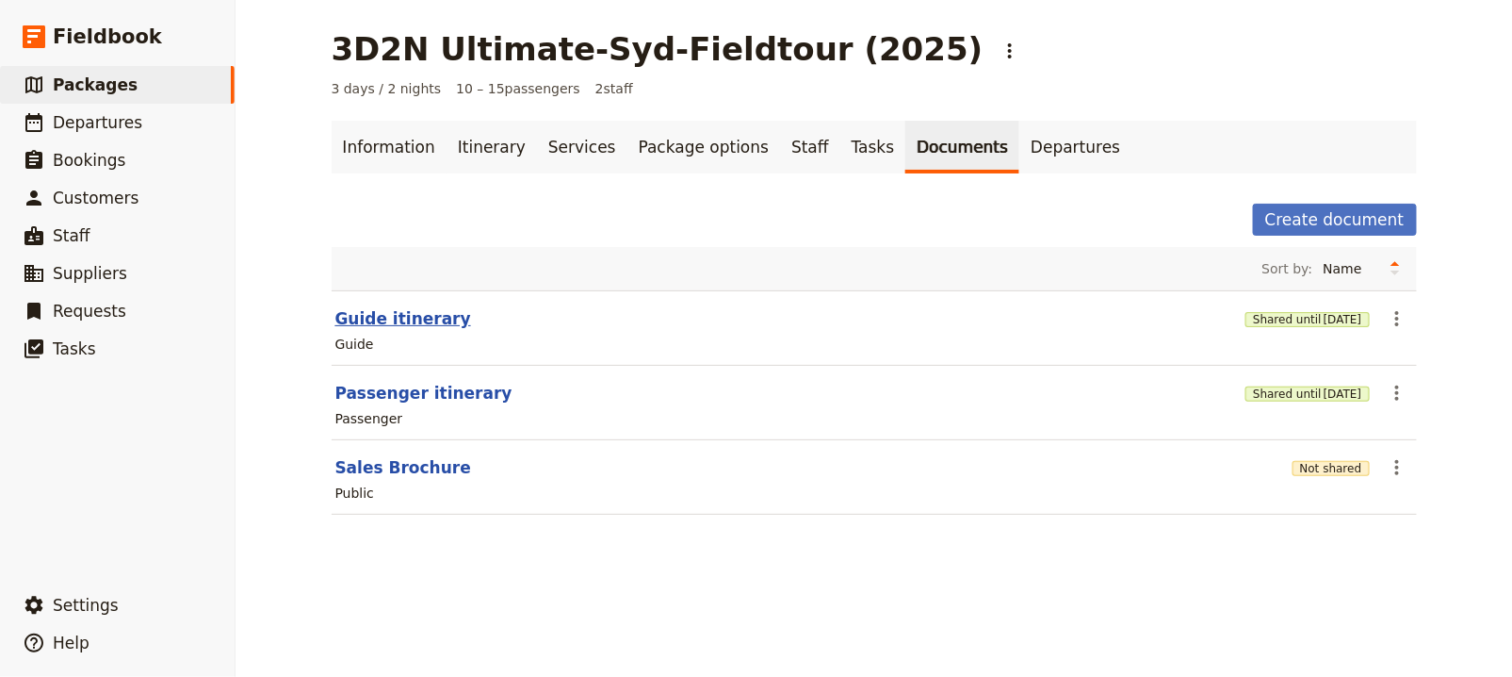
click at [364, 315] on button "Guide itinerary" at bounding box center [403, 318] width 136 height 23
select select "STAFF"
select select "RUN_SHEET"
select select "DEFAULT"
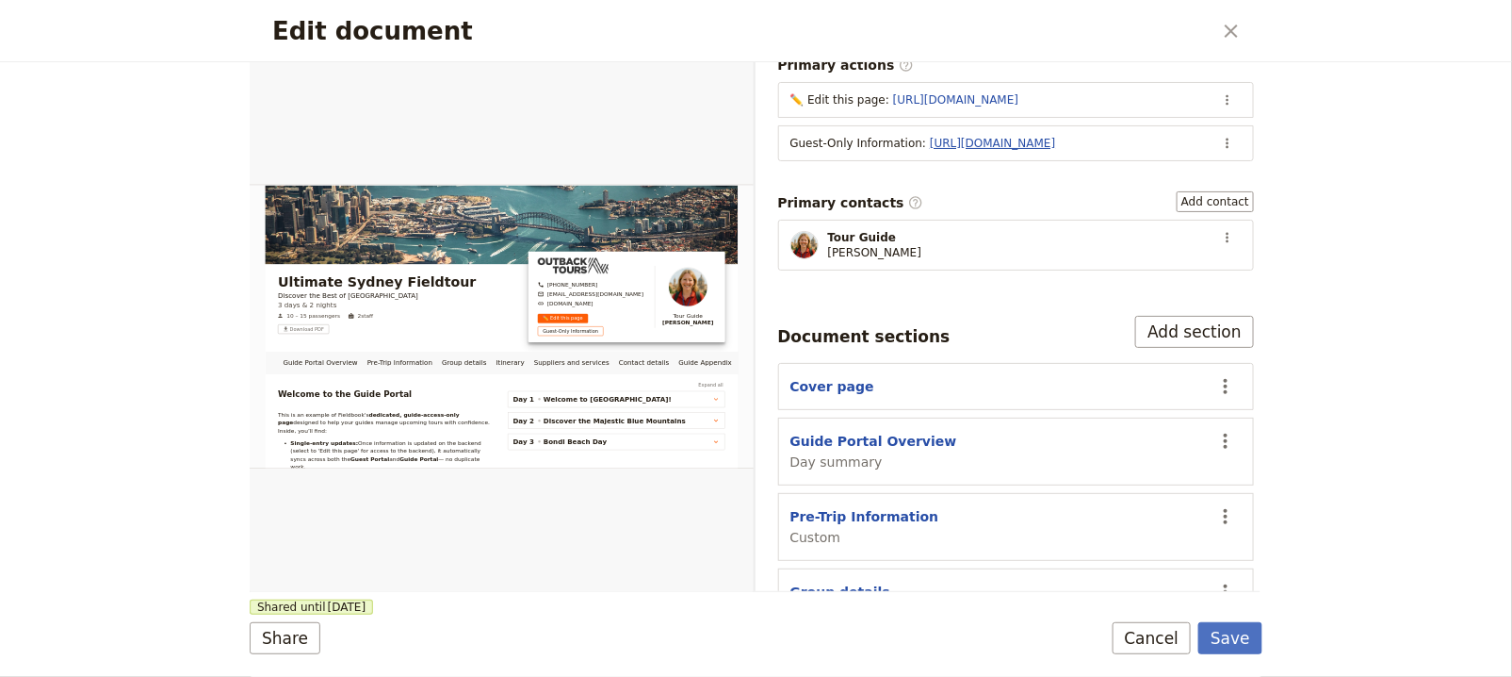
scroll to position [298, 0]
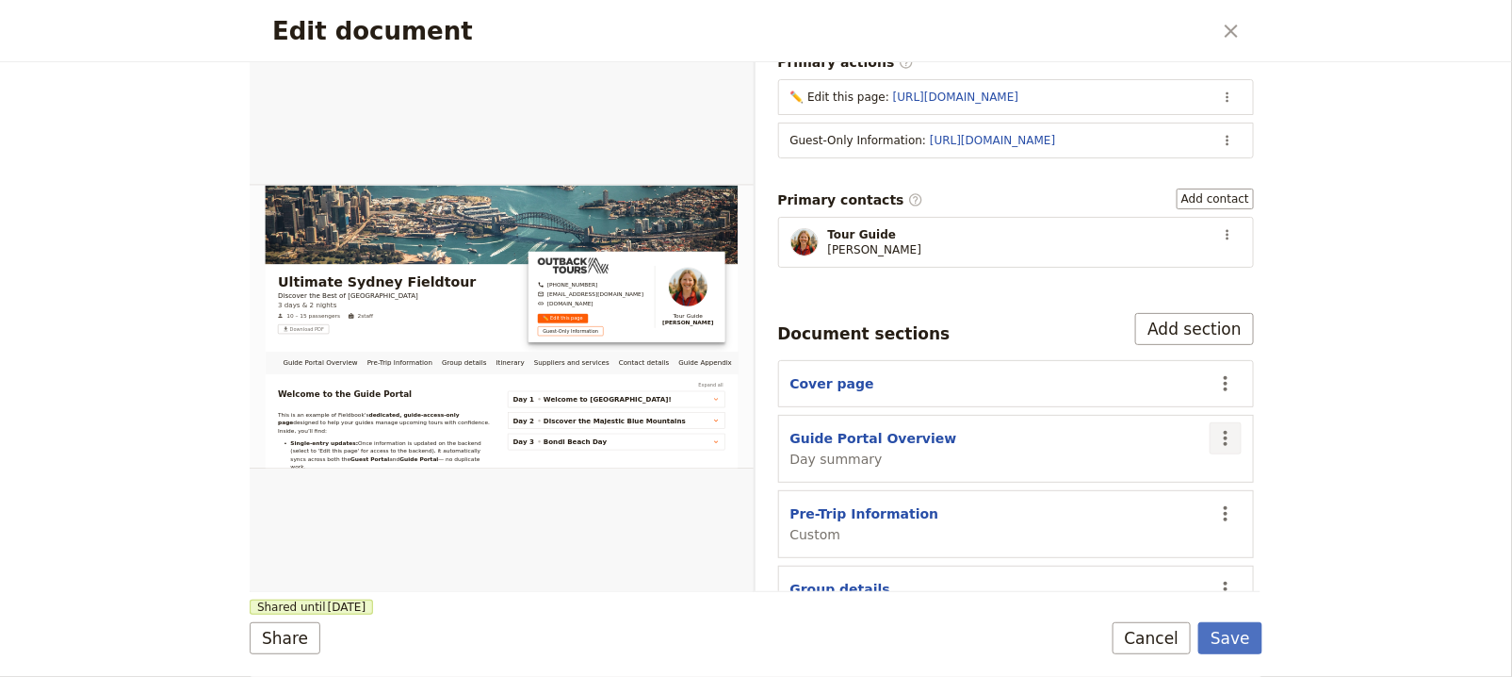
click at [1224, 431] on icon "Actions" at bounding box center [1226, 438] width 4 height 15
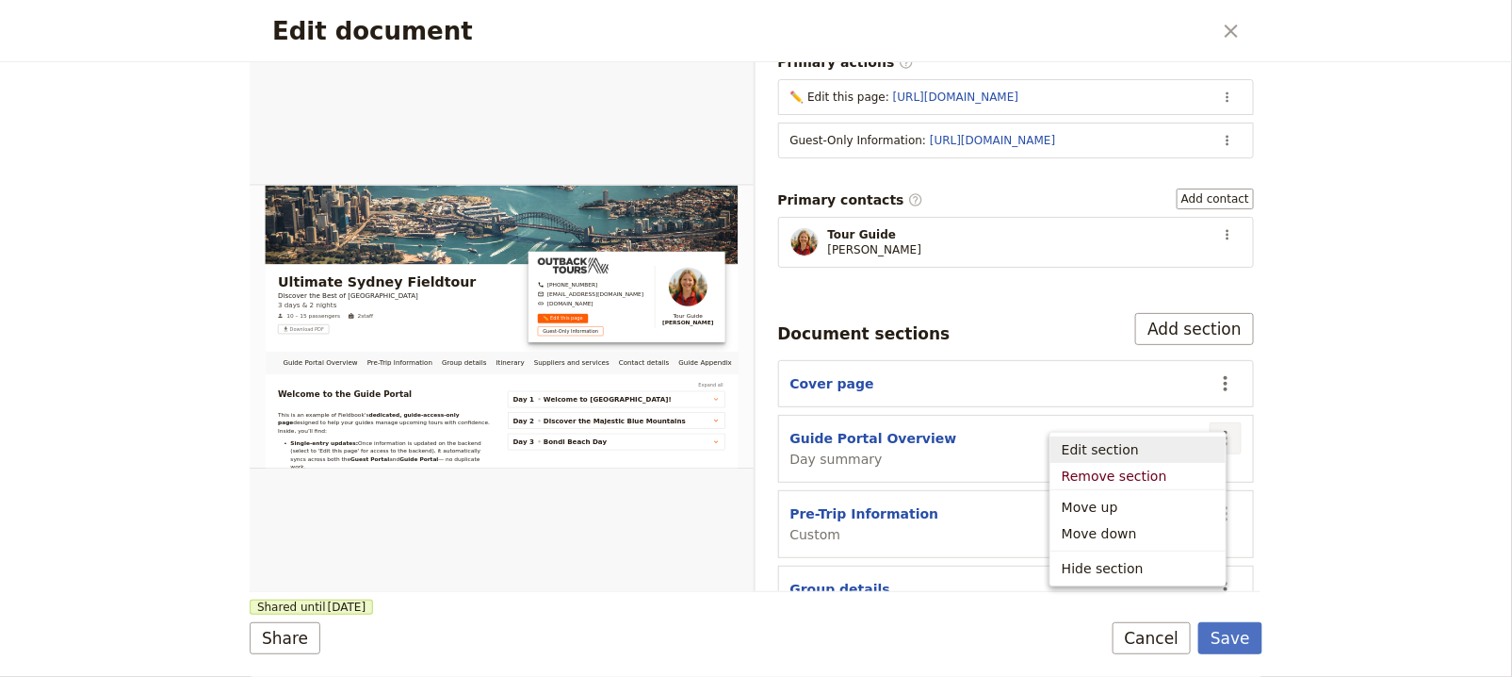
click at [1184, 450] on span "Edit section" at bounding box center [1138, 449] width 153 height 19
select select "DAY_SUMMARY"
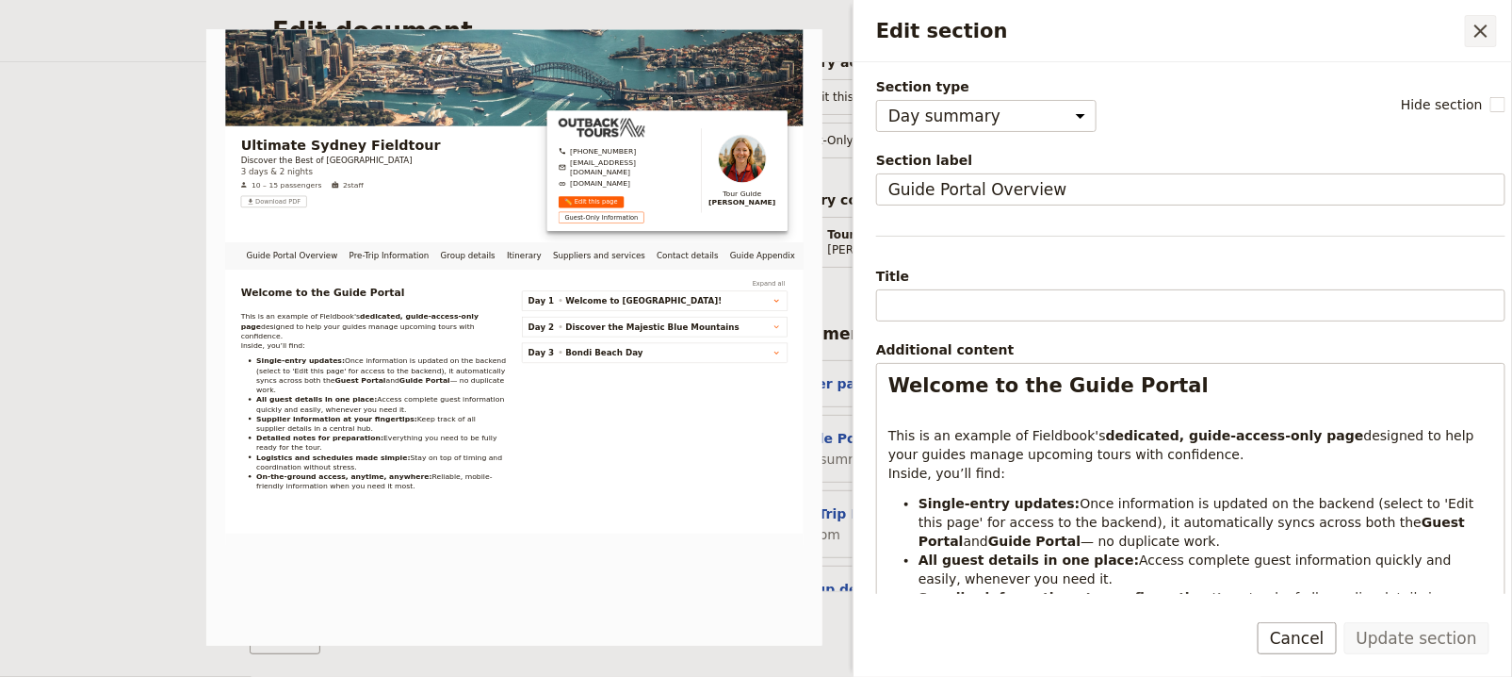
click at [1481, 28] on icon "Close drawer" at bounding box center [1481, 30] width 13 height 13
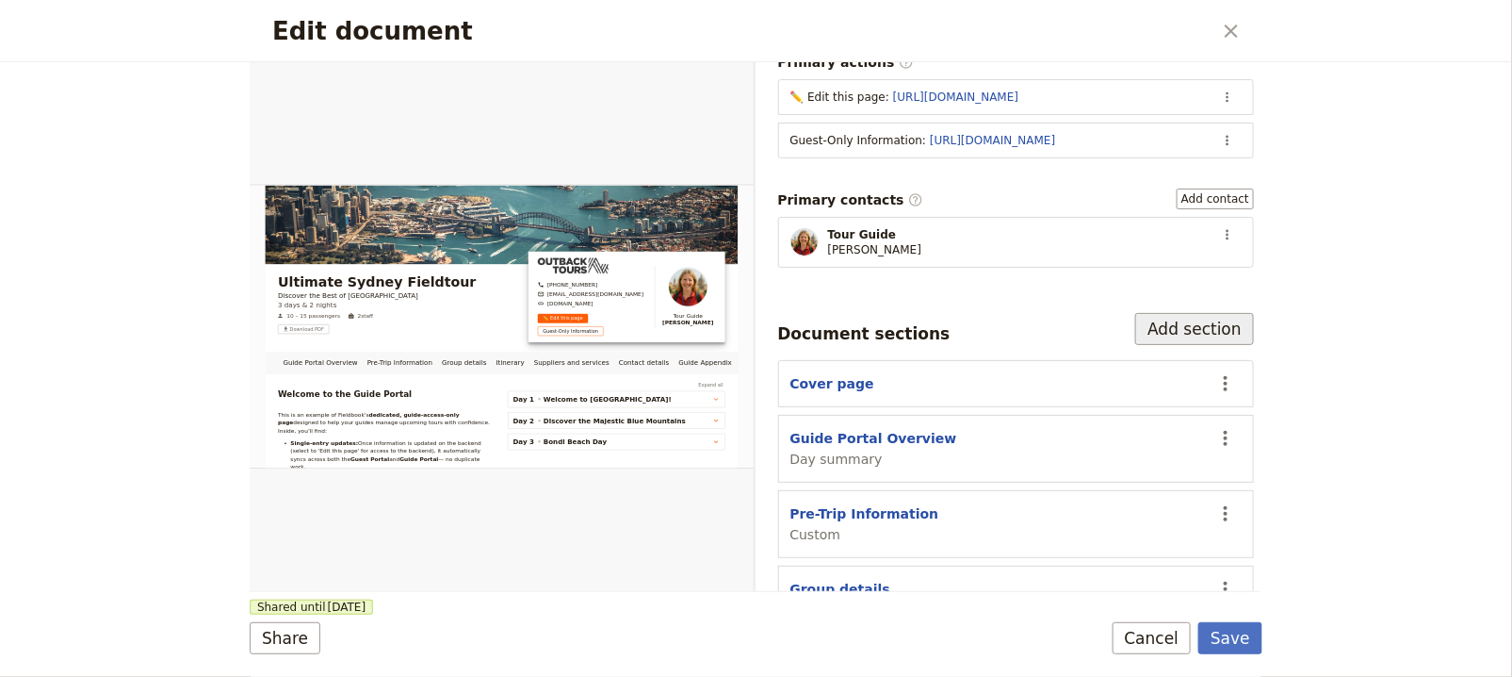
click at [1202, 313] on button "Add section" at bounding box center [1194, 329] width 119 height 32
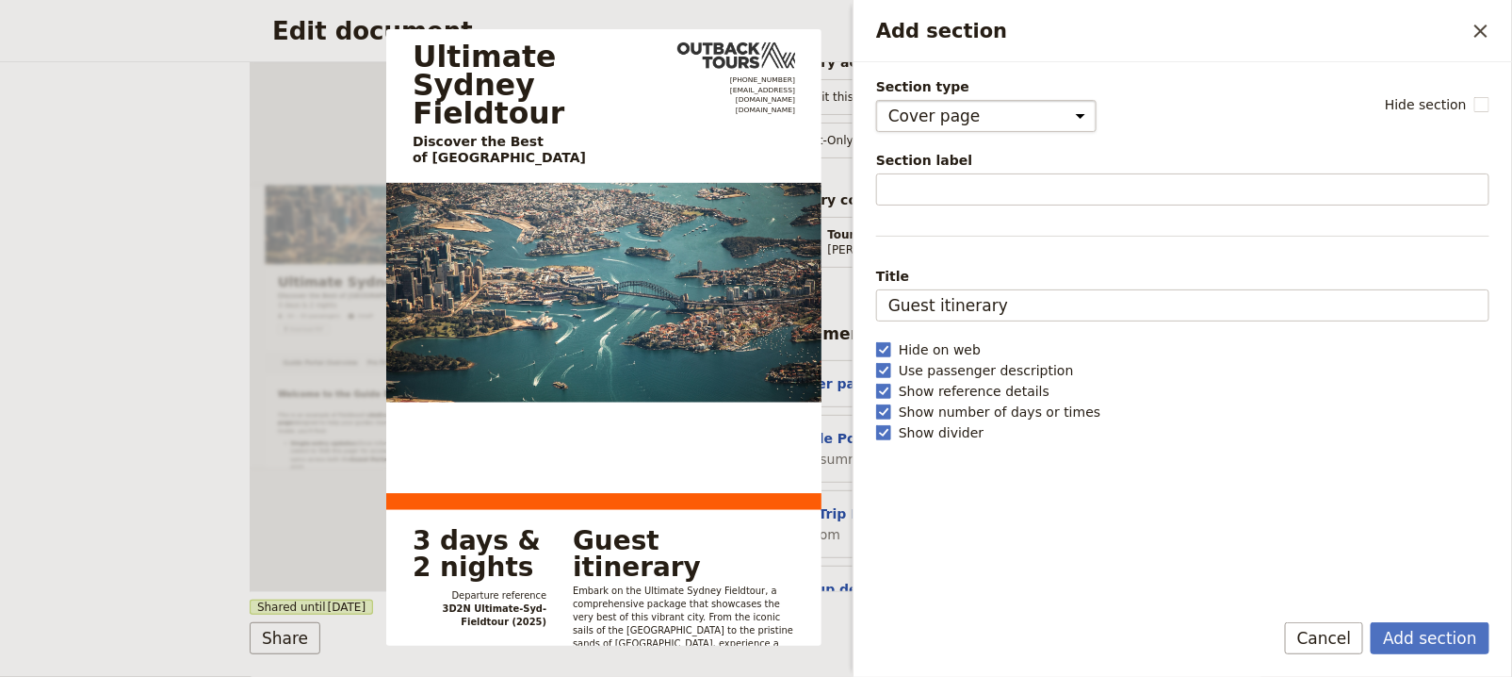
click at [979, 121] on select "Cover page Day summary Itinerary Group details Contact details Suppliers and se…" at bounding box center [986, 116] width 220 height 32
click at [876, 100] on select "Cover page Day summary Itinerary Group details Contact details Suppliers and se…" at bounding box center [986, 116] width 220 height 32
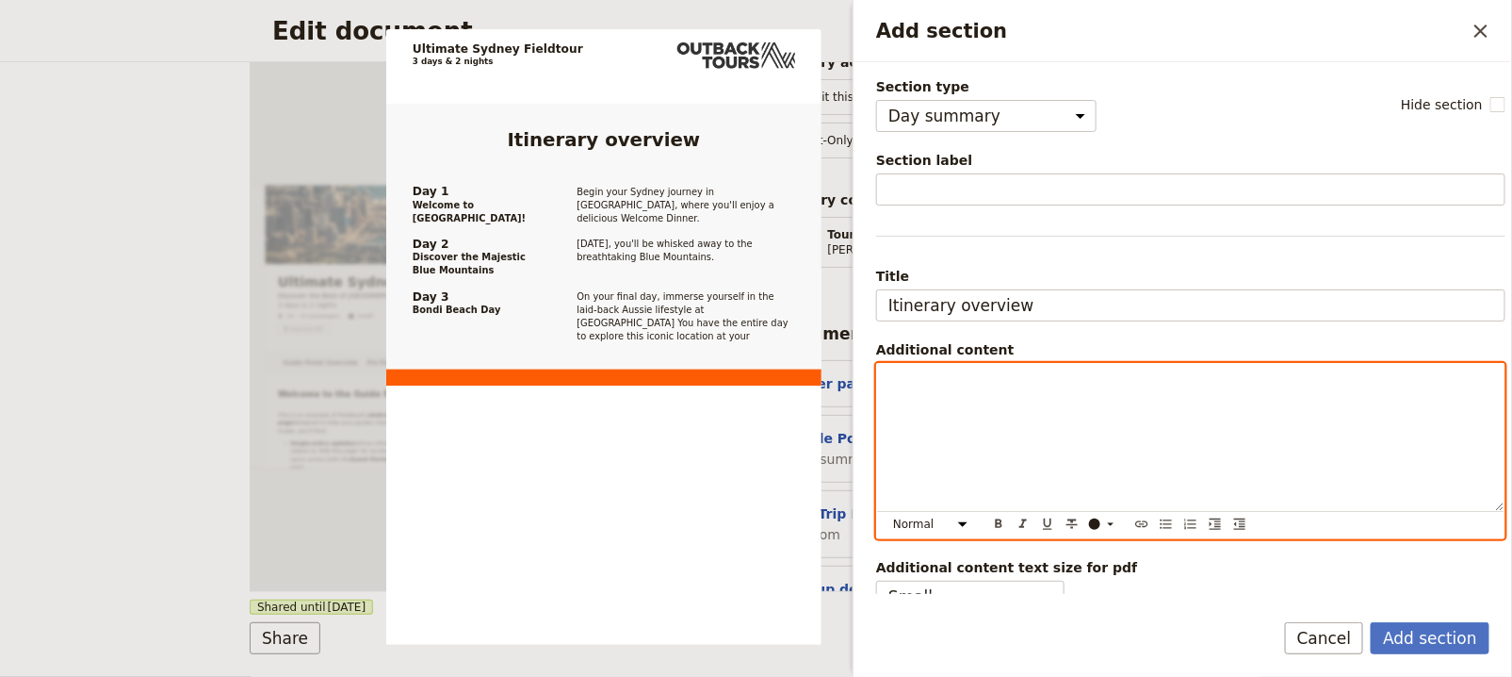
click at [945, 391] on div "Add section" at bounding box center [1191, 437] width 628 height 147
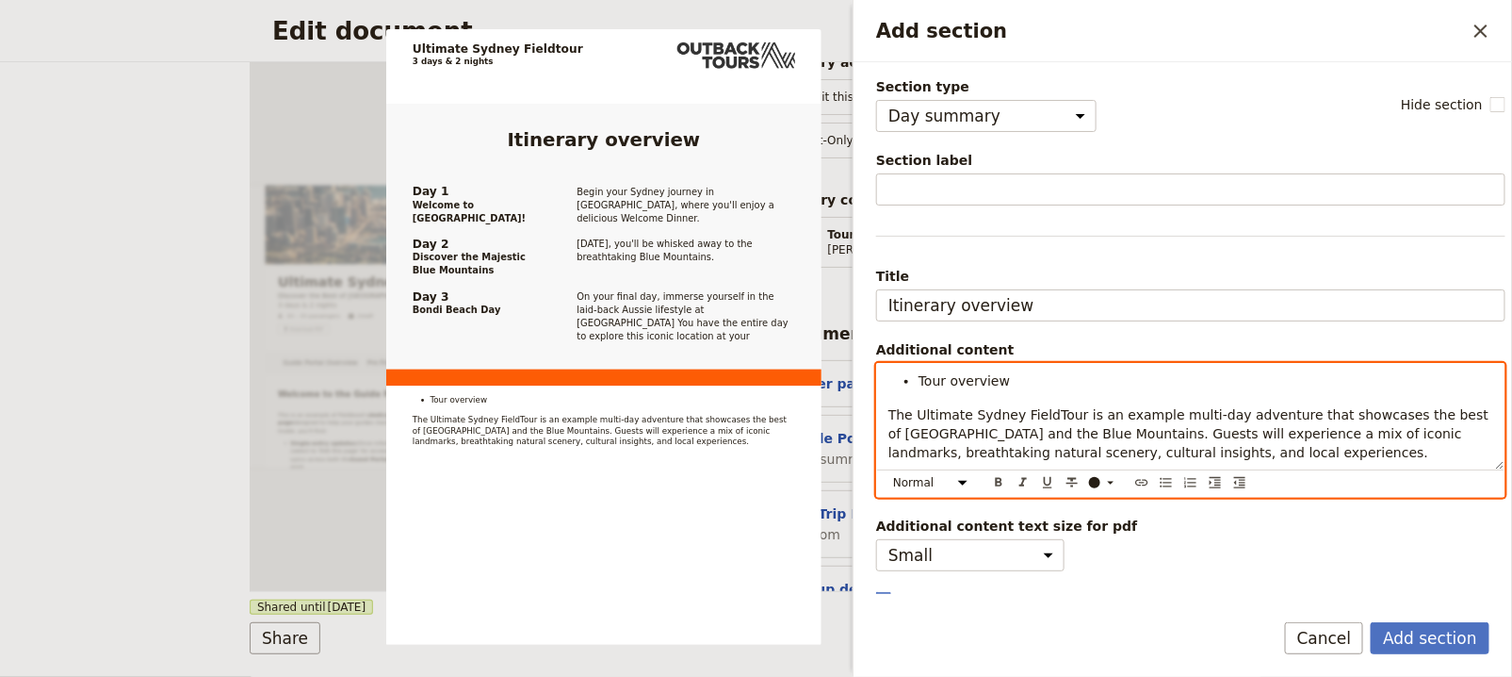
click at [919, 374] on span "Tour overview" at bounding box center [964, 380] width 91 height 15
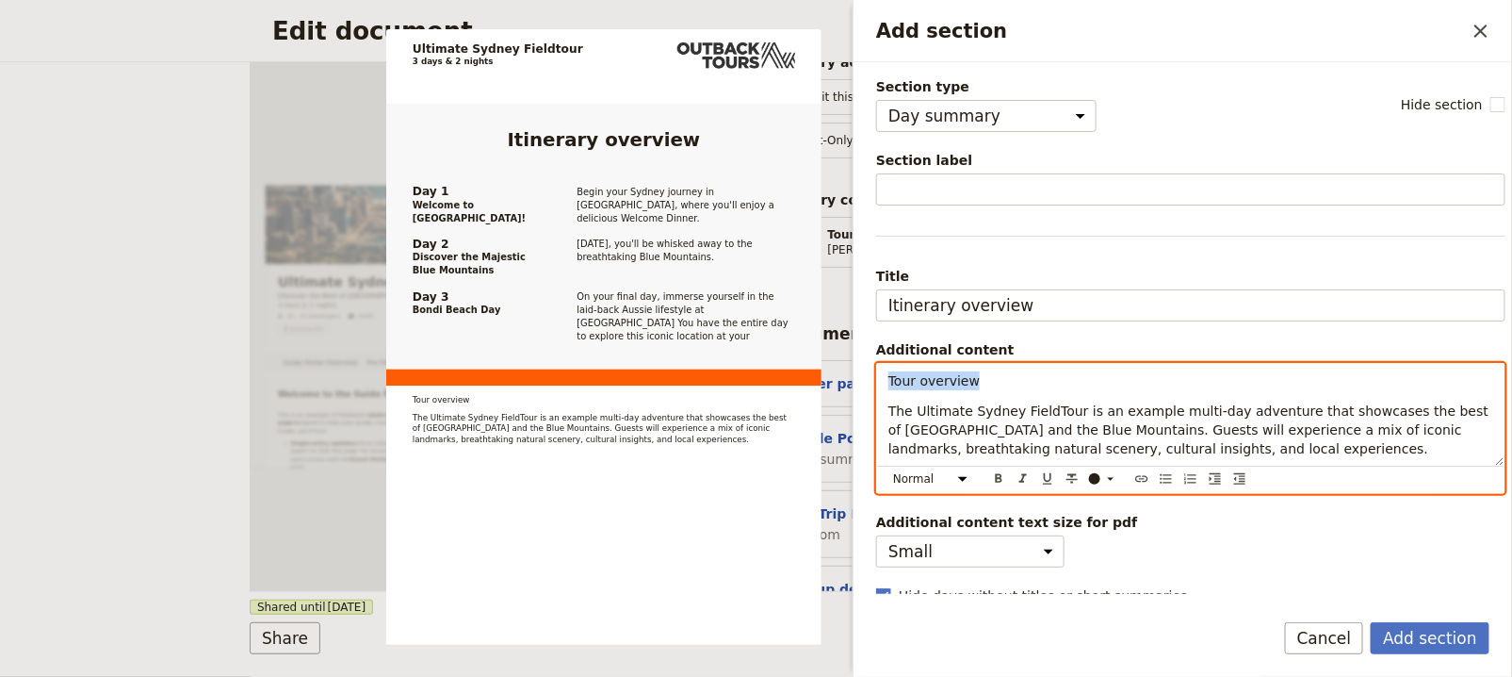
drag, startPoint x: 991, startPoint y: 378, endPoint x: 843, endPoint y: 376, distance: 148.0
click at [843, 376] on body "Fieldbook ​ ​ Fieldbook ​ ​ Packages ​ Departures ​ Bookings ​ Customers ​ Staf…" at bounding box center [756, 338] width 1512 height 677
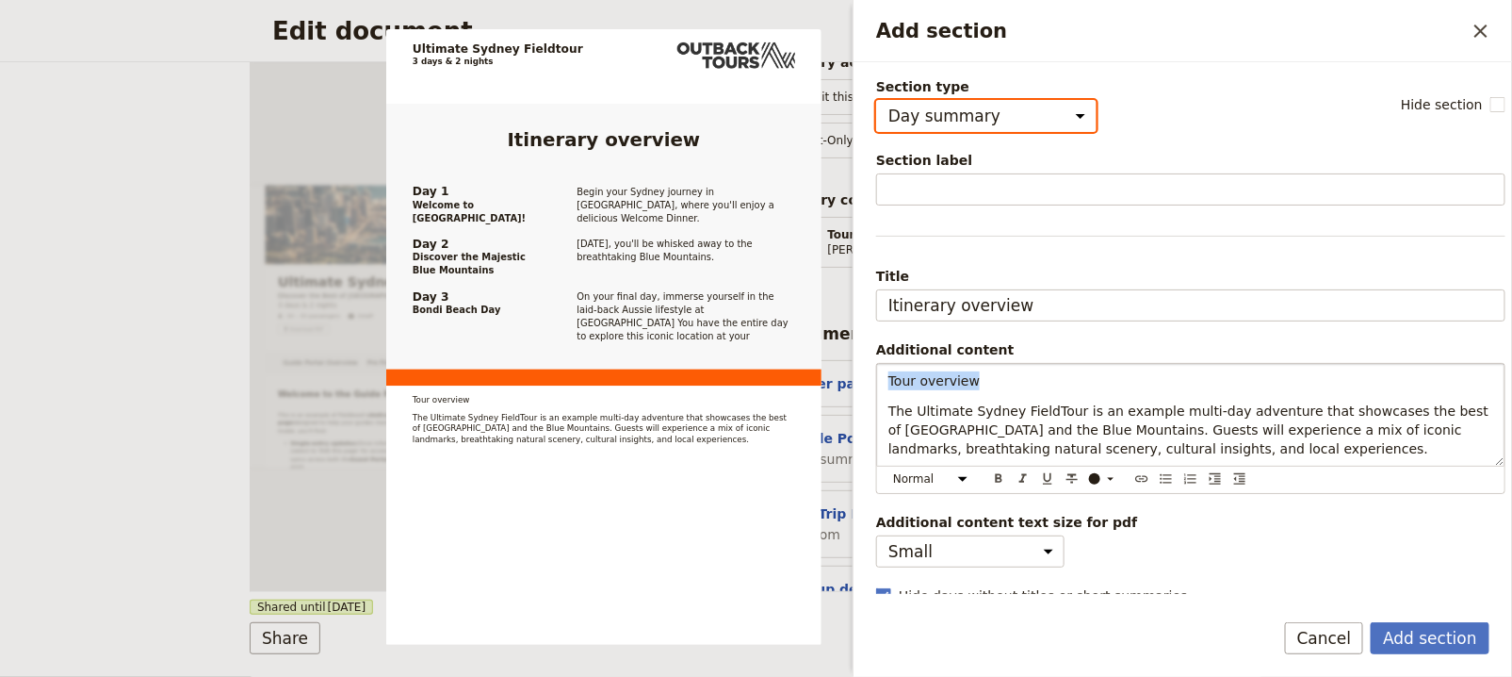
click at [1003, 122] on select "Cover page Day summary Itinerary Group details Contact details Suppliers and se…" at bounding box center [986, 116] width 220 height 32
click at [876, 100] on select "Cover page Day summary Itinerary Group details Contact details Suppliers and se…" at bounding box center [986, 116] width 220 height 32
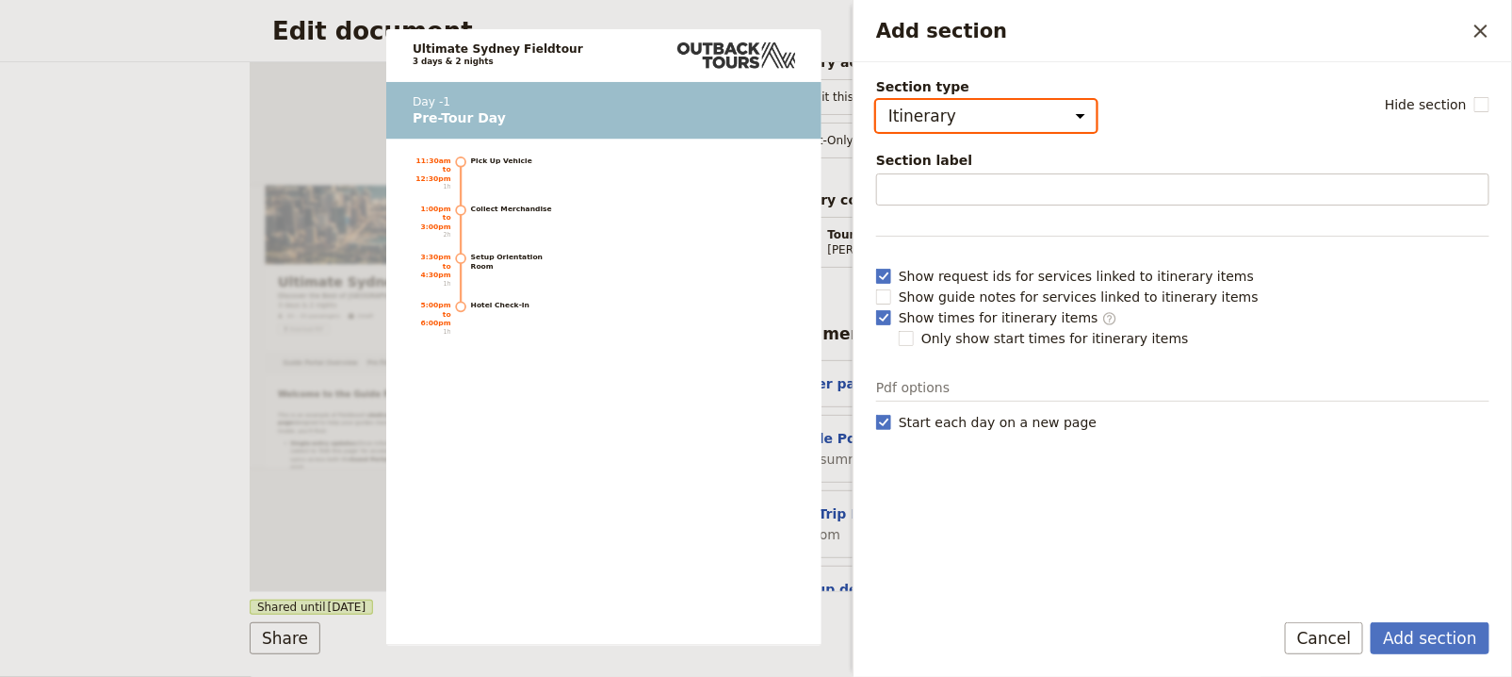
click at [1003, 106] on select "Cover page Day summary Itinerary Group details Contact details Suppliers and se…" at bounding box center [986, 116] width 220 height 32
click at [876, 100] on select "Cover page Day summary Itinerary Group details Contact details Suppliers and se…" at bounding box center [986, 116] width 220 height 32
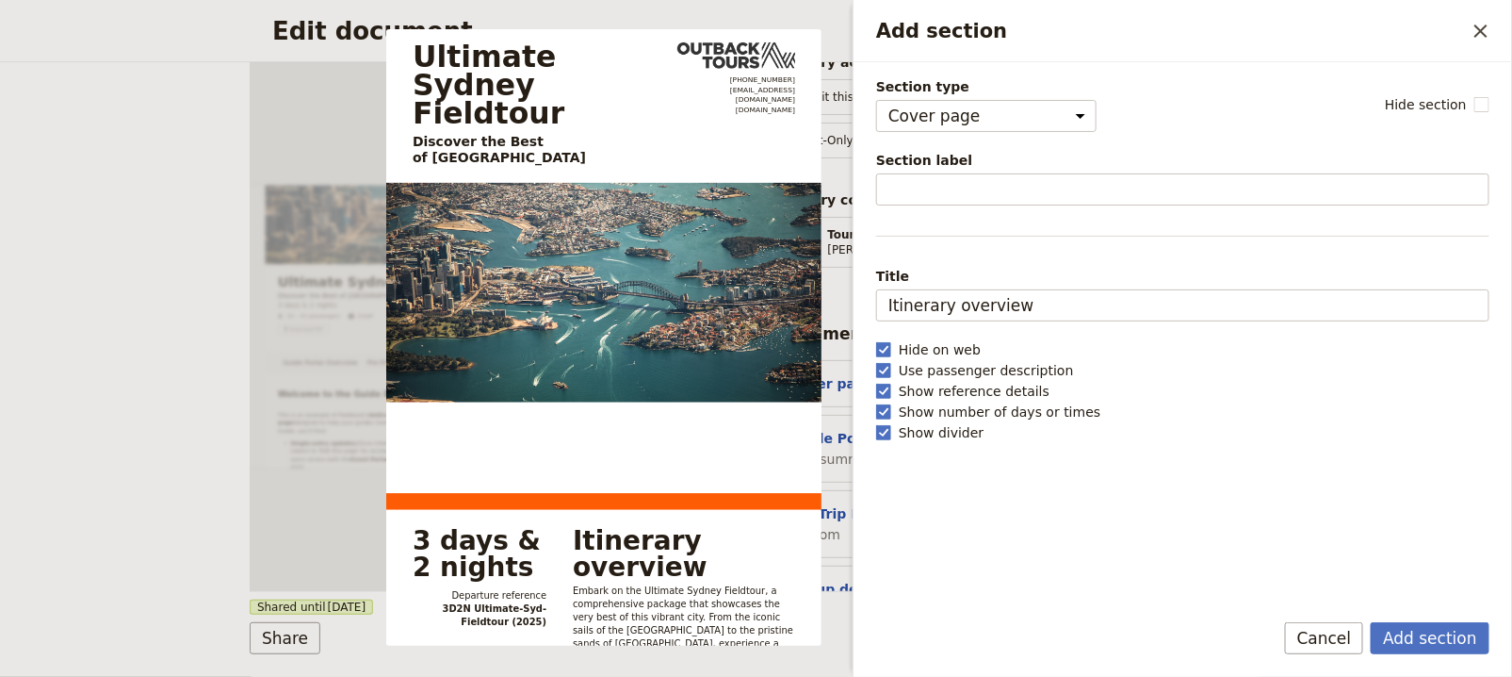
click at [1011, 96] on div "Section type Cover page Day summary Itinerary Group details Contact details Sup…" at bounding box center [986, 104] width 220 height 55
click at [1008, 114] on select "Cover page Day summary Itinerary Group details Contact details Suppliers and se…" at bounding box center [986, 116] width 220 height 32
click at [876, 100] on select "Cover page Day summary Itinerary Group details Contact details Suppliers and se…" at bounding box center [986, 116] width 220 height 32
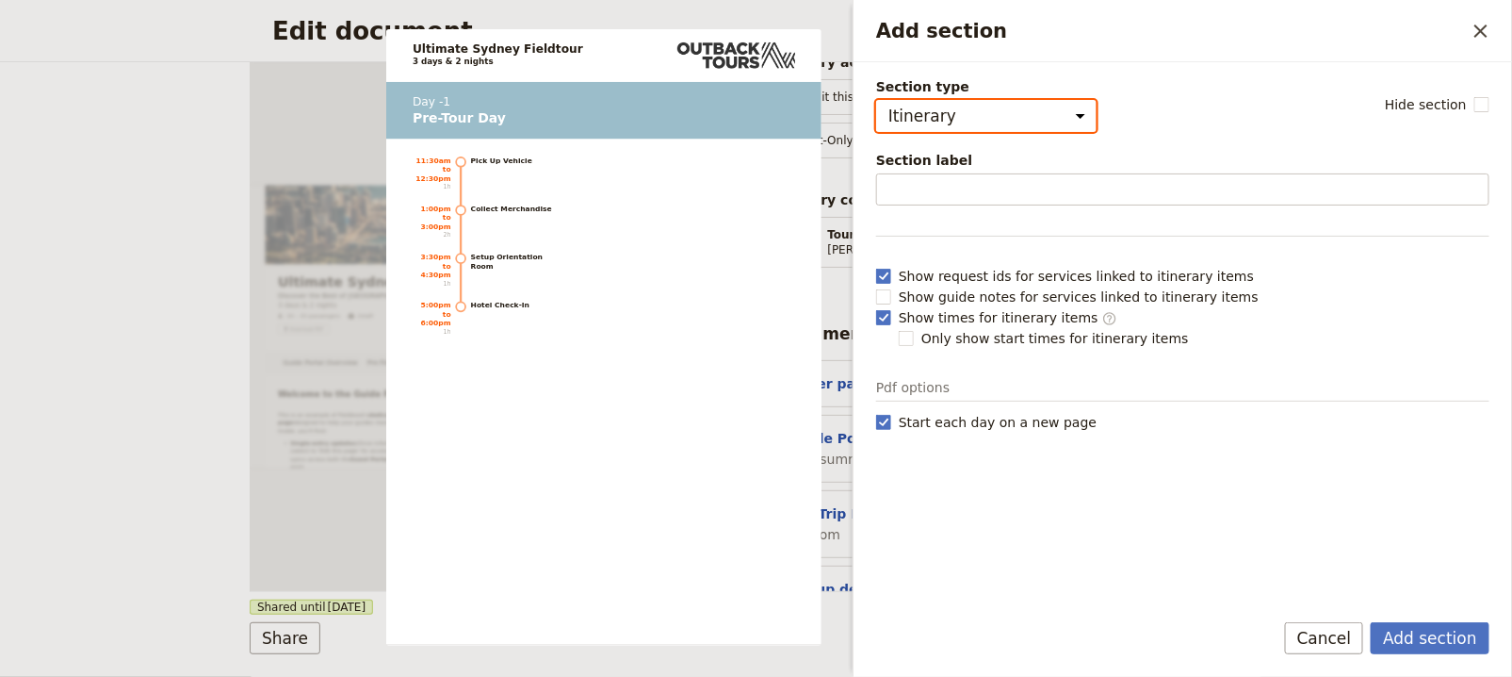
click at [1018, 115] on select "Cover page Day summary Itinerary Group details Contact details Suppliers and se…" at bounding box center [986, 116] width 220 height 32
select select "CUSTOM"
click at [876, 100] on select "Cover page Day summary Itinerary Group details Contact details Suppliers and se…" at bounding box center [986, 116] width 220 height 32
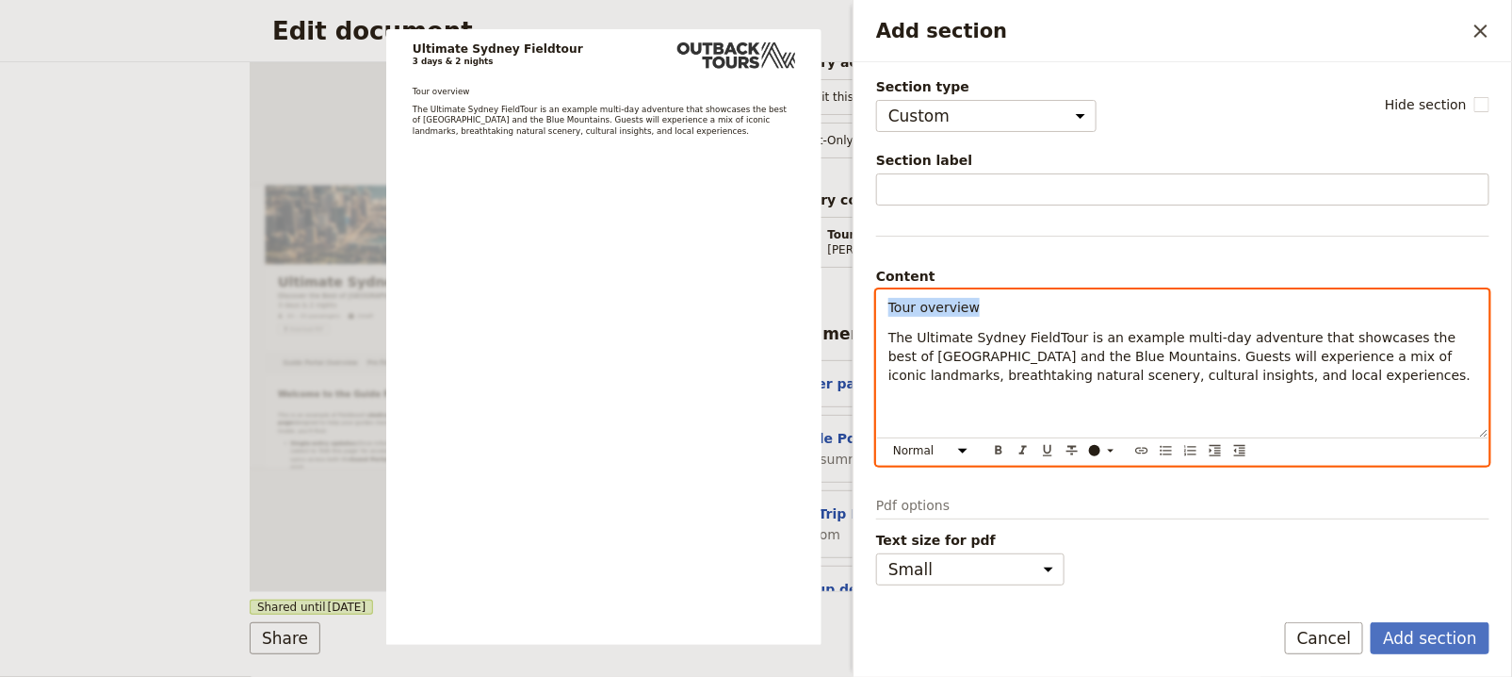
drag, startPoint x: 988, startPoint y: 302, endPoint x: 865, endPoint y: 303, distance: 123.4
click at [865, 303] on div "Section type Cover page Day summary Itinerary Group details Contact details Sup…" at bounding box center [1183, 327] width 659 height 531
click at [939, 453] on select "Normal Small text Heading 1 Heading 2 Heading 3" at bounding box center [934, 450] width 90 height 21
click at [889, 440] on select "Normal Small text Heading 1 Heading 2 Heading 3" at bounding box center [934, 450] width 90 height 21
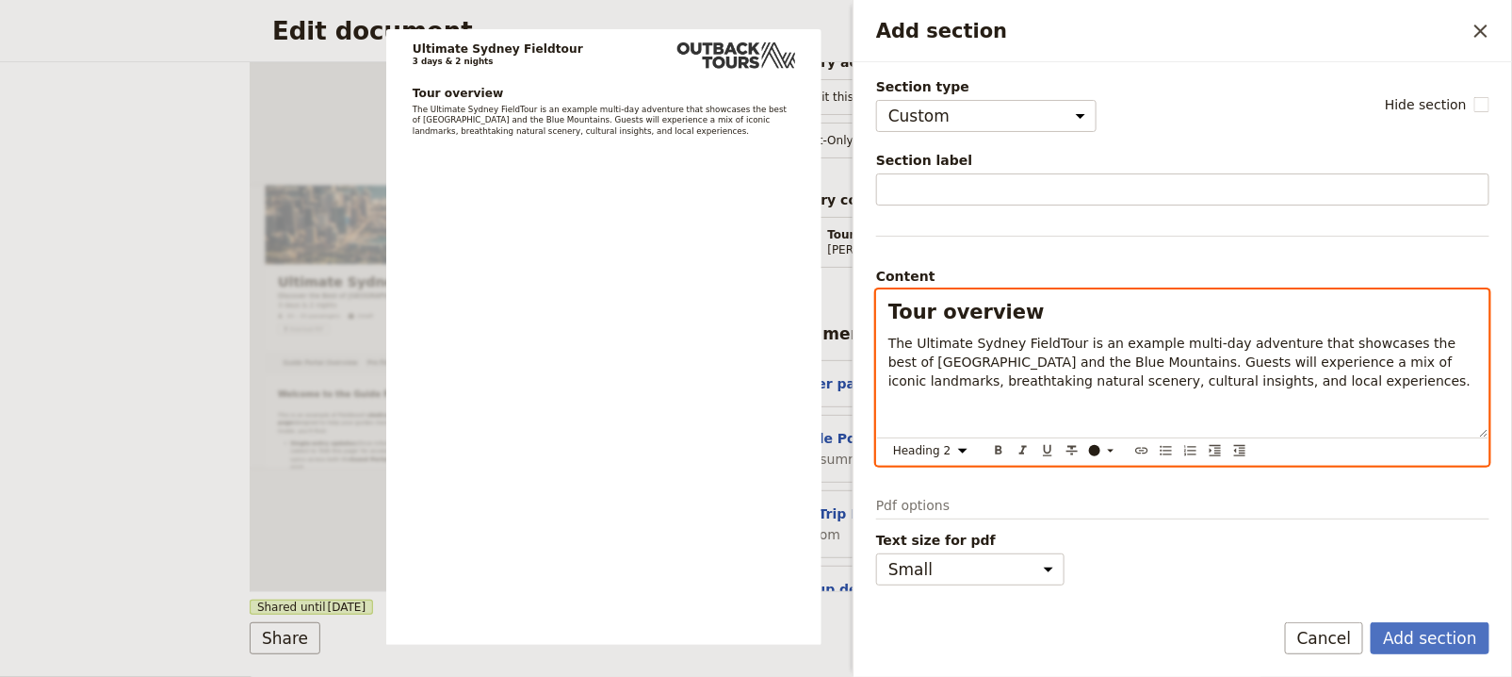
click at [1041, 312] on h2 "Tour overview" at bounding box center [1183, 312] width 589 height 28
select select "paragraph"
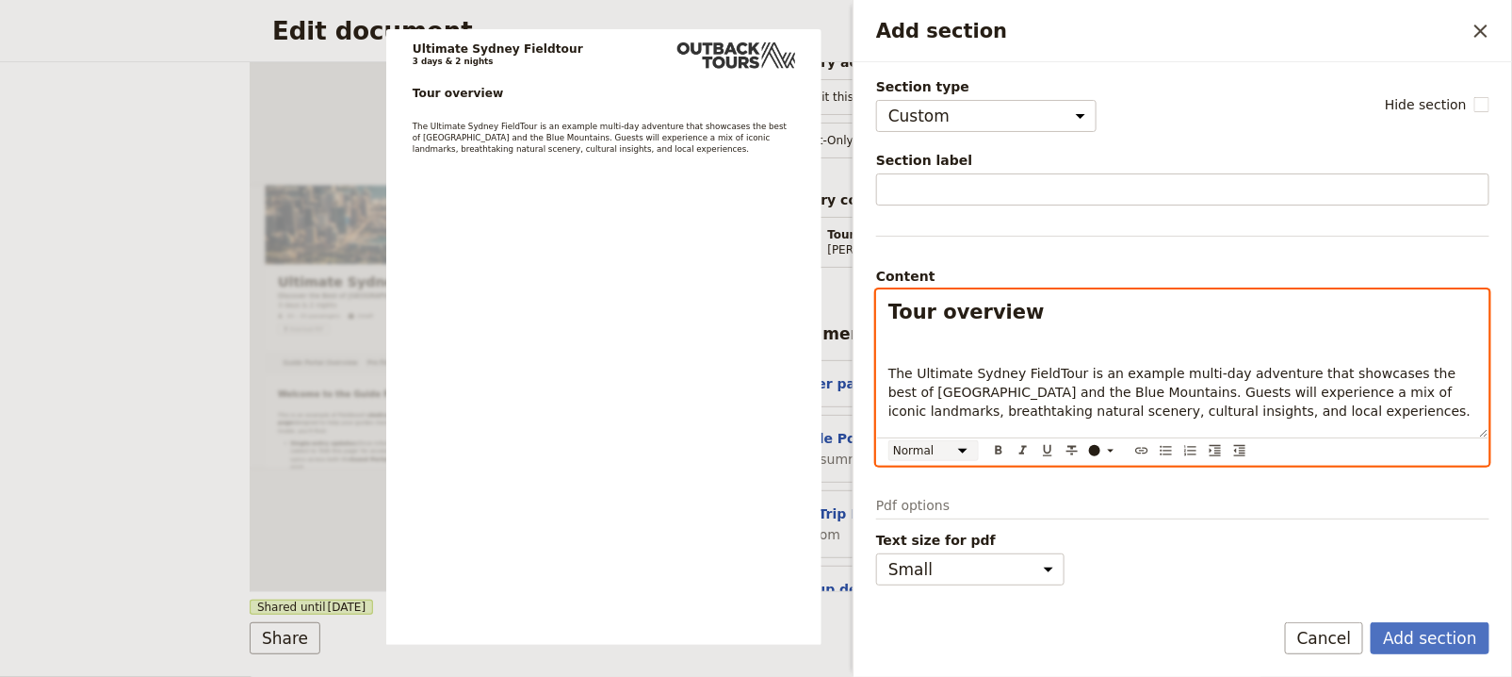
click at [951, 452] on select "Normal Small text Heading 1 Heading 2 Heading 3" at bounding box center [934, 450] width 90 height 21
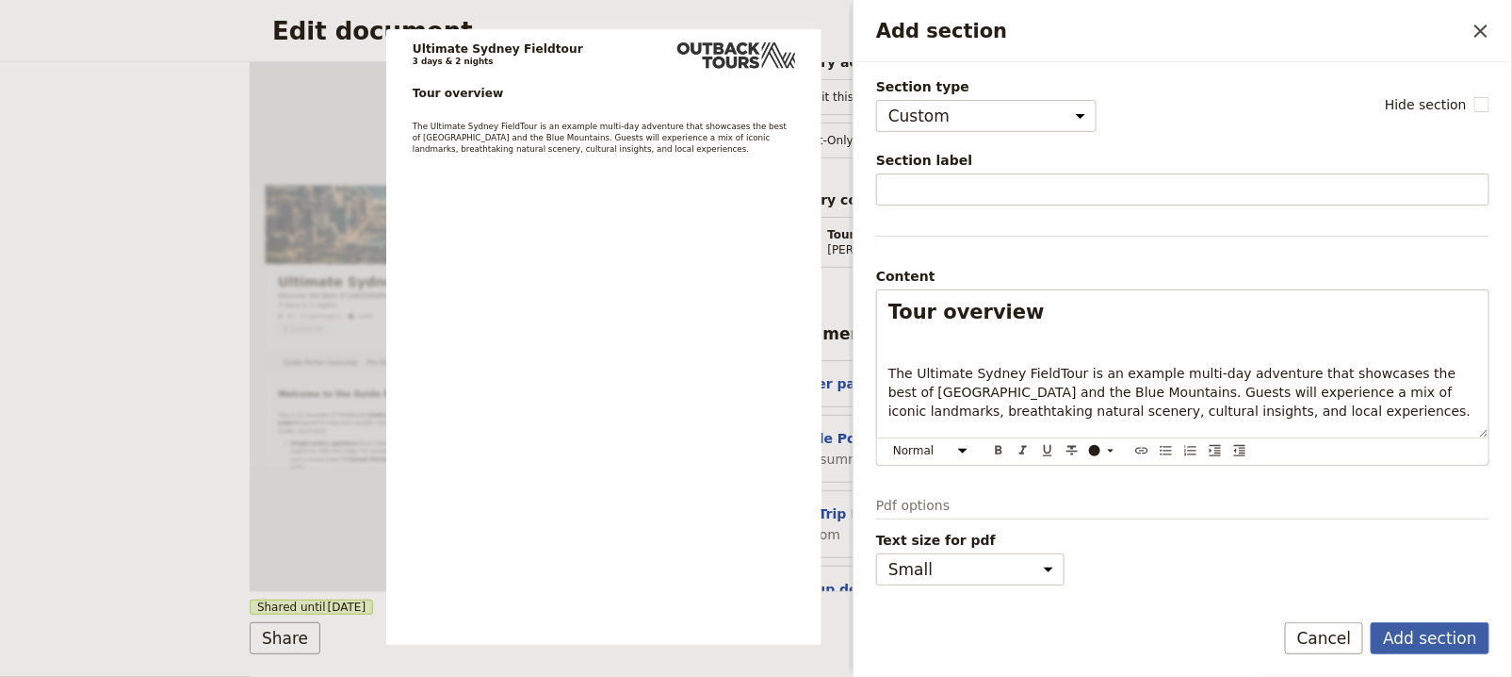
click at [1462, 650] on button "Add section" at bounding box center [1430, 638] width 119 height 32
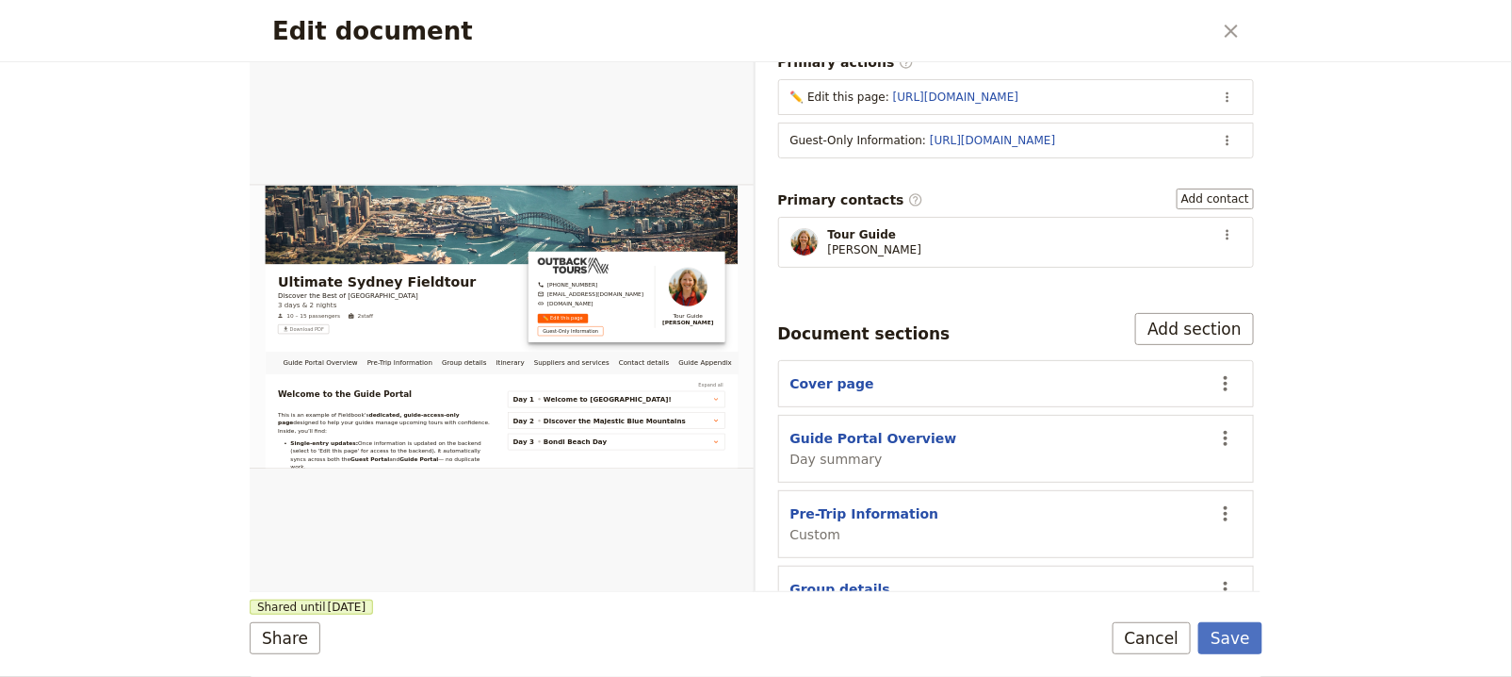
click at [1269, 634] on div "Edit document ​ Guide Portal Overview Pre-Trip Information Group details Itiner…" at bounding box center [756, 338] width 1512 height 677
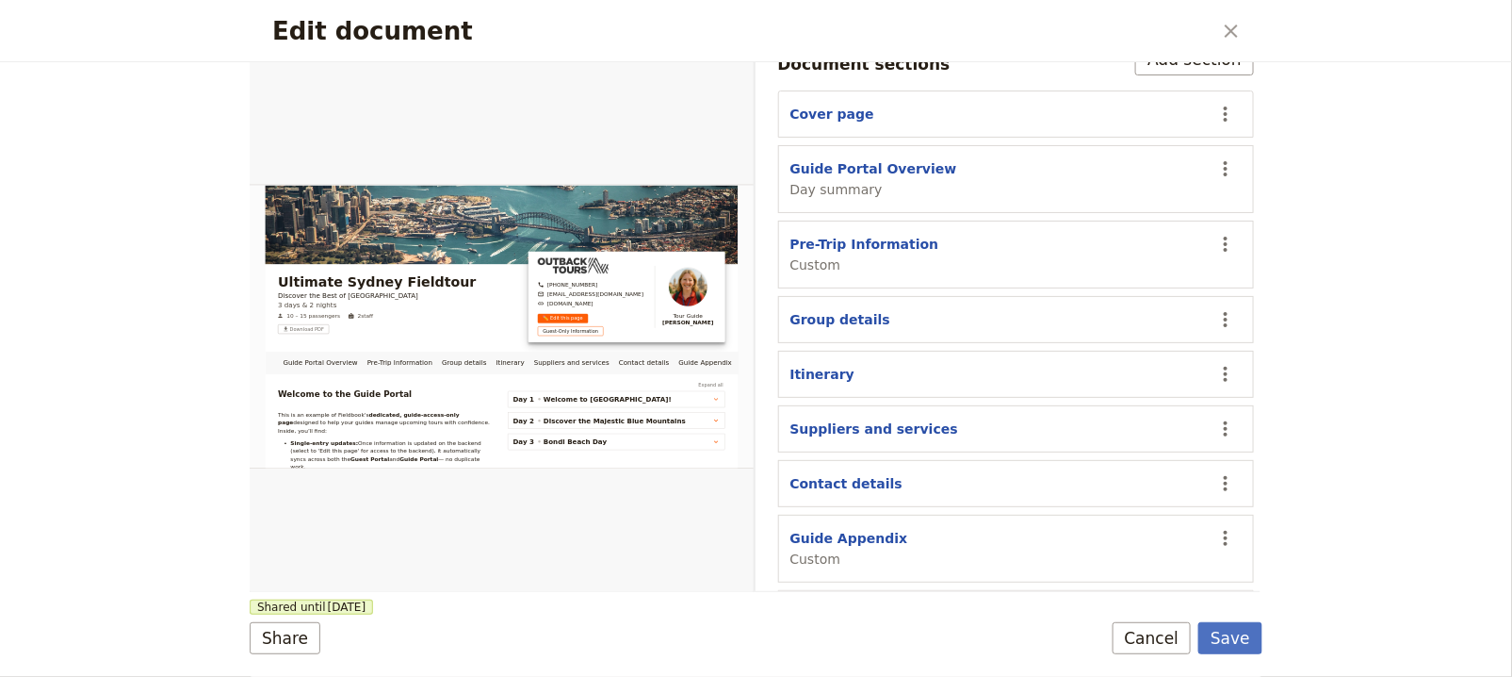
scroll to position [586, 0]
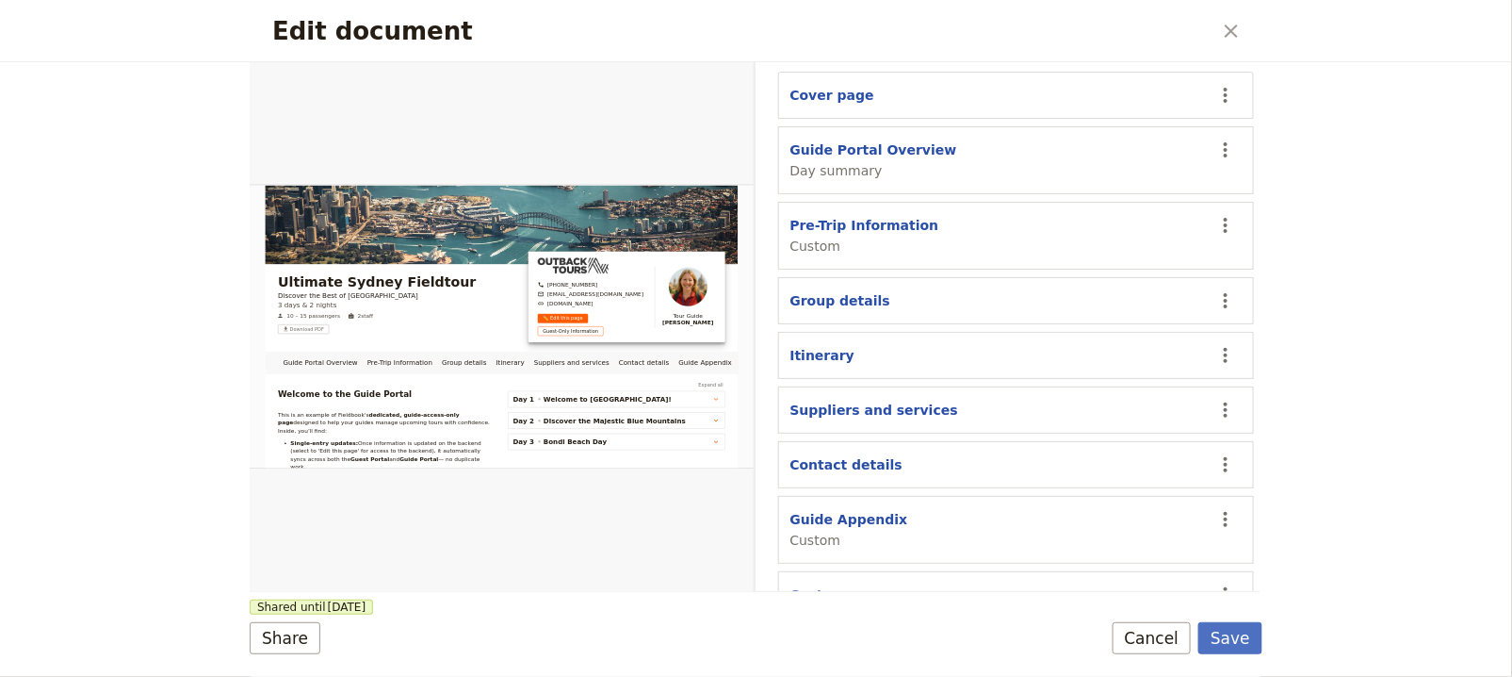
click at [1188, 571] on section "Custom ​" at bounding box center [1016, 594] width 477 height 47
click at [1222, 583] on icon "Actions" at bounding box center [1226, 594] width 23 height 23
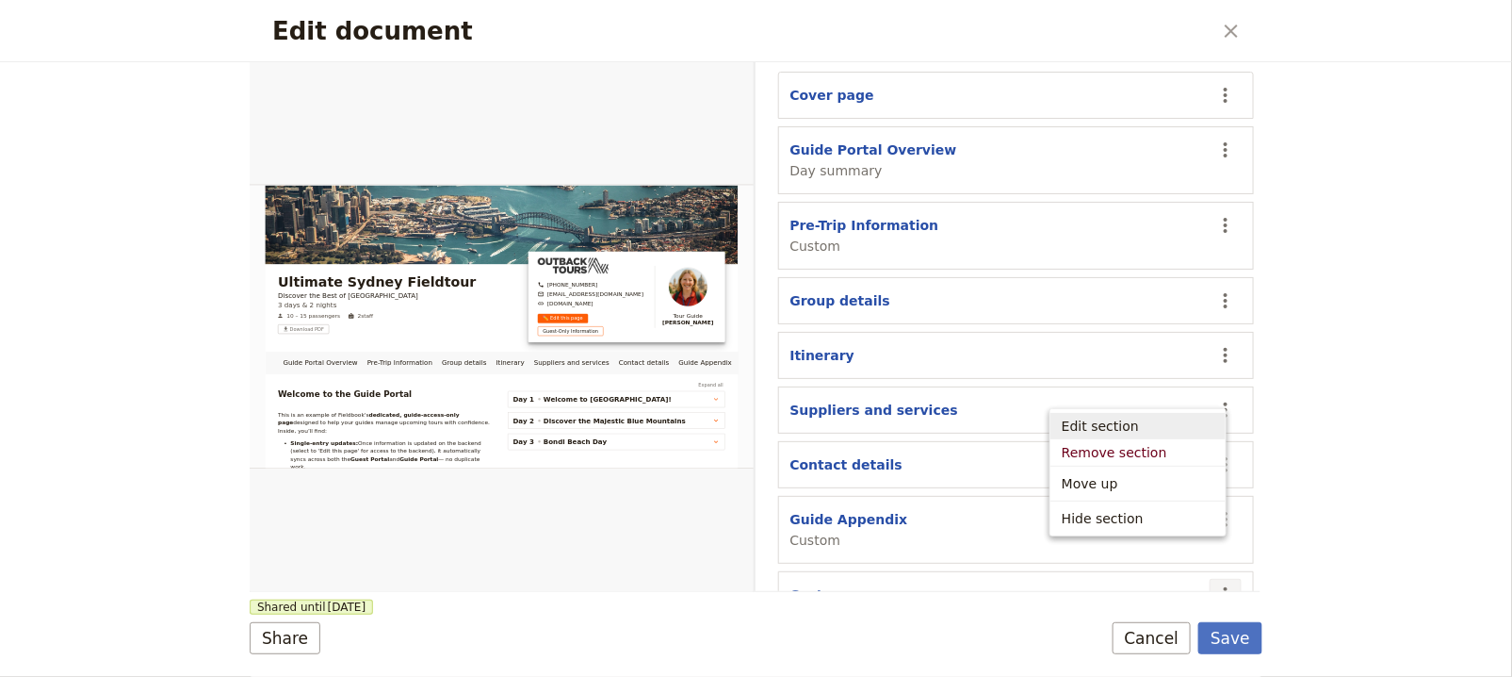
click at [1139, 434] on span "Edit section" at bounding box center [1138, 425] width 153 height 19
select select "CUSTOM"
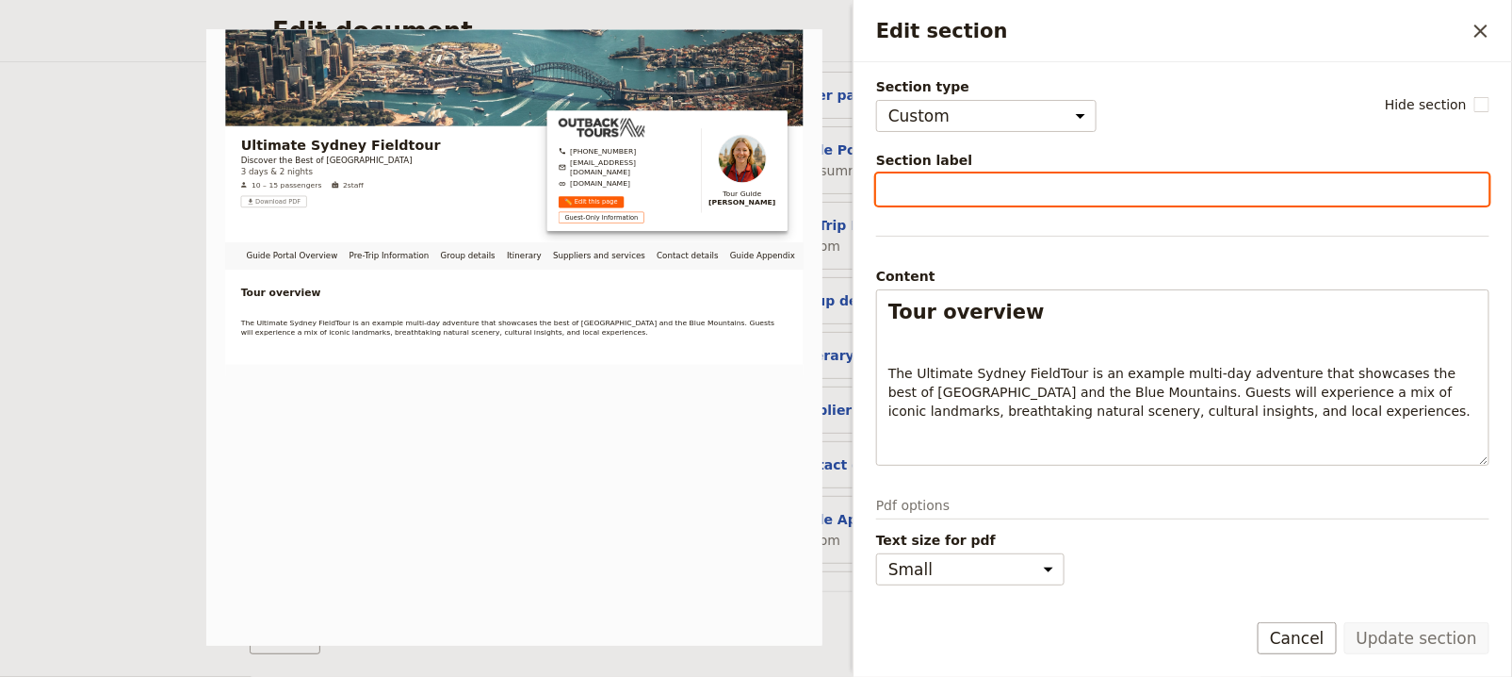
click at [946, 173] on input "Section label" at bounding box center [1182, 189] width 613 height 32
type input "Tour Overview"
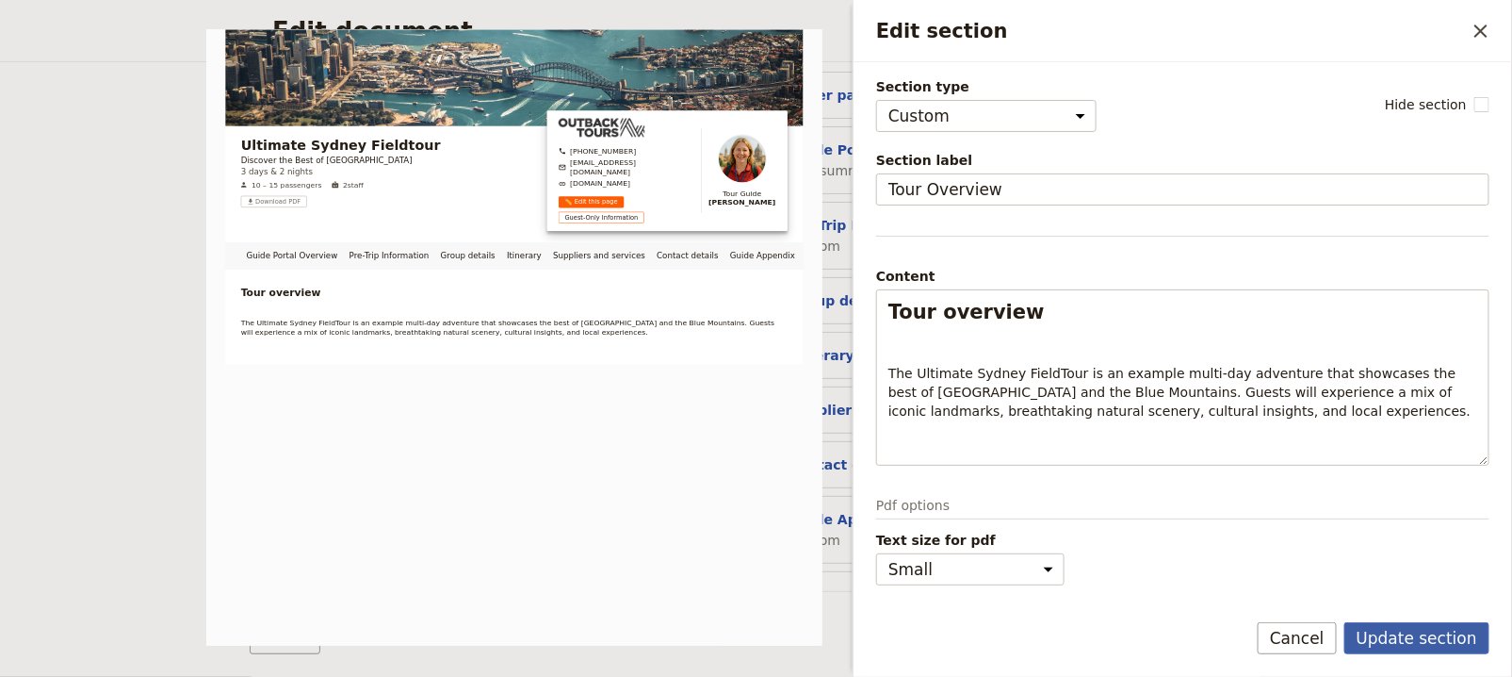
click at [1423, 650] on button "Update section" at bounding box center [1417, 638] width 145 height 32
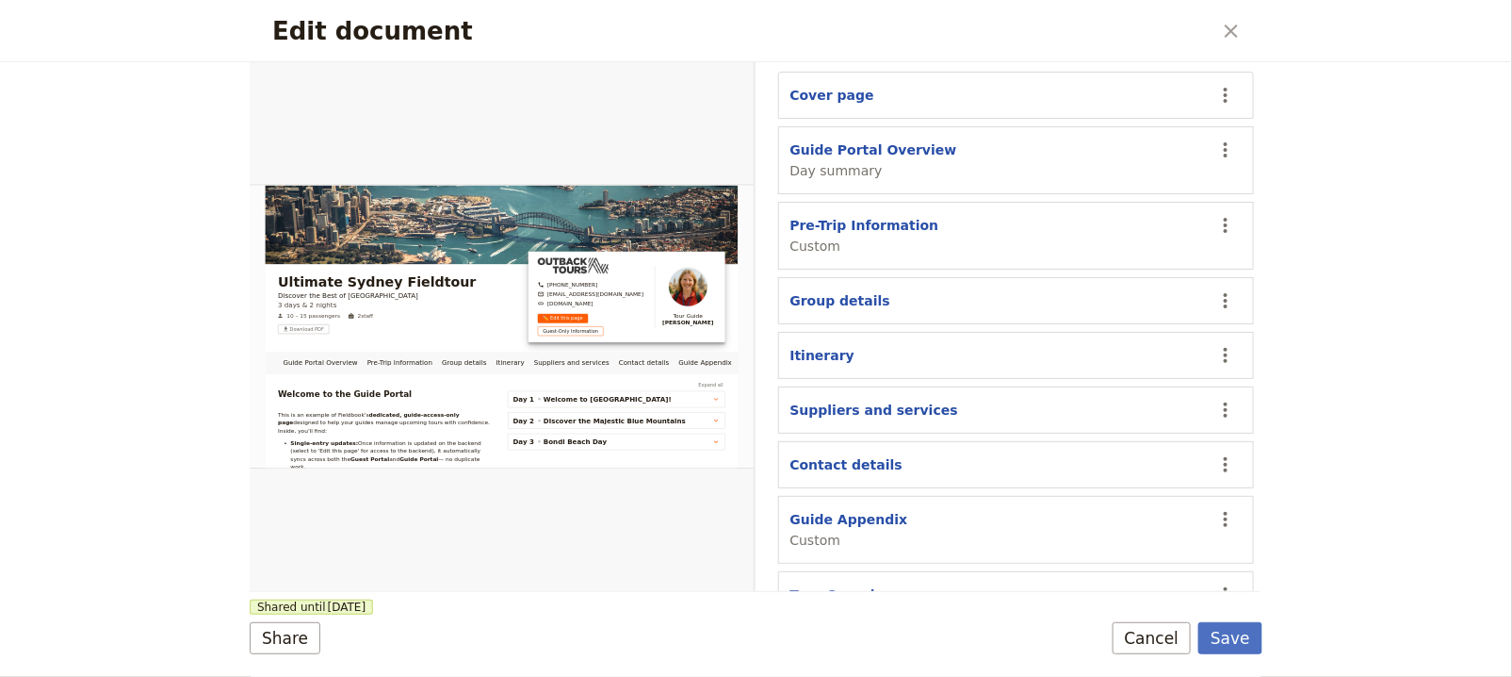
click at [1193, 571] on section "Tour Overview Custom ​" at bounding box center [1016, 605] width 477 height 68
click at [1215, 583] on icon "Actions" at bounding box center [1226, 594] width 23 height 23
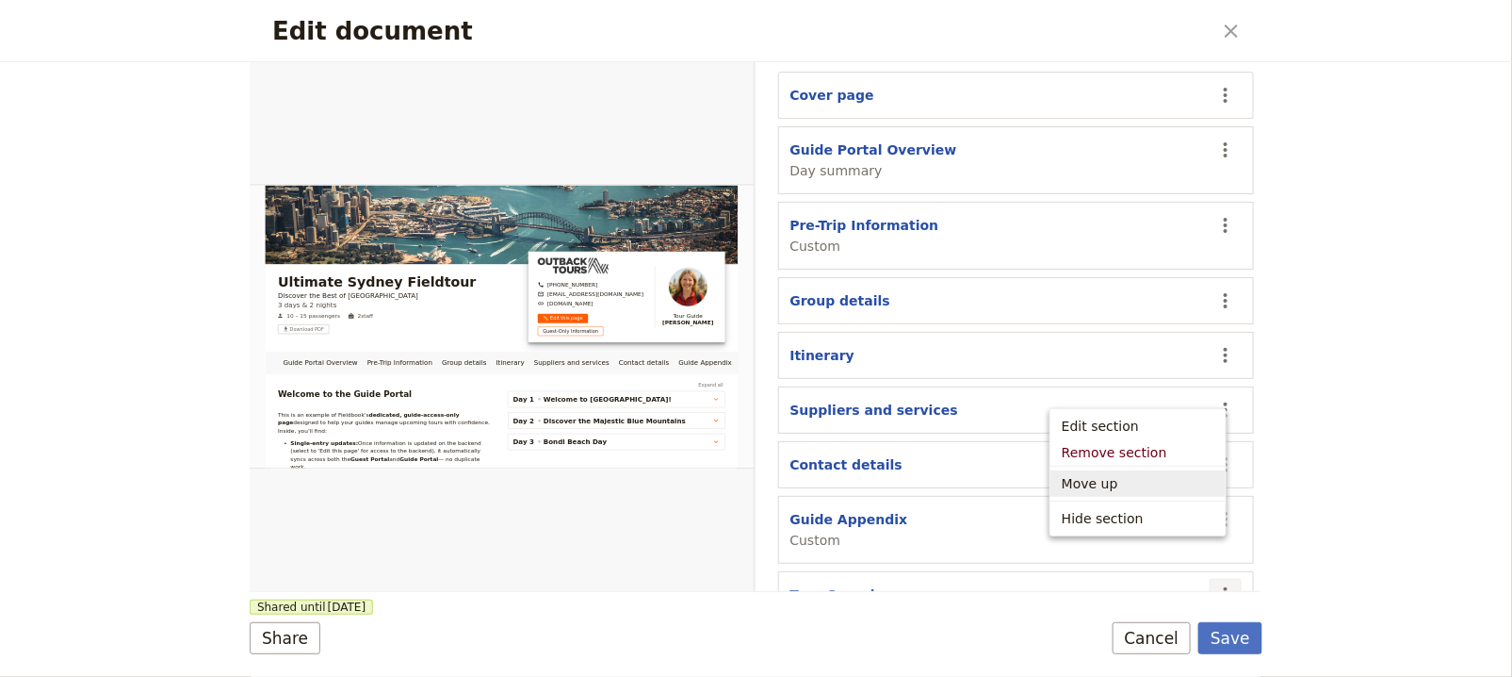
click at [1164, 481] on span "Move up" at bounding box center [1138, 483] width 153 height 19
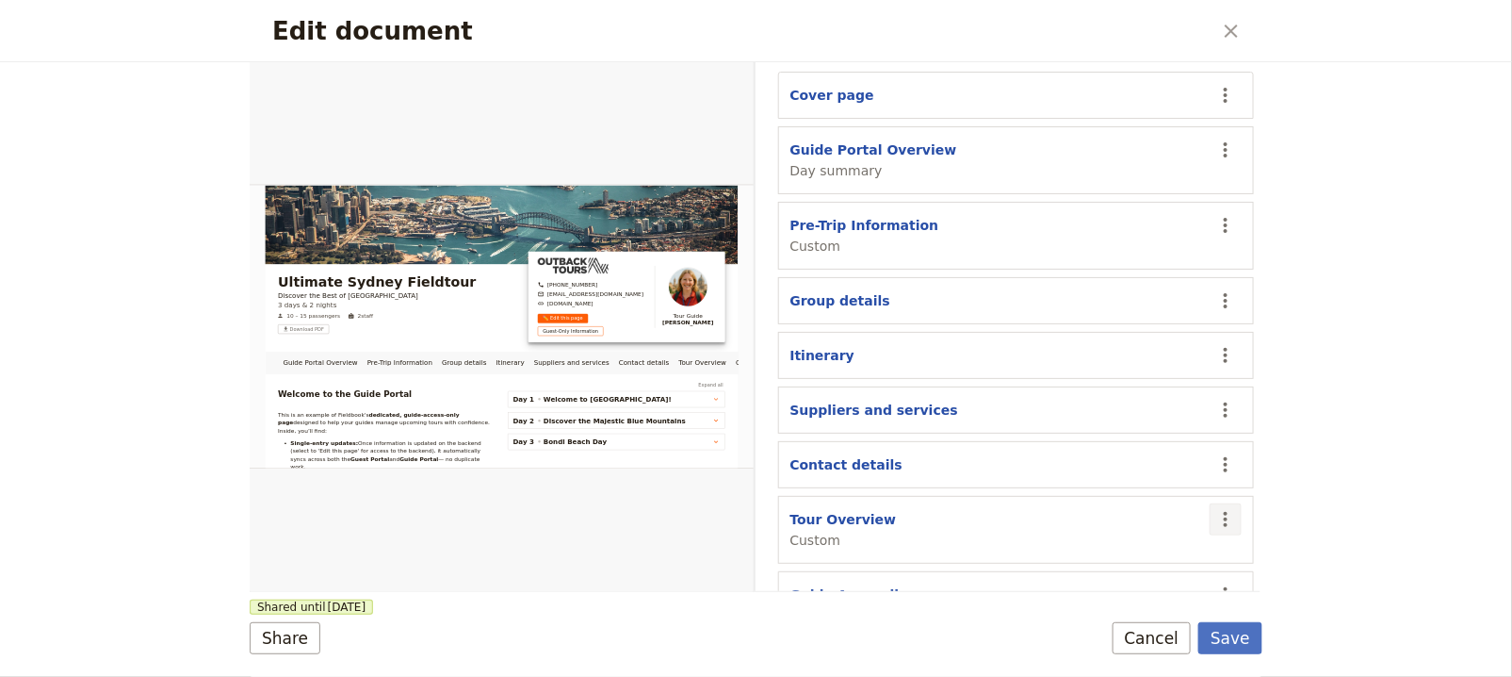
click at [1215, 508] on icon "Actions" at bounding box center [1226, 519] width 23 height 23
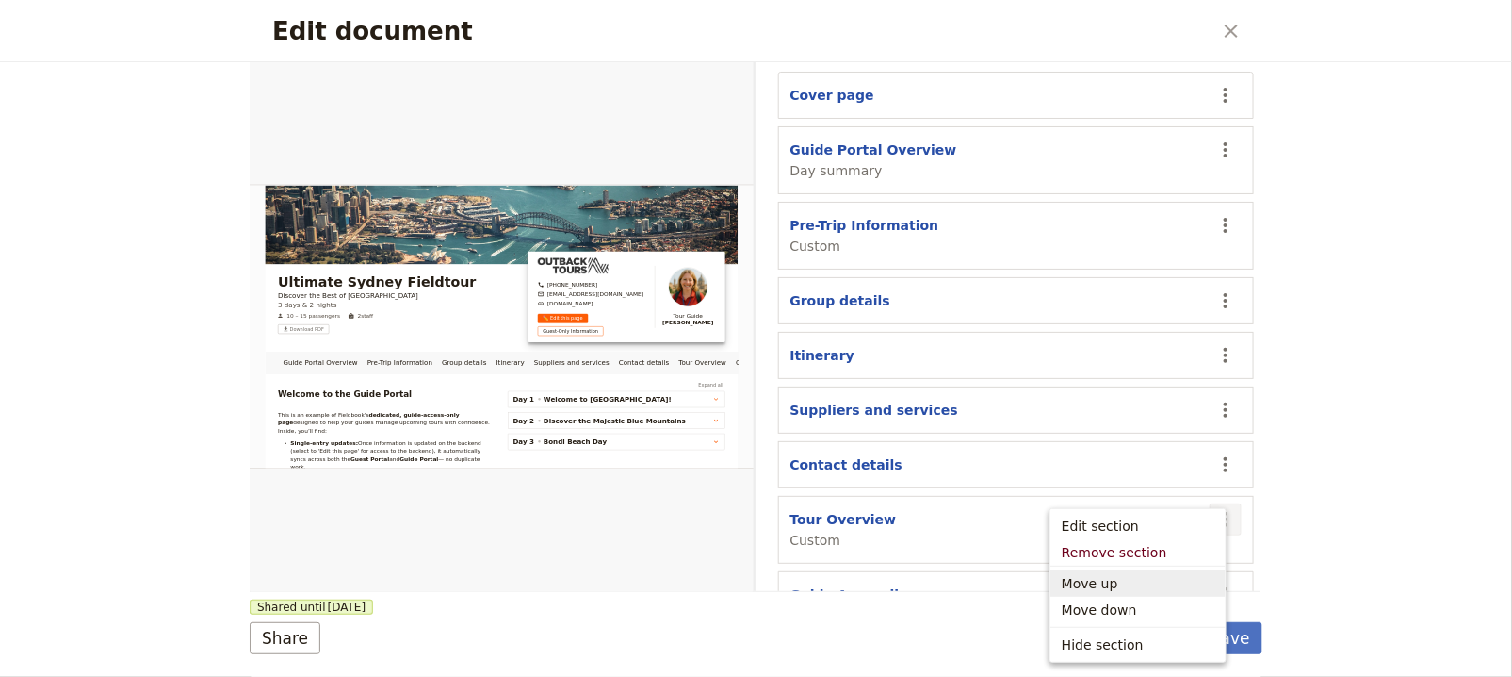
click at [1184, 577] on span "Move up" at bounding box center [1138, 583] width 153 height 19
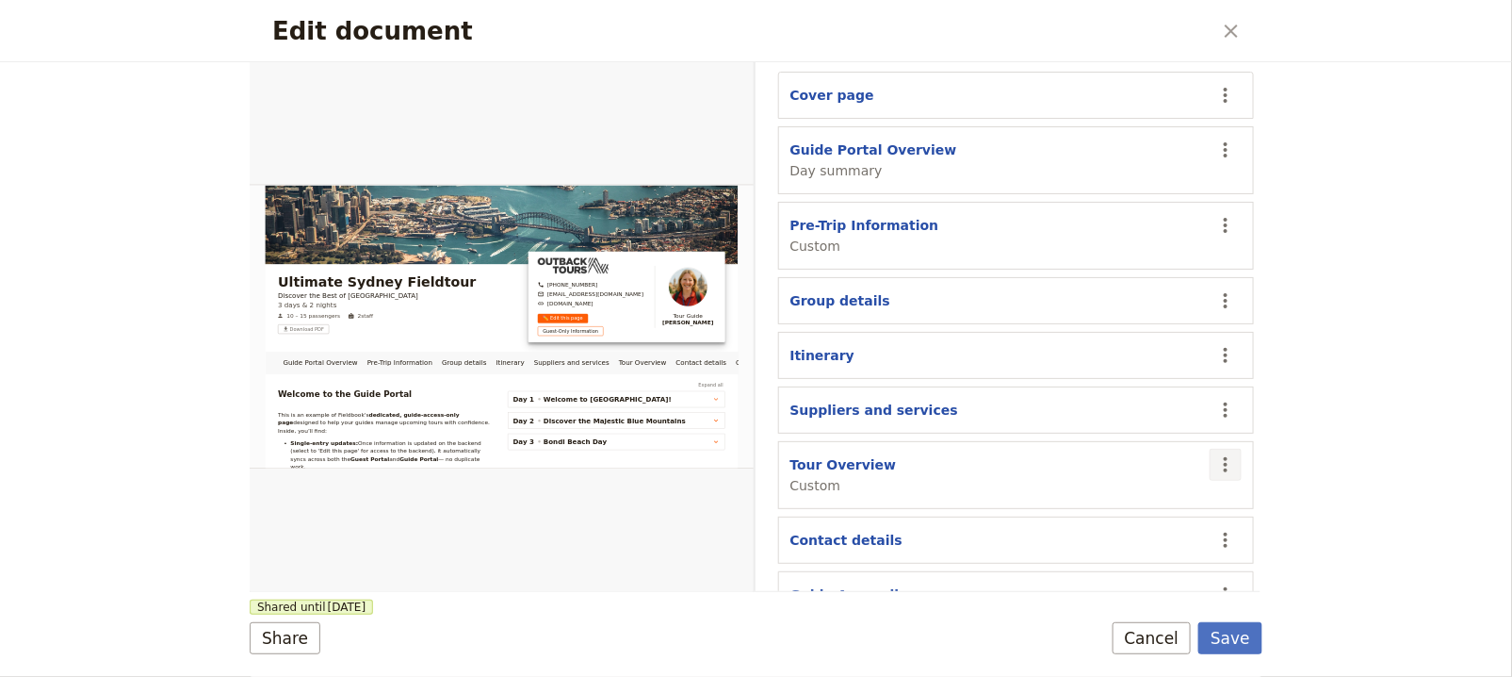
click at [1215, 453] on icon "Actions" at bounding box center [1226, 464] width 23 height 23
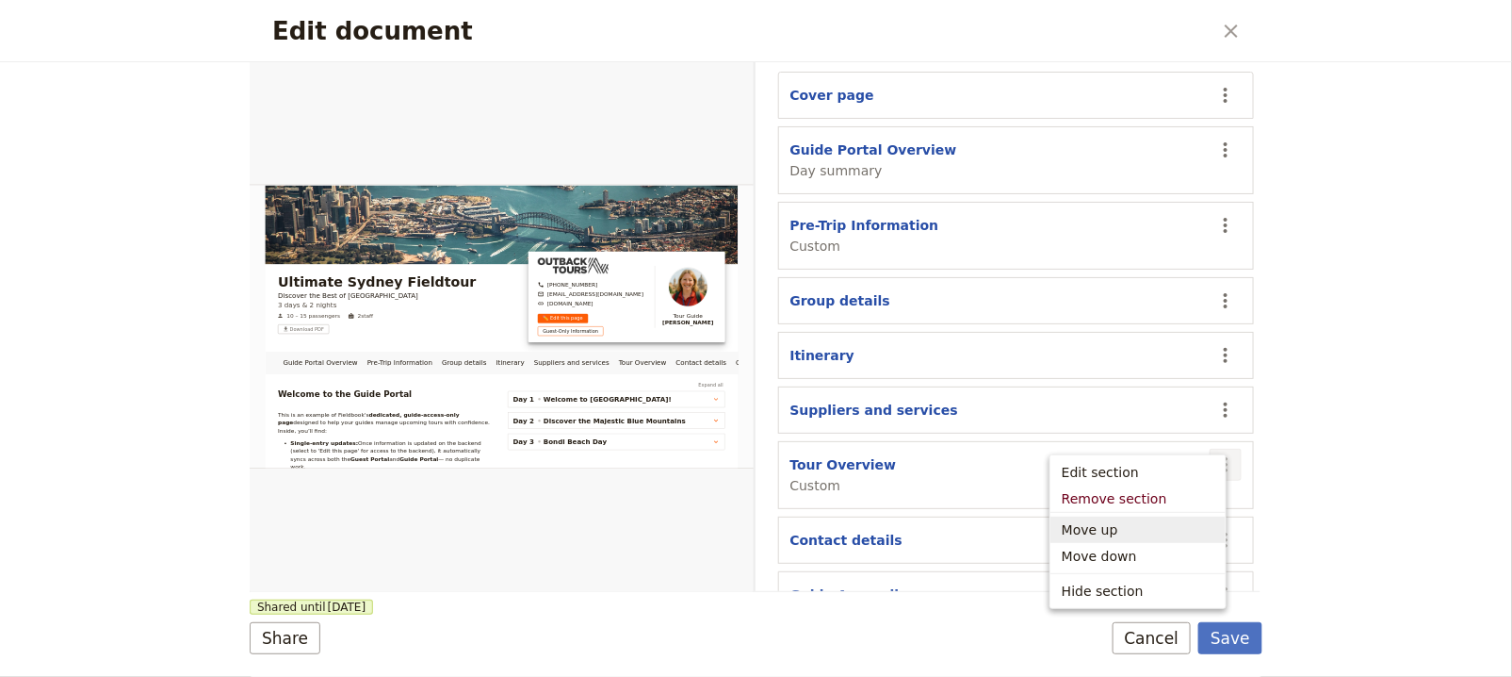
click at [1194, 530] on span "Move up" at bounding box center [1138, 529] width 153 height 19
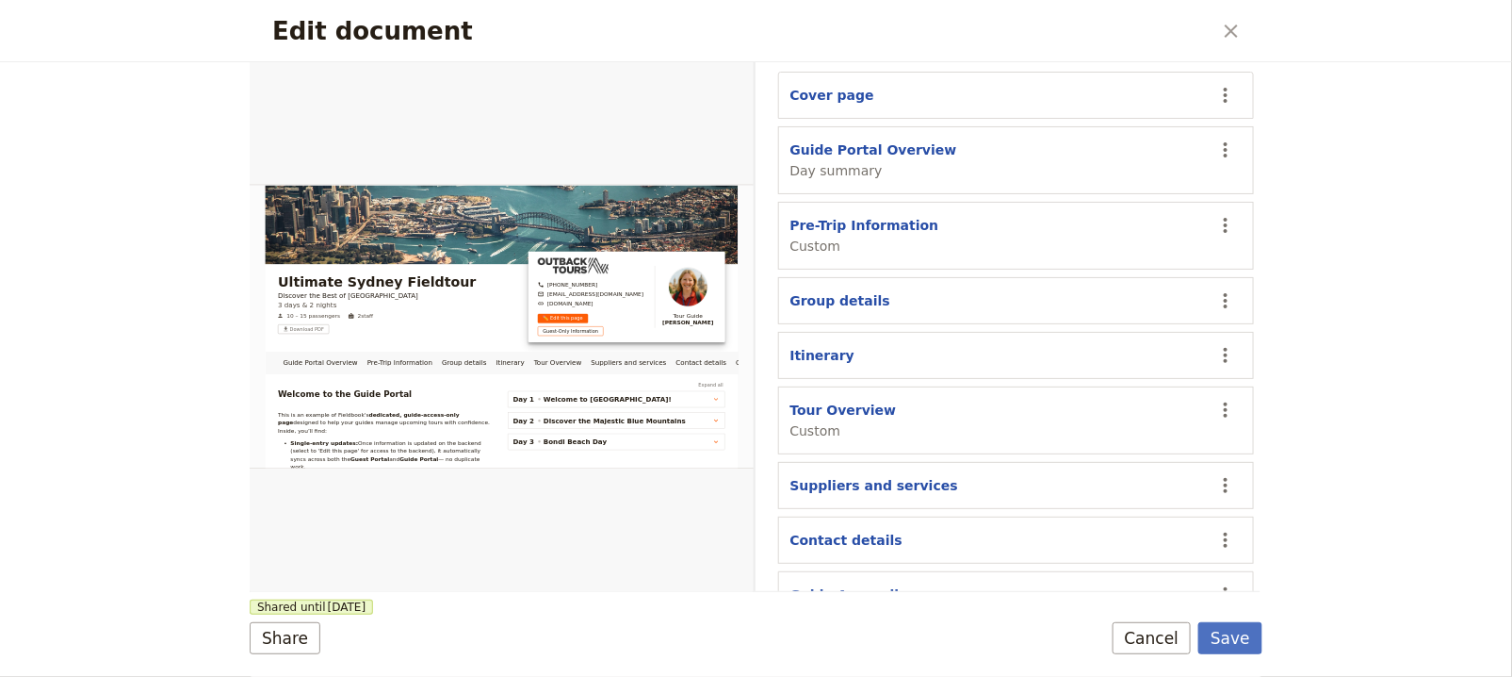
click at [1209, 395] on section "Tour Overview Custom ​" at bounding box center [1016, 420] width 477 height 68
click at [1215, 399] on icon "Actions" at bounding box center [1226, 410] width 23 height 23
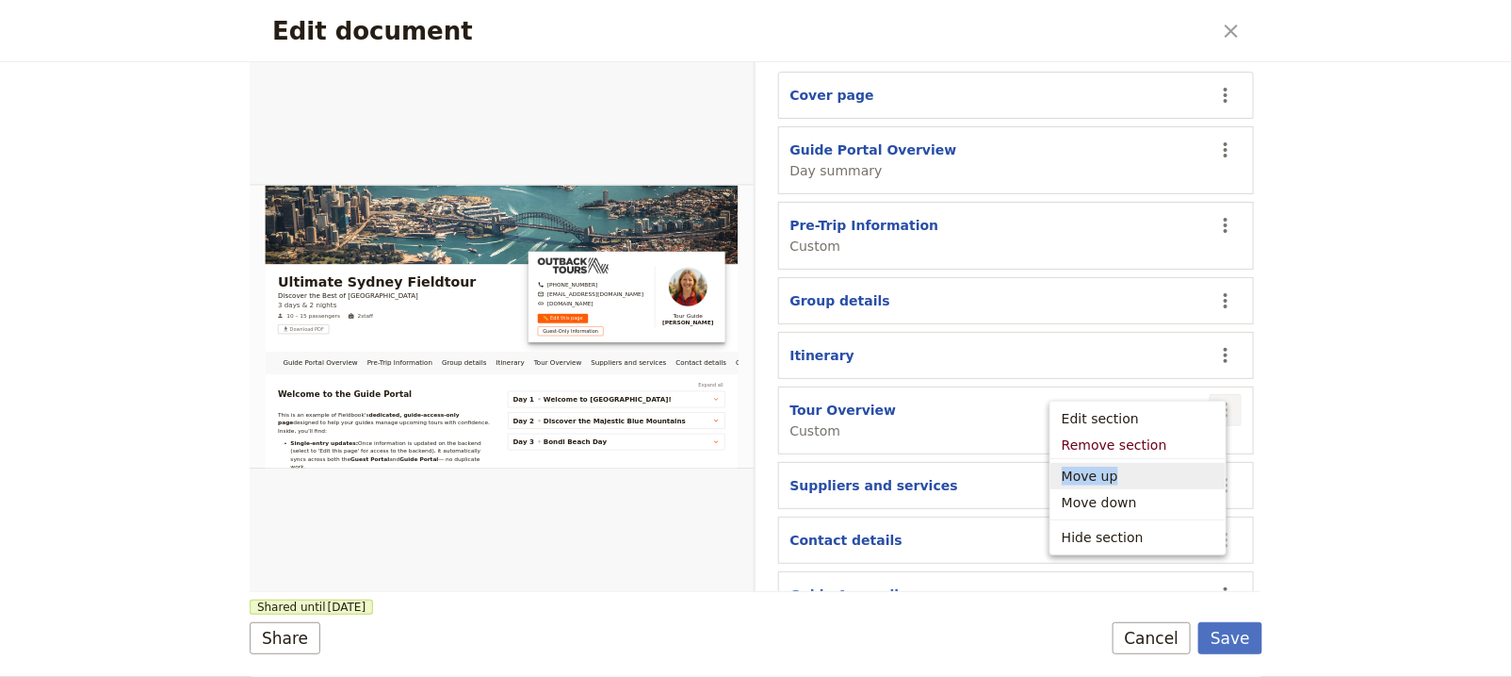
drag, startPoint x: 1196, startPoint y: 459, endPoint x: 1193, endPoint y: 469, distance: 10.7
click at [1193, 469] on ul "Move up Move down" at bounding box center [1138, 489] width 175 height 60
click at [1193, 469] on span "Move up" at bounding box center [1138, 475] width 153 height 19
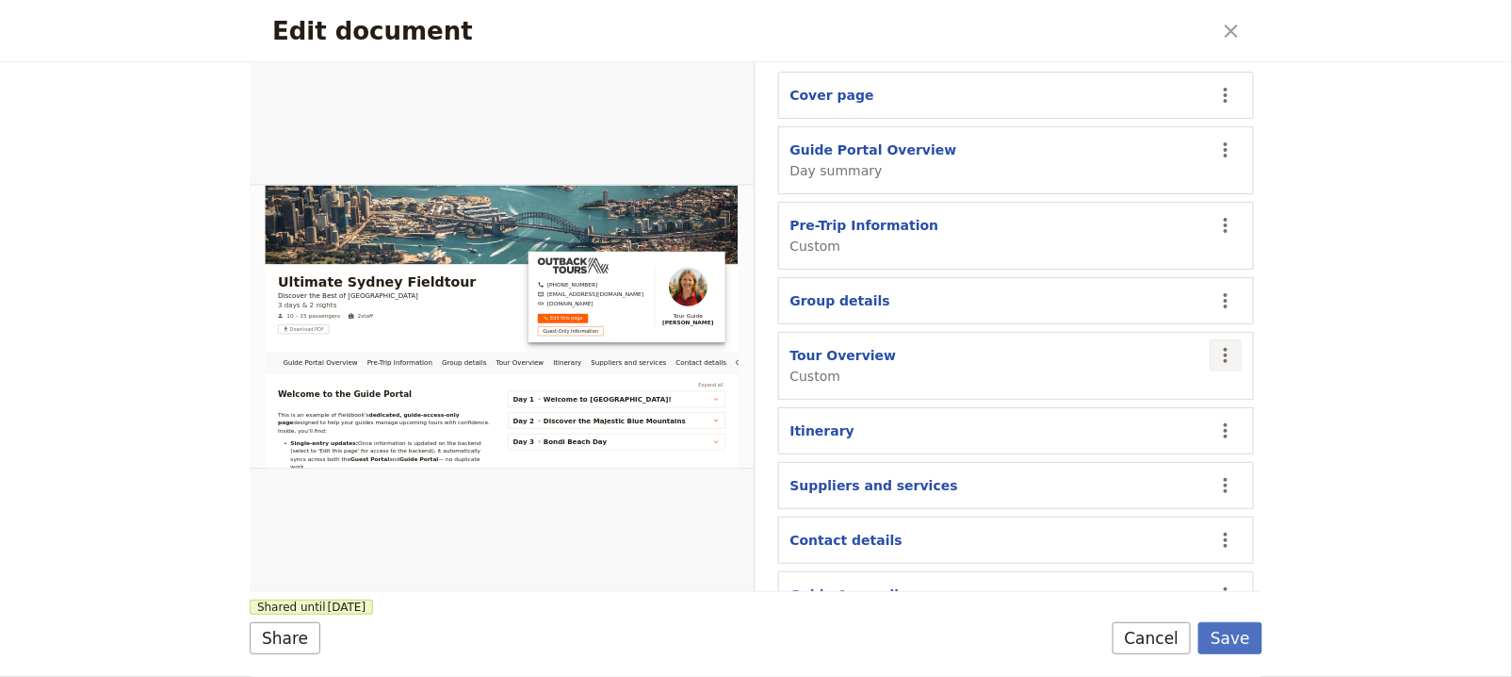
click at [1215, 344] on icon "Actions" at bounding box center [1226, 355] width 23 height 23
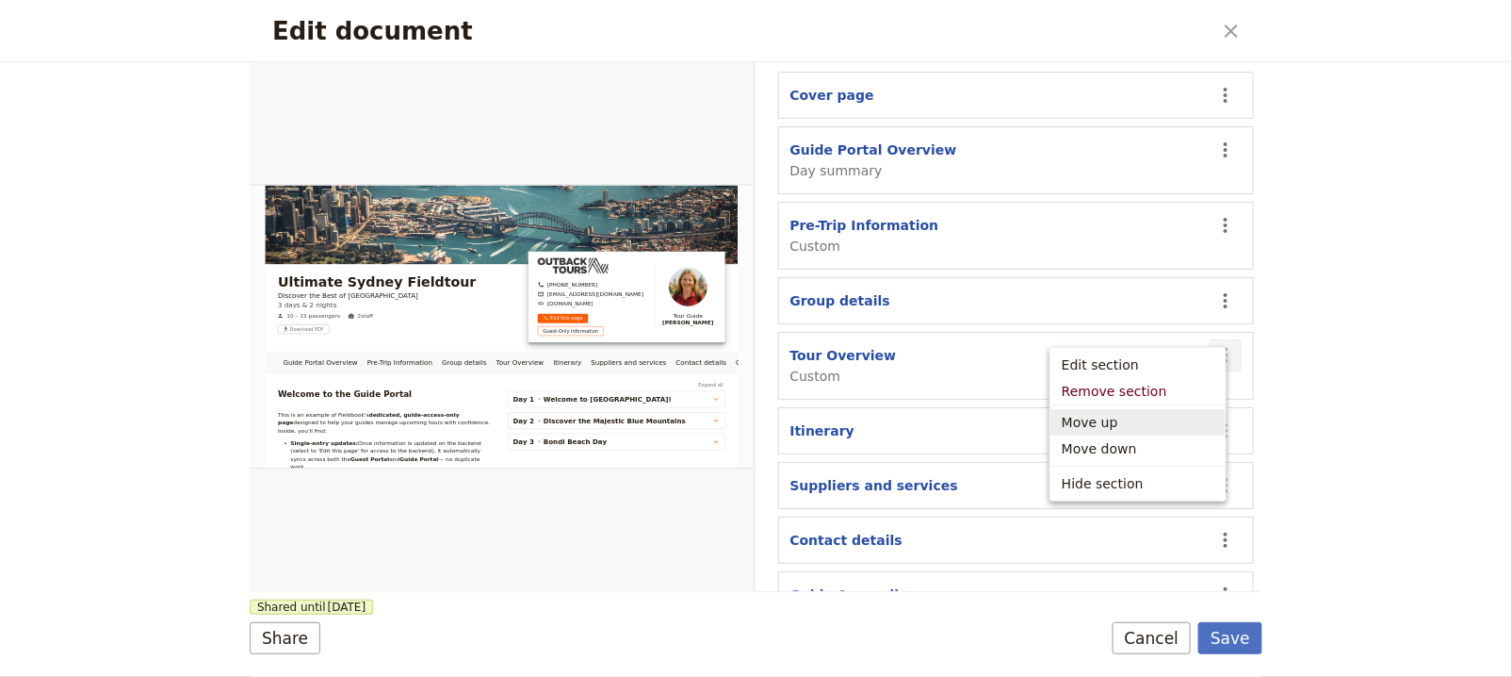
click at [1187, 415] on span "Move up" at bounding box center [1138, 422] width 153 height 19
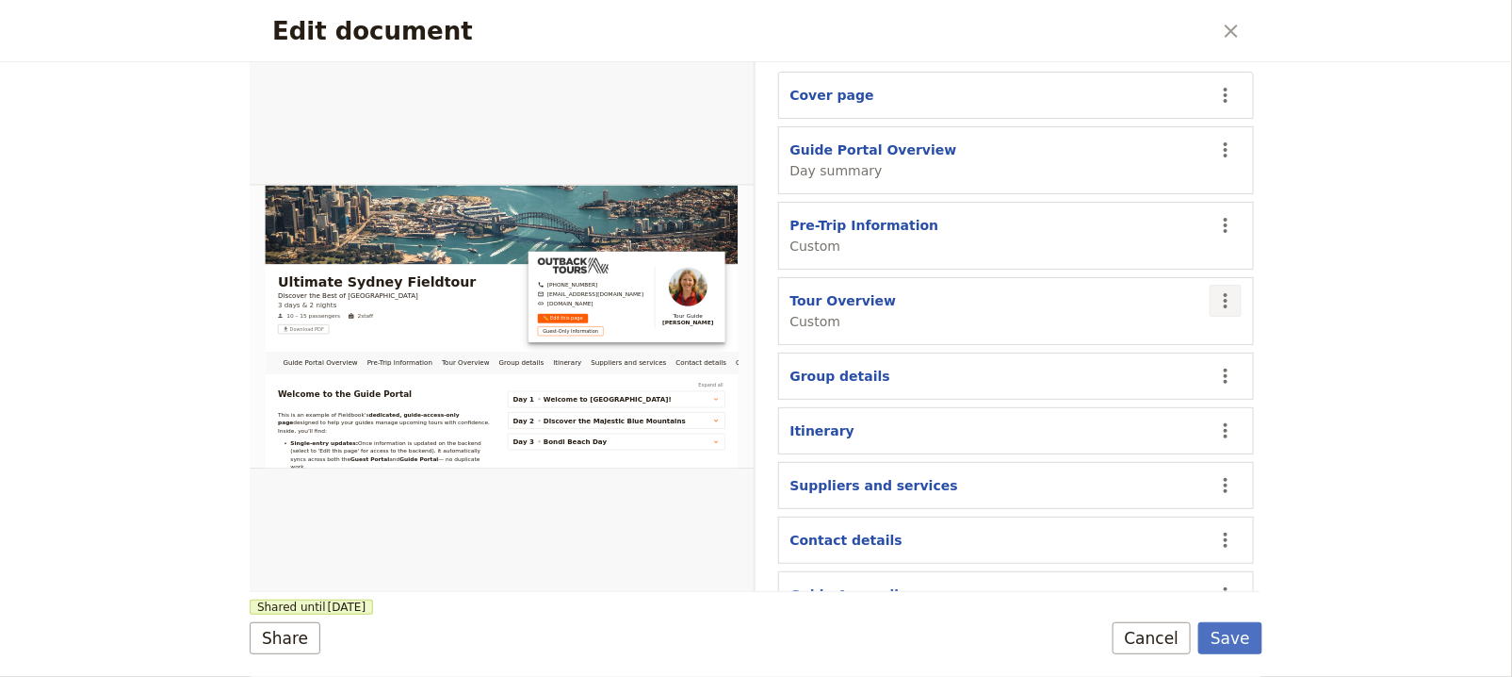
click at [1215, 289] on icon "Actions" at bounding box center [1226, 300] width 23 height 23
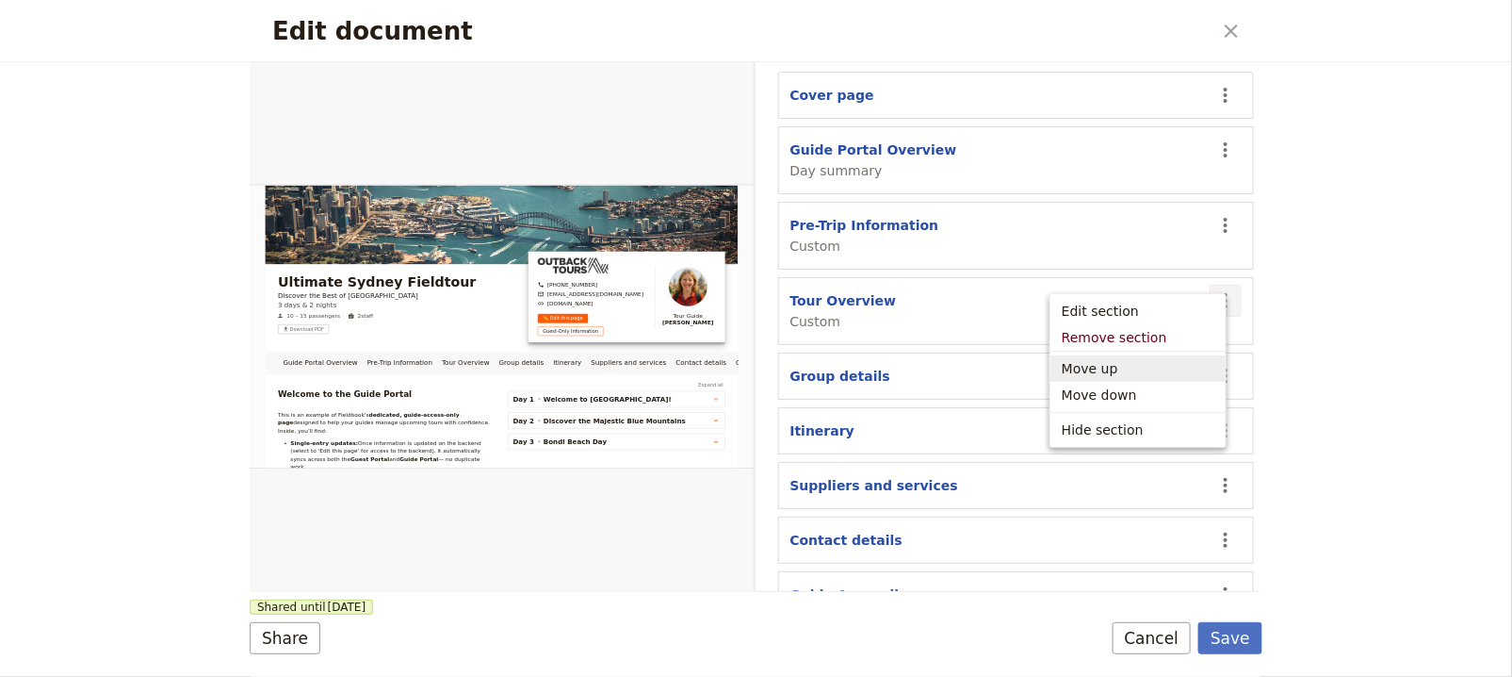
click at [1192, 362] on span "Move up" at bounding box center [1138, 368] width 153 height 19
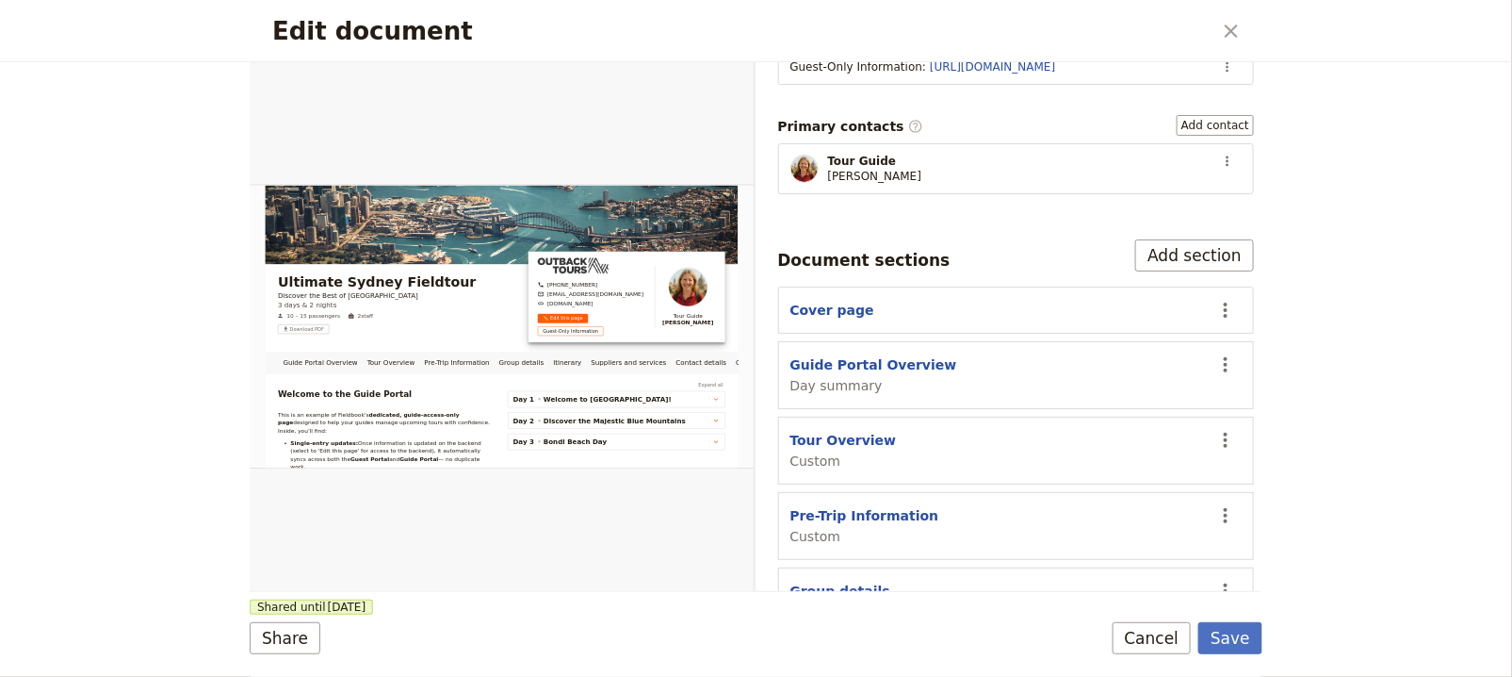
scroll to position [354, 0]
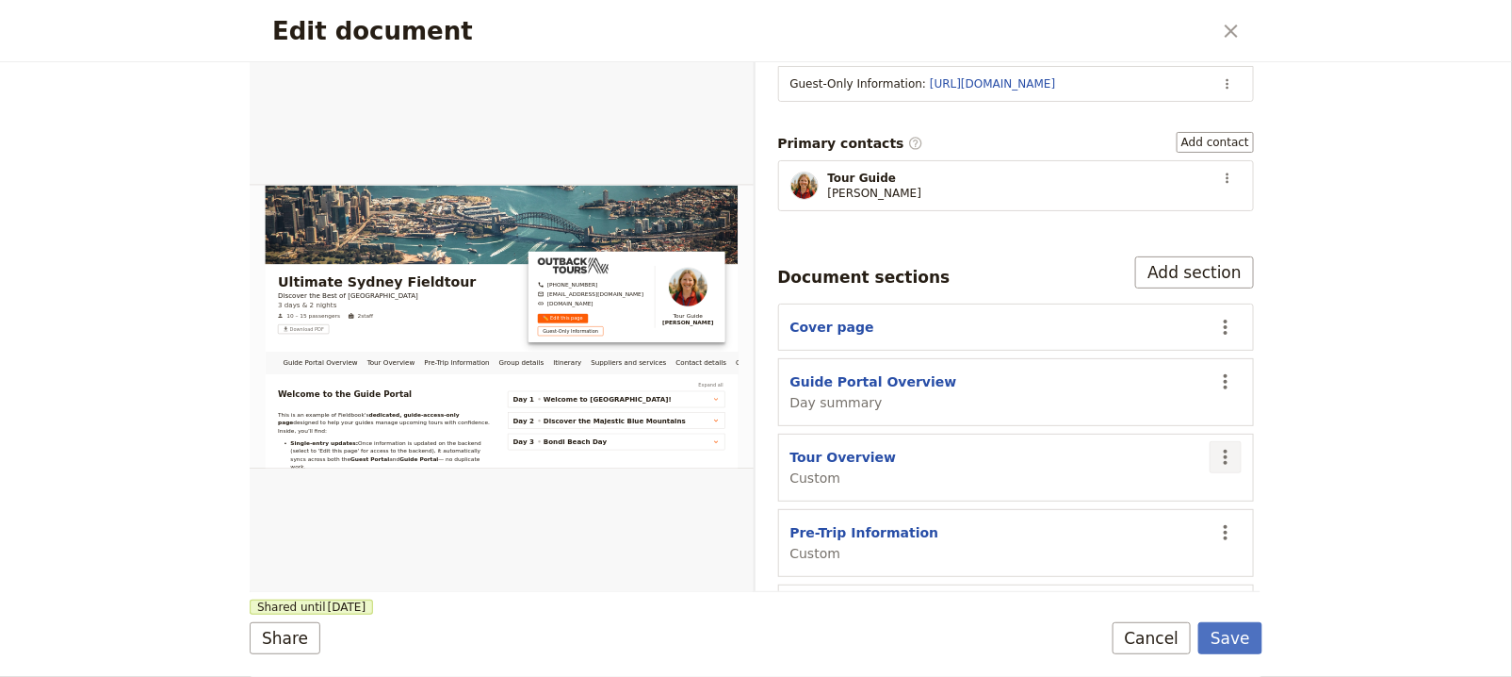
click at [1217, 446] on icon "Actions" at bounding box center [1226, 457] width 23 height 23
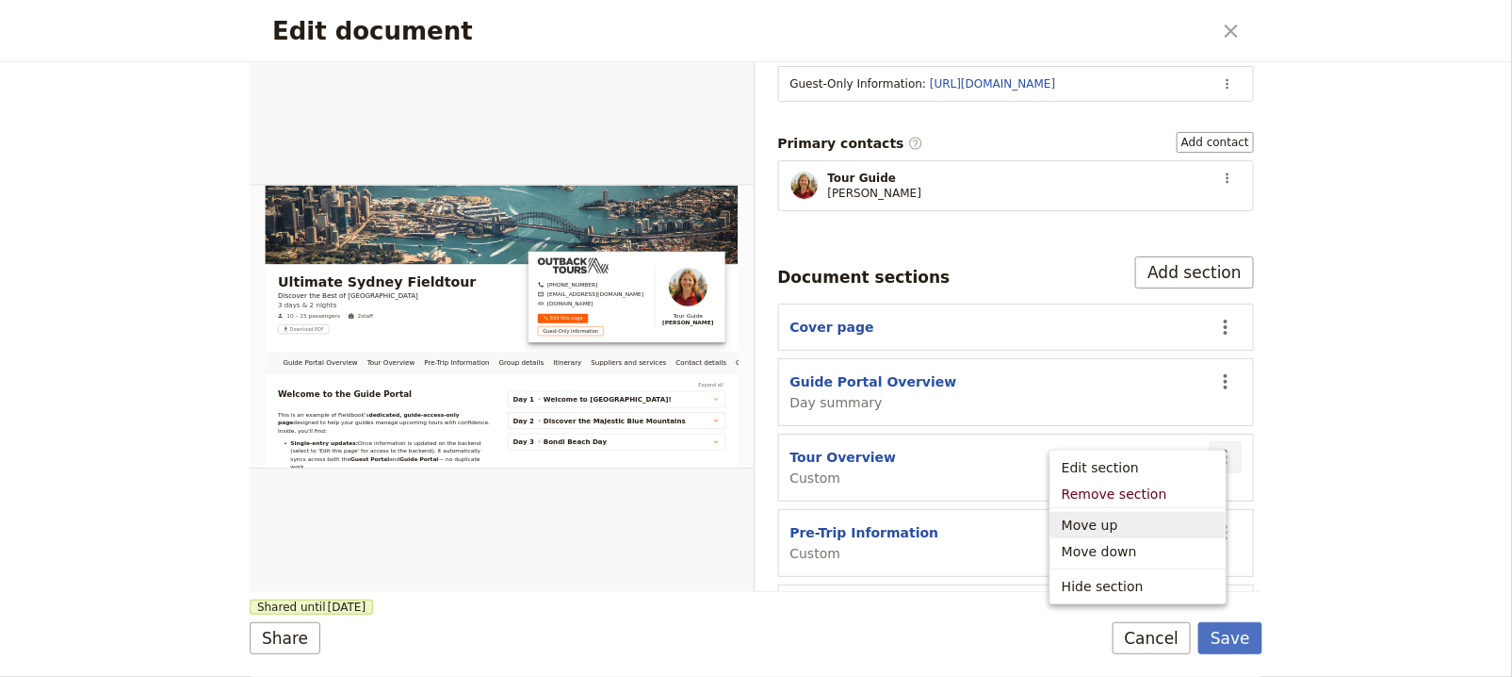
click at [1188, 531] on span "Move up" at bounding box center [1138, 524] width 153 height 19
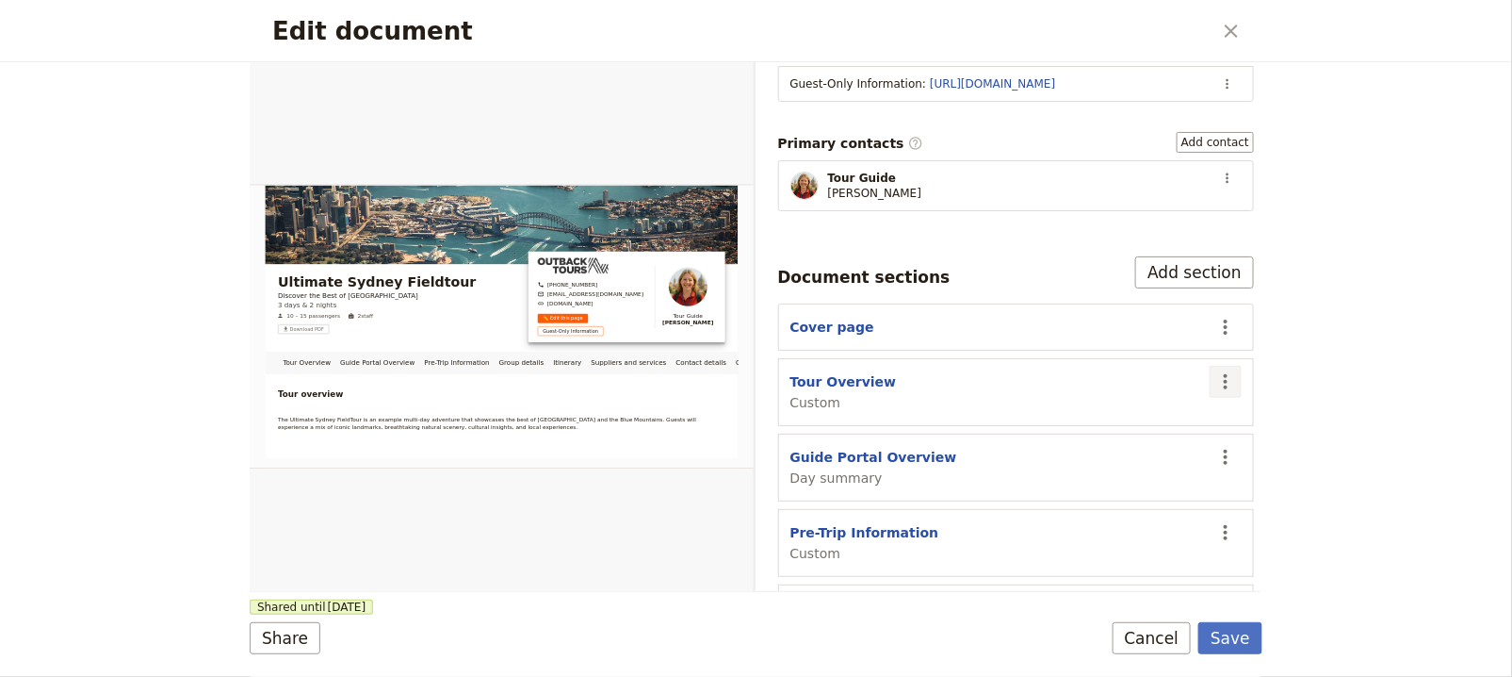
click at [1215, 370] on icon "Actions" at bounding box center [1226, 381] width 23 height 23
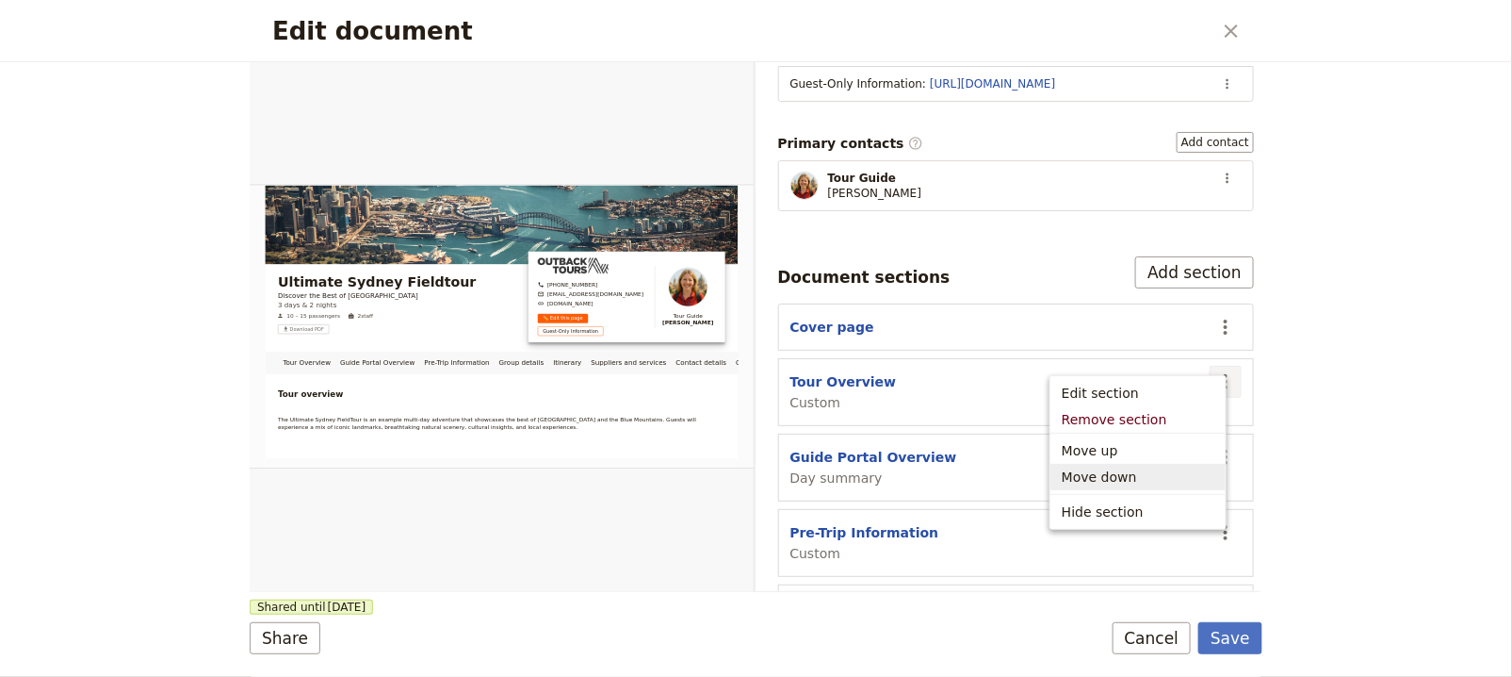
click at [1175, 478] on span "Move down" at bounding box center [1138, 476] width 153 height 19
select select "68453f3a7339c93683ac1586"
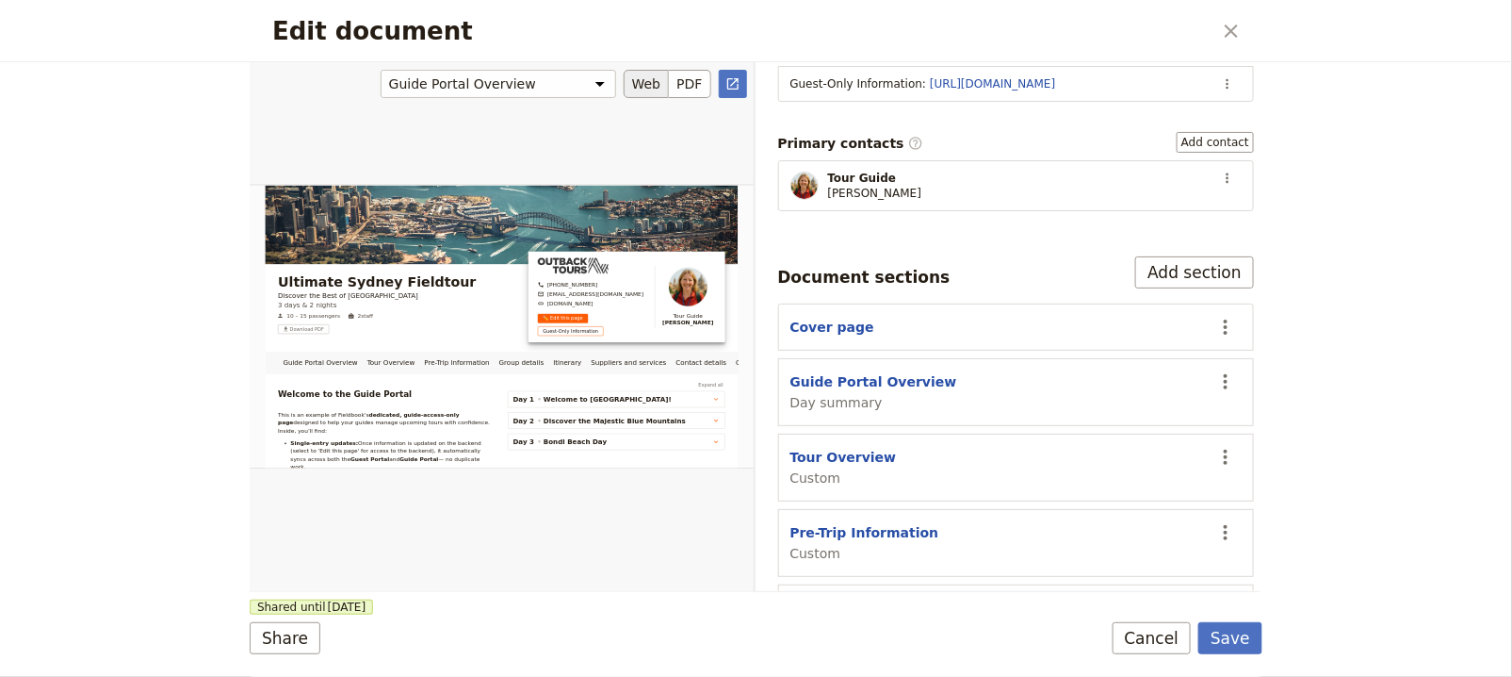
click at [378, 356] on div "Edit document" at bounding box center [502, 326] width 504 height 531
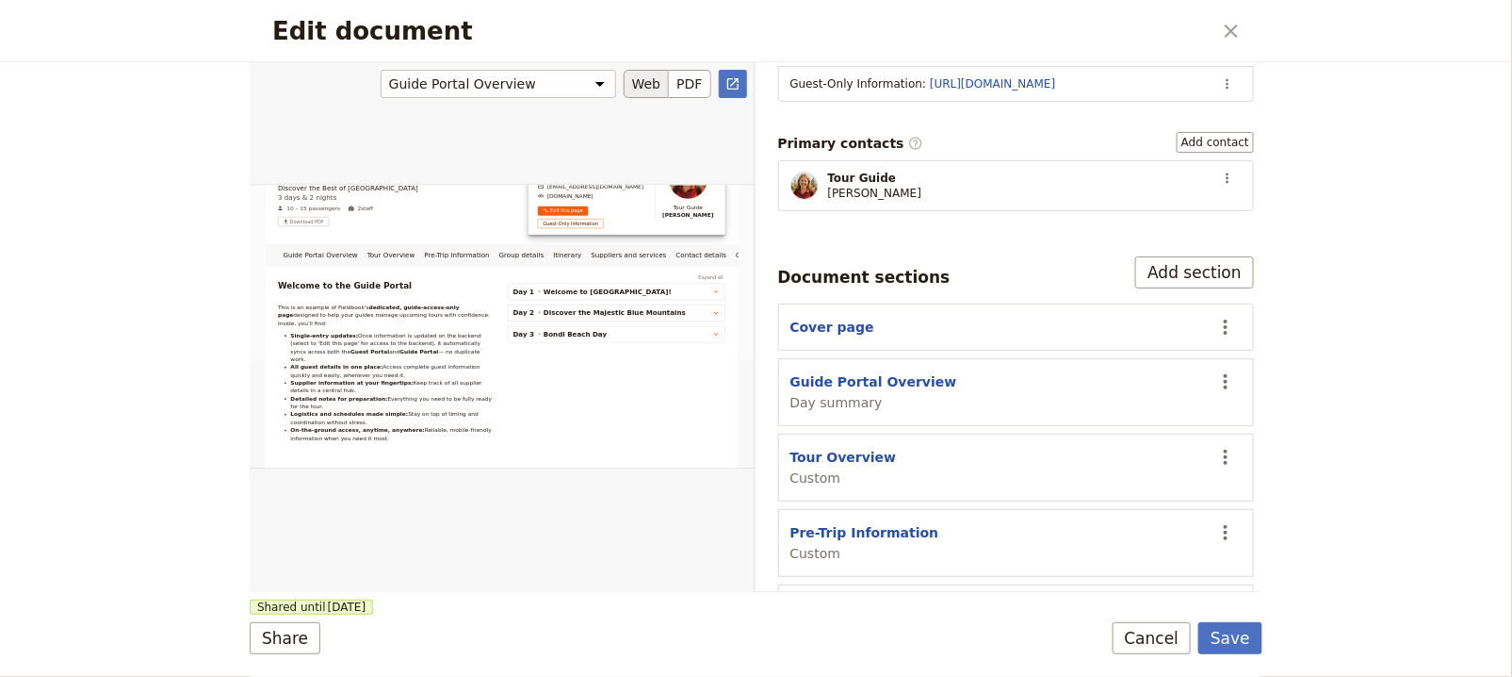
scroll to position [289, 0]
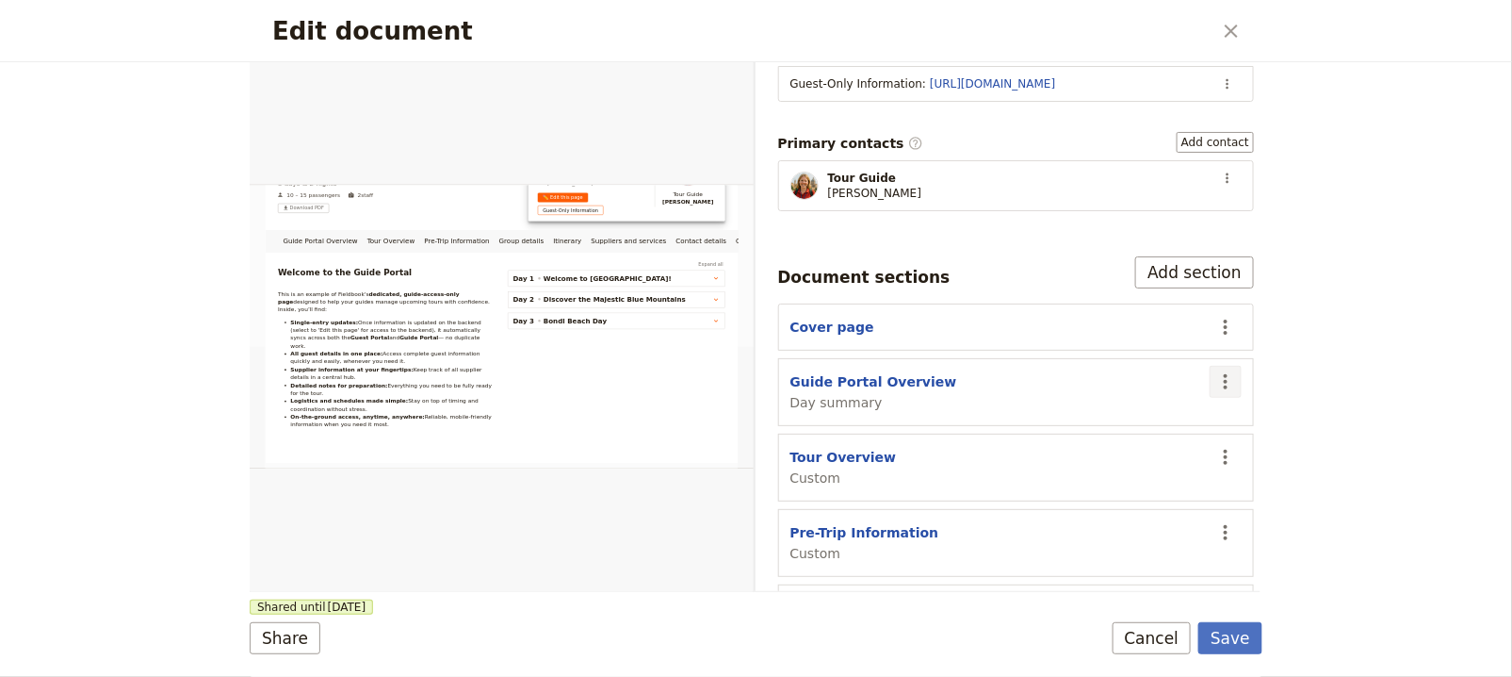
click at [1221, 366] on button "​" at bounding box center [1226, 382] width 32 height 32
click at [1190, 396] on span "Edit section" at bounding box center [1138, 393] width 153 height 19
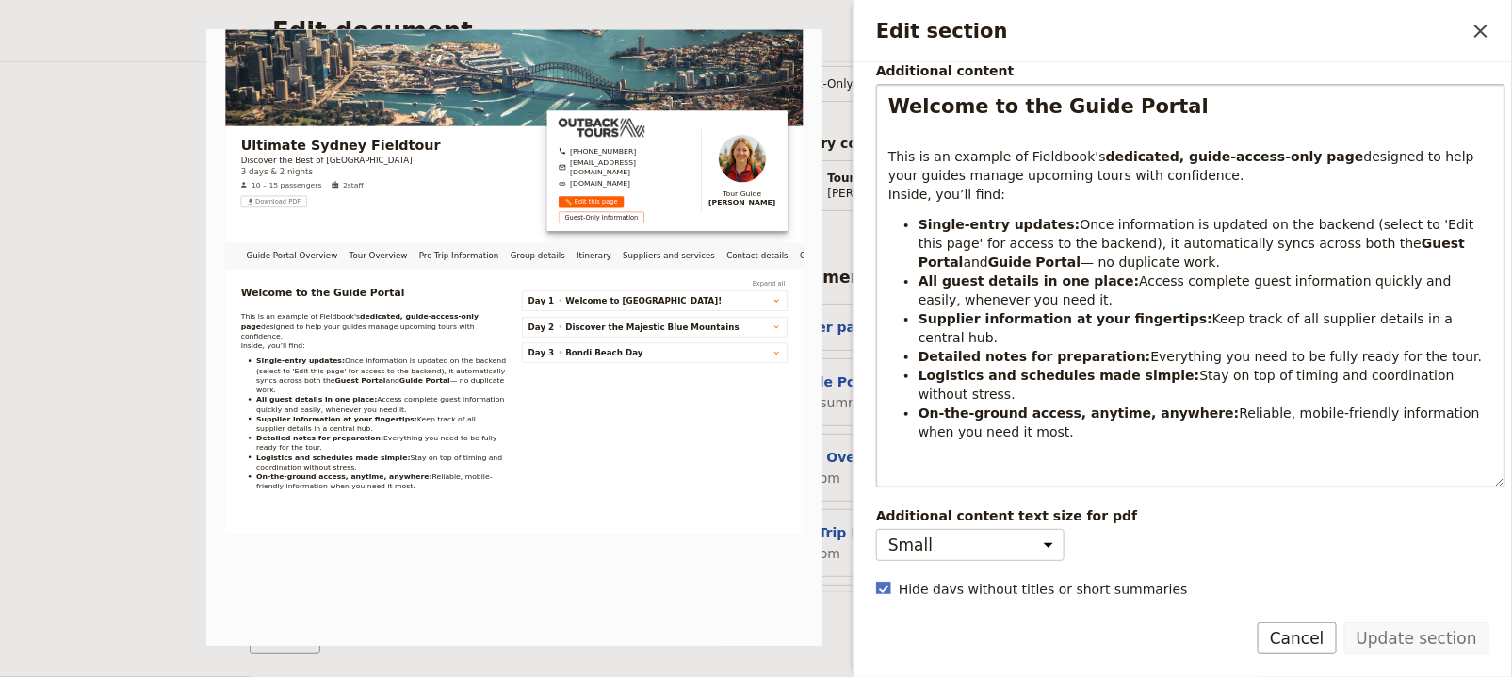
scroll to position [0, 0]
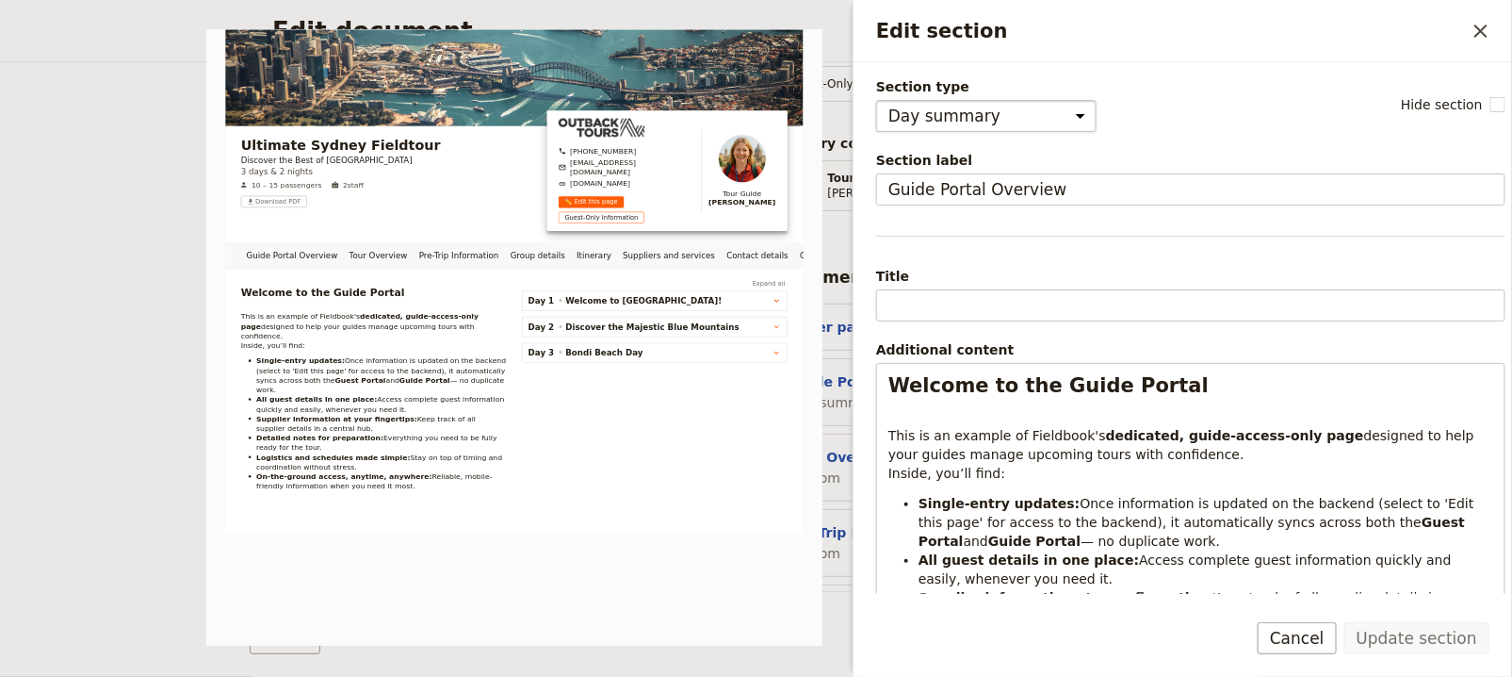
click at [1043, 109] on select "Cover page Day summary Itinerary Group details Contact details Suppliers and se…" at bounding box center [986, 116] width 220 height 32
click at [876, 100] on select "Cover page Day summary Itinerary Group details Contact details Suppliers and se…" at bounding box center [986, 116] width 220 height 32
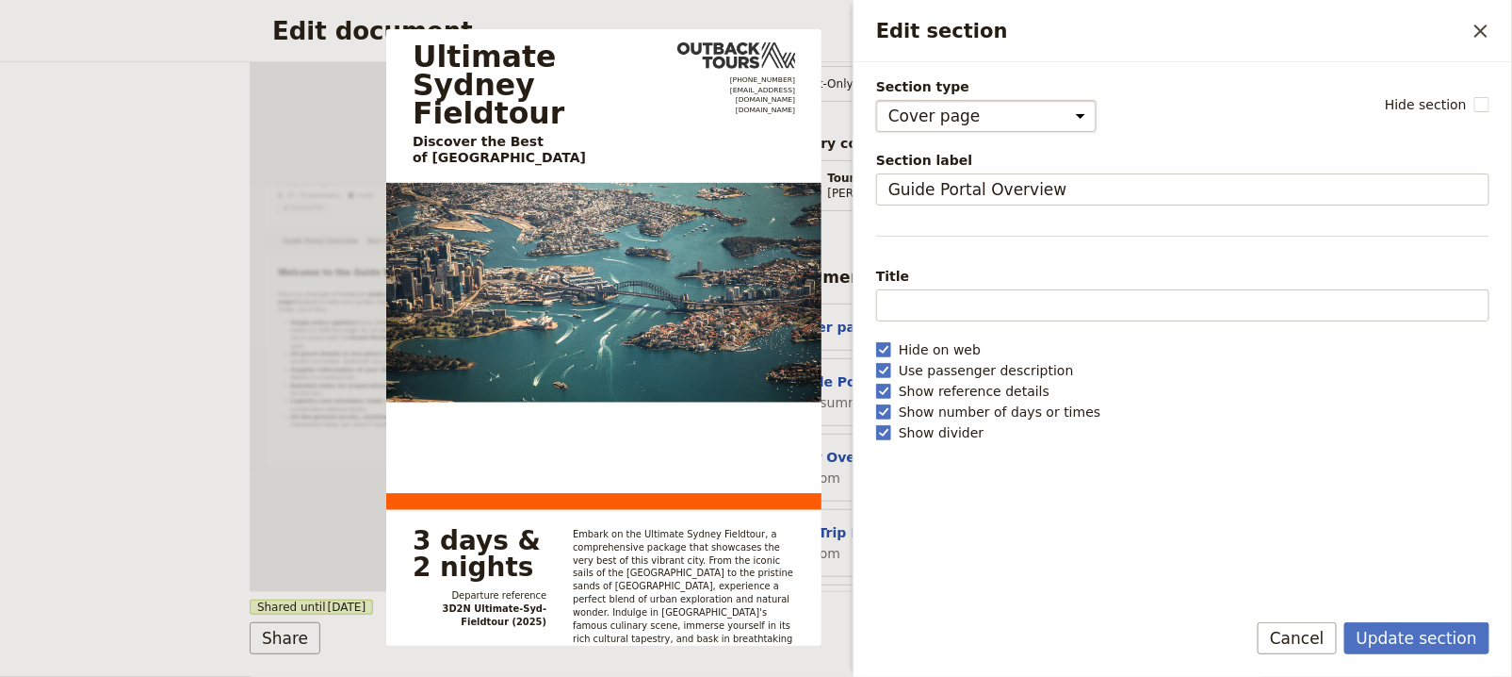
click at [1026, 120] on select "Cover page Day summary Itinerary Group details Contact details Suppliers and se…" at bounding box center [986, 116] width 220 height 32
click at [876, 100] on select "Cover page Day summary Itinerary Group details Contact details Suppliers and se…" at bounding box center [986, 116] width 220 height 32
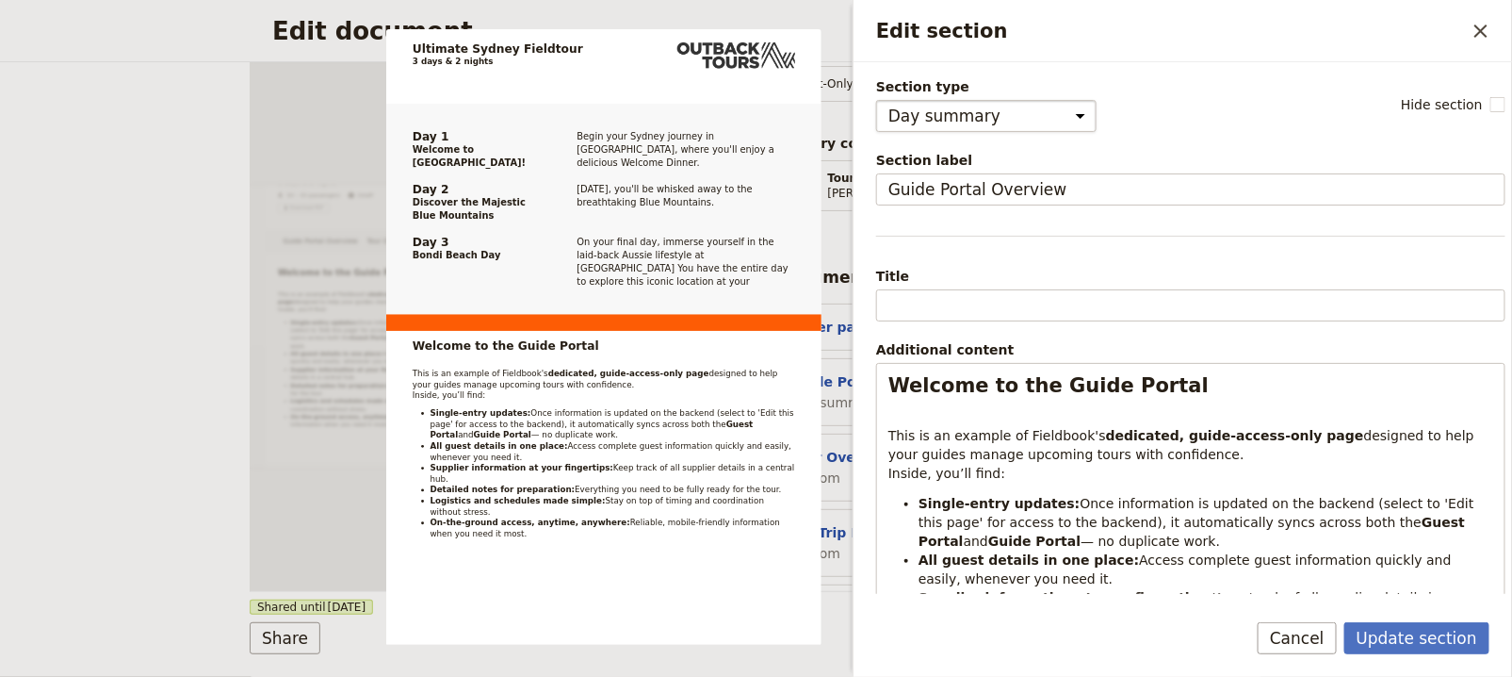
click at [1024, 125] on select "Cover page Day summary Itinerary Group details Contact details Suppliers and se…" at bounding box center [986, 116] width 220 height 32
click at [876, 100] on select "Cover page Day summary Itinerary Group details Contact details Suppliers and se…" at bounding box center [986, 116] width 220 height 32
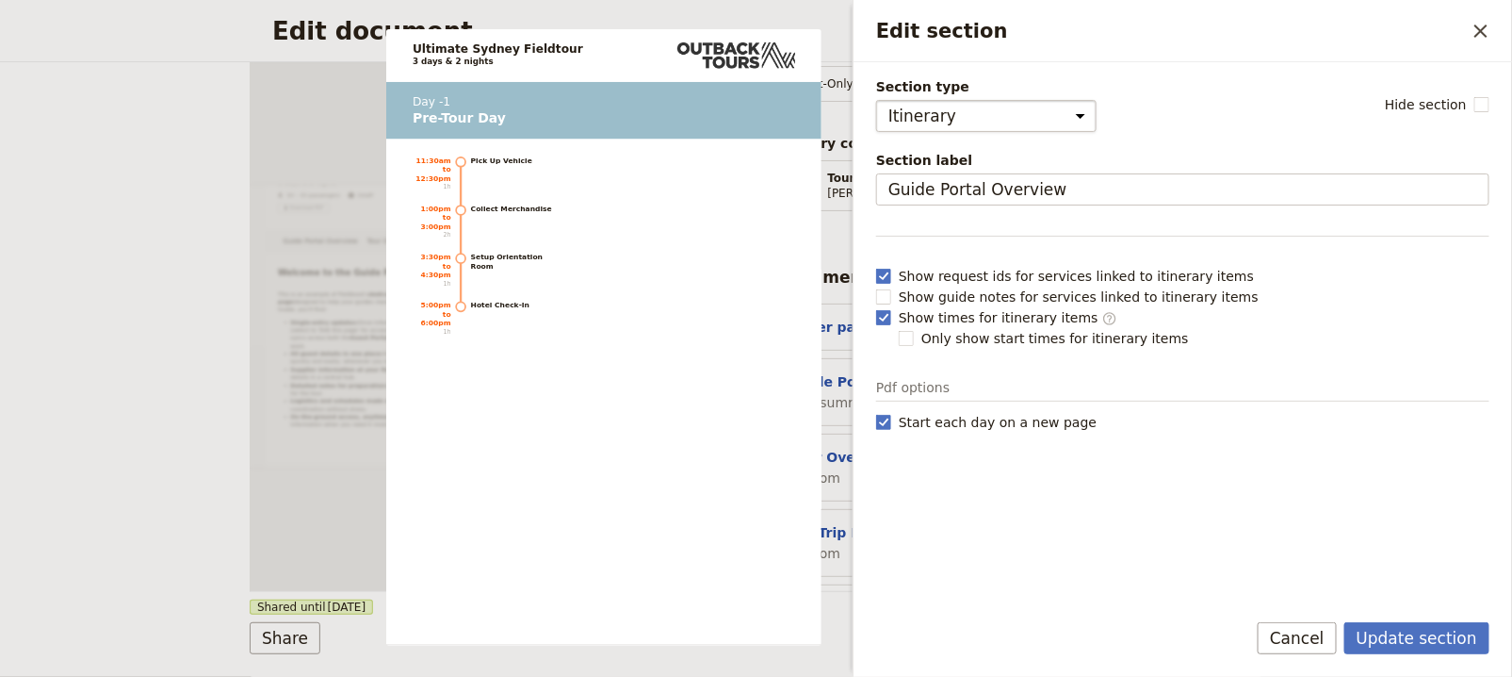
click at [1028, 105] on select "Cover page Day summary Itinerary Group details Contact details Suppliers and se…" at bounding box center [986, 116] width 220 height 32
click at [876, 100] on select "Cover page Day summary Itinerary Group details Contact details Suppliers and se…" at bounding box center [986, 116] width 220 height 32
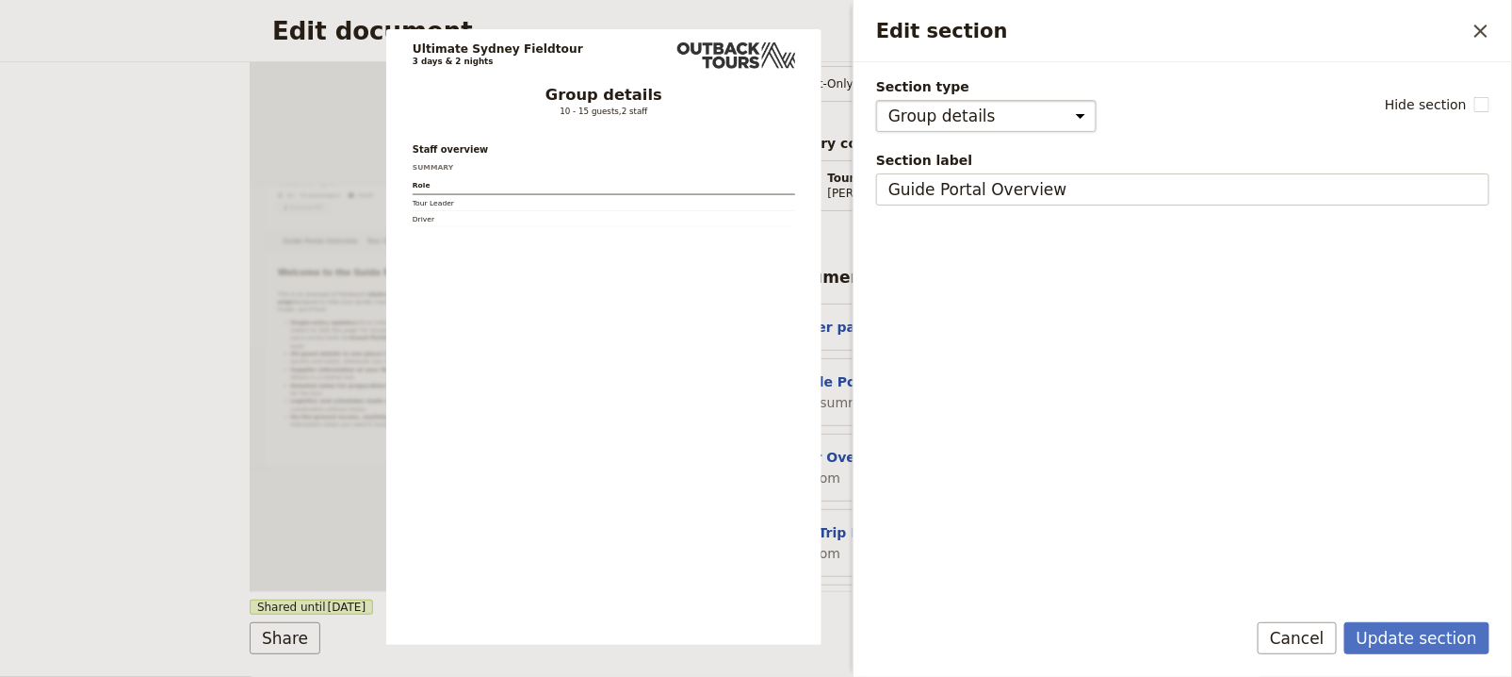
click at [1031, 102] on select "Cover page Day summary Itinerary Group details Contact details Suppliers and se…" at bounding box center [986, 116] width 220 height 32
click at [876, 100] on select "Cover page Day summary Itinerary Group details Contact details Suppliers and se…" at bounding box center [986, 116] width 220 height 32
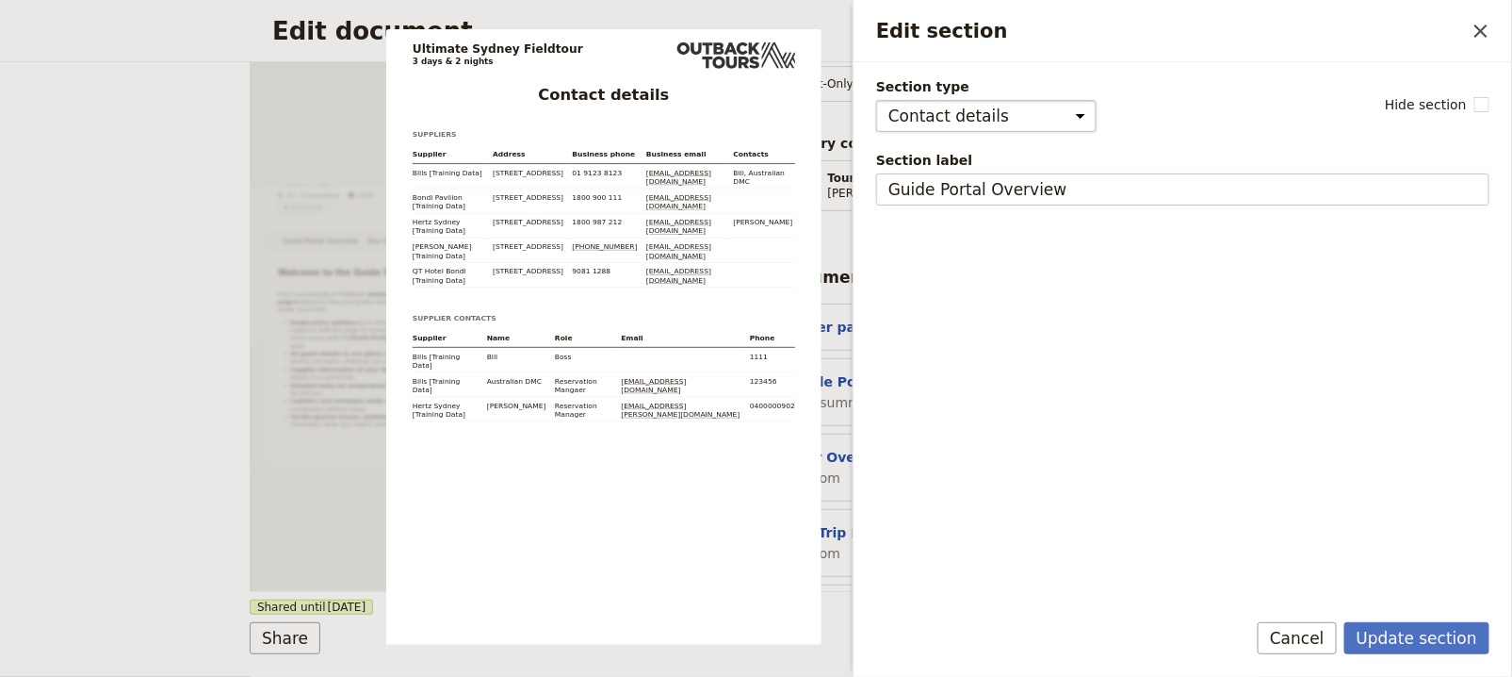
click at [1036, 114] on select "Cover page Day summary Itinerary Group details Contact details Suppliers and se…" at bounding box center [986, 116] width 220 height 32
click at [876, 100] on select "Cover page Day summary Itinerary Group details Contact details Suppliers and se…" at bounding box center [986, 116] width 220 height 32
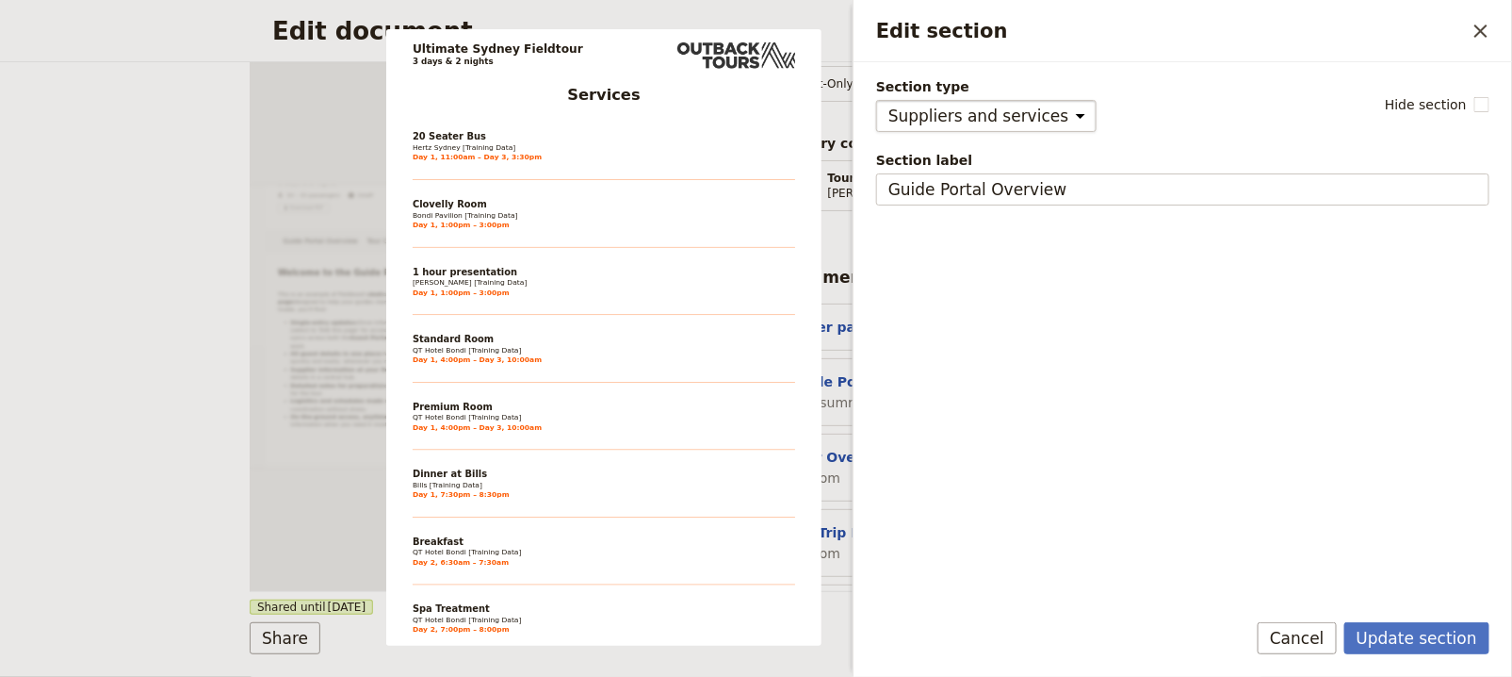
click at [1041, 122] on select "Cover page Day summary Itinerary Group details Contact details Suppliers and se…" at bounding box center [986, 116] width 220 height 32
select select "CUSTOM"
click at [876, 100] on select "Cover page Day summary Itinerary Group details Contact details Suppliers and se…" at bounding box center [986, 116] width 220 height 32
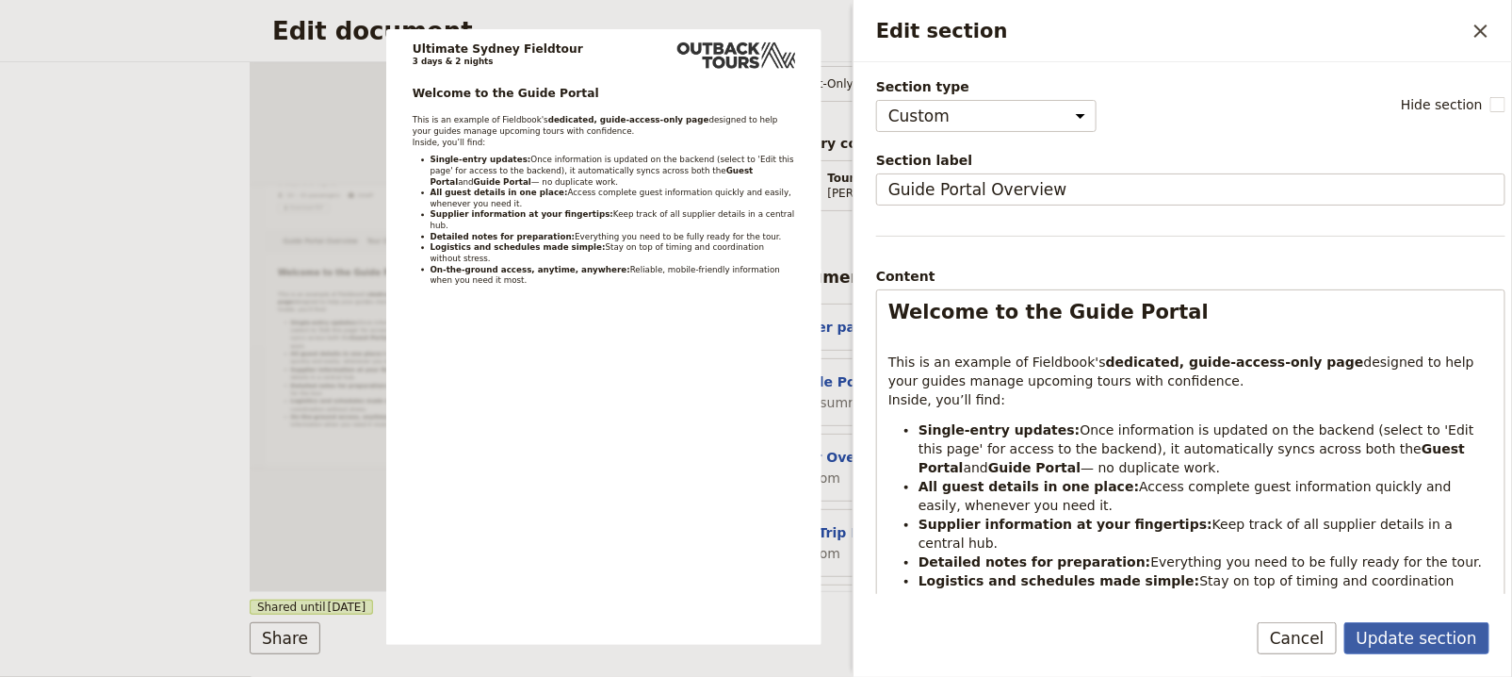
click at [1422, 636] on button "Update section" at bounding box center [1417, 638] width 145 height 32
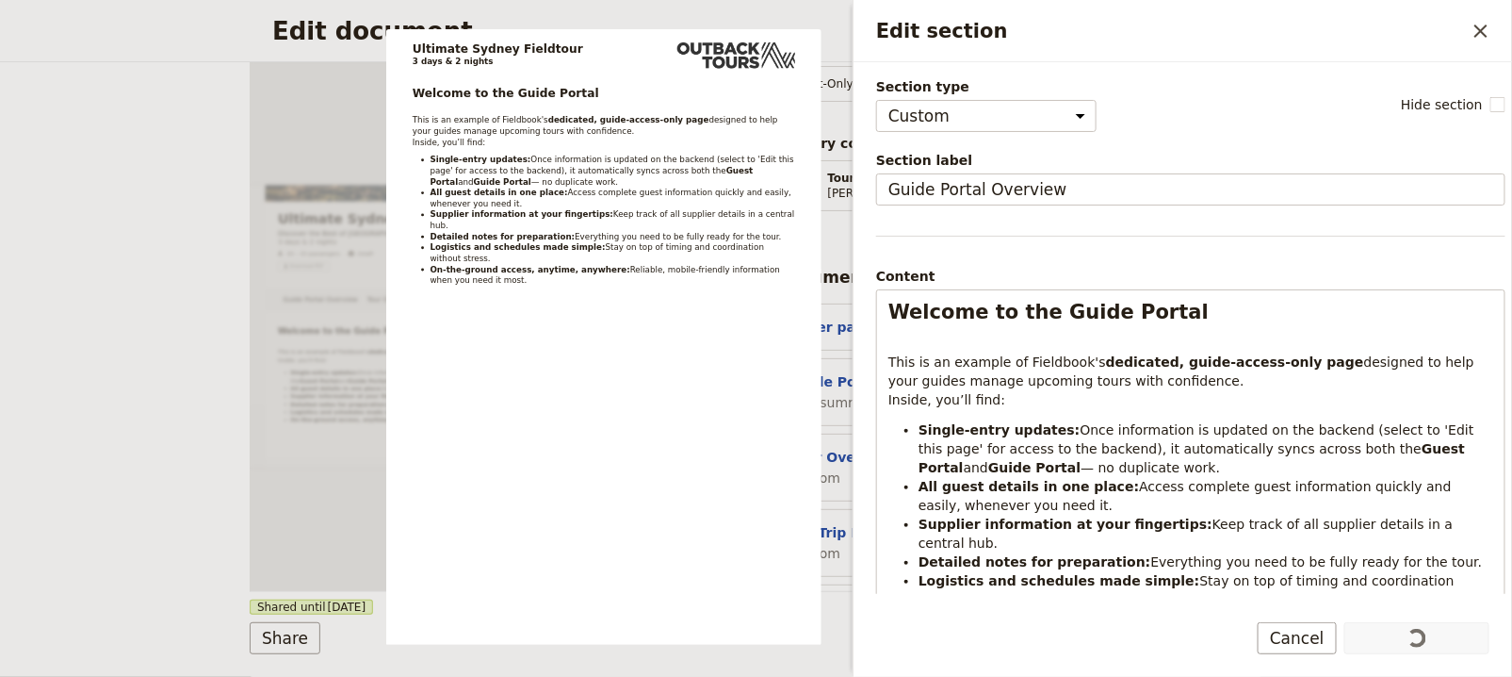
scroll to position [157, 0]
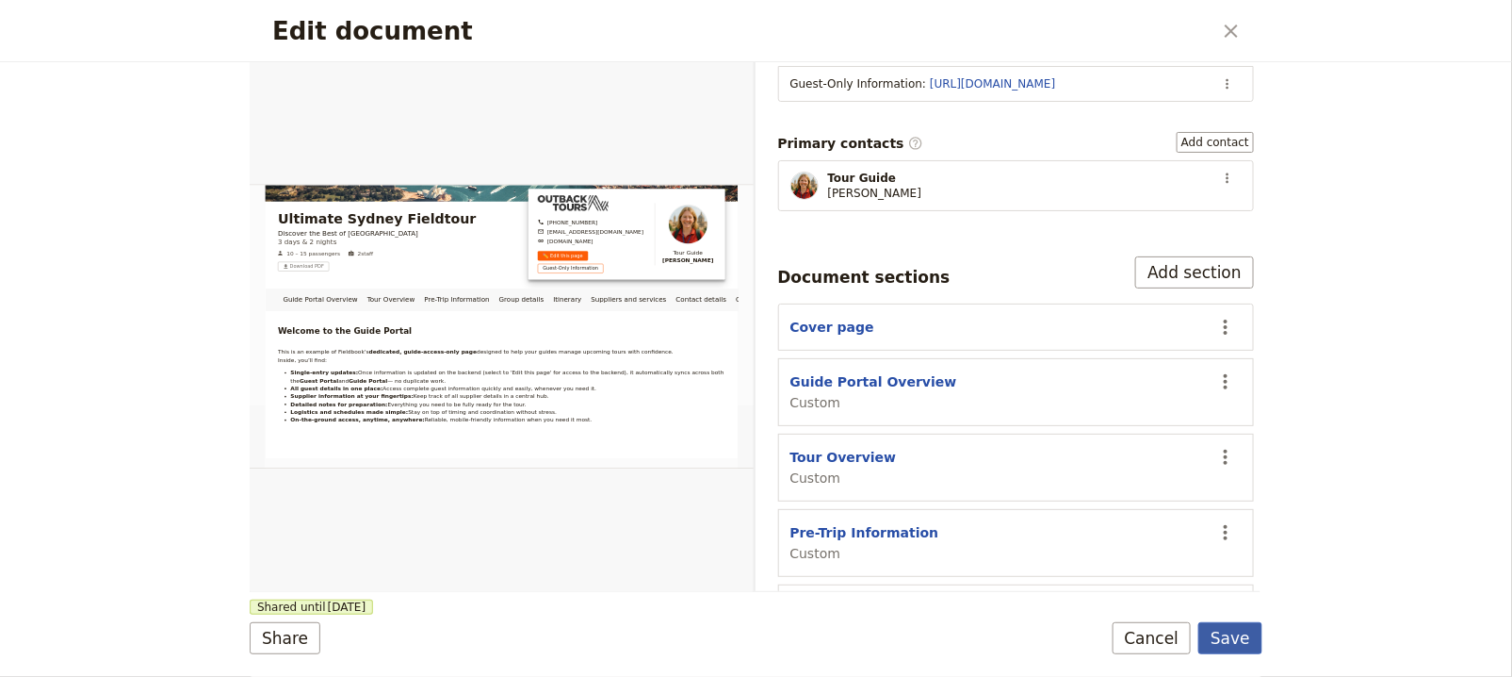
click at [1237, 632] on button "Save" at bounding box center [1231, 638] width 64 height 32
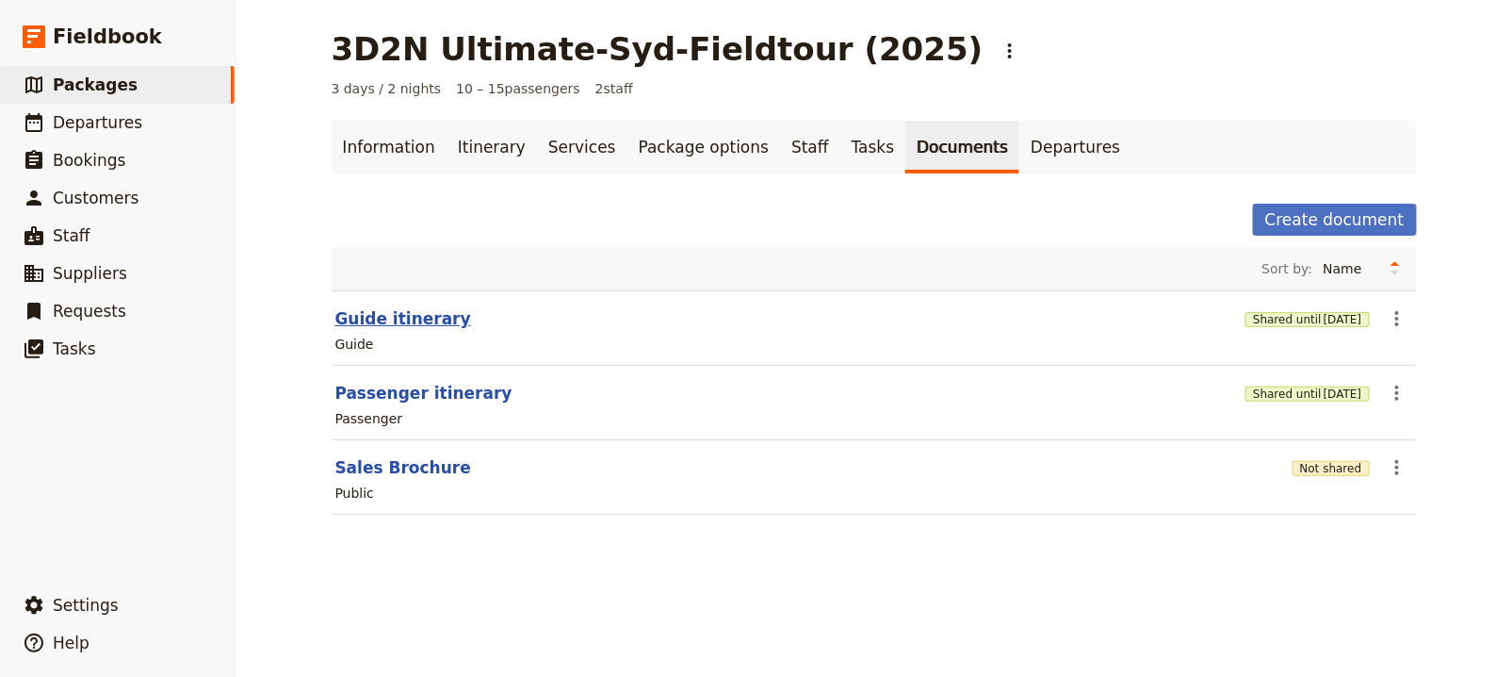
click at [407, 310] on button "Guide itinerary" at bounding box center [403, 318] width 136 height 23
select select "STAFF"
select select "RUN_SHEET"
select select "DEFAULT"
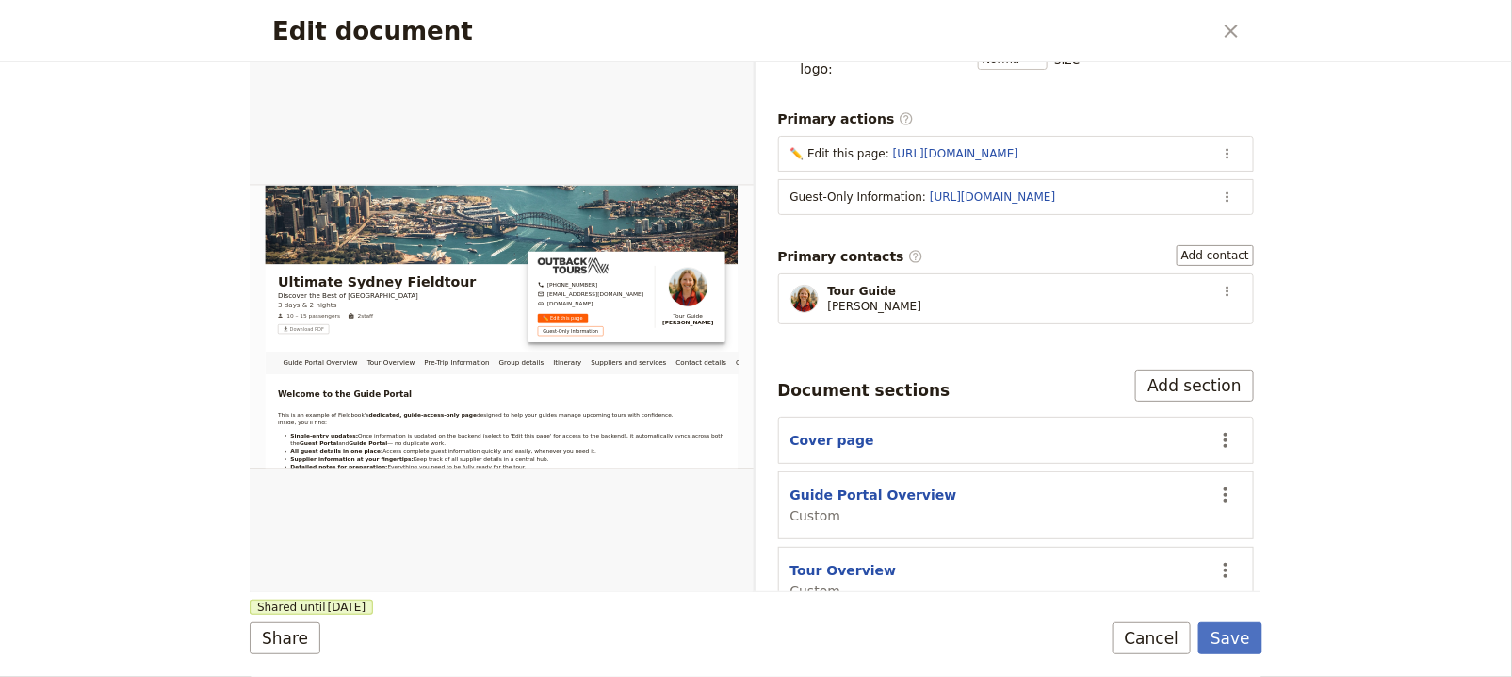
scroll to position [247, 0]
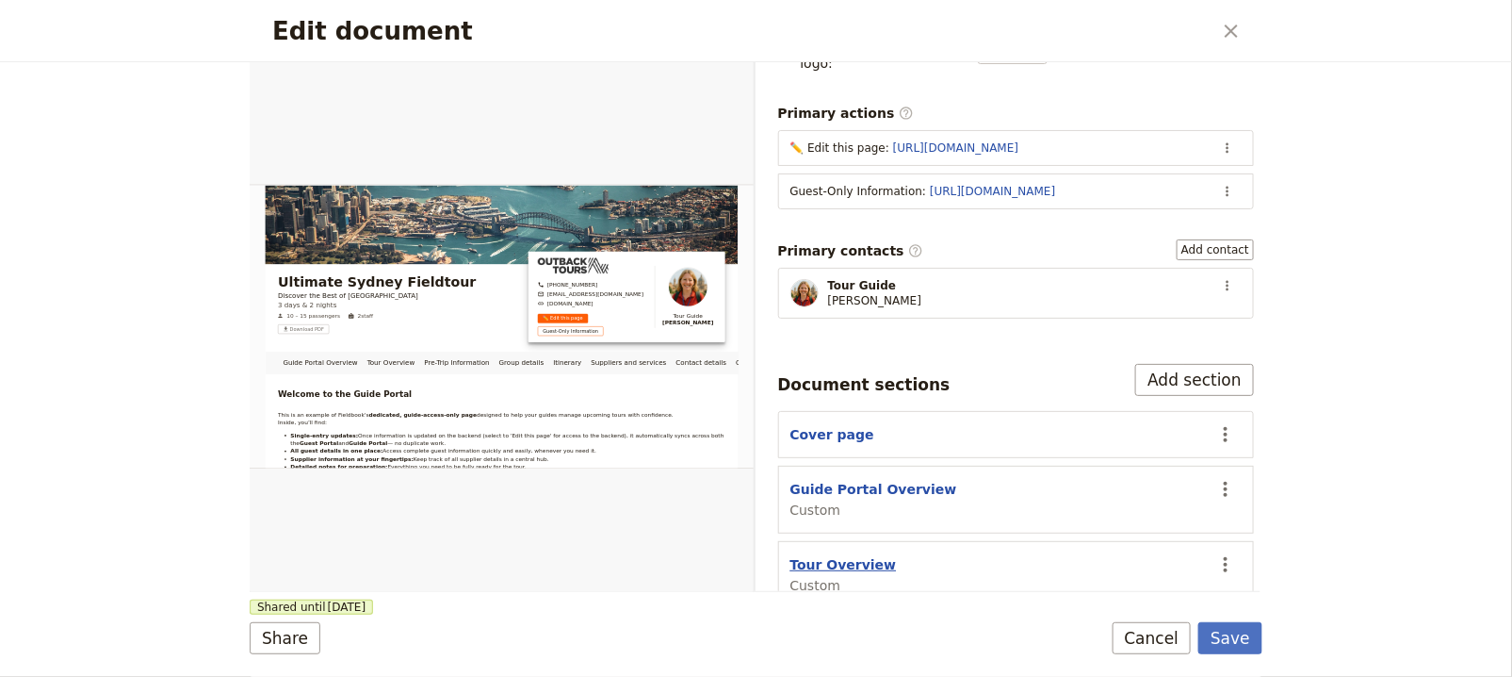
click at [842, 555] on button "Tour Overview" at bounding box center [844, 564] width 106 height 19
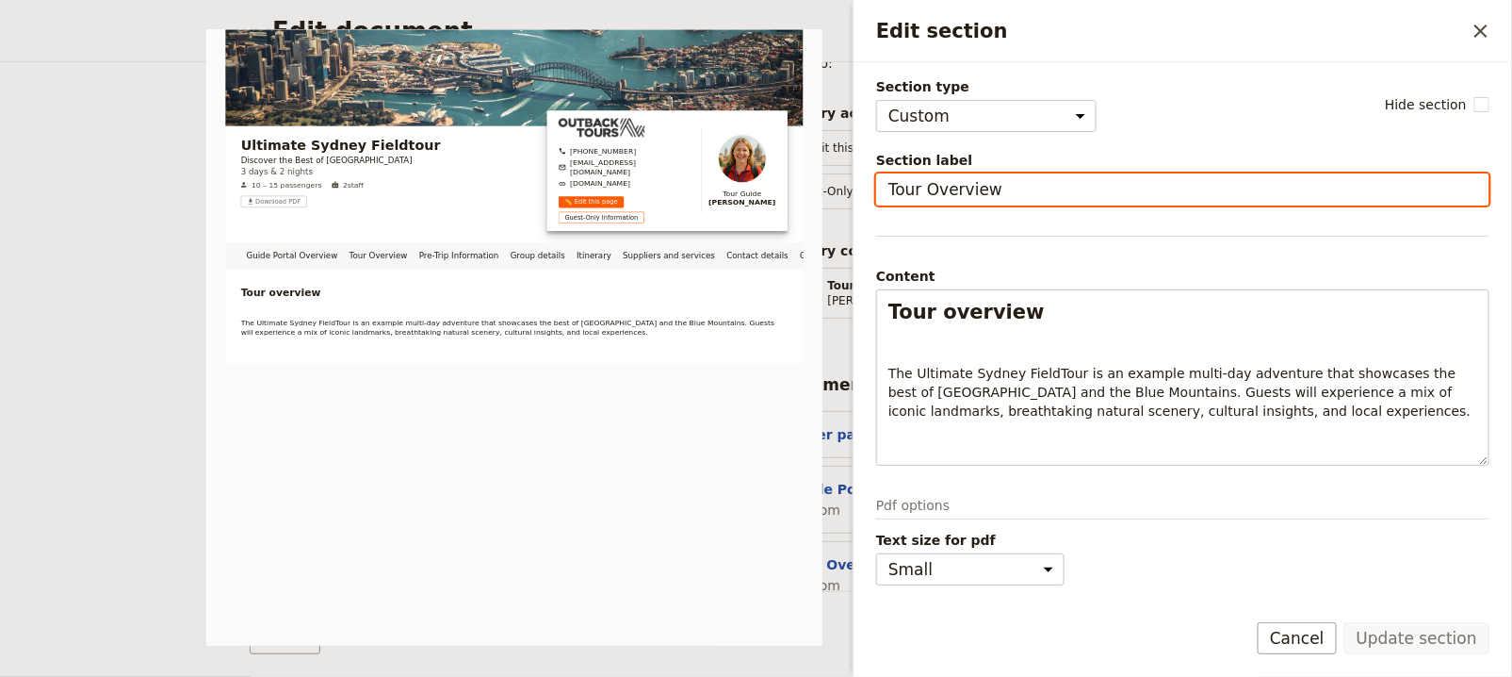
click at [1025, 193] on input "Tour Overview" at bounding box center [1182, 189] width 613 height 32
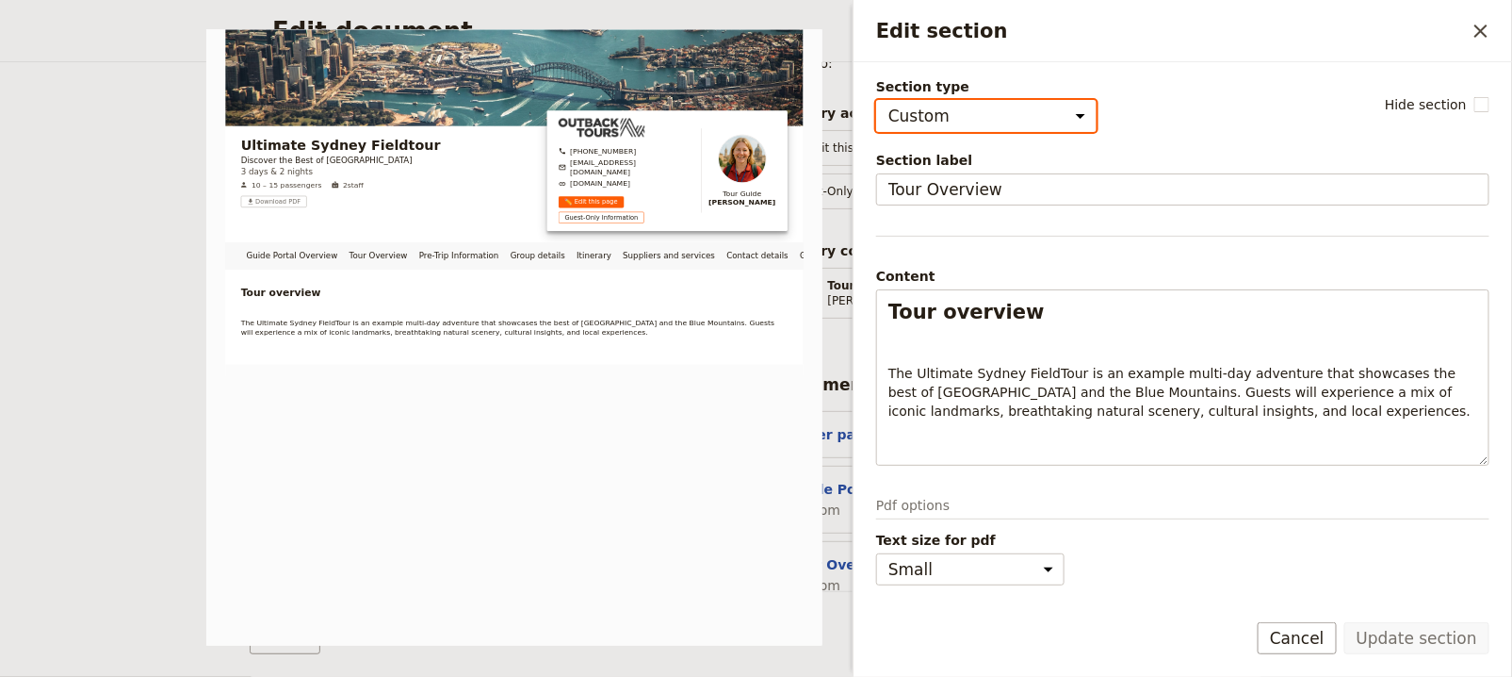
click at [1027, 123] on select "Cover page Day summary Itinerary Group details Contact details Suppliers and se…" at bounding box center [986, 116] width 220 height 32
select select "DAY_SUMMARY"
click at [876, 100] on select "Cover page Day summary Itinerary Group details Contact details Suppliers and se…" at bounding box center [986, 116] width 220 height 32
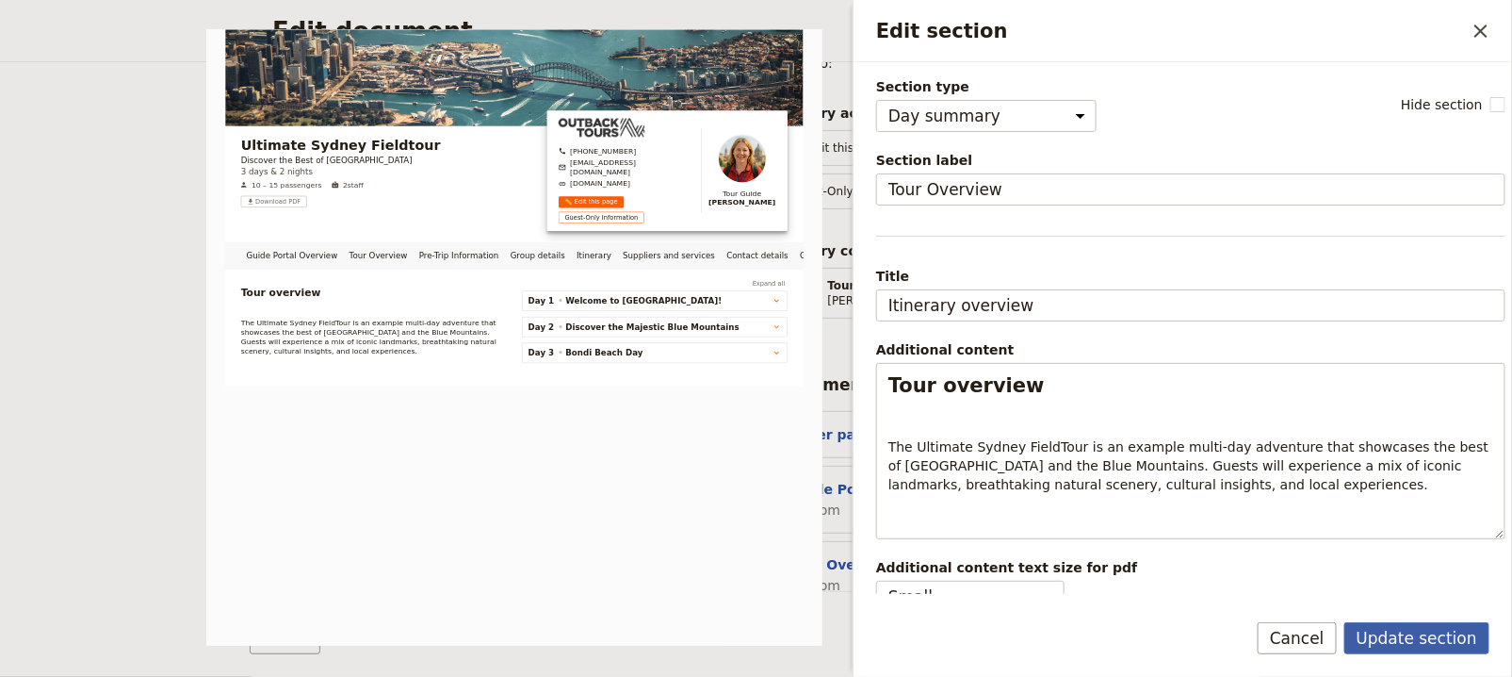
click at [1428, 637] on button "Update section" at bounding box center [1417, 638] width 145 height 32
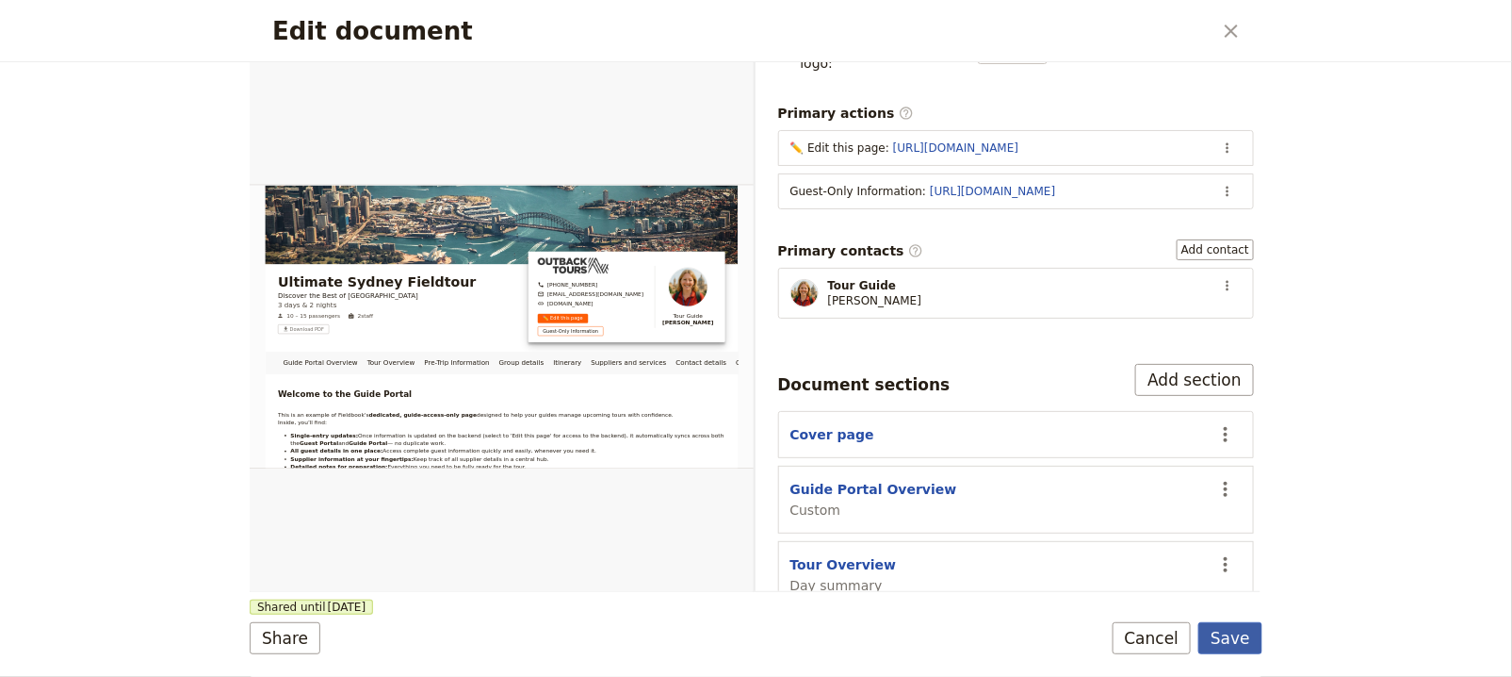
click at [1256, 638] on button "Save" at bounding box center [1231, 638] width 64 height 32
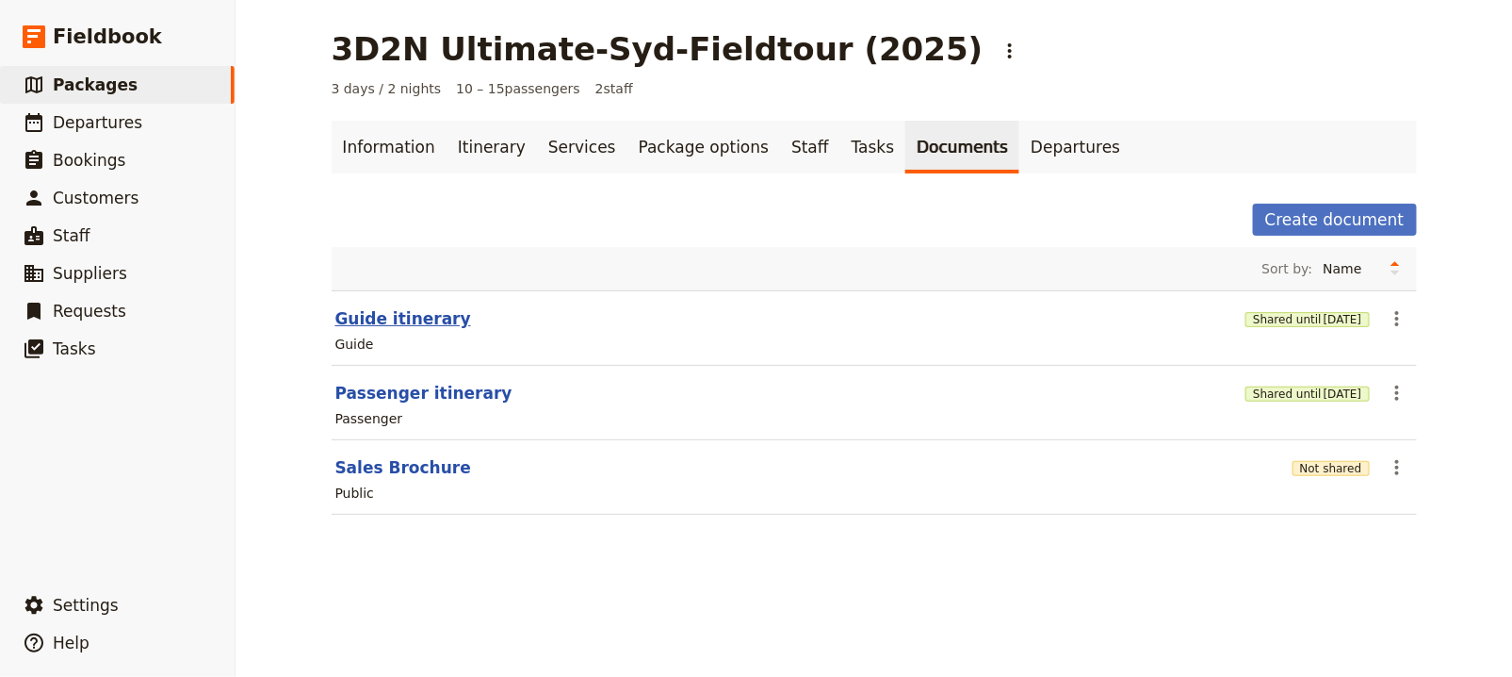
click at [402, 313] on button "Guide itinerary" at bounding box center [403, 318] width 136 height 23
select select "STAFF"
select select "RUN_SHEET"
select select "DEFAULT"
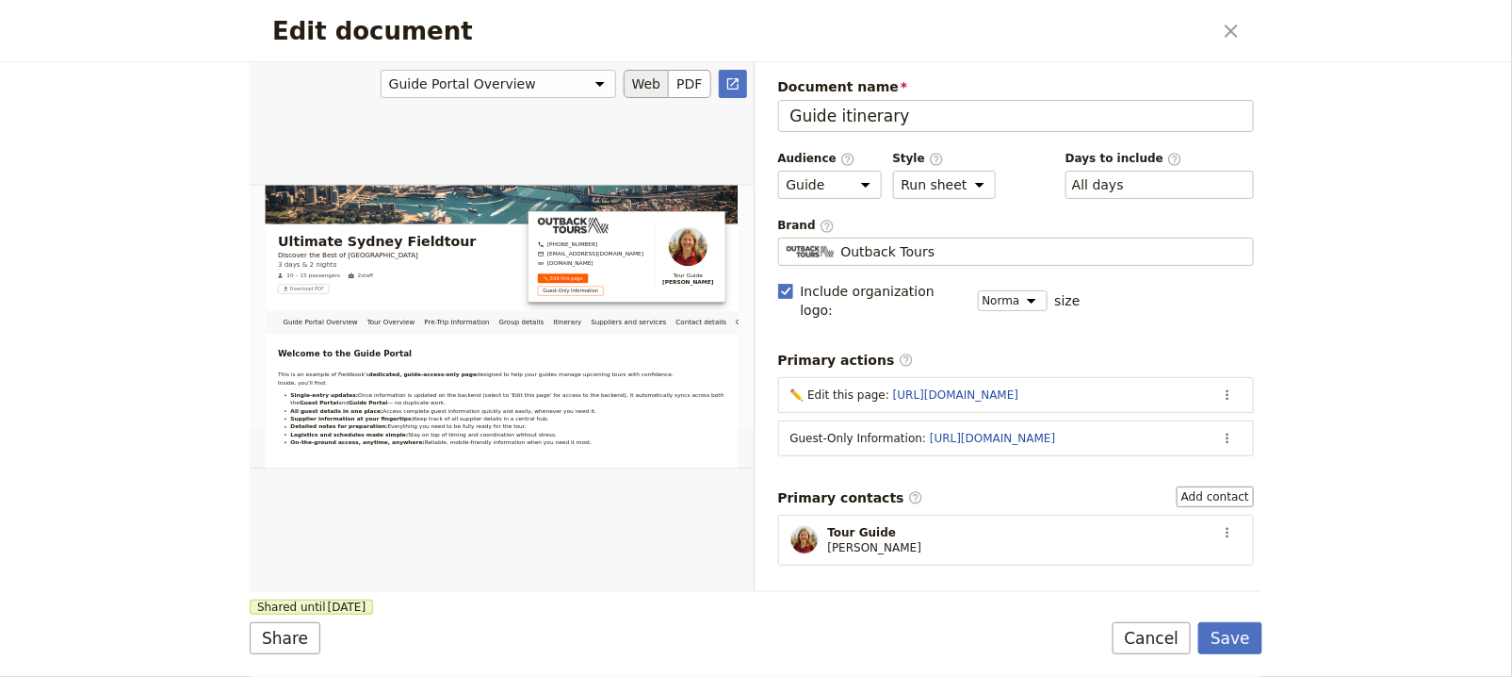
scroll to position [0, 0]
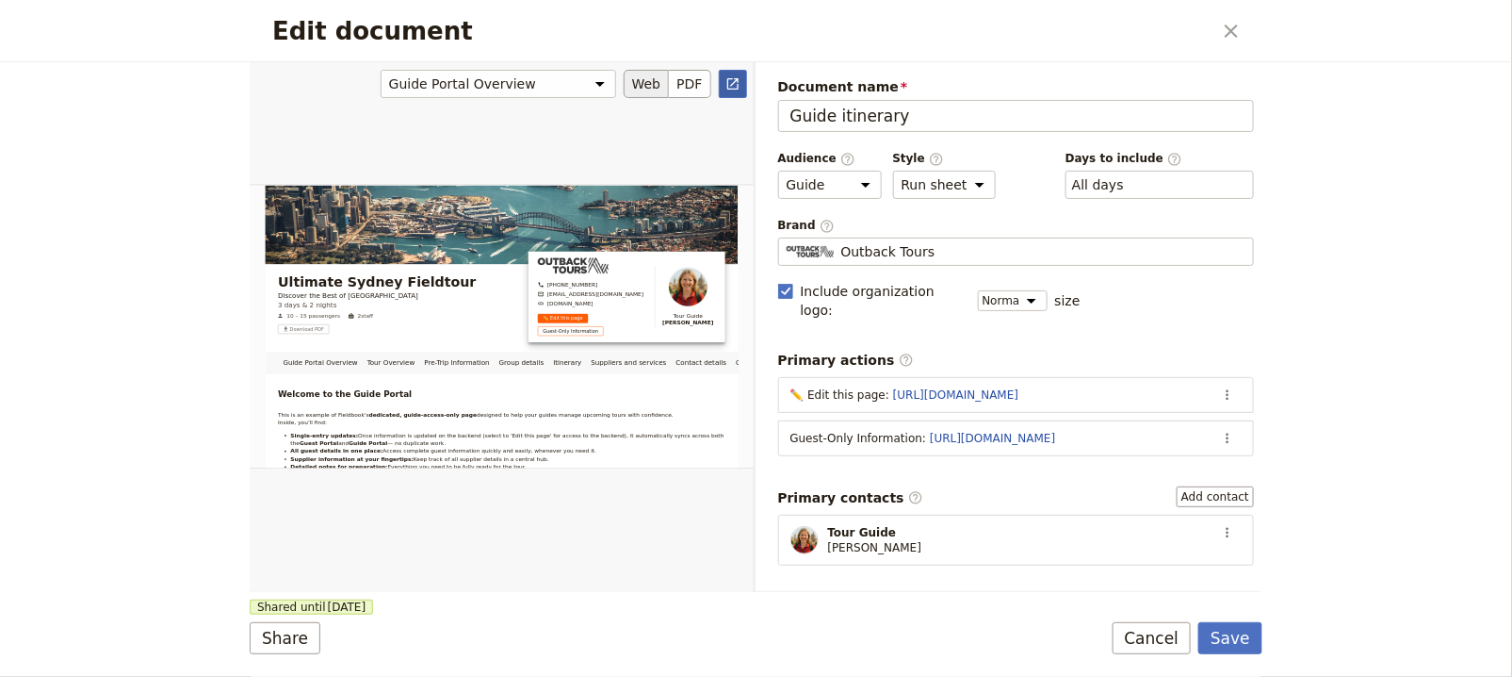
click at [740, 76] on icon "Open full preview" at bounding box center [733, 83] width 15 height 15
click at [1233, 648] on button "Save" at bounding box center [1231, 638] width 64 height 32
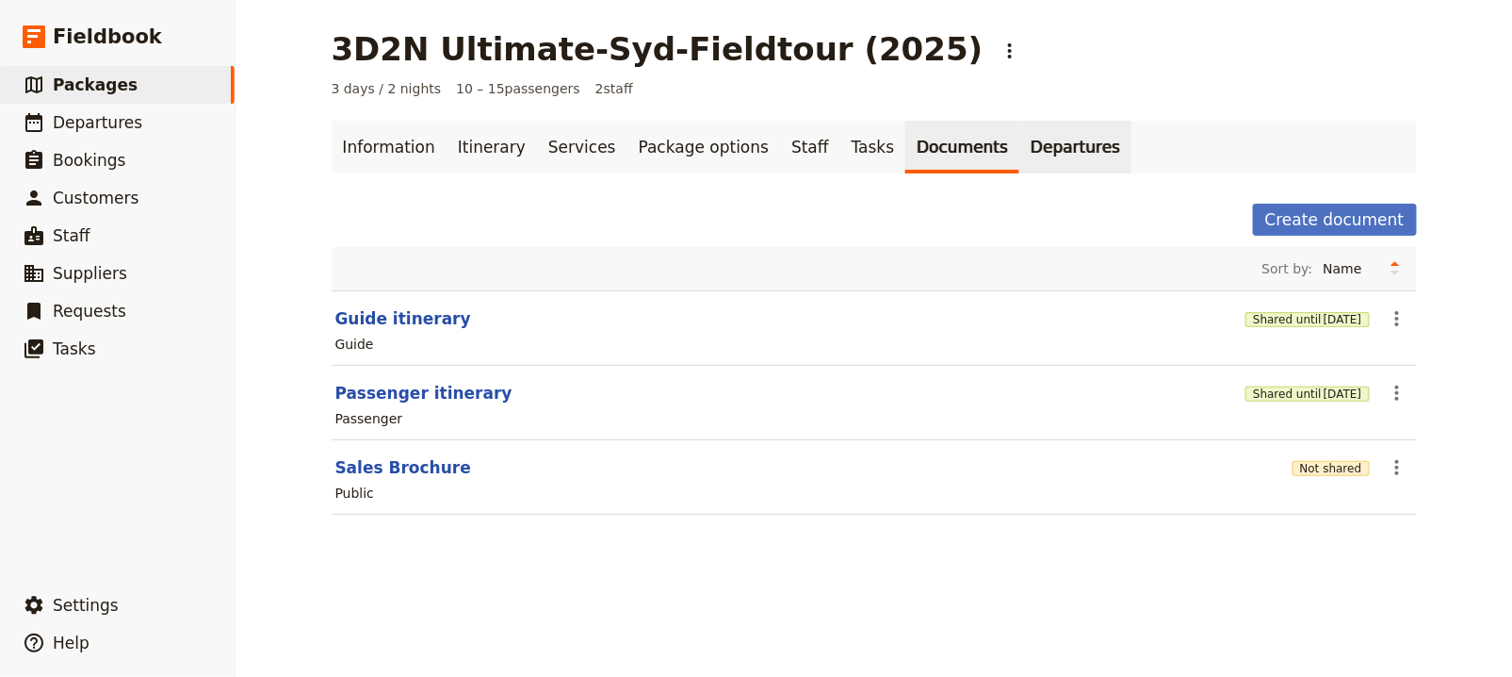
click at [1038, 154] on link "Departures" at bounding box center [1076, 147] width 112 height 53
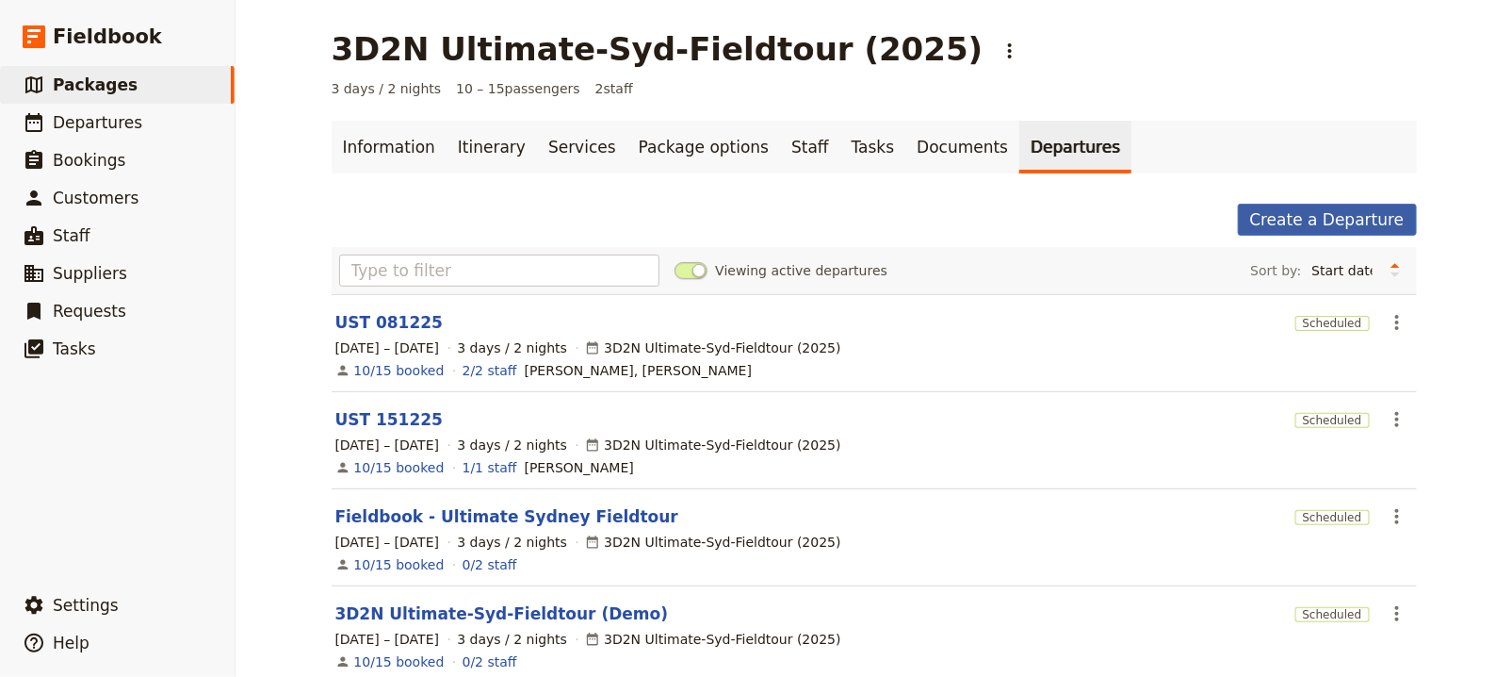
click at [1327, 212] on link "Create a Departure" at bounding box center [1327, 220] width 179 height 32
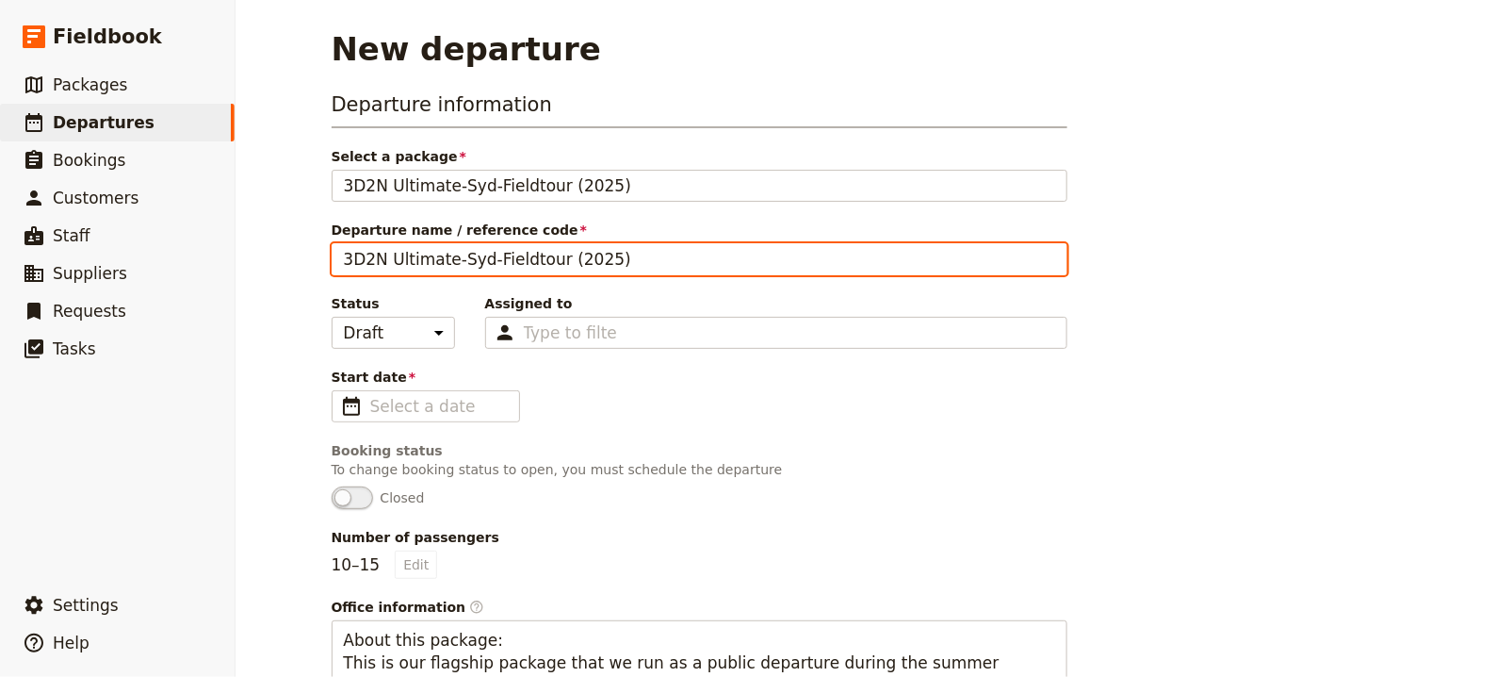
click at [478, 252] on input "3D2N Ultimate-Syd-Fieldtour (2025)" at bounding box center [700, 259] width 736 height 32
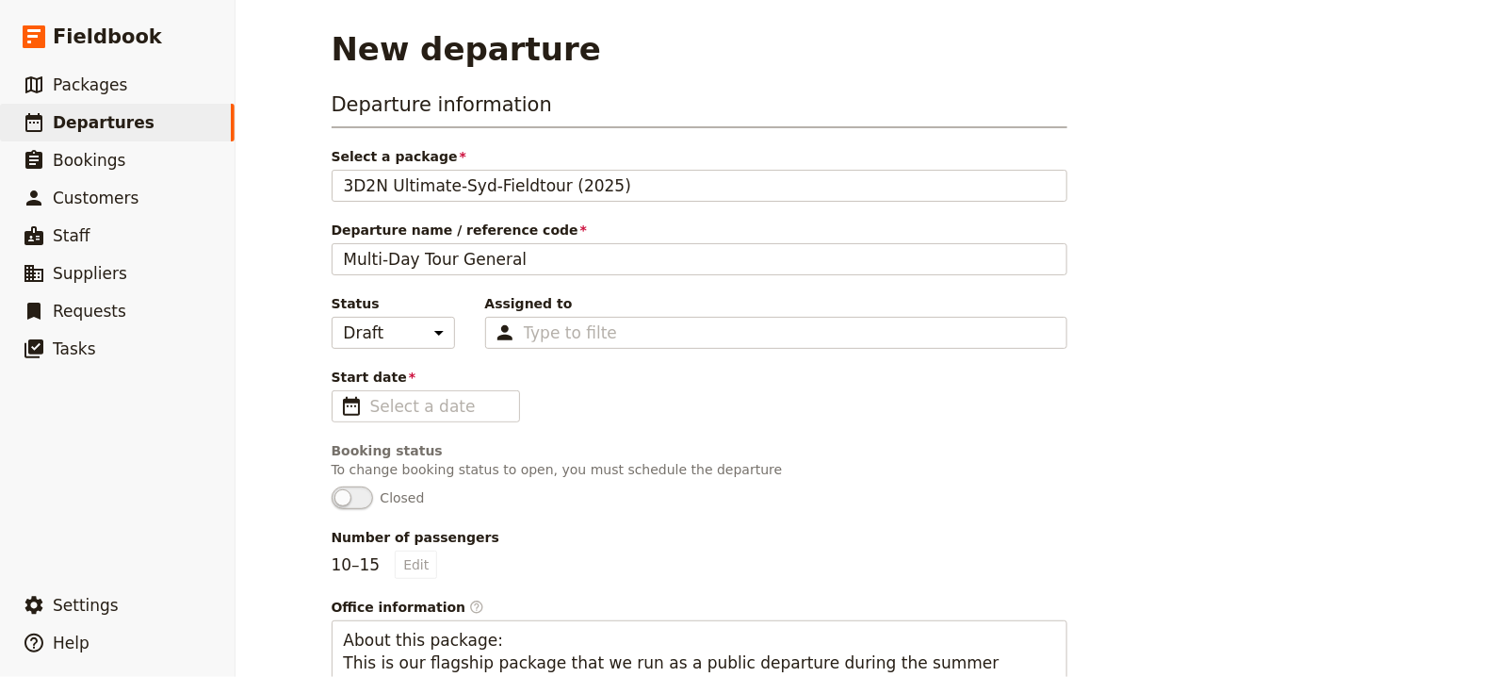
click at [690, 446] on div "Booking status" at bounding box center [700, 450] width 736 height 19
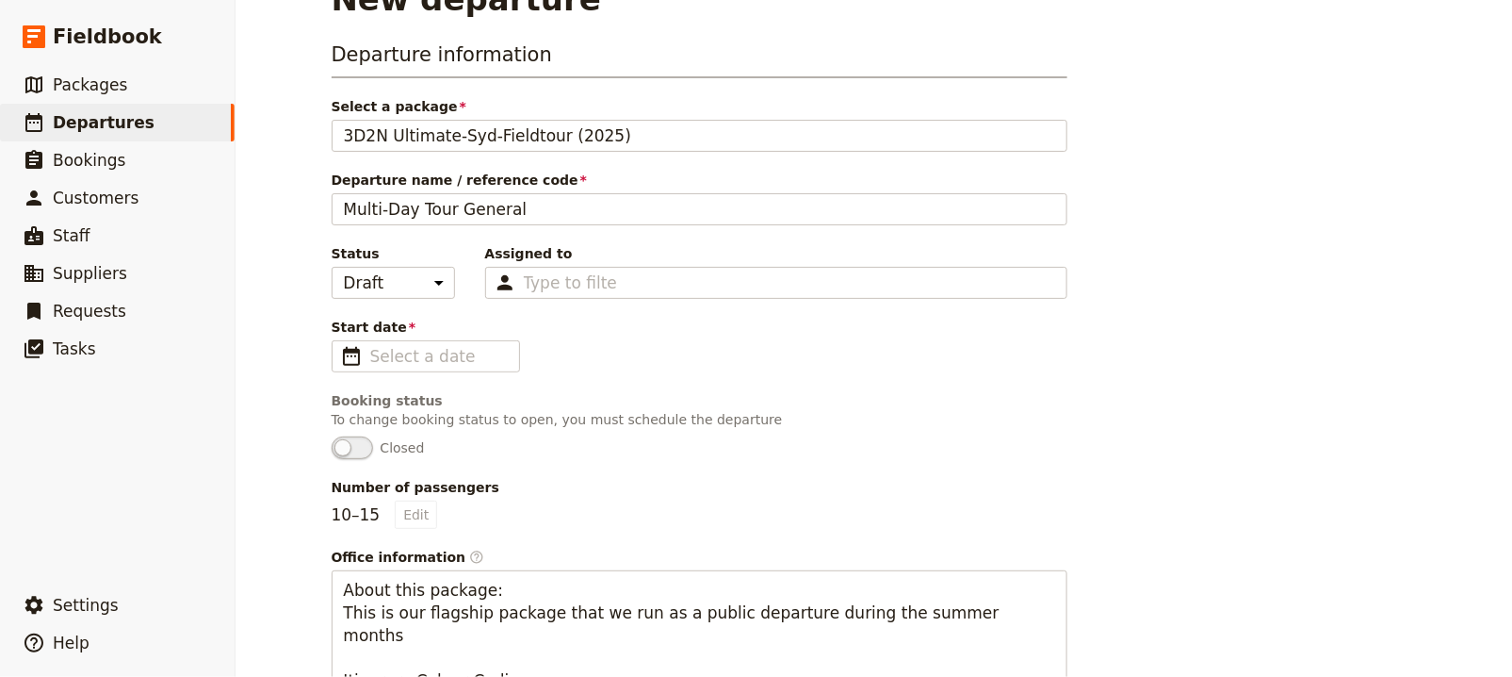
scroll to position [59, 0]
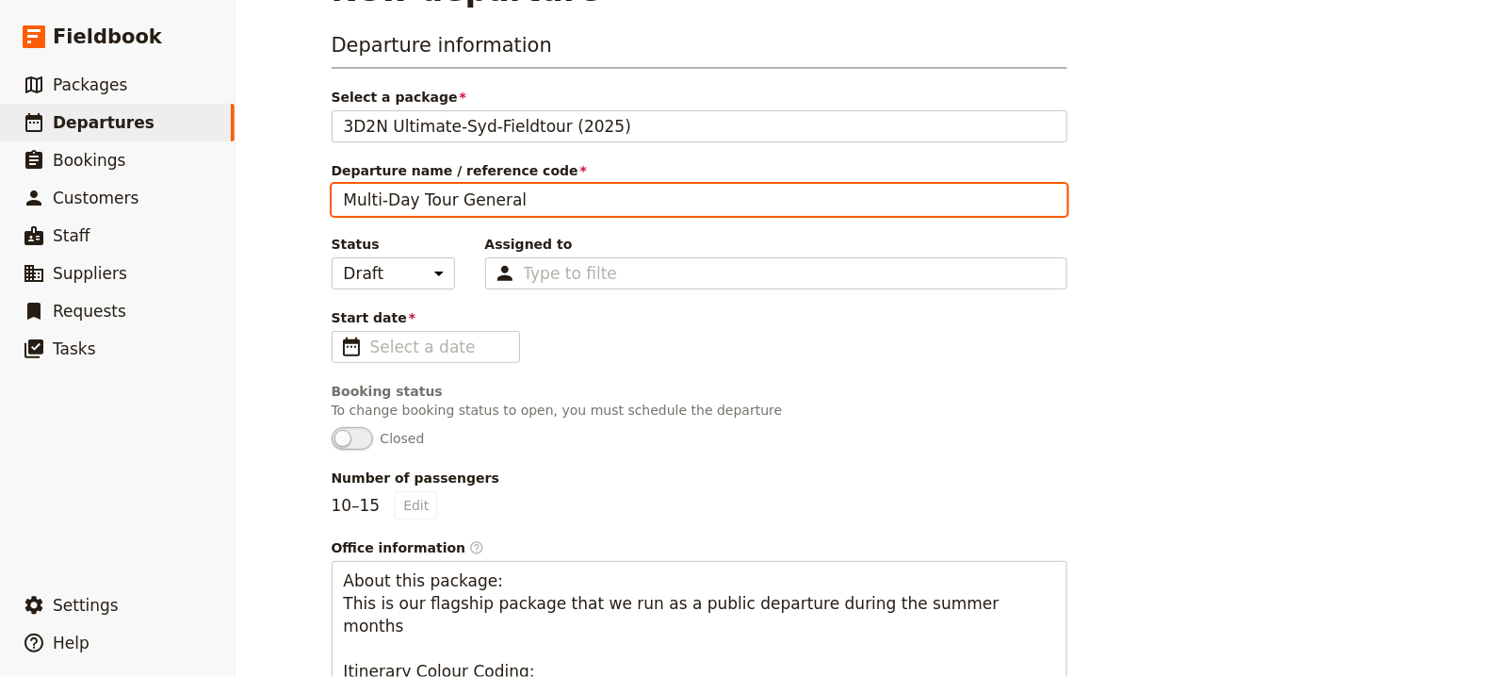
click at [564, 208] on input "Multi-Day Tour General" at bounding box center [700, 200] width 736 height 32
type input "Multi-Day Tour General Example_September2025"
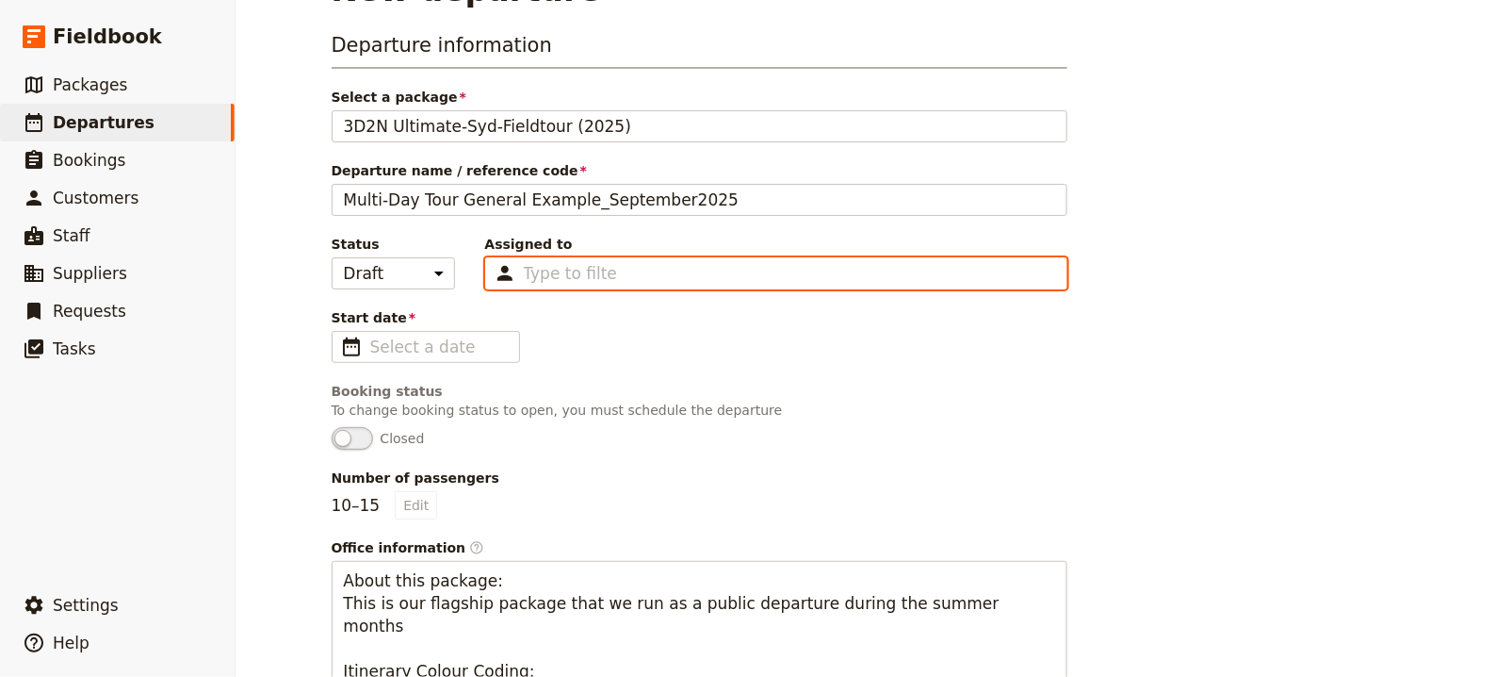
click at [556, 270] on input "Assigned to Type to filter" at bounding box center [570, 273] width 93 height 23
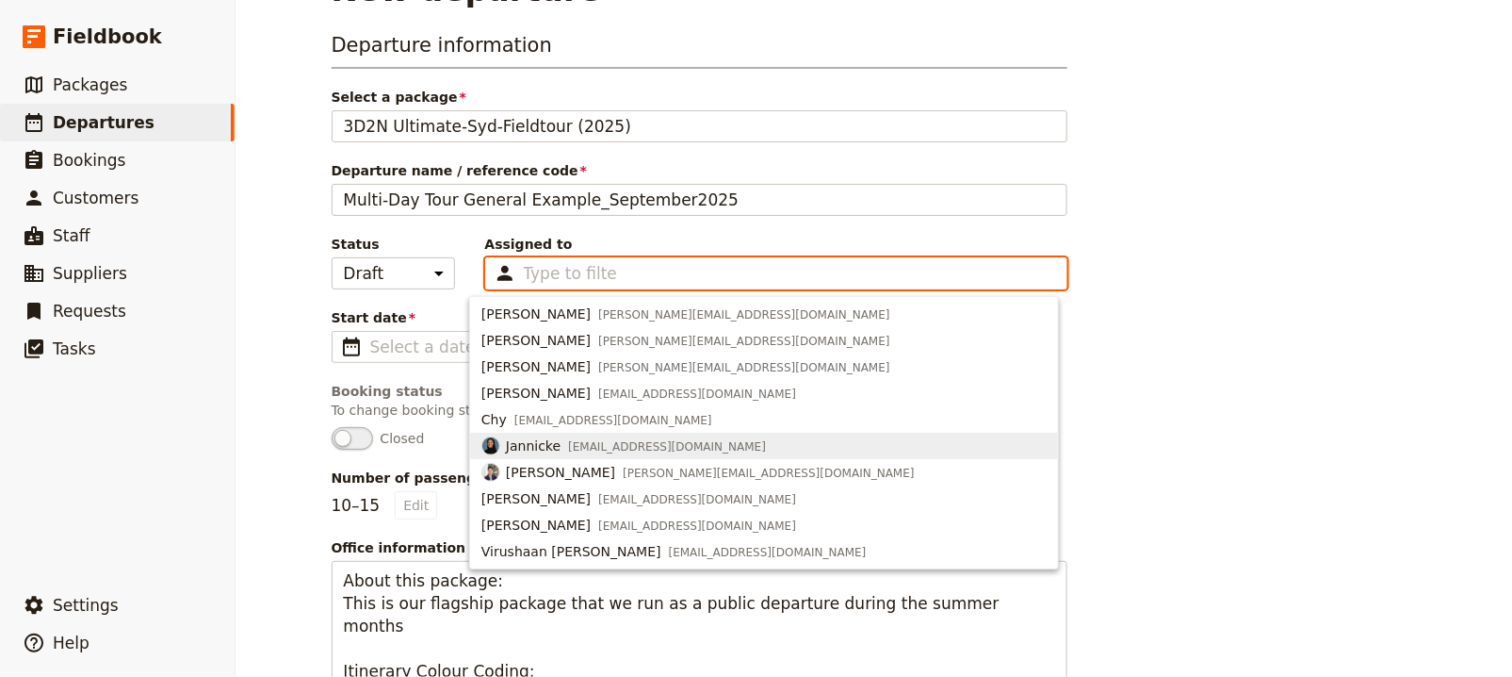
click at [599, 448] on span "jannicke.climax@gmail.com" at bounding box center [667, 446] width 198 height 15
type input "6666e71a7b40342051581b28"
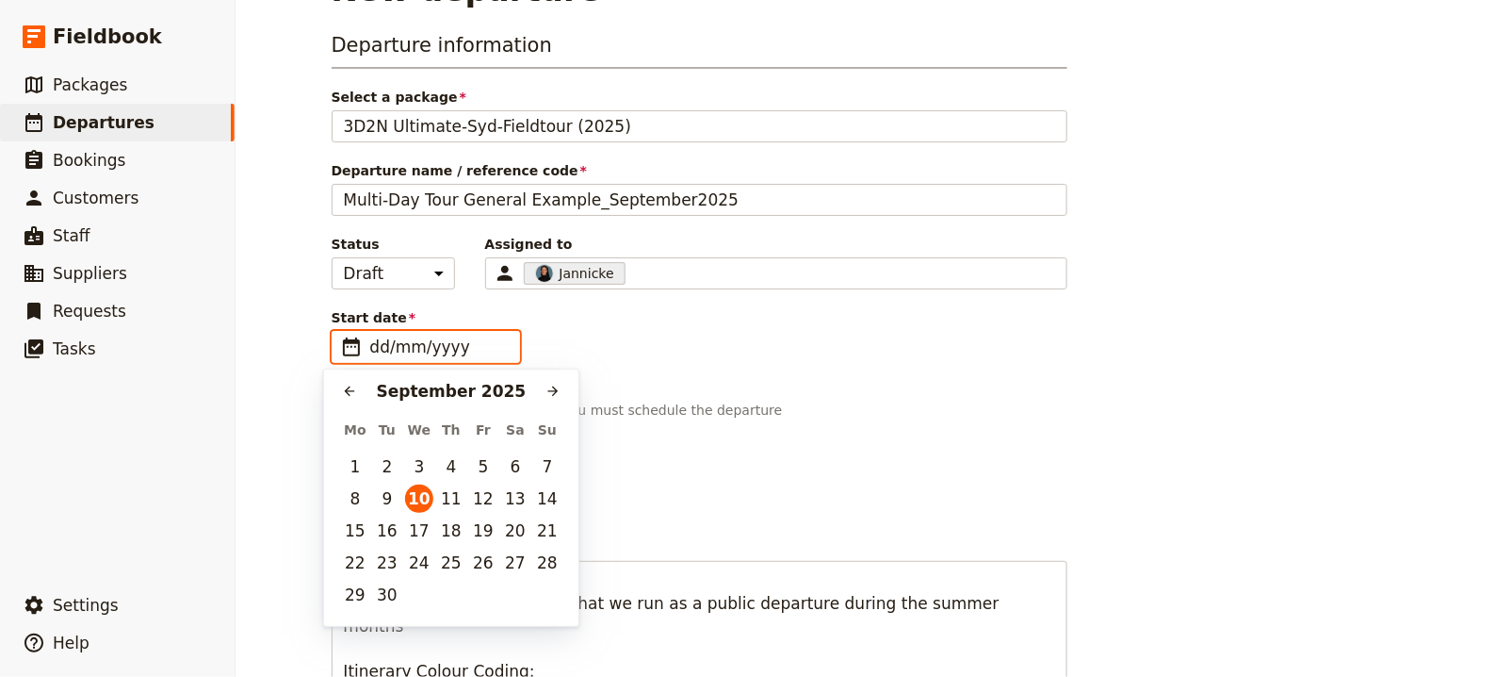
click at [427, 347] on input "dd/mm/yyyy" at bounding box center [439, 346] width 138 height 23
click at [552, 384] on icon "Next month" at bounding box center [553, 391] width 15 height 15
click at [391, 496] on button "4" at bounding box center [387, 498] width 28 height 28
type input "04/11/2025"
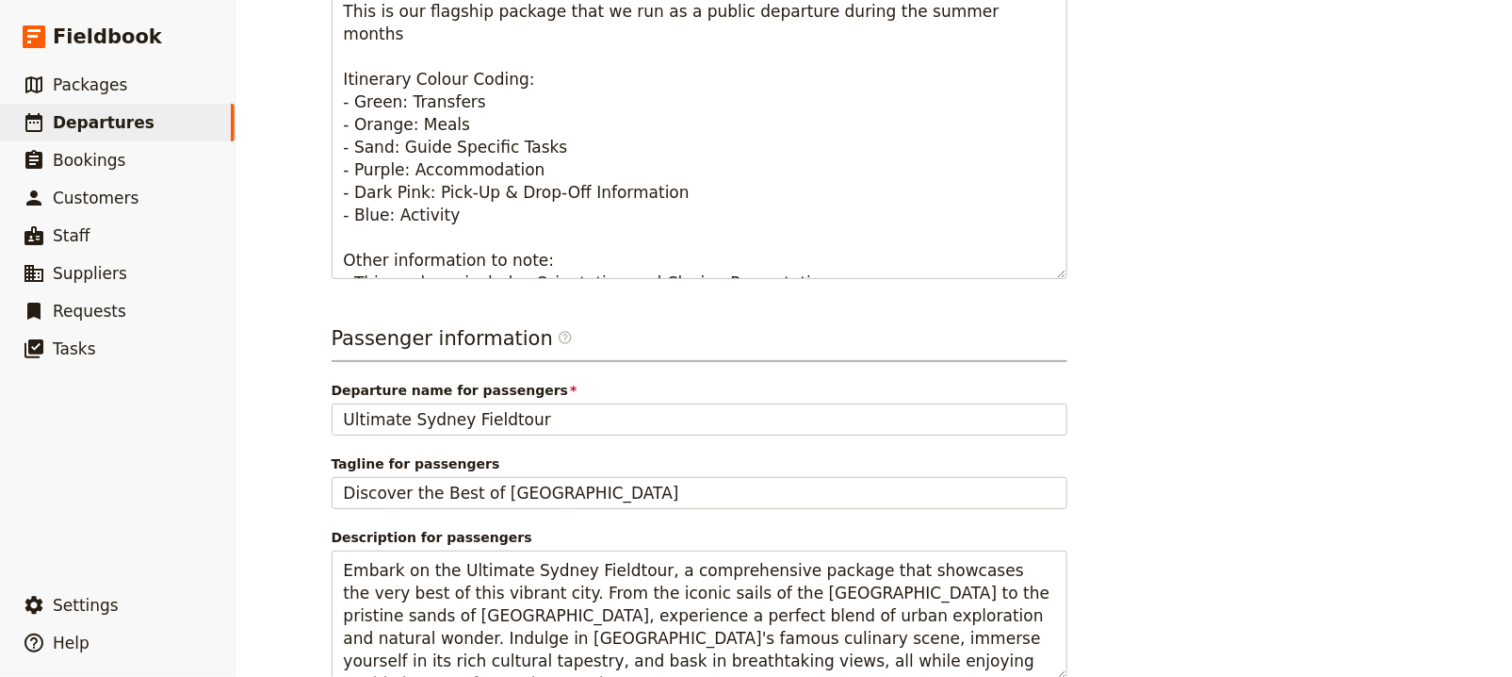
scroll to position [759, 0]
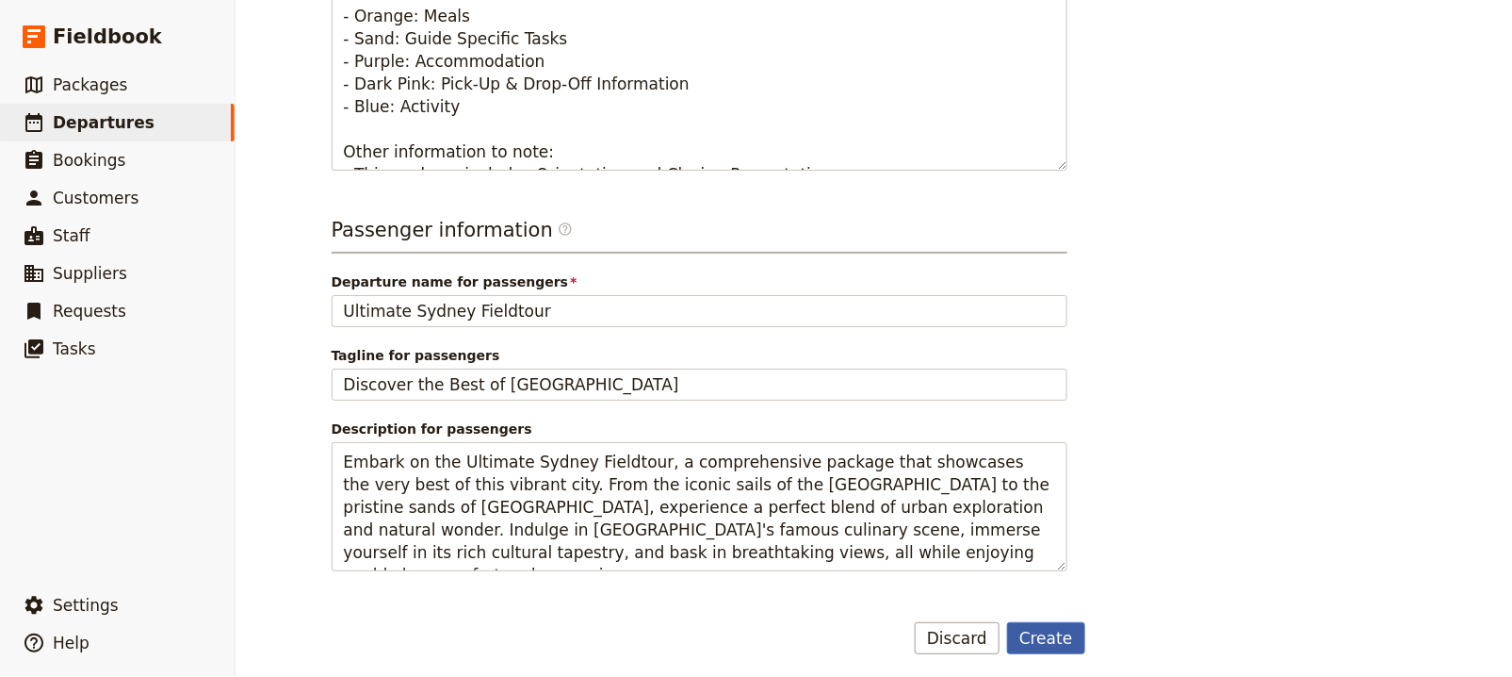
click at [1077, 622] on button "Create" at bounding box center [1046, 638] width 78 height 32
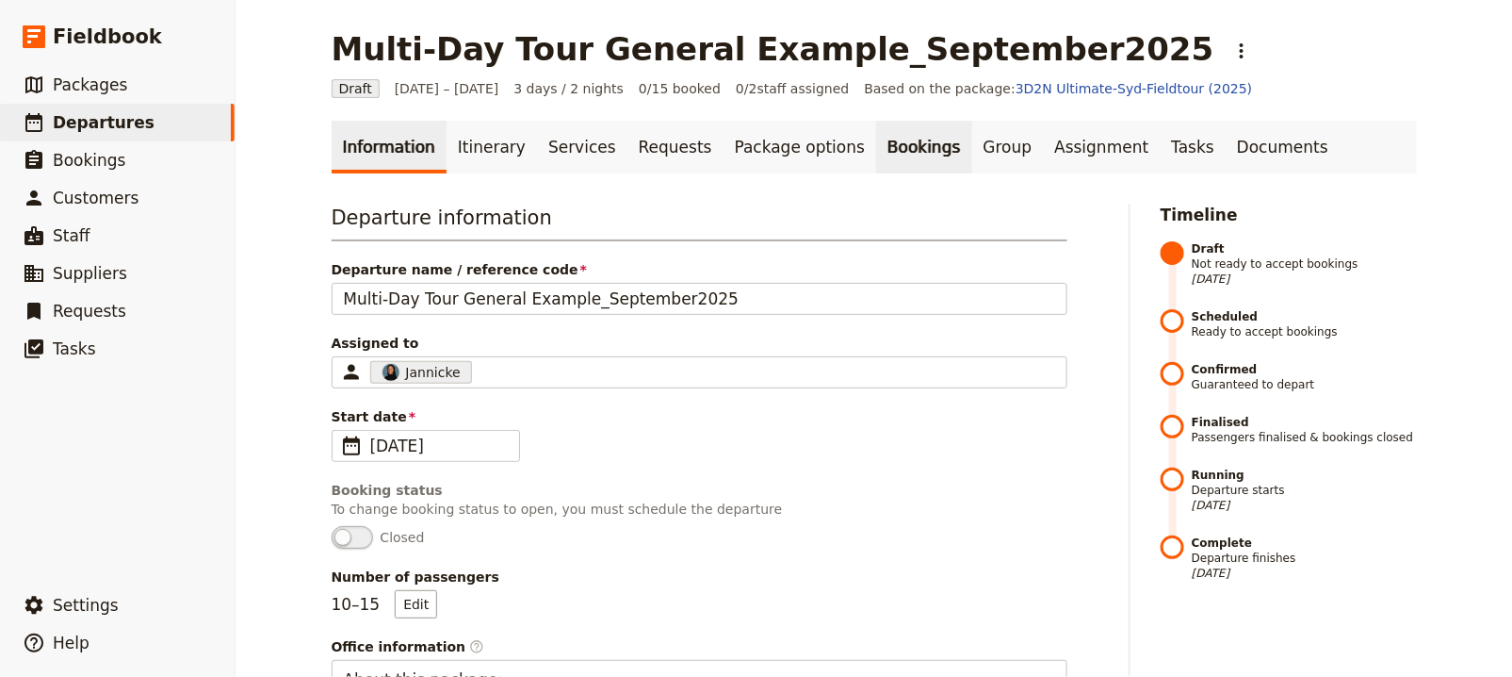
click at [876, 147] on link "Bookings" at bounding box center [923, 147] width 95 height 53
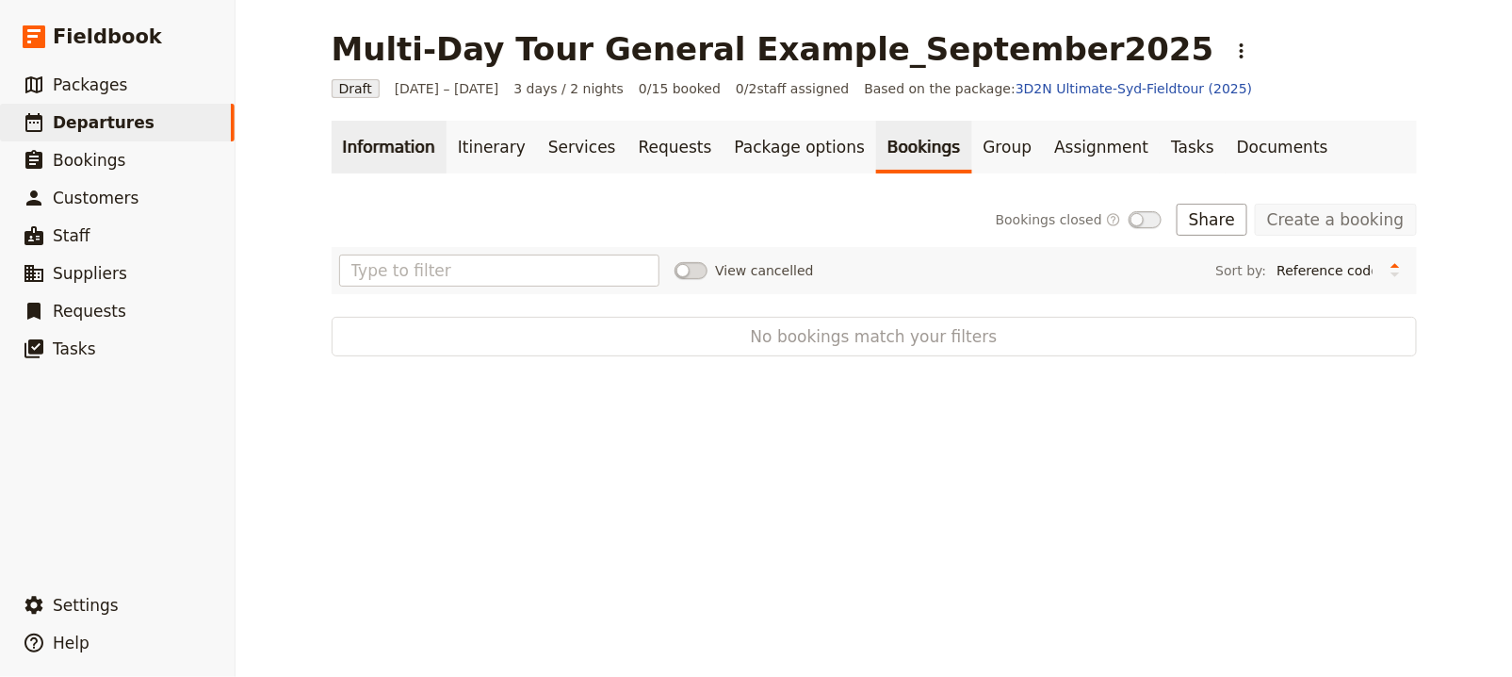
click at [391, 149] on link "Information" at bounding box center [389, 147] width 115 height 53
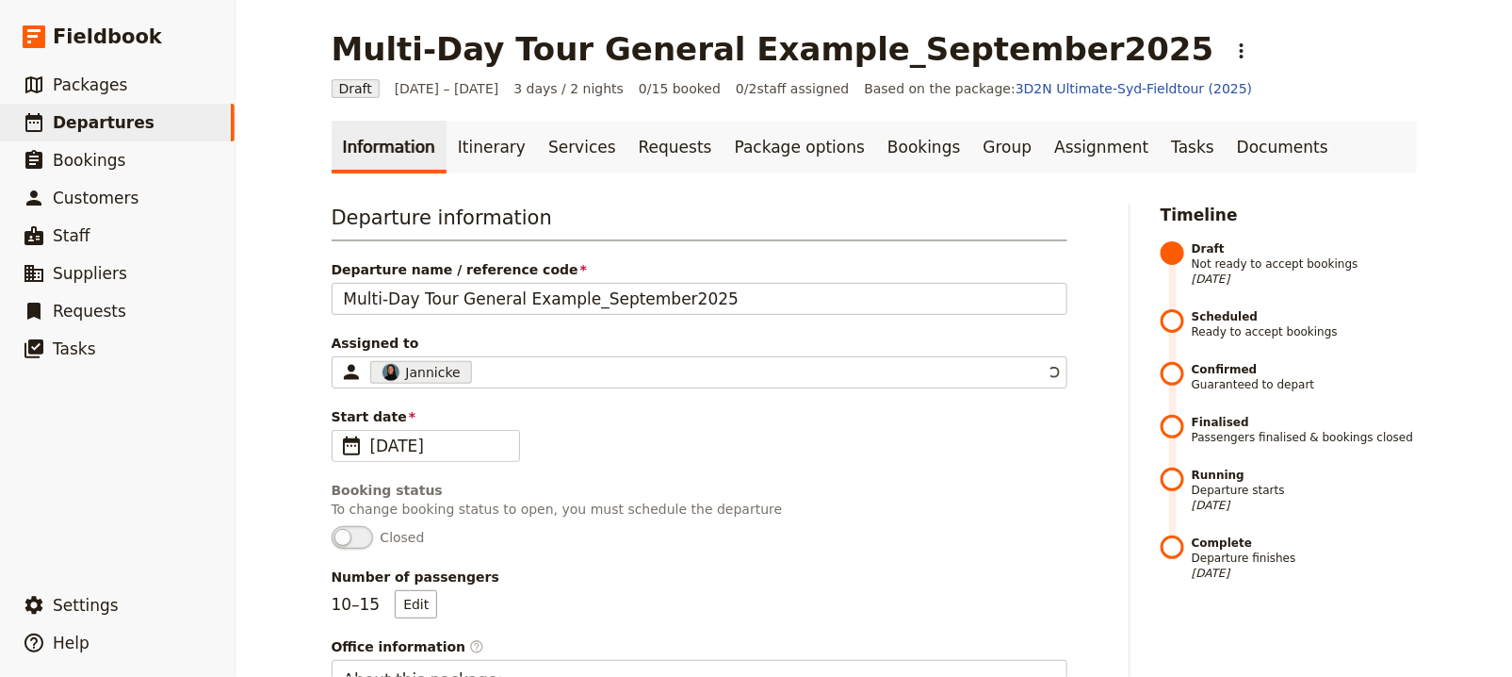
scroll to position [1127, 0]
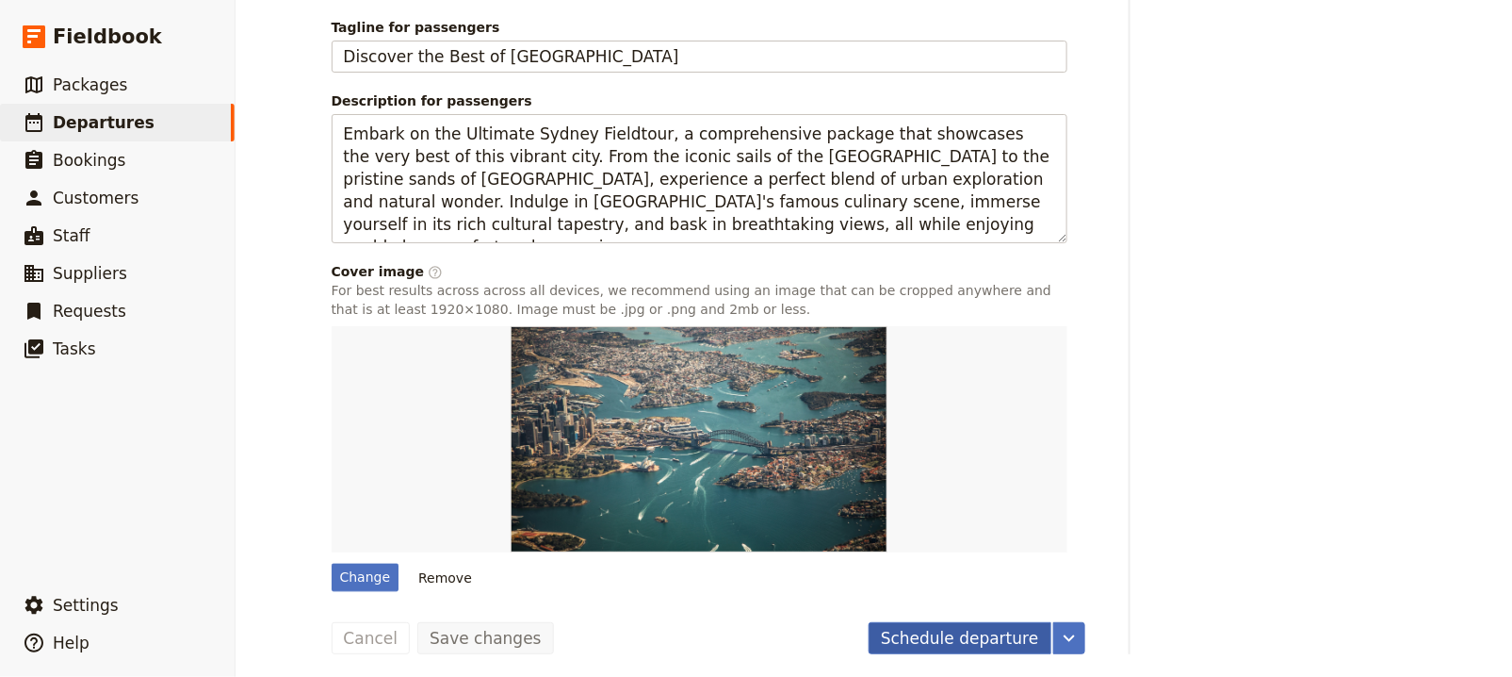
click at [914, 644] on button "Schedule departure" at bounding box center [960, 638] width 183 height 32
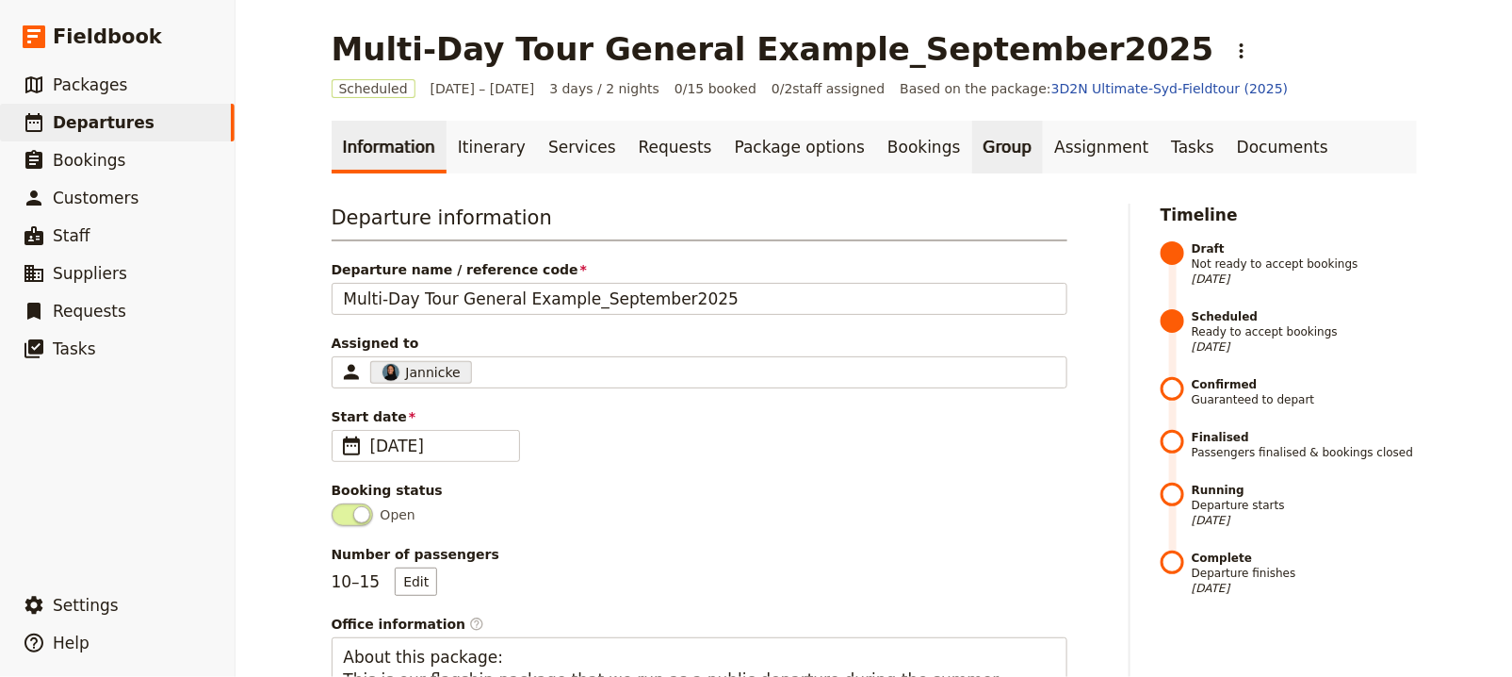
click at [972, 152] on link "Group" at bounding box center [1008, 147] width 72 height 53
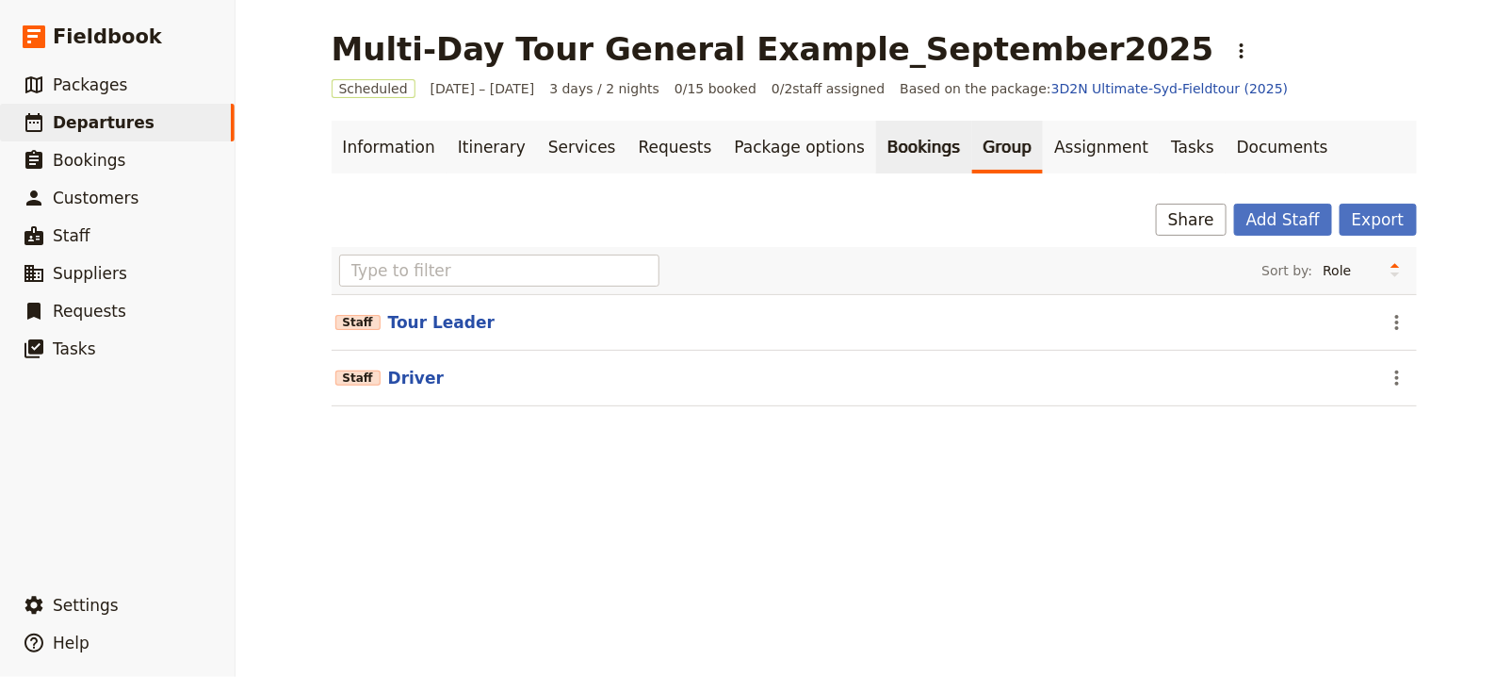
click at [876, 151] on link "Bookings" at bounding box center [923, 147] width 95 height 53
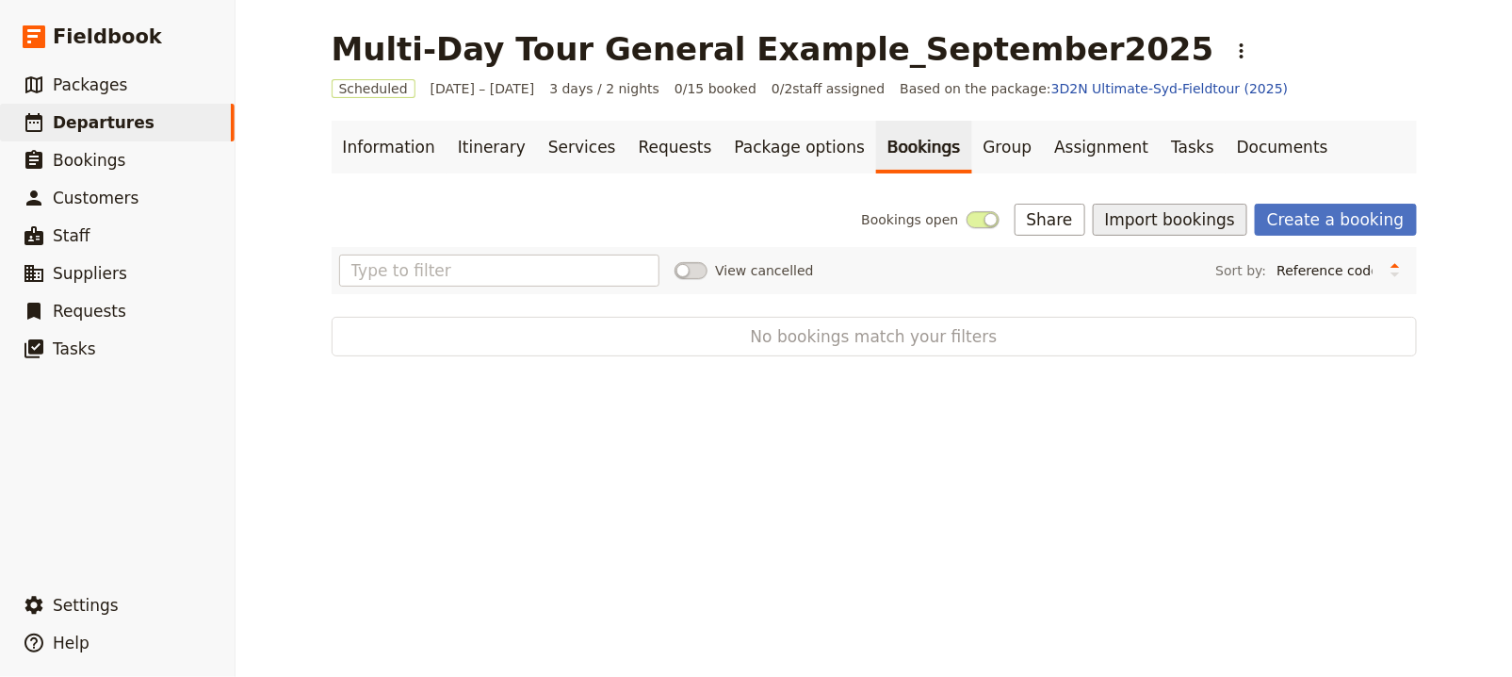
click at [1209, 216] on button "Import bookings" at bounding box center [1170, 220] width 155 height 32
click at [1200, 249] on button "Import Bookings" at bounding box center [1239, 260] width 256 height 26
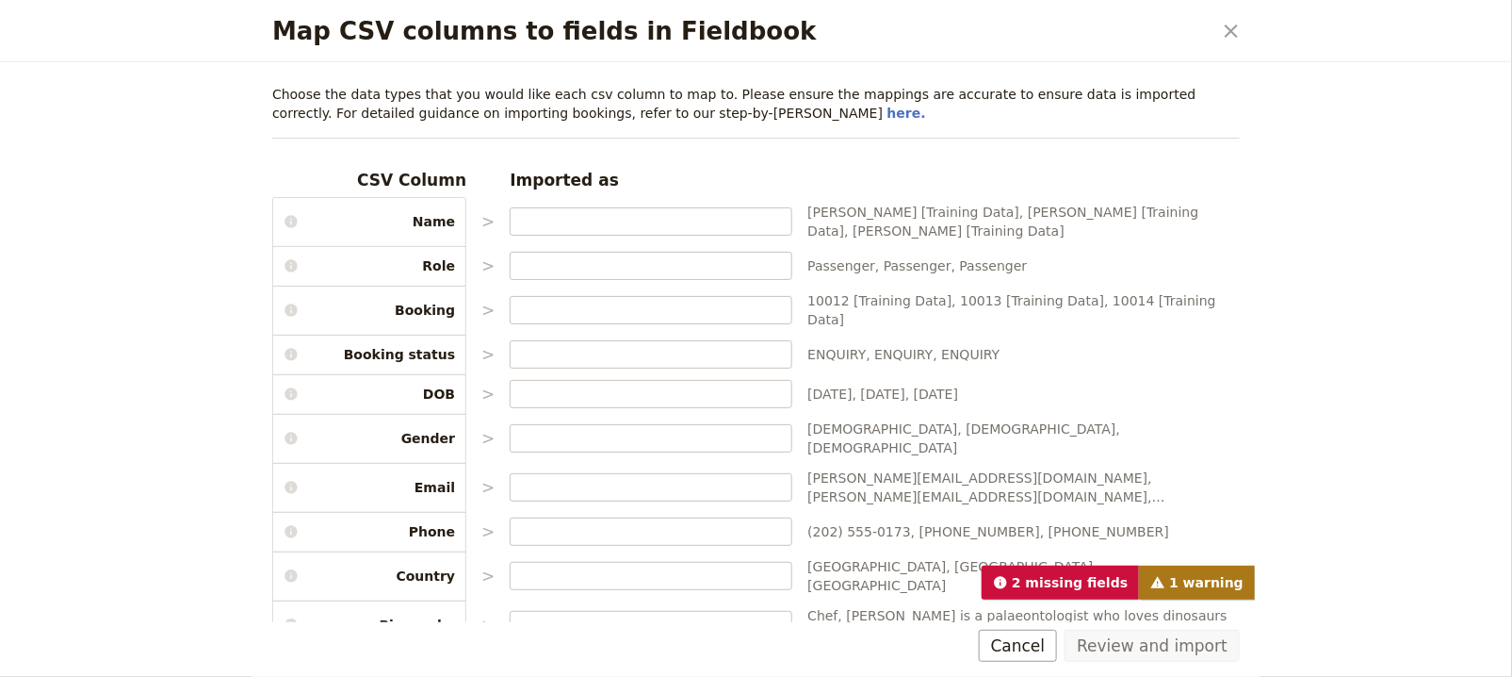
click at [580, 205] on div "CSV Column Imported as Name > Jerry Seinfeld [Training Data], George Costanza […" at bounding box center [756, 515] width 968 height 692
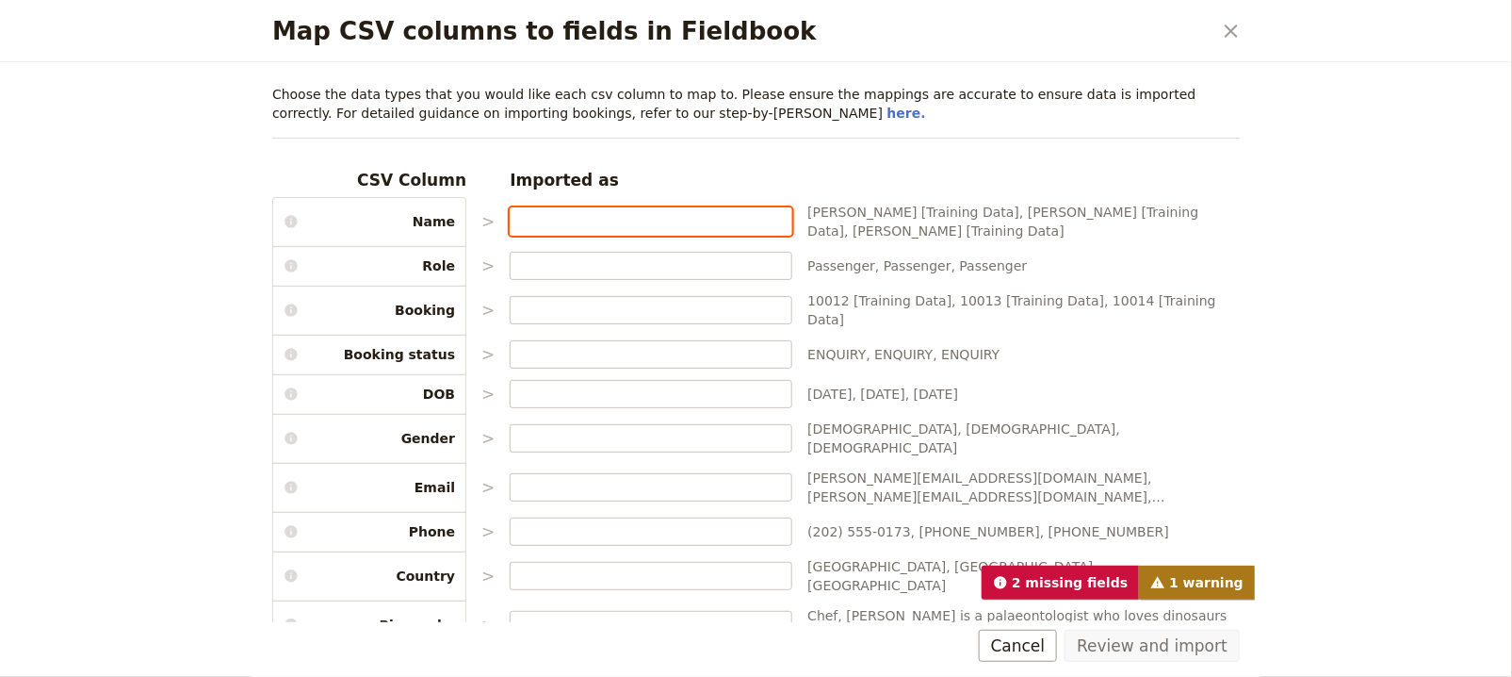
click at [538, 218] on input "Map CSV columns to fields in Fieldbook" at bounding box center [651, 221] width 266 height 19
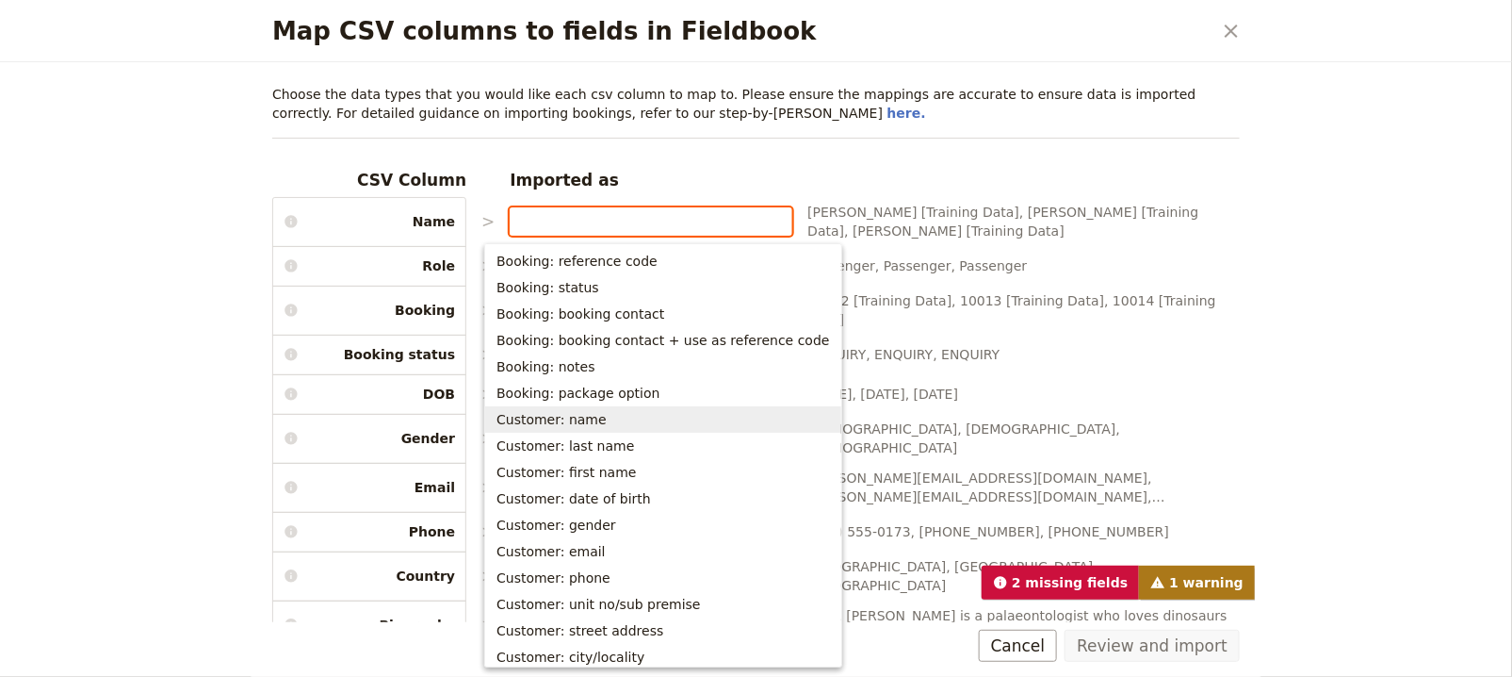
click at [634, 419] on span "Customer: name" at bounding box center [664, 419] width 334 height 19
type input "Customer: name"
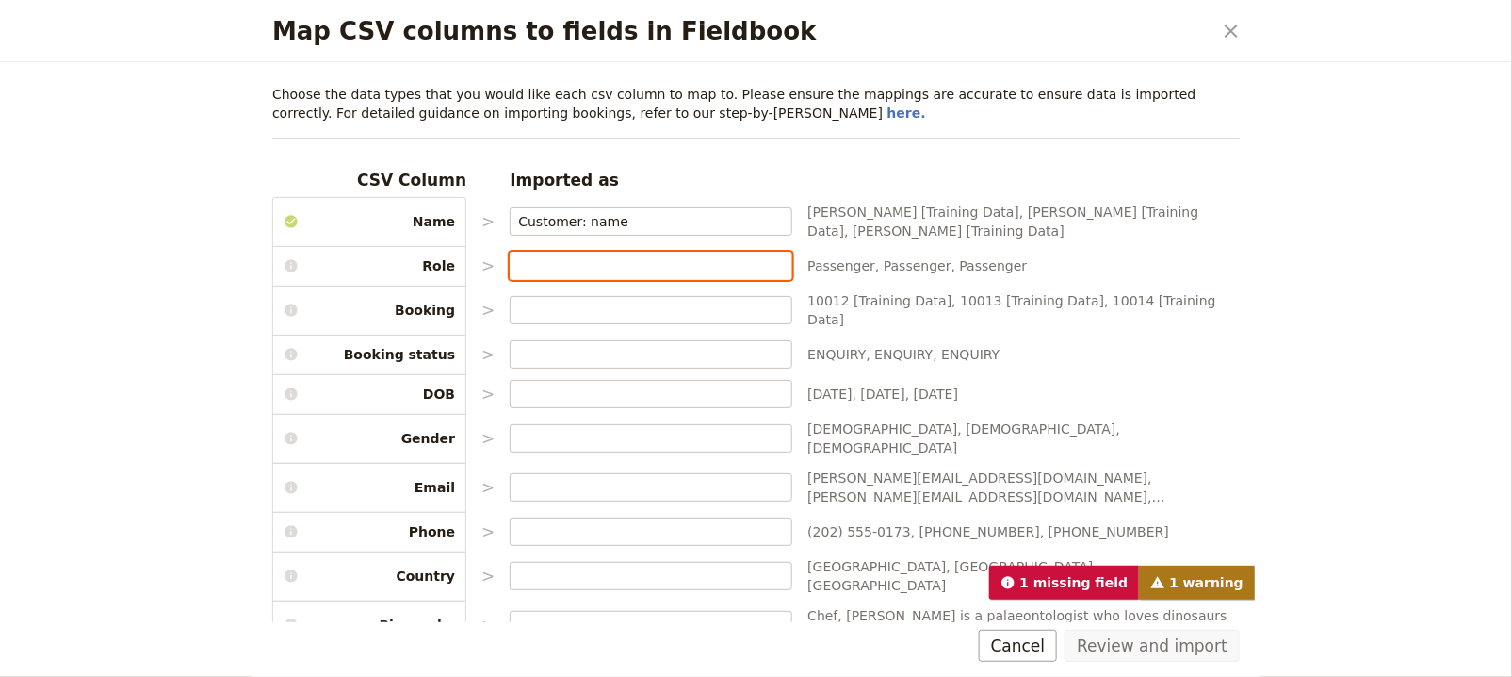
click at [622, 253] on label "Map CSV columns to fields in Fieldbook" at bounding box center [651, 266] width 283 height 28
click at [622, 256] on input "Map CSV columns to fields in Fieldbook" at bounding box center [651, 265] width 266 height 19
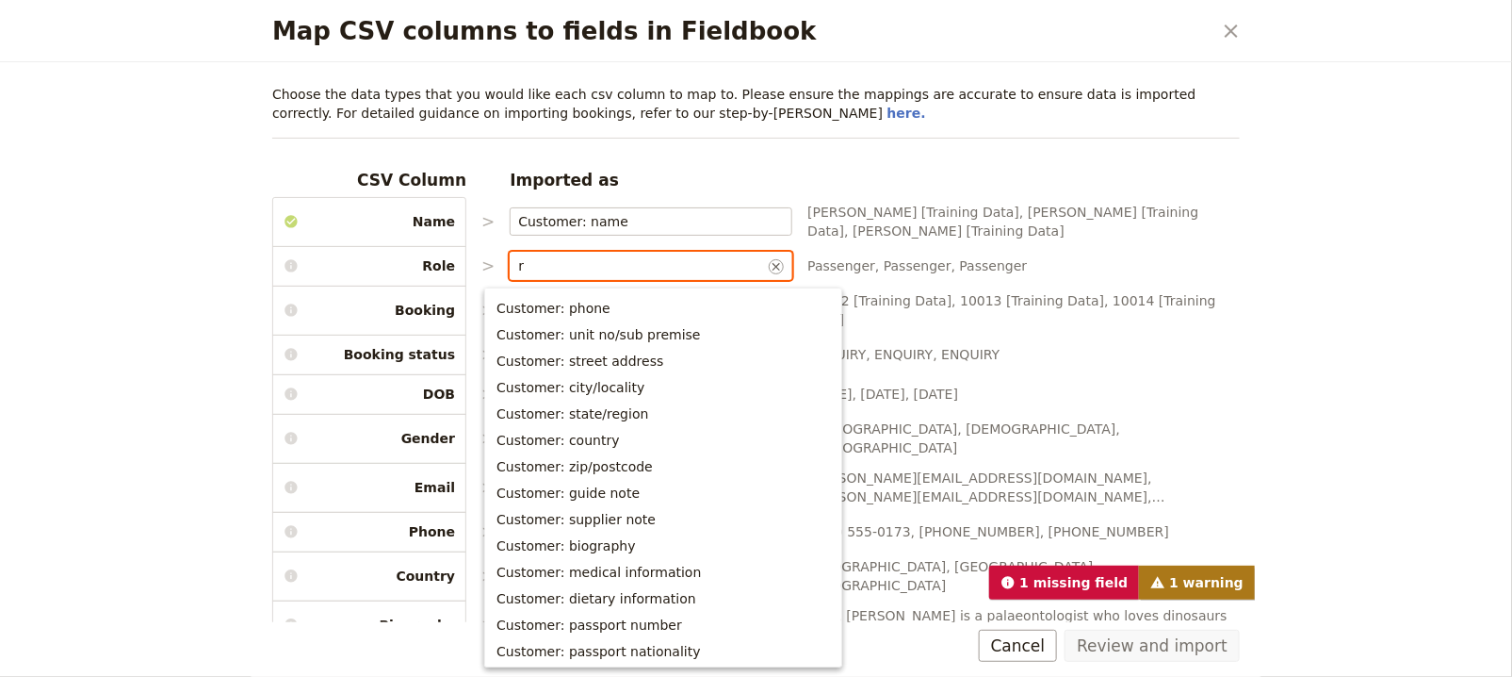
scroll to position [5, 0]
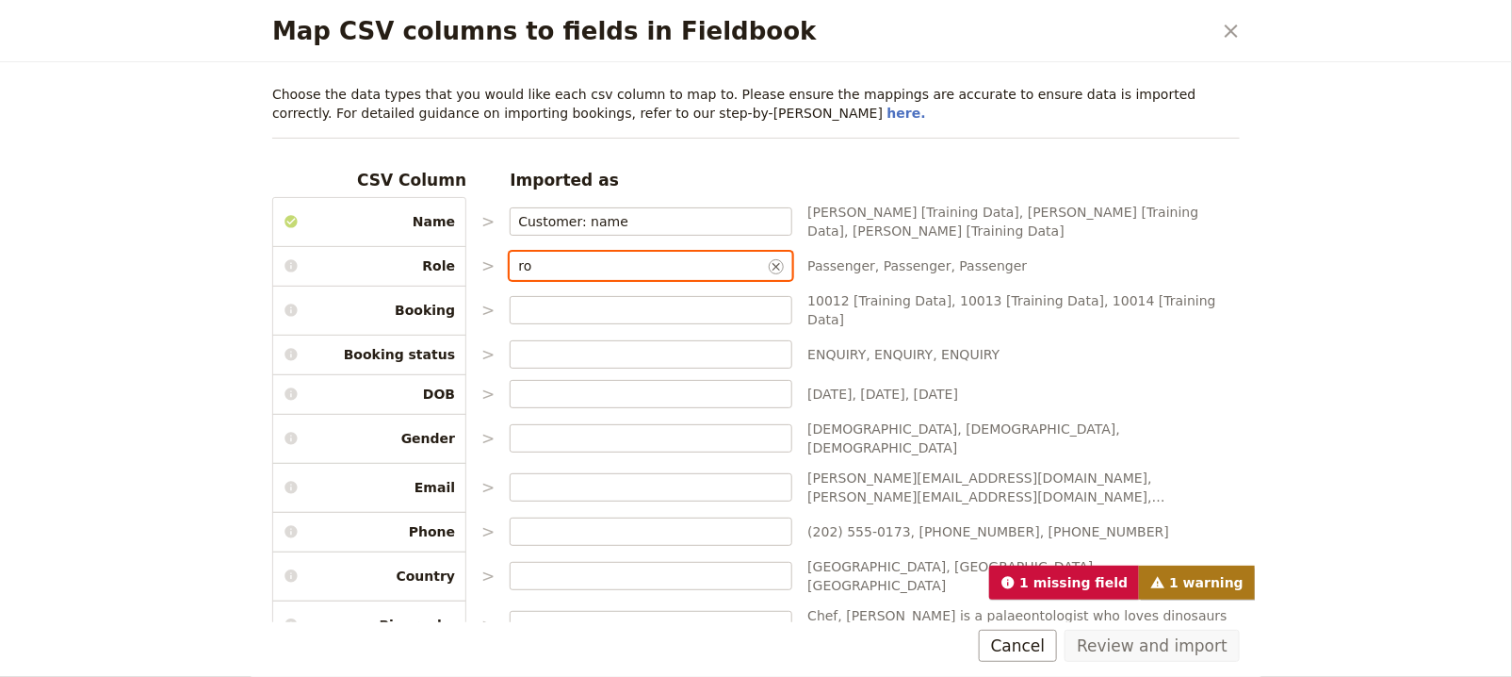
type input "r"
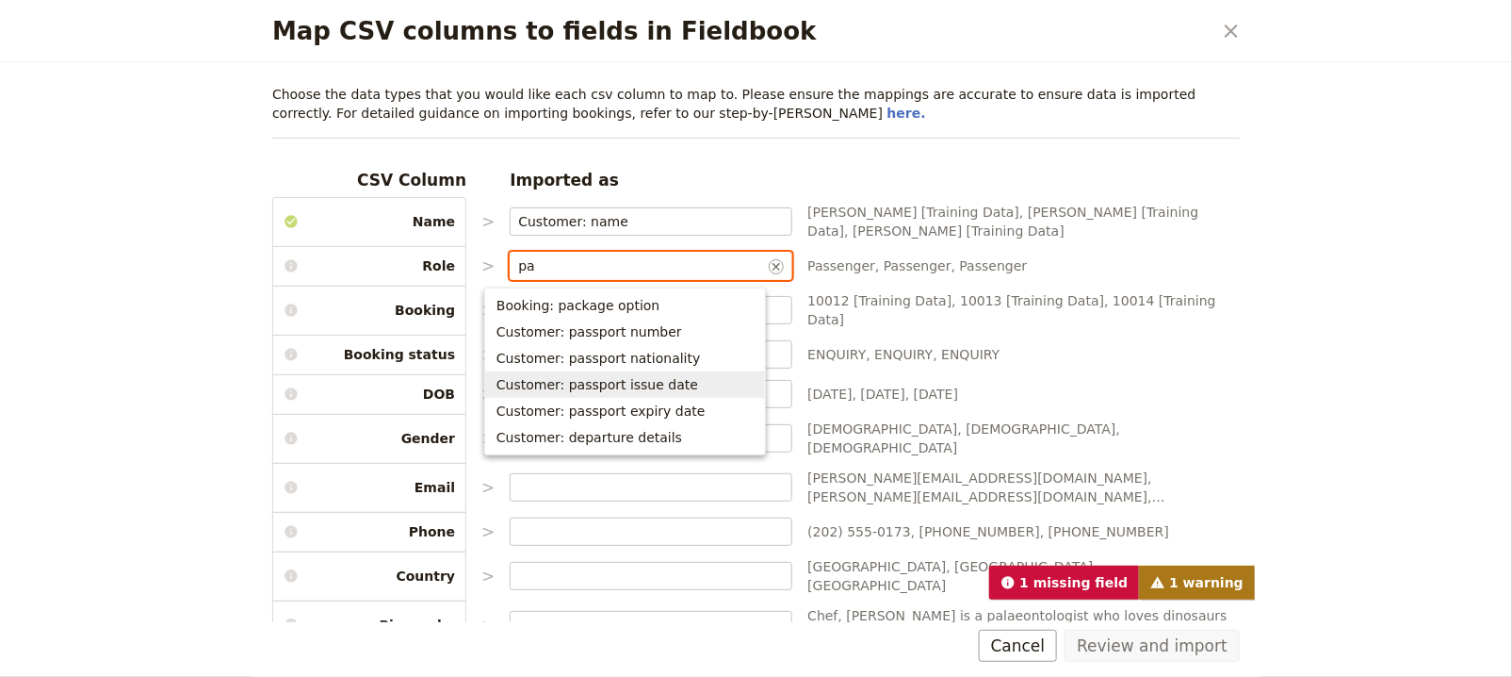
type input "p"
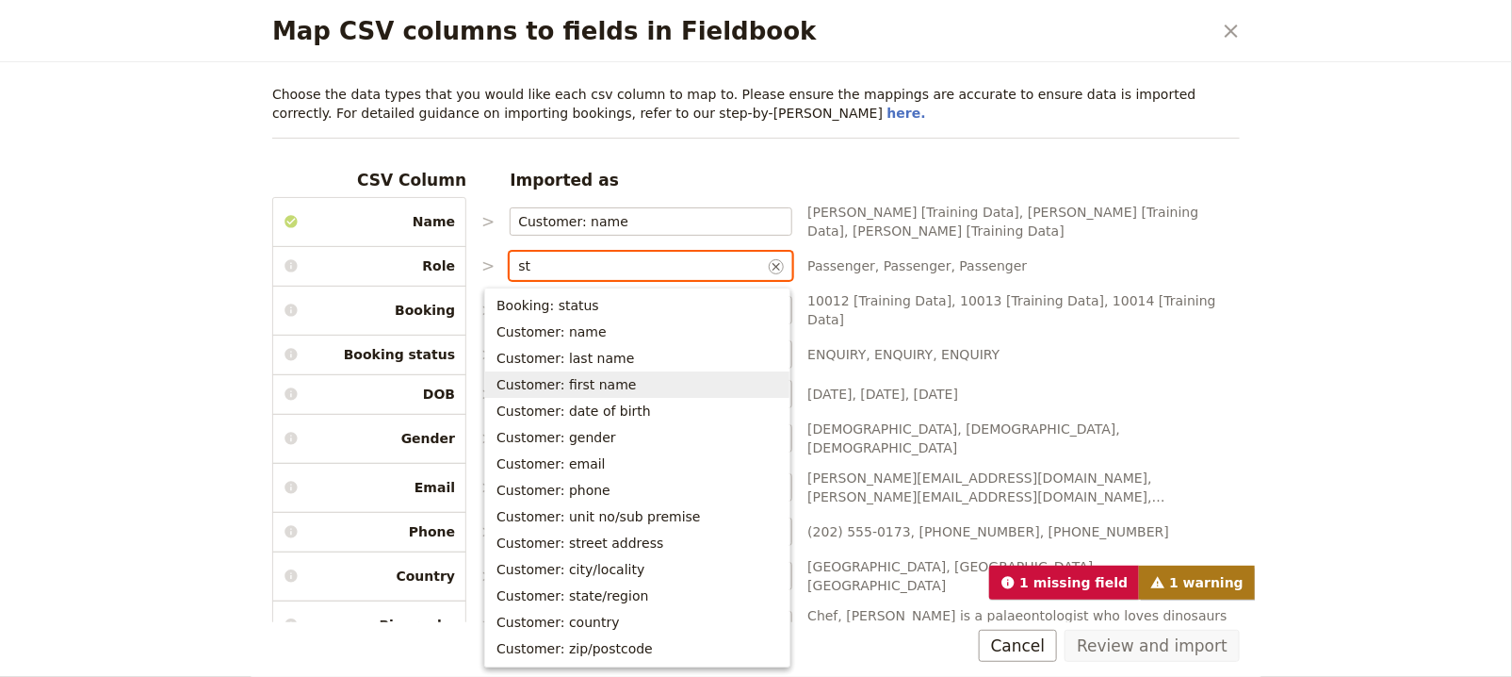
type input "s"
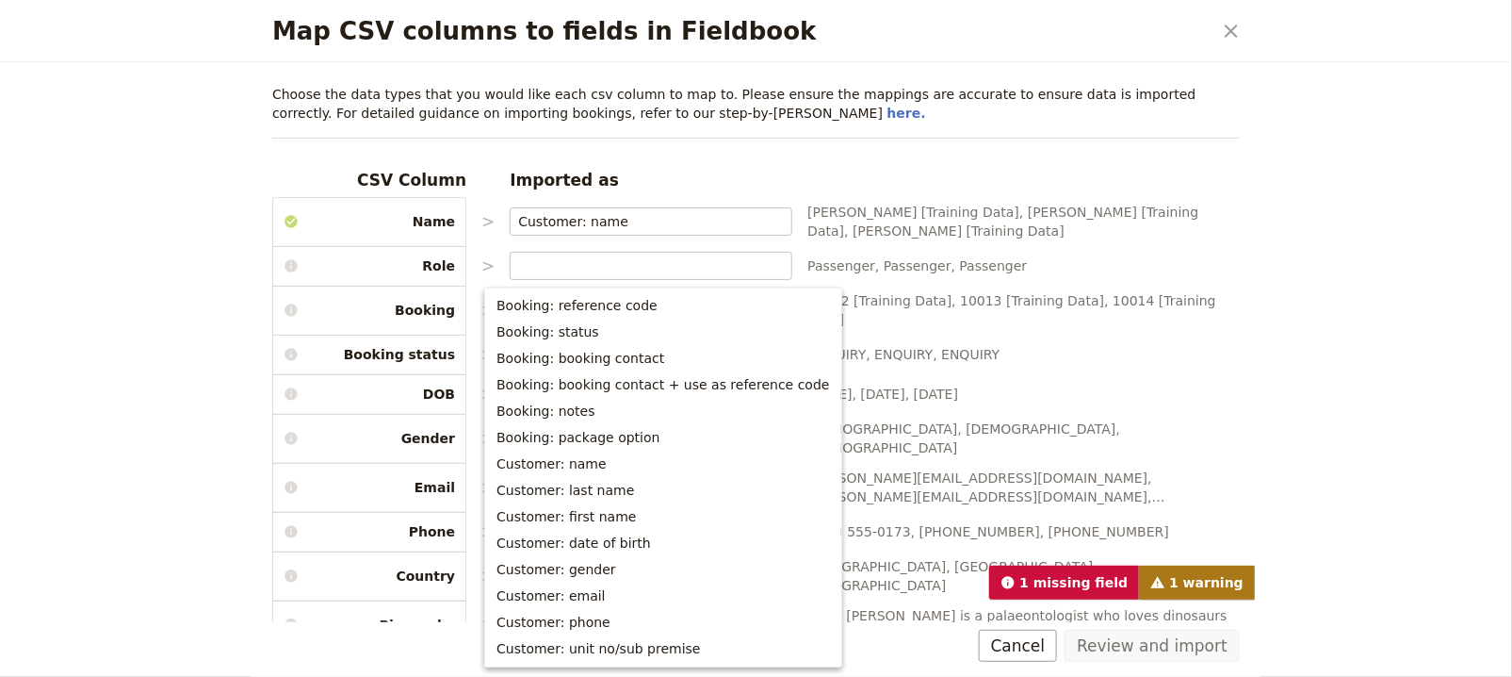
click at [953, 353] on div "CSV Column Imported as Name > Customer: name ​ Jerry Seinfeld [Training Data], …" at bounding box center [756, 515] width 968 height 692
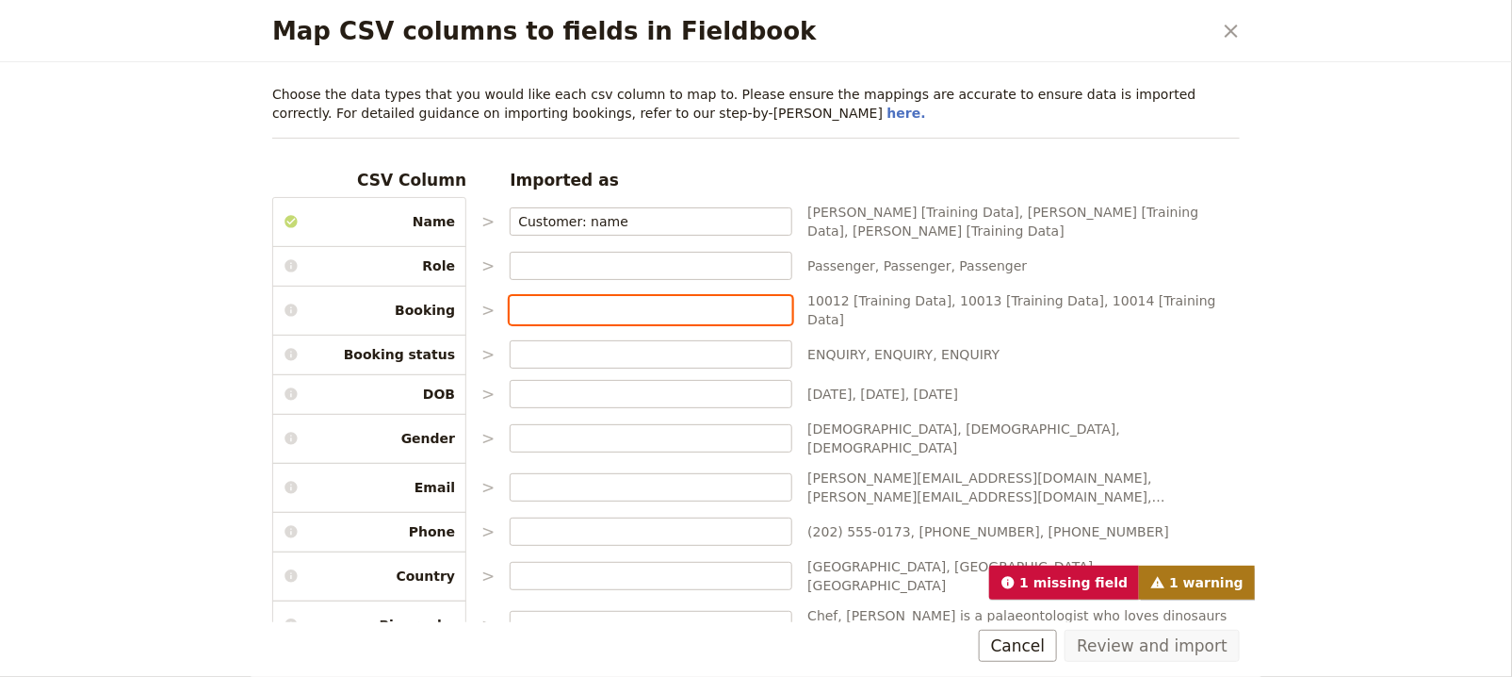
click at [757, 301] on input "Map CSV columns to fields in Fieldbook" at bounding box center [651, 310] width 266 height 19
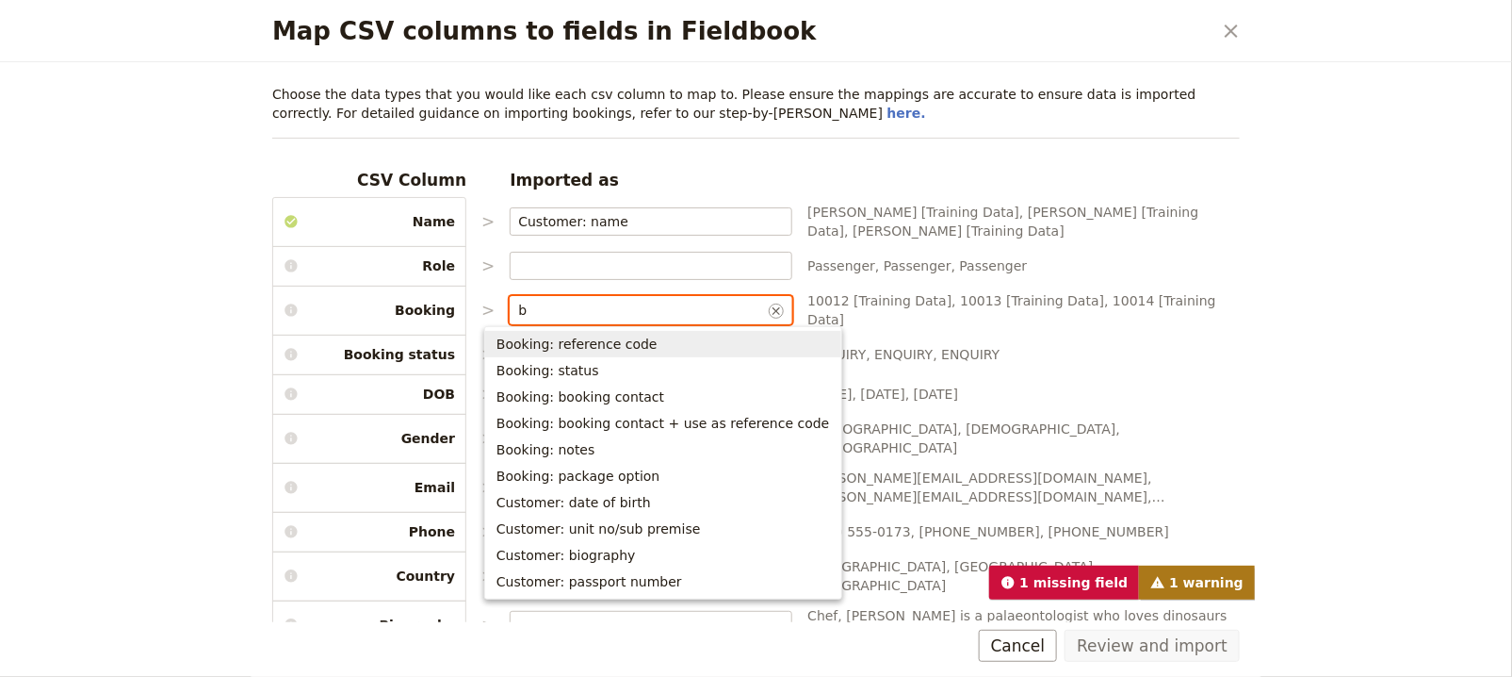
click at [748, 331] on button "Booking: reference code" at bounding box center [663, 344] width 356 height 26
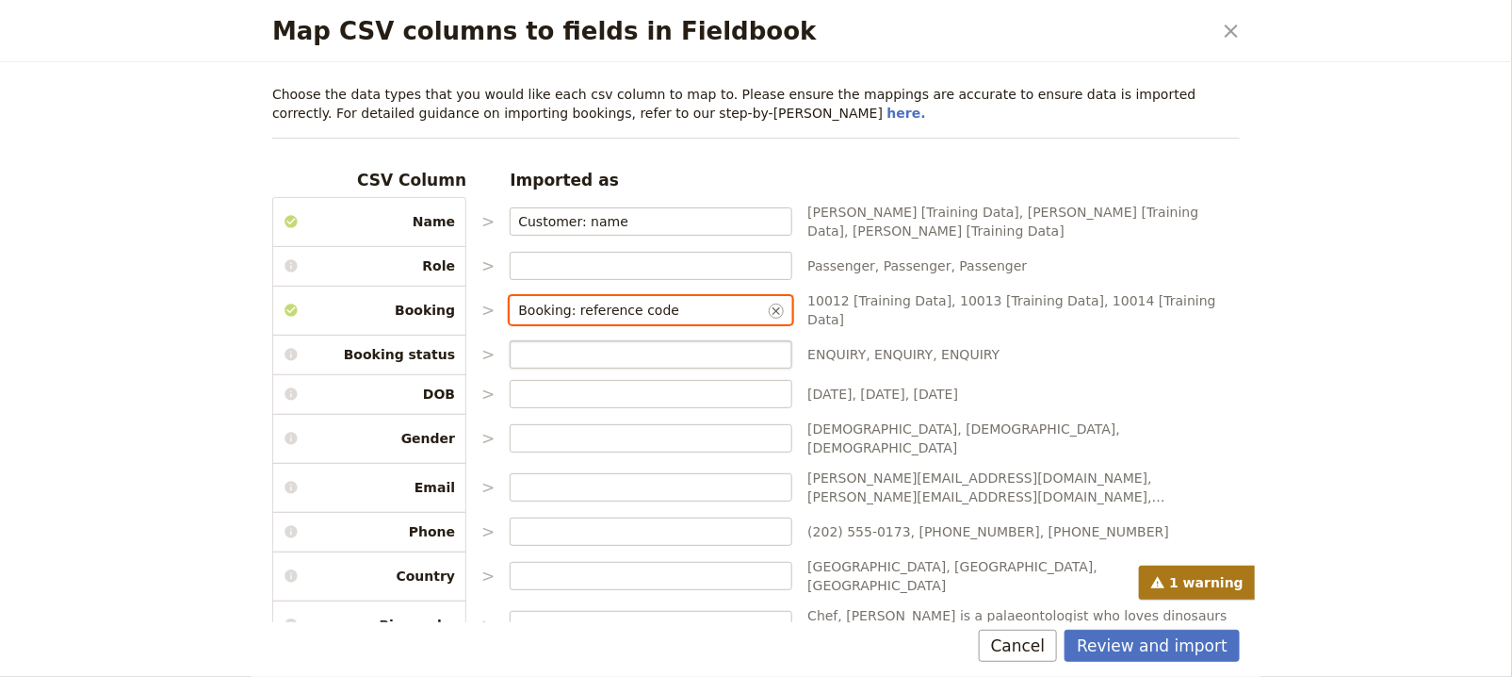
type input "Booking: reference code"
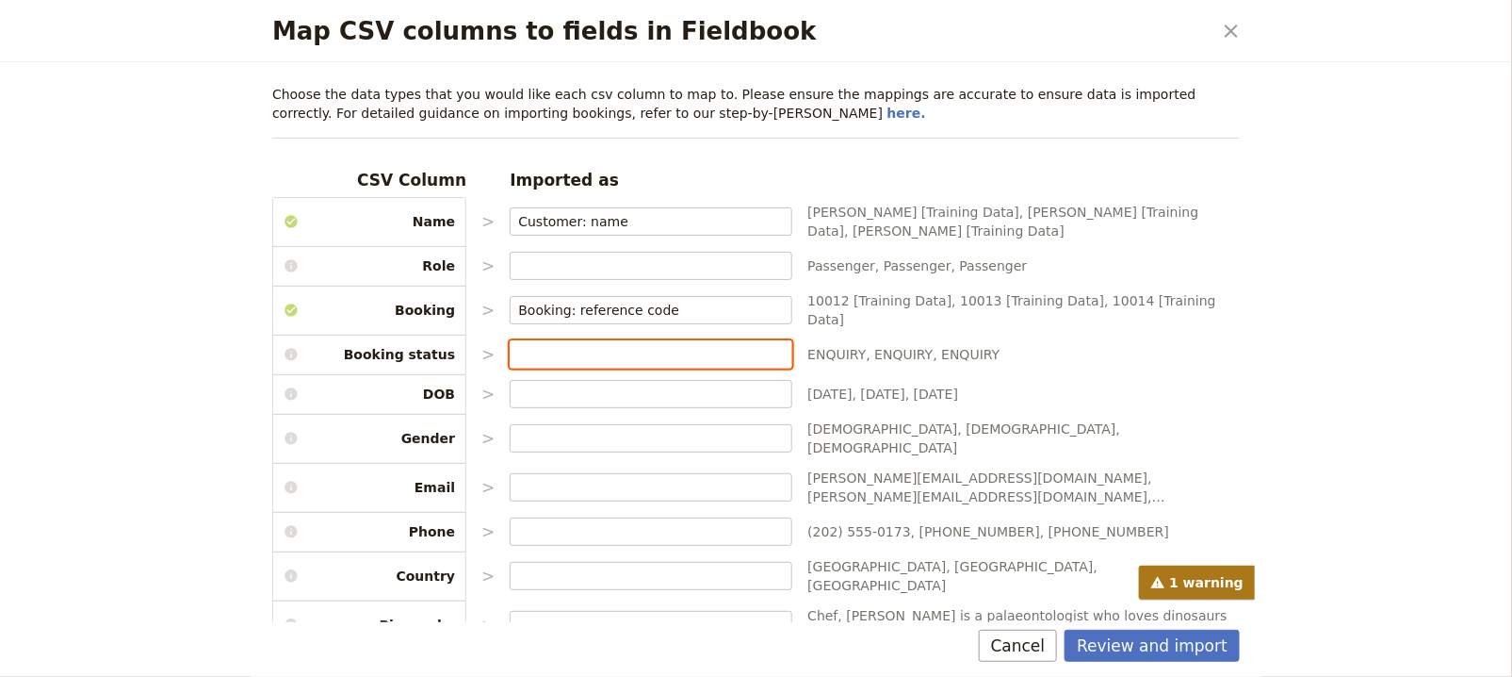
click at [681, 345] on input "Map CSV columns to fields in Fieldbook" at bounding box center [651, 354] width 266 height 19
click at [656, 277] on span "Booking: status" at bounding box center [625, 274] width 257 height 19
type input "Booking: status"
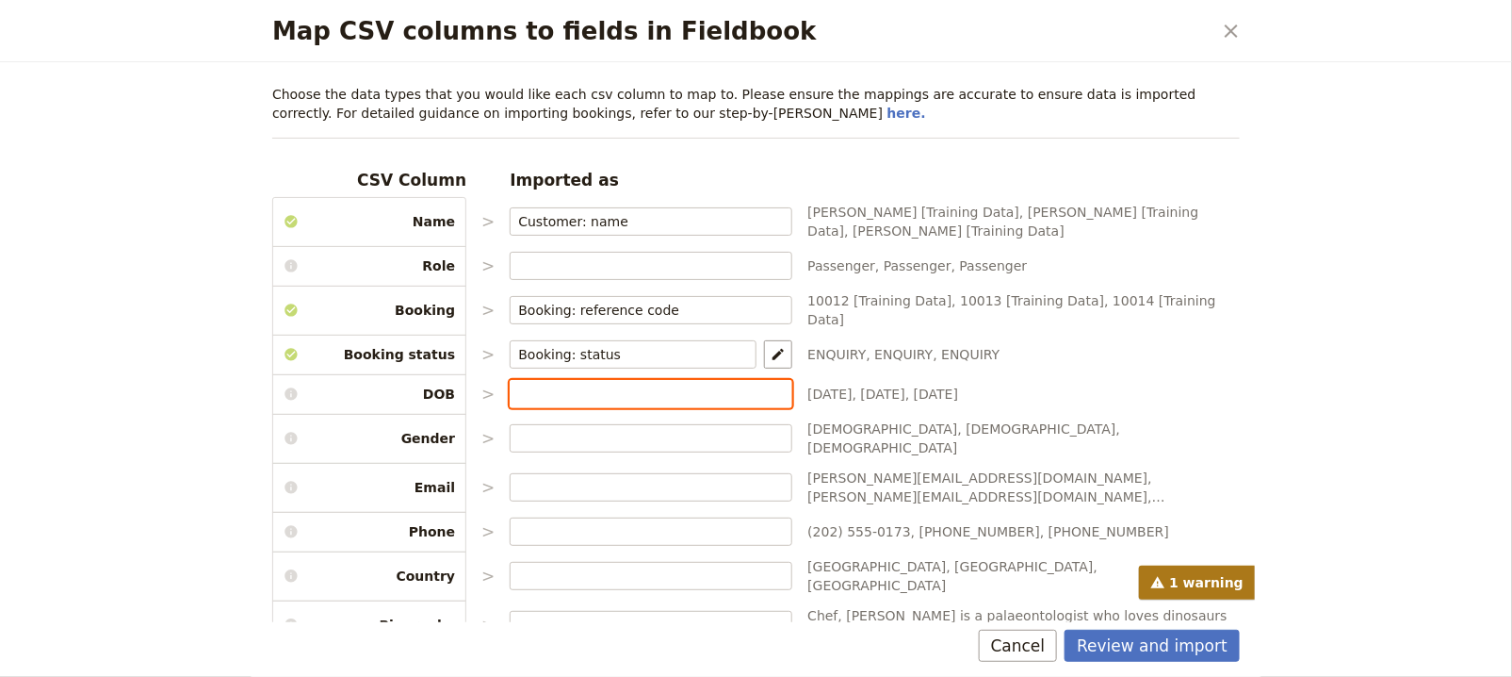
click at [655, 384] on input "Map CSV columns to fields in Fieldbook" at bounding box center [651, 393] width 266 height 19
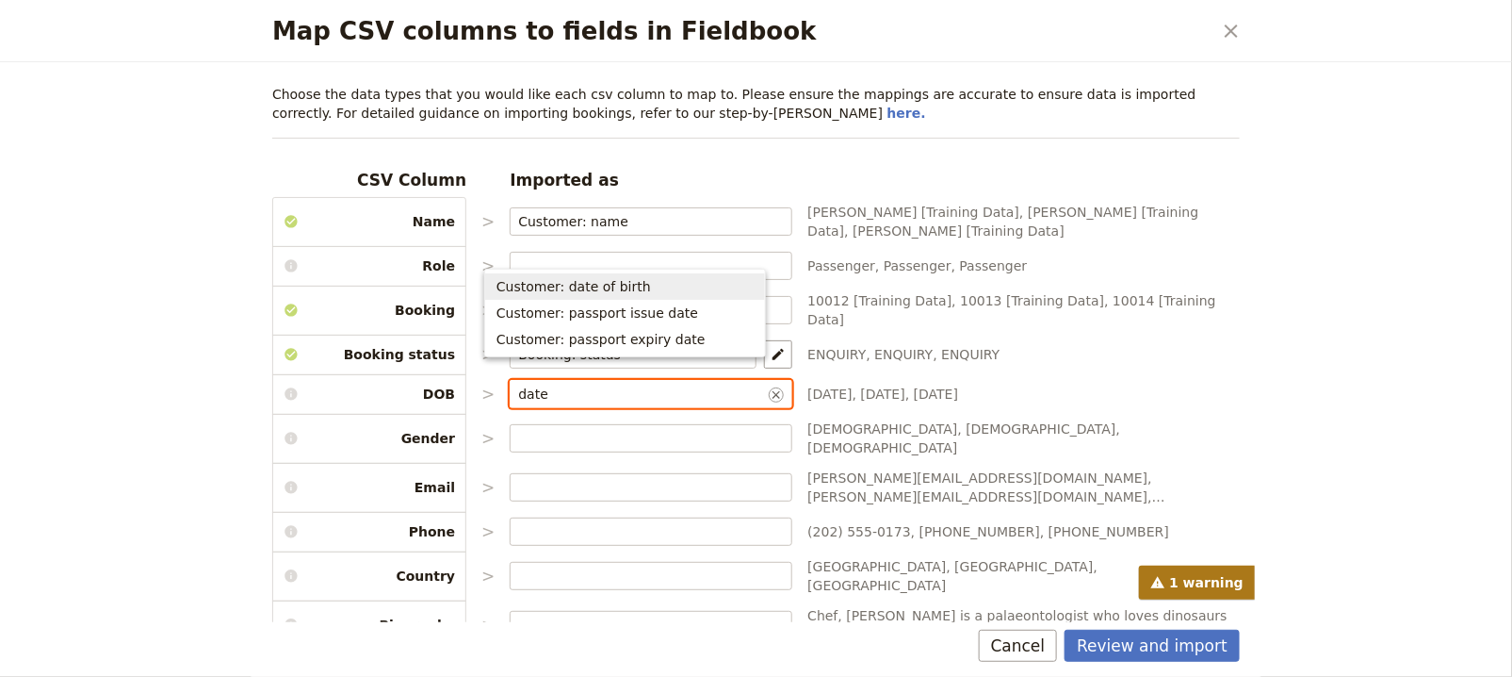
click at [686, 282] on span "Customer: date of birth" at bounding box center [625, 286] width 257 height 19
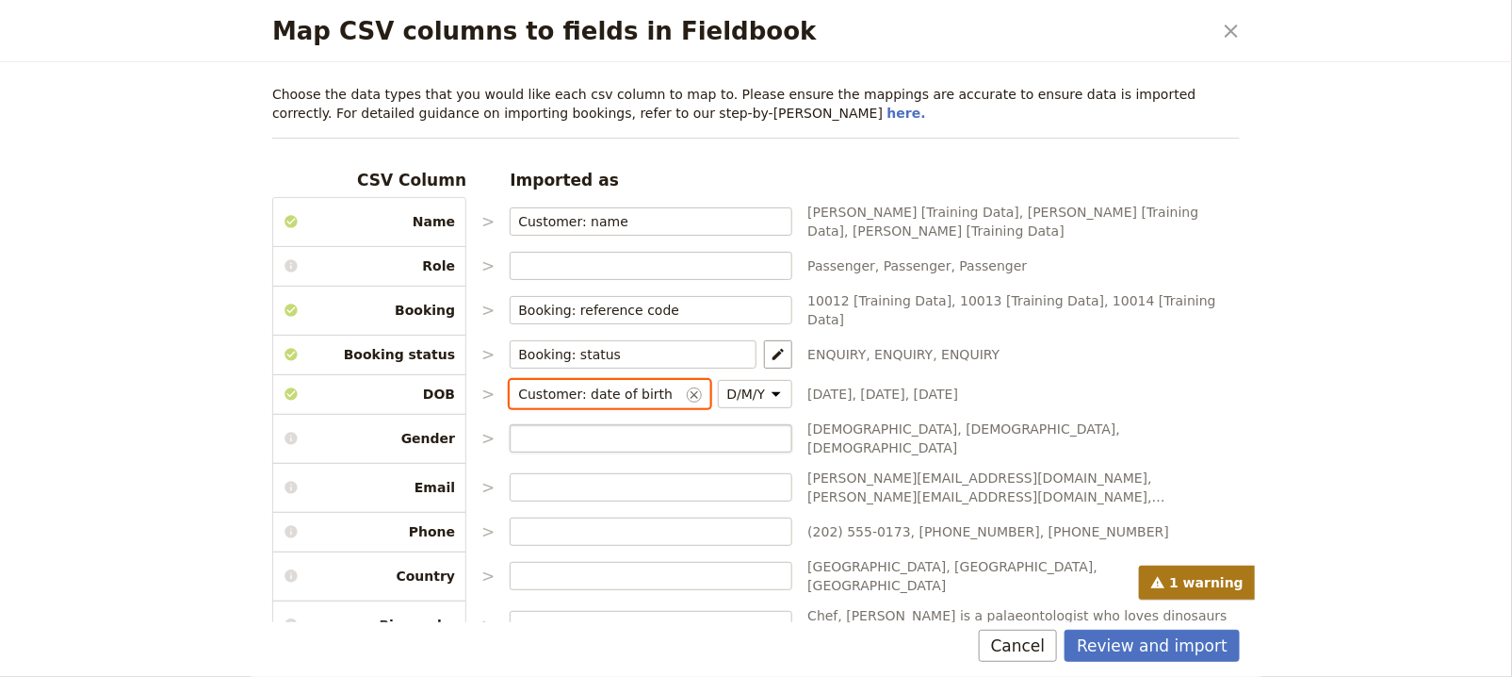
type input "Customer: date of birth"
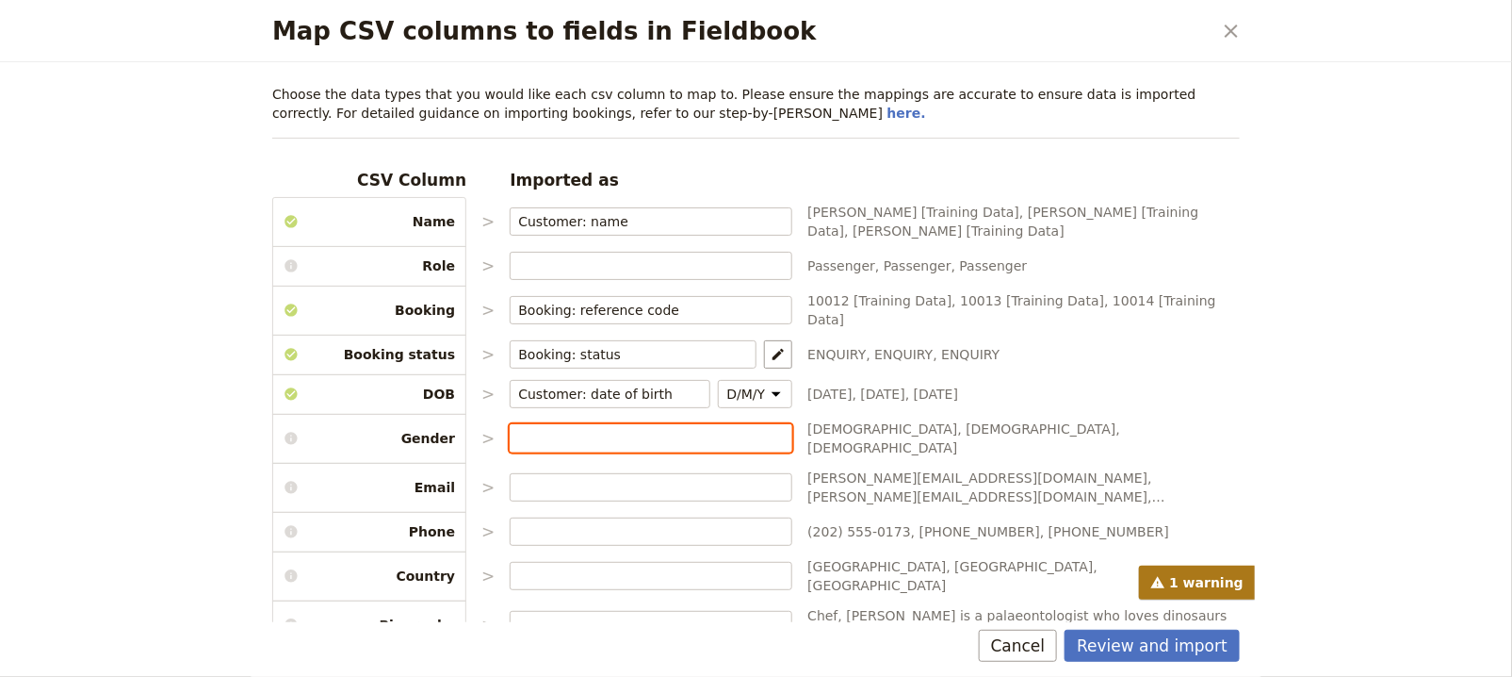
click at [631, 429] on input "Map CSV columns to fields in Fieldbook" at bounding box center [651, 438] width 266 height 19
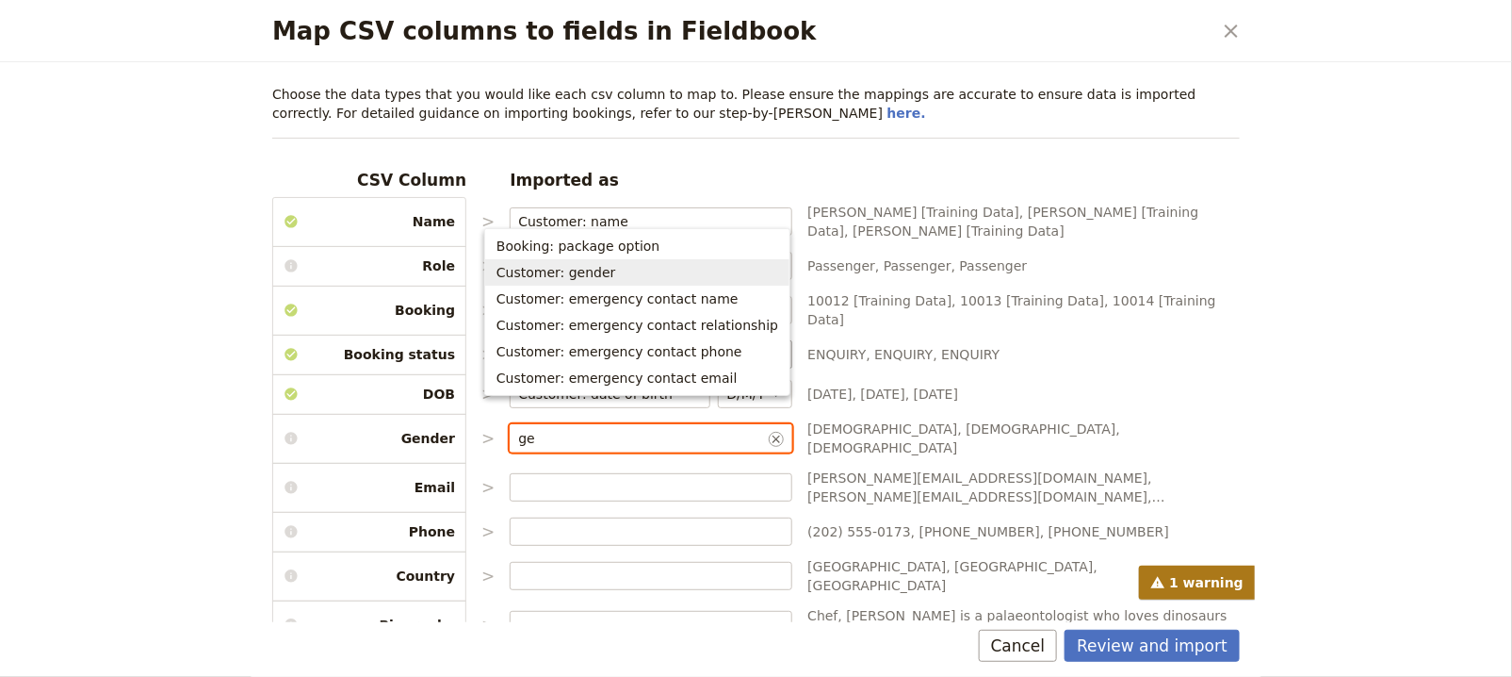
click at [613, 261] on button "Customer: gender" at bounding box center [637, 272] width 304 height 26
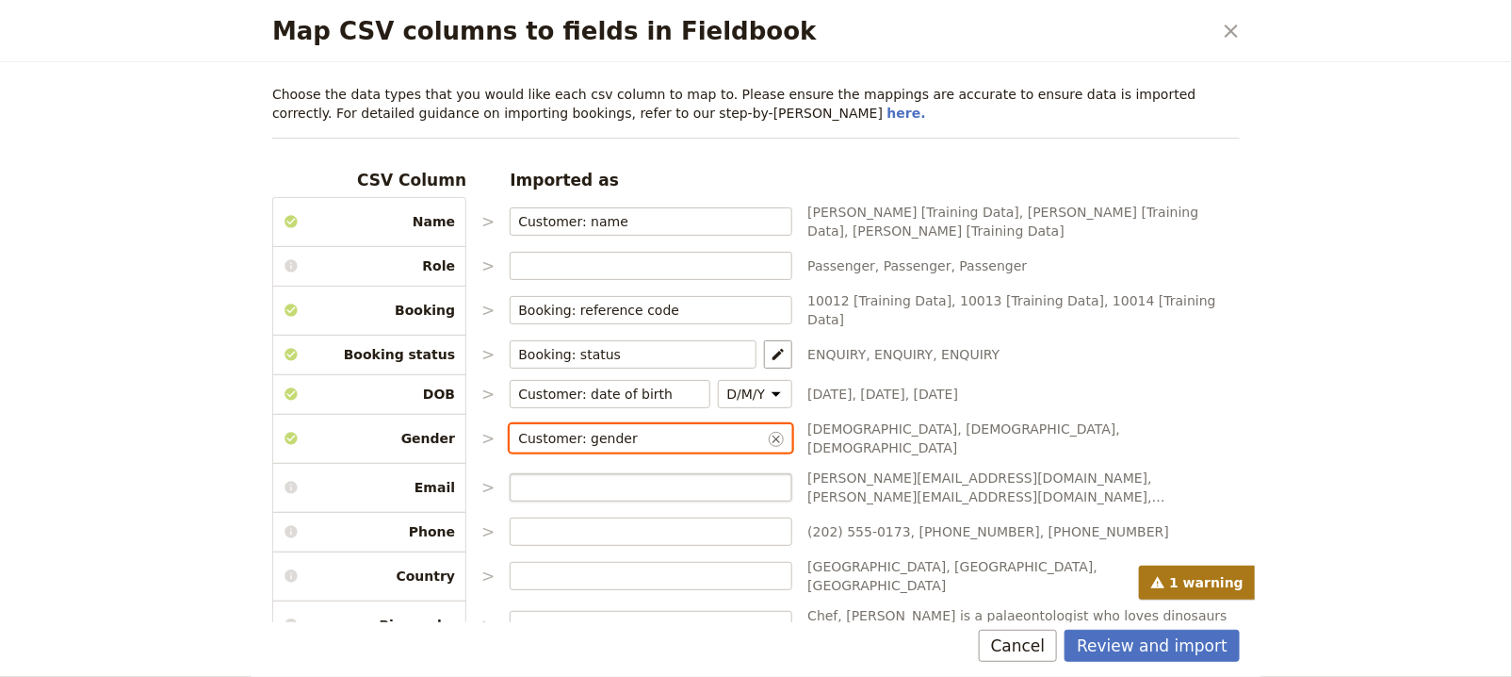
type input "Customer: gender"
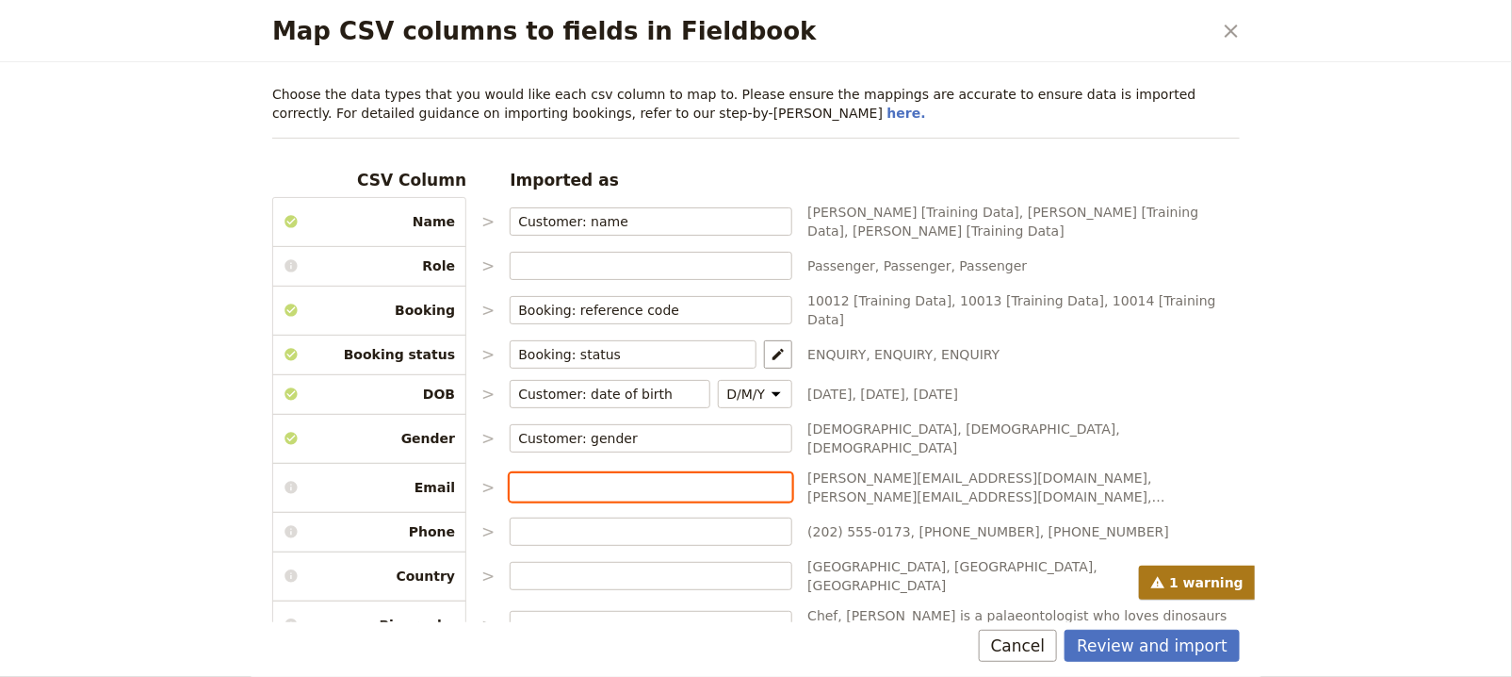
click at [581, 478] on input "Map CSV columns to fields in Fieldbook" at bounding box center [651, 487] width 266 height 19
click at [602, 393] on span "Customer: email" at bounding box center [625, 390] width 257 height 19
type input "Customer: email"
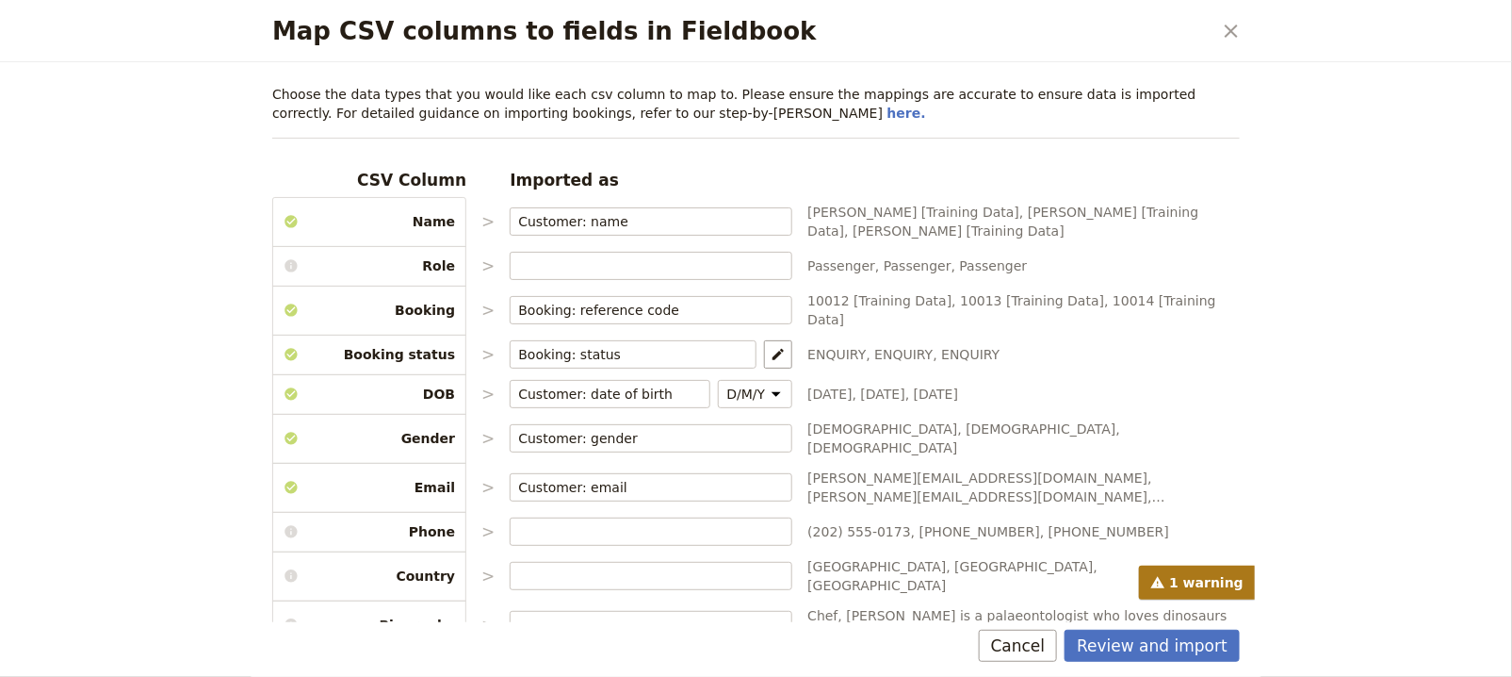
click at [596, 511] on div "CSV Column Imported as Name > Customer: name ​ Jerry Seinfeld [Training Data], …" at bounding box center [756, 515] width 968 height 692
click at [622, 522] on input "Map CSV columns to fields in Fieldbook" at bounding box center [651, 531] width 266 height 19
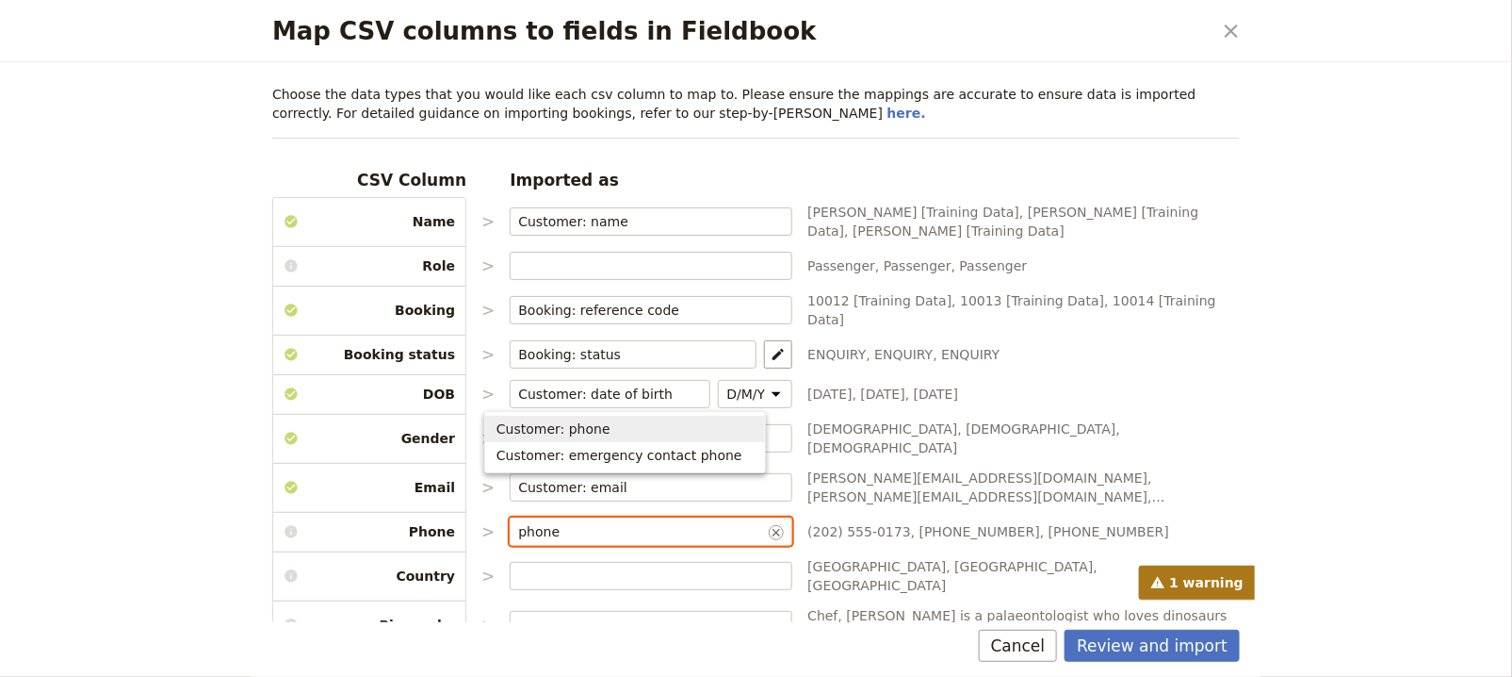
click at [656, 436] on span "Customer: phone" at bounding box center [625, 428] width 257 height 19
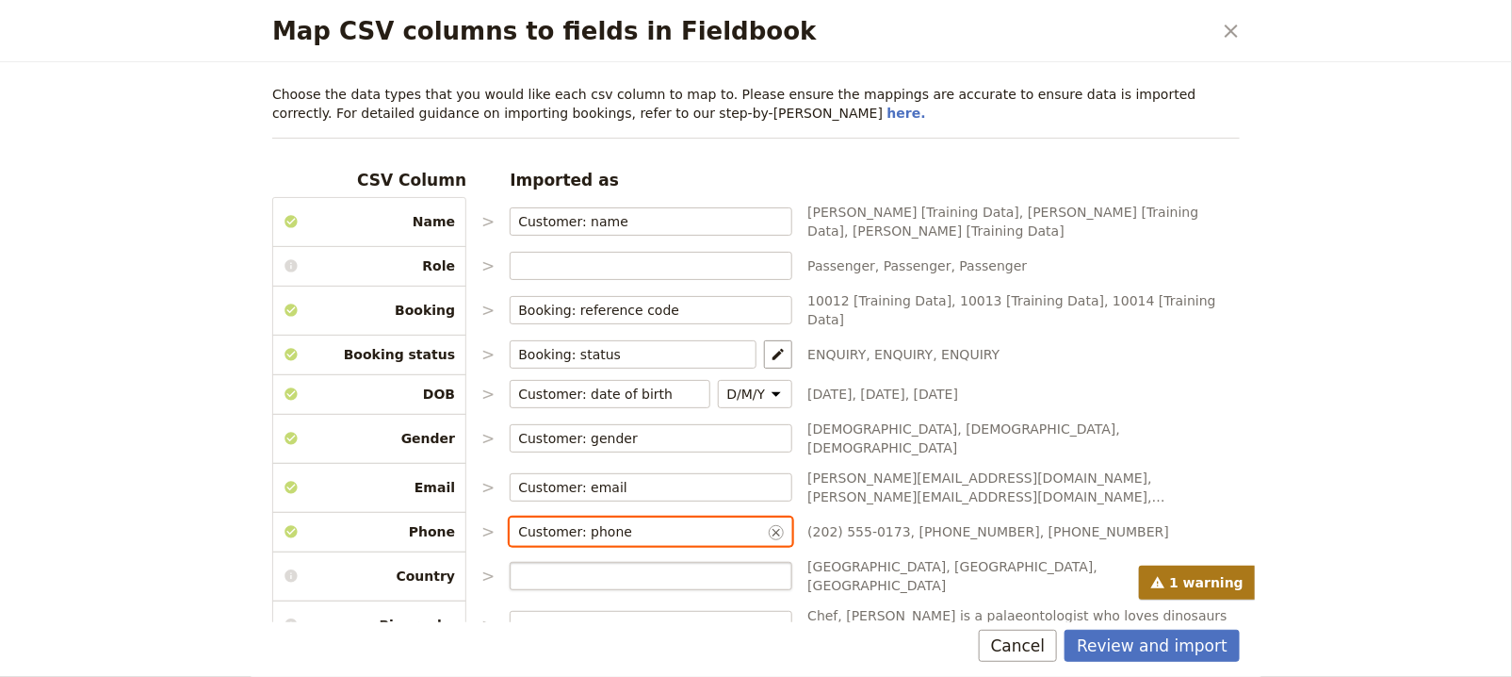
type input "Customer: phone"
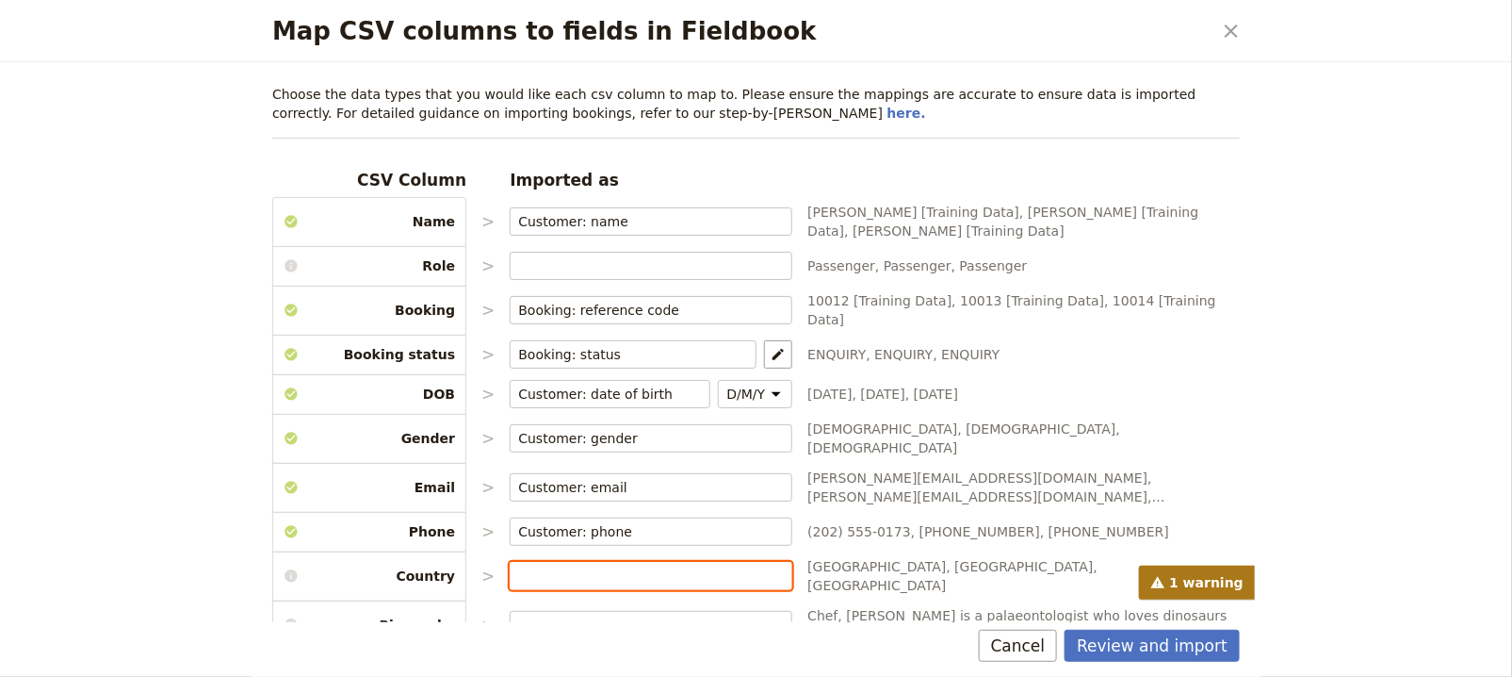
click at [682, 566] on input "Map CSV columns to fields in Fieldbook" at bounding box center [651, 575] width 266 height 19
type input "i"
click at [678, 567] on span "Customer: country" at bounding box center [625, 575] width 257 height 19
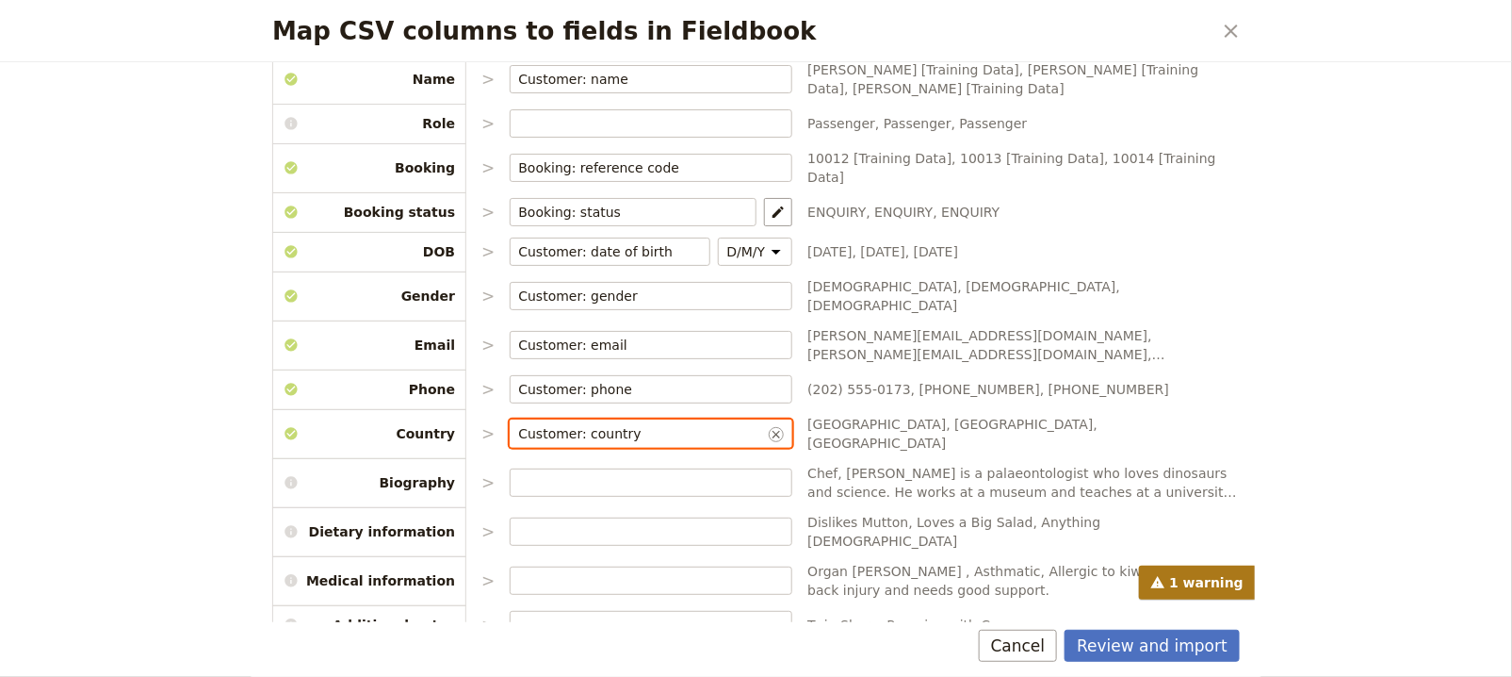
scroll to position [177, 0]
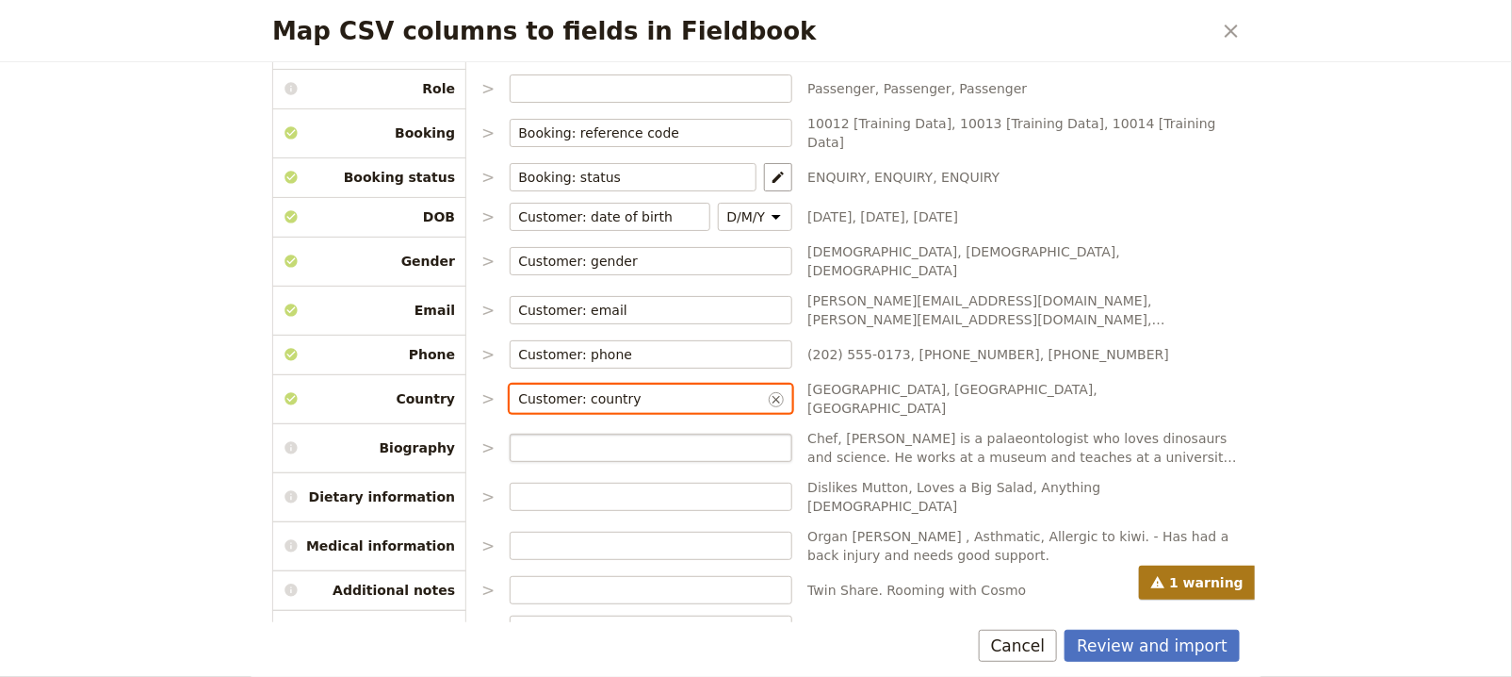
type input "Customer: country"
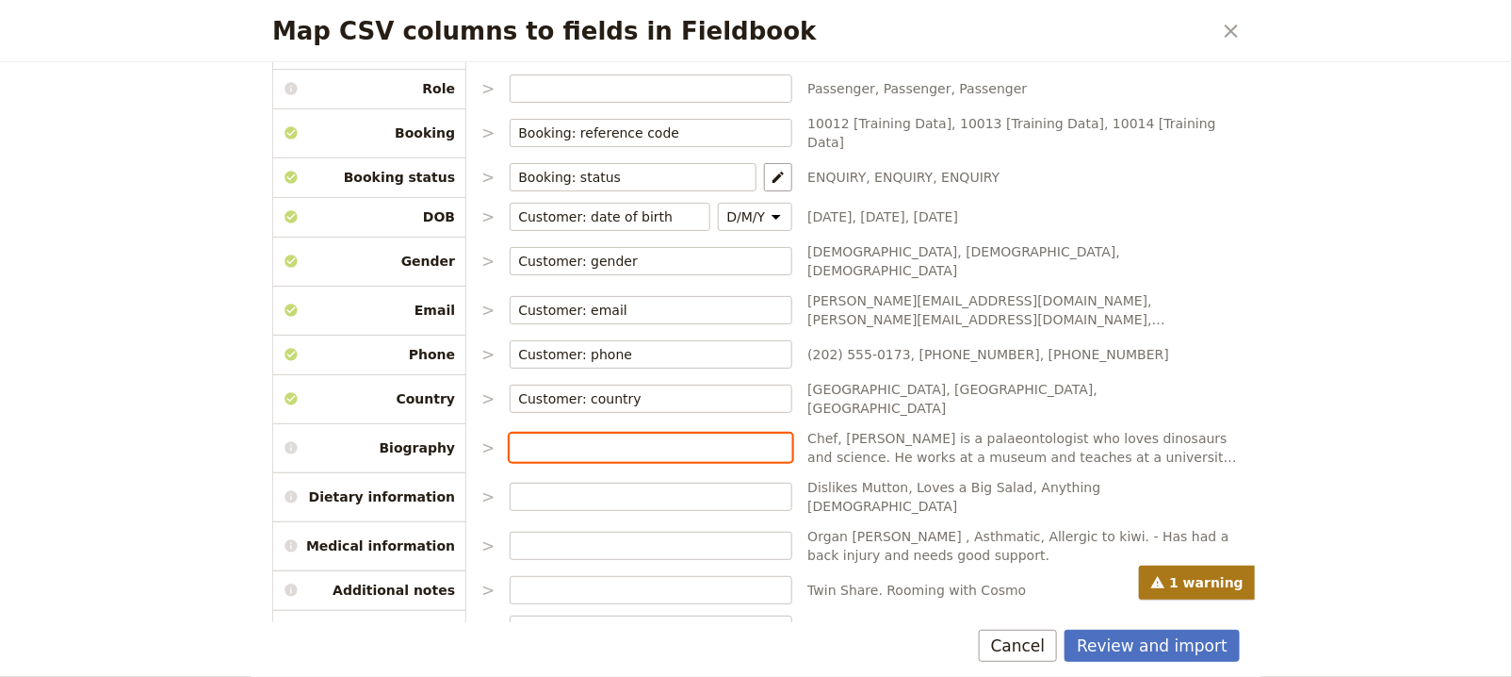
click at [663, 438] on input "Map CSV columns to fields in Fieldbook" at bounding box center [651, 447] width 266 height 19
click at [651, 362] on span "Customer: biography" at bounding box center [625, 360] width 257 height 19
type input "Customer: biography"
click at [620, 466] on div "CSV Column Imported as Name > Customer: name ​ Jerry Seinfeld [Training Data], …" at bounding box center [756, 338] width 968 height 692
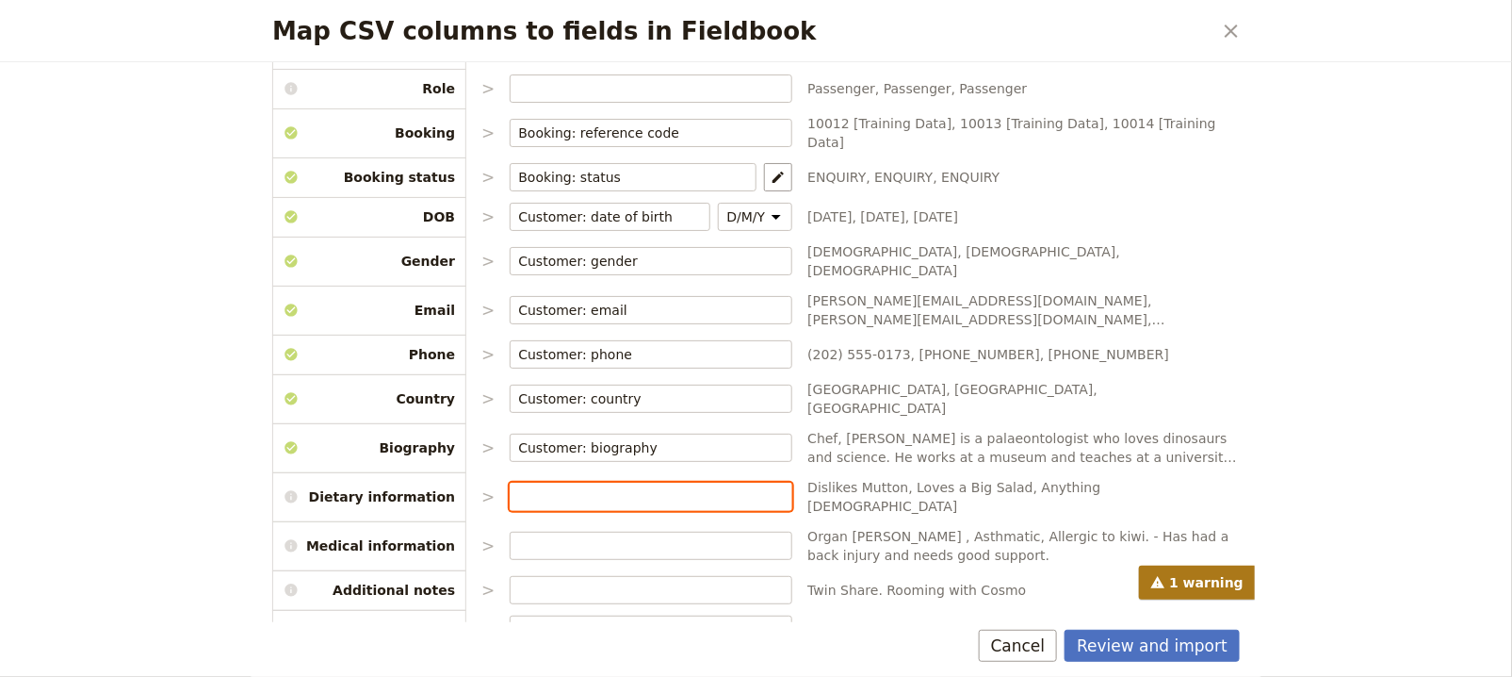
click at [620, 487] on input "Map CSV columns to fields in Fieldbook" at bounding box center [651, 496] width 266 height 19
click at [619, 409] on span "Customer: dietary information" at bounding box center [597, 403] width 200 height 19
type input "Customer: dietary information"
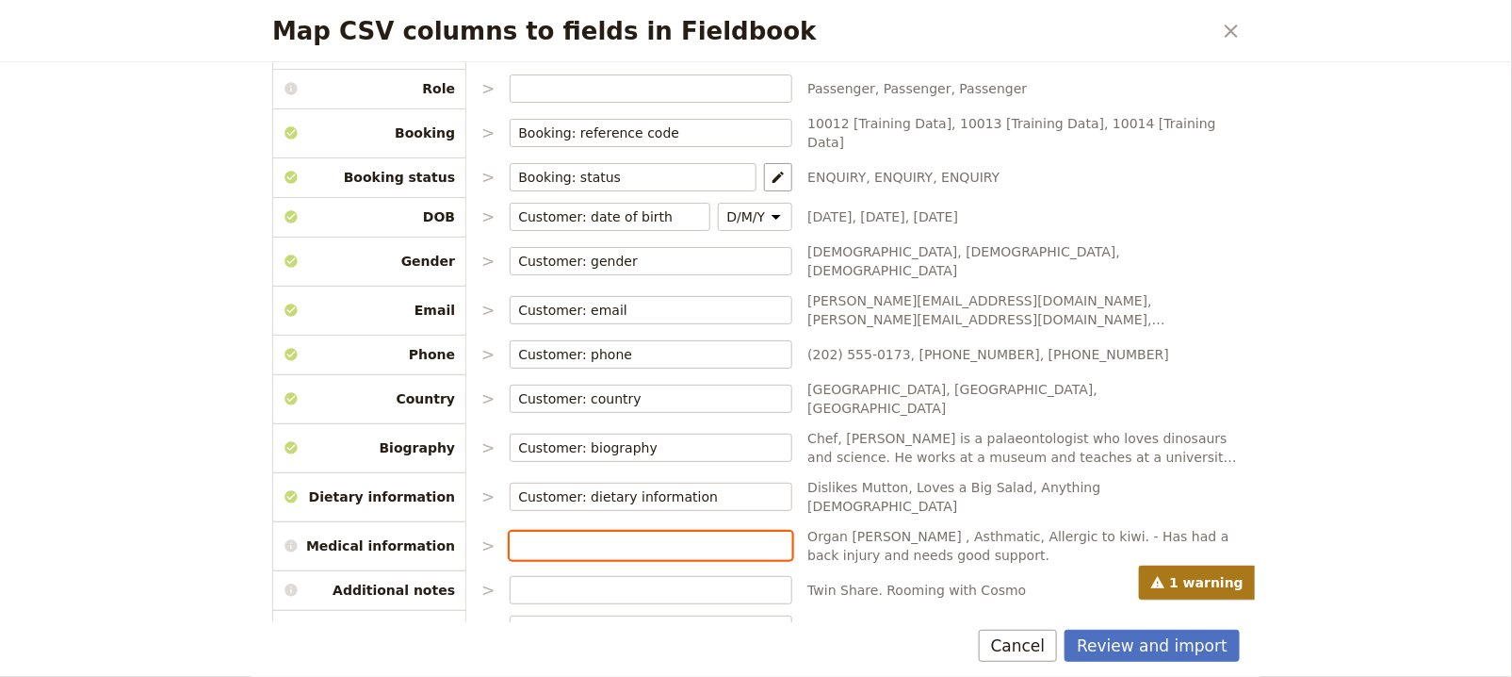
click at [596, 536] on input "Map CSV columns to fields in Fieldbook" at bounding box center [651, 545] width 266 height 19
click at [627, 447] on span "Customer: medical information" at bounding box center [599, 447] width 204 height 19
type input "Customer: medical information"
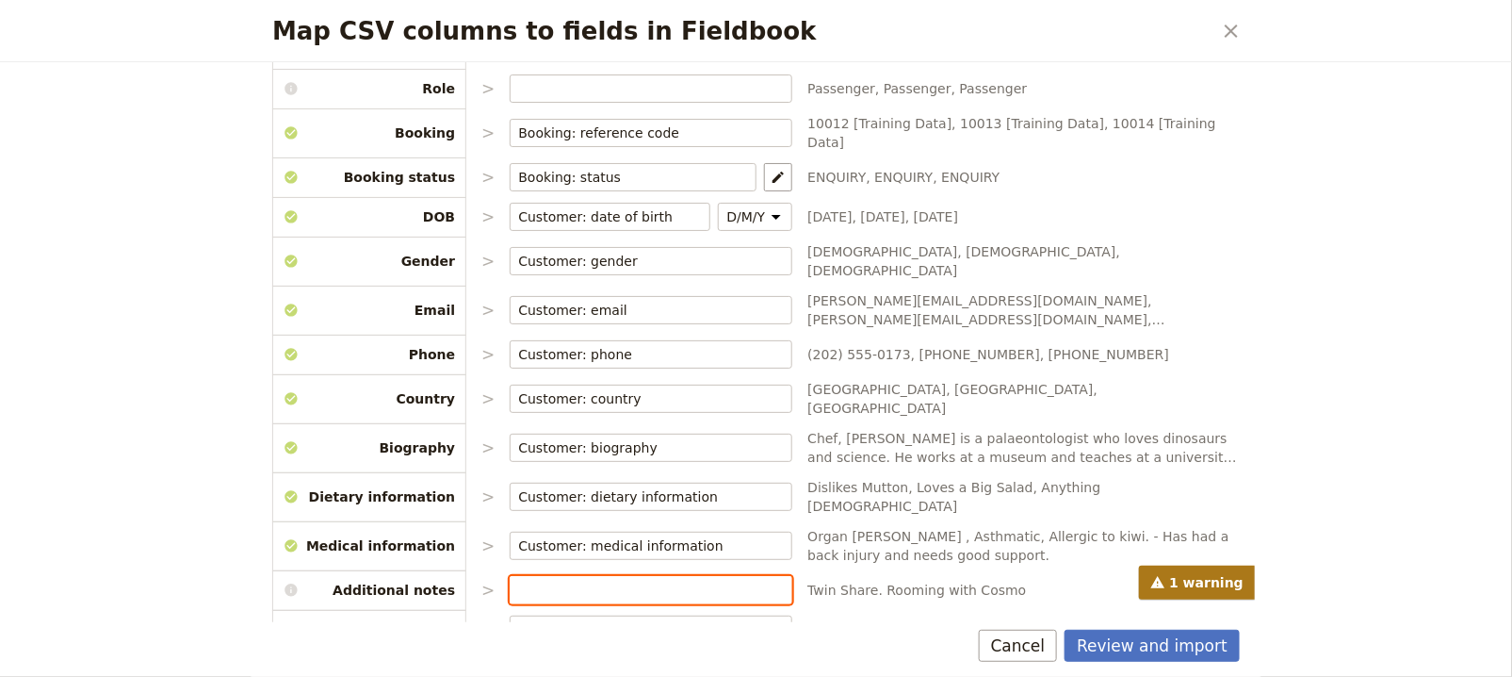
click at [623, 580] on input "Map CSV columns to fields in Fieldbook" at bounding box center [651, 589] width 266 height 19
type input "a"
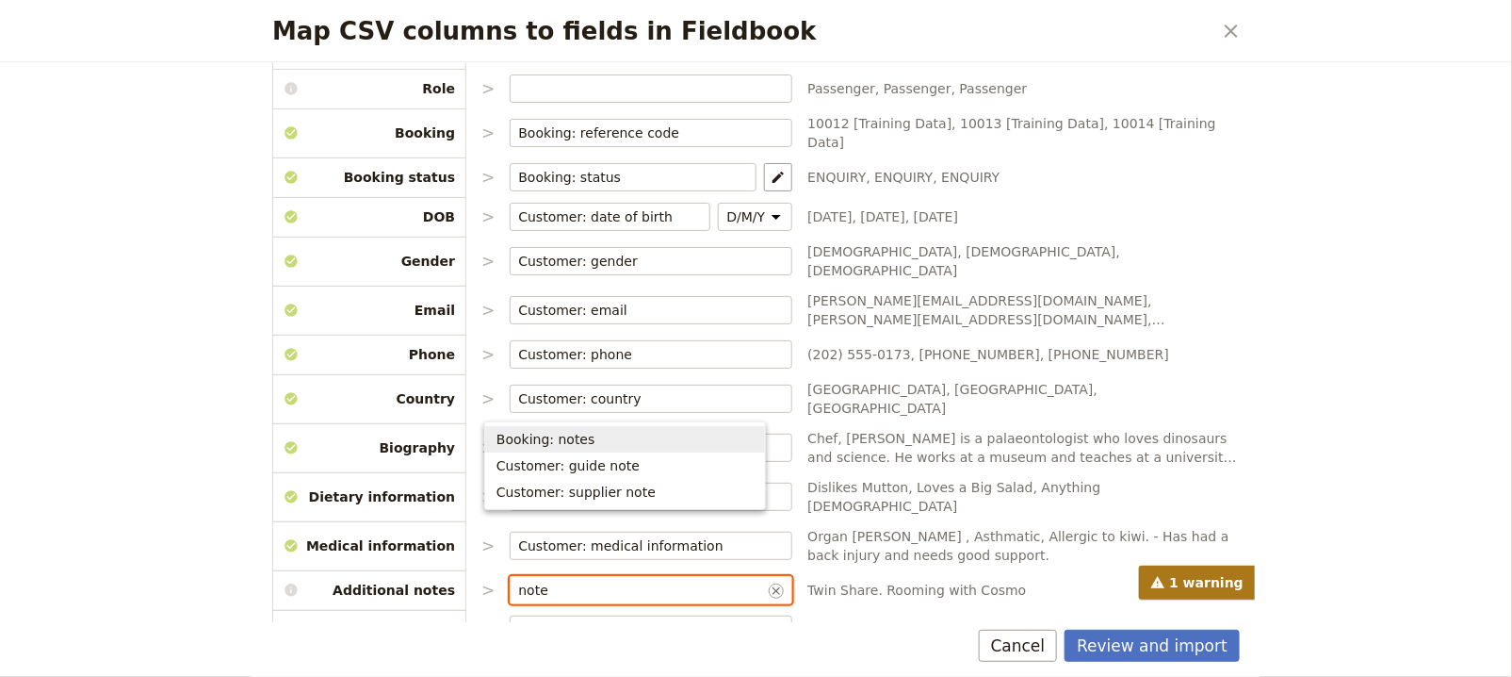
click at [651, 447] on span "Booking: notes" at bounding box center [625, 439] width 257 height 19
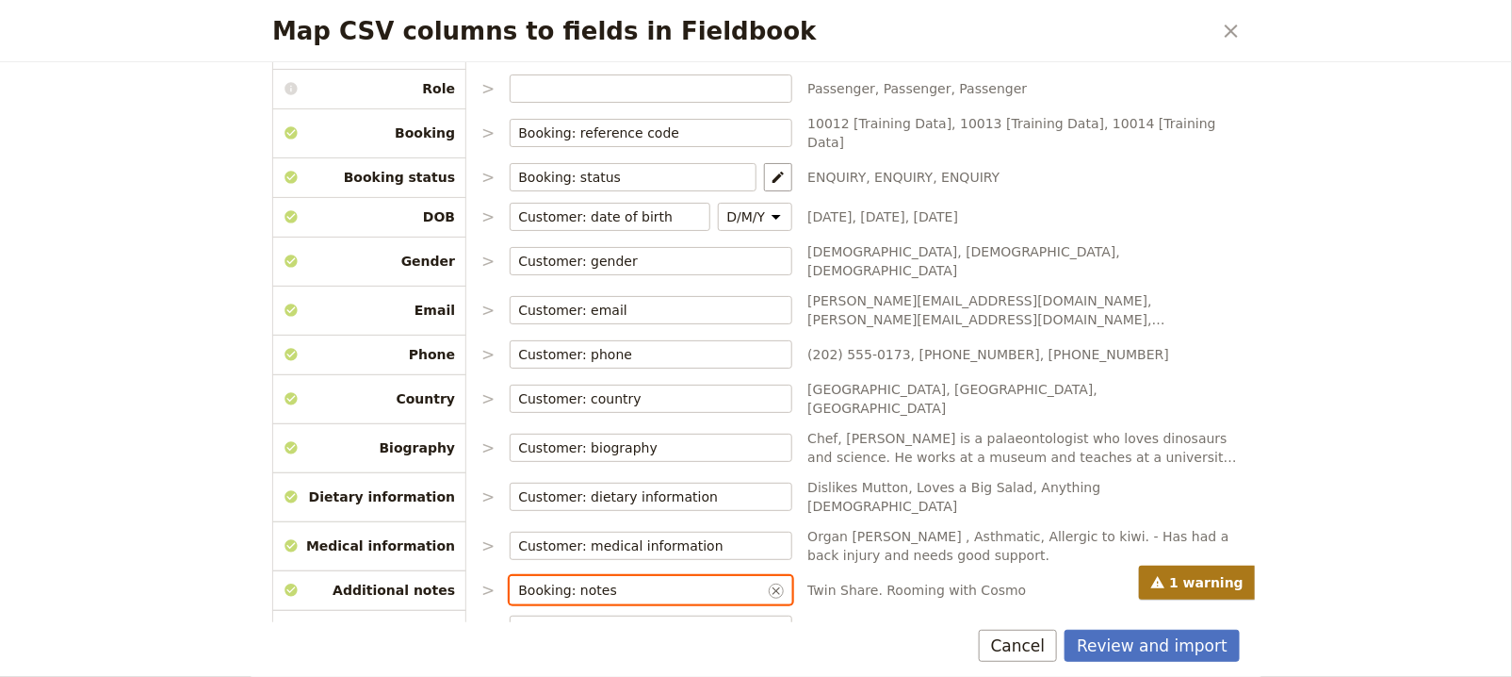
type input "Booking: notes"
click at [650, 574] on div "1 warning" at bounding box center [756, 582] width 968 height 34
click at [661, 567] on div "1 warning" at bounding box center [756, 582] width 968 height 34
click at [661, 566] on div "1 warning" at bounding box center [756, 582] width 968 height 34
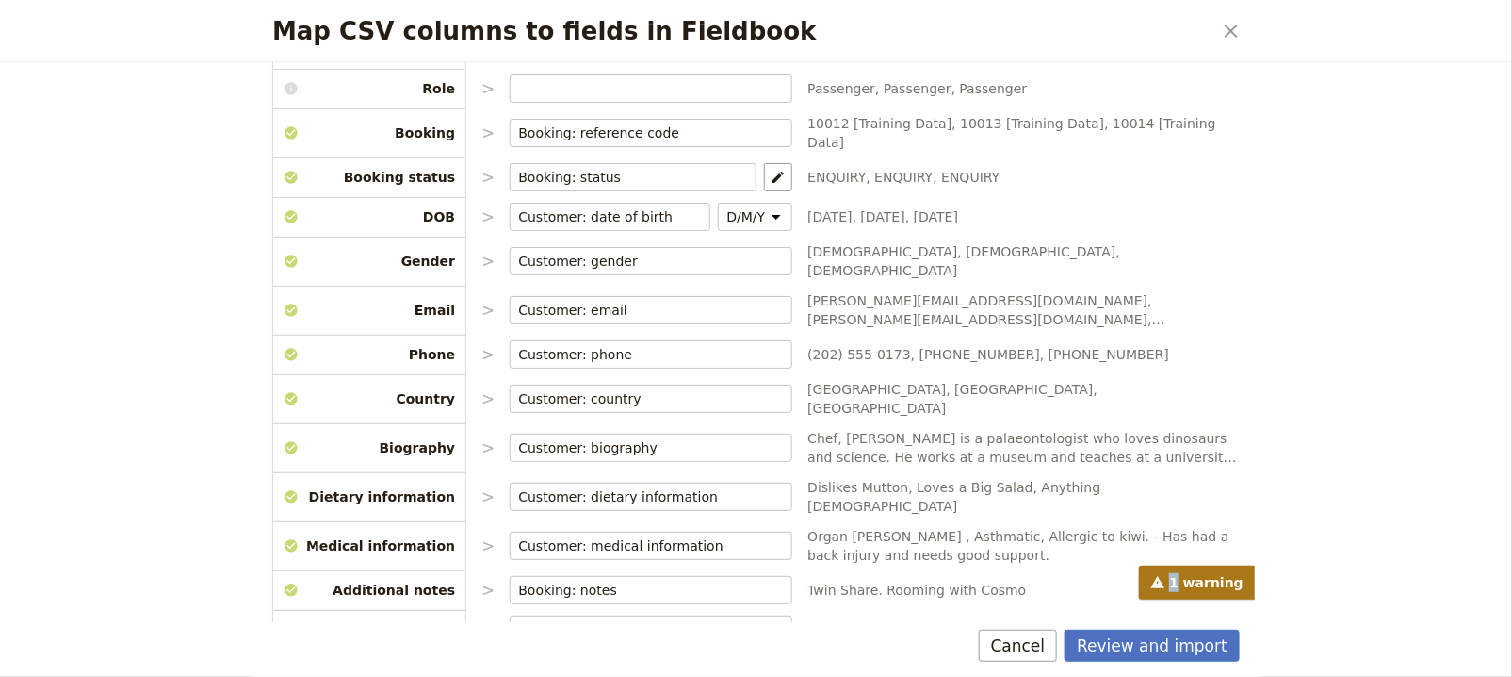
scroll to position [243, 0]
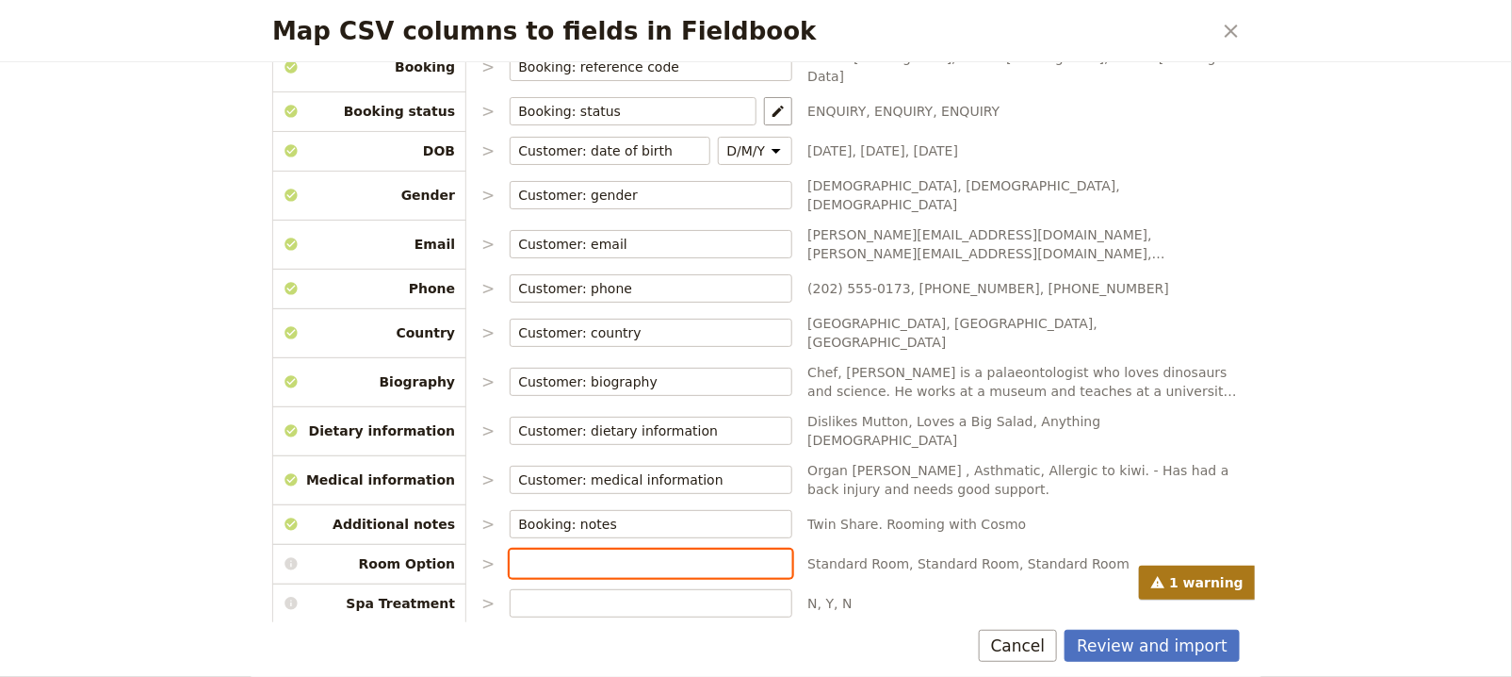
click at [631, 554] on input "Map CSV columns to fields in Fieldbook" at bounding box center [651, 563] width 266 height 19
type input "r"
click at [1132, 453] on div "CSV Column Imported as Name > Customer: name ​ Jerry Seinfeld [Training Data], …" at bounding box center [756, 272] width 968 height 692
click at [692, 514] on input "Booking: notes" at bounding box center [641, 523] width 247 height 19
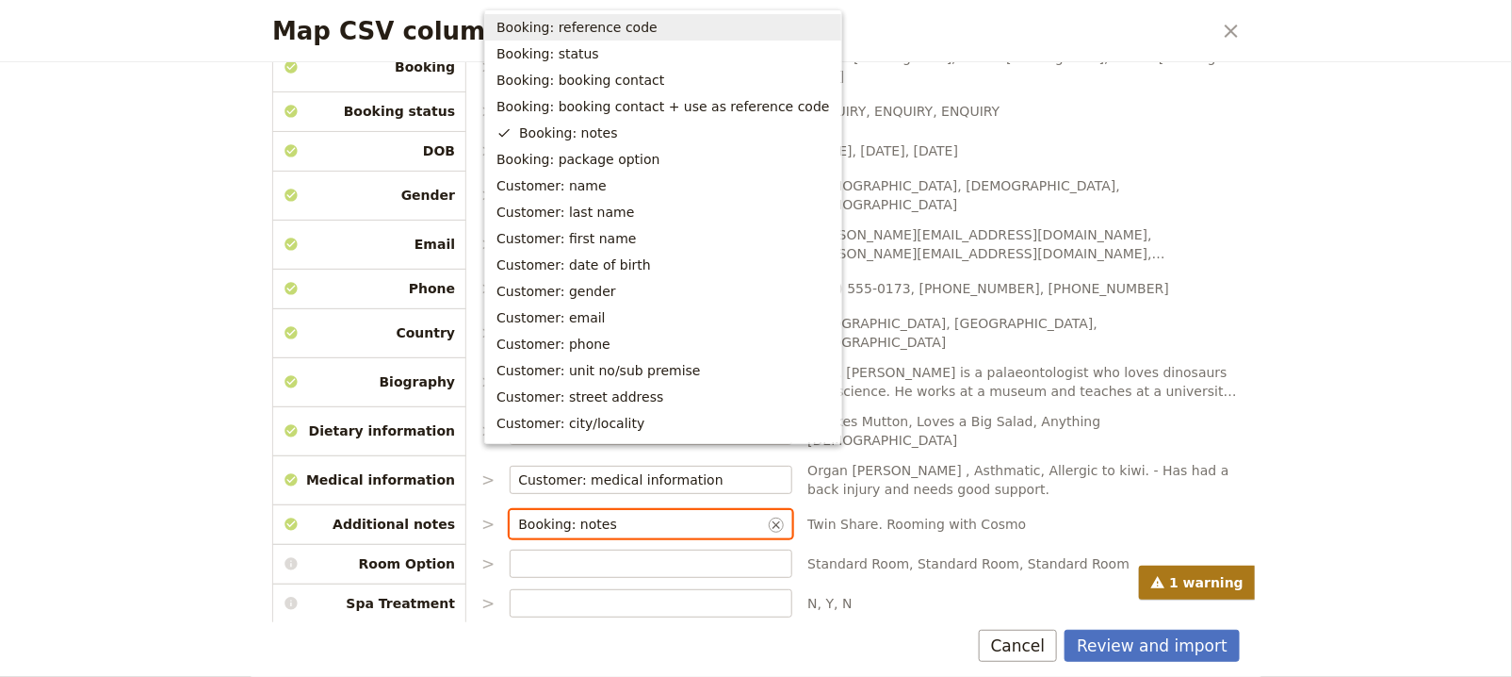
click at [692, 514] on input "Booking: notes" at bounding box center [641, 523] width 247 height 19
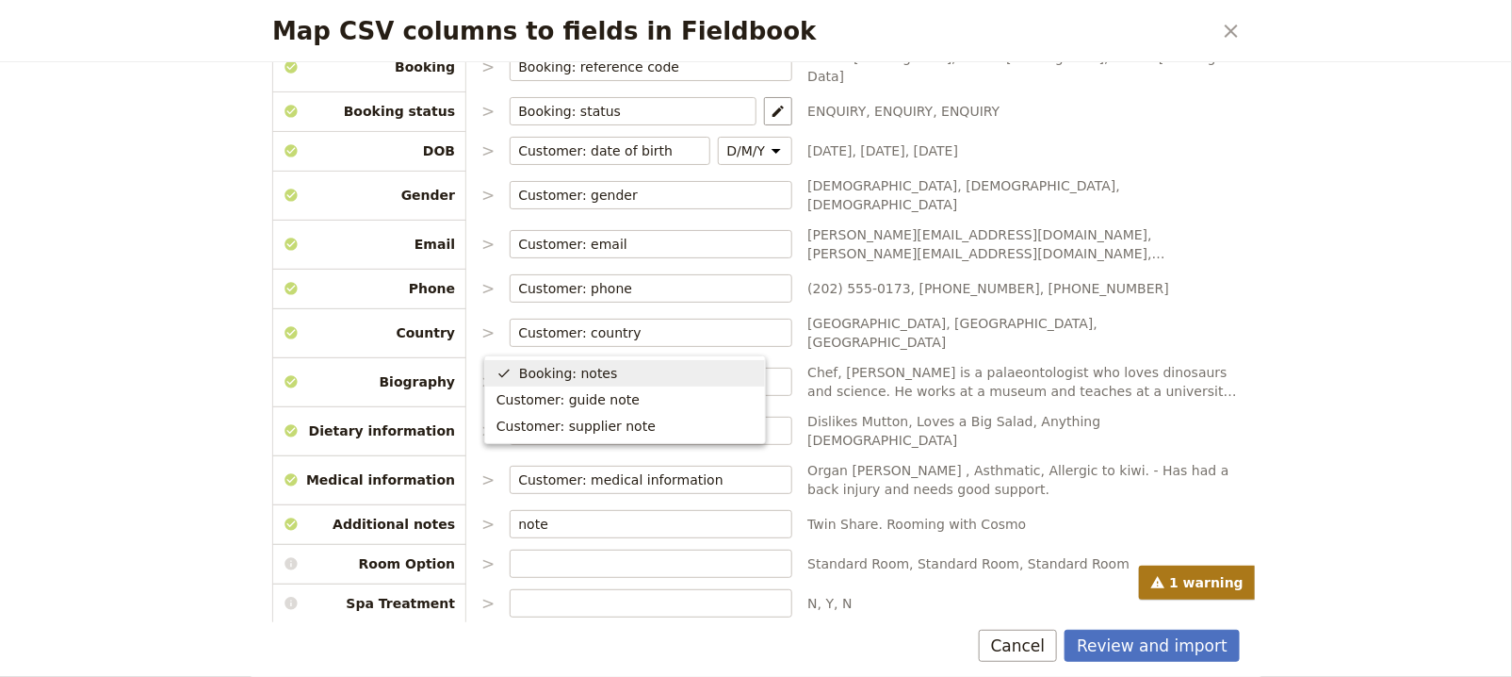
type input "Booking: notes"
click at [842, 590] on div "1 warning" at bounding box center [756, 582] width 968 height 34
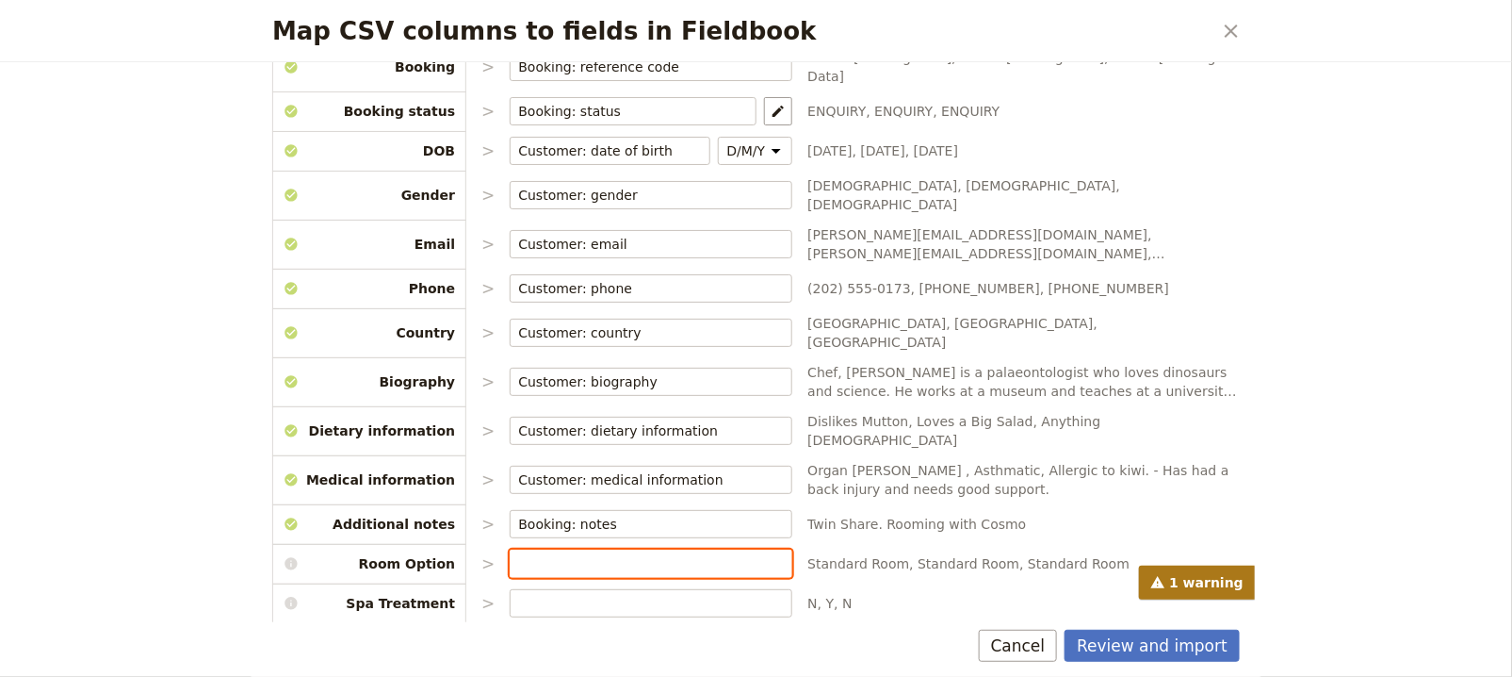
click at [681, 554] on input "Map CSV columns to fields in Fieldbook" at bounding box center [651, 563] width 266 height 19
click at [669, 473] on span "Customer: supplier note" at bounding box center [625, 464] width 257 height 19
type input "Customer: supplier note"
click at [646, 559] on div "Choose the data types that you would like each csv column to map to. Please ens…" at bounding box center [756, 250] width 968 height 817
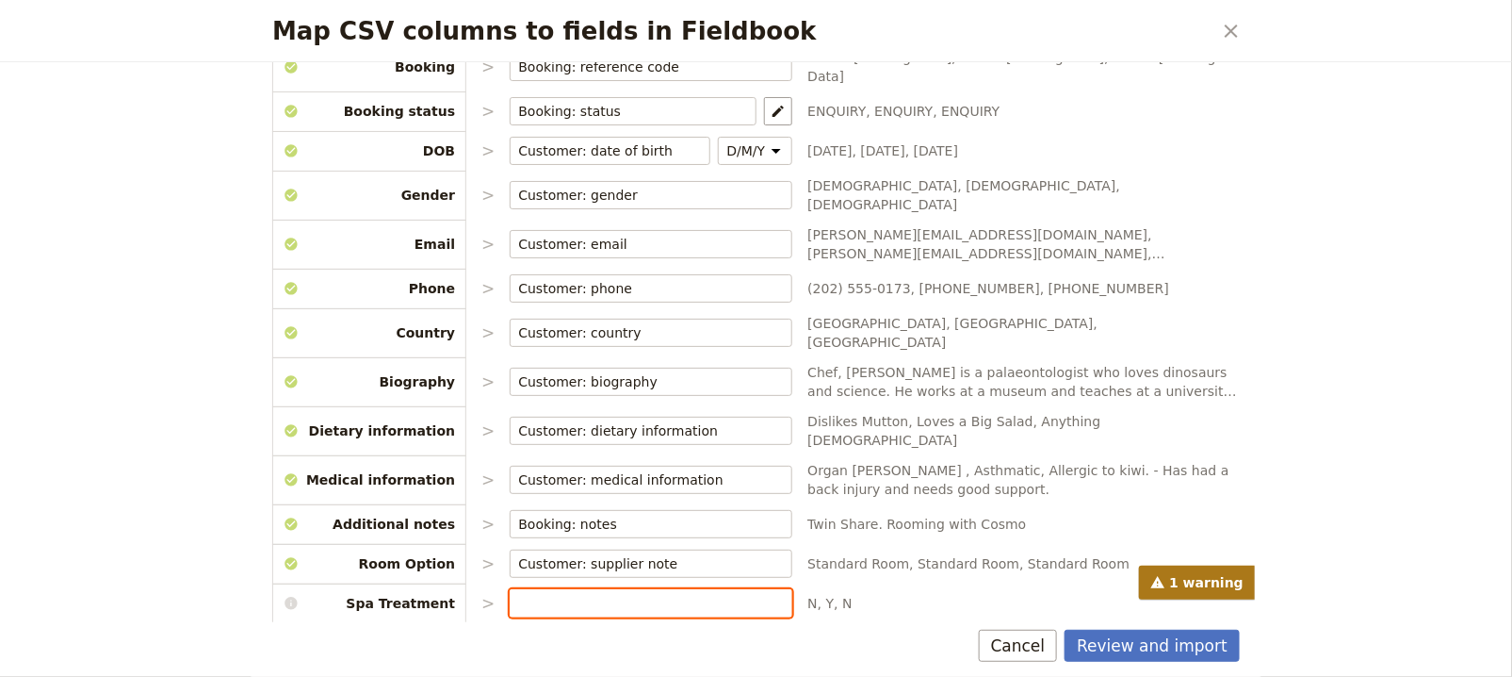
click at [661, 594] on input "Map CSV columns to fields in Fieldbook" at bounding box center [651, 603] width 266 height 19
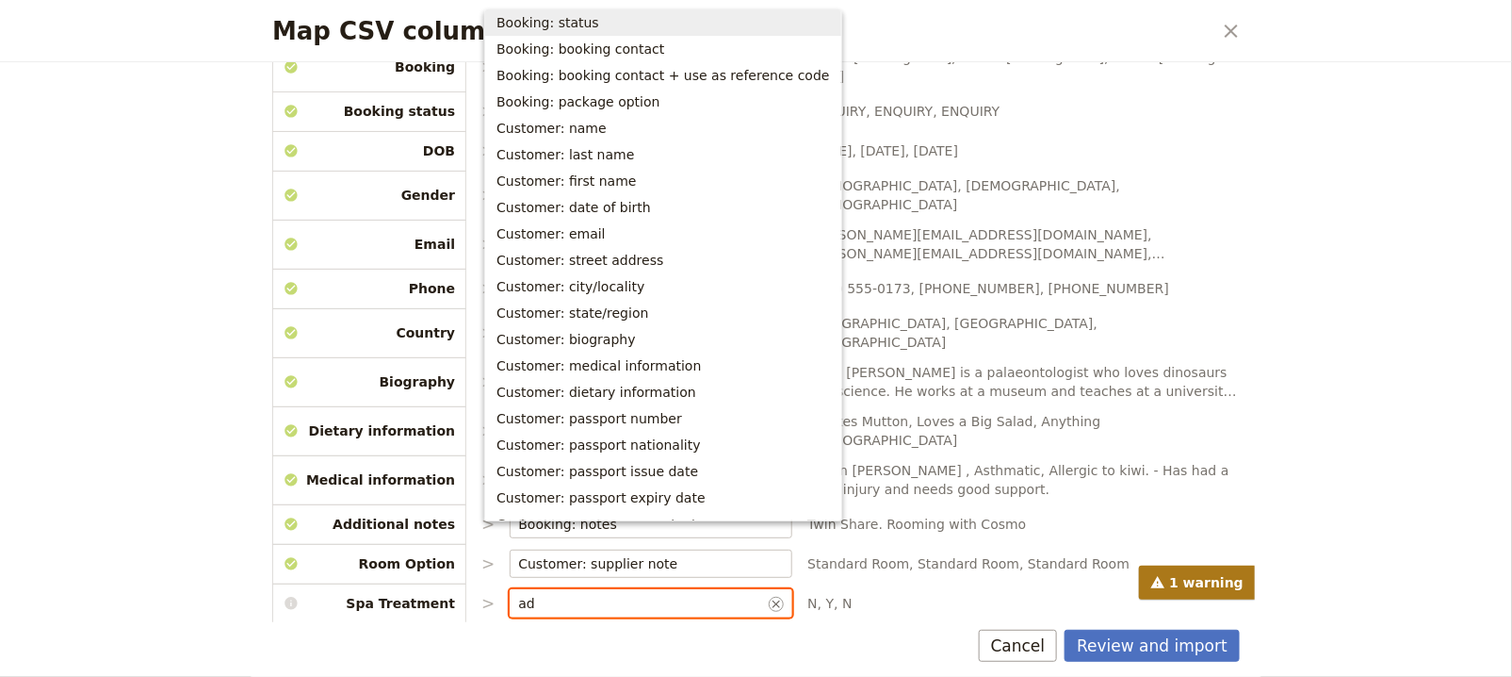
scroll to position [0, 0]
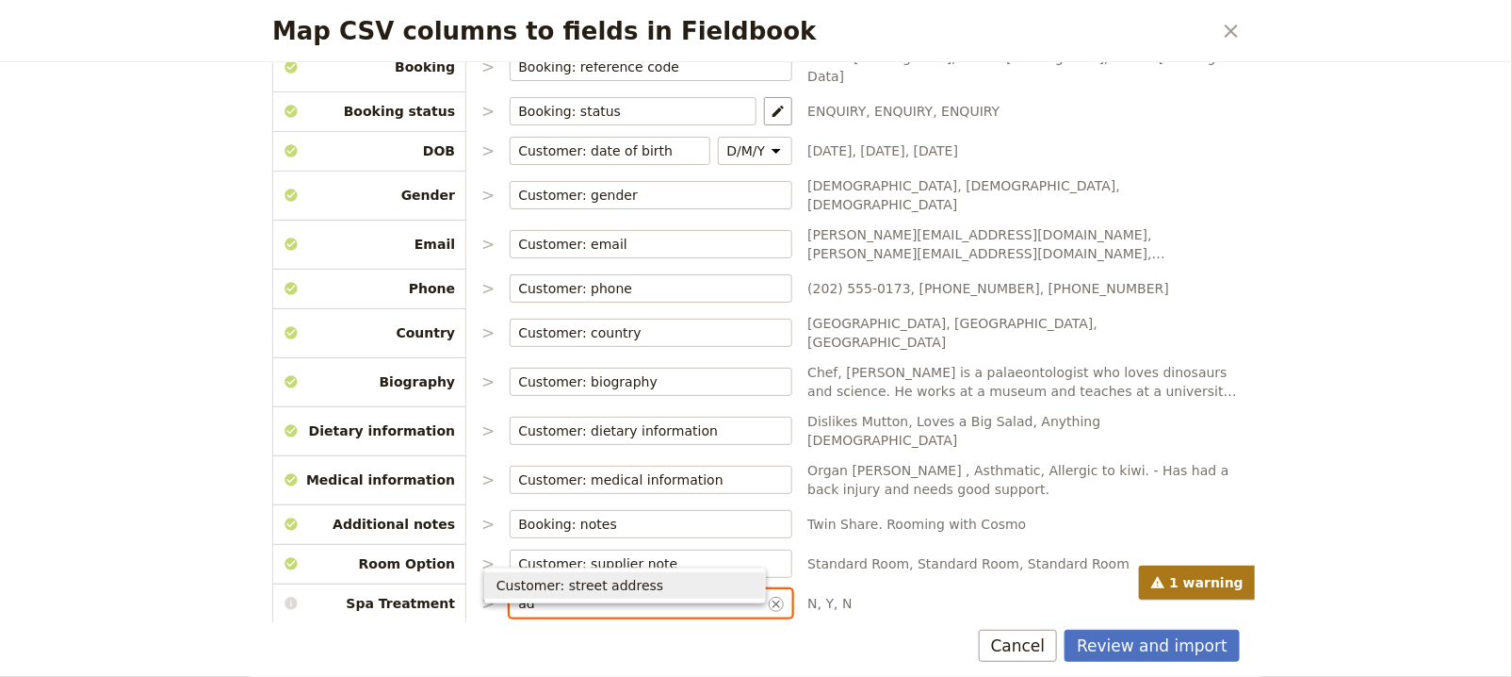
type input "a"
click at [652, 594] on button "Booking: package option" at bounding box center [625, 585] width 280 height 26
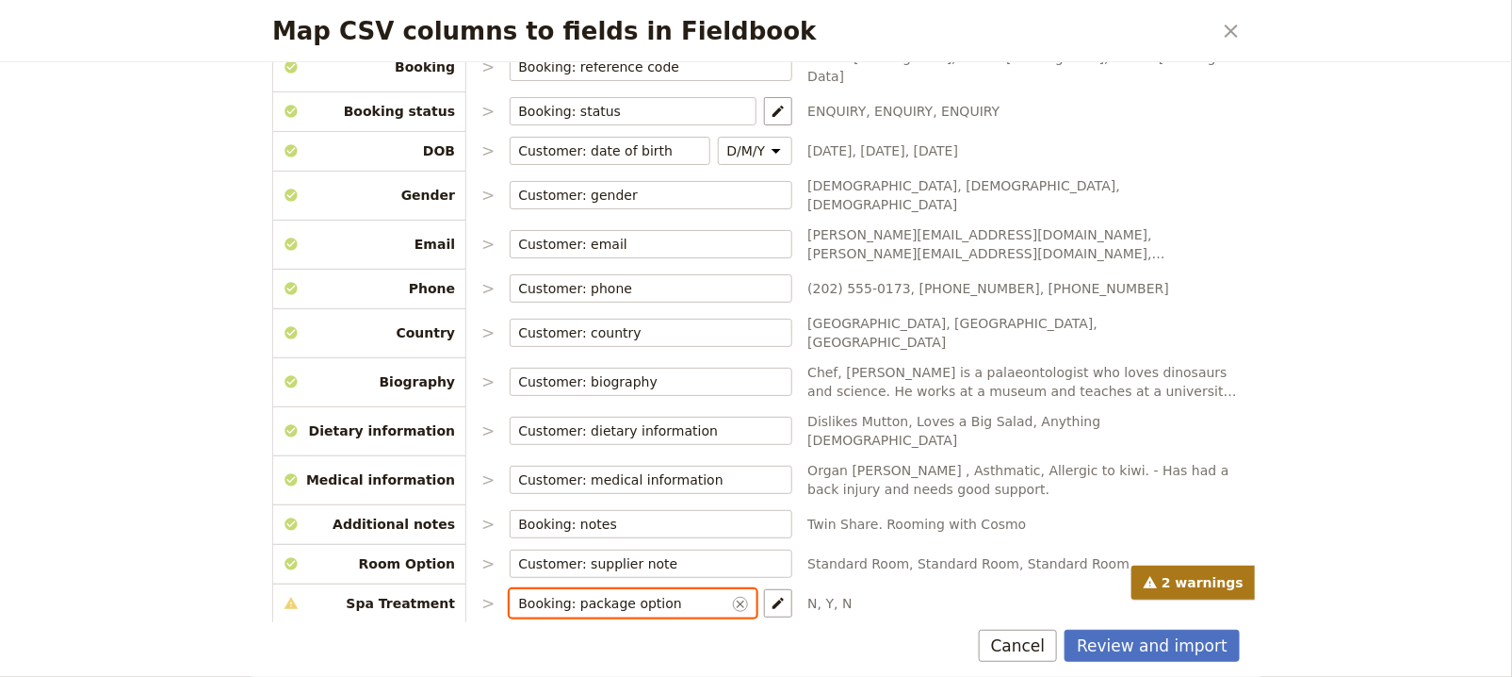
type input "Booking: package option"
click at [683, 617] on div "Choose the data types that you would like each csv column to map to. Please ens…" at bounding box center [756, 342] width 1013 height 560
click at [764, 589] on button "​" at bounding box center [778, 603] width 28 height 28
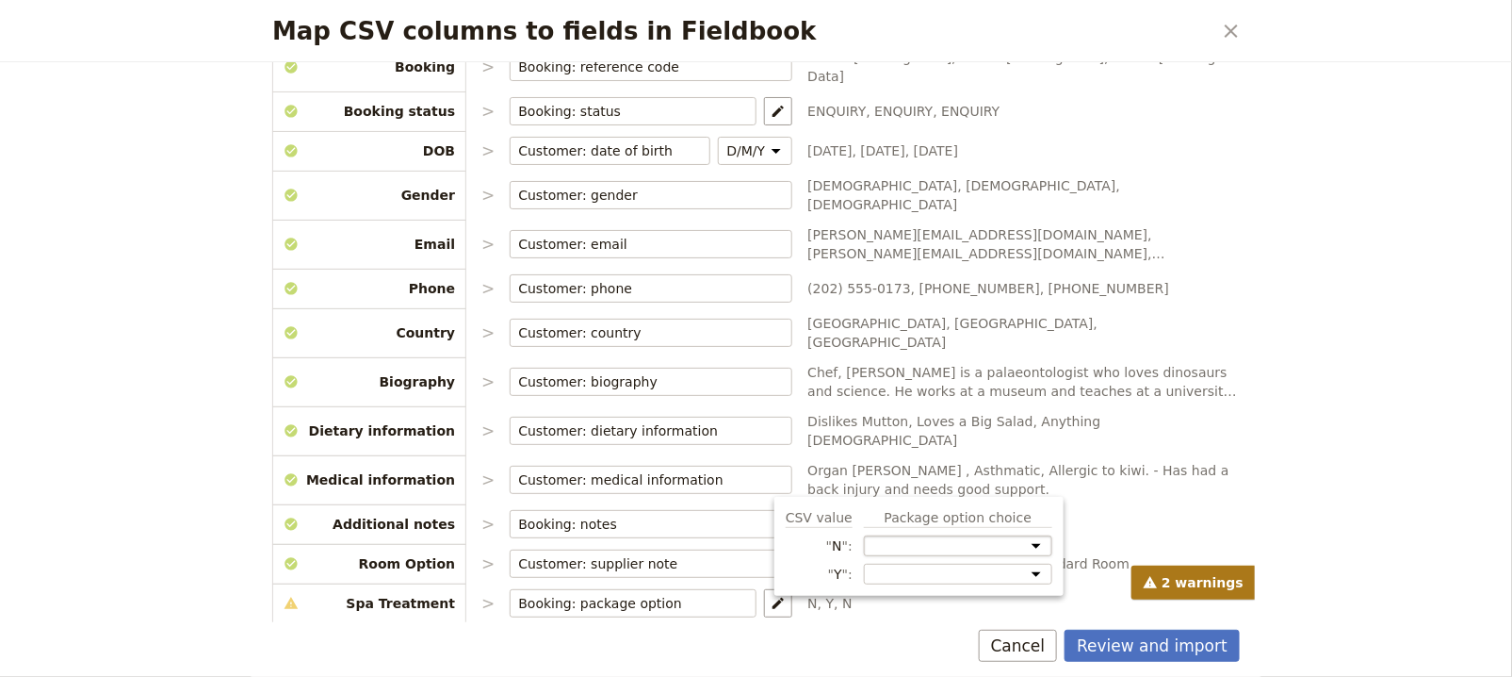
click at [890, 554] on select "Room Option: Standard Room Room Option: Premium Room Spa Treatment" at bounding box center [958, 545] width 188 height 21
select select "68c0dd2e882e95406bff3825"
click at [864, 535] on select "Room Option: Standard Room Room Option: Premium Room Spa Treatment" at bounding box center [958, 545] width 188 height 21
click at [913, 572] on select "Room Option: Standard Room Room Option: Premium Room Spa Treatment" at bounding box center [958, 573] width 188 height 21
select select "68c0dd2e882e95406bff3825"
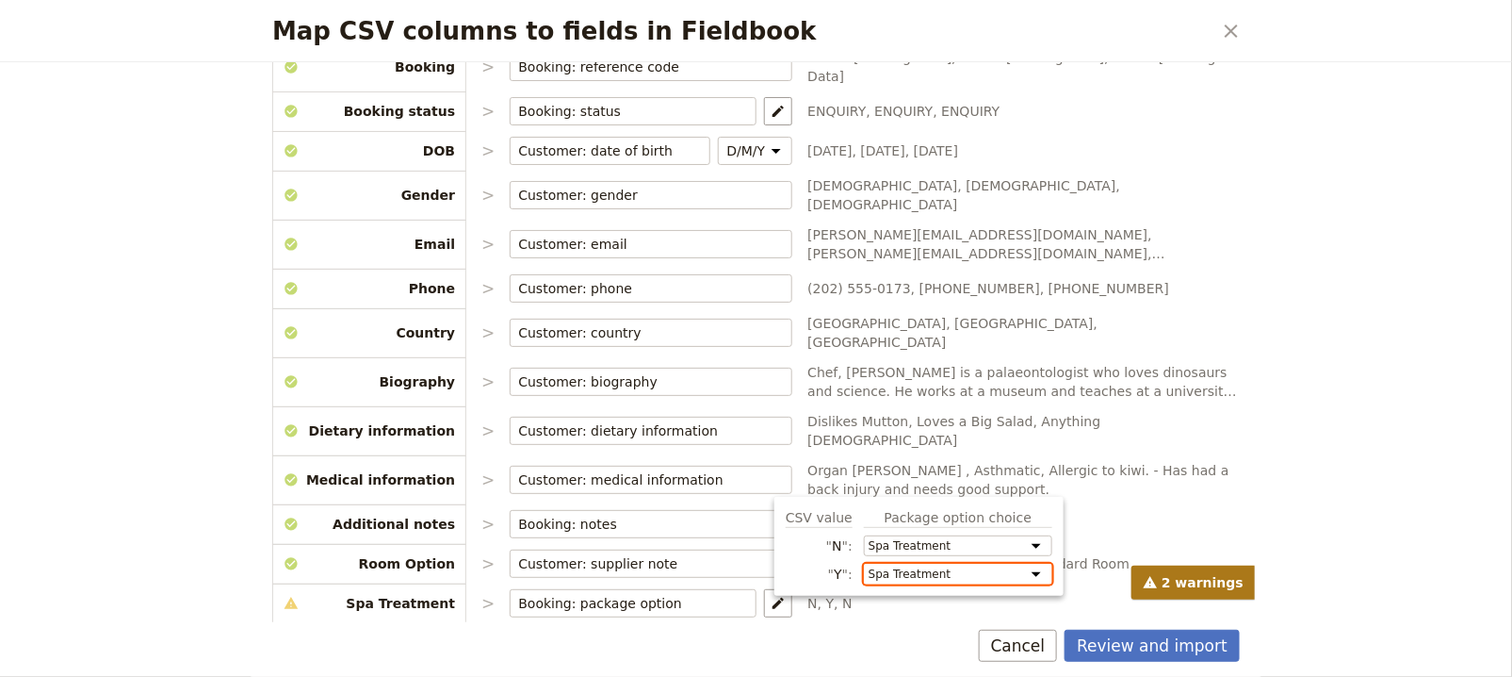
click at [864, 563] on select "Room Option: Standard Room Room Option: Premium Room Spa Treatment" at bounding box center [958, 573] width 188 height 21
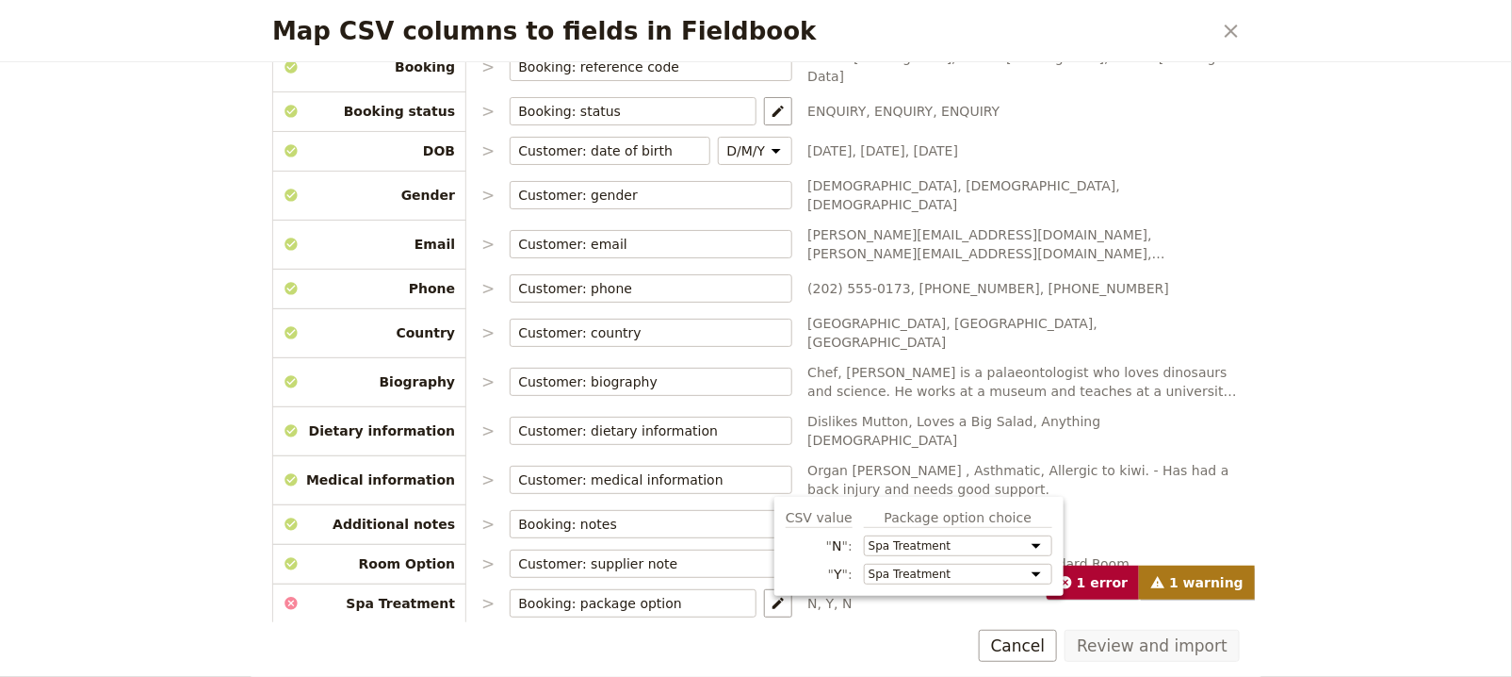
click at [691, 638] on div "Review and import Cancel" at bounding box center [756, 645] width 968 height 32
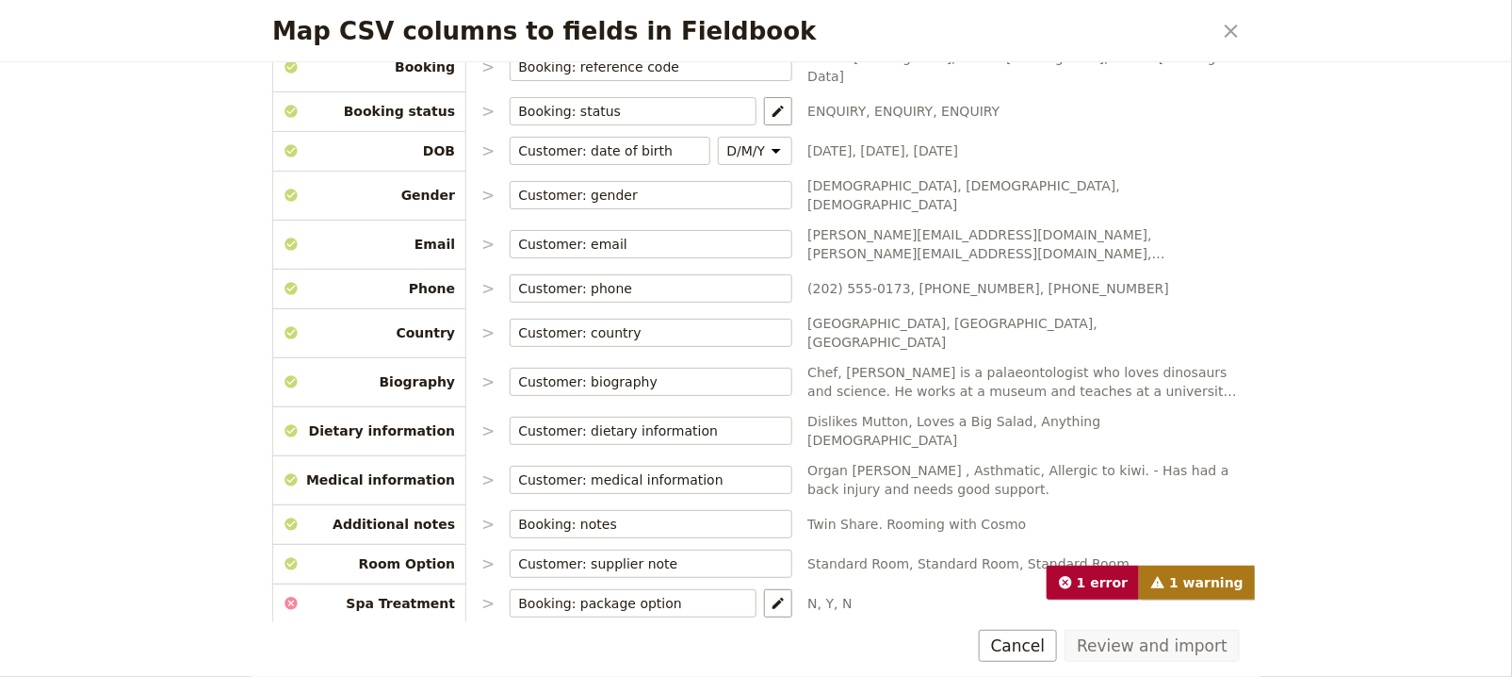
click at [808, 594] on span "N, Y, N" at bounding box center [1024, 603] width 433 height 19
click at [771, 596] on icon "Map package options" at bounding box center [778, 603] width 15 height 15
select select "68c0dd2e882e95406bff3825"
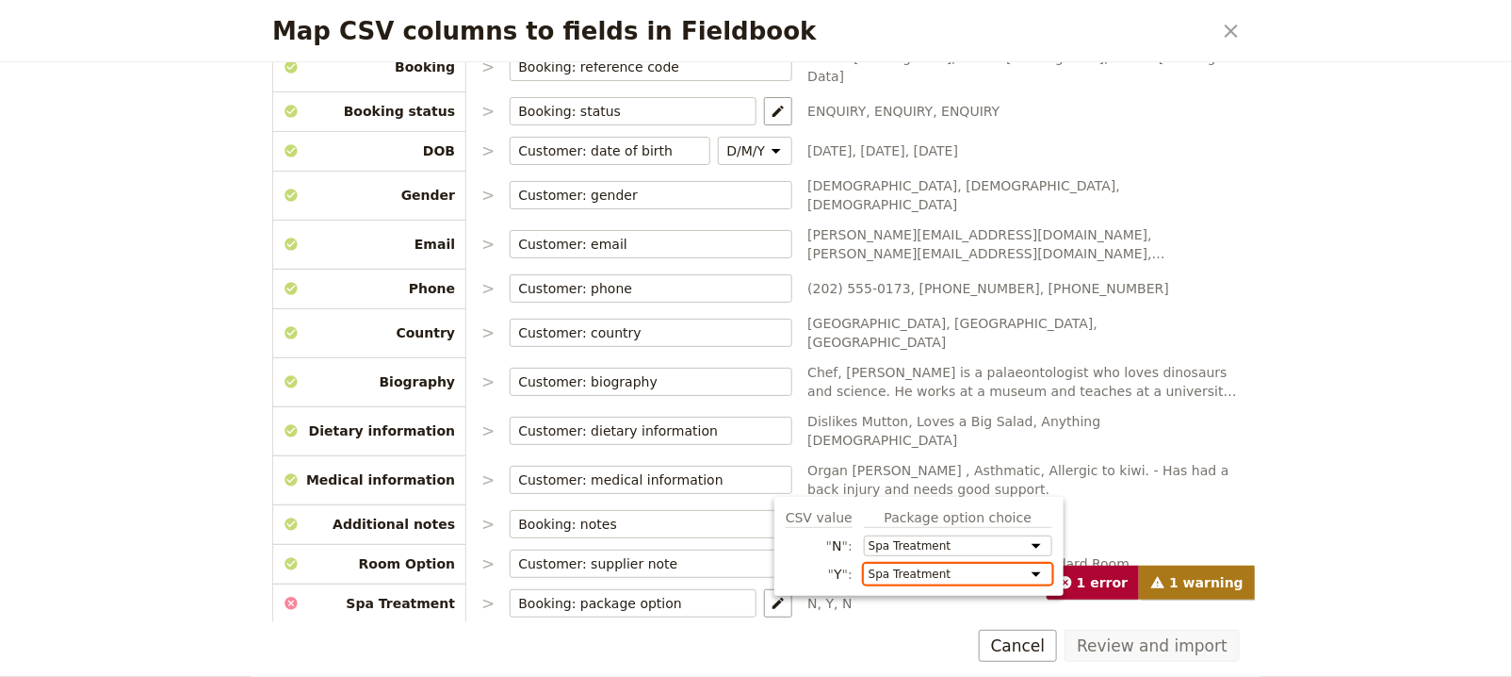
click at [898, 578] on select "Room Option: Standard Room Room Option: Premium Room Spa Treatment" at bounding box center [958, 573] width 188 height 21
click at [940, 545] on select "Room Option: Standard Room Room Option: Premium Room Spa Treatment" at bounding box center [958, 545] width 188 height 21
select select
click at [864, 535] on select "Room Option: Standard Room Room Option: Premium Room Spa Treatment" at bounding box center [958, 545] width 188 height 21
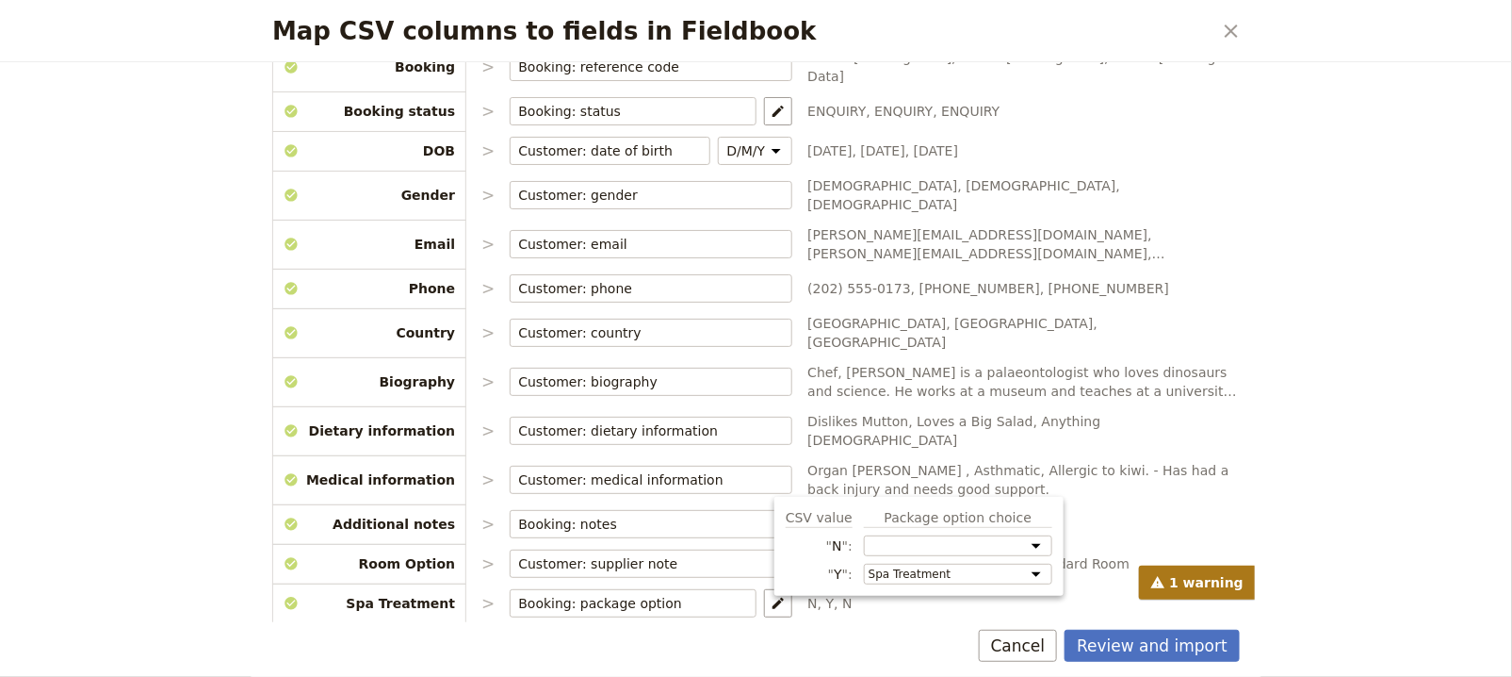
click at [1112, 566] on div "1 warning" at bounding box center [756, 582] width 968 height 34
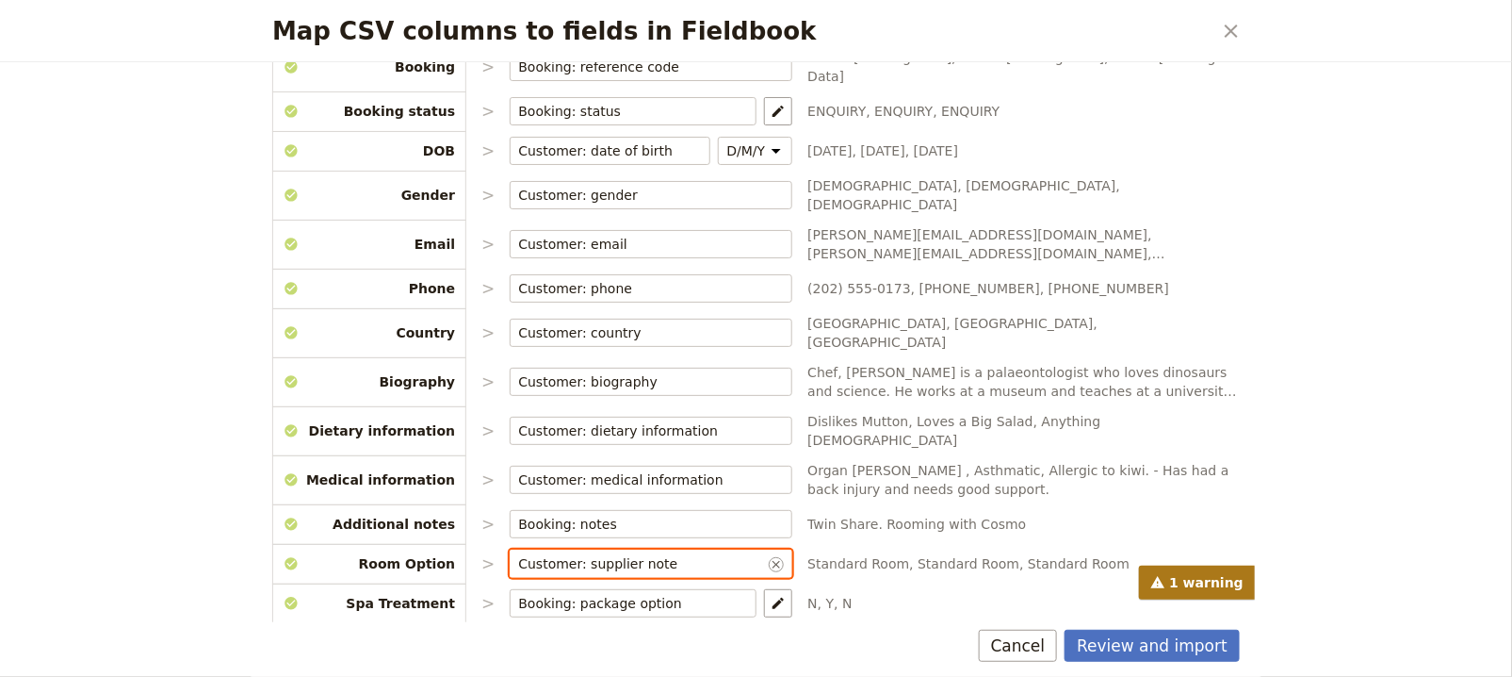
click at [686, 554] on input "Customer: supplier note" at bounding box center [641, 563] width 247 height 19
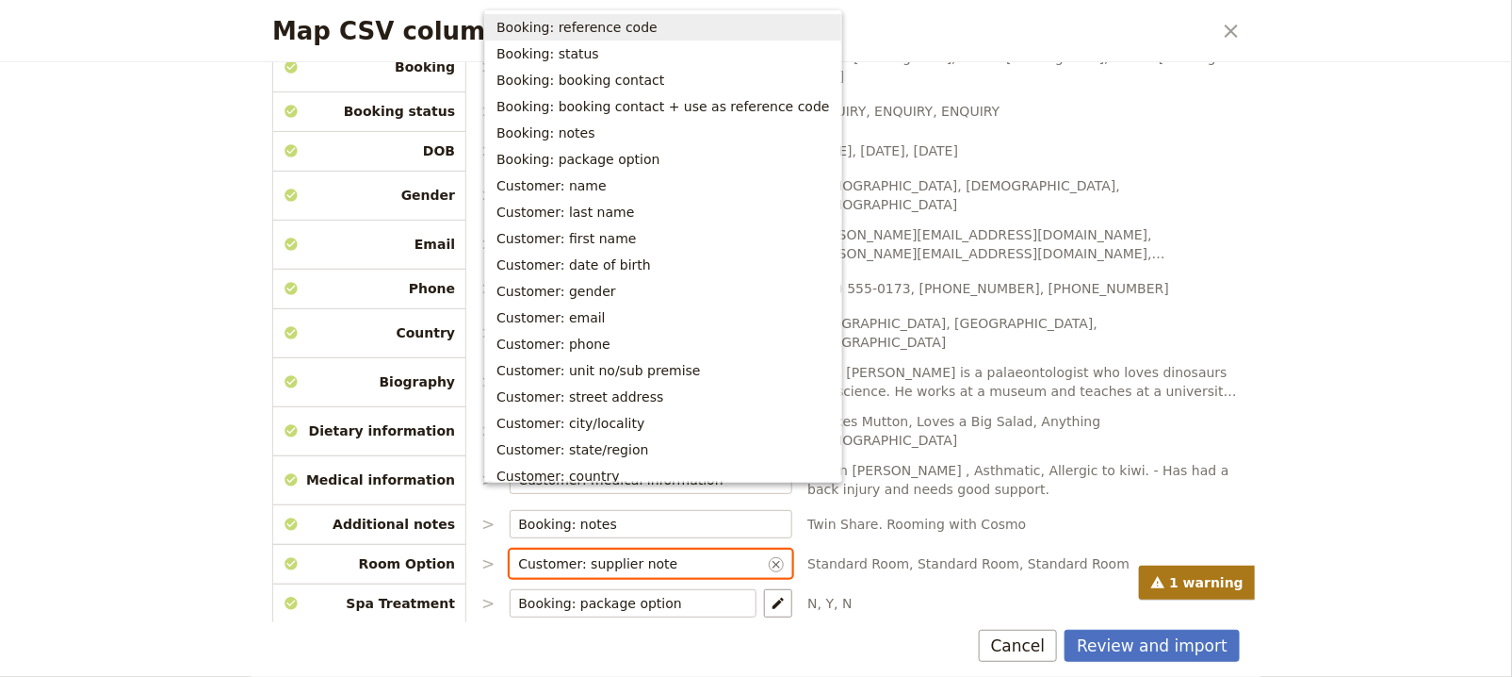
type input "b"
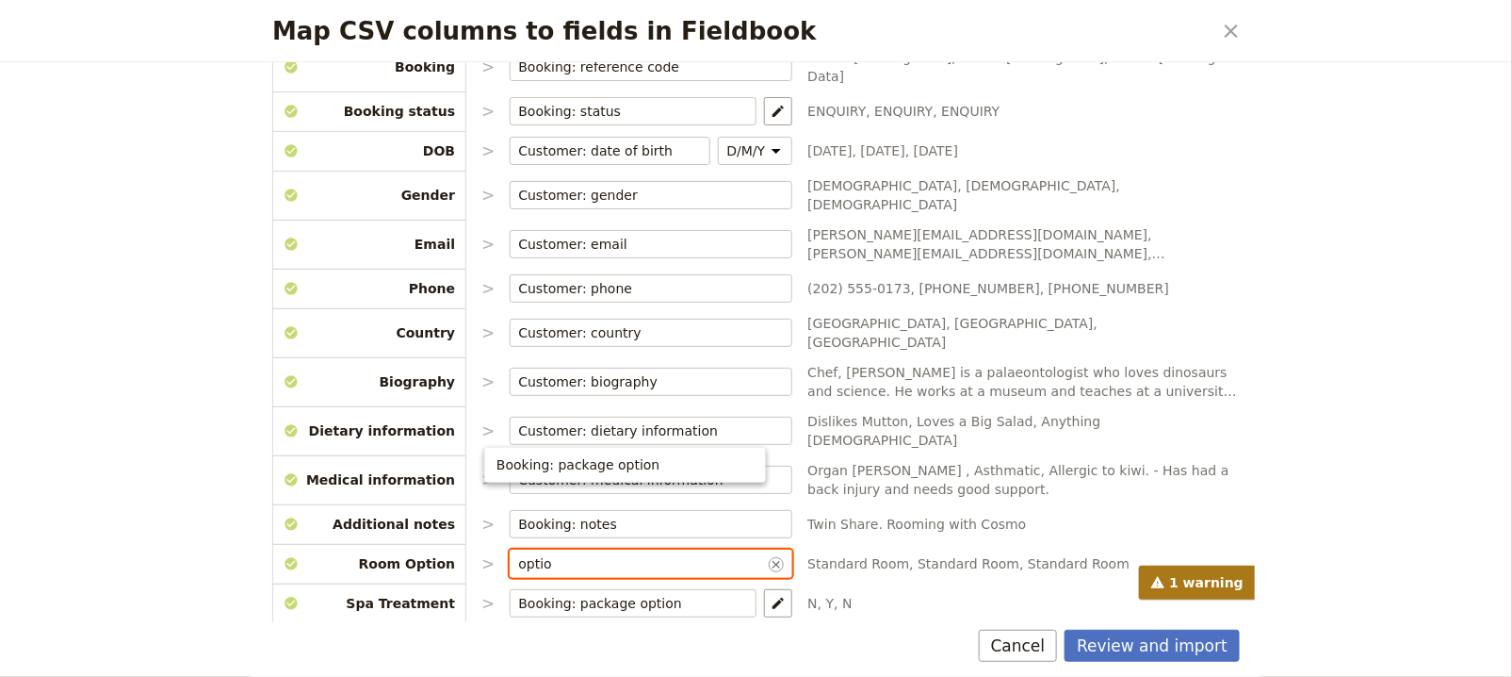
click at [707, 470] on span "Booking: package option" at bounding box center [625, 464] width 257 height 19
type input "Booking: package option"
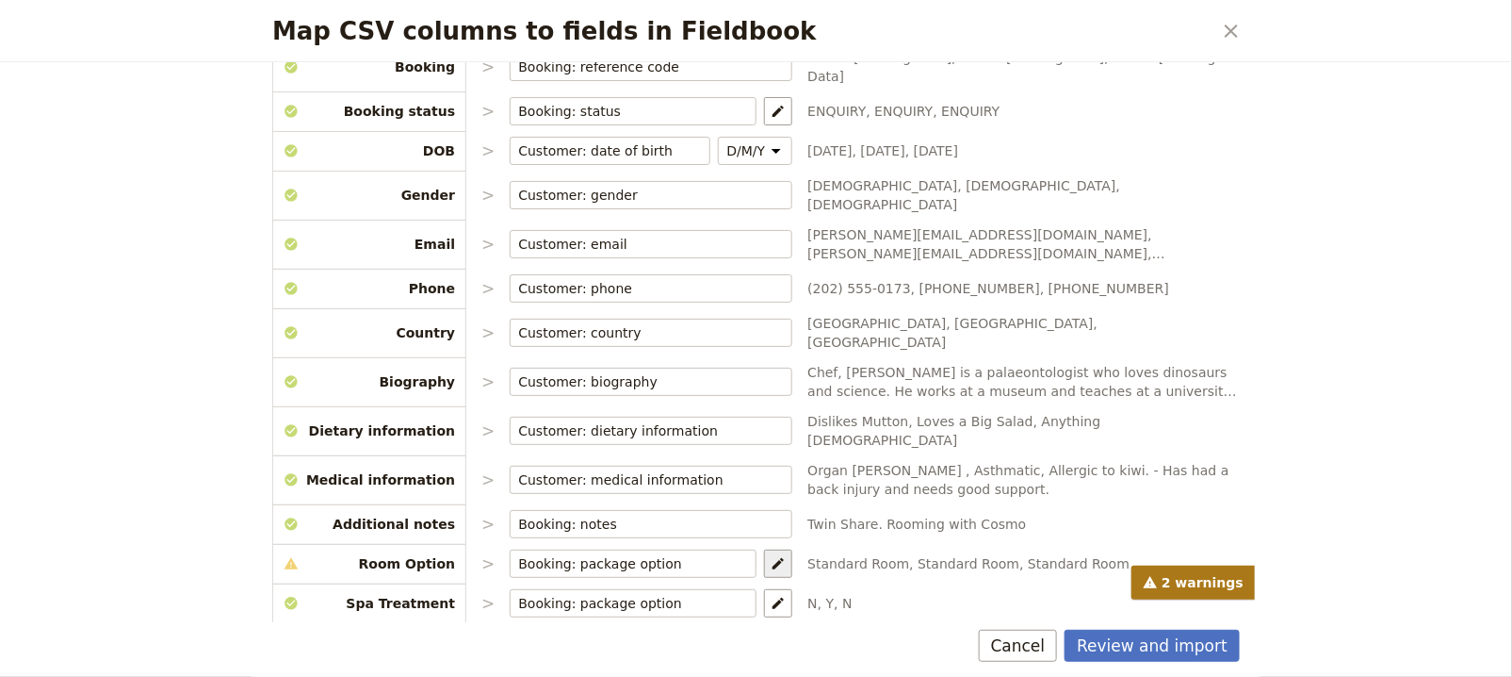
click at [771, 556] on icon "Map package options" at bounding box center [778, 563] width 15 height 15
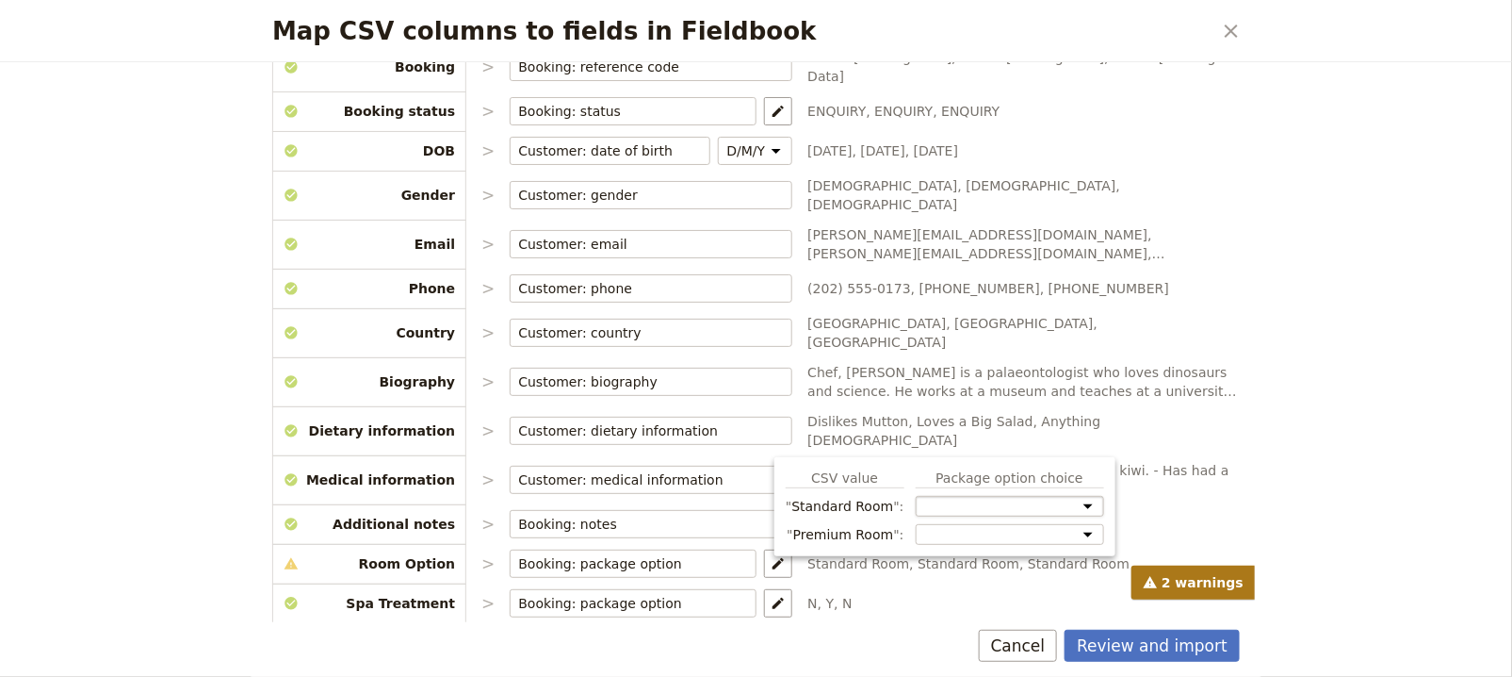
click at [972, 499] on select "Room Option: Standard Room Room Option: Premium Room Spa Treatment" at bounding box center [1010, 506] width 188 height 21
select select "68c0dd2e882e95406bff3822"
click at [916, 496] on select "Room Option: Standard Room Room Option: Premium Room Spa Treatment" at bounding box center [1010, 514] width 188 height 36
click at [975, 531] on div "CSV value Package option choice Standard Room Room Option: Standard Room Room O…" at bounding box center [945, 513] width 318 height 91
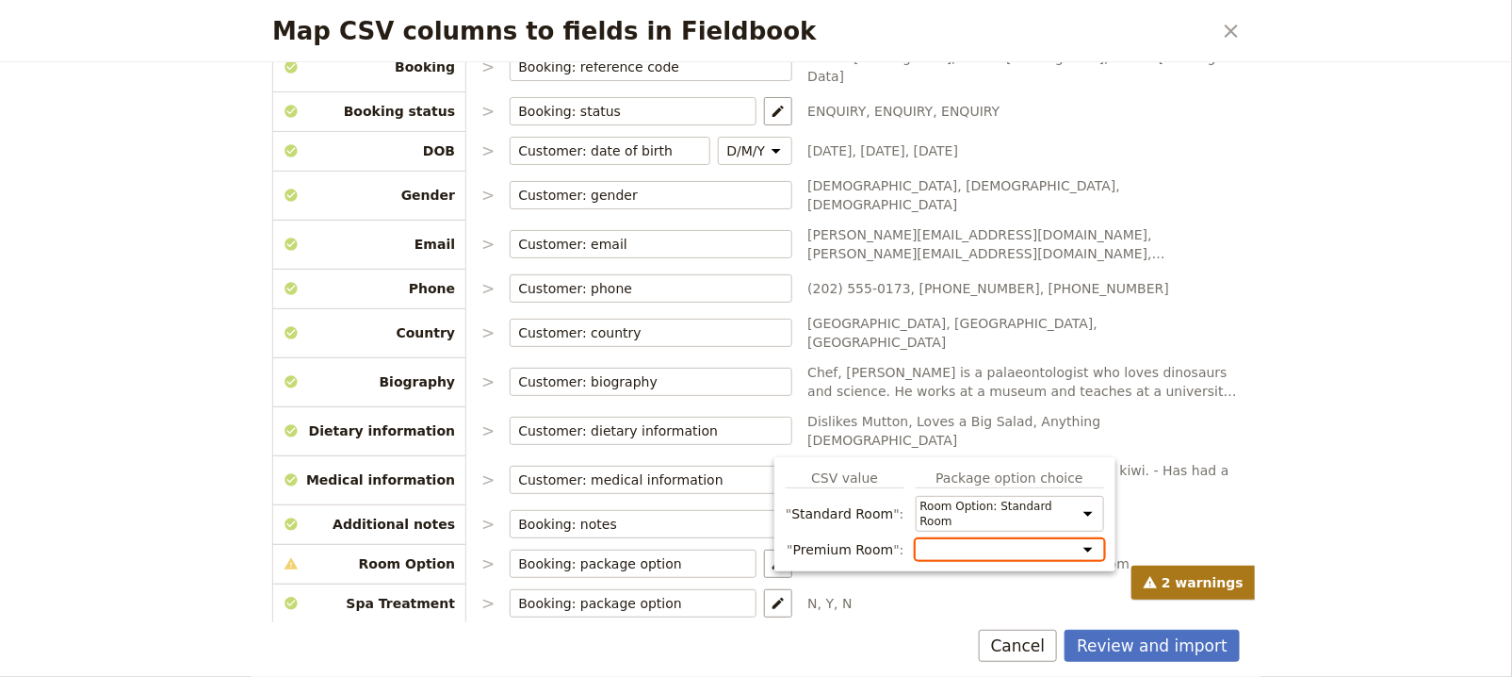
click at [975, 541] on select "Room Option: Standard Room Room Option: Premium Room Spa Treatment" at bounding box center [1010, 549] width 188 height 21
select select "68c0dd2e882e95406bff3823"
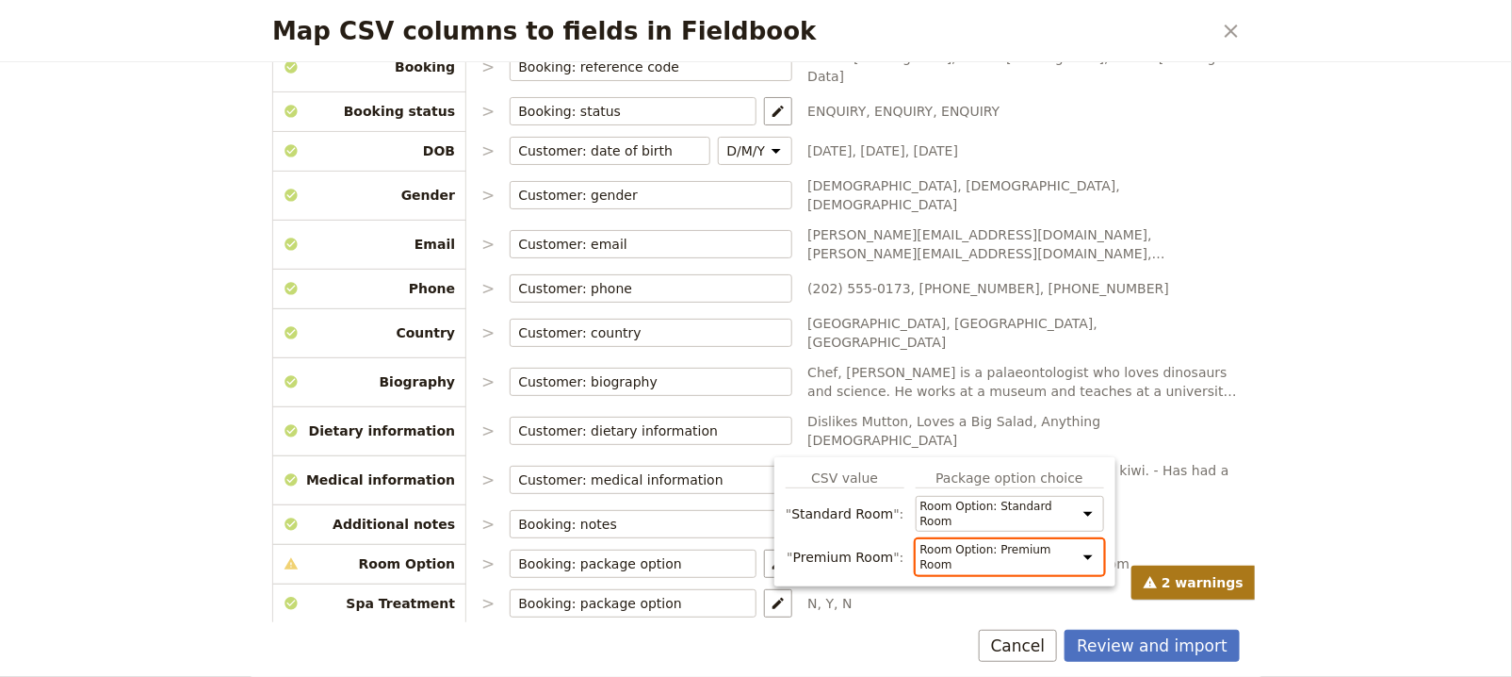
click at [916, 539] on select "Room Option: Standard Room Room Option: Premium Room Spa Treatment" at bounding box center [1010, 557] width 188 height 36
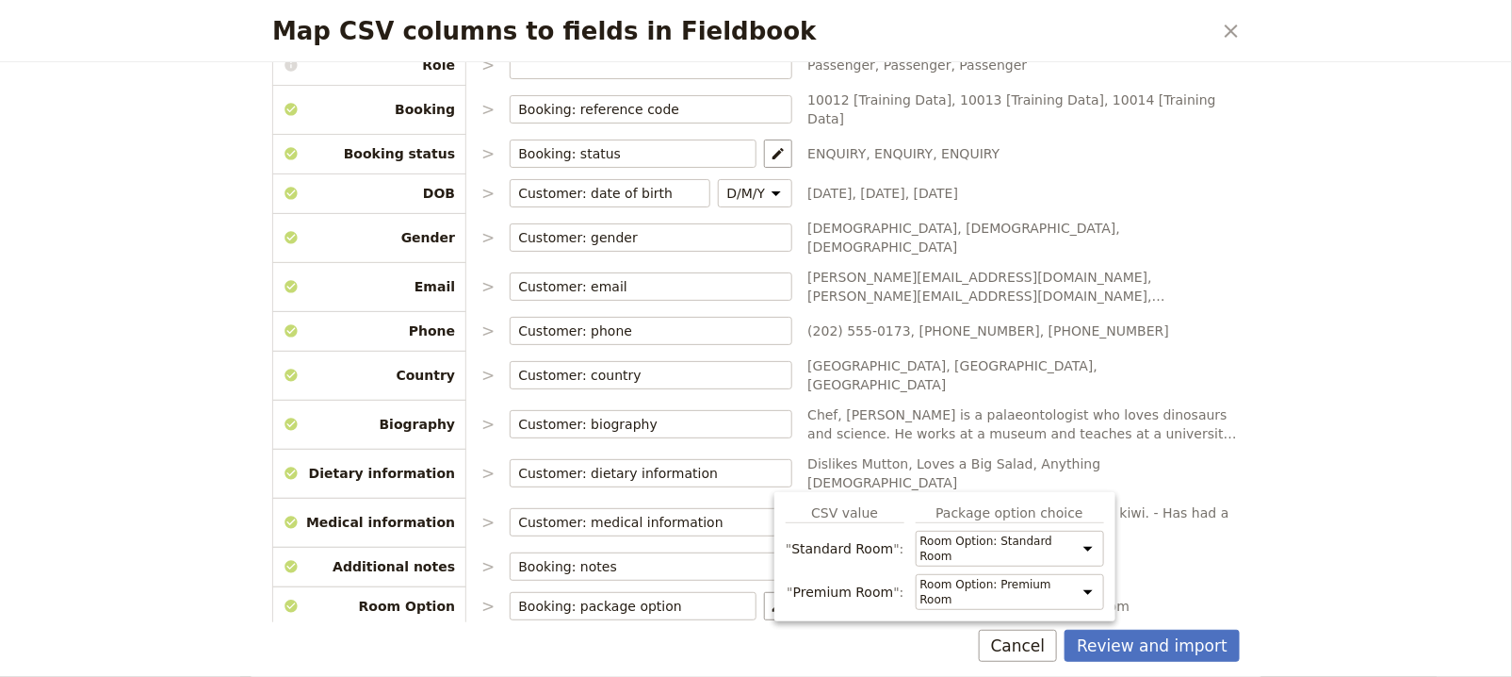
click at [1230, 575] on div "Choose the data types that you would like each csv column to map to. Please ens…" at bounding box center [756, 342] width 1013 height 560
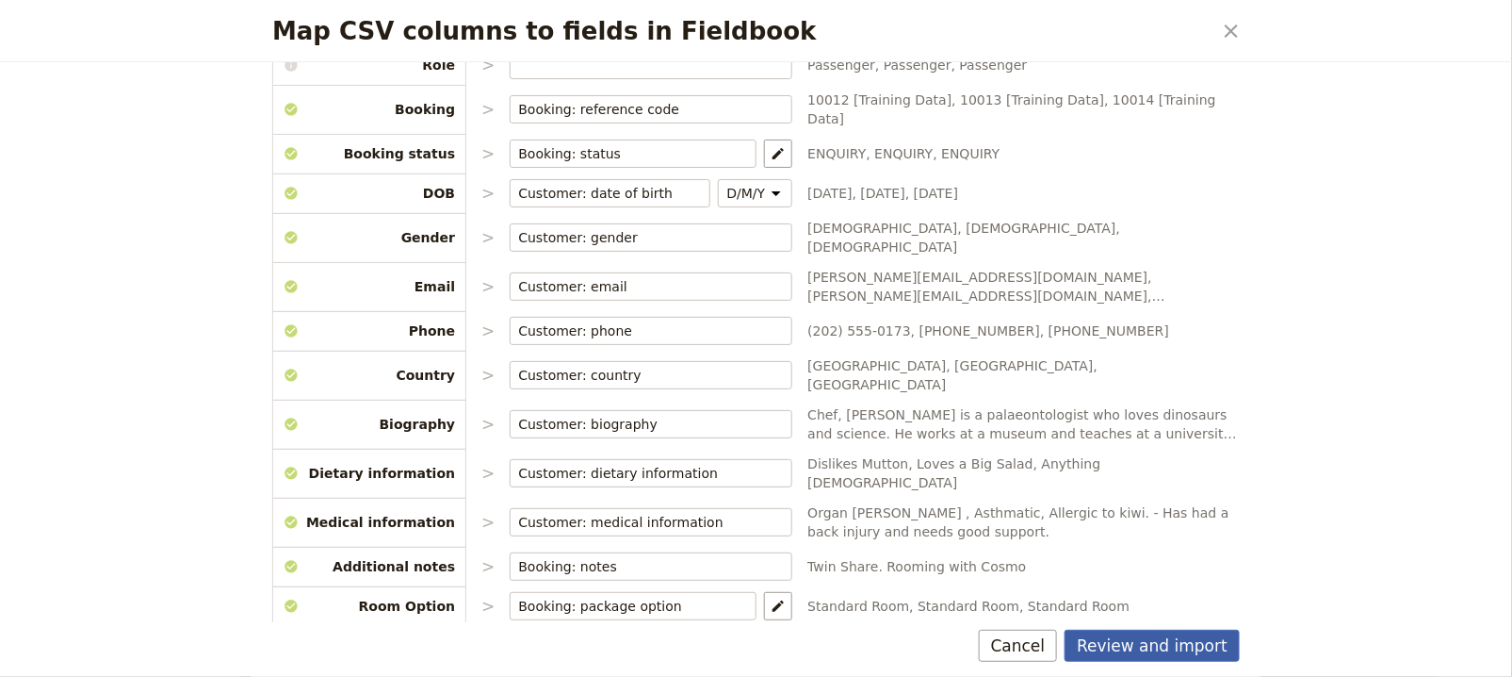
click at [1170, 650] on button "Review and import" at bounding box center [1152, 645] width 175 height 32
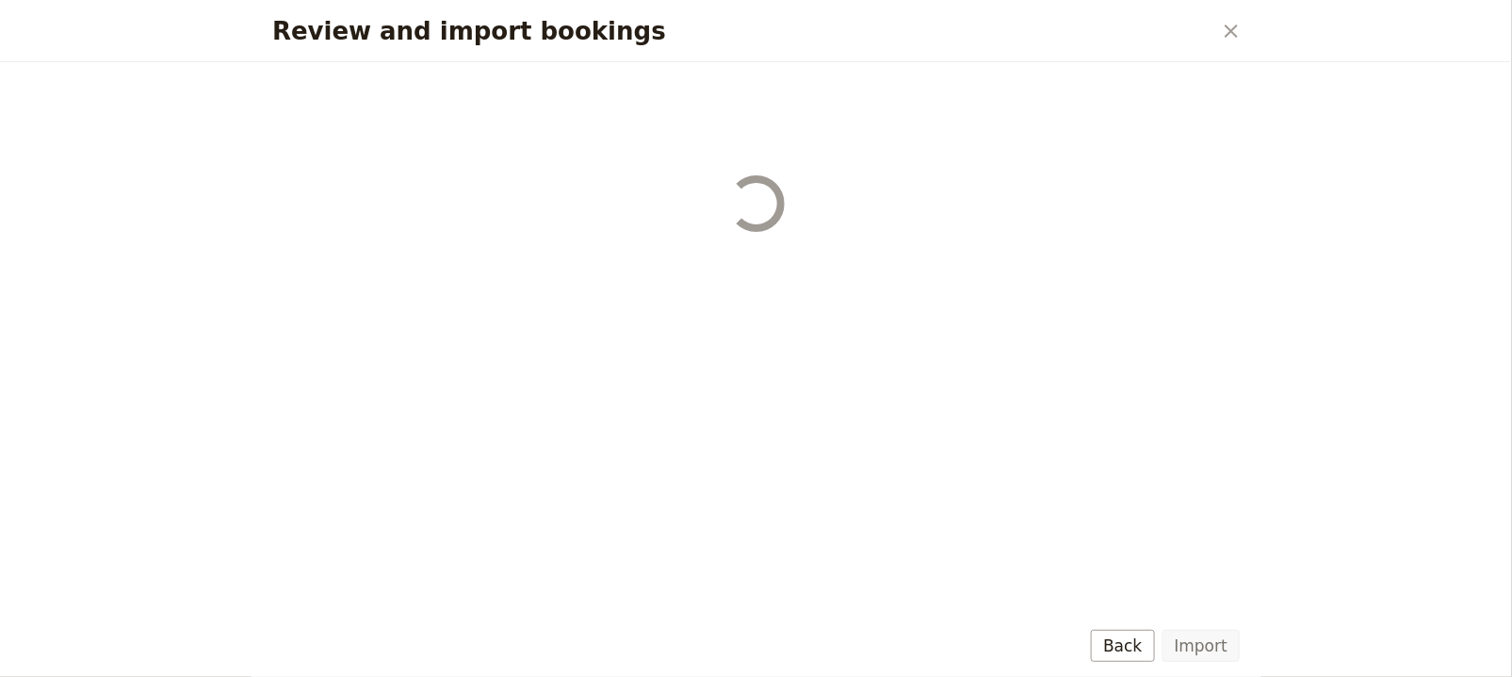
scroll to position [0, 0]
select select "68c0dd2e882e95406bff3822"
select select "68b002b7cac3c784cf00db27"
select select "68c0dd2e882e95406bff3822"
select select "68b002b7cac3c784cf00db28"
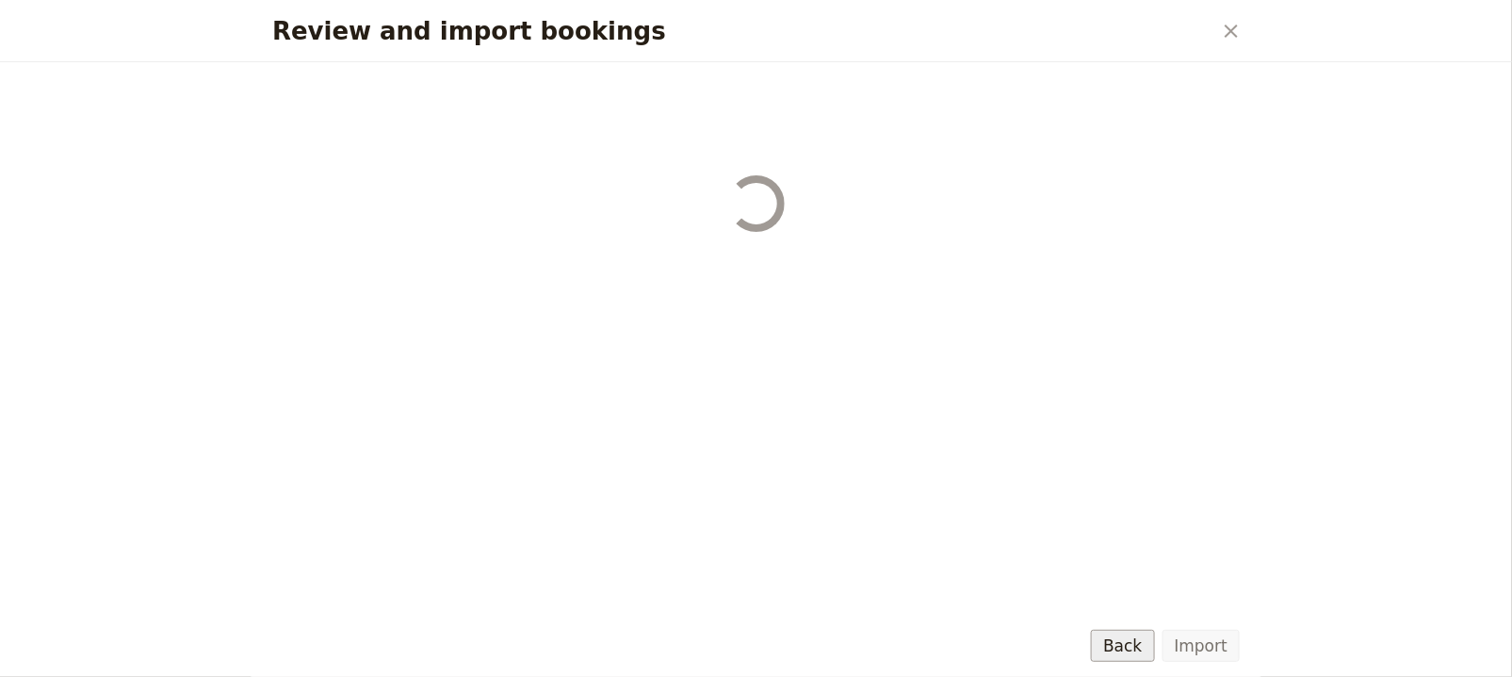
select select "68c0dd2e882e95406bff3822"
select select "68b002b7cac3c784cf00db29"
select select "68c0dd2e882e95406bff3822"
select select "68b002b7cac3c784cf00db2a"
select select "68c0dd2e882e95406bff3822"
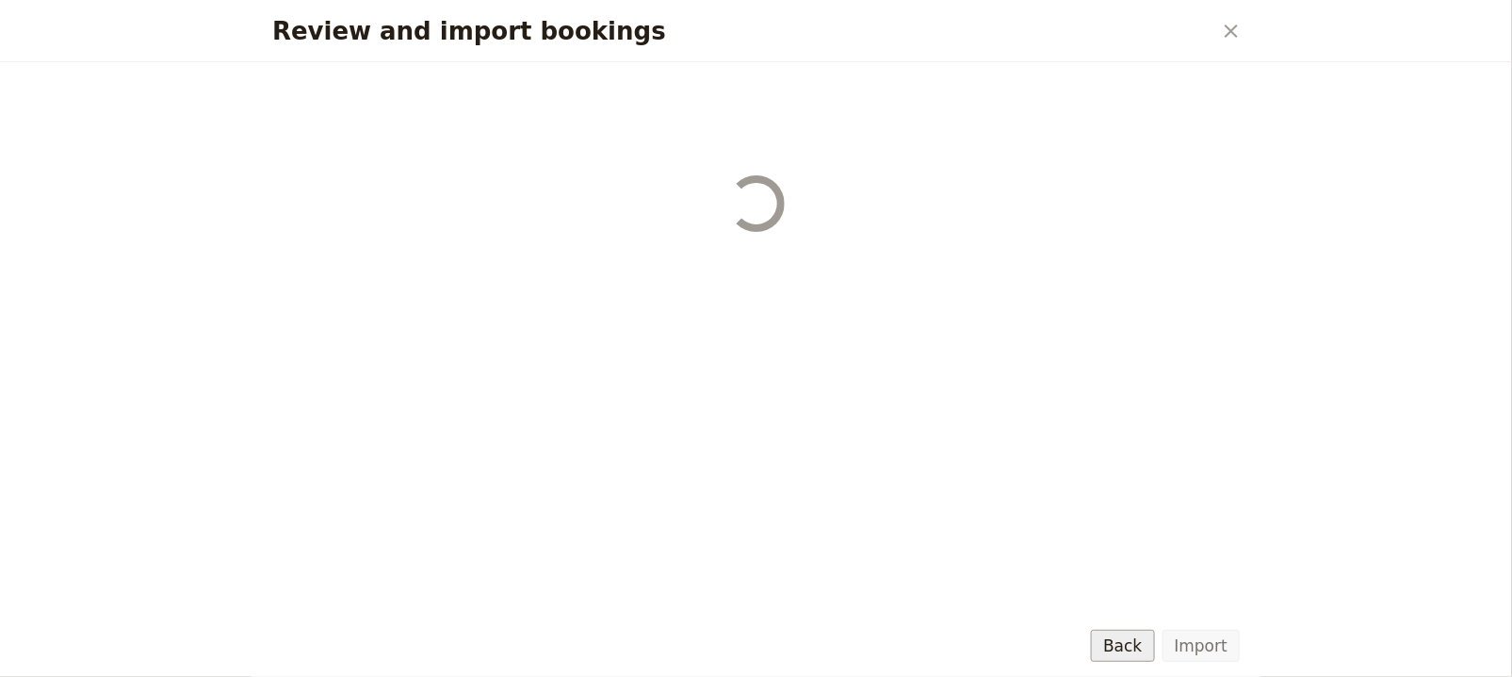
select select "650e1b8d408bbede5b0c6045"
select select "68c0dd2e882e95406bff3822"
select select "68b002b7cac3c784cf00db2c"
select select "68c0dd2e882e95406bff3822"
select select "68b002b7cac3c784cf00db2d"
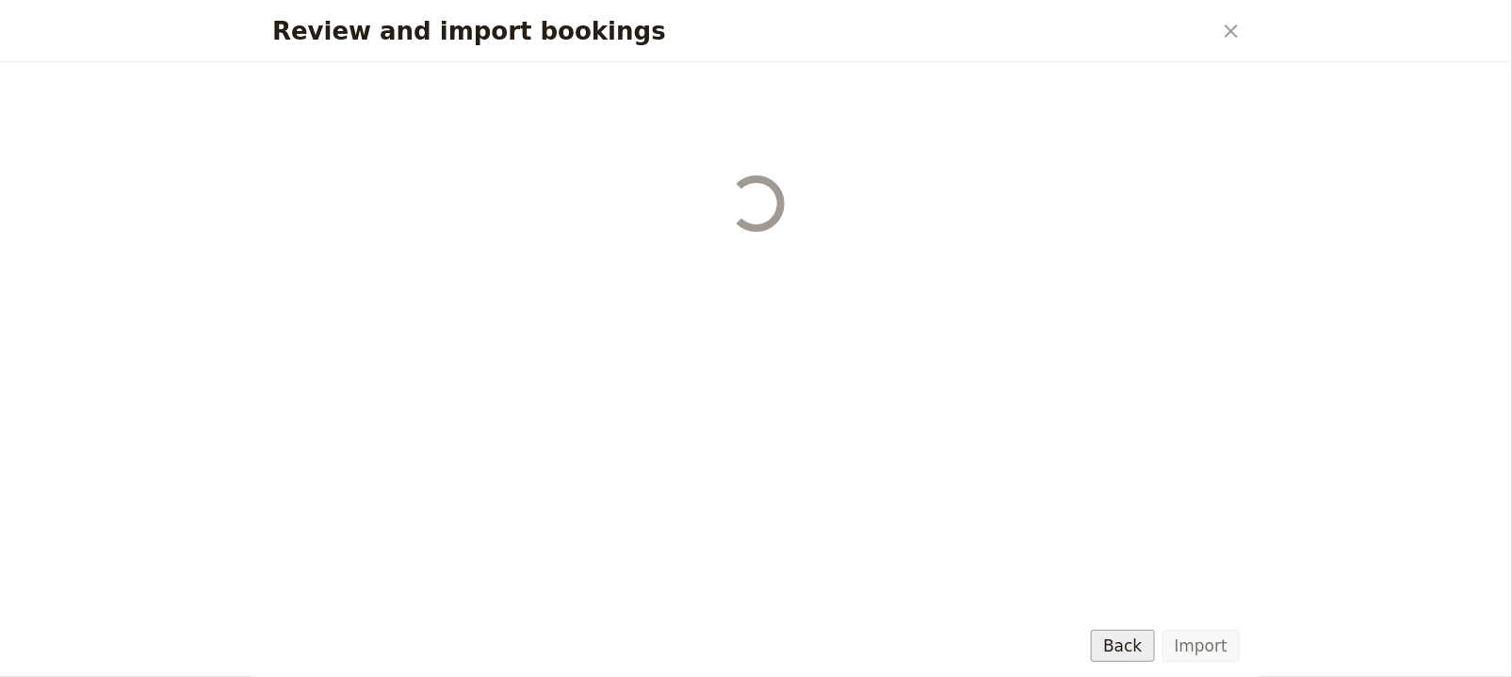
select select "68c0dd2e882e95406bff3822"
select select "68b002b7cac3c784cf00db2e"
select select "68c0dd2e882e95406bff3822"
select select "68b002b7cac3c784cf00db2f"
select select "68c0dd2e882e95406bff3823"
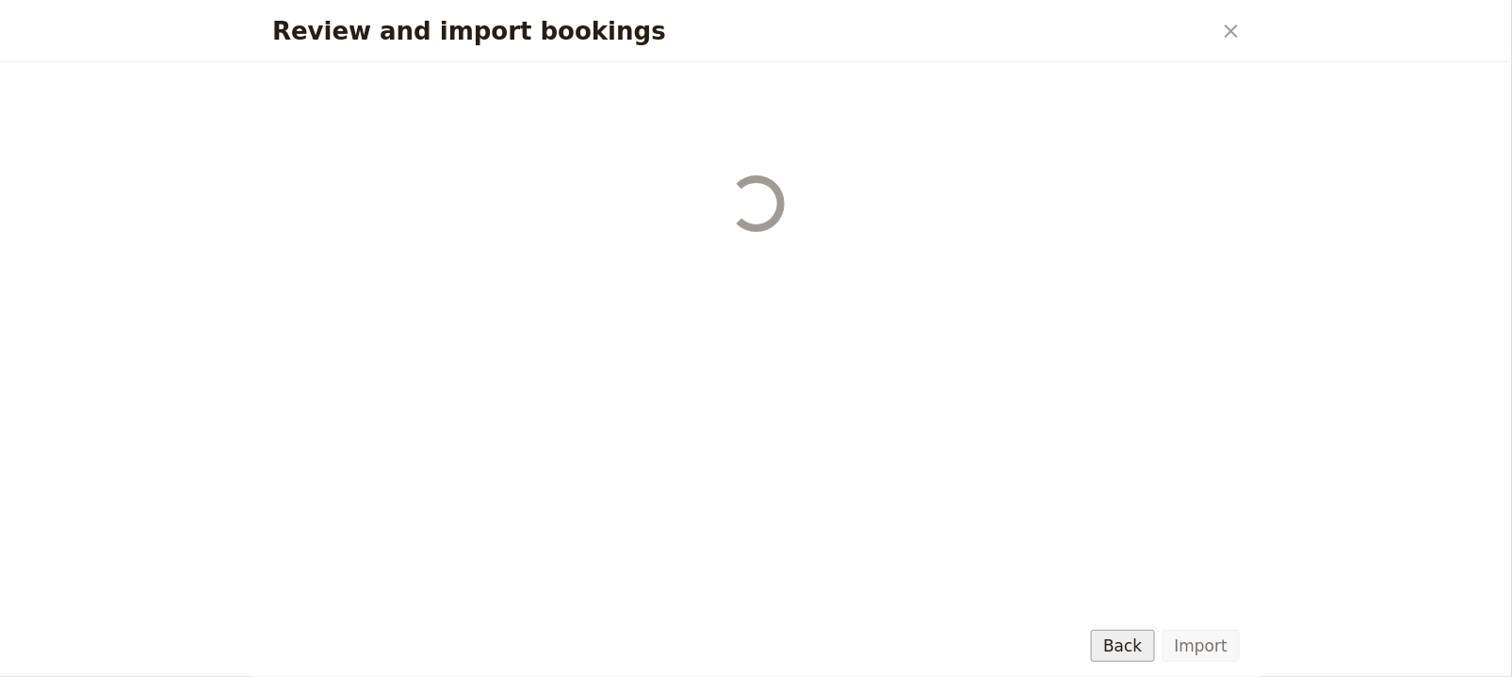
select select "68b002b7cac3c784cf00db30"
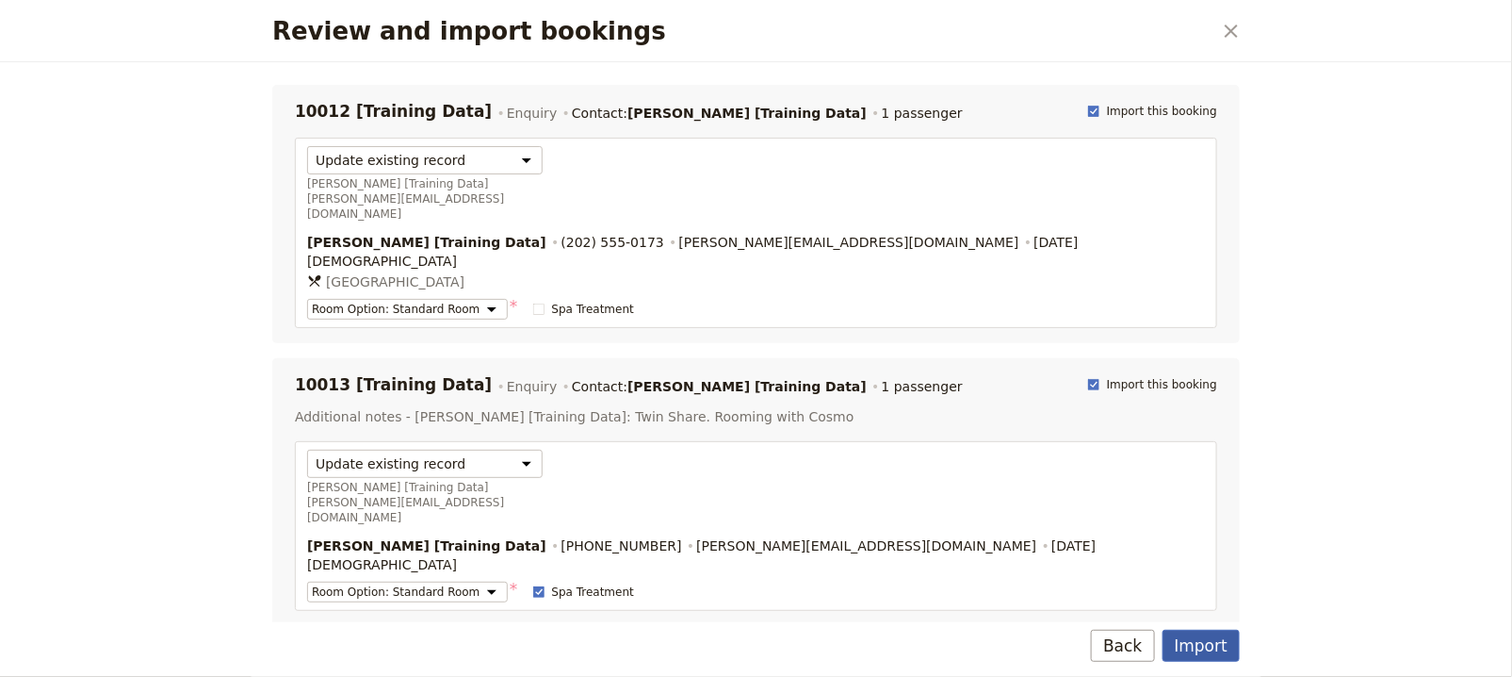
click at [1209, 637] on button "Import" at bounding box center [1201, 645] width 77 height 32
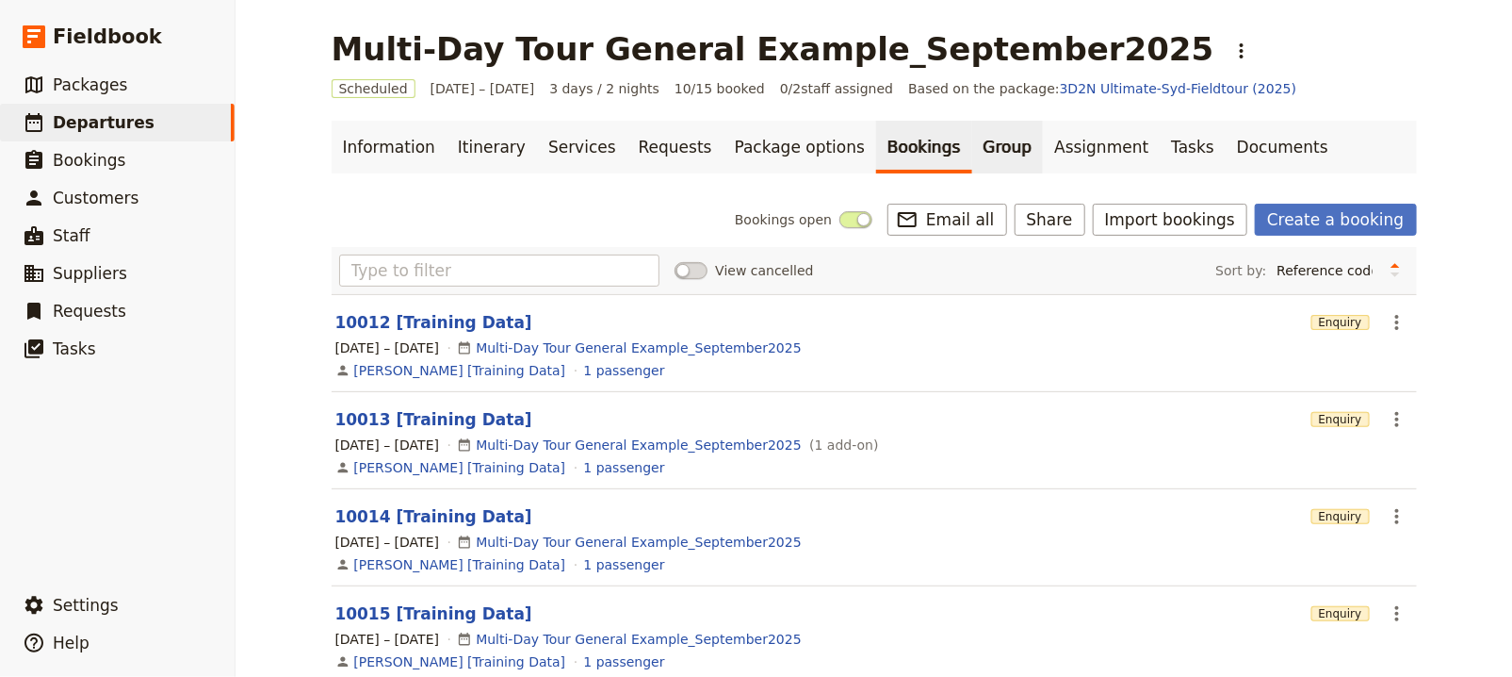
click at [972, 146] on link "Group" at bounding box center [1008, 147] width 72 height 53
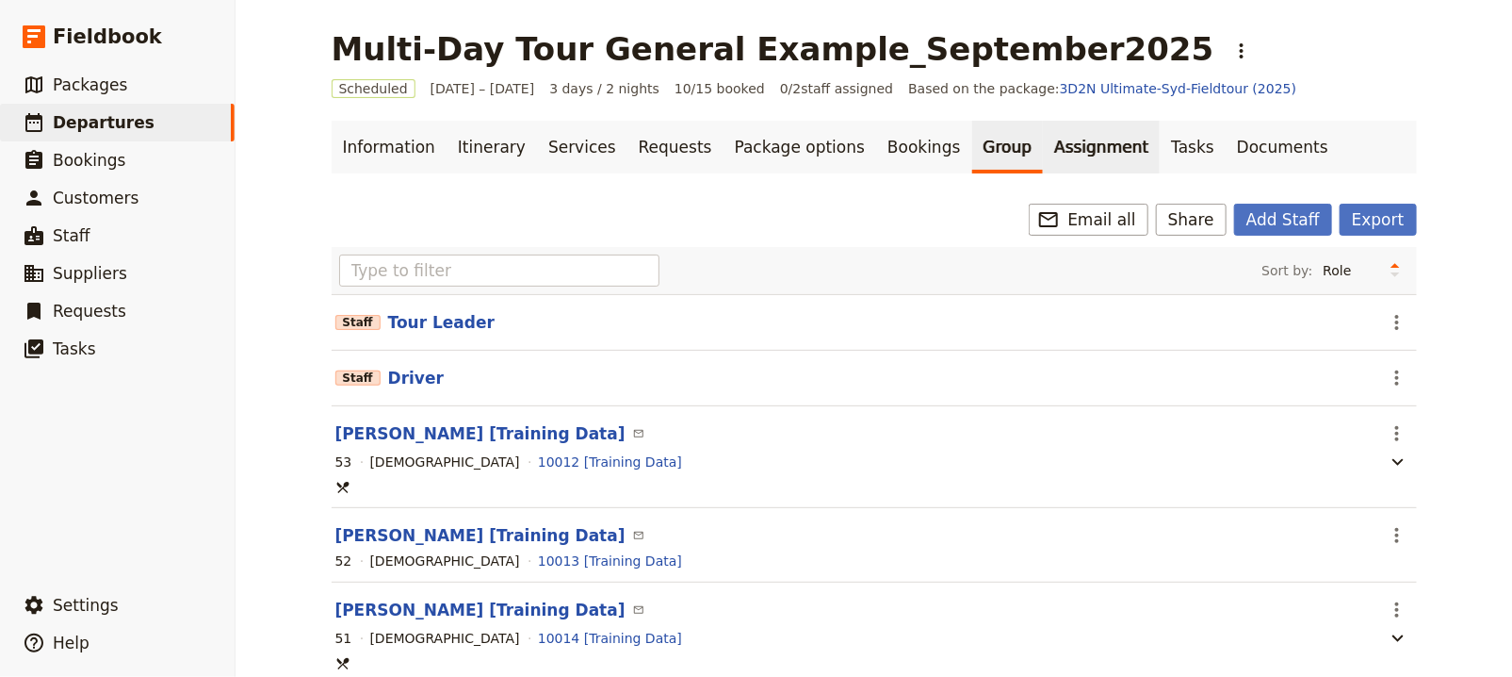
click at [1043, 157] on link "Assignment" at bounding box center [1101, 147] width 117 height 53
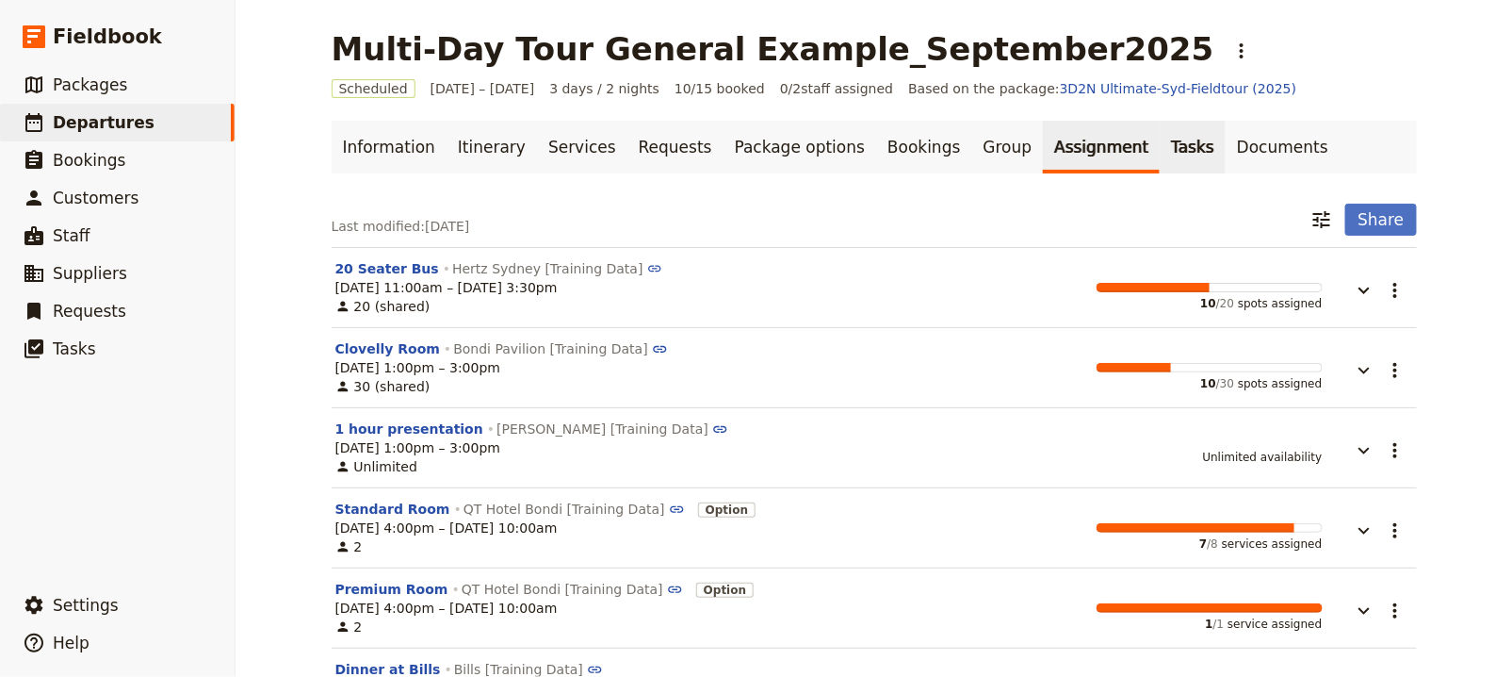
click at [1160, 158] on link "Tasks" at bounding box center [1193, 147] width 66 height 53
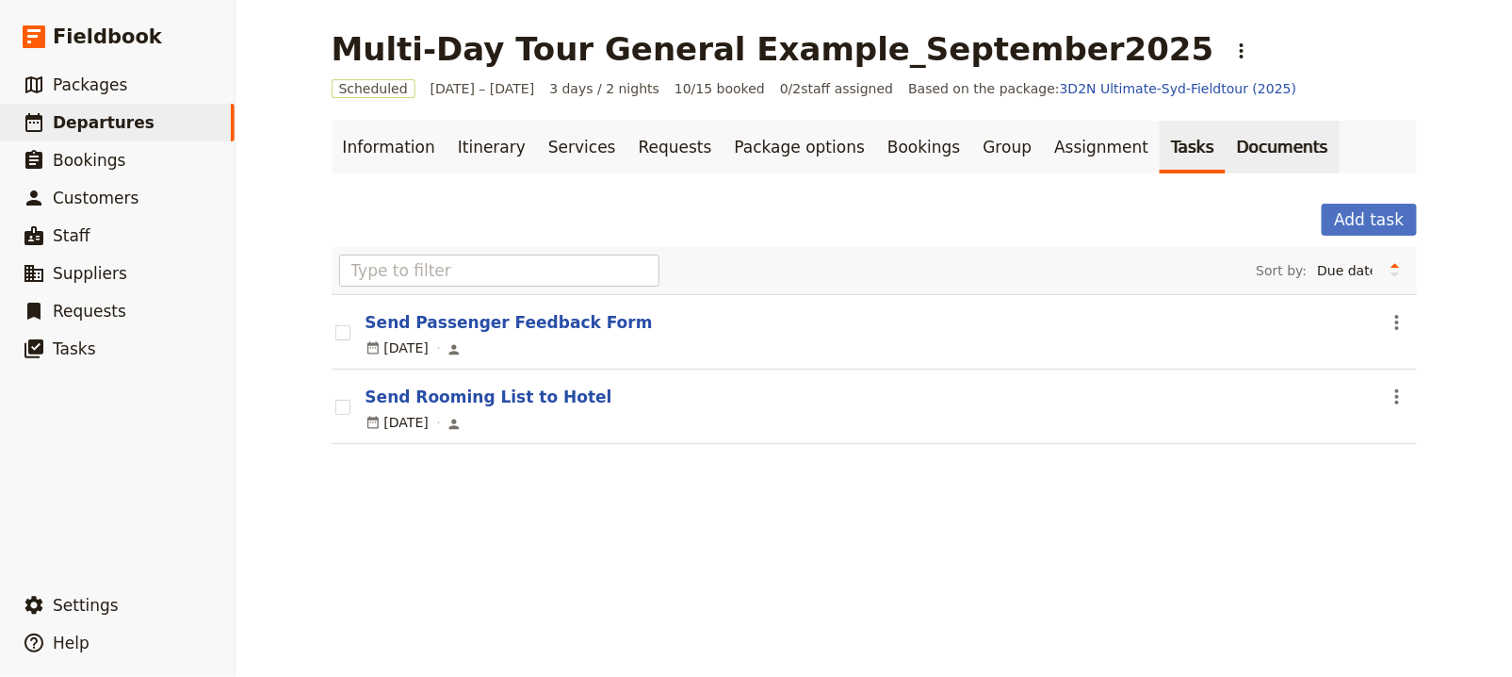
click at [1226, 153] on link "Documents" at bounding box center [1283, 147] width 114 height 53
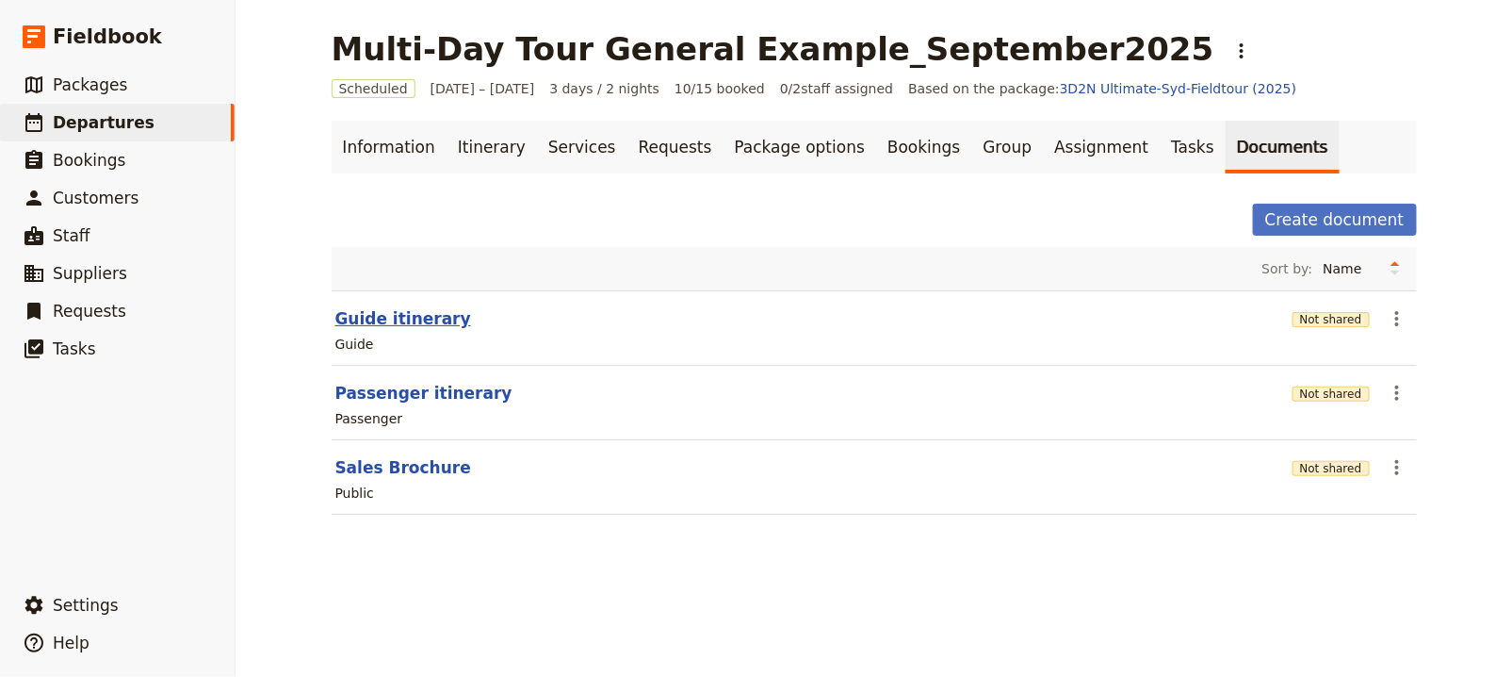
click at [401, 318] on button "Guide itinerary" at bounding box center [403, 318] width 136 height 23
select select "STAFF"
select select "RUN_SHEET"
select select "DEFAULT"
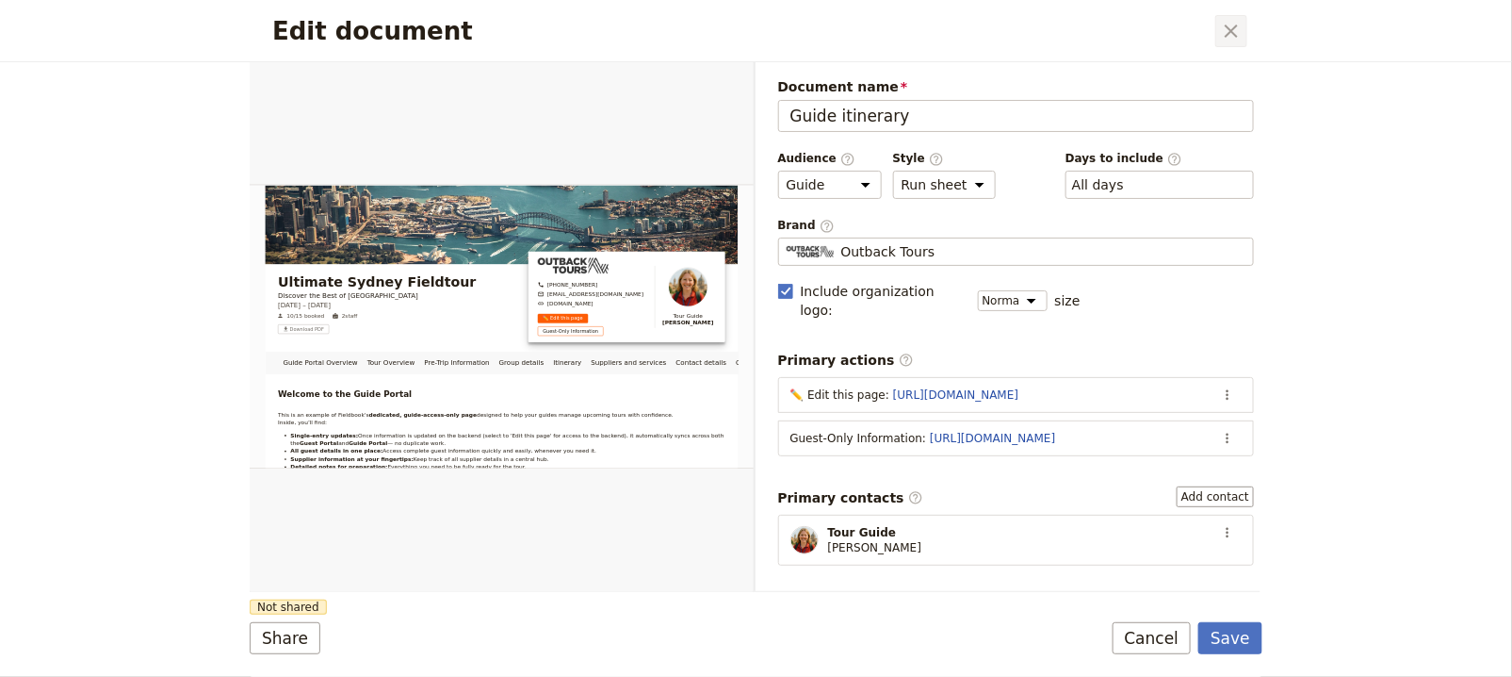
click at [1238, 33] on icon "Close dialog" at bounding box center [1231, 31] width 23 height 23
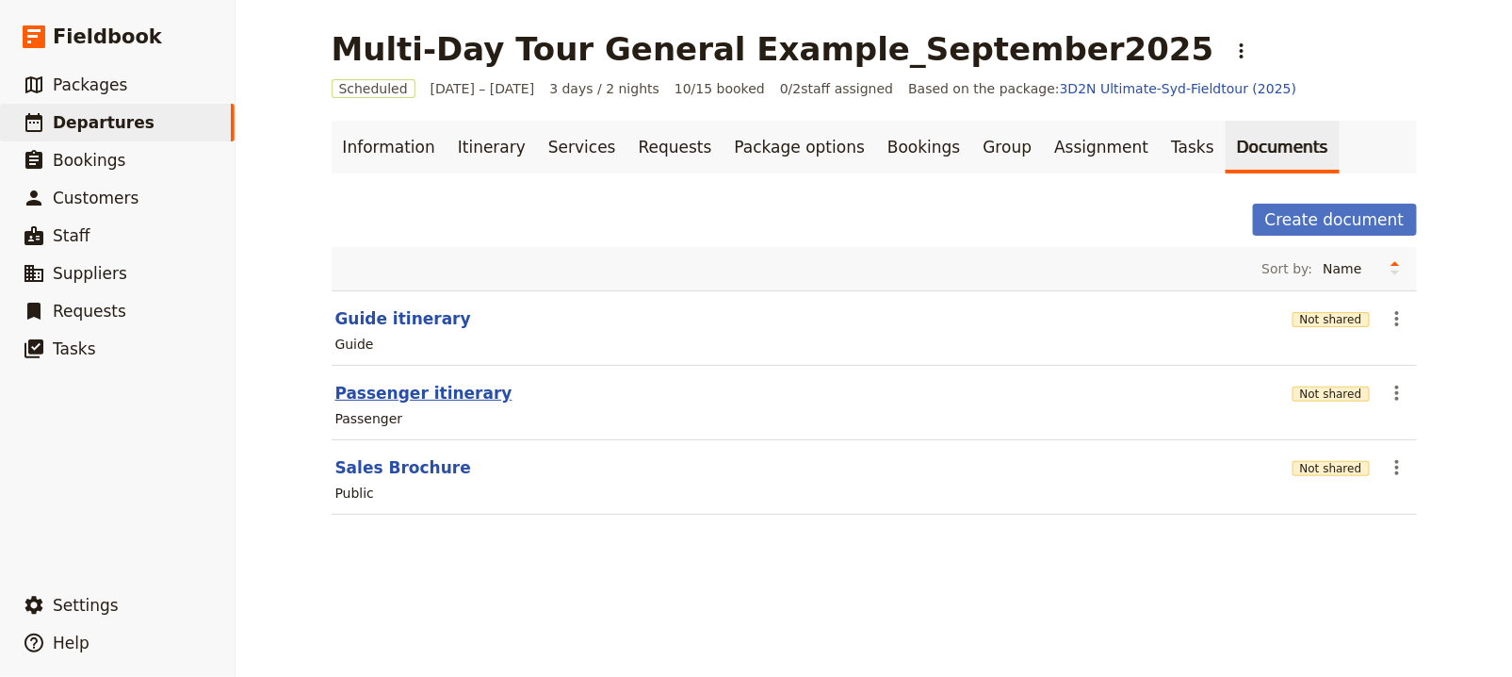
click at [437, 398] on button "Passenger itinerary" at bounding box center [423, 393] width 177 height 23
select select "PASSENGER"
select select "RUN_SHEET"
select select "DEFAULT"
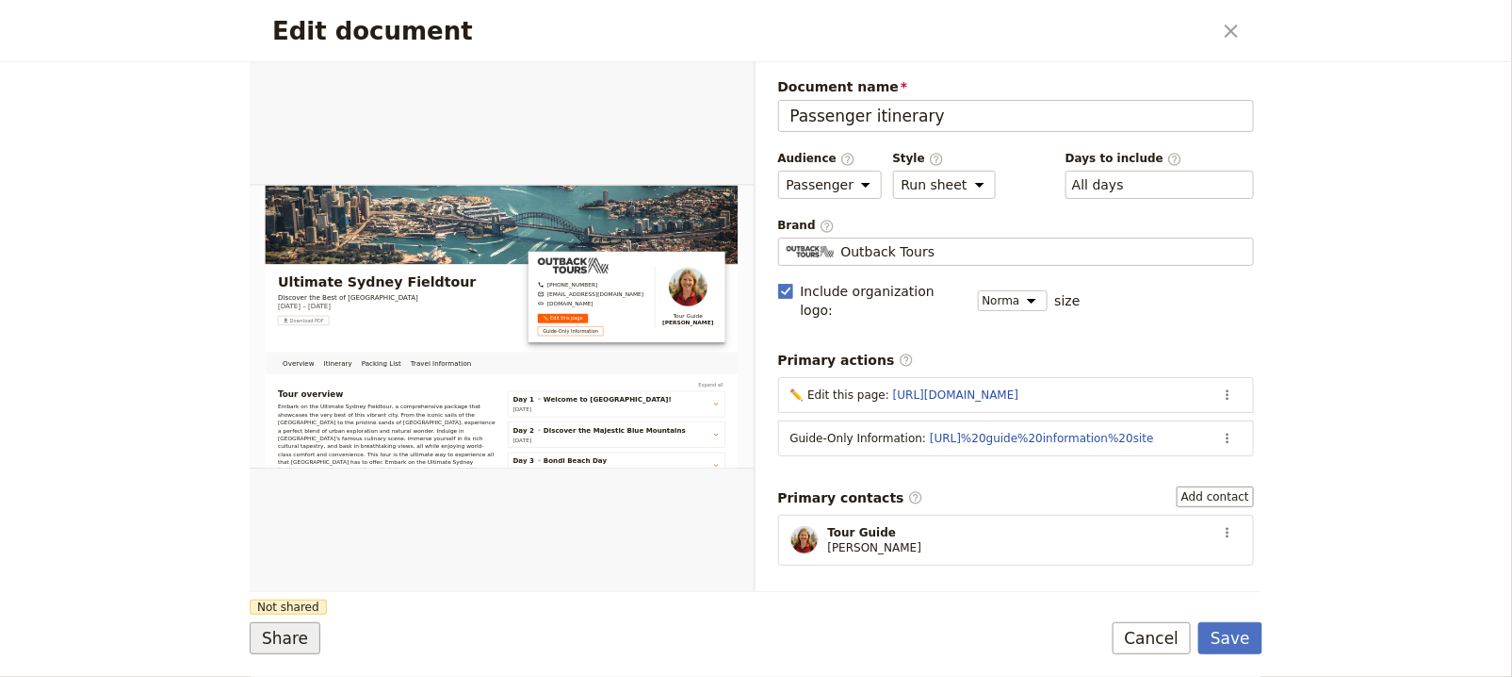
click at [290, 629] on button "Share" at bounding box center [285, 638] width 71 height 32
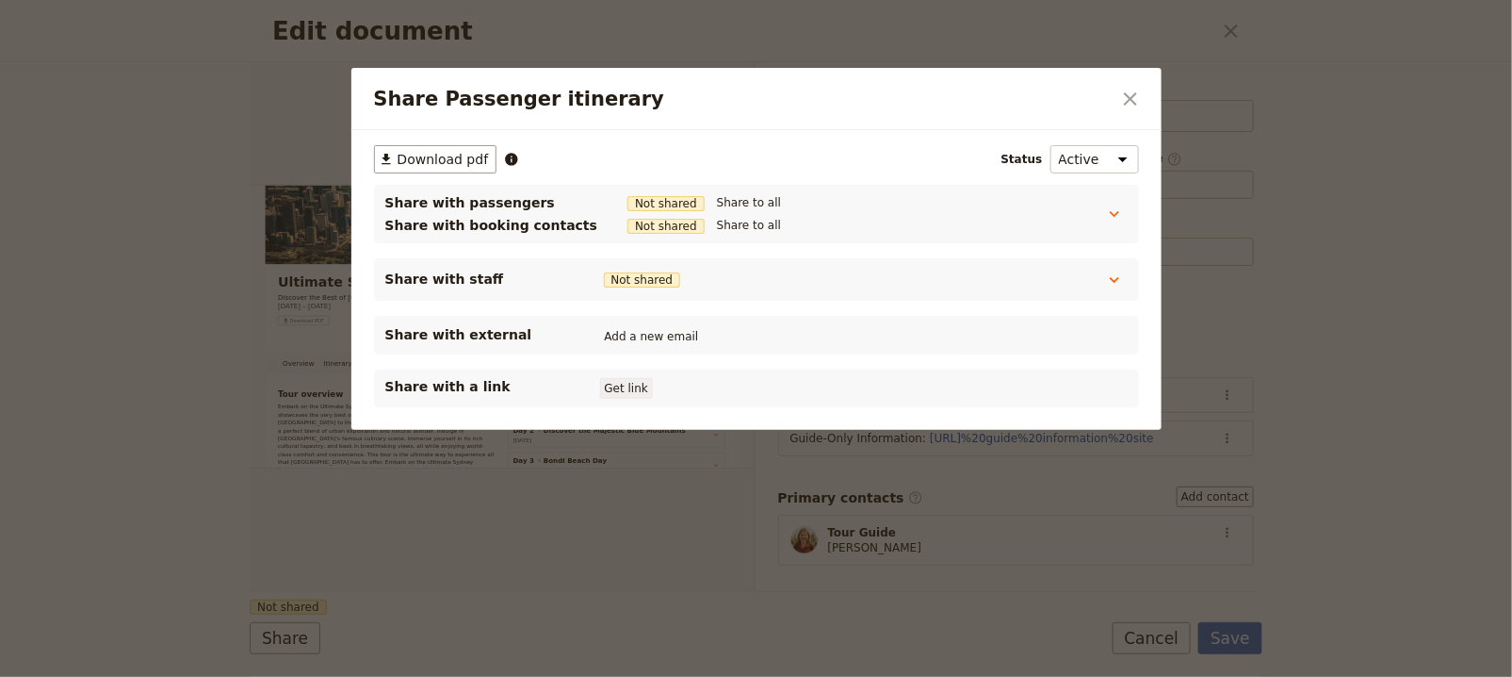
click at [625, 394] on button "Get link" at bounding box center [626, 388] width 53 height 21
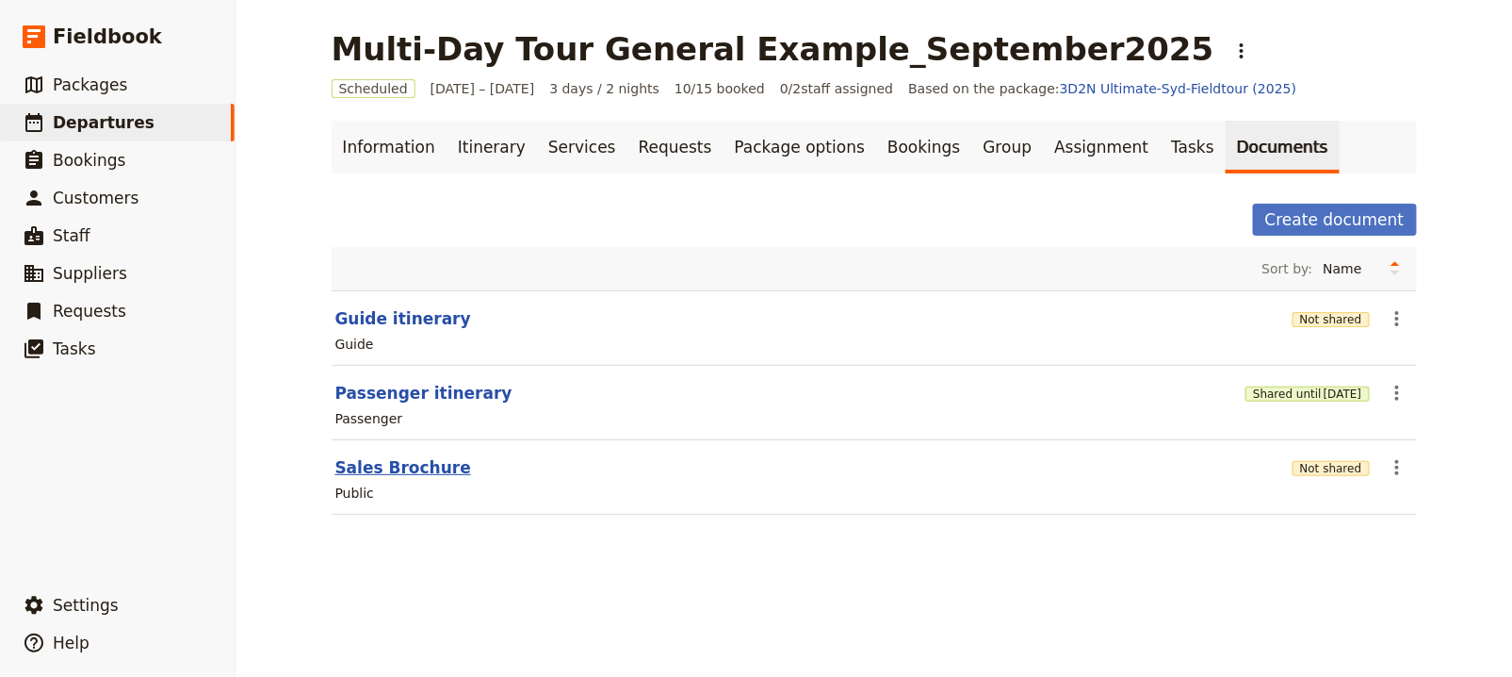
click at [413, 458] on button "Sales Brochure" at bounding box center [403, 467] width 136 height 23
select select "DEFAULT"
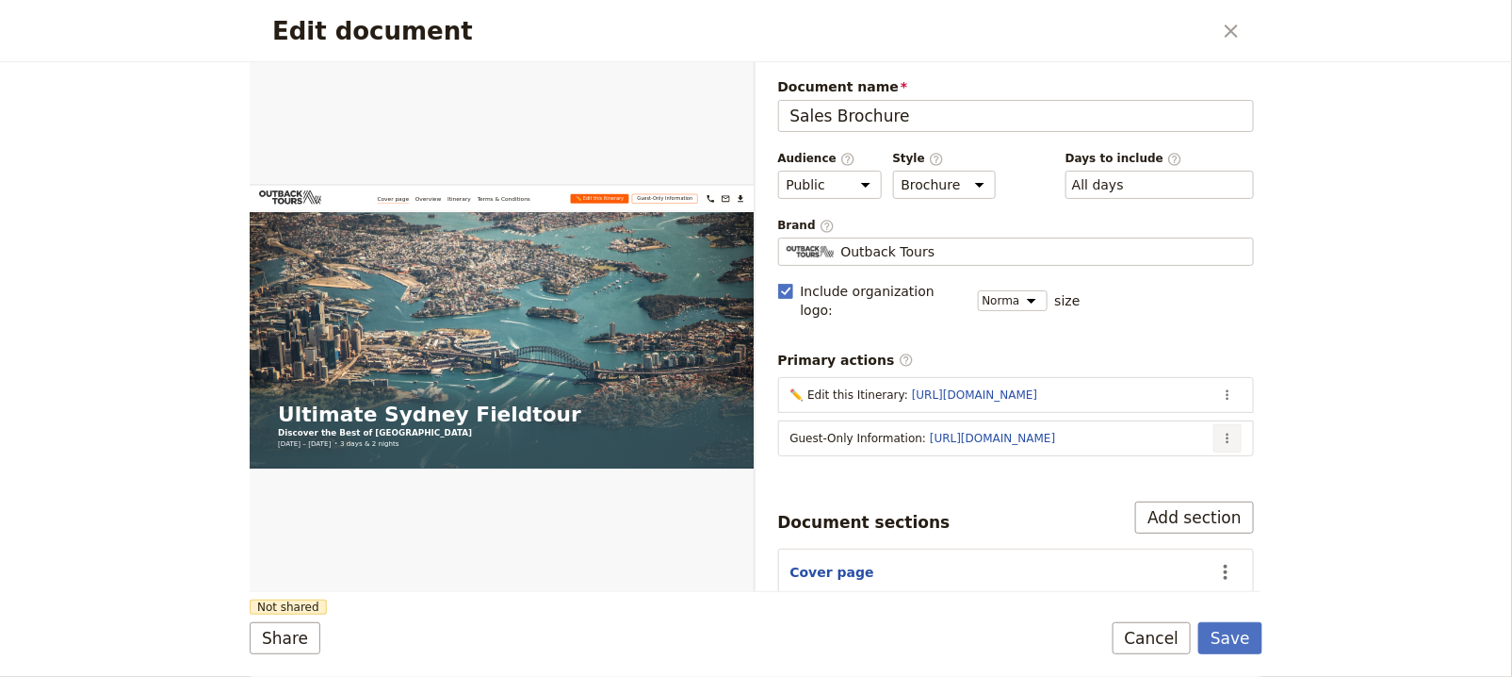
click at [1221, 424] on button "​" at bounding box center [1228, 438] width 28 height 28
click at [1192, 429] on section "Guest-Only Information : [URL][DOMAIN_NAME] ​" at bounding box center [1016, 438] width 477 height 36
click at [1220, 431] on icon "Actions" at bounding box center [1227, 438] width 15 height 15
click at [1168, 444] on span "Edit action" at bounding box center [1138, 452] width 153 height 19
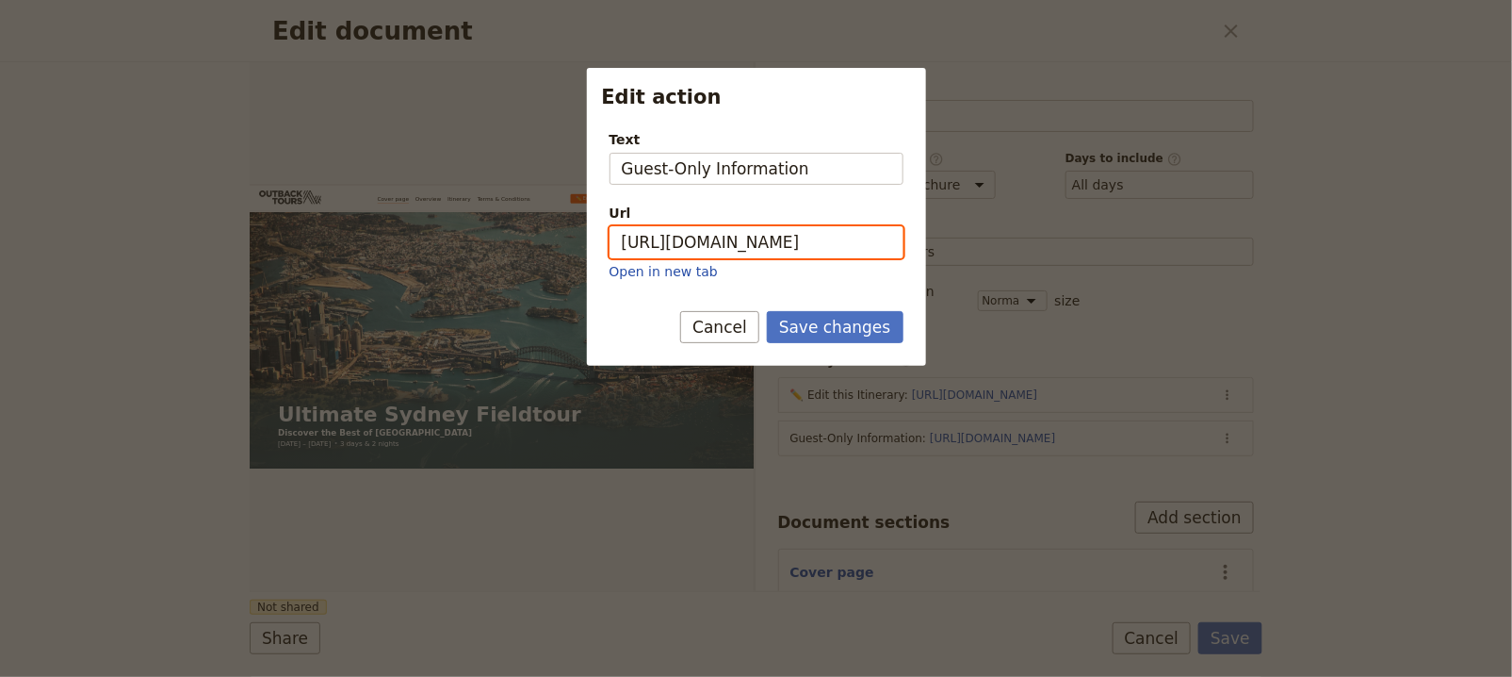
click at [821, 255] on input "[URL][DOMAIN_NAME]" at bounding box center [757, 242] width 294 height 32
paste input "qpencdL4Gdntb3W8PFf73"
type input "[URL][DOMAIN_NAME]"
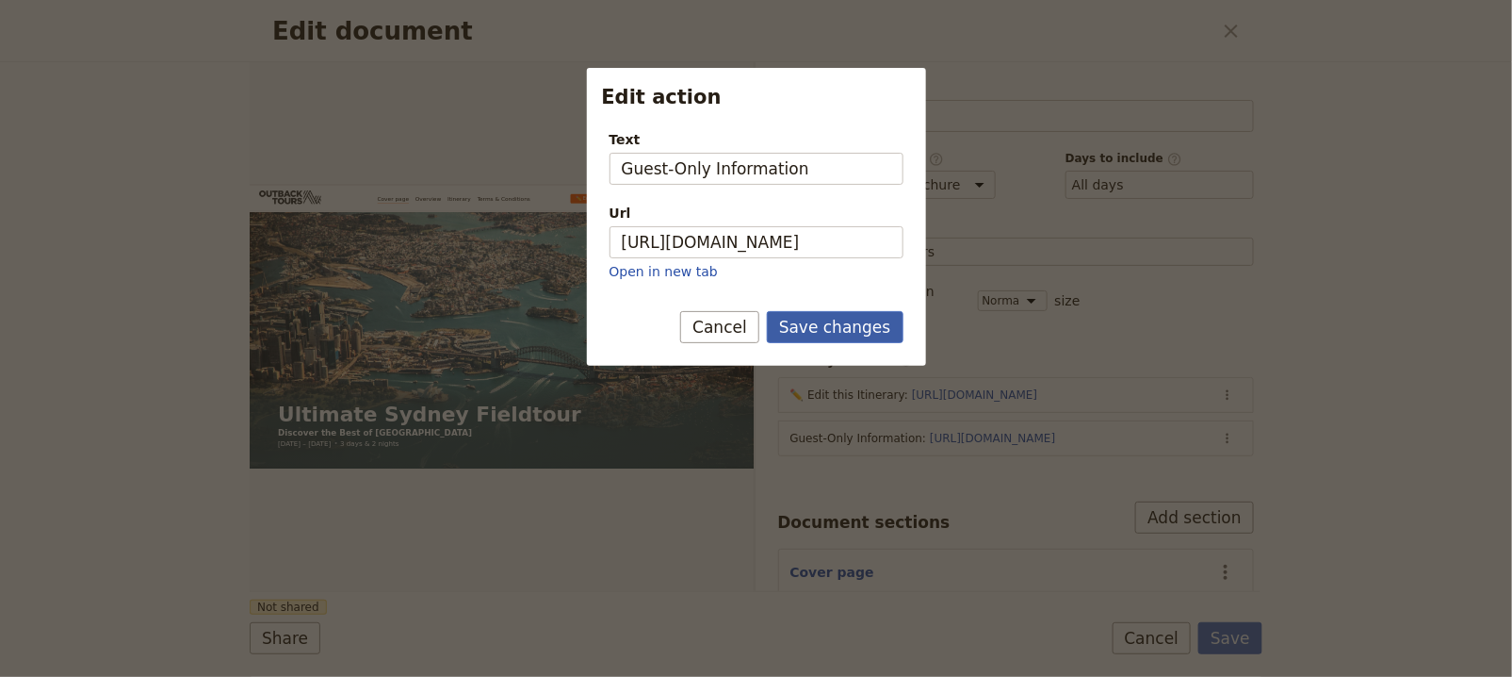
click at [880, 313] on button "Save changes" at bounding box center [835, 327] width 137 height 32
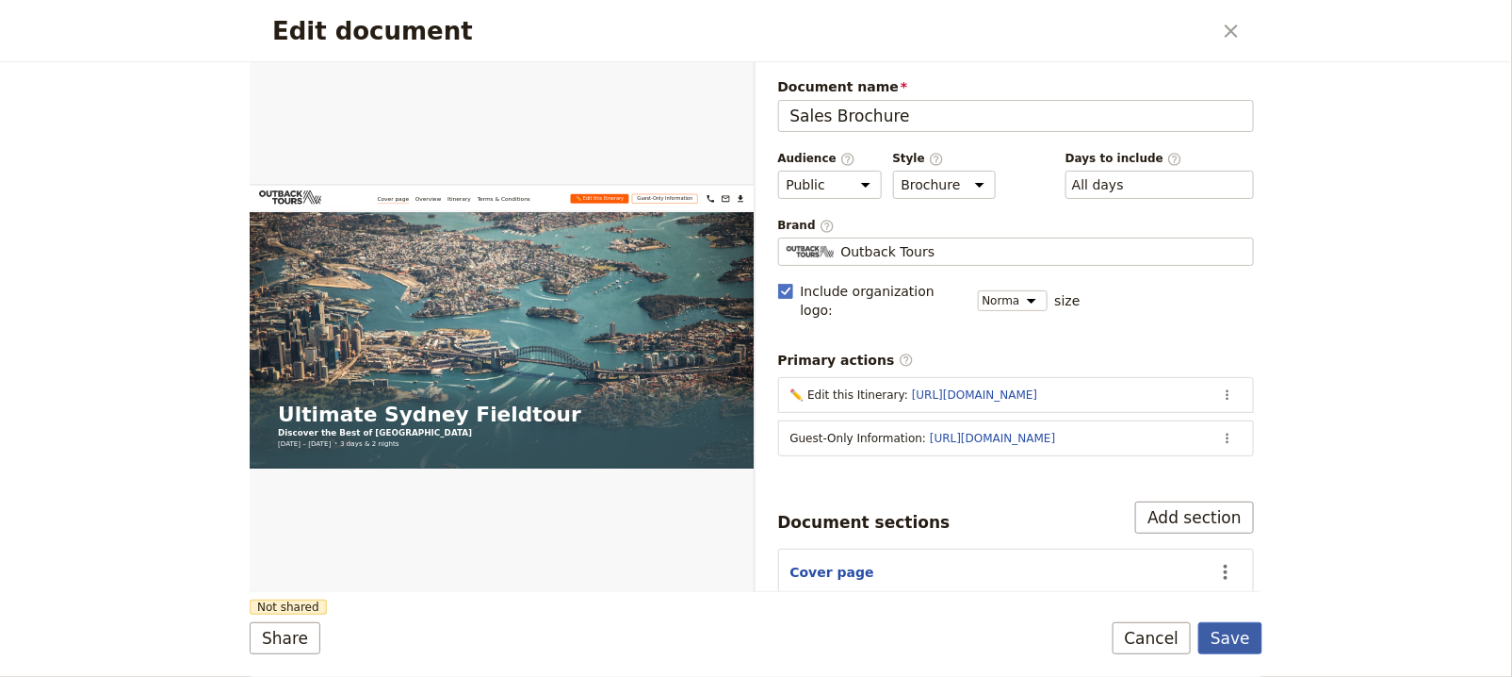
click at [1240, 631] on button "Save" at bounding box center [1231, 638] width 64 height 32
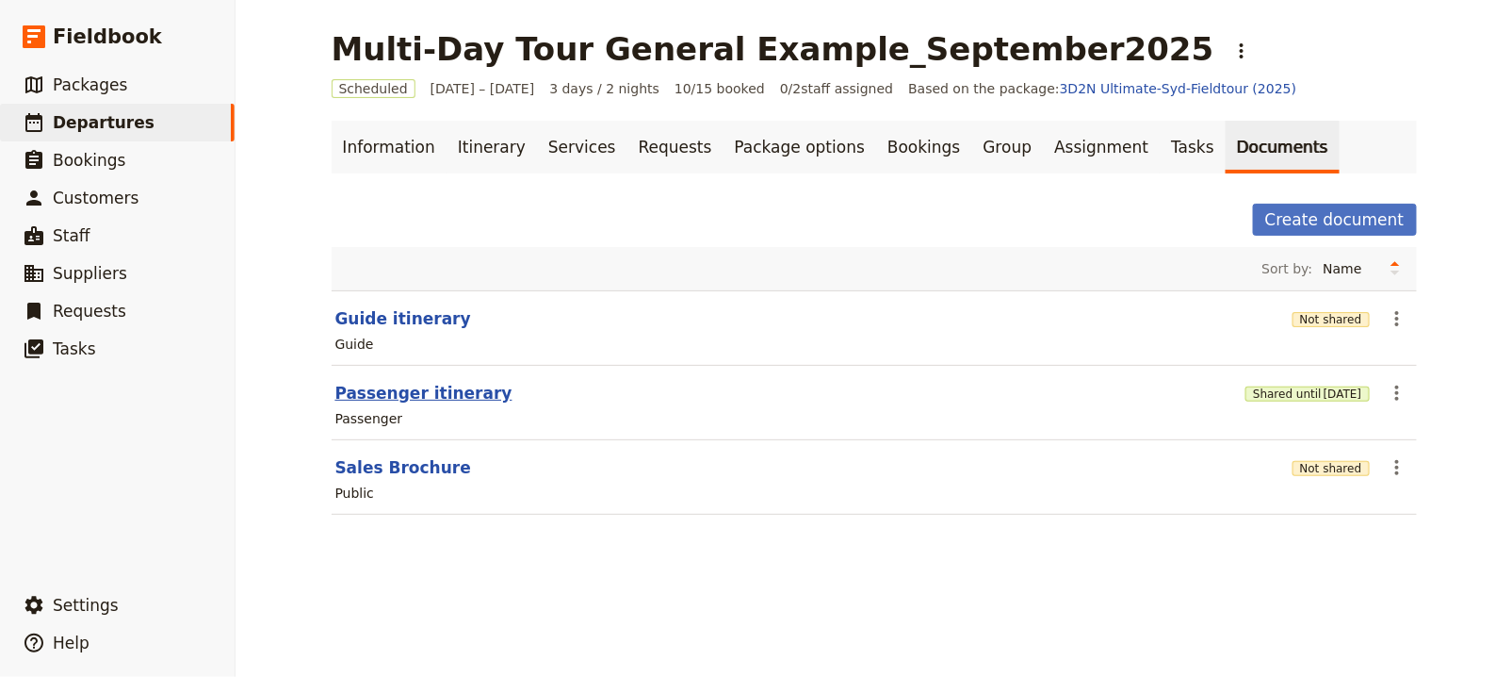
click at [423, 389] on button "Passenger itinerary" at bounding box center [423, 393] width 177 height 23
select select "PASSENGER"
select select "RUN_SHEET"
select select "DEFAULT"
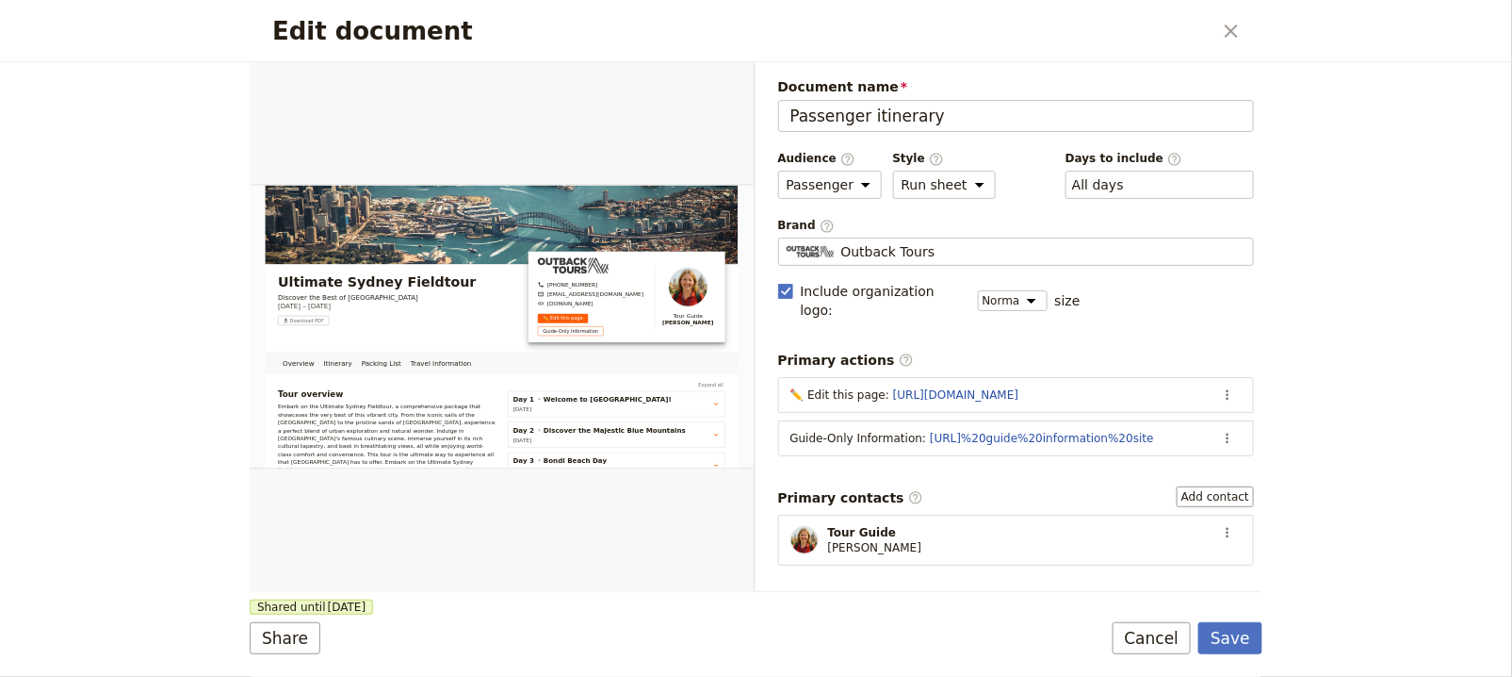
click at [1211, 33] on h2 "Edit document" at bounding box center [741, 31] width 939 height 28
click at [1222, 35] on icon "Close dialog" at bounding box center [1231, 31] width 23 height 23
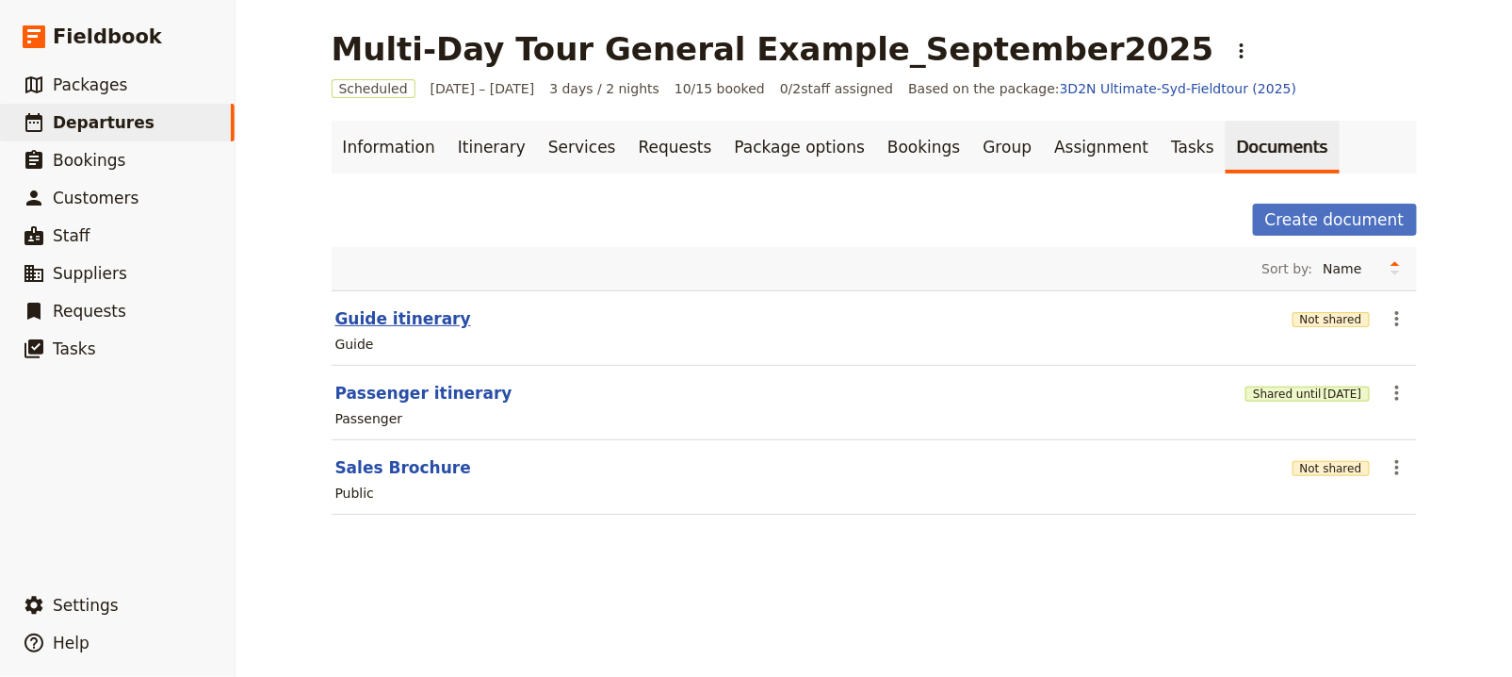
click at [406, 311] on button "Guide itinerary" at bounding box center [403, 318] width 136 height 23
select select "STAFF"
select select "RUN_SHEET"
select select "DEFAULT"
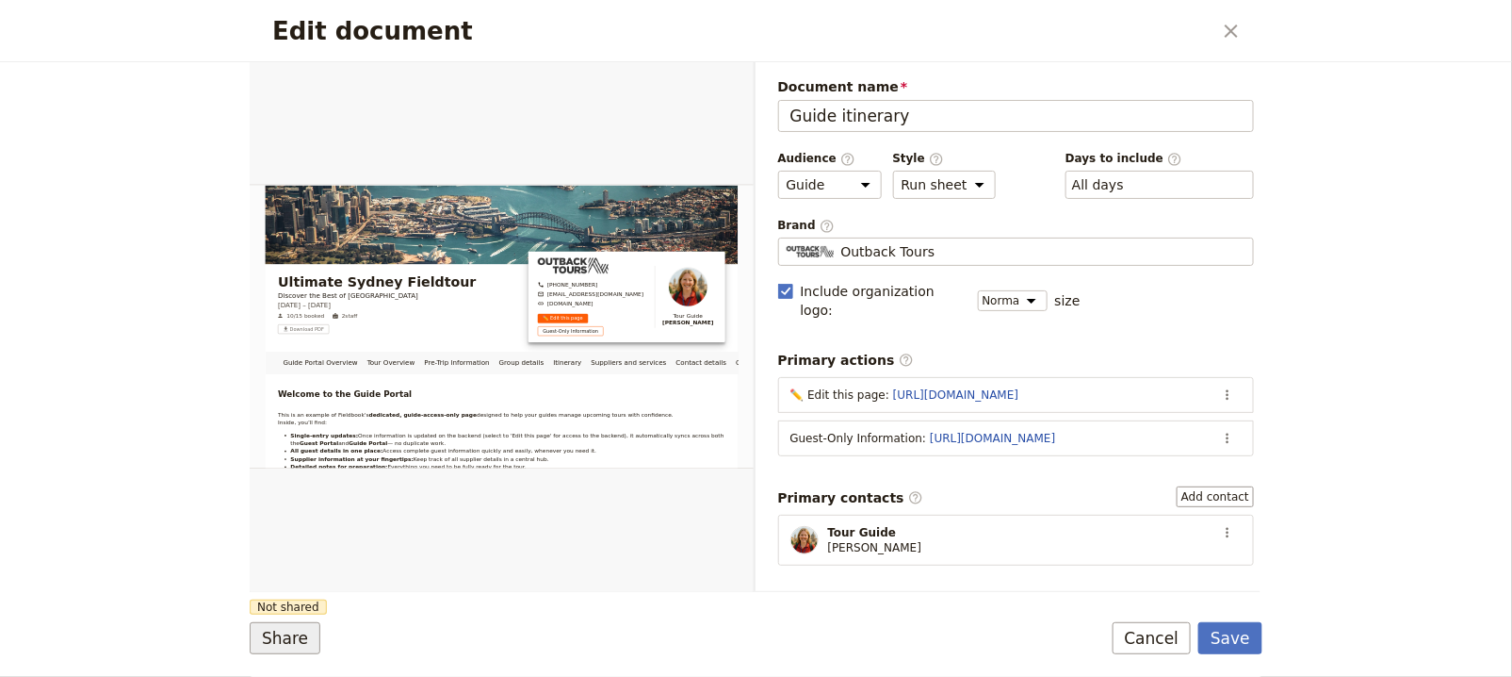
click at [304, 629] on button "Share" at bounding box center [285, 638] width 71 height 32
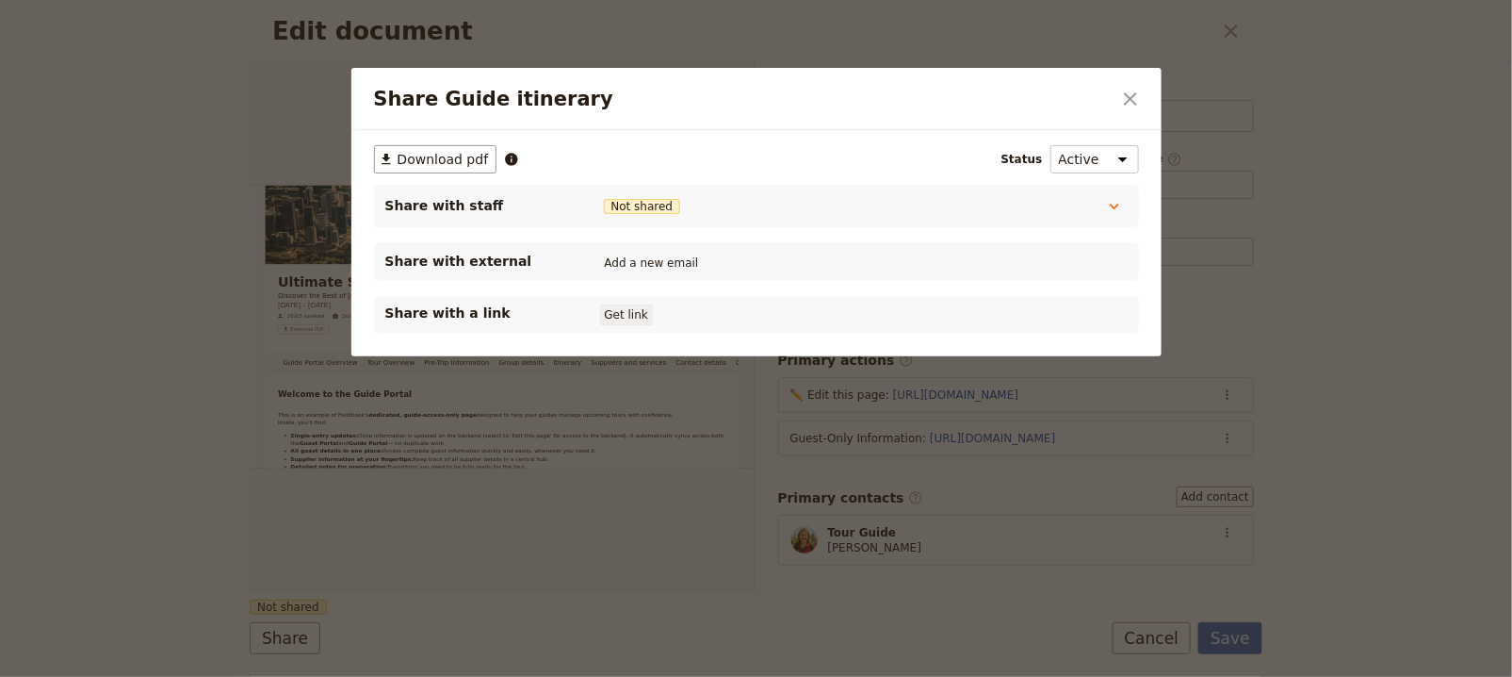
click at [609, 321] on button "Get link" at bounding box center [626, 314] width 53 height 21
click at [716, 315] on span "[DATE]" at bounding box center [697, 314] width 39 height 15
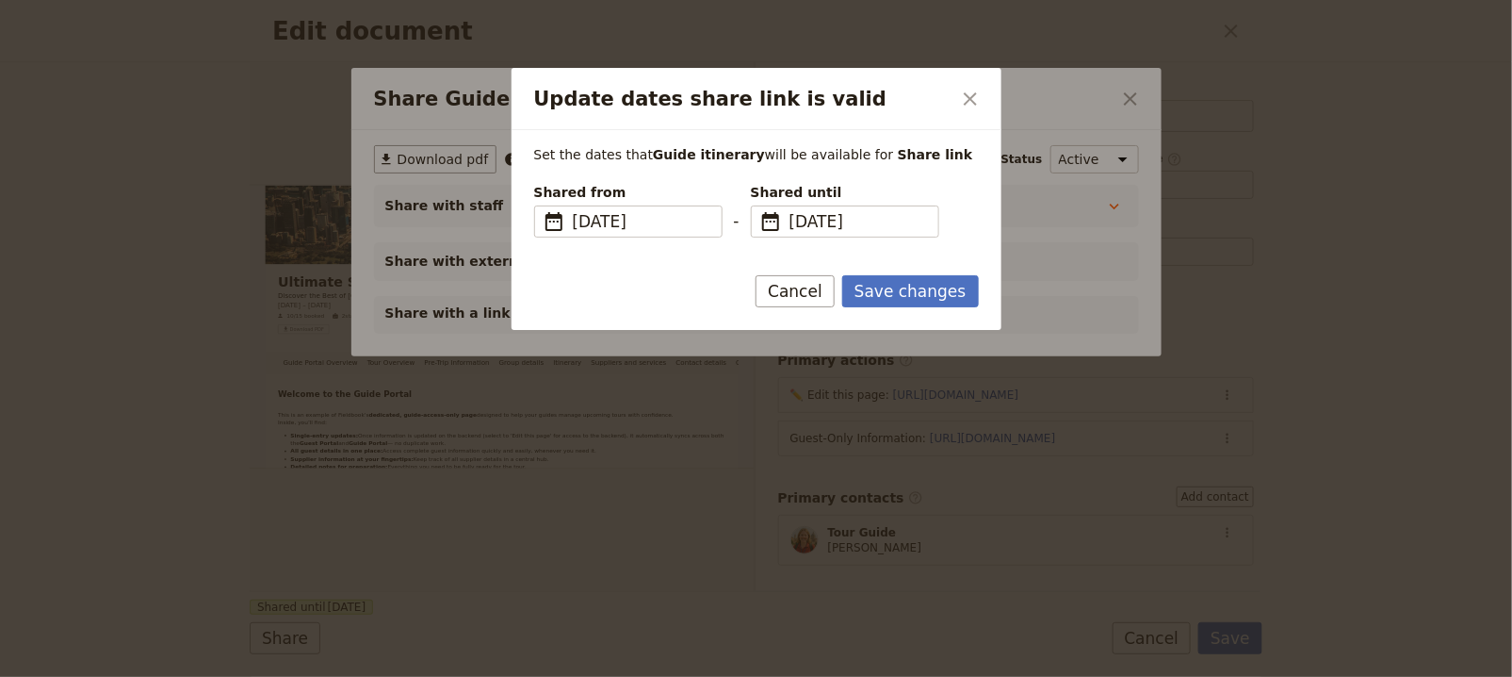
click at [874, 198] on span "Shared until" at bounding box center [845, 192] width 188 height 19
click at [759, 205] on input "[DATE]" at bounding box center [759, 205] width 1 height 1
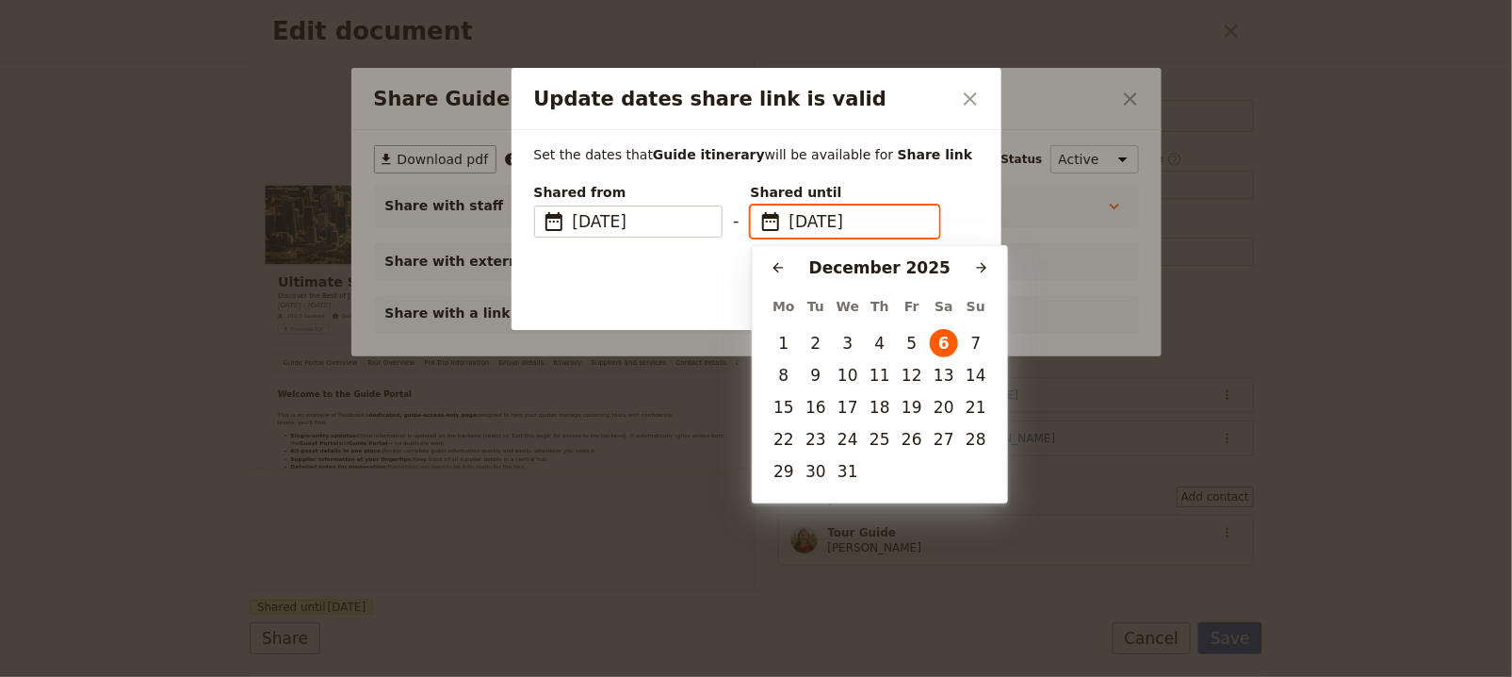
click at [966, 269] on div "[DATE]" at bounding box center [879, 267] width 175 height 23
click at [974, 269] on button "​" at bounding box center [982, 267] width 28 height 28
click at [939, 470] on button "31" at bounding box center [944, 471] width 28 height 28
type input "[DATE]"
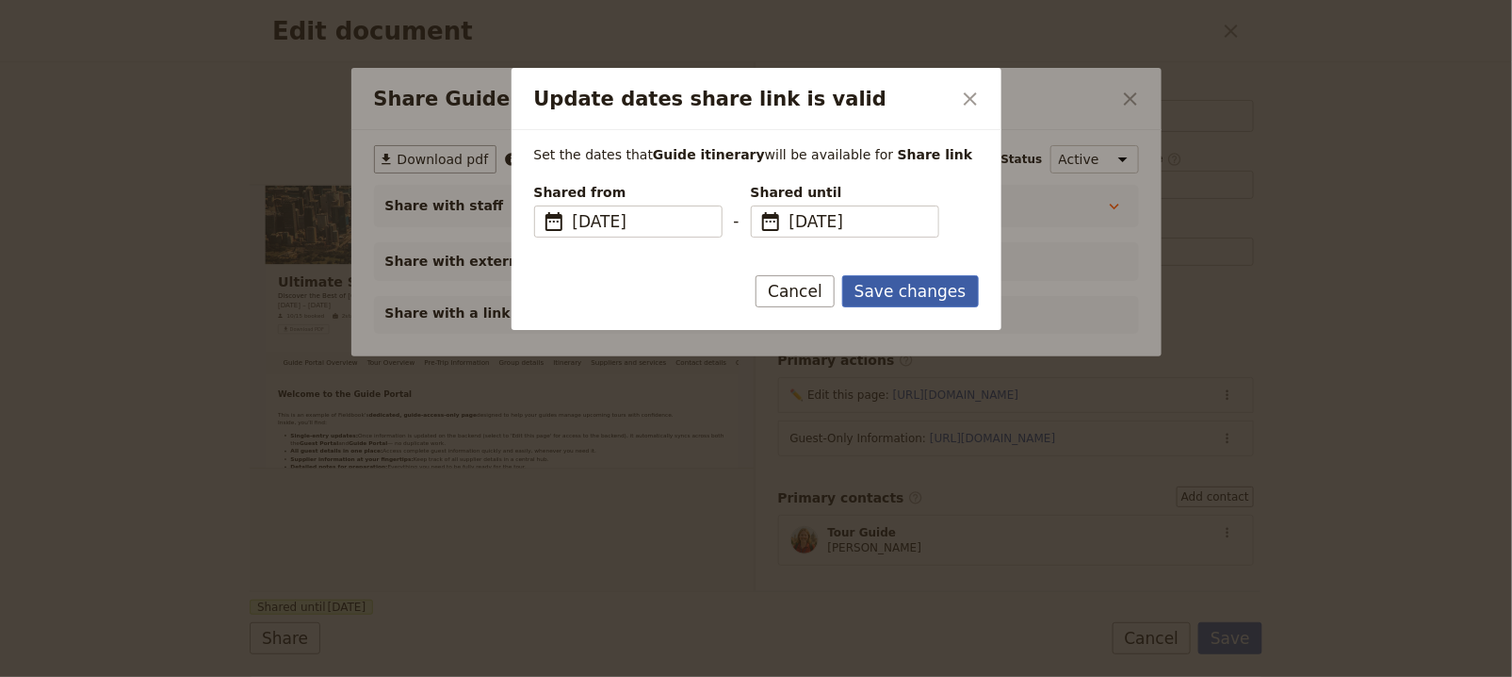
click at [927, 286] on button "Save changes" at bounding box center [910, 291] width 137 height 32
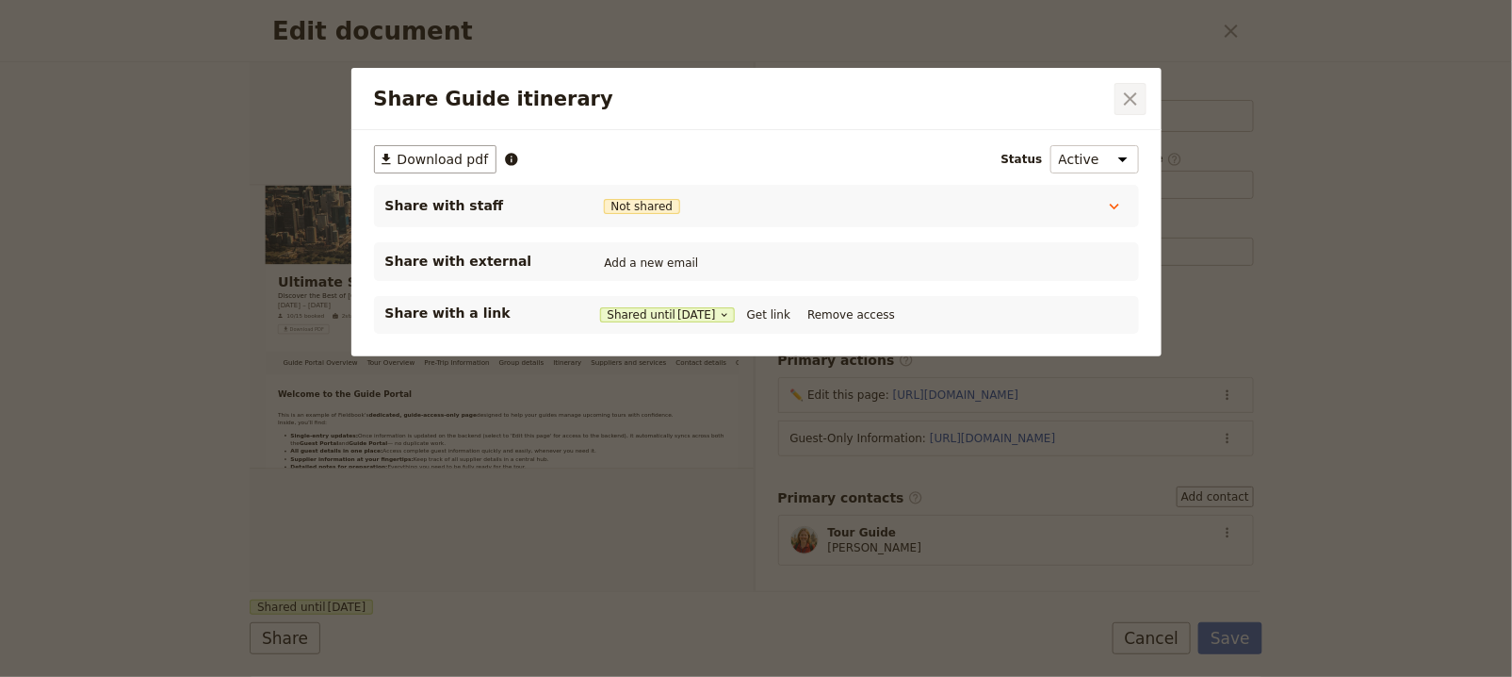
click at [1126, 101] on icon "Close dialog" at bounding box center [1130, 98] width 13 height 13
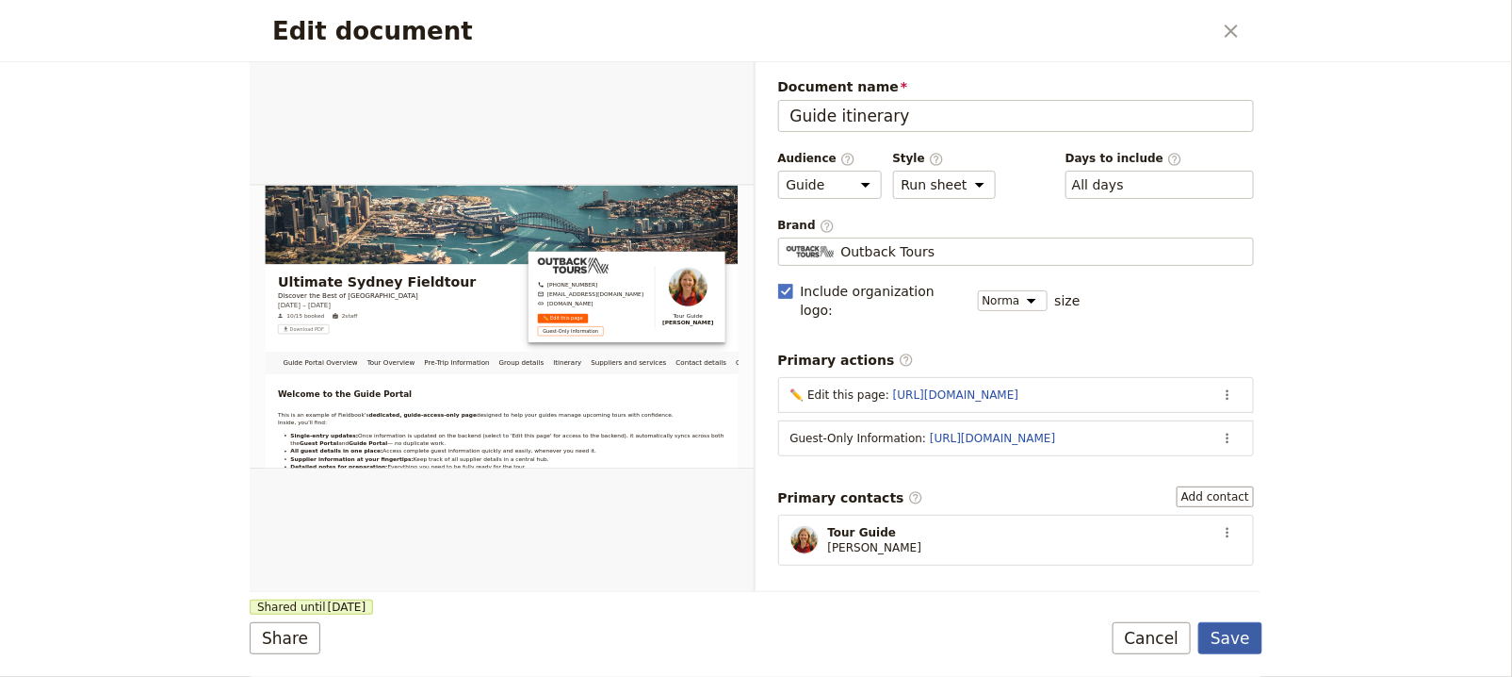
click at [1247, 645] on button "Save" at bounding box center [1231, 638] width 64 height 32
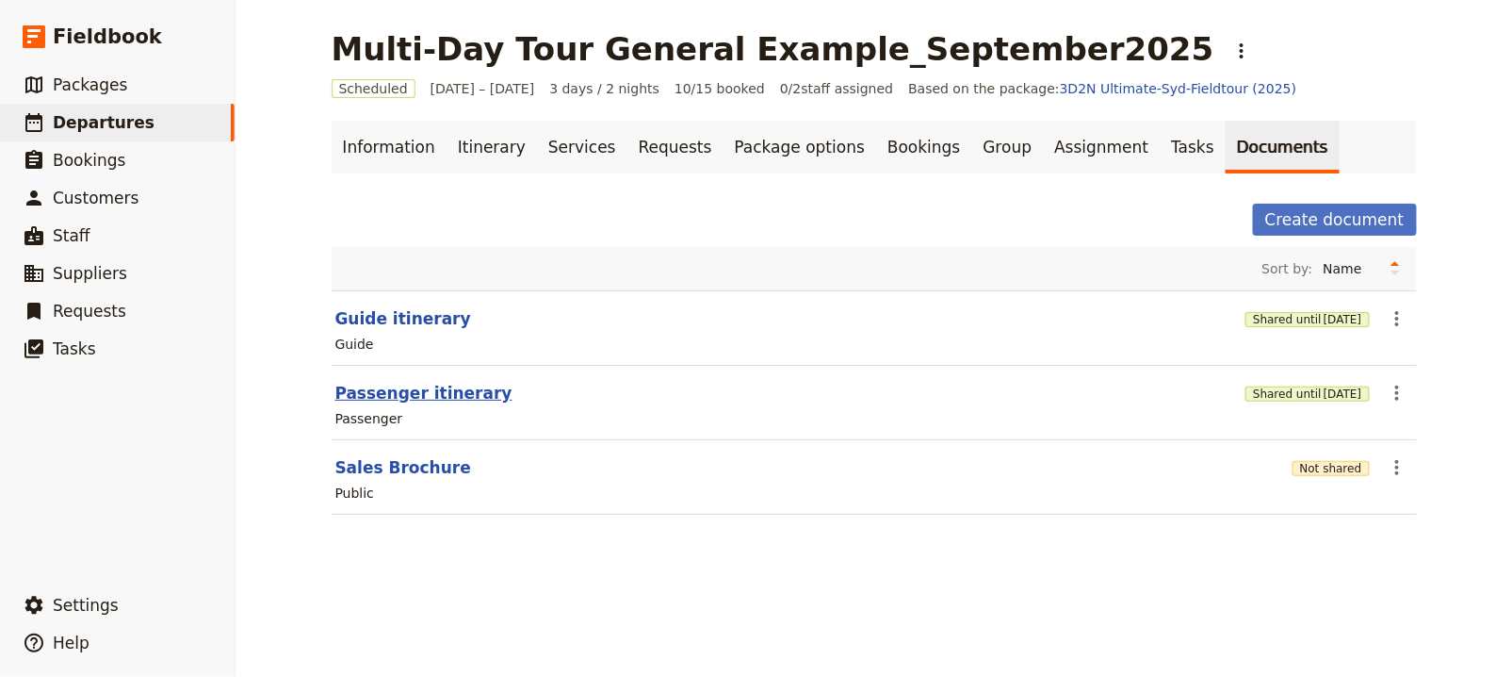
click at [458, 388] on button "Passenger itinerary" at bounding box center [423, 393] width 177 height 23
select select "PASSENGER"
select select "RUN_SHEET"
select select "DEFAULT"
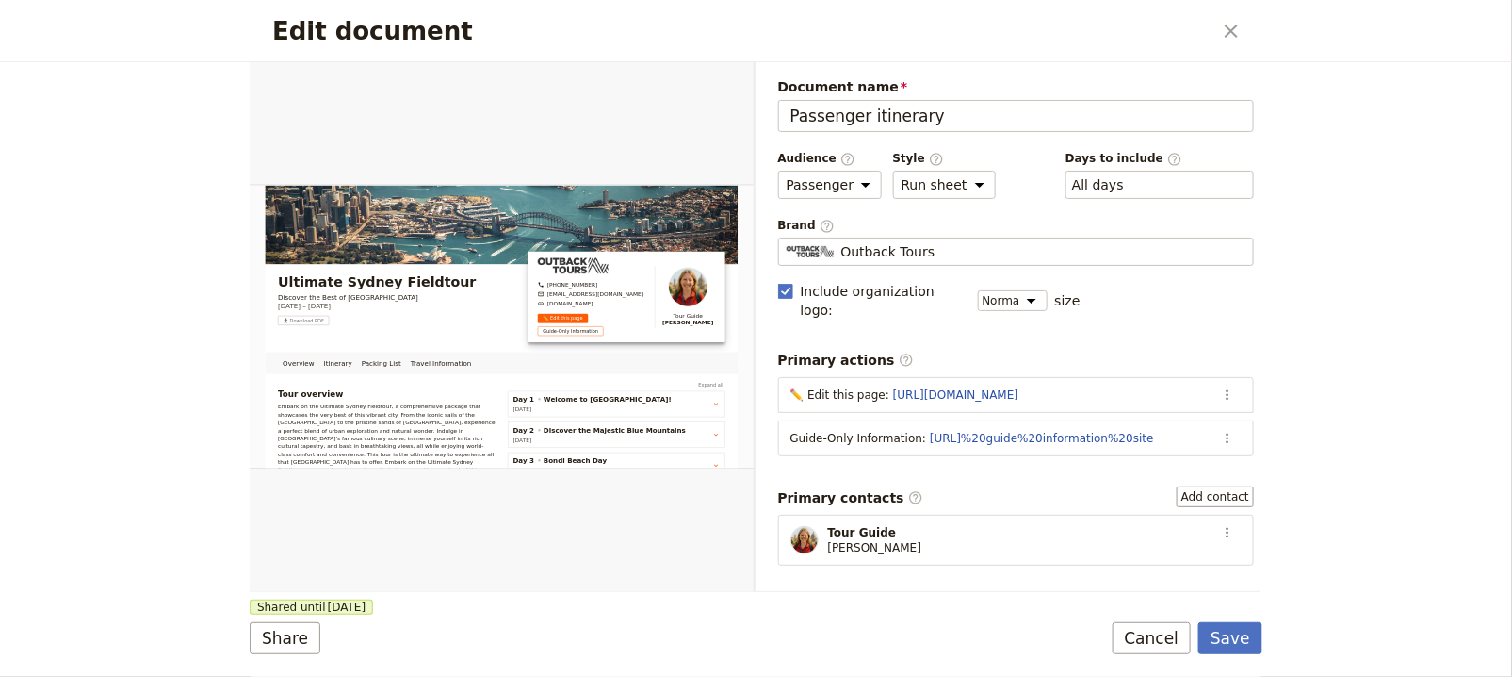
click at [1222, 24] on icon "Close dialog" at bounding box center [1231, 31] width 23 height 23
